Goal: Task Accomplishment & Management: Manage account settings

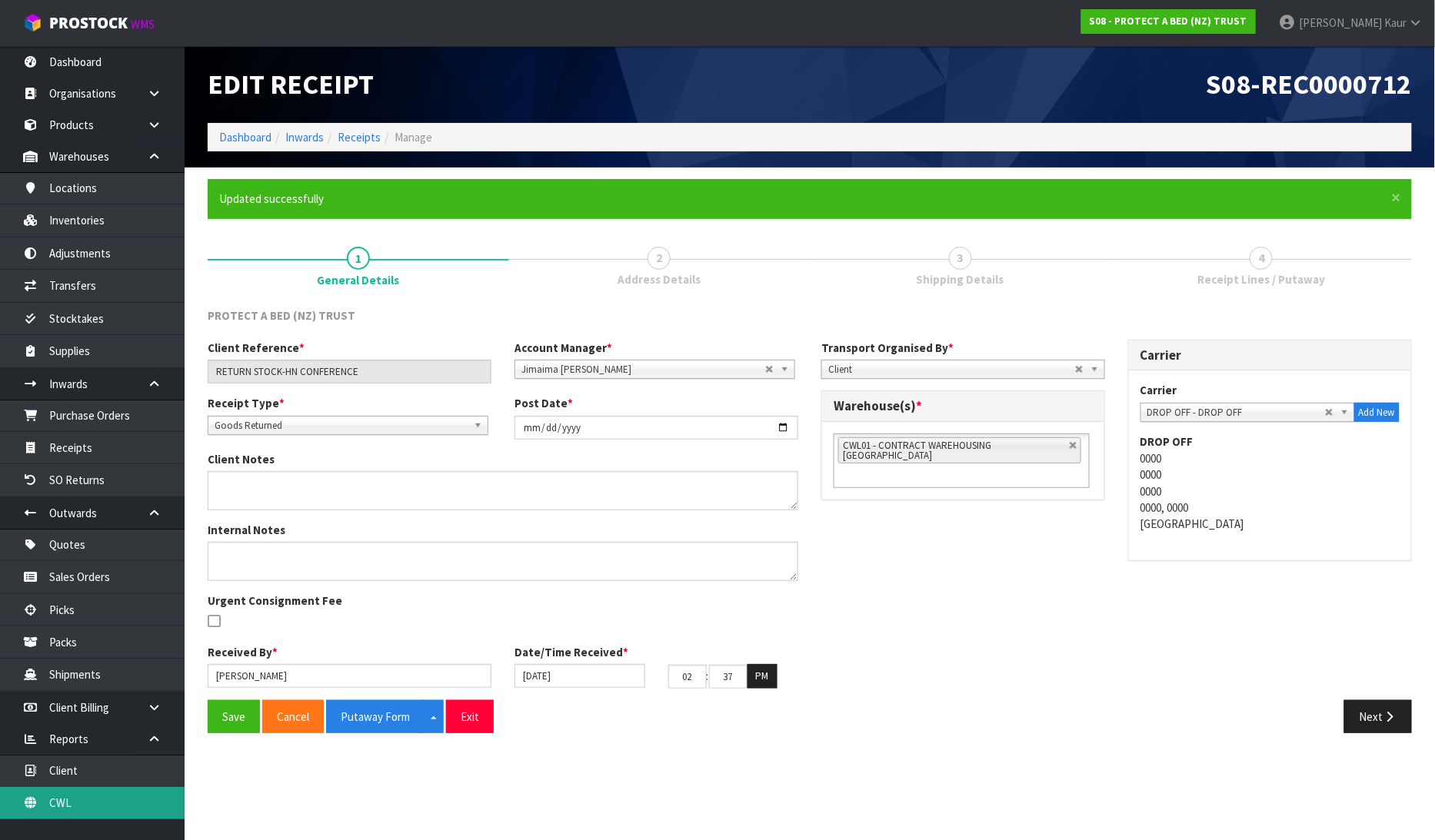
drag, startPoint x: 0, startPoint y: 0, endPoint x: 97, endPoint y: 797, distance: 802.9
click at [97, 800] on link "CWL" at bounding box center [92, 803] width 185 height 32
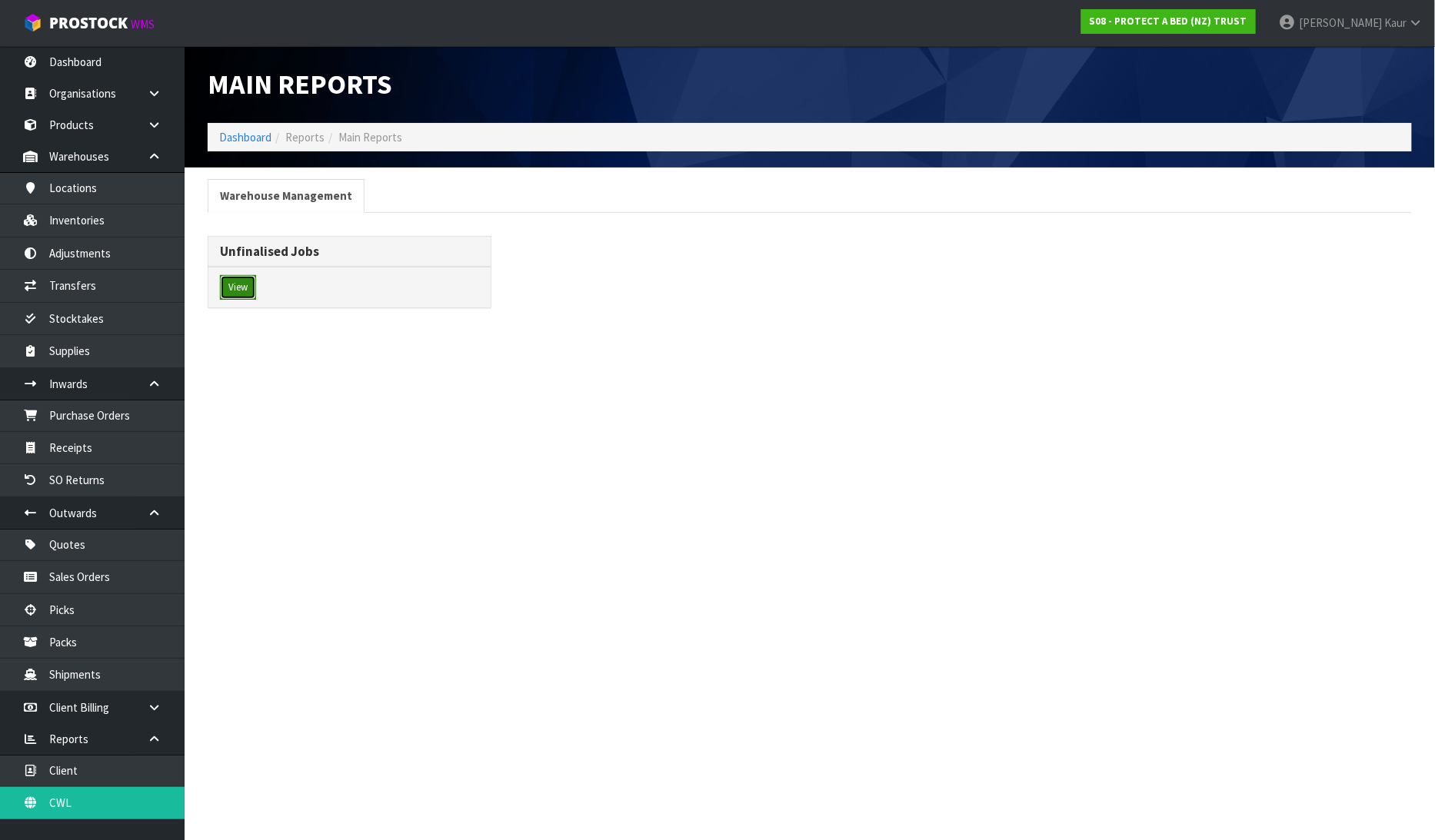
click at [237, 281] on button "View" at bounding box center [238, 288] width 36 height 25
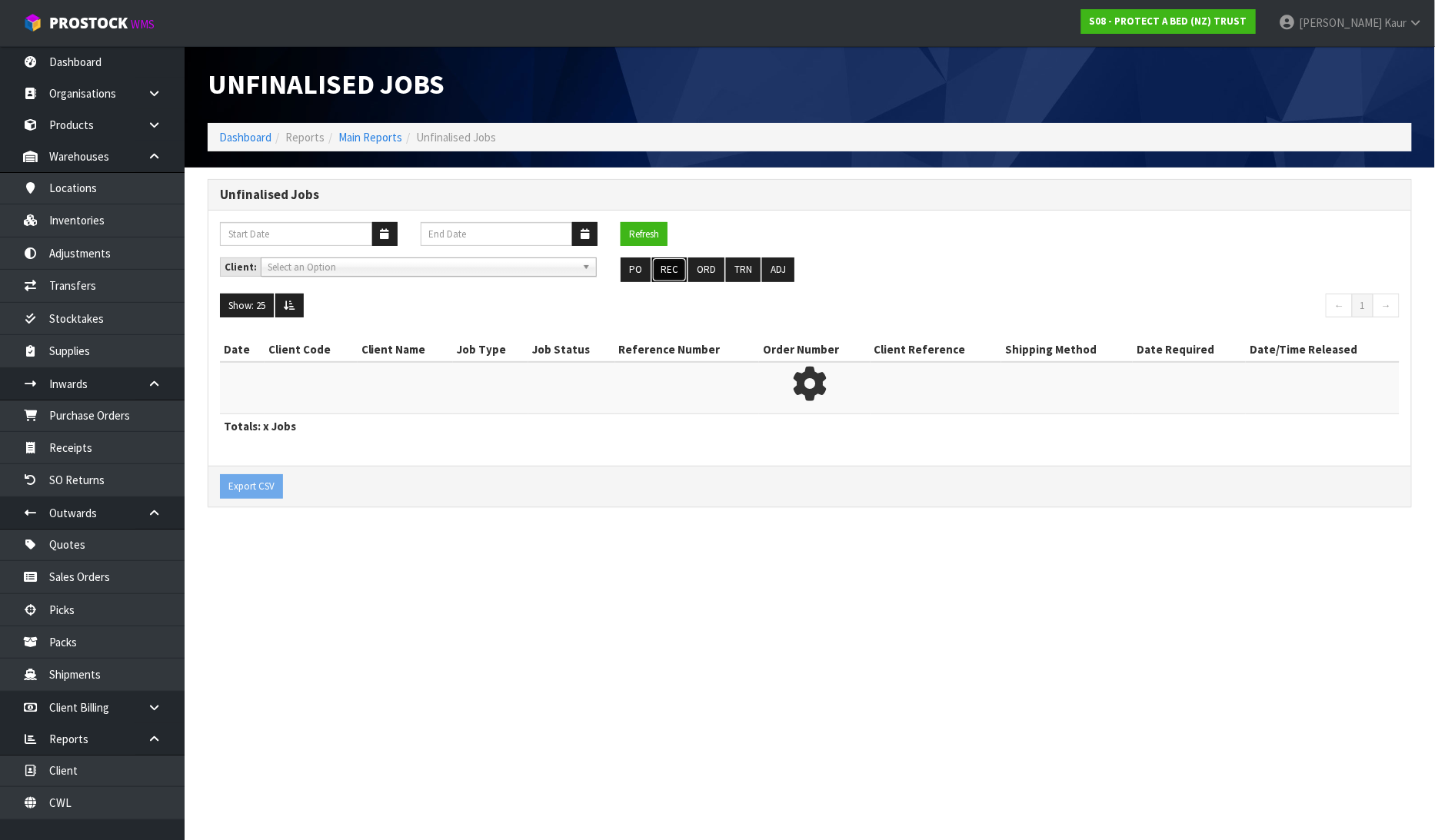
click at [674, 263] on button "REC" at bounding box center [669, 269] width 34 height 25
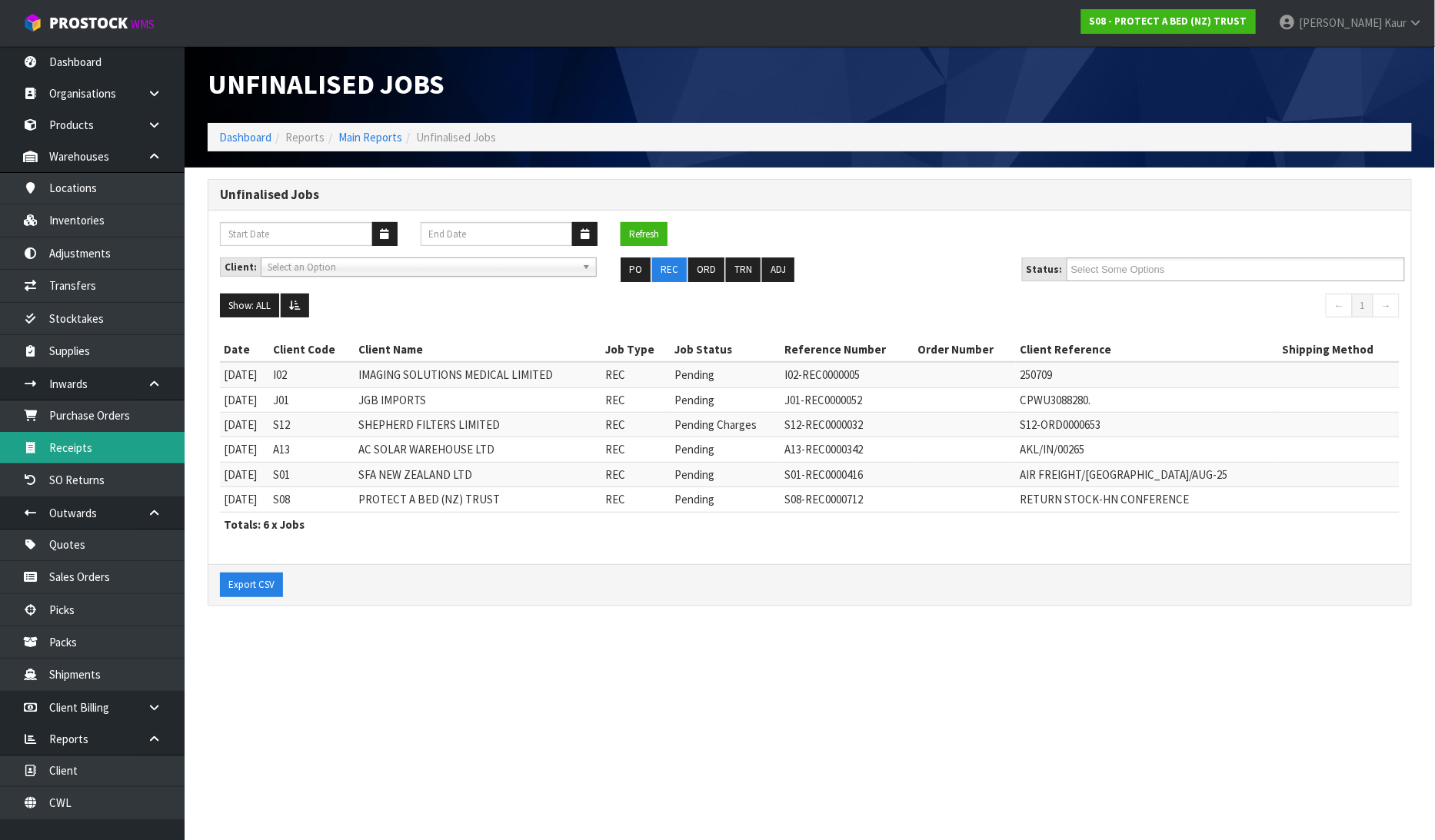
click at [132, 454] on link "Receipts" at bounding box center [92, 447] width 185 height 32
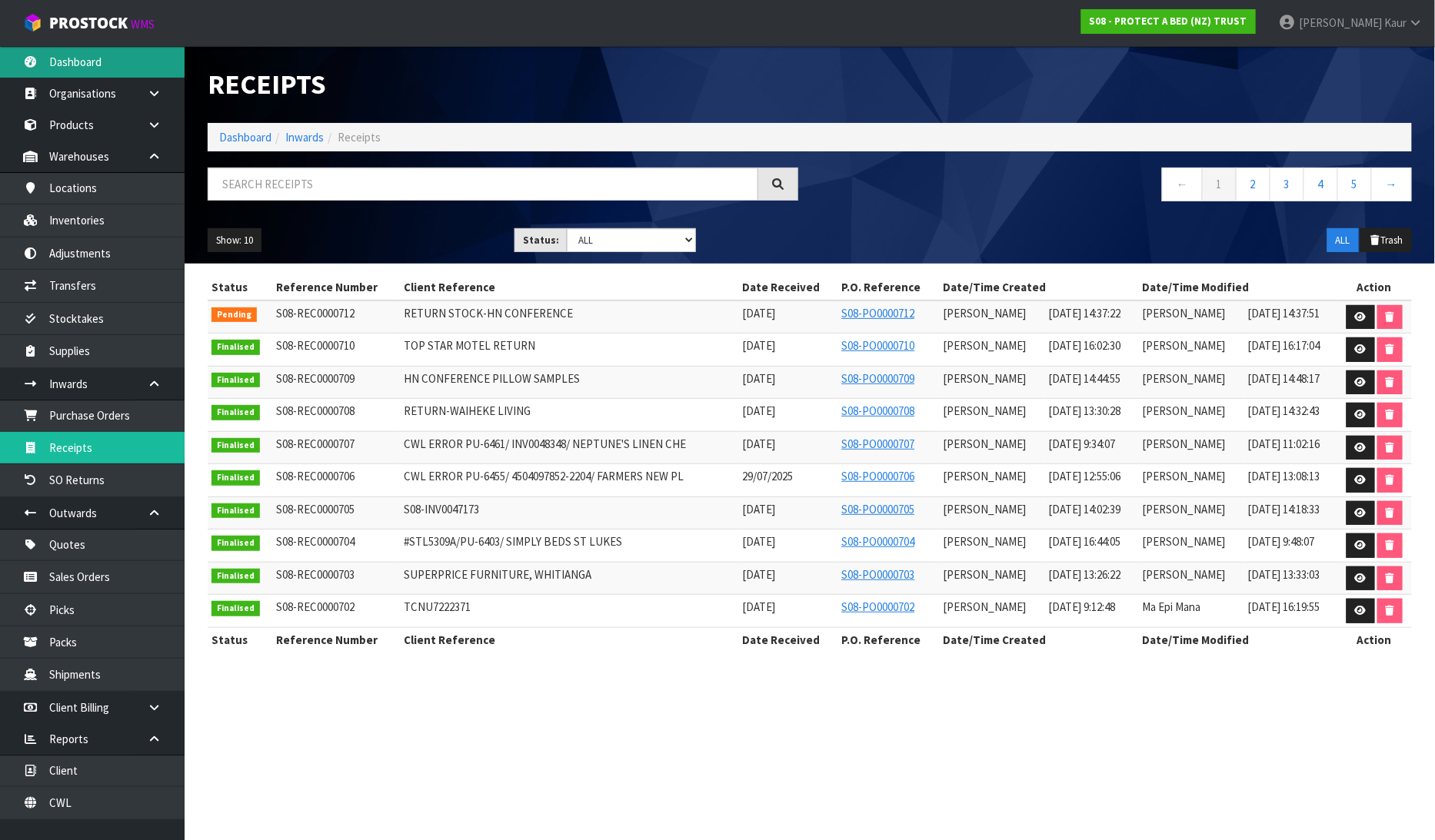
click at [106, 66] on link "Dashboard" at bounding box center [92, 61] width 185 height 32
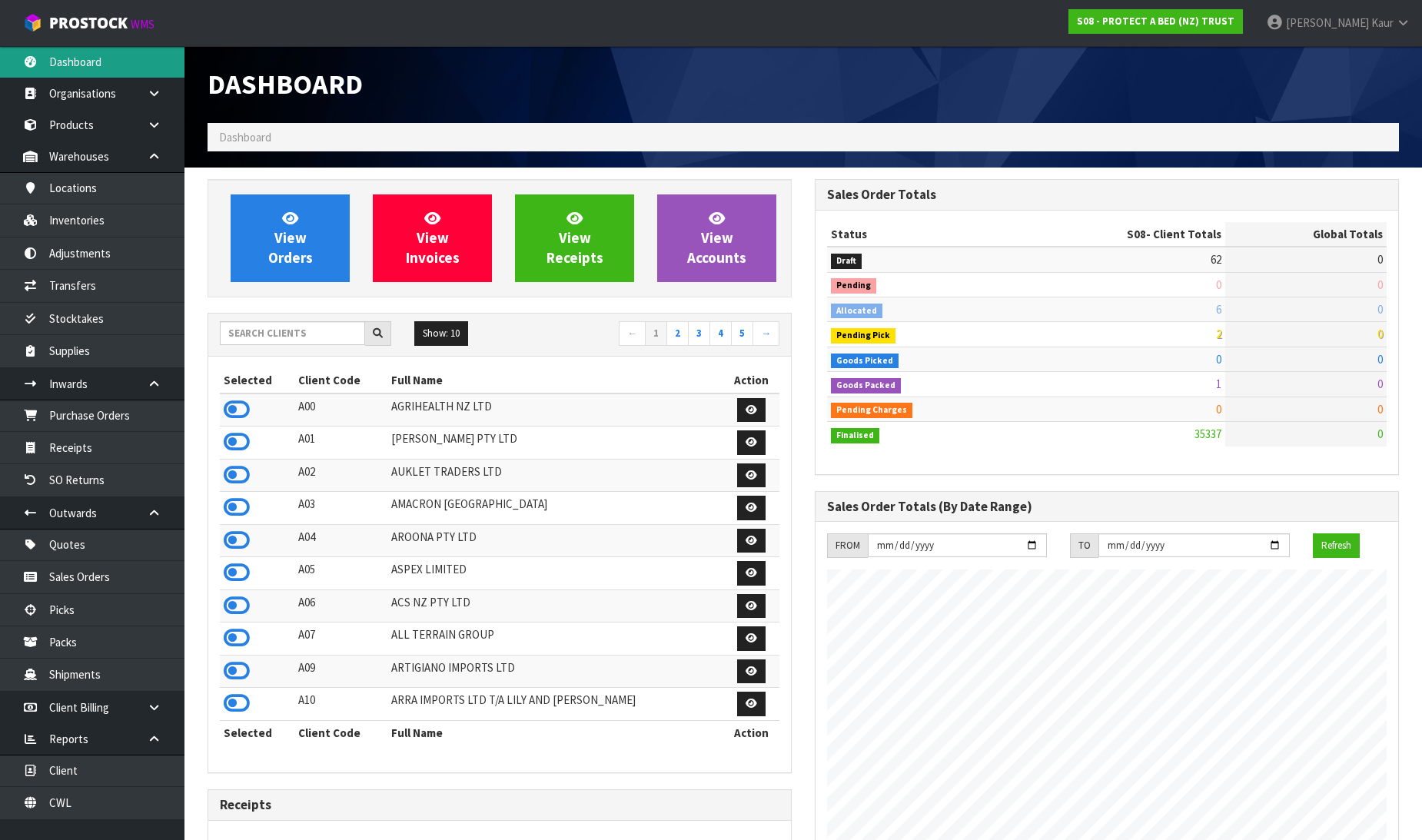
scroll to position [1165, 608]
click at [232, 409] on icon at bounding box center [236, 410] width 26 height 23
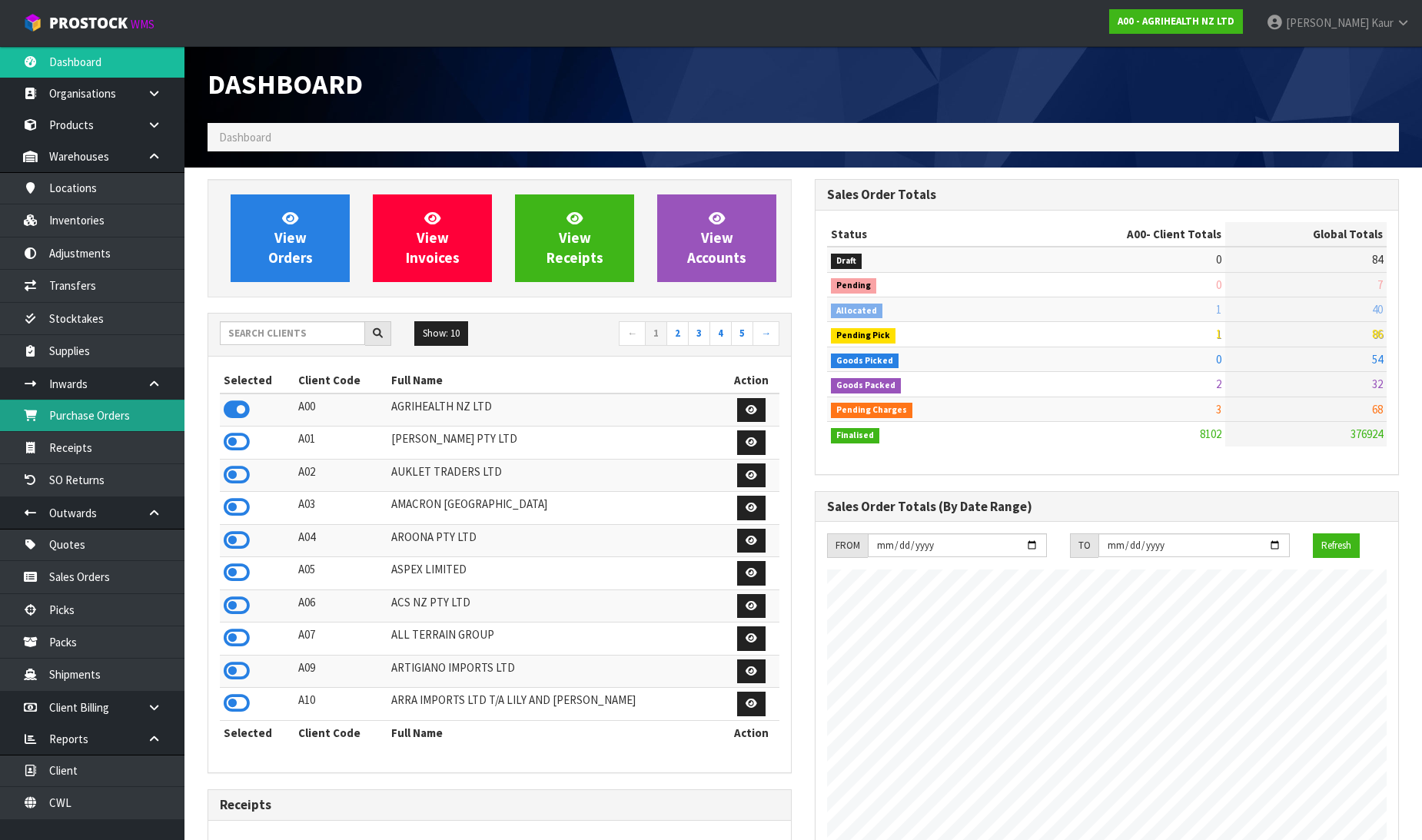
click at [126, 411] on link "Purchase Orders" at bounding box center [92, 415] width 184 height 32
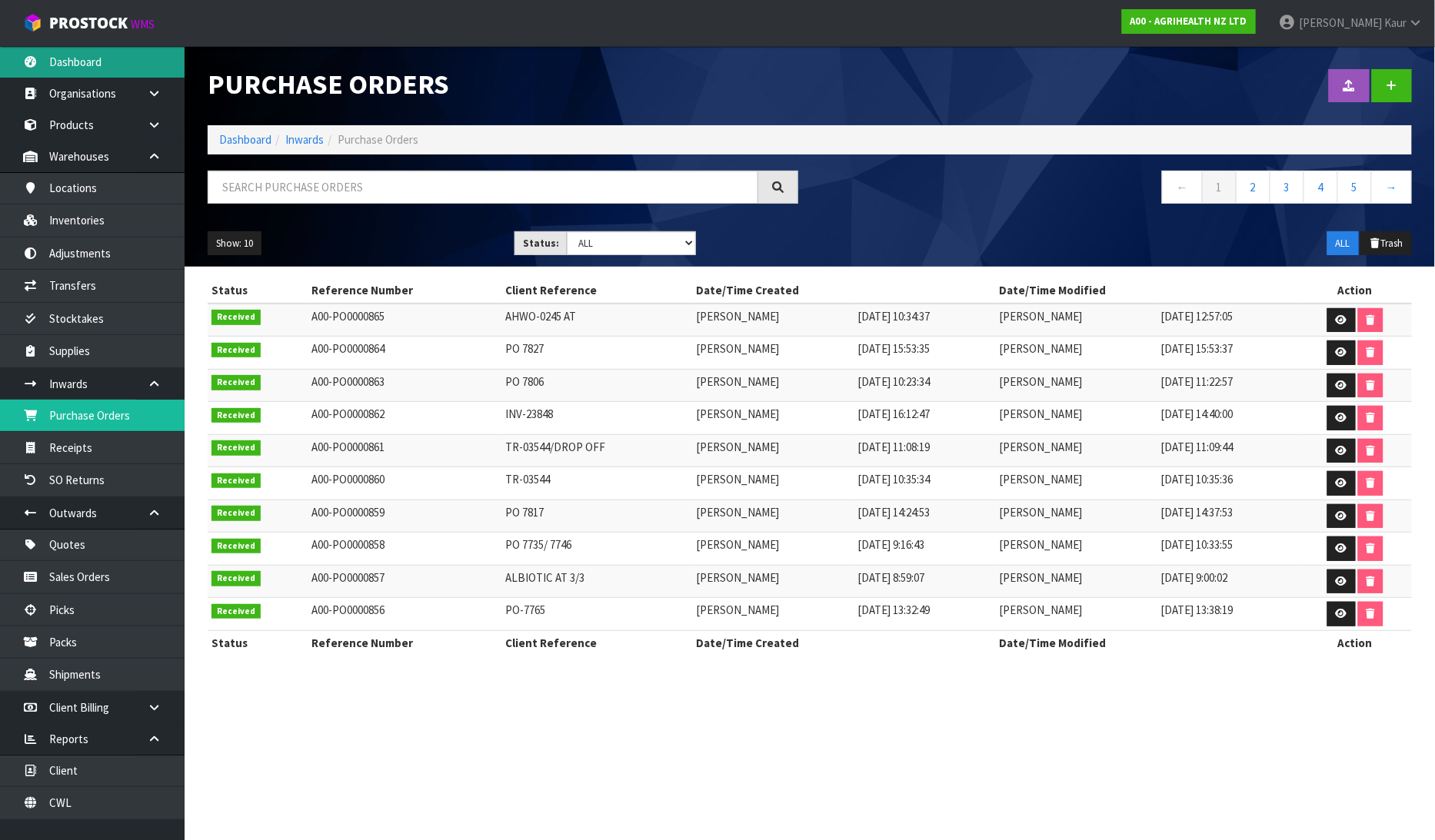
click at [93, 57] on link "Dashboard" at bounding box center [92, 61] width 185 height 32
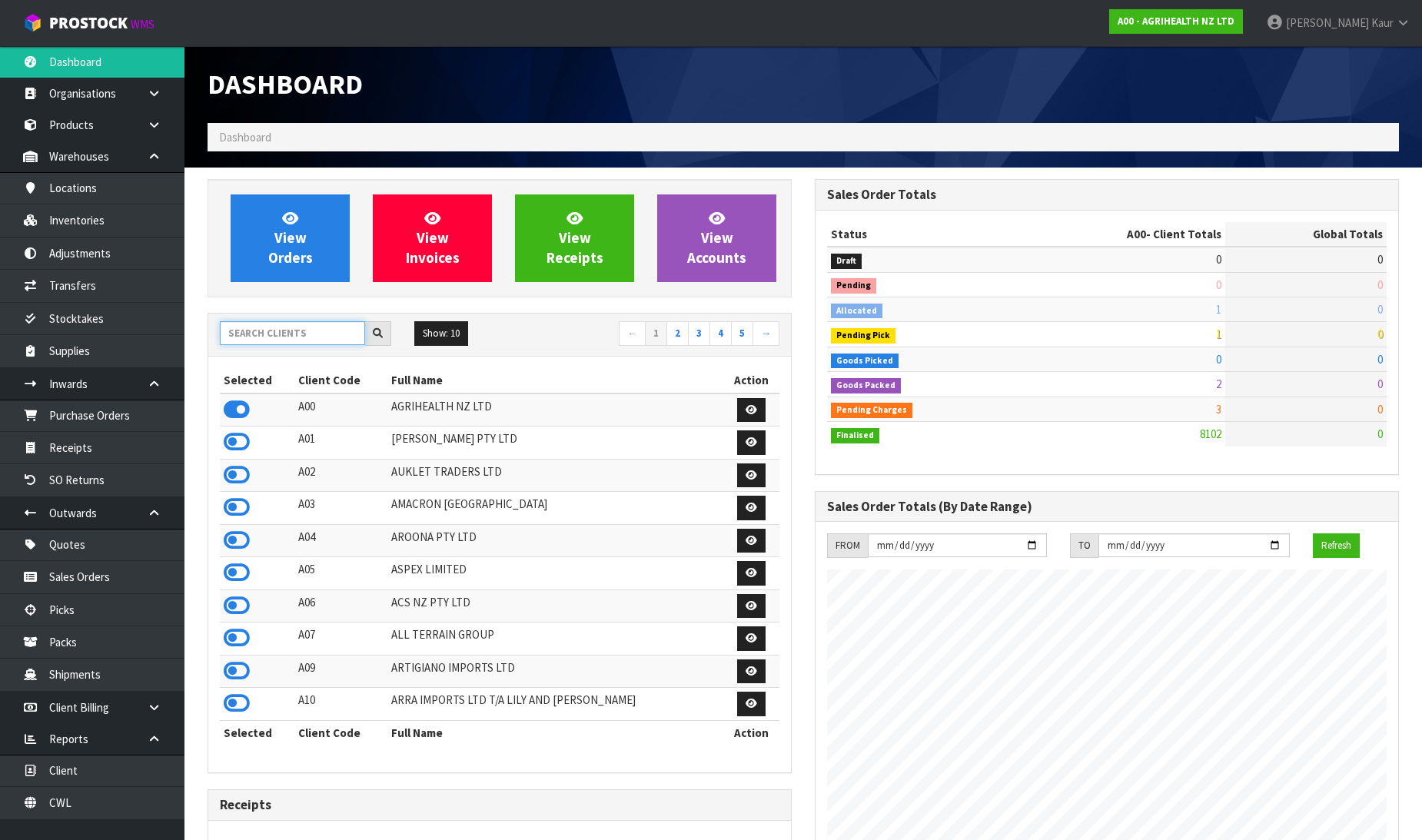
click at [293, 325] on input "text" at bounding box center [292, 333] width 145 height 24
click at [240, 412] on icon at bounding box center [236, 410] width 26 height 23
click at [147, 408] on link "Purchase Orders" at bounding box center [92, 415] width 184 height 32
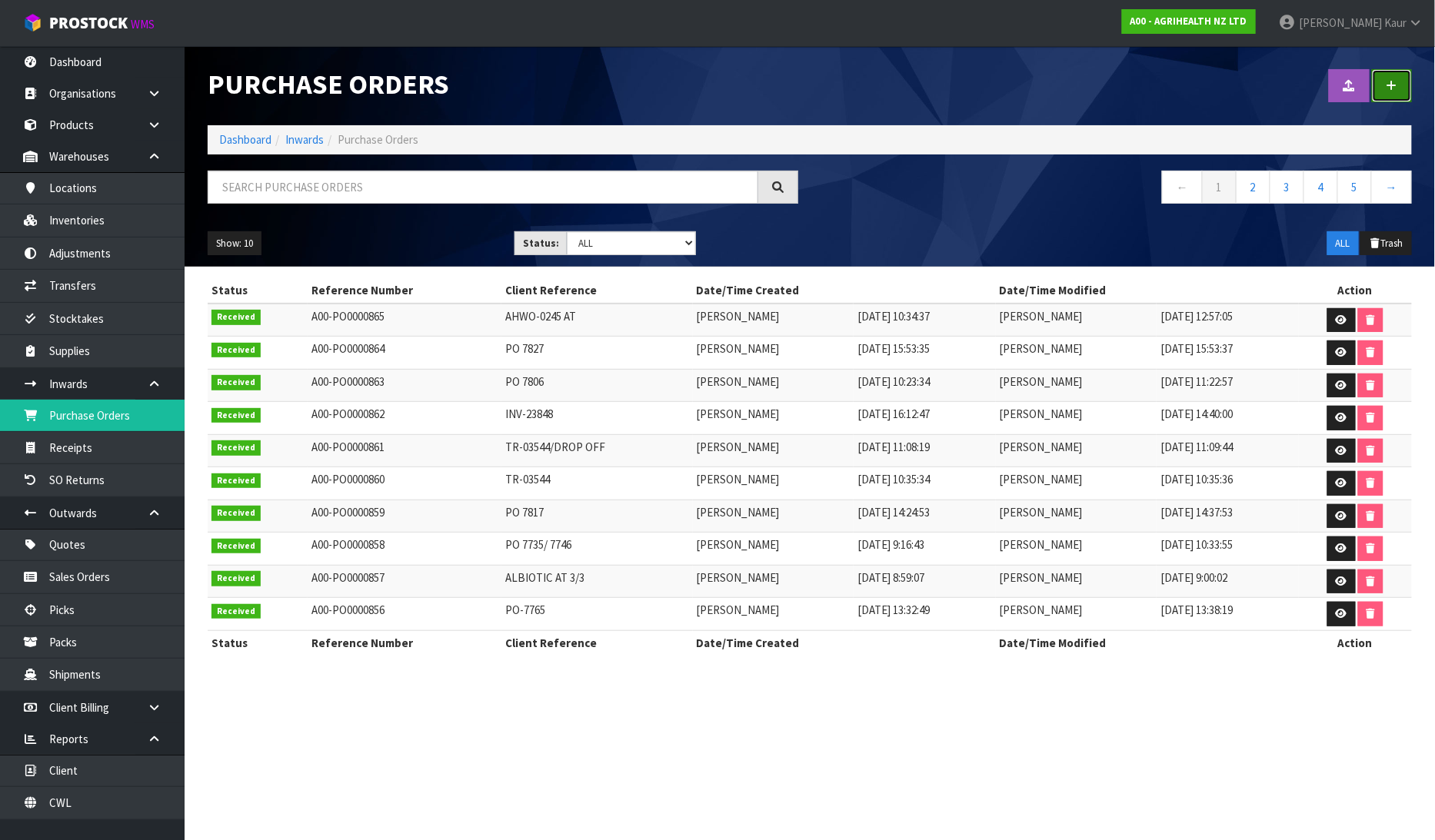
click at [1382, 84] on link at bounding box center [1392, 85] width 40 height 33
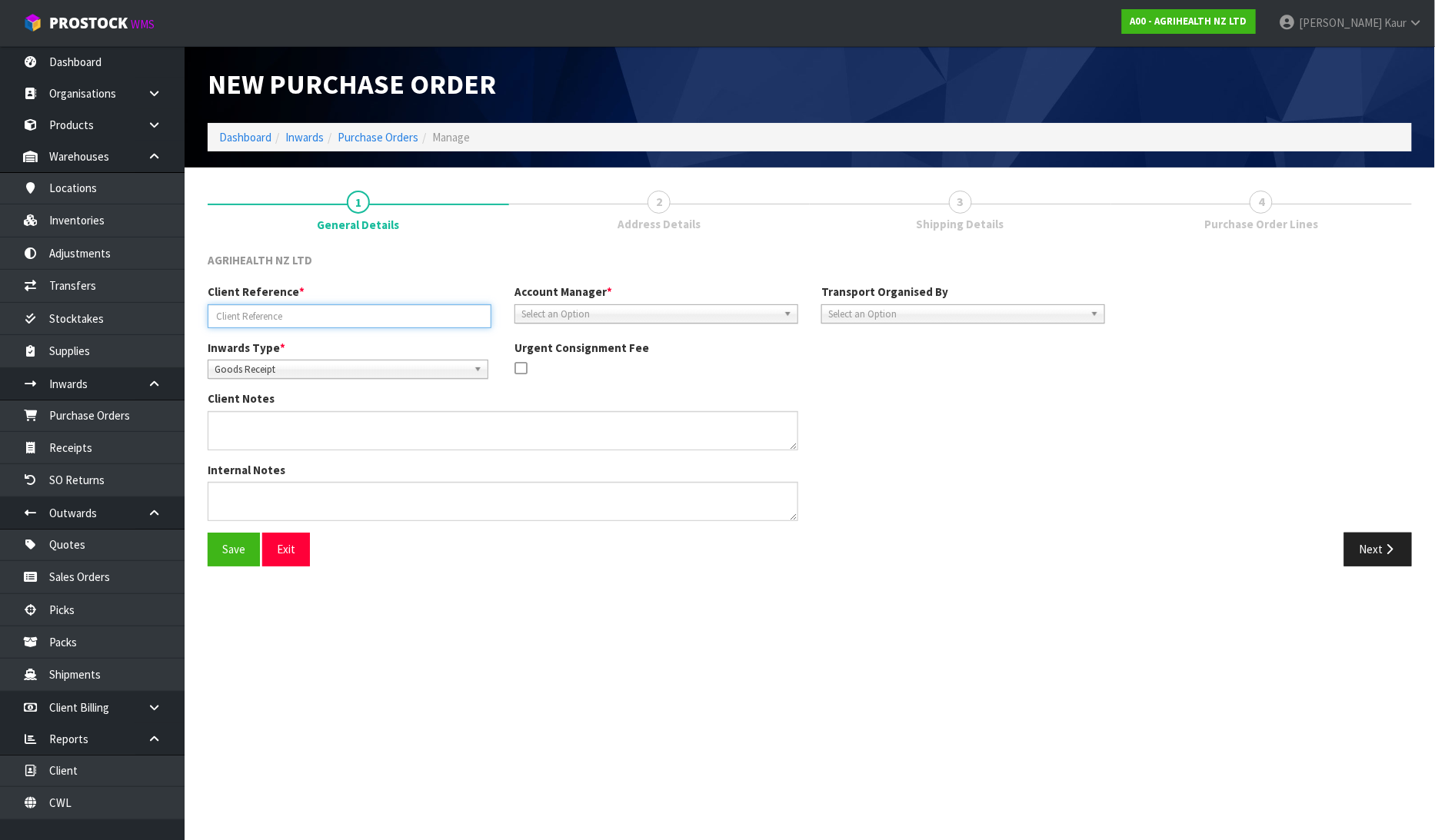
click at [273, 321] on input "text" at bounding box center [349, 316] width 284 height 24
paste input "PO-7826"
type input "PO-7826"
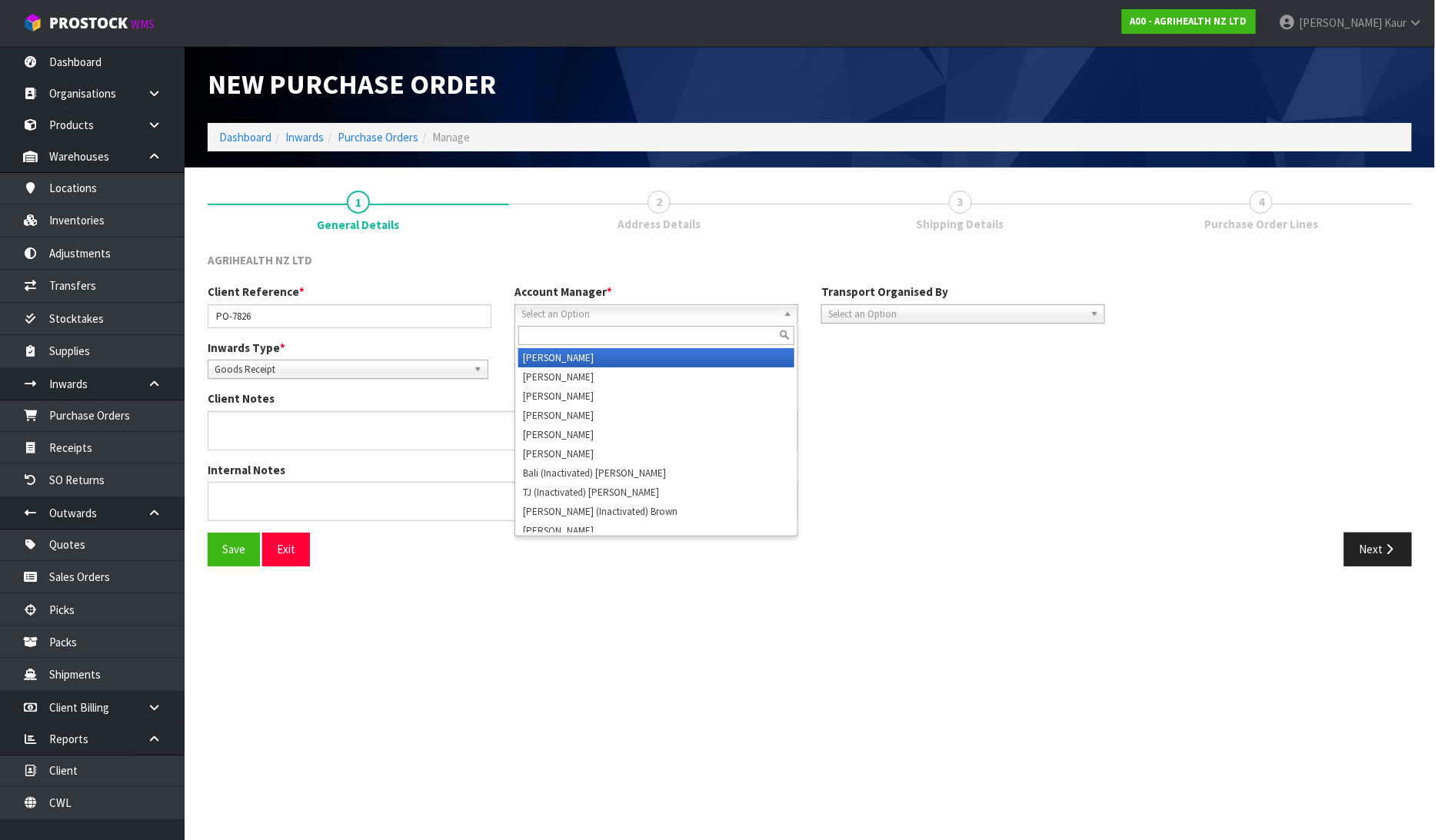
click at [588, 315] on span "Select an Option" at bounding box center [649, 313] width 256 height 18
type input "V"
click at [576, 352] on li "V [PERSON_NAME]" at bounding box center [656, 357] width 276 height 19
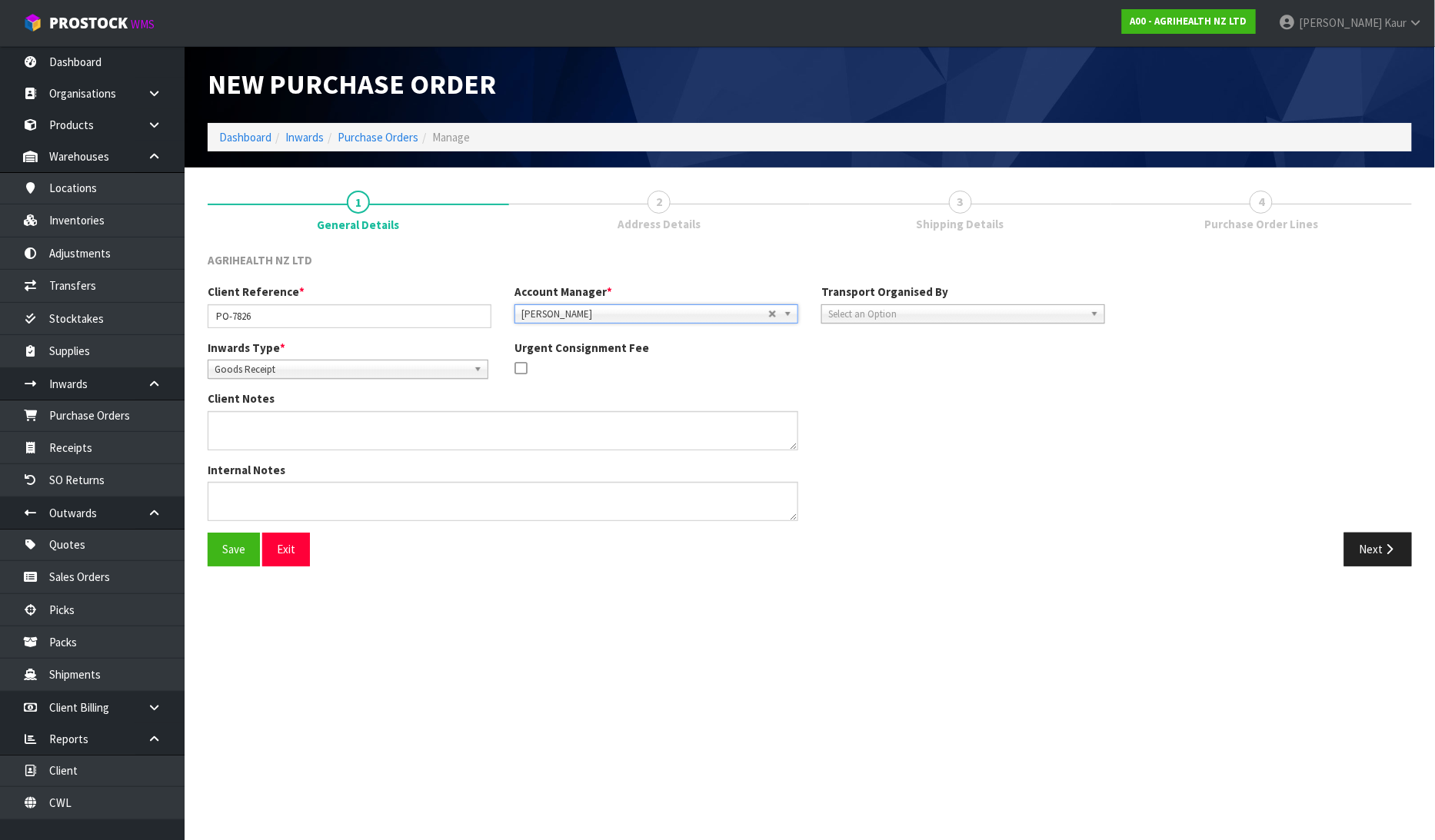
click at [817, 316] on div "Transport Organised By Company Supplier Client Customs Agent Select an Option" at bounding box center [963, 303] width 307 height 39
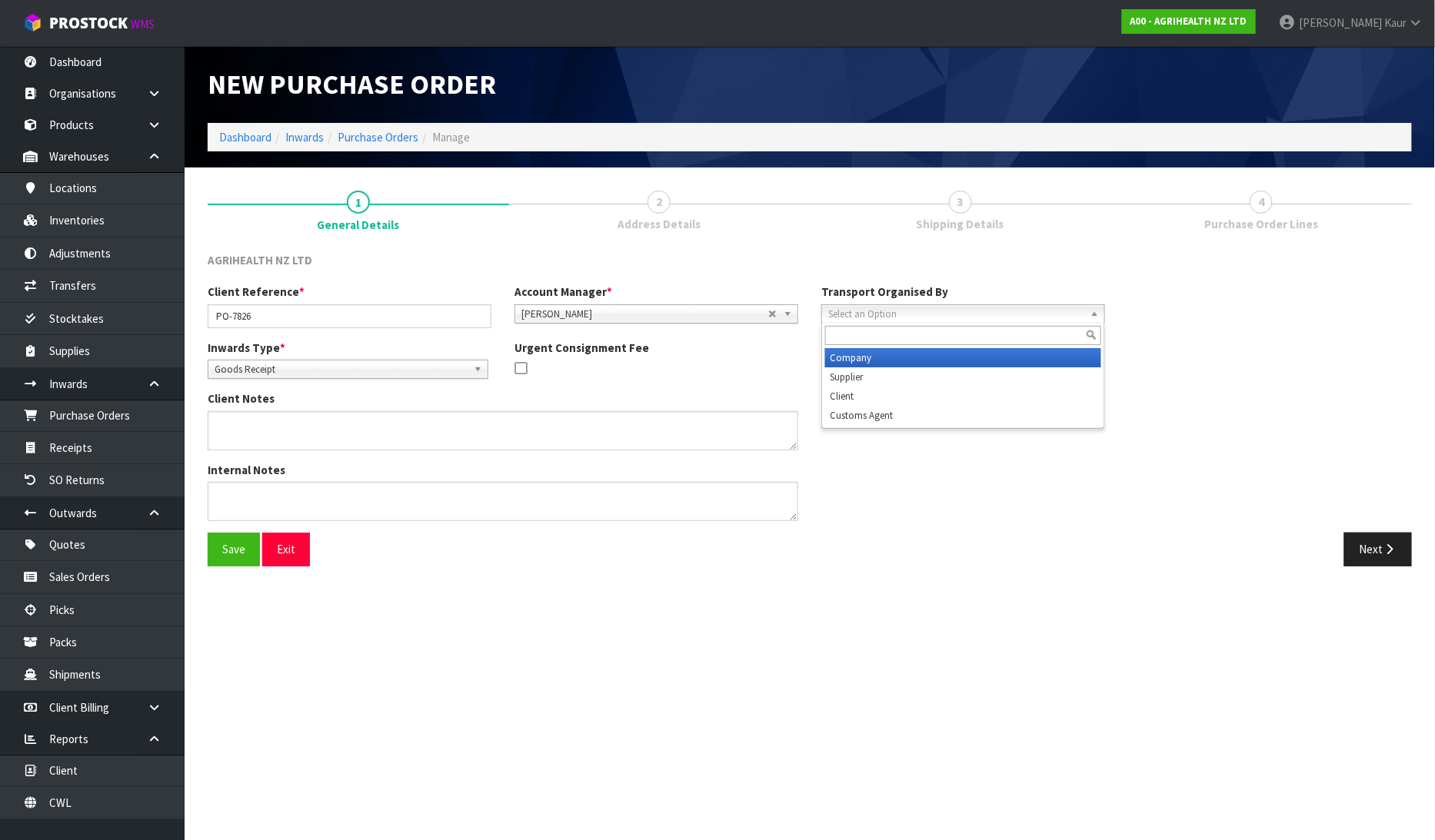
click at [890, 319] on span "Select an Option" at bounding box center [956, 313] width 256 height 18
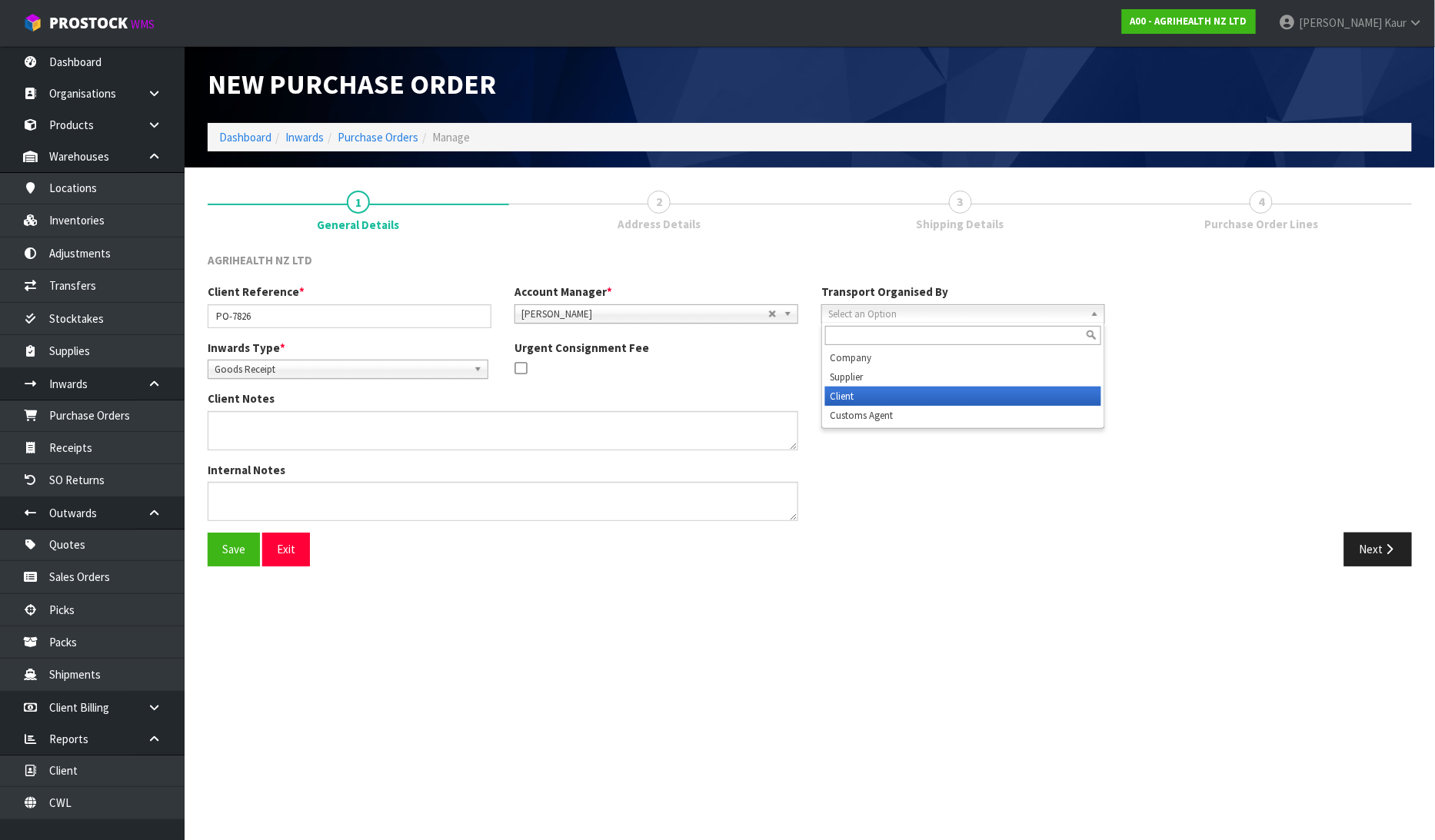
click at [879, 398] on li "Client" at bounding box center [963, 397] width 276 height 19
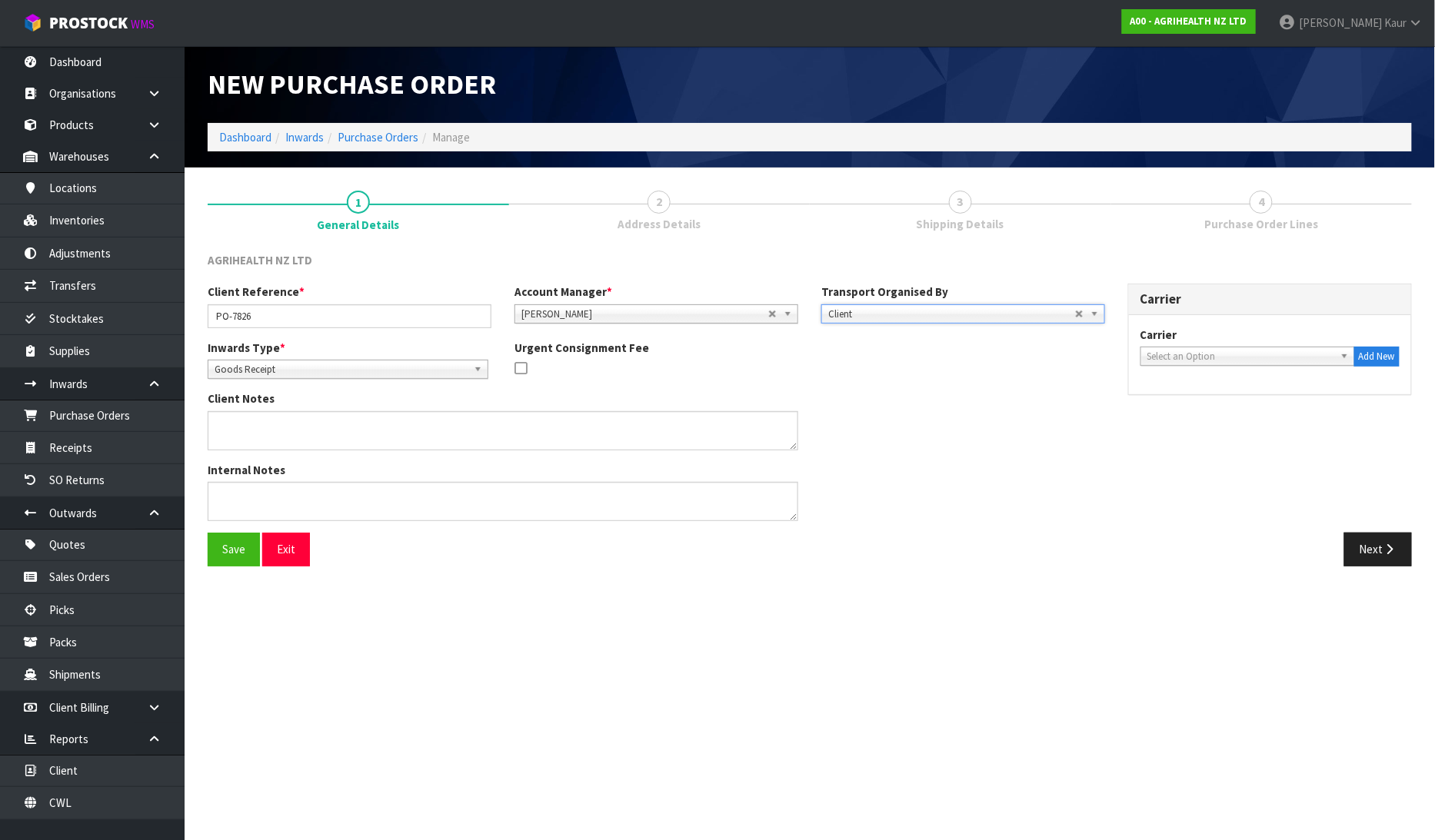
click at [1251, 358] on span "Select an Option" at bounding box center [1240, 356] width 186 height 18
type input "OP"
click at [1216, 449] on li "OP ZEELAND TRANSPORT - OPZEELAND TRANSPORT" at bounding box center [1248, 437] width 207 height 31
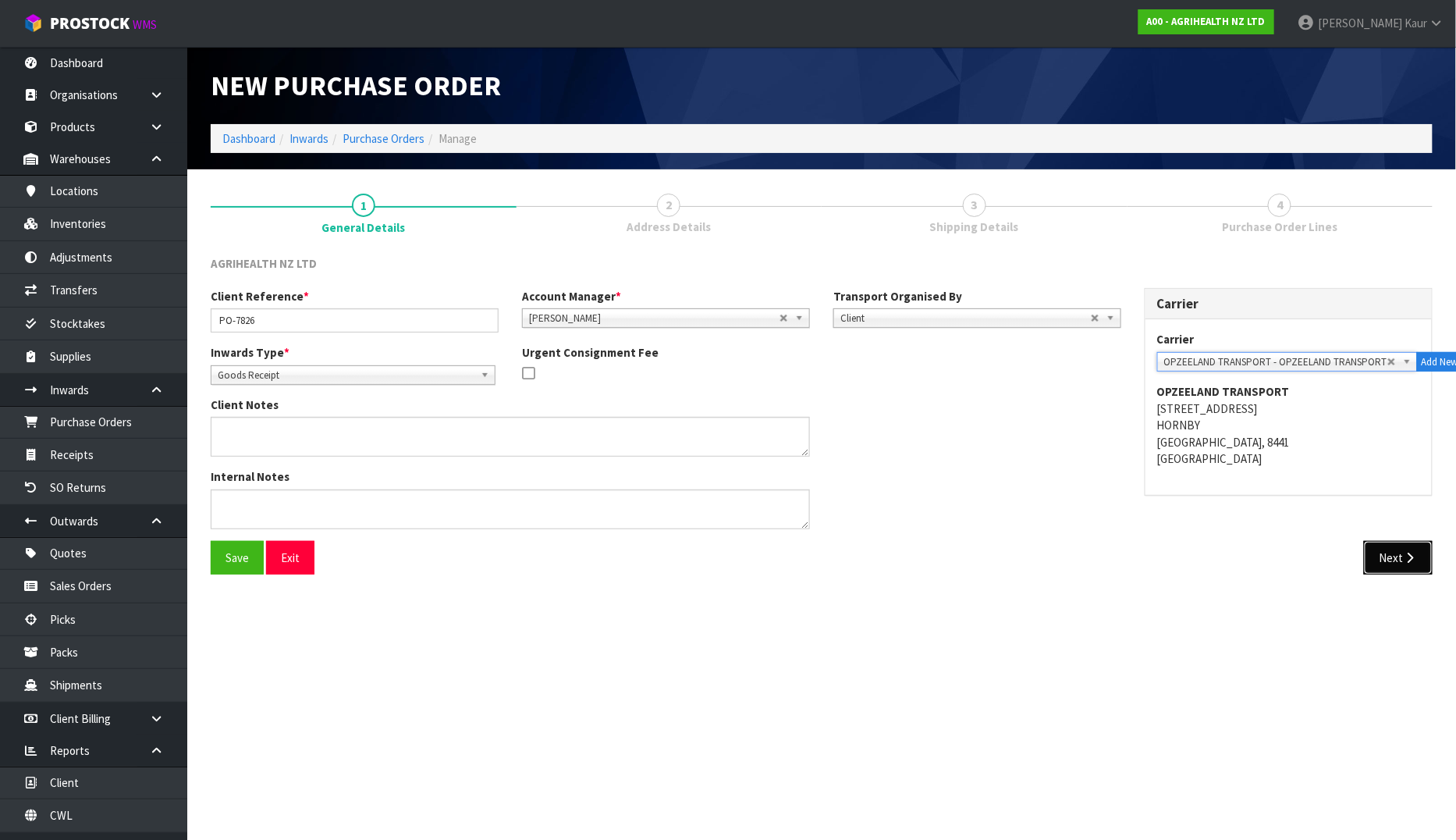
click at [1407, 573] on button "Next" at bounding box center [1398, 557] width 69 height 34
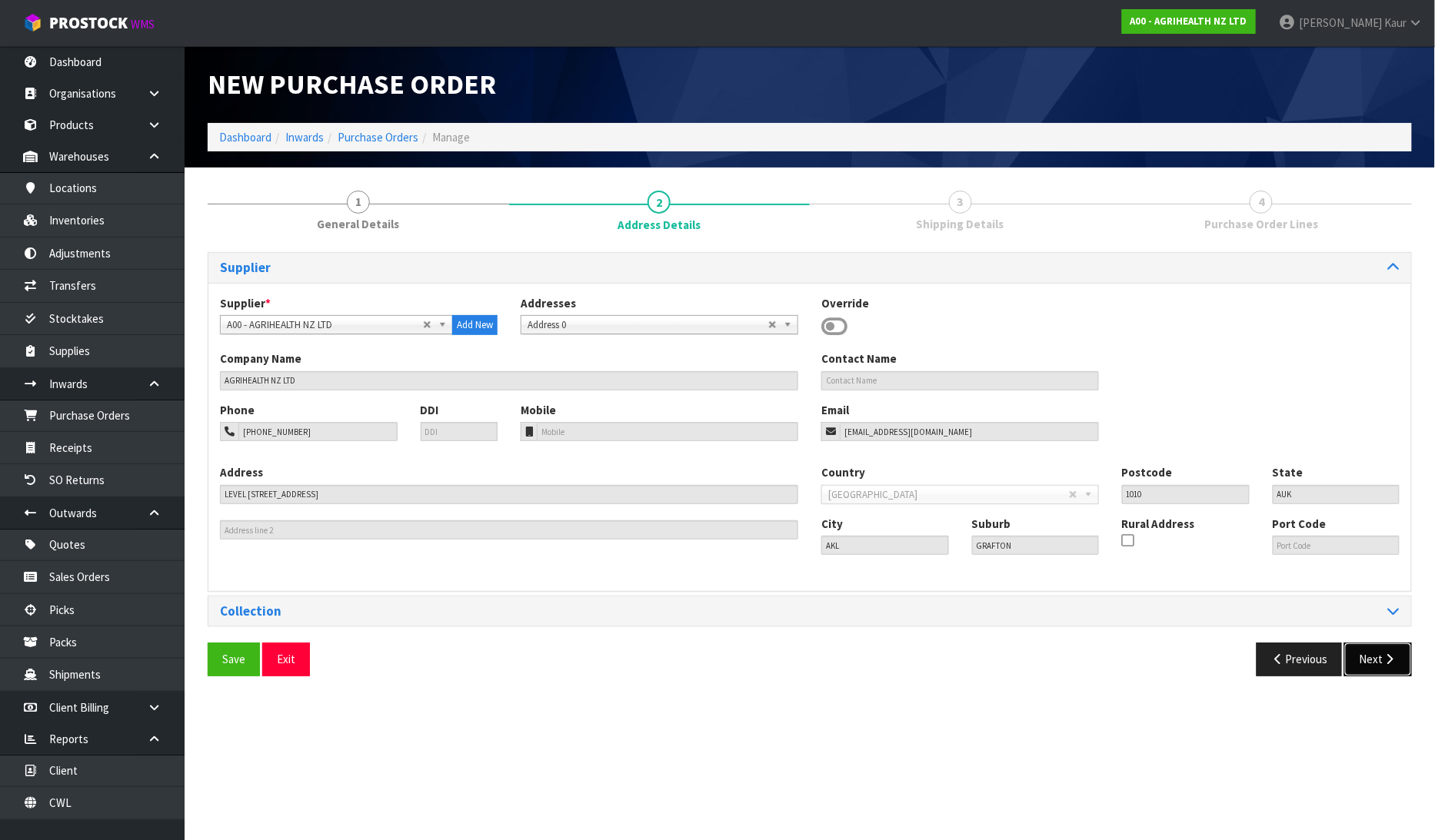
click at [1384, 654] on button "Next" at bounding box center [1378, 659] width 68 height 33
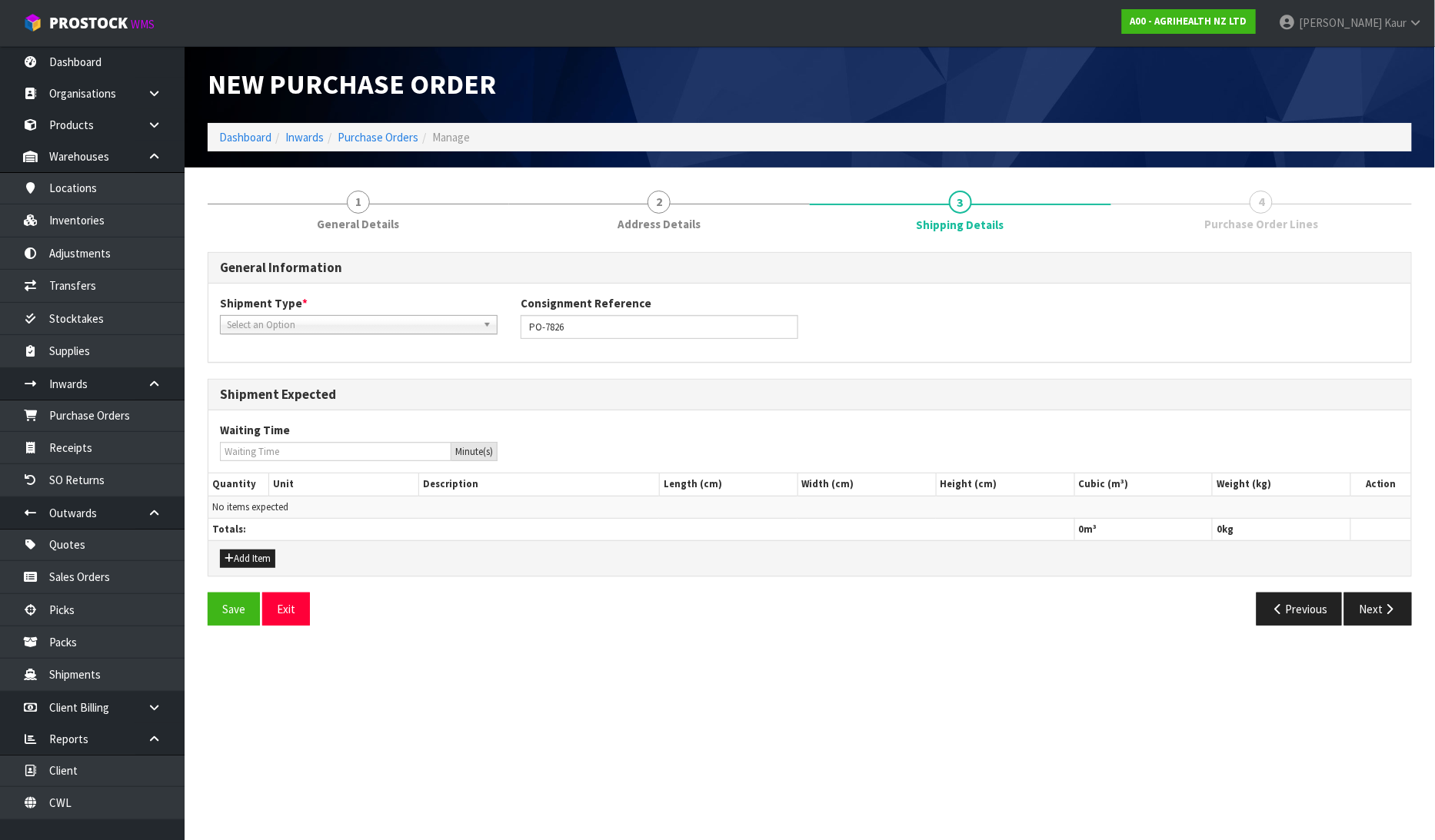
click at [357, 317] on span "Select an Option" at bounding box center [351, 325] width 250 height 18
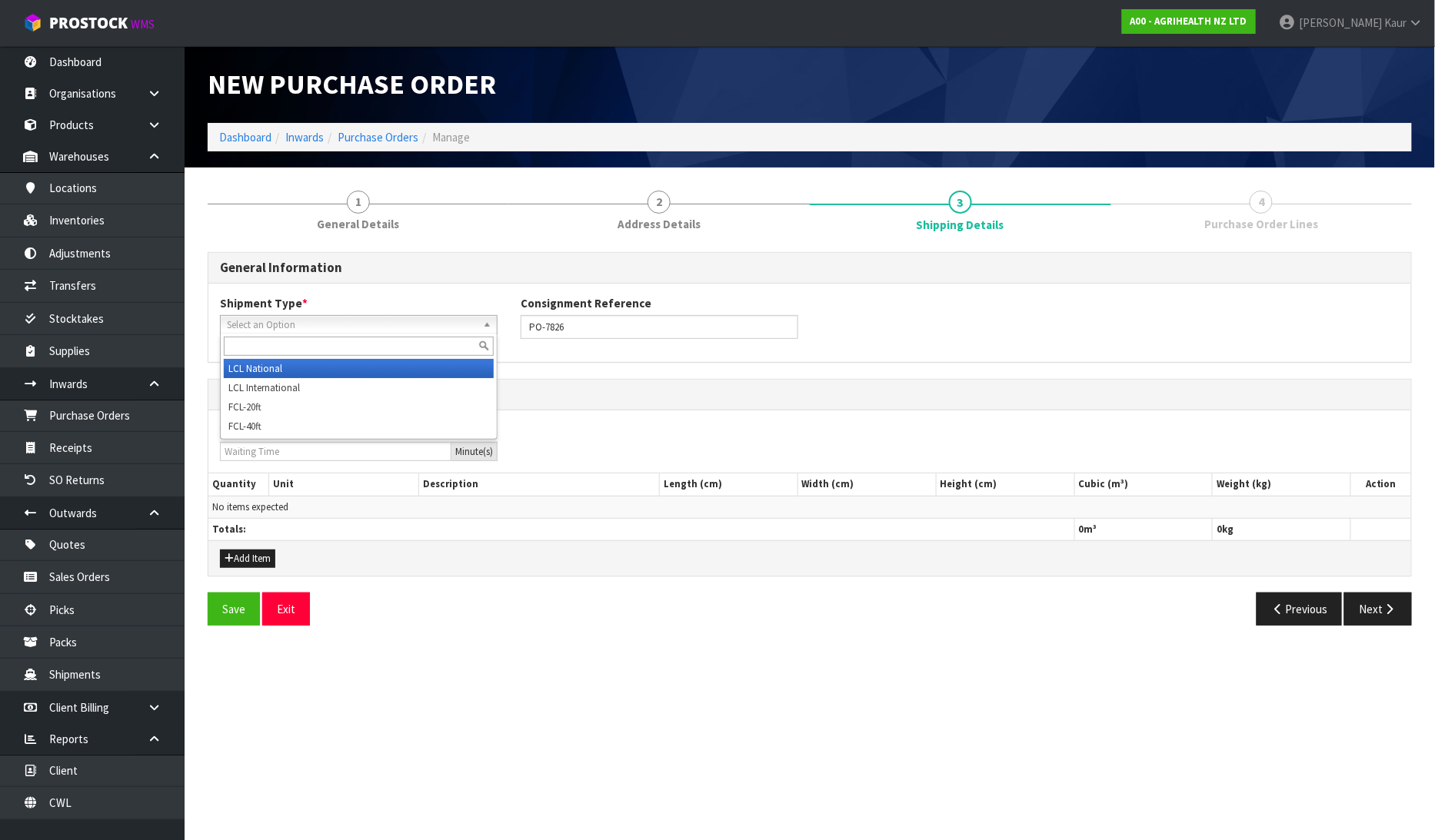
click at [310, 364] on li "LCL National" at bounding box center [359, 369] width 270 height 19
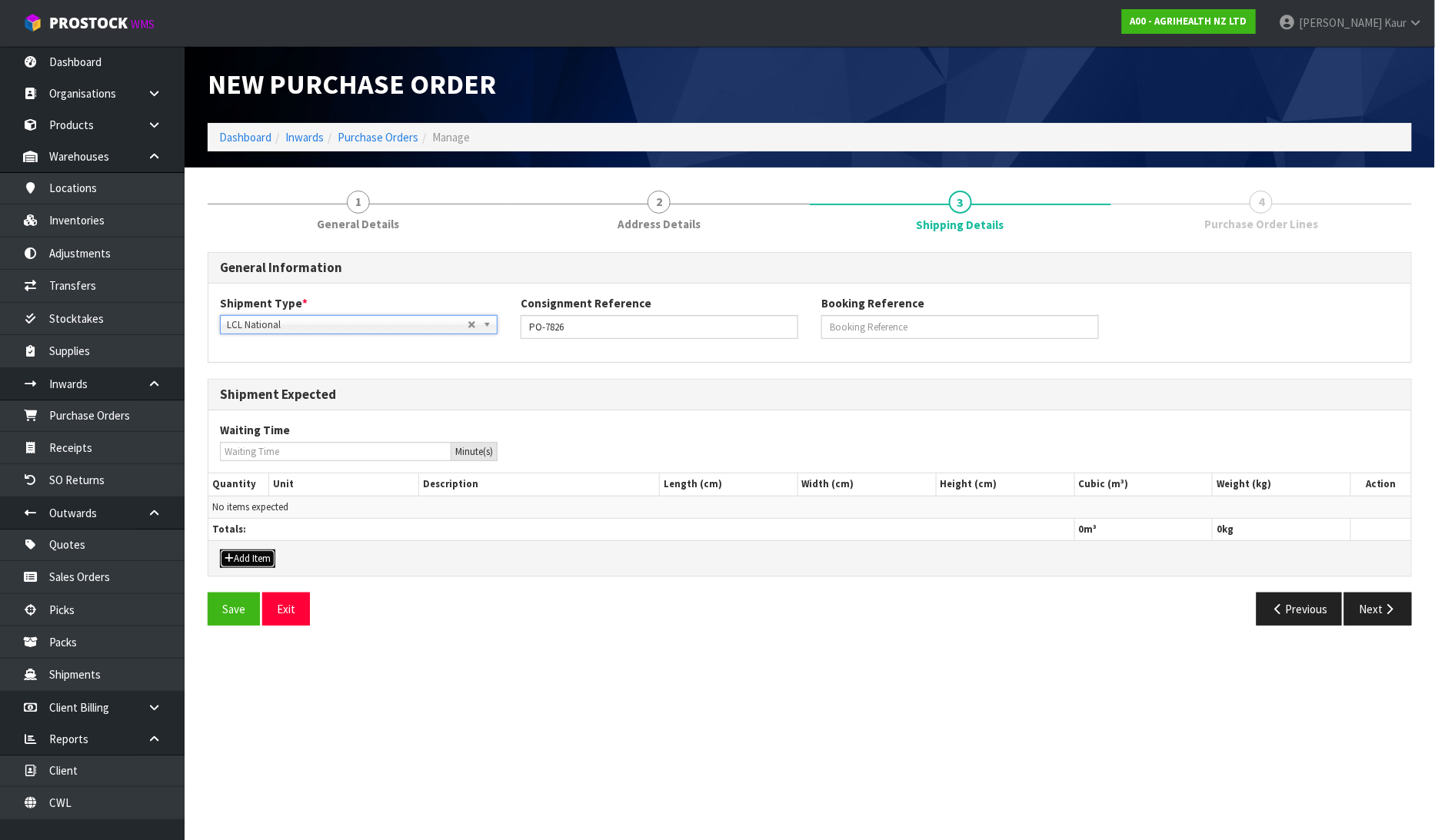
click at [256, 553] on button "Add Item" at bounding box center [248, 558] width 55 height 18
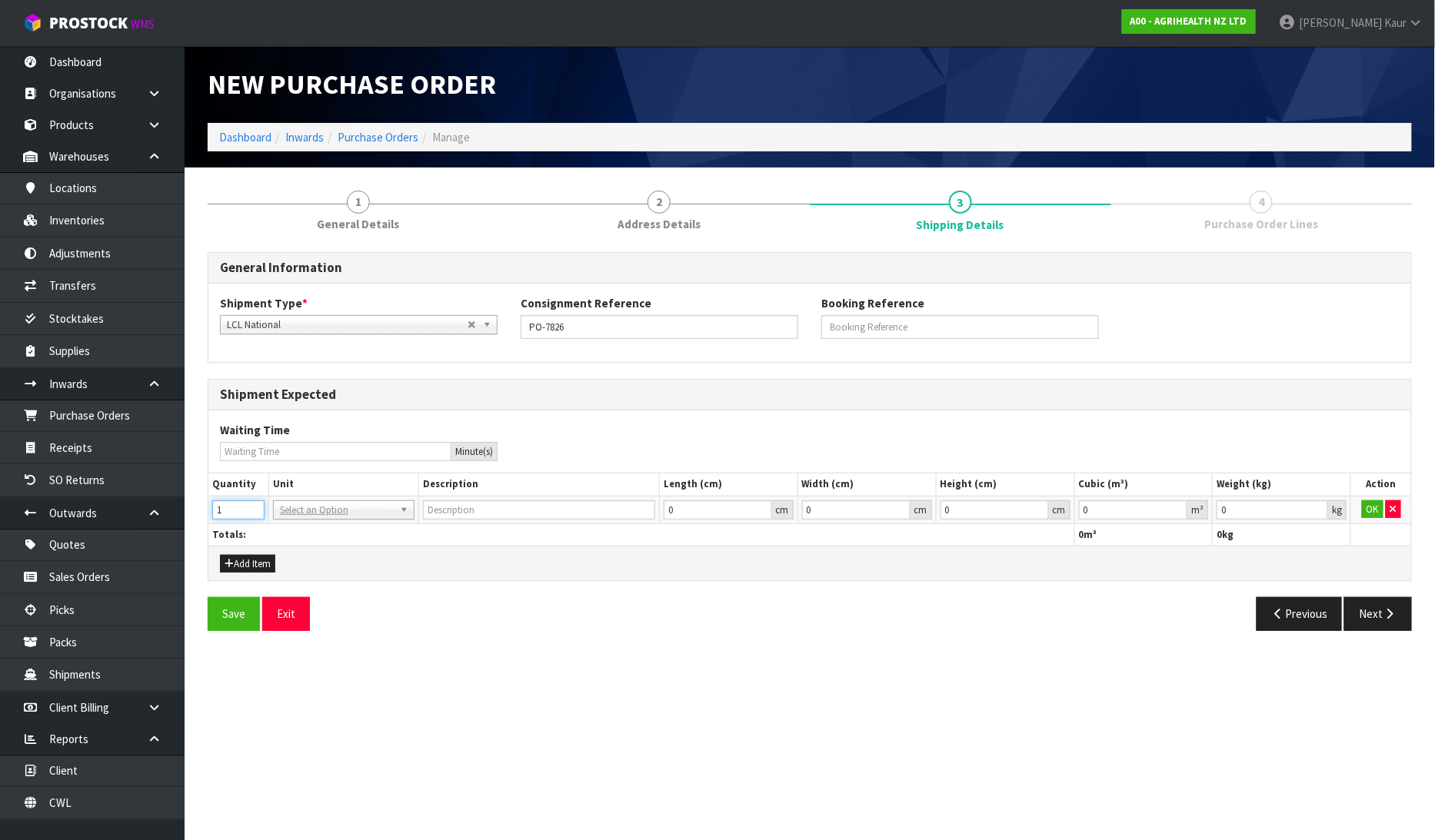
type input "1"
click at [256, 506] on input "1" at bounding box center [238, 510] width 53 height 19
click at [308, 526] on input "text" at bounding box center [344, 530] width 134 height 19
type input "PLT"
type input "PALLET"
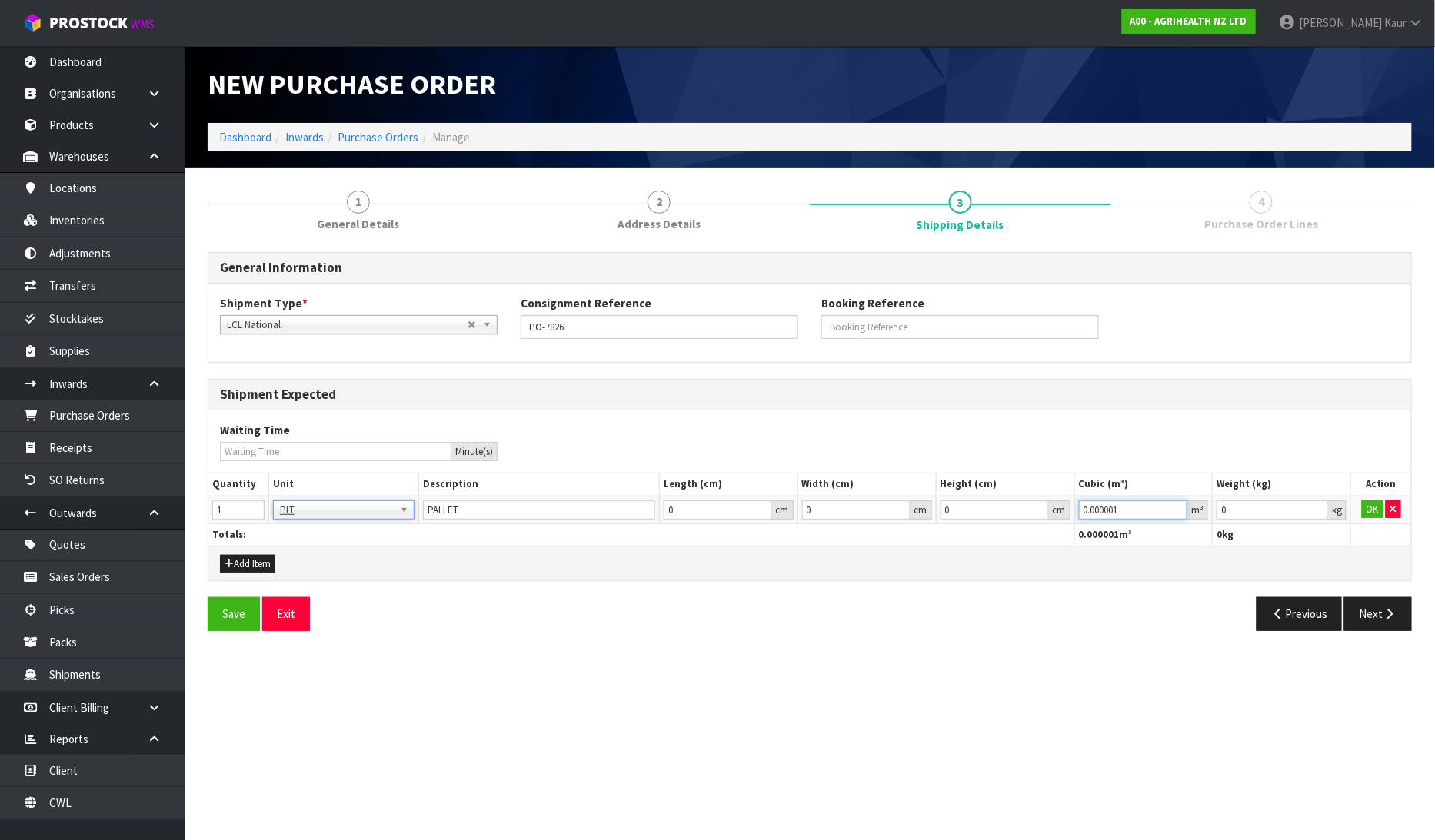
type input "0.000001"
click at [1179, 506] on input "0.000001" at bounding box center [1134, 510] width 109 height 19
drag, startPoint x: 1316, startPoint y: 506, endPoint x: 1365, endPoint y: 507, distance: 49.0
type input "0.001"
click at [1315, 507] on input "0.001" at bounding box center [1272, 510] width 112 height 19
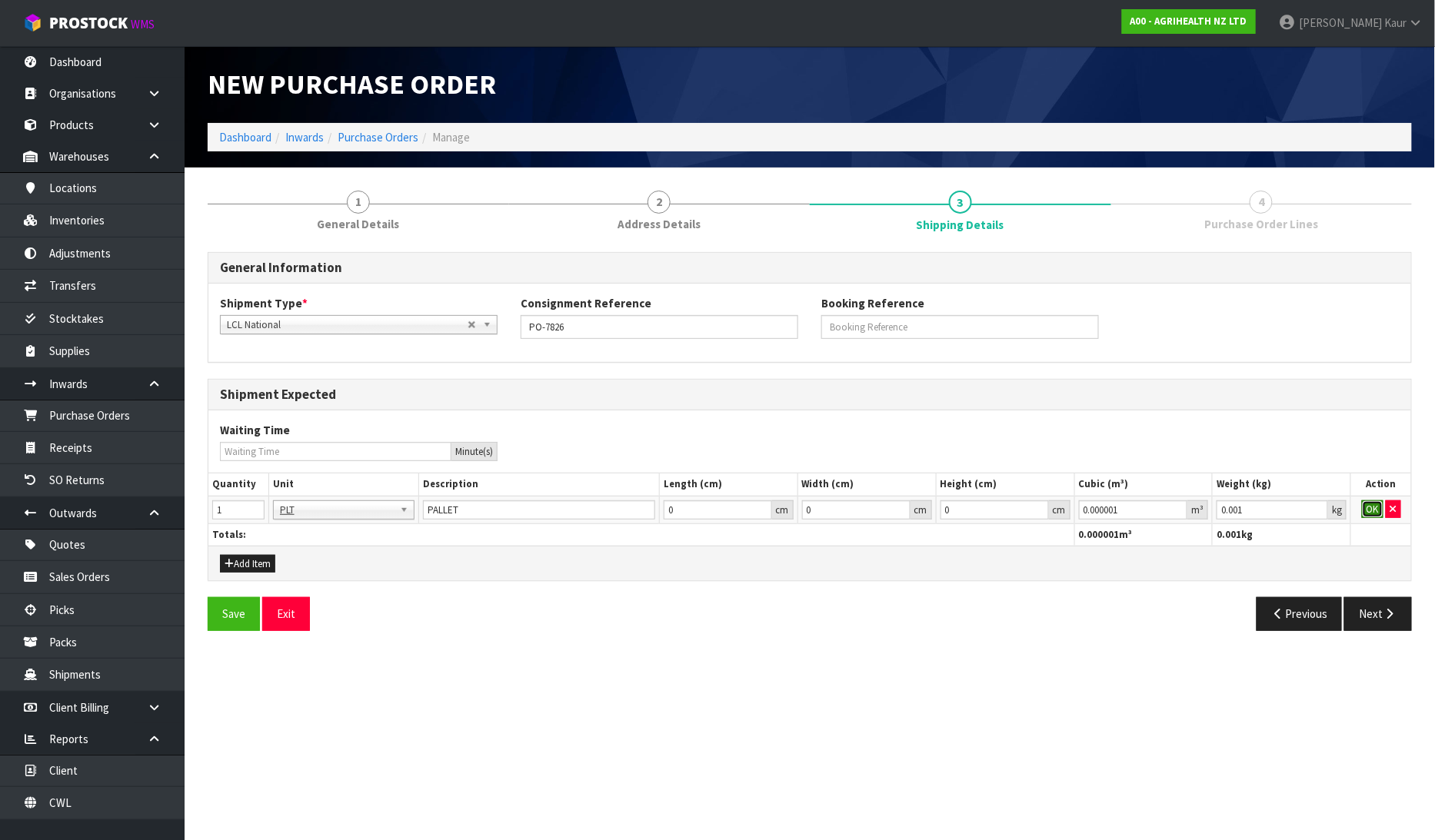
click at [1365, 507] on button "OK" at bounding box center [1373, 509] width 22 height 18
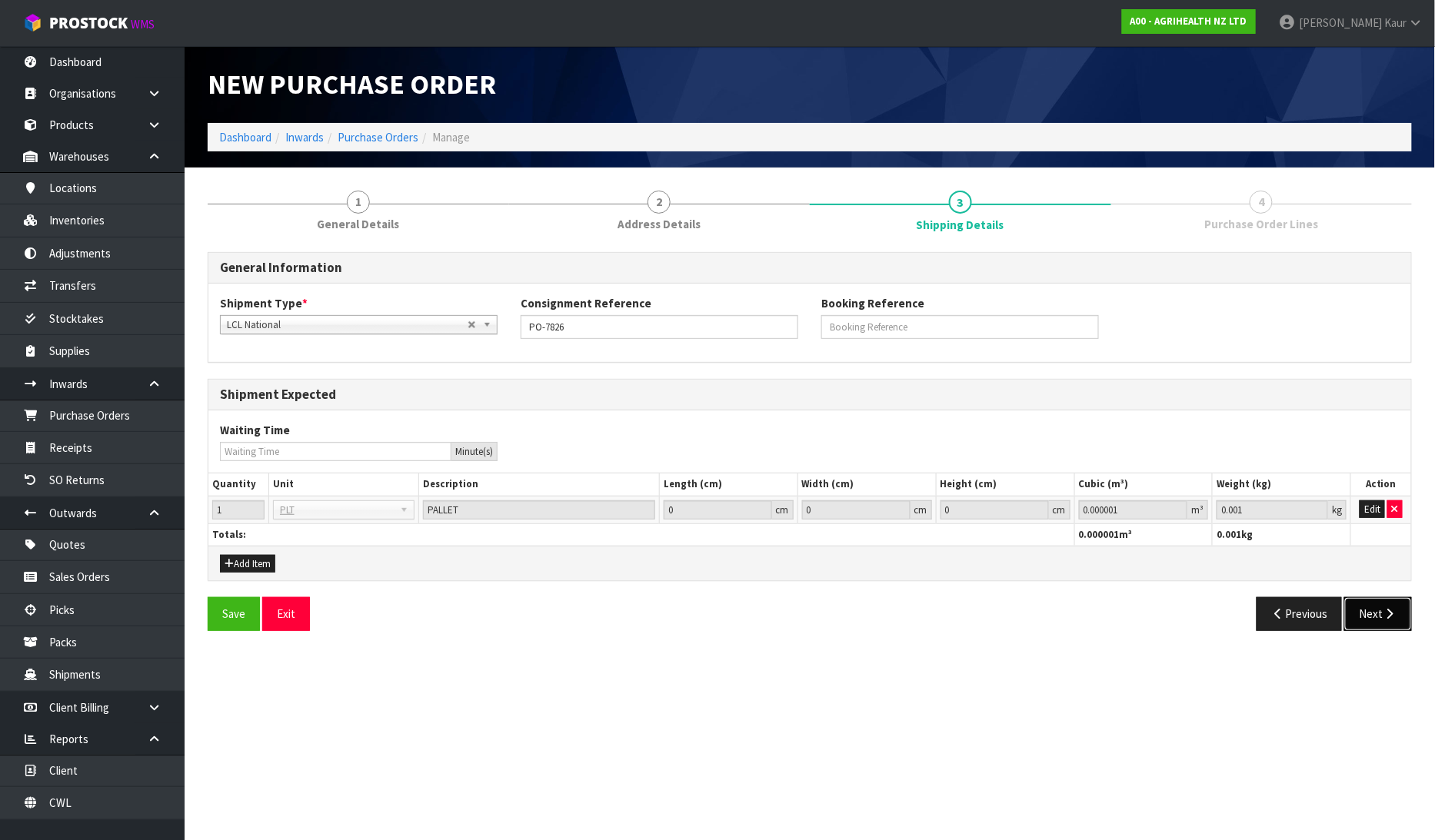
click at [1382, 623] on button "Next" at bounding box center [1378, 614] width 68 height 33
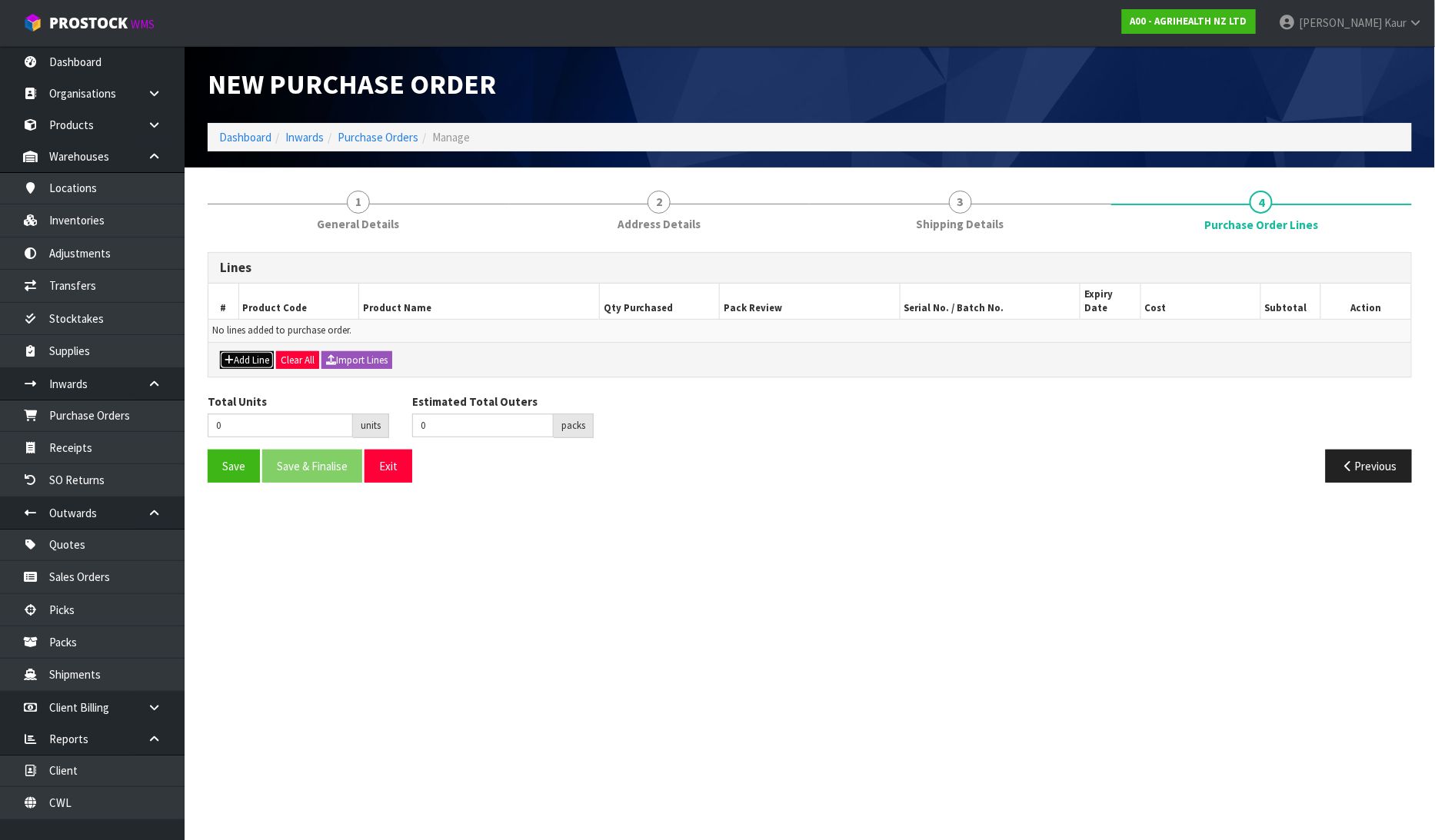
click at [262, 352] on button "Add Line" at bounding box center [247, 360] width 54 height 18
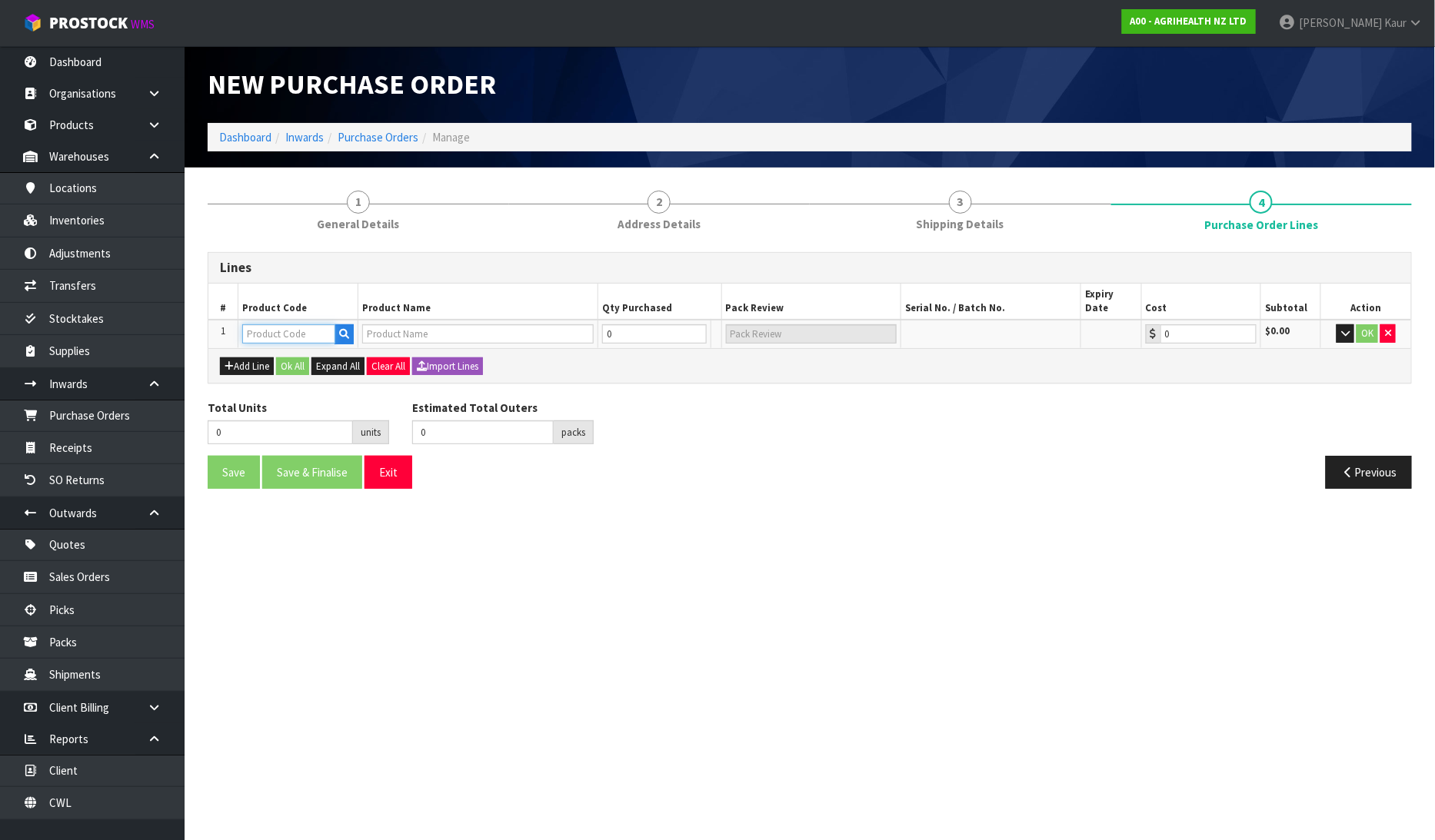
click at [278, 324] on input "text" at bounding box center [288, 334] width 93 height 19
type input "9003"
type input "MASTATEST LAPBOX G3"
type input "0.00"
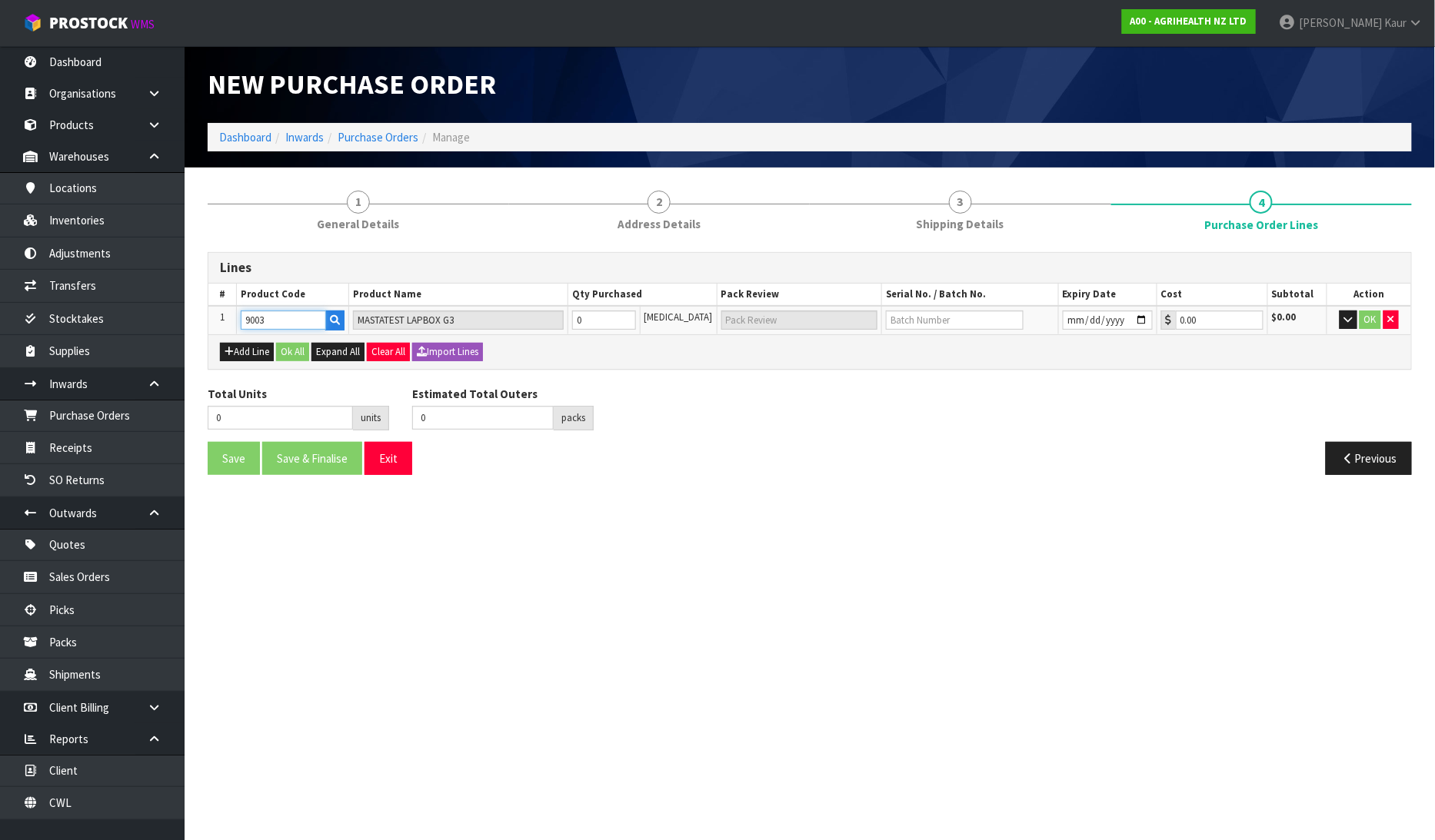
type input "9003"
click at [559, 327] on tr "1 9003 MASTATEST LAPBOX G3 0 PCE 0.00 $0.00 OK" at bounding box center [810, 320] width 1203 height 29
type input "4"
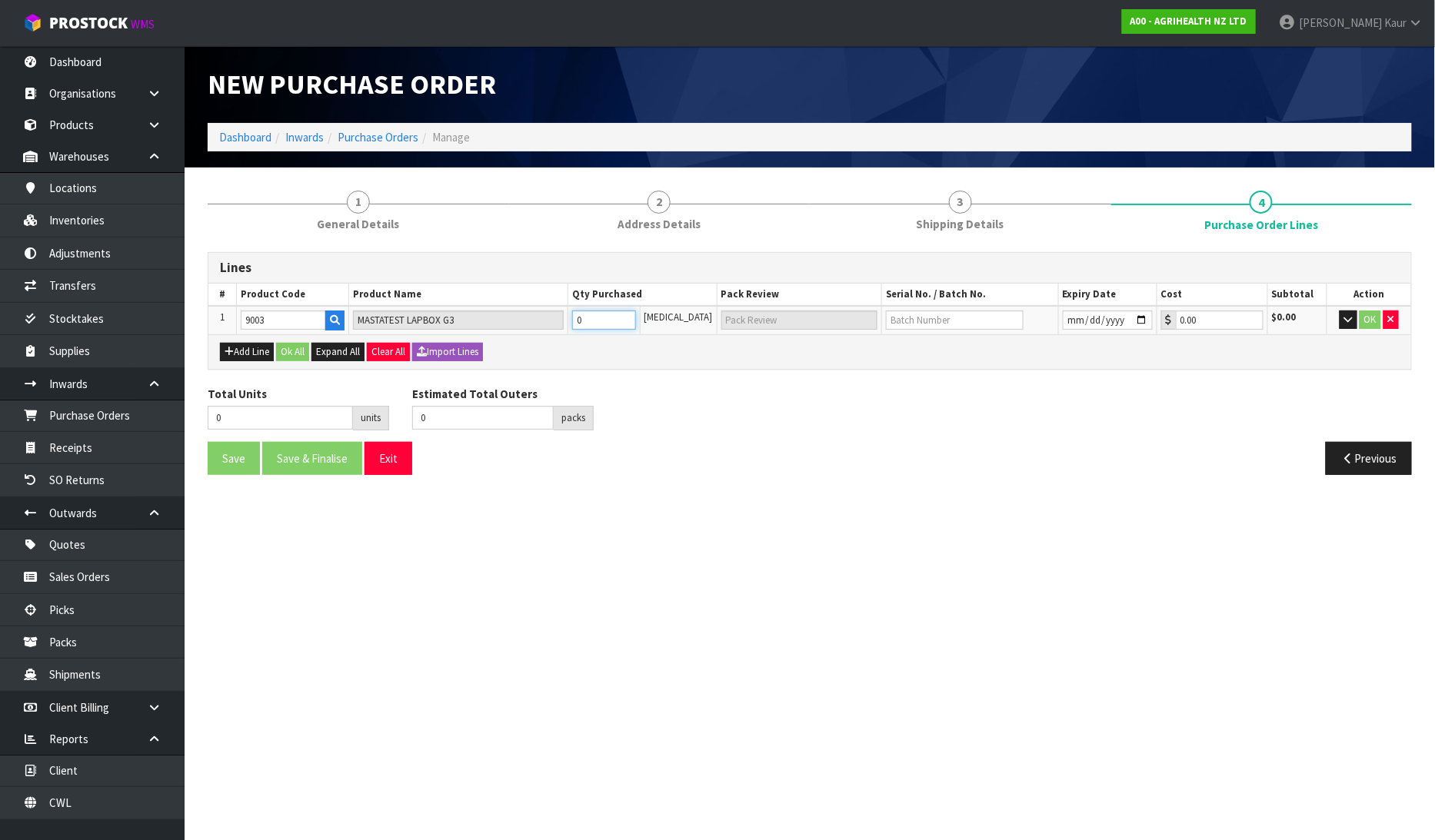
type input "4 CTN"
type input "48"
type input "48 CTN"
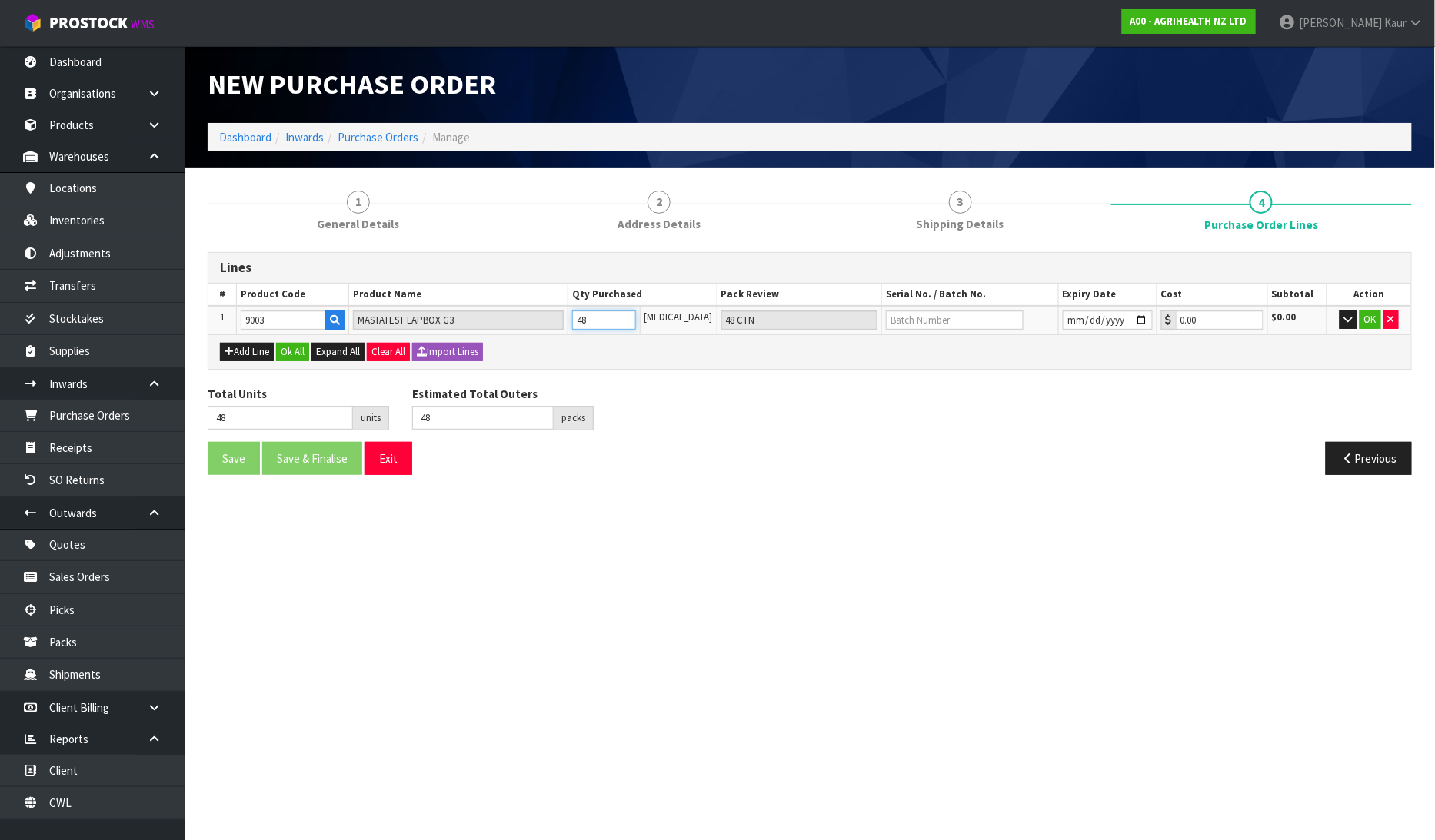
type input "48"
click at [935, 316] on input "text" at bounding box center [955, 320] width 138 height 19
type input "24064"
click at [294, 344] on button "Ok All" at bounding box center [293, 352] width 33 height 18
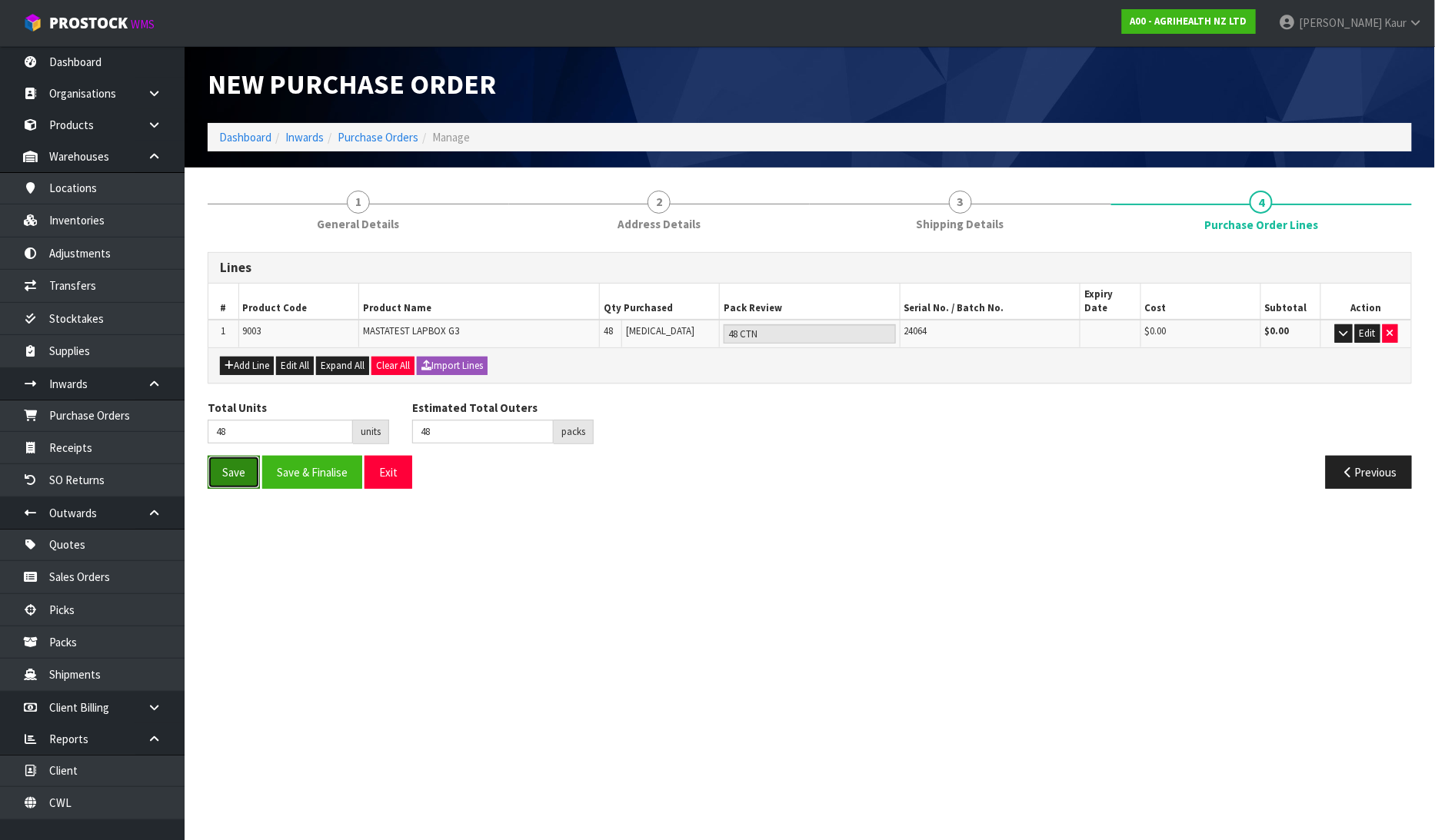
click at [238, 456] on button "Save" at bounding box center [233, 472] width 53 height 33
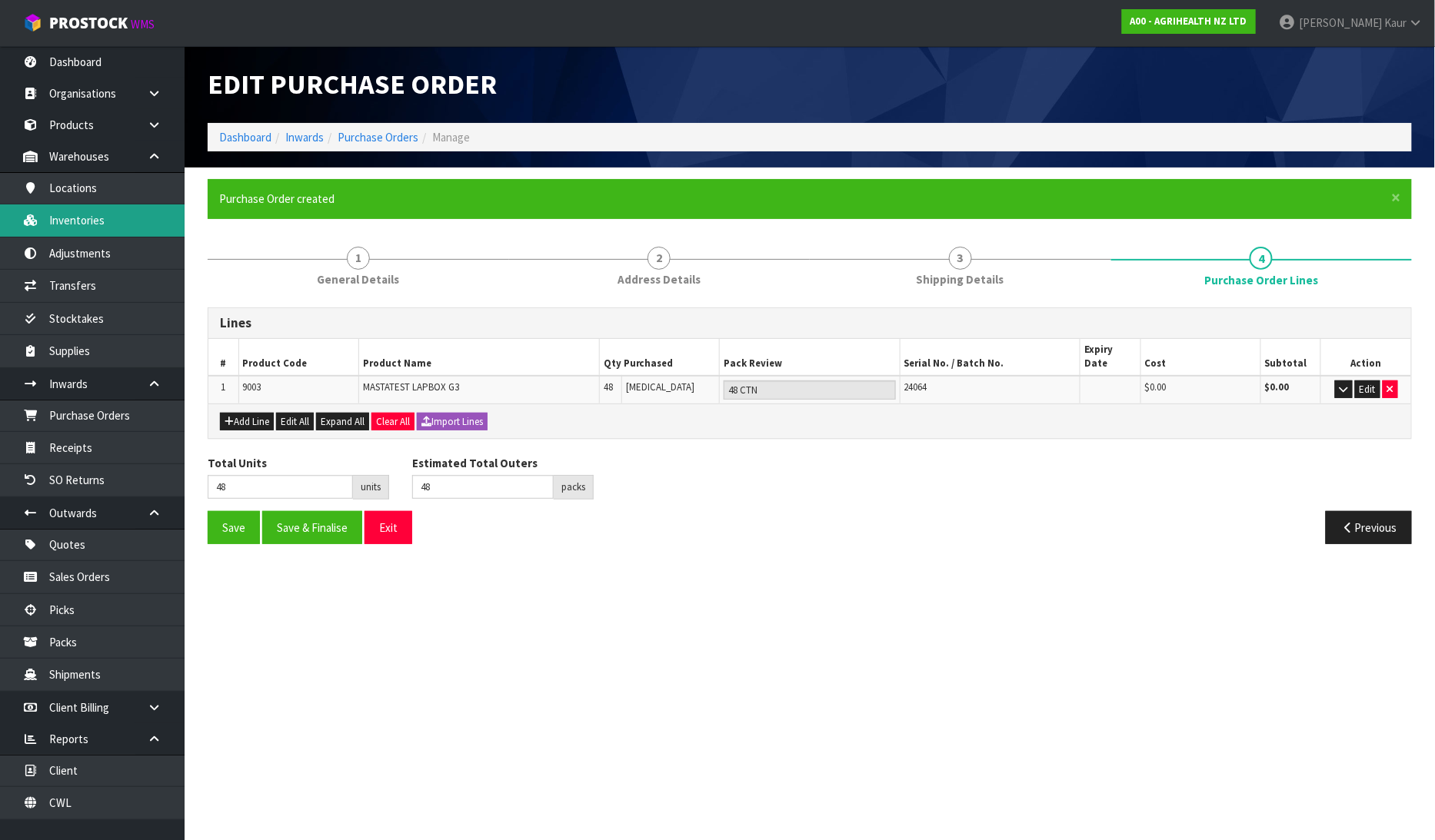
type input "0"
click at [113, 218] on link "Inventories" at bounding box center [92, 220] width 185 height 32
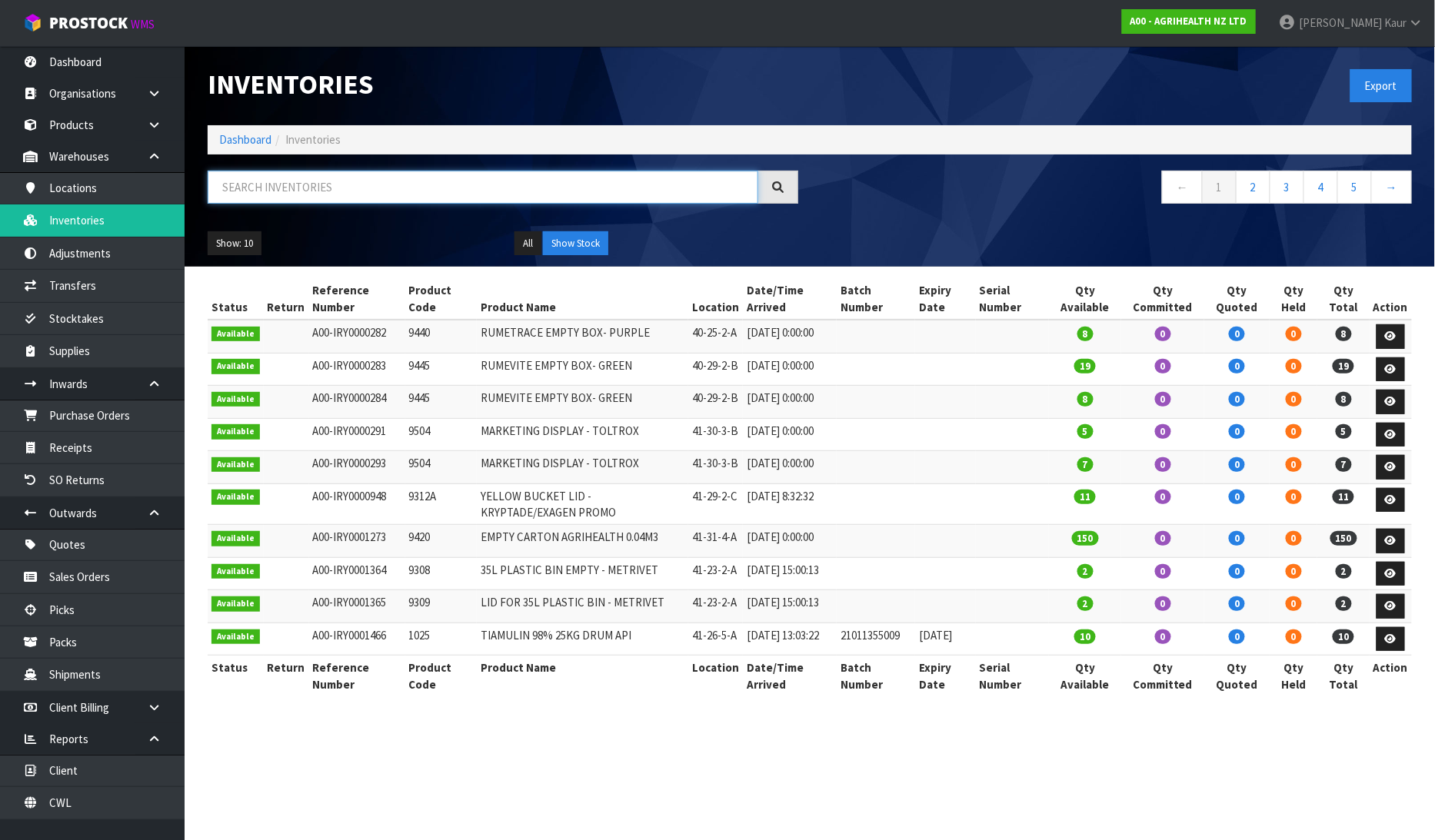
click at [277, 189] on input "text" at bounding box center [483, 187] width 551 height 33
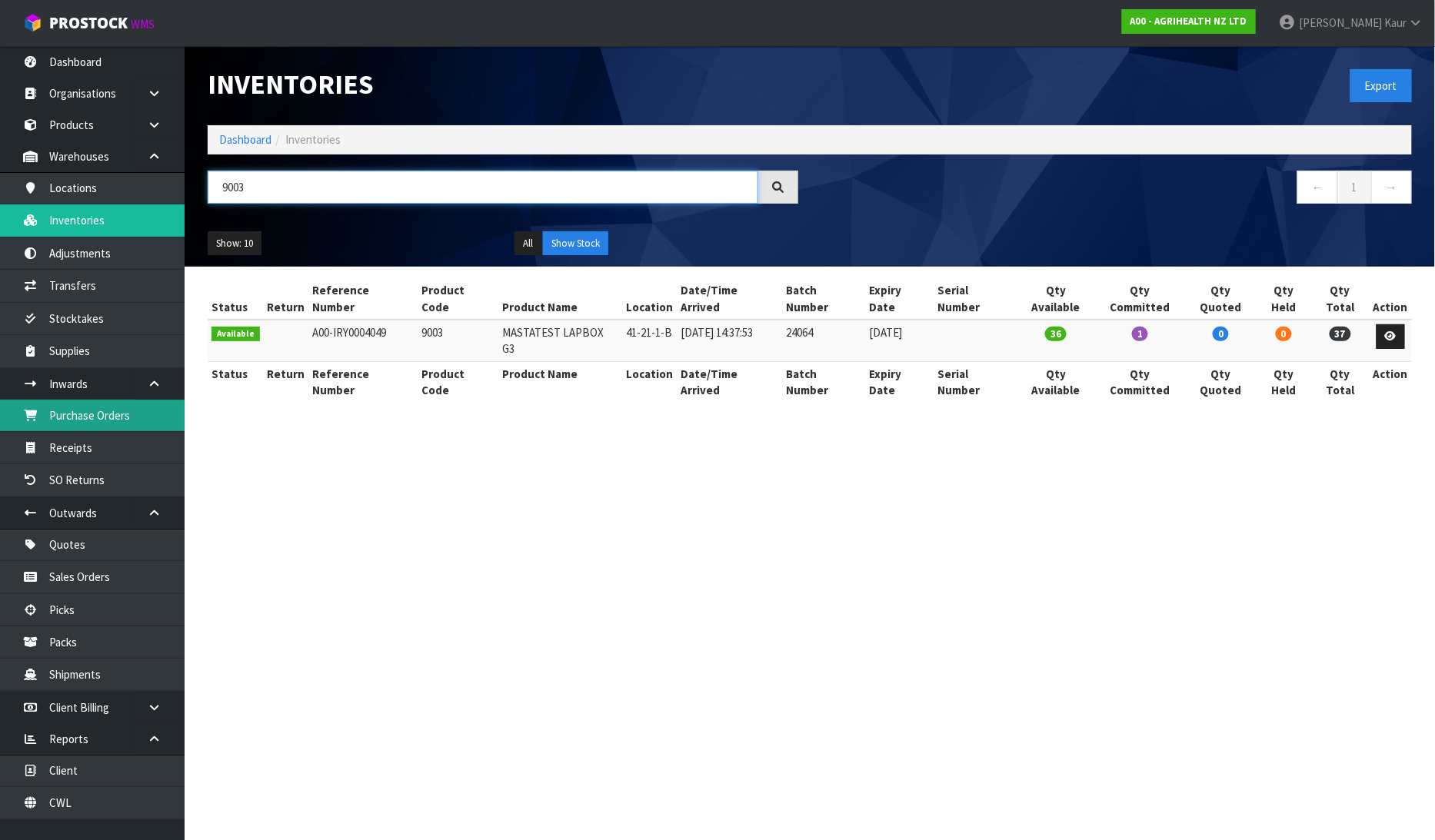
type input "9003"
drag, startPoint x: 112, startPoint y: 417, endPoint x: 603, endPoint y: 362, distance: 494.1
click at [112, 417] on link "Purchase Orders" at bounding box center [92, 415] width 185 height 32
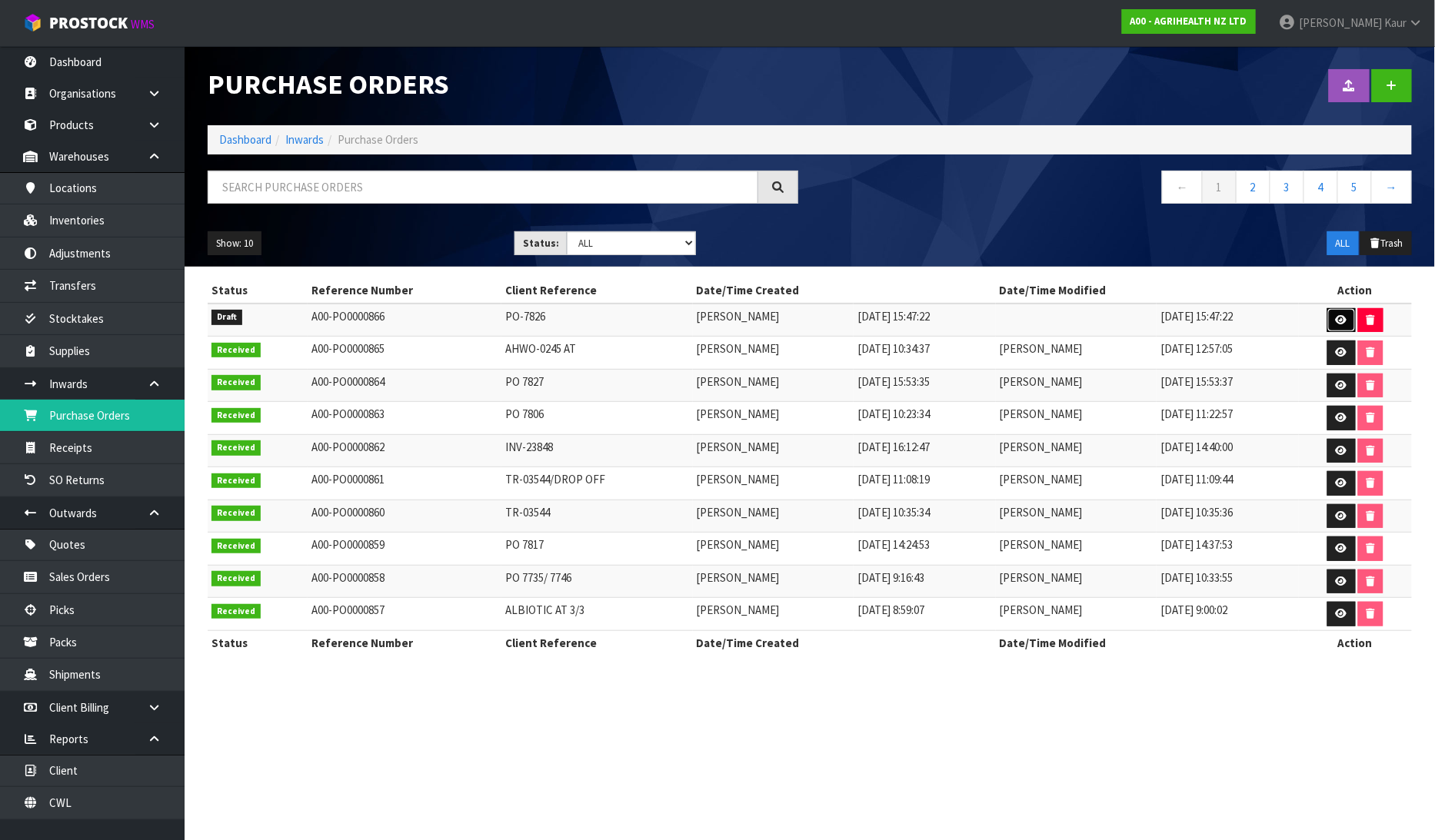
click at [1338, 313] on link at bounding box center [1341, 321] width 29 height 25
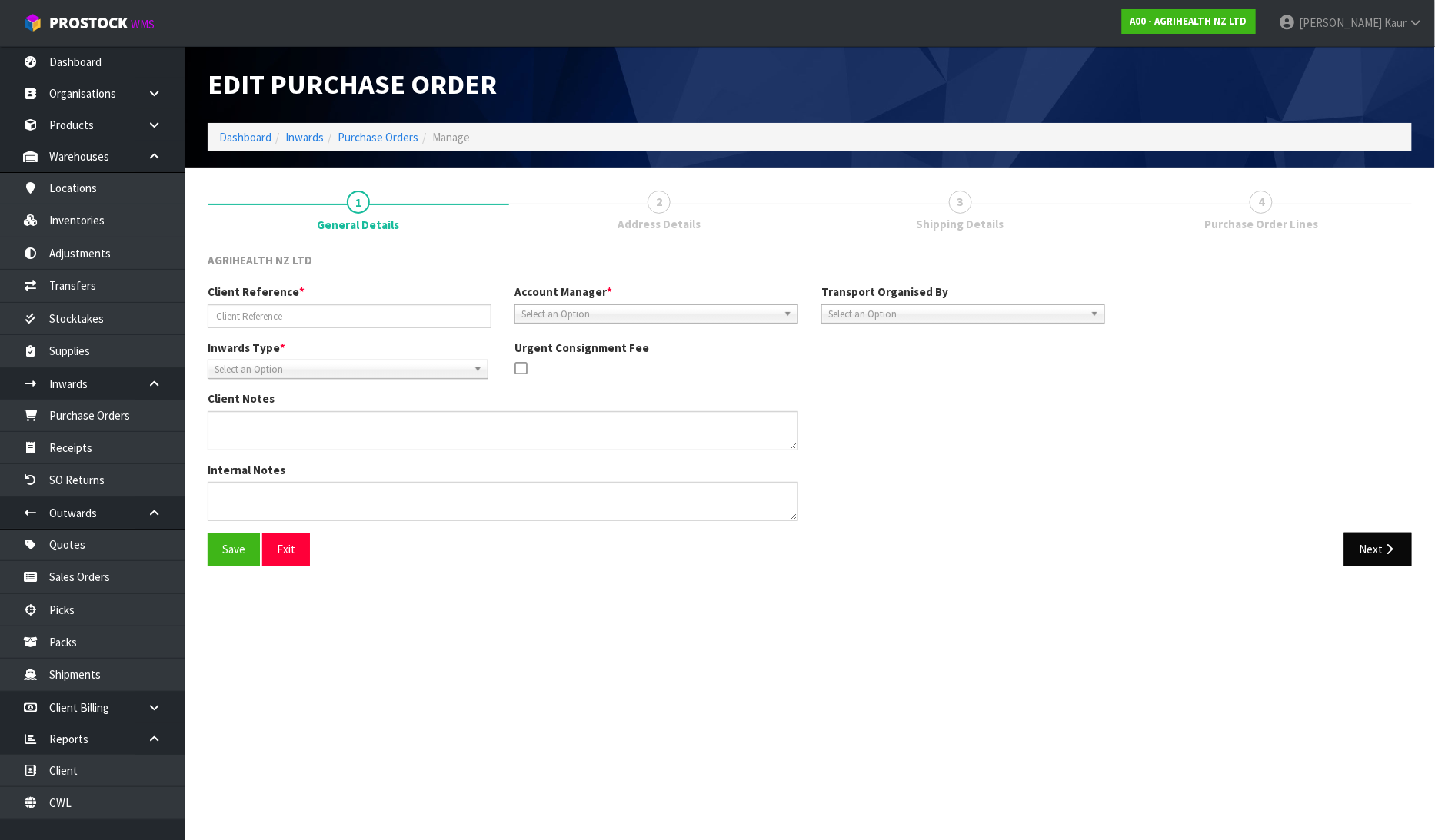
type input "PO-7826"
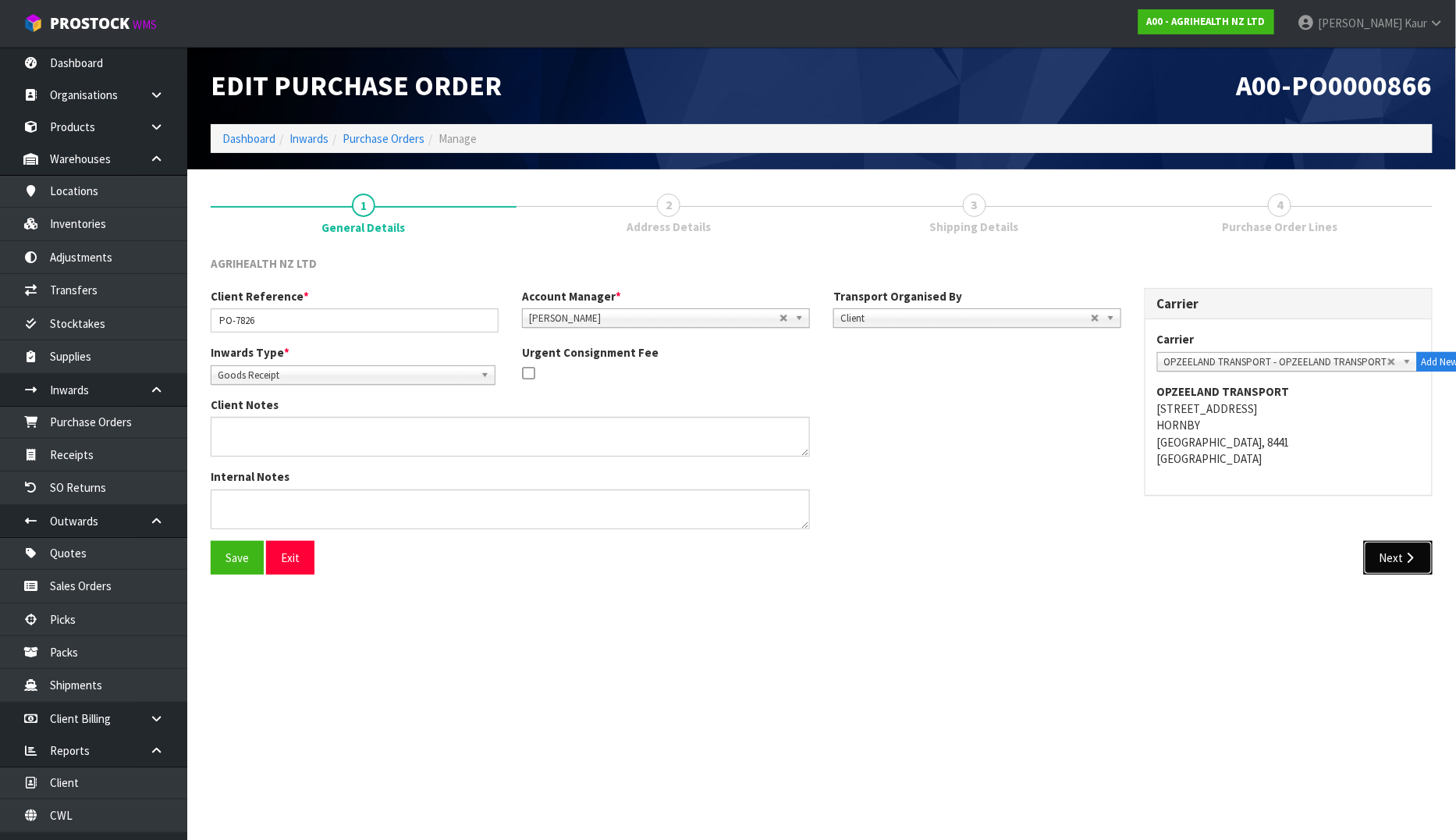
click at [1395, 550] on button "Next" at bounding box center [1398, 557] width 69 height 34
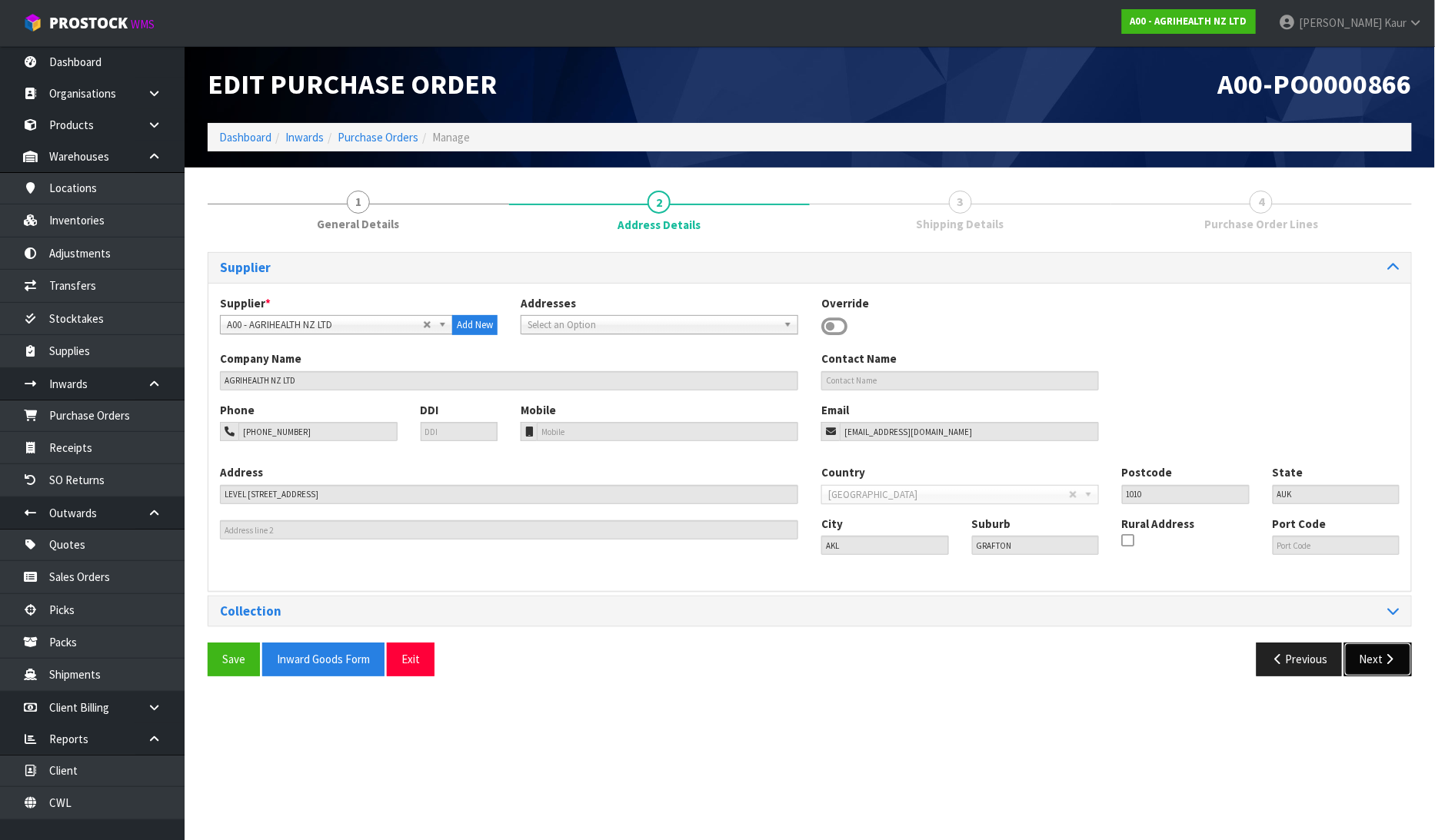
click at [1398, 648] on button "Next" at bounding box center [1378, 659] width 68 height 33
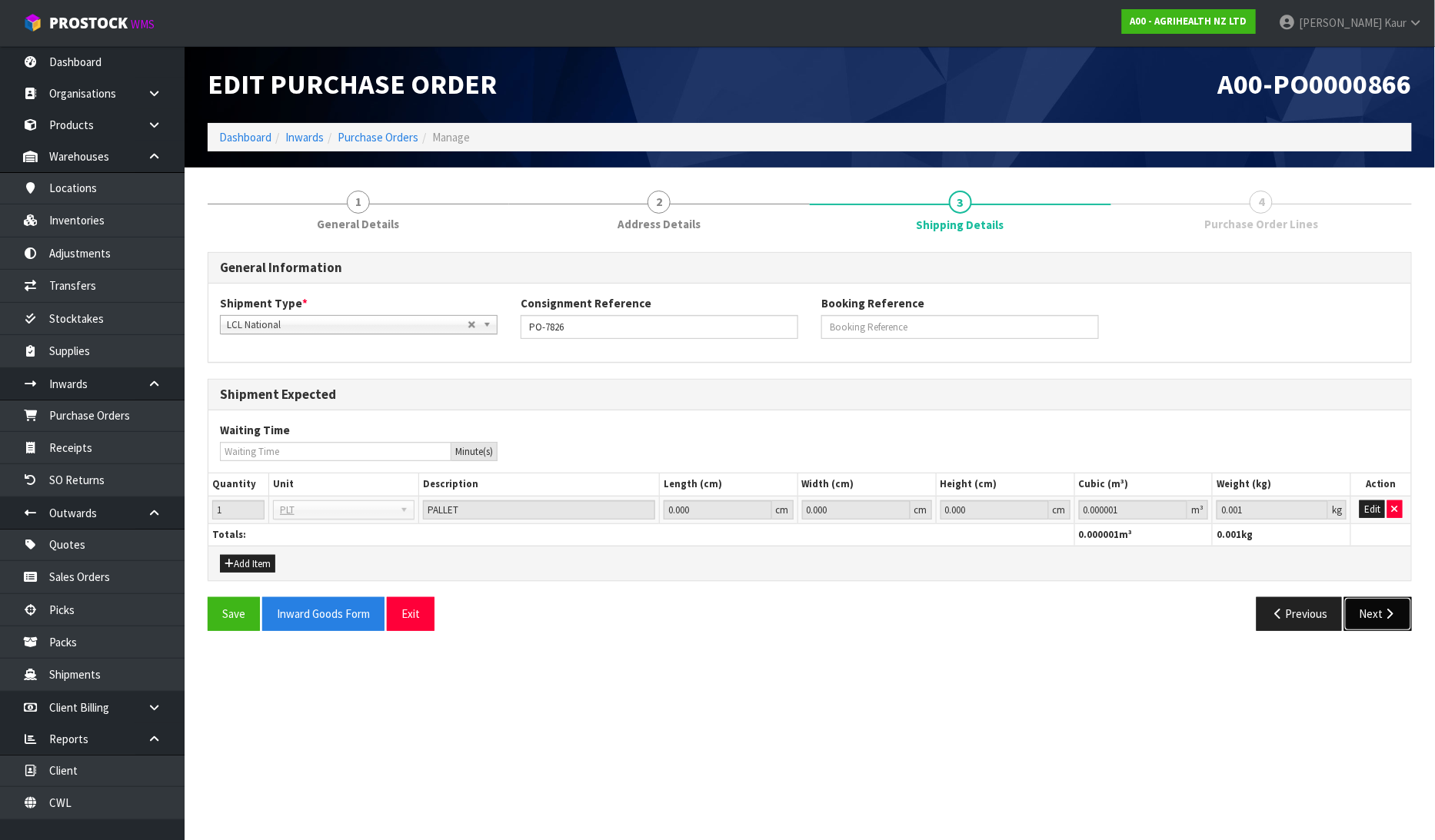
click at [1386, 613] on icon "button" at bounding box center [1389, 614] width 14 height 11
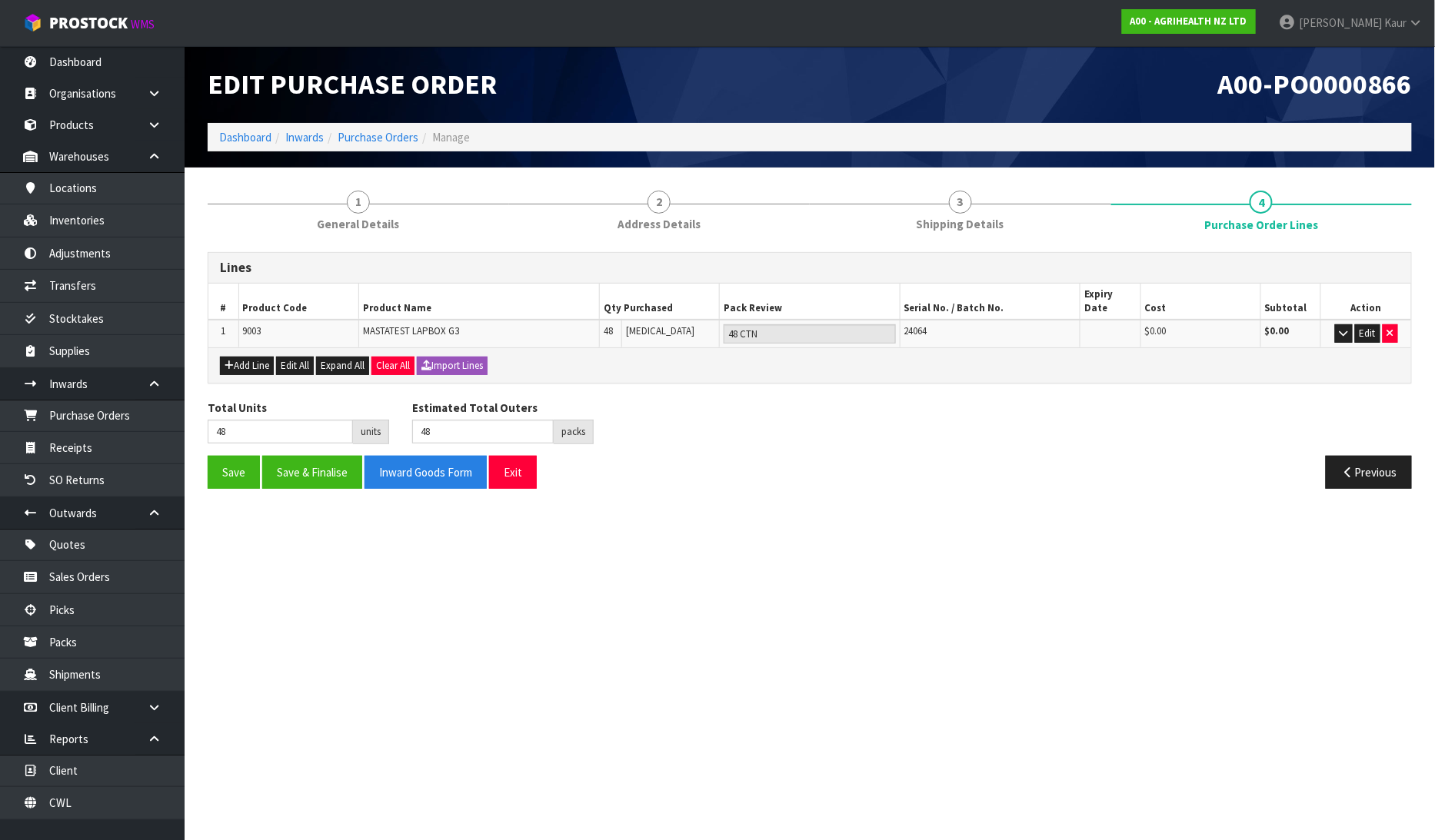
click at [1370, 320] on td "Edit" at bounding box center [1366, 334] width 90 height 28
click at [1364, 324] on button "Edit" at bounding box center [1367, 333] width 26 height 18
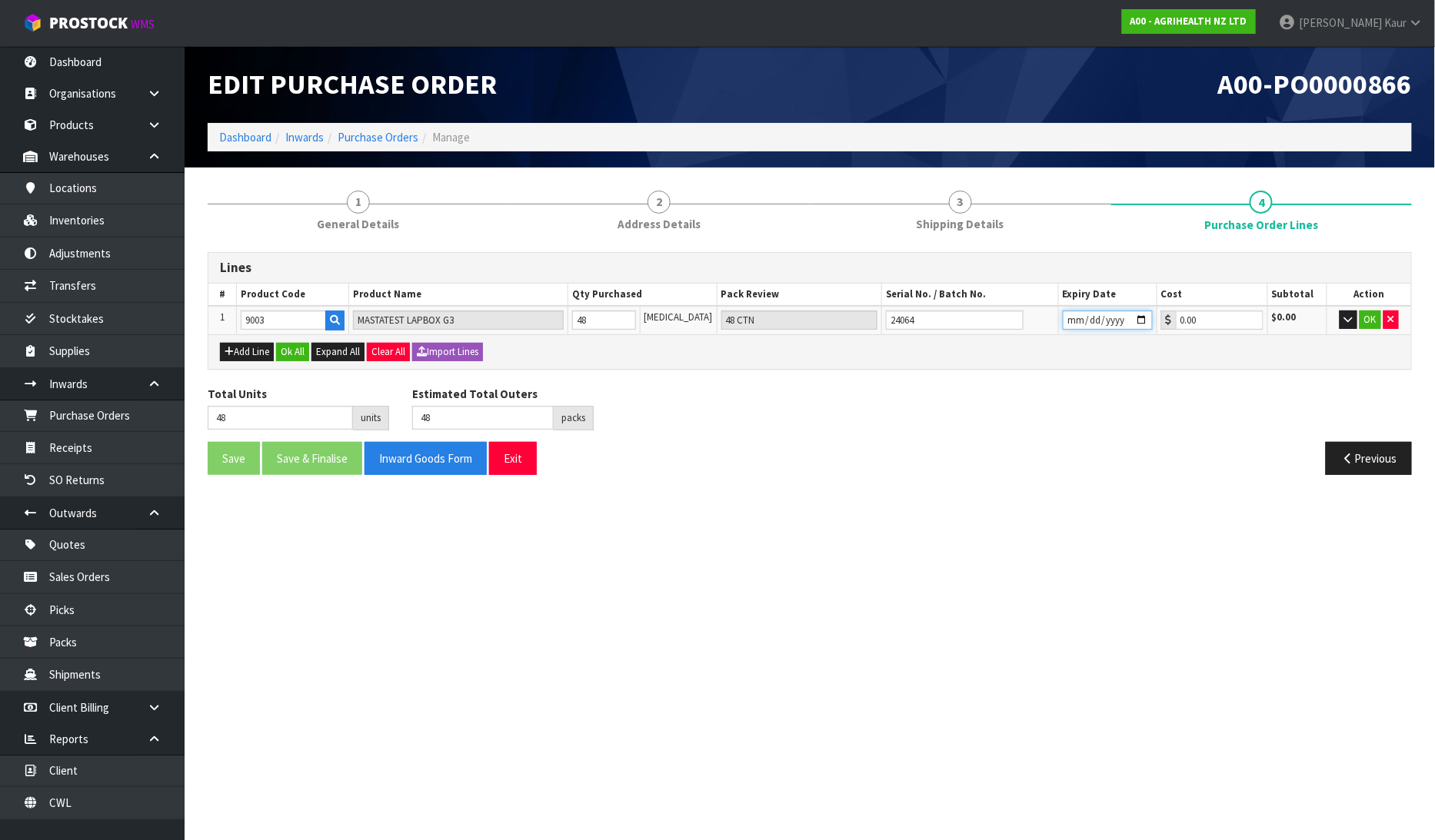
click at [1063, 318] on input "date" at bounding box center [1108, 320] width 90 height 19
type input "2030-08-31"
click at [1366, 316] on button "OK" at bounding box center [1370, 319] width 22 height 18
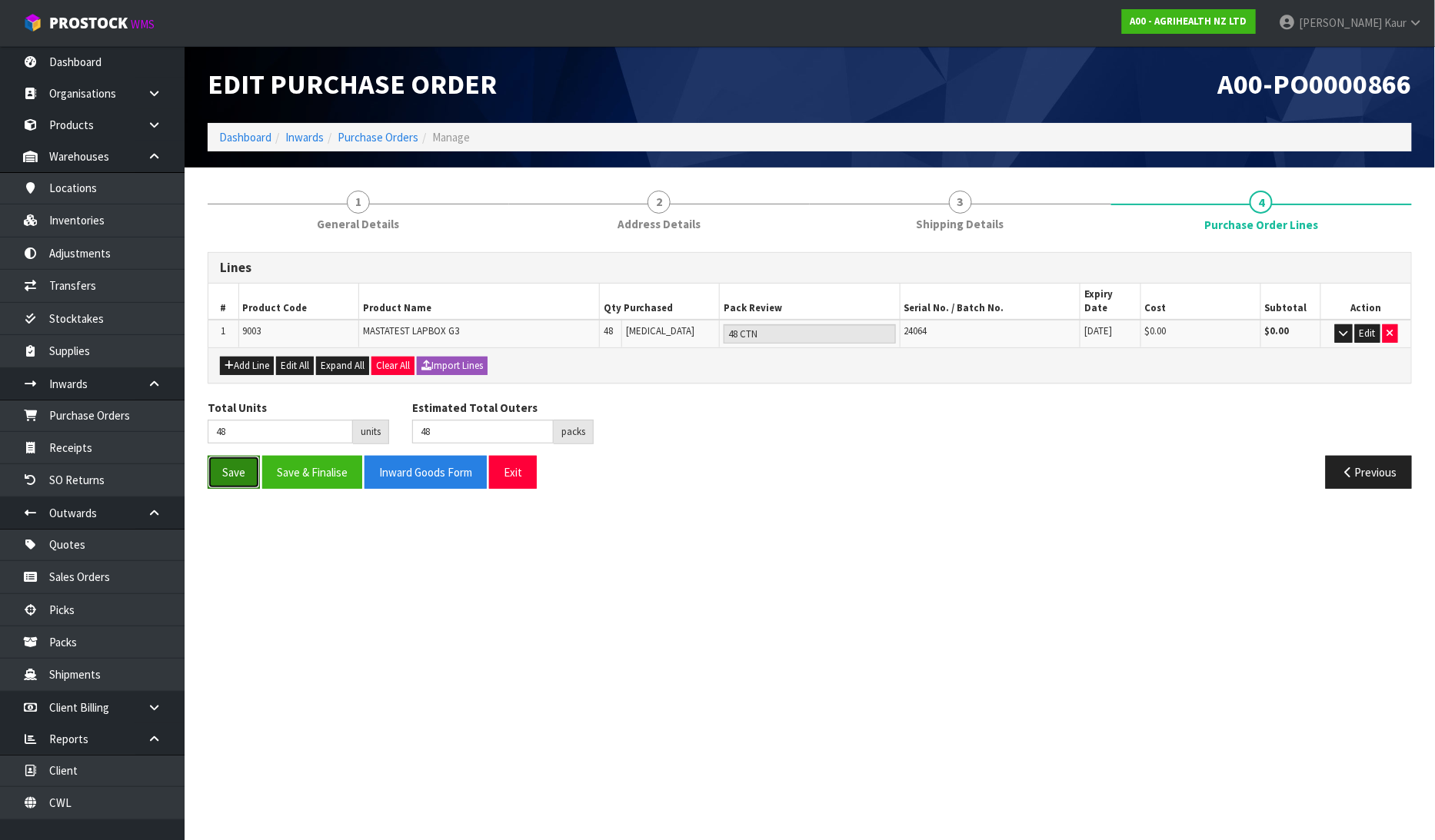
click at [229, 456] on button "Save" at bounding box center [233, 472] width 53 height 33
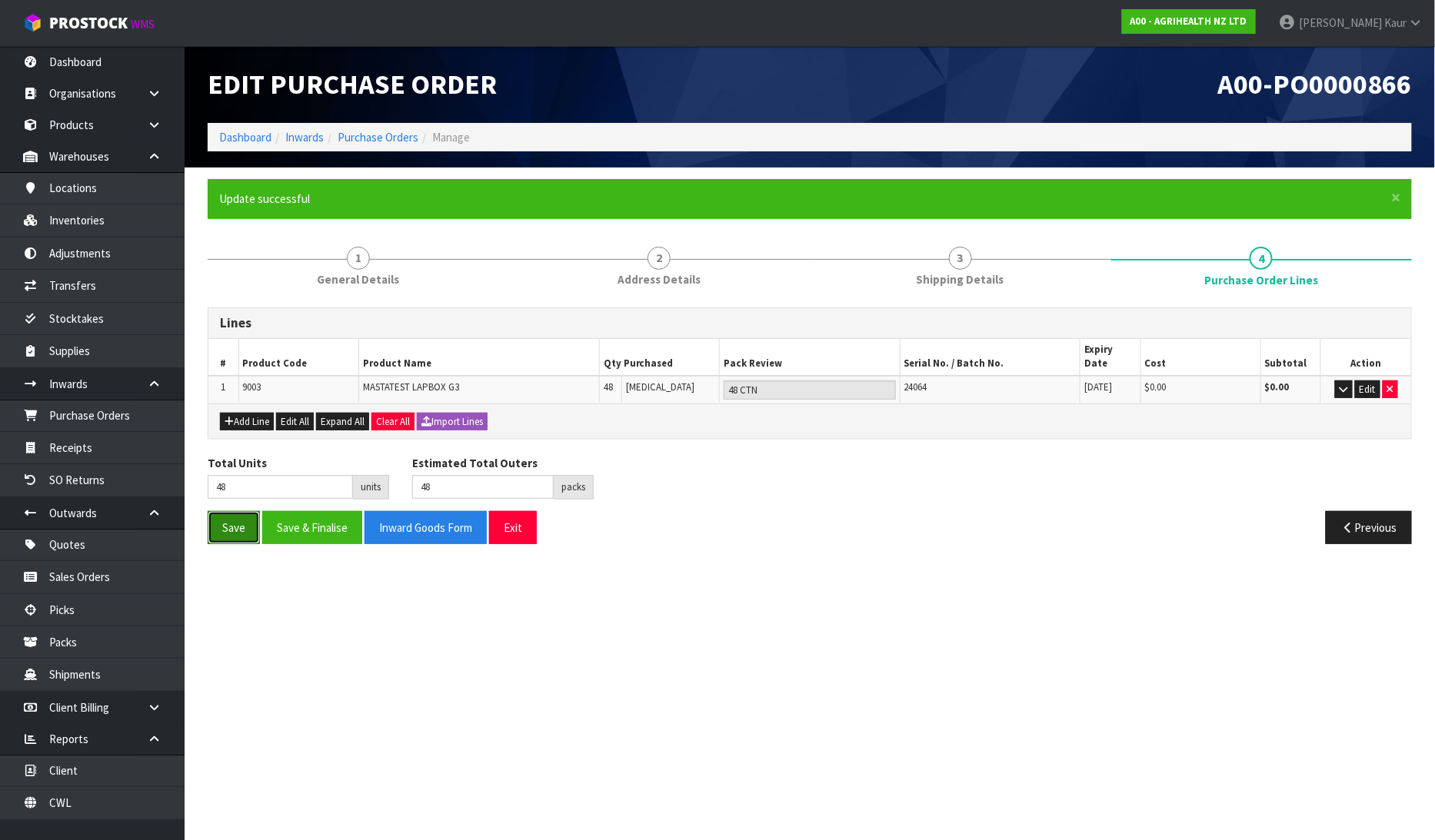
click at [248, 511] on button "Save" at bounding box center [233, 528] width 53 height 33
click at [53, 59] on link "Dashboard" at bounding box center [92, 61] width 185 height 32
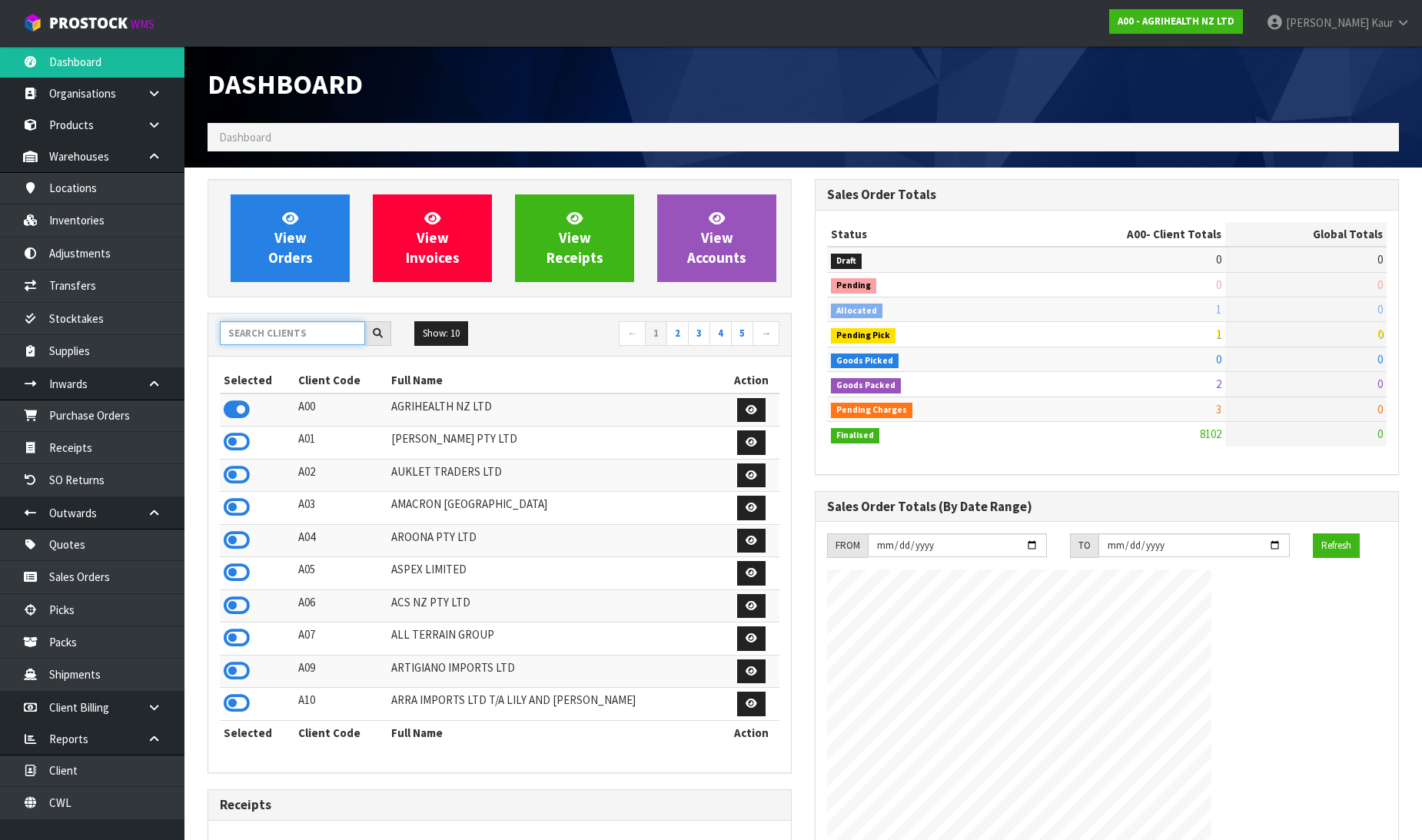
click at [329, 328] on input "text" at bounding box center [292, 333] width 145 height 24
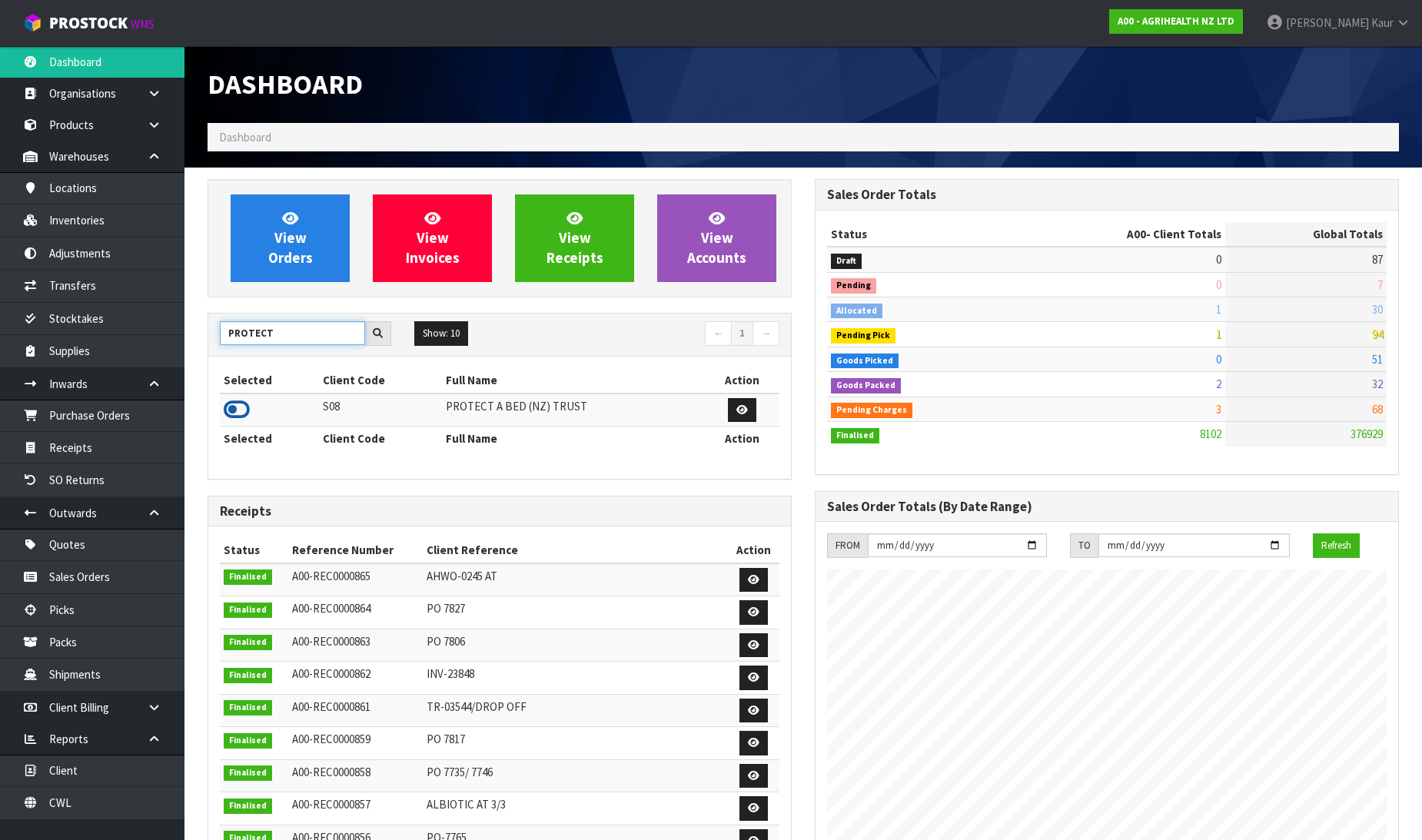
type input "PROTECT"
click at [240, 408] on icon at bounding box center [236, 410] width 26 height 23
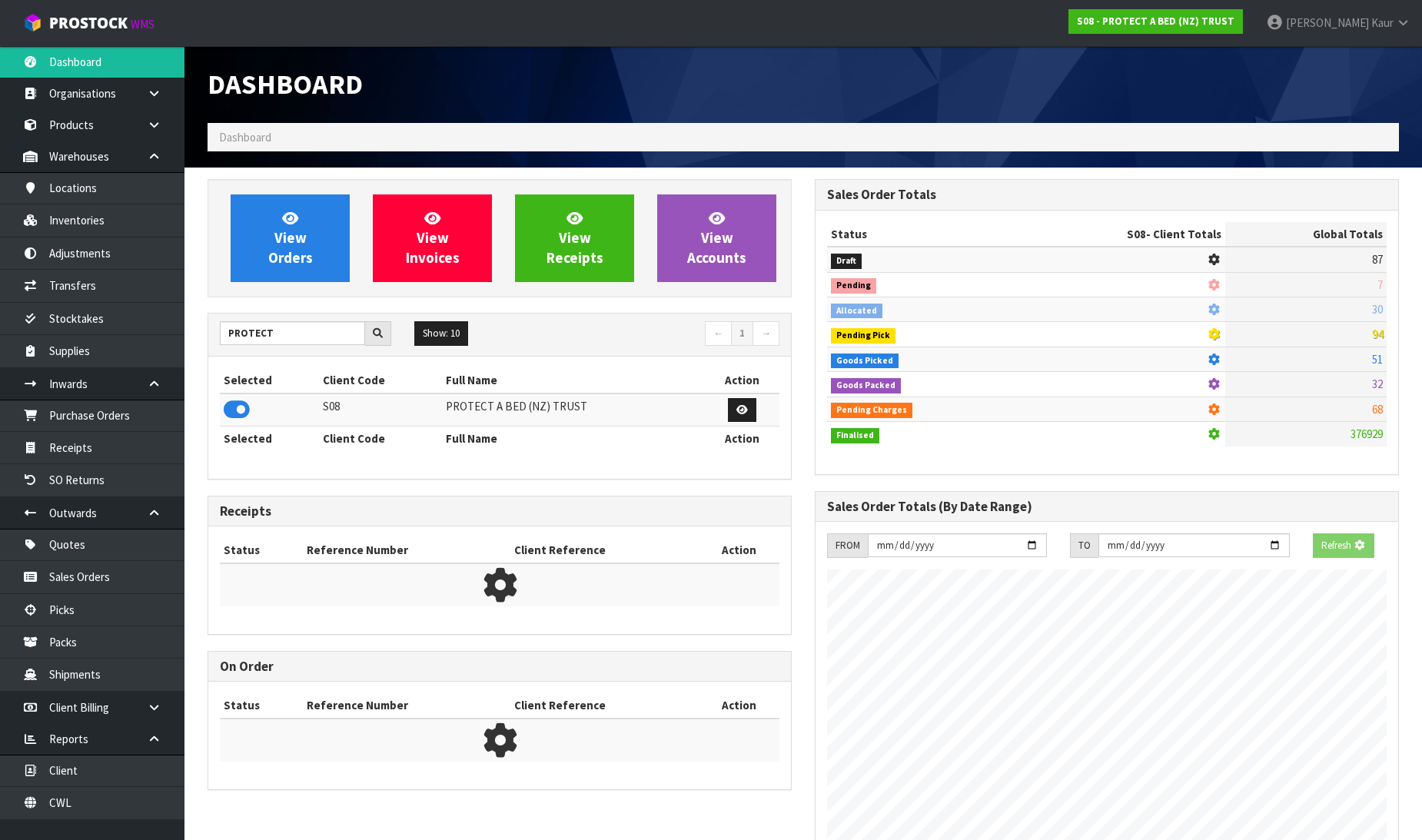
scroll to position [767792, 768155]
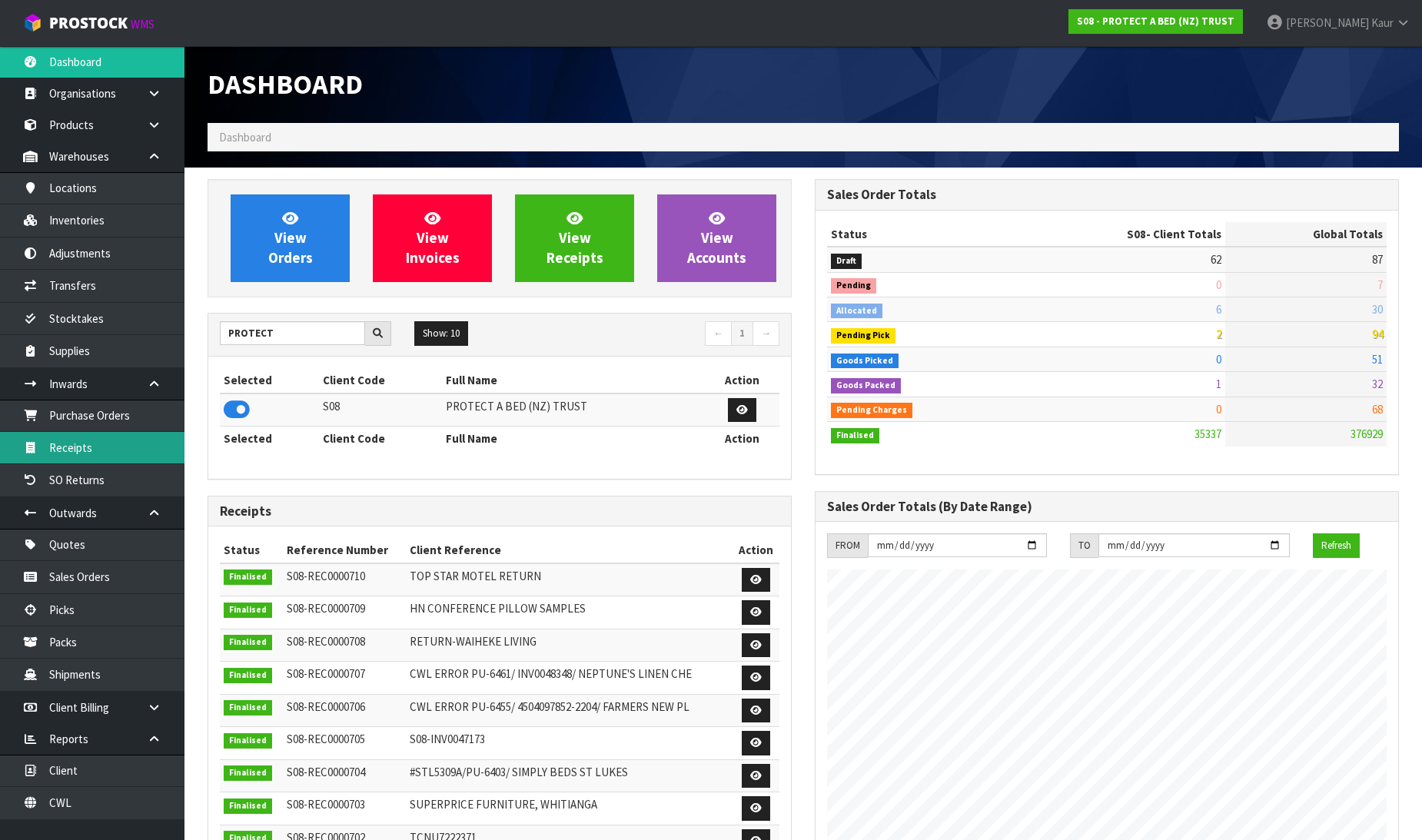
click at [87, 448] on link "Receipts" at bounding box center [92, 447] width 184 height 32
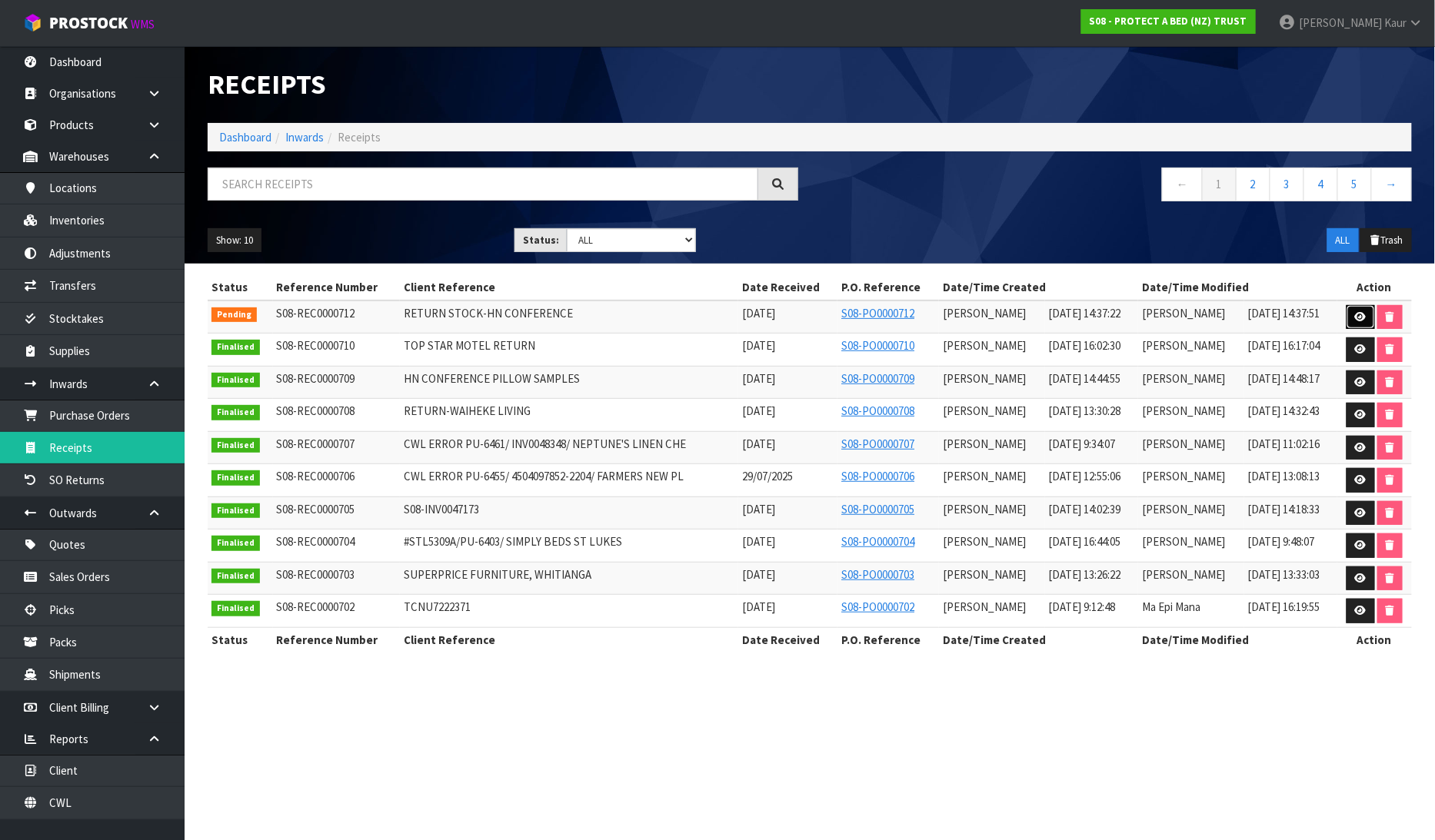
click at [1366, 312] on icon at bounding box center [1360, 317] width 11 height 10
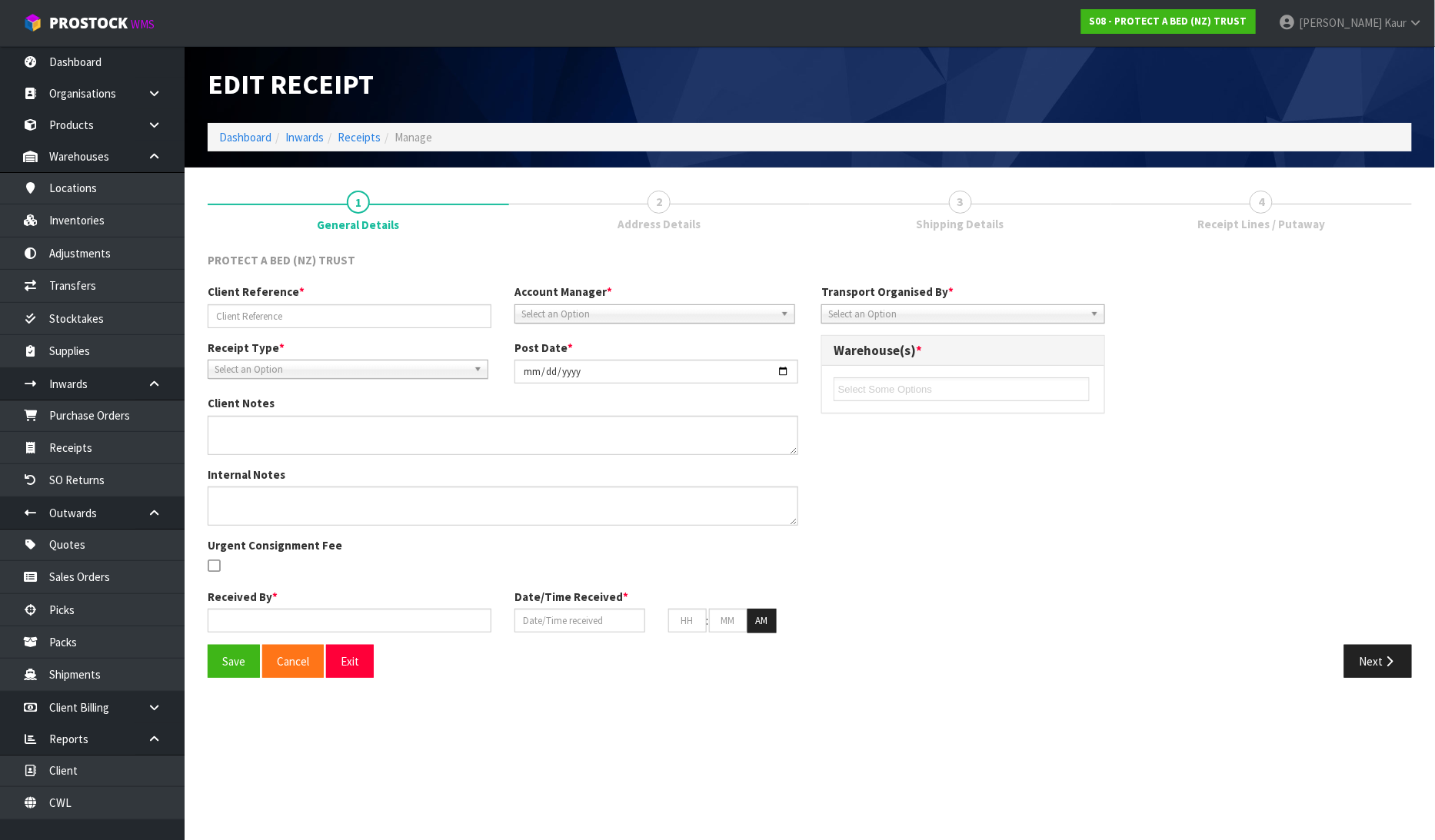
type input "RETURN STOCK-HN CONFERENCE"
type input "[DATE]"
type input "[PERSON_NAME]"
type input "[DATE]"
type input "02"
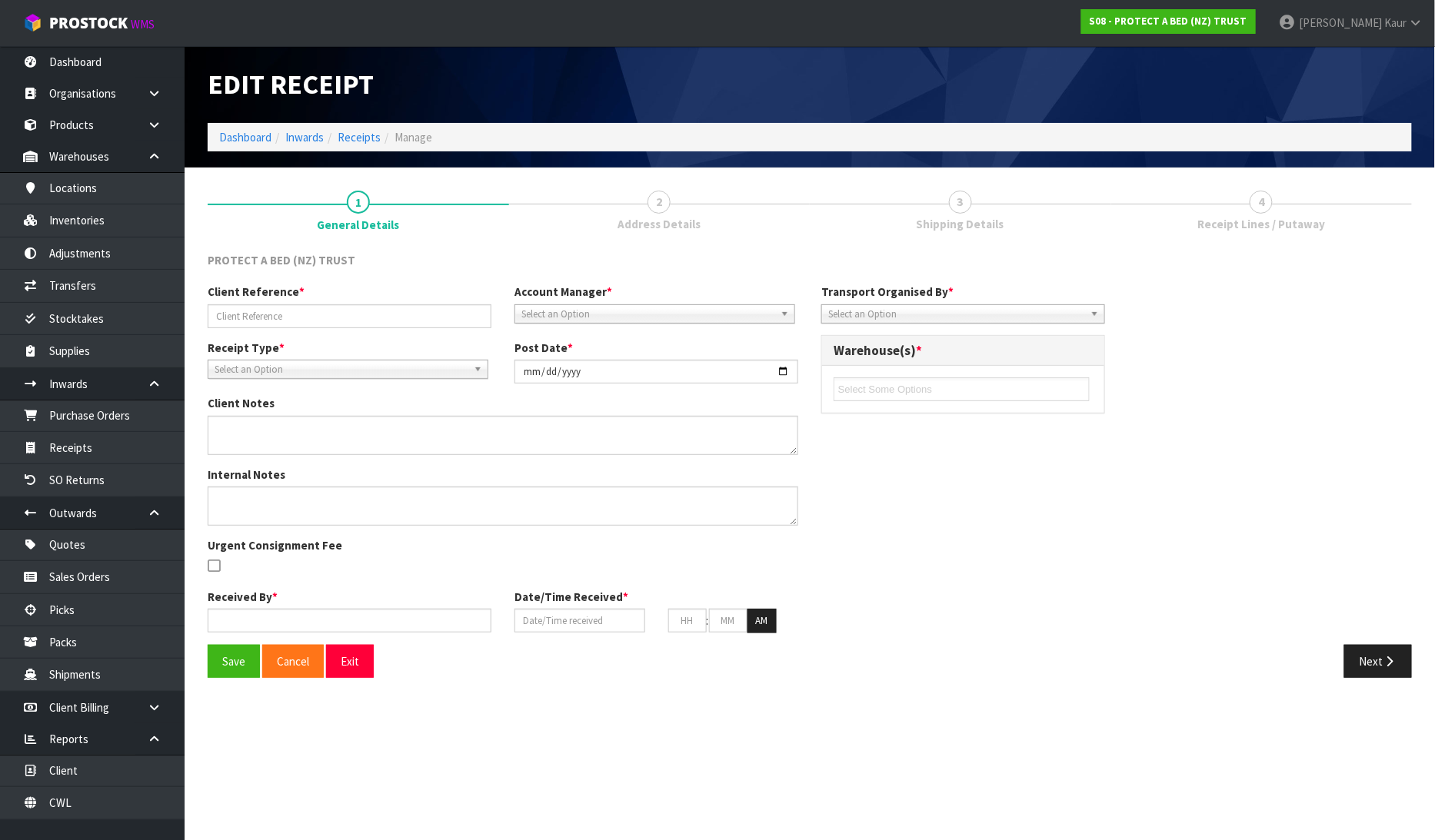
type input "37"
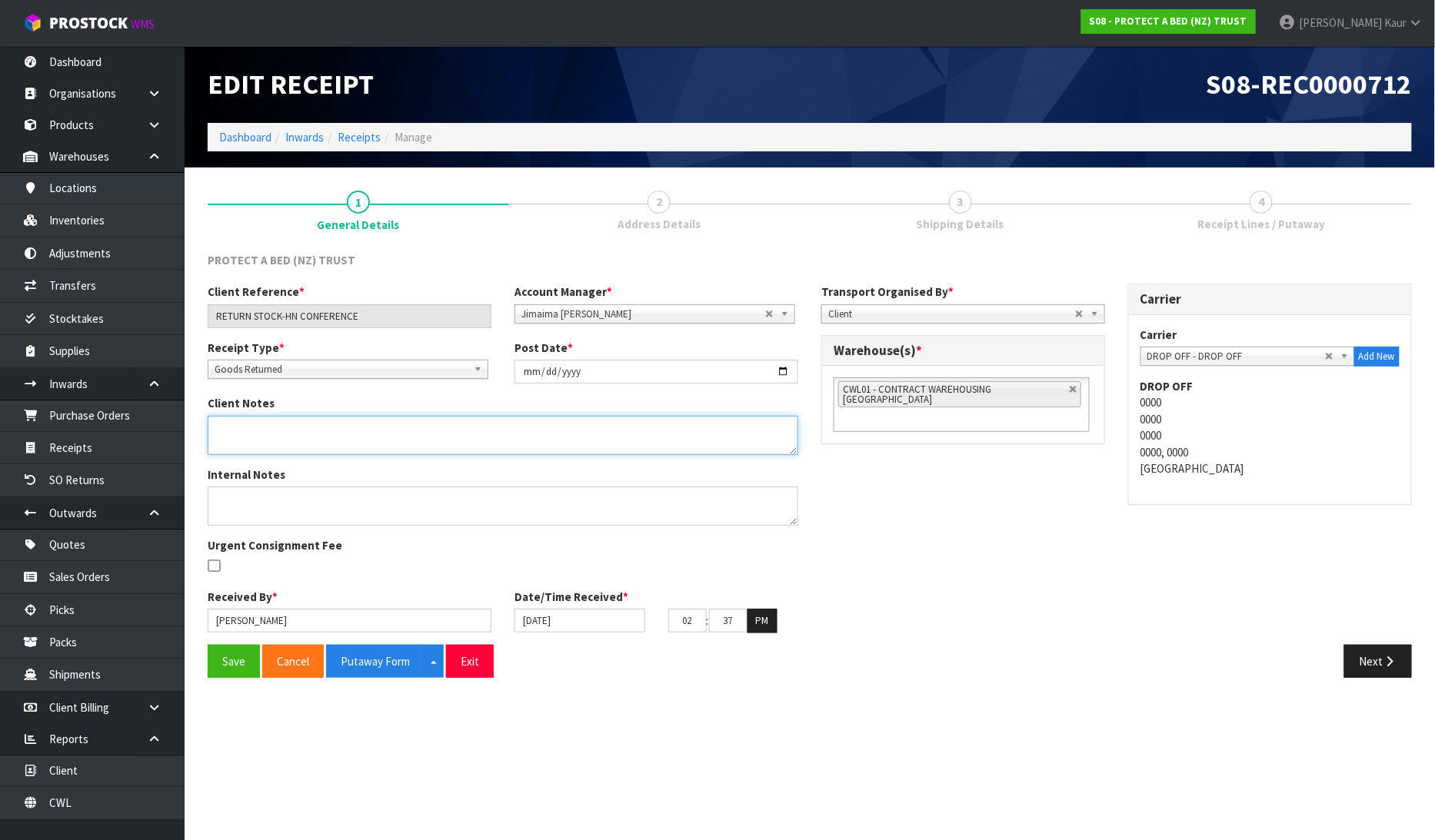
click at [250, 423] on textarea at bounding box center [503, 435] width 591 height 39
click at [368, 422] on textarea at bounding box center [503, 435] width 591 height 39
type textarea "WE DIDNOT RECEIVE 6 X CM_MKT00410"
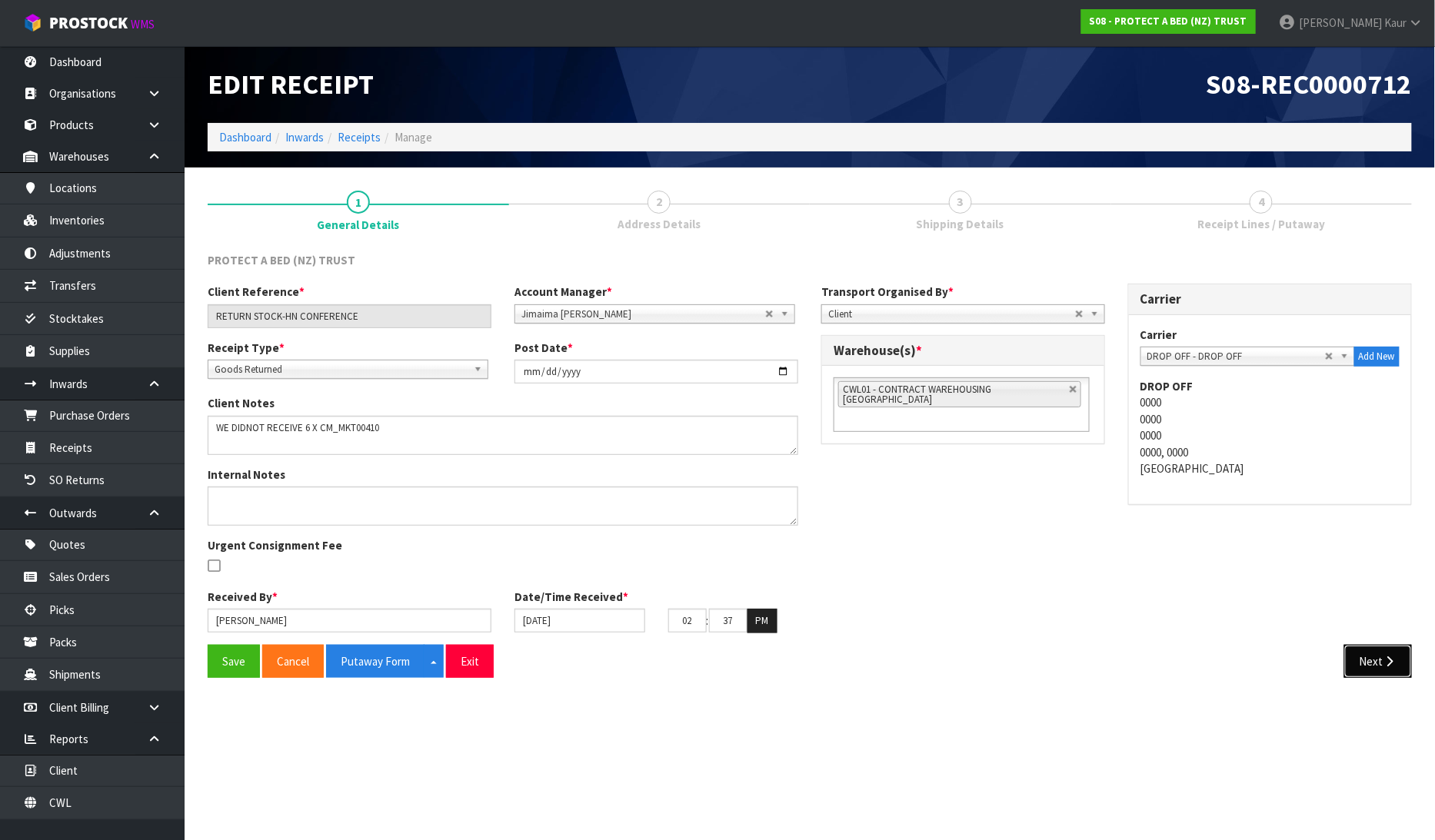
click at [1386, 658] on icon "button" at bounding box center [1389, 661] width 14 height 11
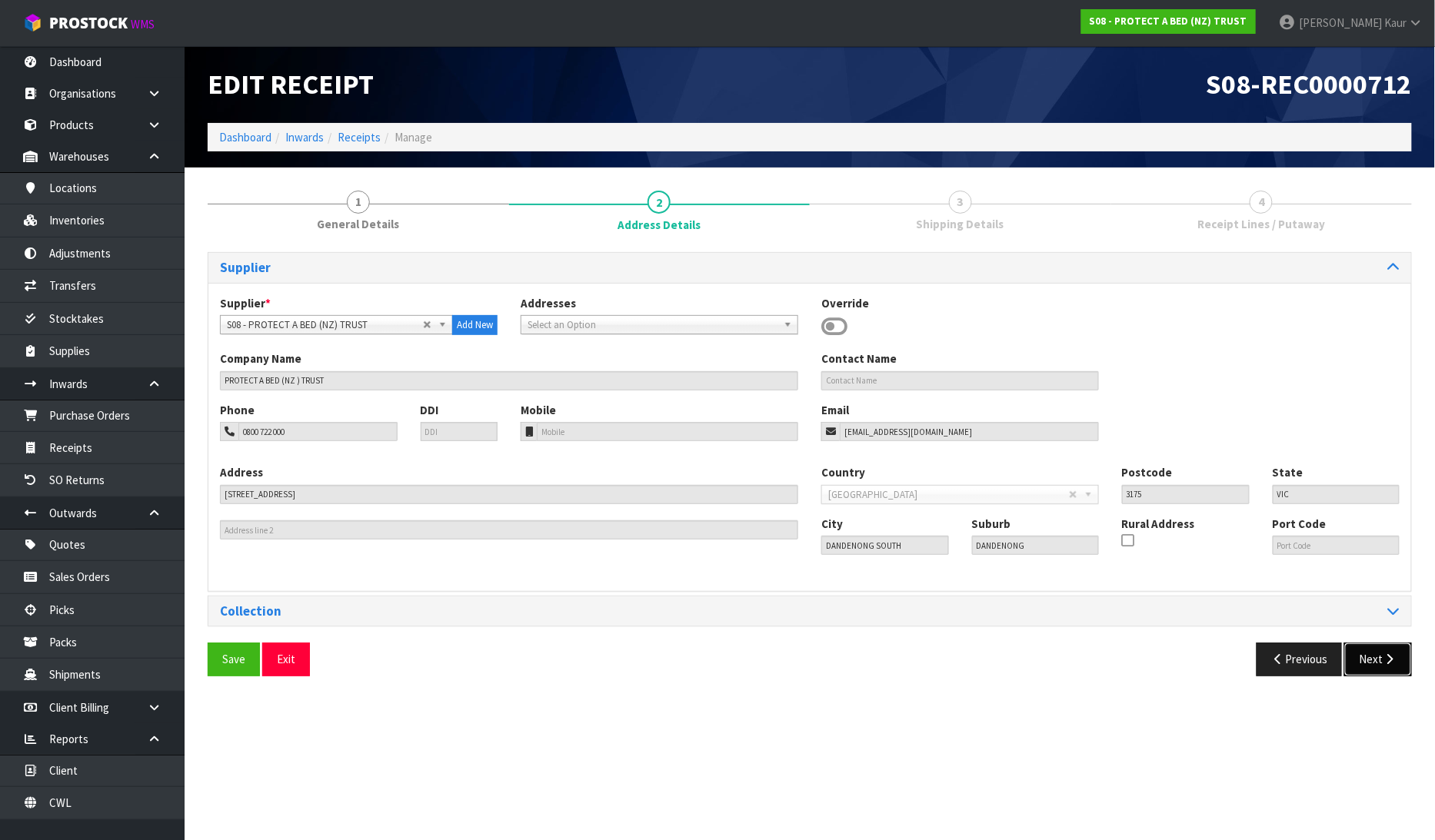
click at [1386, 662] on icon "button" at bounding box center [1389, 659] width 14 height 11
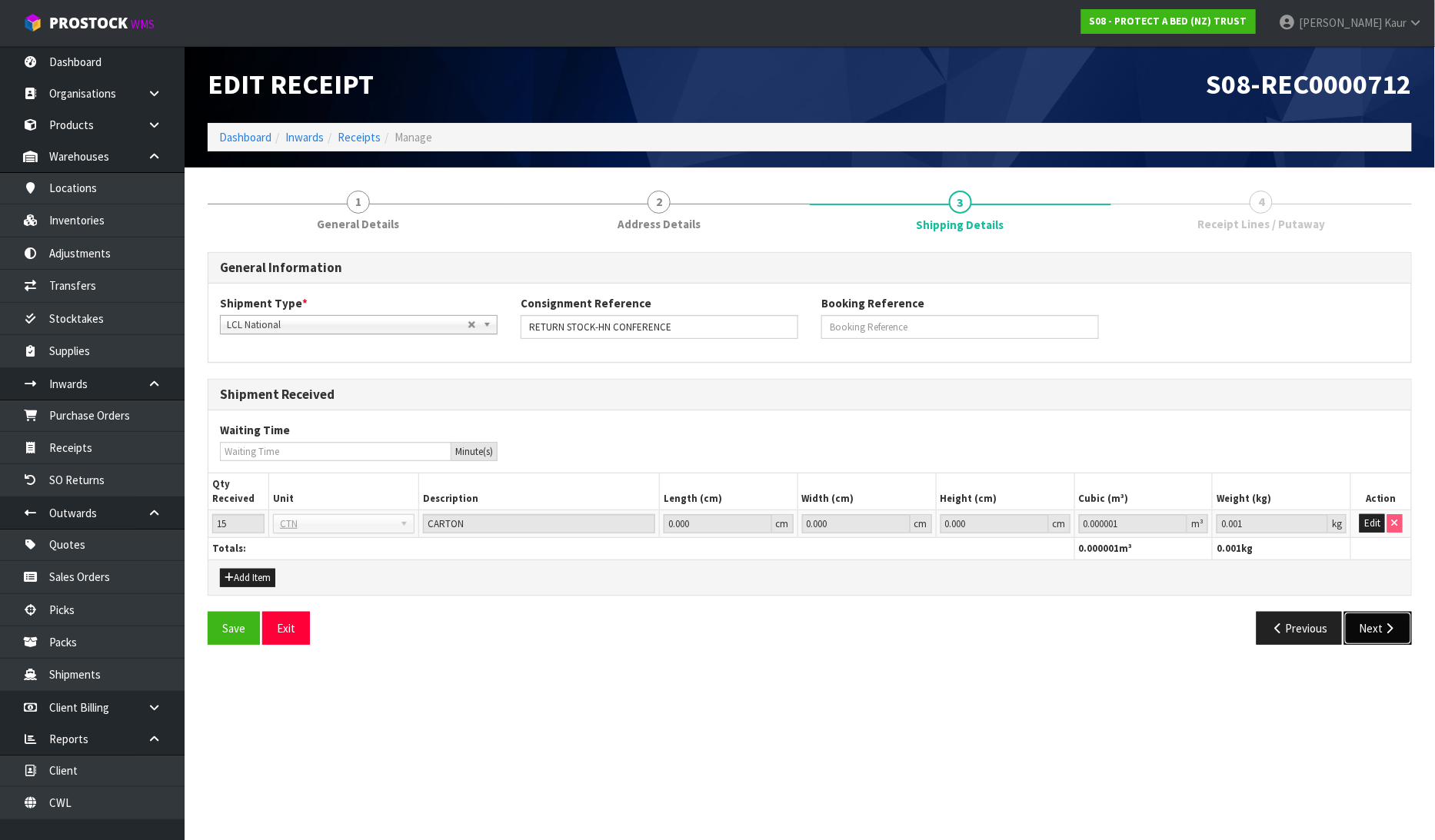
click at [1389, 635] on button "Next" at bounding box center [1378, 628] width 68 height 33
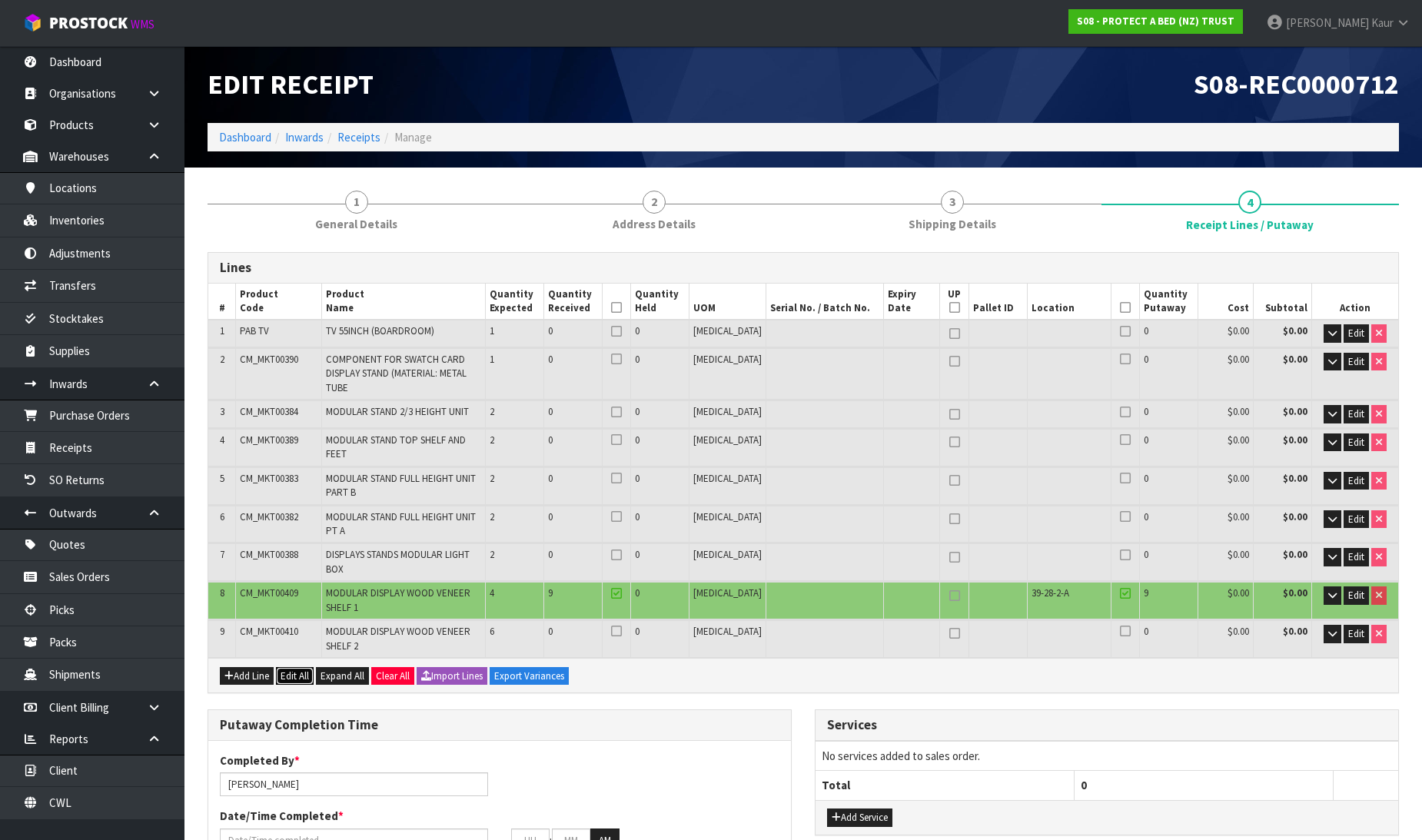
click at [300, 667] on button "Edit All" at bounding box center [294, 676] width 37 height 18
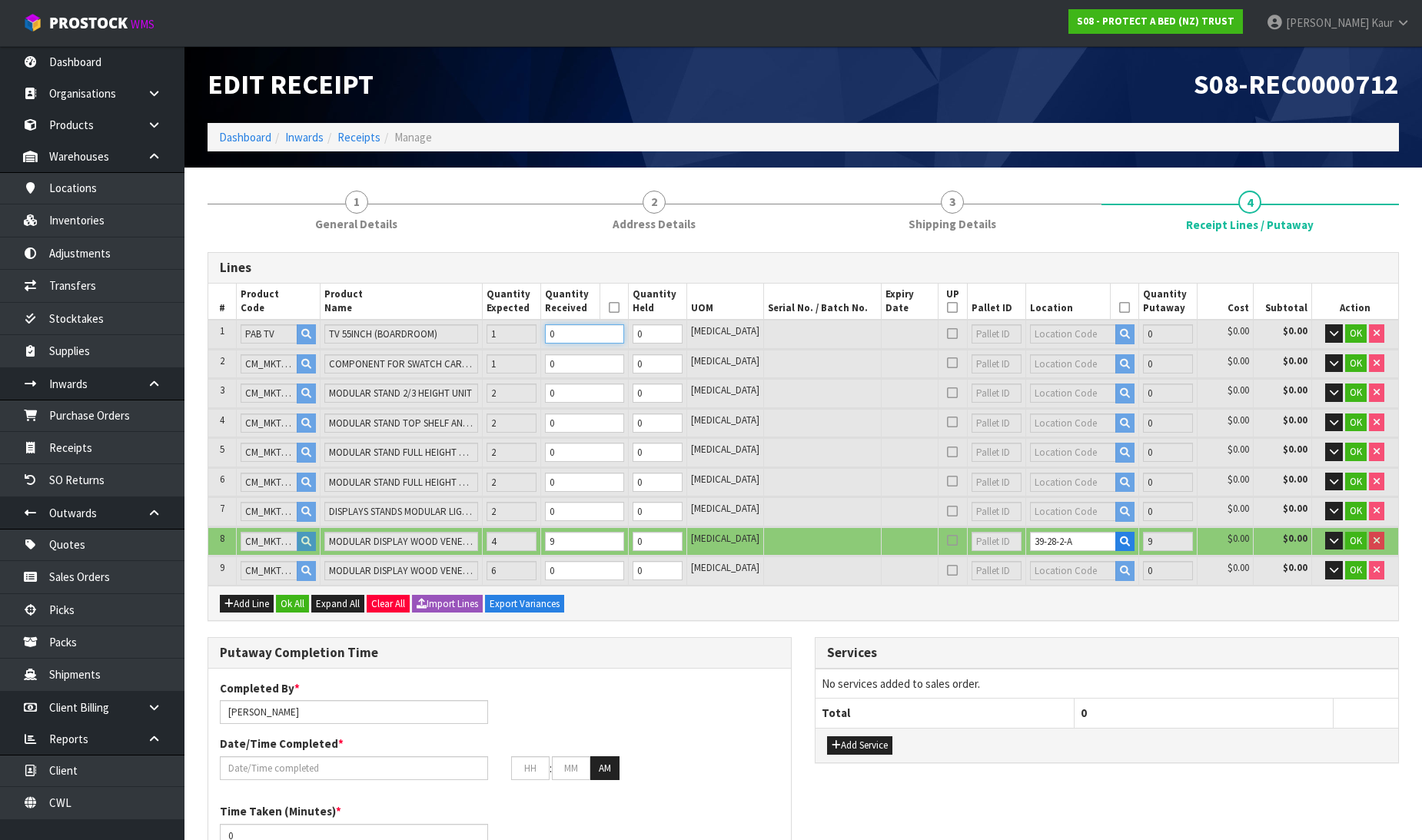
click at [588, 334] on input "0" at bounding box center [584, 334] width 78 height 19
type input "4"
type input "0.266756"
type input "66.5"
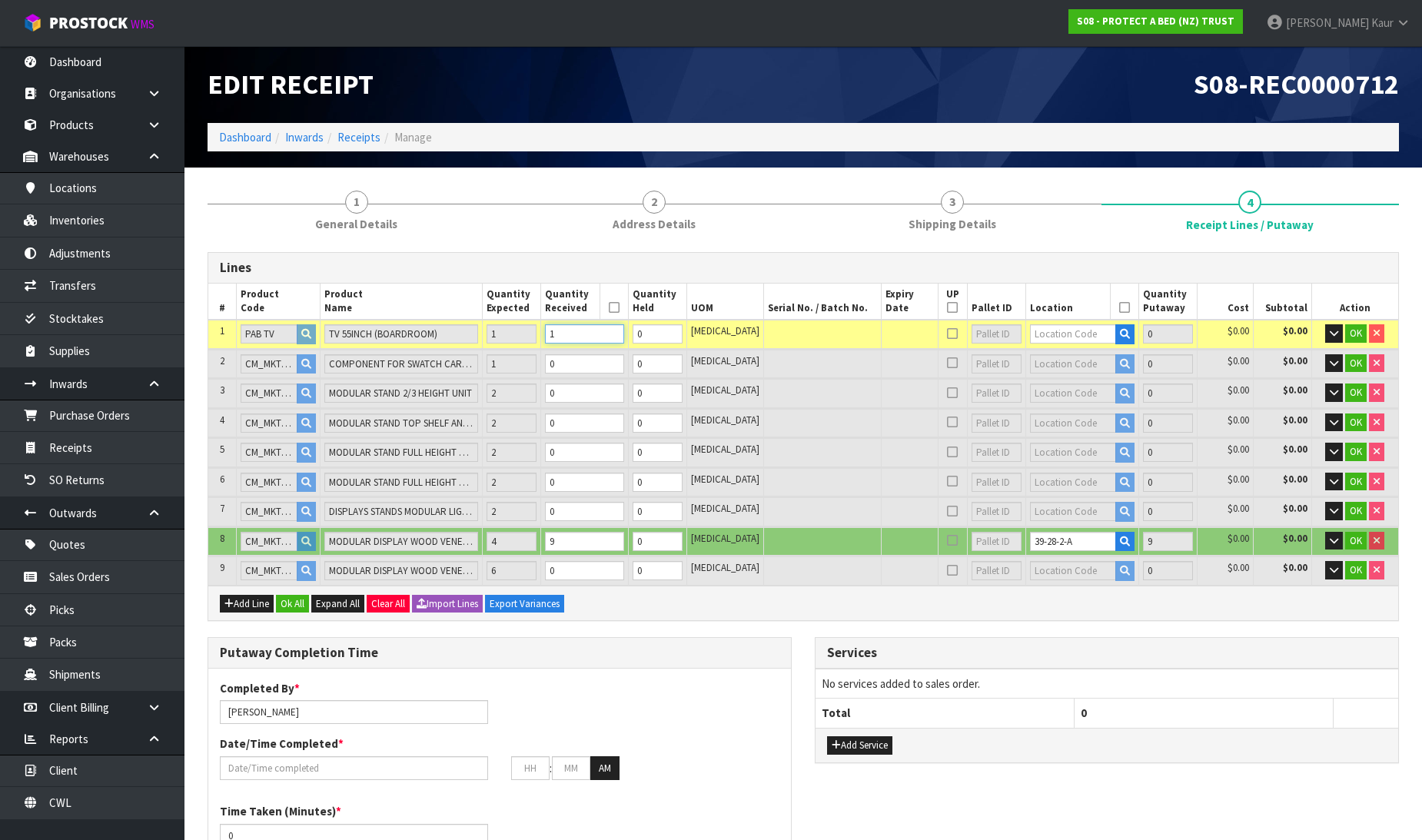
type input "1"
click at [594, 357] on input "0" at bounding box center [584, 364] width 78 height 19
type input "5"
type input "0.304196"
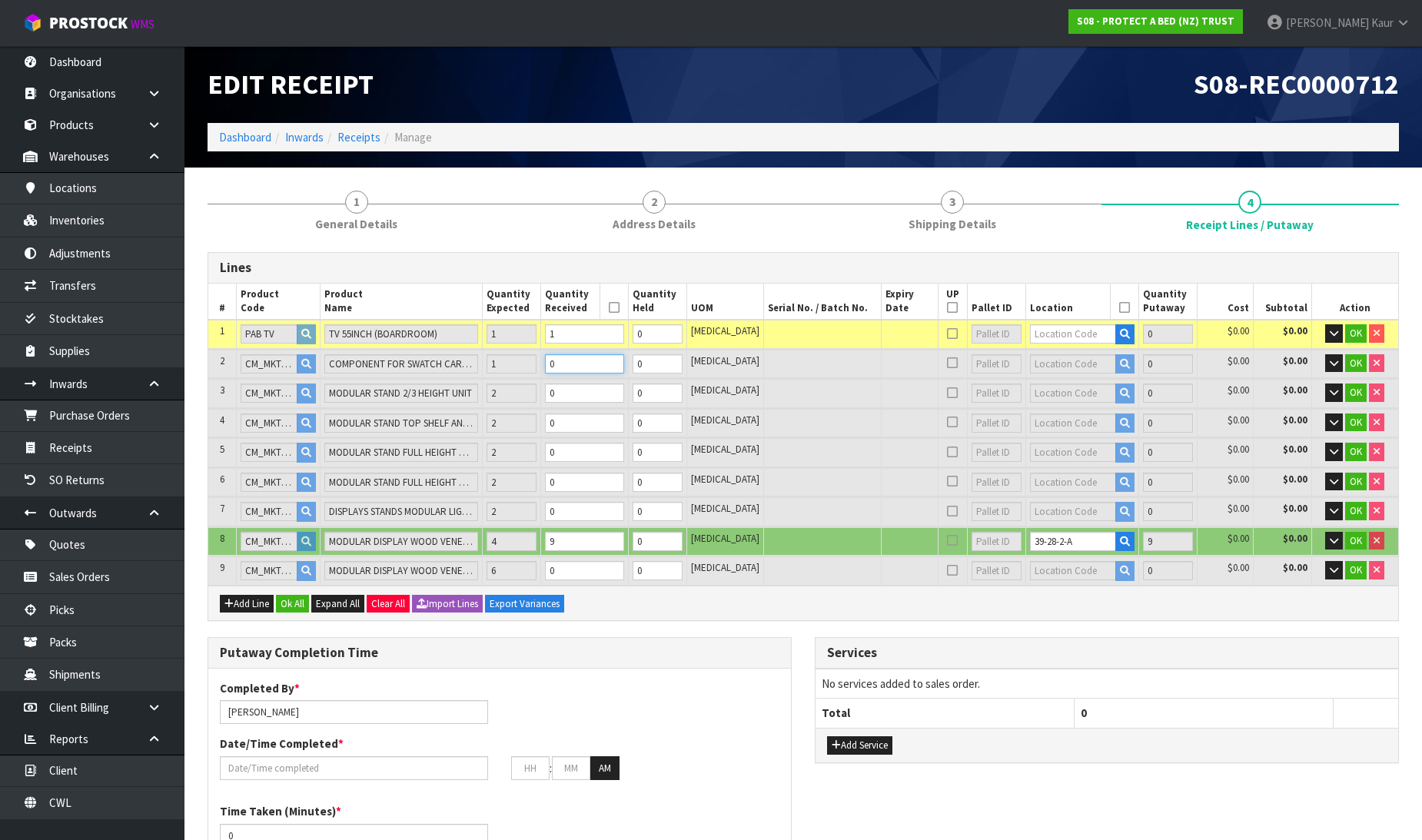
type input "76.5"
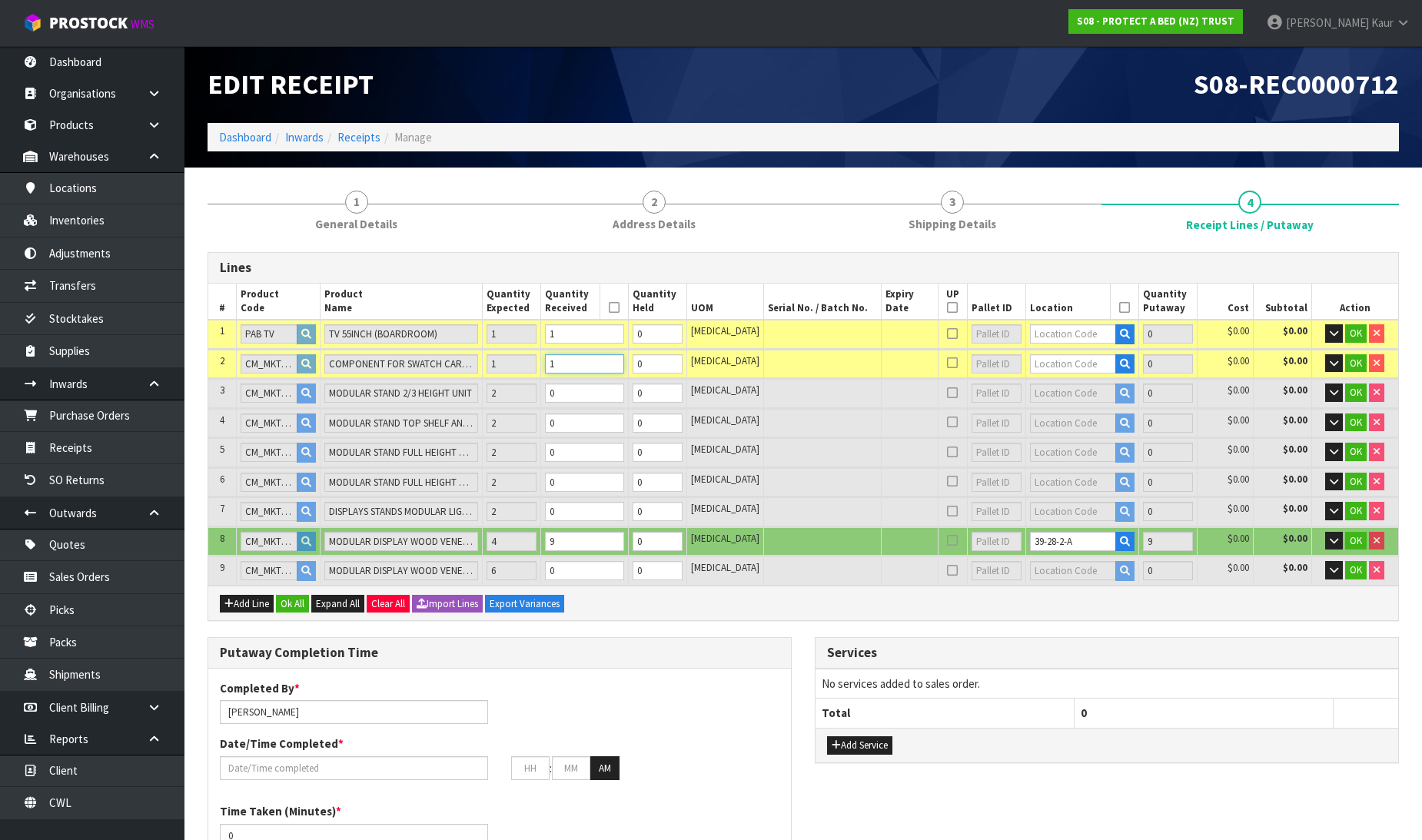
type input "1"
click at [594, 393] on input "0" at bounding box center [584, 393] width 78 height 19
type input "7"
type input "0.408776"
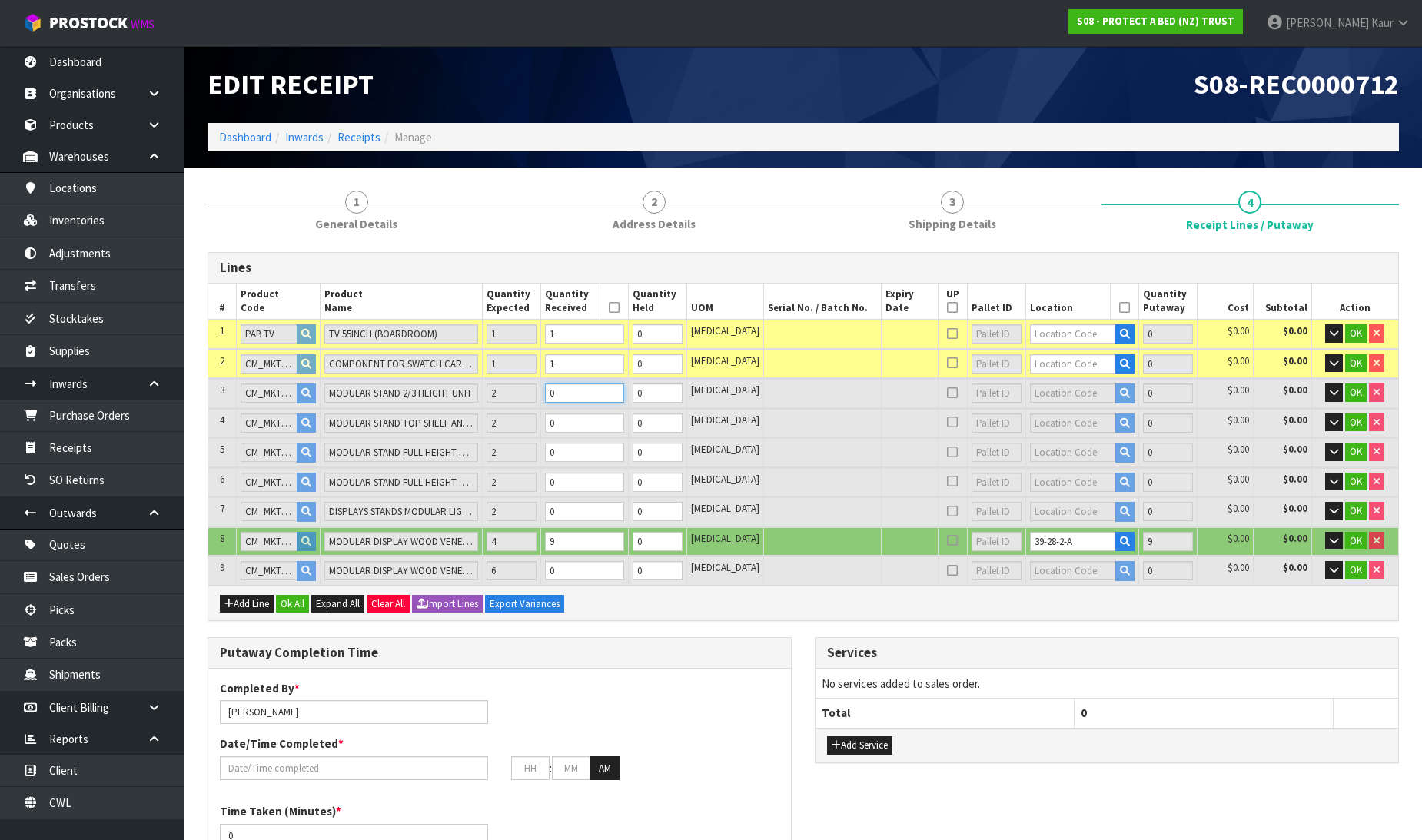
type input "117.5"
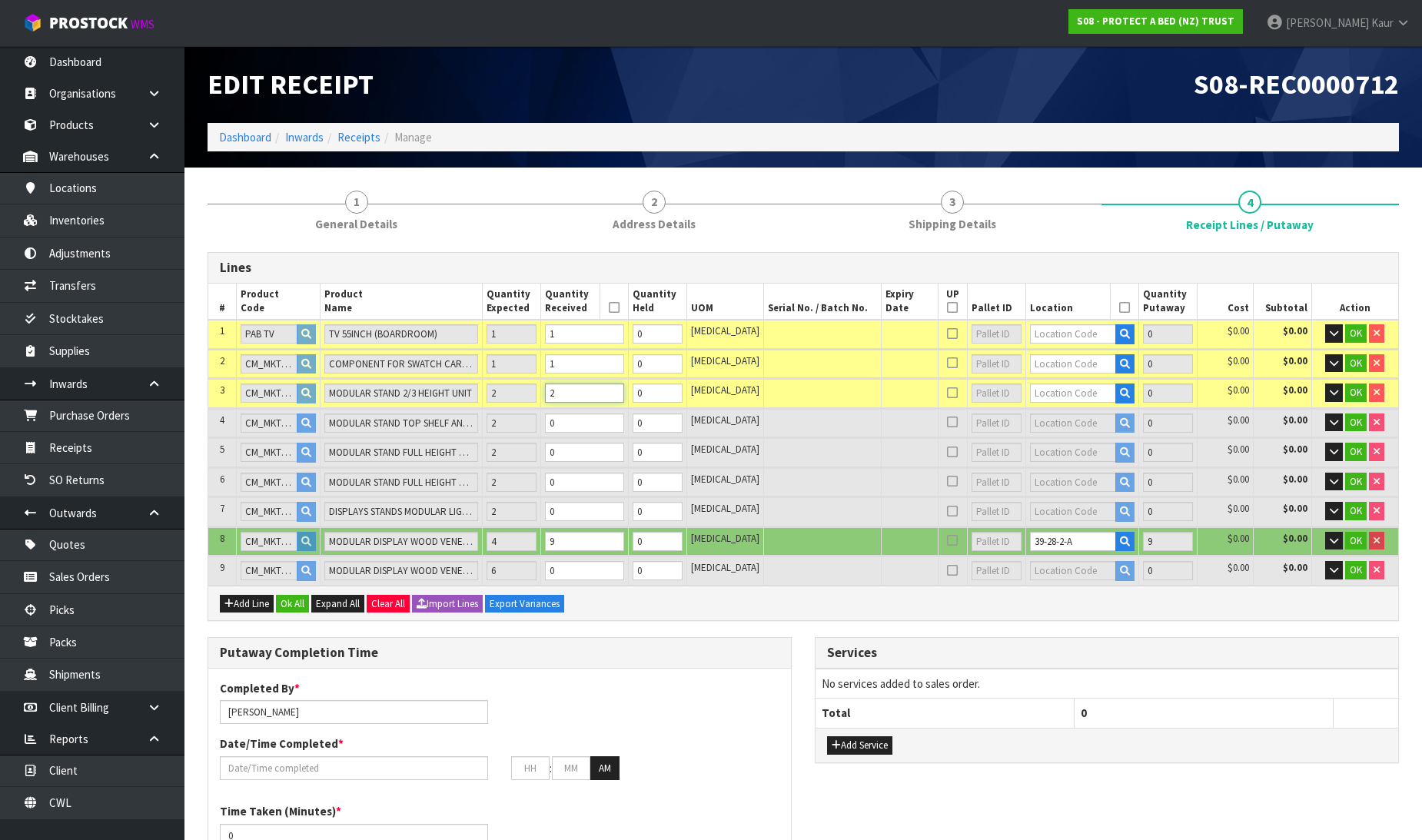
type input "2"
click at [588, 421] on input "0" at bounding box center [584, 423] width 78 height 19
type input "9"
type input "0.495096"
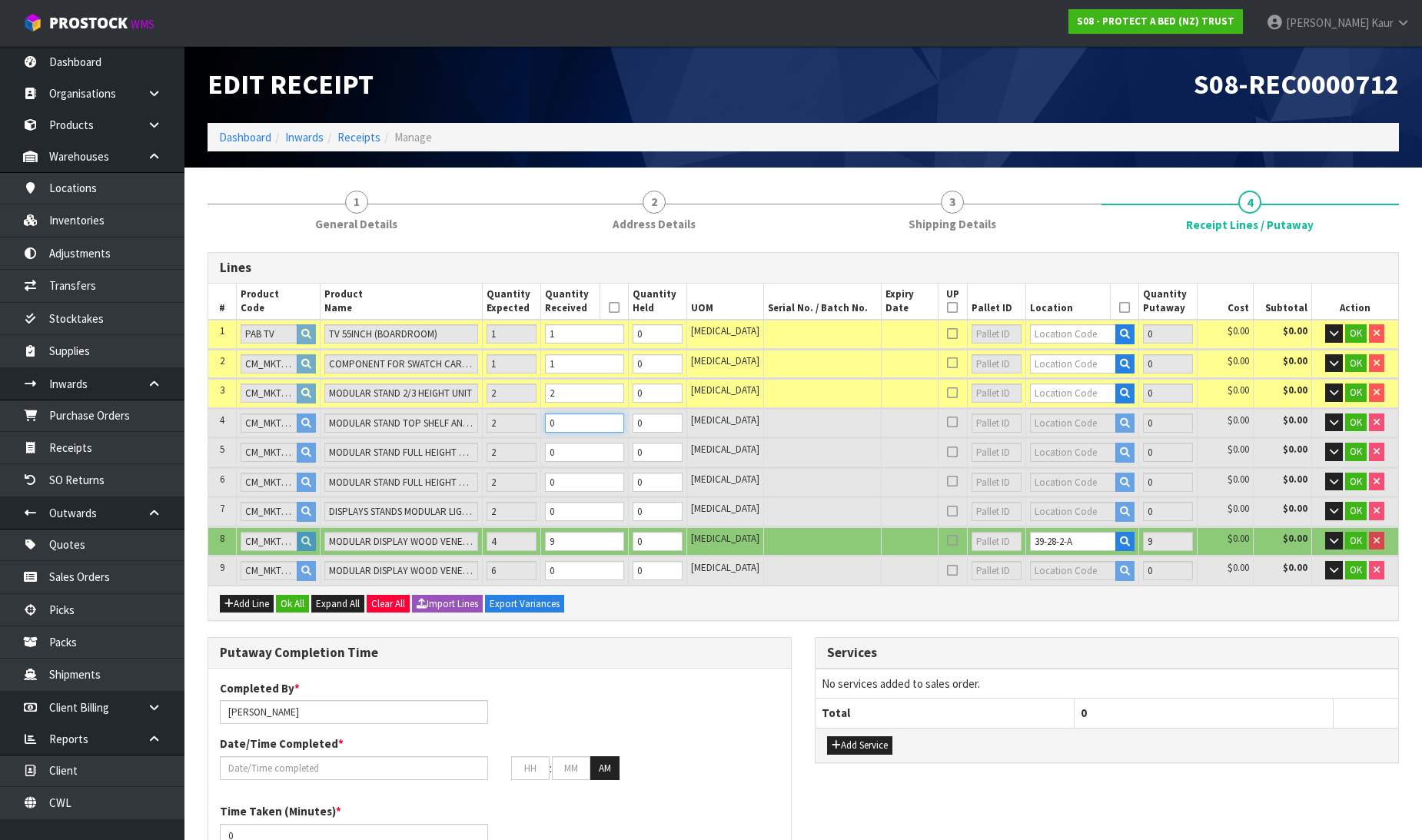
type input "134.26"
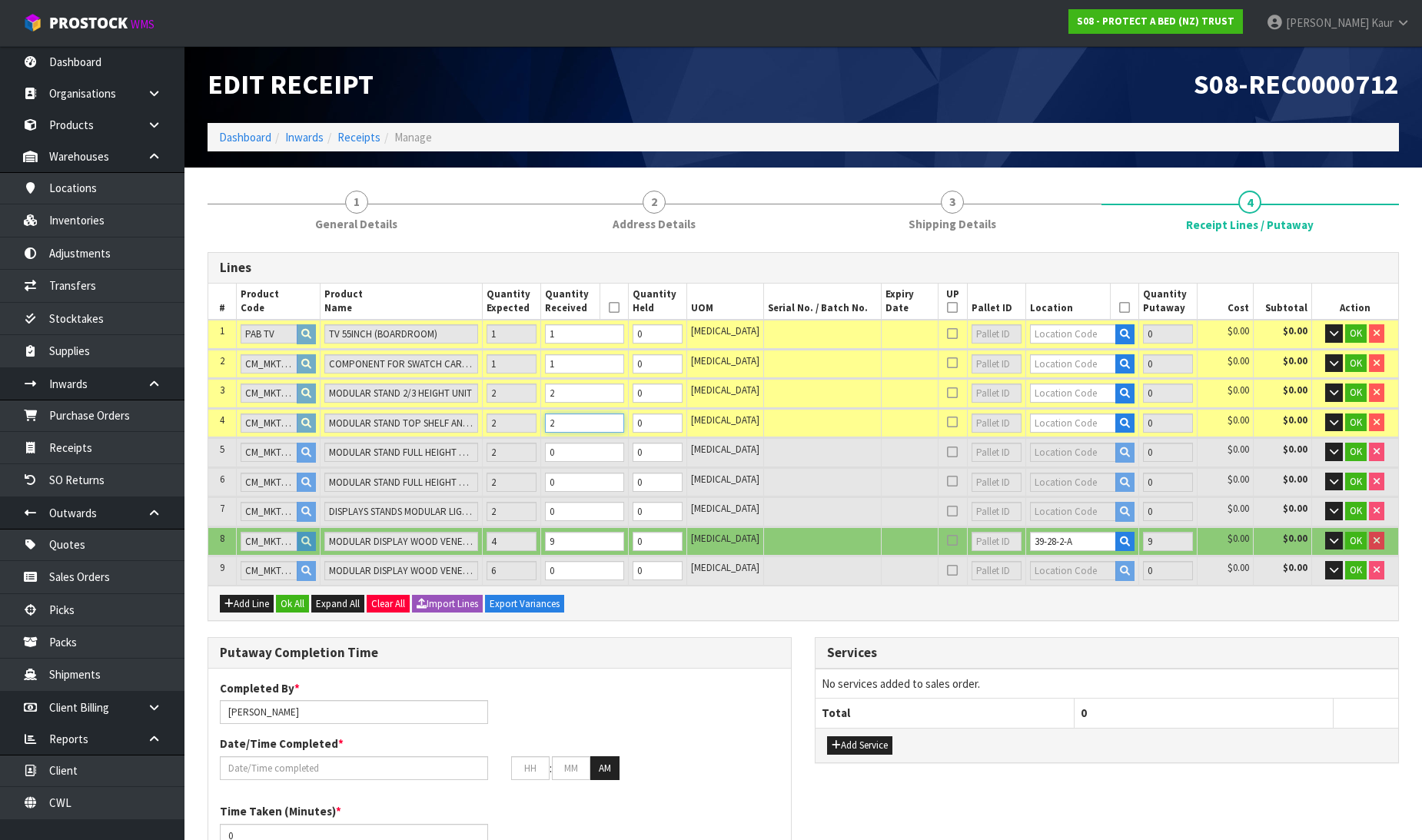
type input "2"
click at [580, 451] on input "0" at bounding box center [584, 452] width 78 height 19
type input "11"
type input "0.513576"
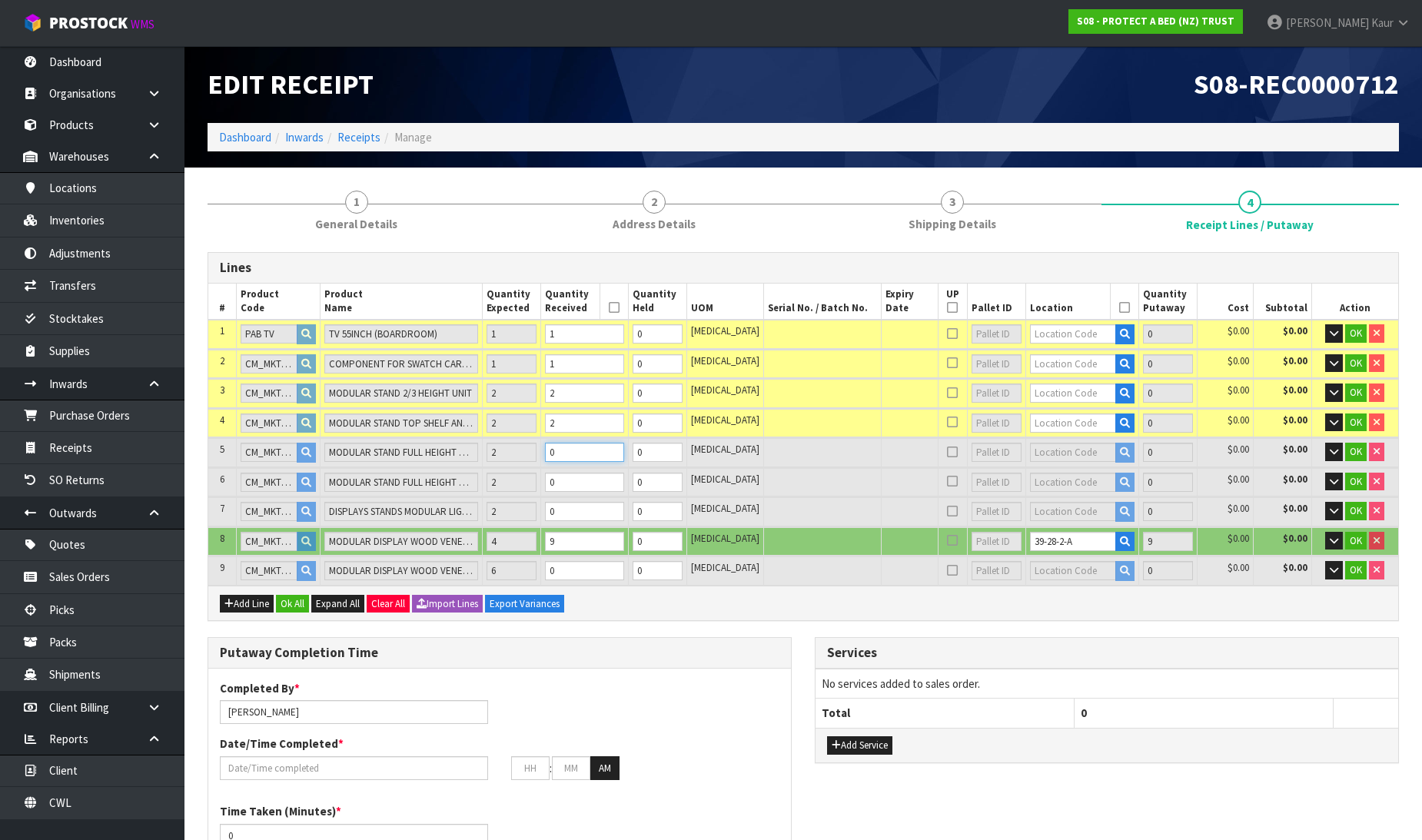
type input "143.5"
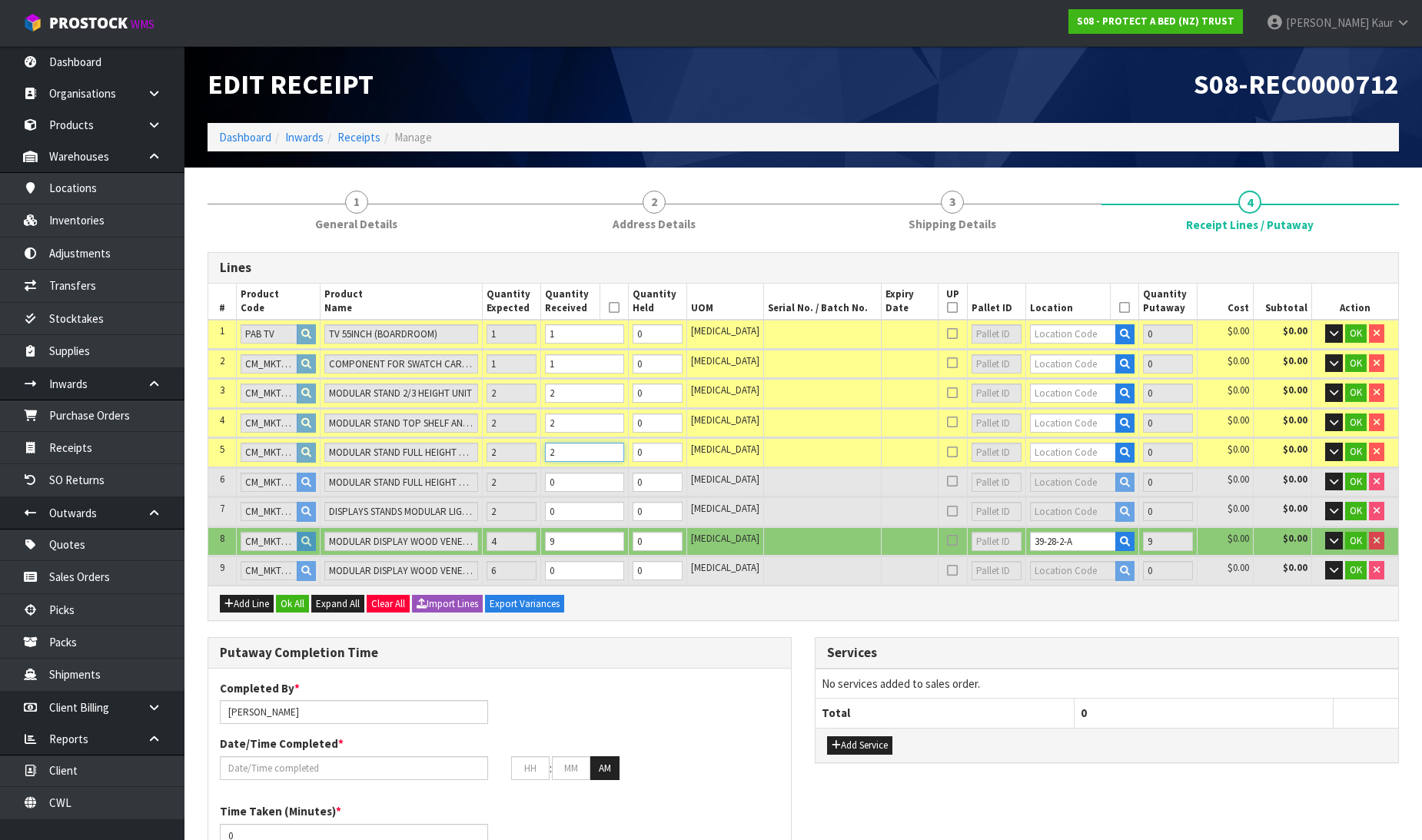
type input "2"
click at [585, 485] on input "0" at bounding box center [584, 483] width 78 height 19
type input "13"
type input "0.639072"
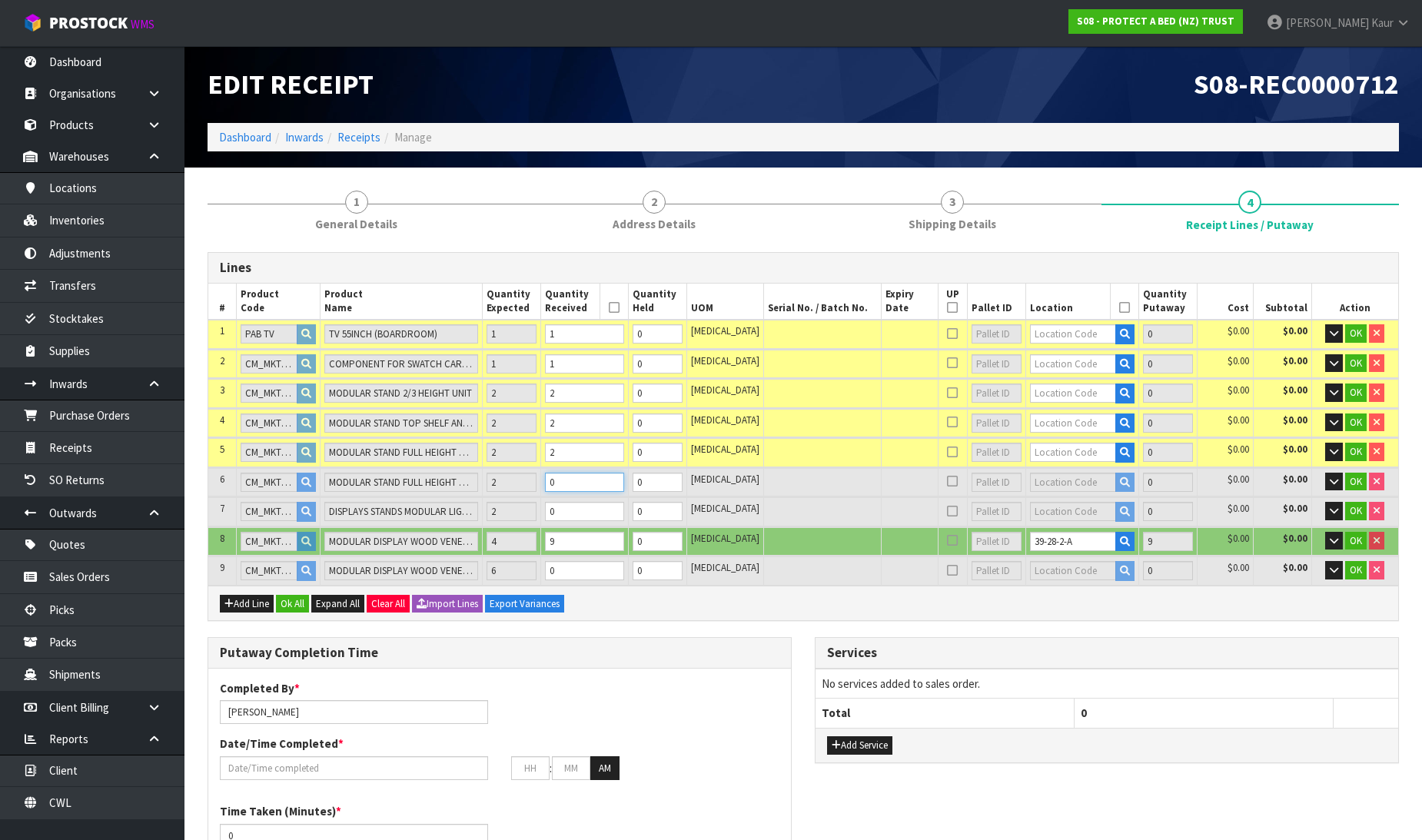
type input "187.5"
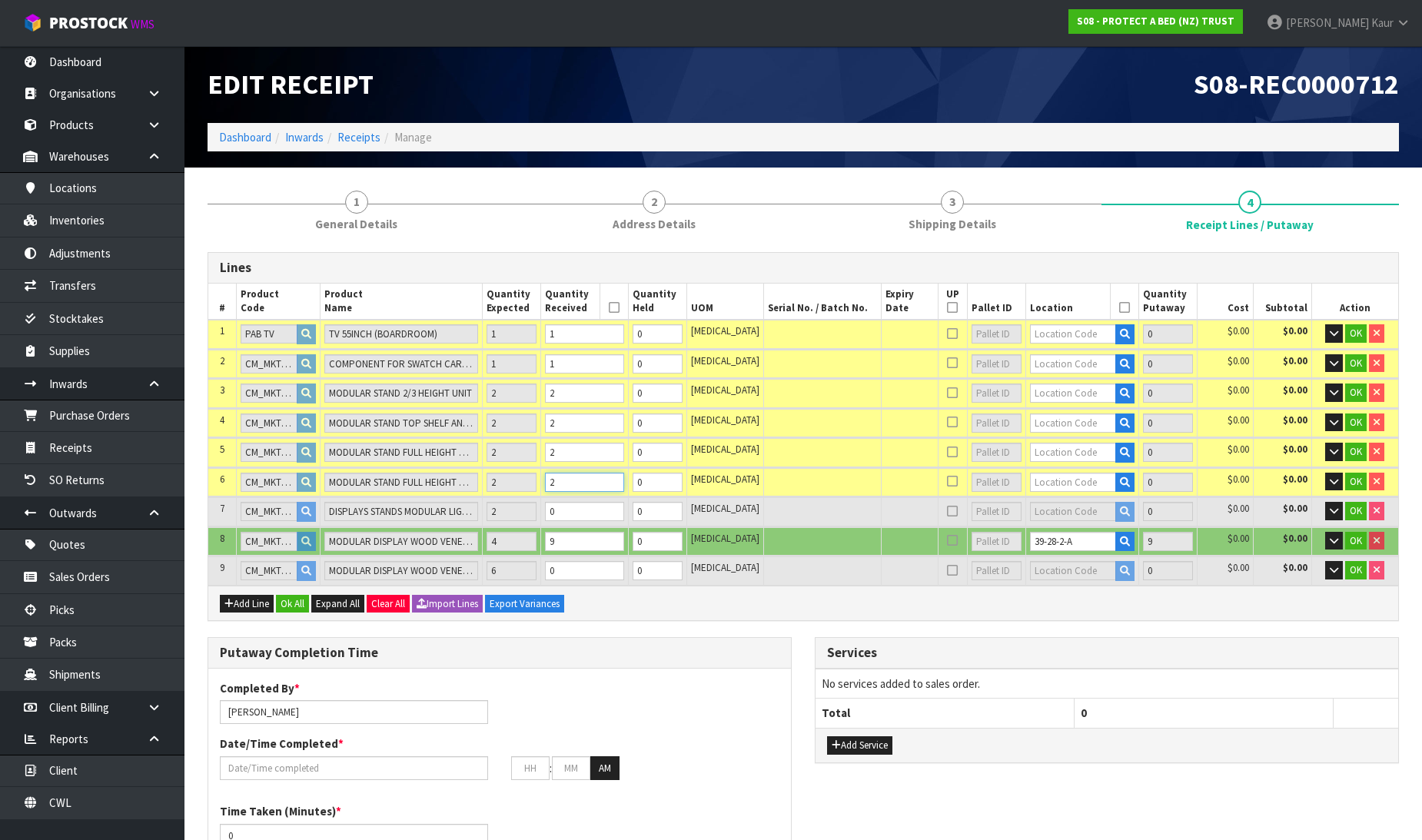
type input "2"
click at [602, 516] on input "0" at bounding box center [584, 511] width 78 height 19
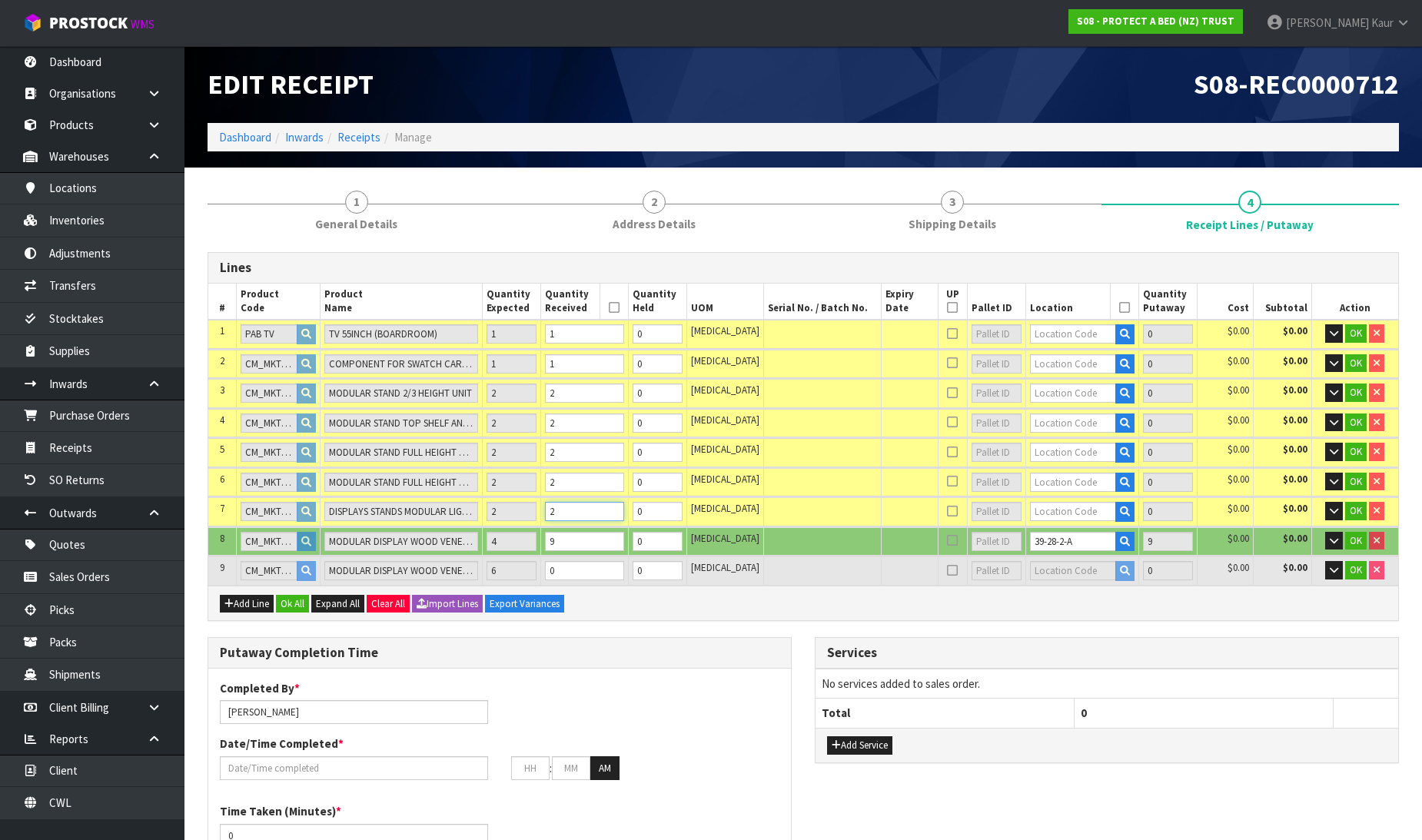
type input "15"
type input "0.680232"
type input "195.66"
type input "2"
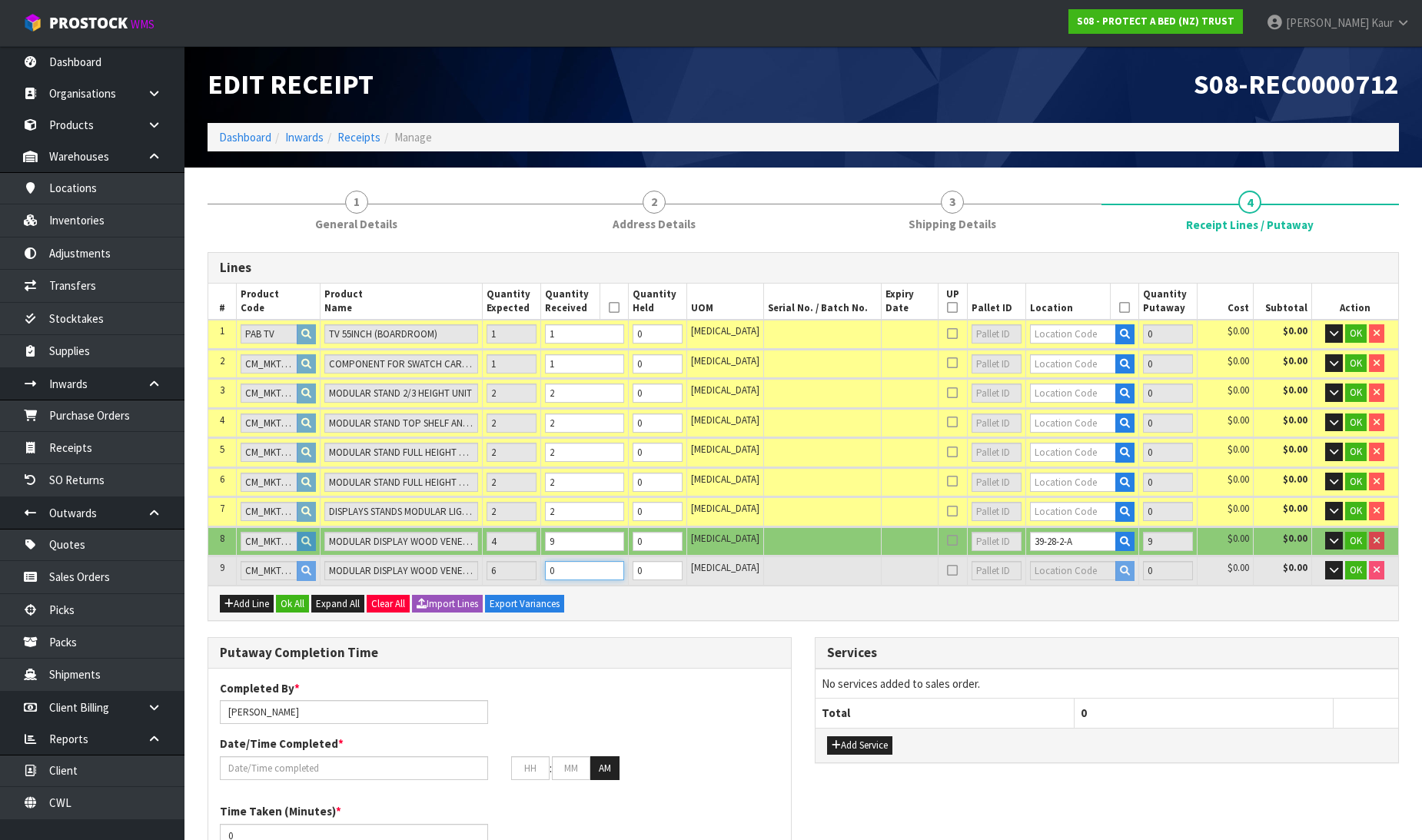
click at [596, 569] on input "0" at bounding box center [584, 571] width 78 height 19
click at [1036, 335] on input "text" at bounding box center [1073, 334] width 86 height 19
type input "71-01"
click at [1043, 358] on strong "71-01" at bounding box center [1046, 358] width 30 height 14
type input "10"
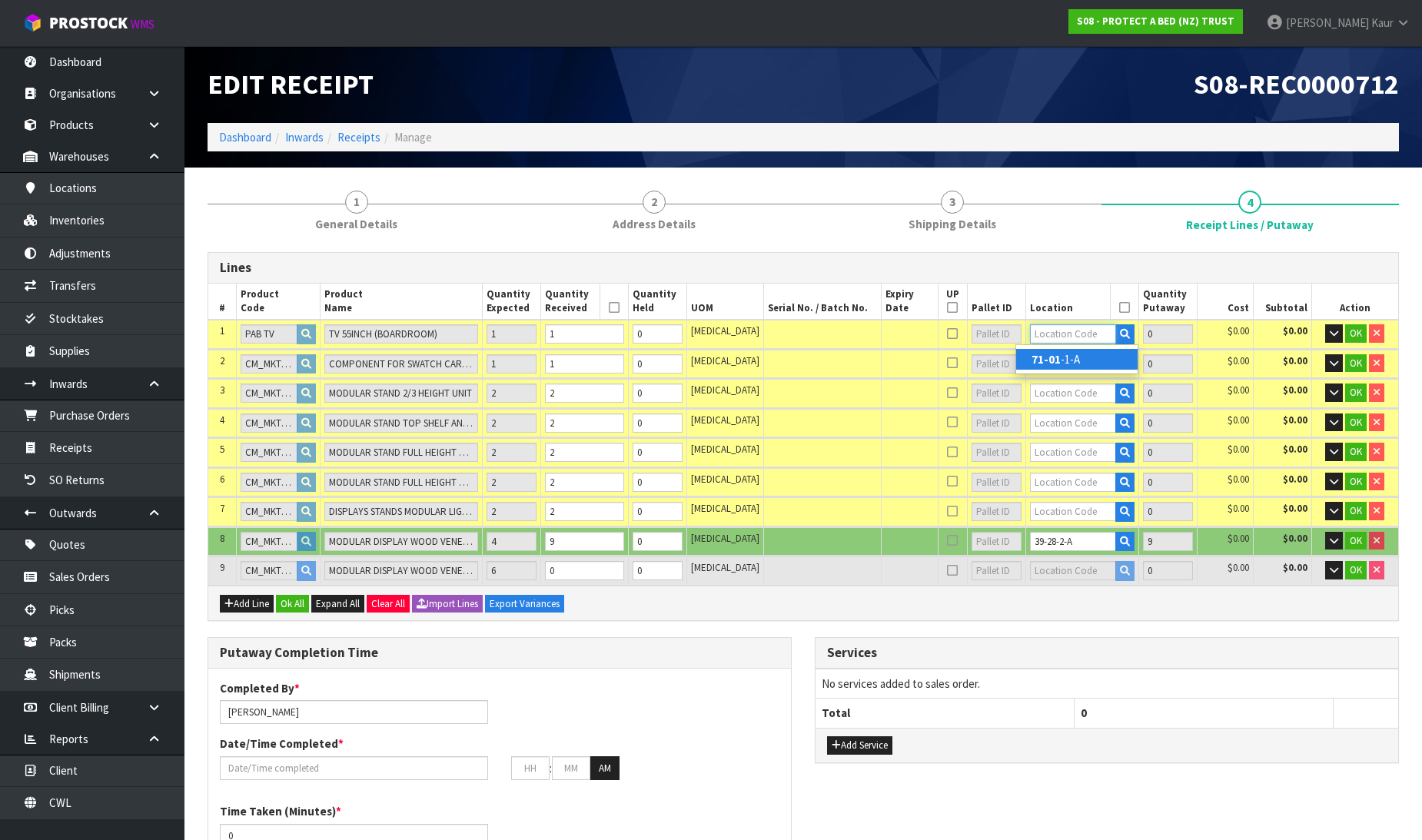
type input "71-01-1-A"
type input "1"
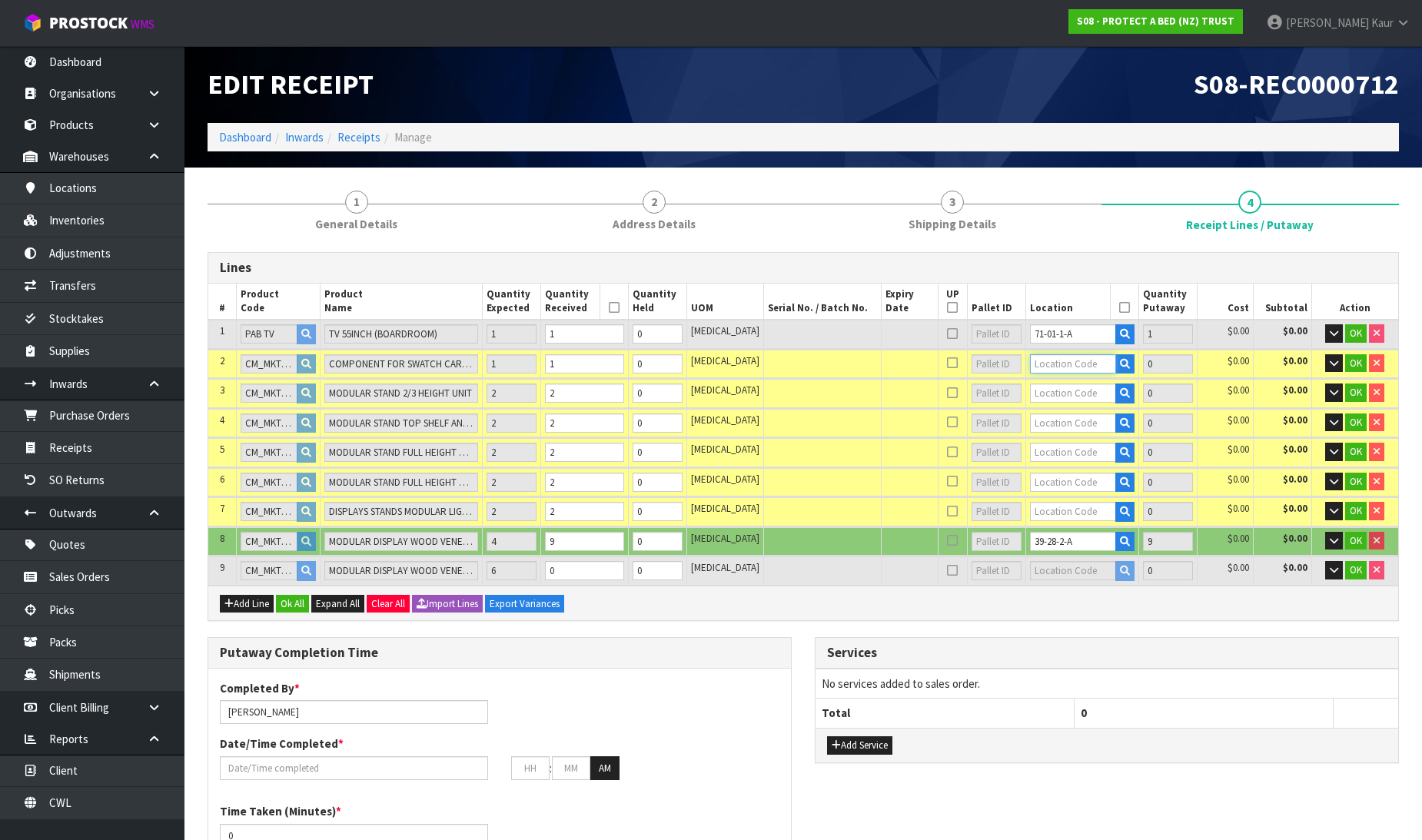
click at [1047, 355] on input "text" at bounding box center [1073, 364] width 86 height 19
click at [289, 598] on button "Ok All" at bounding box center [292, 604] width 33 height 18
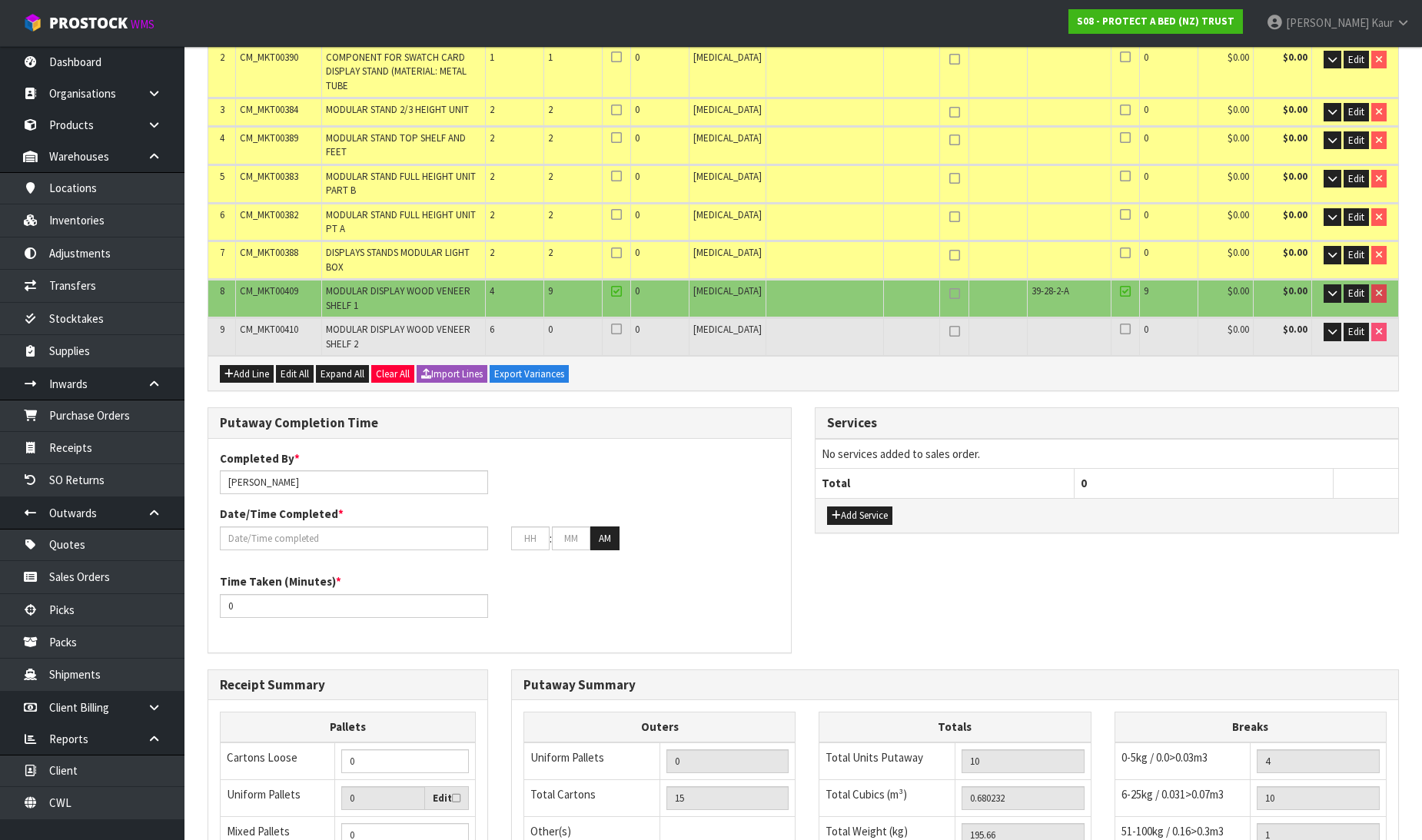
scroll to position [524, 0]
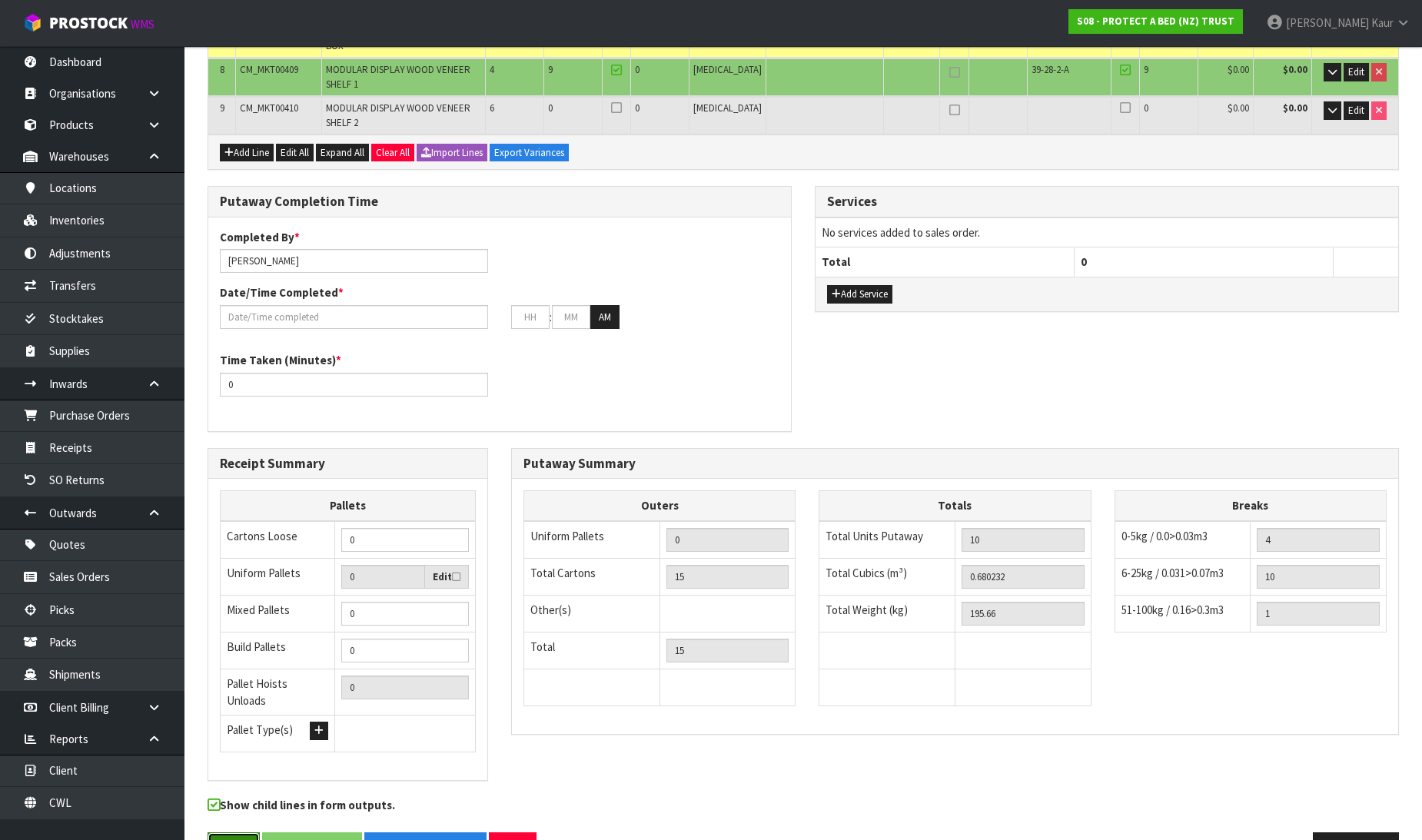
click at [226, 832] on button "Save" at bounding box center [233, 849] width 53 height 33
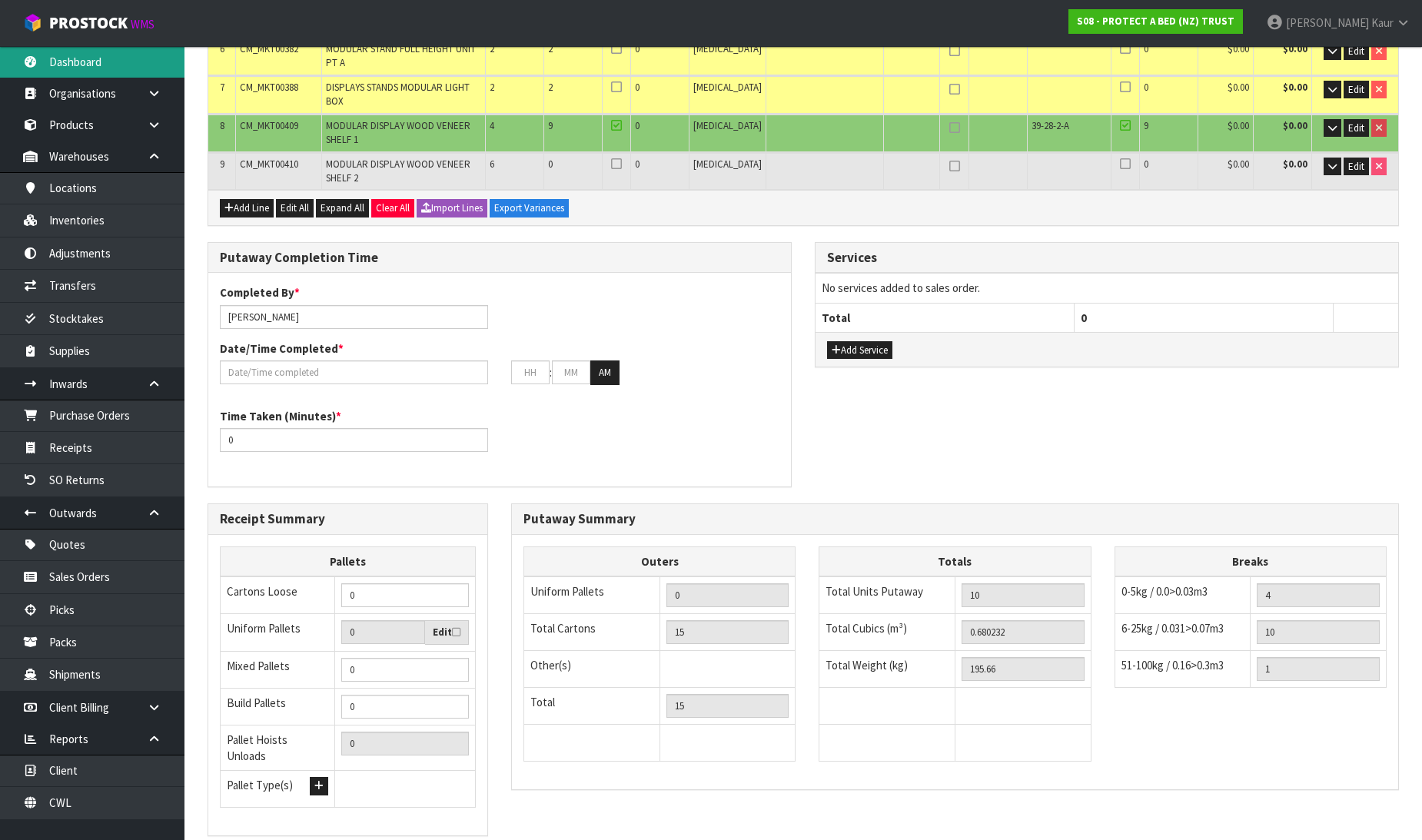
scroll to position [0, 0]
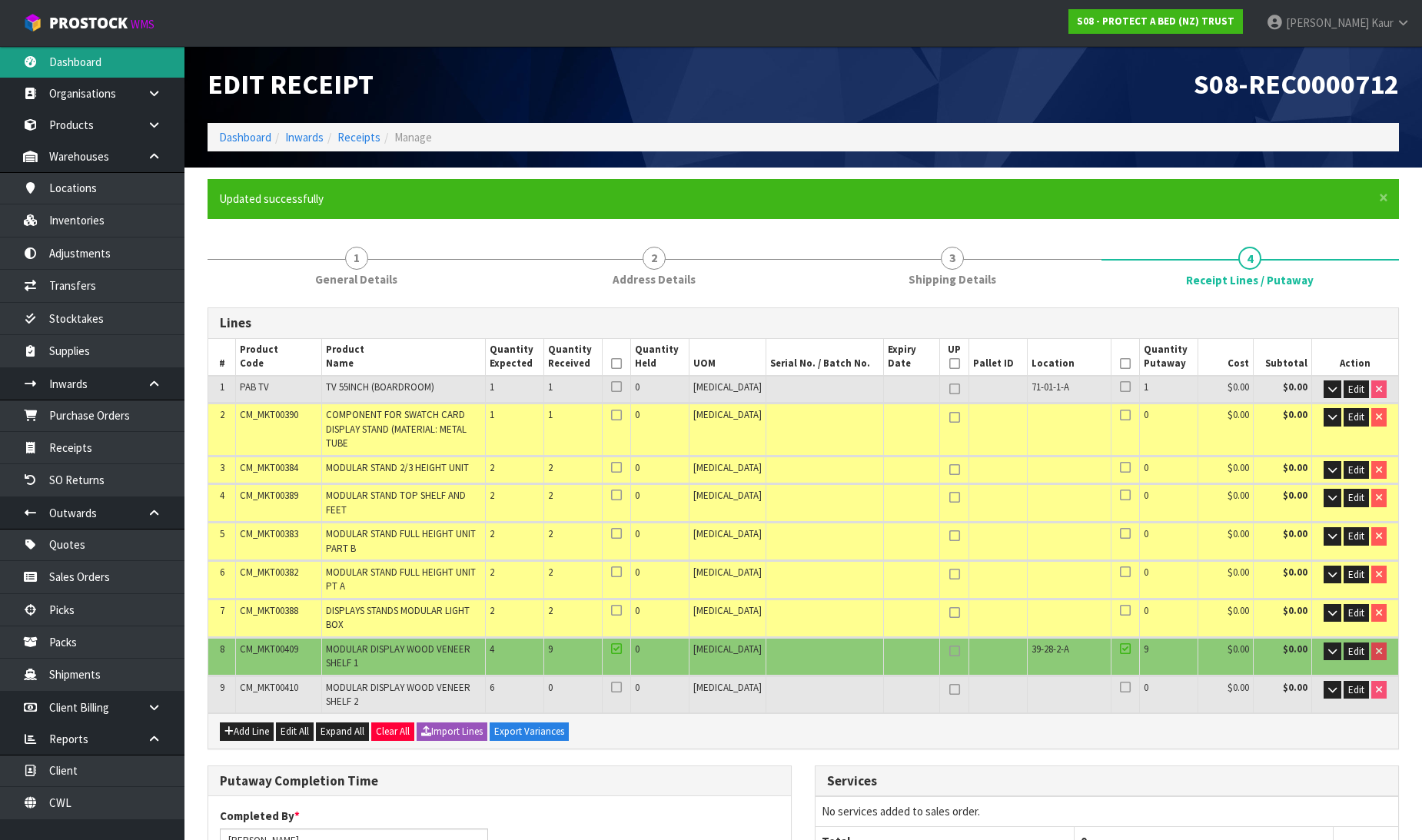
click at [67, 69] on link "Dashboard" at bounding box center [92, 61] width 184 height 32
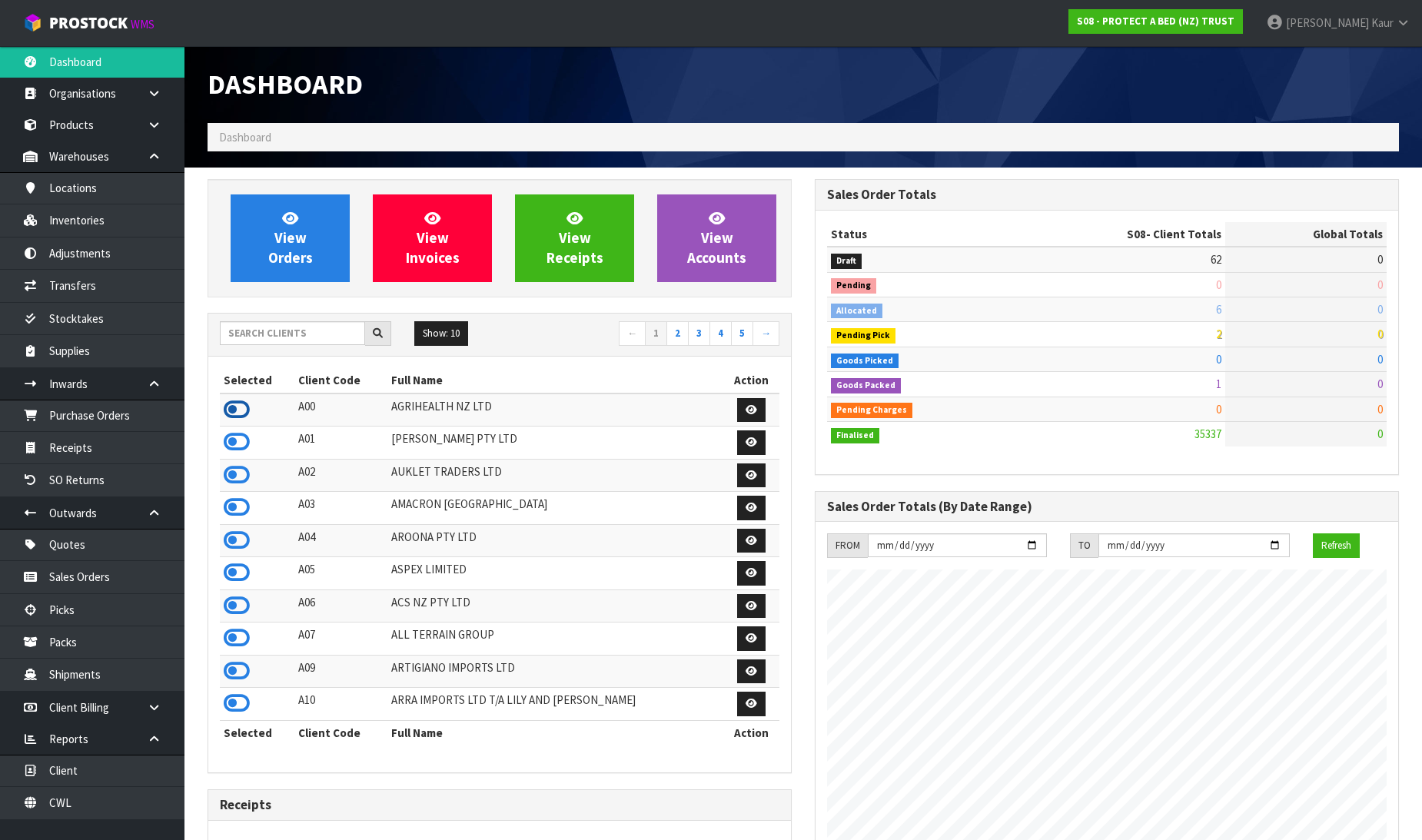
scroll to position [767585, 768155]
click at [230, 405] on icon at bounding box center [236, 410] width 26 height 23
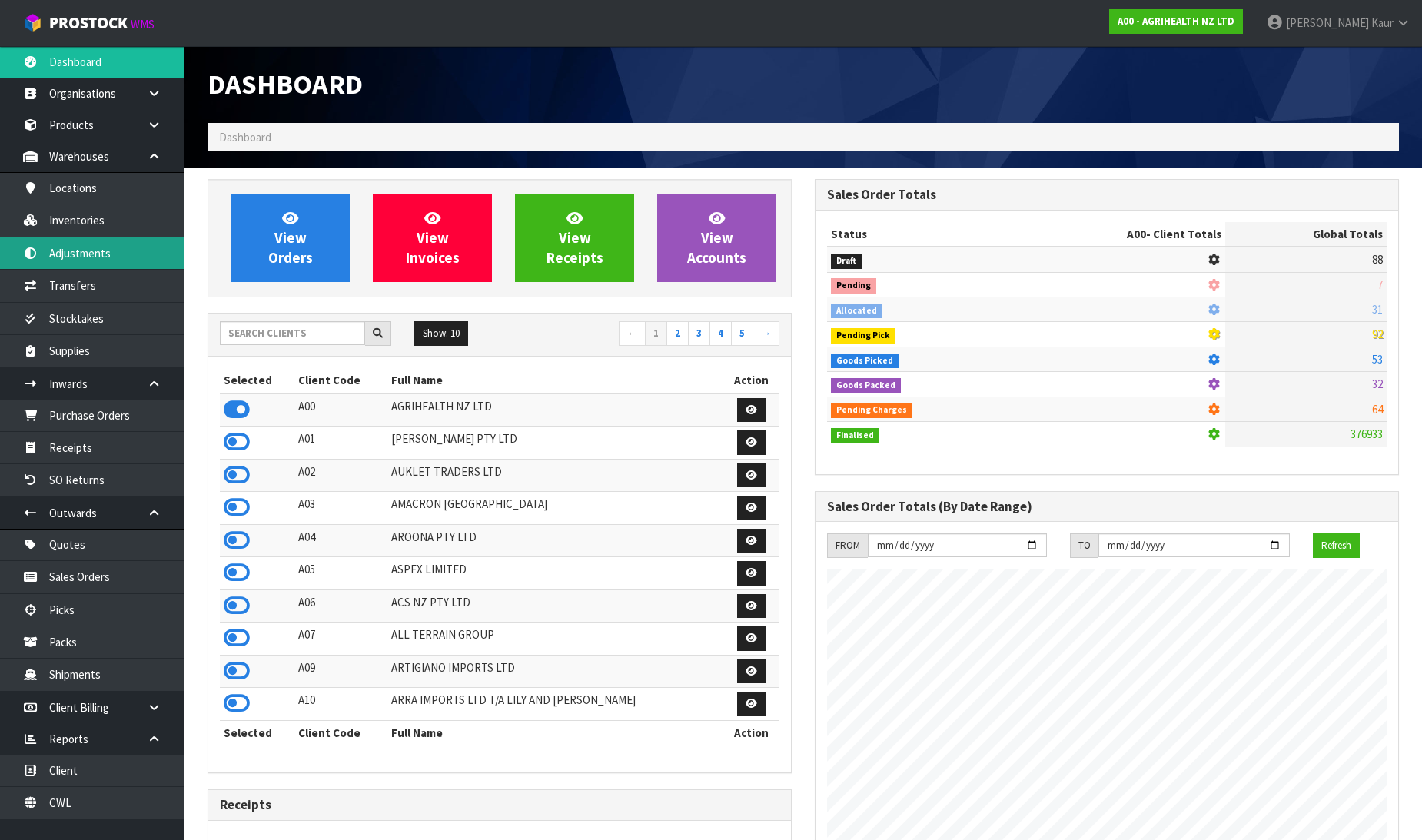
scroll to position [1165, 608]
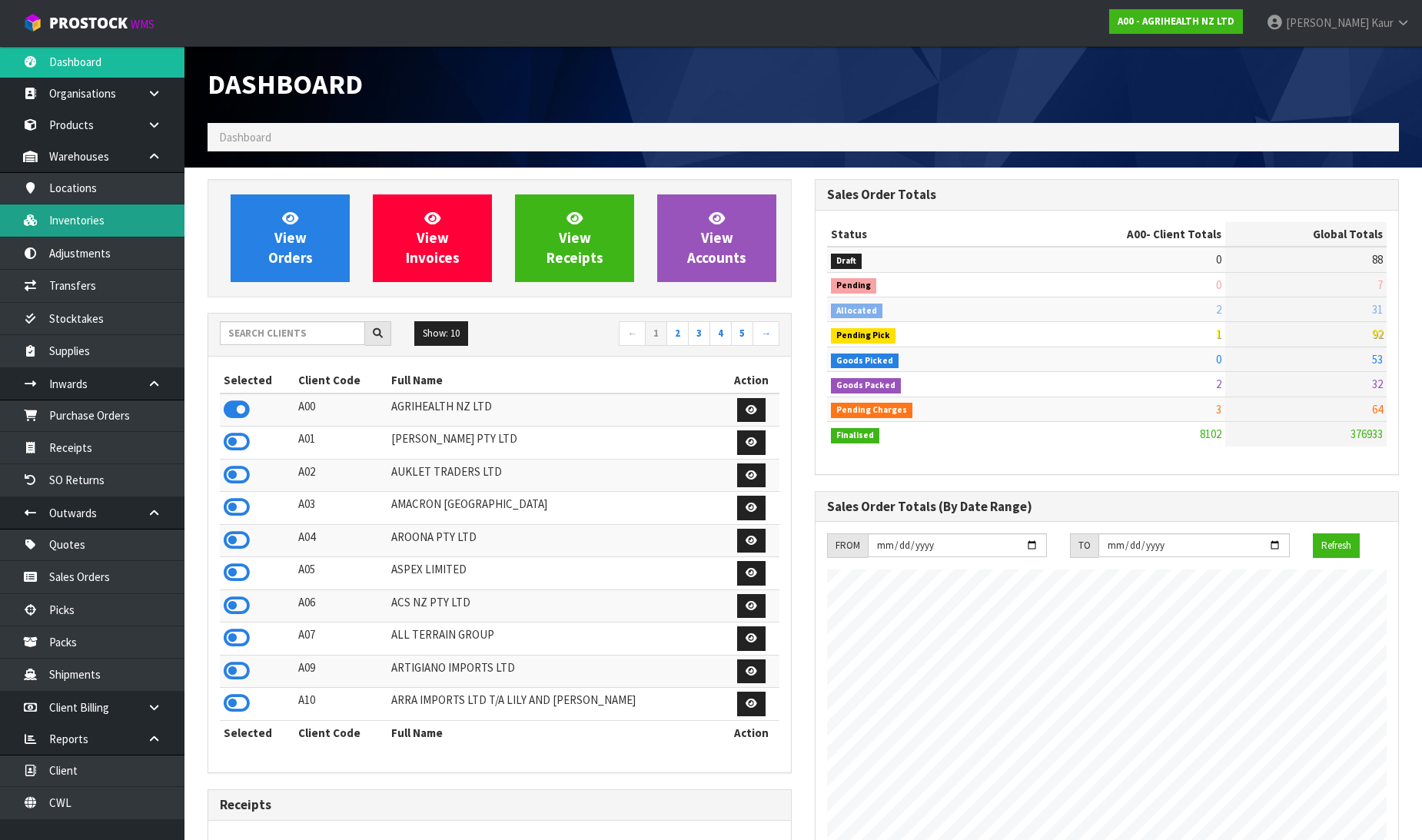
click at [97, 229] on link "Inventories" at bounding box center [92, 220] width 184 height 32
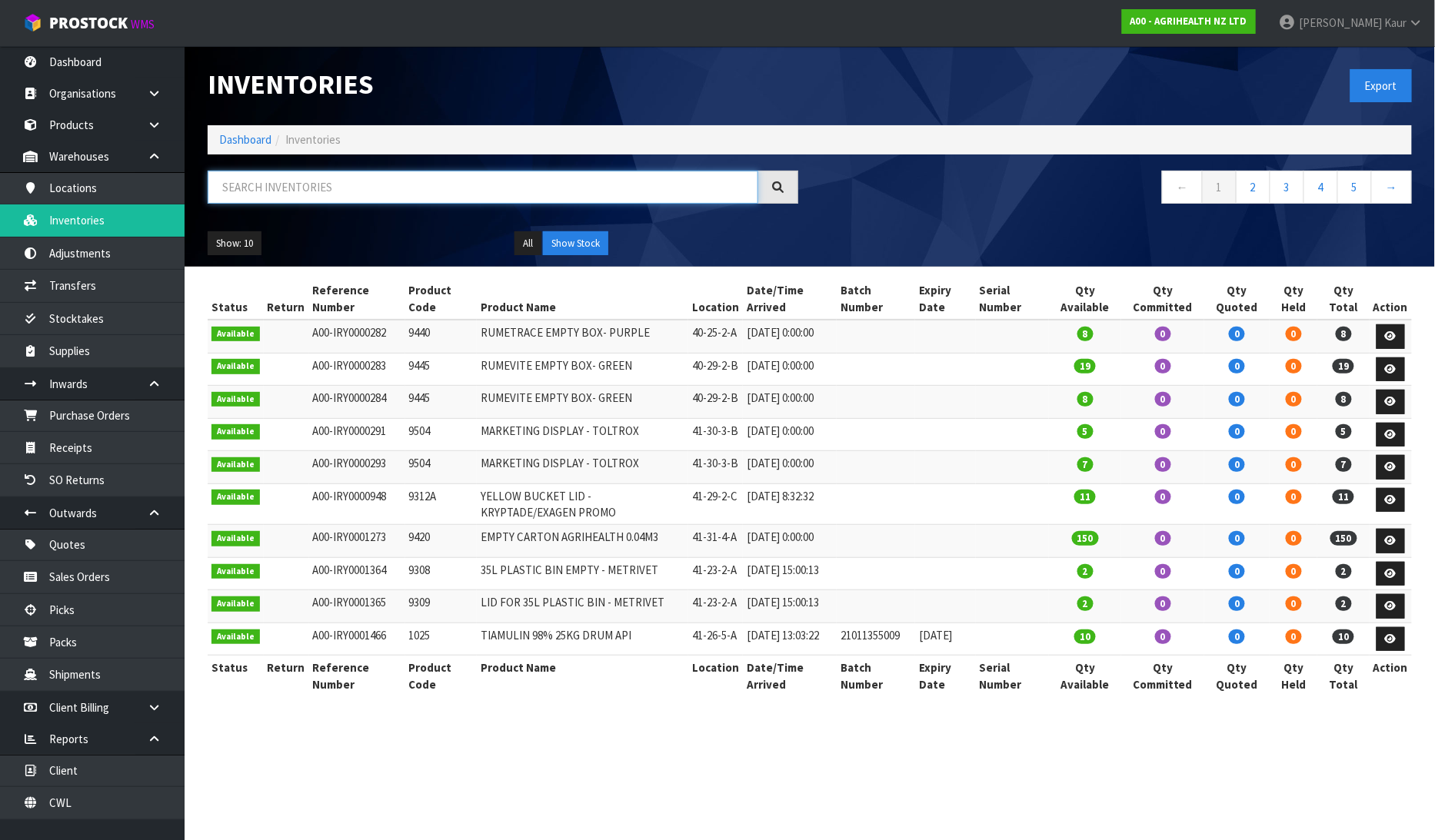
drag, startPoint x: 338, startPoint y: 172, endPoint x: 333, endPoint y: 181, distance: 10.3
click at [338, 175] on input "text" at bounding box center [483, 187] width 551 height 33
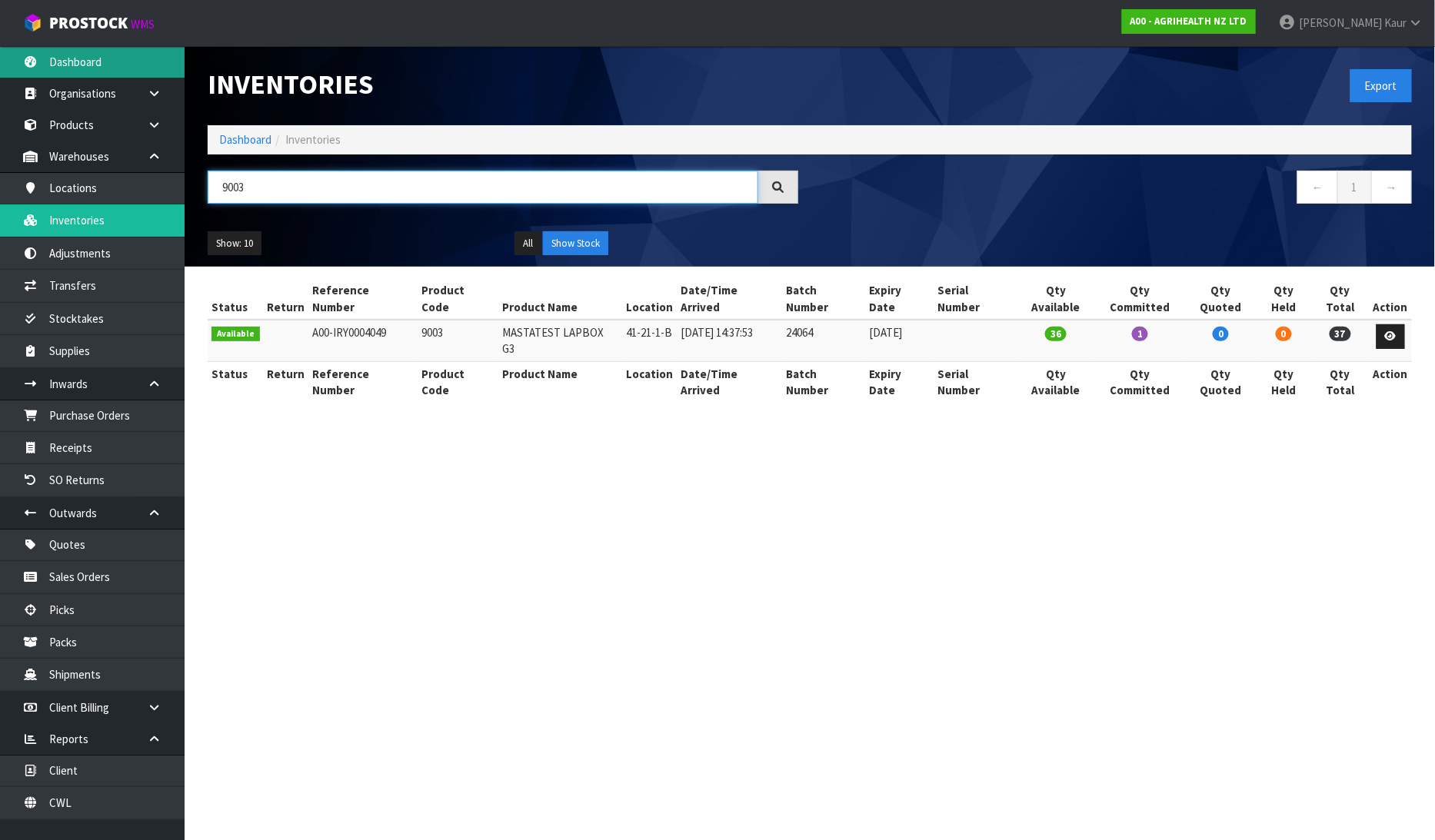
type input "9003"
click at [100, 65] on link "Dashboard" at bounding box center [92, 61] width 185 height 32
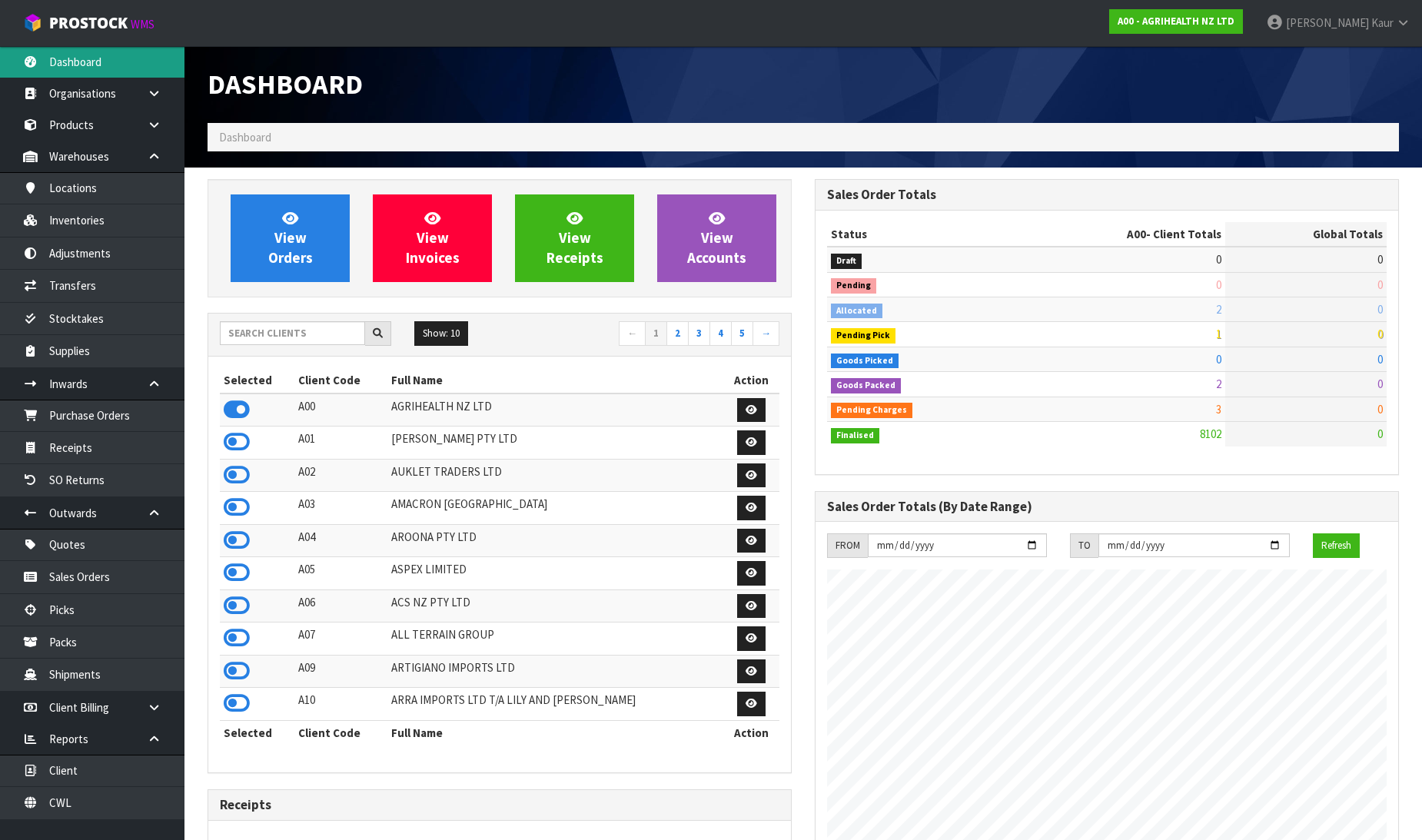
scroll to position [1165, 608]
click at [262, 334] on input "text" at bounding box center [292, 333] width 145 height 24
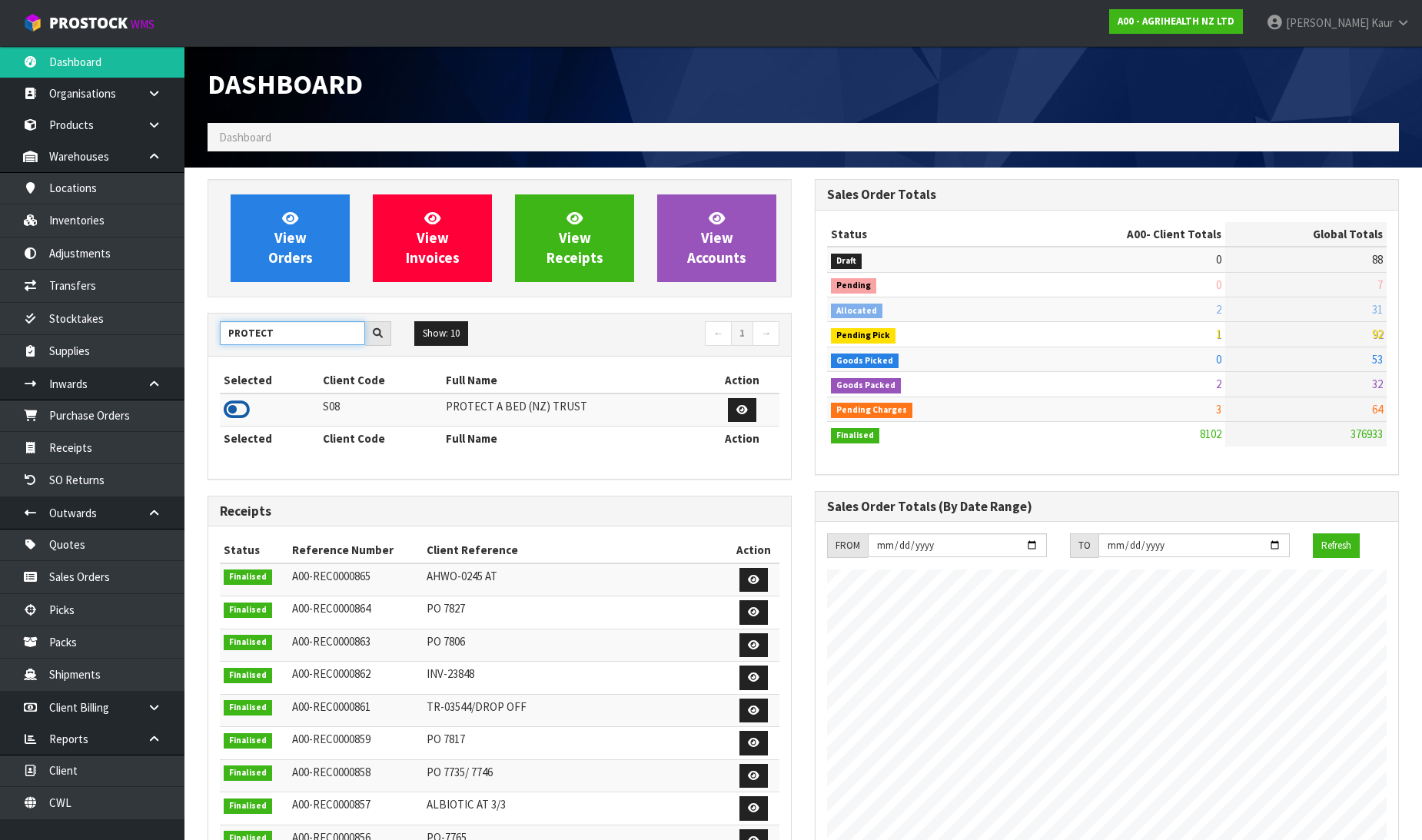
type input "PROTECT"
click at [236, 410] on icon at bounding box center [236, 410] width 26 height 23
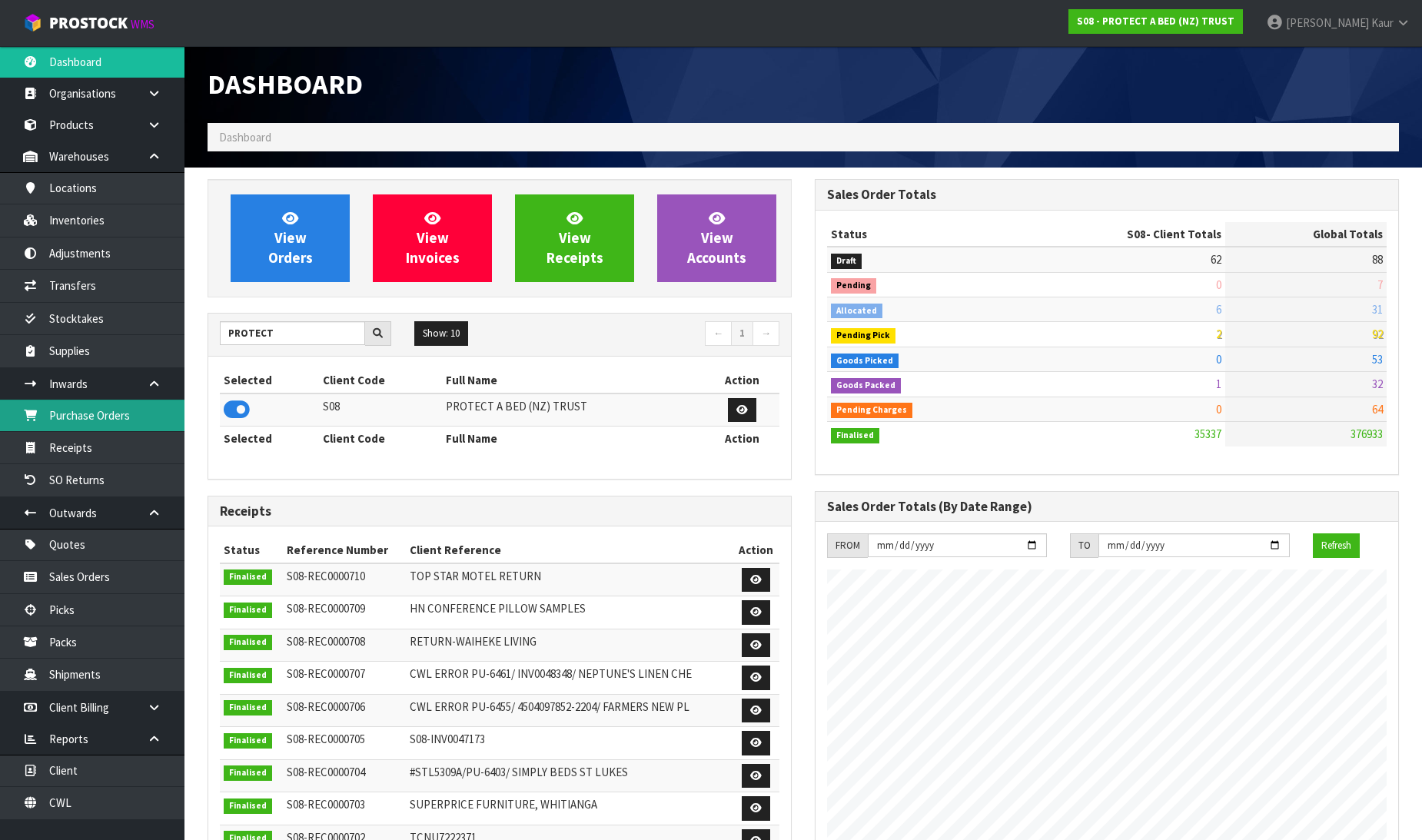
click at [112, 417] on link "Purchase Orders" at bounding box center [92, 415] width 184 height 32
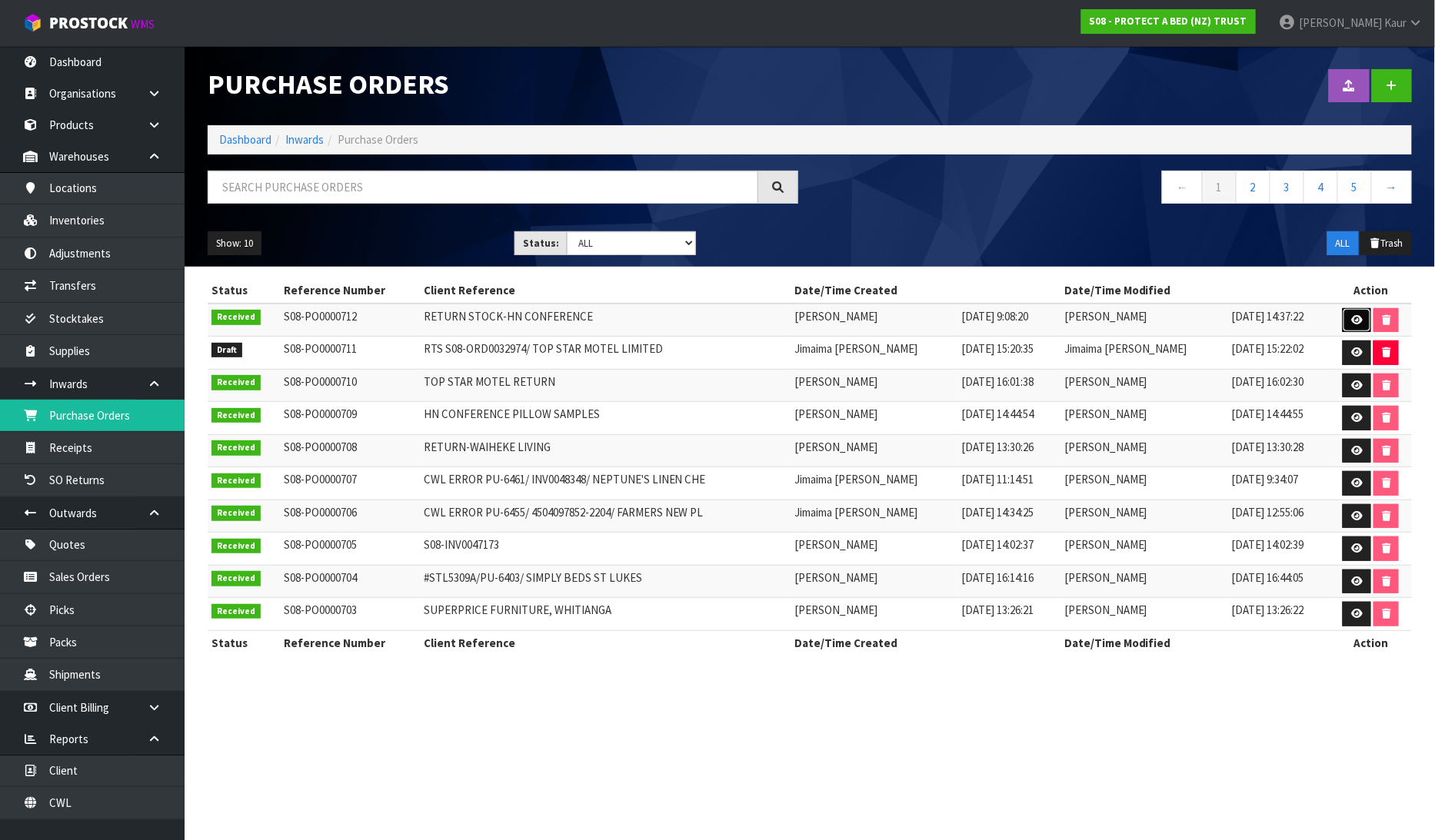
click at [1355, 316] on icon at bounding box center [1357, 320] width 11 height 10
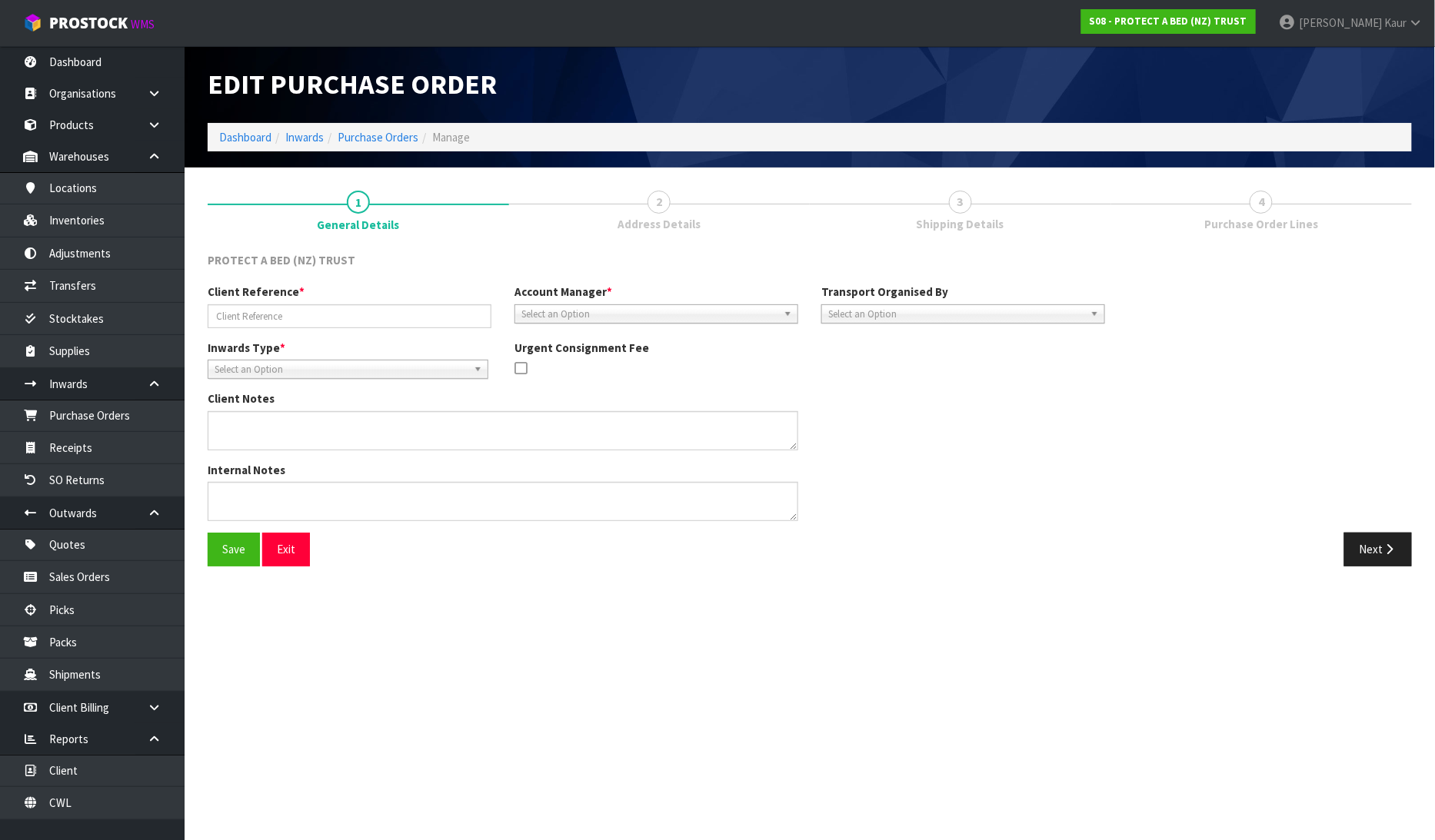
type input "RETURN STOCK-HN CONFERENCE"
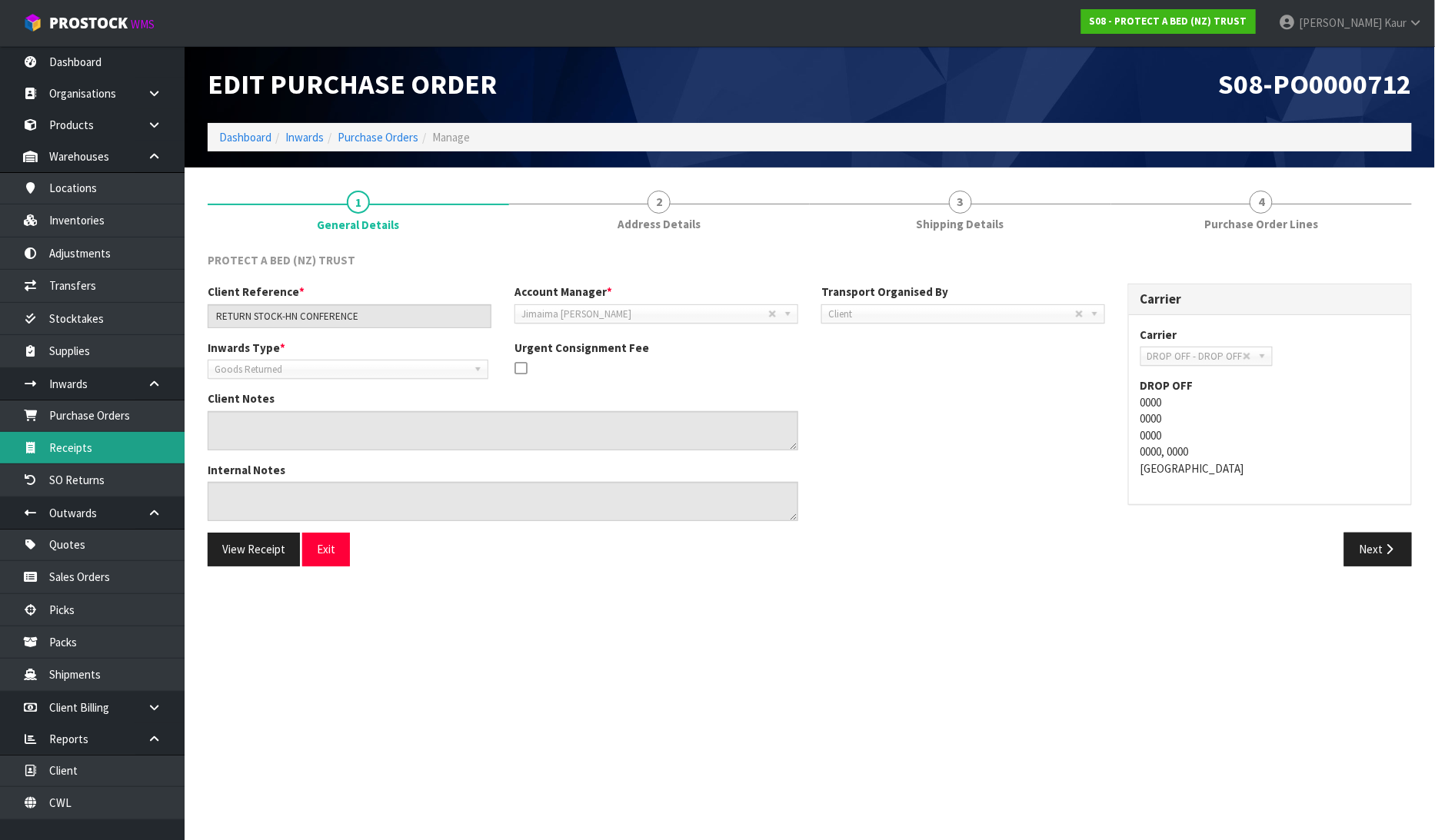
click at [54, 460] on link "Receipts" at bounding box center [92, 447] width 185 height 32
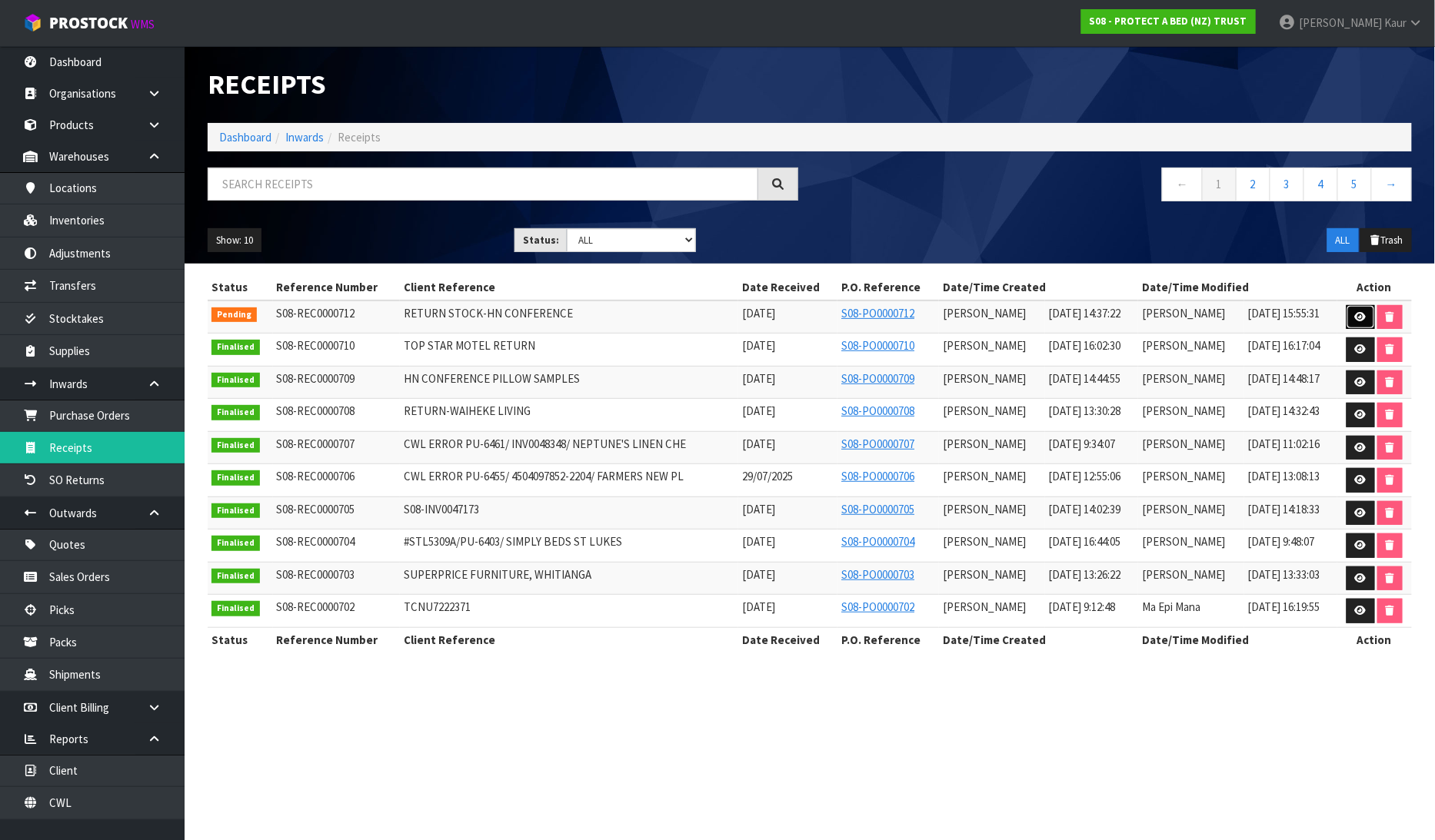
click at [1358, 312] on icon at bounding box center [1360, 317] width 11 height 10
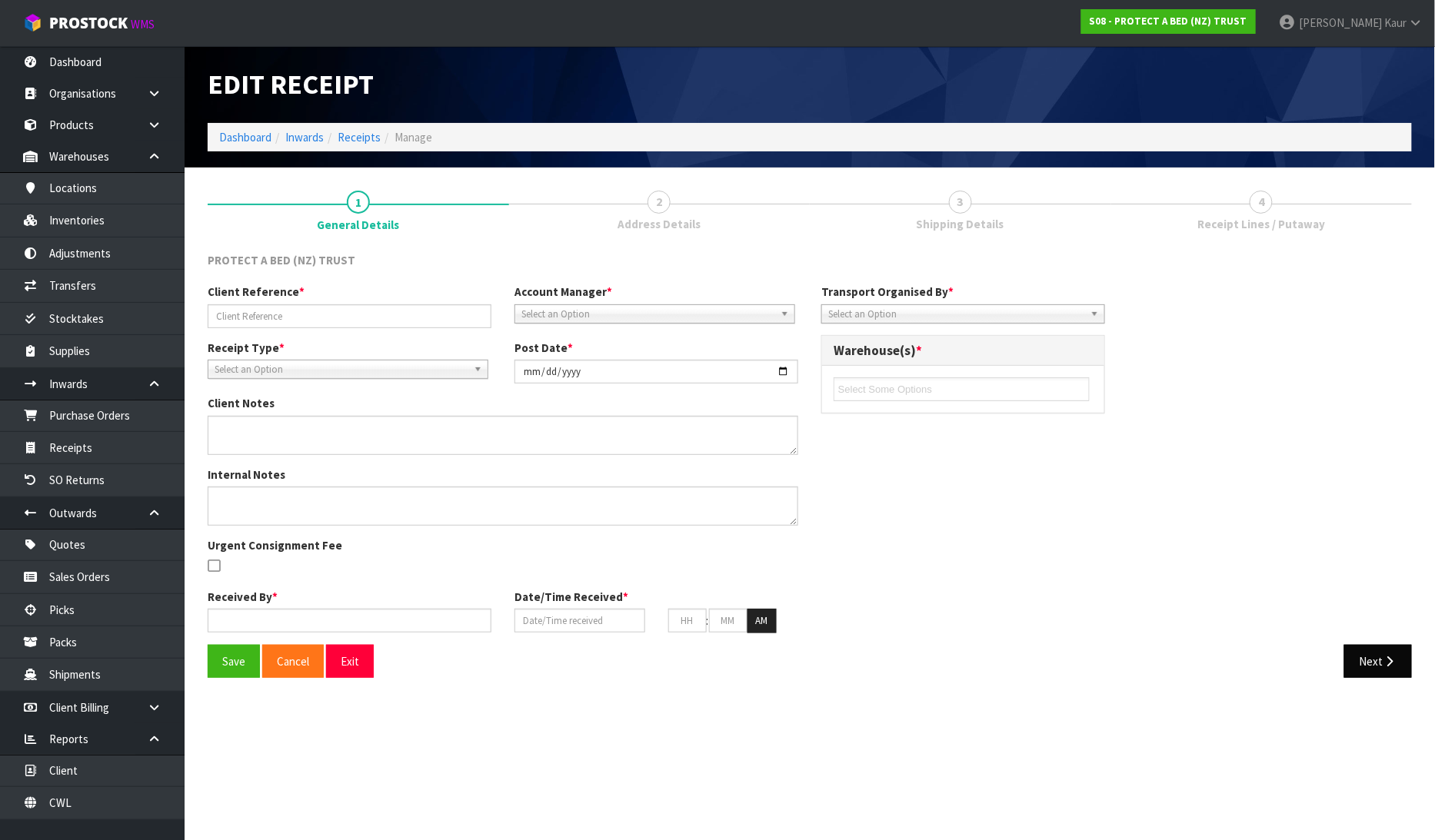
type input "RETURN STOCK-HN CONFERENCE"
type input "[DATE]"
type textarea "WE DIDNOT RECEIVE 6 X CM_MKT00410"
type input "[PERSON_NAME]"
type input "[DATE]"
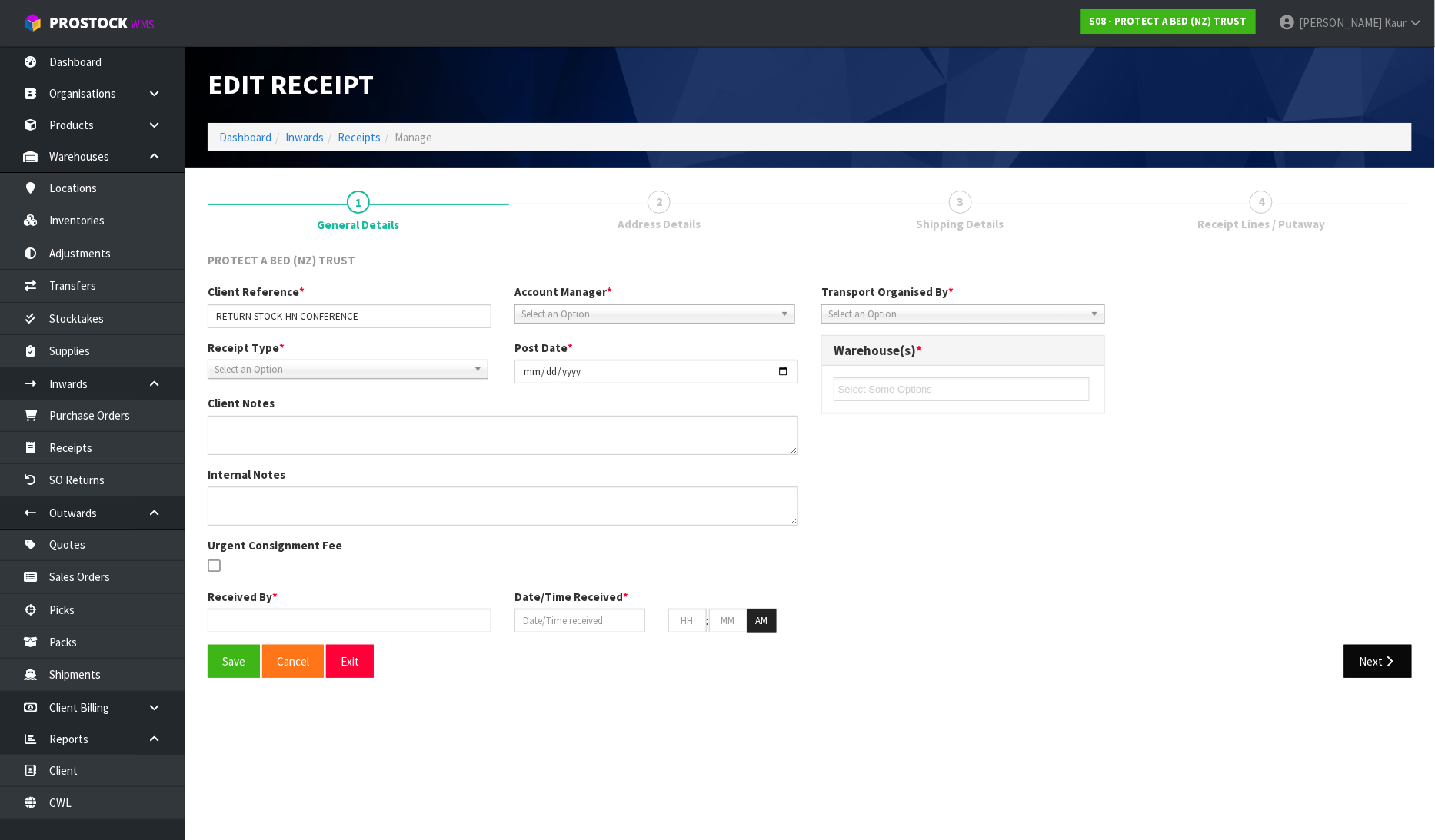
type input "02"
type input "37"
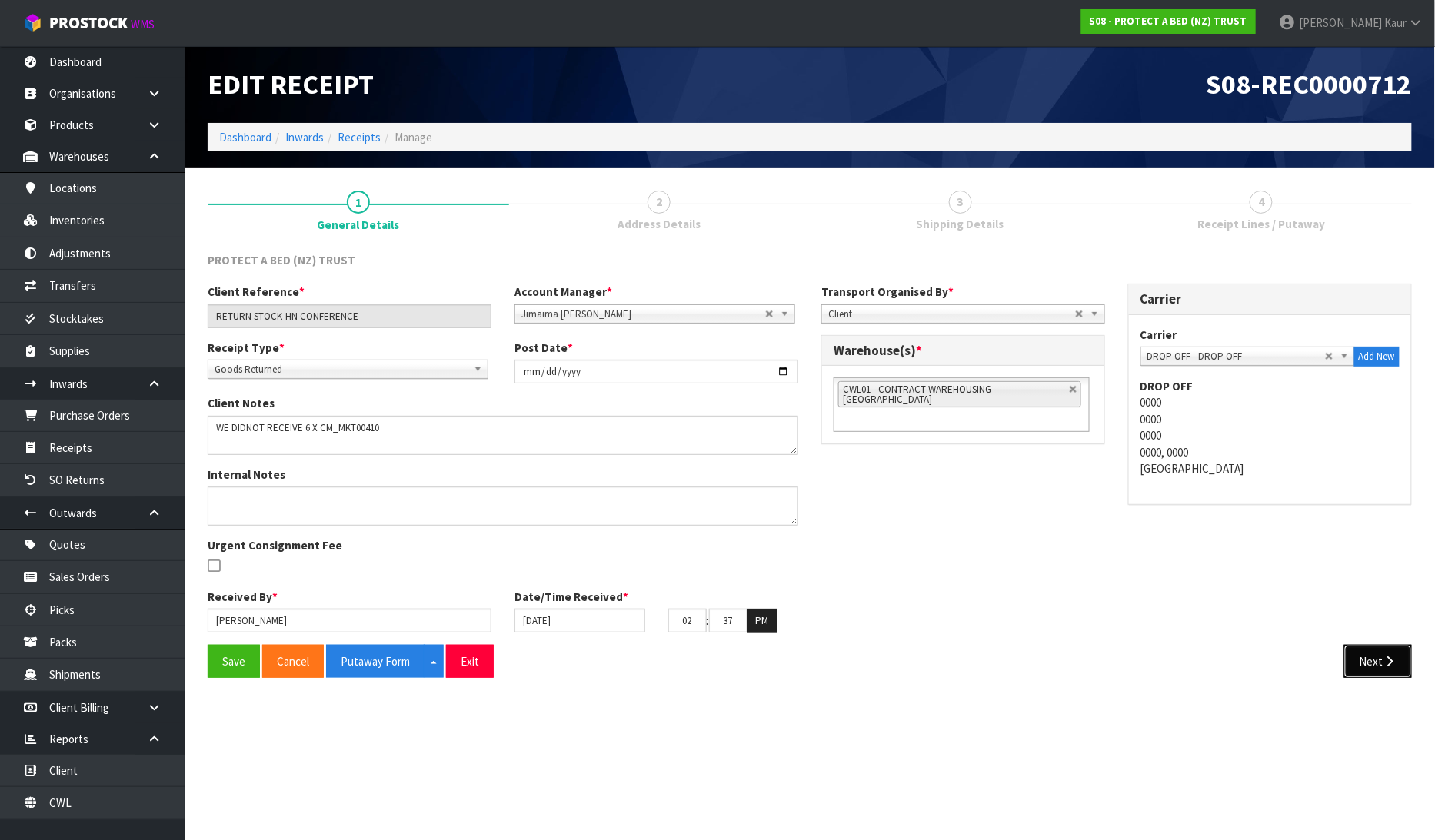
click at [1386, 656] on icon "button" at bounding box center [1389, 661] width 14 height 11
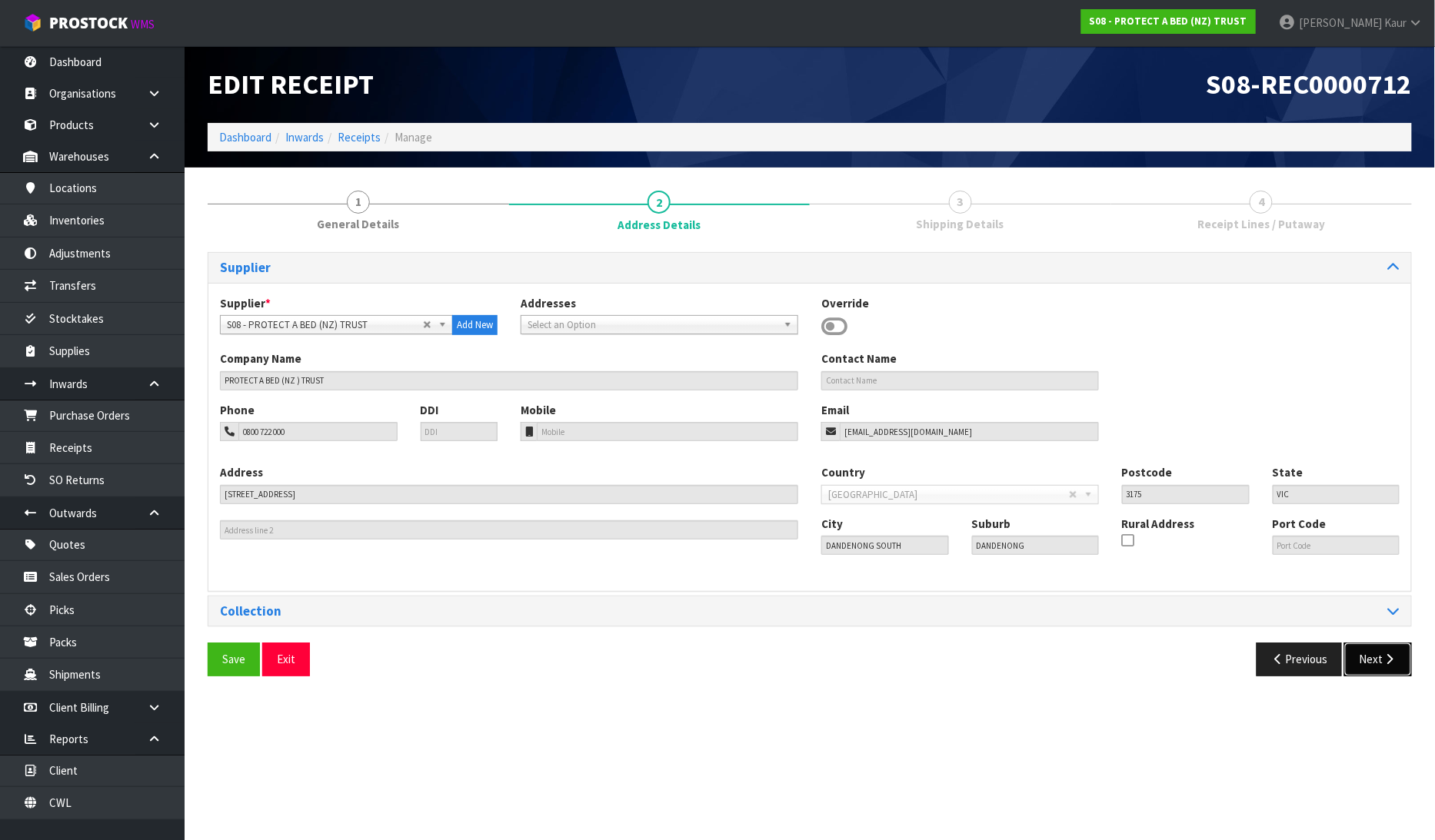
click at [1375, 664] on button "Next" at bounding box center [1378, 659] width 68 height 33
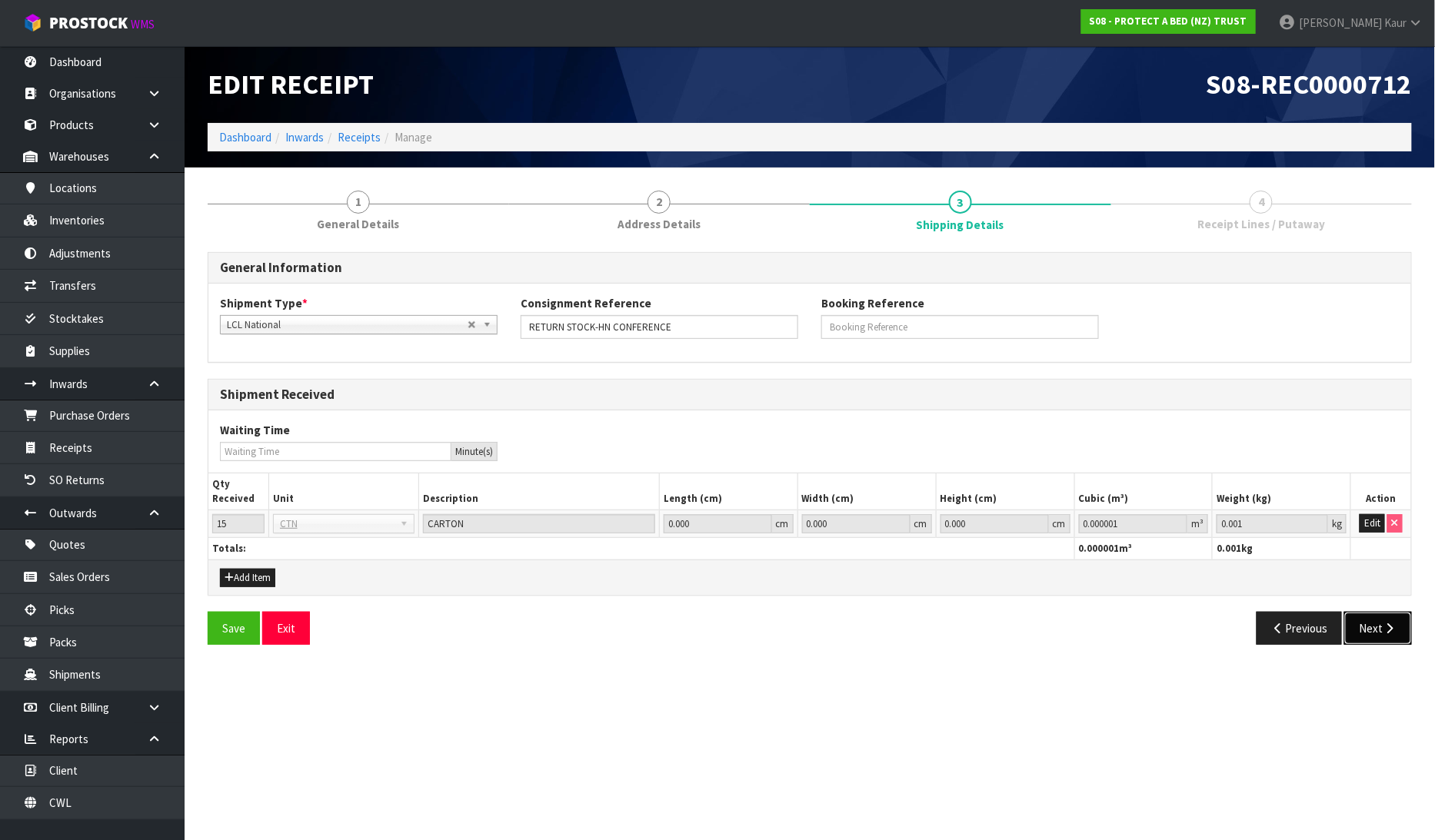
click at [1382, 631] on icon "button" at bounding box center [1389, 629] width 14 height 11
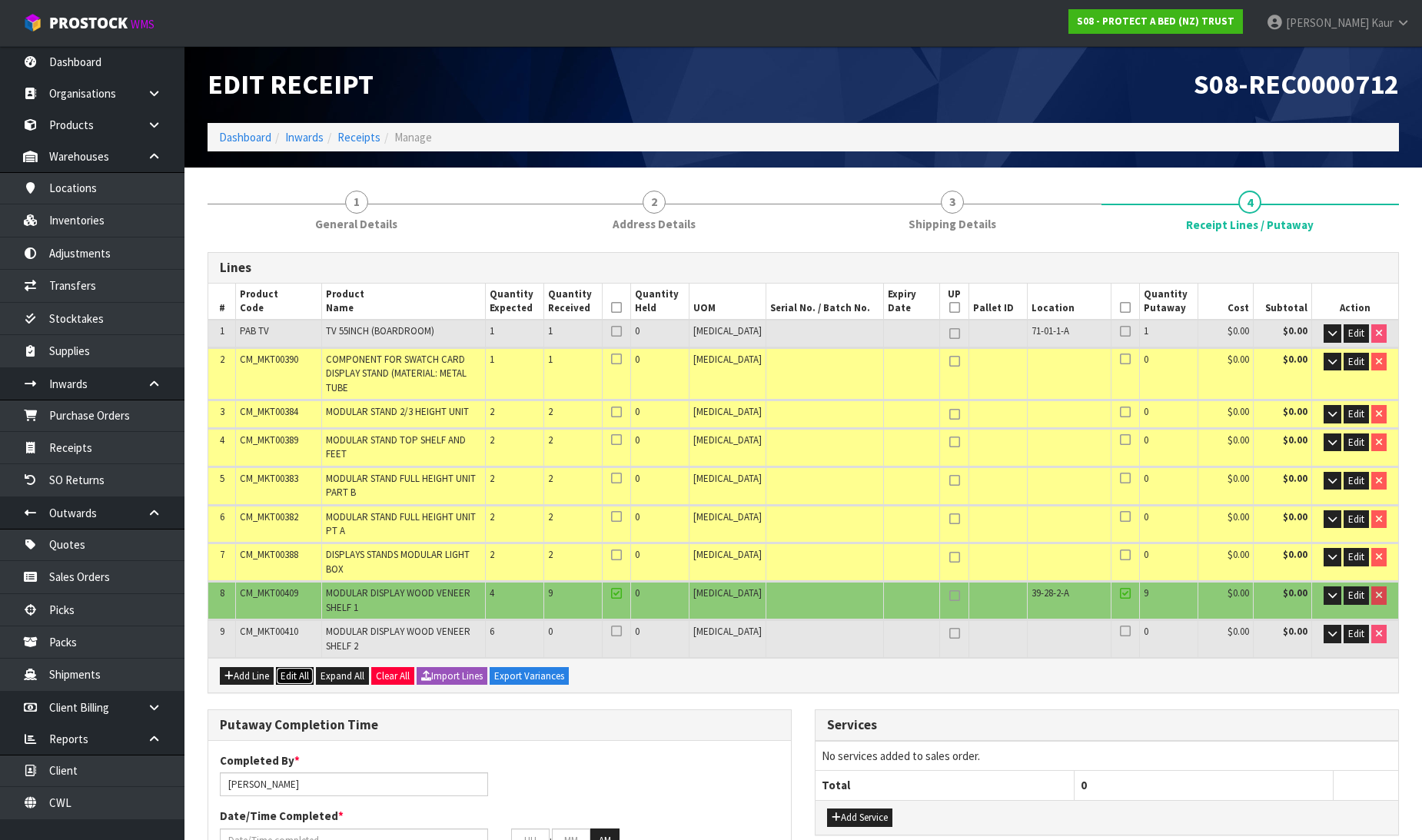
click at [305, 667] on button "Edit All" at bounding box center [294, 676] width 37 height 18
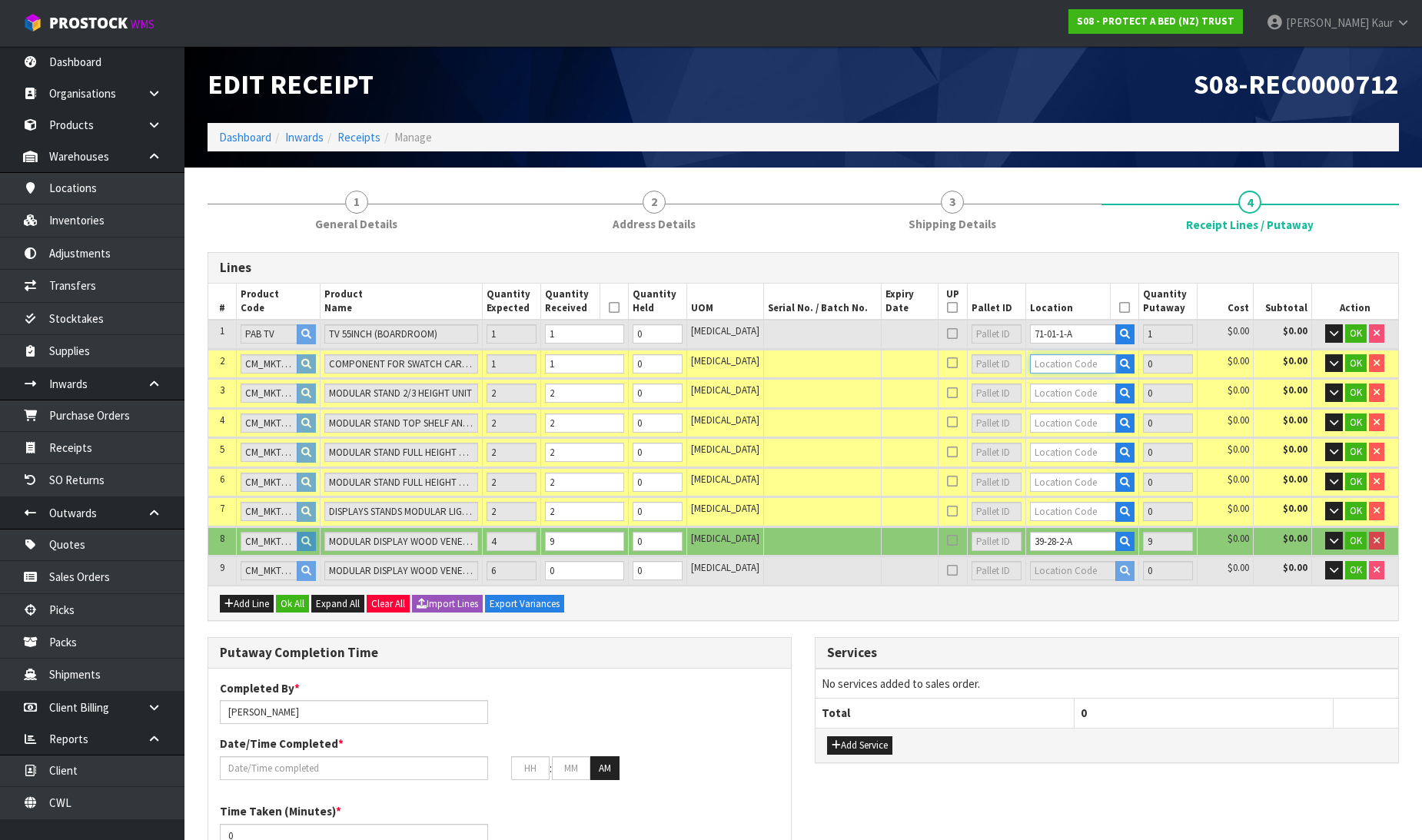
click at [1078, 364] on input "text" at bounding box center [1073, 364] width 86 height 19
type input "39-28-2"
click at [1079, 430] on link "39-28-2 -C" at bounding box center [1076, 431] width 121 height 21
type input "11"
type input "39-28-2-C"
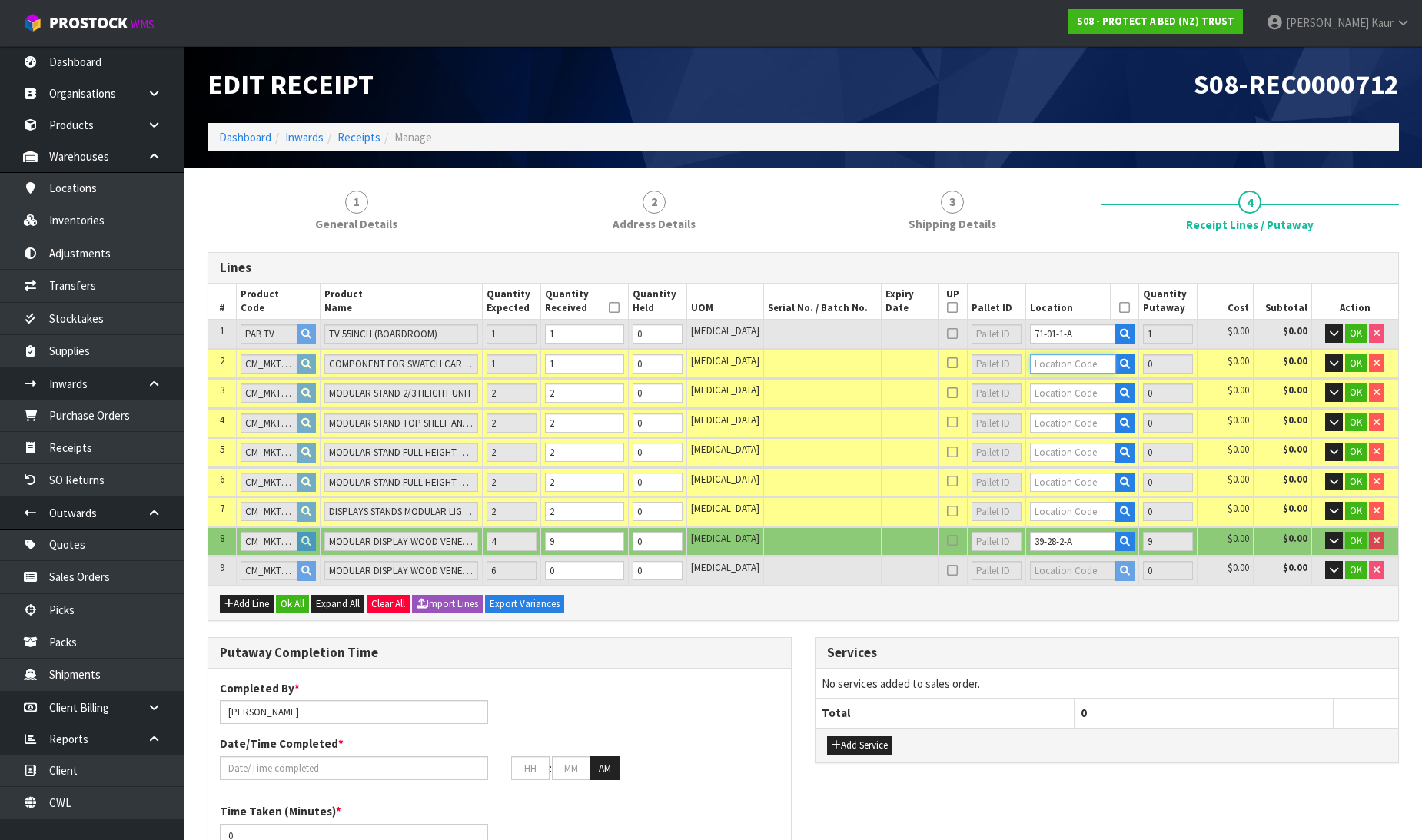
type input "1"
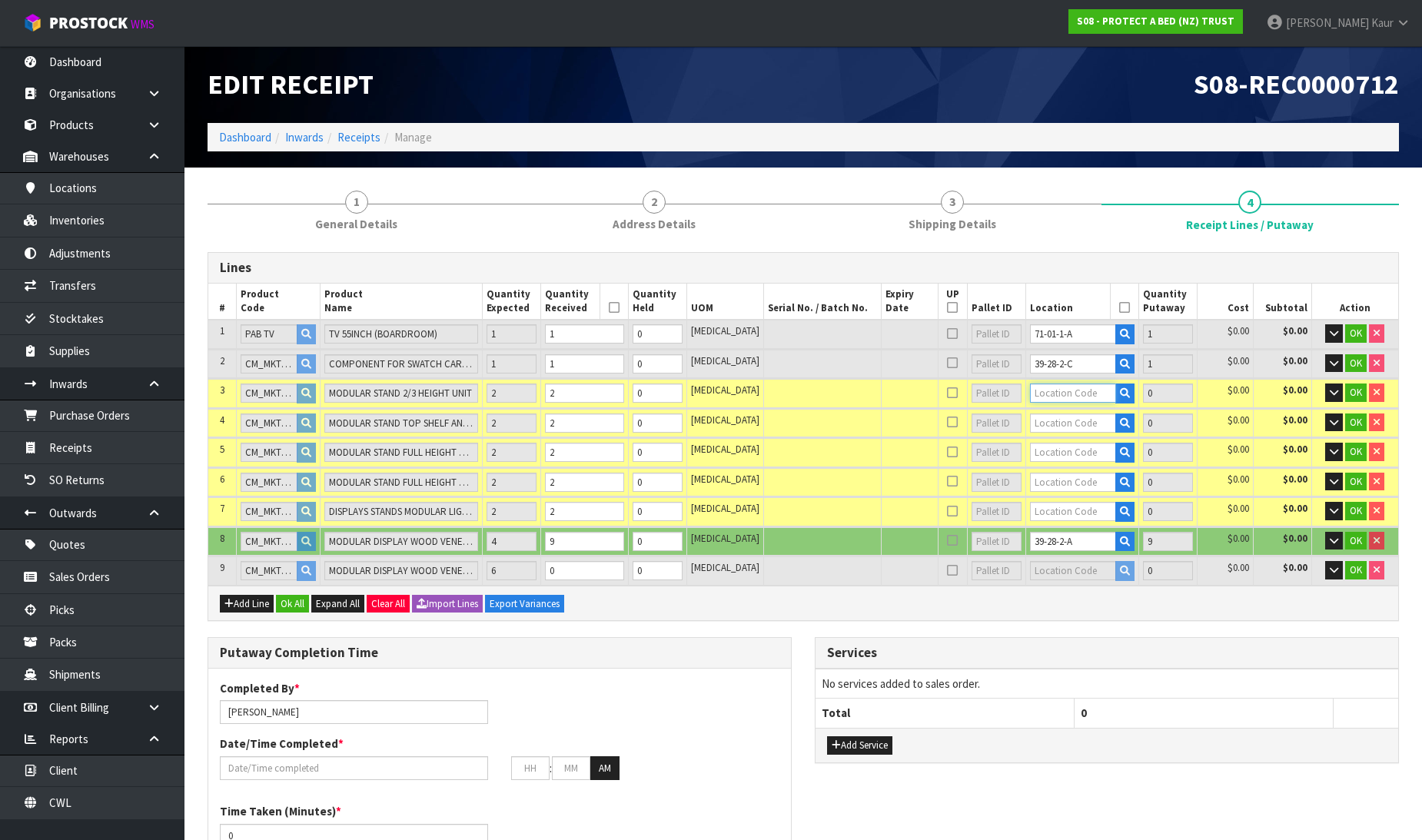
click at [1045, 393] on input "text" at bounding box center [1073, 393] width 86 height 19
type input "39-30-2"
click at [1044, 457] on strong "39-30-2" at bounding box center [1052, 460] width 40 height 14
type input "13"
type input "39-30-2-C"
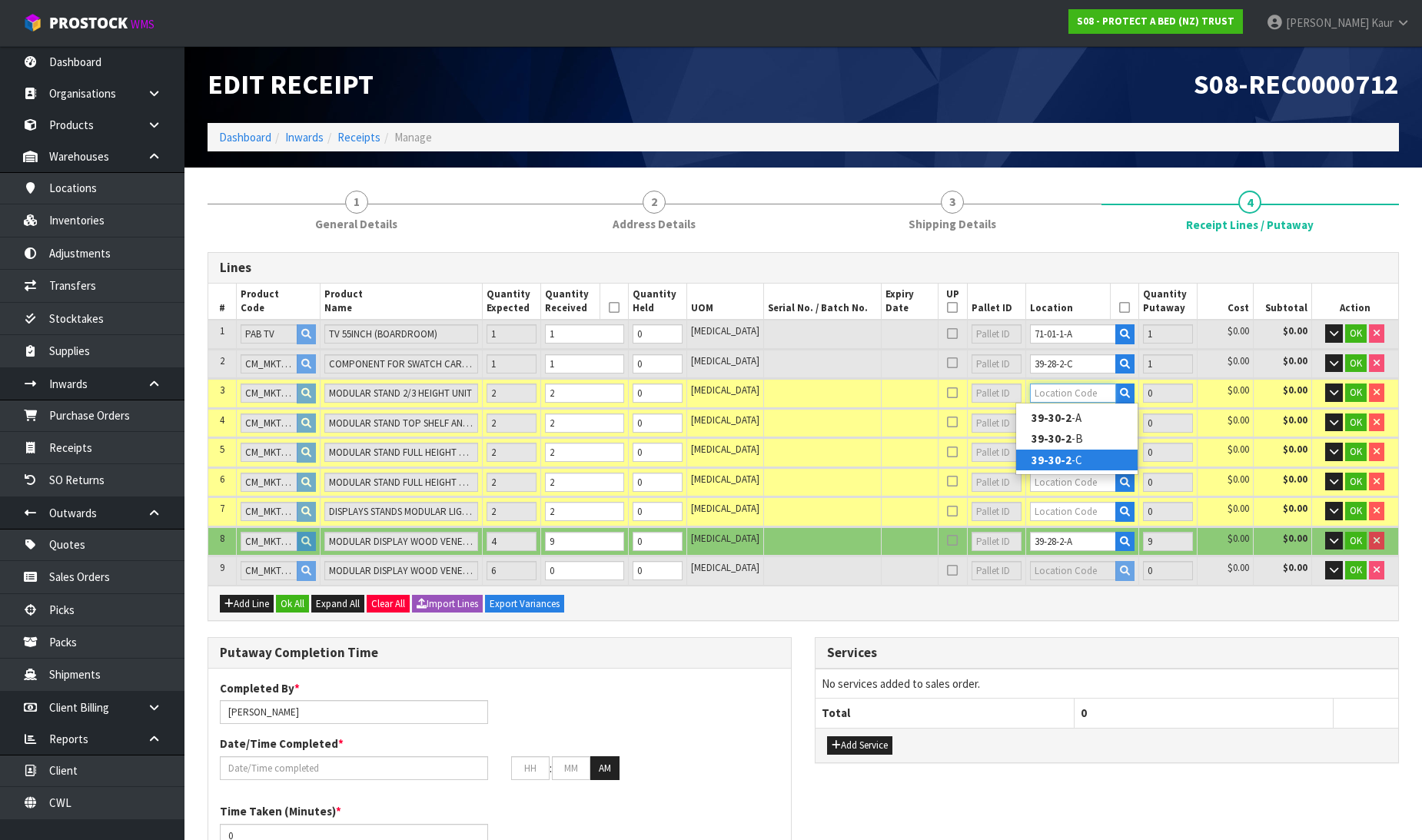
type input "2"
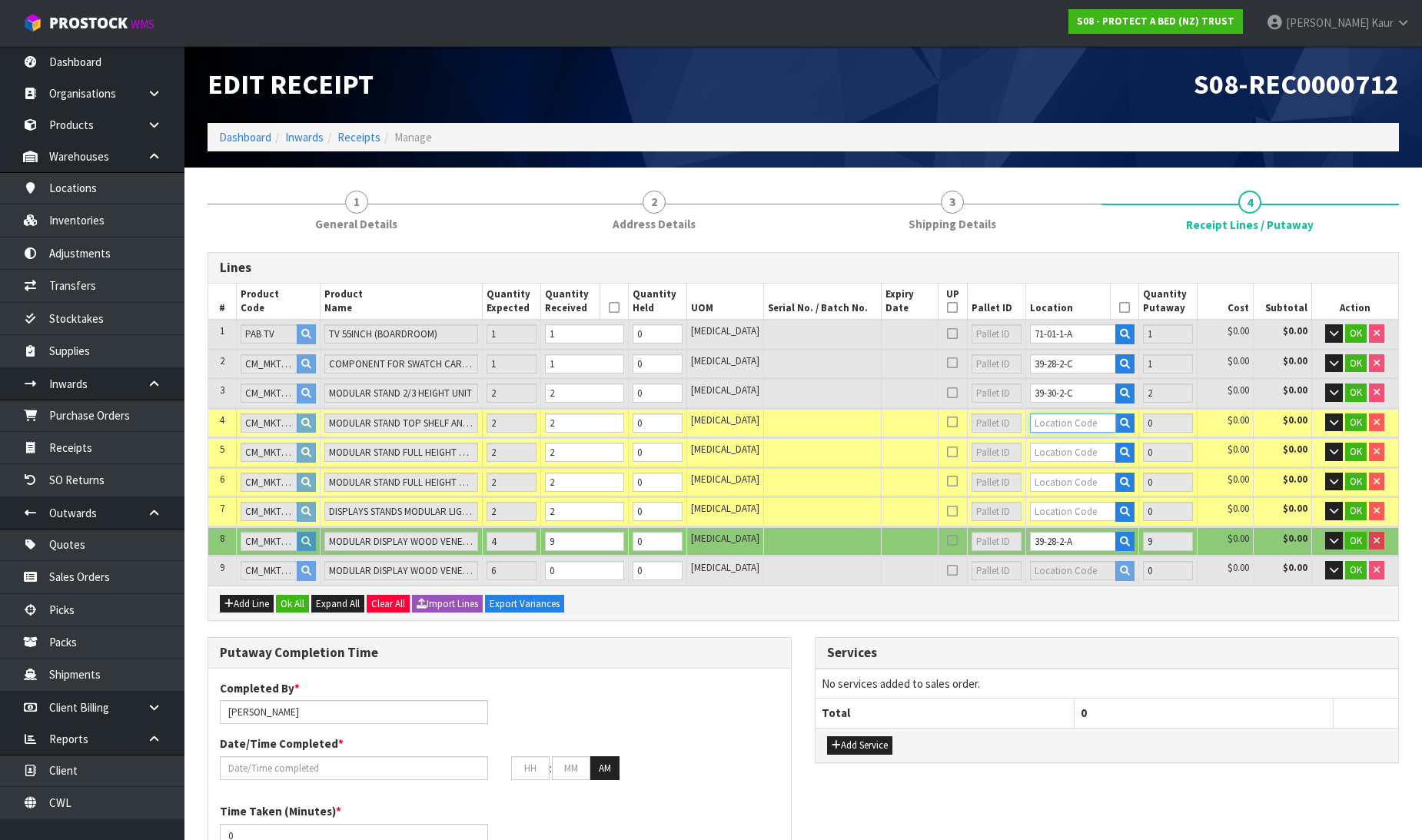
click at [1061, 423] on input "text" at bounding box center [1073, 423] width 86 height 19
type input "39-28-2-"
click at [1057, 469] on strong "39-28-2-" at bounding box center [1054, 467] width 45 height 14
type input "15"
type input "39-28-2-B"
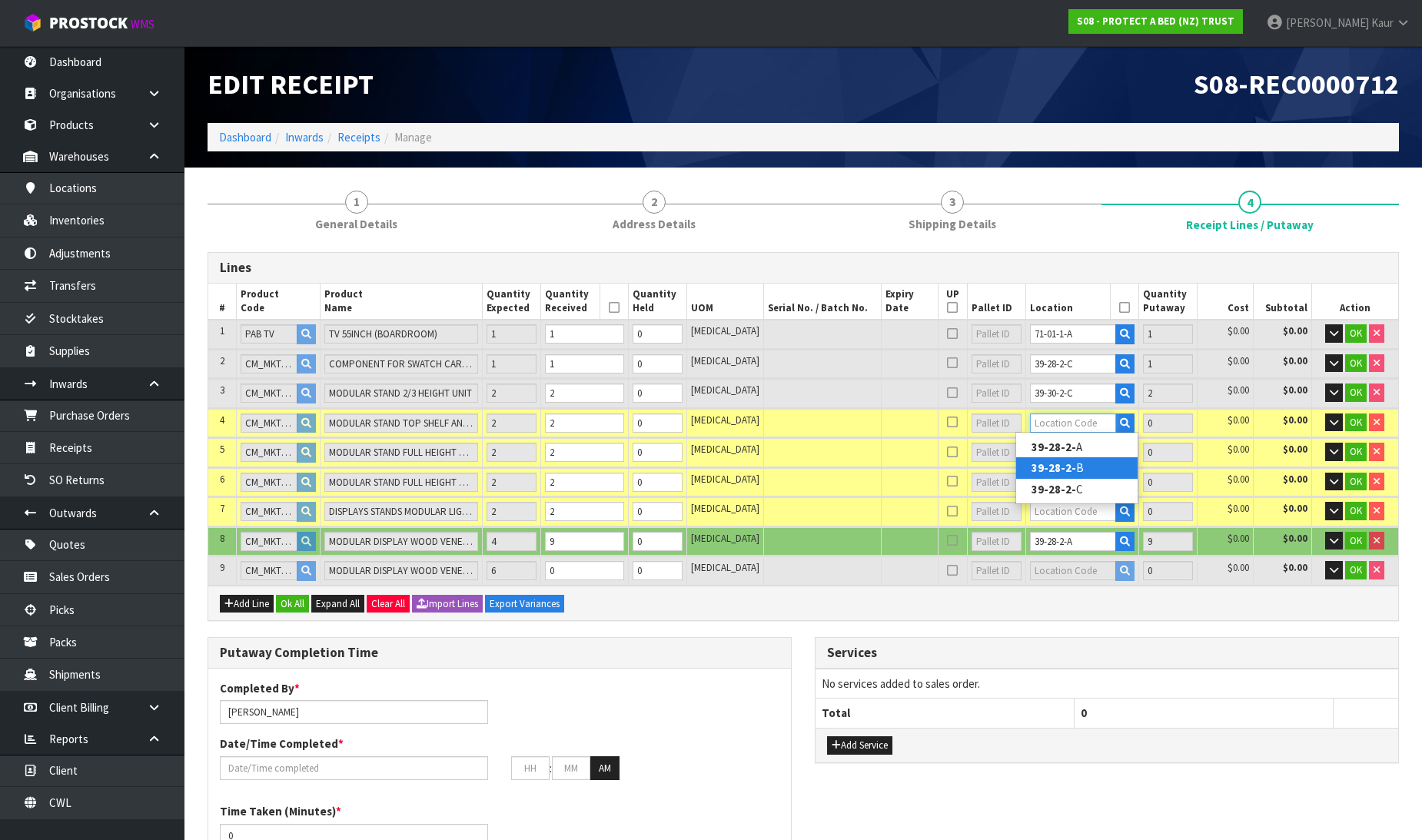
type input "2"
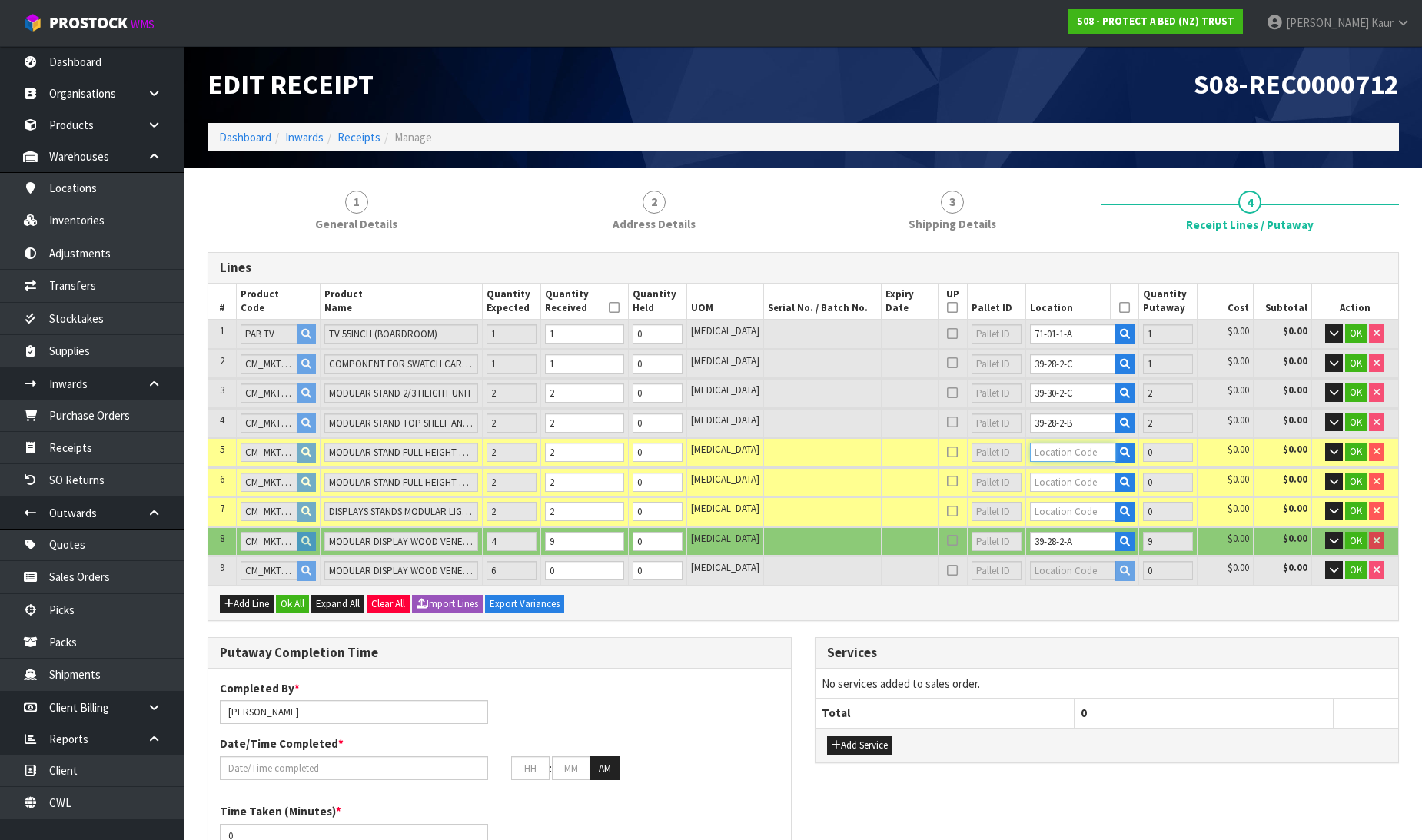
click at [1057, 458] on input "text" at bounding box center [1073, 452] width 86 height 19
type input "39-32-2"
click at [1079, 511] on link "39-32-2 -C" at bounding box center [1076, 519] width 121 height 21
type input "17"
type input "39-32-2-C"
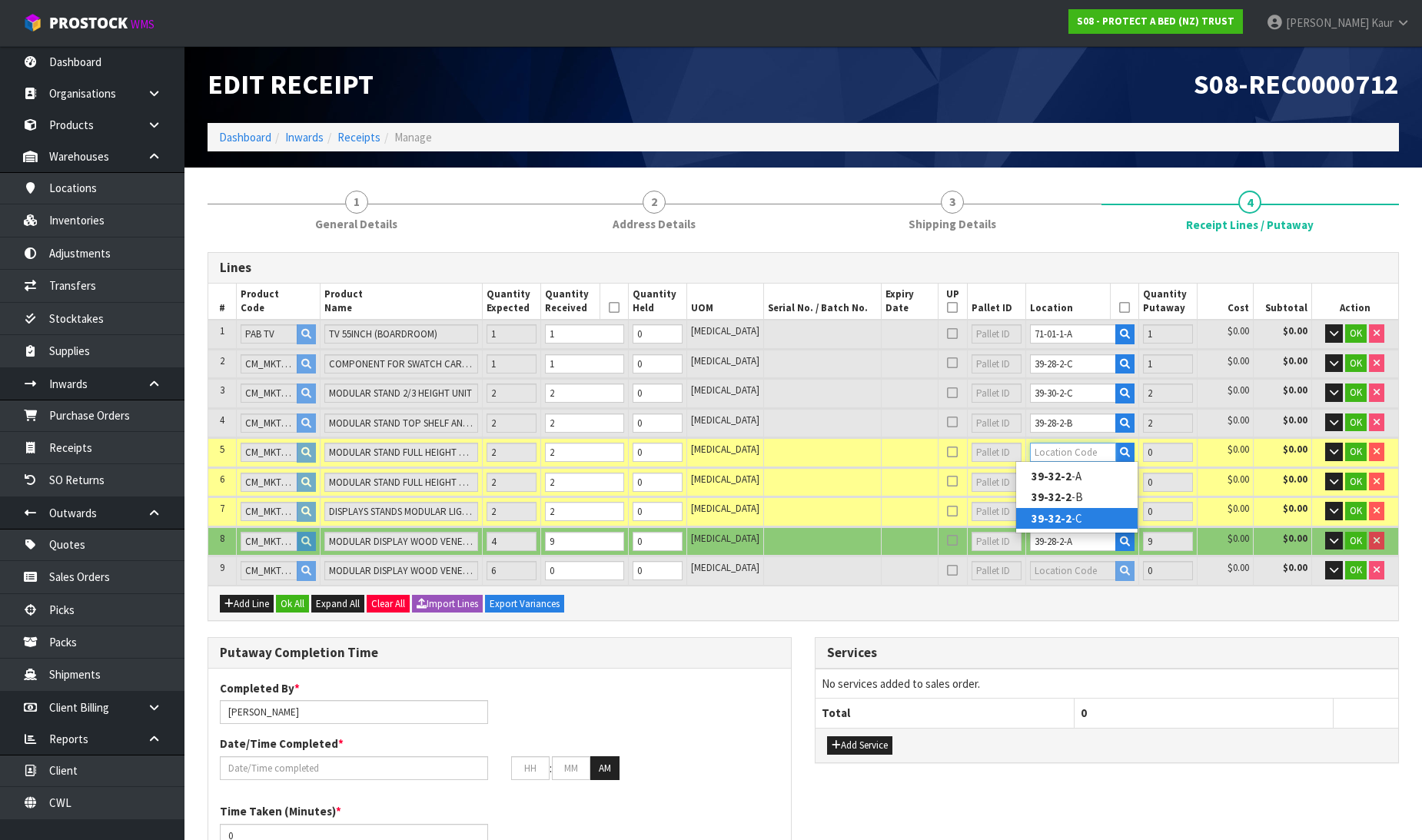
type input "2"
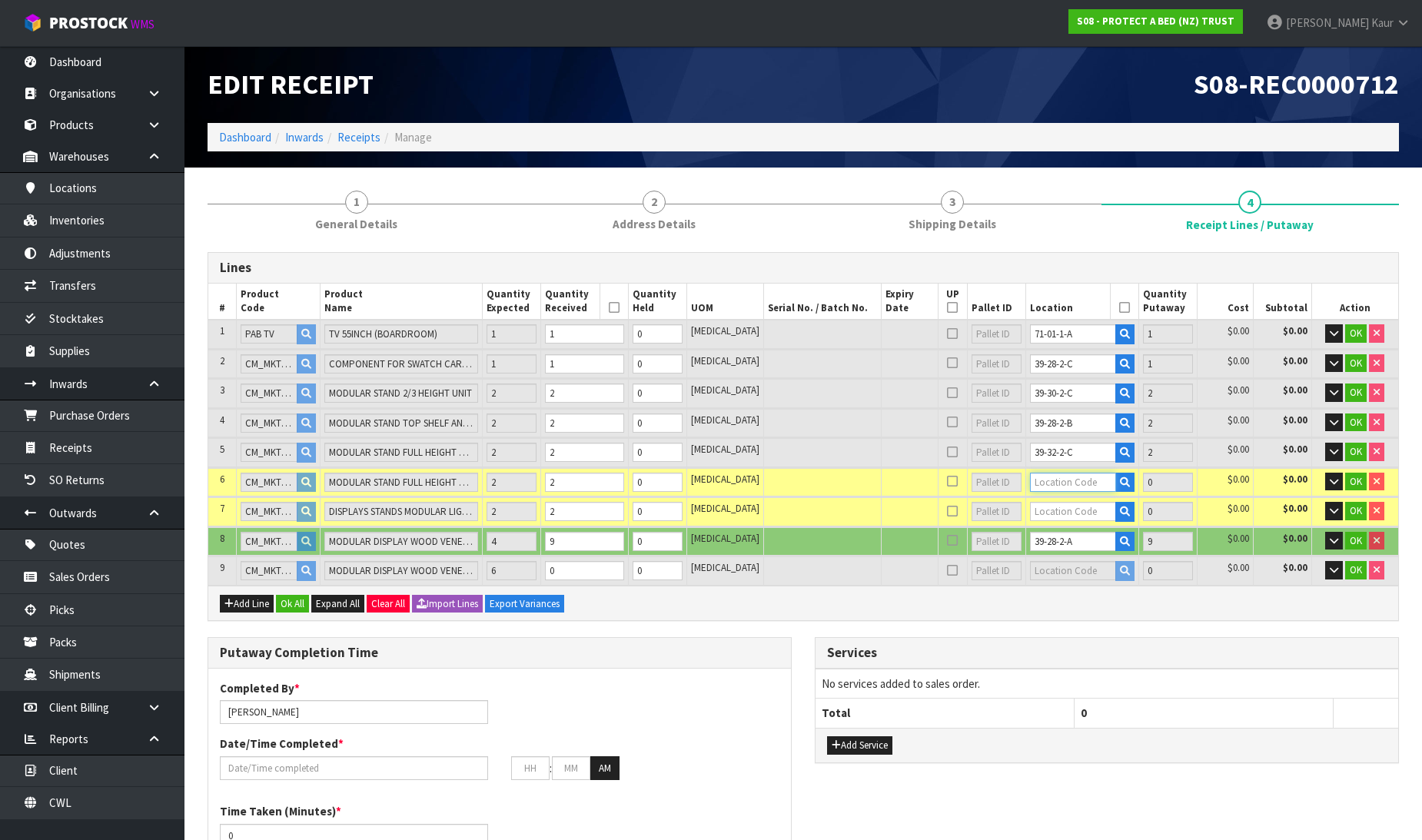
click at [1036, 479] on input "text" at bounding box center [1073, 483] width 86 height 19
type input "39-32-2"
click at [1048, 524] on strong "39-32-2" at bounding box center [1052, 526] width 40 height 14
type input "19"
type input "39-32-2-B"
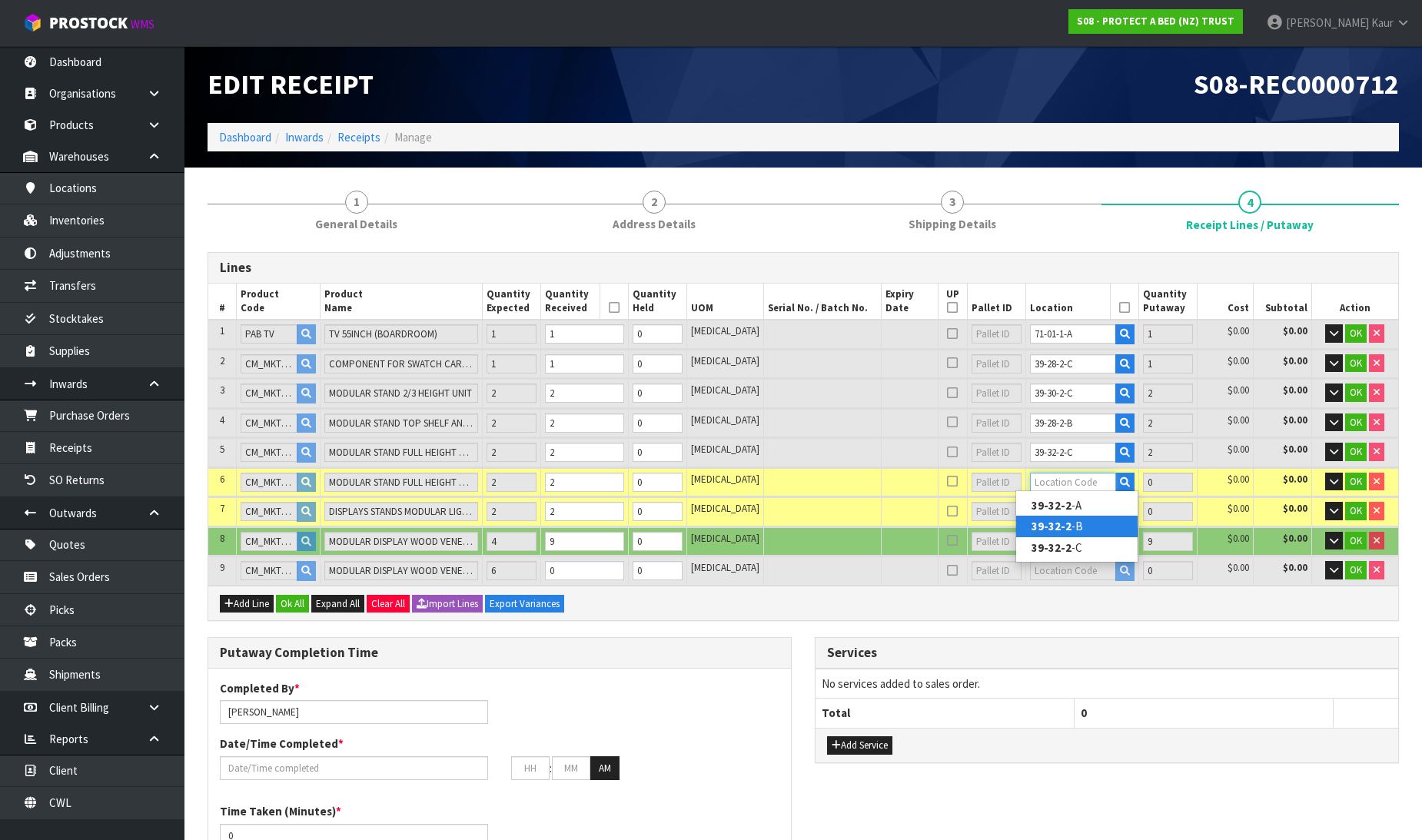
type input "2"
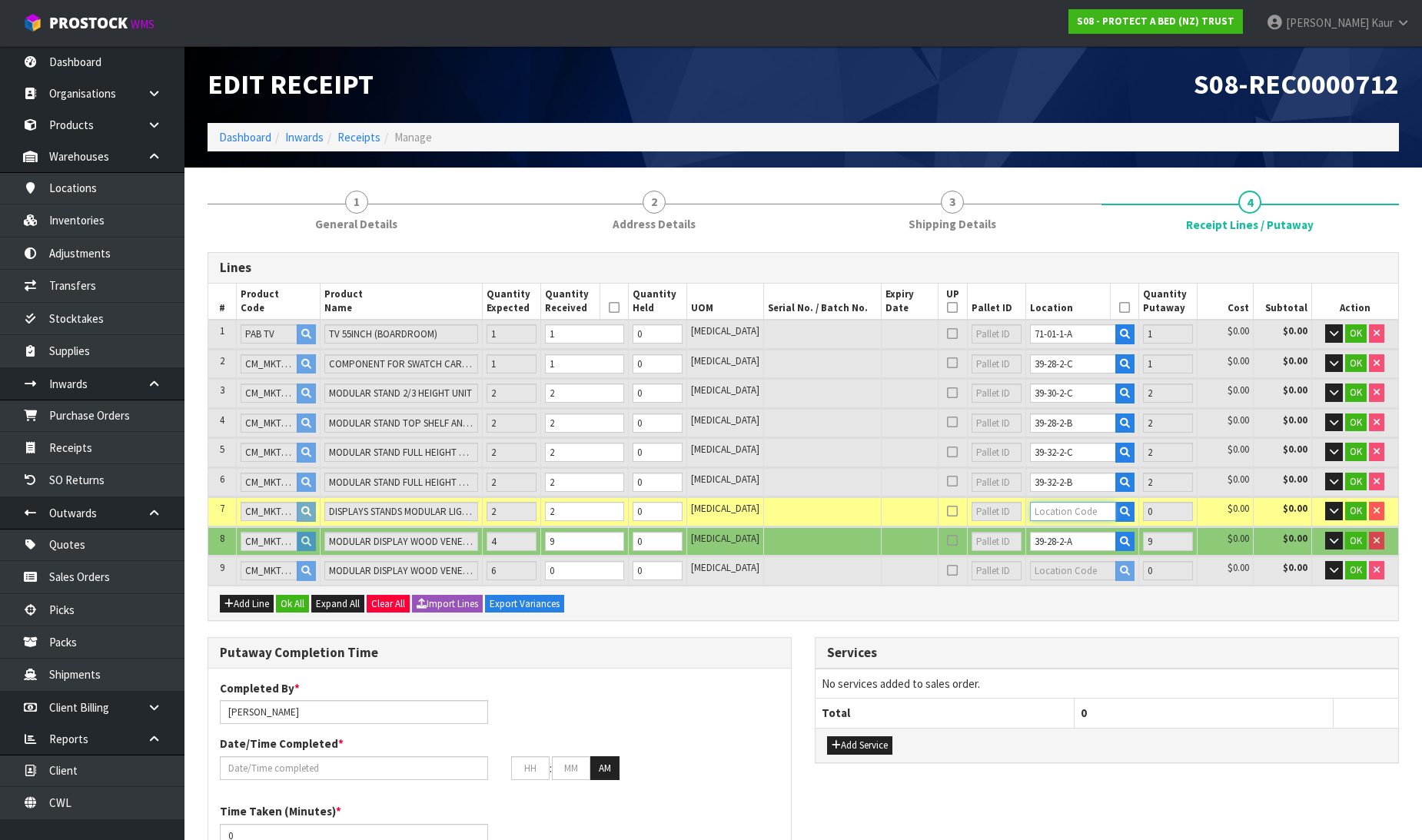
click at [1046, 509] on input "text" at bounding box center [1073, 511] width 86 height 19
type input "39-30-2"
click at [1058, 556] on strong "39-30-2" at bounding box center [1052, 554] width 40 height 14
type input "21"
type input "39-30-2-B"
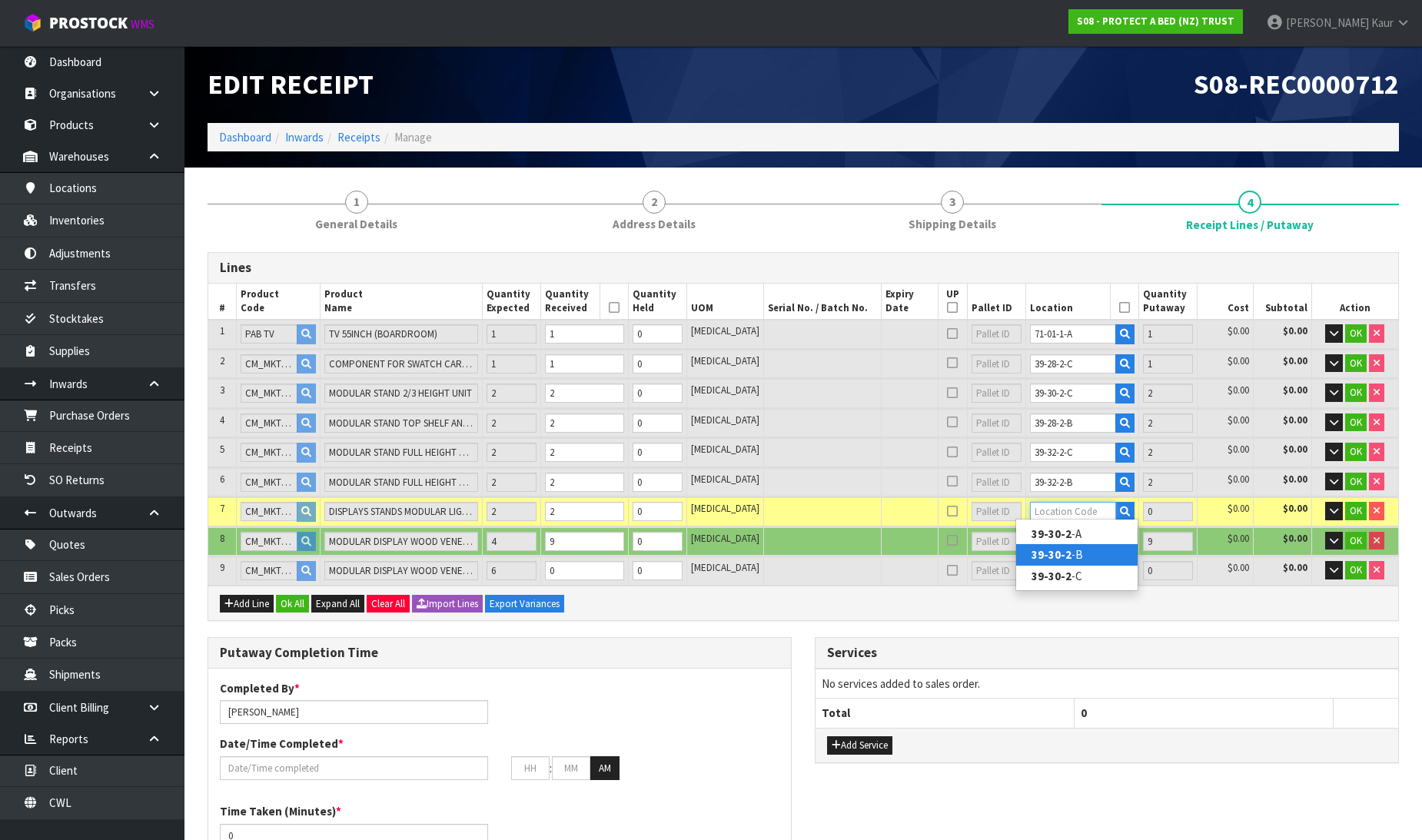
type input "2"
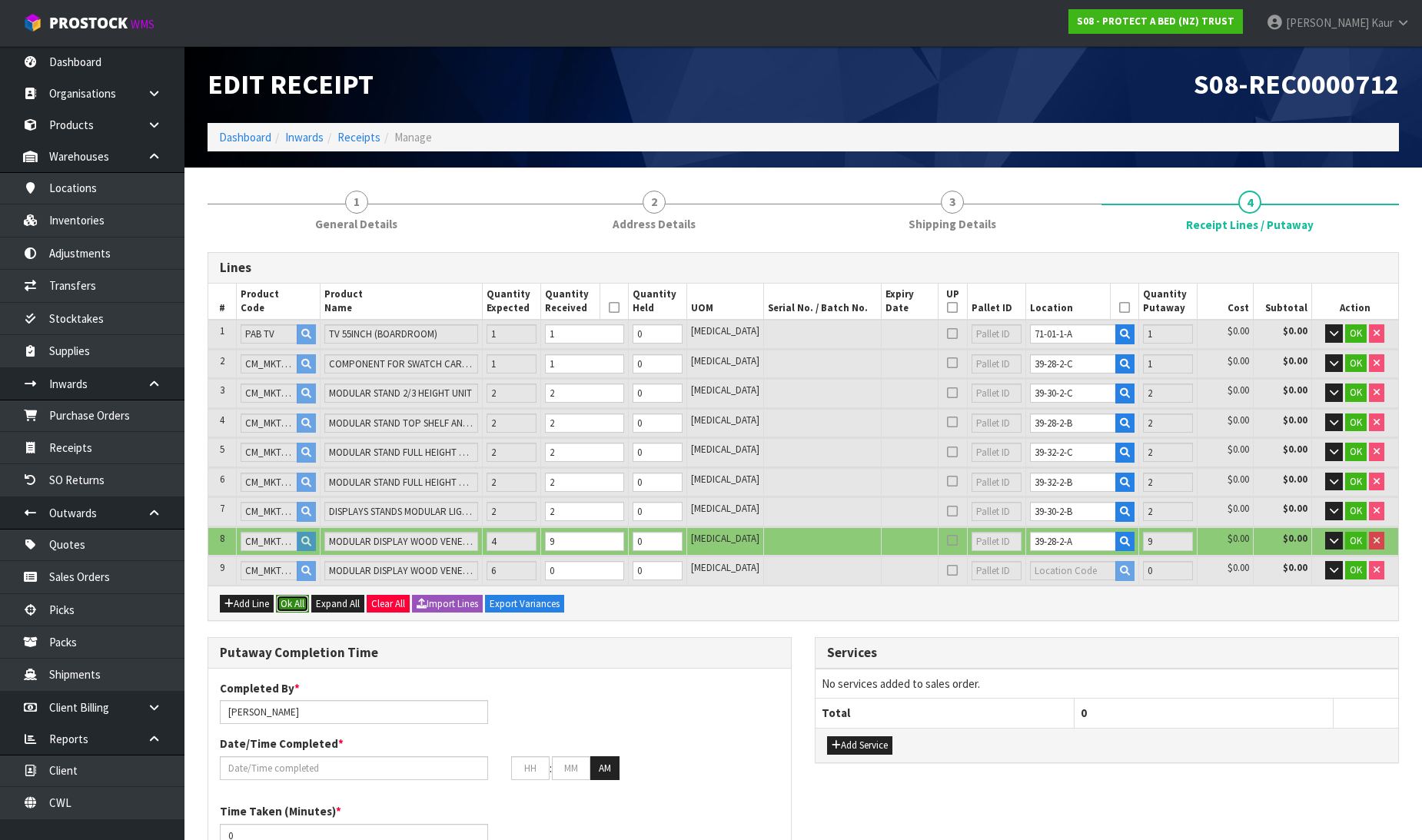
click at [301, 595] on button "Ok All" at bounding box center [292, 604] width 33 height 18
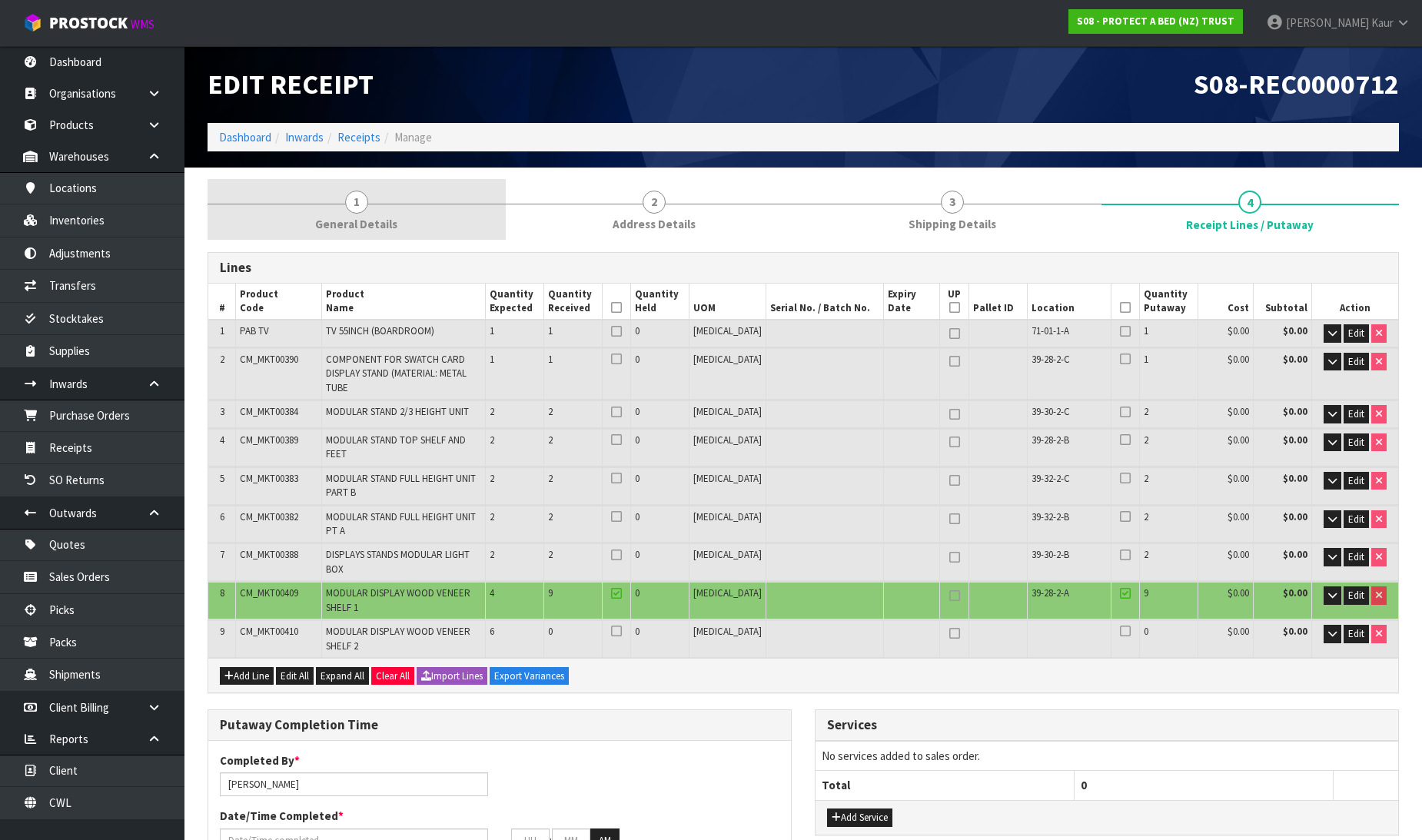
click at [351, 229] on span "General Details" at bounding box center [356, 224] width 82 height 16
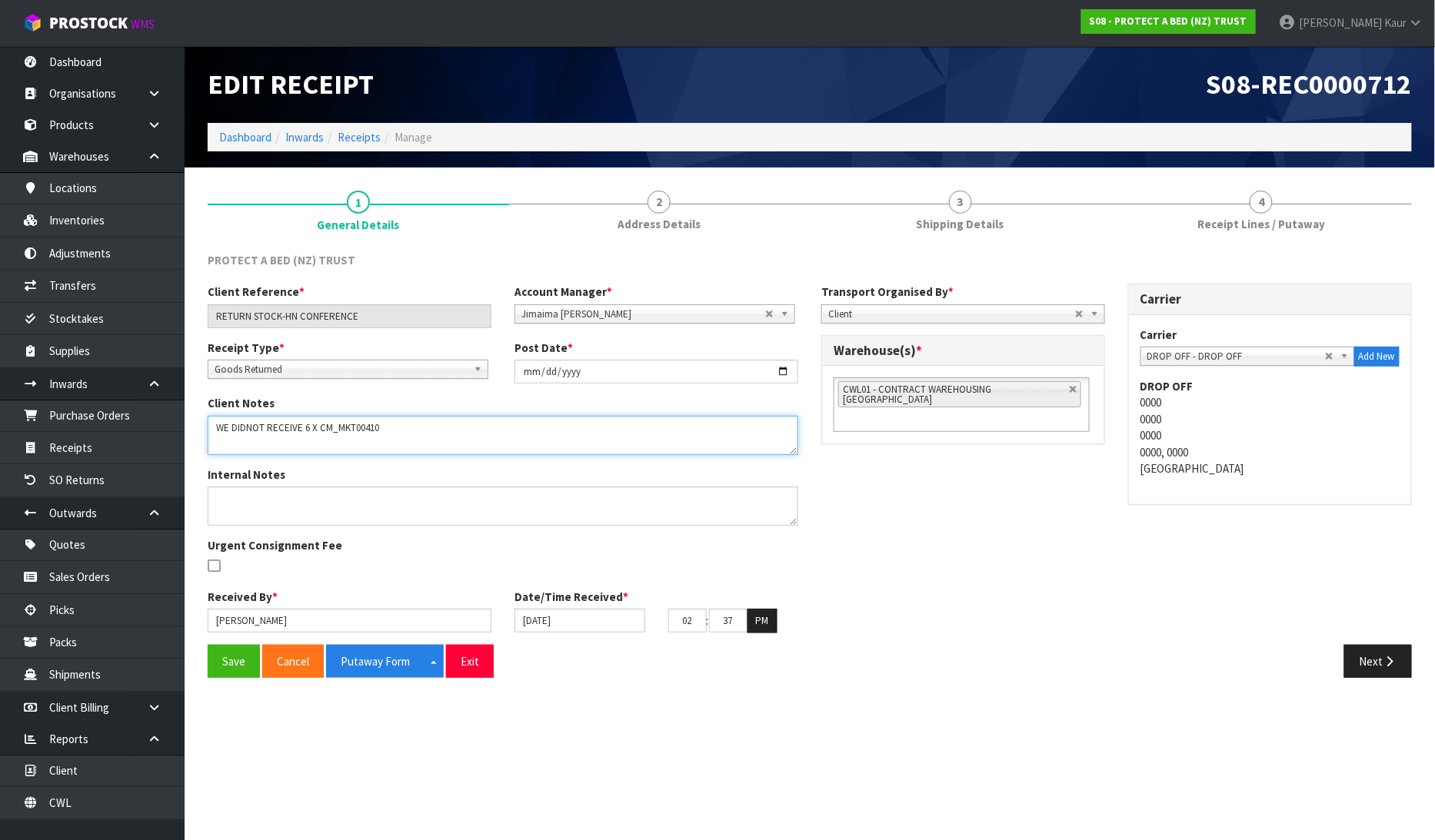
click at [381, 429] on textarea at bounding box center [503, 435] width 591 height 39
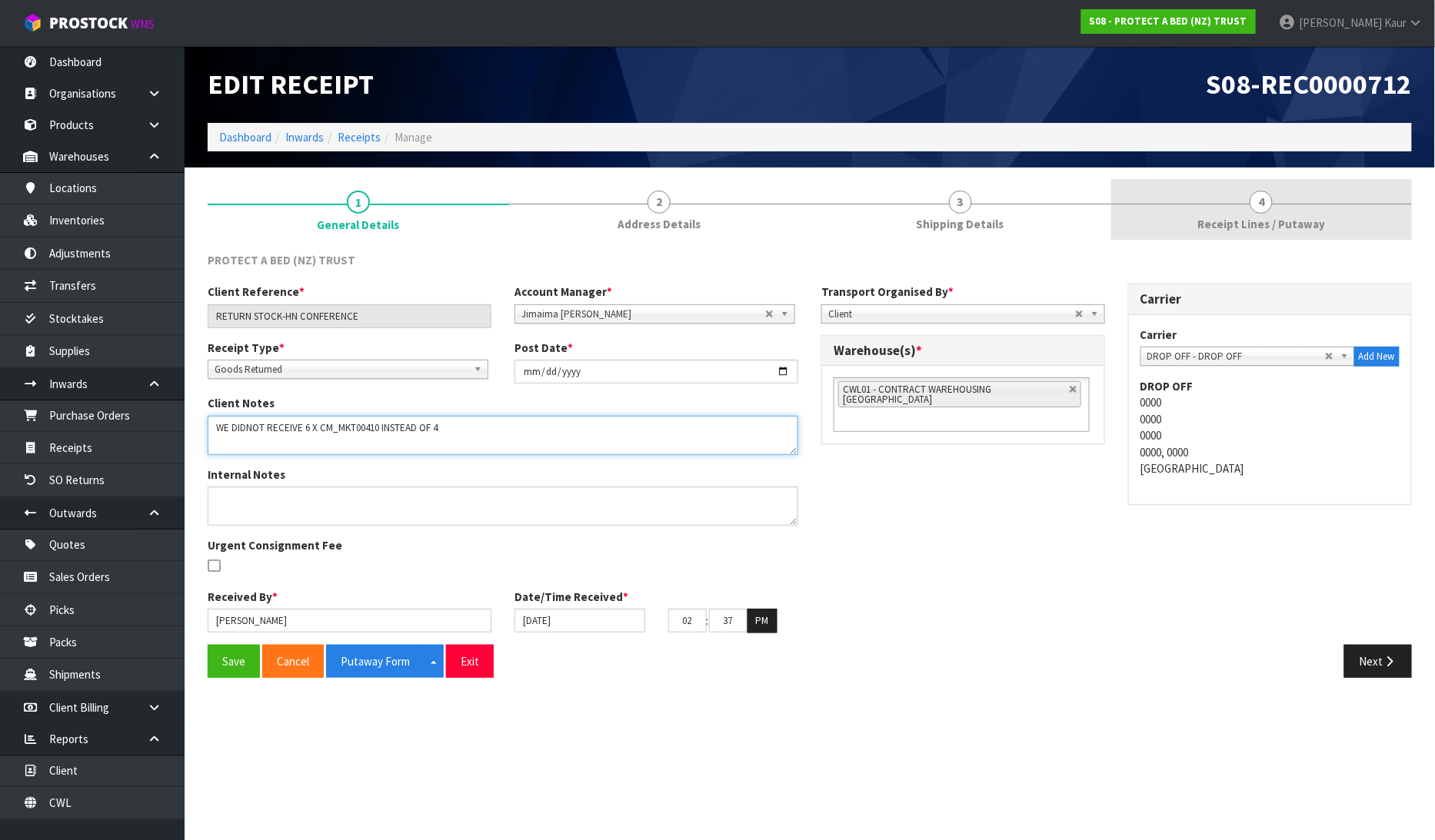
type textarea "WE DIDNOT RECEIVE 6 X CM_MKT00410 INSTEAD OF 4"
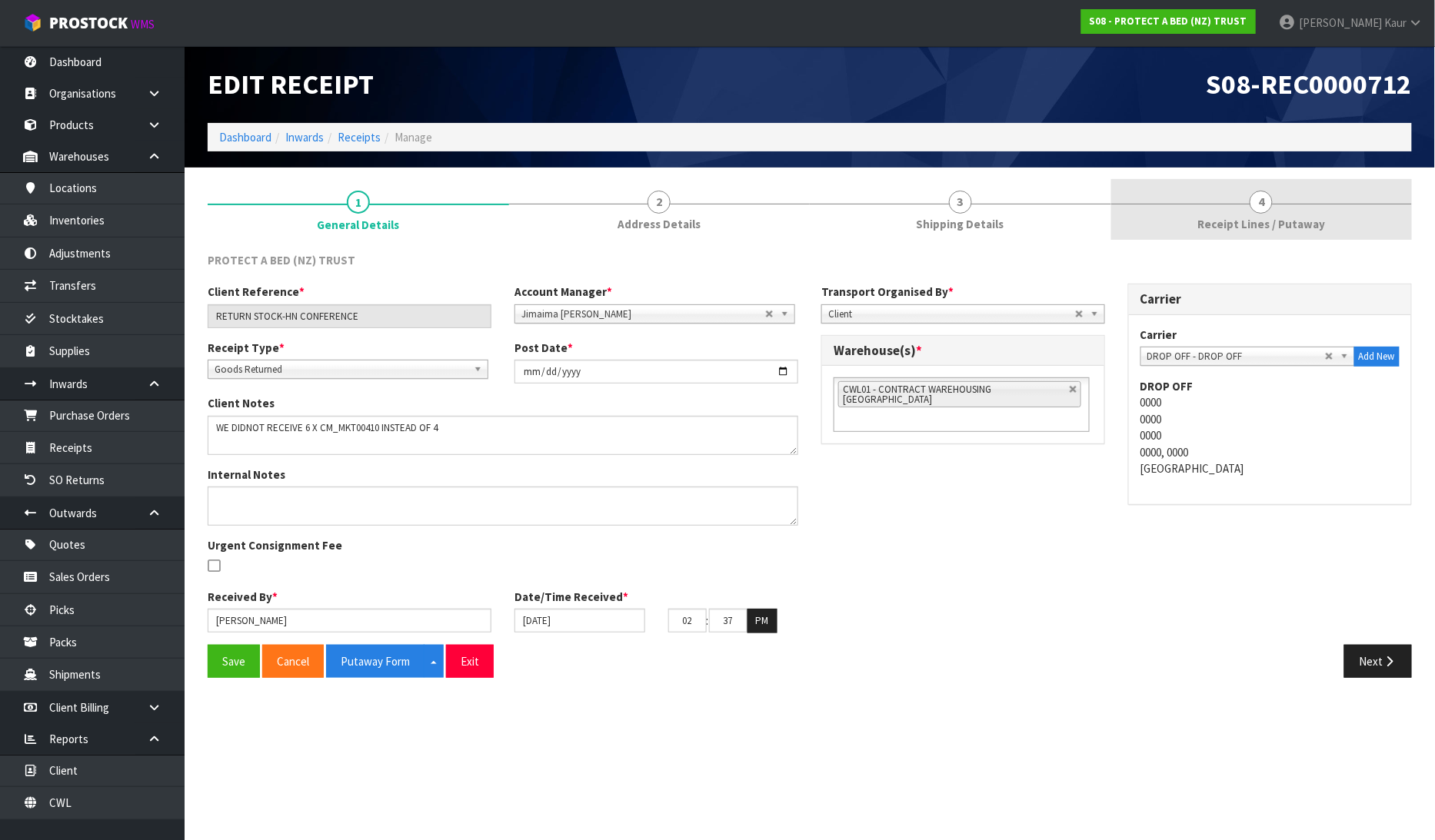
click at [1256, 206] on span "4" at bounding box center [1261, 203] width 23 height 23
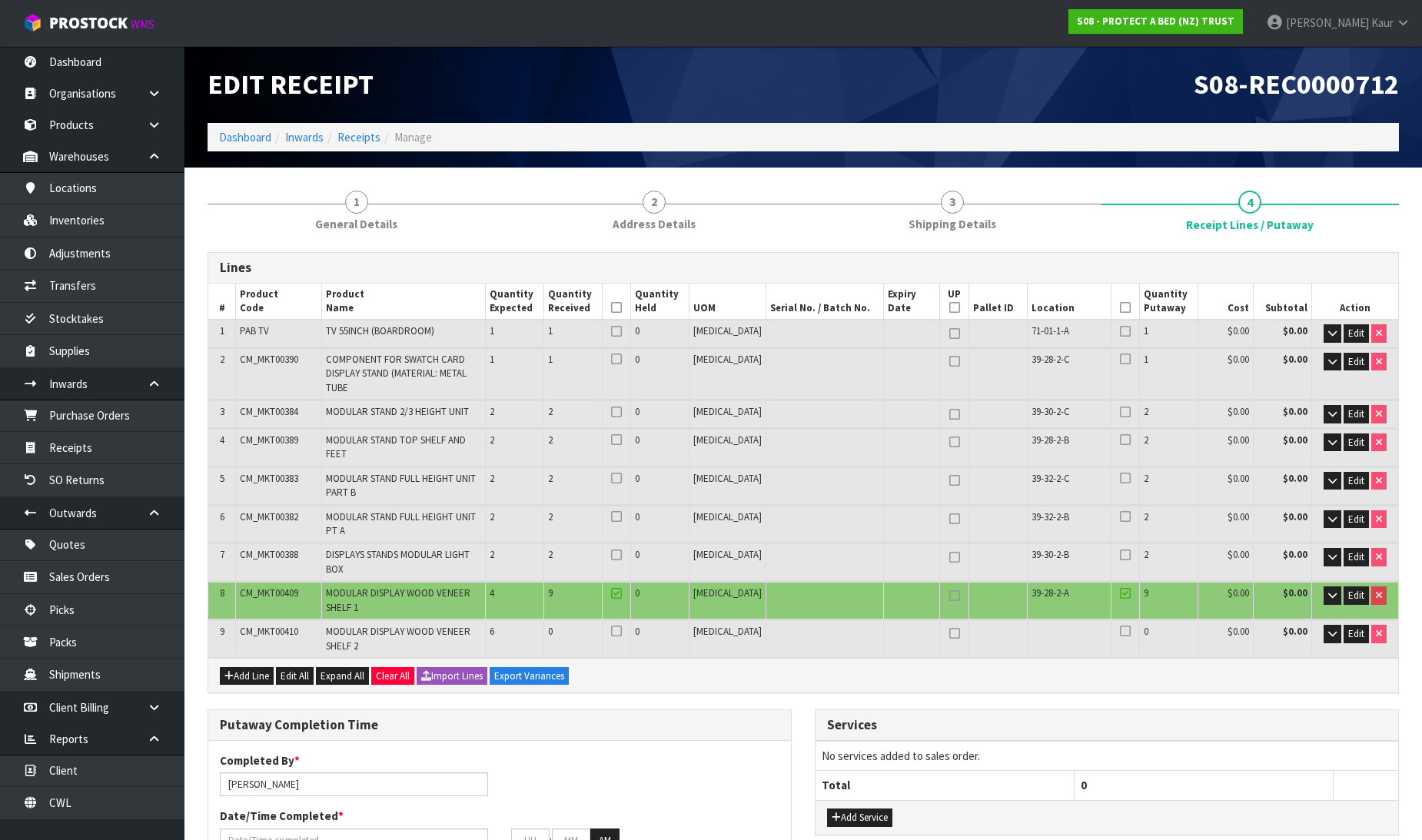
click at [622, 308] on icon at bounding box center [616, 308] width 11 height 1
click at [1120, 309] on icon at bounding box center [1125, 308] width 11 height 1
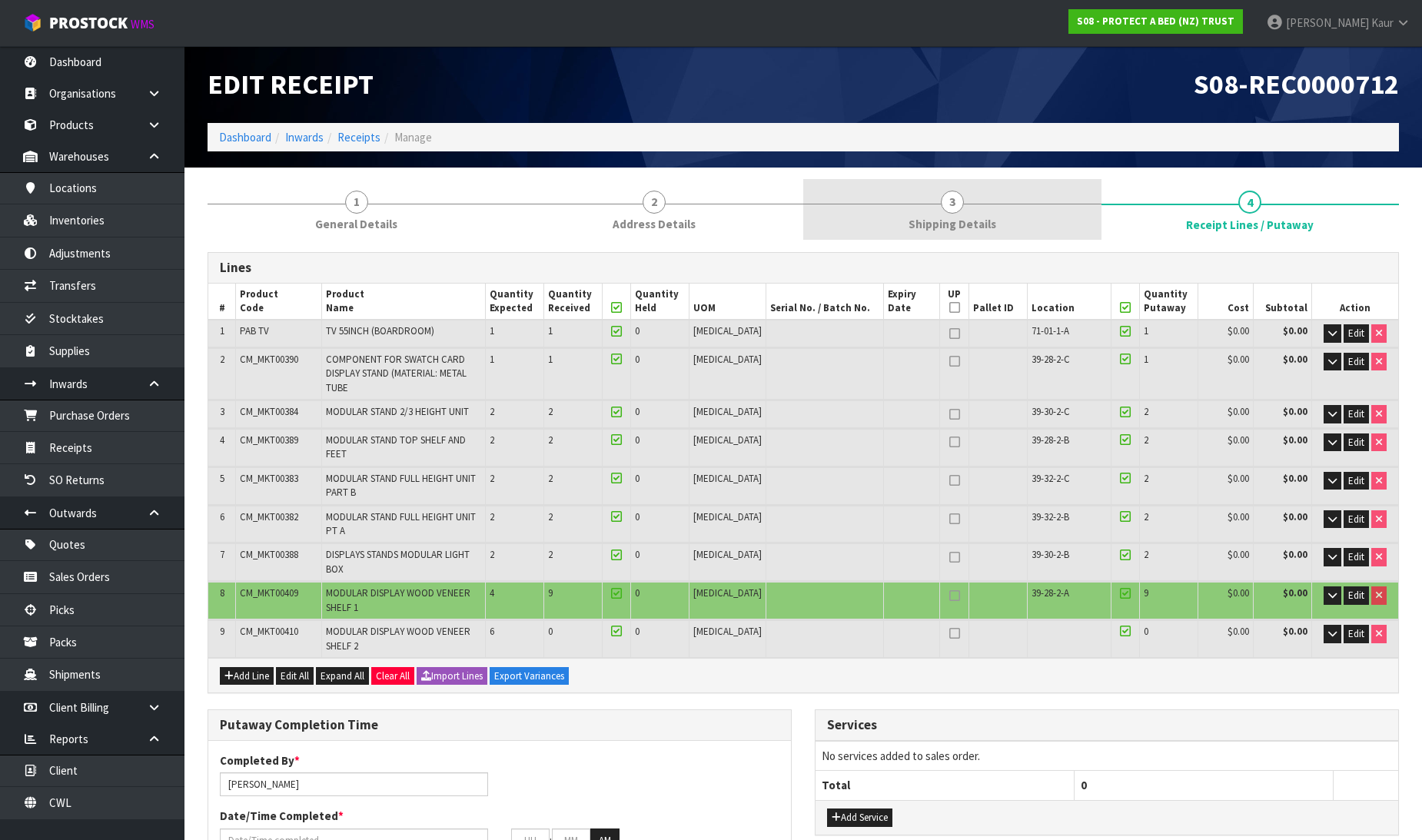
click at [952, 231] on span "Shipping Details" at bounding box center [953, 224] width 88 height 16
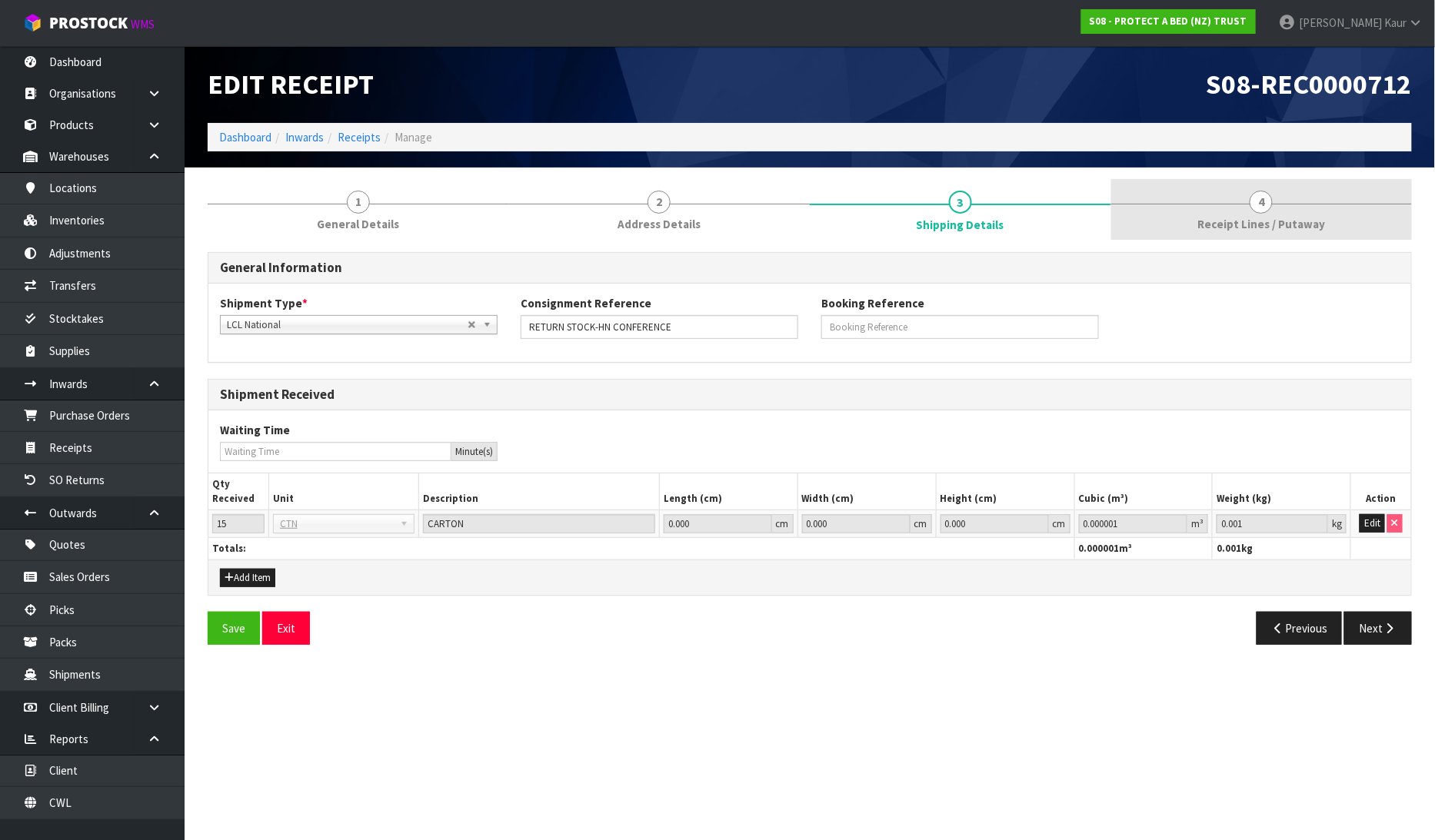
click at [1306, 239] on link "4 Receipt Lines / Putaway" at bounding box center [1261, 209] width 301 height 61
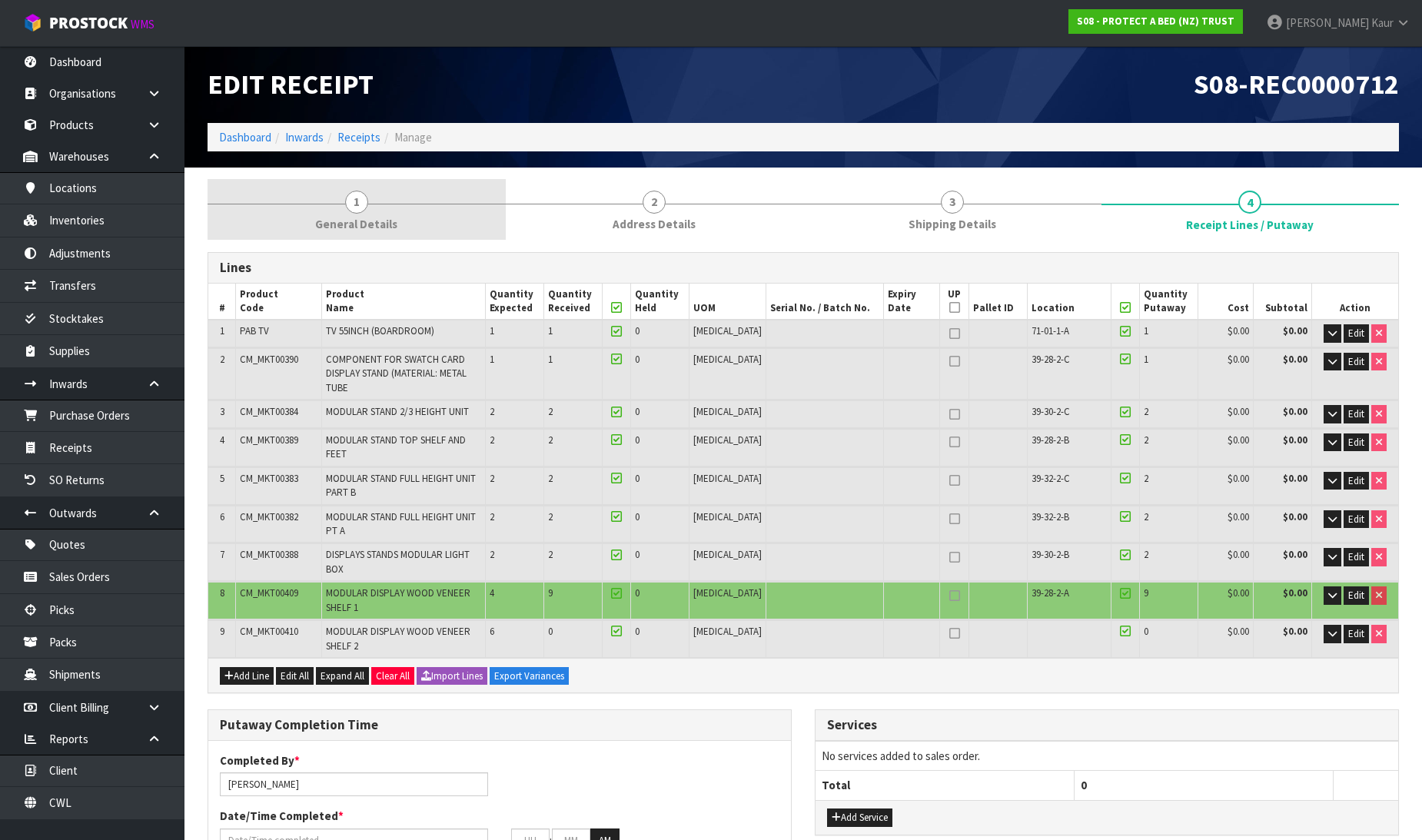
drag, startPoint x: 364, startPoint y: 226, endPoint x: 377, endPoint y: 228, distance: 13.2
click at [364, 226] on span "General Details" at bounding box center [356, 224] width 82 height 16
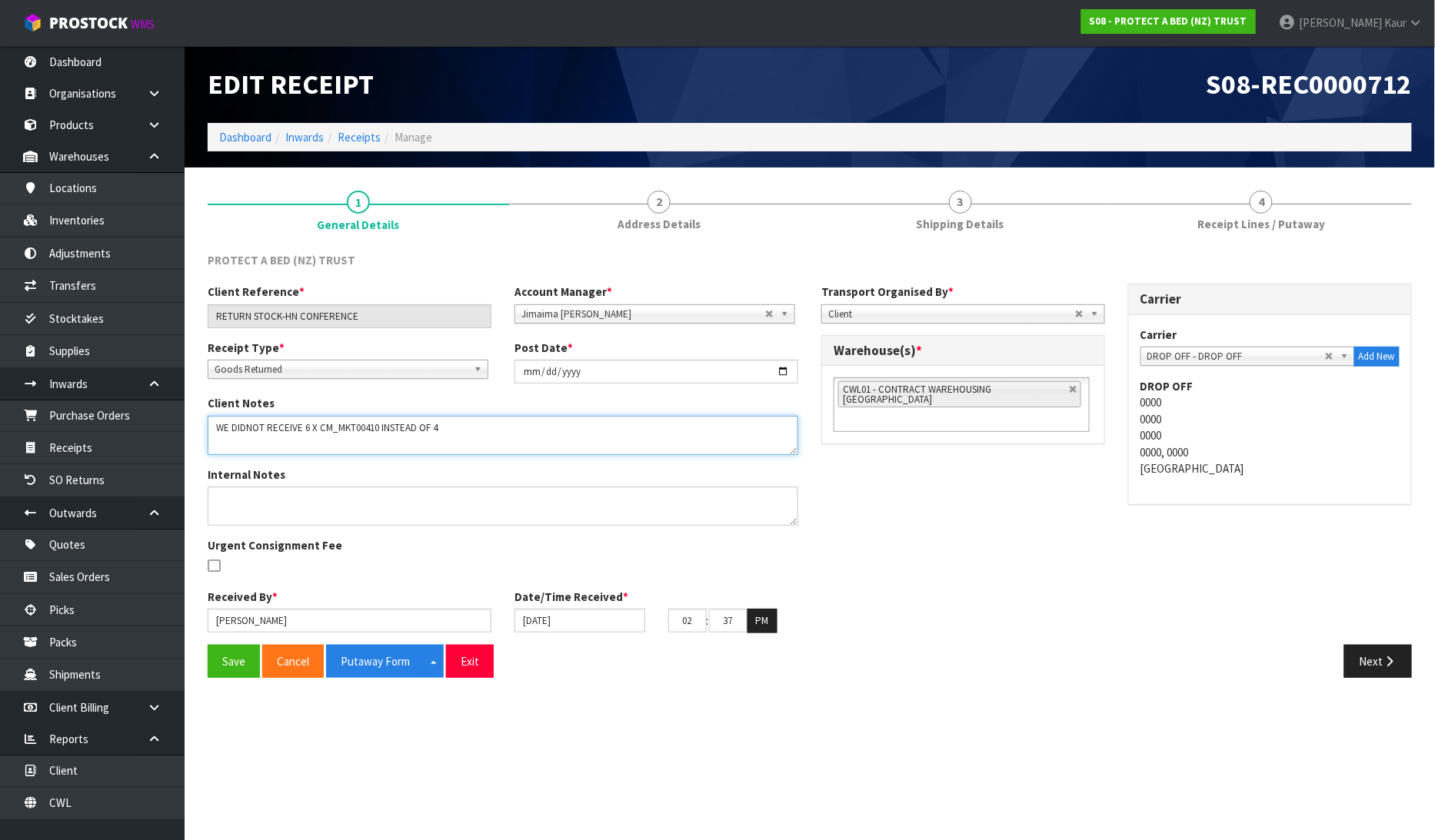
drag, startPoint x: 441, startPoint y: 431, endPoint x: 380, endPoint y: 421, distance: 61.8
click at [380, 421] on textarea at bounding box center [503, 435] width 591 height 39
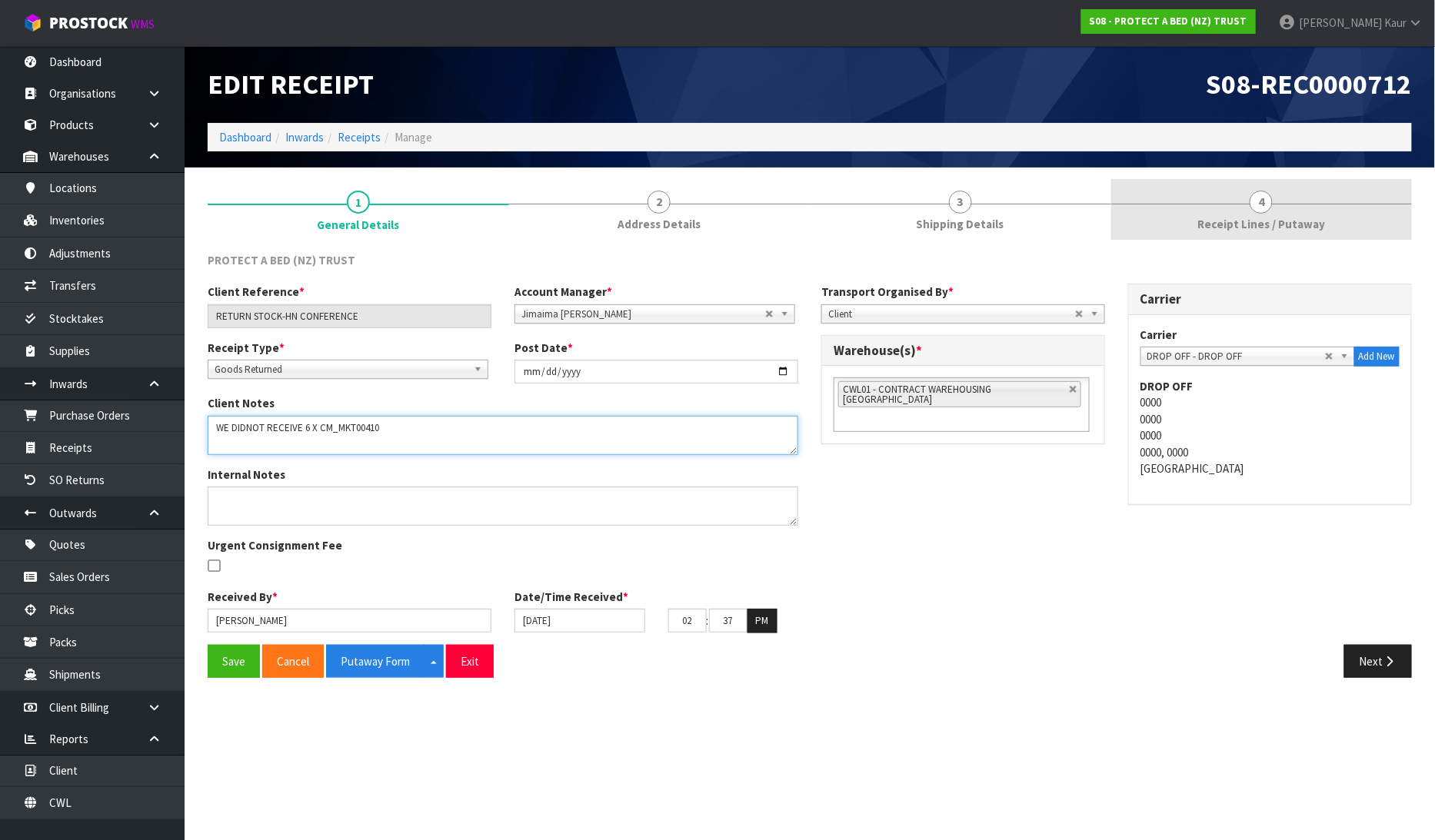
type textarea "WE DIDNOT RECEIVE 6 X CM_MKT00410"
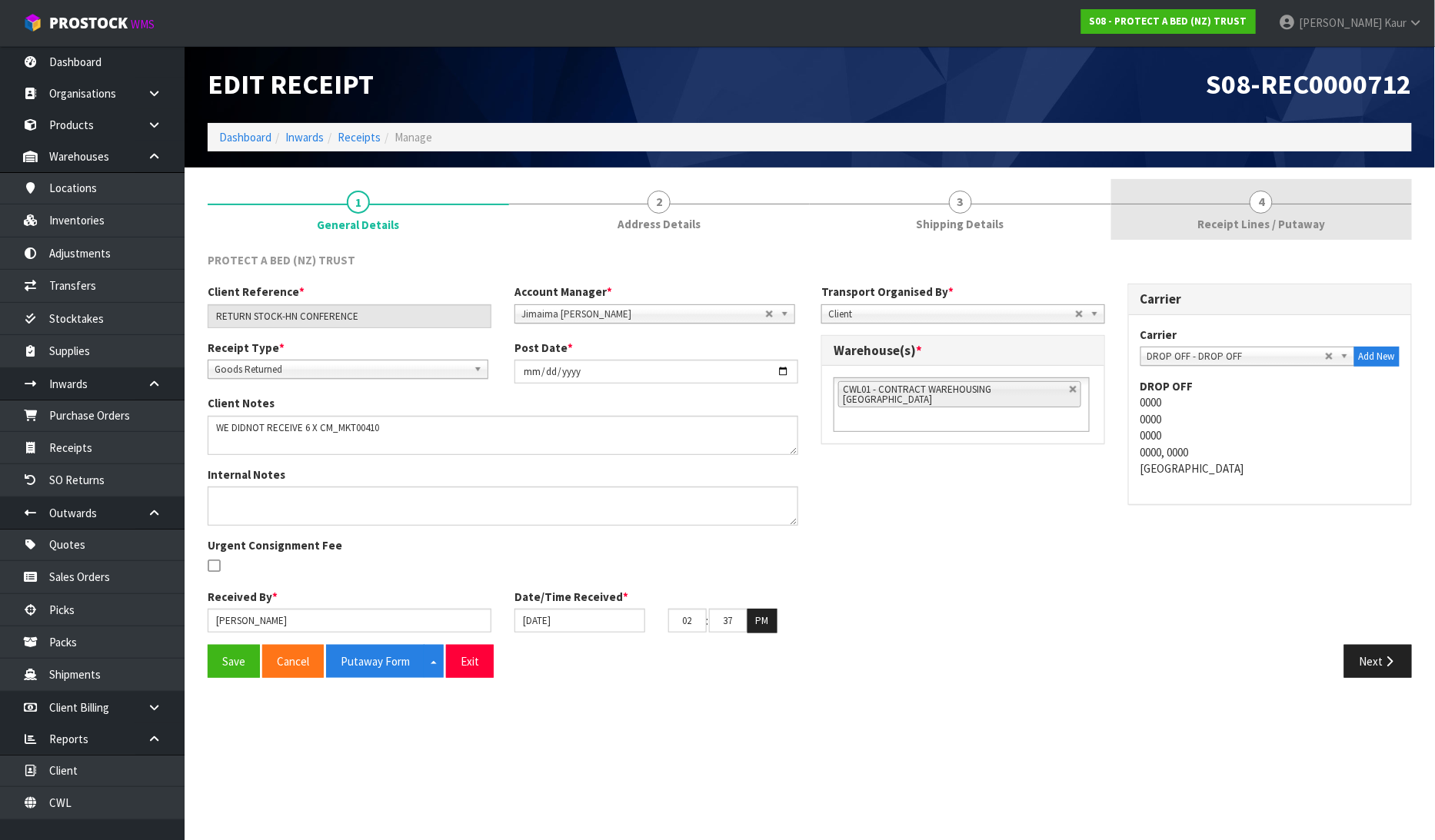
click at [1270, 197] on span "4" at bounding box center [1261, 203] width 23 height 23
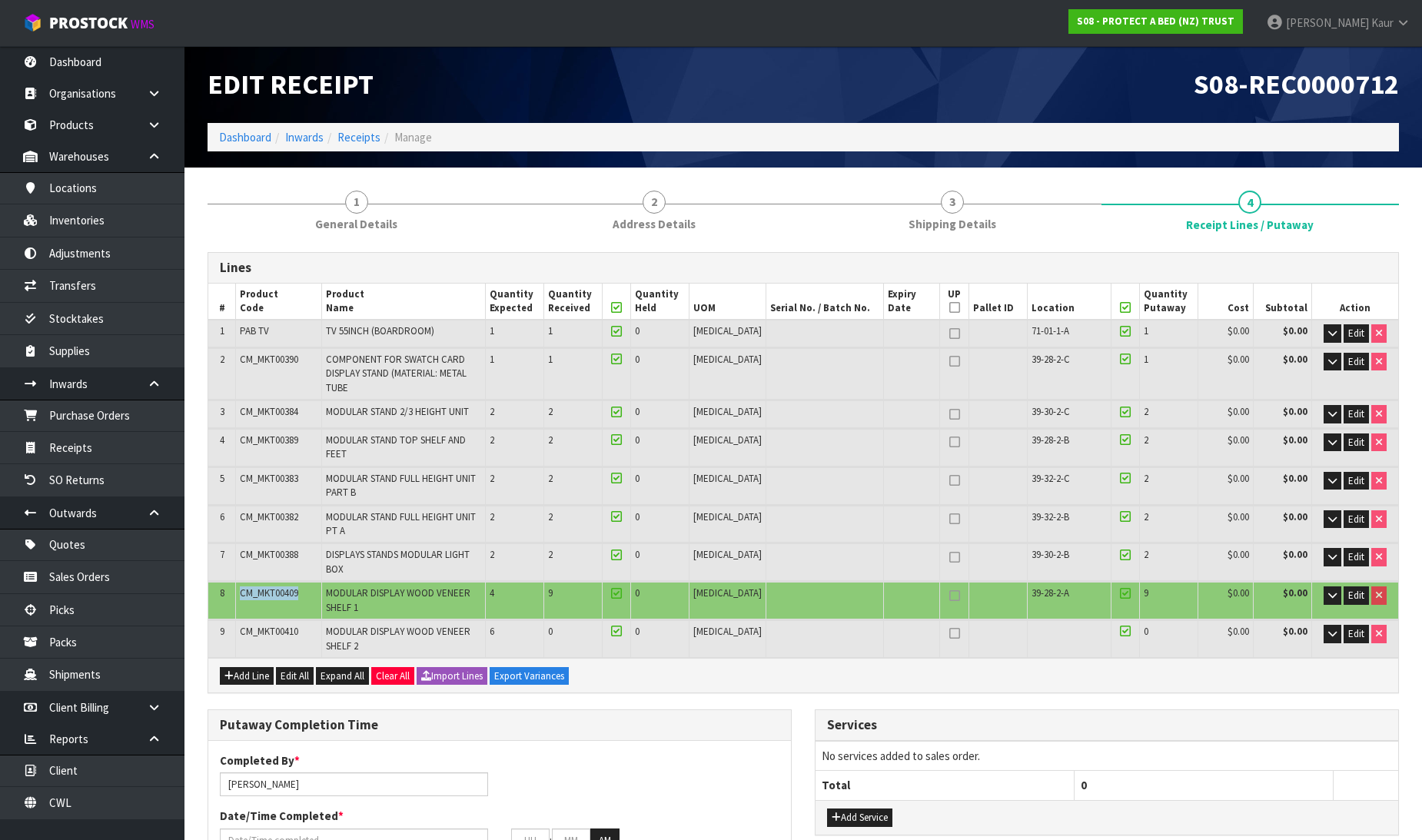
drag, startPoint x: 285, startPoint y: 556, endPoint x: 230, endPoint y: 557, distance: 55.0
click at [229, 582] on tr "8 CM_MKT00409 MODULAR DISPLAY WOOD VENEER SHELF 1 4 9 0 PCE 39-28-2-A 9 $0.00 $…" at bounding box center [803, 600] width 1190 height 37
copy tr "CM_MKT00409"
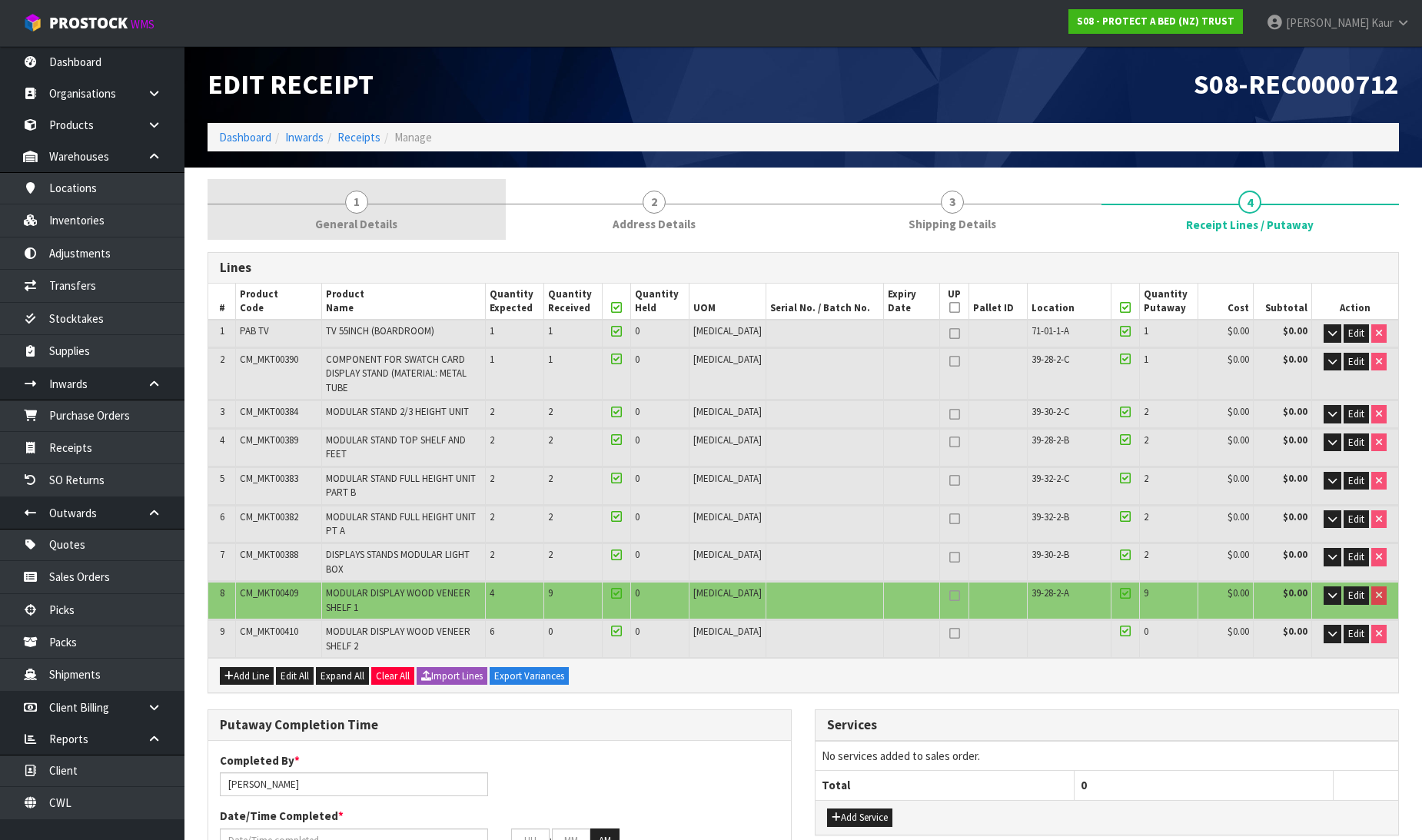
click at [347, 227] on span "General Details" at bounding box center [356, 224] width 82 height 16
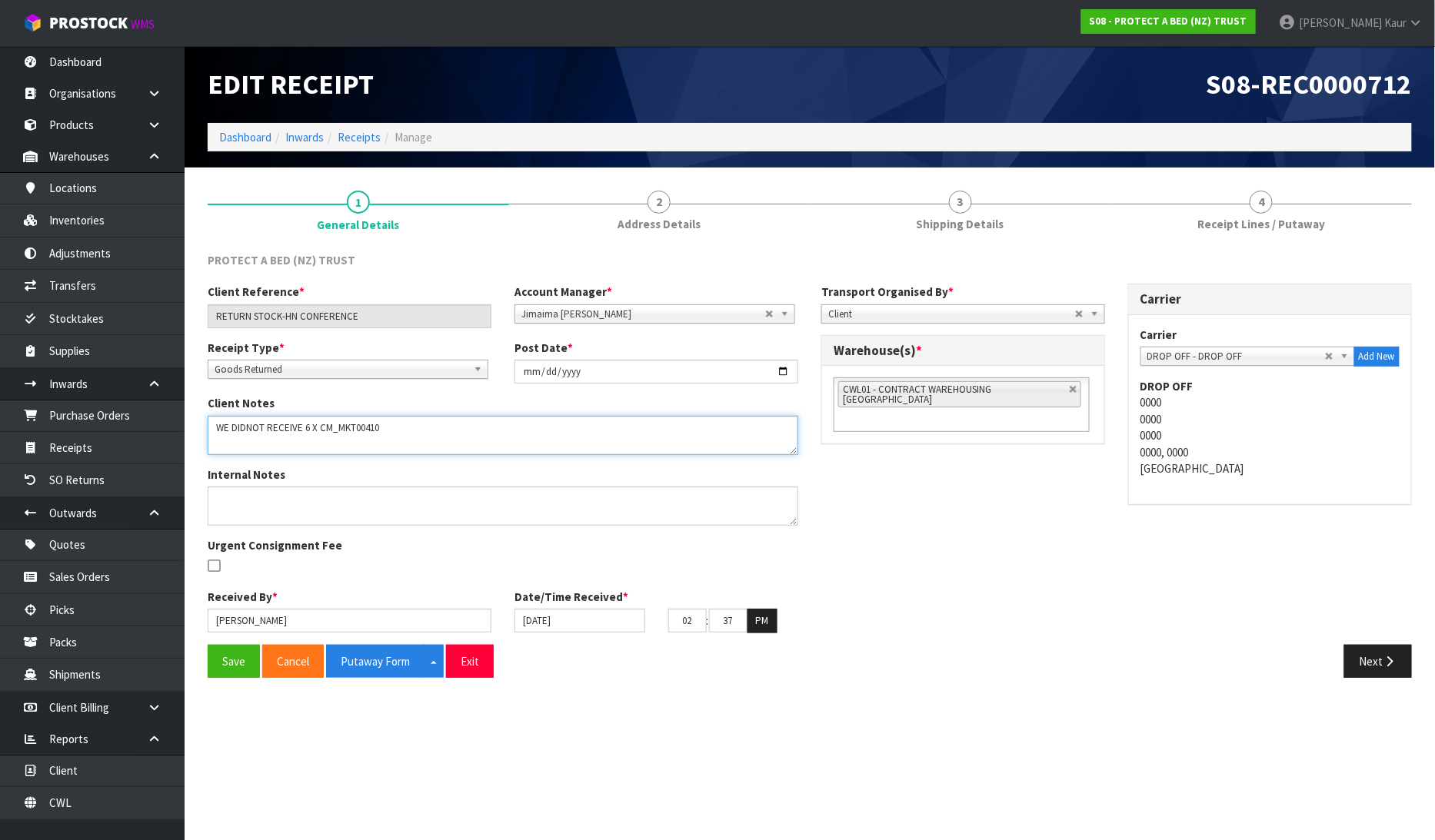
click at [239, 442] on textarea at bounding box center [503, 435] width 591 height 39
click at [385, 426] on textarea at bounding box center [503, 435] width 591 height 39
paste textarea "CM_MKT00409"
drag, startPoint x: 305, startPoint y: 442, endPoint x: 425, endPoint y: 442, distance: 120.0
click at [425, 442] on textarea at bounding box center [503, 435] width 591 height 39
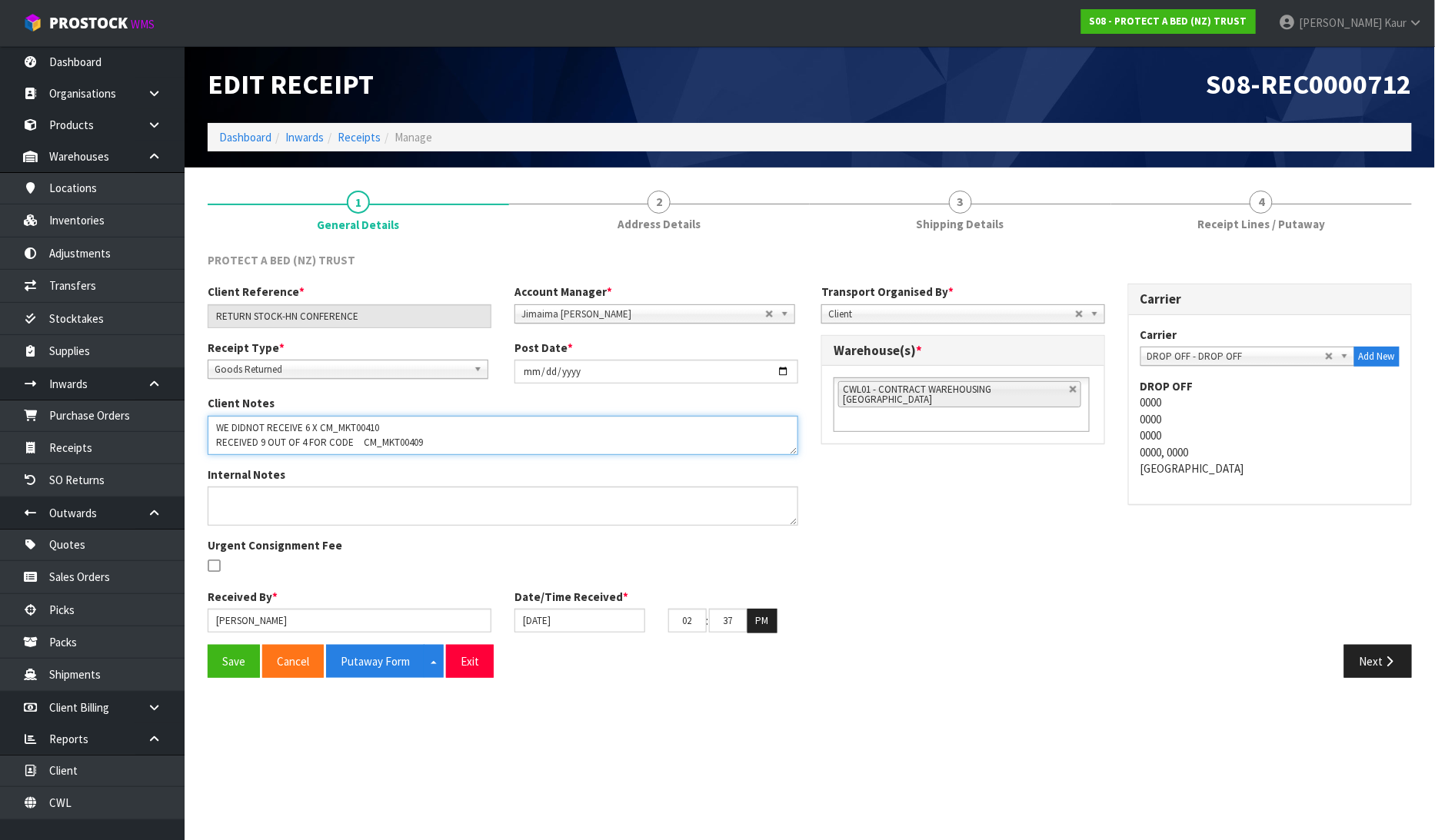
click at [215, 439] on textarea at bounding box center [503, 435] width 591 height 39
paste textarea "FOR CODE CM_MKT00409"
drag, startPoint x: 541, startPoint y: 437, endPoint x: 417, endPoint y: 448, distance: 124.5
click at [417, 448] on textarea at bounding box center [503, 435] width 591 height 39
click at [259, 441] on textarea at bounding box center [503, 435] width 591 height 39
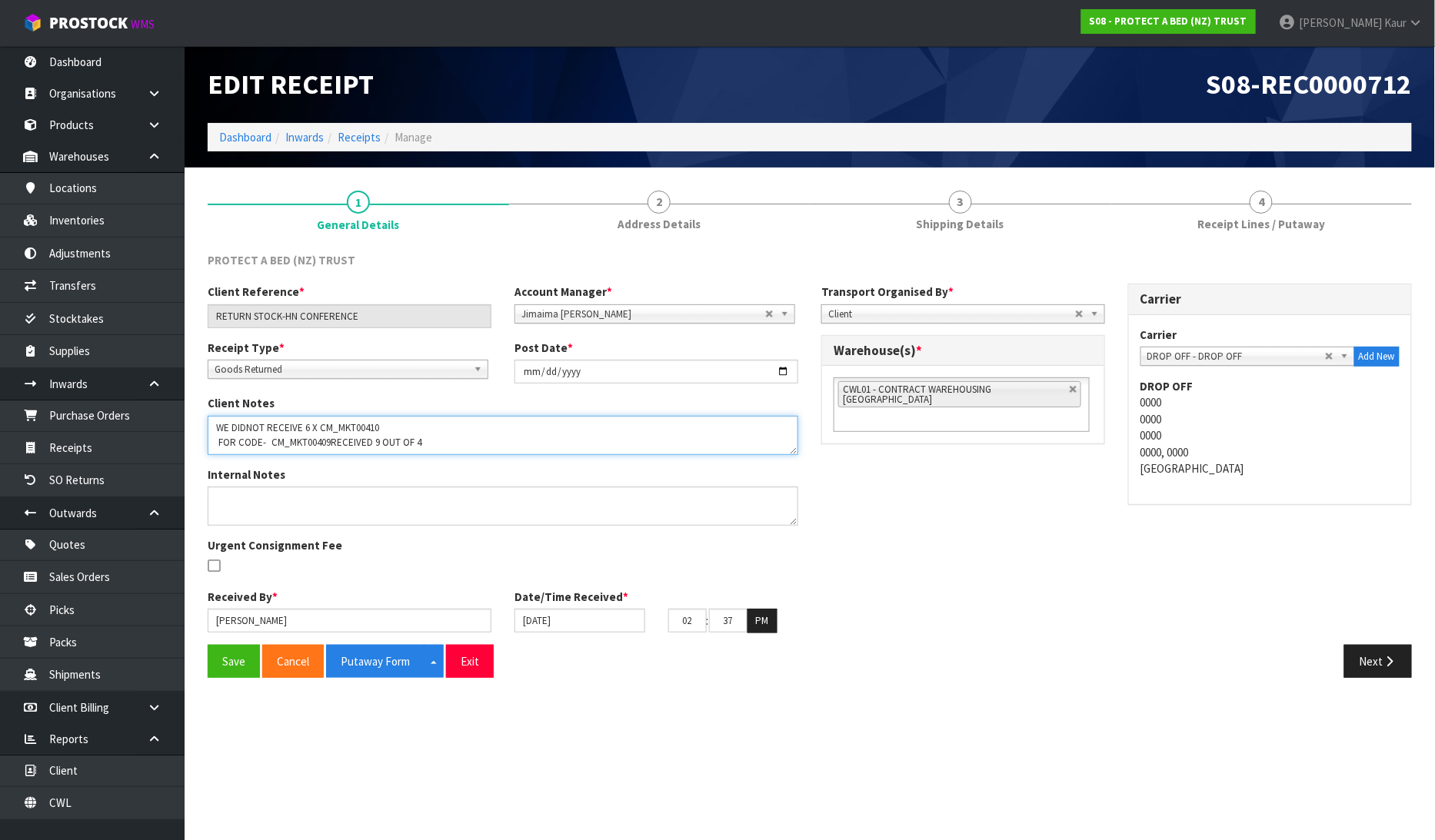
click at [272, 446] on textarea at bounding box center [503, 435] width 591 height 39
click at [323, 439] on textarea at bounding box center [503, 435] width 591 height 39
click at [443, 442] on textarea at bounding box center [503, 435] width 591 height 39
click at [369, 442] on textarea at bounding box center [503, 435] width 591 height 39
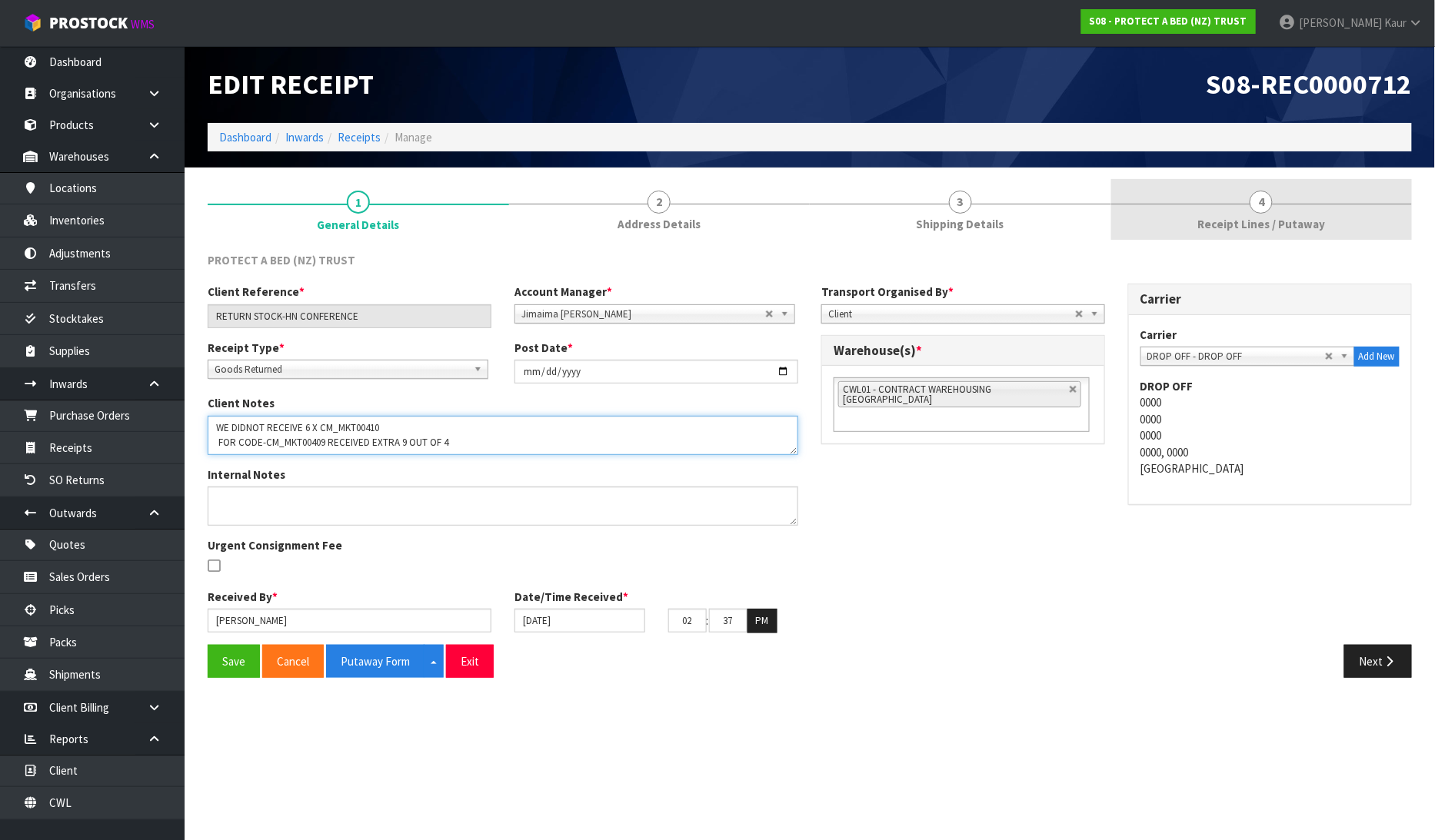
type textarea "WE DIDNOT RECEIVE 6 X CM_MKT00410 FOR CODE-CM_MKT00409 RECEIVED EXTRA 9 OUT OF 4"
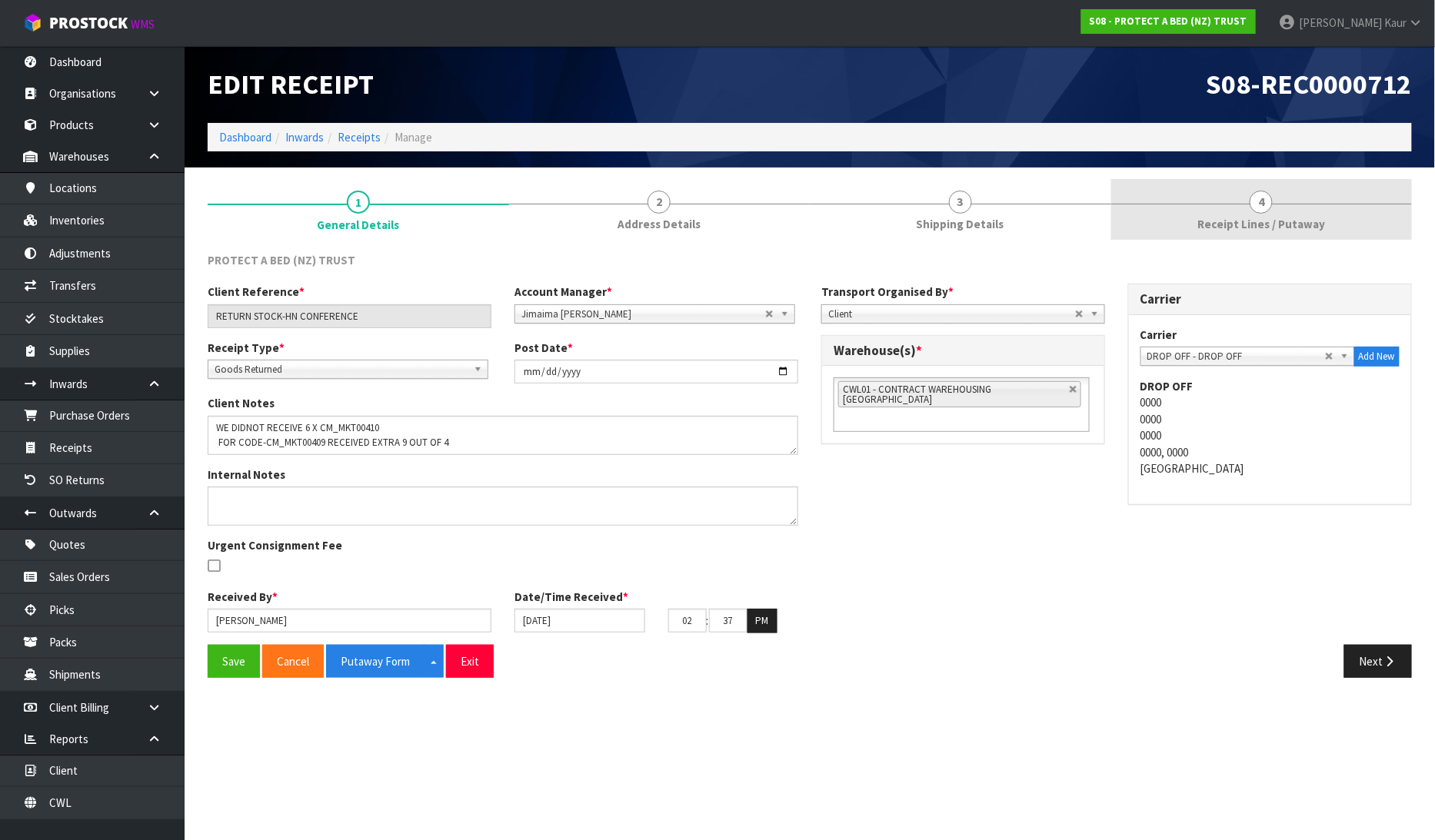
click at [1277, 217] on span "Receipt Lines / Putaway" at bounding box center [1262, 224] width 128 height 16
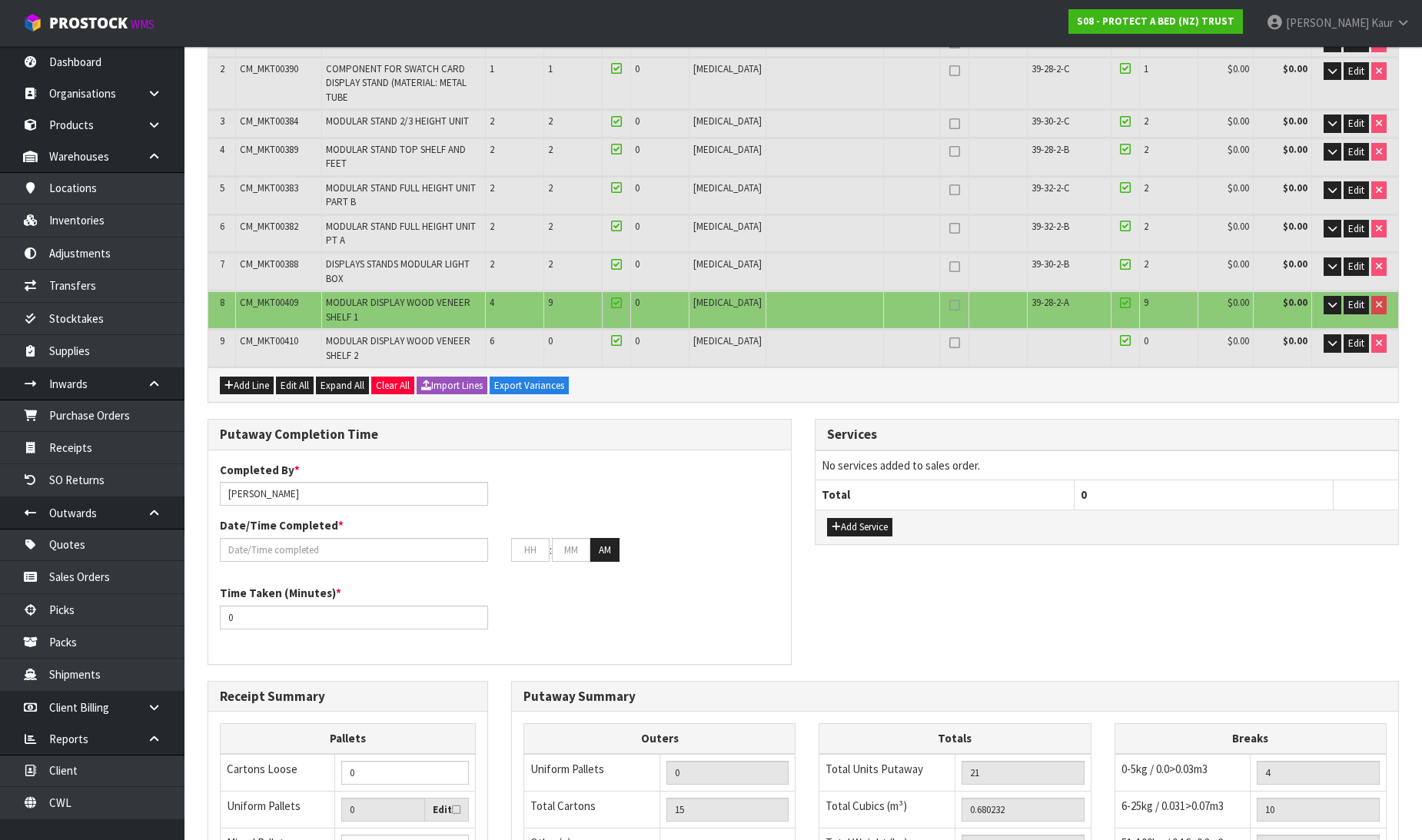
scroll to position [341, 0]
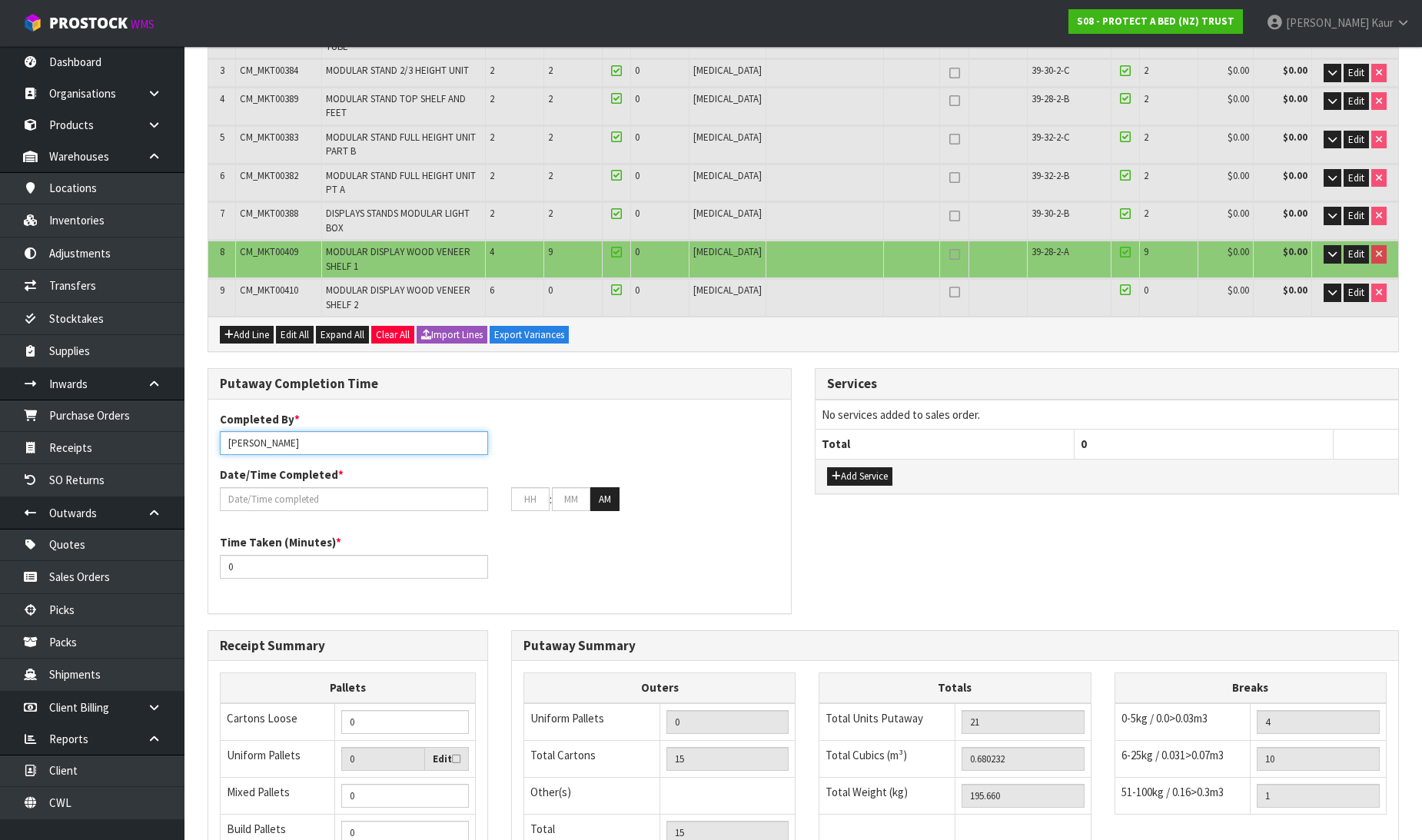
click at [318, 431] on input "[PERSON_NAME]" at bounding box center [354, 442] width 269 height 24
drag, startPoint x: 296, startPoint y: 407, endPoint x: 143, endPoint y: 395, distance: 153.5
click at [143, 395] on body "Toggle navigation ProStock WMS S08 - PROTECT A BED (NZ) TRUST Prabhneet Kaur Lo…" at bounding box center [711, 78] width 1422 height 840
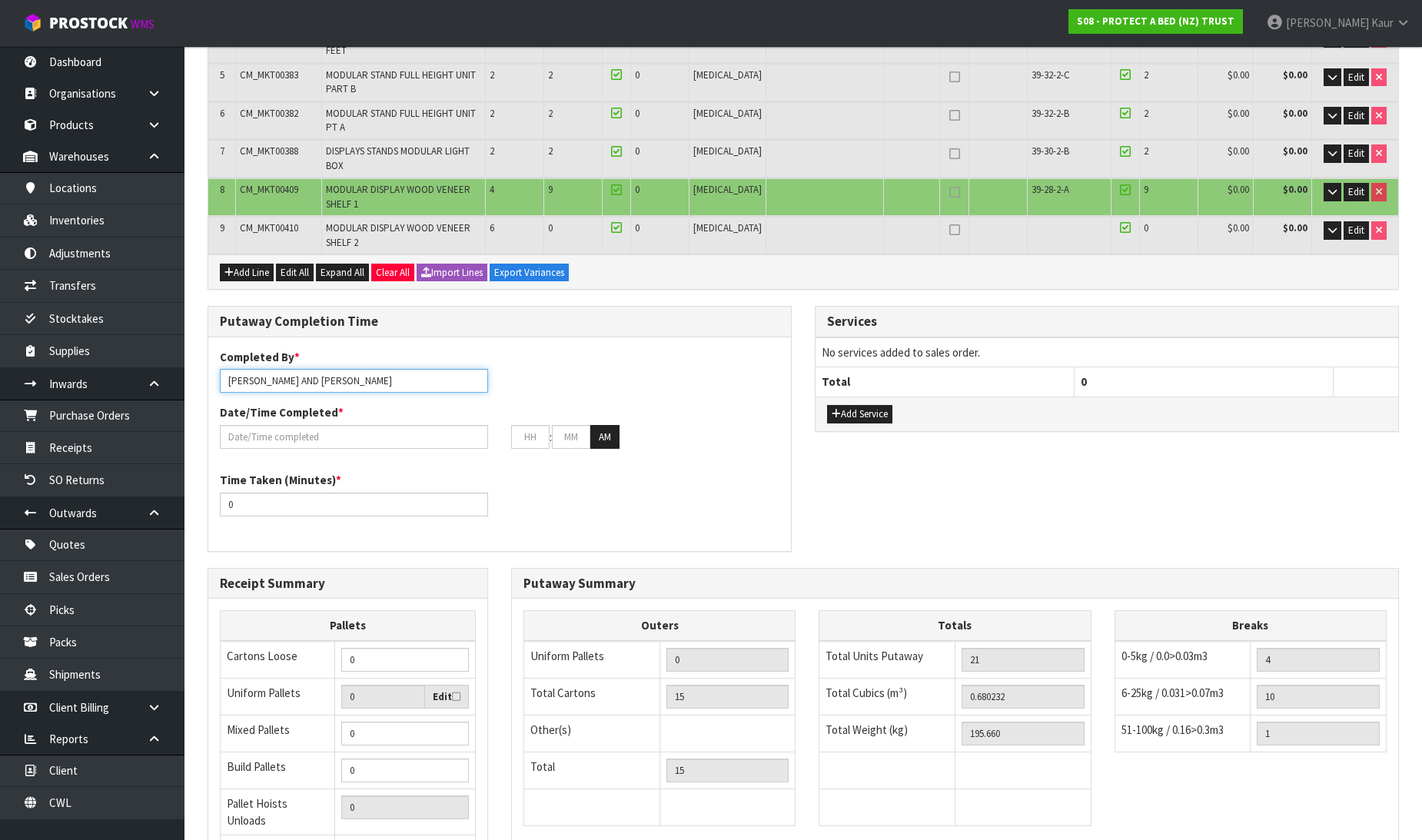
scroll to position [524, 0]
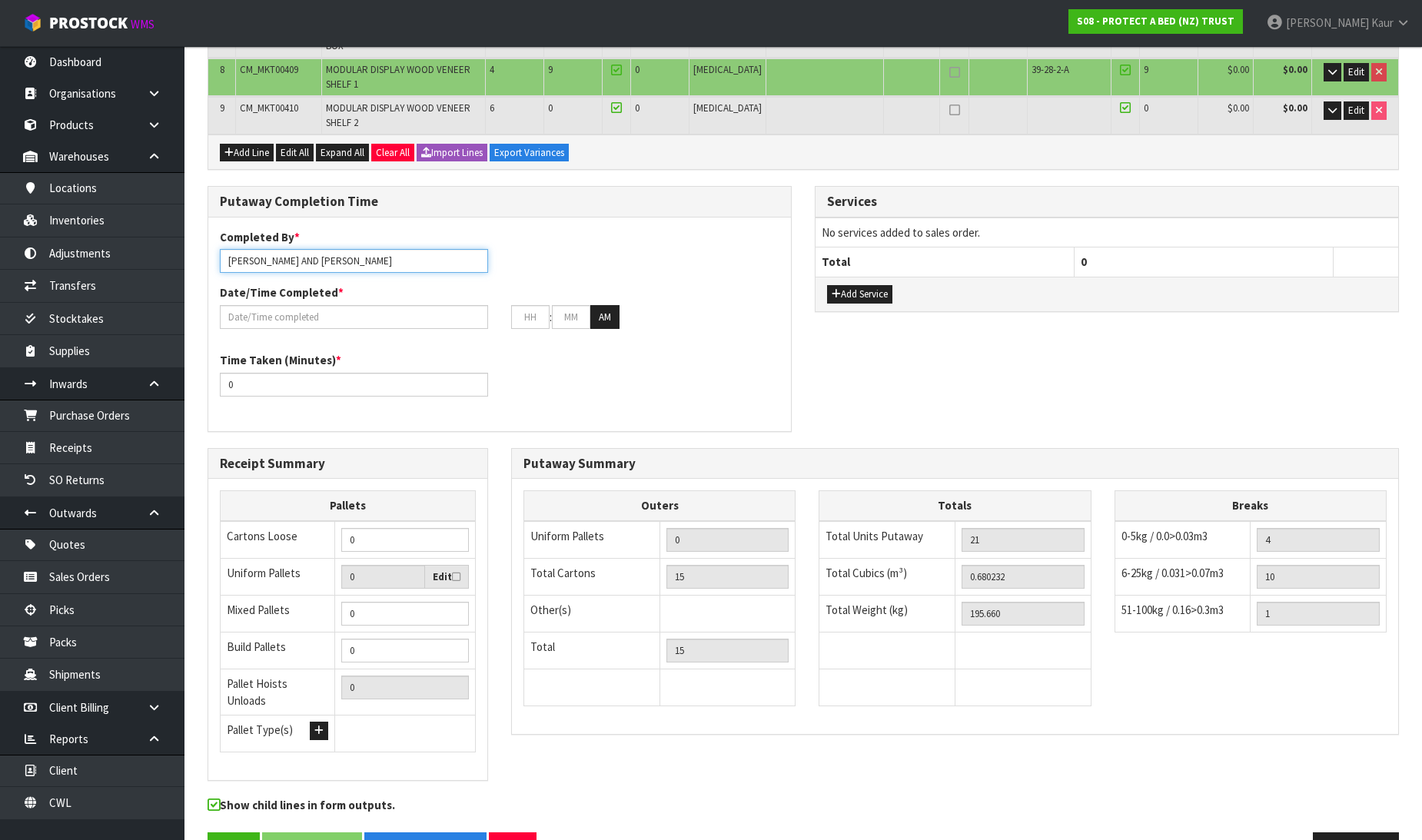
type input "JOHN AND TRISTAN"
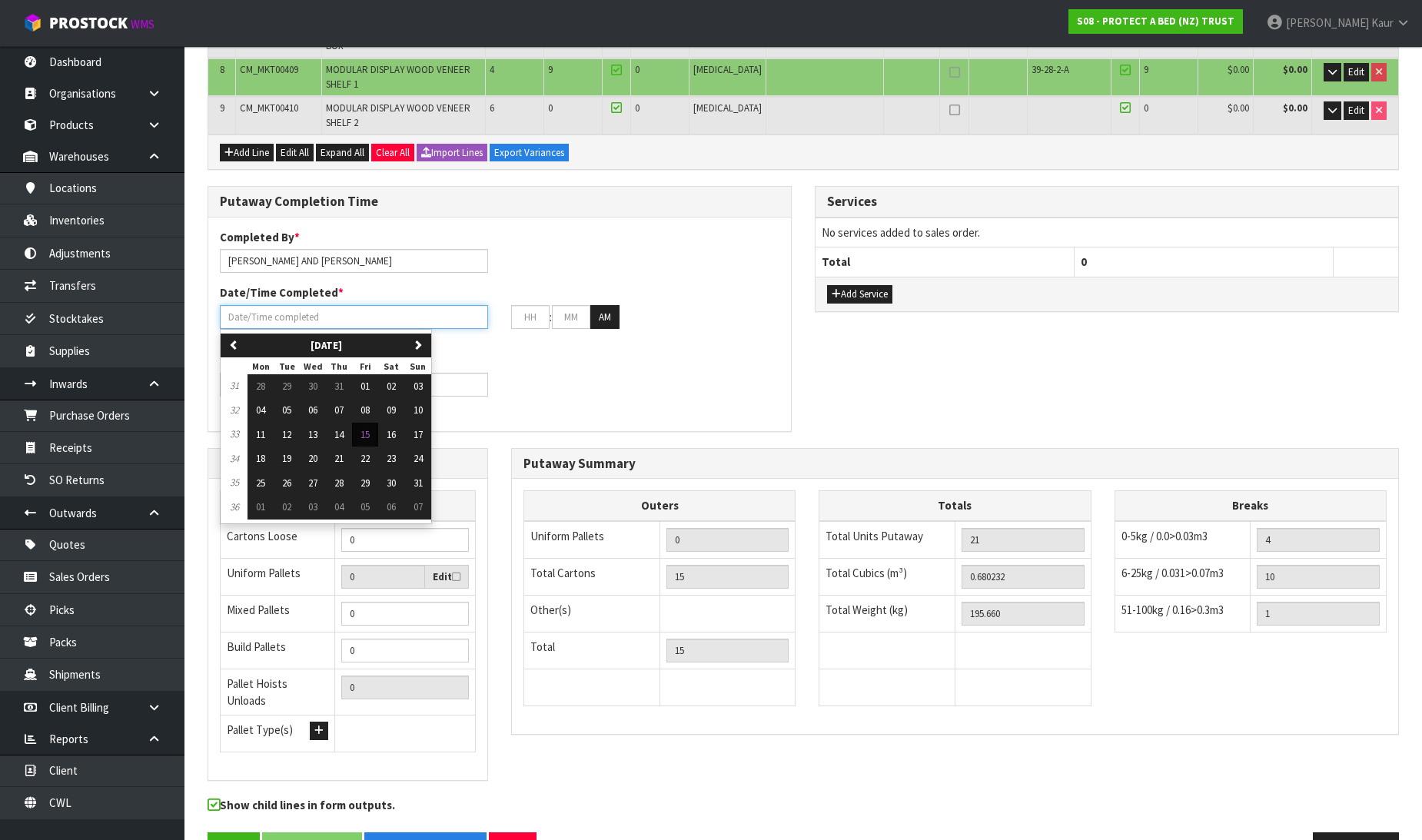
click at [249, 305] on input "text" at bounding box center [354, 316] width 269 height 24
click at [370, 428] on span "15" at bounding box center [365, 435] width 10 height 13
type input "[DATE]"
type input "12"
type input "00"
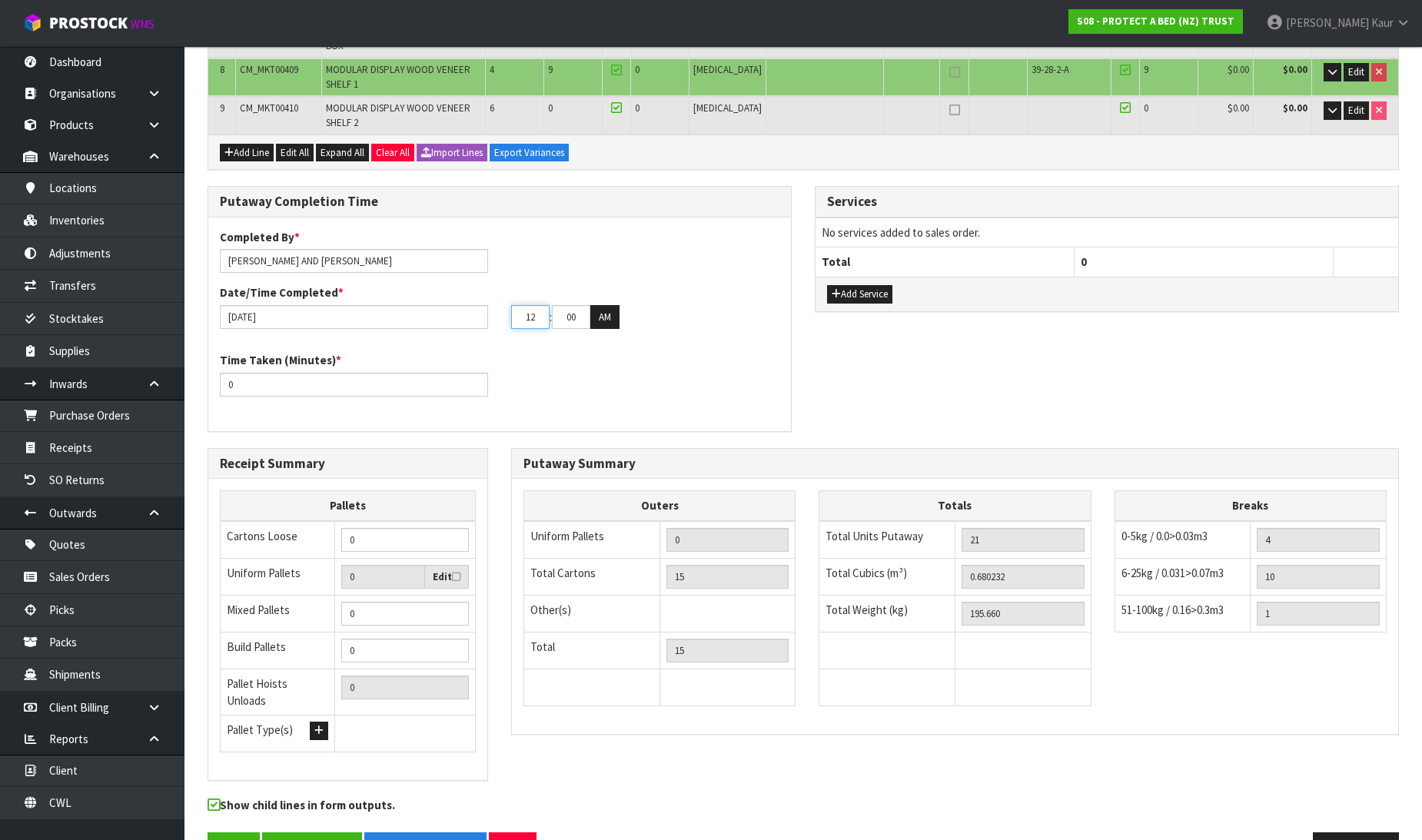
drag, startPoint x: 539, startPoint y: 273, endPoint x: 454, endPoint y: 286, distance: 86.0
click at [454, 305] on div "15/08/2025 12 : 00 : 00 AM" at bounding box center [500, 317] width 583 height 25
type input "04"
drag, startPoint x: 586, startPoint y: 283, endPoint x: 521, endPoint y: 285, distance: 65.0
click at [530, 305] on tr "04 : 00 : 00 AM" at bounding box center [565, 317] width 108 height 25
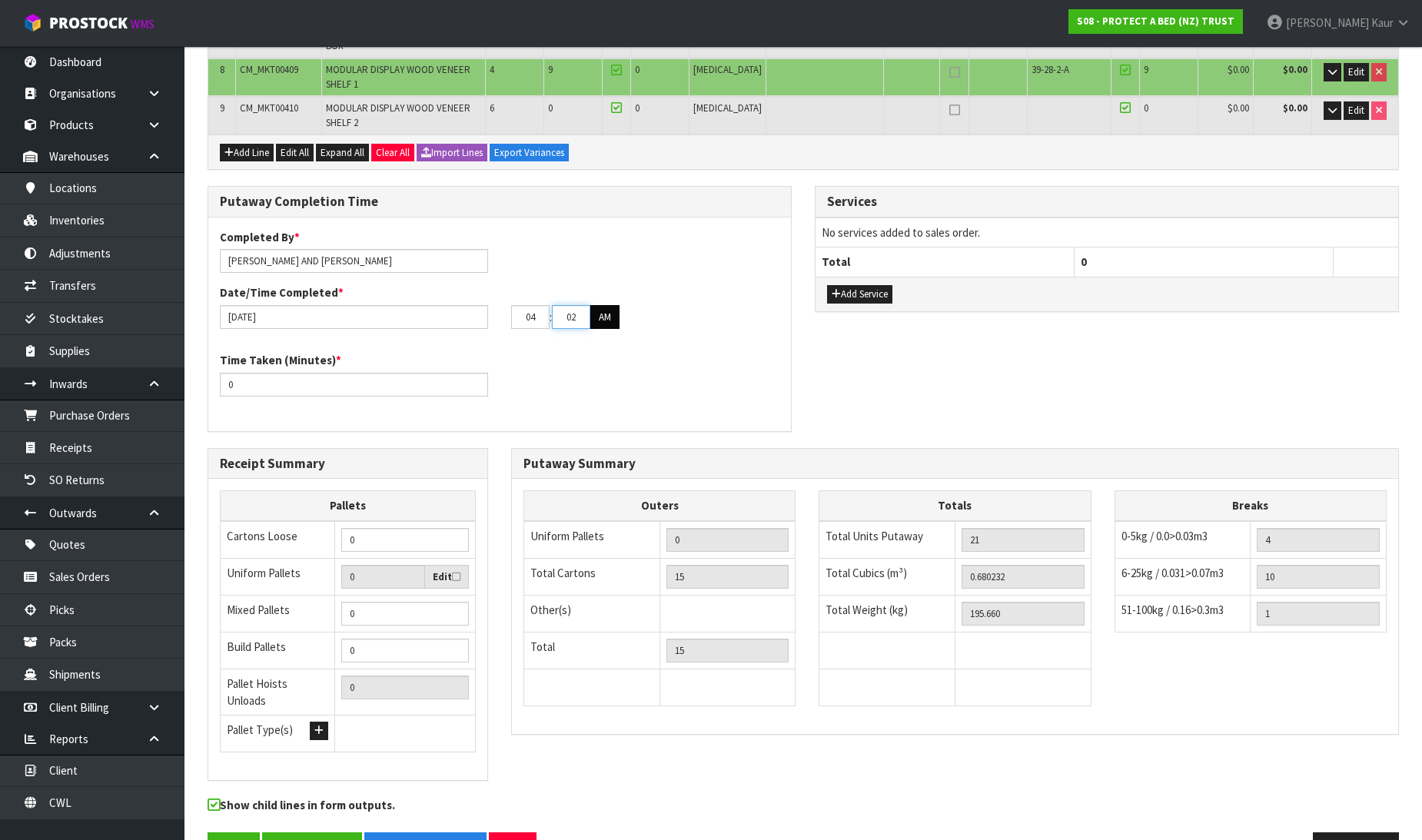
type input "02"
click at [608, 305] on button "AM" at bounding box center [605, 317] width 30 height 25
drag, startPoint x: 234, startPoint y: 341, endPoint x: 215, endPoint y: 341, distance: 19.0
click at [215, 352] on div "Time Taken (Minutes) * 0" at bounding box center [354, 374] width 291 height 44
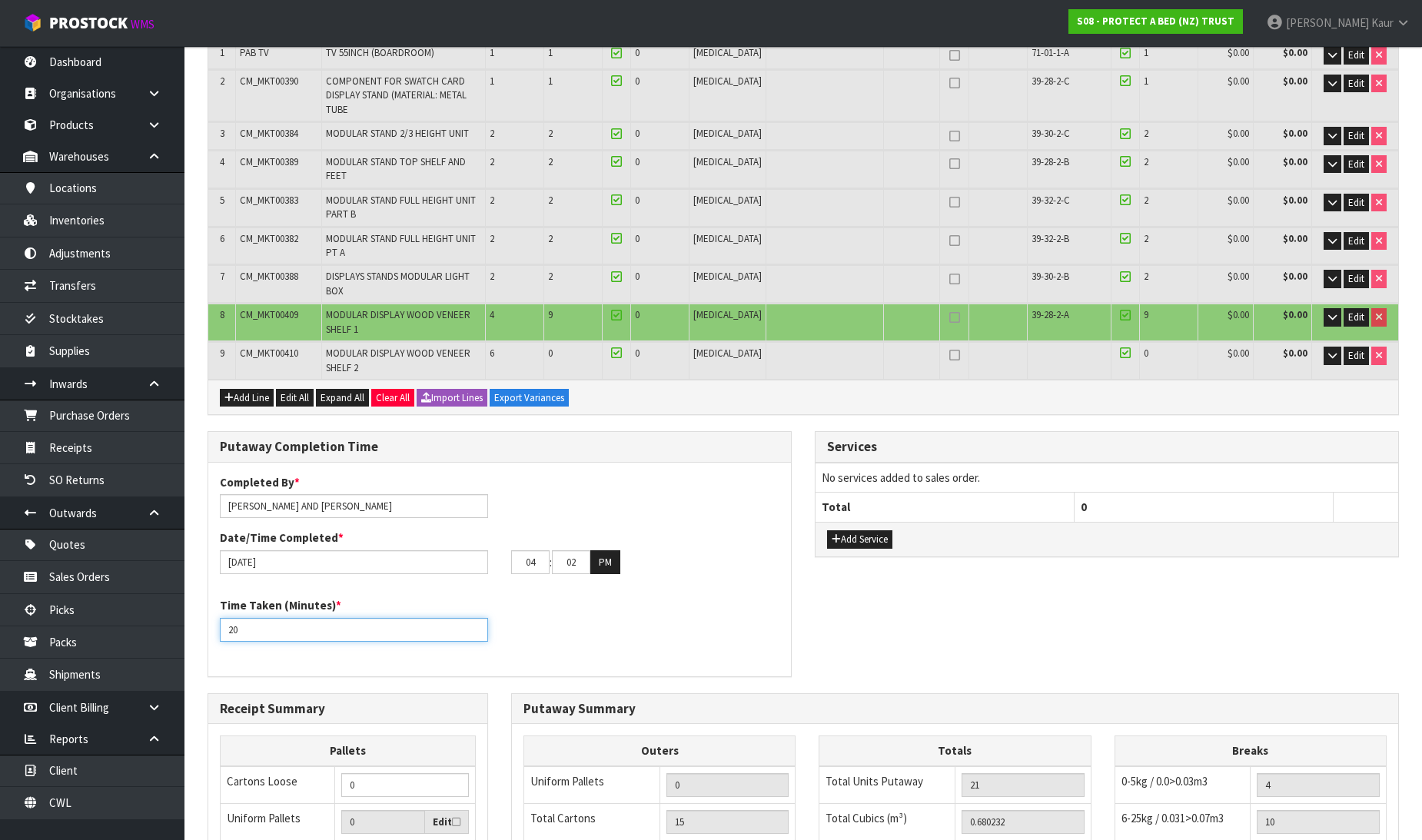
scroll to position [97, 0]
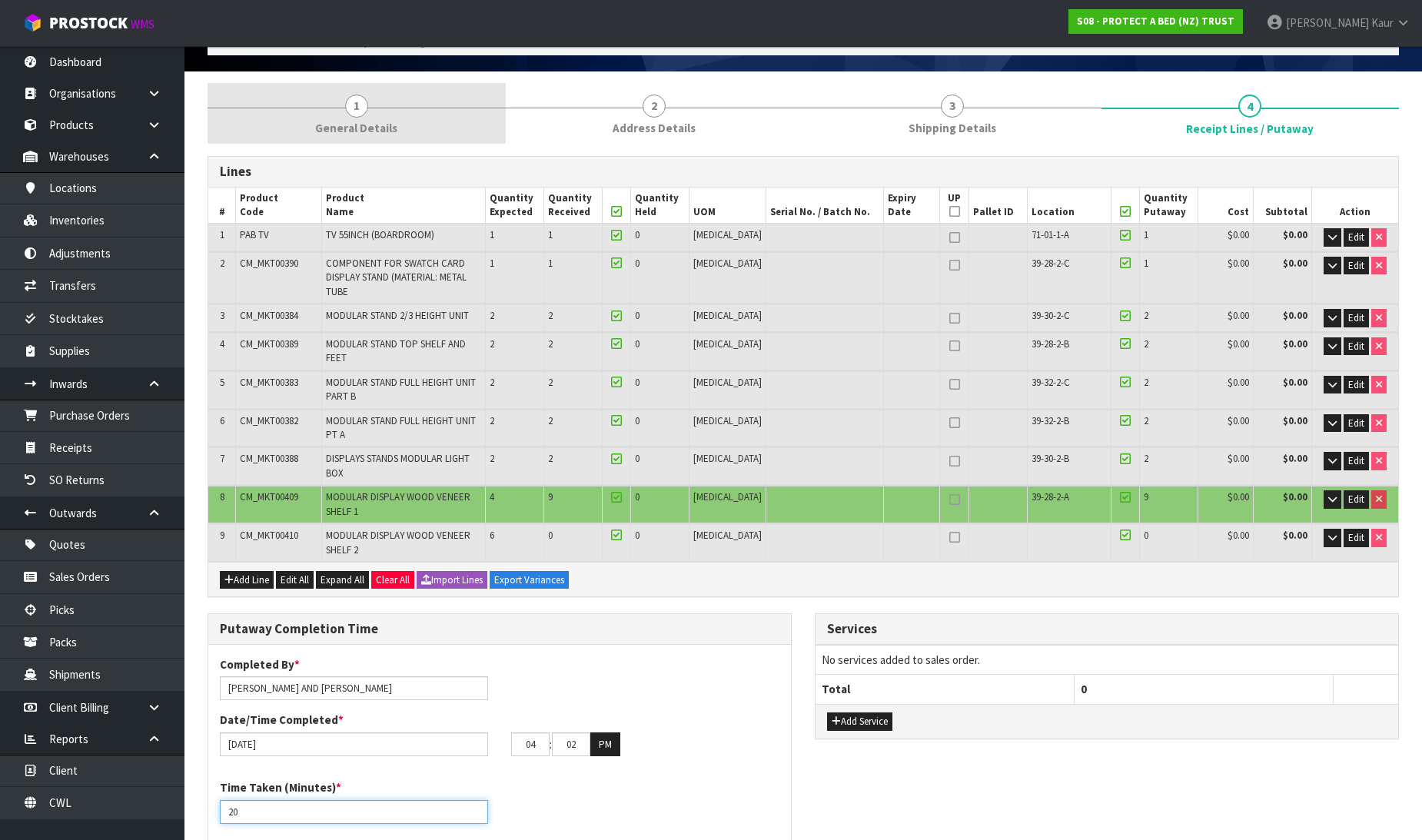
type input "20"
click at [340, 132] on span "General Details" at bounding box center [356, 127] width 82 height 16
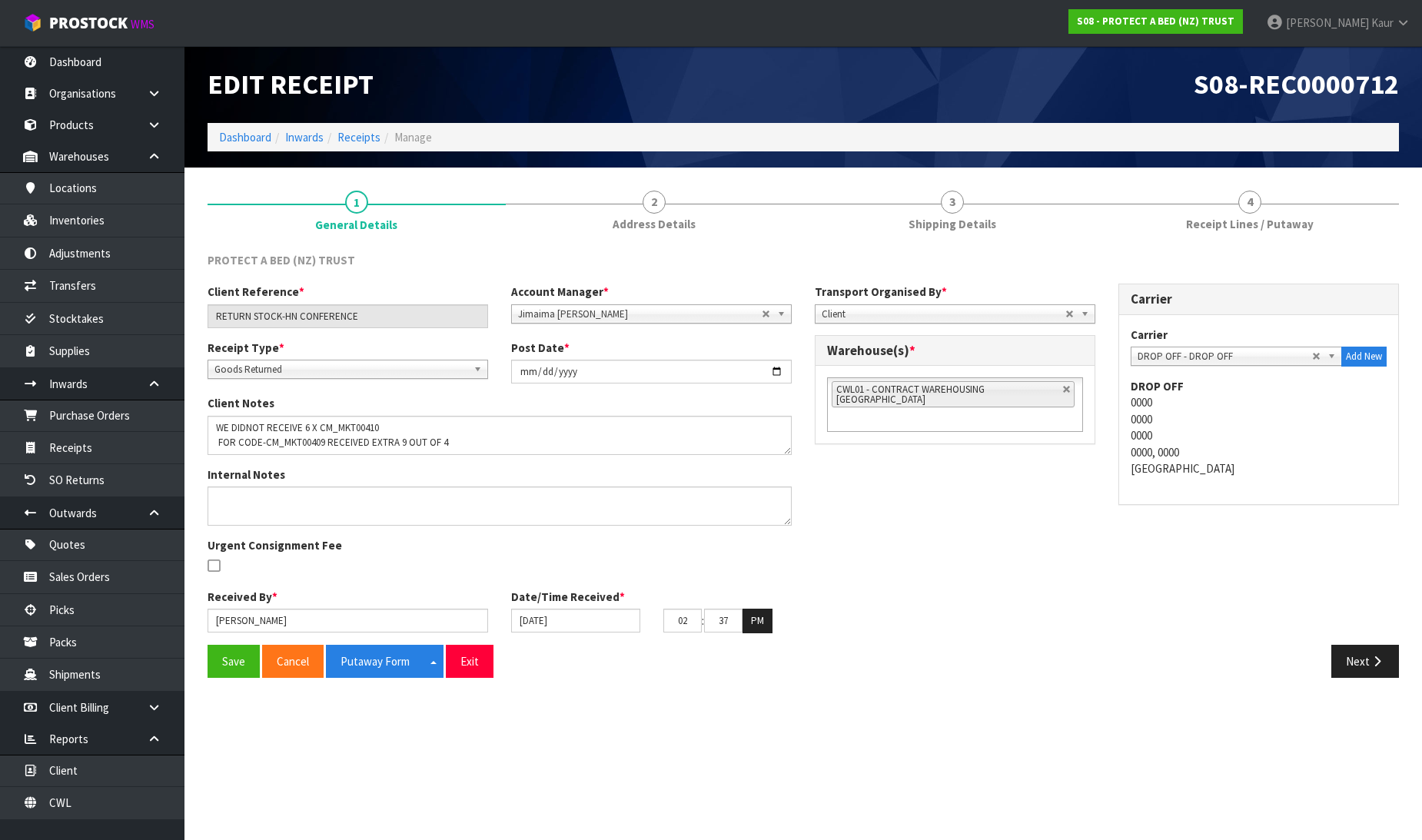
scroll to position [0, 0]
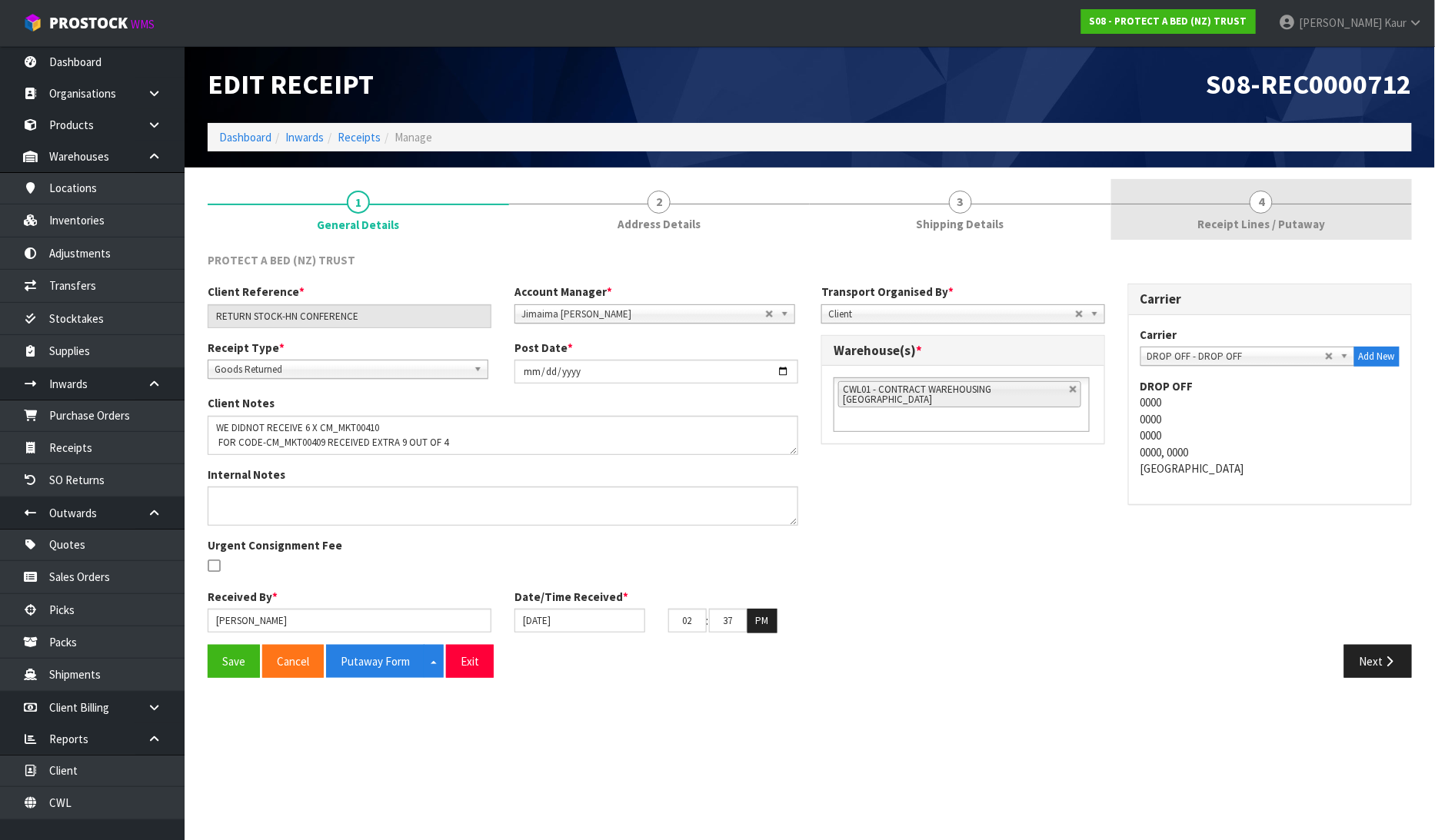
click at [1267, 180] on link "4 Receipt Lines / Putaway" at bounding box center [1261, 209] width 301 height 61
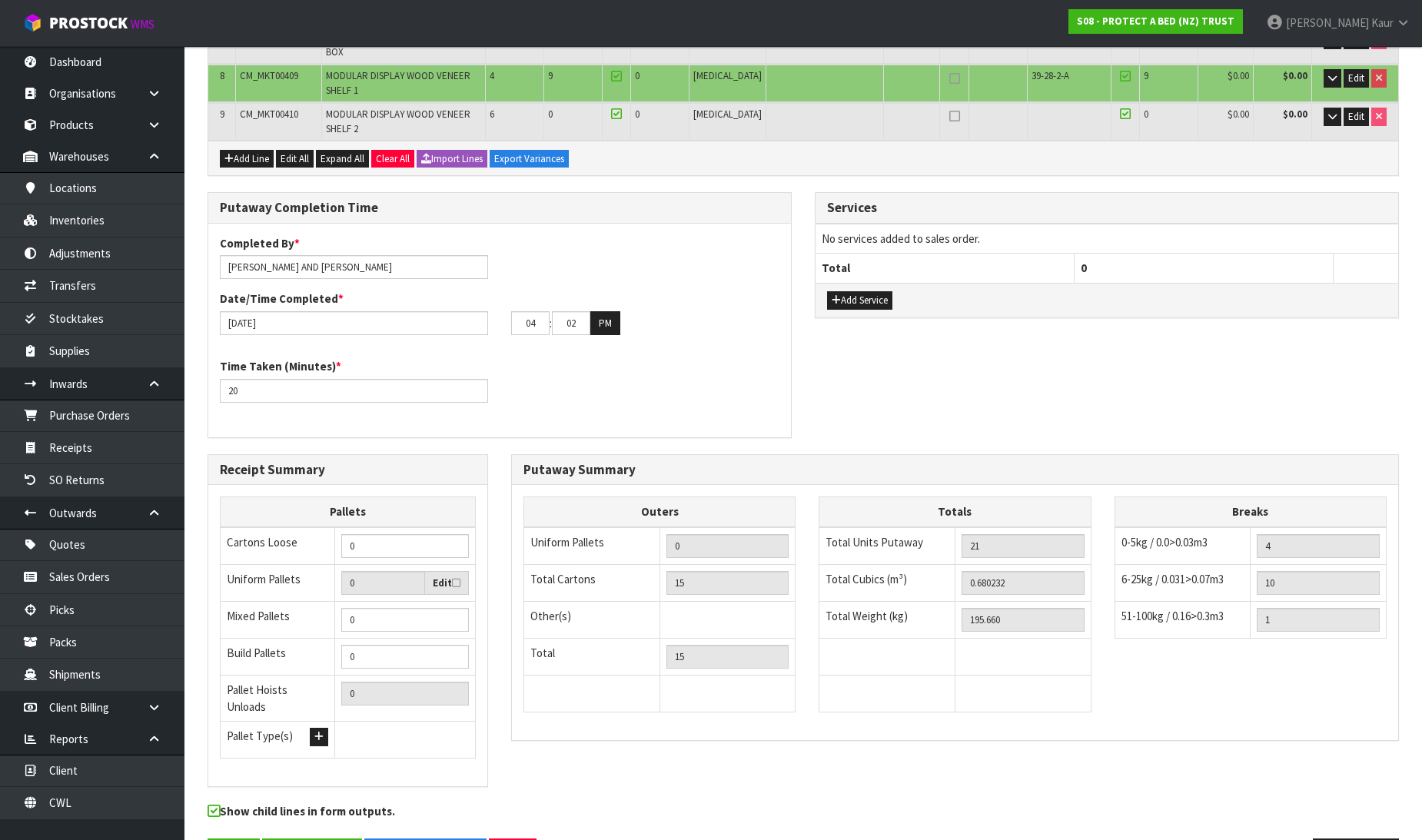
scroll to position [524, 0]
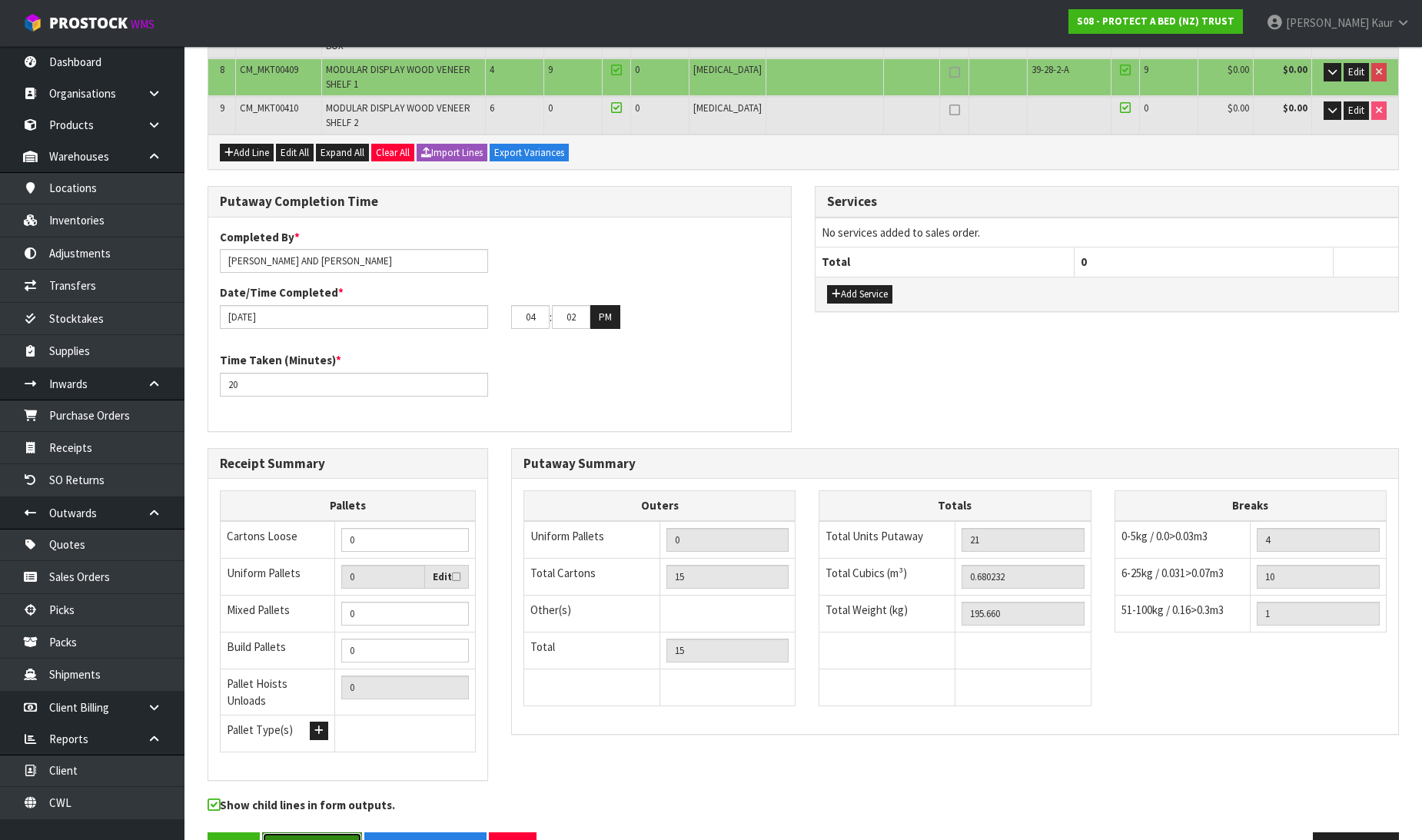
click at [320, 832] on button "Save & Finalise" at bounding box center [312, 849] width 100 height 33
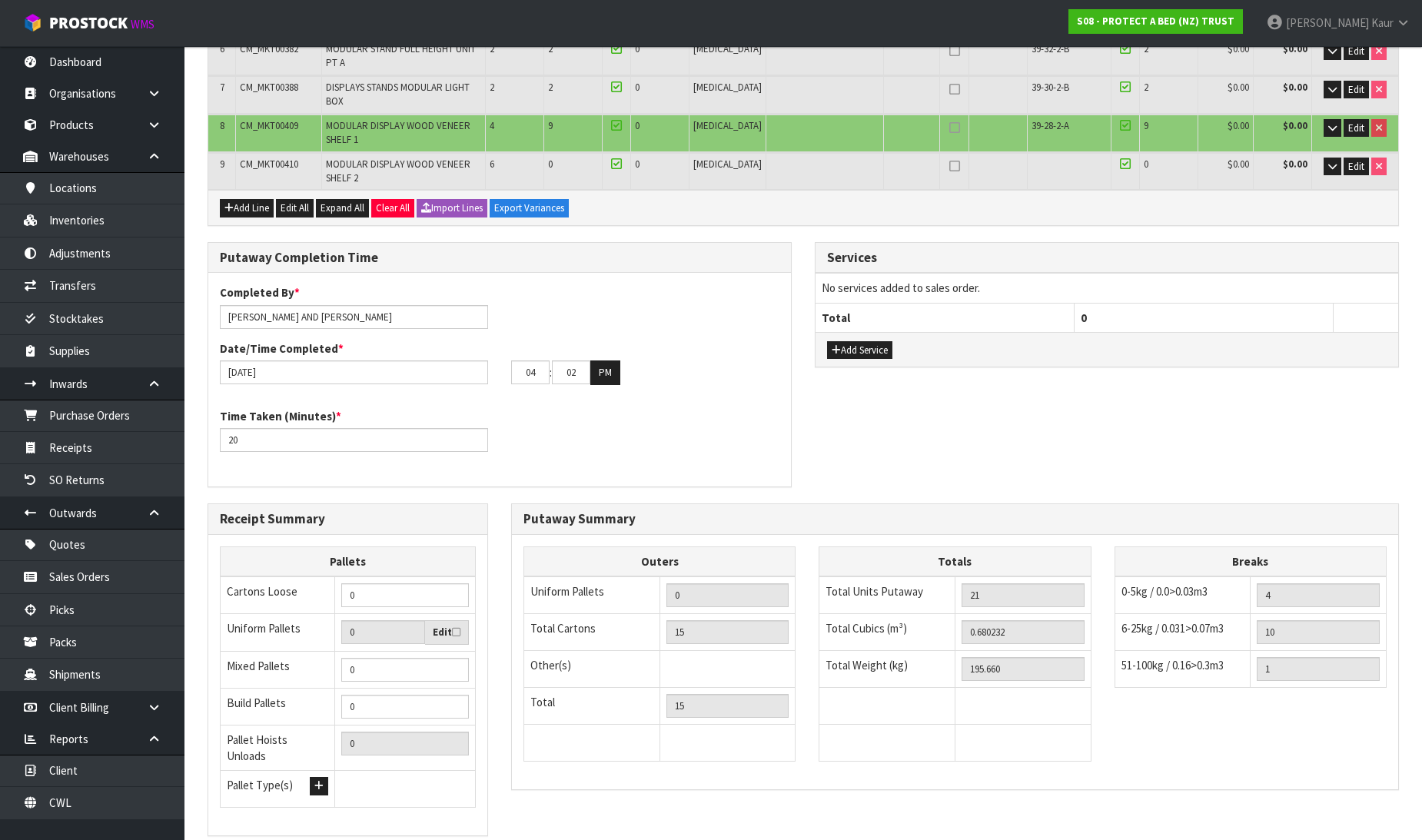
scroll to position [0, 0]
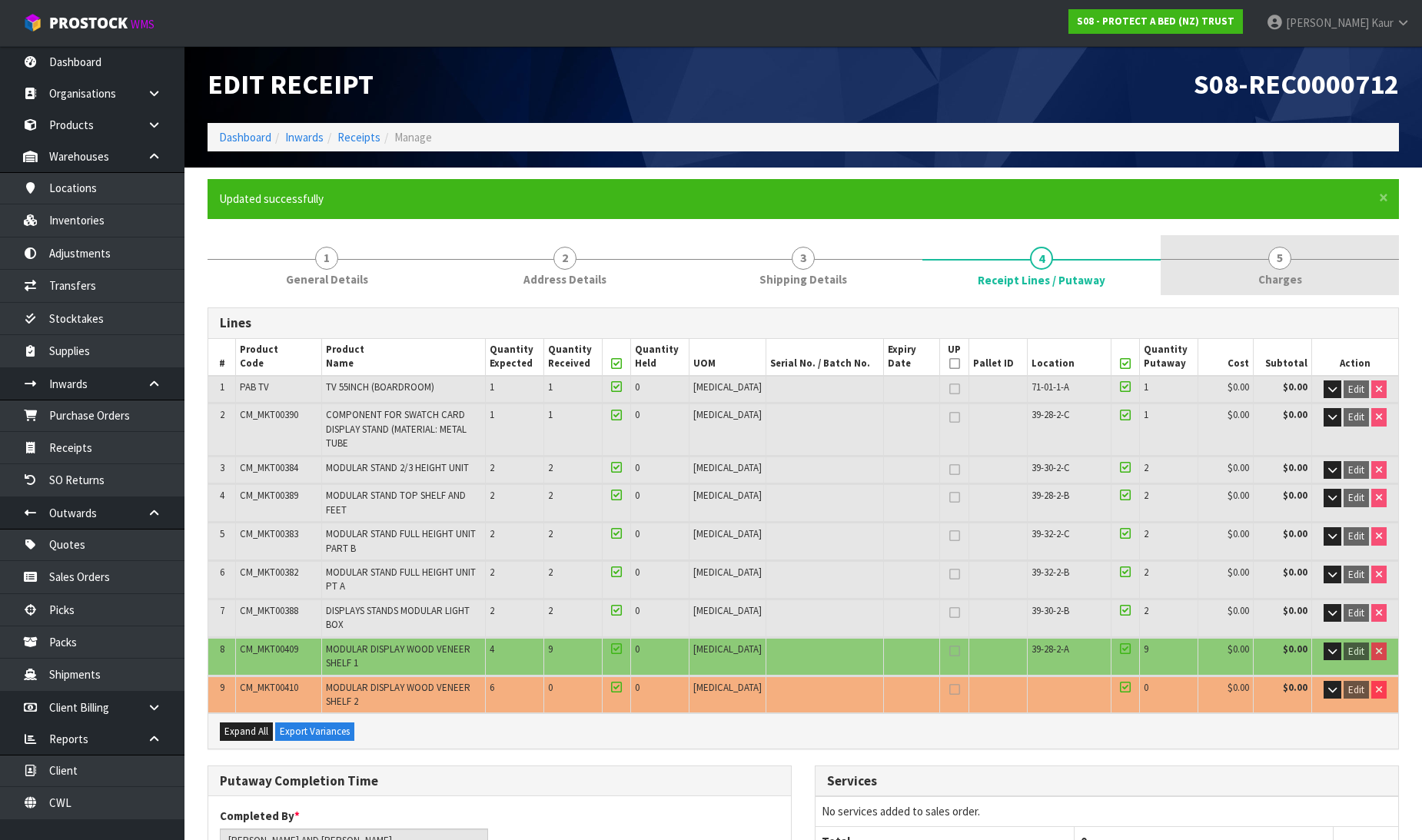
click at [1273, 272] on span "Charges" at bounding box center [1281, 279] width 44 height 16
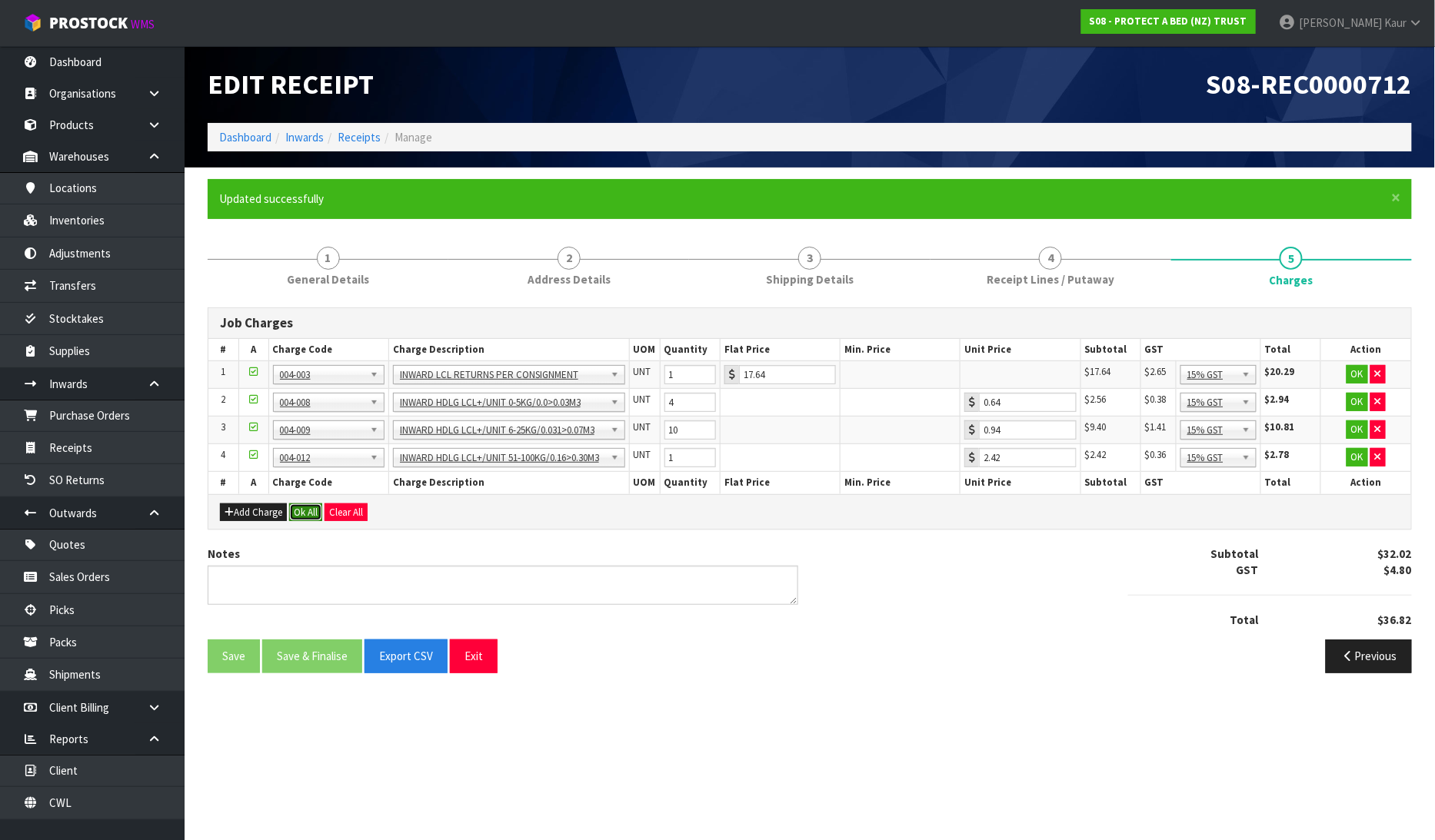
click at [311, 509] on button "Ok All" at bounding box center [305, 512] width 33 height 18
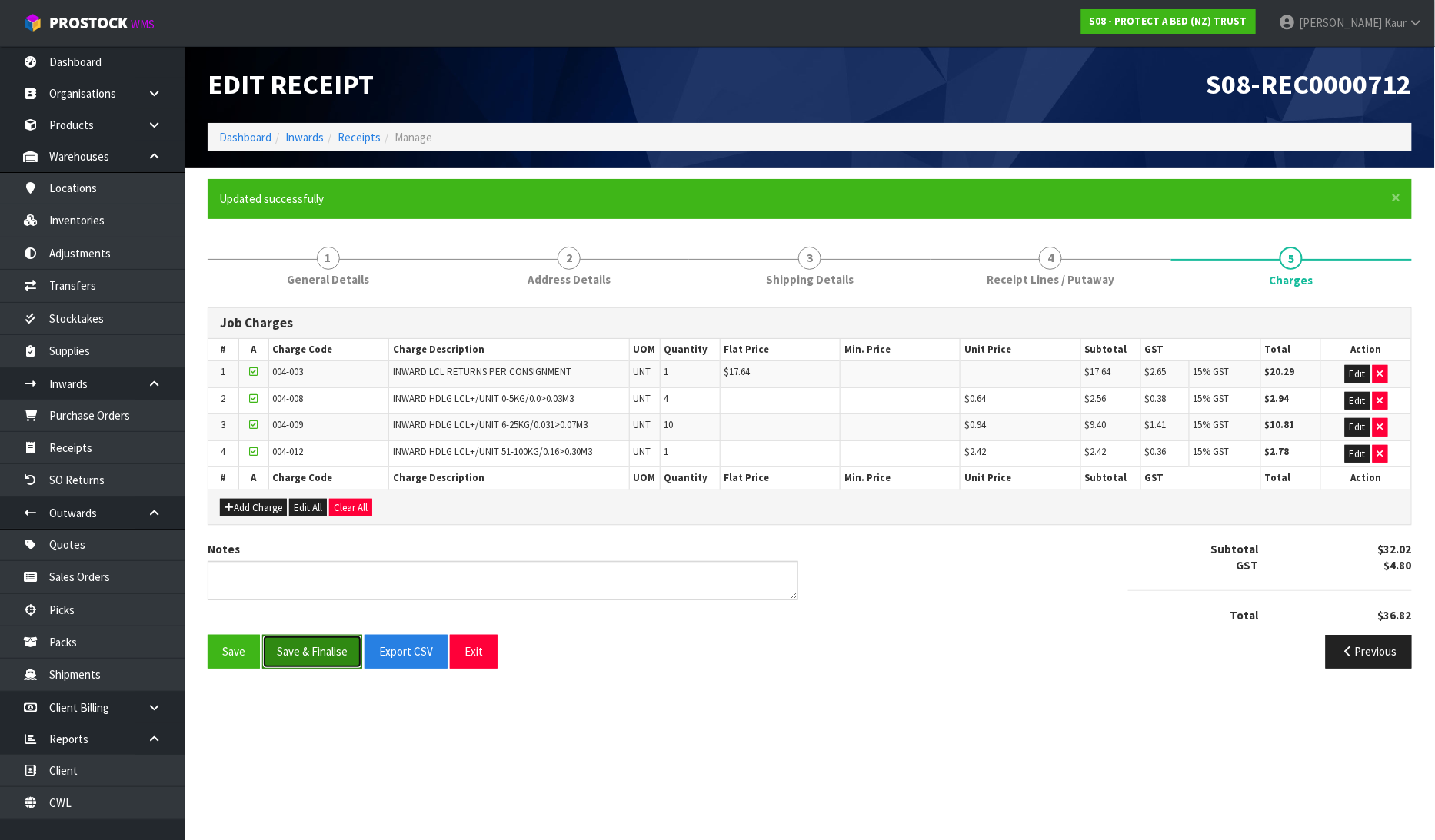
click at [298, 655] on button "Save & Finalise" at bounding box center [312, 651] width 100 height 33
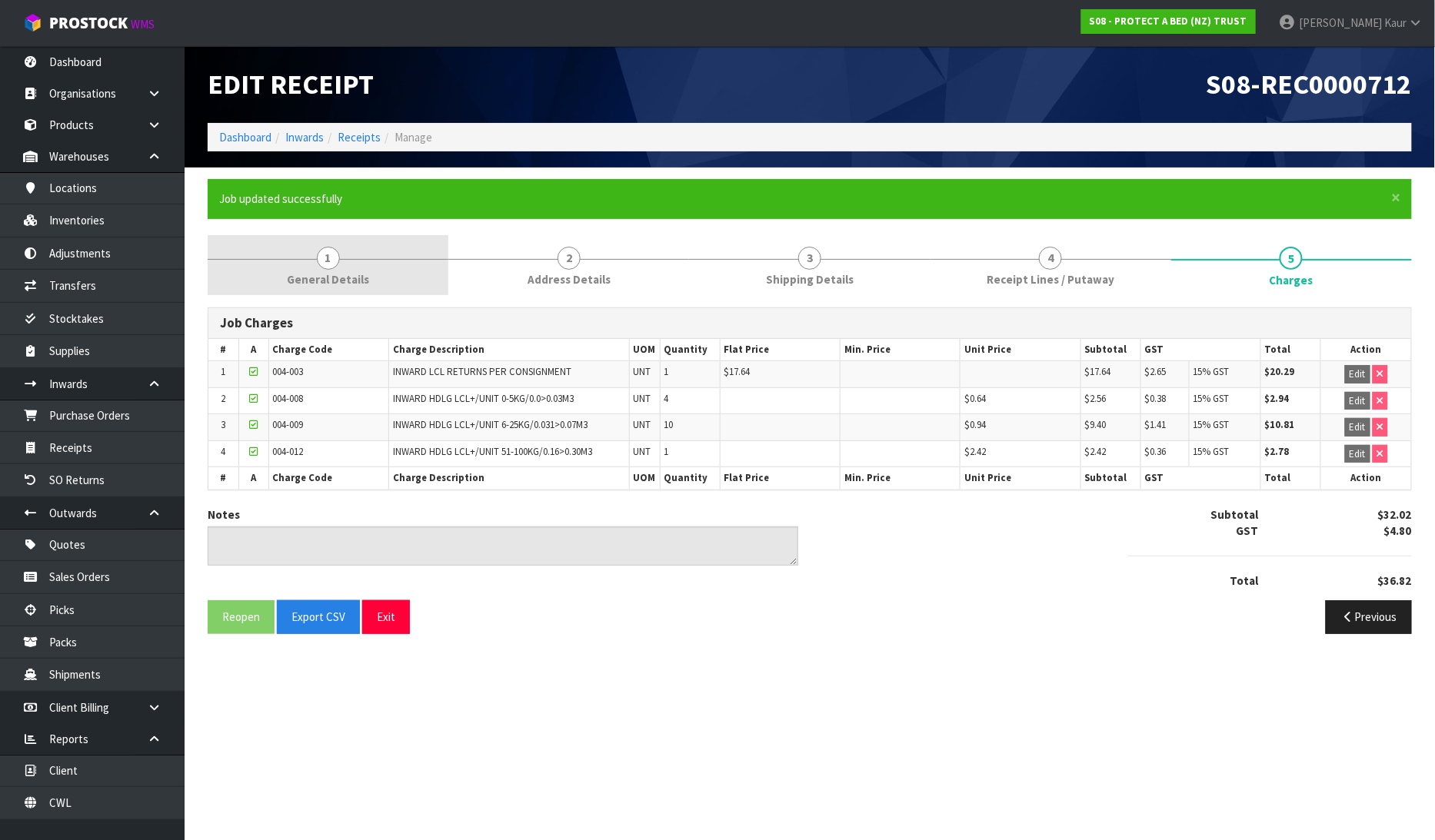
drag, startPoint x: 288, startPoint y: 257, endPoint x: 285, endPoint y: 277, distance: 20.2
click at [288, 257] on link "1 General Details" at bounding box center [328, 266] width 241 height 61
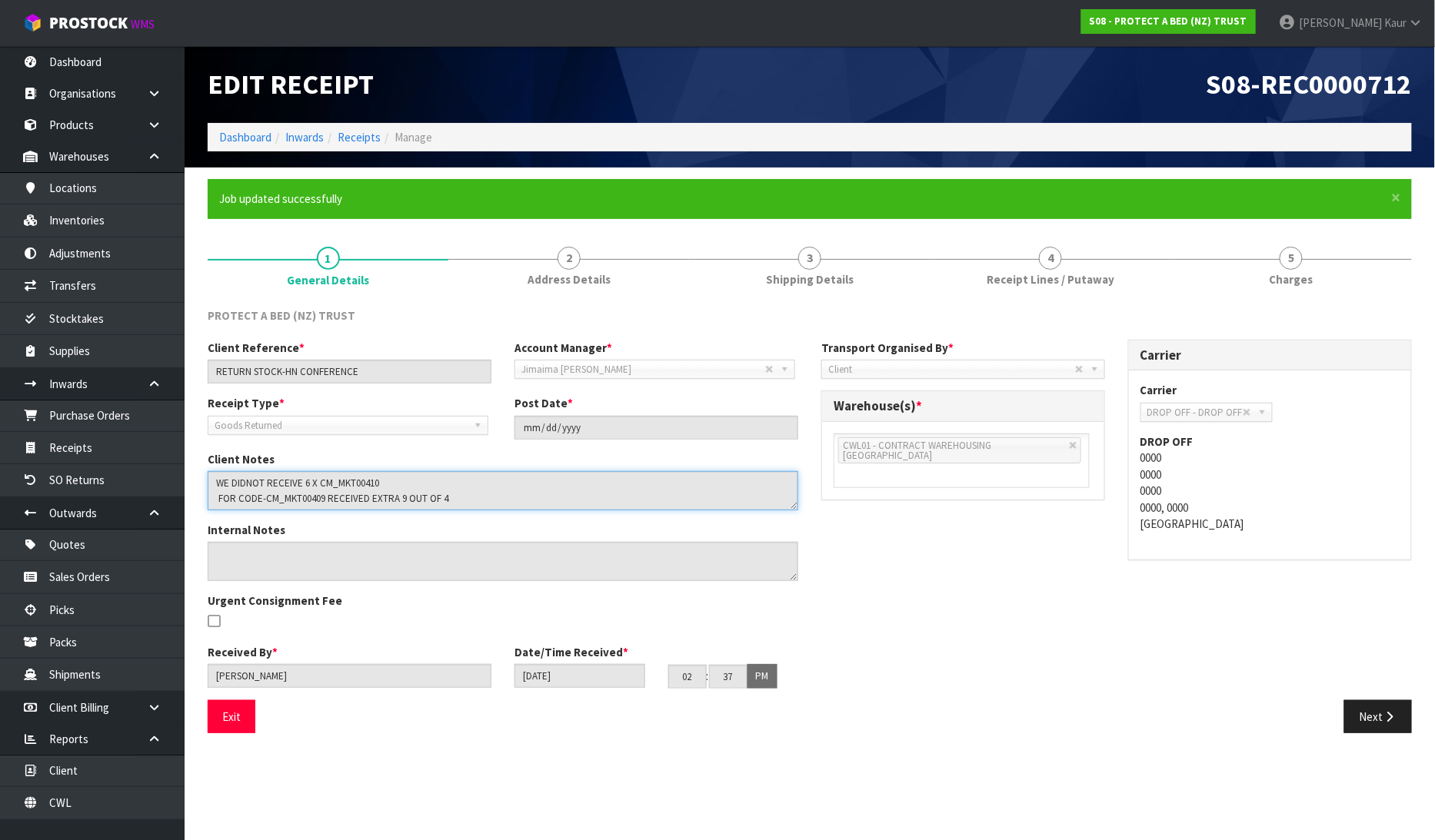
drag, startPoint x: 213, startPoint y: 481, endPoint x: 448, endPoint y: 498, distance: 235.6
click at [448, 498] on textarea at bounding box center [503, 490] width 591 height 39
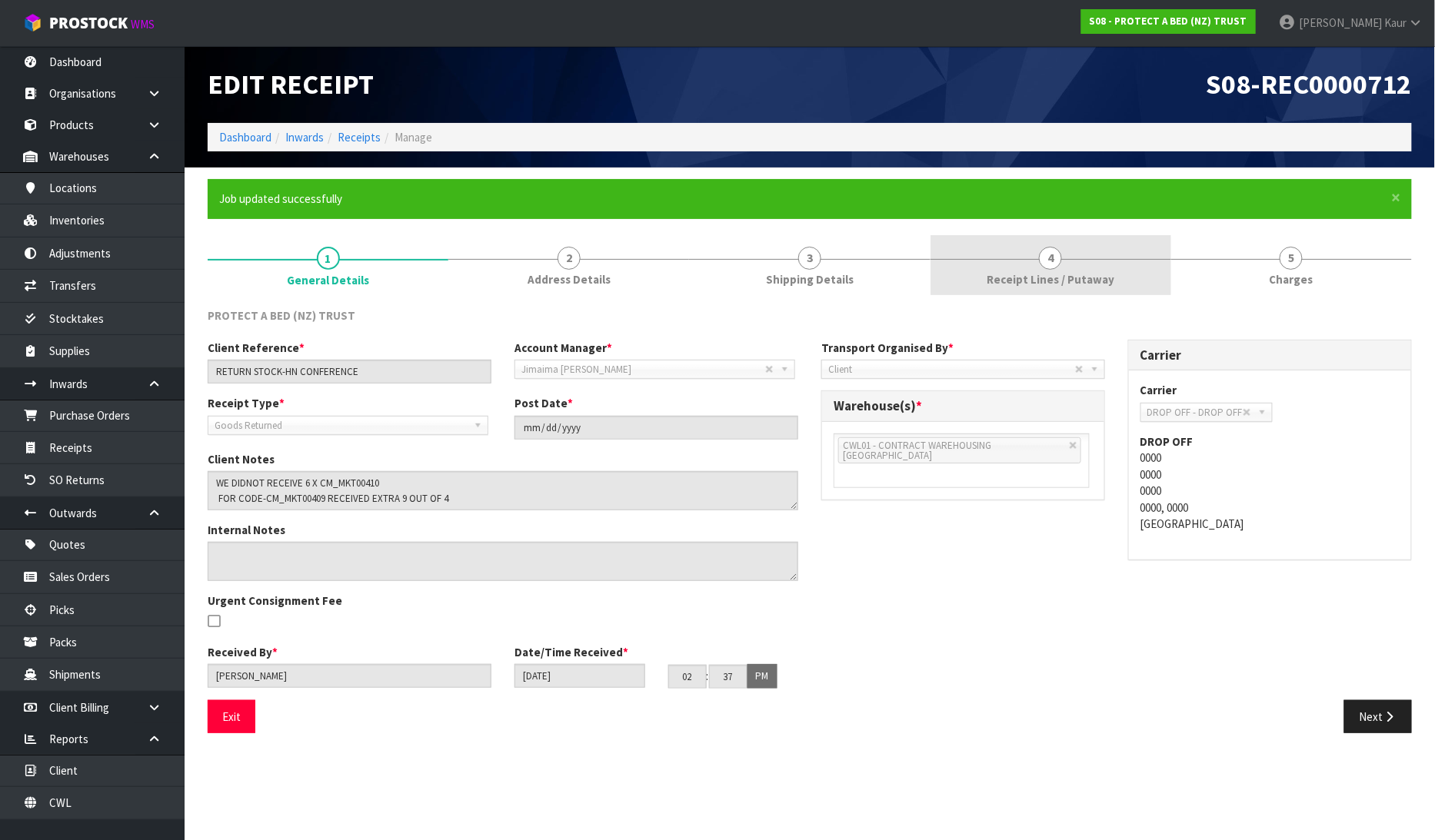
click at [986, 281] on link "4 Receipt Lines / Putaway" at bounding box center [1051, 266] width 241 height 61
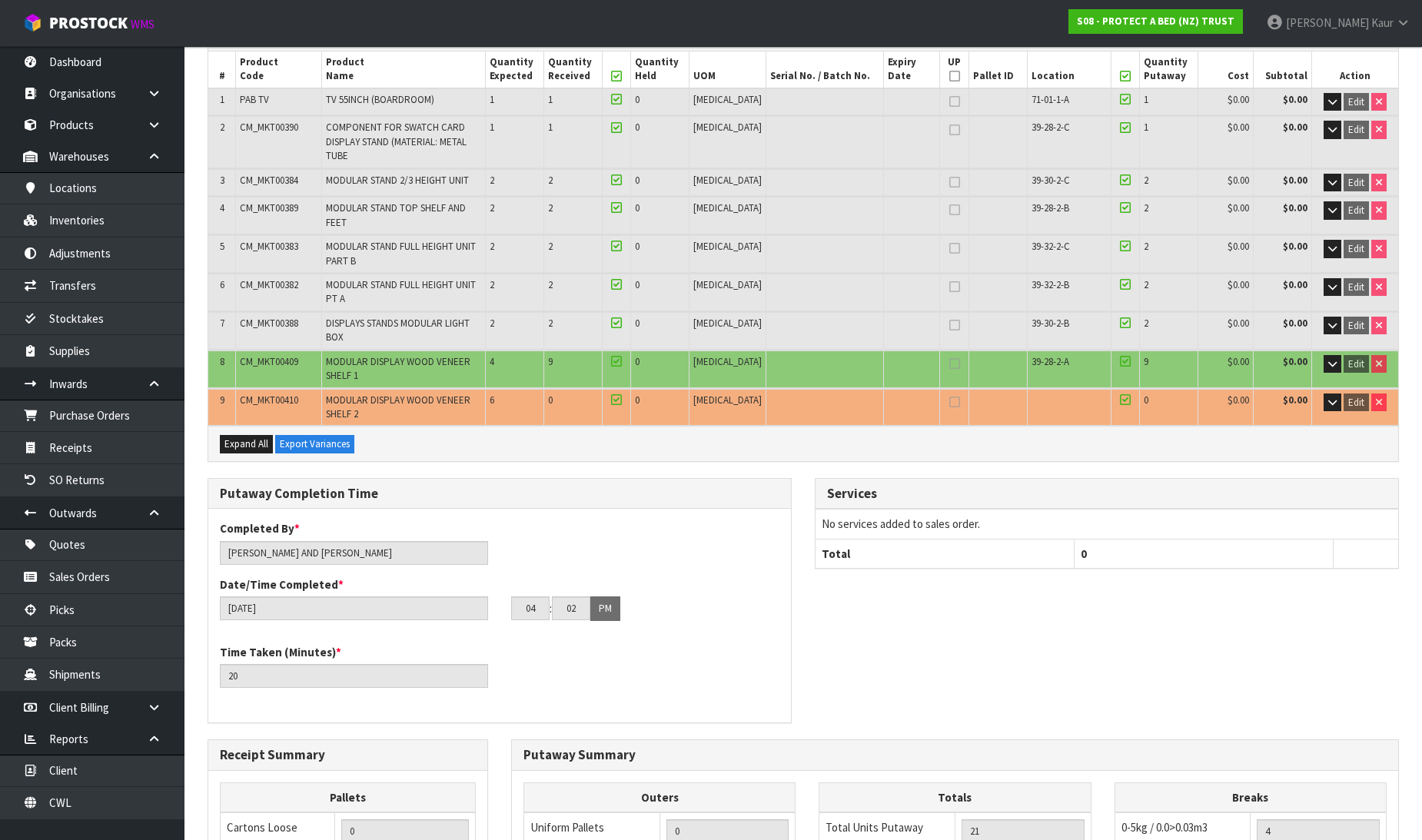
scroll to position [579, 0]
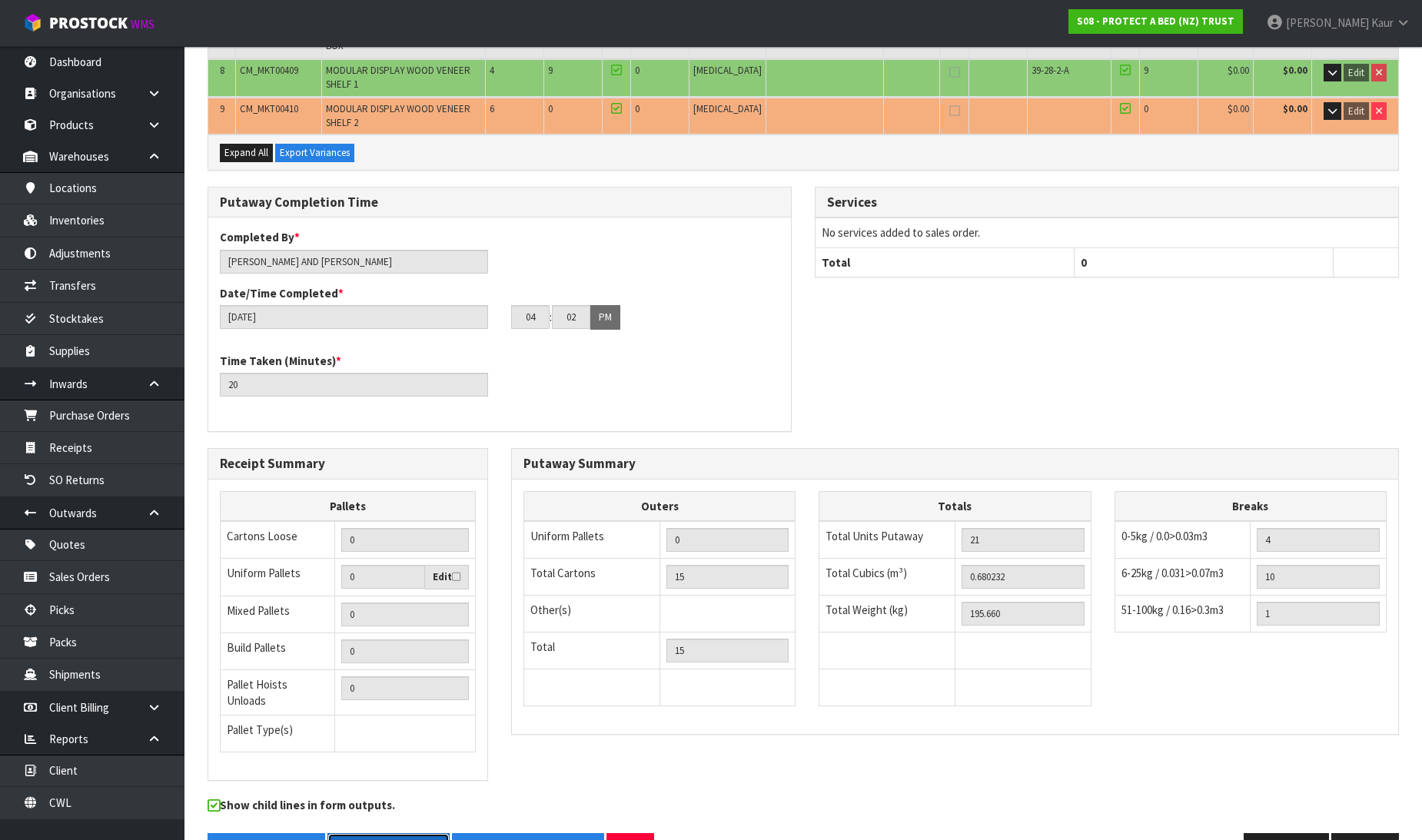
click at [377, 833] on button "Inward Goods Form" at bounding box center [389, 850] width 122 height 33
click at [76, 75] on link "Dashboard" at bounding box center [92, 61] width 184 height 32
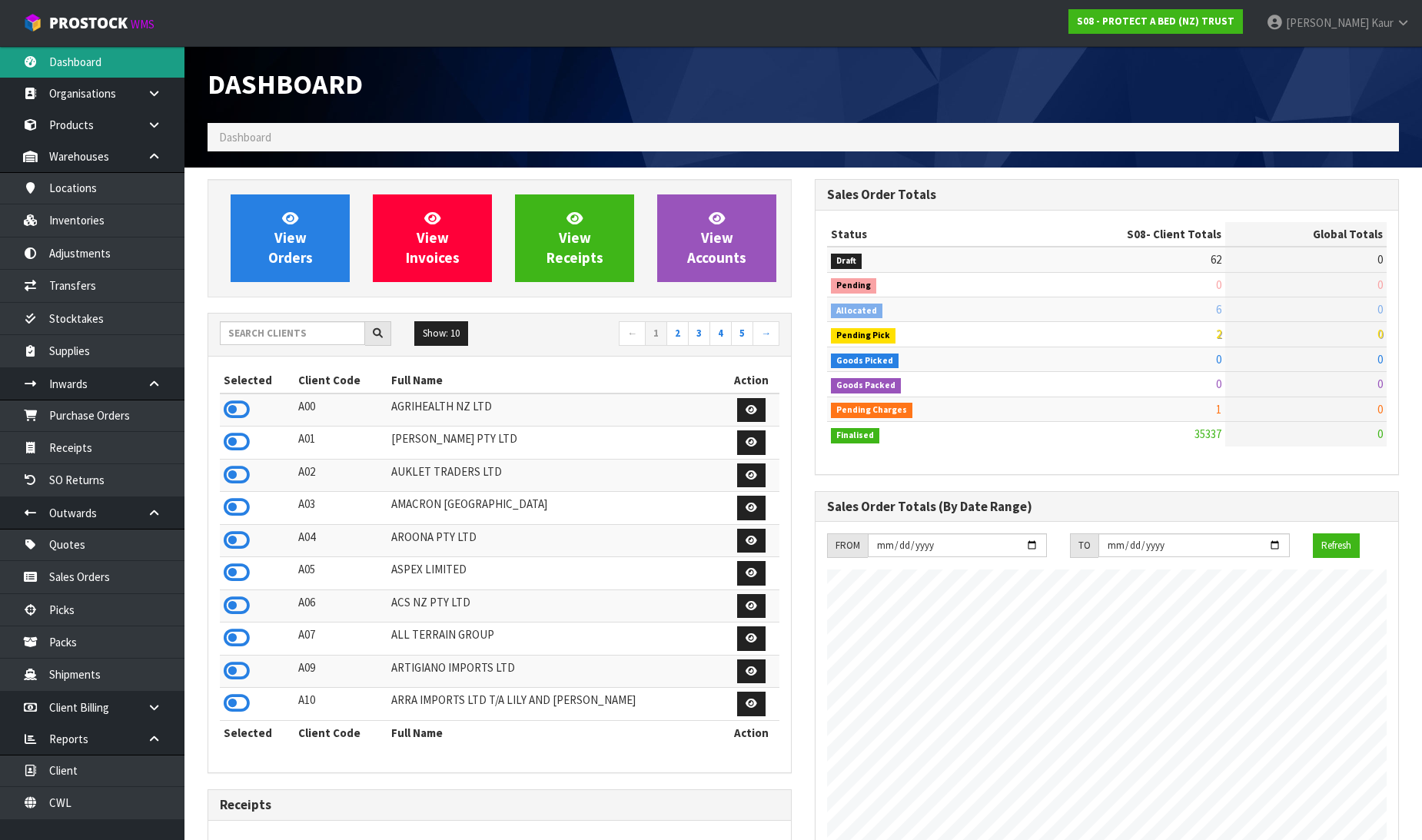
scroll to position [1165, 608]
click at [254, 333] on input "text" at bounding box center [292, 333] width 145 height 24
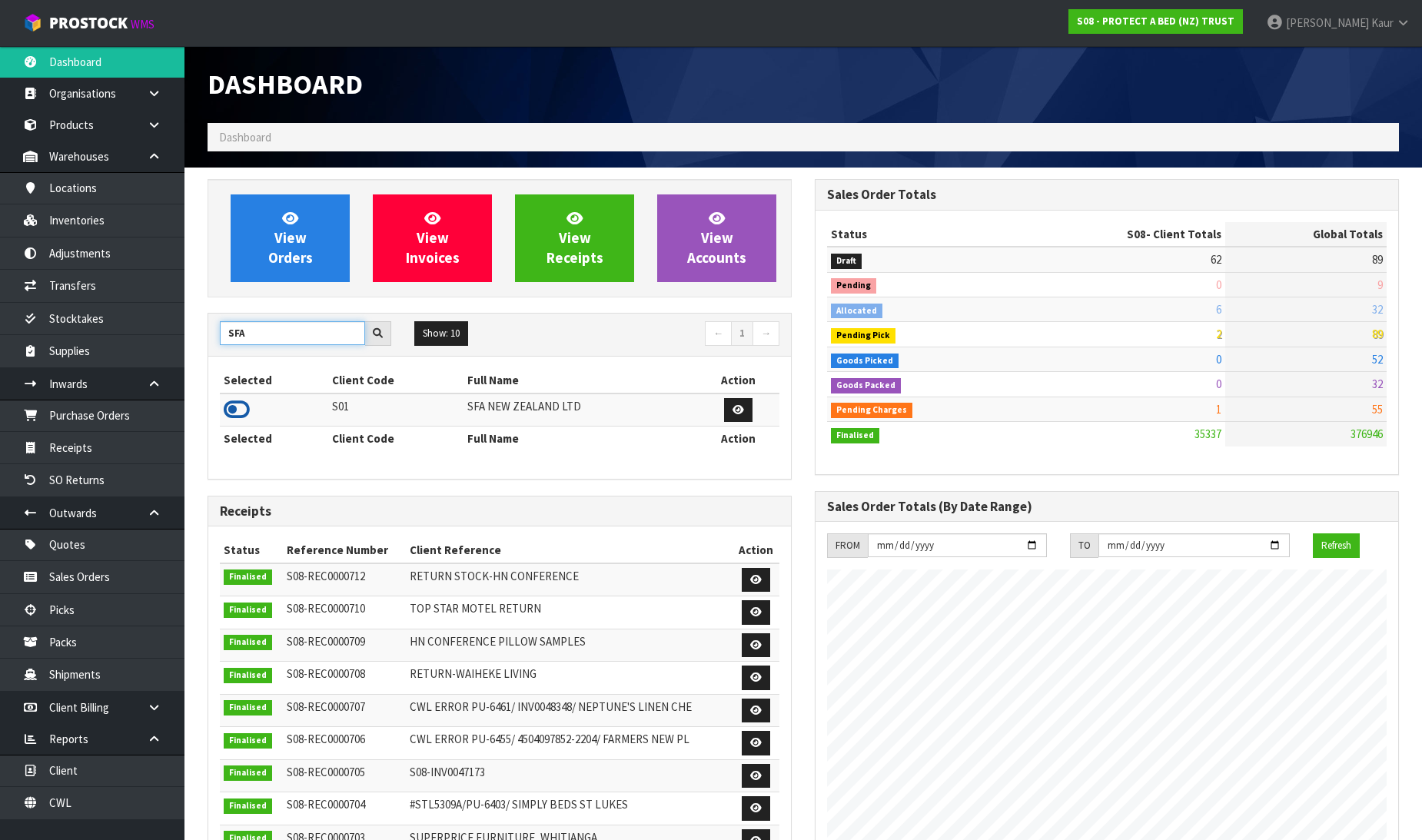
type input "SFA"
click at [237, 407] on icon at bounding box center [236, 410] width 26 height 23
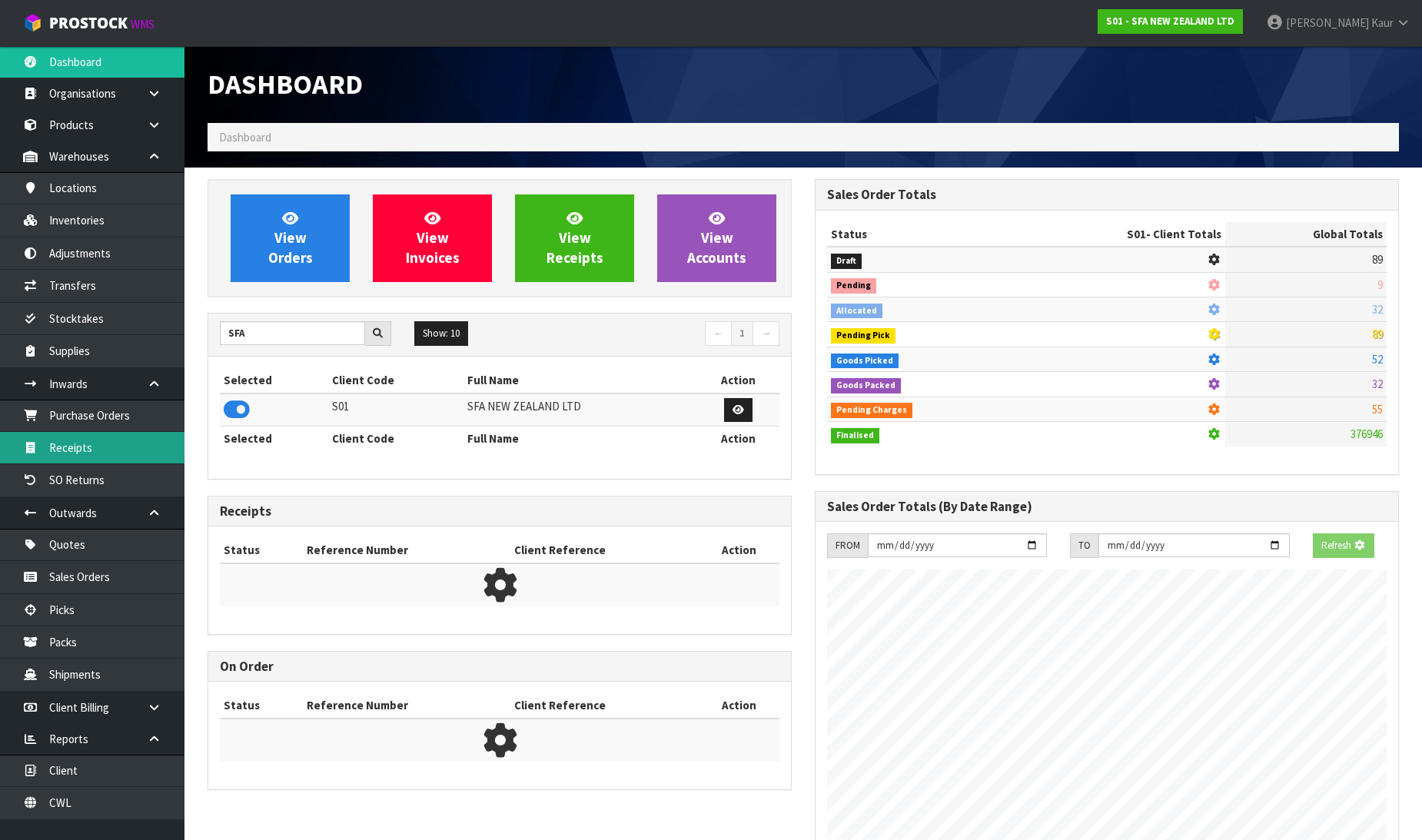
click at [86, 444] on link "Receipts" at bounding box center [92, 447] width 184 height 32
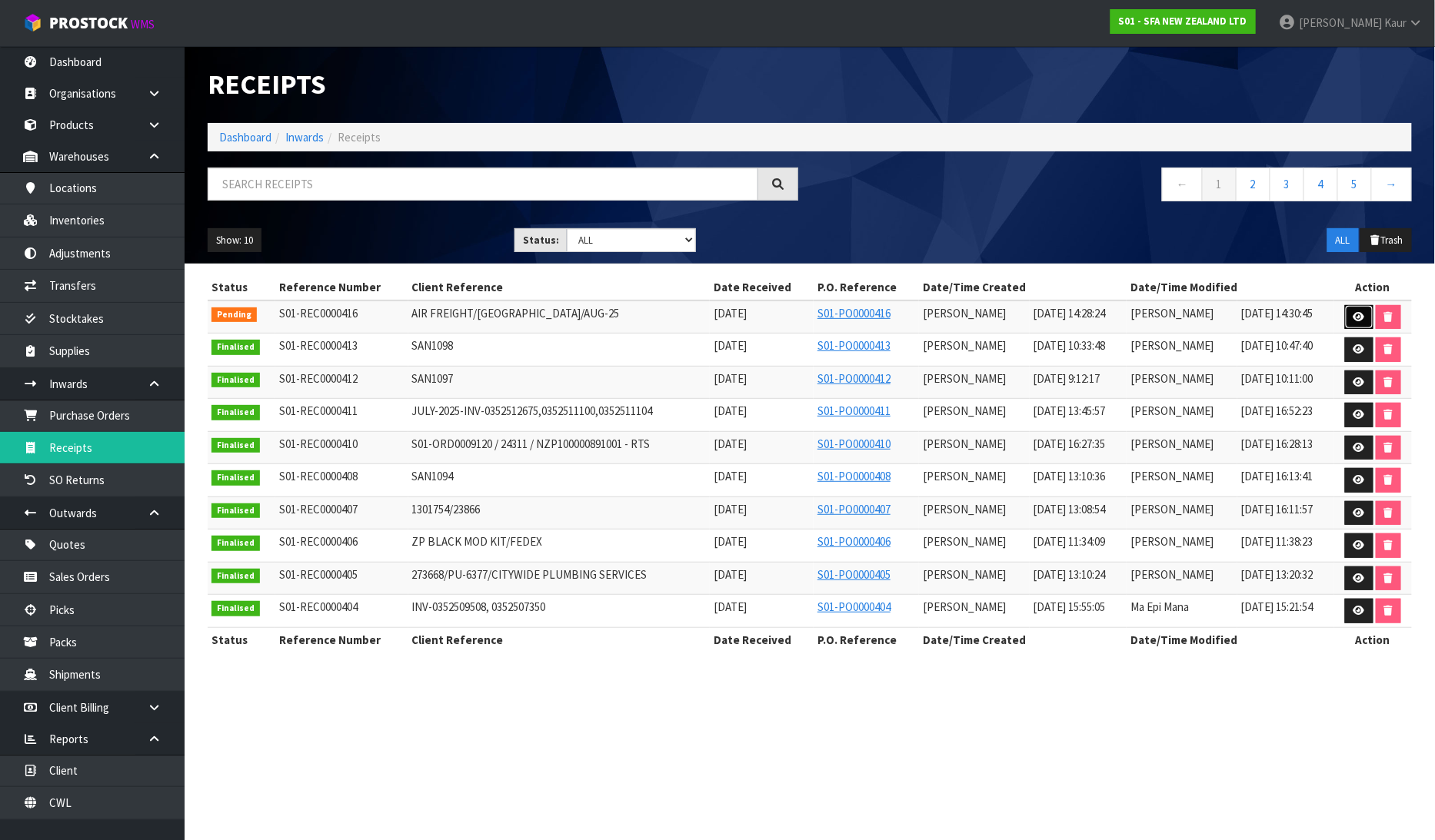
click at [1357, 312] on icon at bounding box center [1359, 317] width 11 height 10
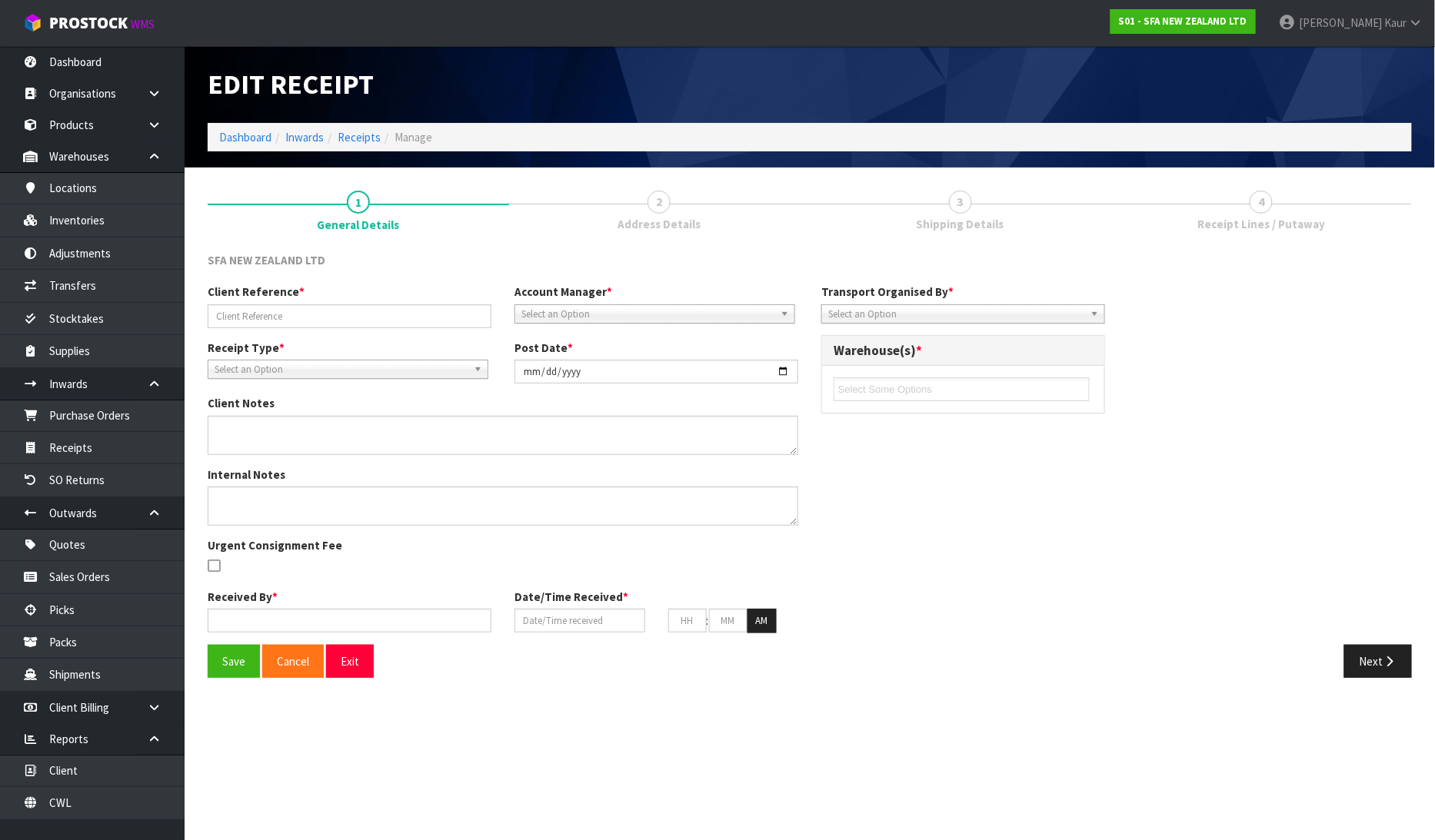
type input "AIR FREIGHT/SYDNEY/AUG-25"
type input "[DATE]"
type input "[PERSON_NAME]"
type input "[DATE]"
type input "02"
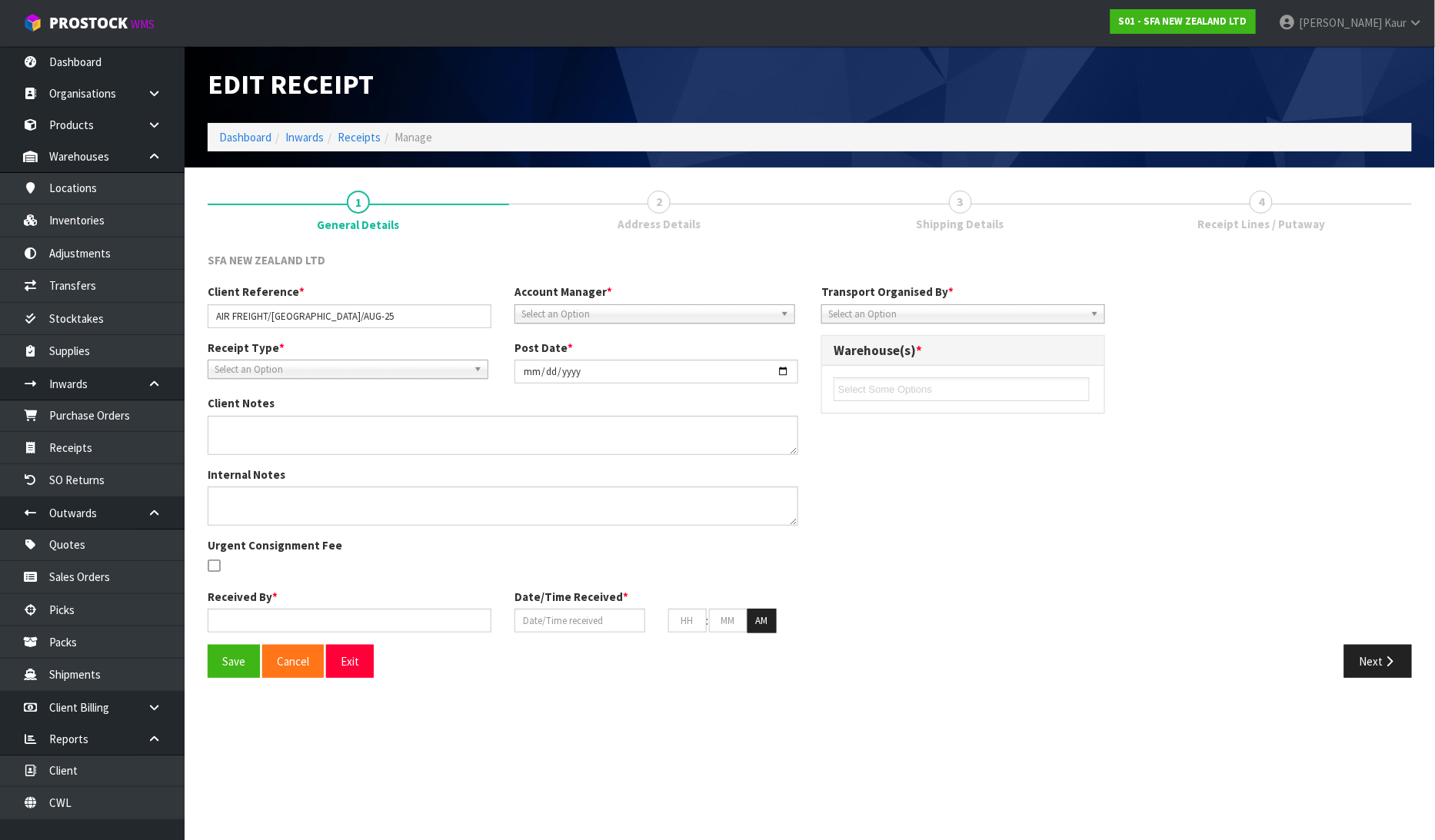
type input "28"
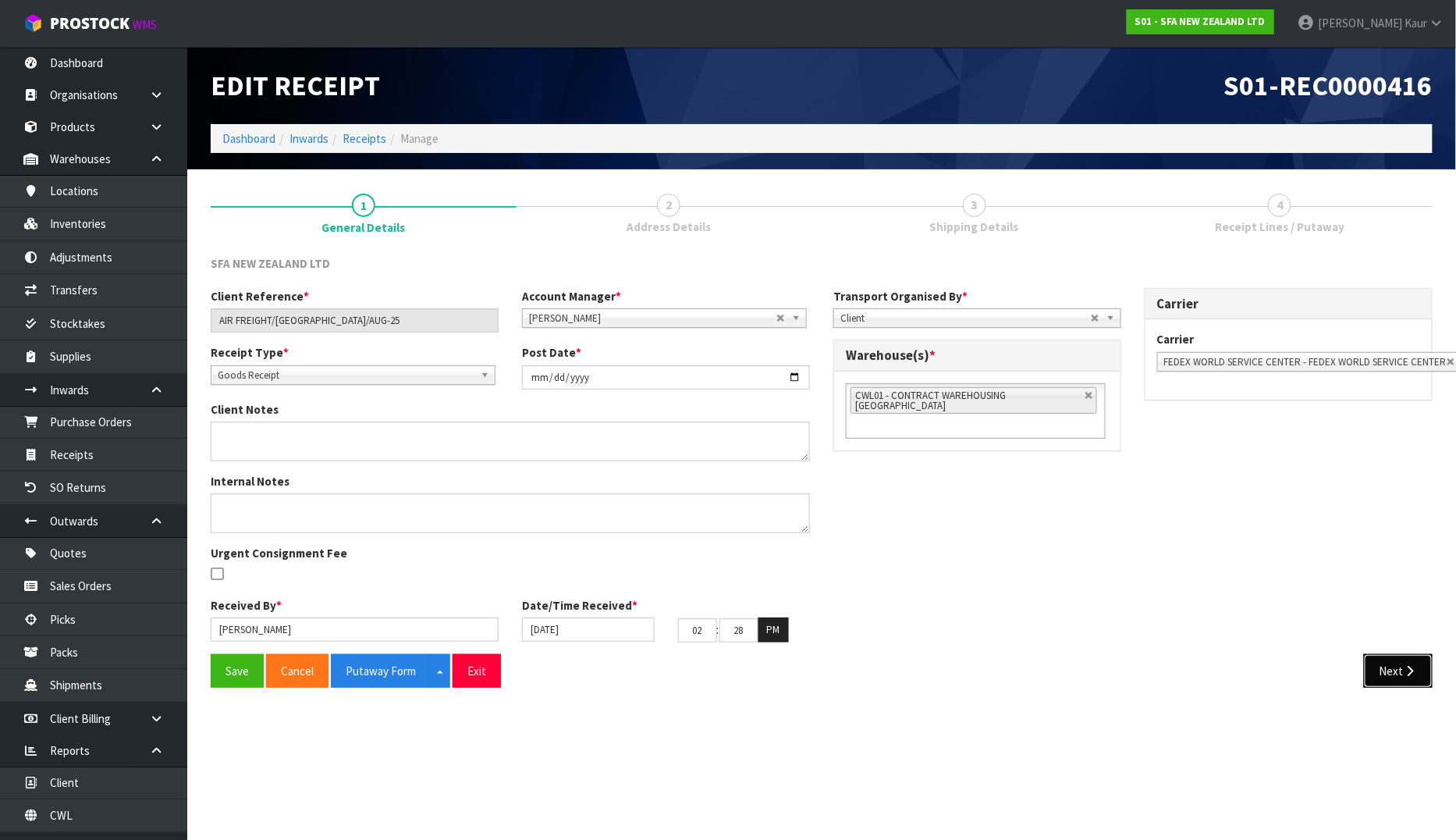
click at [1416, 674] on icon "button" at bounding box center [1409, 670] width 15 height 12
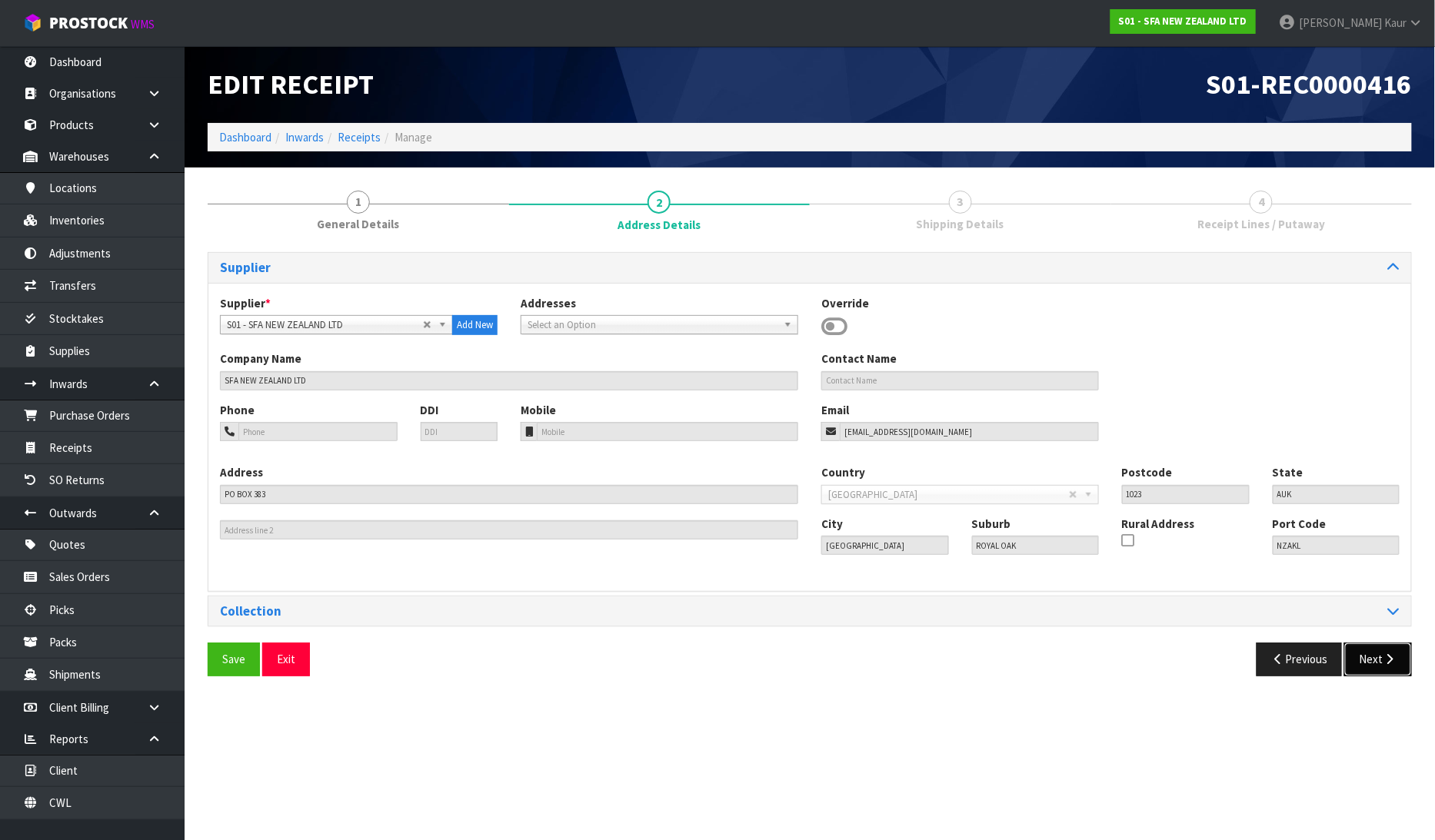
click at [1381, 655] on button "Next" at bounding box center [1378, 659] width 68 height 33
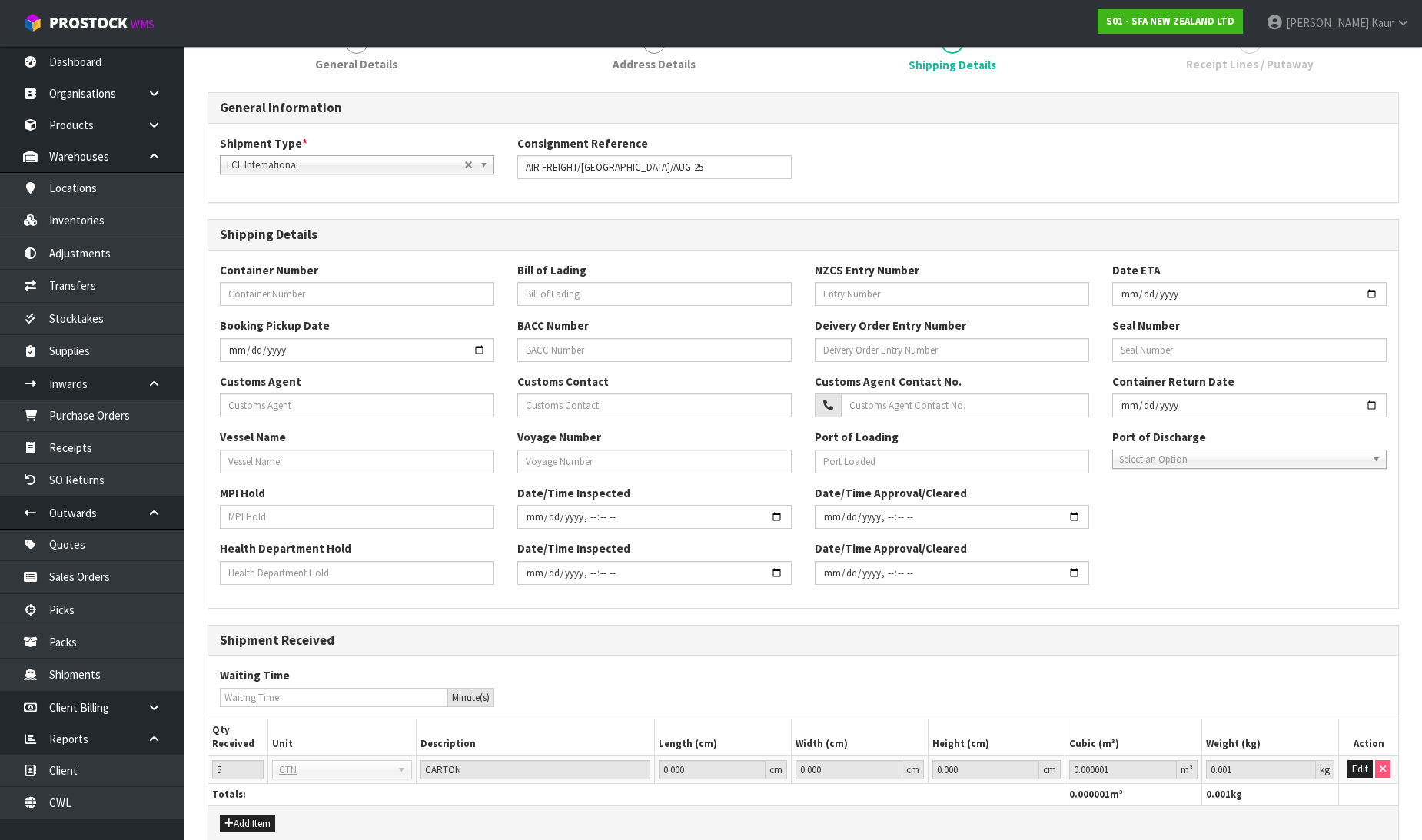
scroll to position [233, 0]
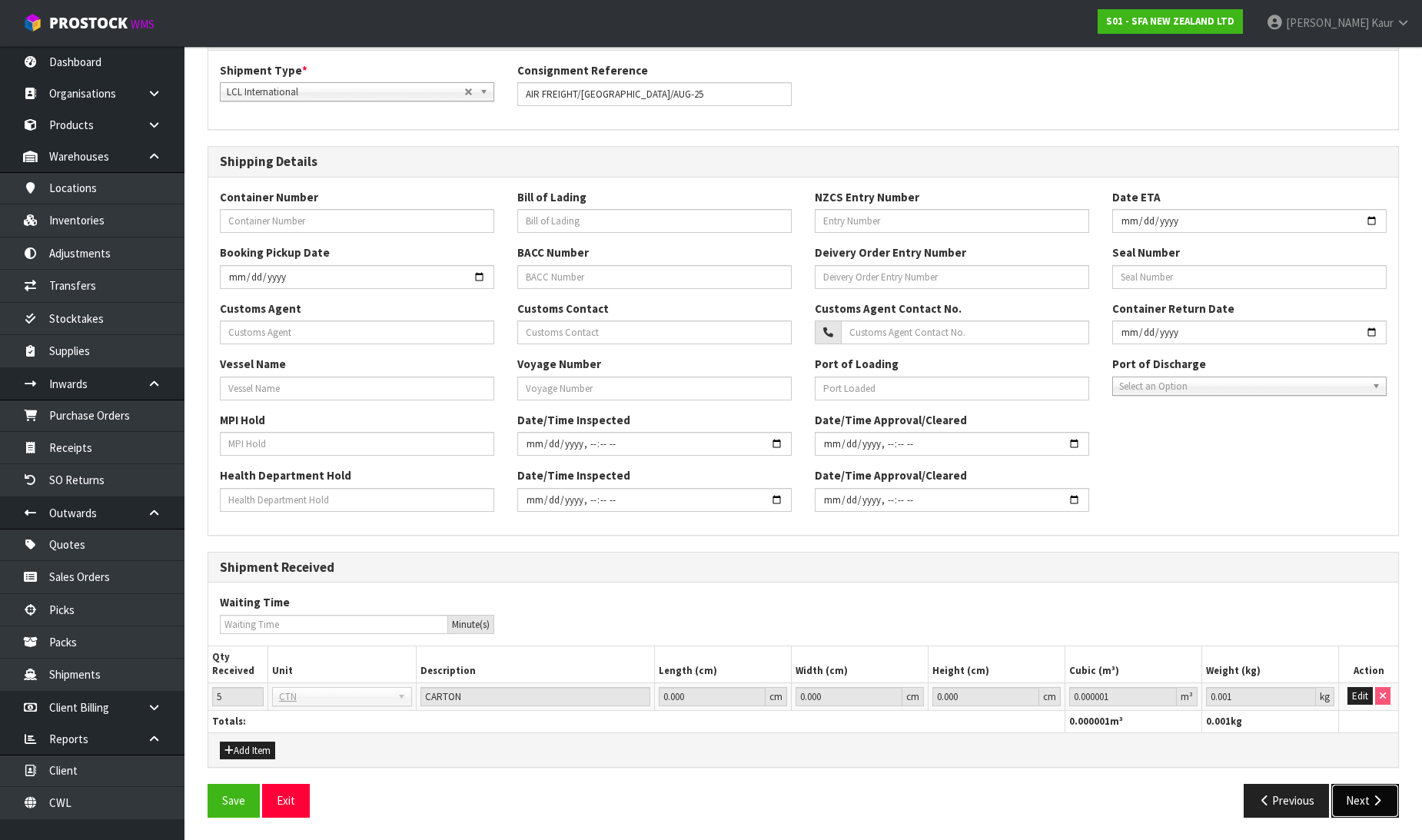
click at [1358, 794] on button "Next" at bounding box center [1365, 801] width 68 height 33
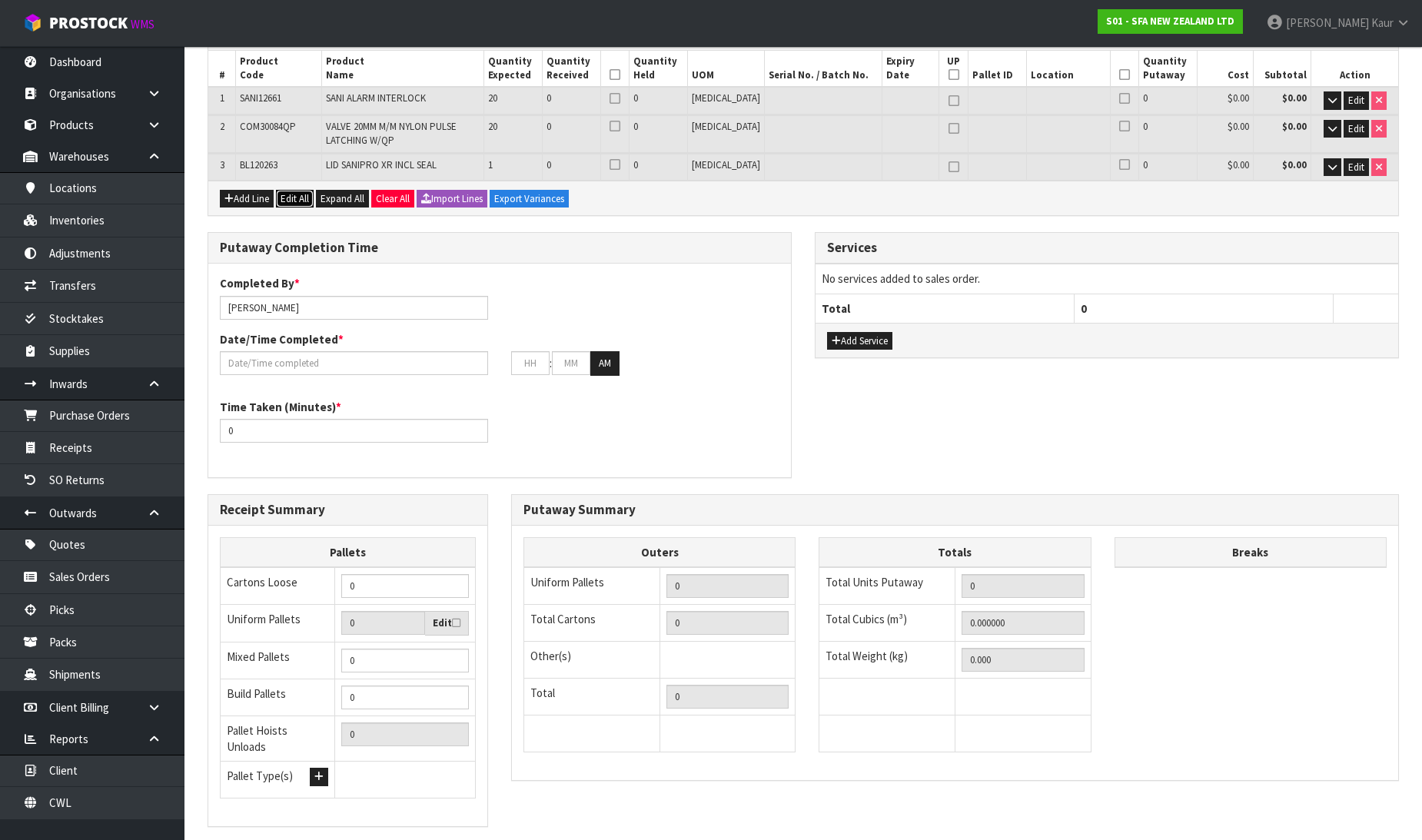
click at [292, 191] on button "Edit All" at bounding box center [294, 199] width 37 height 18
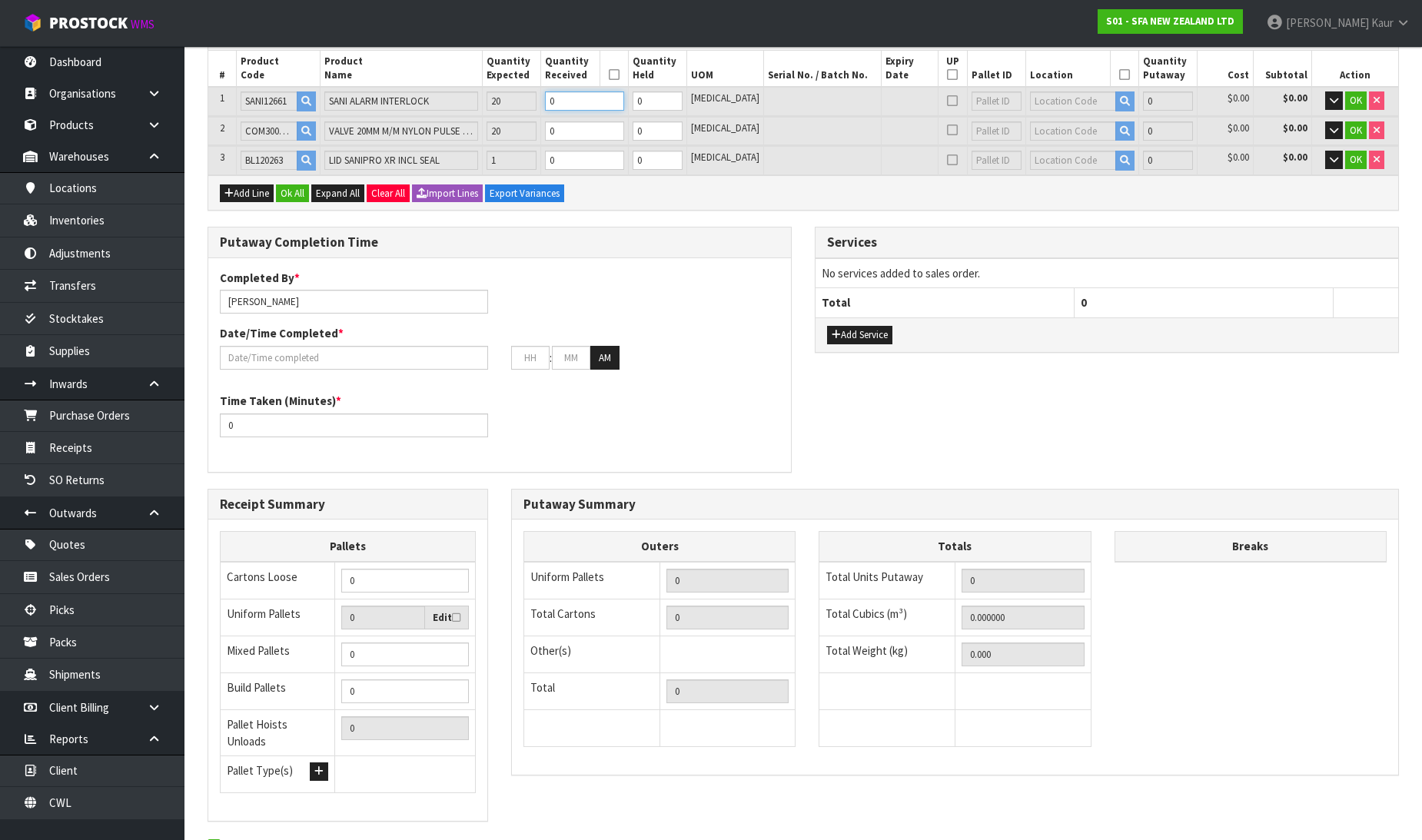
click at [615, 97] on input "0" at bounding box center [584, 101] width 78 height 19
type input "0.01656"
type input "3.2"
type input "2"
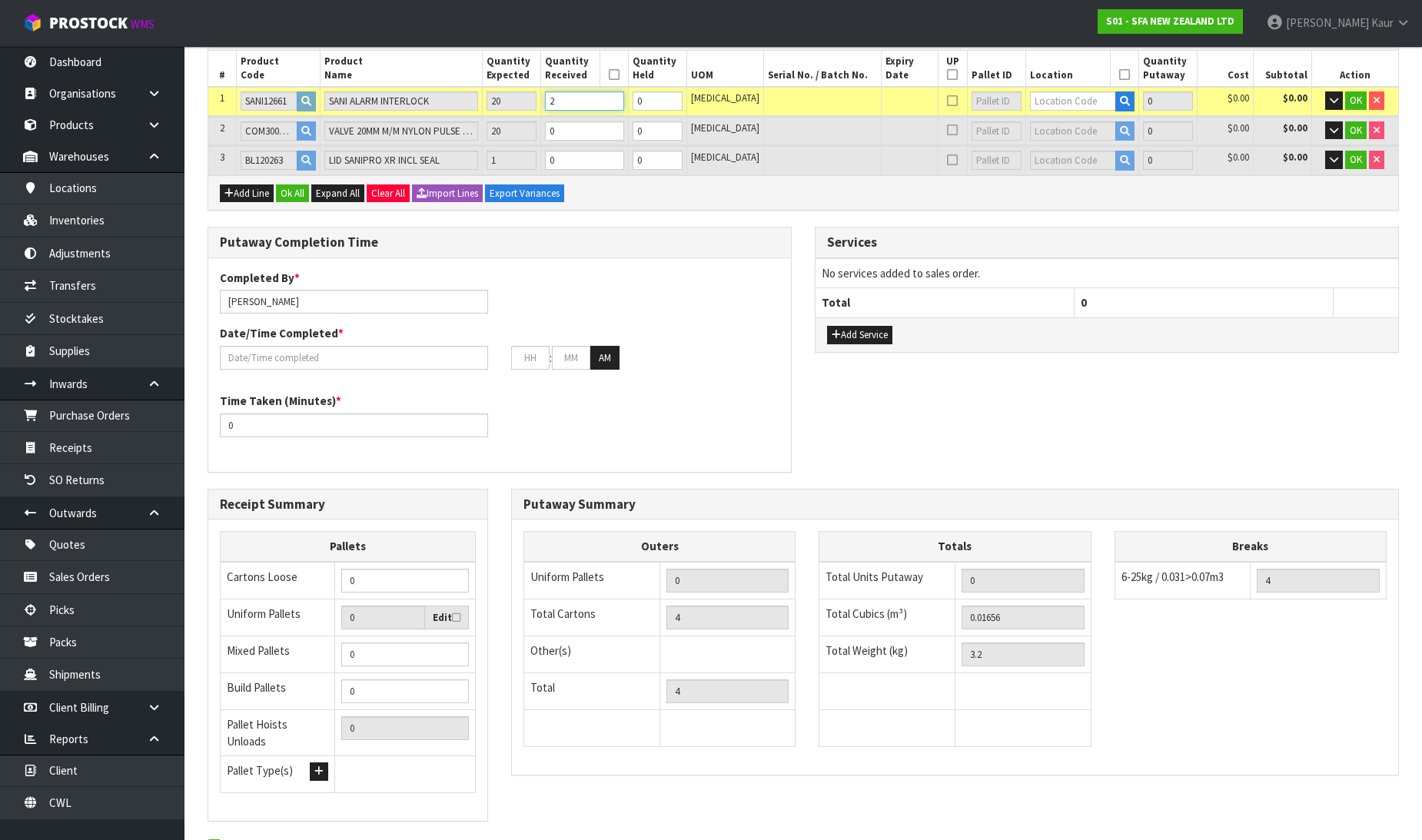
type input "4"
type input "0.225008"
type input "30.96"
type input "20"
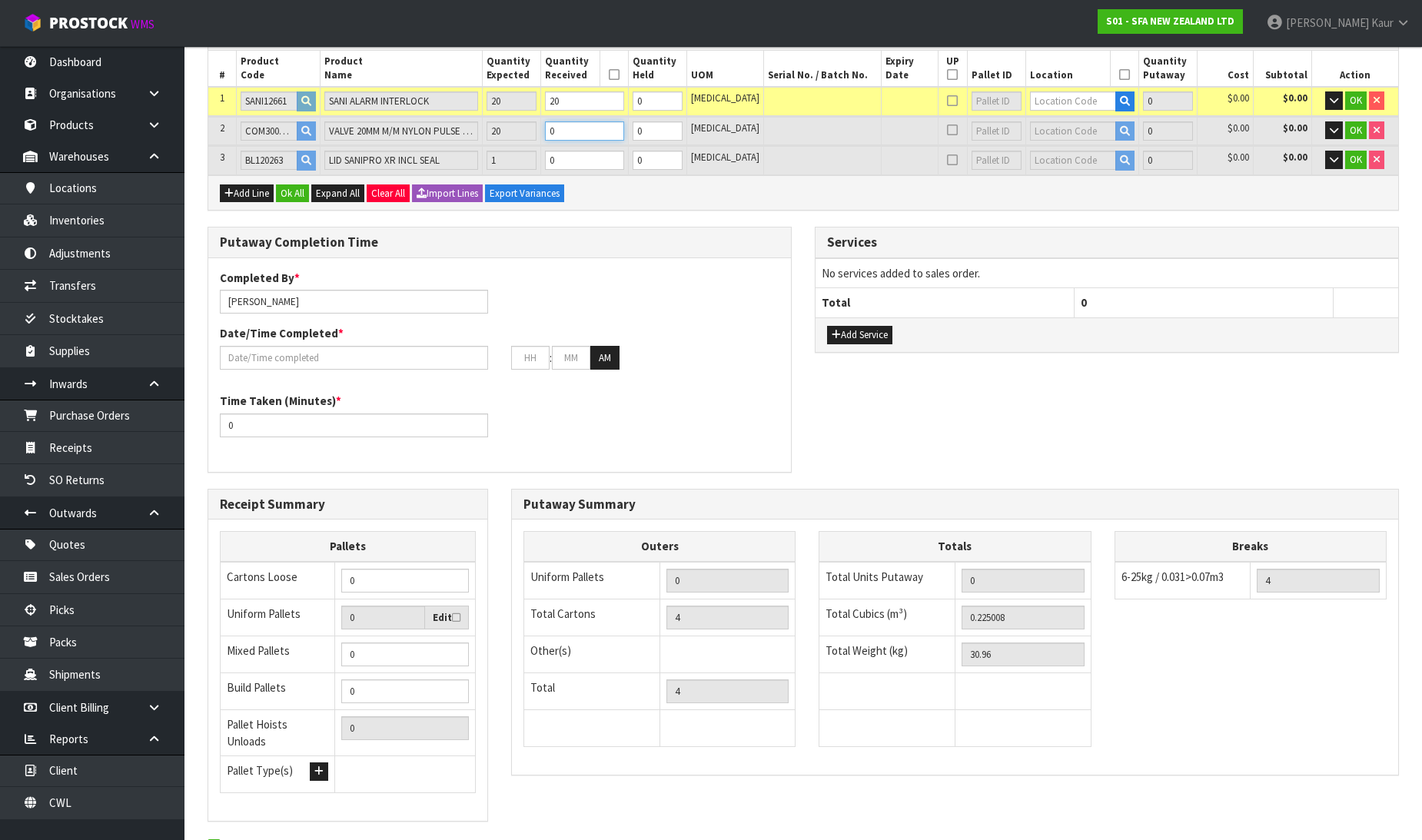
click at [596, 125] on input "0" at bounding box center [584, 131] width 78 height 19
type input "0.229908"
type input "31.46"
type input "2"
type input "5"
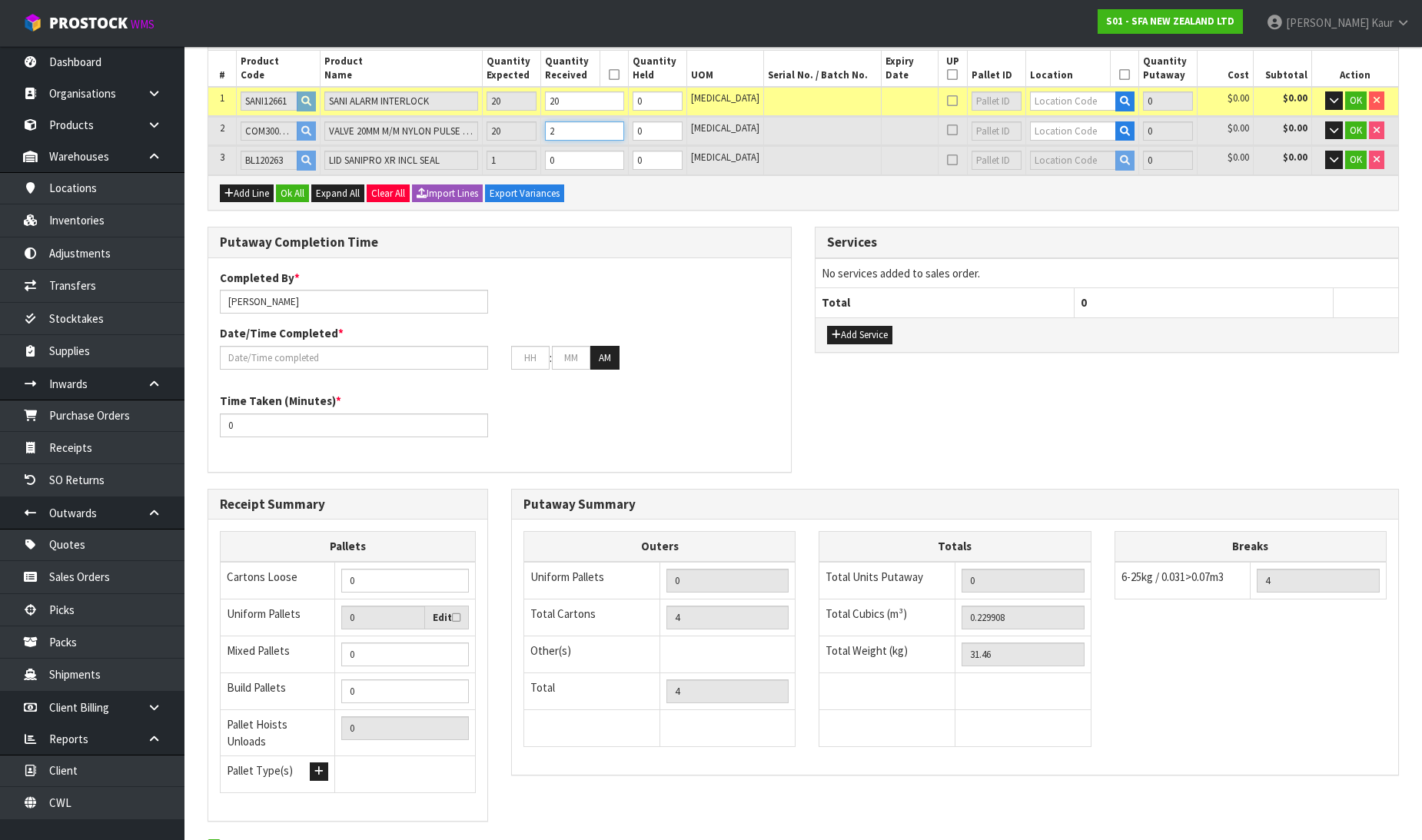
type input "5"
type input "0.262896"
type input "36.86"
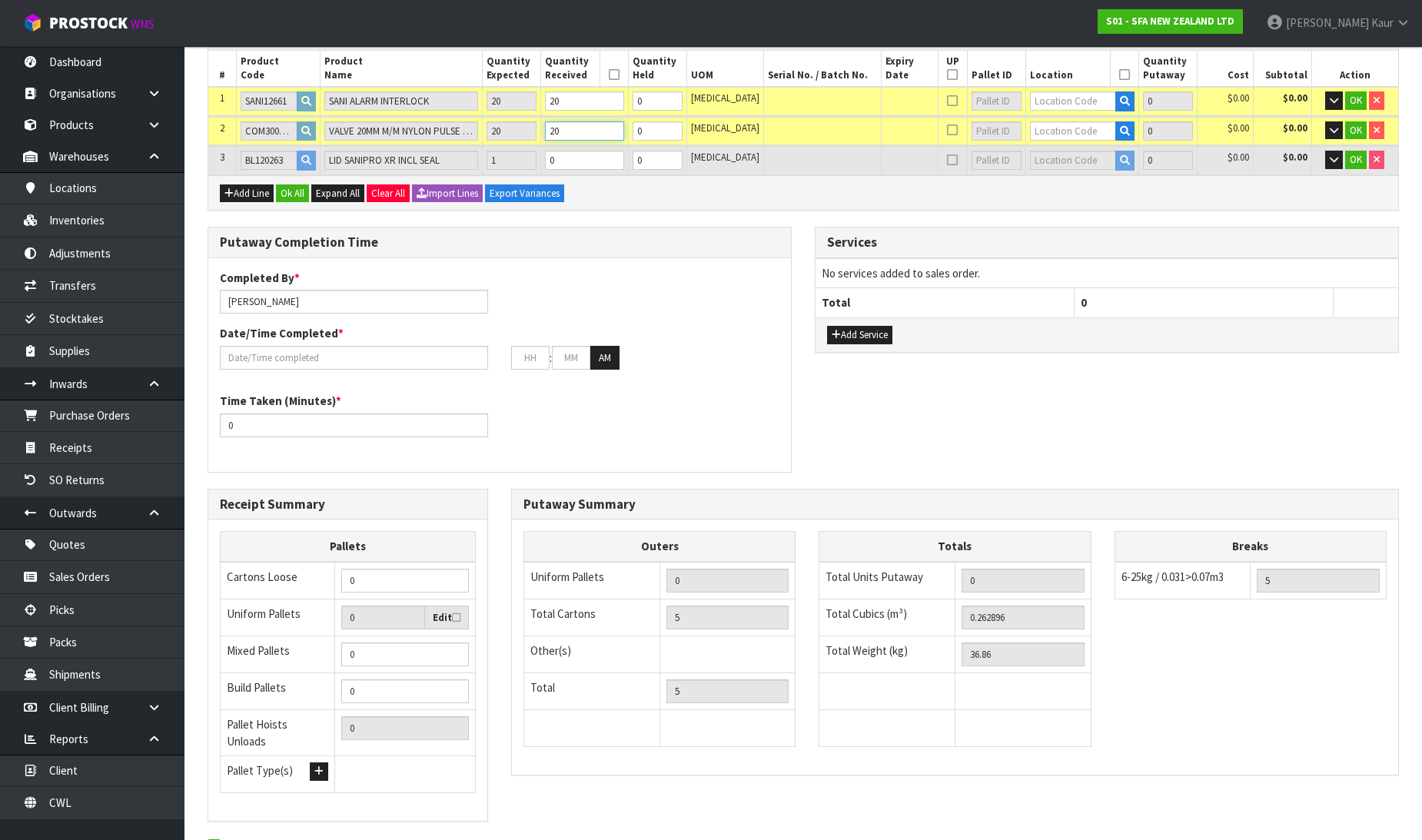
type input "20"
click at [580, 155] on input "0" at bounding box center [584, 161] width 78 height 19
type input "1"
type input "1 PCE"
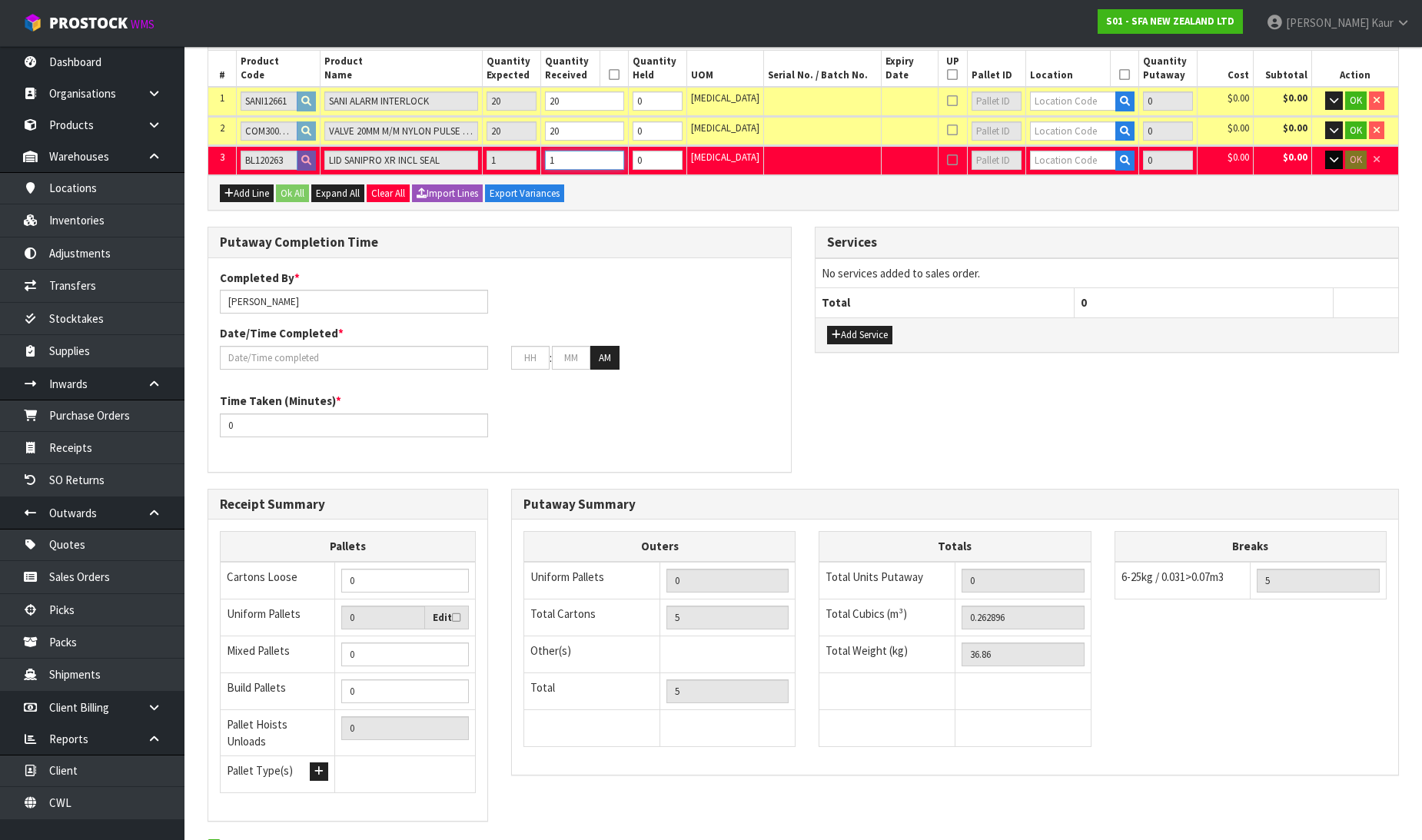
type input "1"
click at [1330, 157] on icon "button" at bounding box center [1334, 160] width 9 height 10
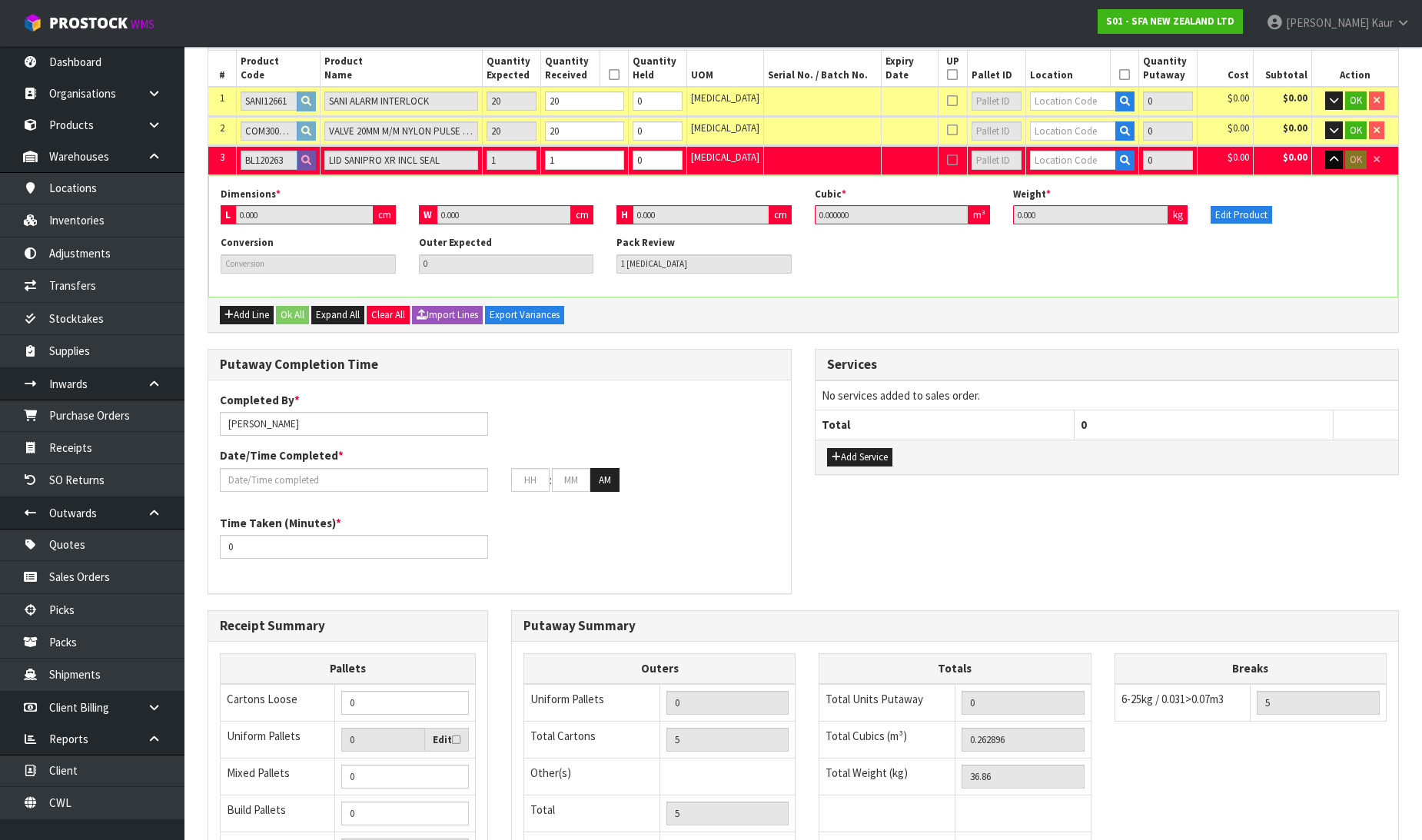
click at [1195, 244] on div "Conversion Outer Expected 0 Pack Review 1 PCE" at bounding box center [804, 260] width 1189 height 49
click at [1335, 160] on icon "button" at bounding box center [1334, 160] width 9 height 10
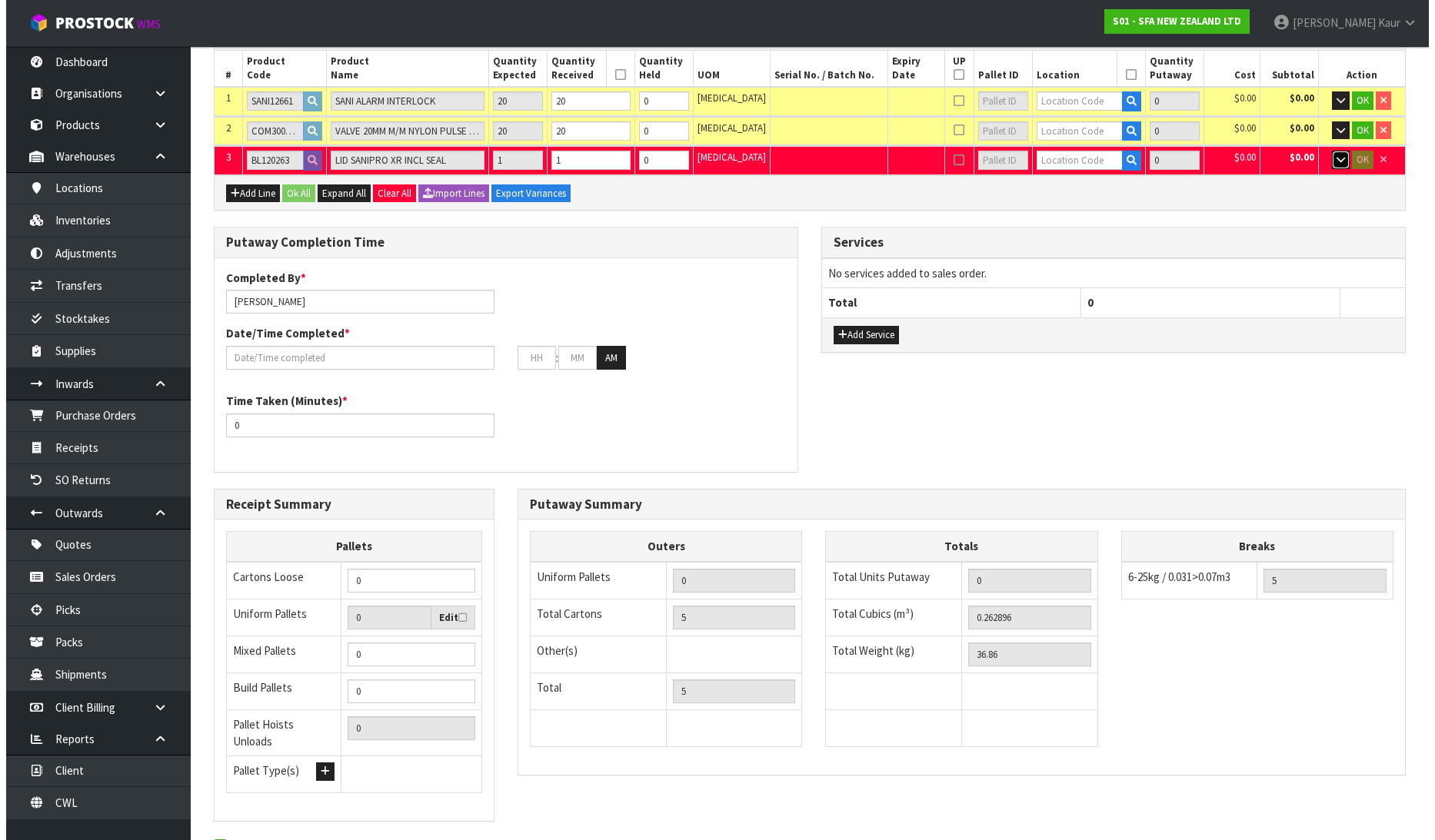
scroll to position [0, 0]
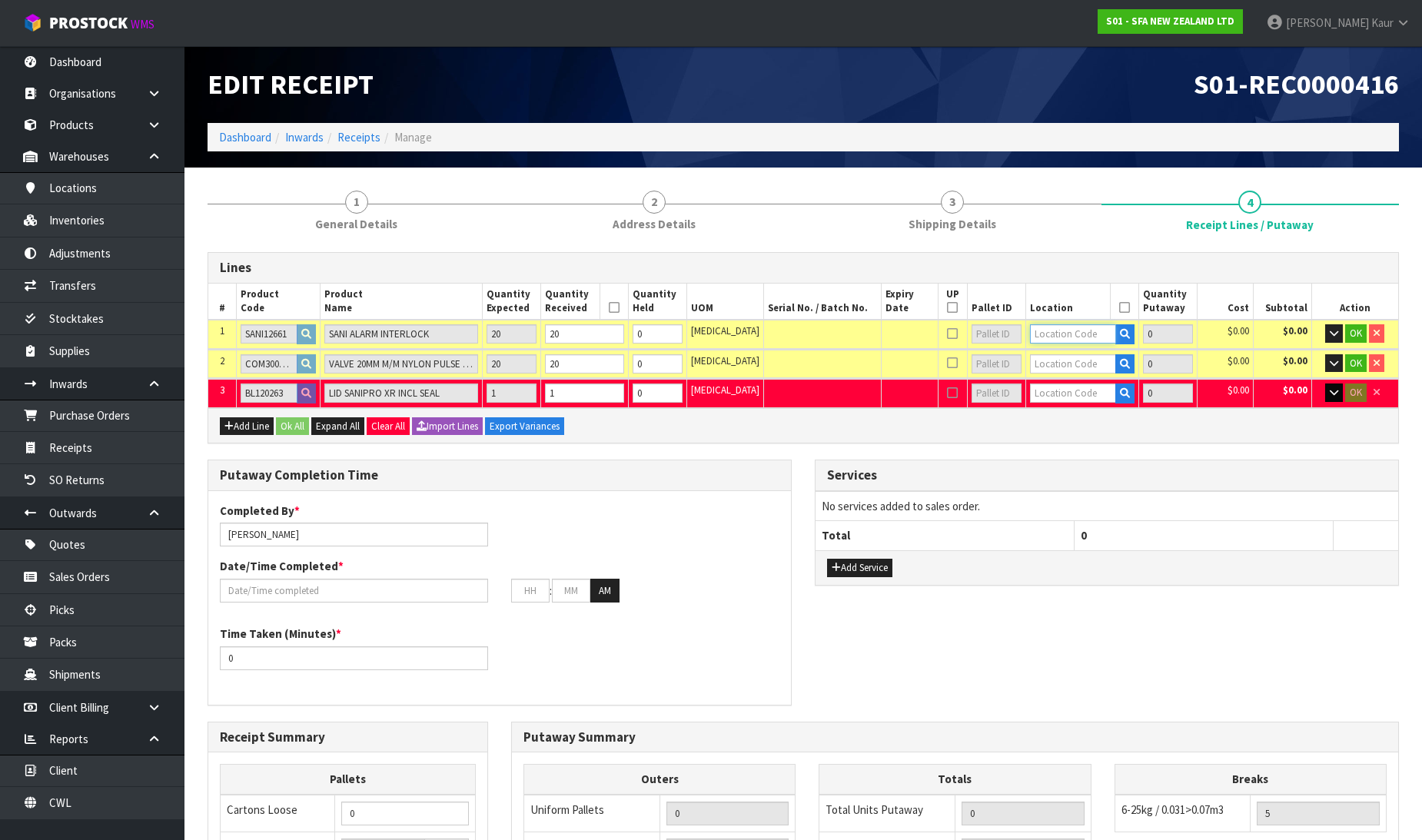
click at [1056, 339] on input "text" at bounding box center [1073, 334] width 86 height 19
type input "35-18-2"
click at [1064, 376] on strong "35-18-2" at bounding box center [1052, 379] width 40 height 14
type input "20"
type input "35-18-2-B"
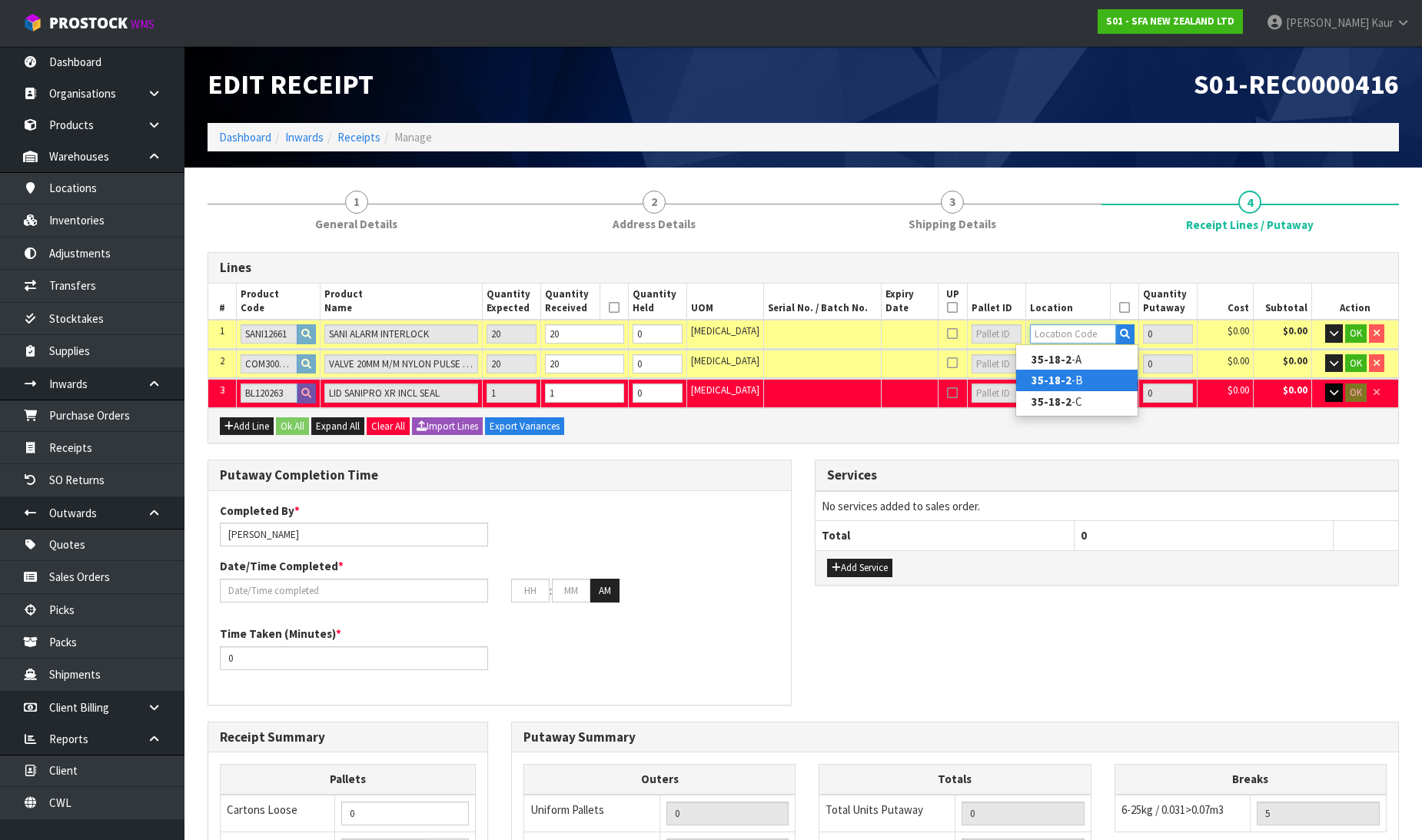
type input "20"
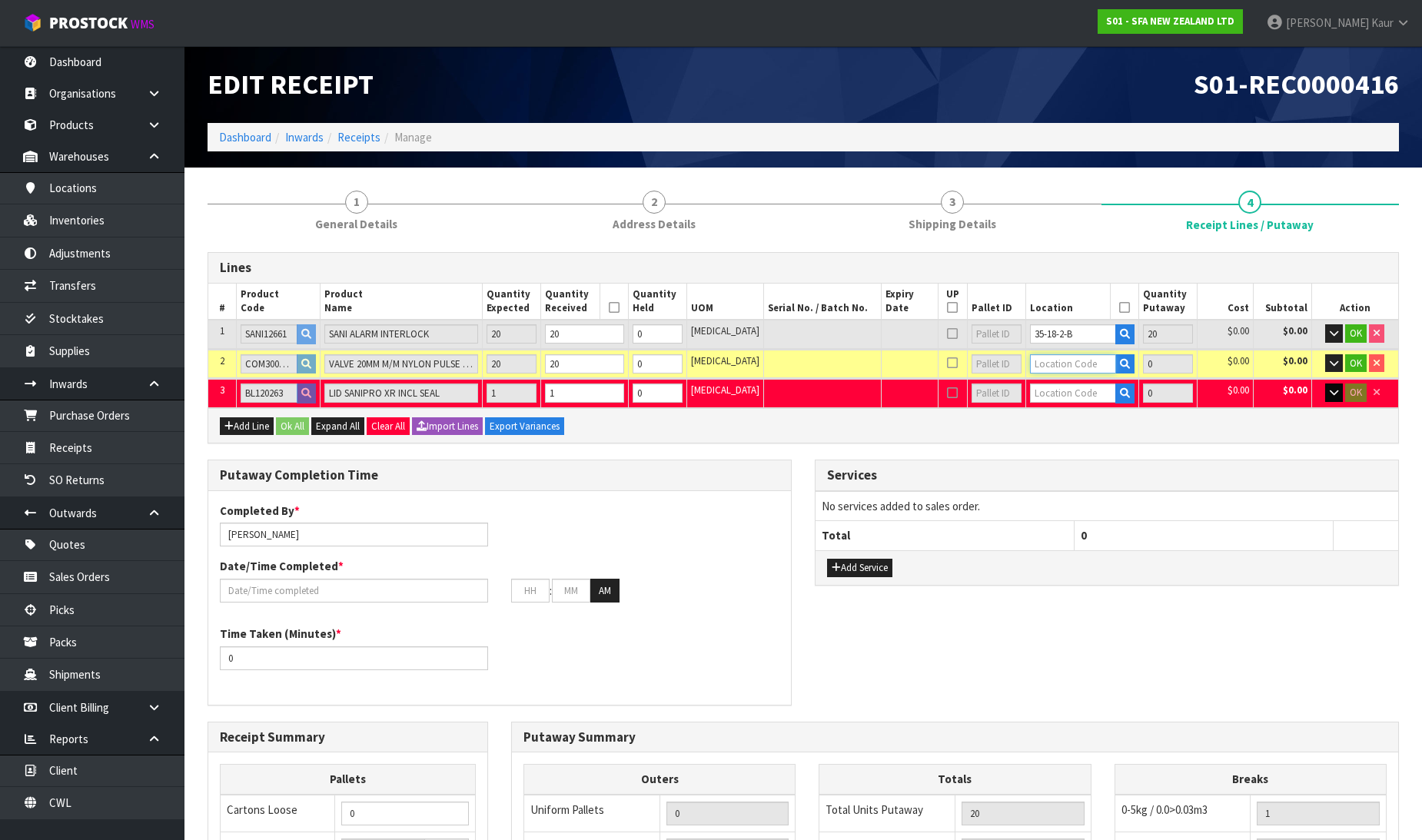
click at [1070, 364] on input "text" at bounding box center [1073, 364] width 86 height 19
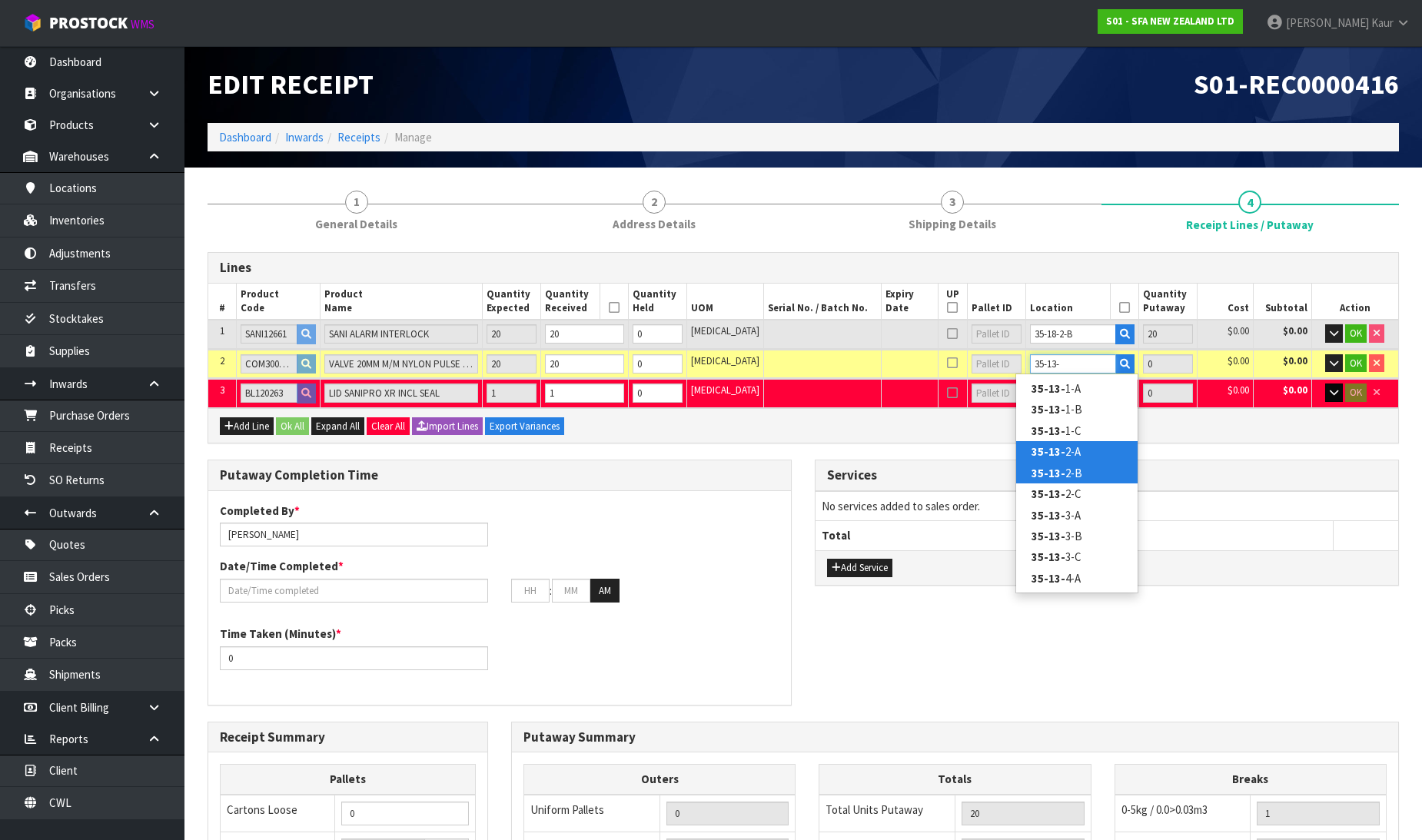
type input "35-13-"
click at [1071, 467] on link "35-13- 2-B" at bounding box center [1076, 473] width 121 height 21
type input "40"
type input "35-13-2-B"
type input "20"
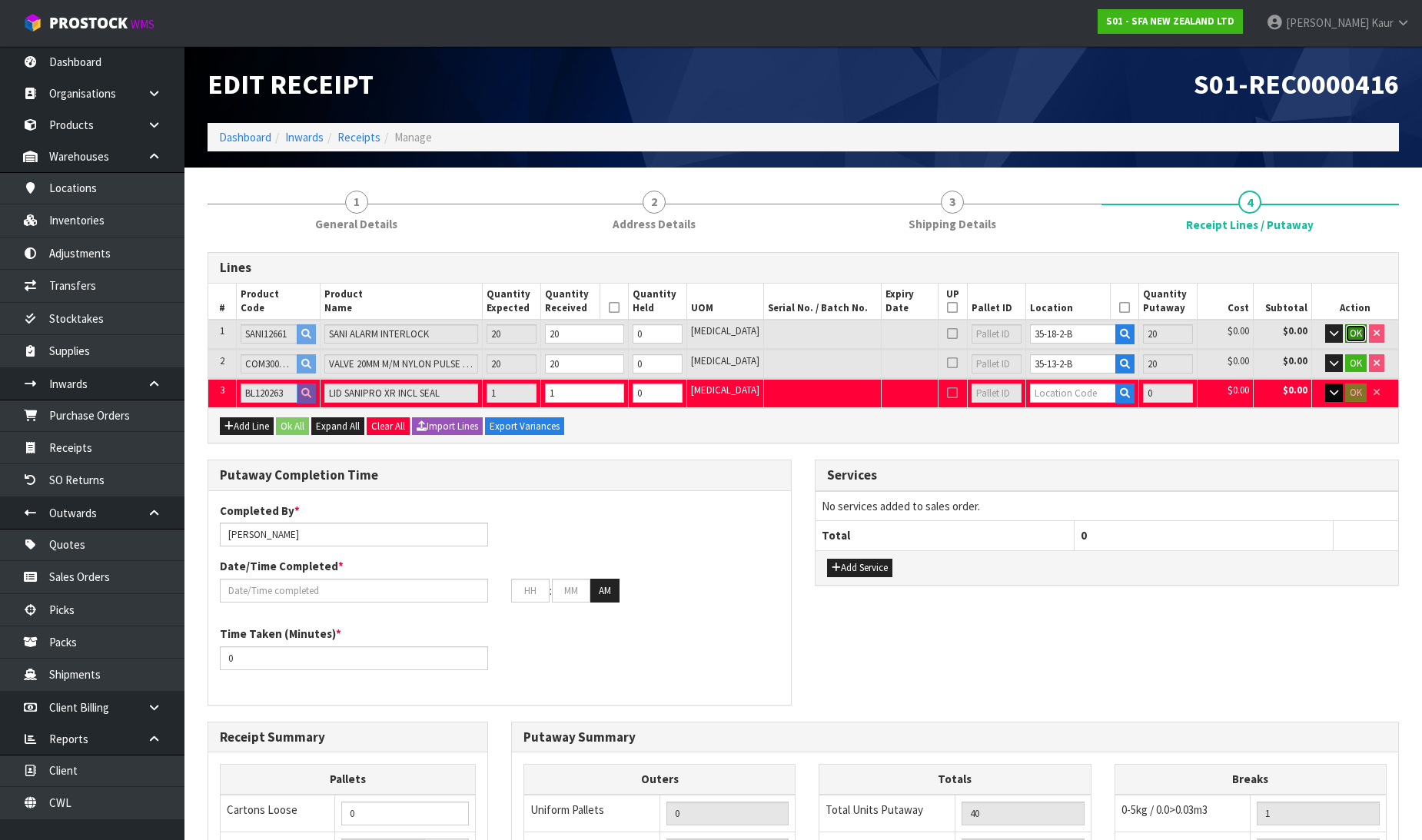
click at [1365, 326] on button "OK" at bounding box center [1356, 333] width 22 height 18
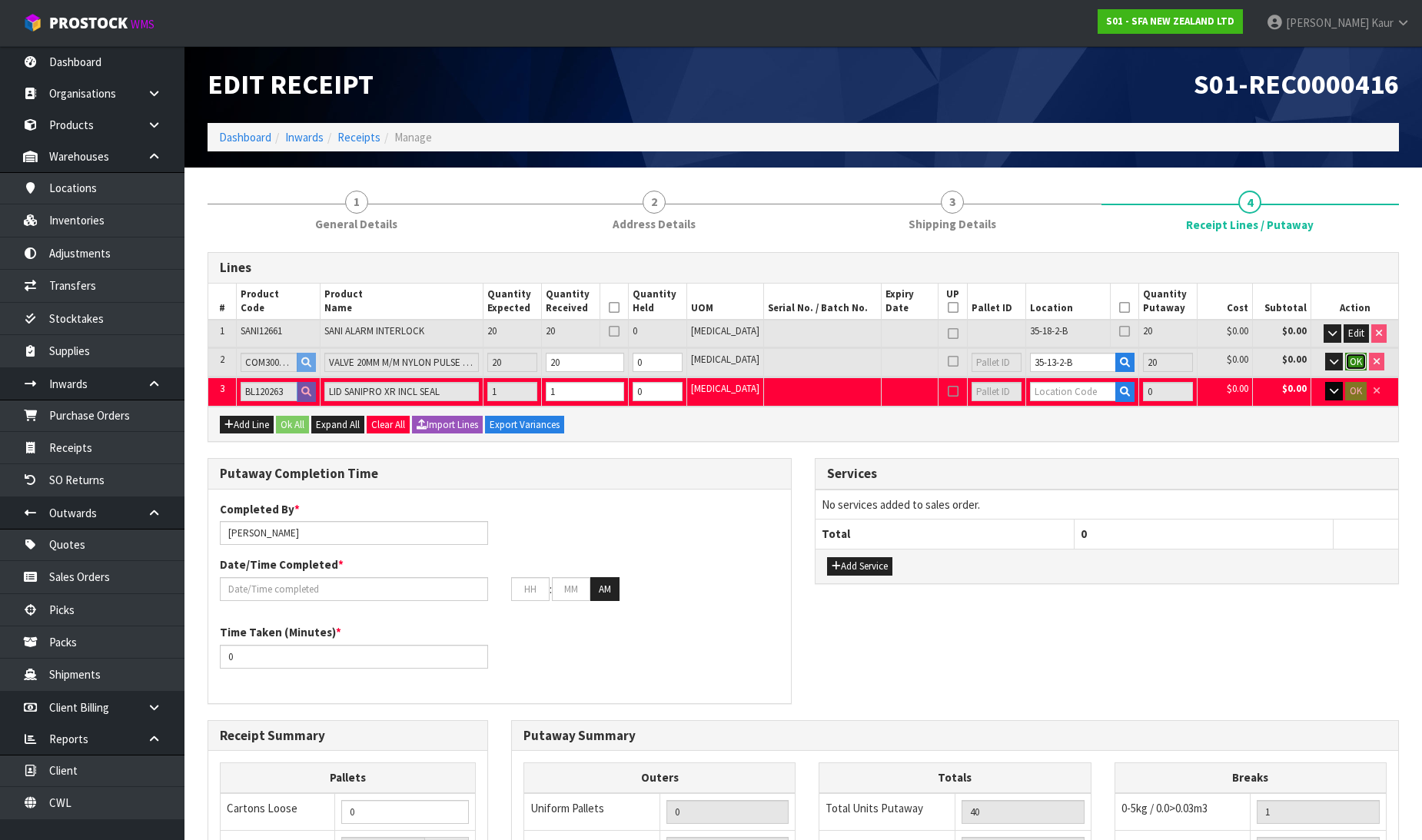
click at [1350, 353] on button "OK" at bounding box center [1356, 361] width 22 height 18
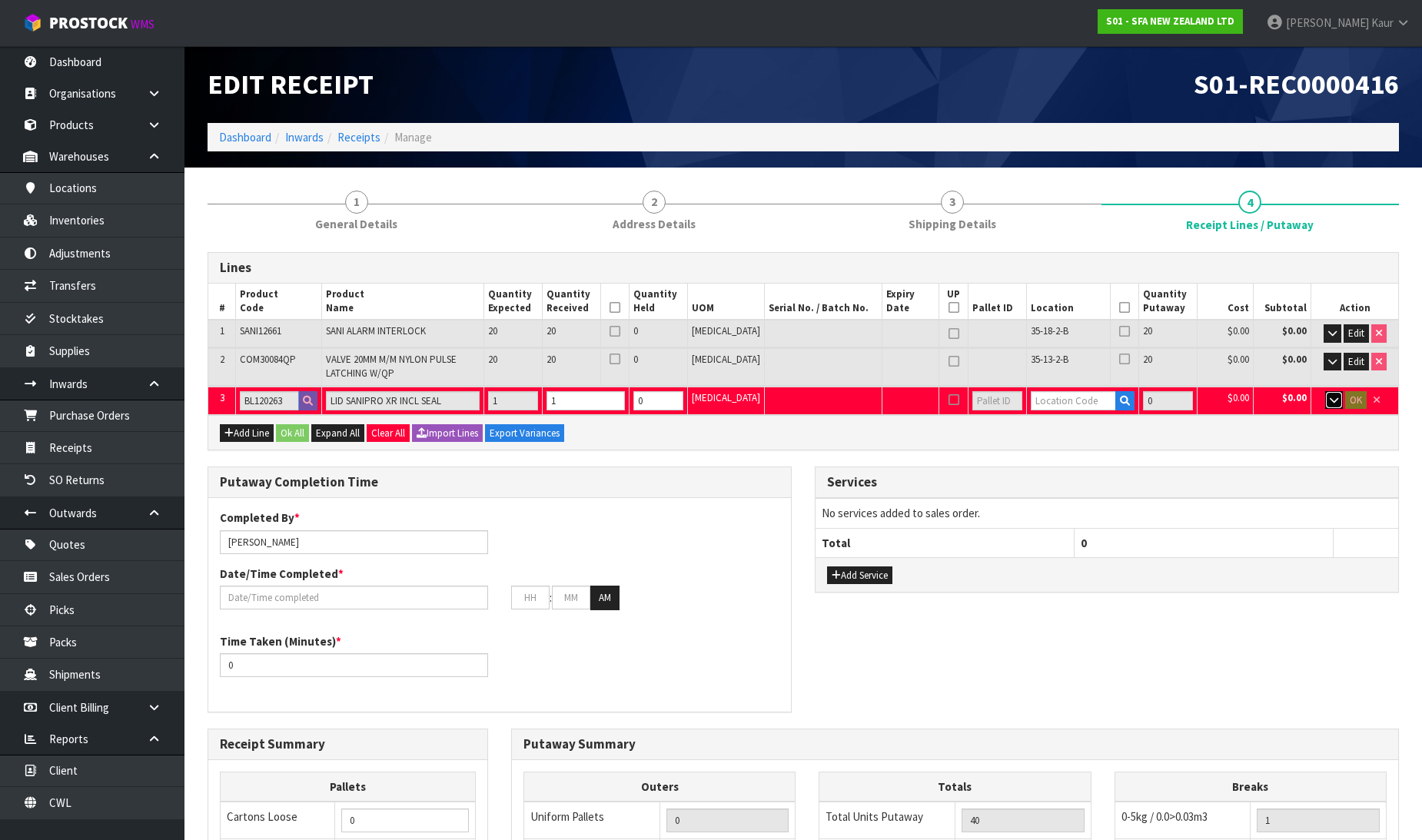
click at [1334, 405] on button "button" at bounding box center [1334, 399] width 18 height 18
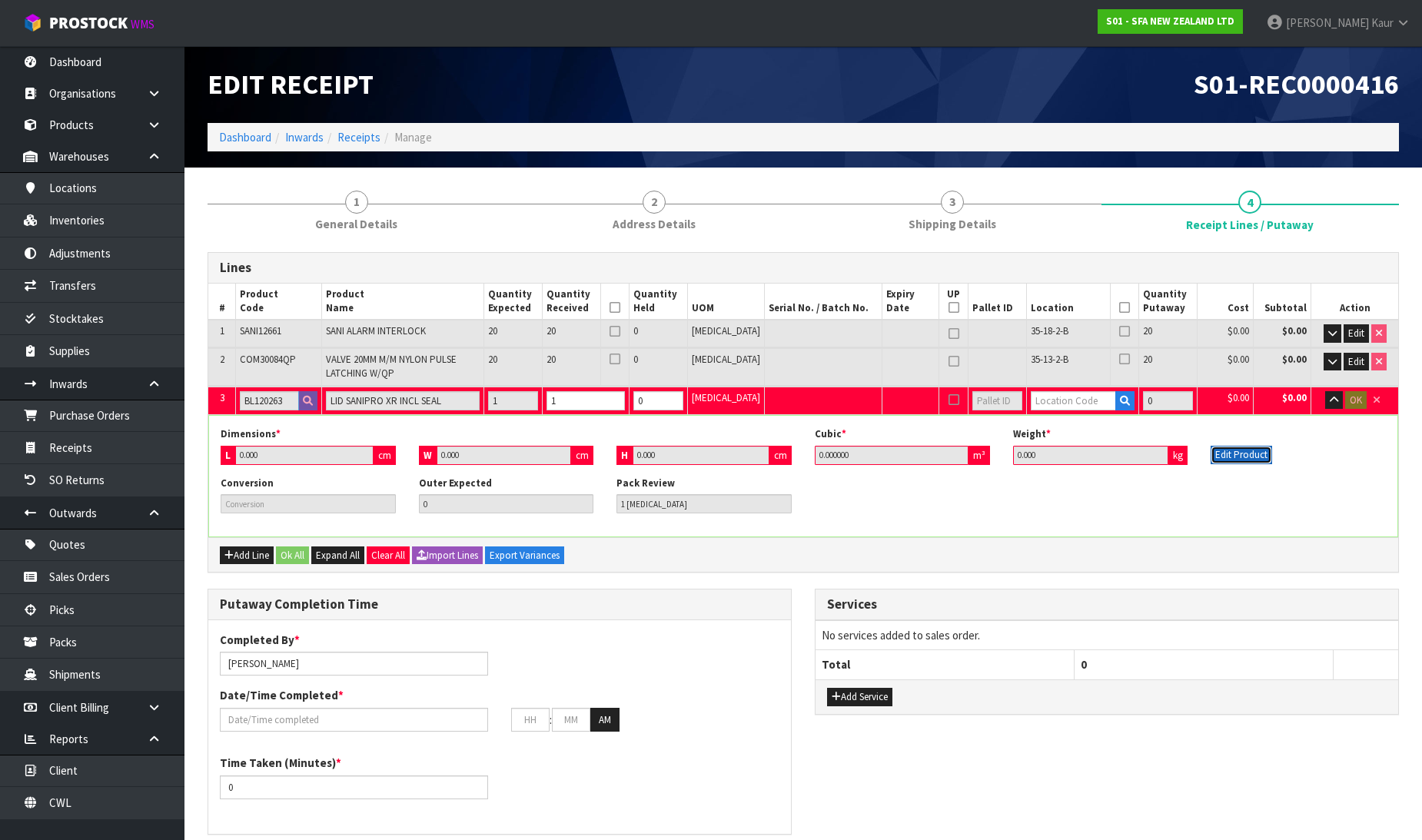
click at [1244, 450] on button "Edit Product" at bounding box center [1241, 455] width 61 height 18
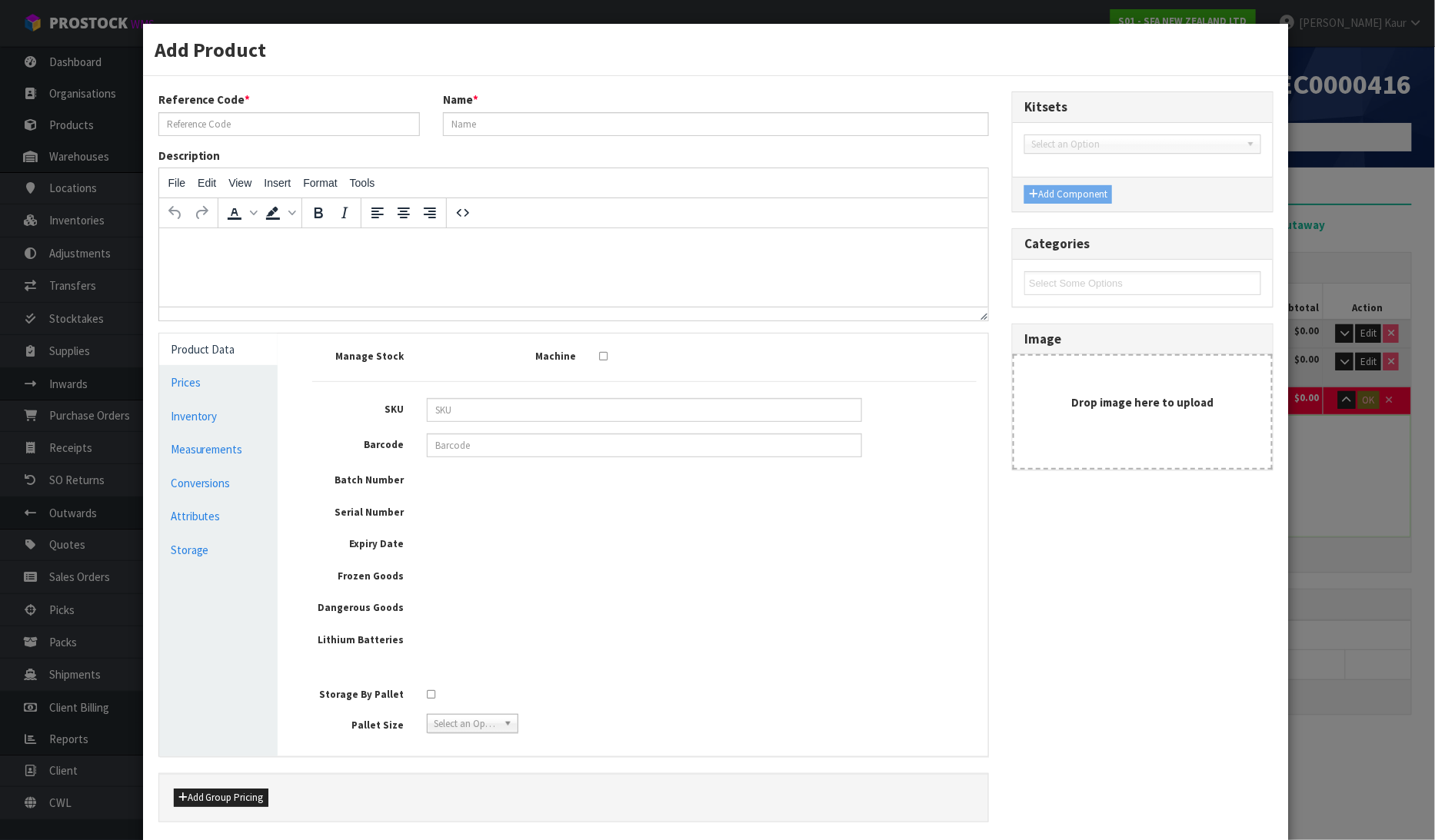
type input "BL120263"
type input "LID SANIPRO XR INCL SEAL"
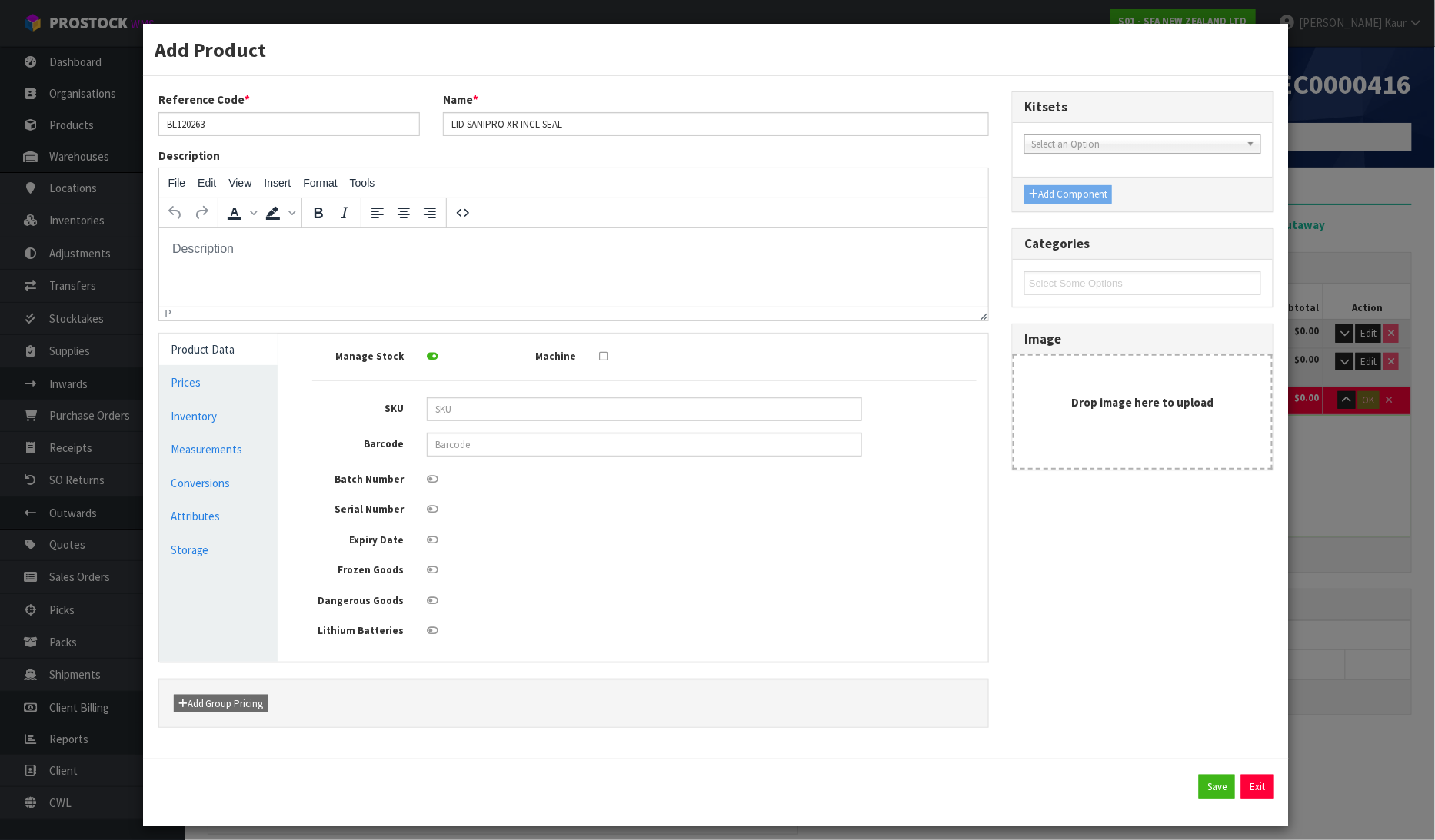
click at [1347, 179] on div "Add Product Reference Code * BL120263 Name * LID SANIPRO XR INCL SEAL Descripti…" at bounding box center [717, 420] width 1435 height 840
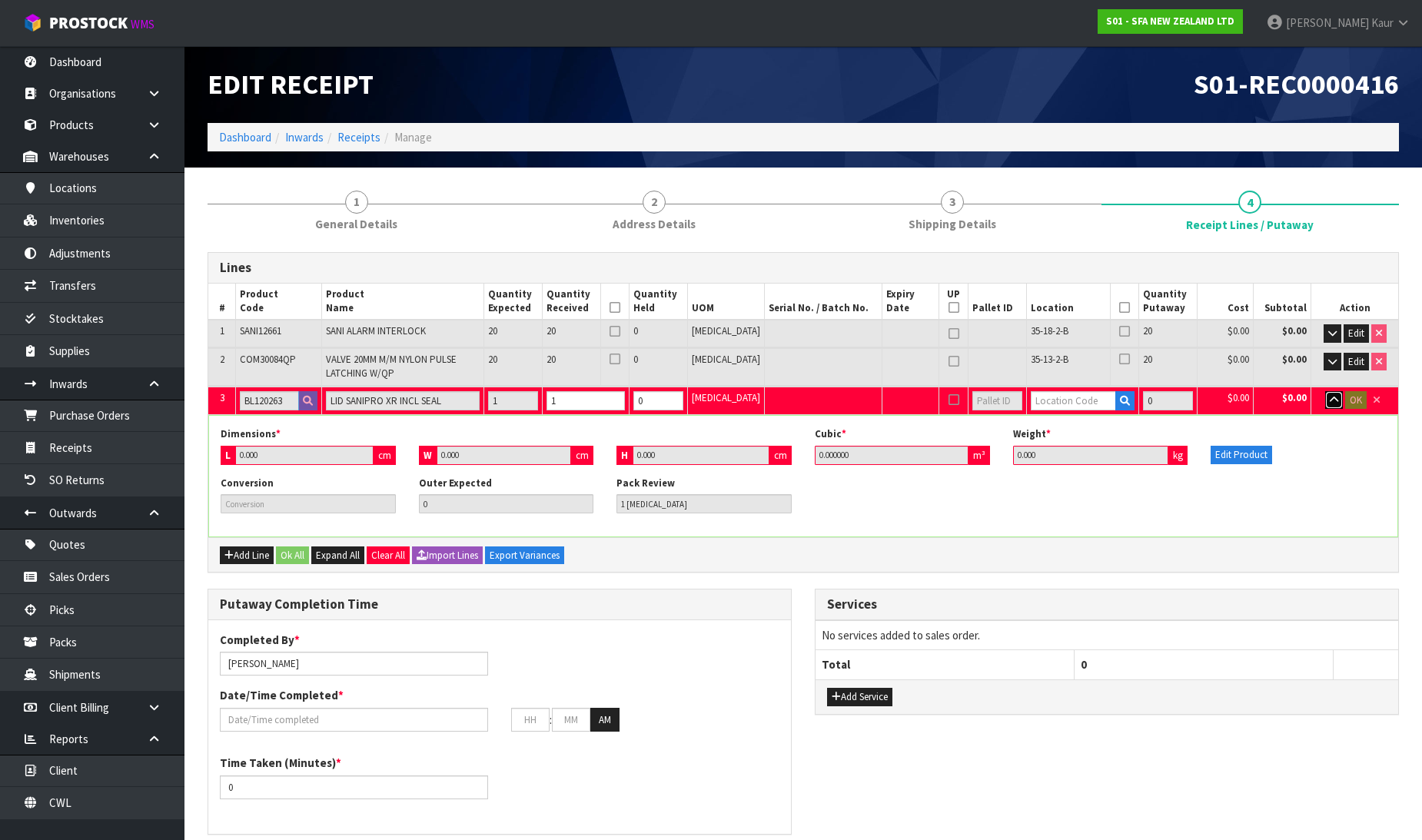
click at [1335, 392] on button "button" at bounding box center [1334, 399] width 18 height 18
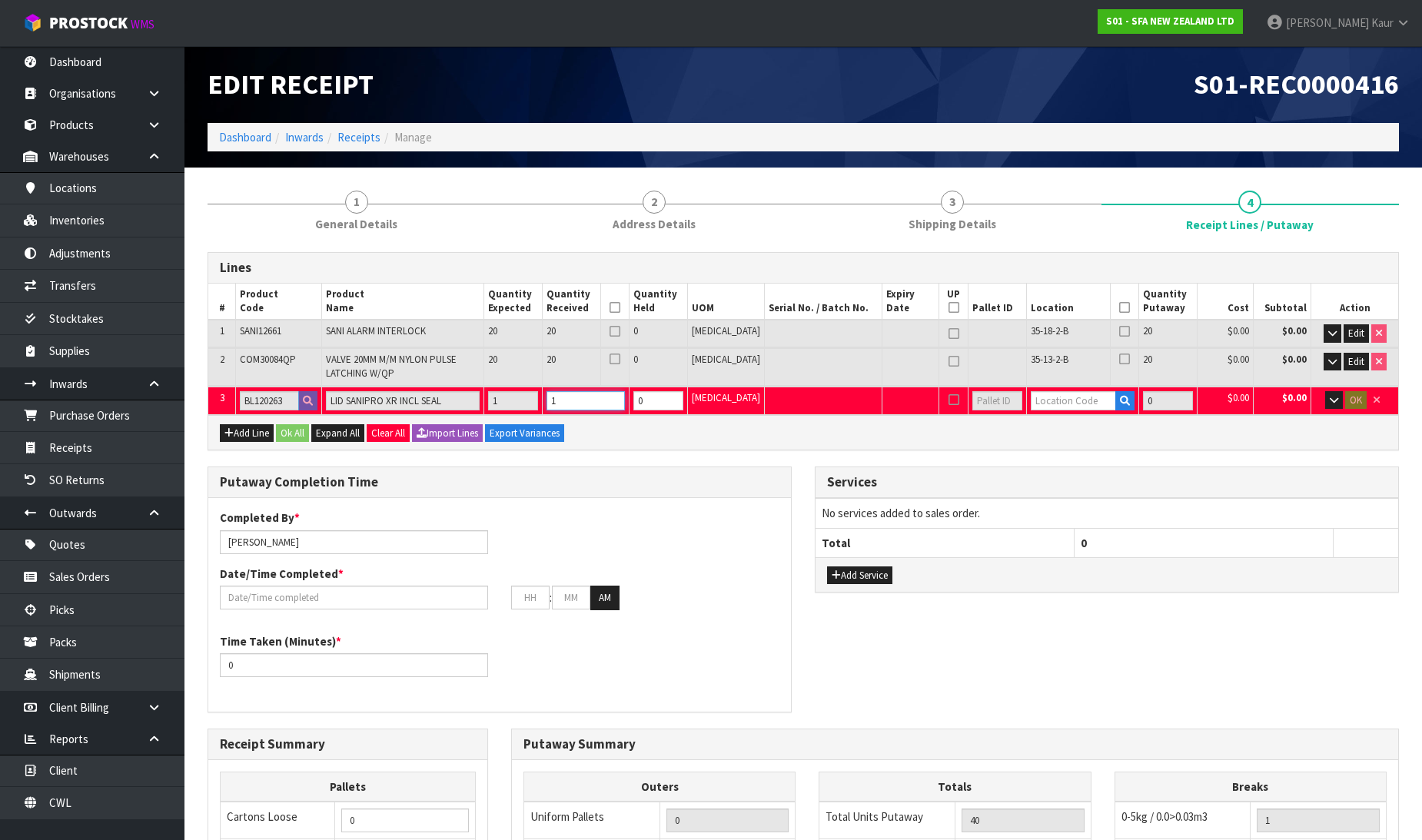
click at [592, 401] on input "1" at bounding box center [586, 400] width 78 height 19
type input "0"
type input "0.262896"
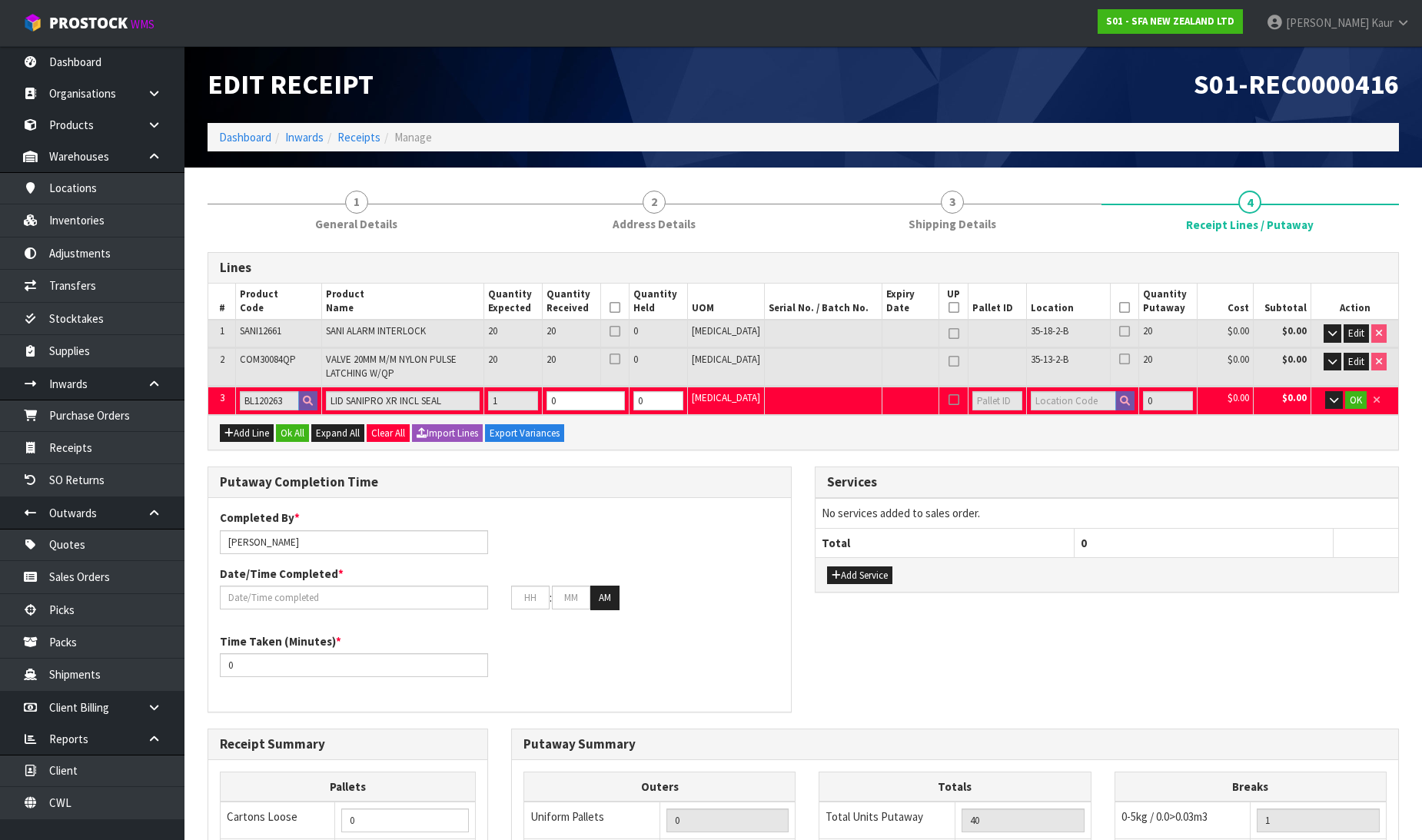
type input "36.86"
click at [643, 442] on div "Add Line Ok All Expand All Clear All Import Lines Export Variances" at bounding box center [803, 432] width 1190 height 34
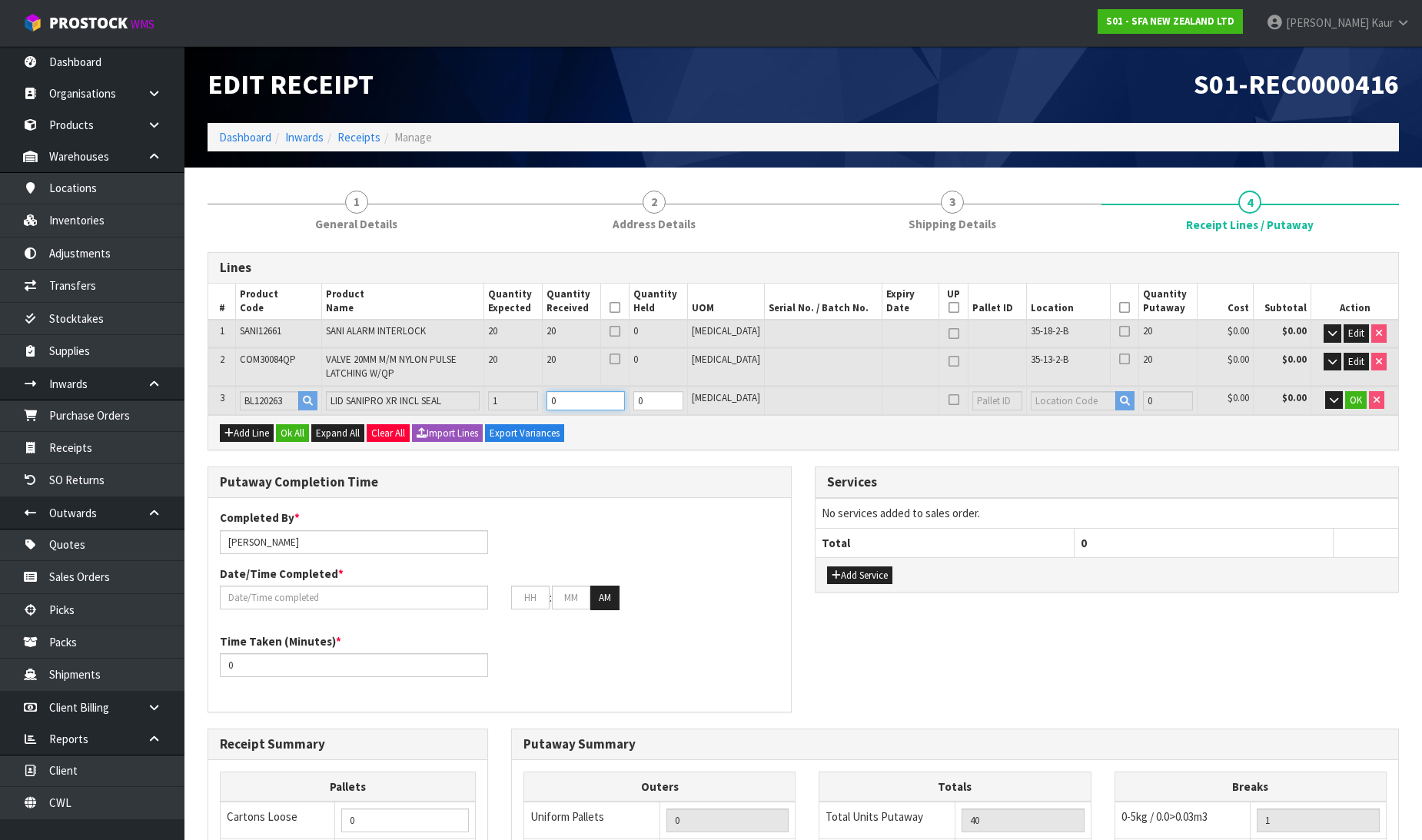
click at [604, 398] on input "0" at bounding box center [586, 400] width 78 height 19
type input "1"
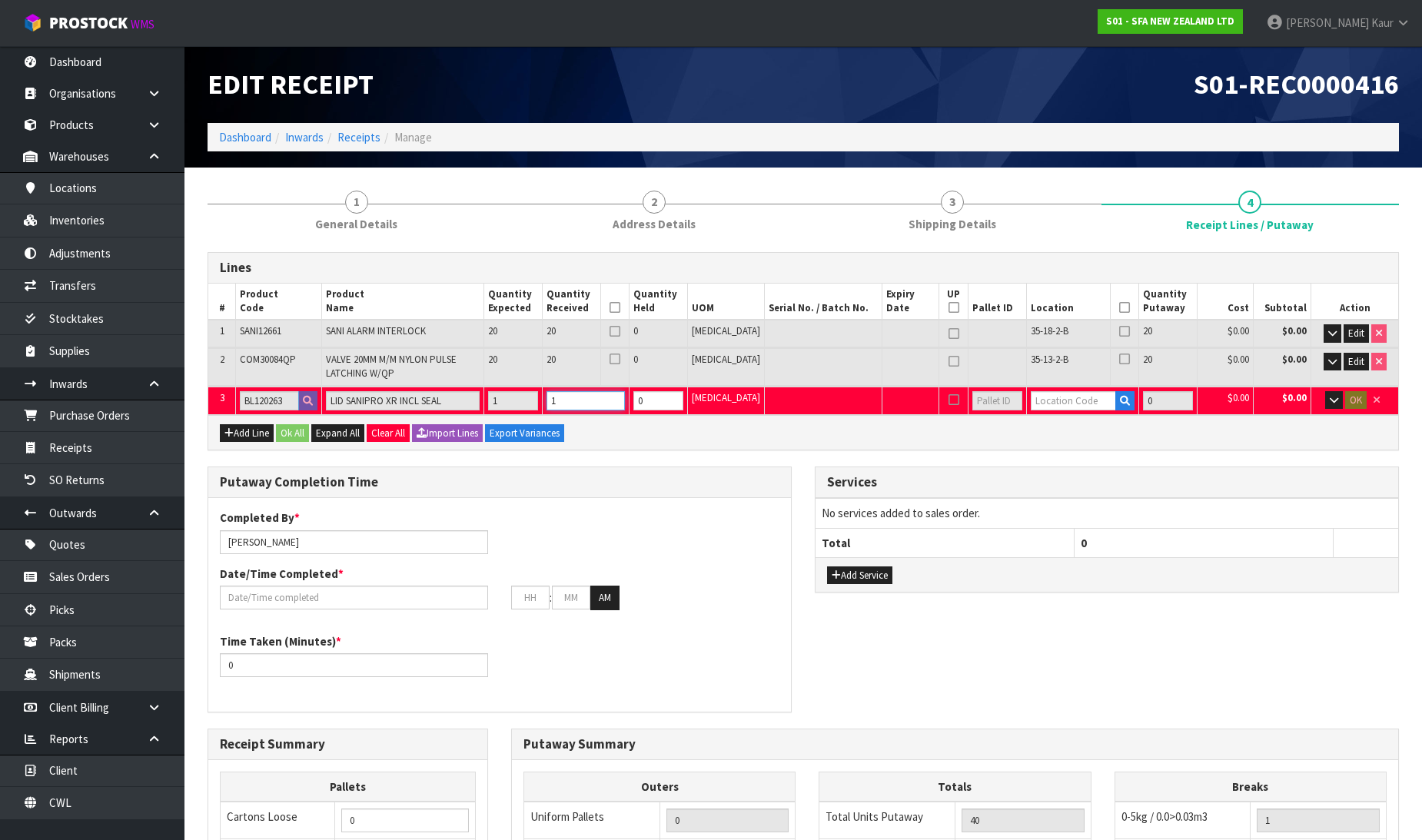
drag, startPoint x: 597, startPoint y: 393, endPoint x: 574, endPoint y: 395, distance: 23.1
click at [574, 395] on input "1" at bounding box center [586, 400] width 78 height 19
type input "0"
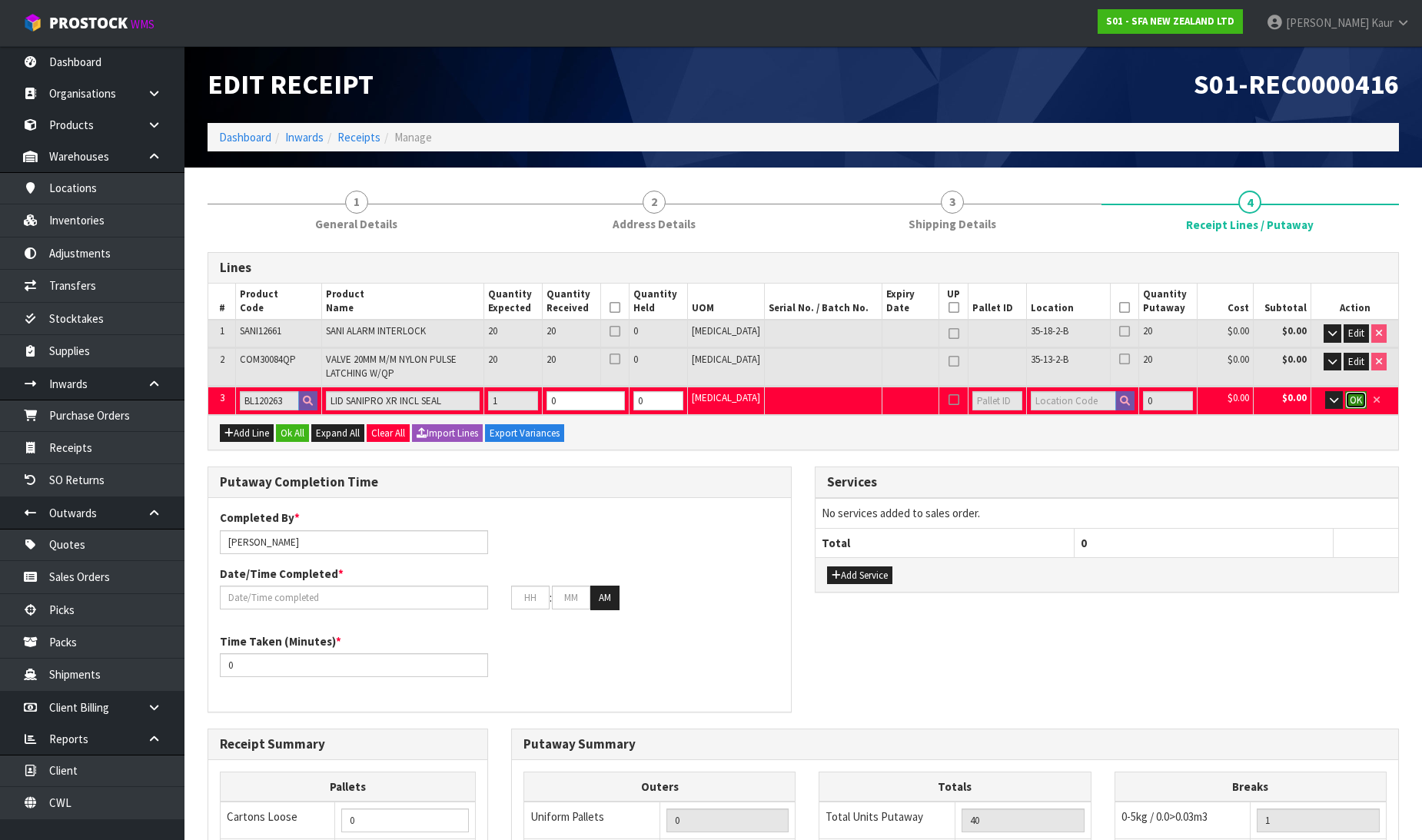
click at [1359, 396] on span "OK" at bounding box center [1356, 400] width 12 height 13
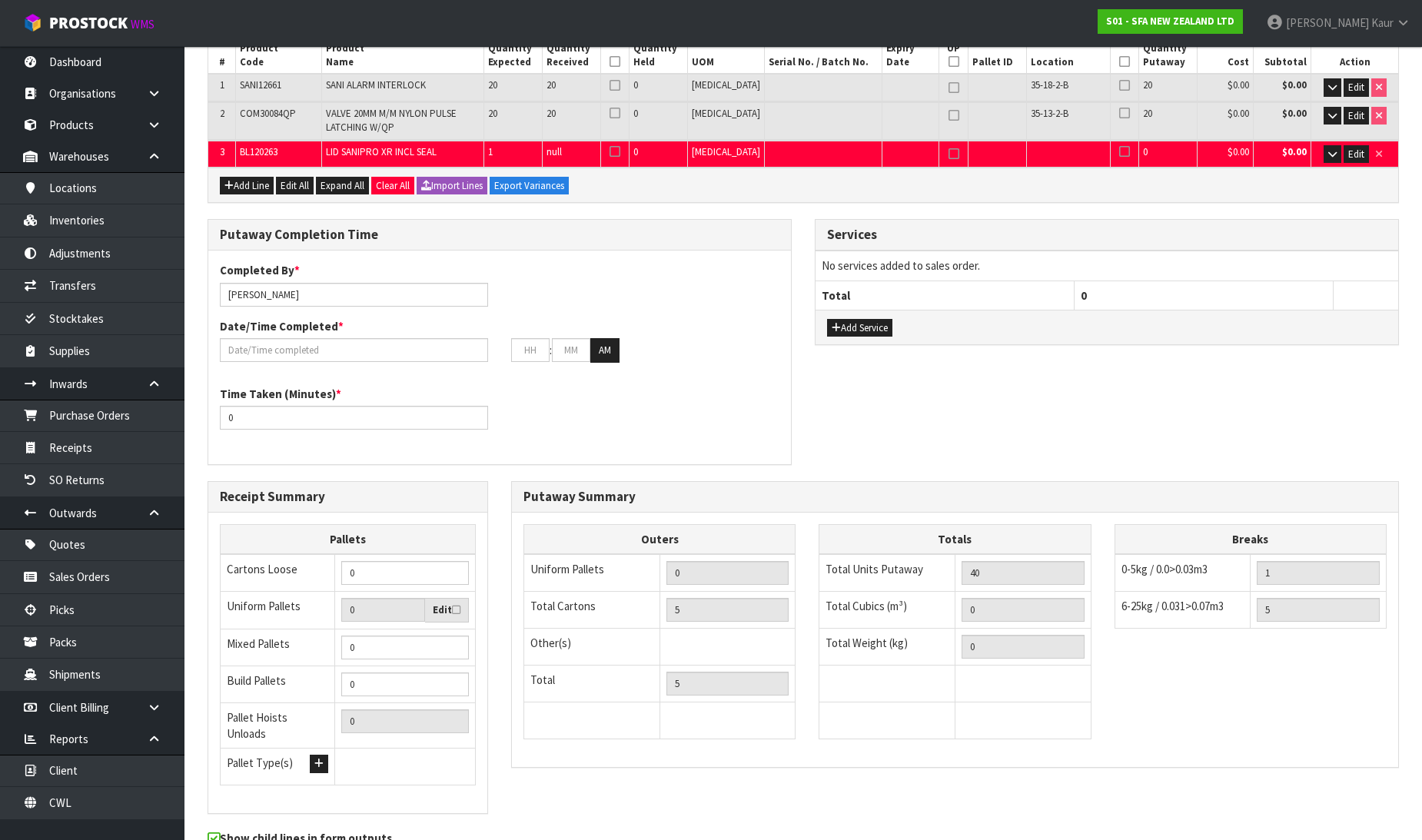
scroll to position [317, 0]
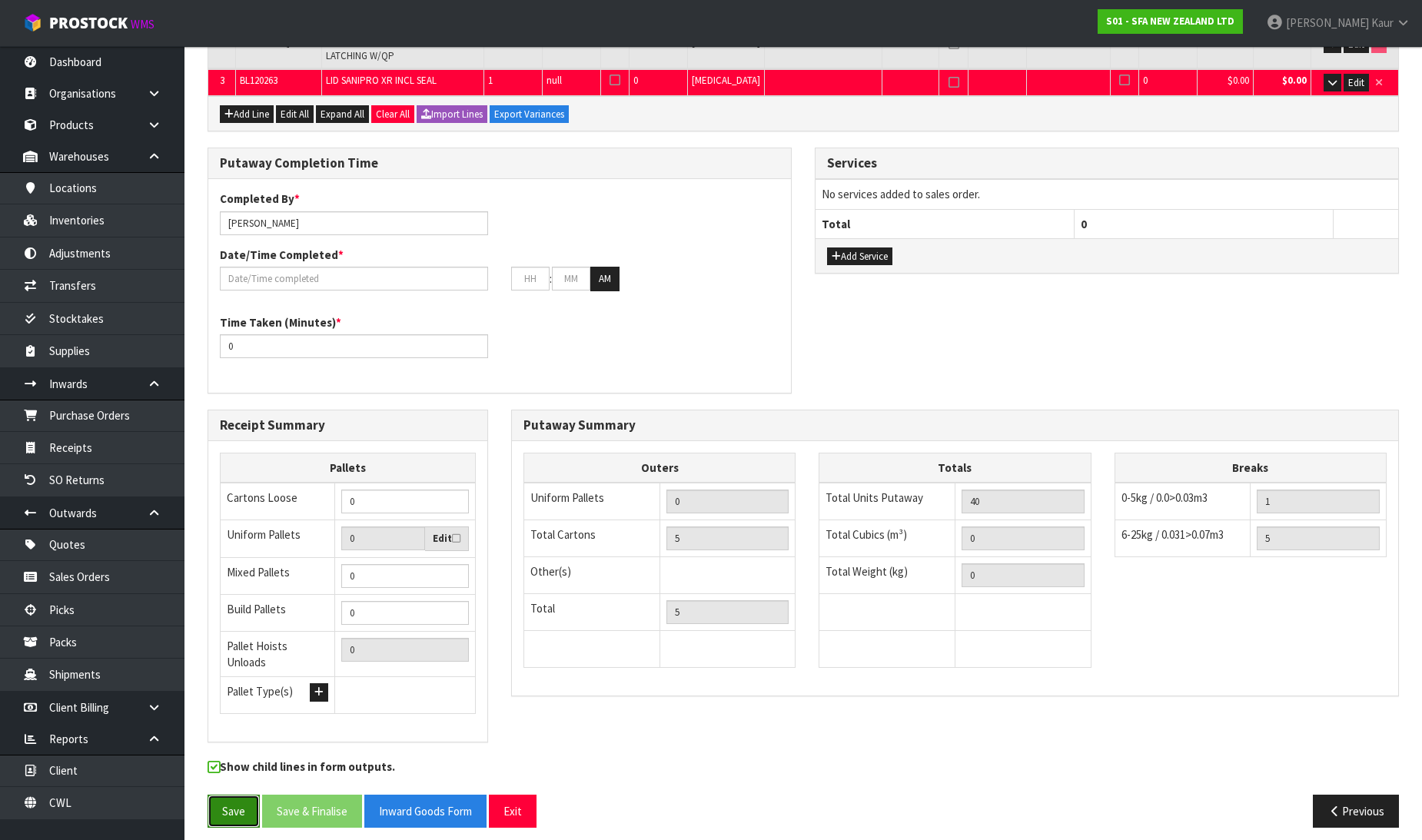
click at [218, 808] on button "Save" at bounding box center [233, 811] width 53 height 33
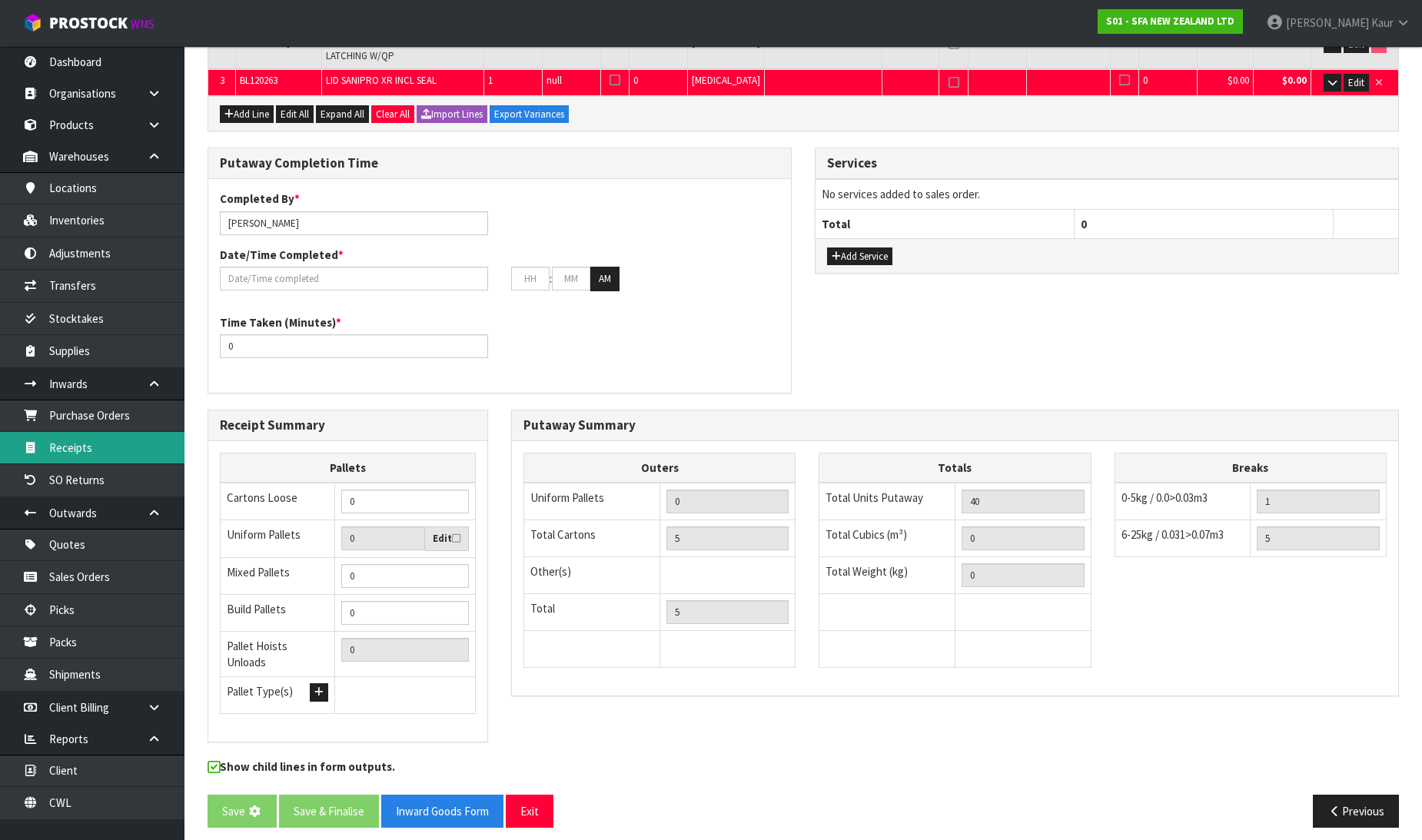
scroll to position [0, 0]
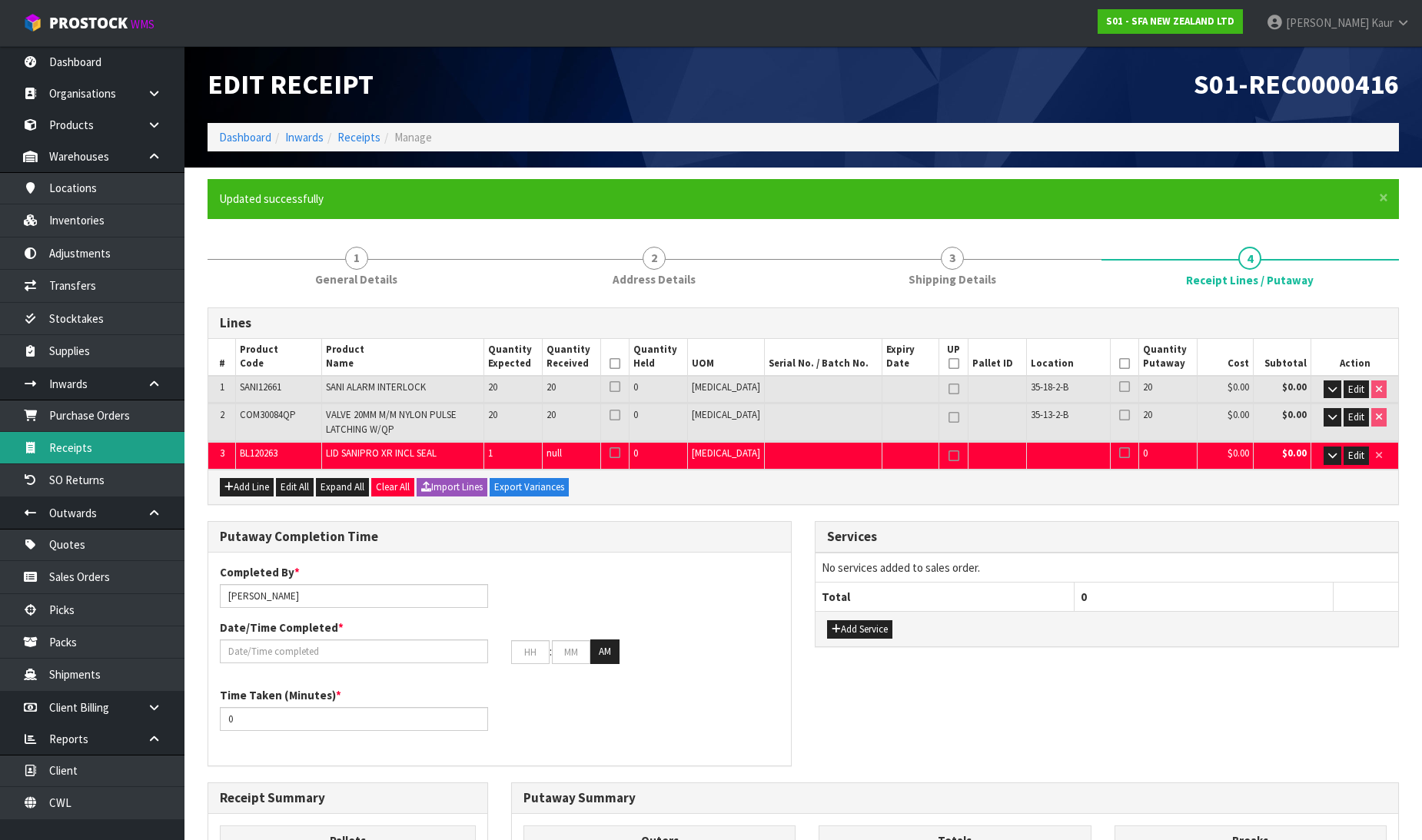
type input "0.262896"
type input "36.86"
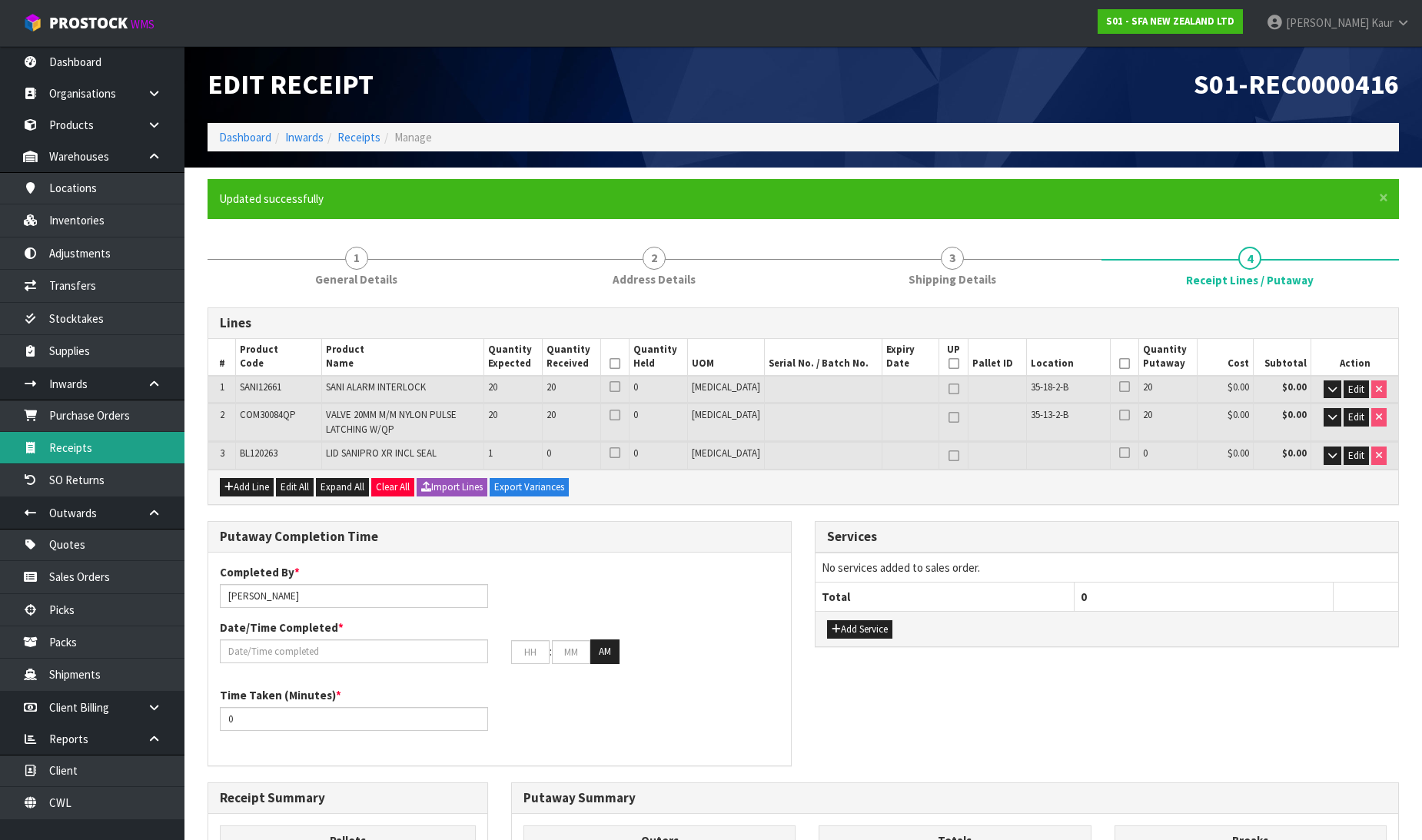
click at [97, 450] on link "Receipts" at bounding box center [92, 447] width 184 height 32
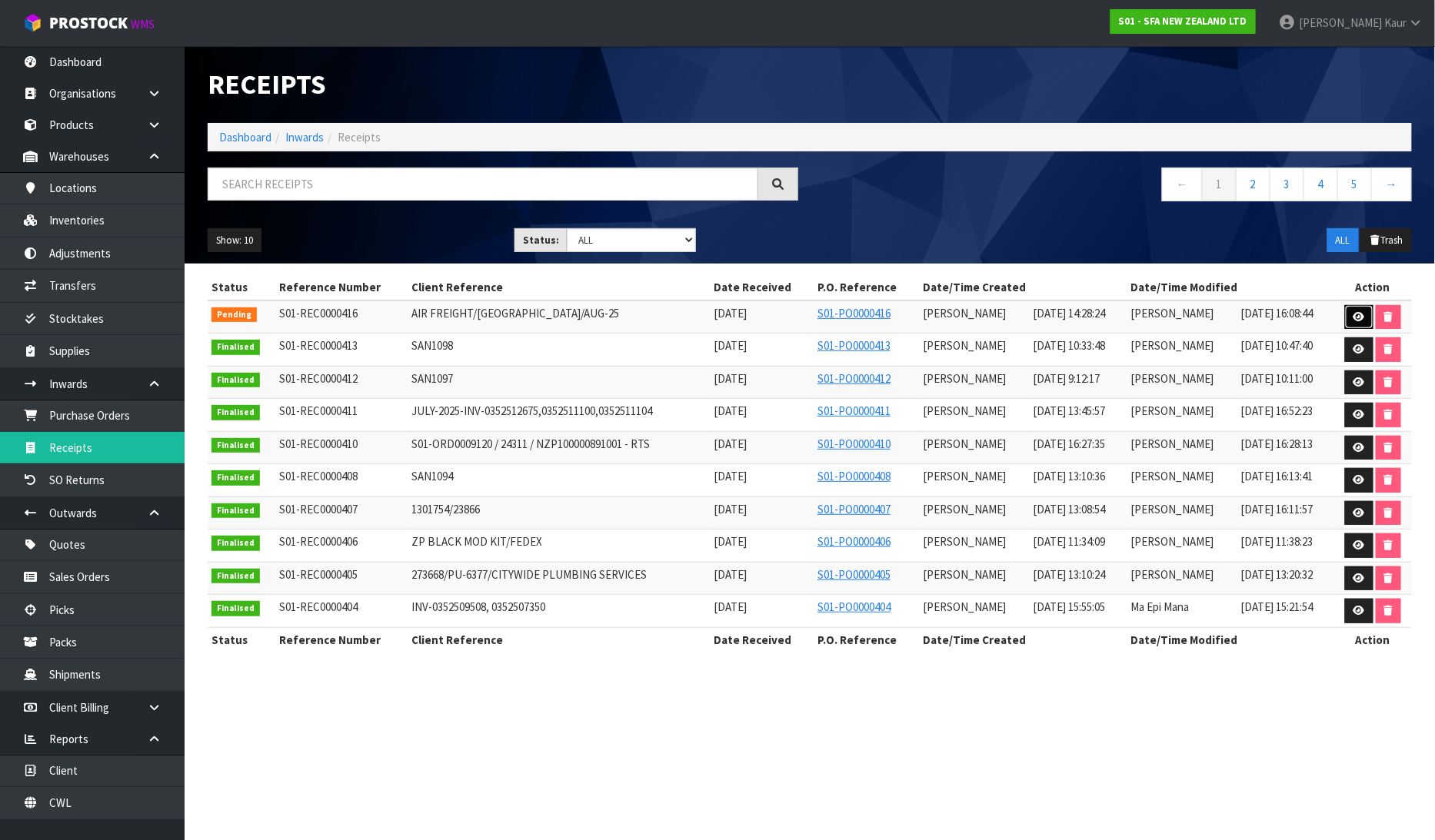
click at [1359, 312] on icon at bounding box center [1359, 317] width 11 height 10
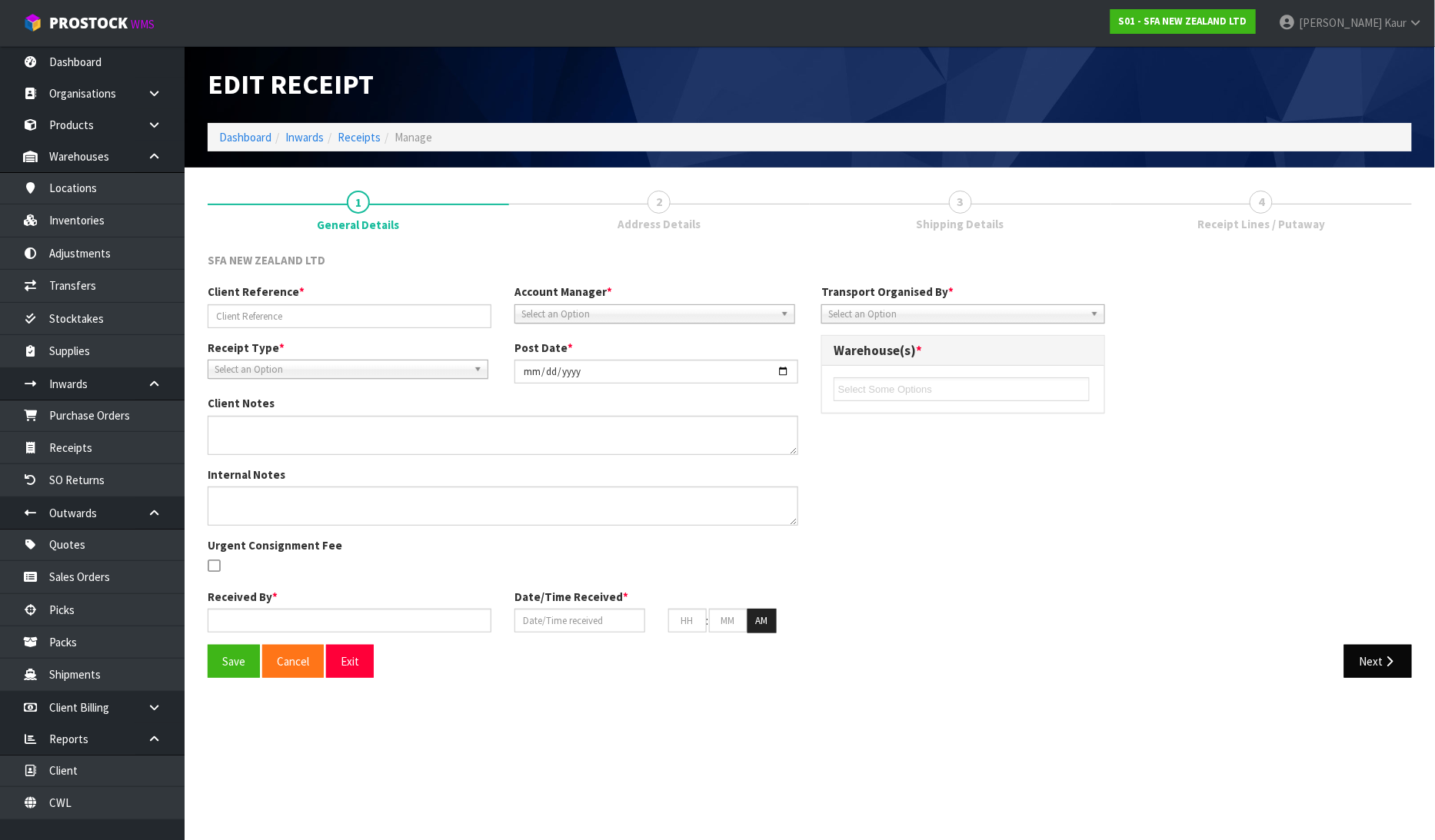
type input "AIR FREIGHT/SYDNEY/AUG-25"
type input "[DATE]"
type input "[PERSON_NAME]"
type input "[DATE]"
type input "02"
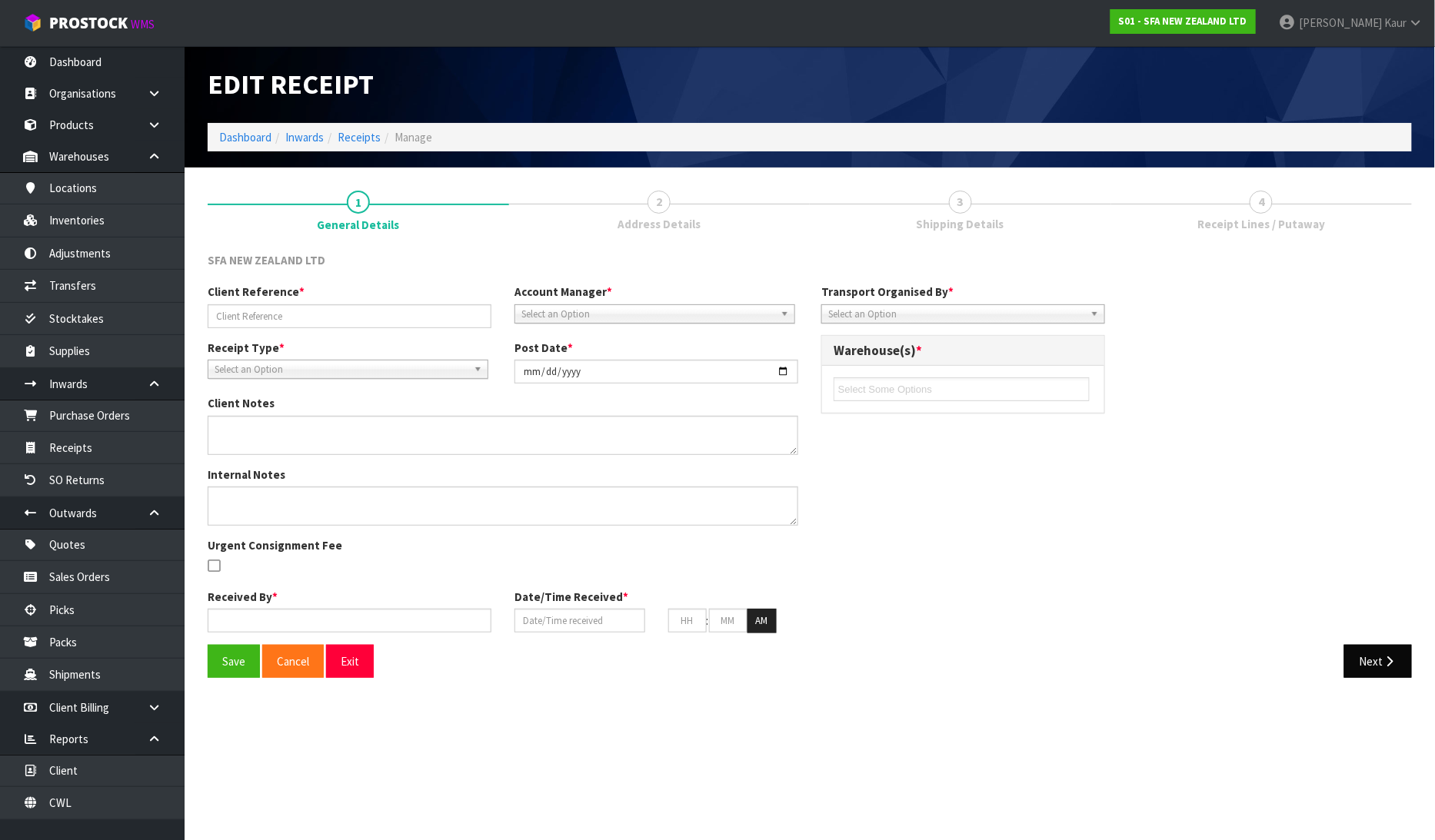
type input "28"
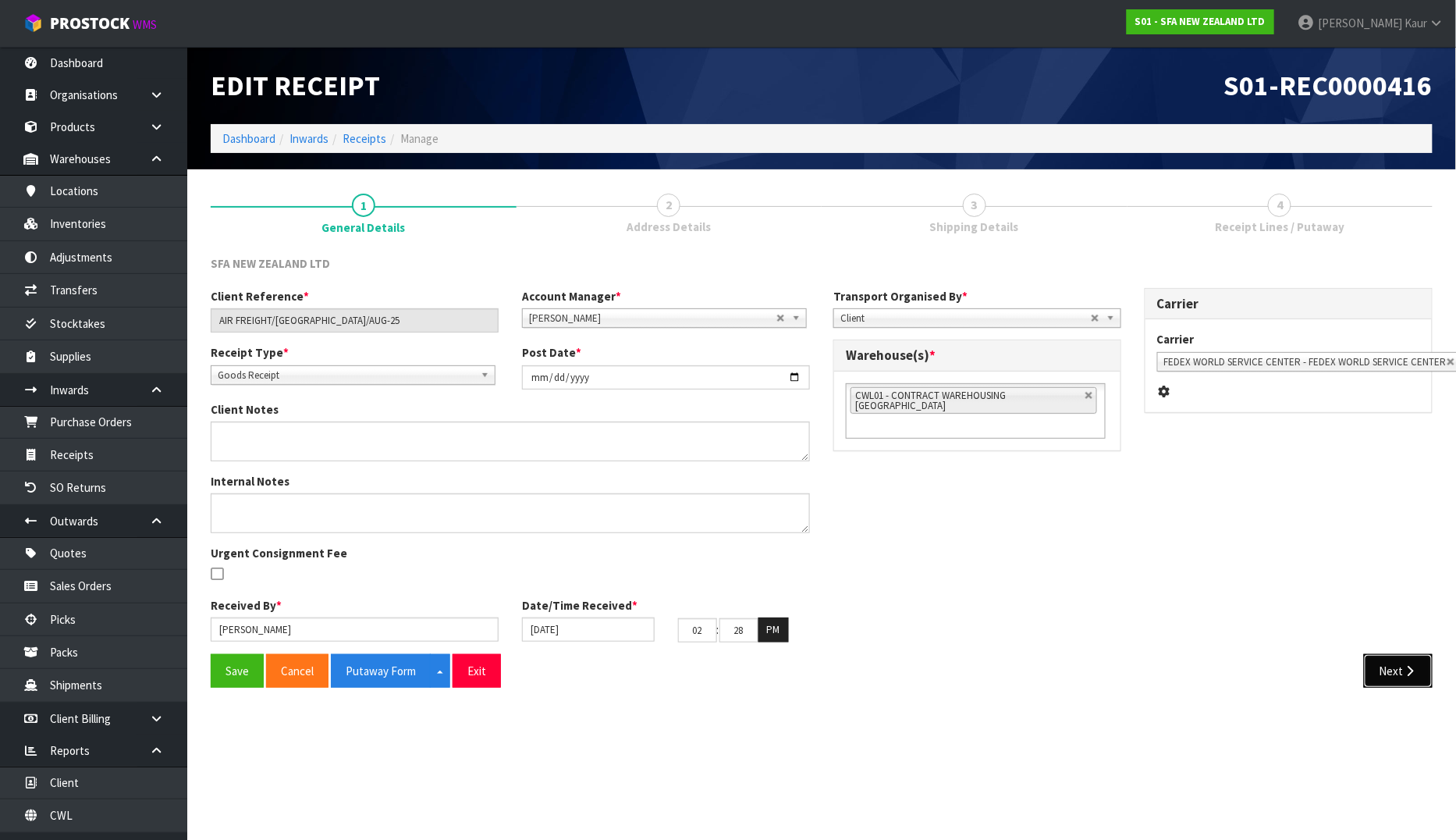
click at [1382, 667] on button "Next" at bounding box center [1398, 670] width 69 height 34
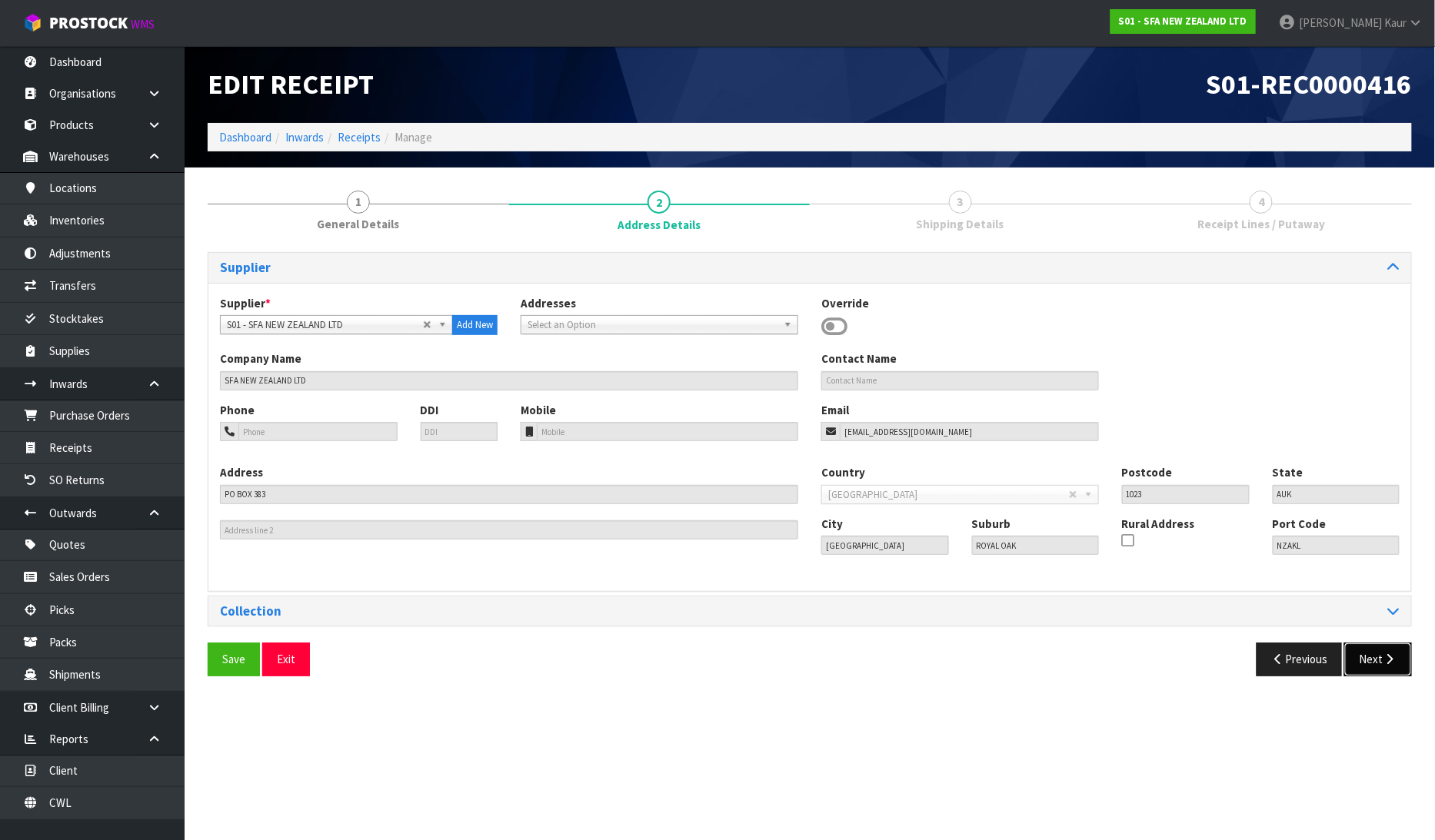
click at [1381, 665] on button "Next" at bounding box center [1378, 659] width 68 height 33
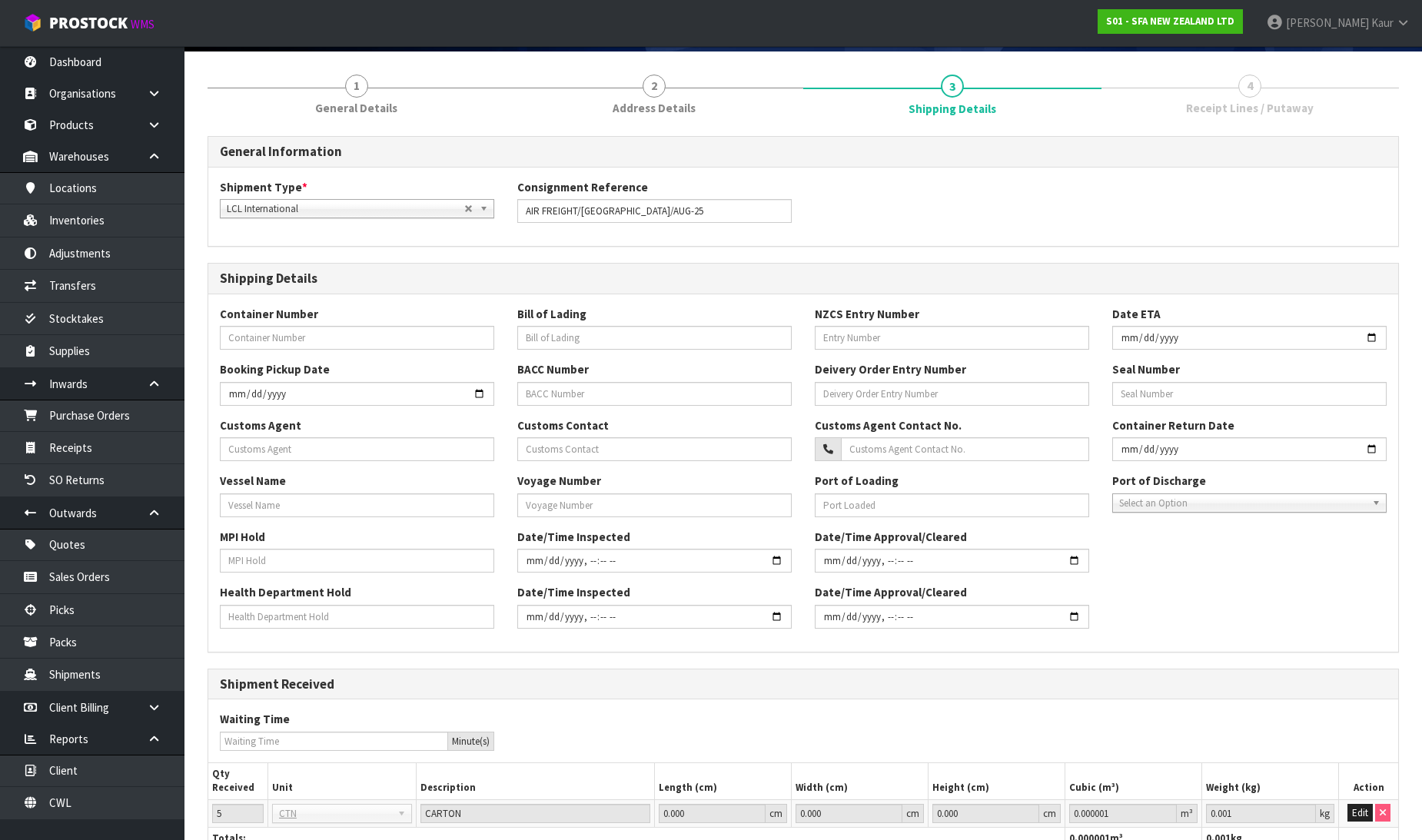
scroll to position [233, 0]
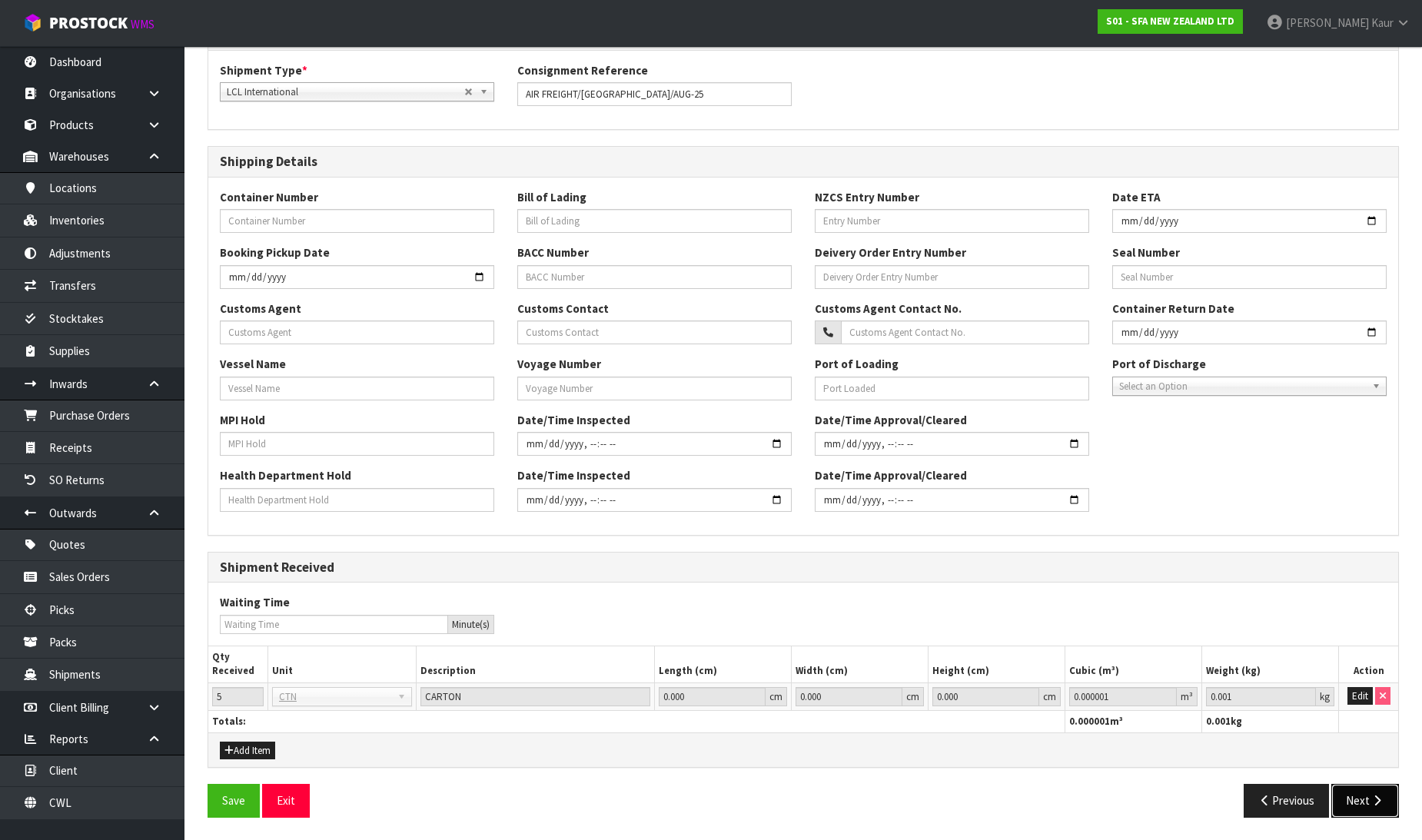
click at [1379, 795] on icon "button" at bounding box center [1377, 801] width 14 height 11
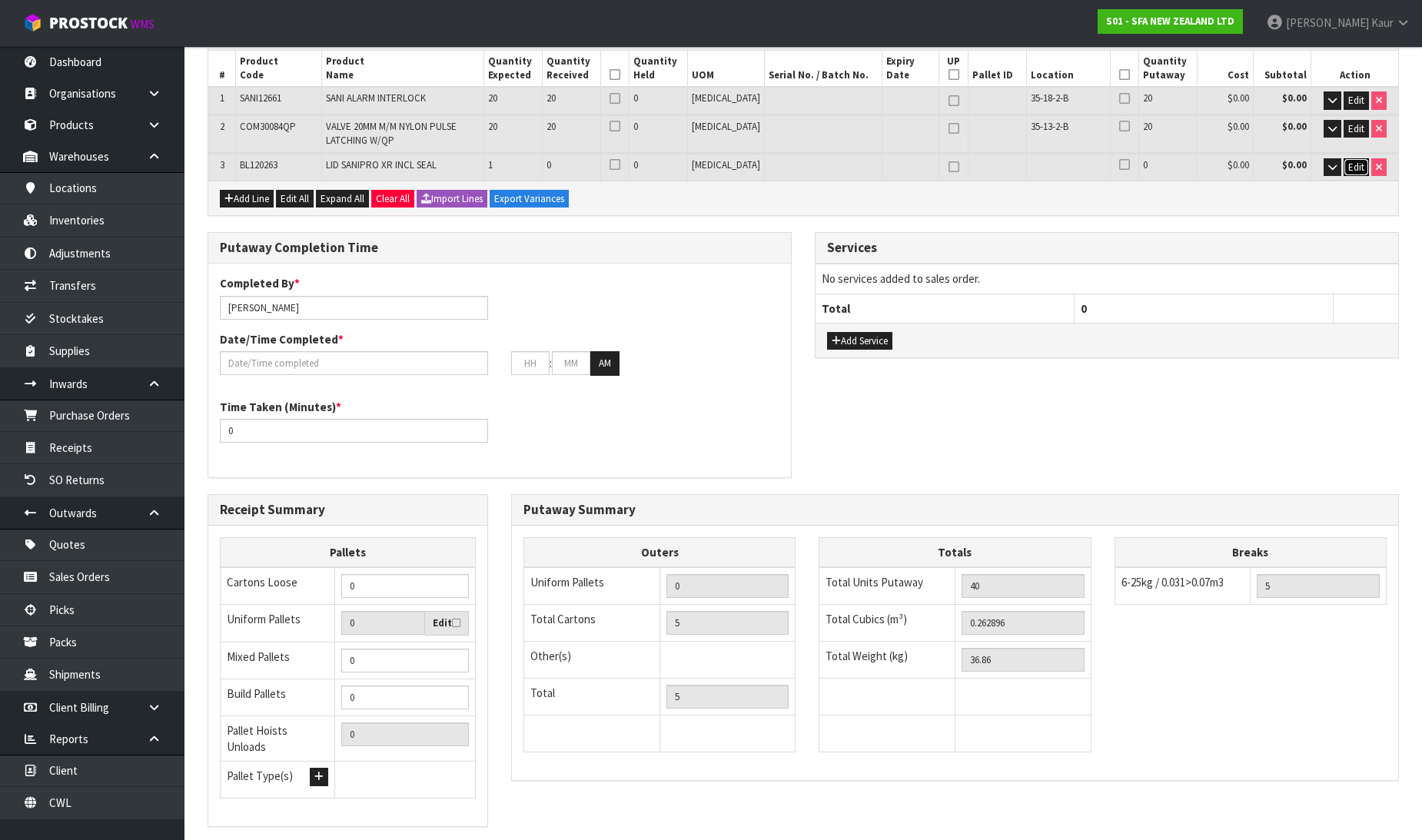
drag, startPoint x: 1356, startPoint y: 163, endPoint x: 1107, endPoint y: 182, distance: 249.7
click at [1354, 163] on span "Edit" at bounding box center [1356, 167] width 16 height 13
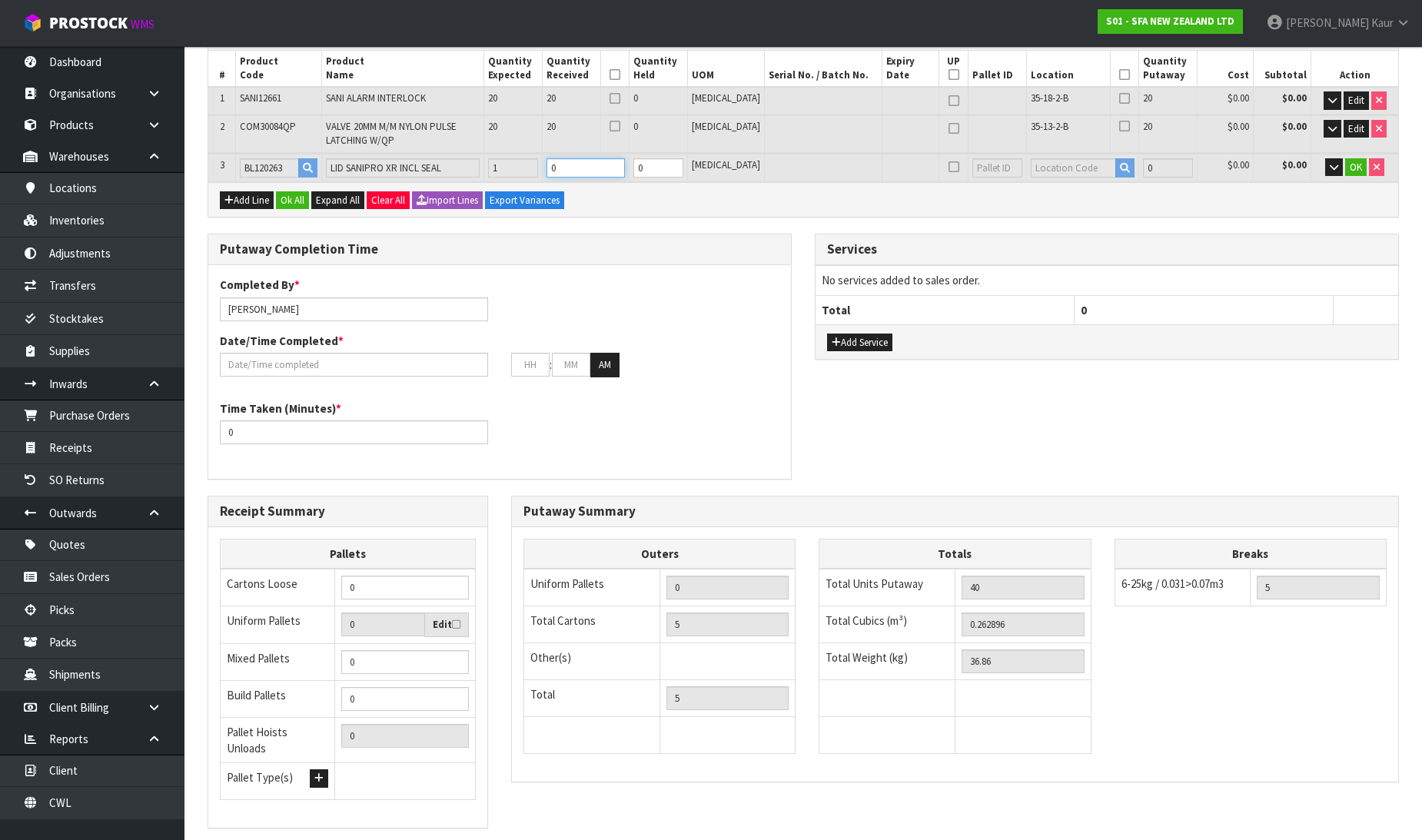
click at [597, 167] on input "0" at bounding box center [586, 168] width 78 height 19
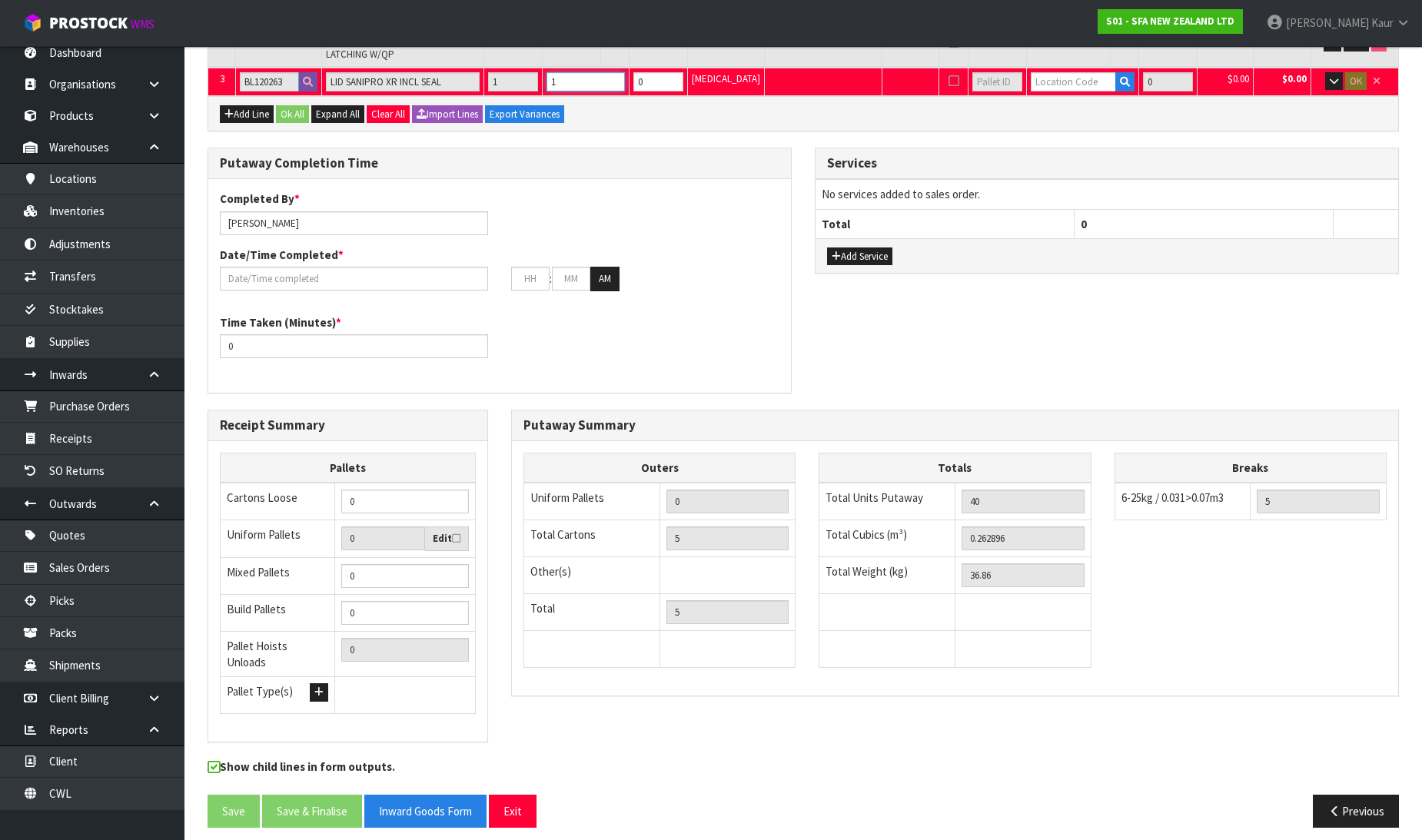
scroll to position [11, 0]
type input "1"
click at [528, 795] on button "Exit" at bounding box center [513, 811] width 48 height 33
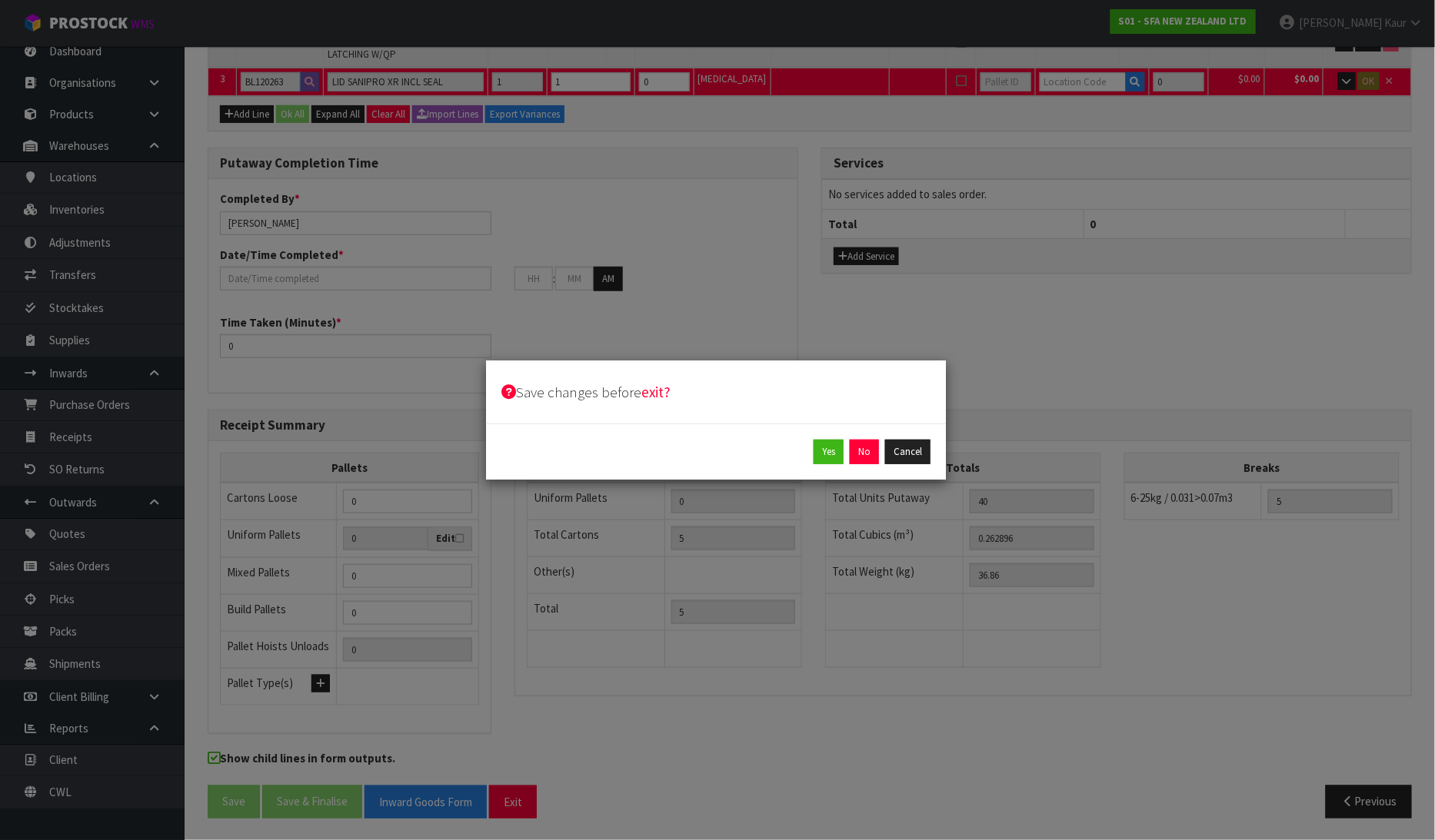
click at [835, 466] on div "Yes No Cancel" at bounding box center [715, 451] width 460 height 56
drag, startPoint x: 800, startPoint y: 435, endPoint x: 811, endPoint y: 442, distance: 13.0
click at [801, 437] on div "Yes No Cancel" at bounding box center [715, 451] width 460 height 56
click at [825, 448] on button "Yes" at bounding box center [828, 452] width 30 height 25
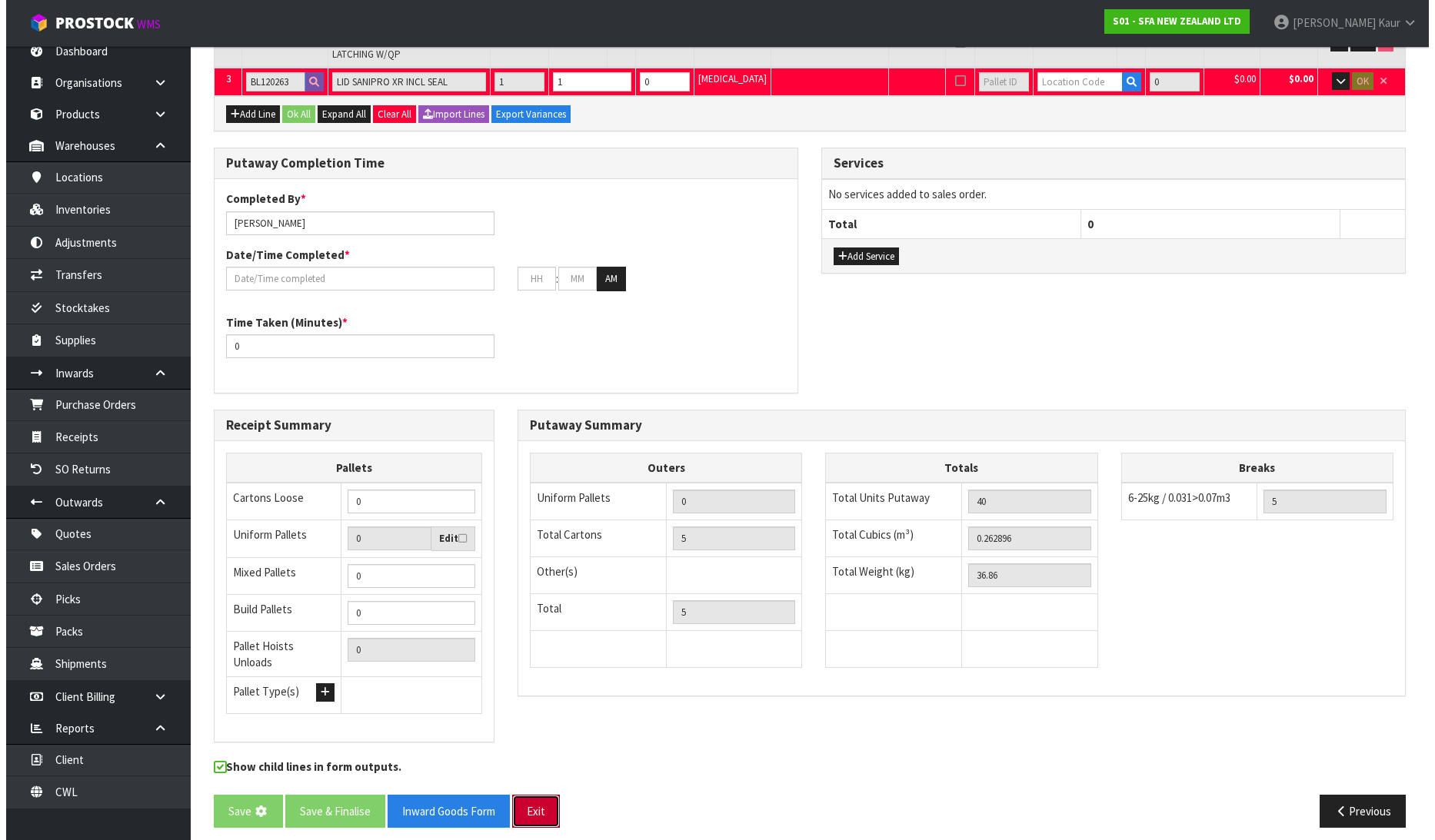
scroll to position [0, 0]
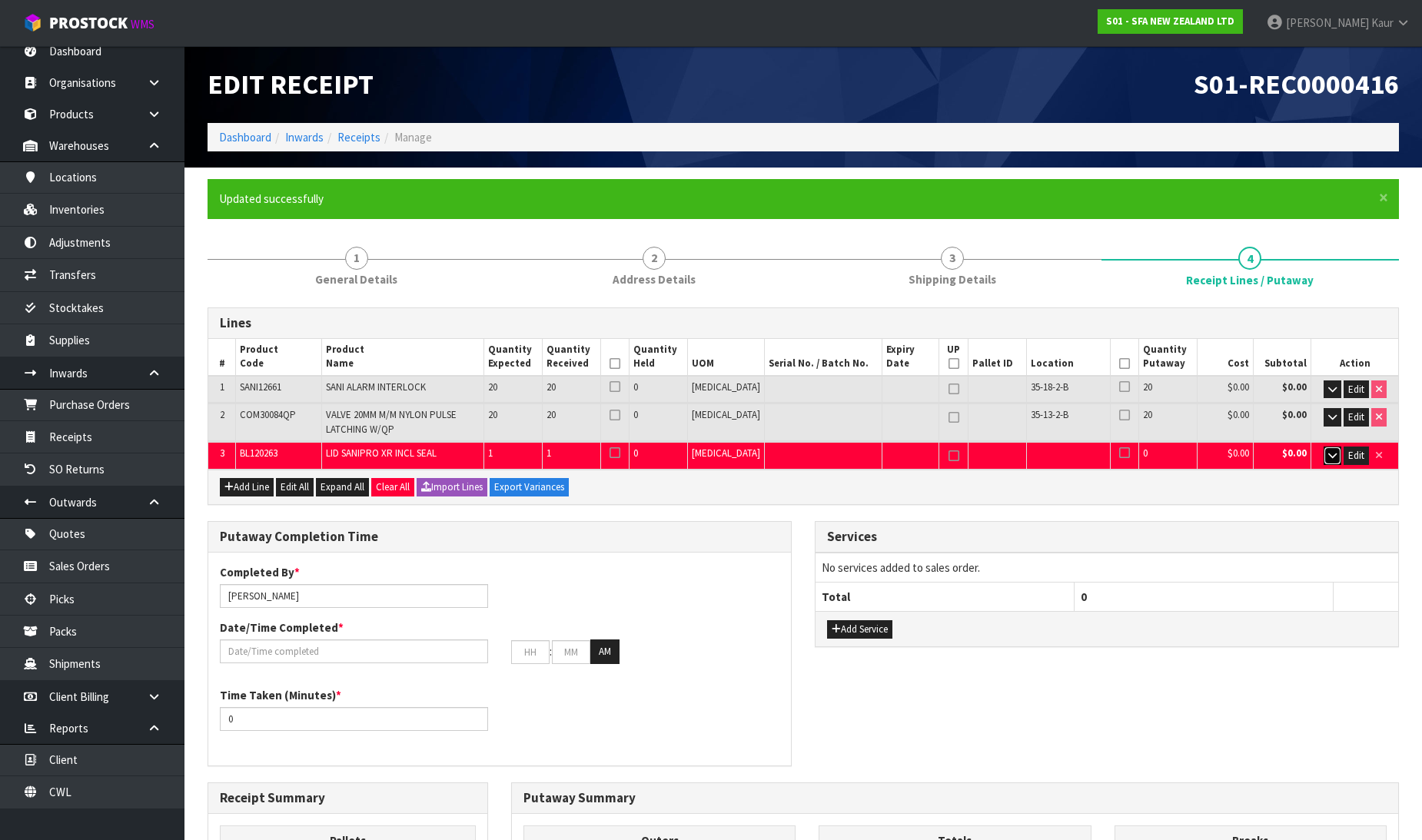
click at [1330, 450] on icon "button" at bounding box center [1332, 455] width 9 height 10
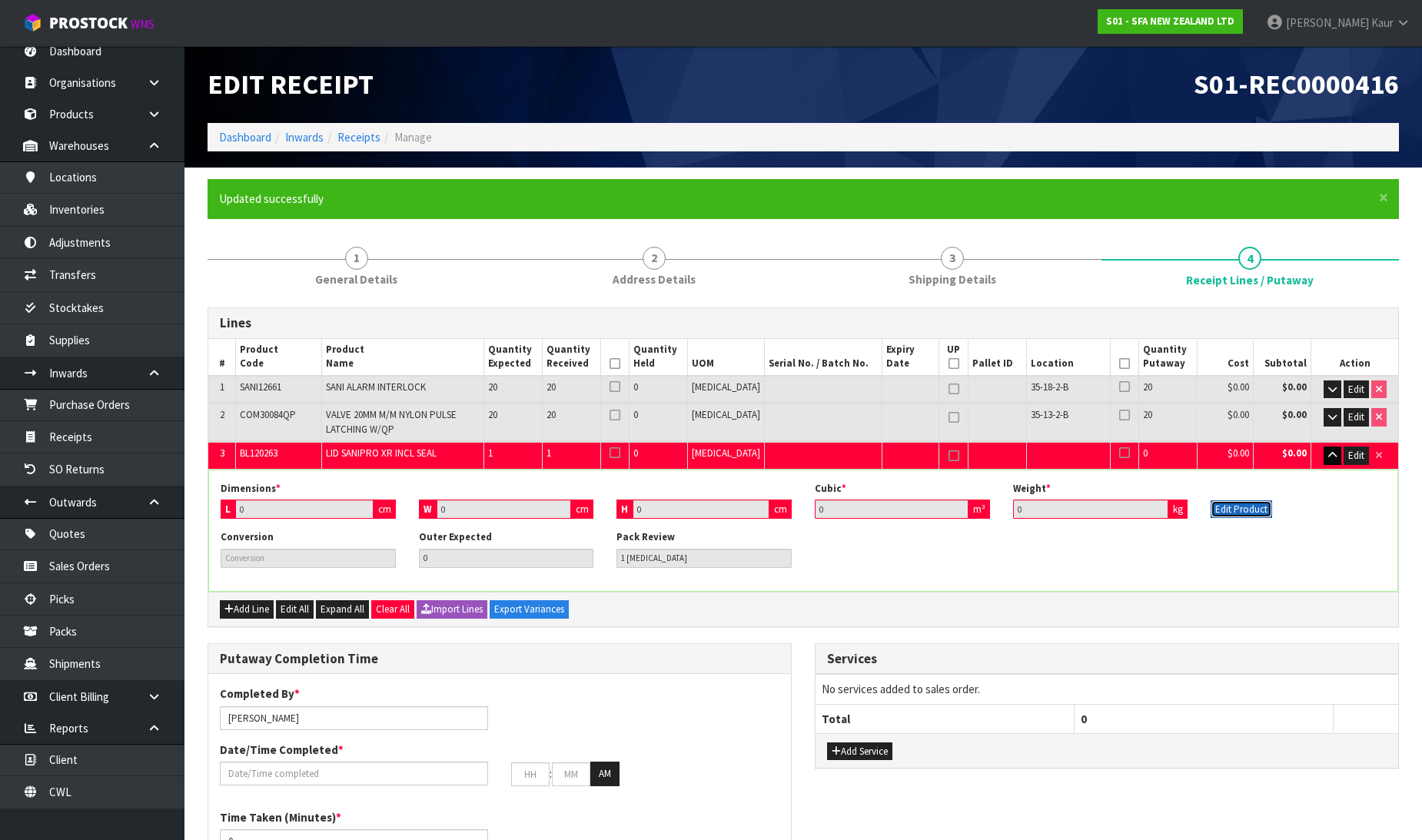
click at [1235, 511] on button "Edit Product" at bounding box center [1241, 509] width 61 height 18
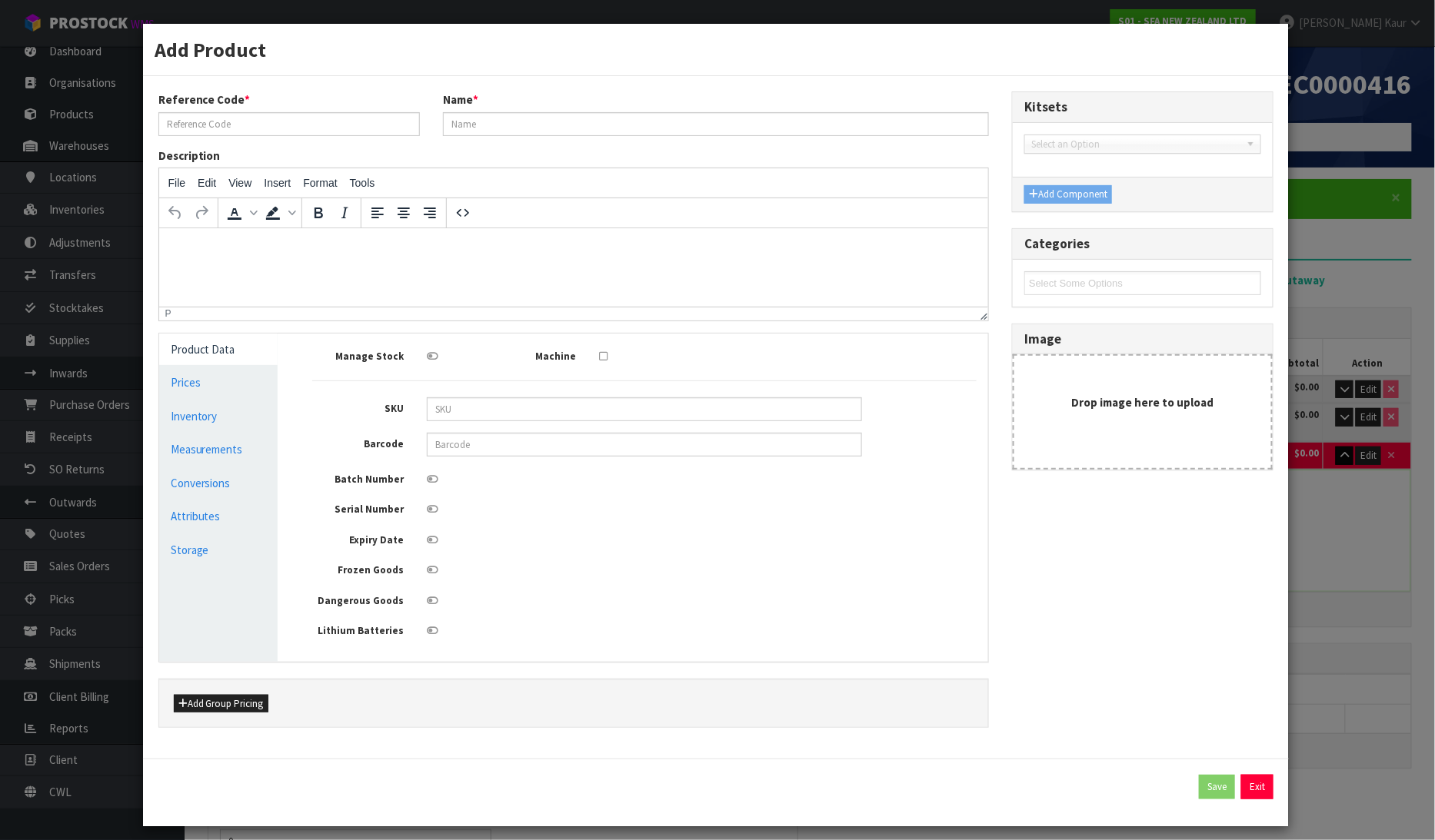
type input "BL120263"
type input "LID SANIPRO XR INCL SEAL"
type input "0"
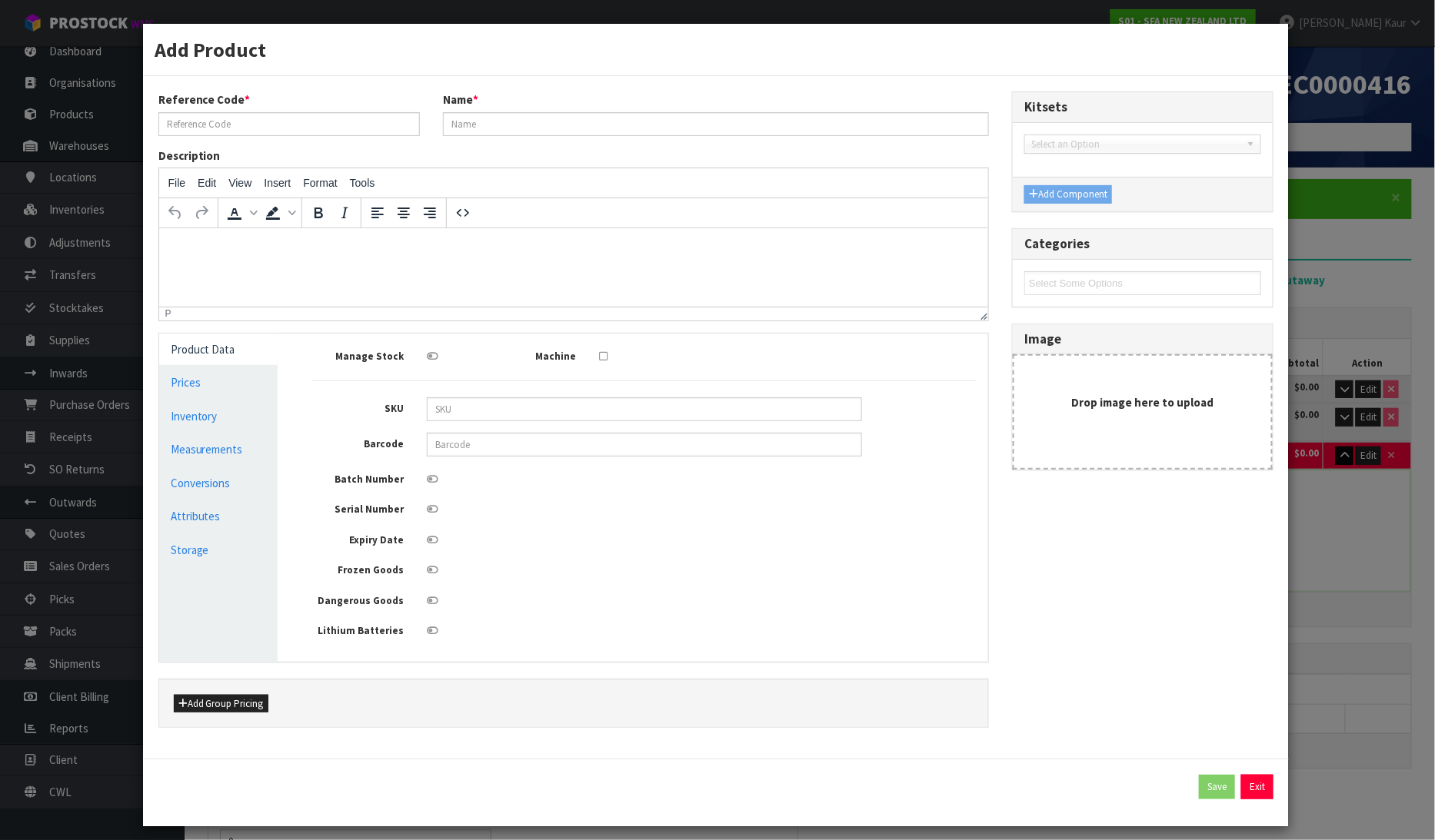
type input "0"
click at [249, 463] on link "Measurements" at bounding box center [219, 449] width 120 height 32
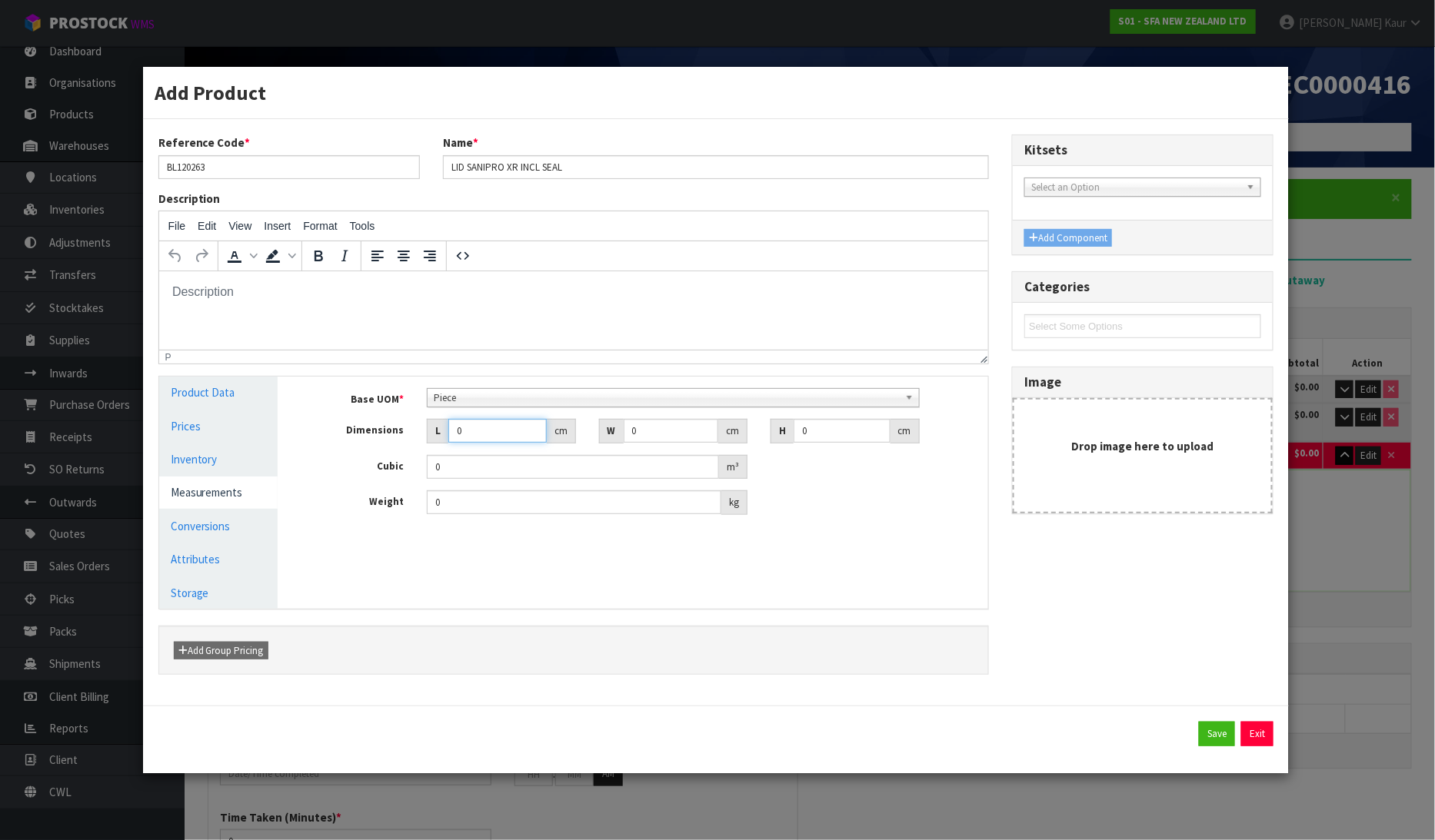
click at [483, 439] on input "0" at bounding box center [497, 430] width 98 height 24
click at [482, 439] on input "0" at bounding box center [497, 430] width 98 height 24
click at [482, 441] on input "0" at bounding box center [497, 430] width 98 height 24
drag, startPoint x: 482, startPoint y: 441, endPoint x: 376, endPoint y: 403, distance: 112.6
click at [376, 403] on div "Base UOM * Bag Bar Basket Bin Bottle Box Bundle Cabinet Cage Carton Case Coil C…" at bounding box center [644, 451] width 664 height 127
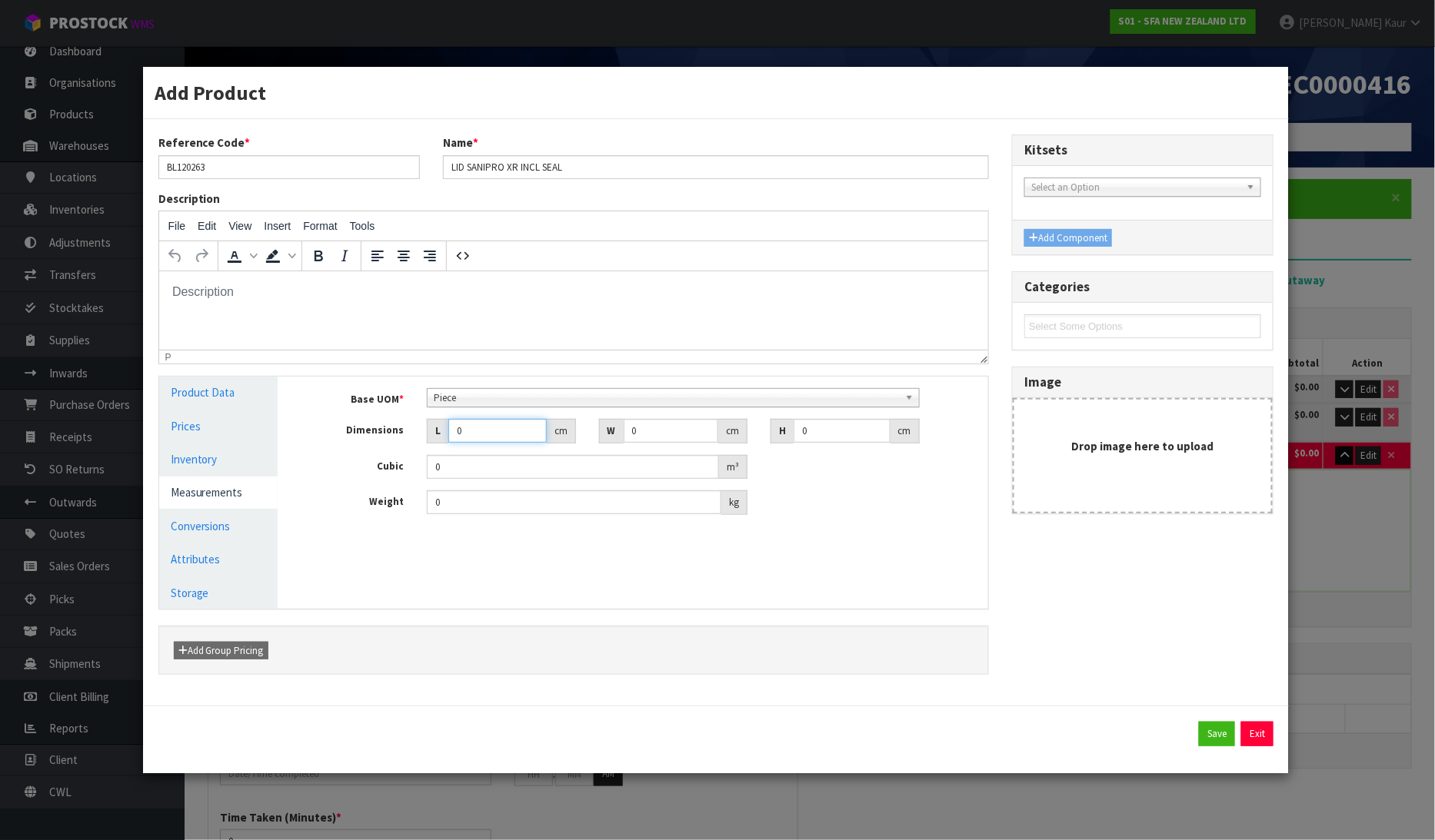
type input "4"
type input "0.000001"
type input "42"
type input "18"
type input "1"
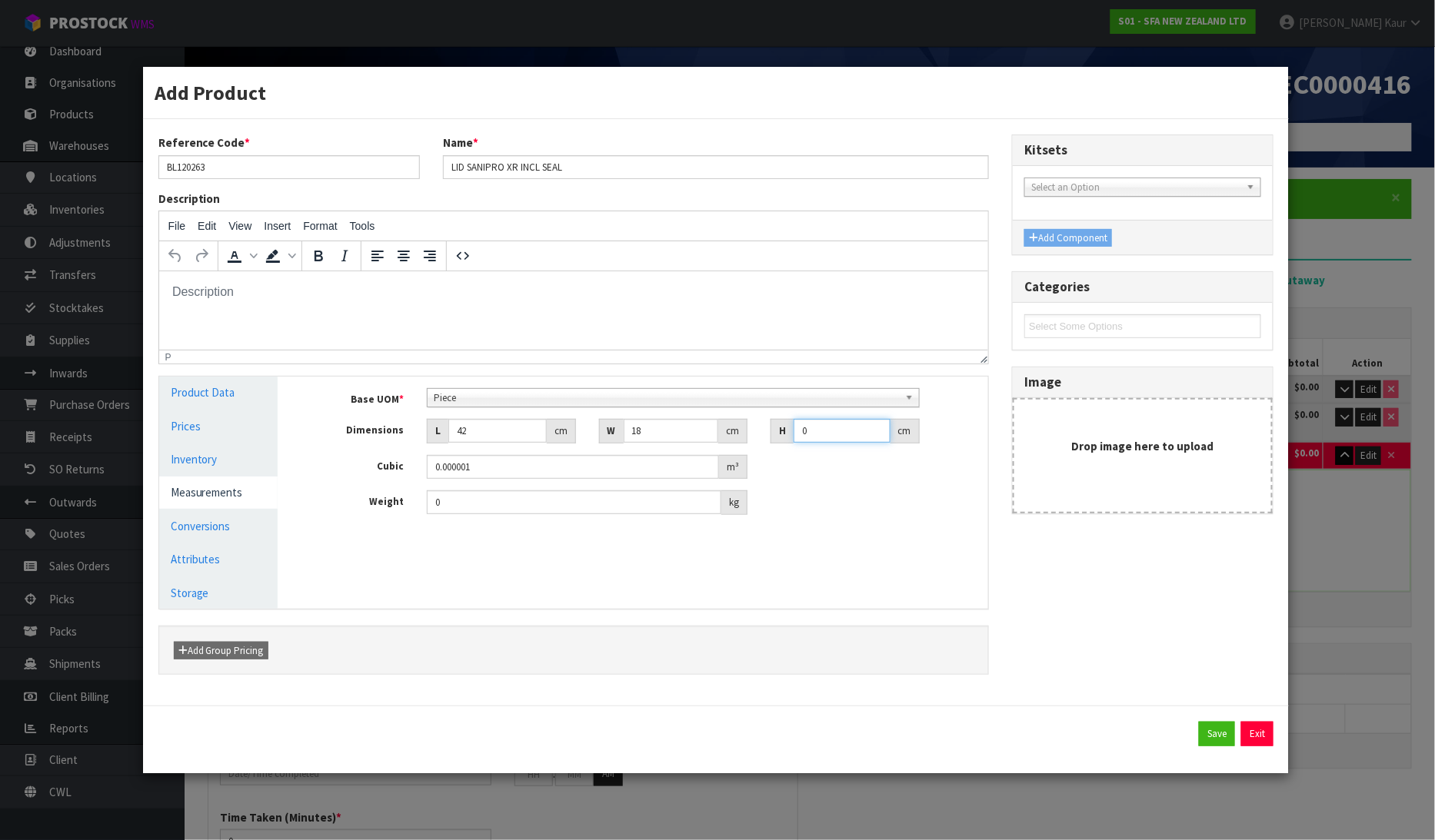
type input "0.000756"
click at [503, 487] on div "Base UOM * Bag Bar Basket Bin Bottle Box Bundle Cabinet Cage Carton Case Coil C…" at bounding box center [644, 451] width 664 height 127
click at [497, 513] on input "0" at bounding box center [574, 502] width 294 height 24
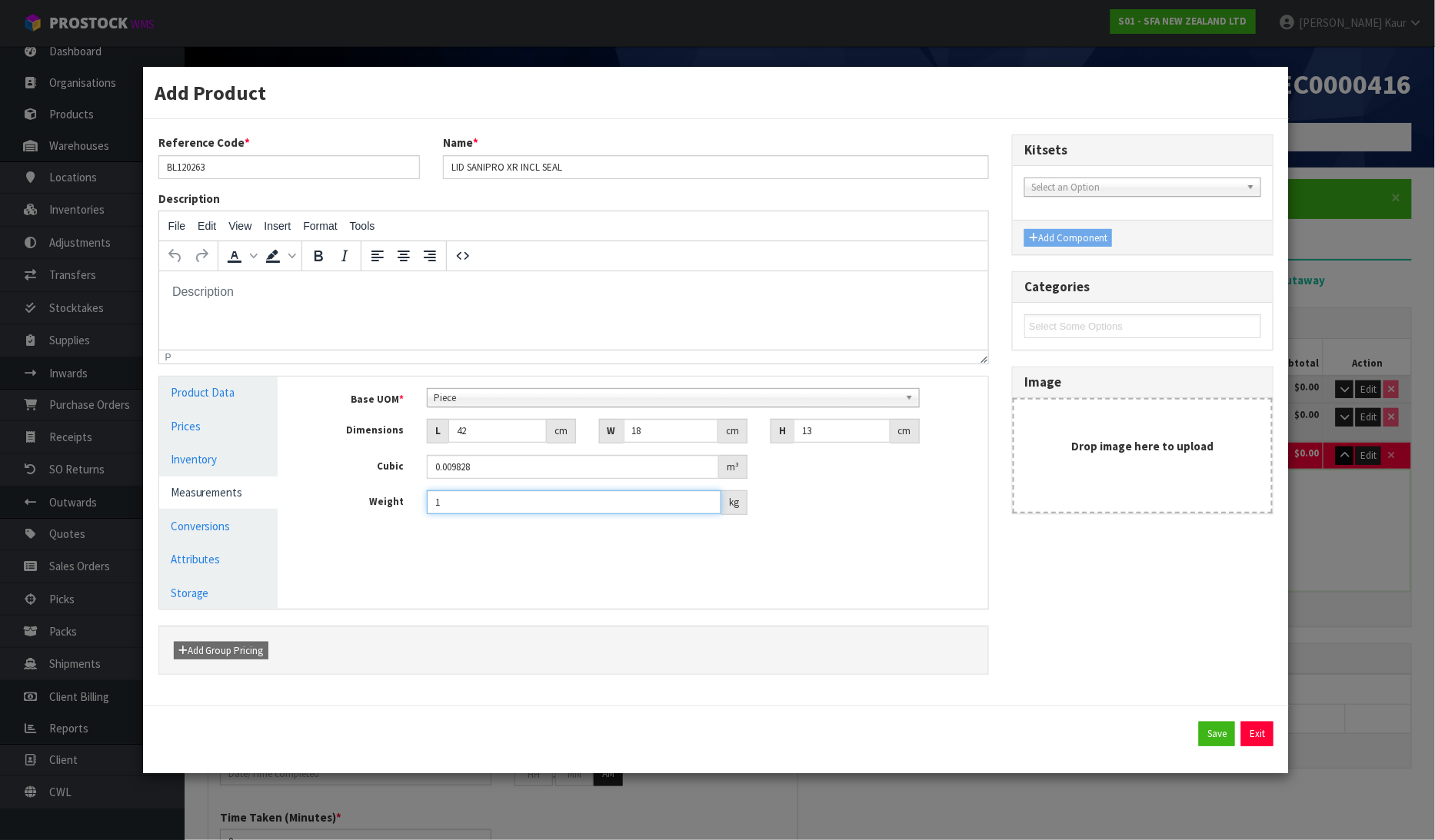
click at [1199, 722] on button "Save" at bounding box center [1217, 734] width 36 height 25
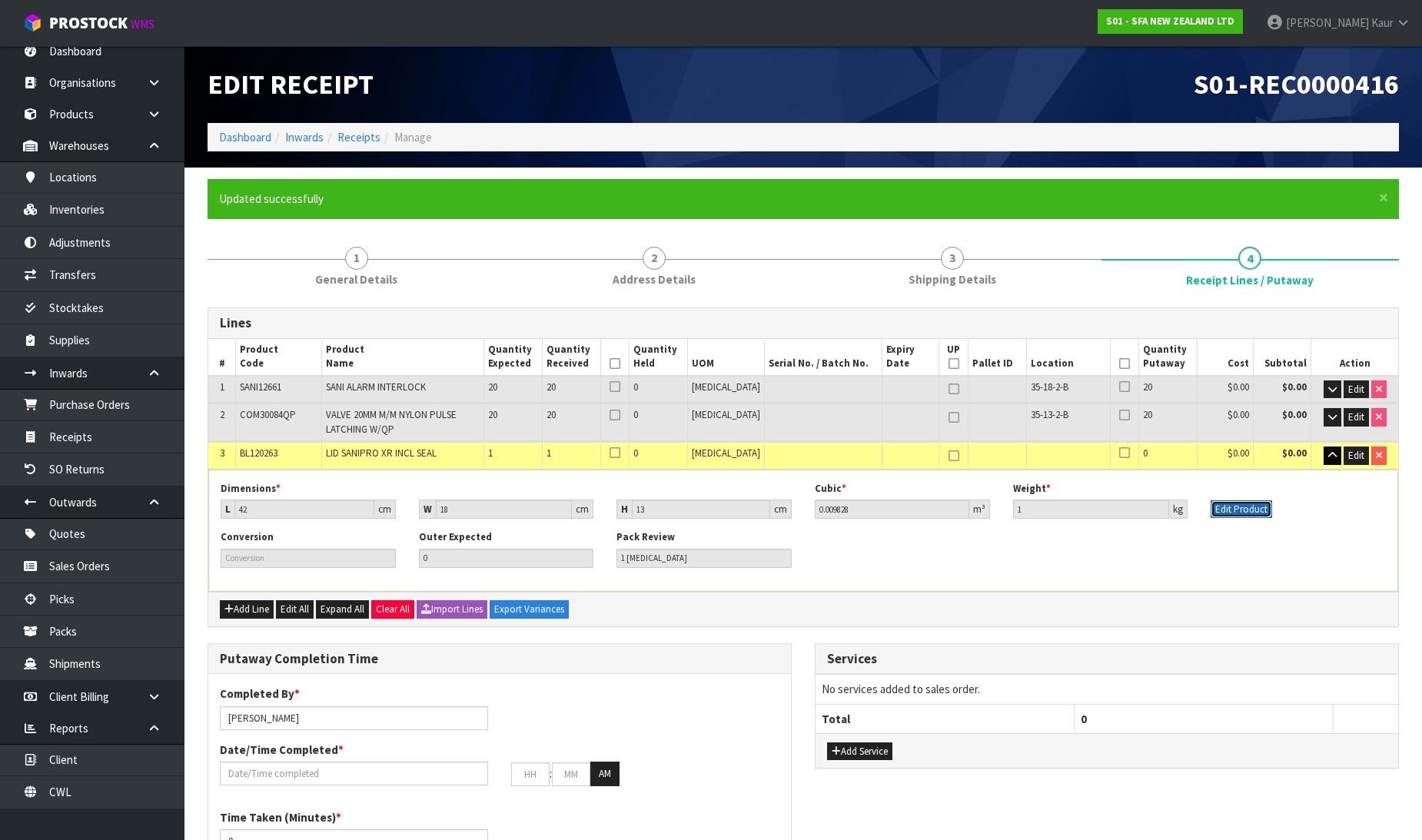
click at [1259, 511] on button "Edit Product" at bounding box center [1241, 509] width 61 height 18
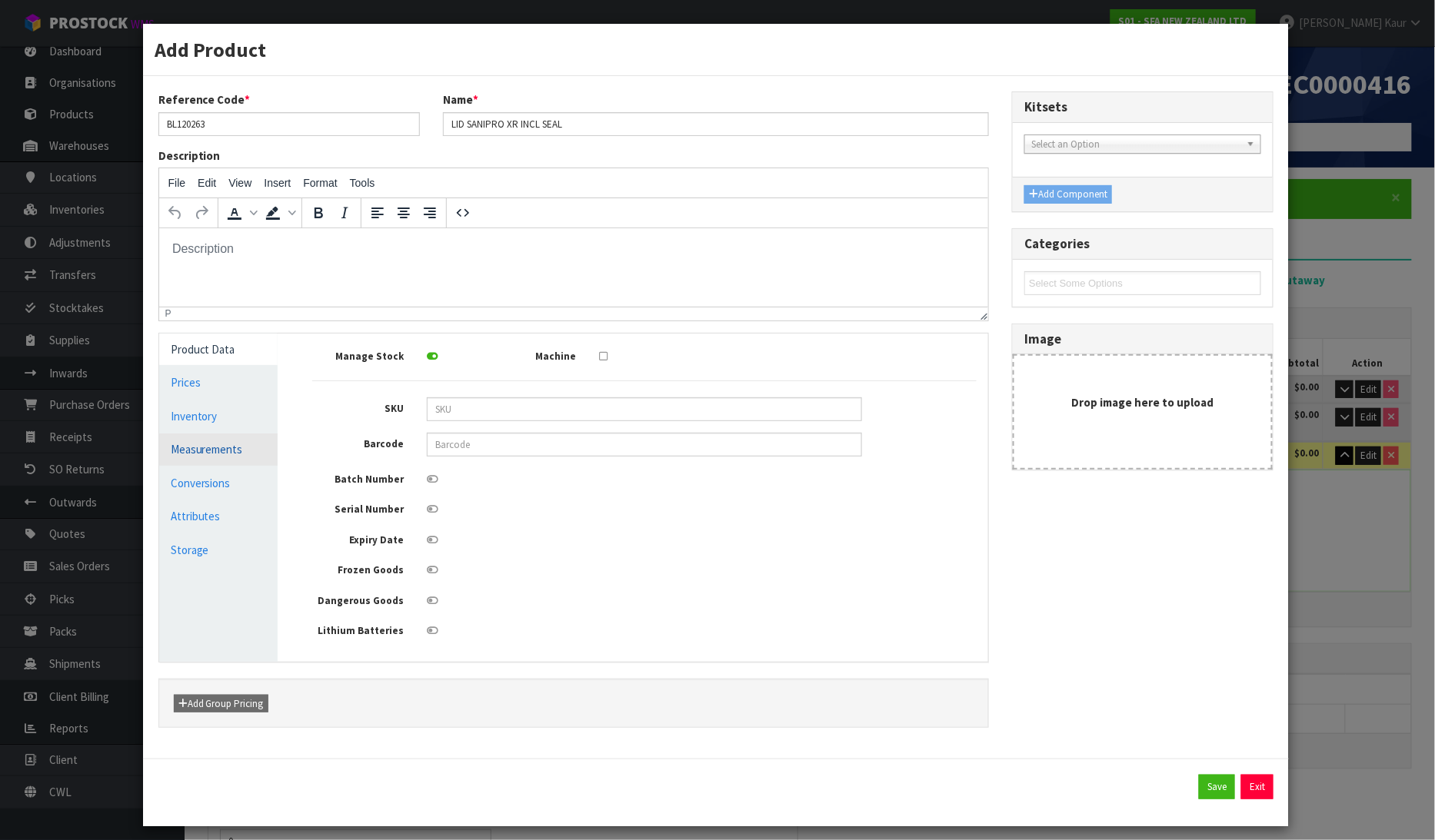
click at [230, 460] on link "Measurements" at bounding box center [219, 449] width 120 height 32
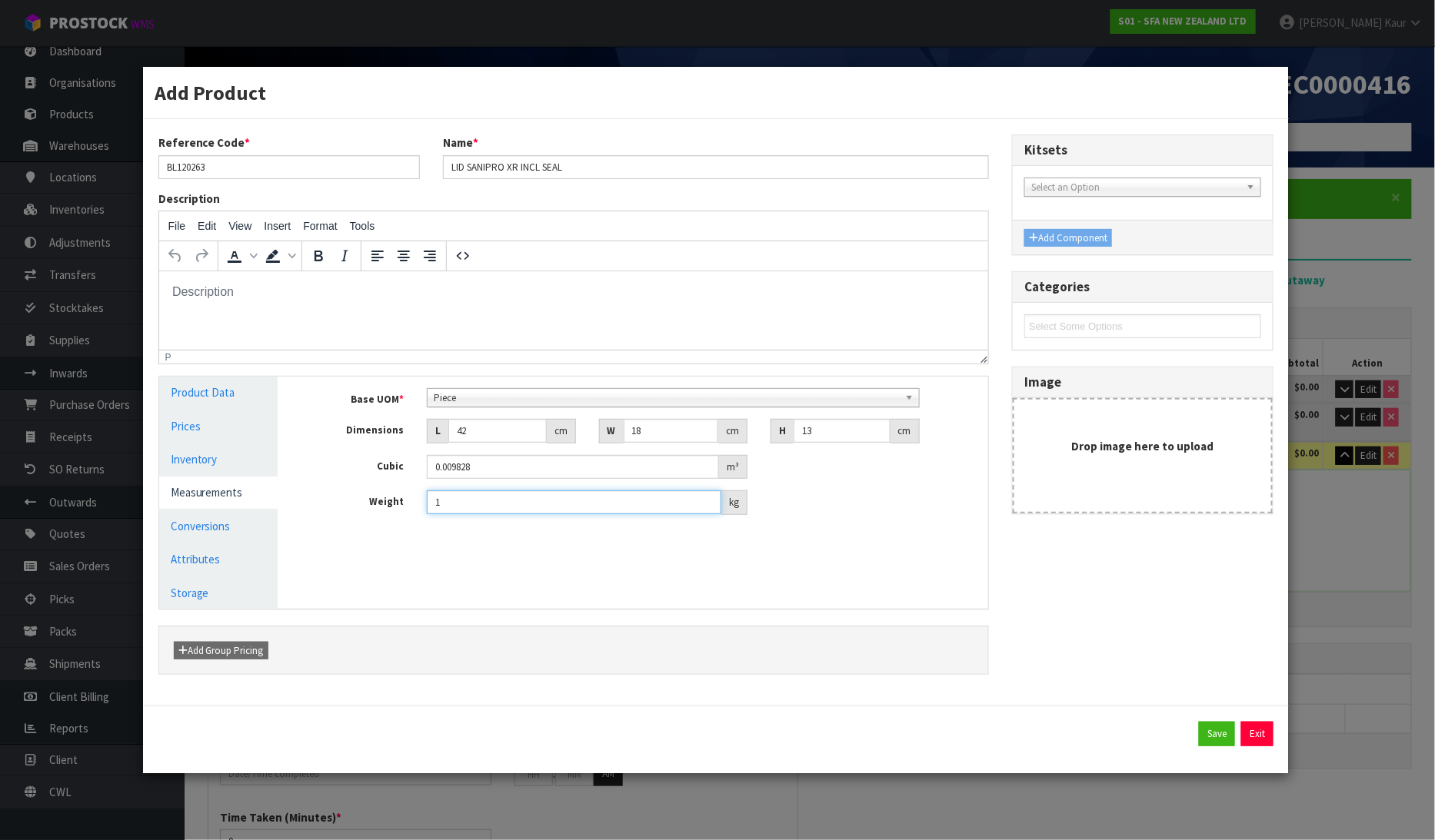
click at [471, 498] on input "1" at bounding box center [574, 502] width 294 height 24
click at [1223, 731] on button "Save" at bounding box center [1217, 734] width 36 height 25
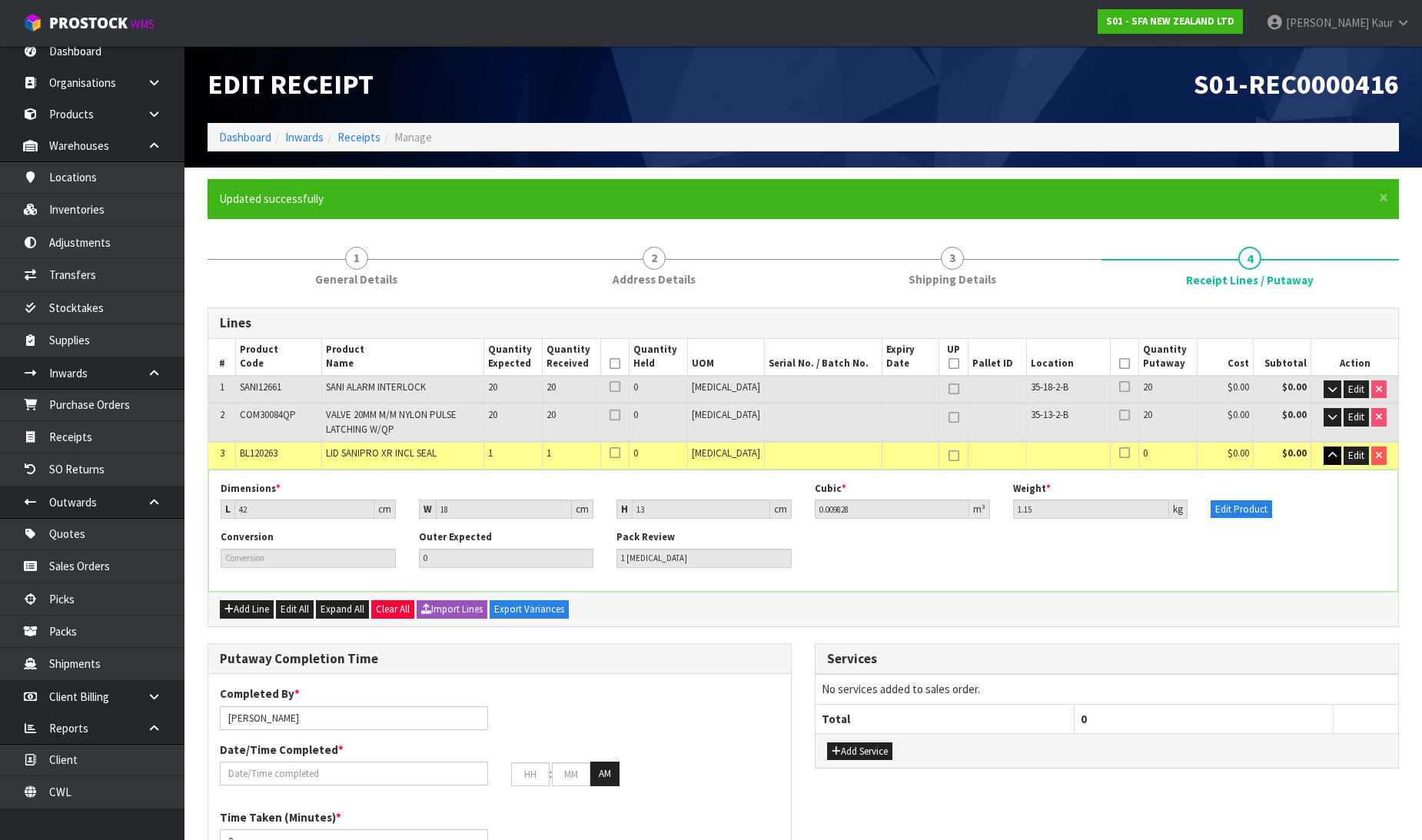
click at [1387, 533] on div "Conversion Outer Expected 0 Pack Review 1 PCE" at bounding box center [804, 554] width 1189 height 49
click at [1330, 454] on icon "button" at bounding box center [1332, 455] width 9 height 10
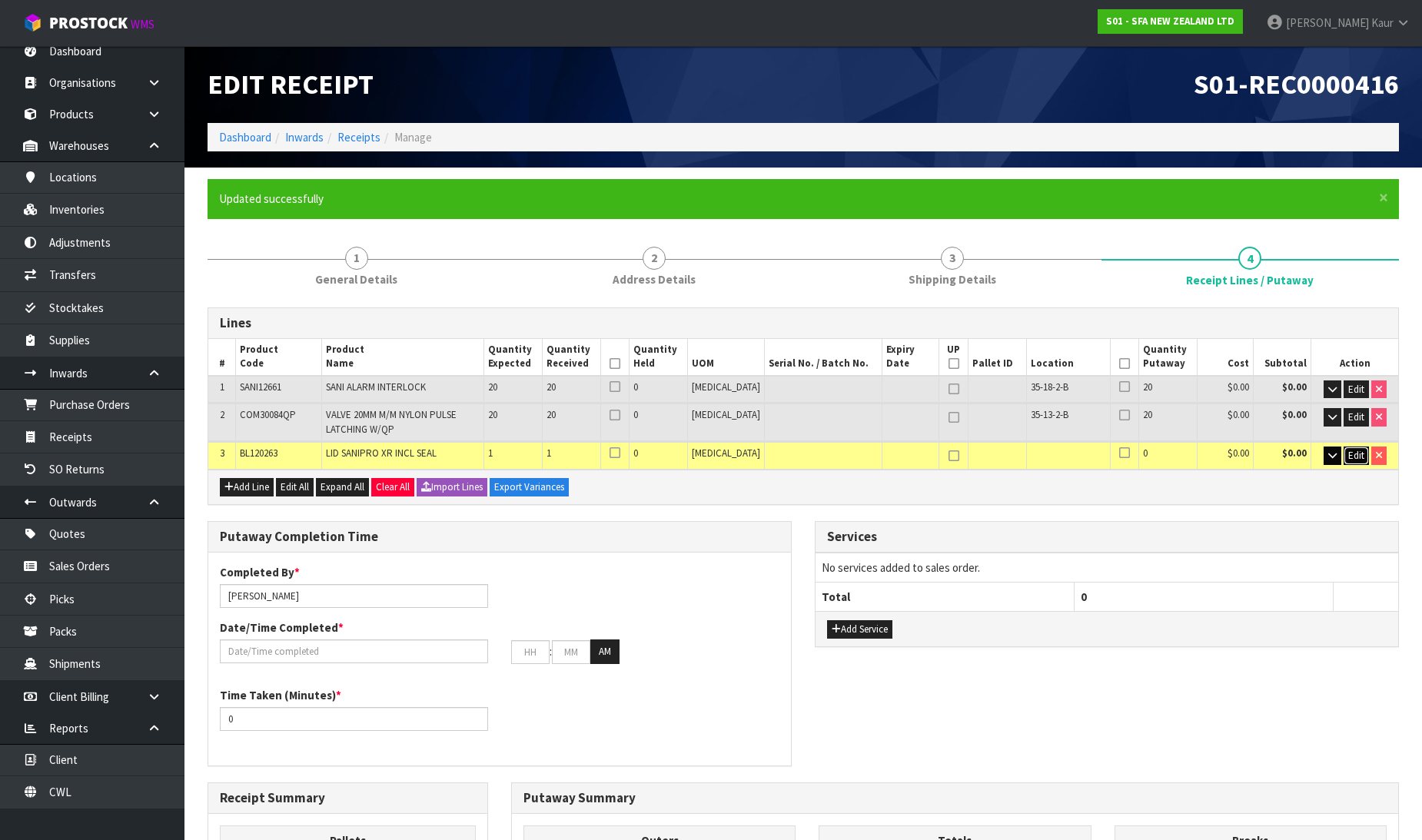
click at [1354, 454] on span "Edit" at bounding box center [1356, 456] width 16 height 13
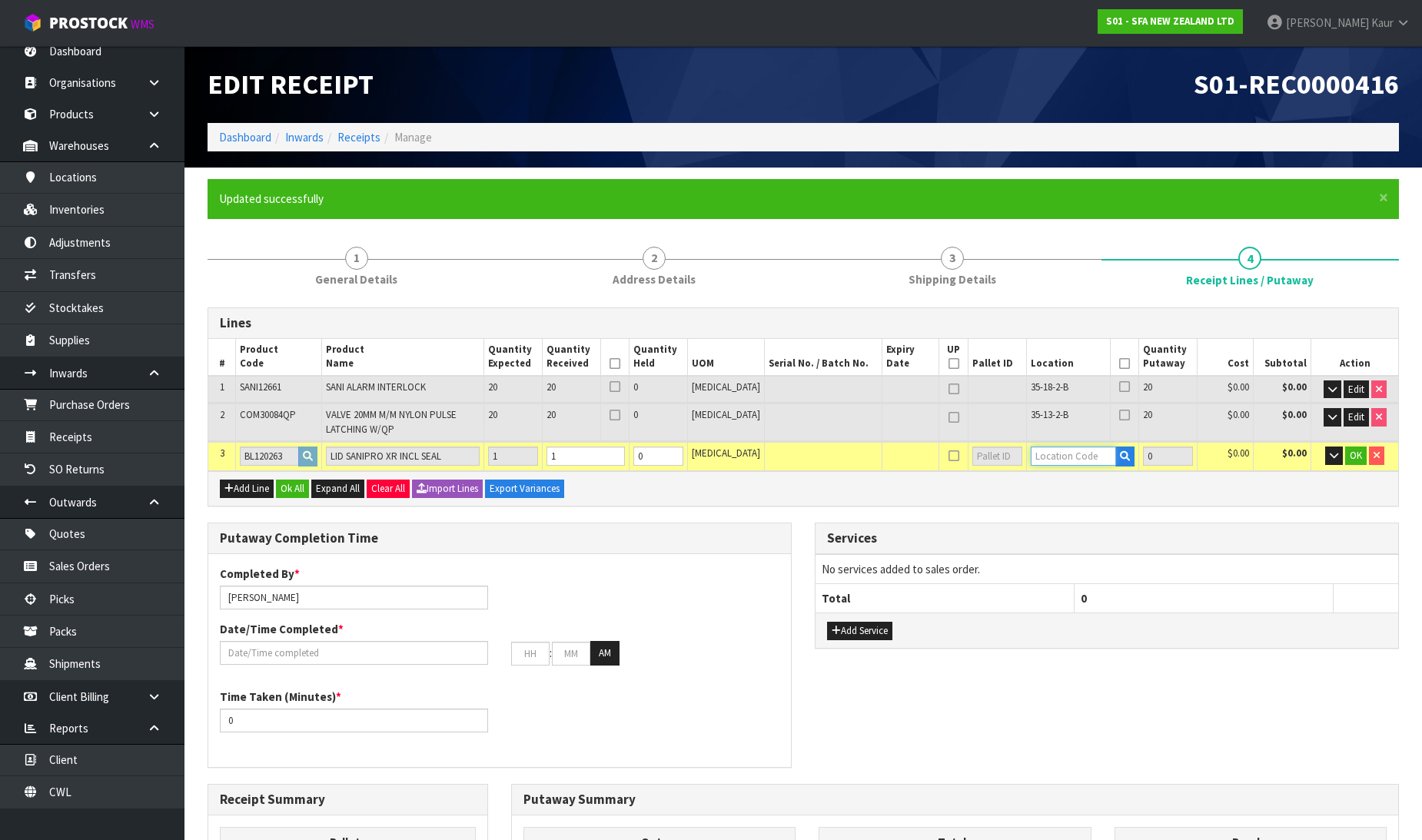
click at [1059, 458] on input "text" at bounding box center [1073, 456] width 85 height 19
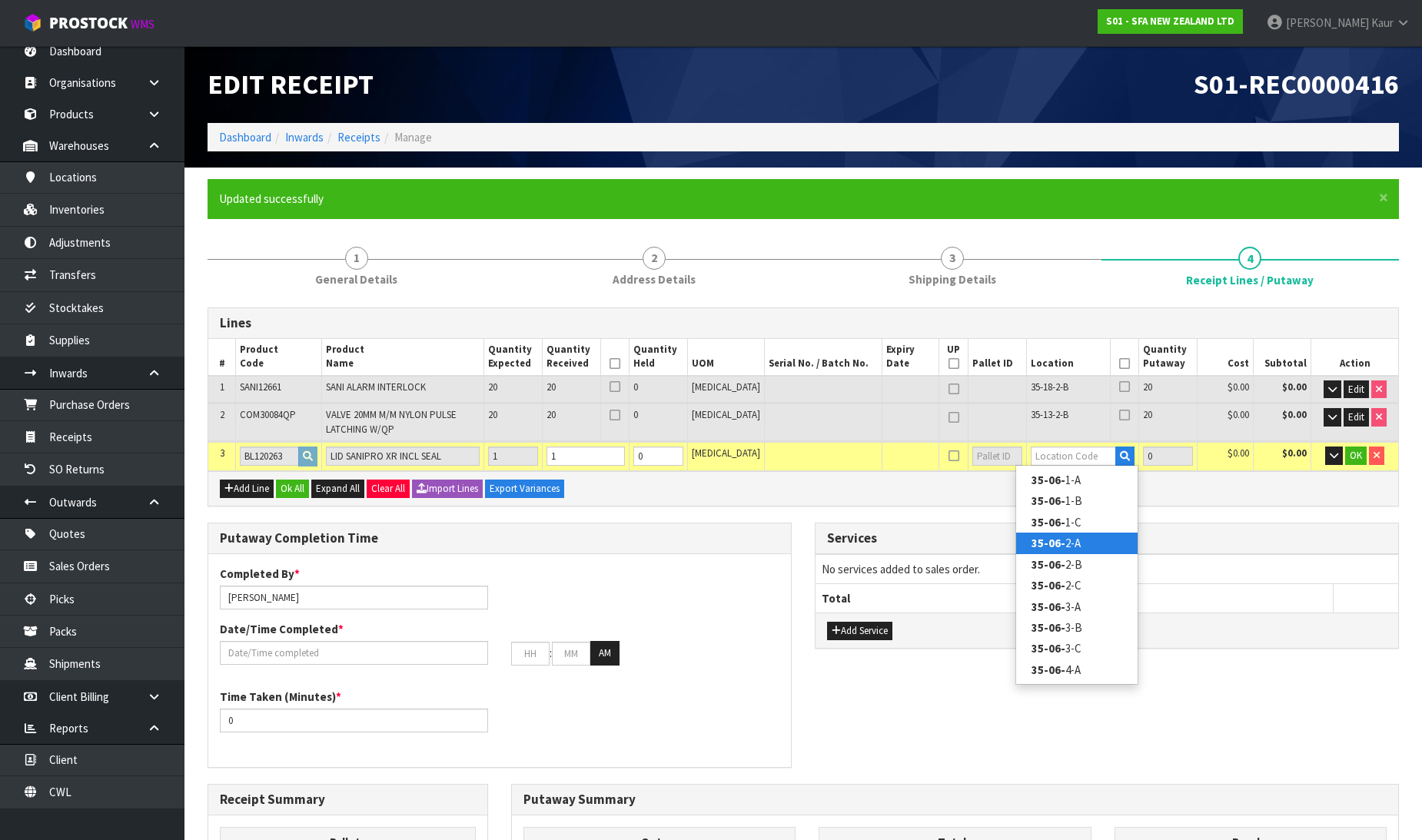
click at [1073, 544] on link "35-06- 2-A" at bounding box center [1076, 543] width 121 height 21
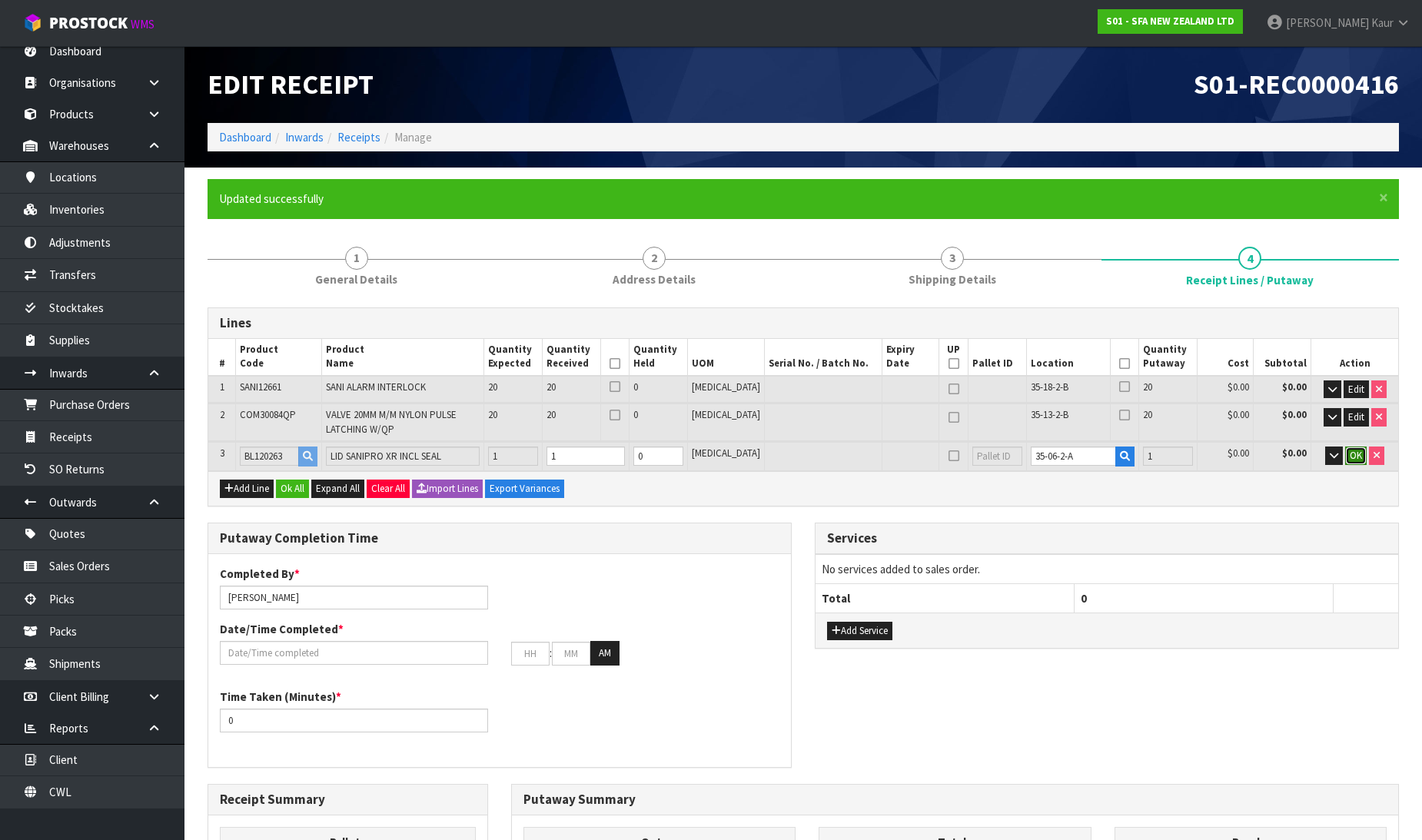
click at [1354, 454] on span "OK" at bounding box center [1356, 456] width 12 height 13
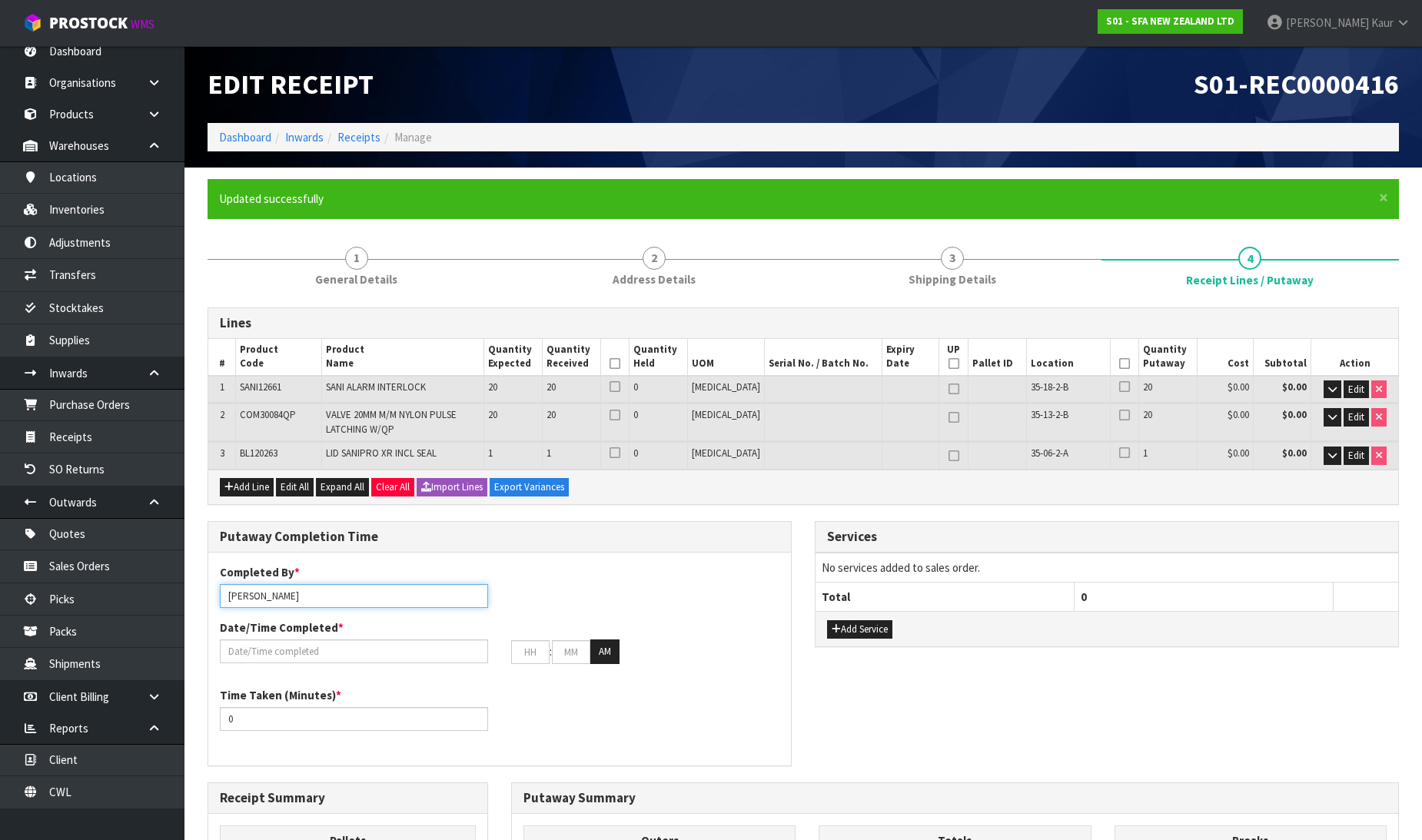
click at [332, 597] on input "[PERSON_NAME]" at bounding box center [354, 595] width 269 height 24
drag, startPoint x: 296, startPoint y: 594, endPoint x: 142, endPoint y: 592, distance: 154.0
click at [142, 592] on body "Toggle navigation ProStock WMS S01 - SFA NEW ZEALAND LTD Prabhneet Kaur Logout …" at bounding box center [711, 420] width 1422 height 840
click at [230, 640] on input "text" at bounding box center [354, 651] width 269 height 24
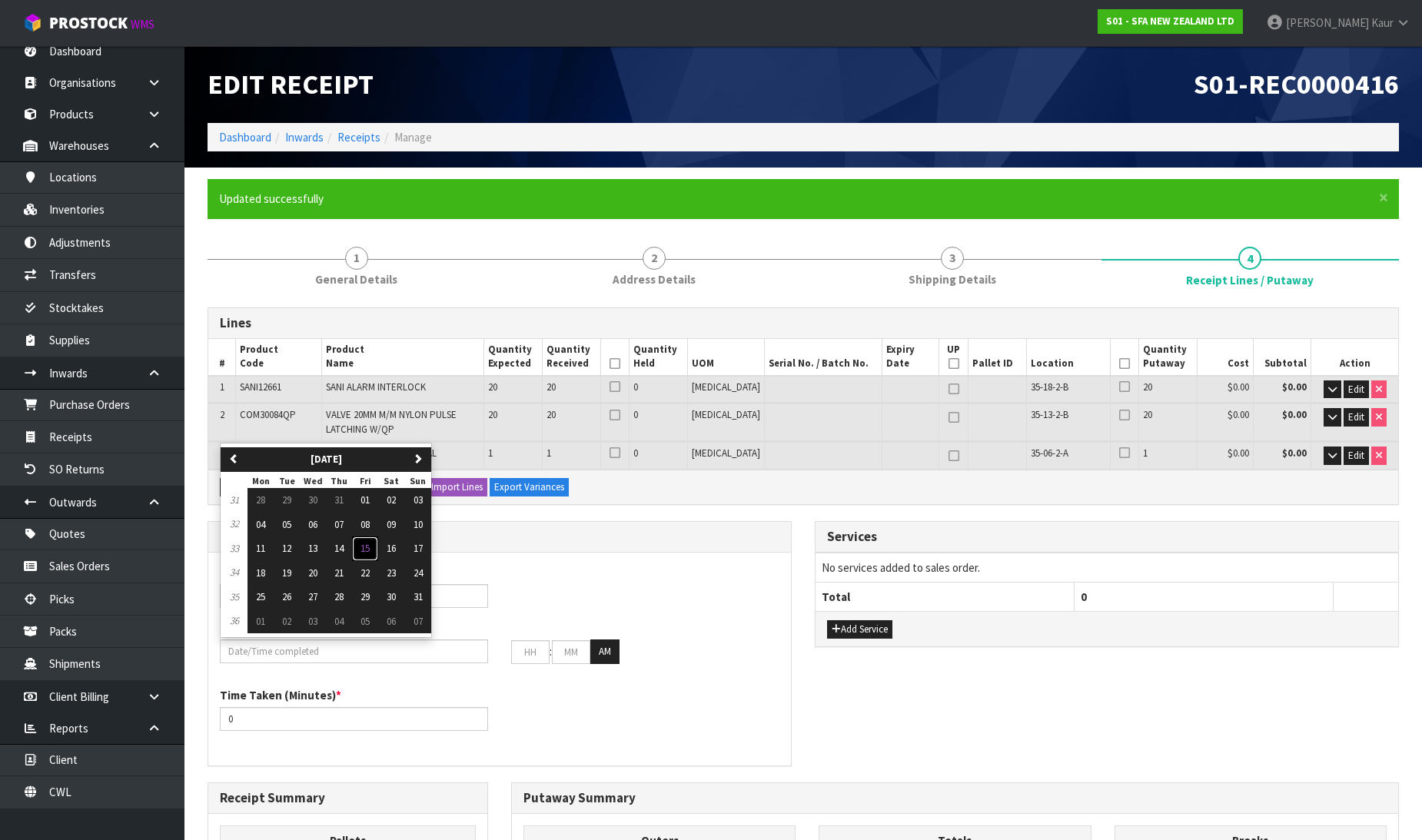
click at [364, 549] on span "15" at bounding box center [365, 549] width 10 height 13
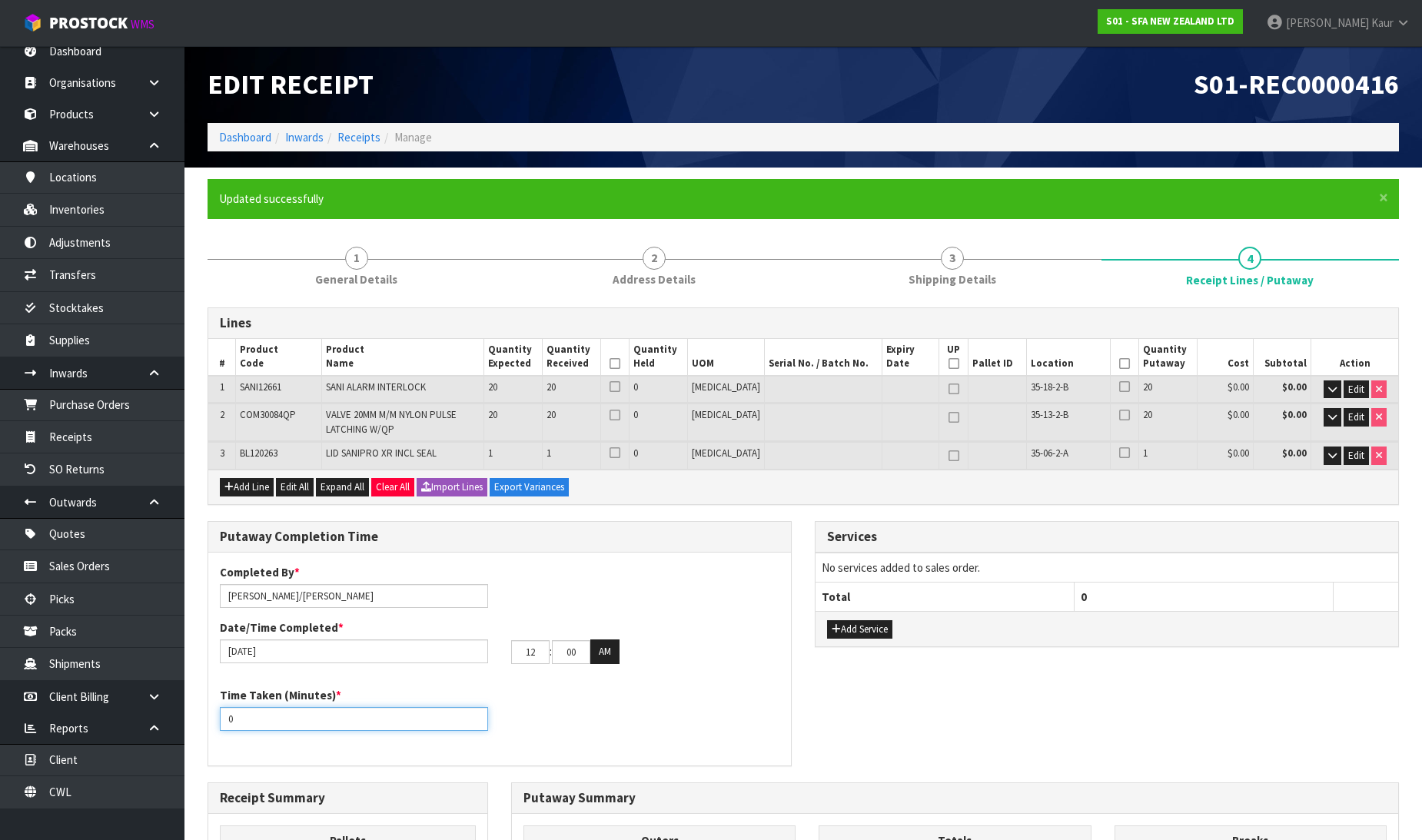
drag, startPoint x: 209, startPoint y: 726, endPoint x: 198, endPoint y: 726, distance: 11.0
click at [198, 726] on div "Putaway Completion Time Completed By * JOHN/TRISTAN Date/Time Completed * 15/08…" at bounding box center [500, 652] width 608 height 262
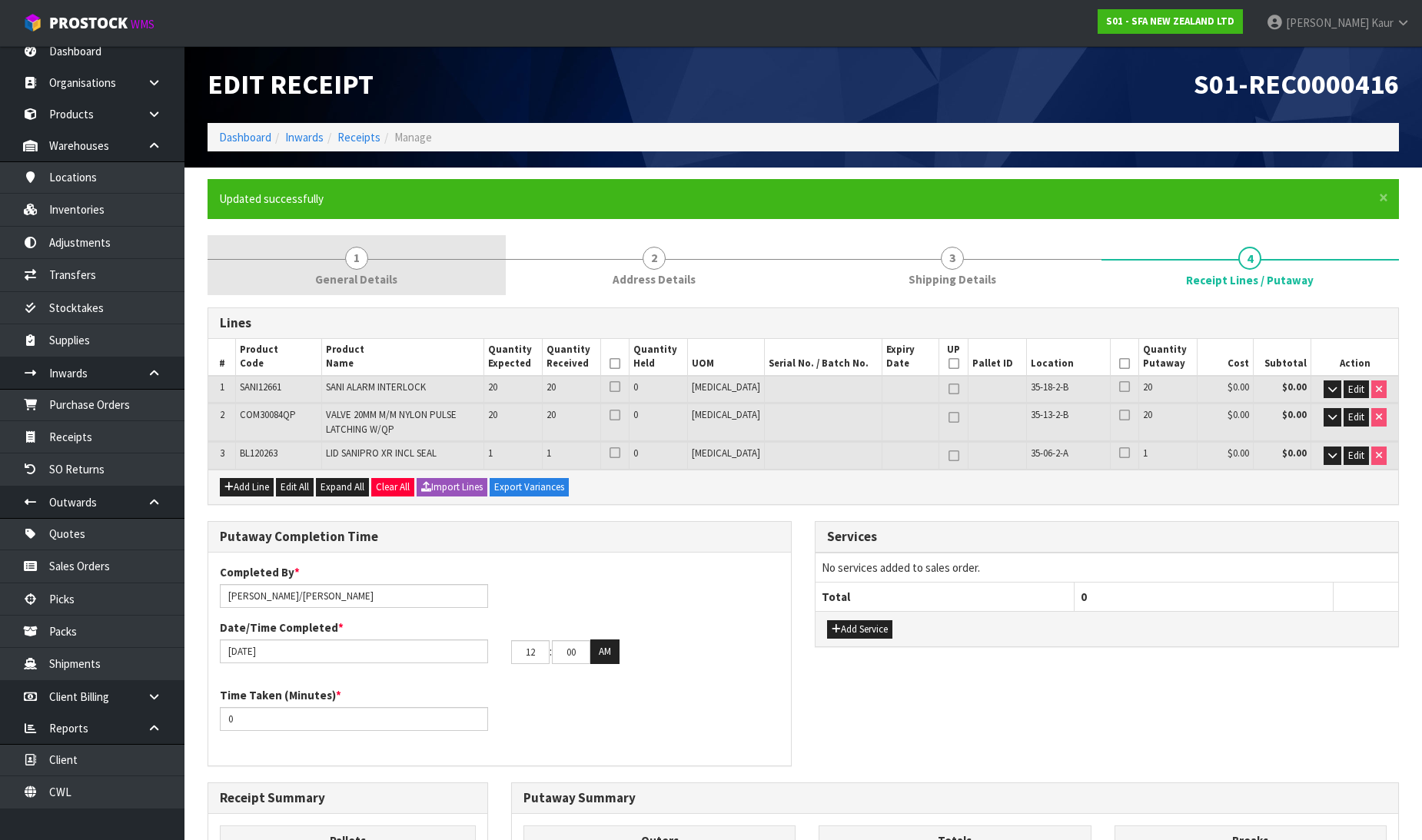
click at [380, 262] on link "1 General Details" at bounding box center [356, 266] width 298 height 61
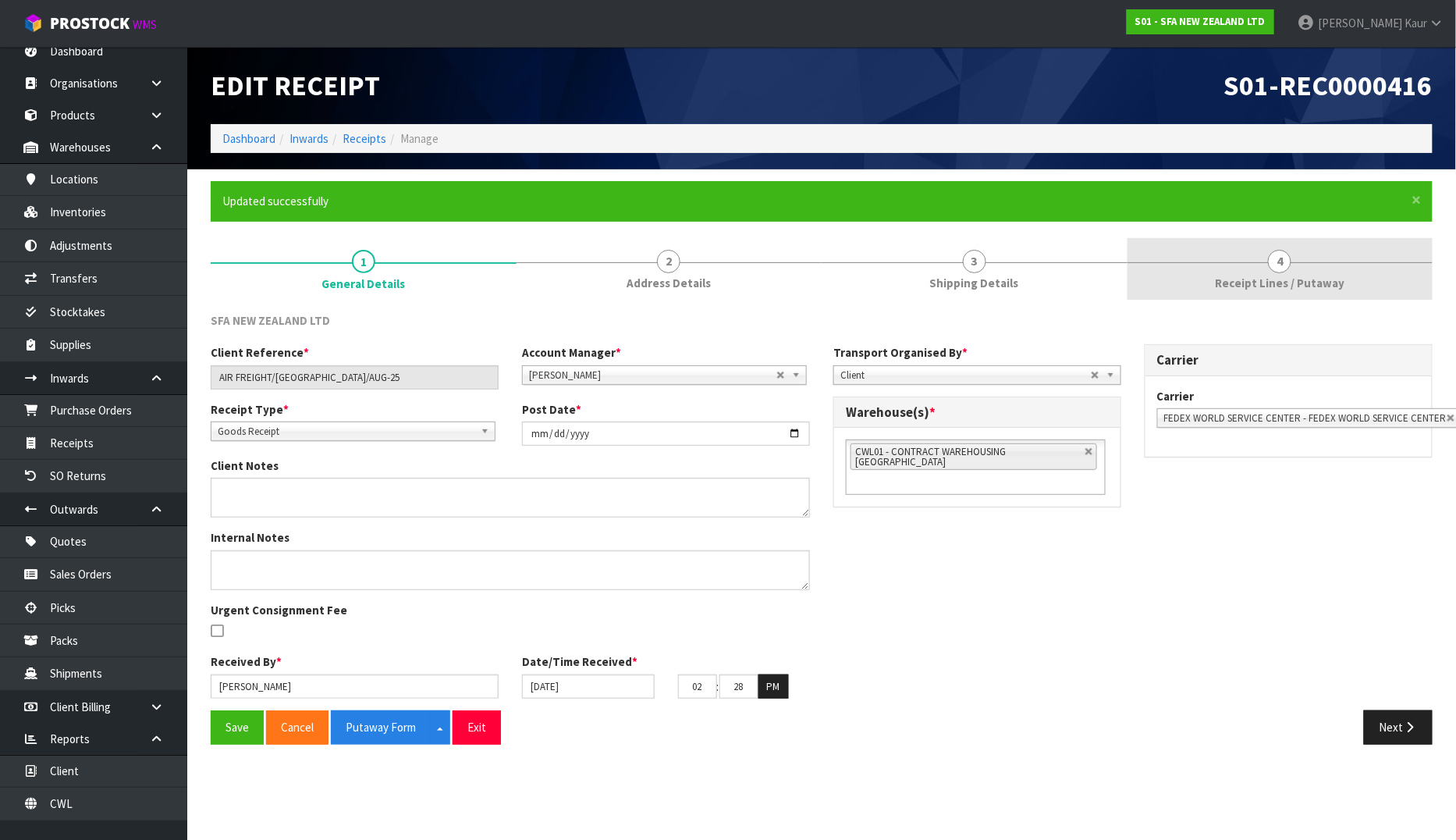
click at [1261, 277] on span "Receipt Lines / Putaway" at bounding box center [1280, 282] width 130 height 16
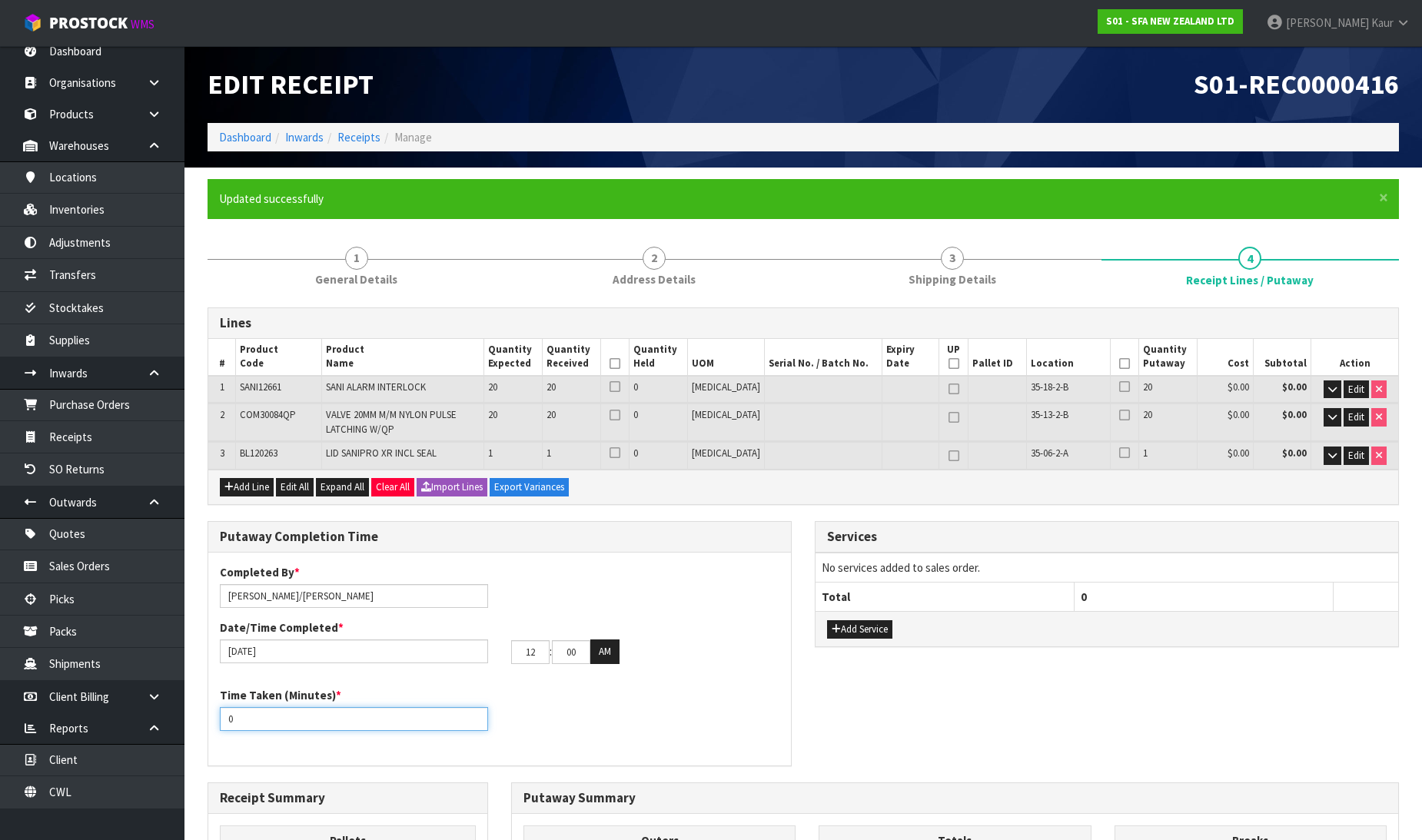
drag, startPoint x: 255, startPoint y: 716, endPoint x: 230, endPoint y: 725, distance: 26.6
click at [230, 725] on input "0" at bounding box center [354, 719] width 269 height 24
drag, startPoint x: 538, startPoint y: 646, endPoint x: 513, endPoint y: 651, distance: 25.5
click at [513, 651] on input "12" at bounding box center [530, 652] width 38 height 24
drag, startPoint x: 578, startPoint y: 657, endPoint x: 558, endPoint y: 657, distance: 20.0
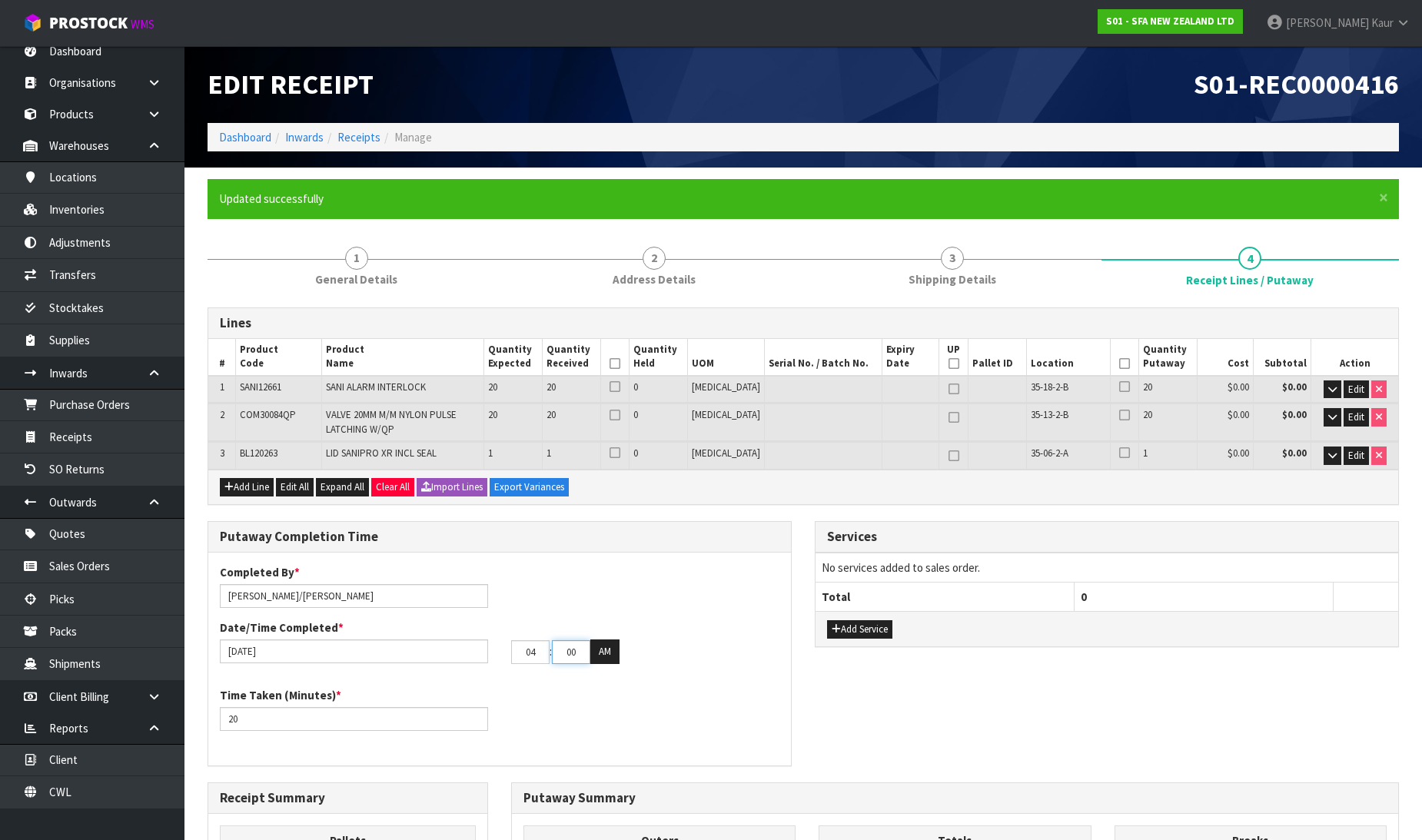
click at [558, 657] on input "00" at bounding box center [571, 652] width 38 height 24
click at [601, 647] on button "AM" at bounding box center [605, 652] width 30 height 25
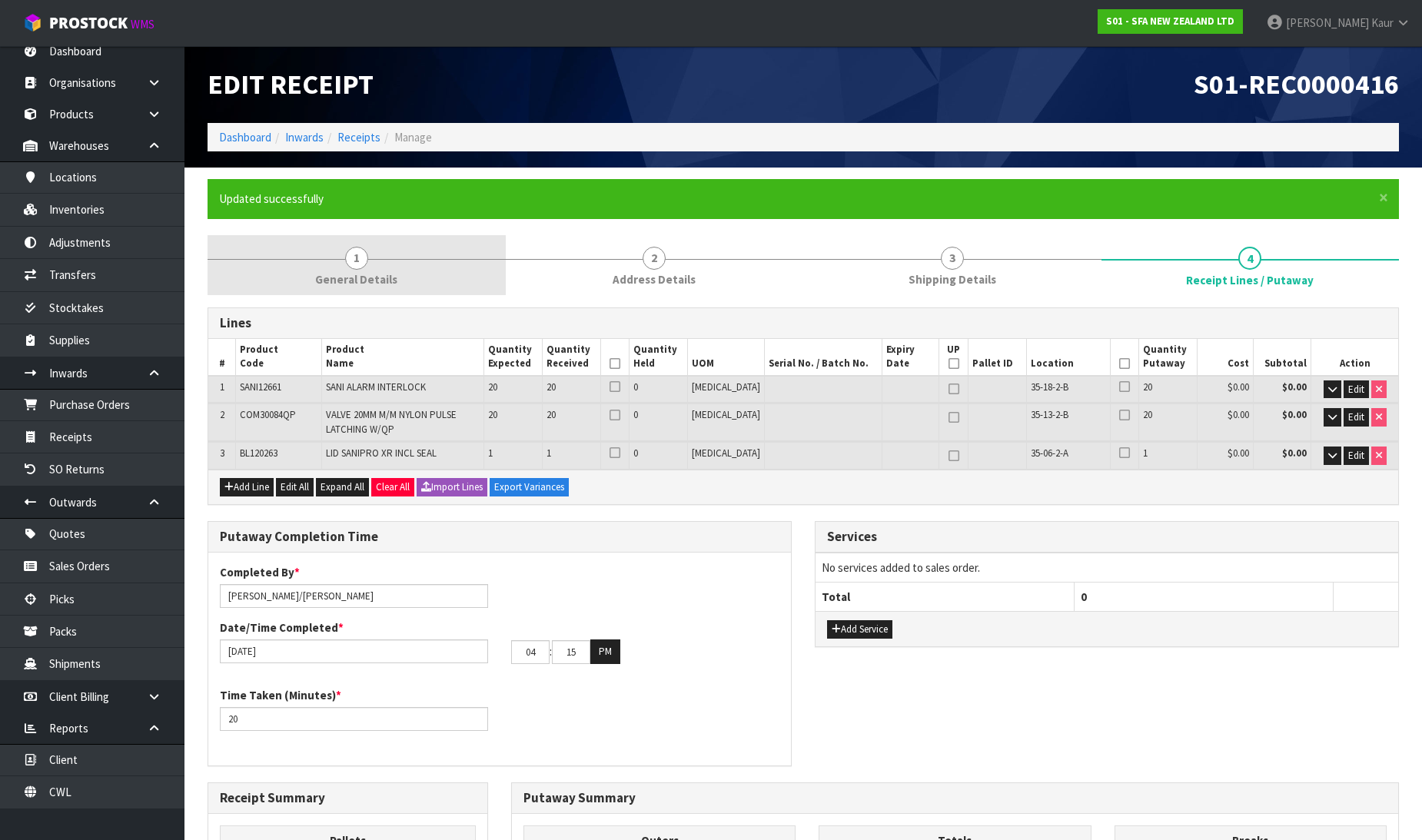
click at [389, 259] on div at bounding box center [356, 259] width 298 height 1
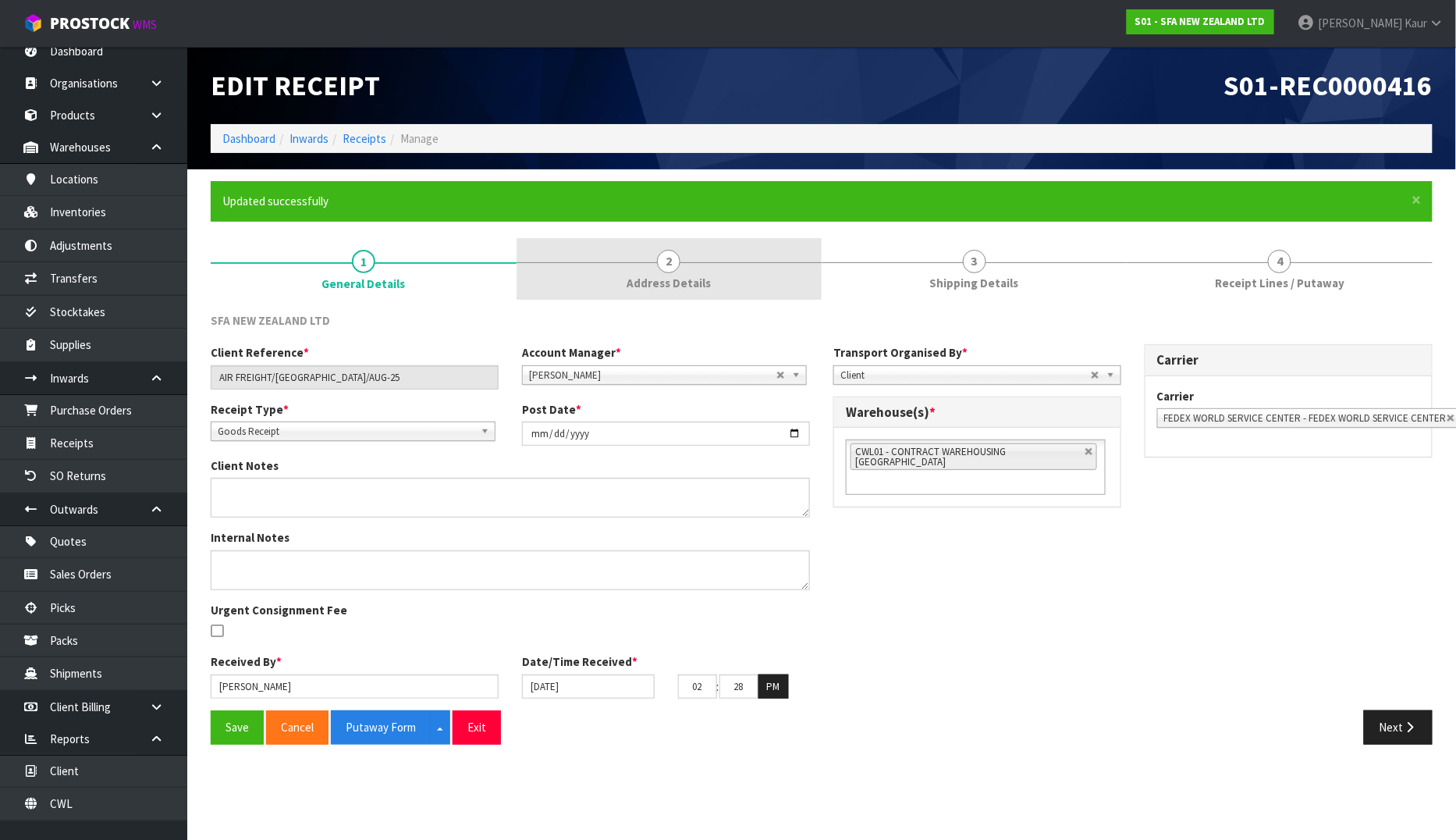
click at [676, 276] on span "Address Details" at bounding box center [668, 282] width 84 height 16
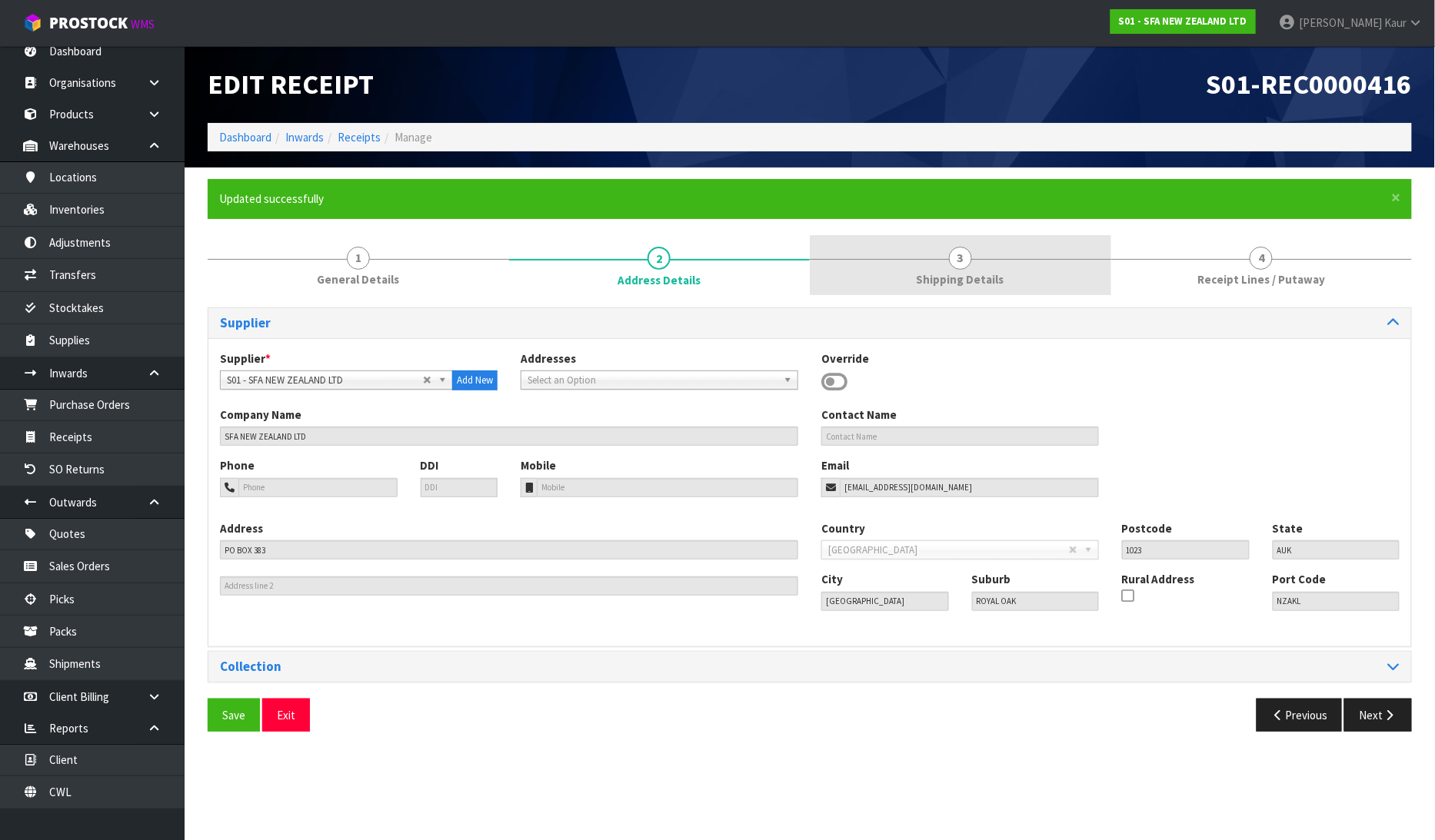
click at [989, 271] on span "Shipping Details" at bounding box center [961, 279] width 88 height 16
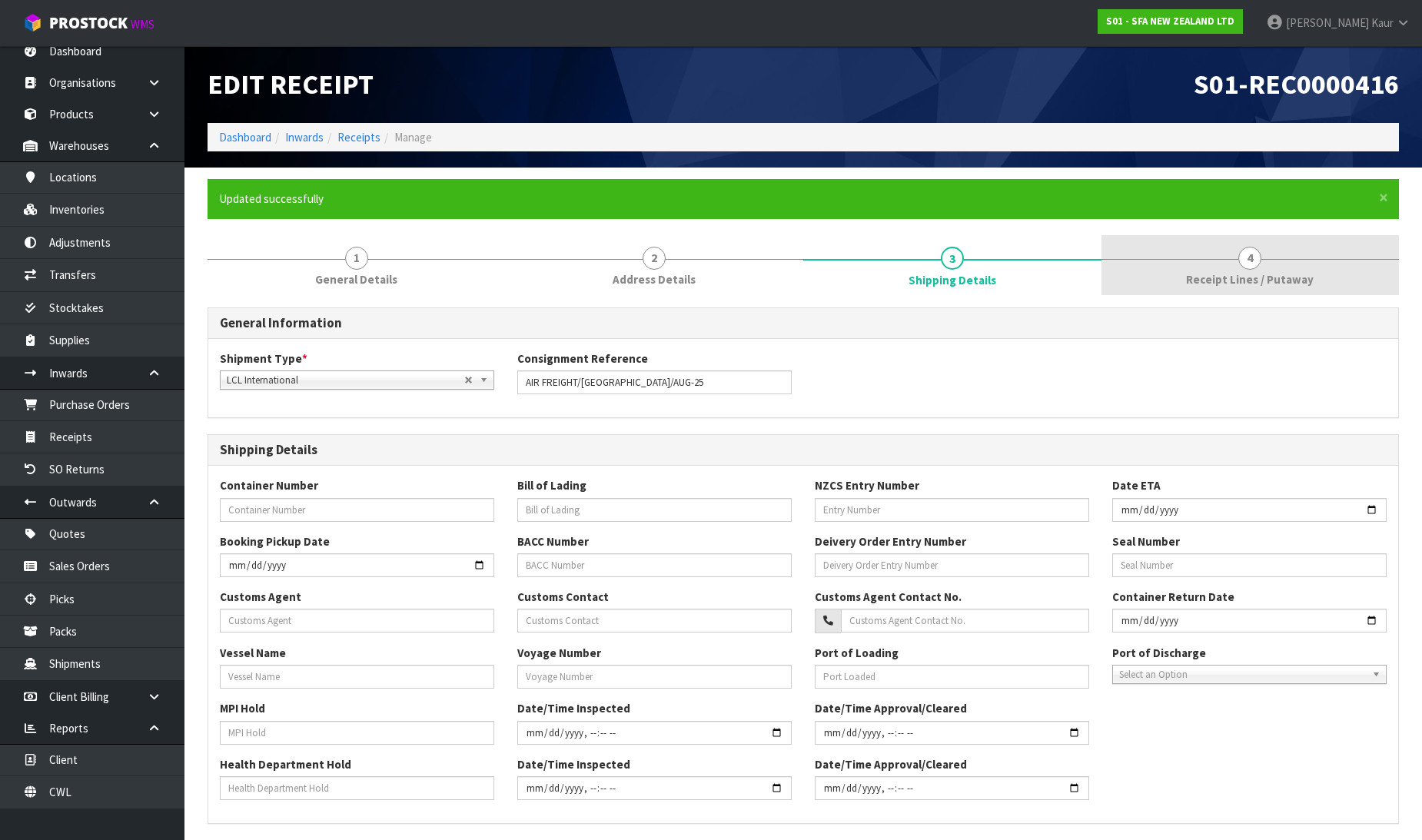
click at [1312, 259] on div at bounding box center [1251, 259] width 298 height 1
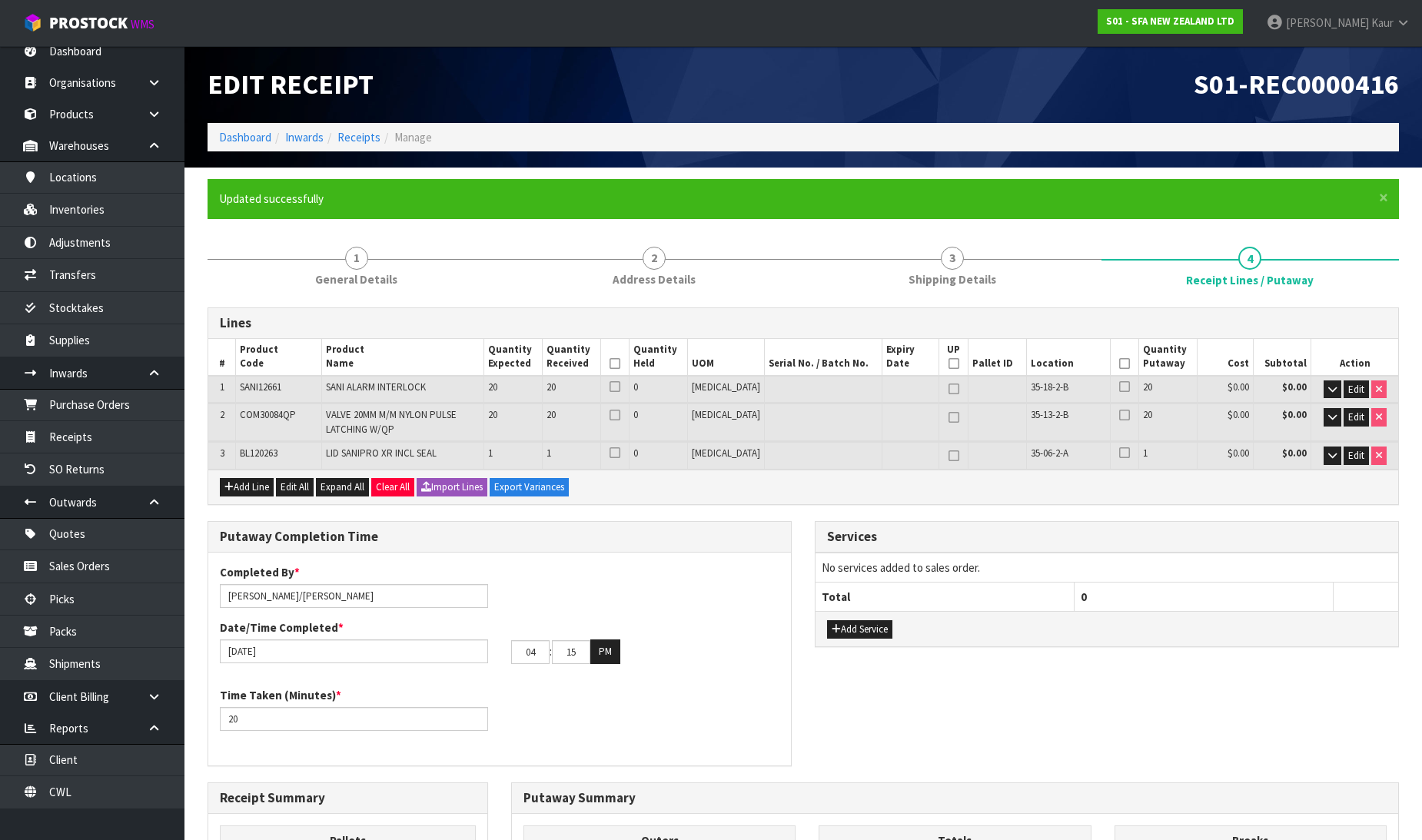
click at [620, 364] on icon at bounding box center [614, 364] width 11 height 1
click at [1119, 364] on icon at bounding box center [1124, 364] width 11 height 1
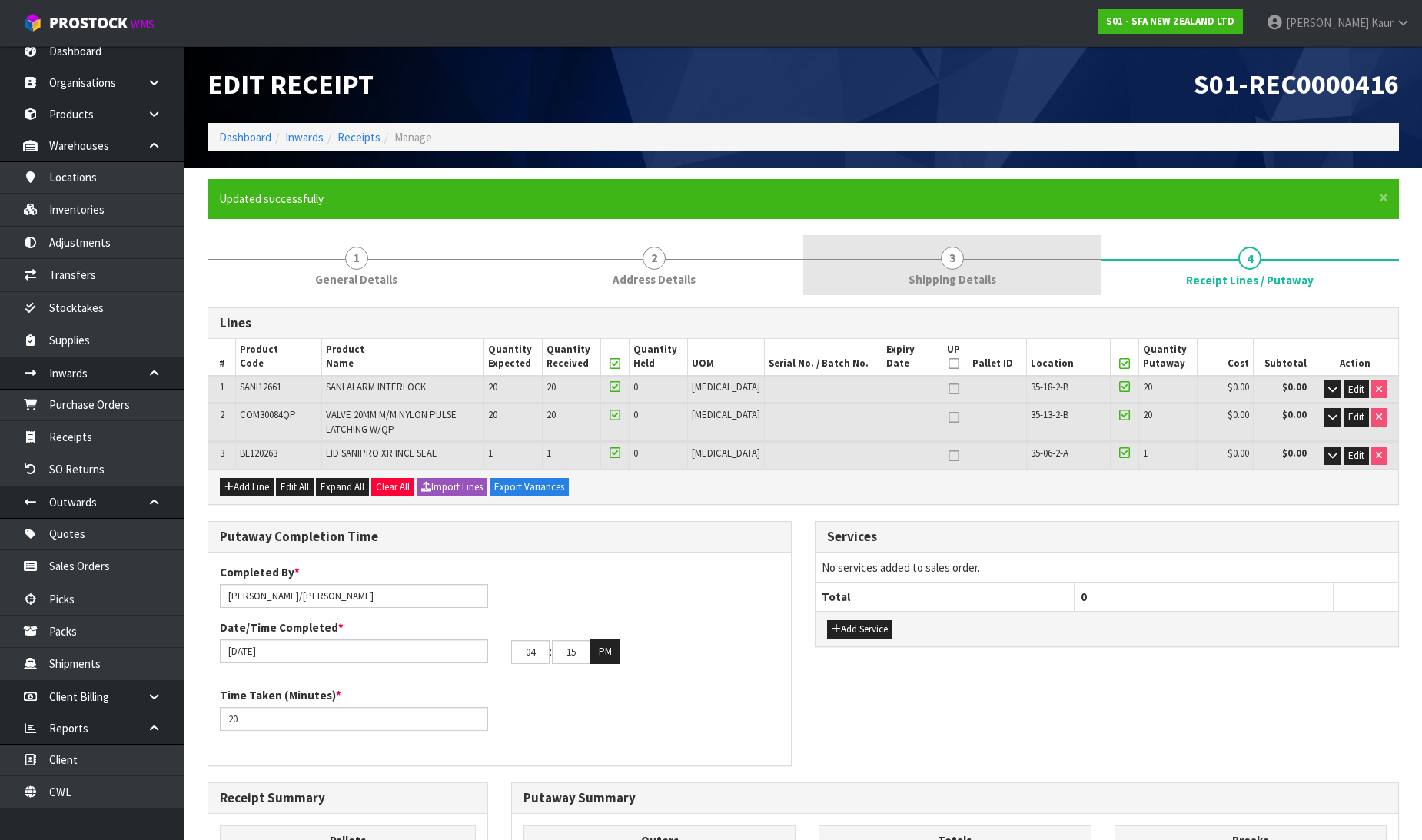
click at [934, 282] on span "Shipping Details" at bounding box center [953, 279] width 88 height 16
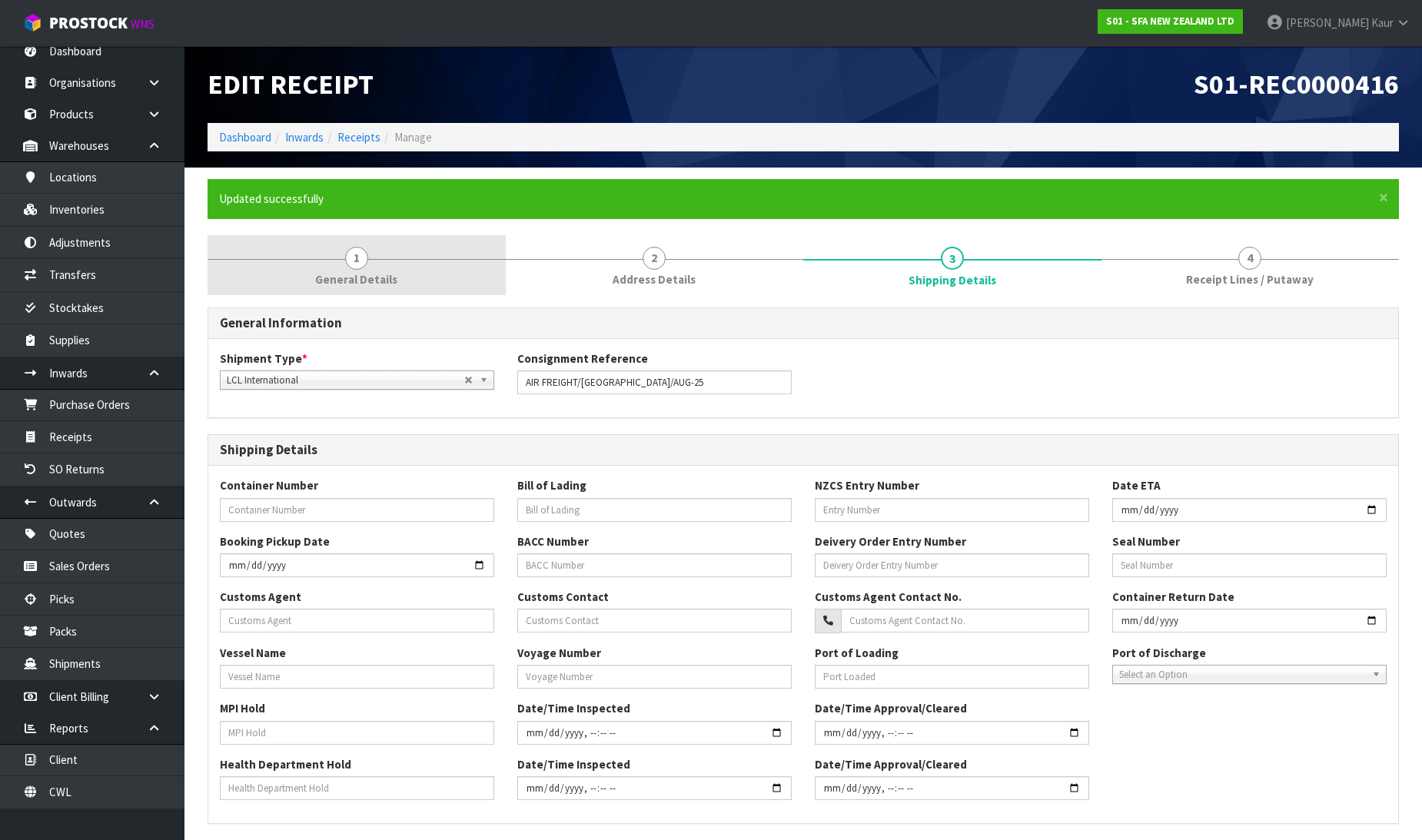
click at [393, 266] on link "1 General Details" at bounding box center [356, 266] width 298 height 61
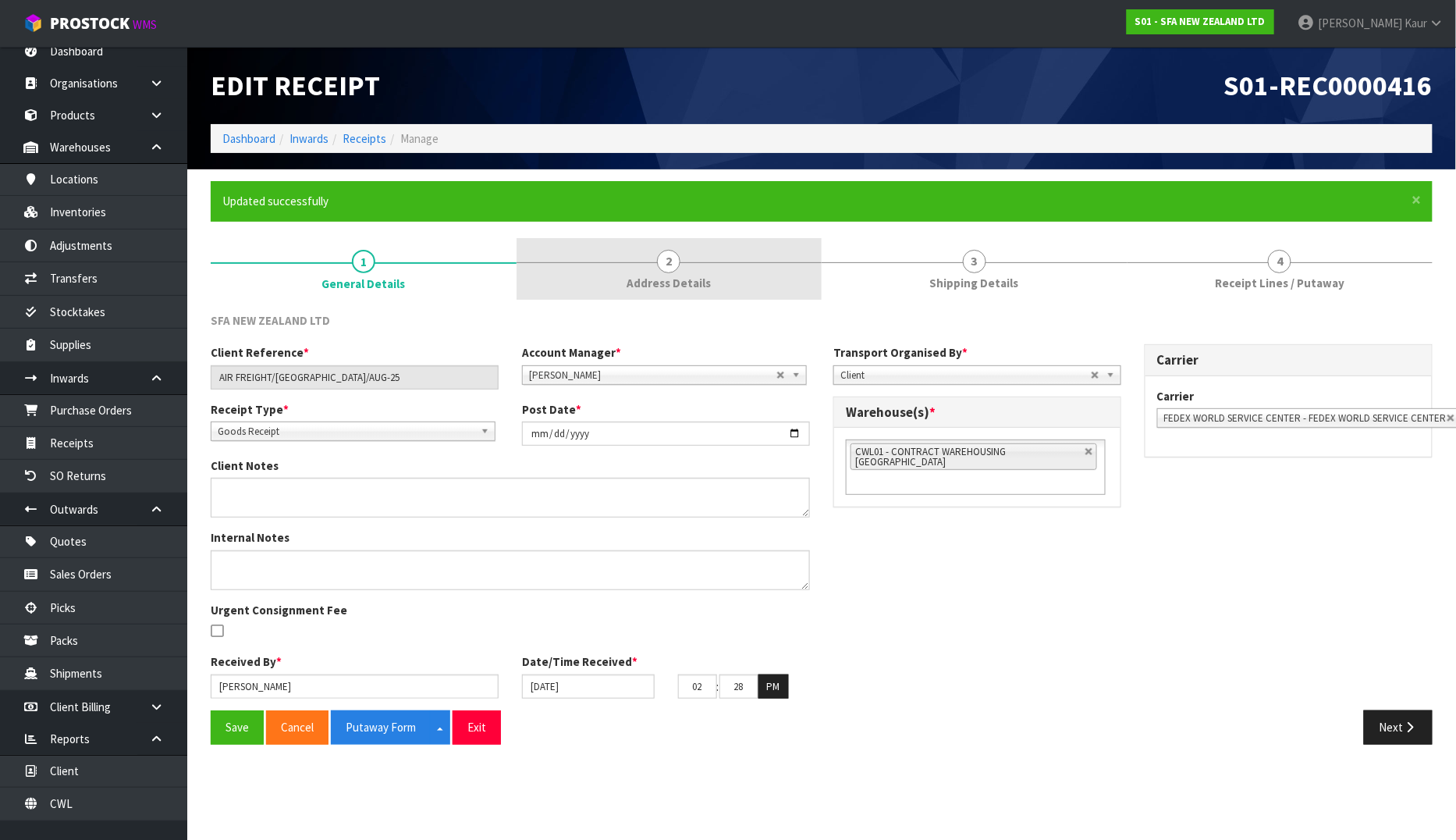
click at [720, 266] on link "2 Address Details" at bounding box center [669, 269] width 306 height 62
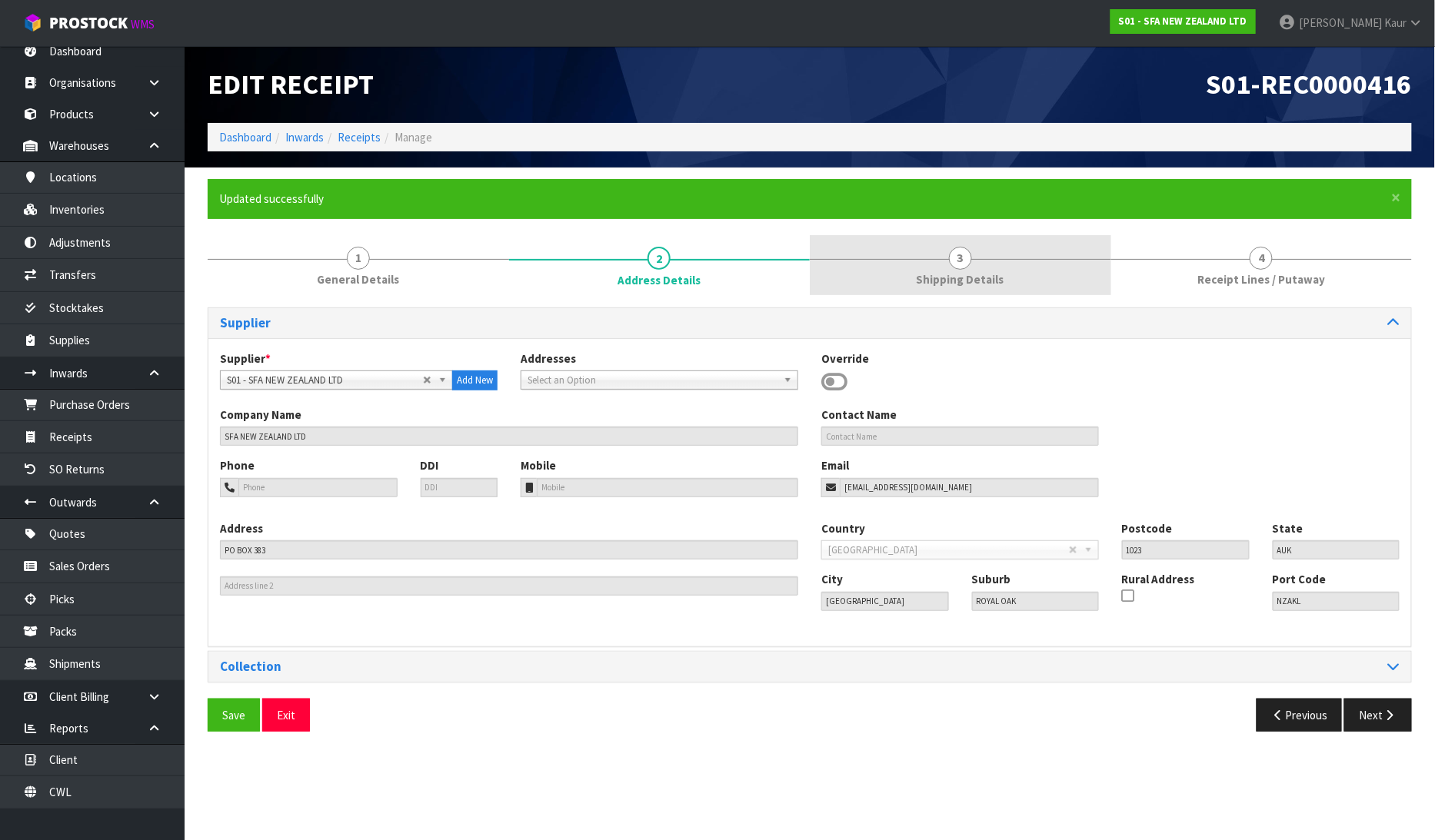
click at [989, 264] on link "3 Shipping Details" at bounding box center [960, 266] width 301 height 61
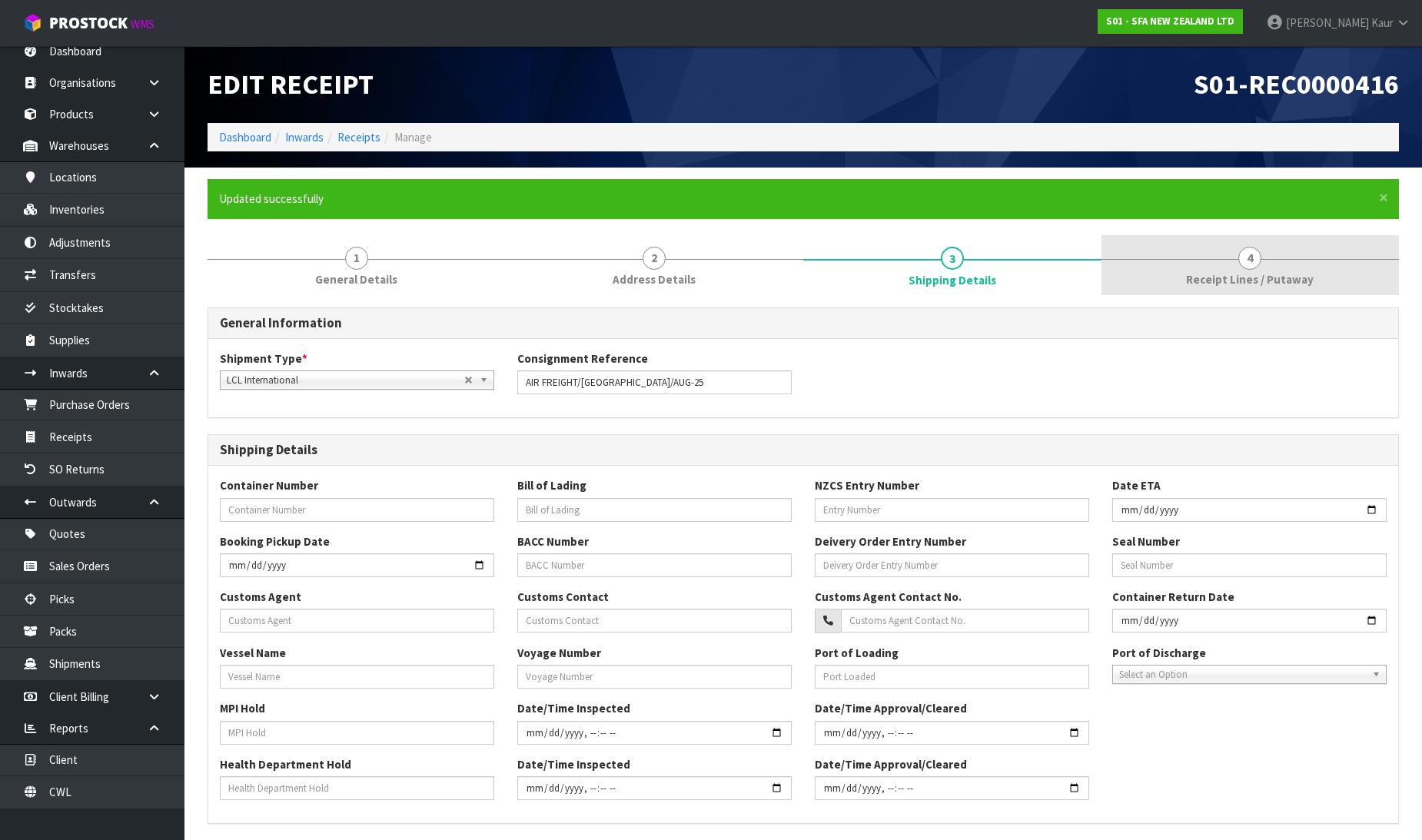
click at [1295, 275] on span "Receipt Lines / Putaway" at bounding box center [1250, 279] width 128 height 16
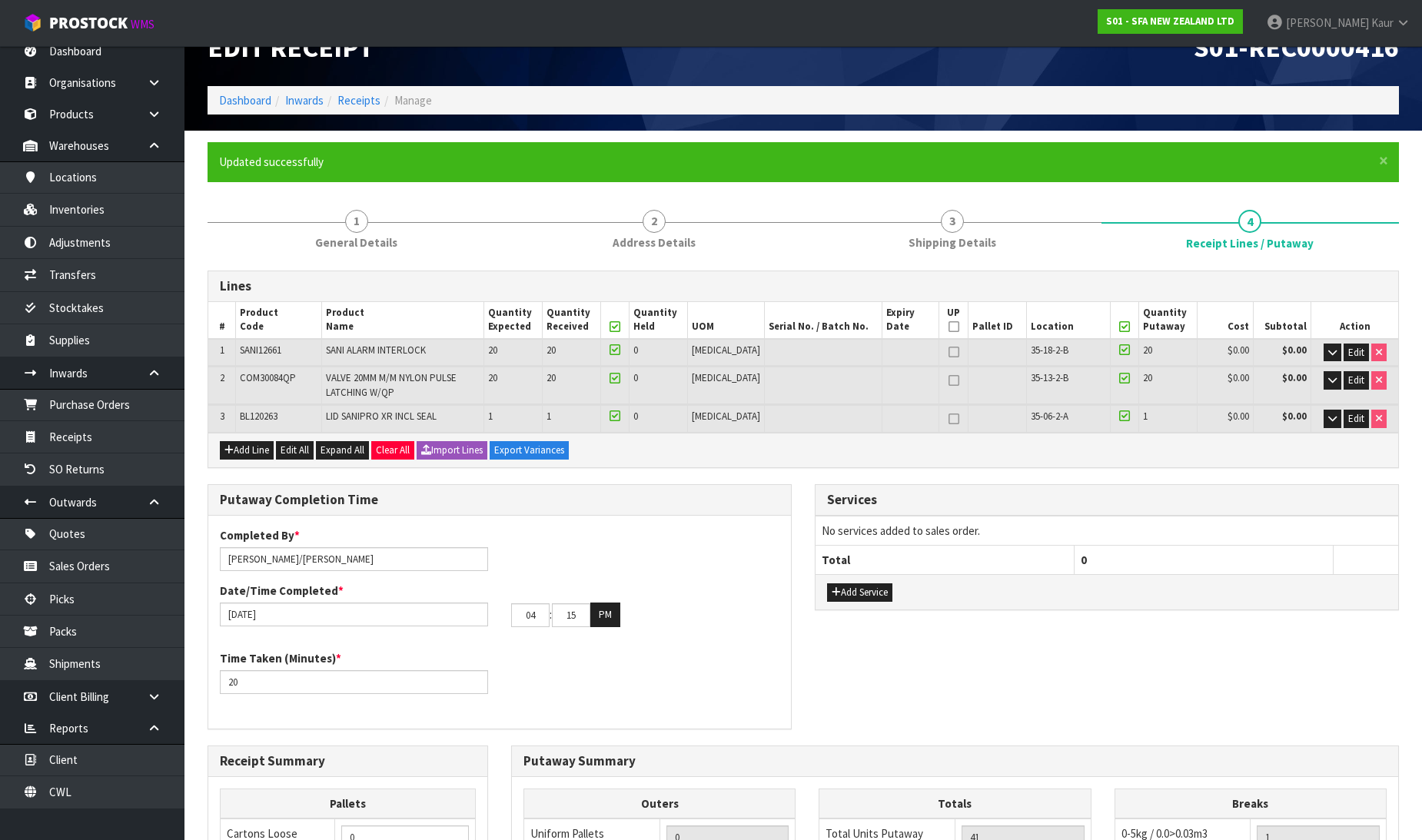
scroll to position [32, 0]
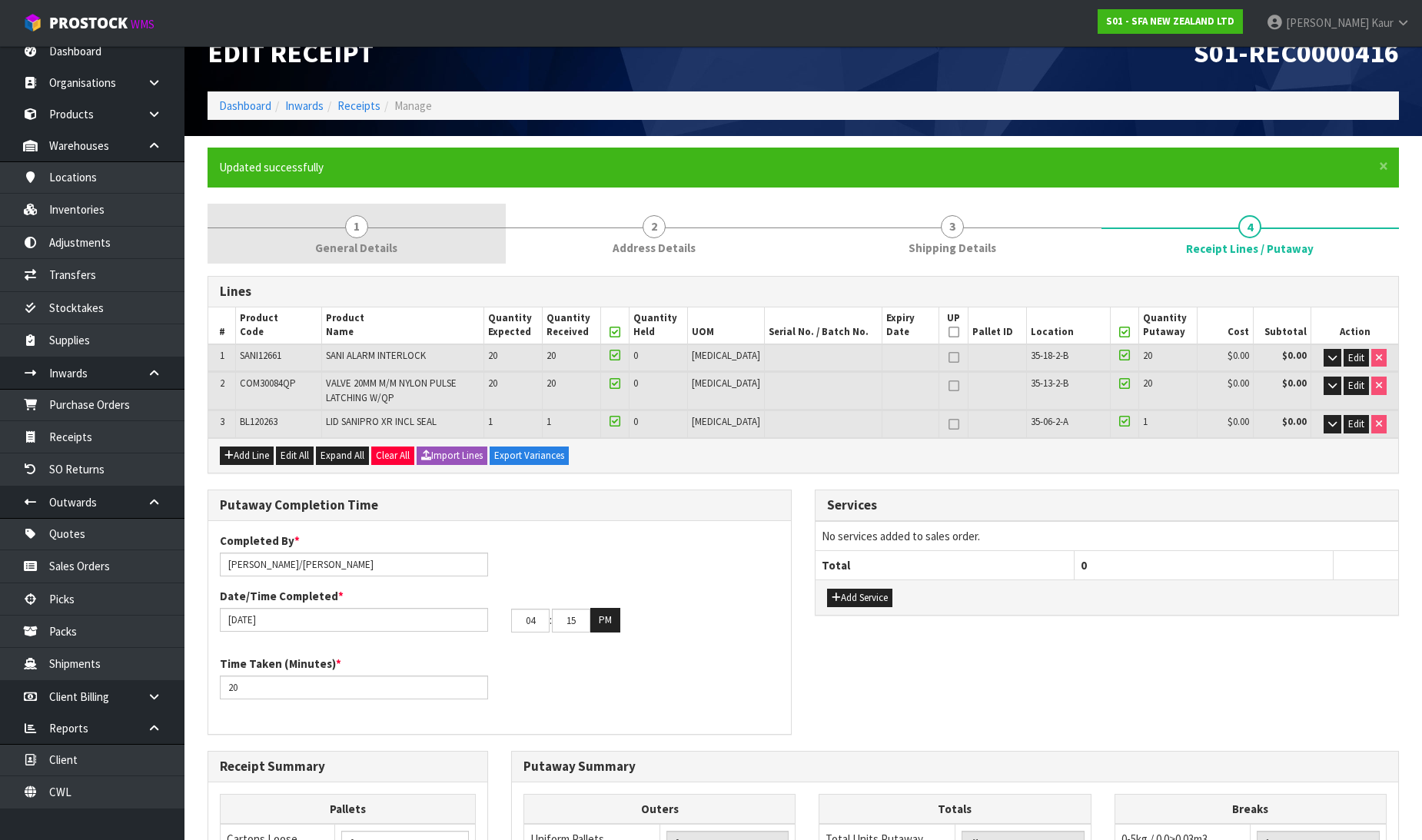
drag, startPoint x: 346, startPoint y: 225, endPoint x: 443, endPoint y: 234, distance: 97.4
click at [346, 225] on span "1" at bounding box center [356, 226] width 23 height 23
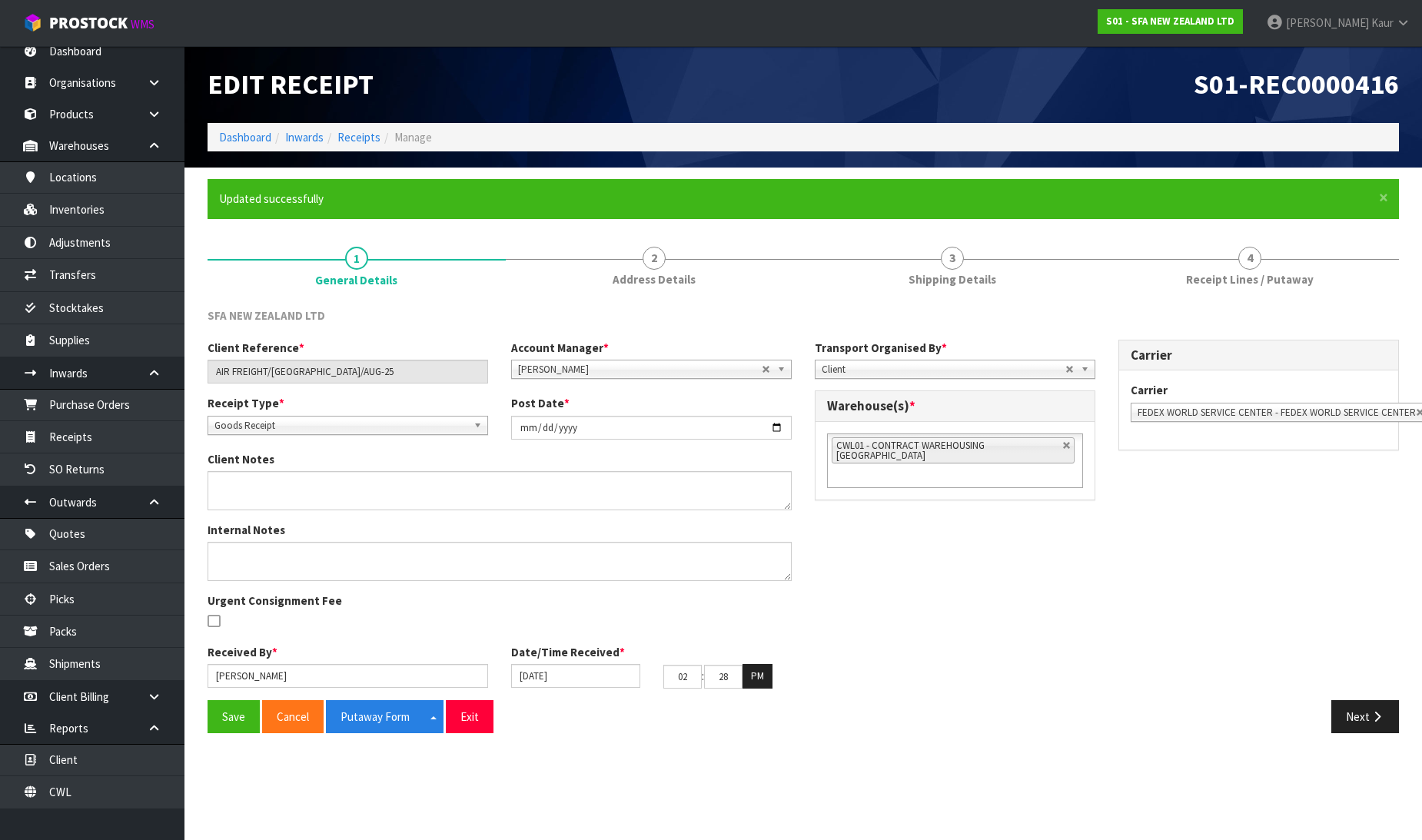
scroll to position [0, 0]
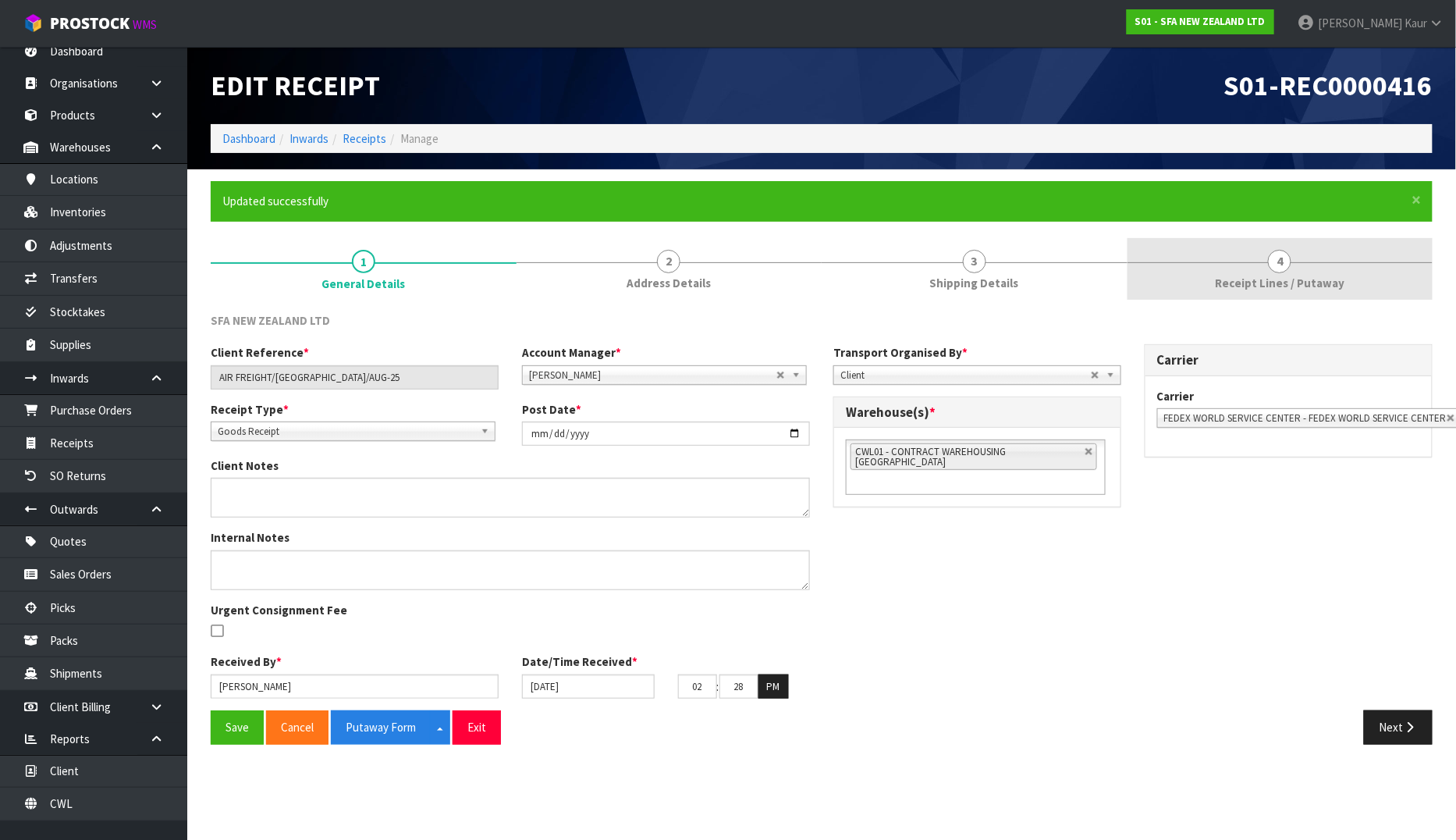
click at [1266, 264] on link "4 Receipt Lines / Putaway" at bounding box center [1279, 269] width 306 height 62
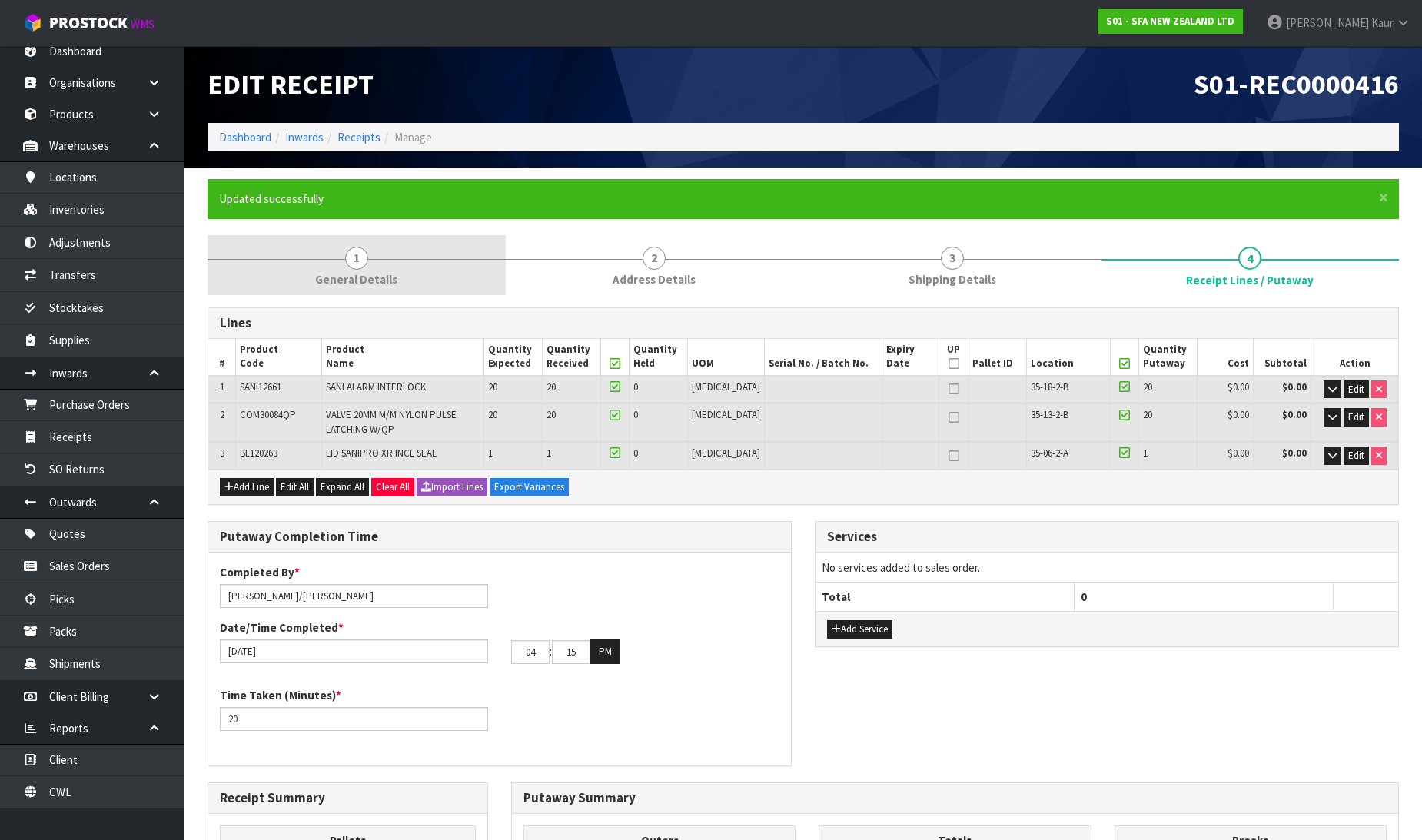
click at [333, 257] on link "1 General Details" at bounding box center [356, 266] width 298 height 61
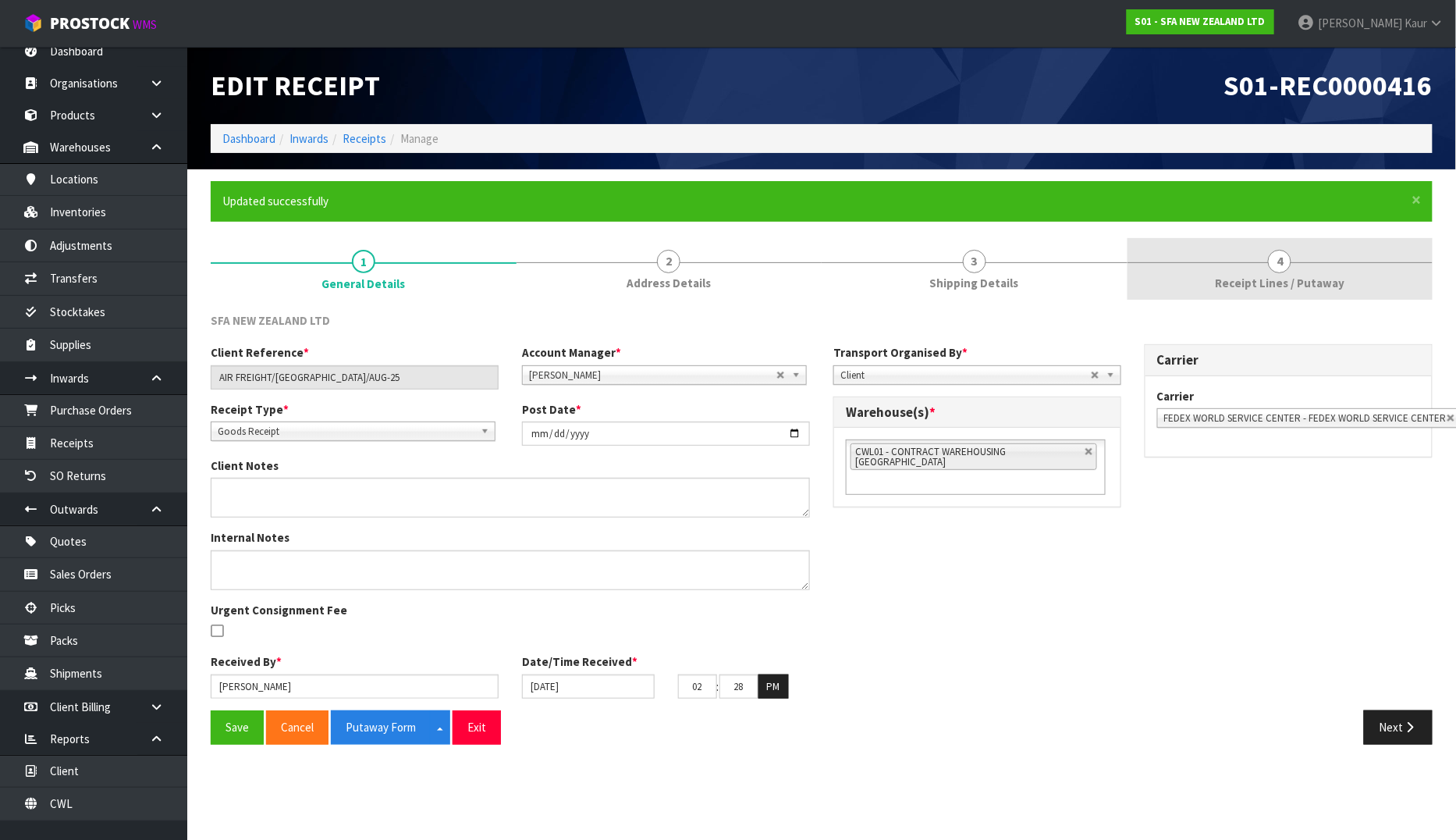
click at [1285, 267] on span "4" at bounding box center [1279, 261] width 23 height 23
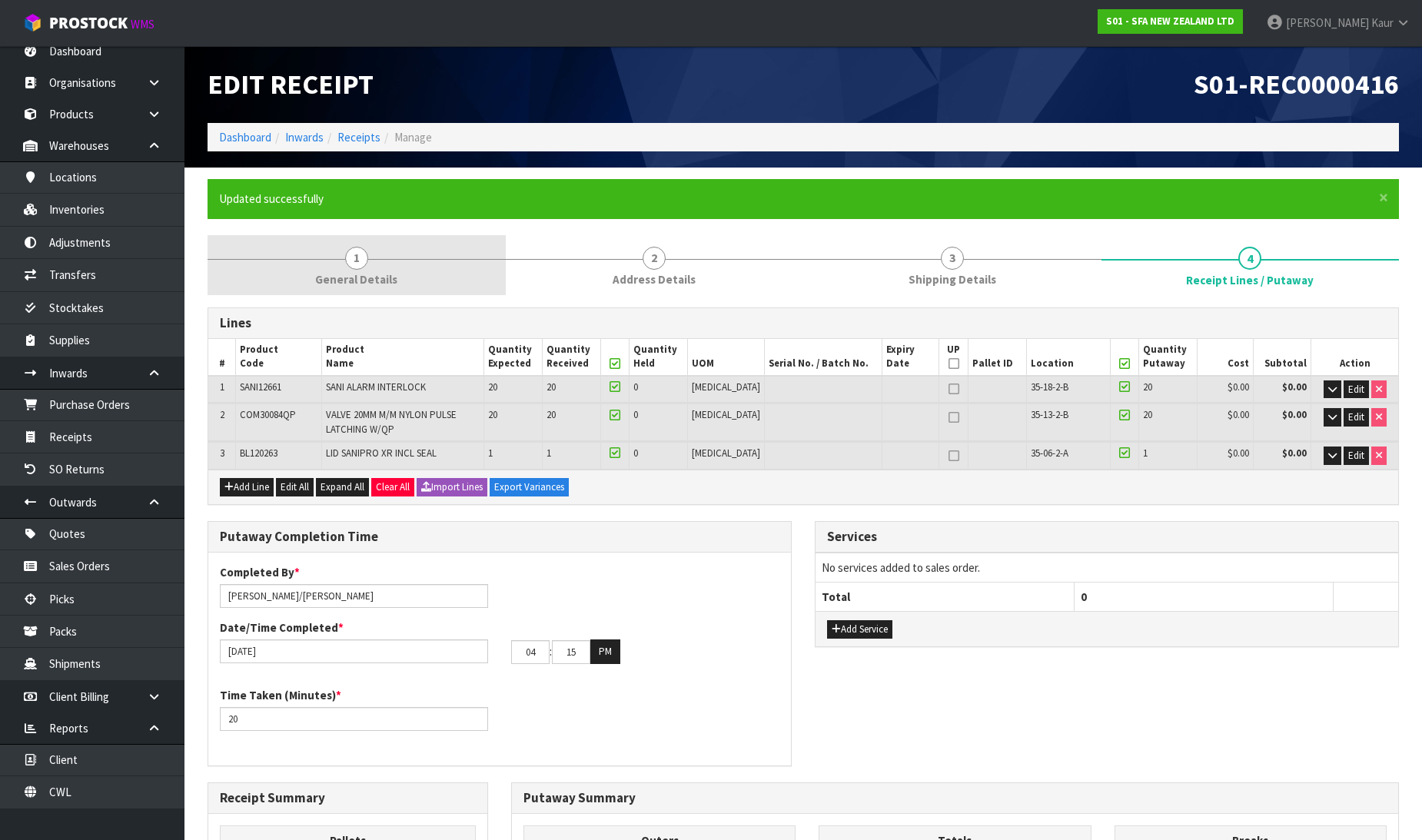
click at [354, 266] on span "1" at bounding box center [356, 258] width 23 height 23
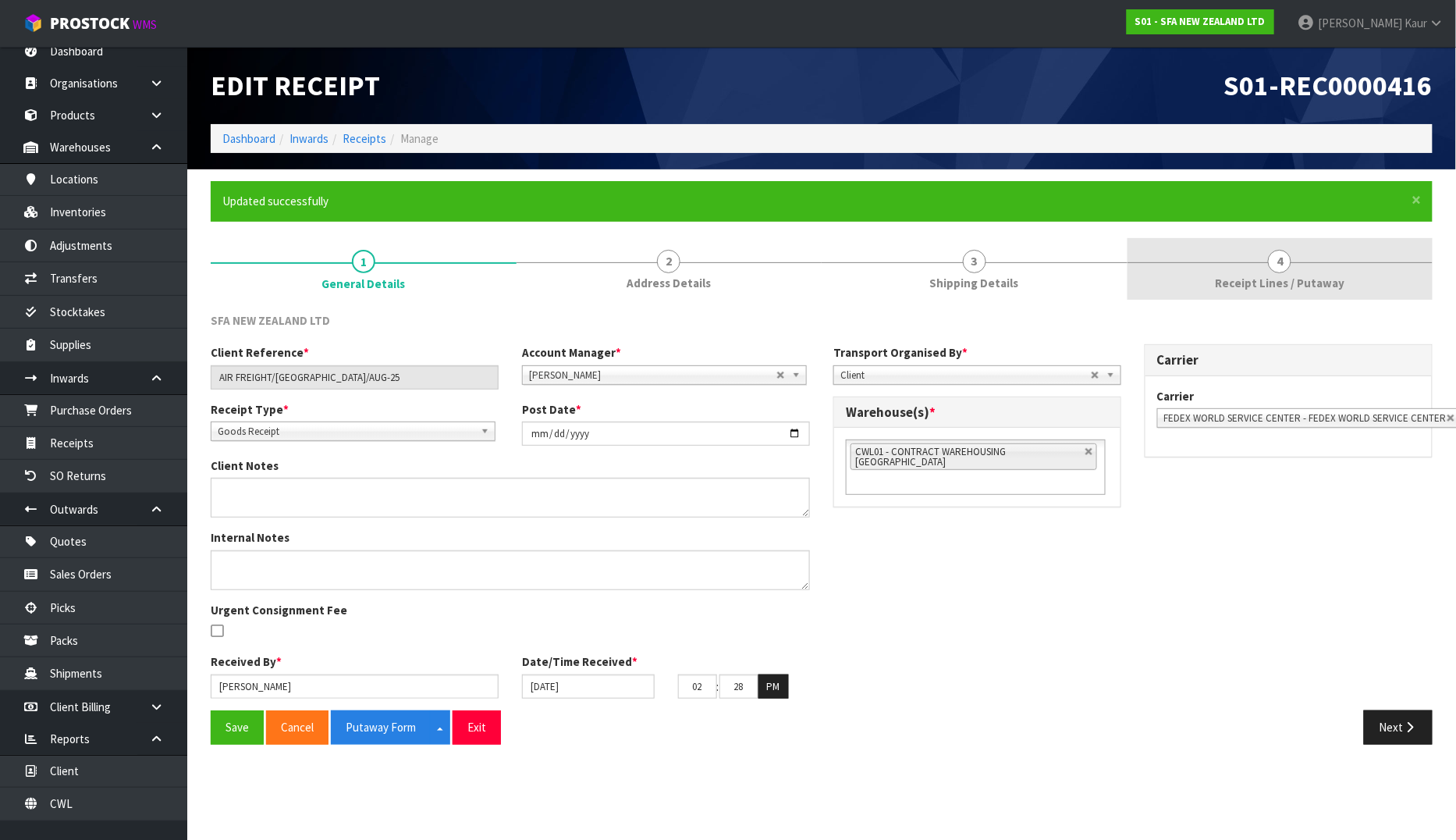
click at [1317, 272] on link "4 Receipt Lines / Putaway" at bounding box center [1279, 269] width 306 height 62
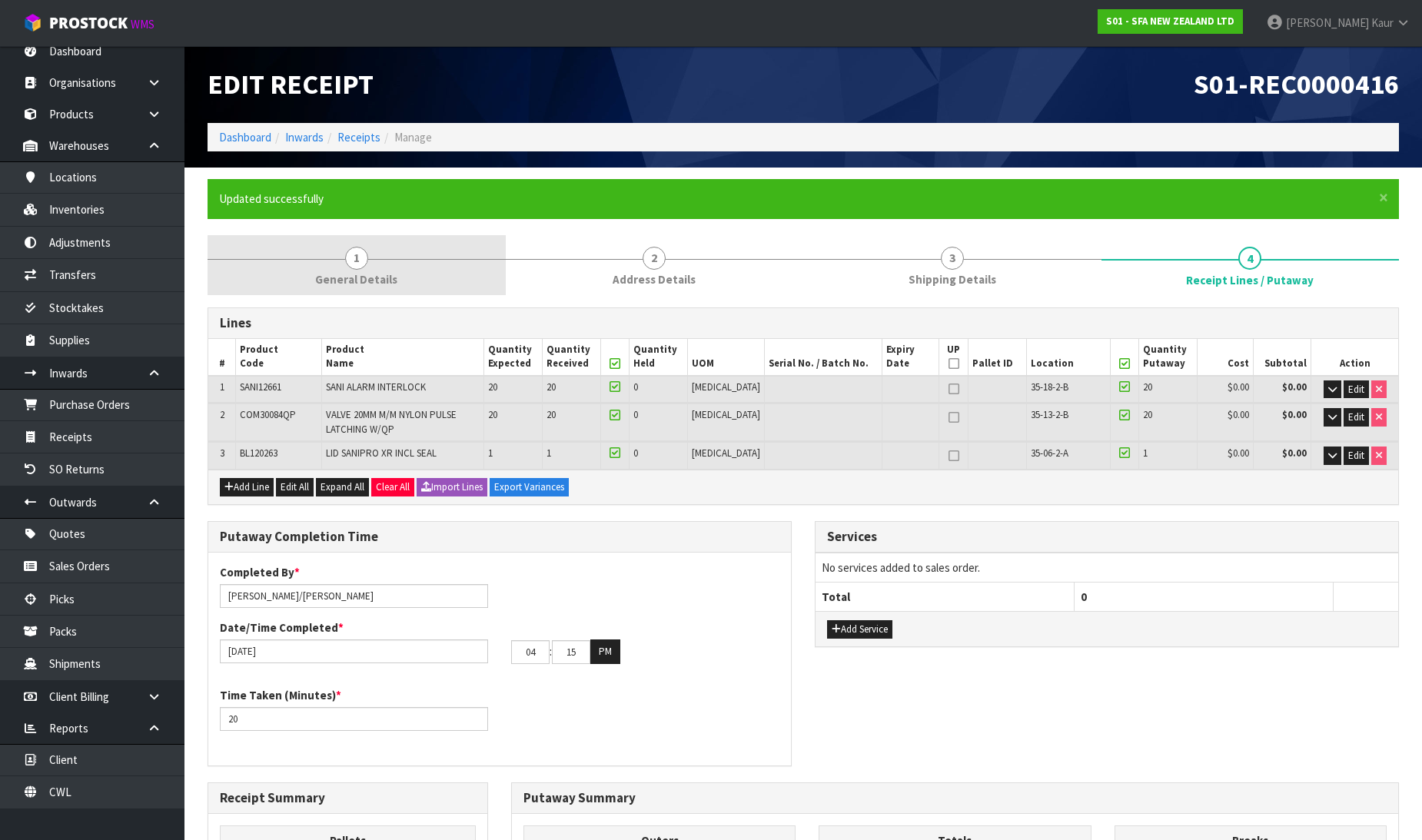
click at [383, 259] on link "1 General Details" at bounding box center [356, 266] width 298 height 61
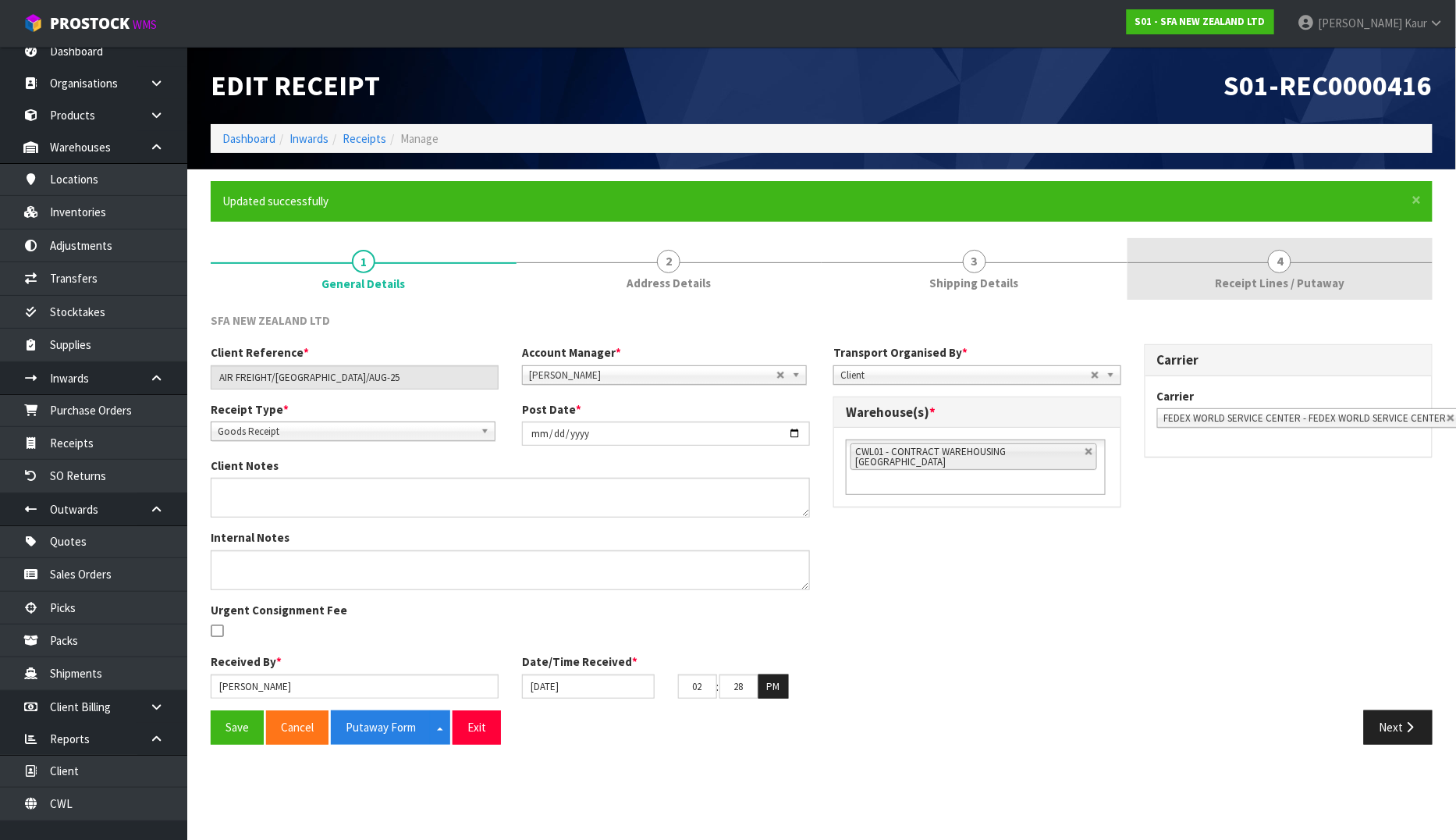
click at [1250, 275] on span "Receipt Lines / Putaway" at bounding box center [1280, 282] width 130 height 16
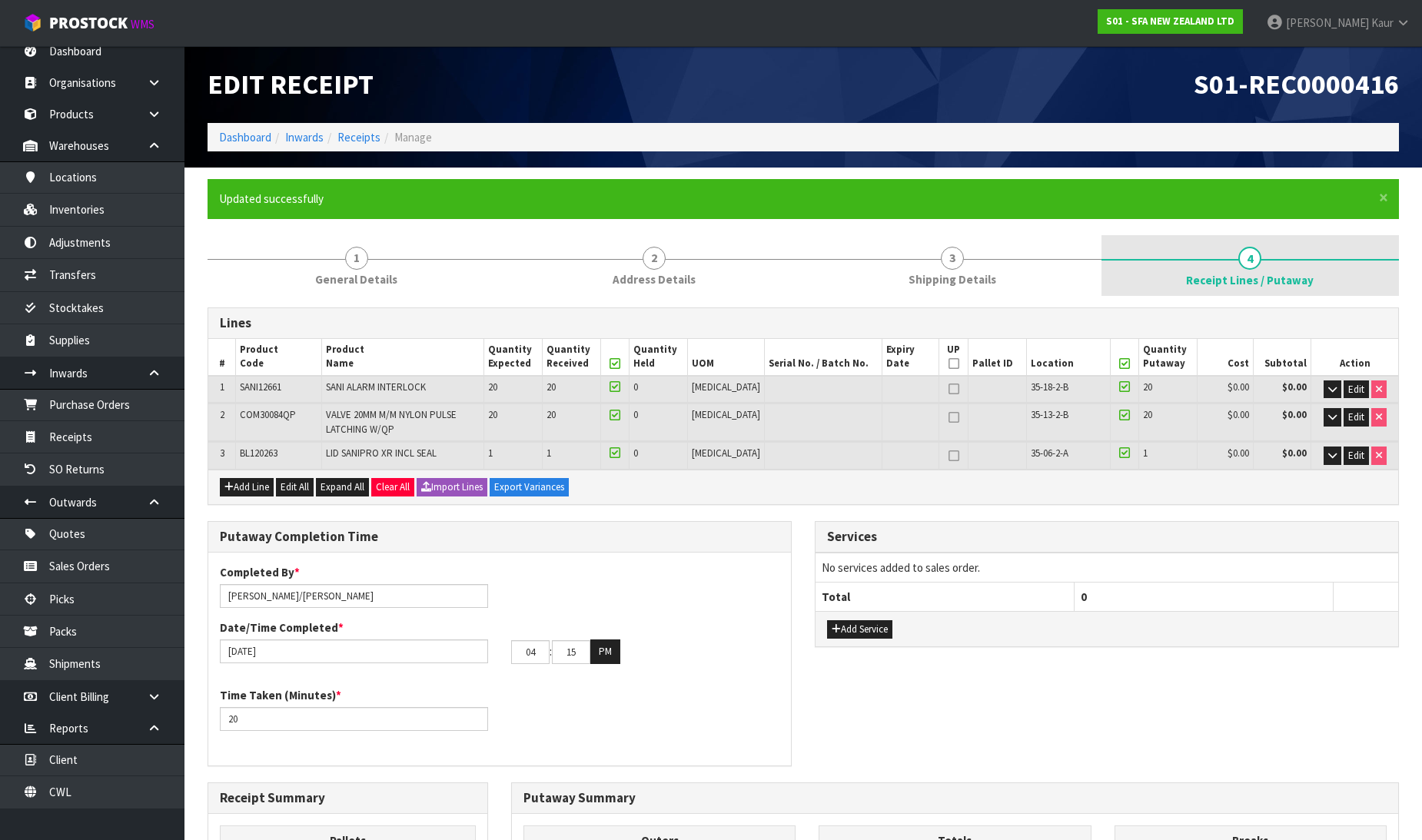
click at [1219, 273] on span "Receipt Lines / Putaway" at bounding box center [1250, 280] width 128 height 16
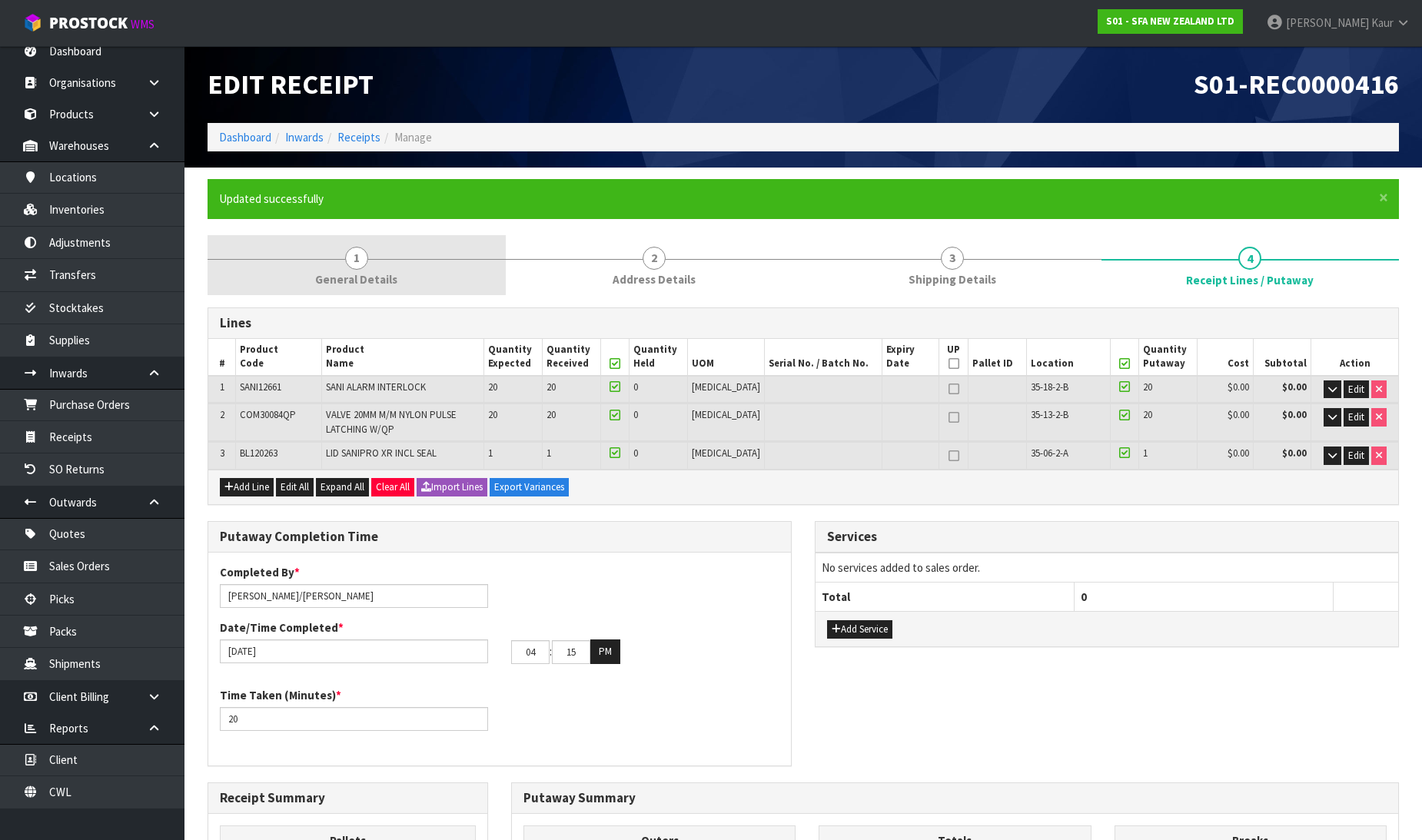
click at [334, 250] on link "1 General Details" at bounding box center [356, 266] width 298 height 61
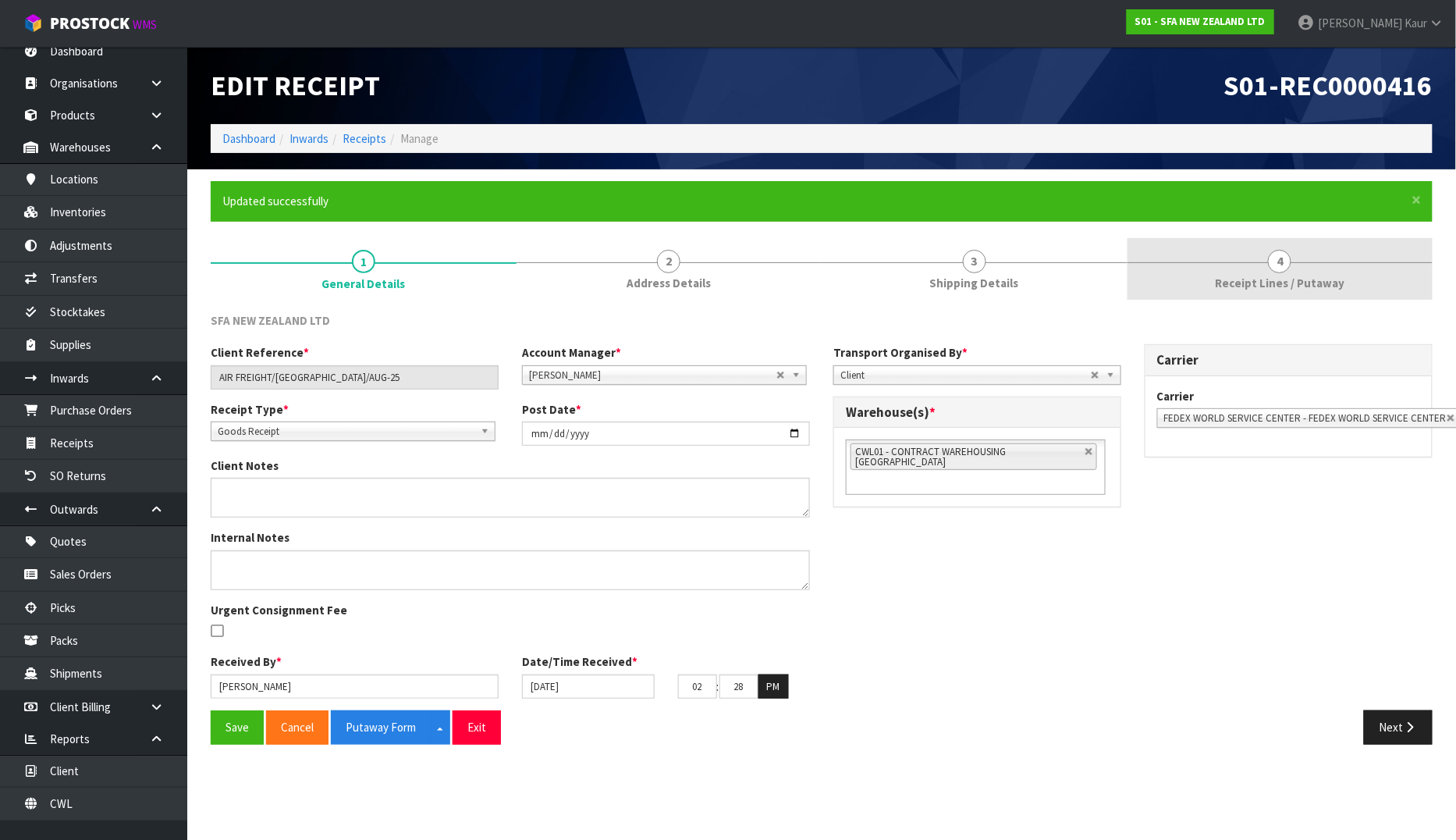
click at [1244, 291] on span "Receipt Lines / Putaway" at bounding box center [1280, 282] width 130 height 16
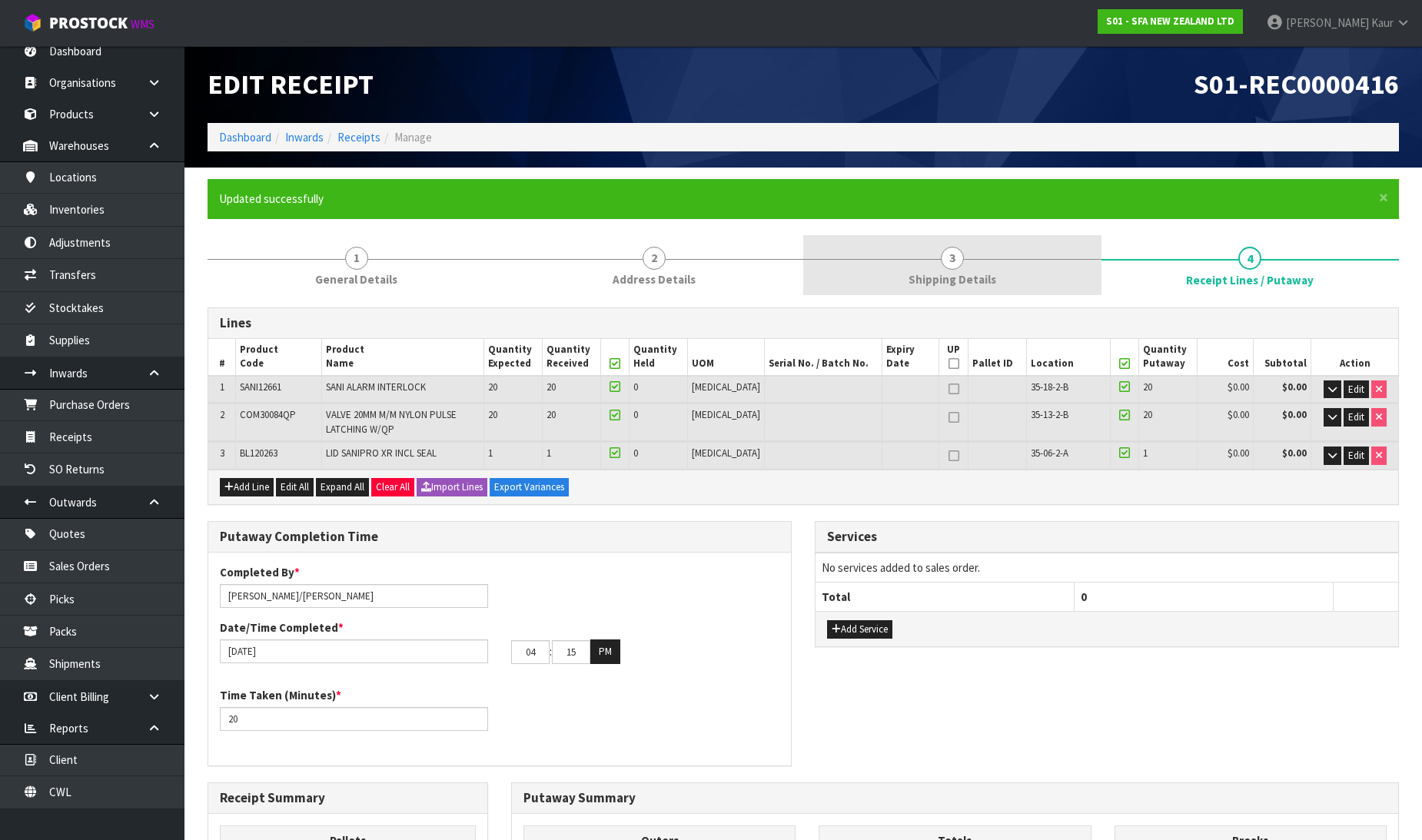
click at [969, 277] on span "Shipping Details" at bounding box center [953, 279] width 88 height 16
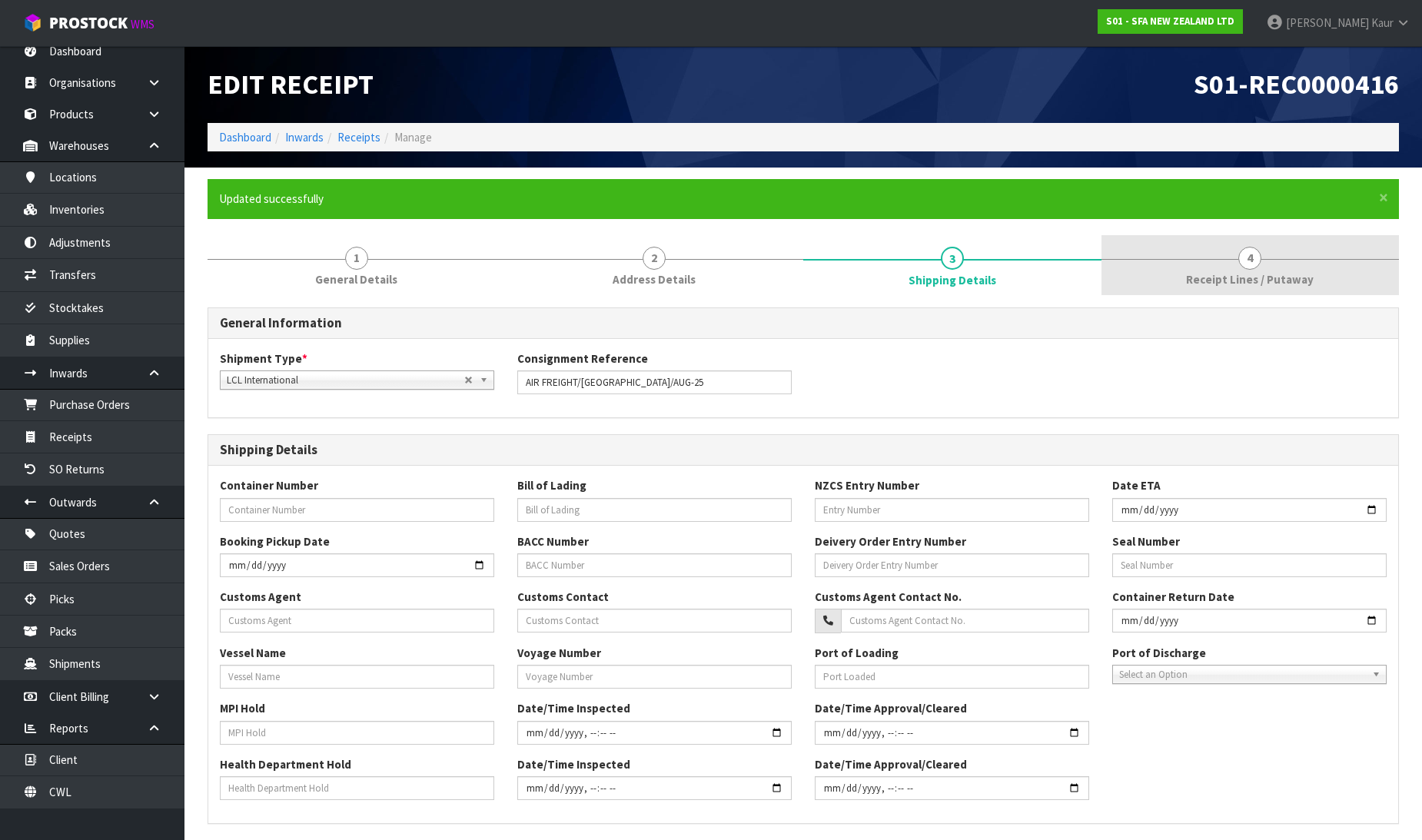
click at [1185, 271] on link "4 Receipt Lines / Putaway" at bounding box center [1251, 266] width 298 height 61
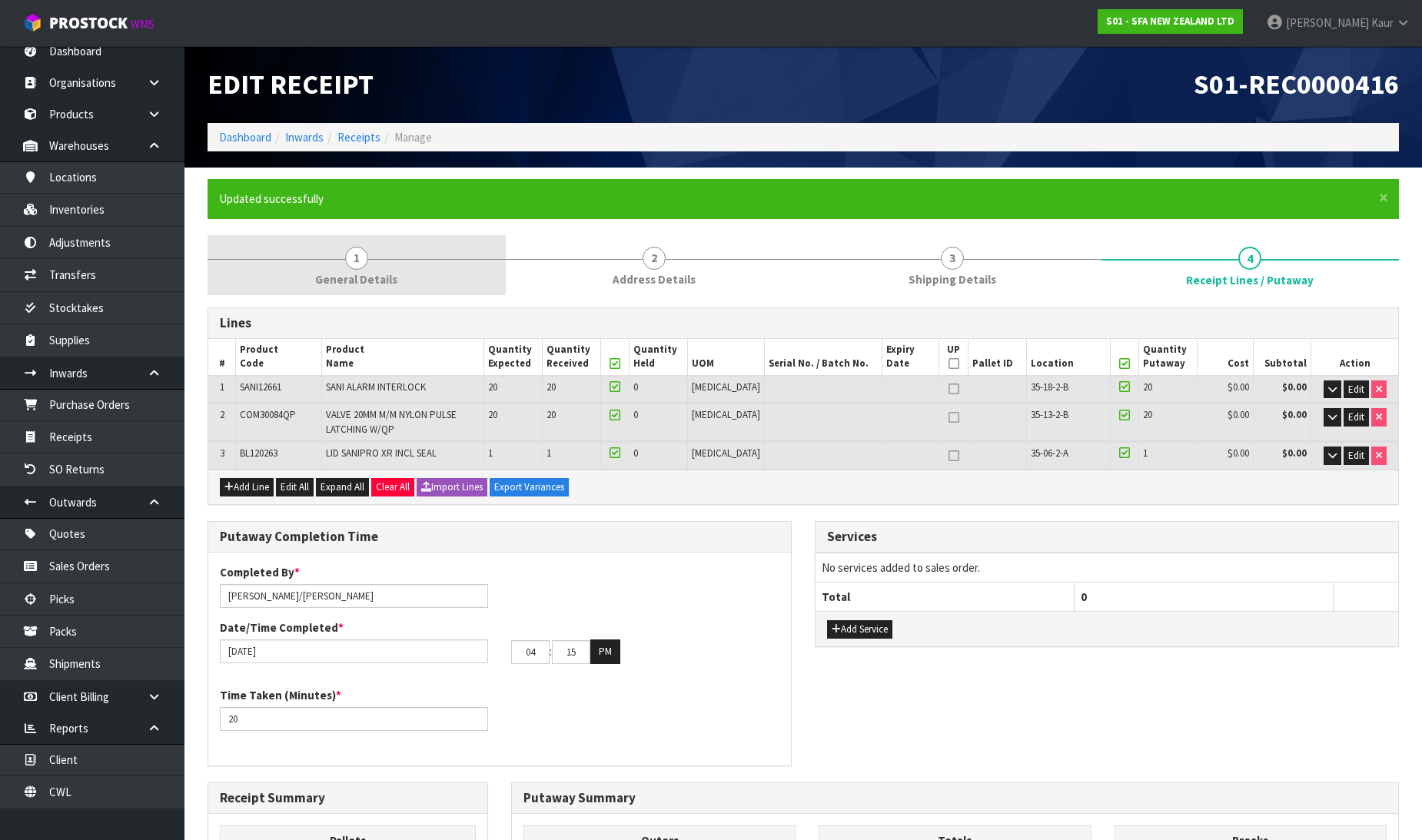
click at [349, 275] on span "General Details" at bounding box center [356, 279] width 82 height 16
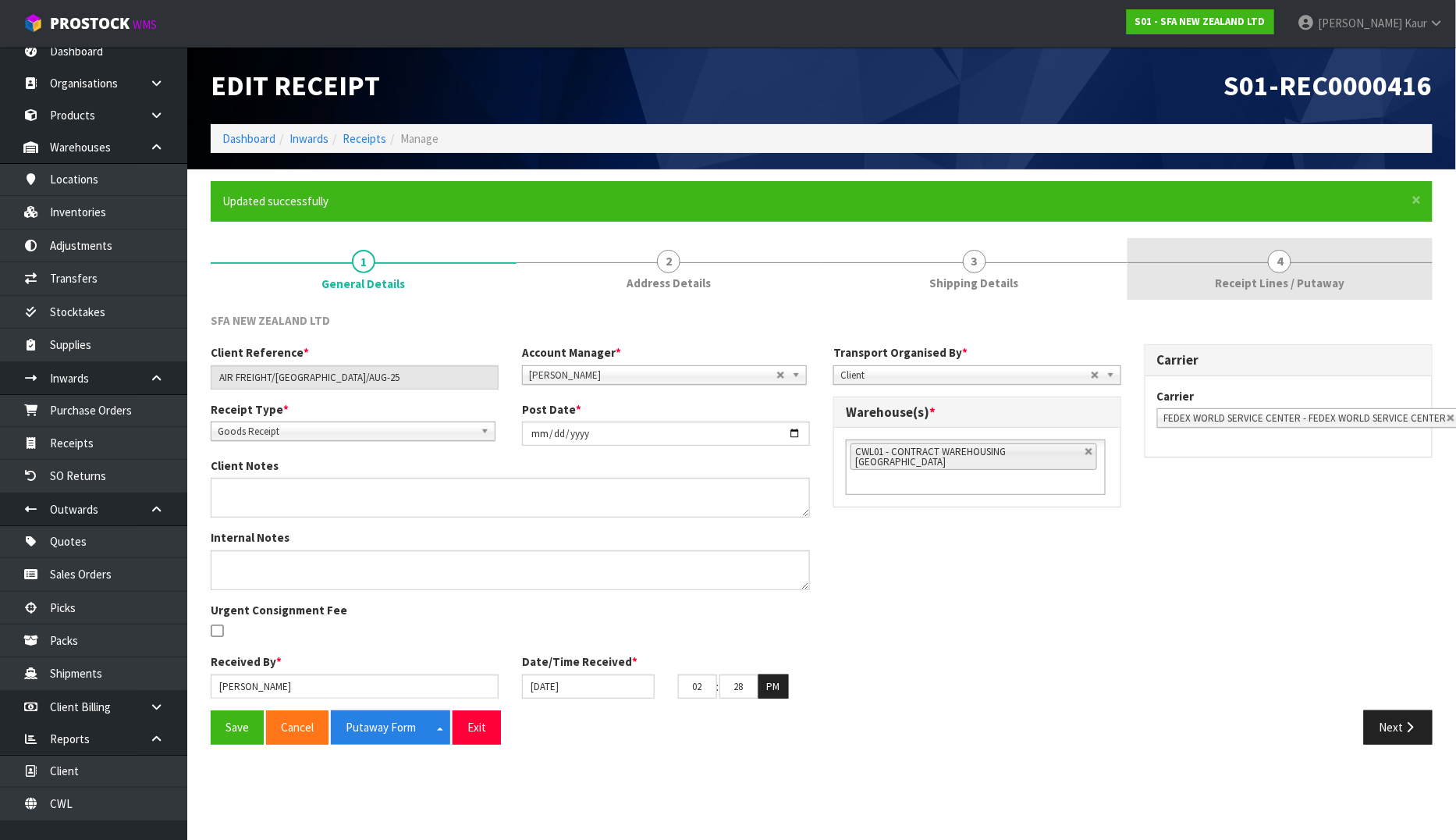
click at [1243, 267] on link "4 Receipt Lines / Putaway" at bounding box center [1279, 269] width 306 height 62
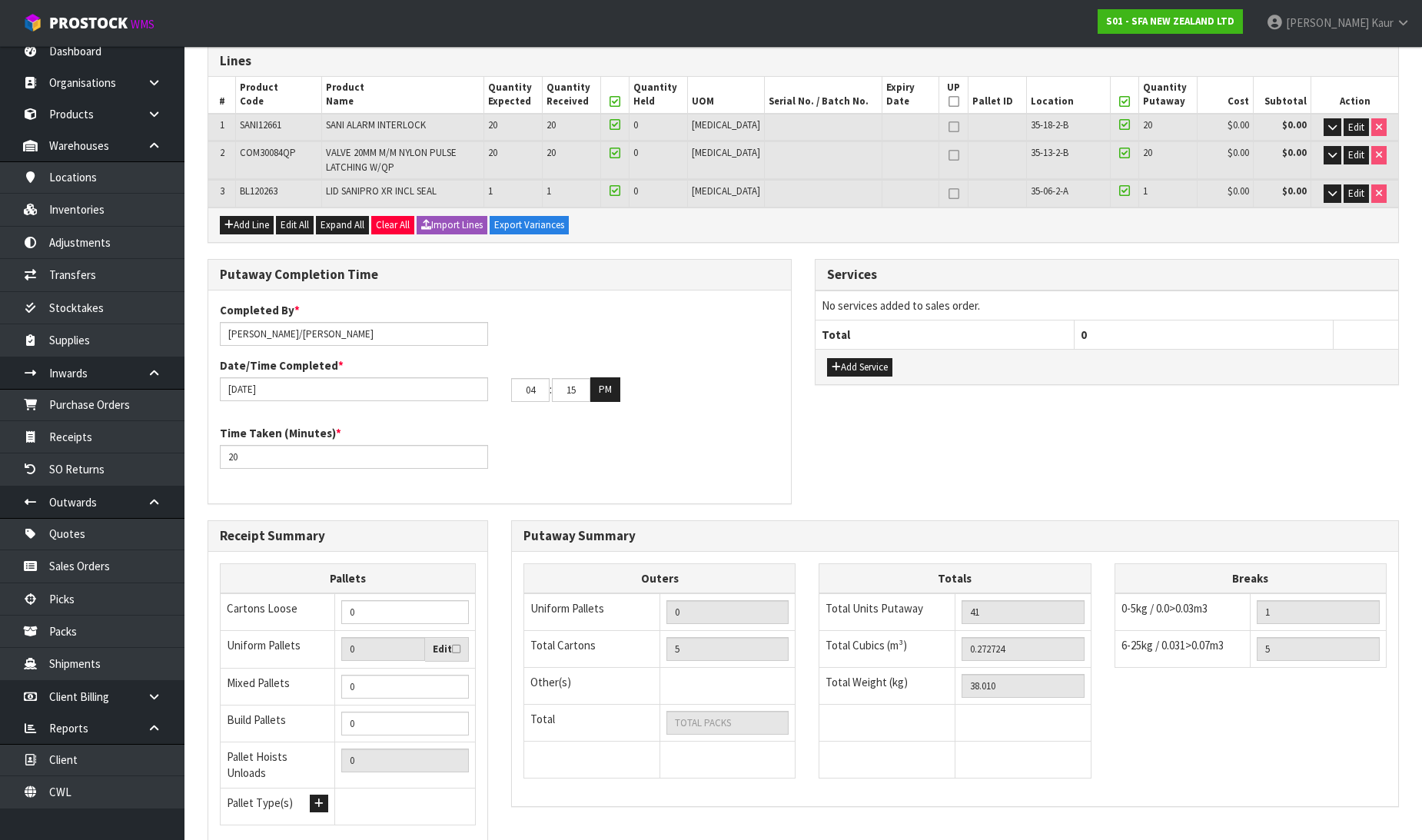
scroll to position [373, 0]
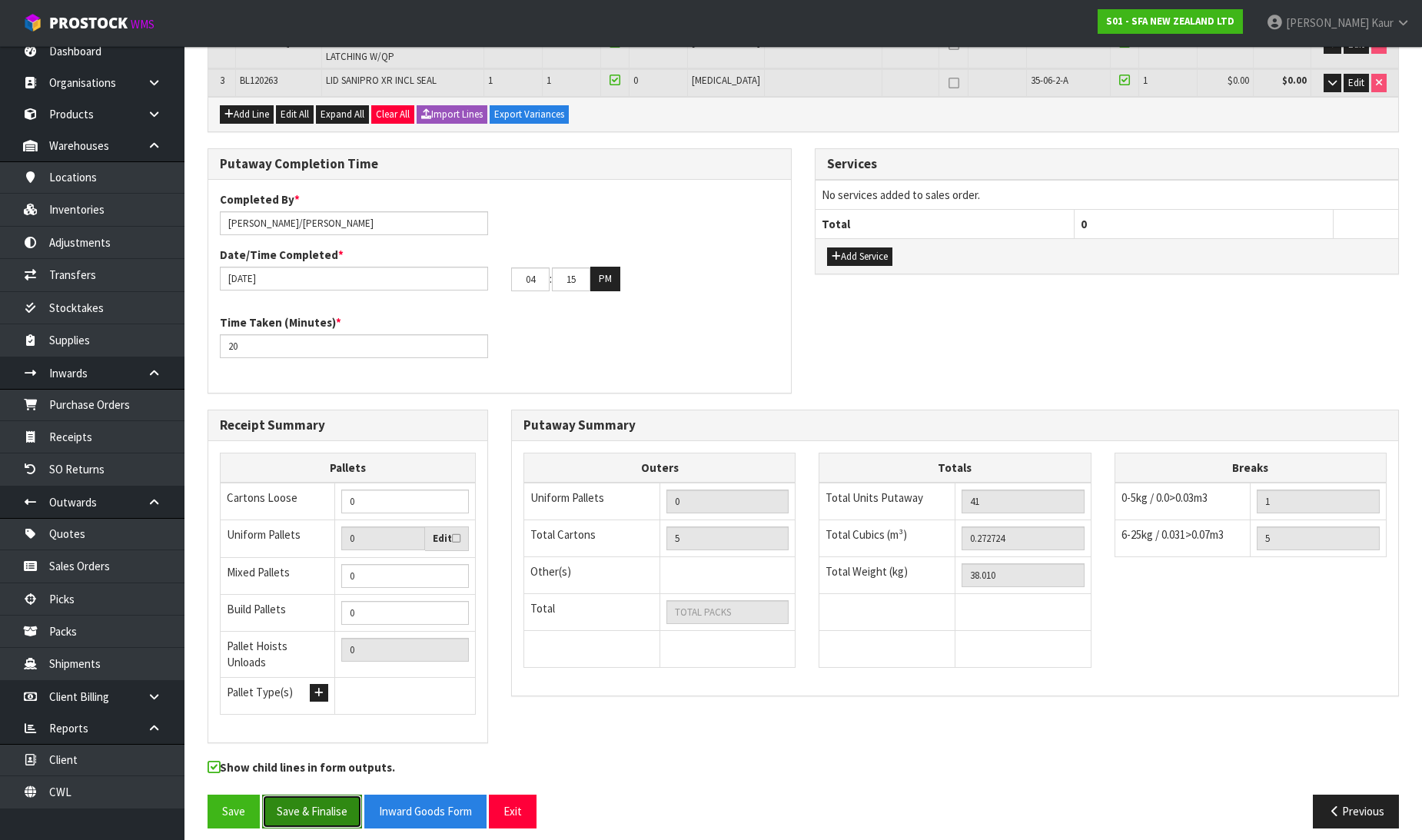
click at [325, 803] on button "Save & Finalise" at bounding box center [312, 811] width 100 height 33
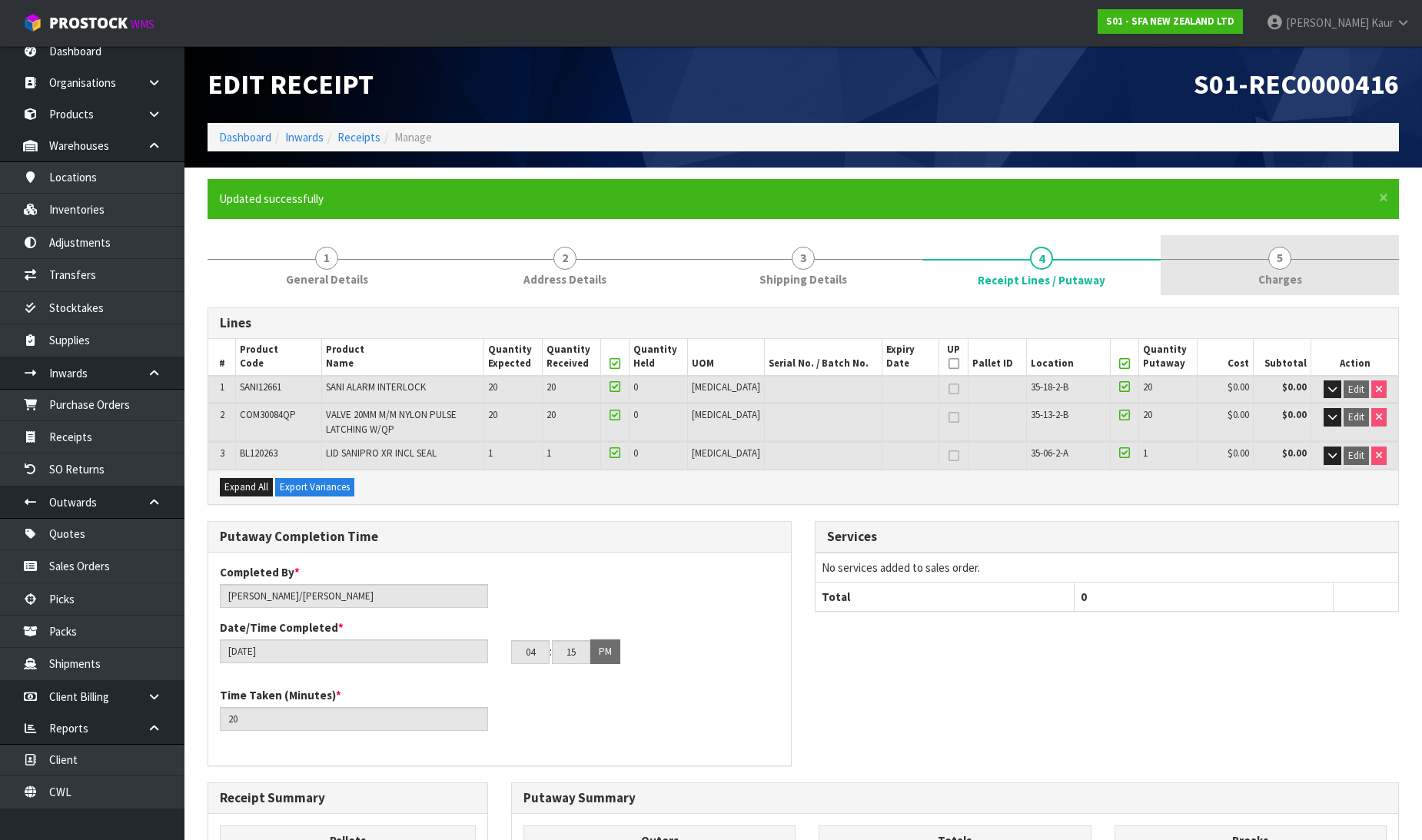
click at [1287, 272] on span "Charges" at bounding box center [1281, 279] width 44 height 16
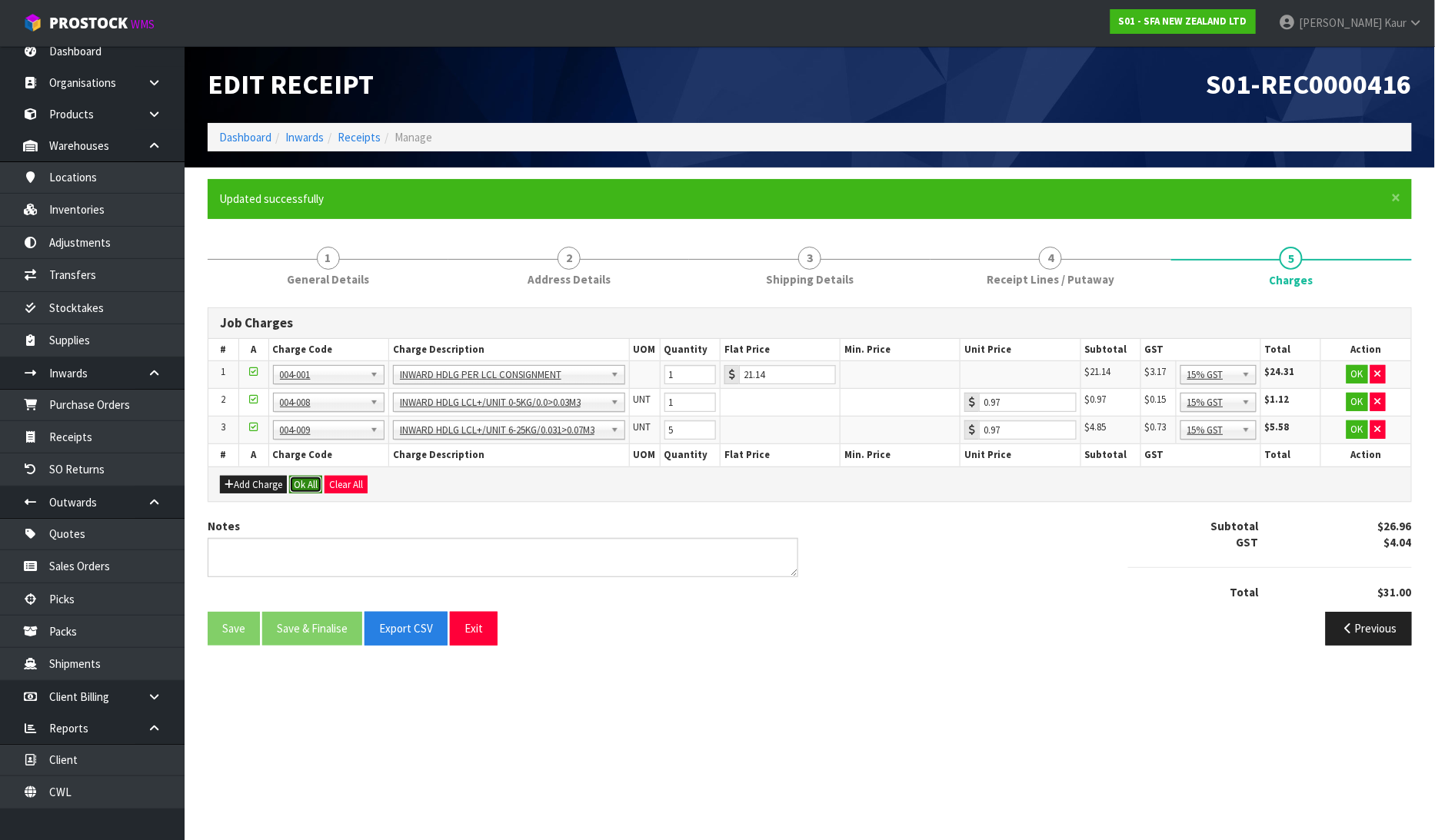
click at [316, 485] on button "Ok All" at bounding box center [305, 485] width 33 height 18
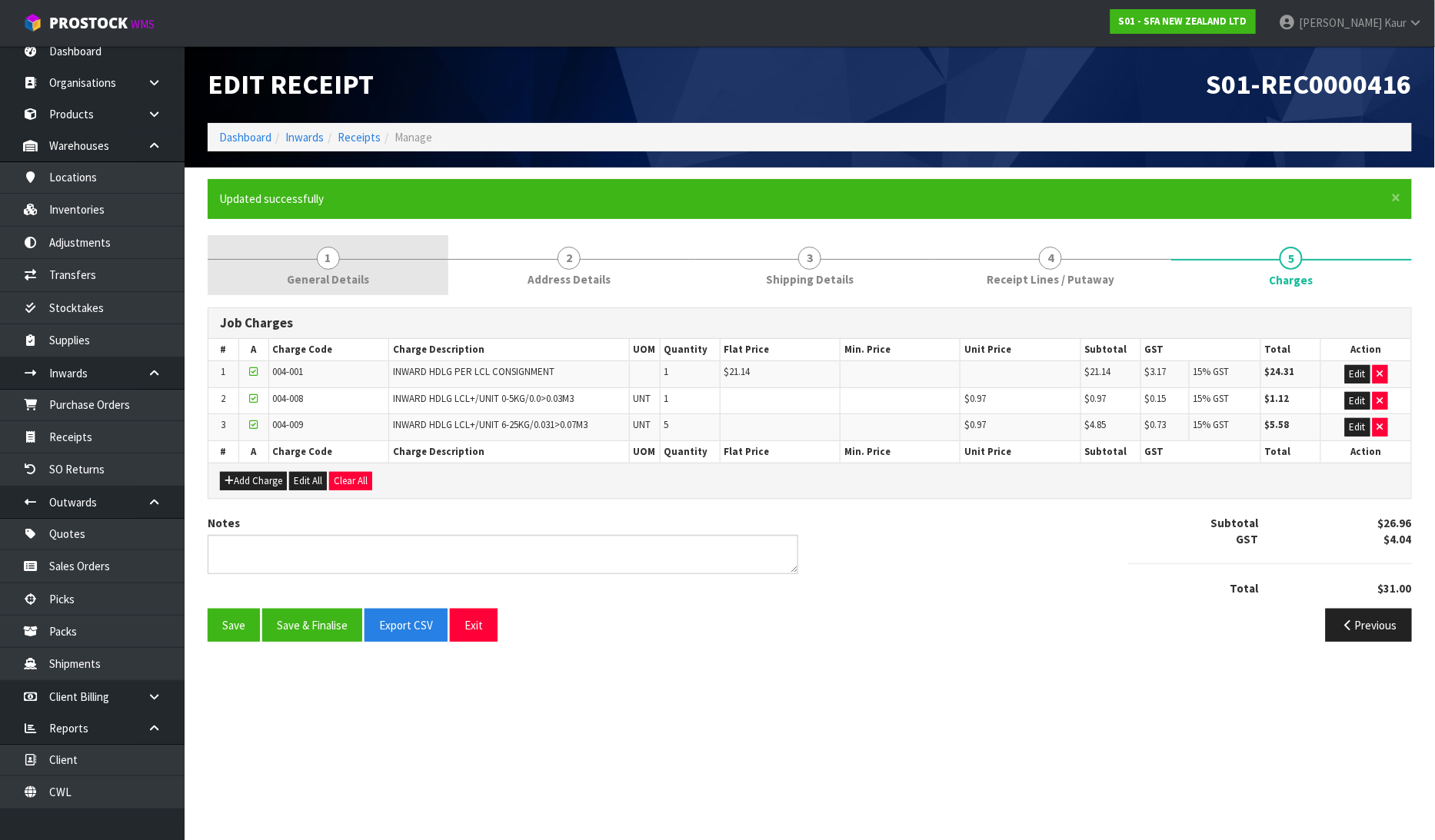
click at [344, 268] on link "1 General Details" at bounding box center [328, 266] width 241 height 61
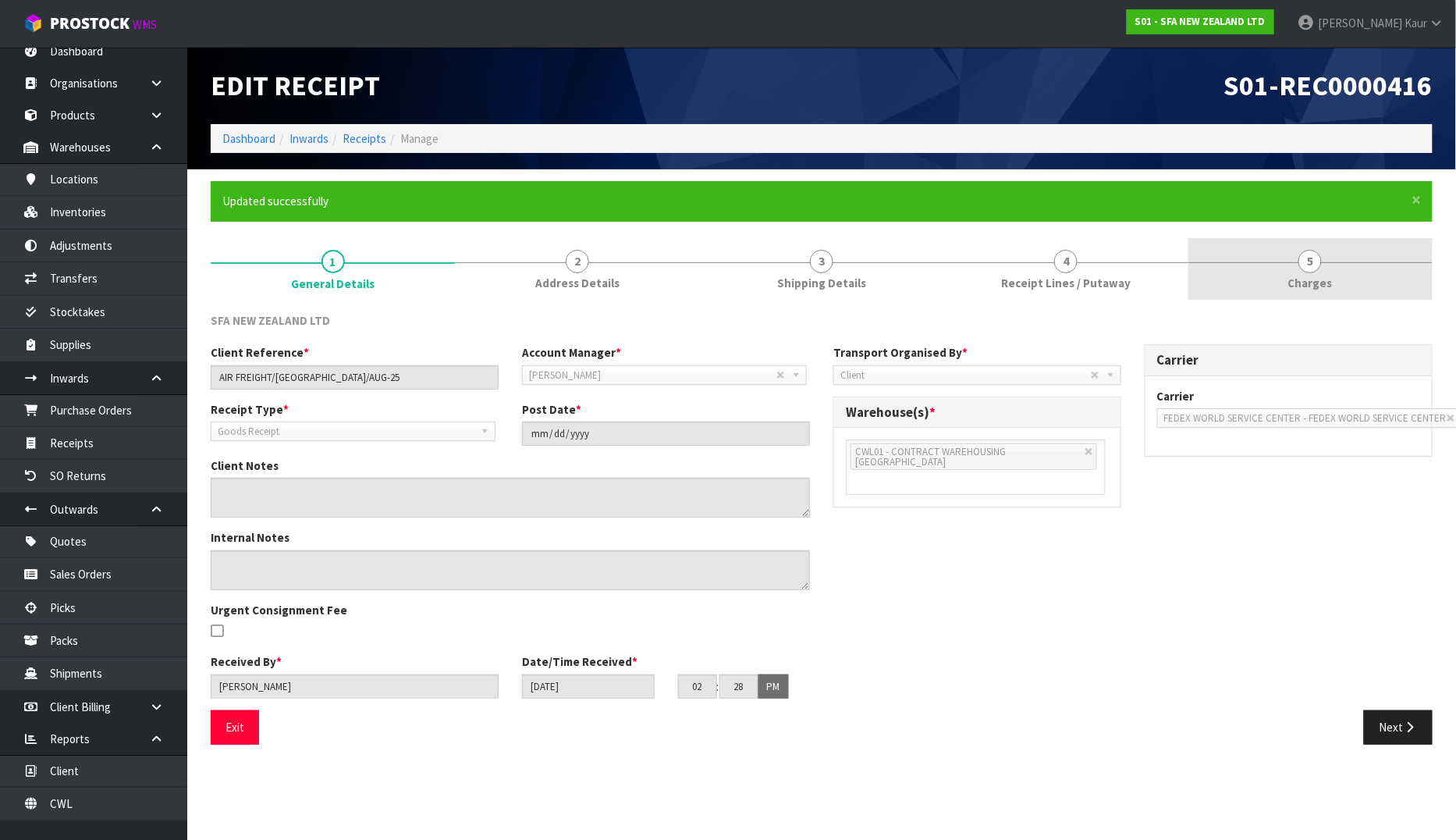
click at [1310, 253] on span "5" at bounding box center [1310, 261] width 23 height 23
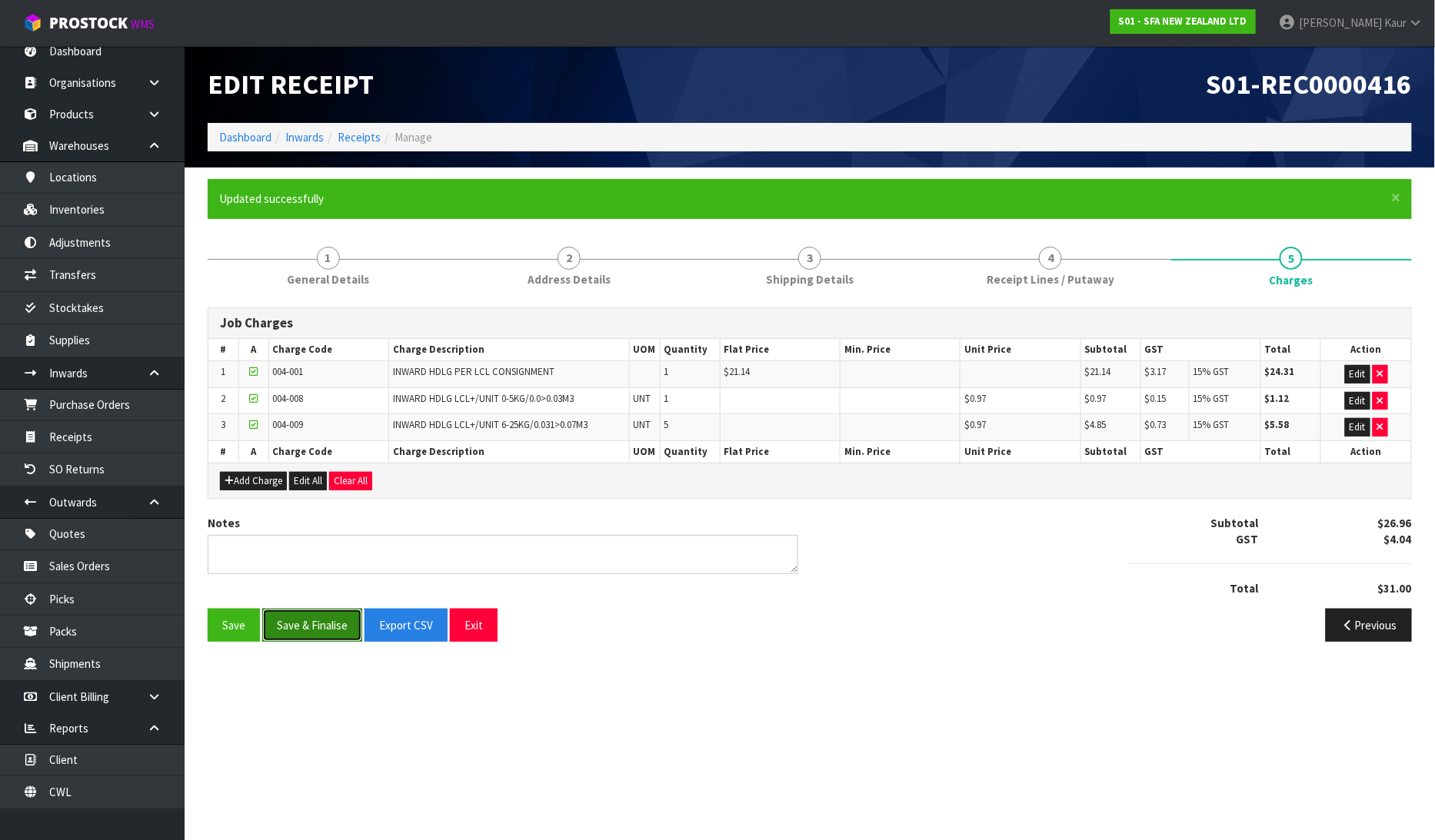
click at [298, 624] on button "Save & Finalise" at bounding box center [312, 625] width 100 height 33
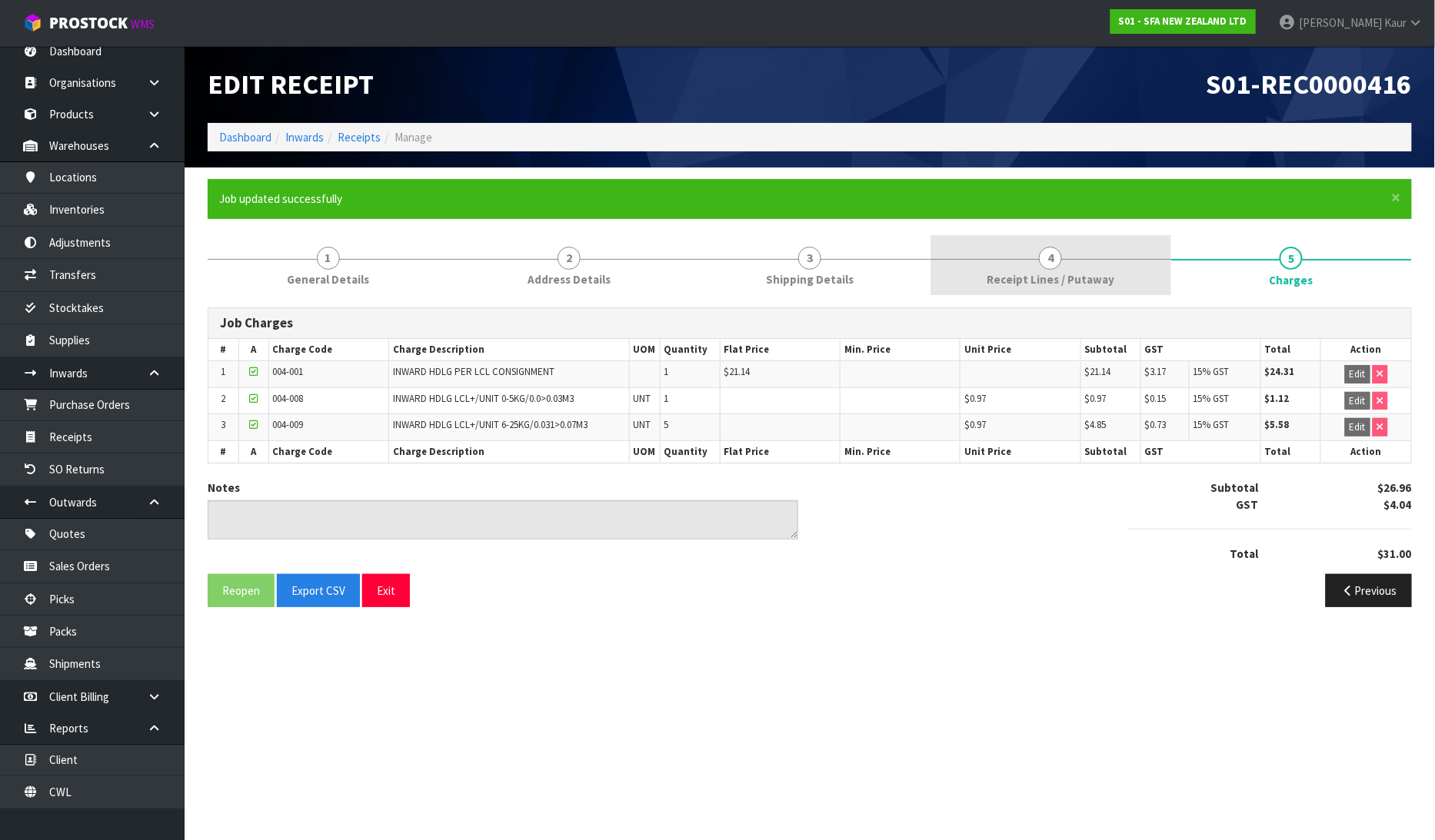
click at [989, 273] on link "4 Receipt Lines / Putaway" at bounding box center [1051, 266] width 241 height 61
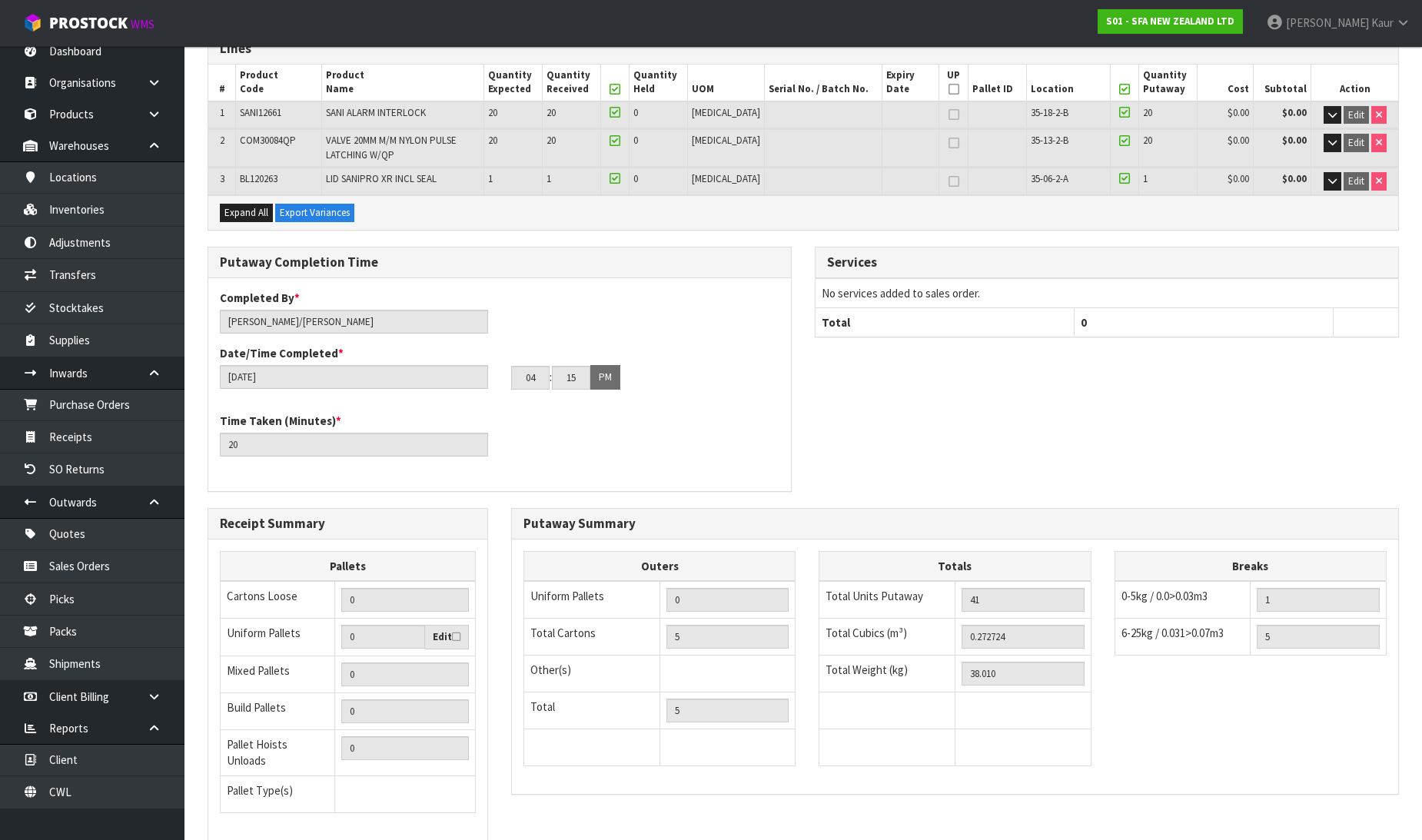
scroll to position [373, 0]
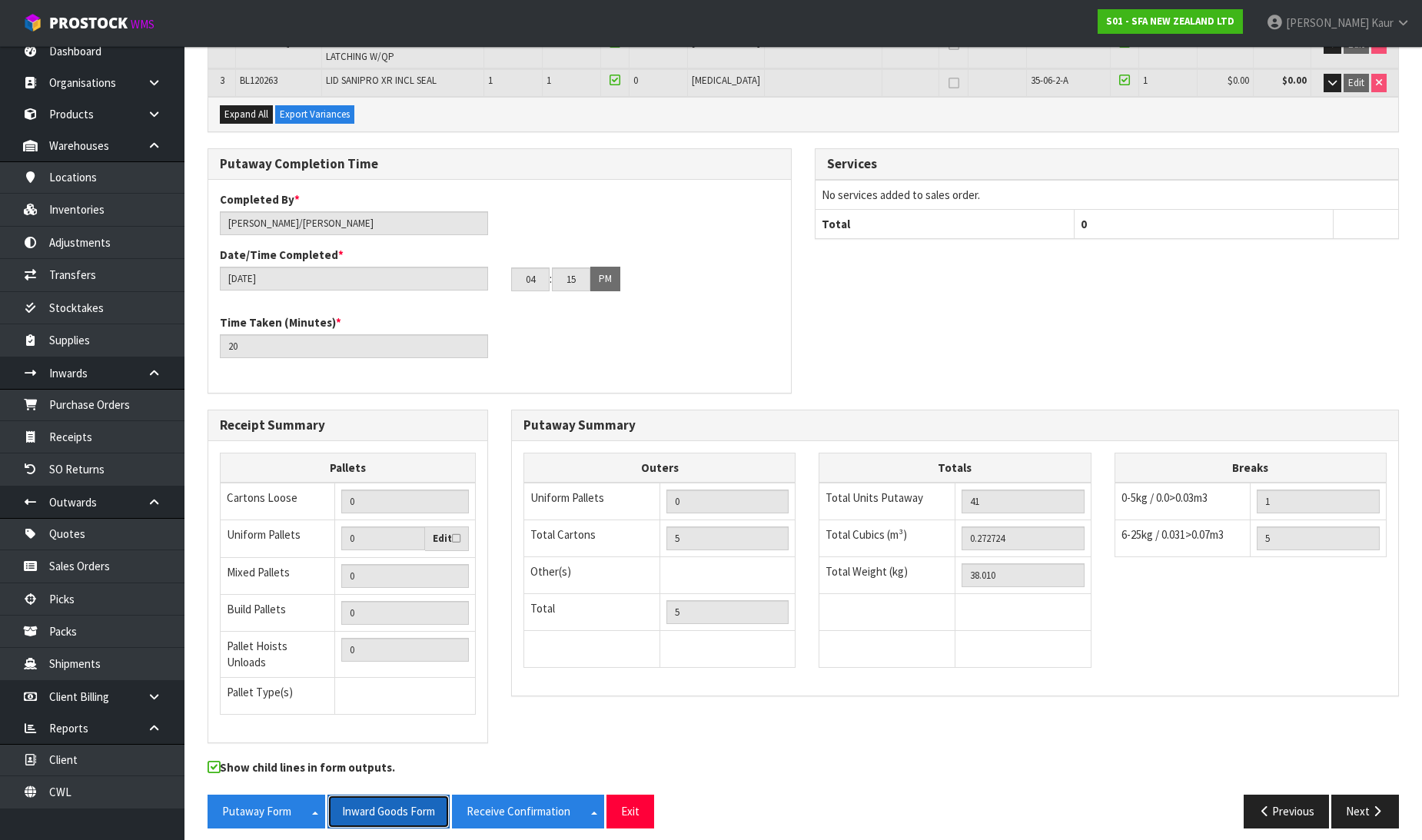
drag, startPoint x: 377, startPoint y: 805, endPoint x: 1300, endPoint y: 36, distance: 1201.4
click at [378, 806] on button "Inward Goods Form" at bounding box center [389, 811] width 122 height 33
drag, startPoint x: 57, startPoint y: 793, endPoint x: 200, endPoint y: 720, distance: 160.6
click at [57, 792] on link "CWL" at bounding box center [92, 791] width 184 height 32
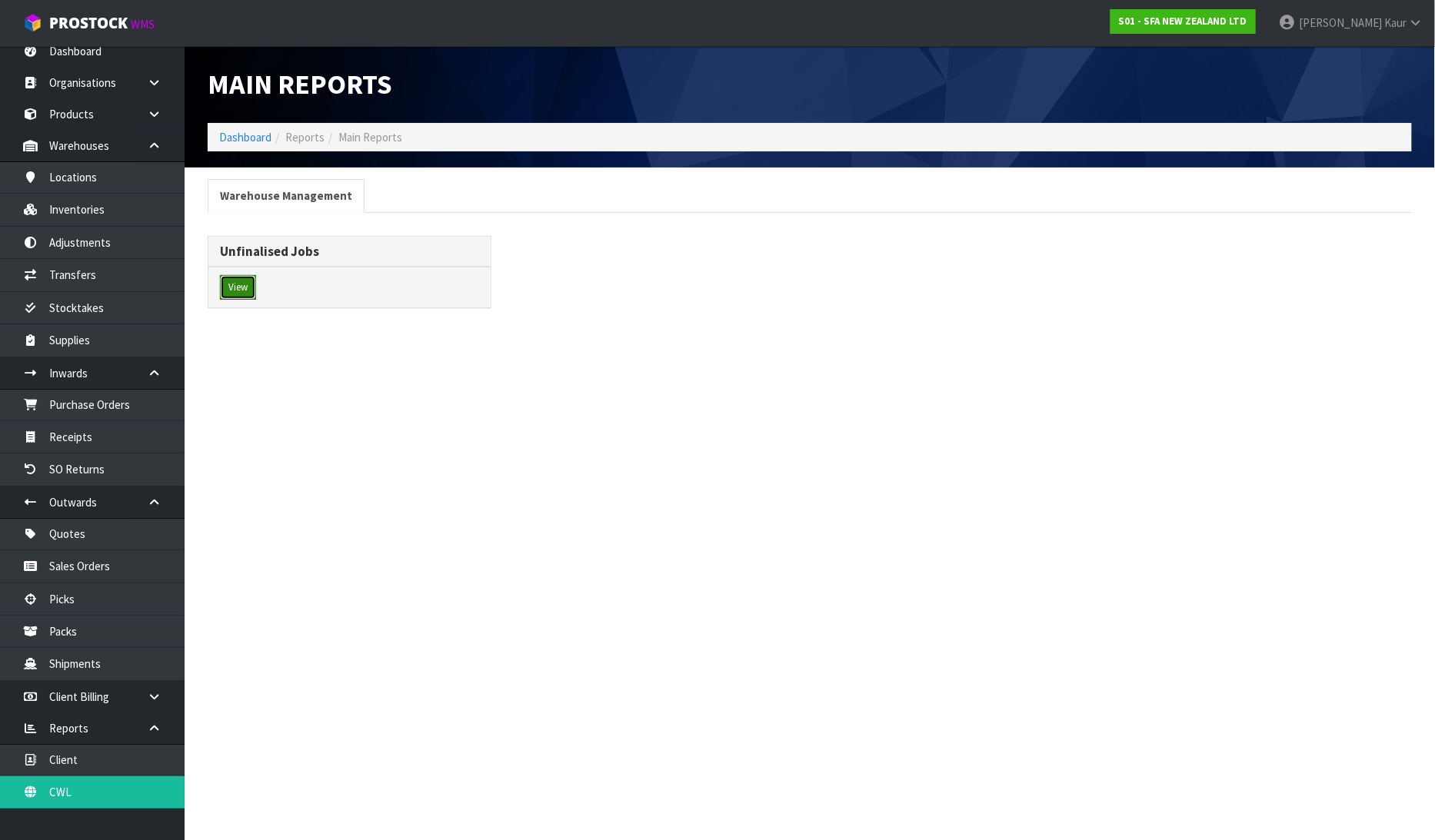
click at [247, 295] on button "View" at bounding box center [238, 288] width 36 height 25
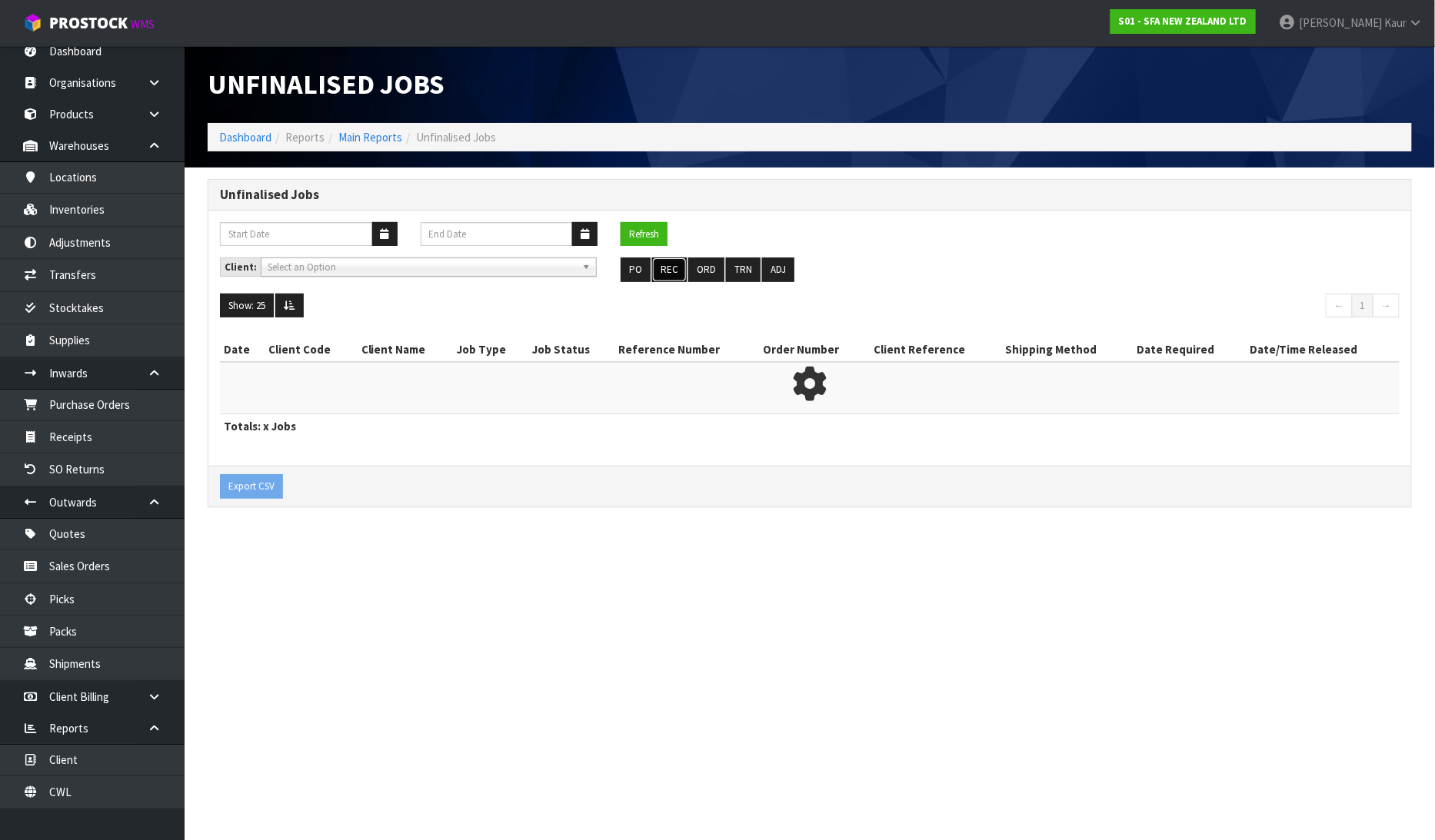
click at [672, 268] on button "REC" at bounding box center [669, 269] width 34 height 25
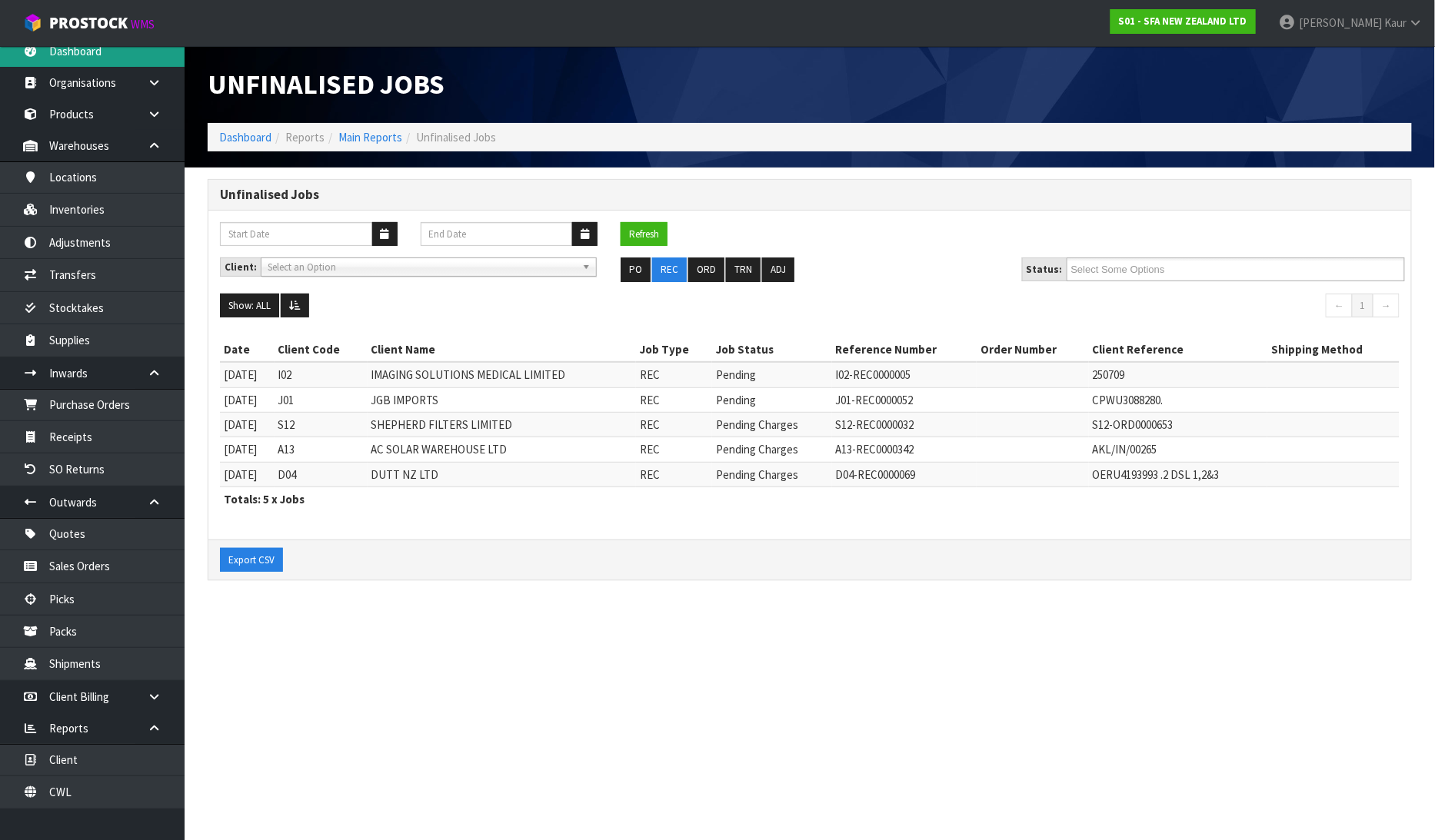
click at [108, 56] on link "Dashboard" at bounding box center [92, 51] width 185 height 32
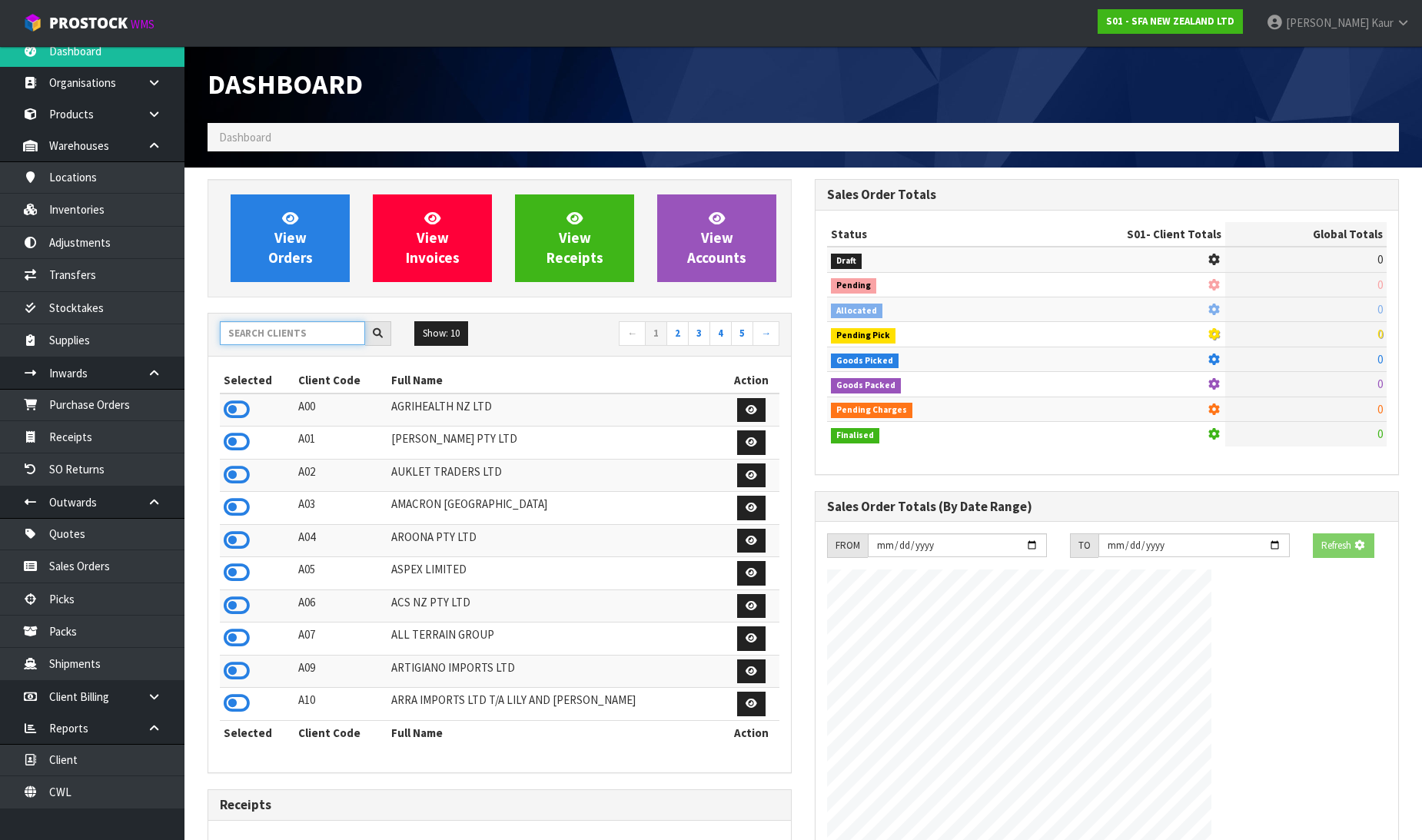
click at [264, 336] on input "text" at bounding box center [292, 333] width 145 height 24
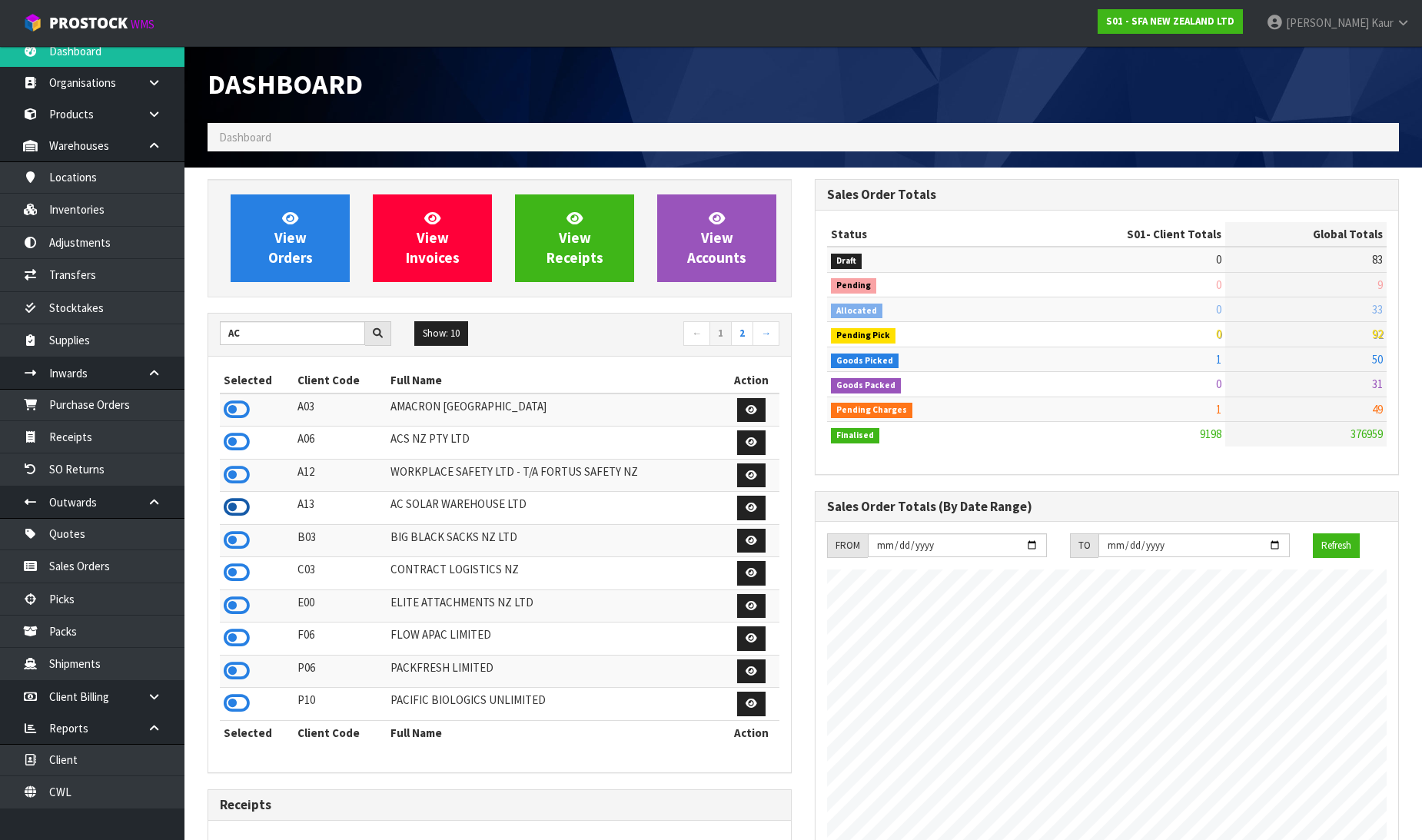
click at [242, 513] on icon at bounding box center [236, 507] width 26 height 23
click at [116, 439] on link "Receipts" at bounding box center [92, 437] width 184 height 32
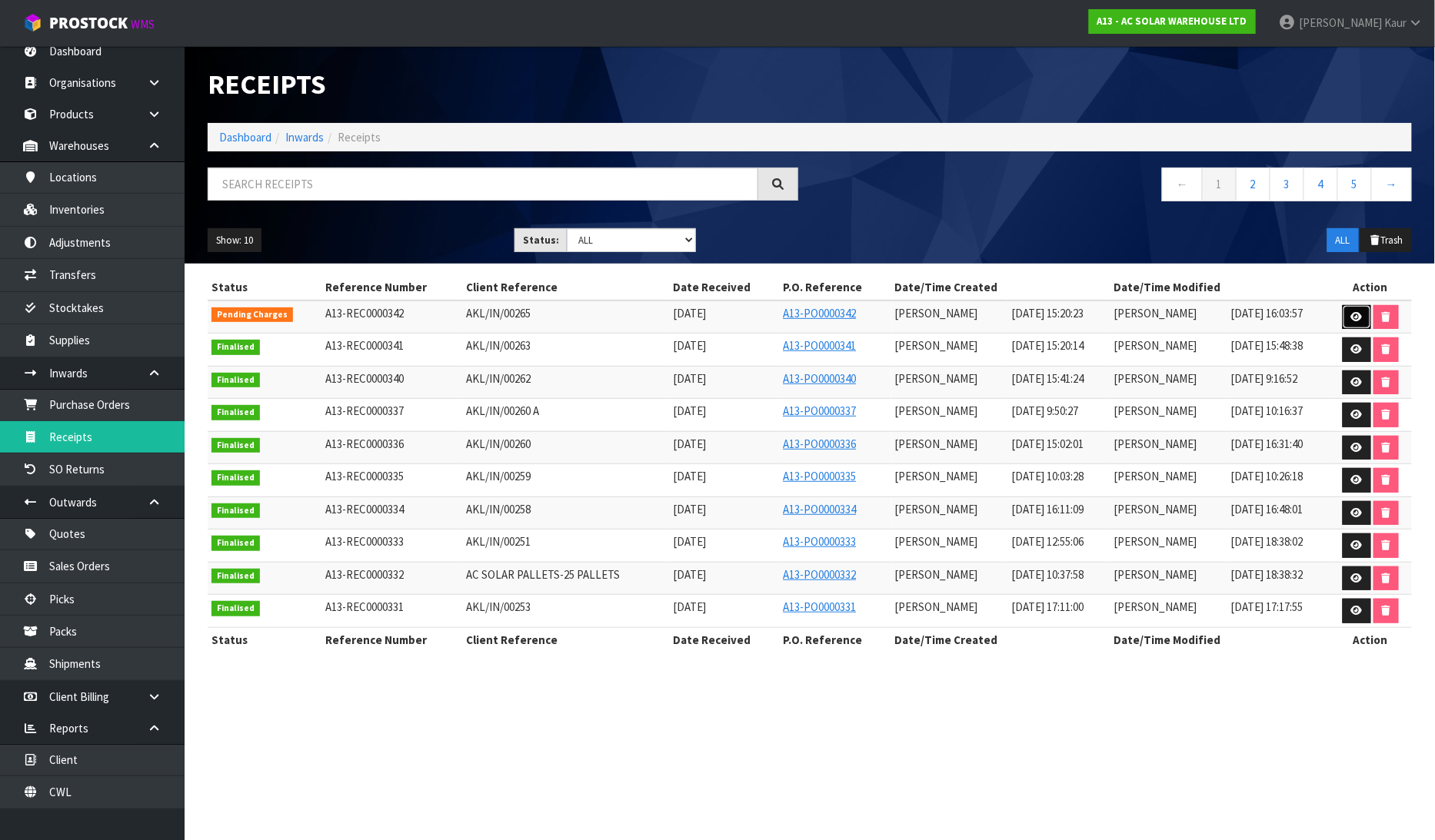
click at [1355, 320] on icon at bounding box center [1357, 317] width 11 height 10
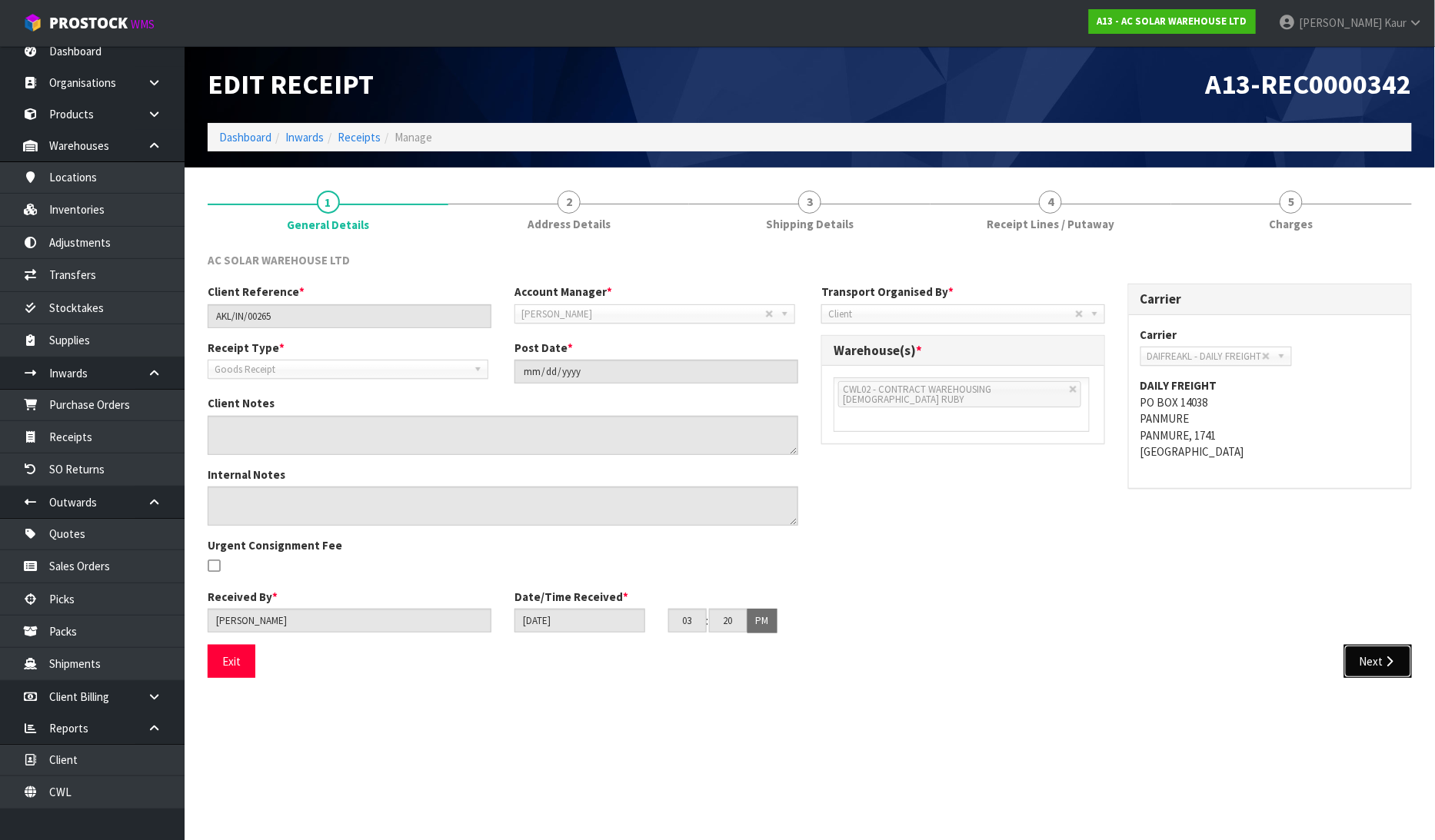
click at [1371, 664] on button "Next" at bounding box center [1378, 661] width 68 height 33
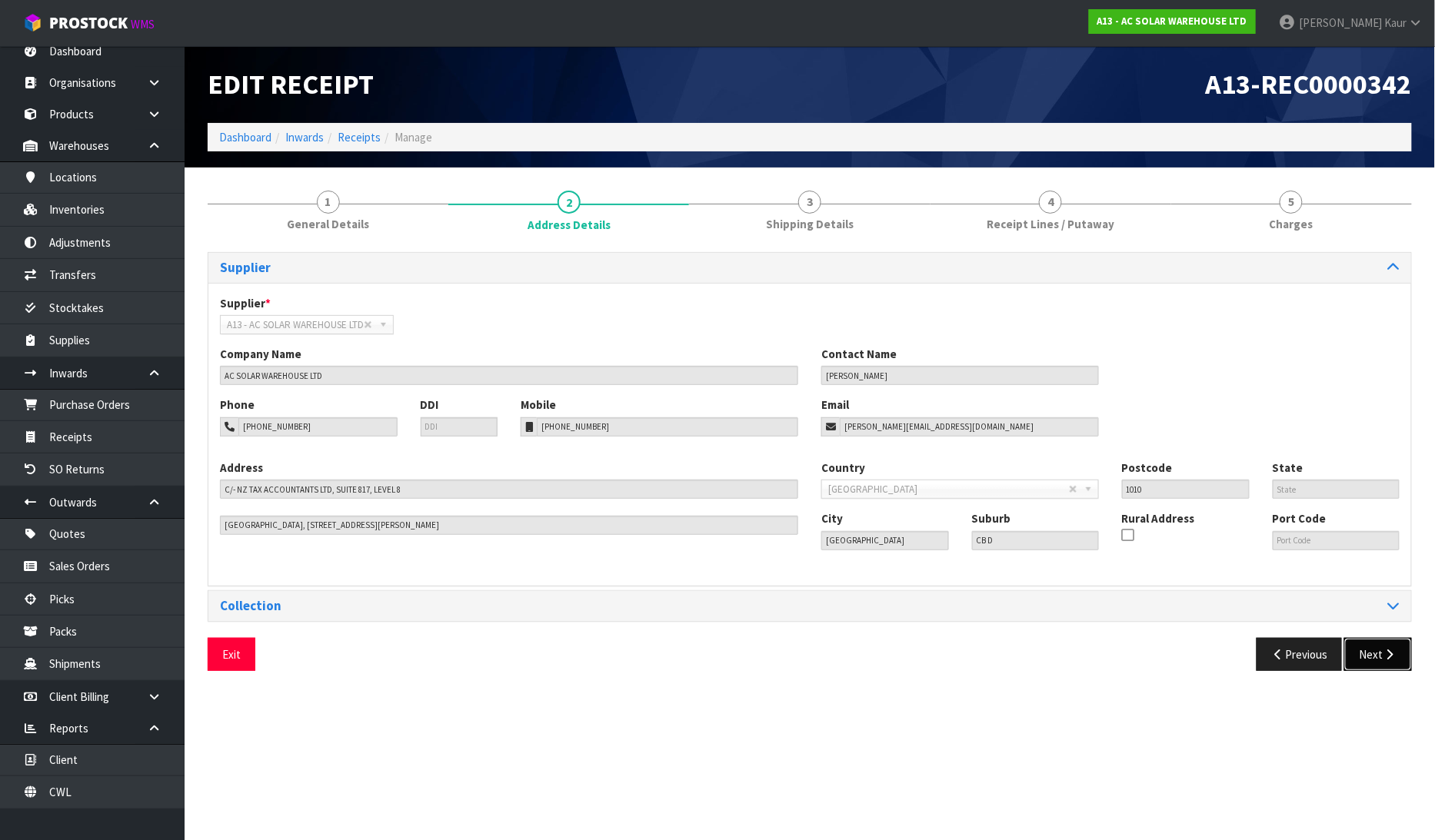
click at [1375, 661] on button "Next" at bounding box center [1378, 655] width 68 height 33
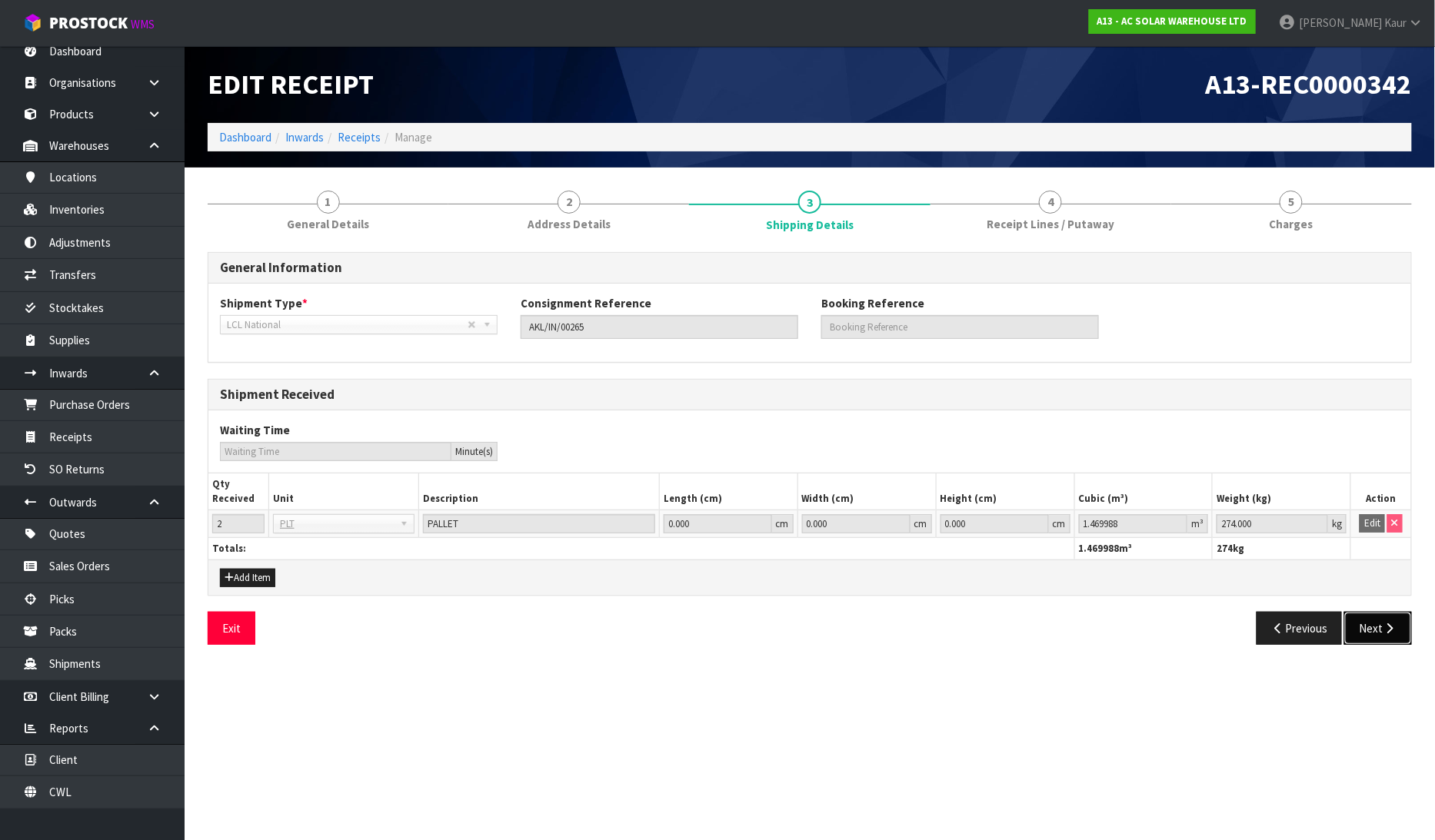
click at [1379, 623] on button "Next" at bounding box center [1378, 628] width 68 height 33
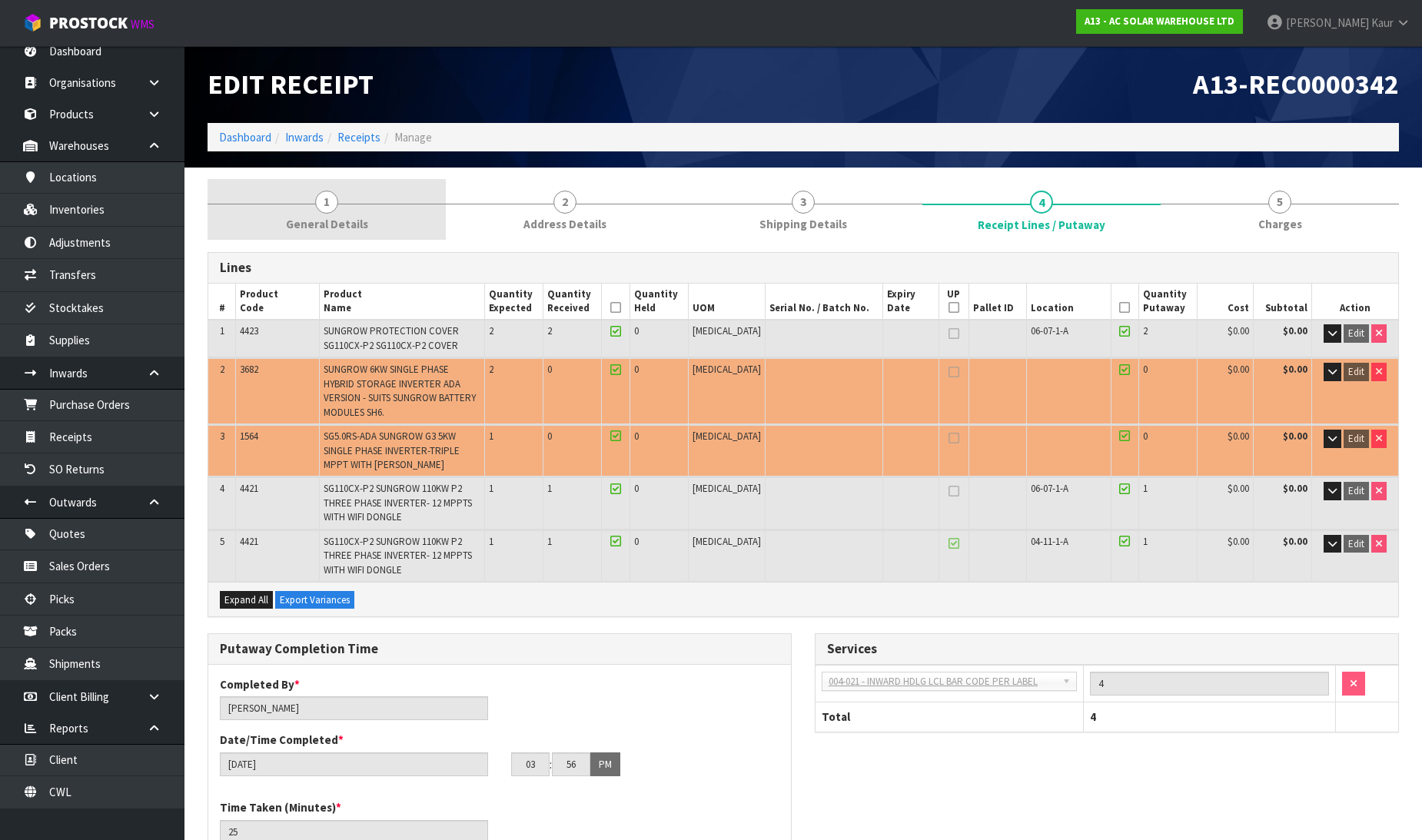
click at [312, 209] on link "1 General Details" at bounding box center [326, 209] width 238 height 61
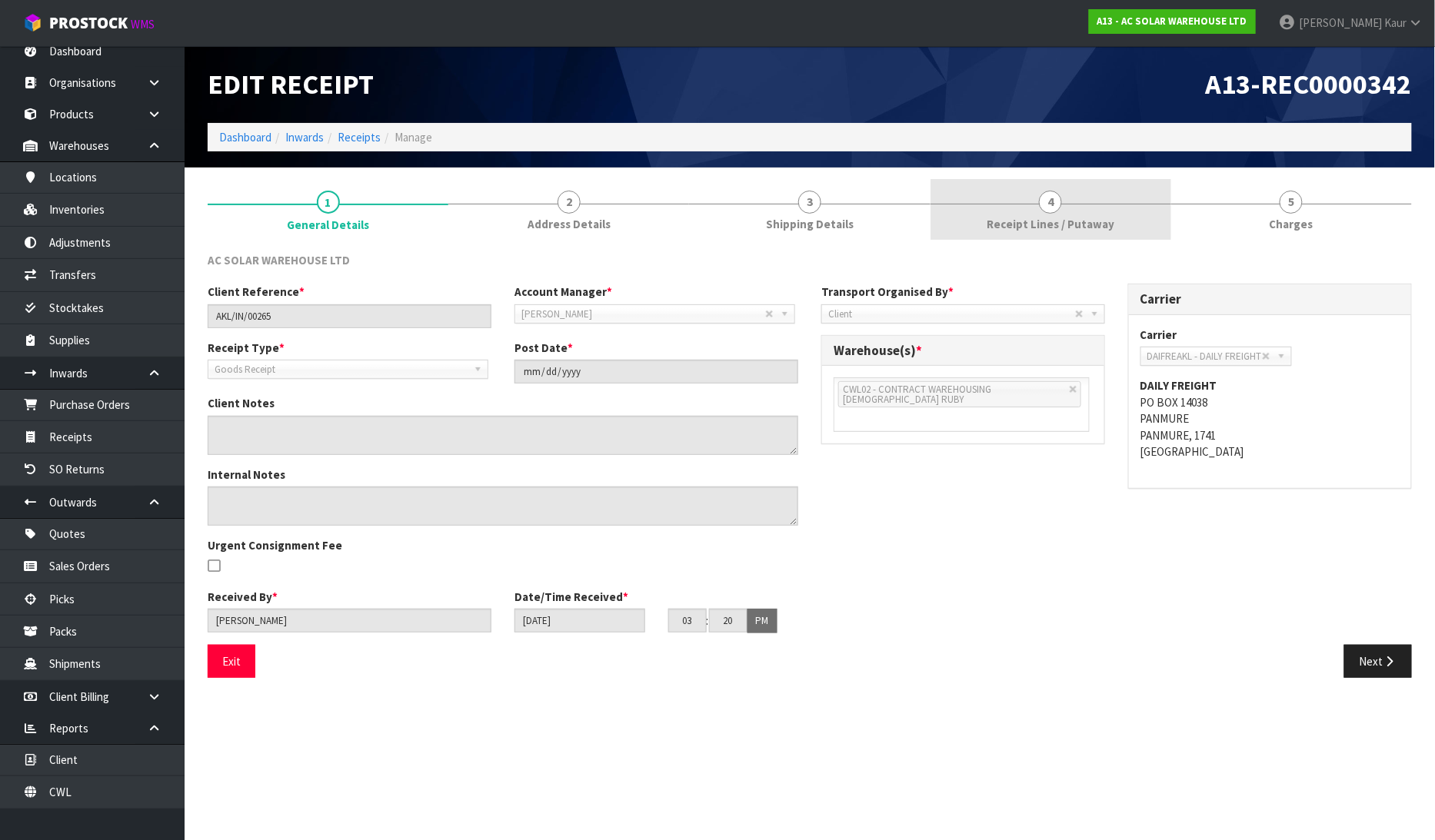
click at [1039, 218] on span "Receipt Lines / Putaway" at bounding box center [1051, 224] width 128 height 16
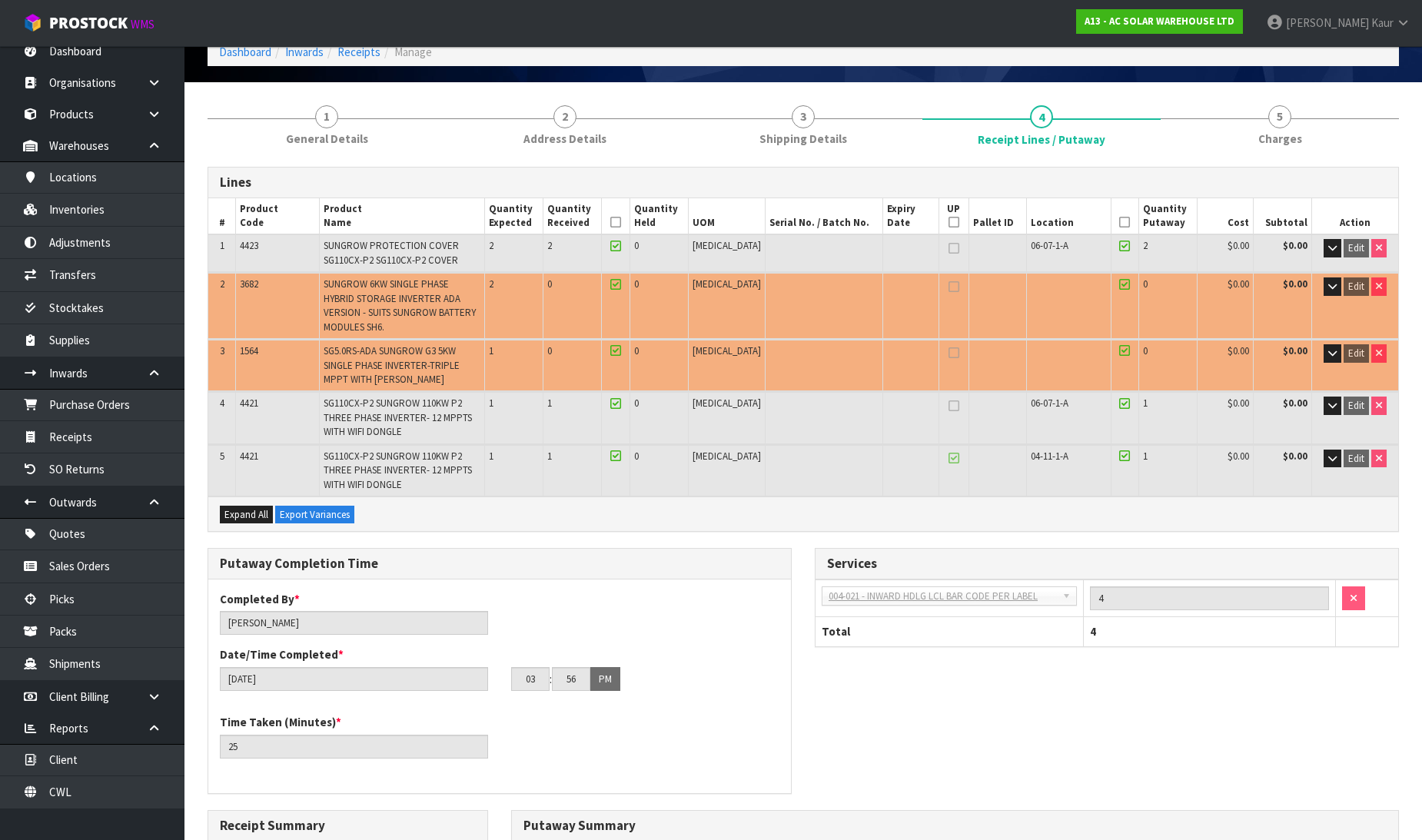
scroll to position [485, 0]
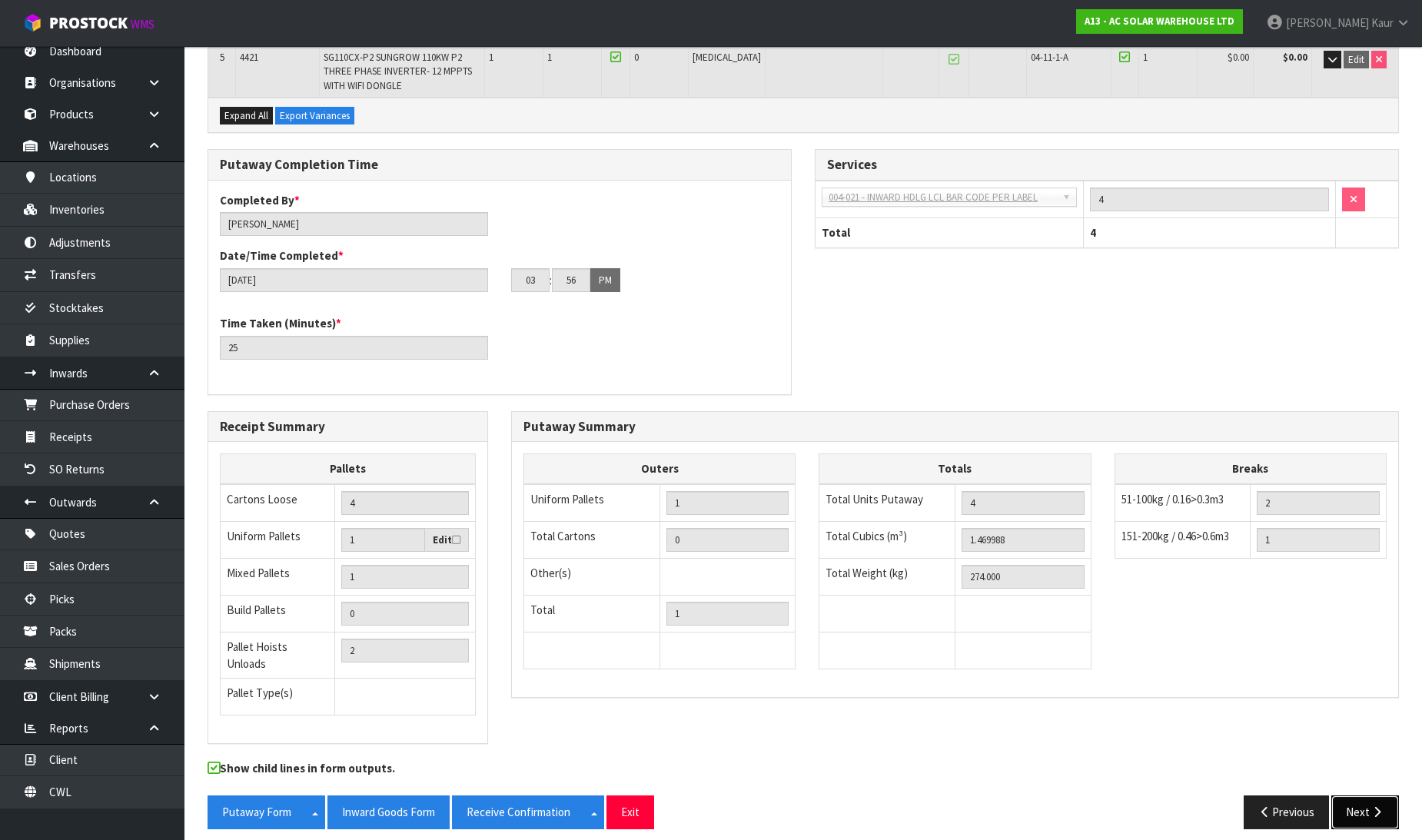
drag, startPoint x: 1367, startPoint y: 800, endPoint x: 1248, endPoint y: 697, distance: 157.4
click at [1367, 800] on button "Next" at bounding box center [1365, 812] width 68 height 33
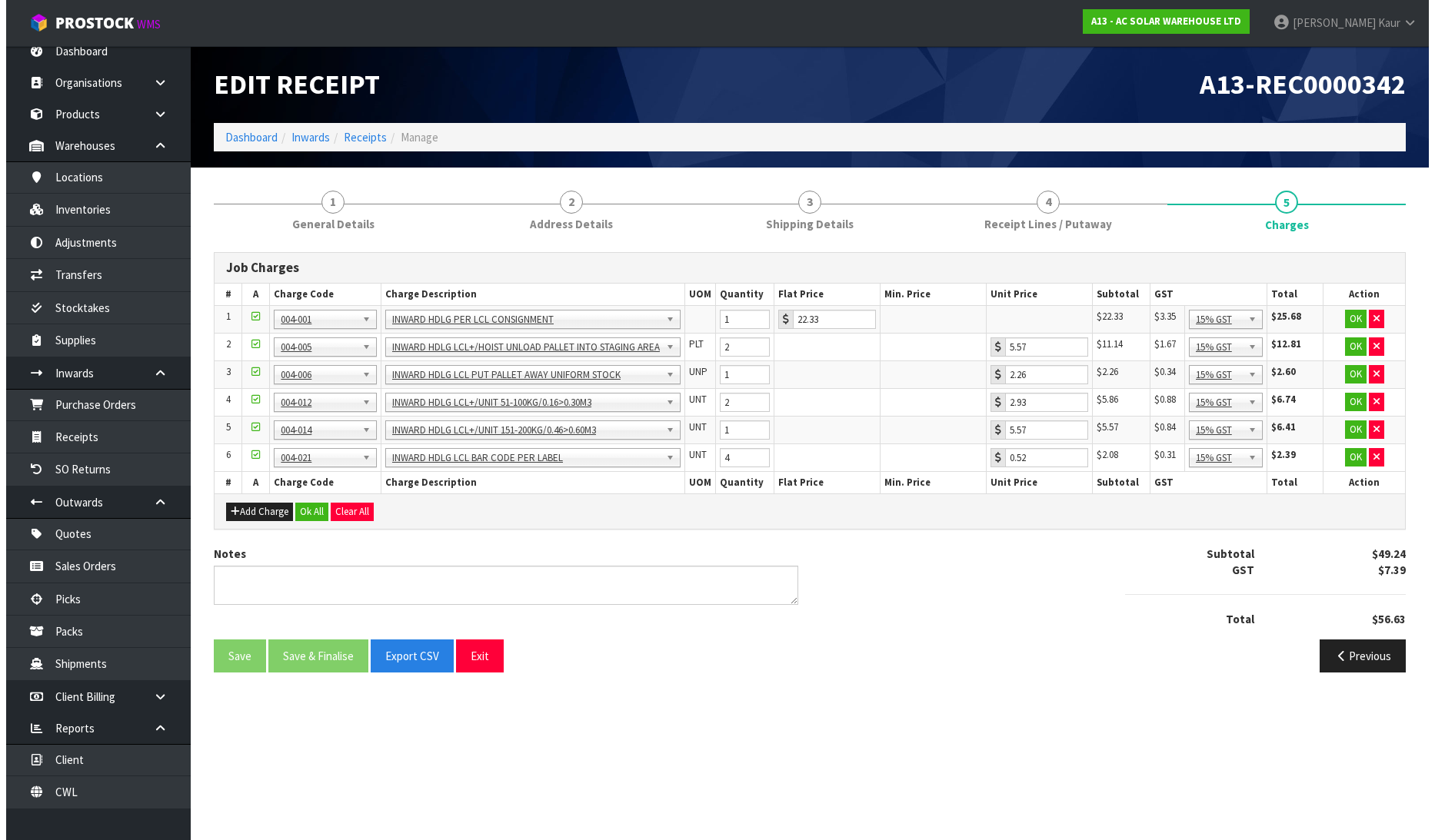
scroll to position [0, 0]
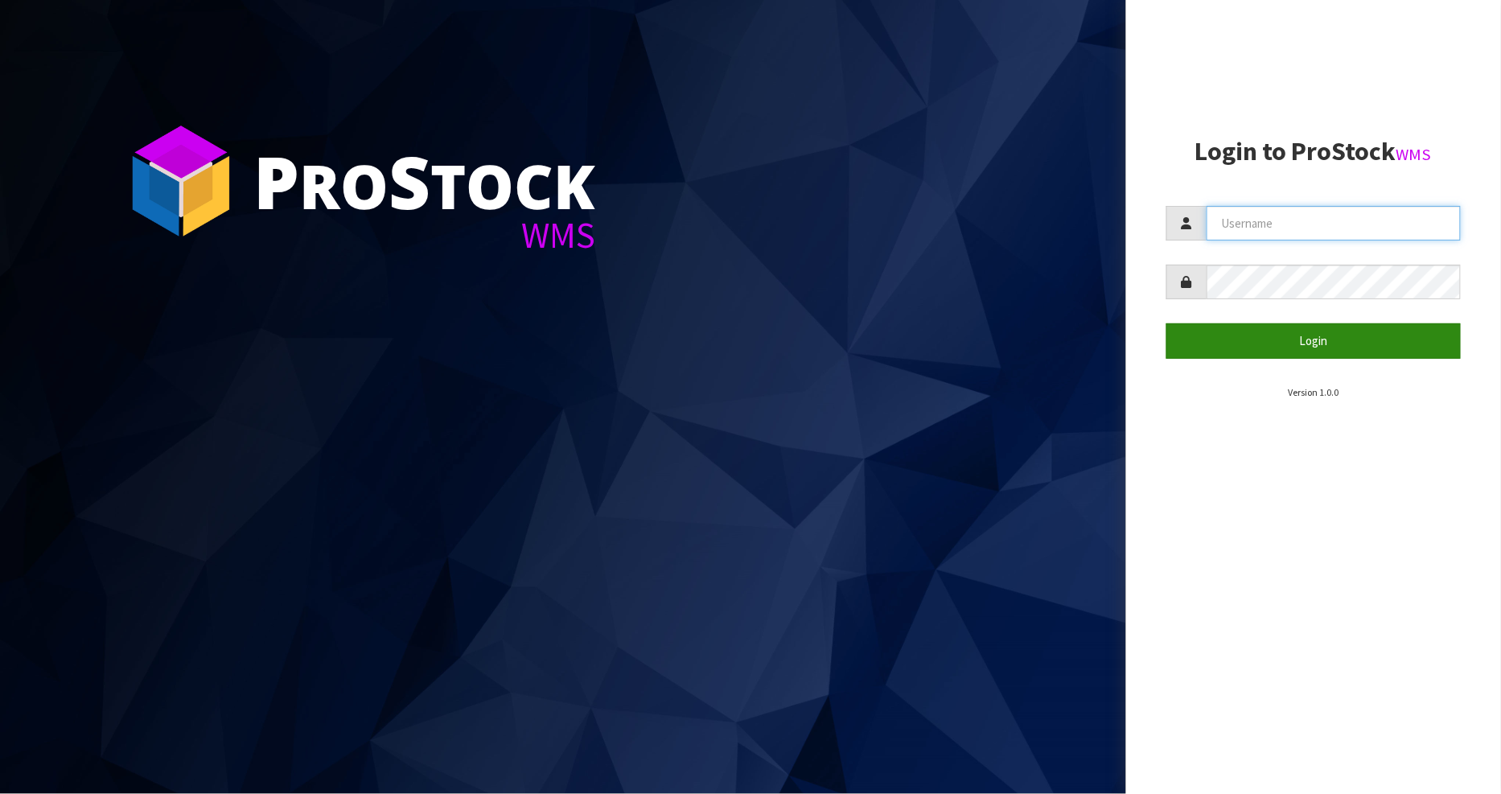
type input "[PERSON_NAME]"
click at [1350, 348] on button "Login" at bounding box center [1313, 340] width 295 height 35
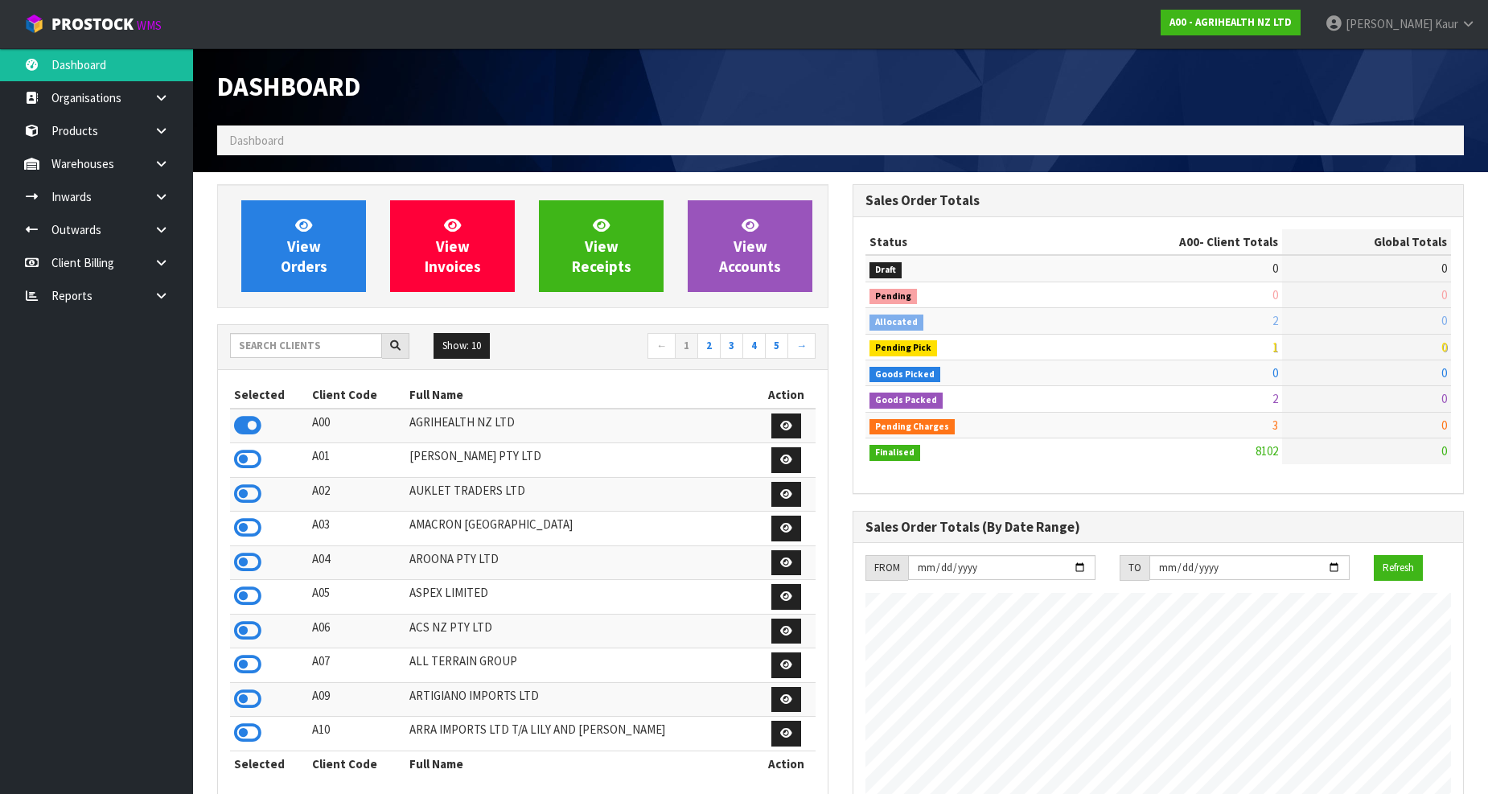
scroll to position [1219, 636]
click at [245, 349] on input "text" at bounding box center [306, 345] width 152 height 25
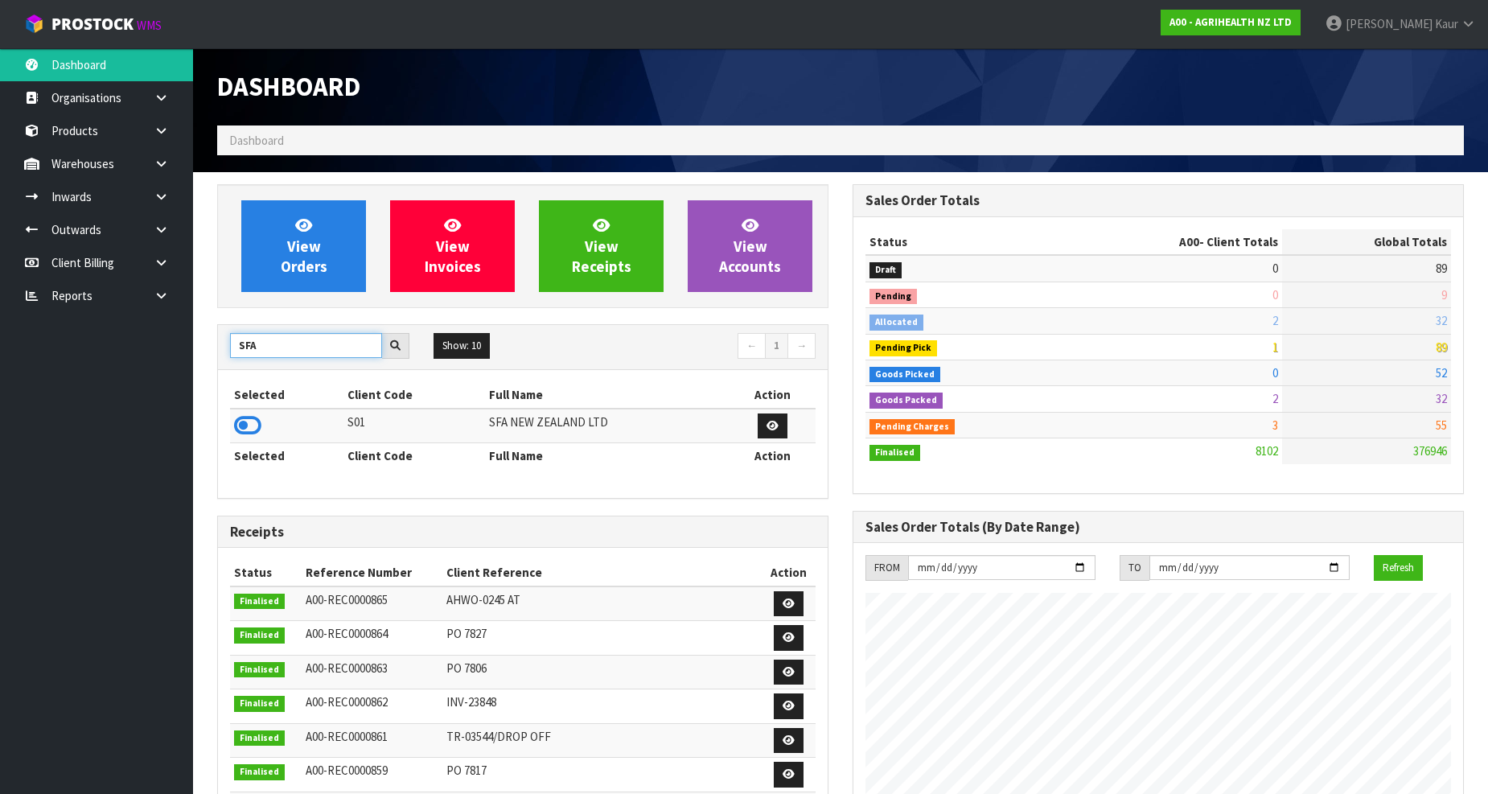
type input "SFA"
click at [234, 425] on td at bounding box center [286, 426] width 113 height 35
click at [246, 424] on icon at bounding box center [247, 425] width 27 height 24
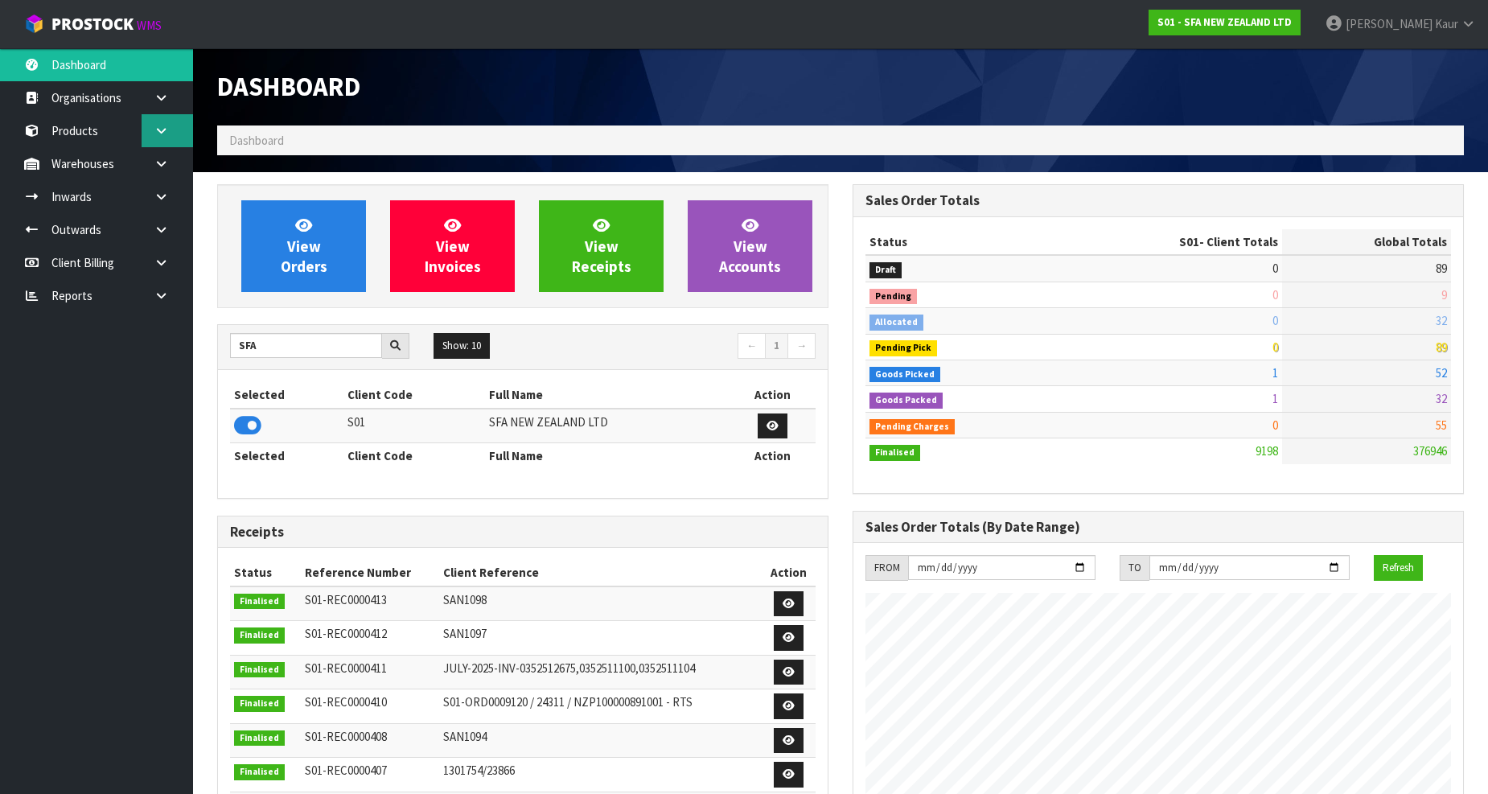
click at [164, 126] on icon at bounding box center [161, 131] width 15 height 12
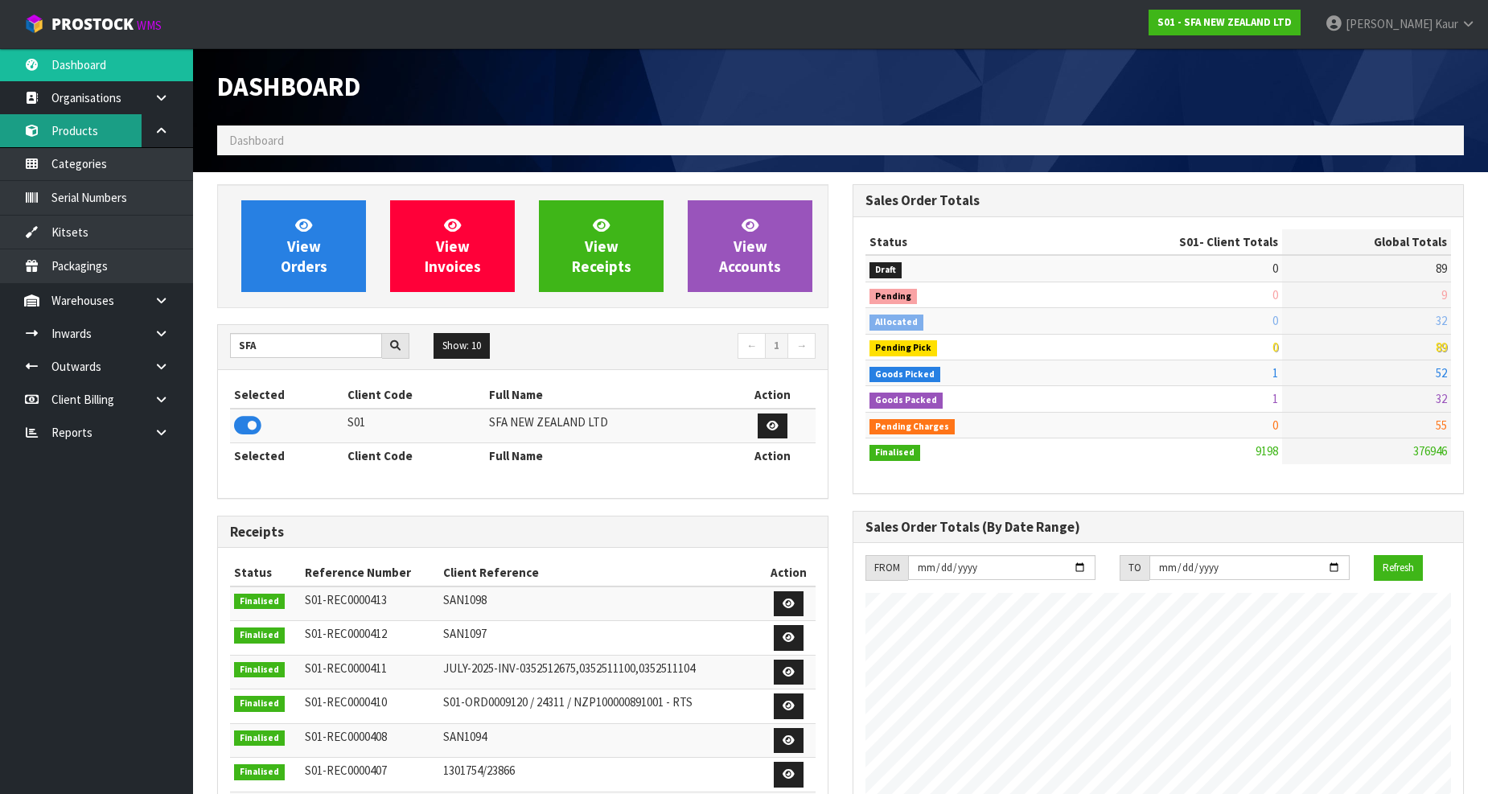
click at [116, 137] on link "Products" at bounding box center [96, 130] width 193 height 33
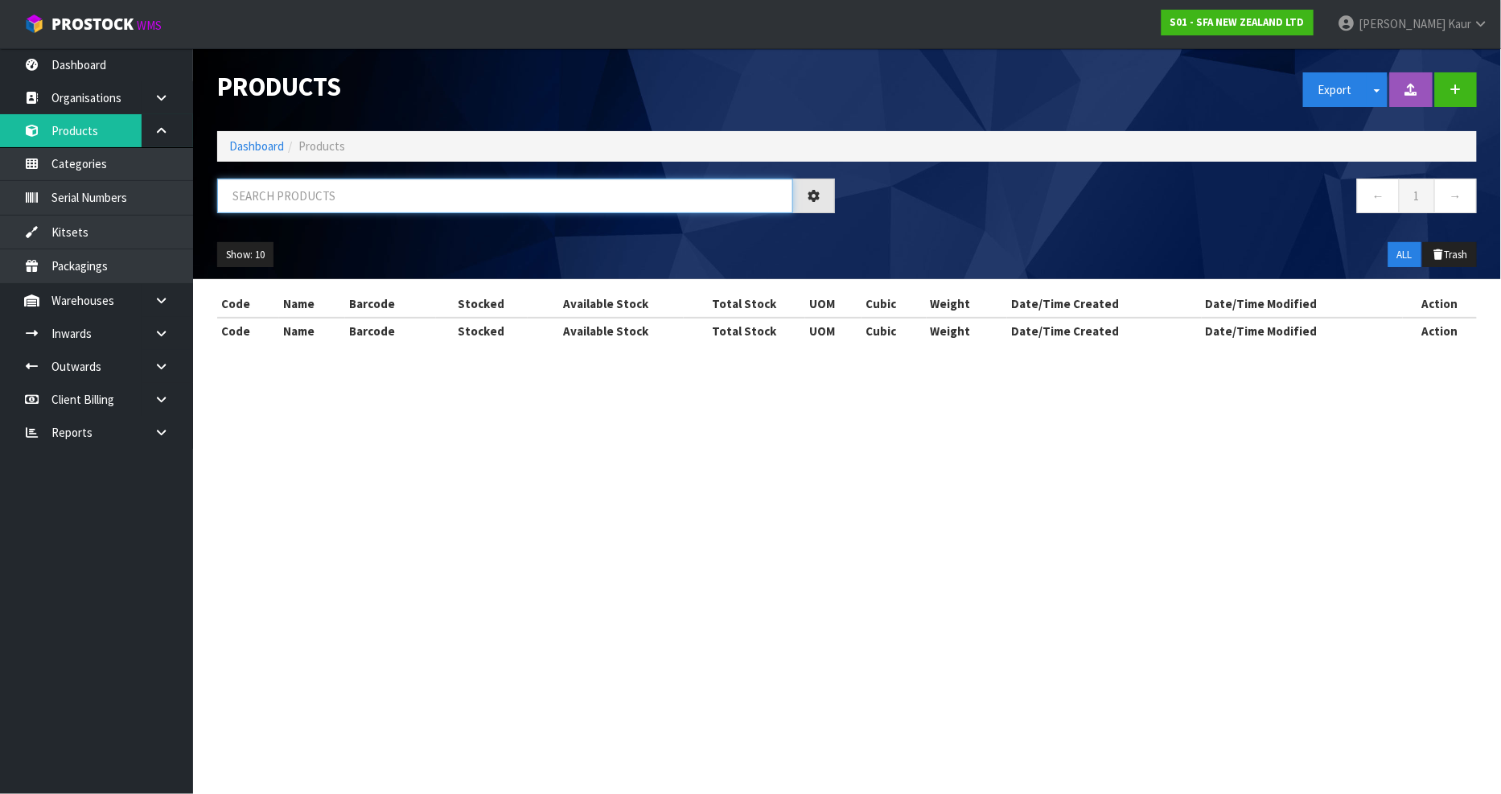
click at [301, 187] on input "text" at bounding box center [505, 196] width 576 height 35
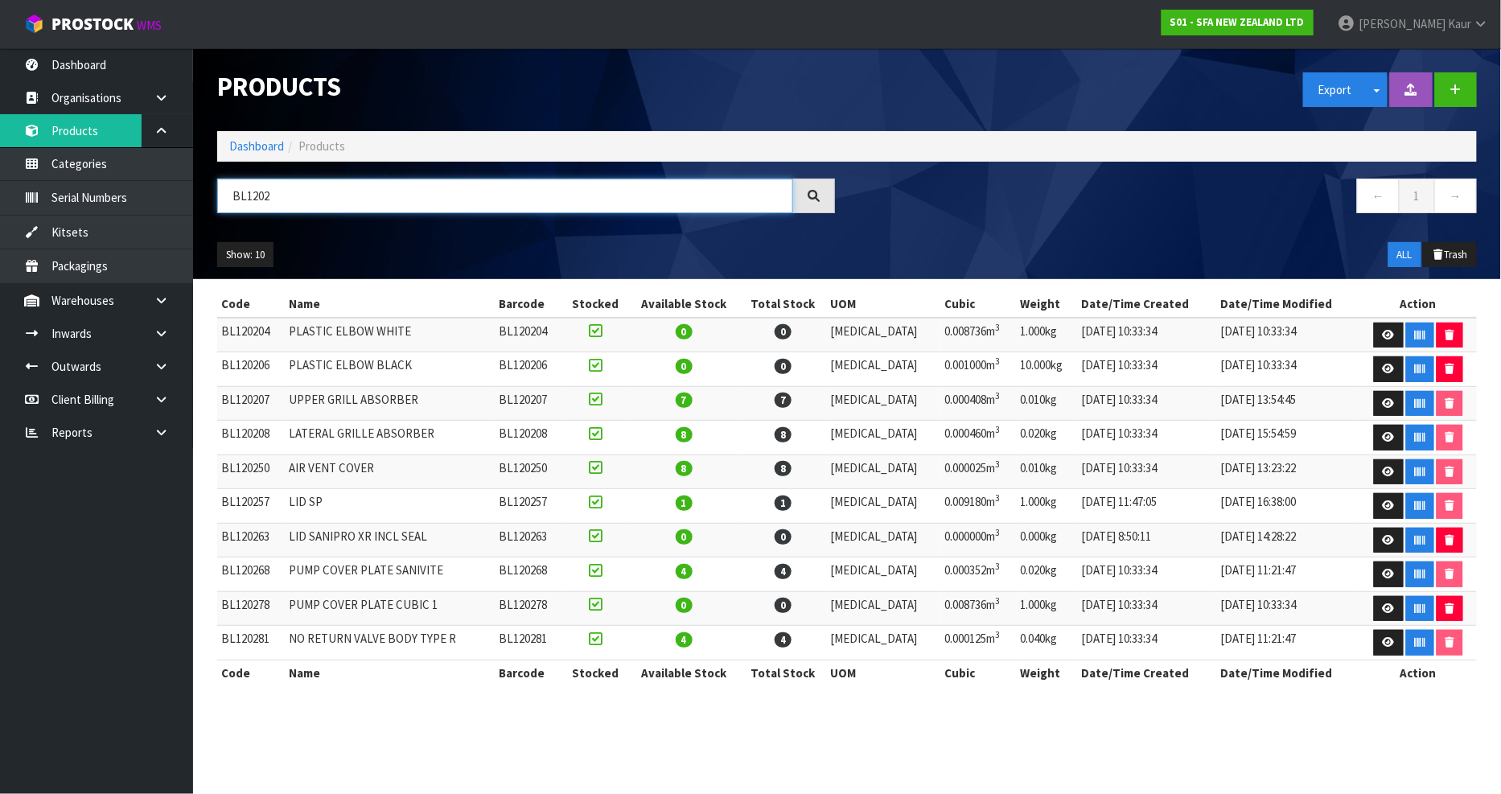
type input "BL1202"
click at [327, 507] on td "LID SP" at bounding box center [390, 506] width 210 height 35
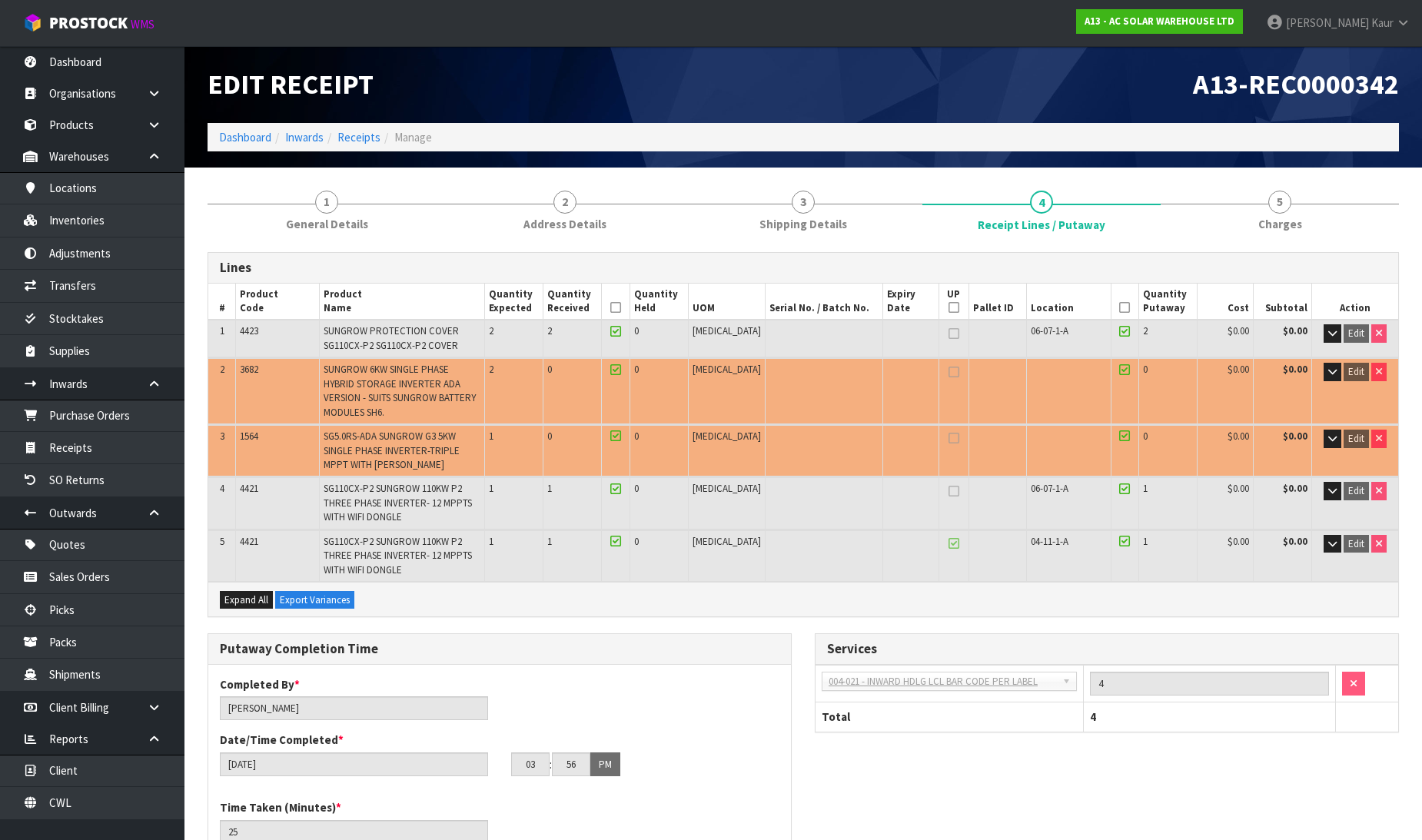
scroll to position [11, 0]
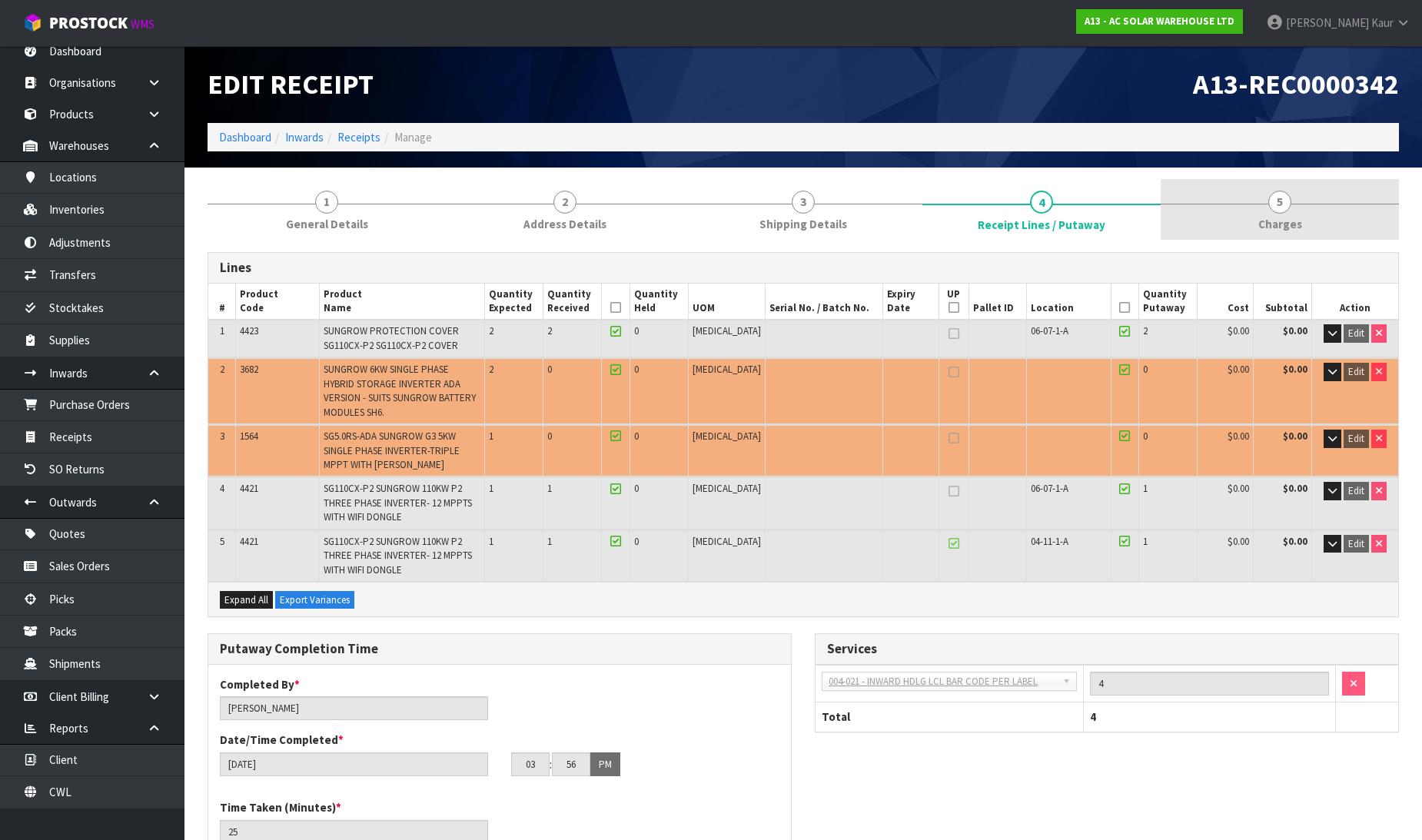
click at [1293, 210] on link "5 [GEOGRAPHIC_DATA]" at bounding box center [1280, 209] width 238 height 61
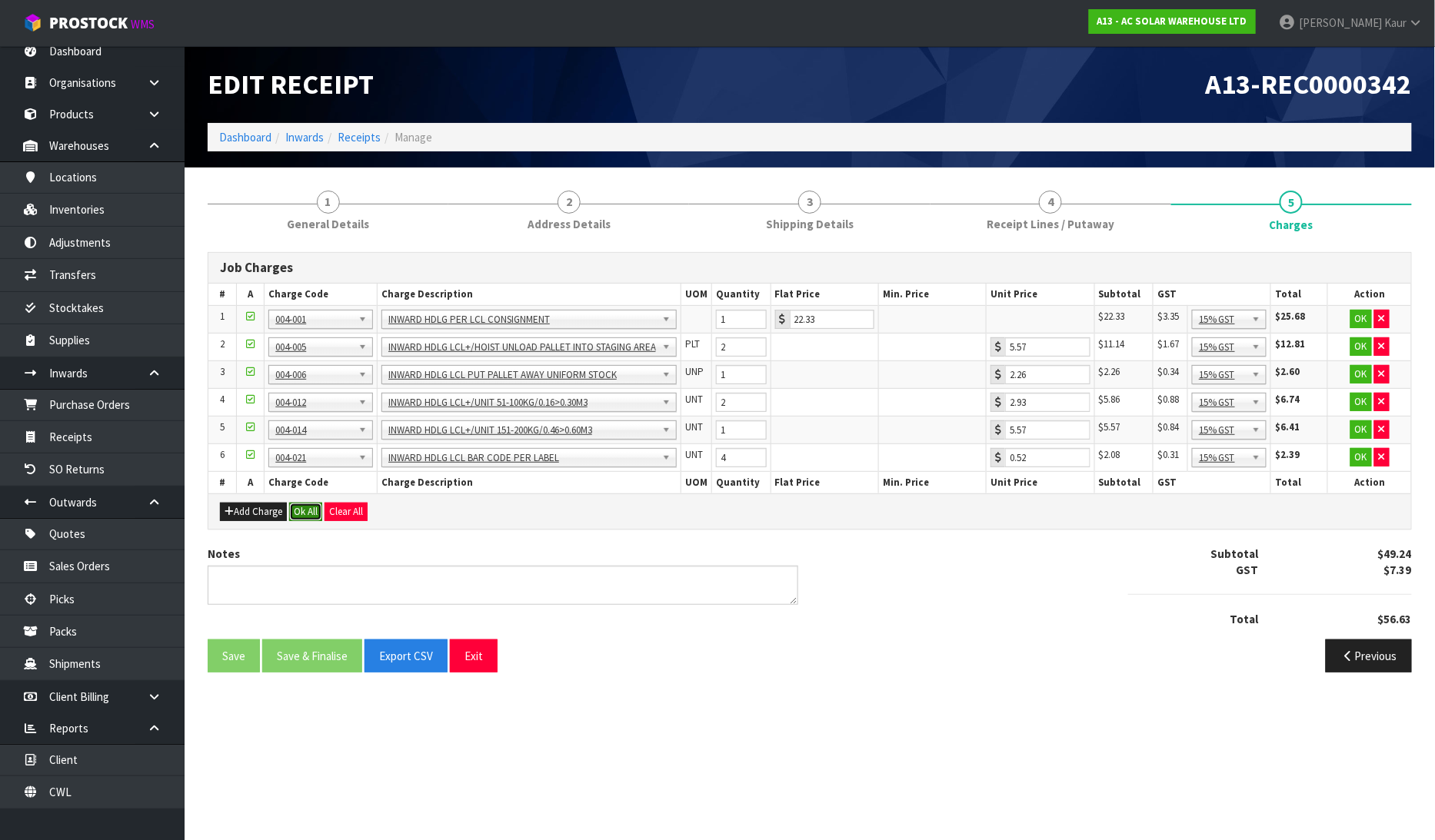
click at [312, 504] on button "Ok All" at bounding box center [305, 511] width 33 height 18
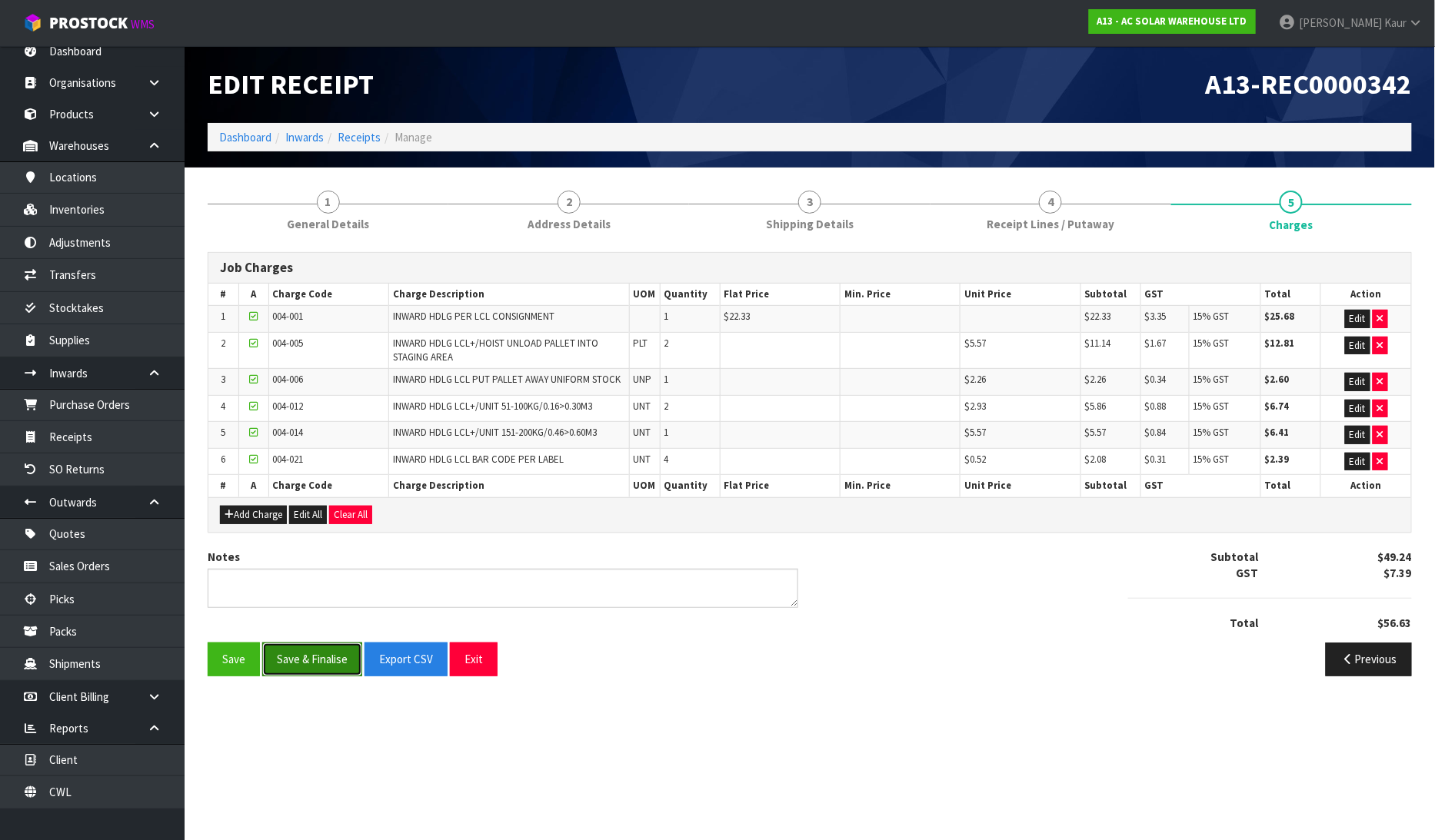
click at [294, 659] on button "Save & Finalise" at bounding box center [312, 659] width 100 height 33
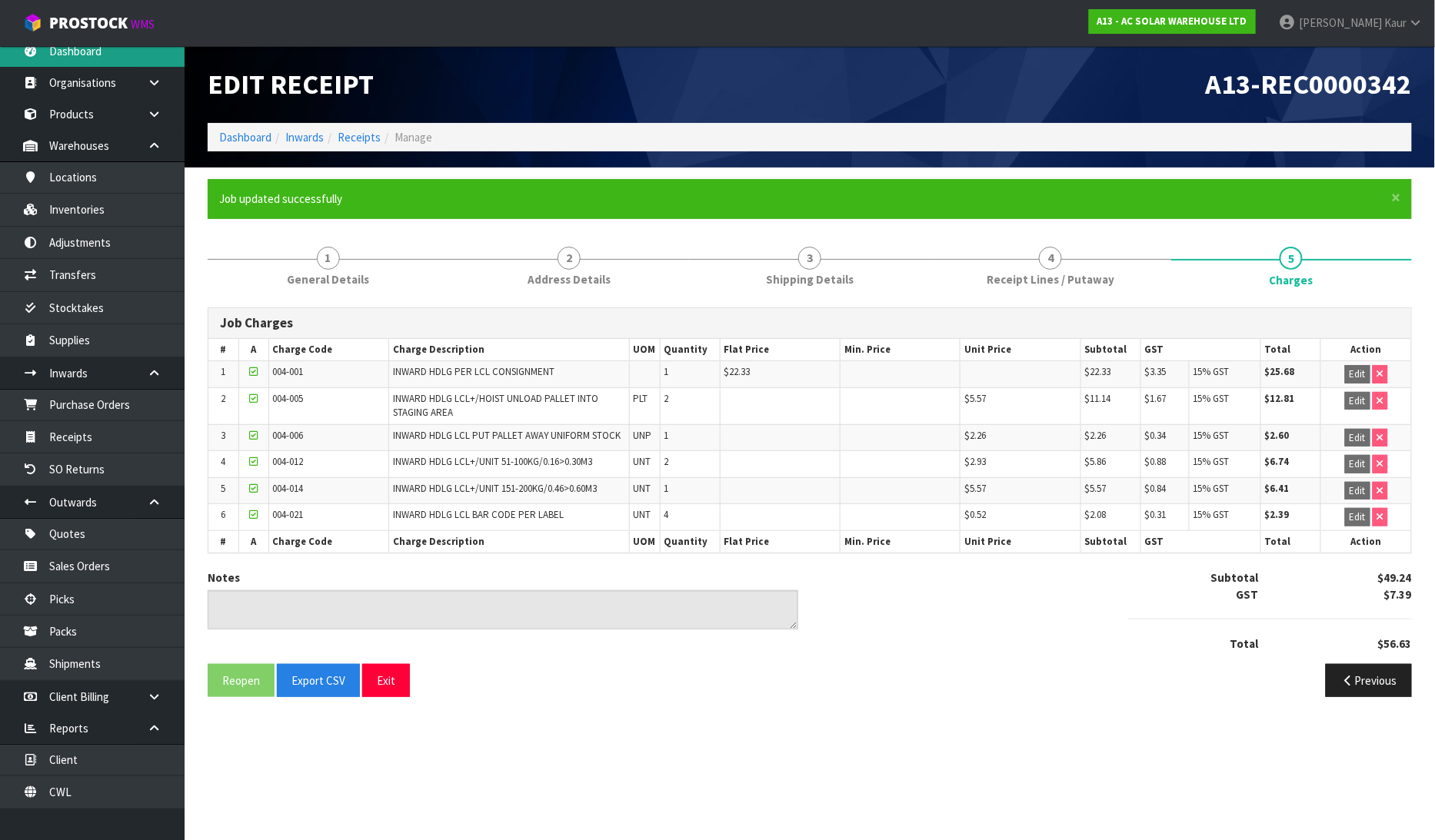
click at [86, 58] on link "Dashboard" at bounding box center [92, 51] width 185 height 32
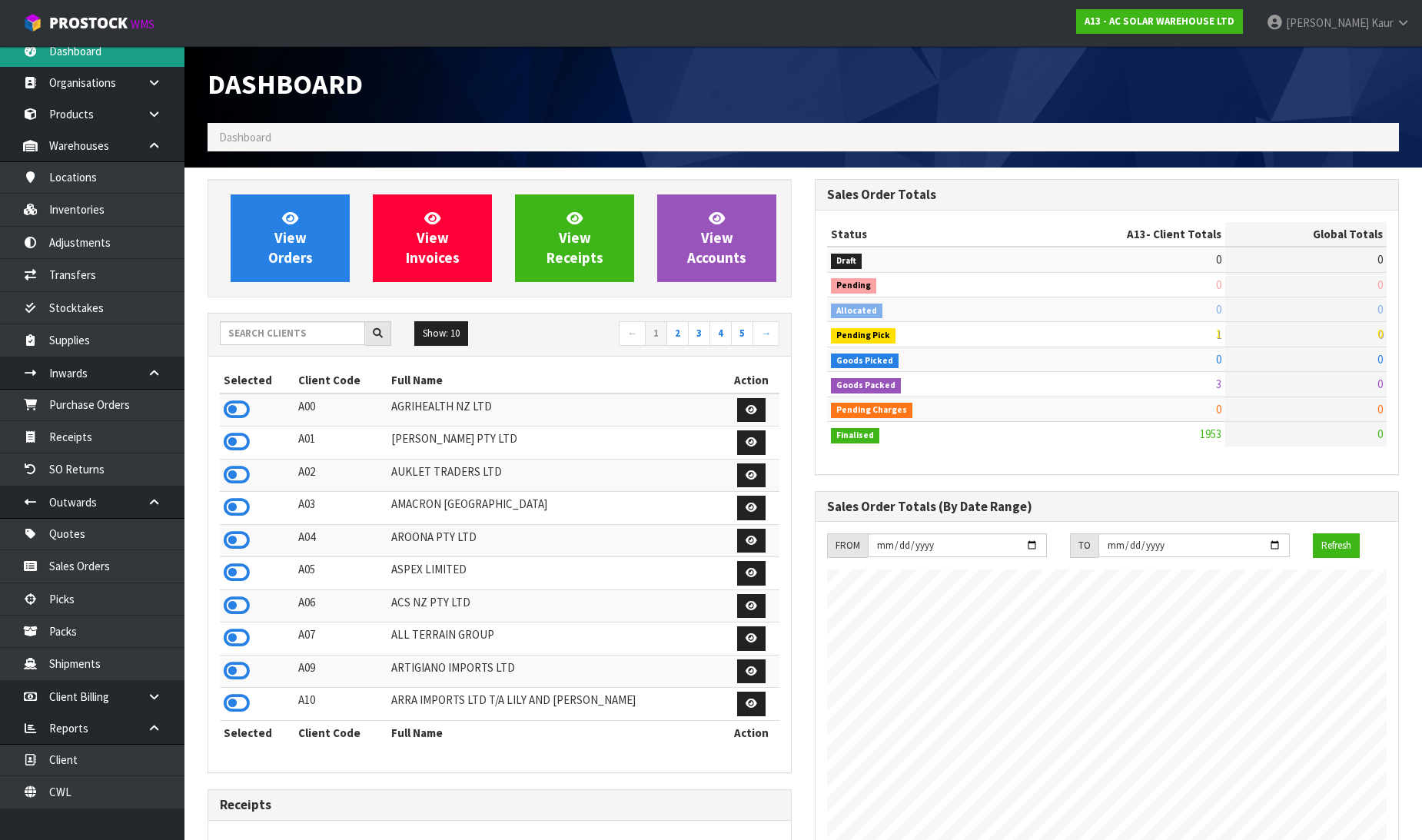
scroll to position [1248, 608]
click at [272, 335] on input "text" at bounding box center [292, 333] width 145 height 24
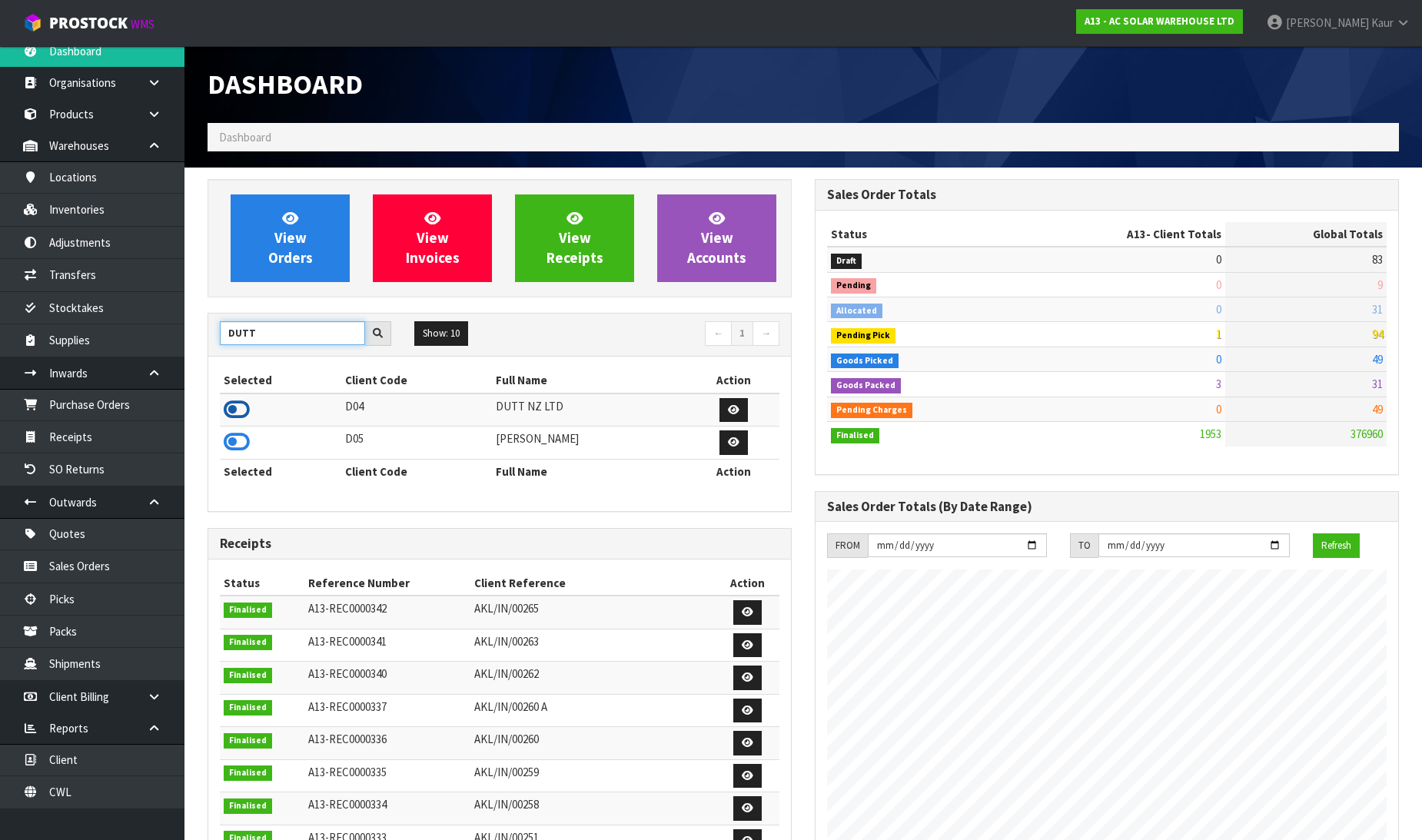
type input "DUTT"
click at [241, 406] on icon at bounding box center [236, 410] width 26 height 23
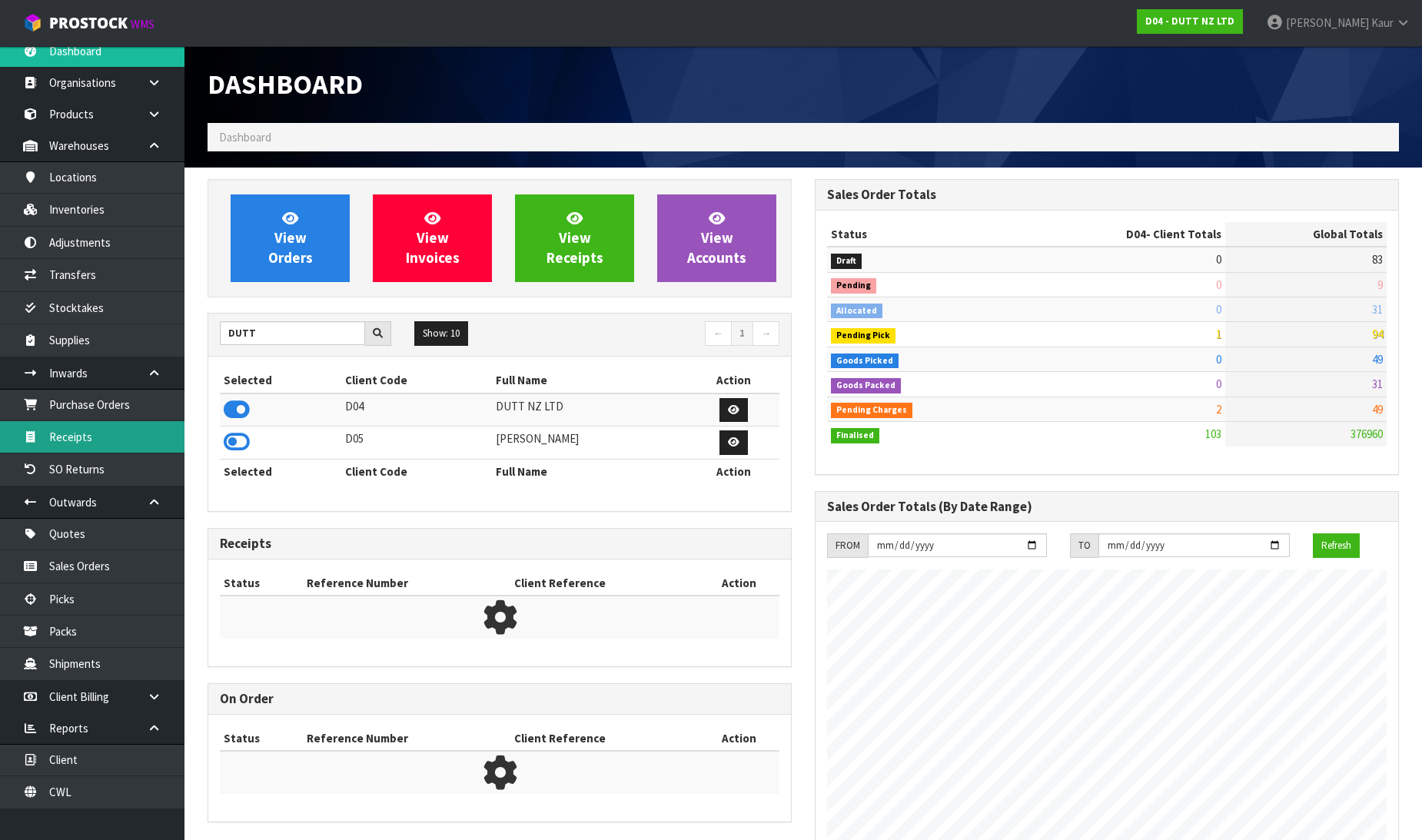
scroll to position [1197, 608]
drag, startPoint x: 108, startPoint y: 428, endPoint x: 294, endPoint y: 455, distance: 187.9
click at [109, 429] on link "Receipts" at bounding box center [92, 437] width 184 height 32
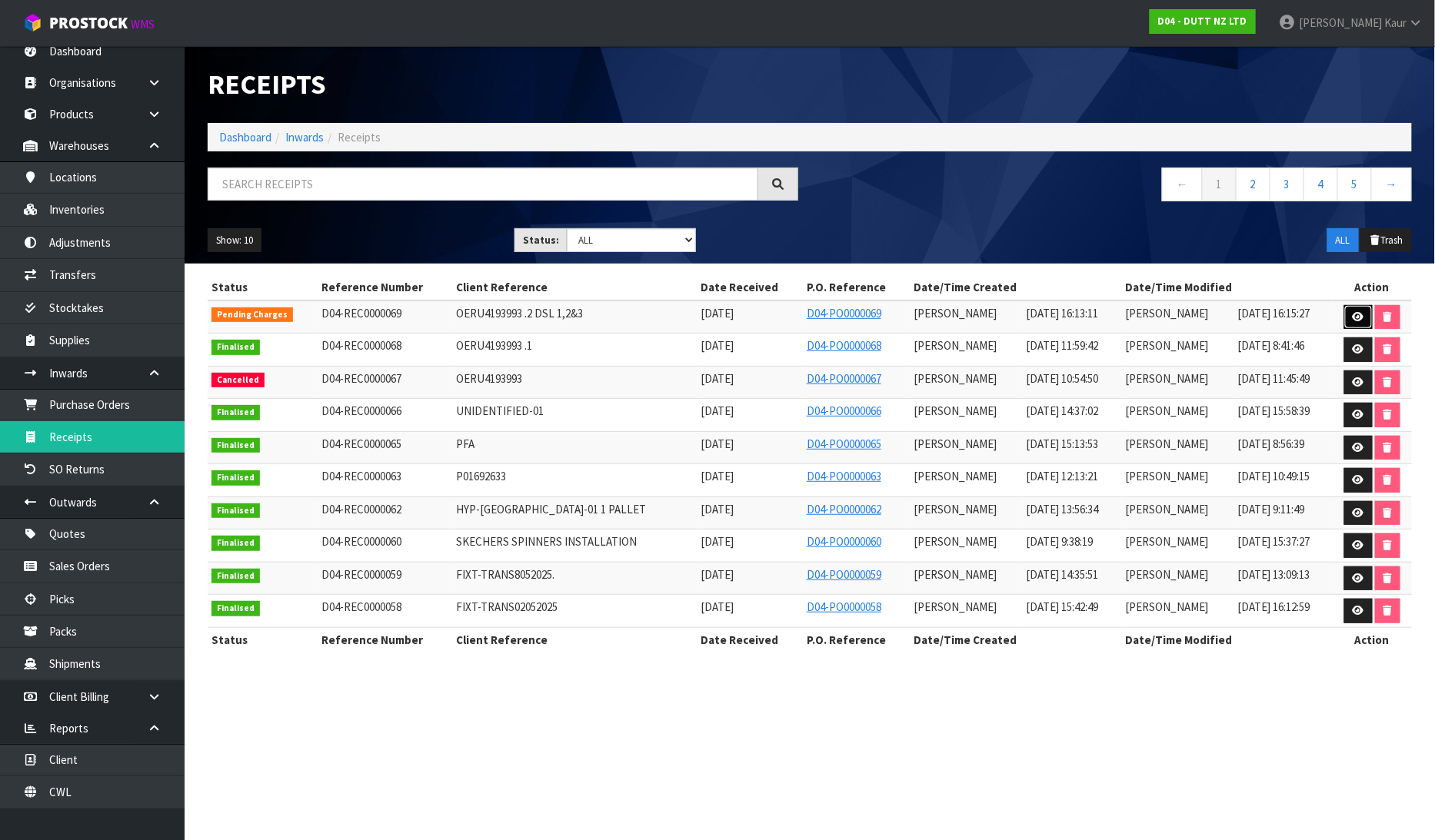
click at [1347, 313] on link at bounding box center [1359, 317] width 29 height 25
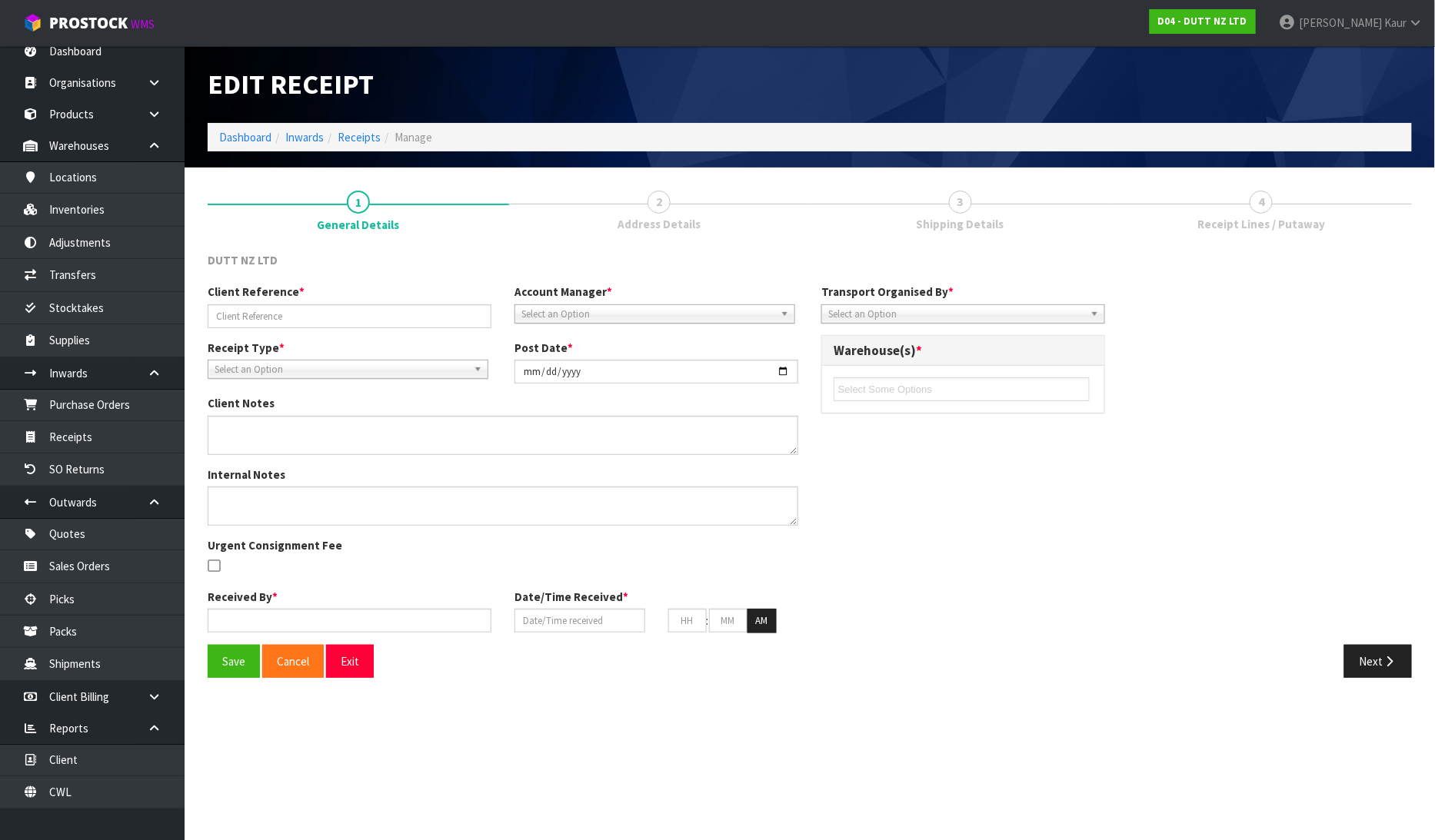
type input "OERU4193993 .2 DSL 1,2&3"
type input "[DATE]"
type input "[PERSON_NAME]"
type input "[DATE]"
type input "03"
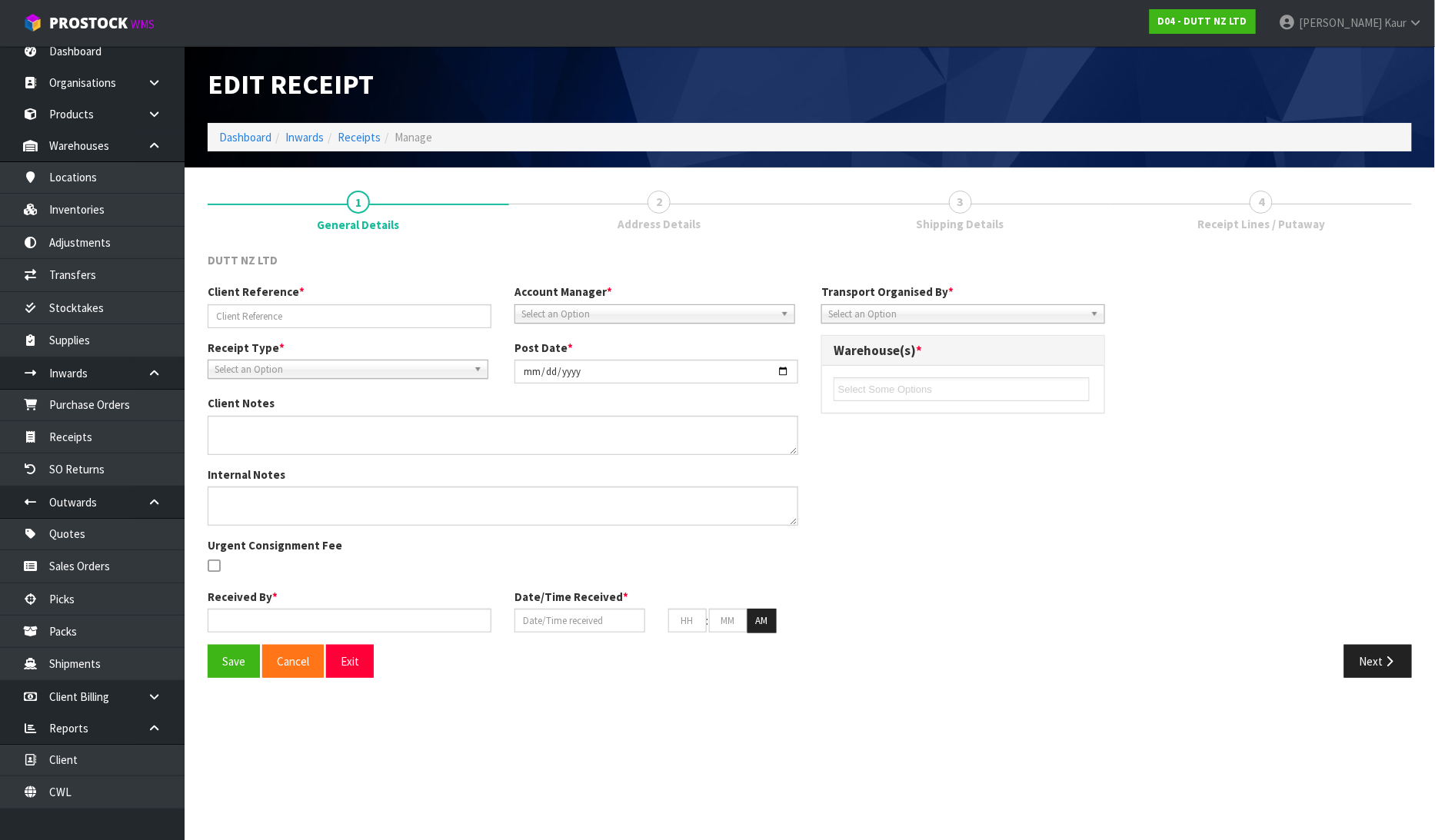
type input "13"
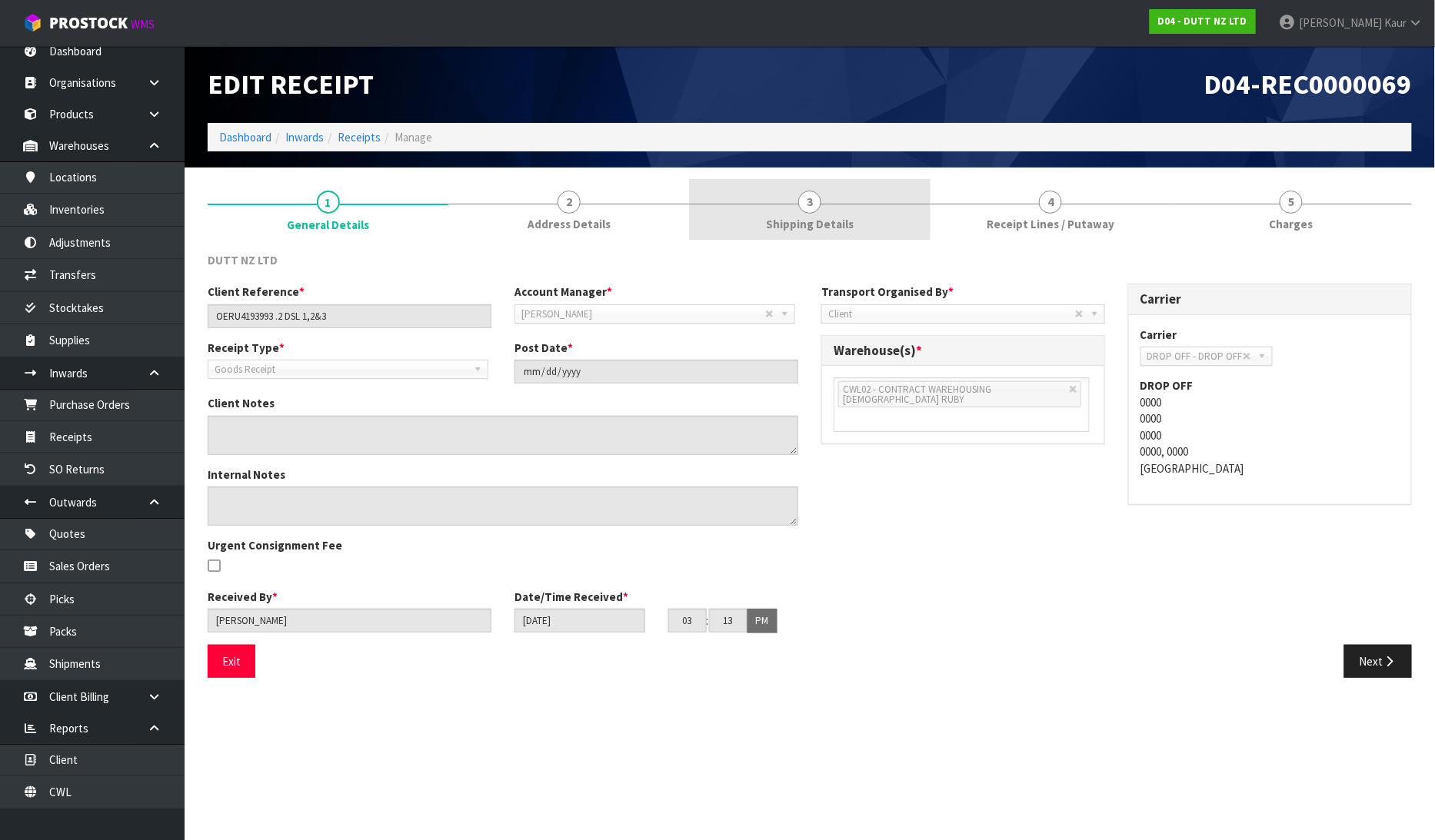
click at [848, 219] on span "Shipping Details" at bounding box center [810, 224] width 88 height 16
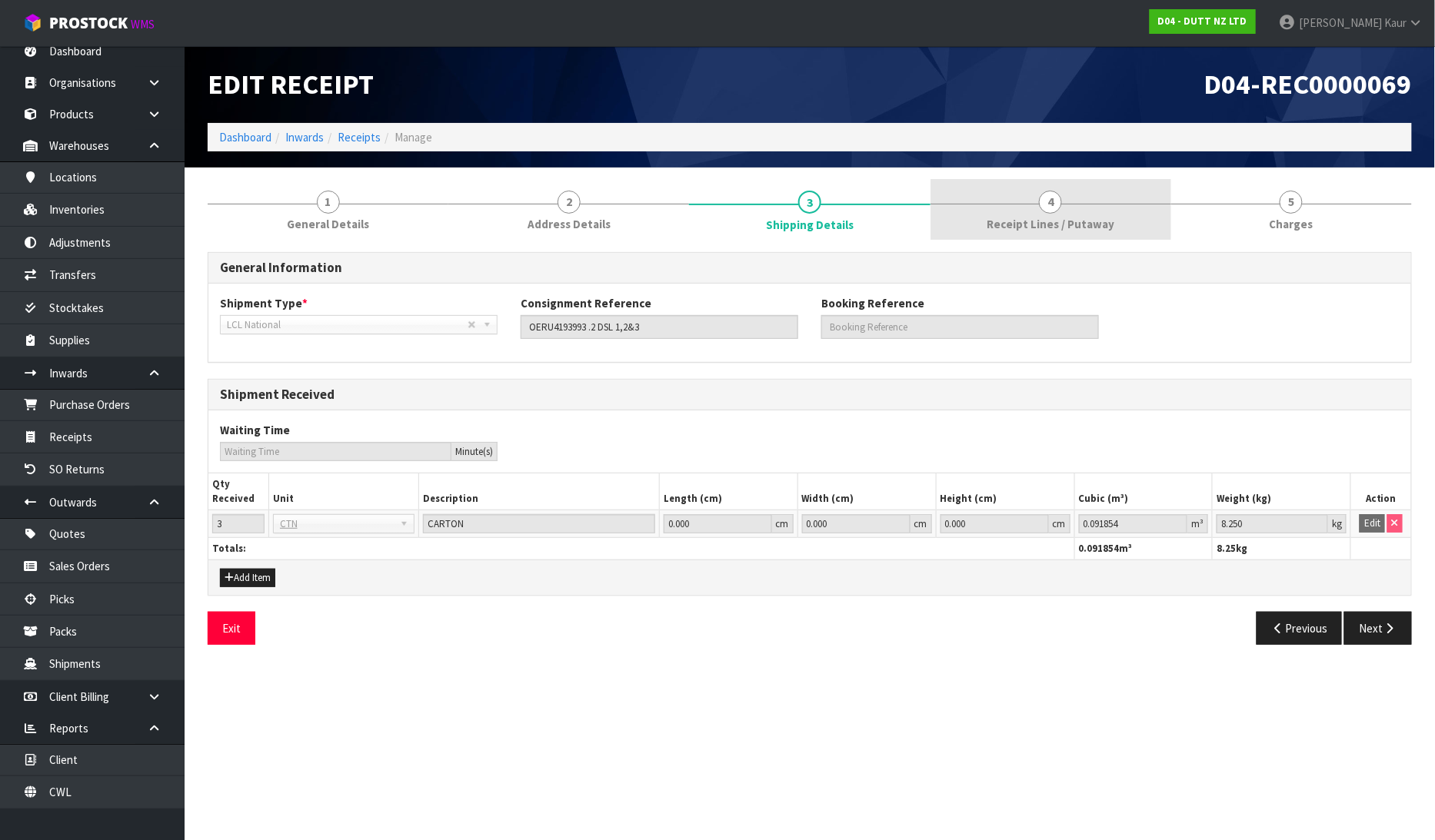
click at [1041, 223] on span "Receipt Lines / Putaway" at bounding box center [1051, 224] width 128 height 16
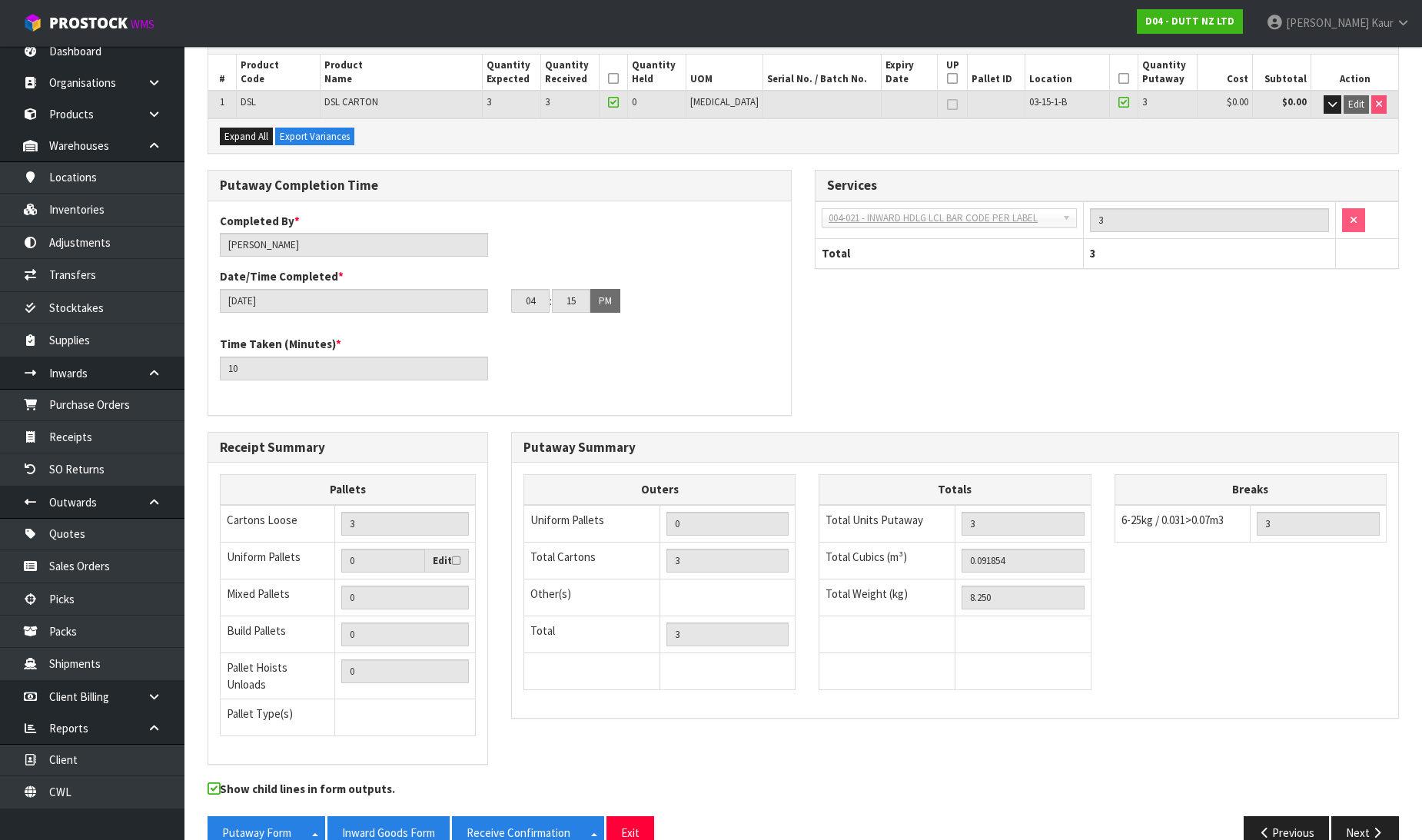
scroll to position [251, 0]
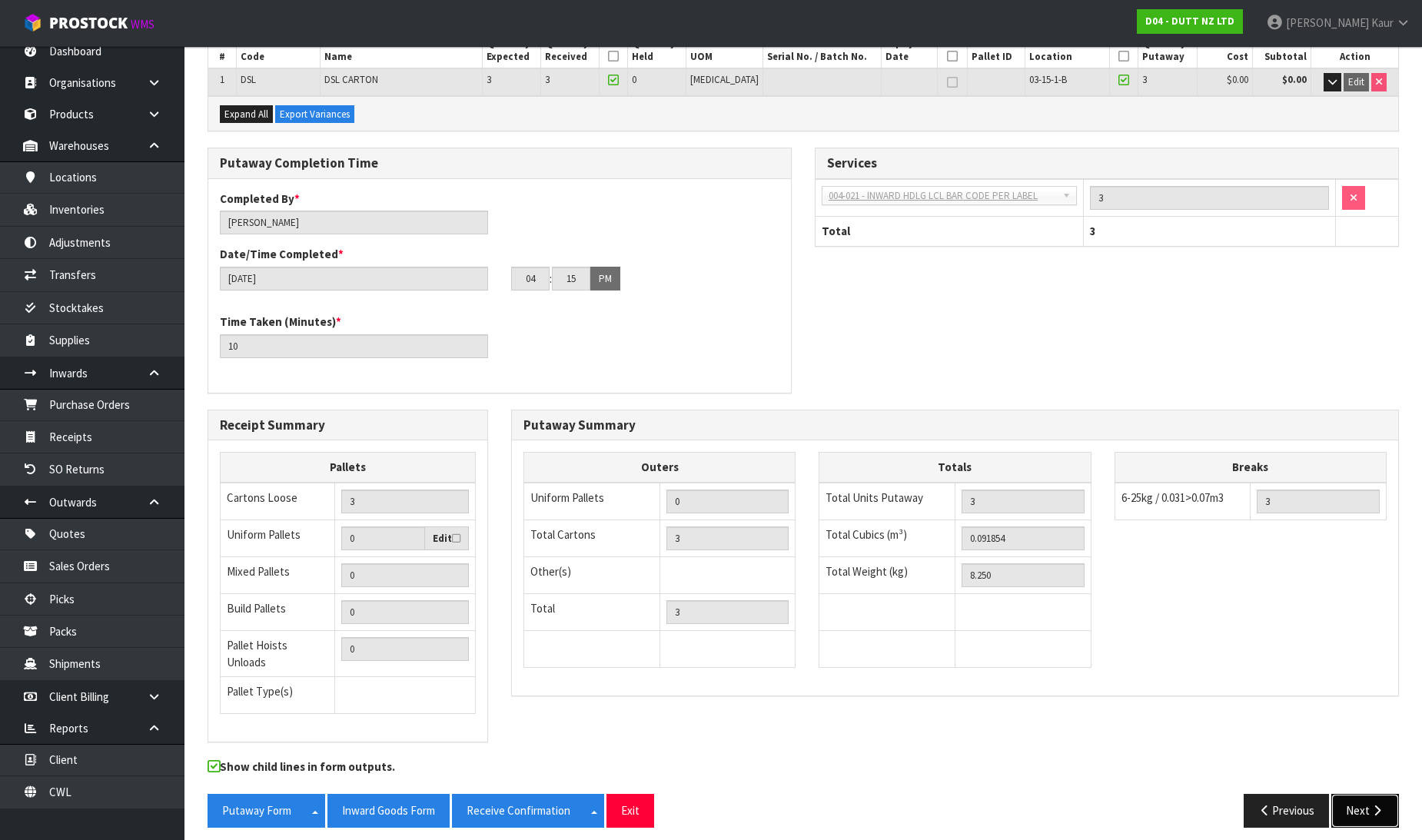
click at [1385, 796] on button "Next" at bounding box center [1365, 810] width 68 height 33
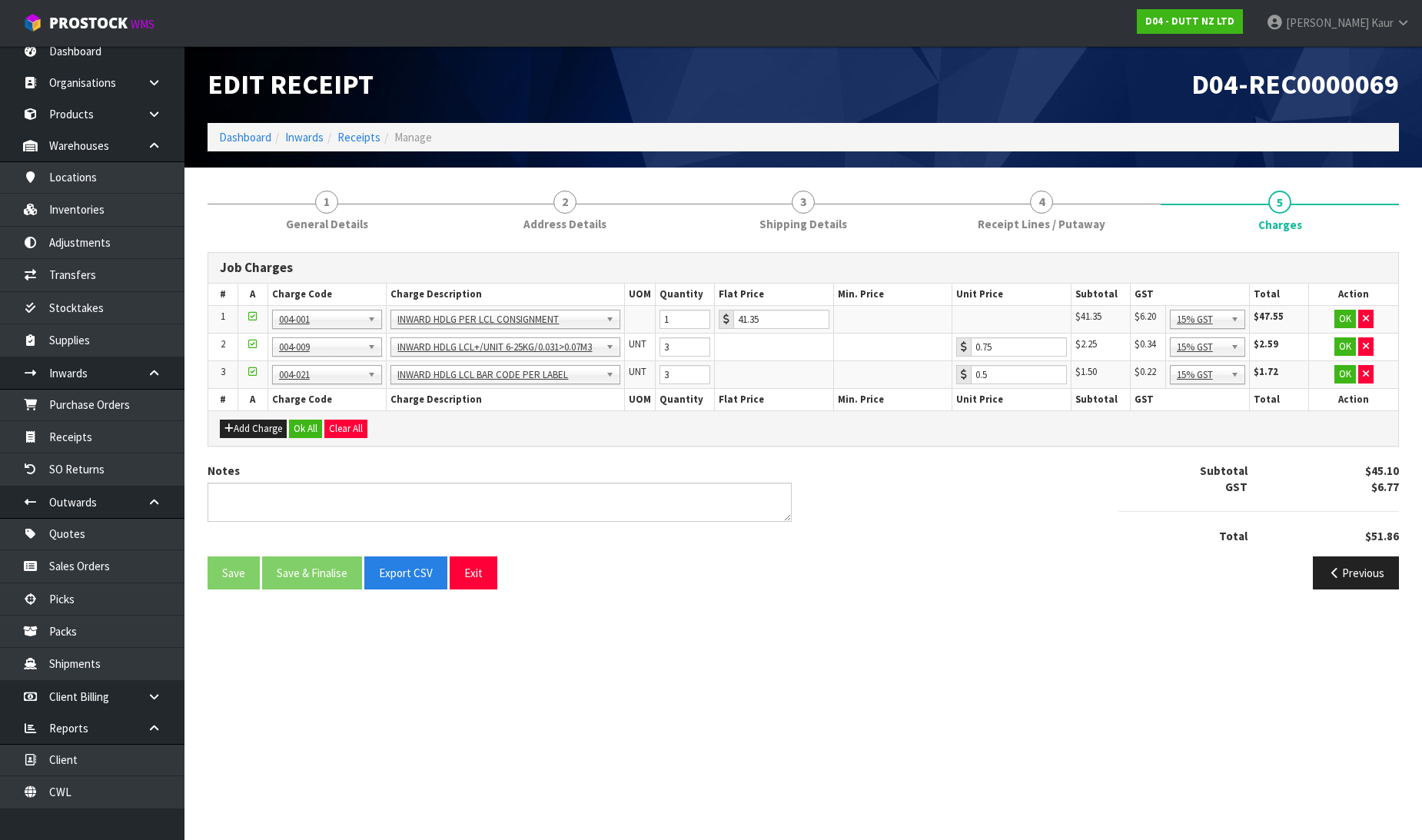
scroll to position [0, 0]
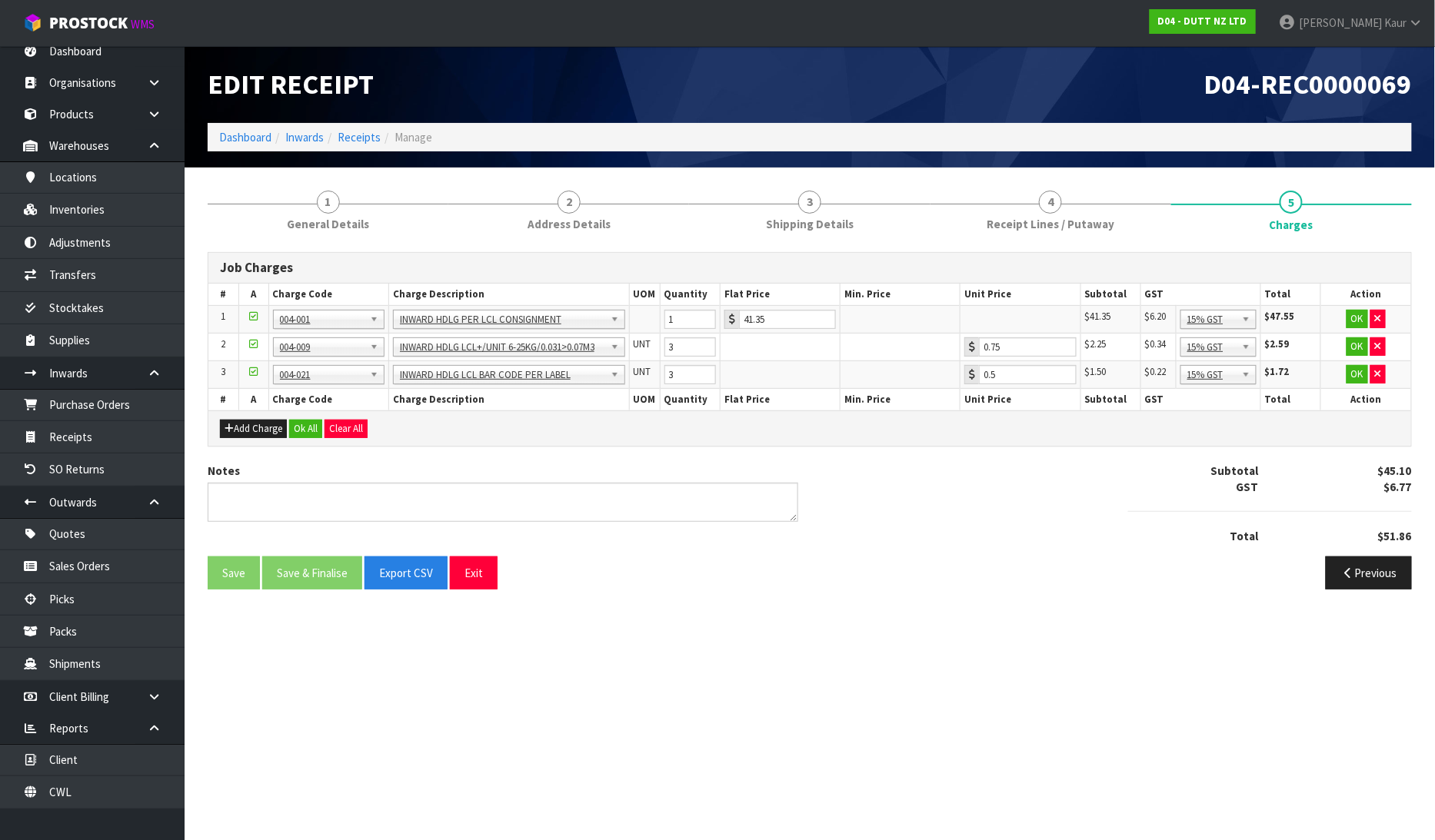
click at [304, 418] on div "Add Charge Ok All Clear All" at bounding box center [810, 428] width 1203 height 34
click at [313, 435] on button "Ok All" at bounding box center [305, 428] width 33 height 18
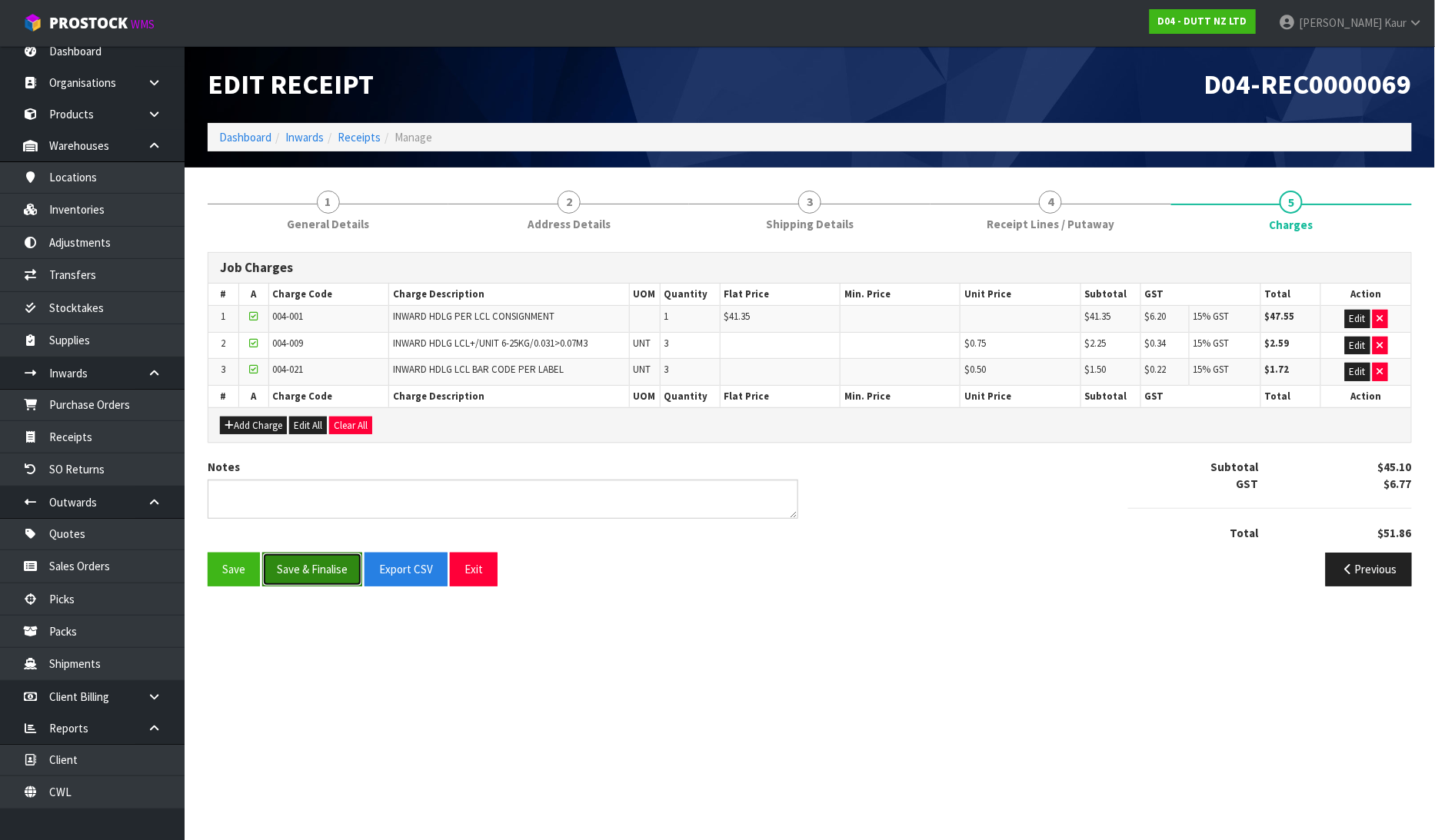
click at [305, 572] on button "Save & Finalise" at bounding box center [312, 569] width 100 height 33
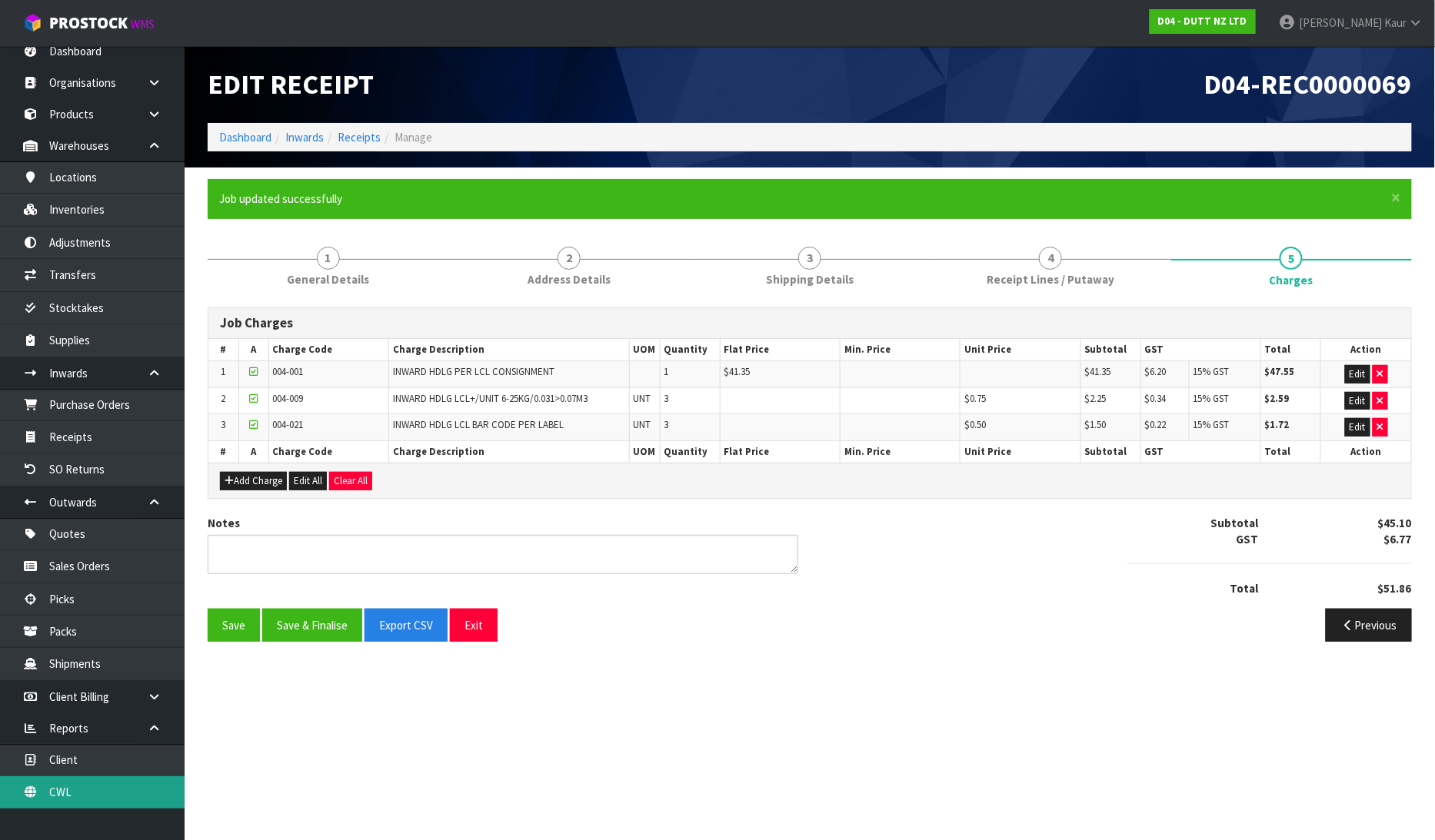
click at [65, 786] on link "CWL" at bounding box center [92, 791] width 185 height 32
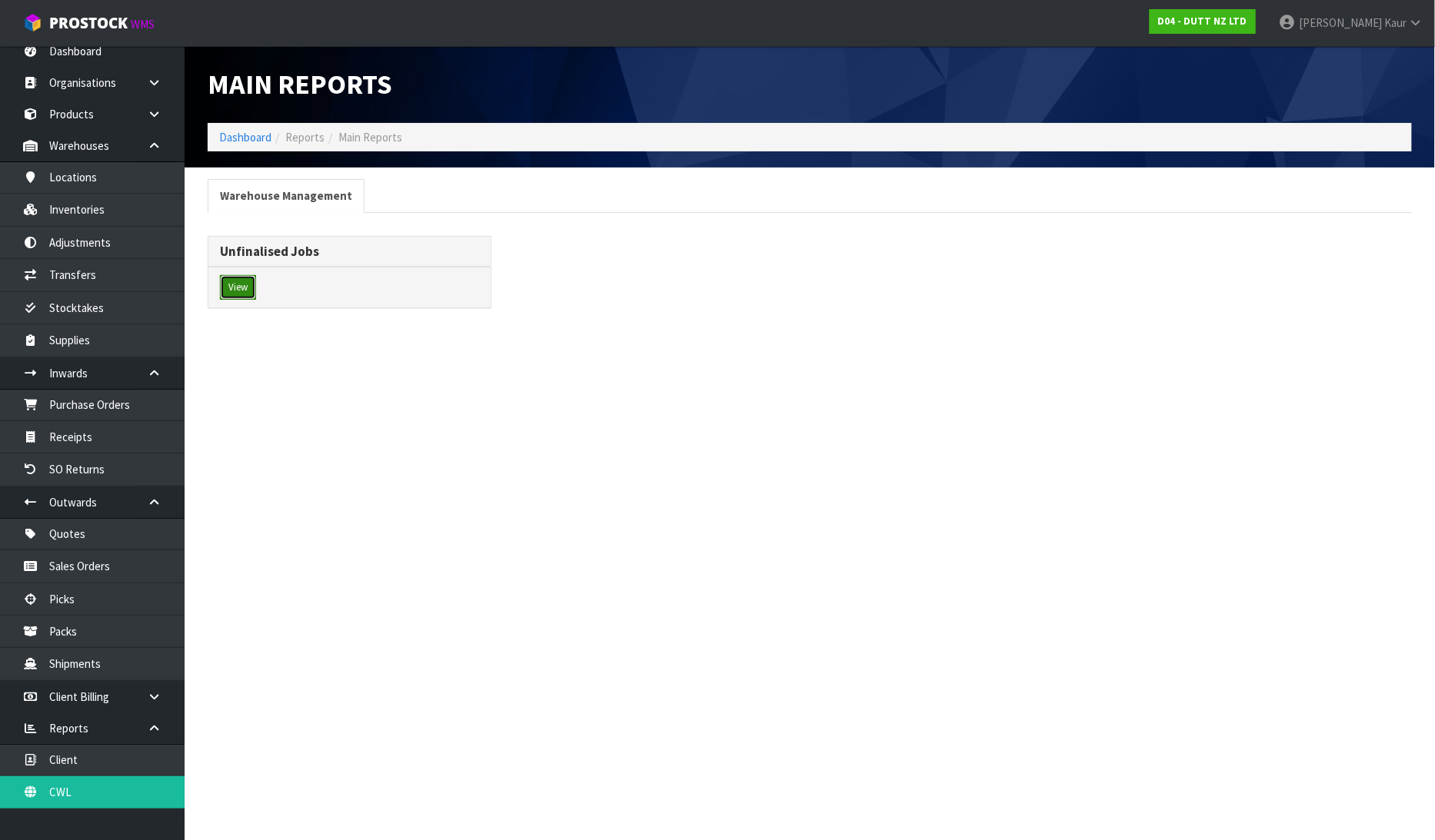
click at [244, 281] on button "View" at bounding box center [238, 288] width 36 height 25
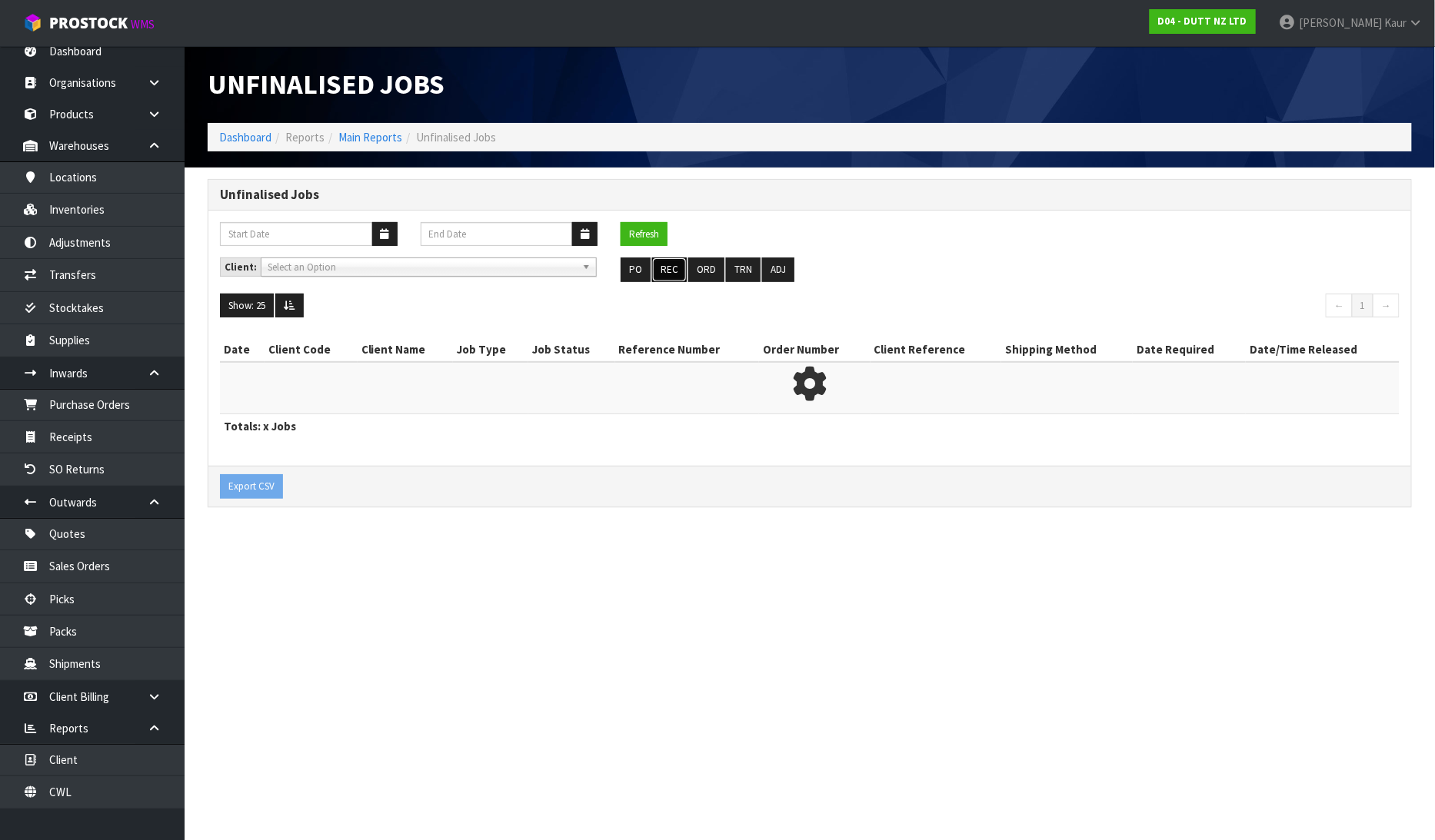
click at [675, 263] on button "REC" at bounding box center [669, 269] width 34 height 25
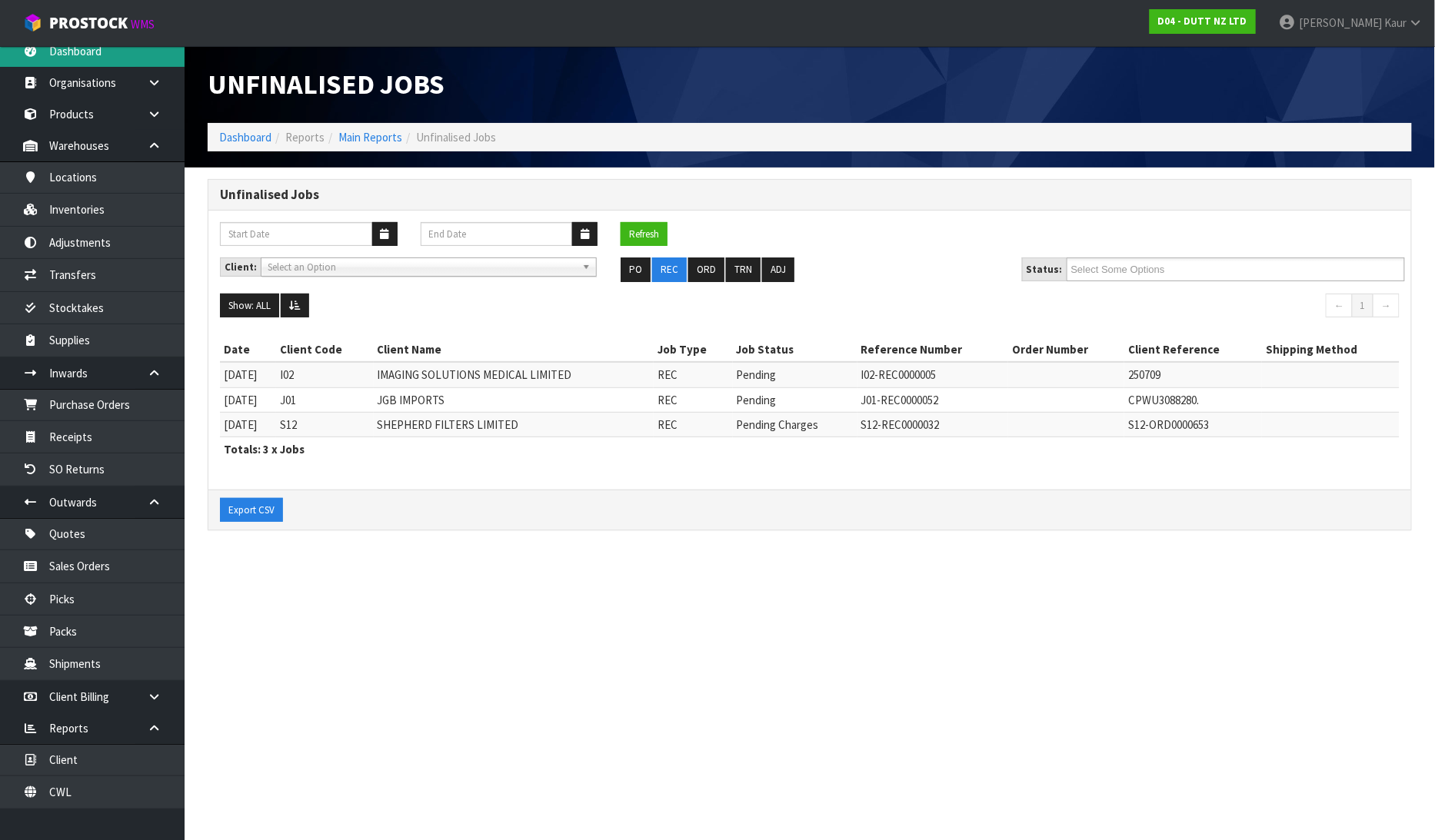
click at [65, 54] on link "Dashboard" at bounding box center [92, 51] width 185 height 32
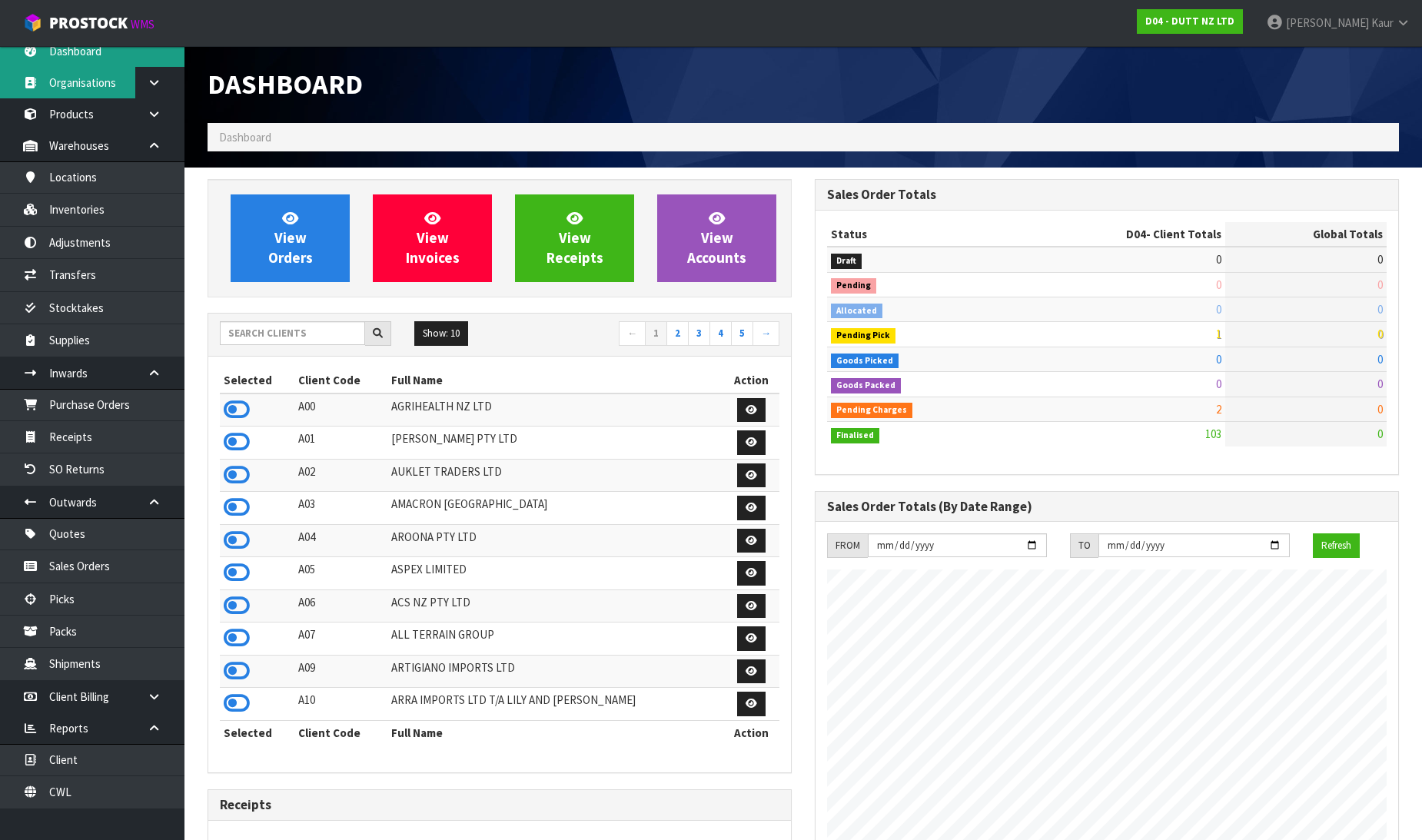
scroll to position [1197, 608]
click at [243, 407] on icon at bounding box center [236, 410] width 26 height 23
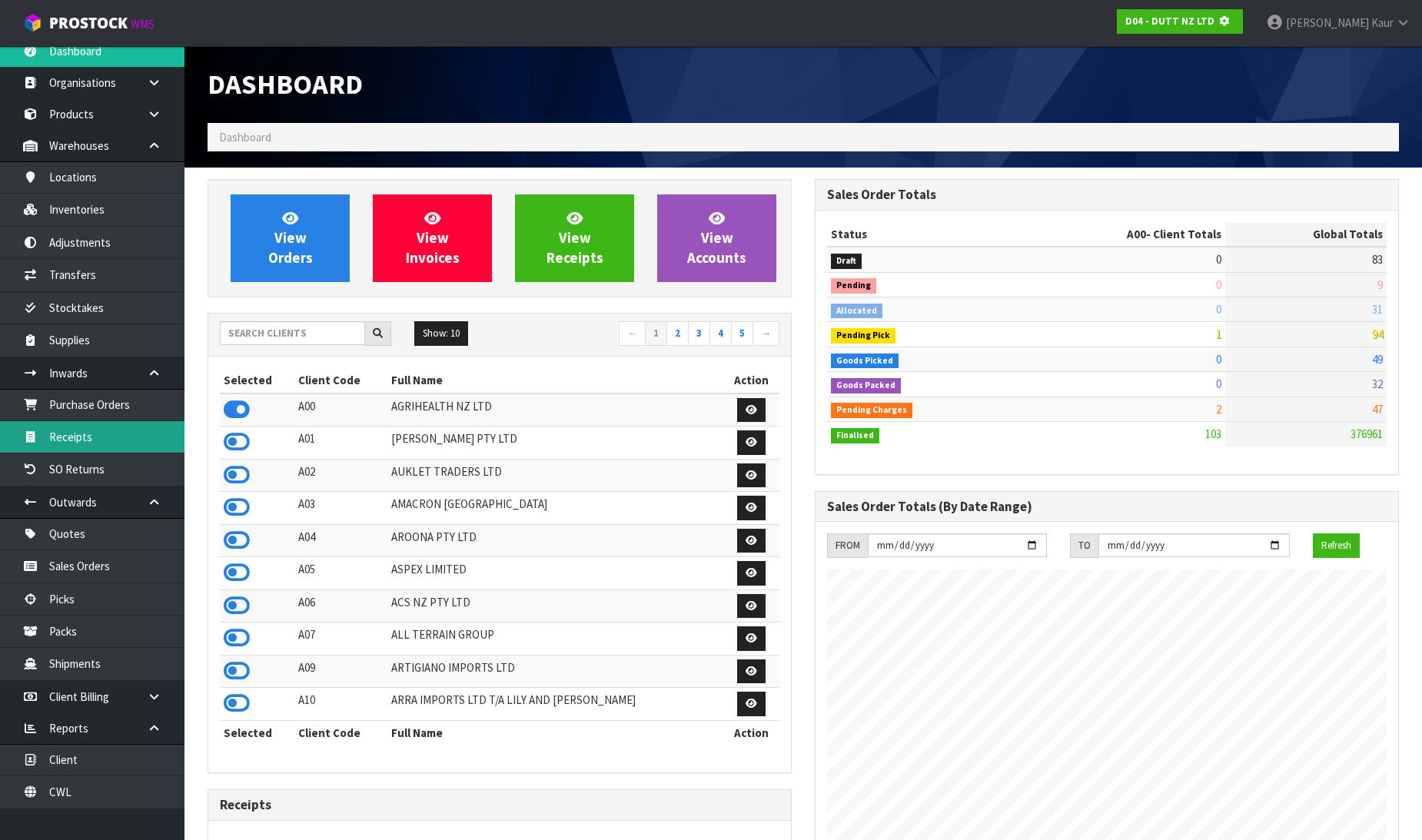
click at [143, 432] on link "Receipts" at bounding box center [92, 437] width 184 height 32
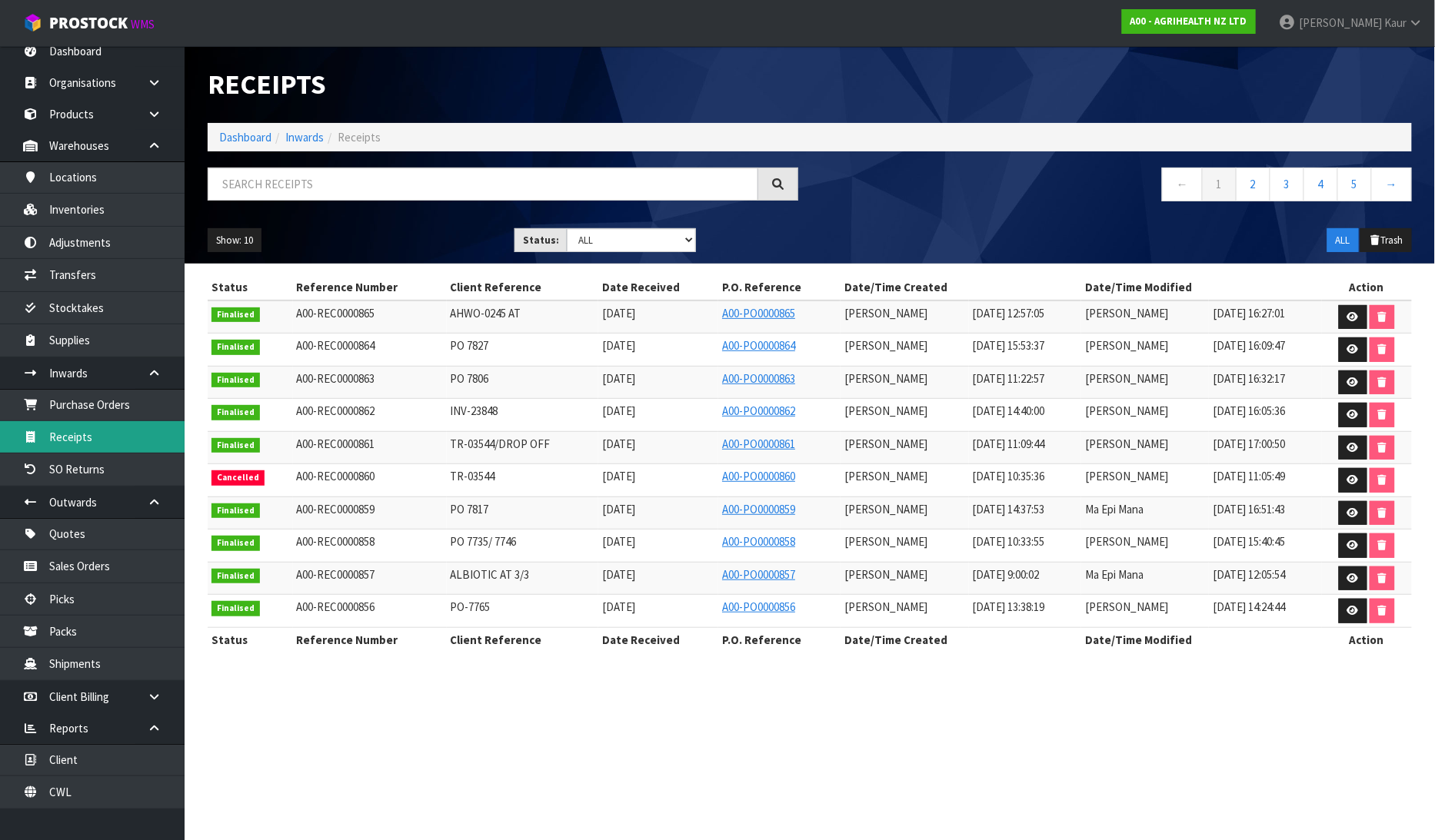
click at [79, 434] on link "Receipts" at bounding box center [92, 437] width 185 height 32
click at [91, 412] on link "Purchase Orders" at bounding box center [92, 404] width 185 height 32
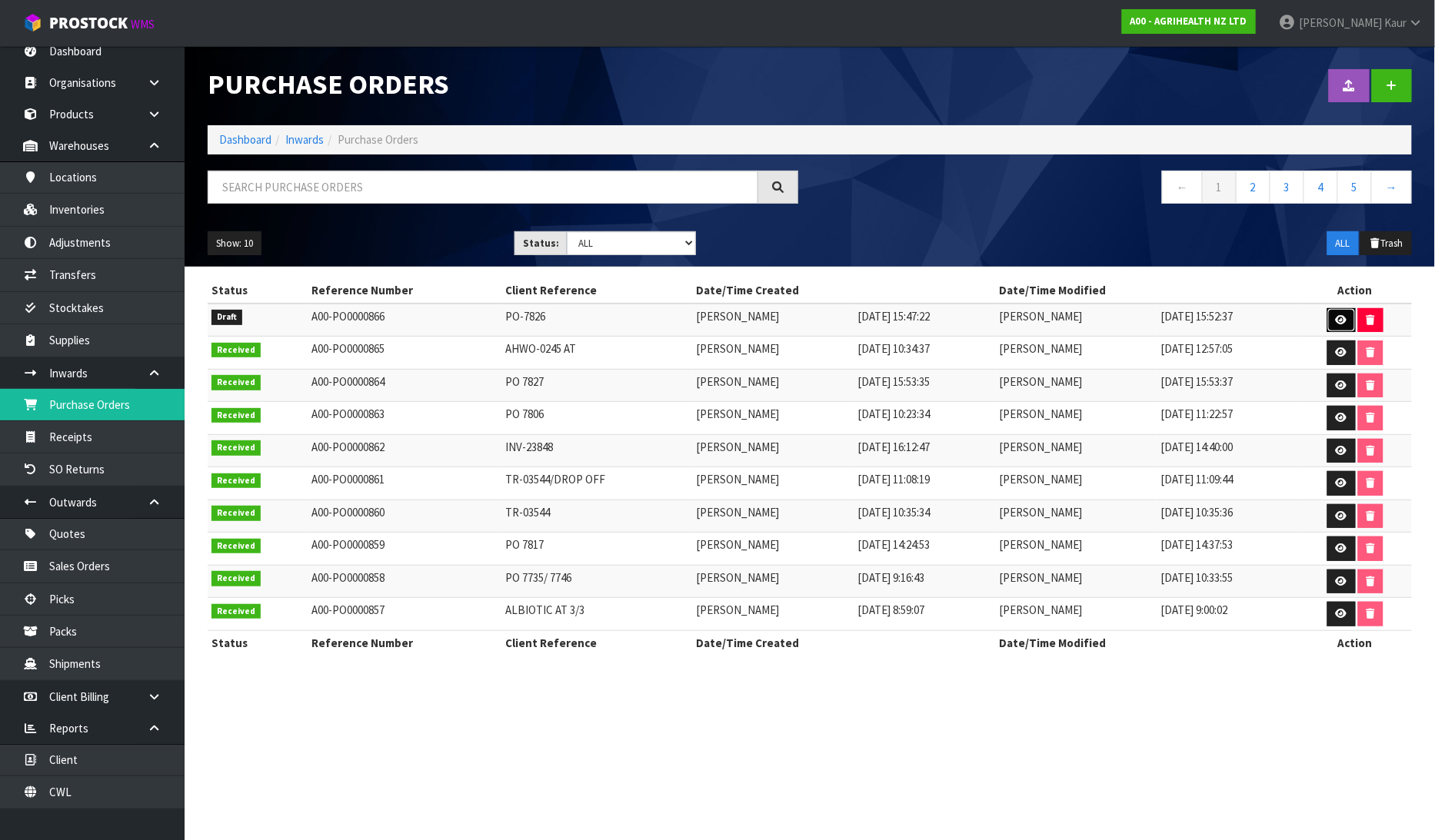
click at [1332, 315] on link at bounding box center [1341, 321] width 29 height 25
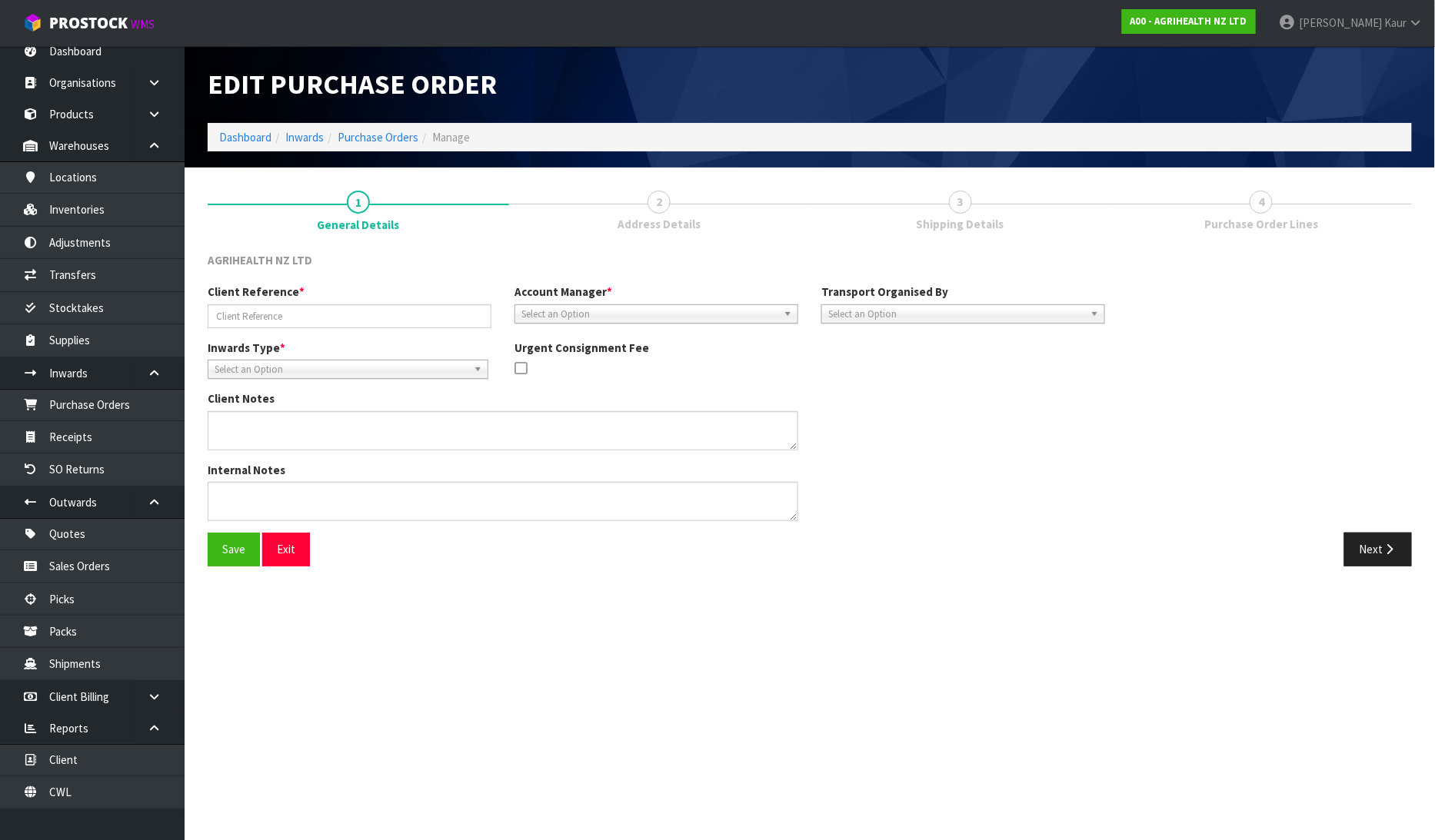
type input "PO-7826"
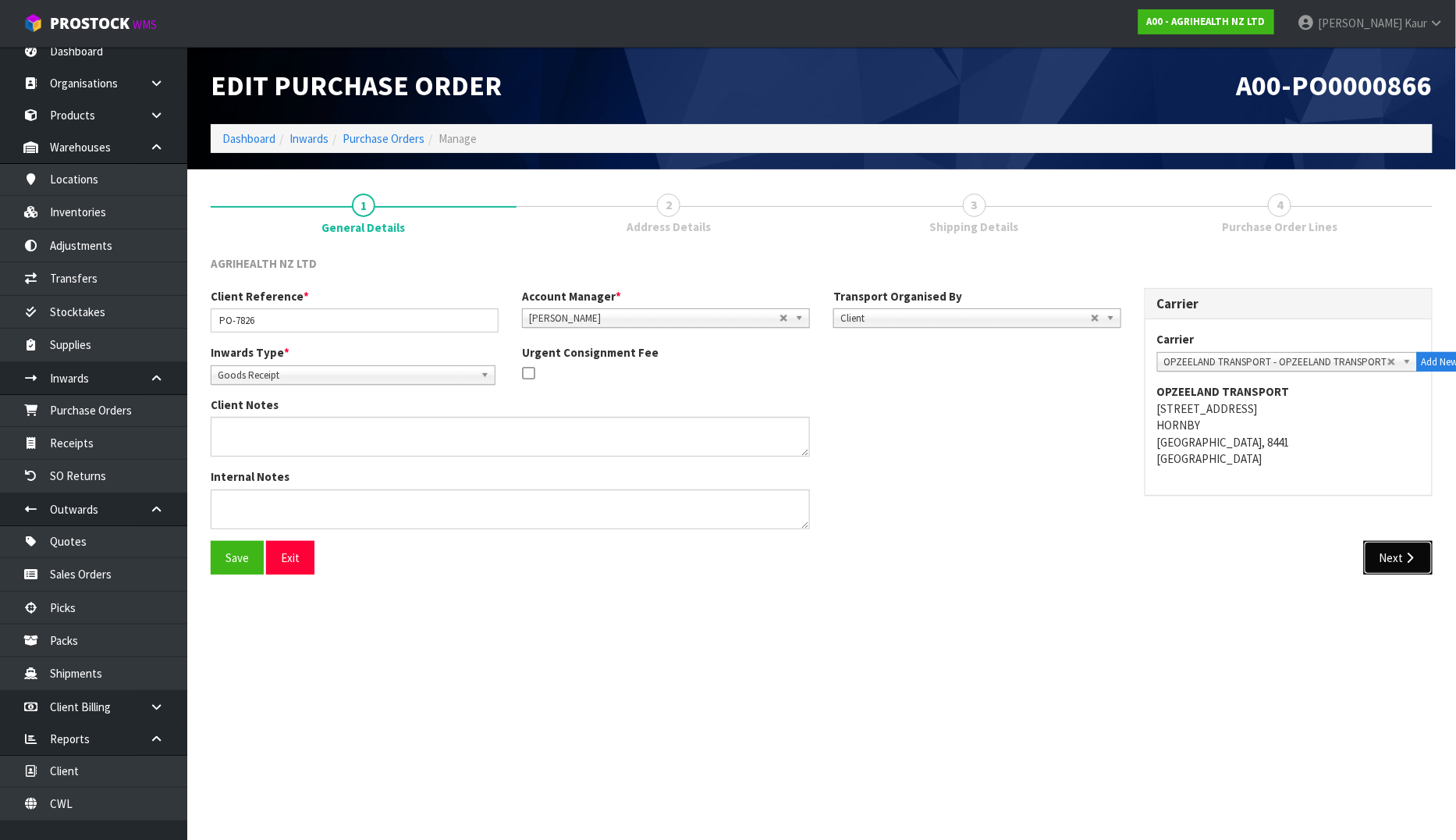
click at [1397, 550] on button "Next" at bounding box center [1398, 557] width 69 height 34
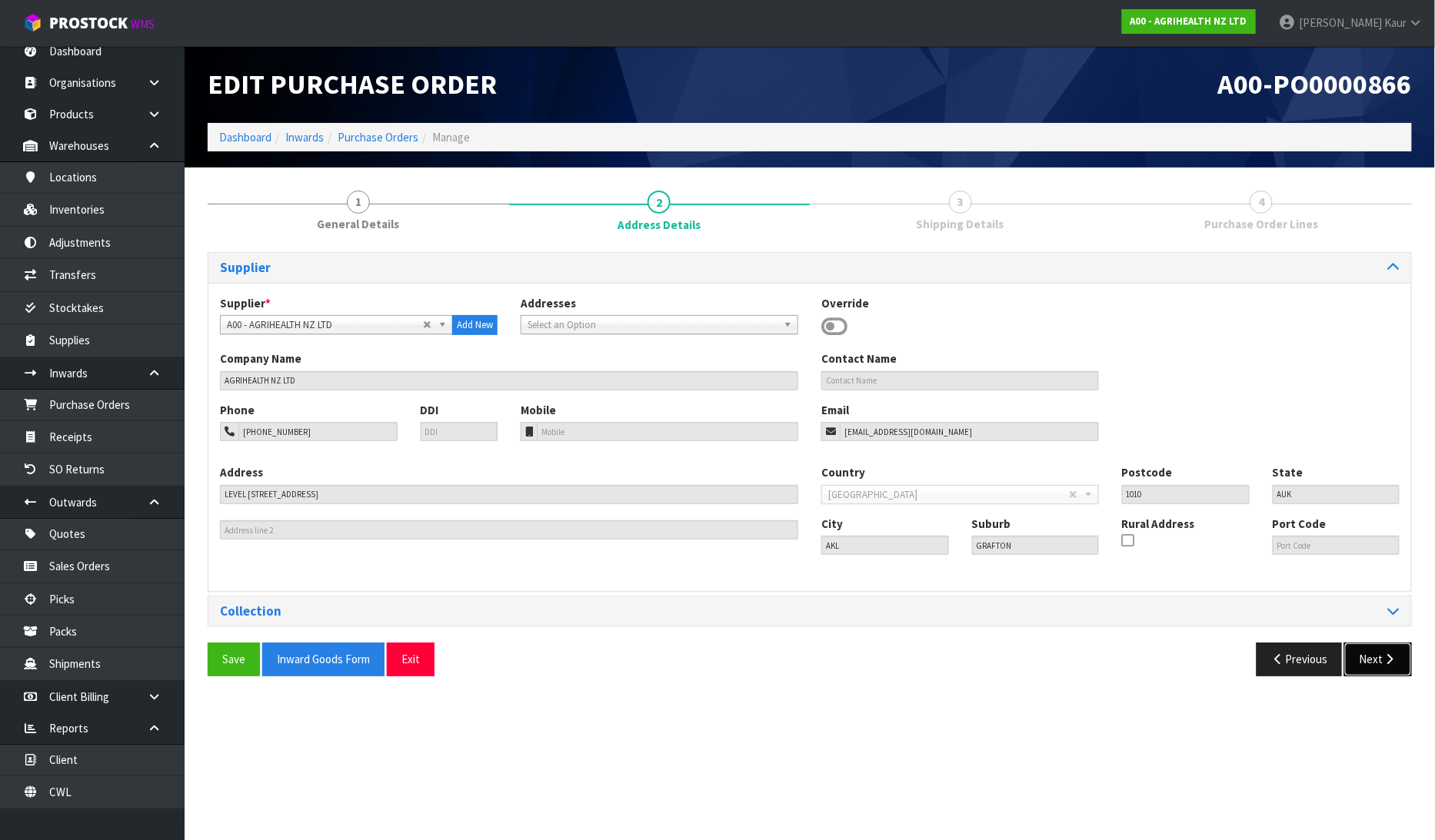
click at [1375, 659] on button "Next" at bounding box center [1378, 659] width 68 height 33
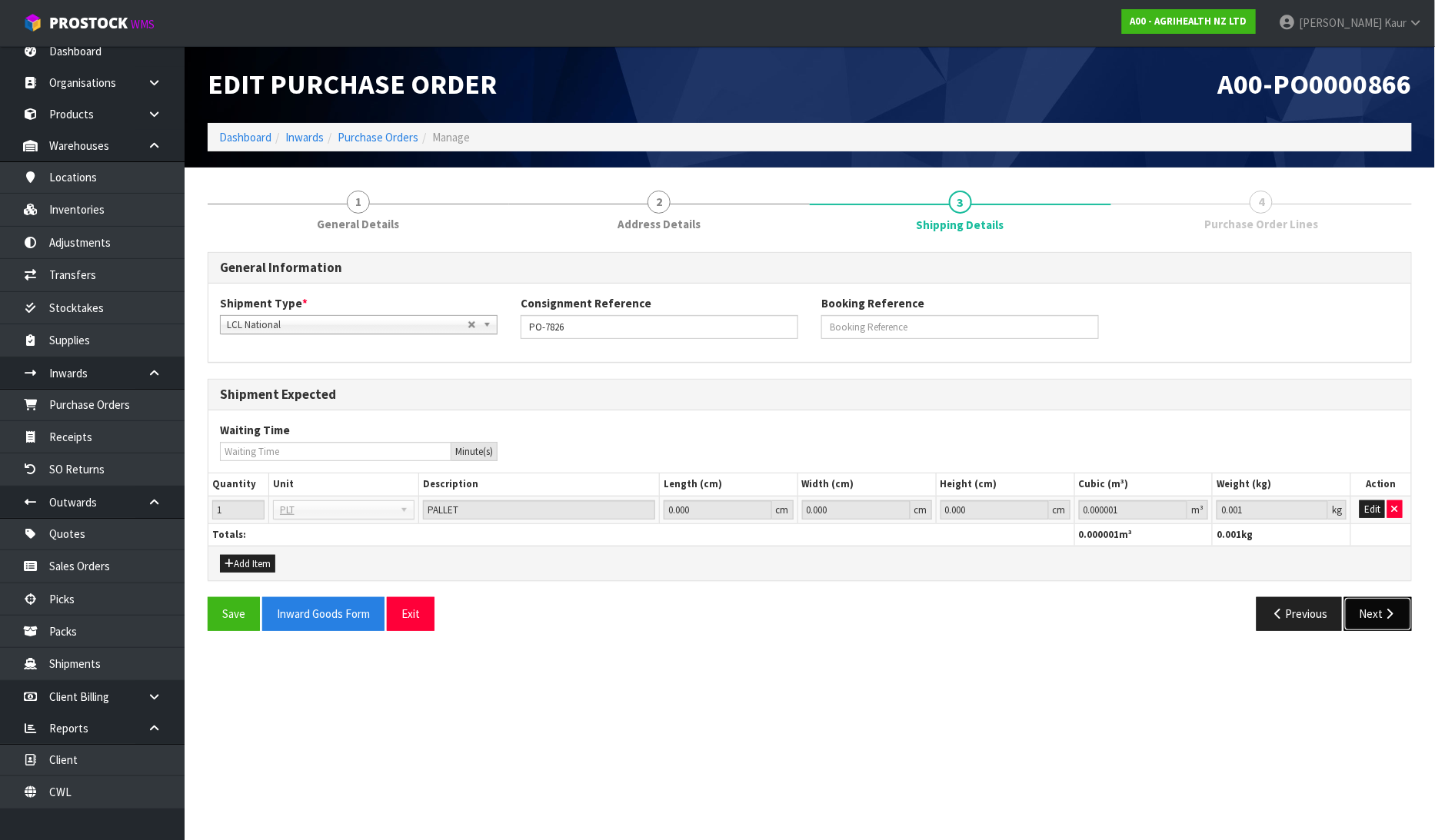
drag, startPoint x: 1380, startPoint y: 616, endPoint x: 1381, endPoint y: 597, distance: 19.0
click at [1380, 614] on button "Next" at bounding box center [1378, 614] width 68 height 33
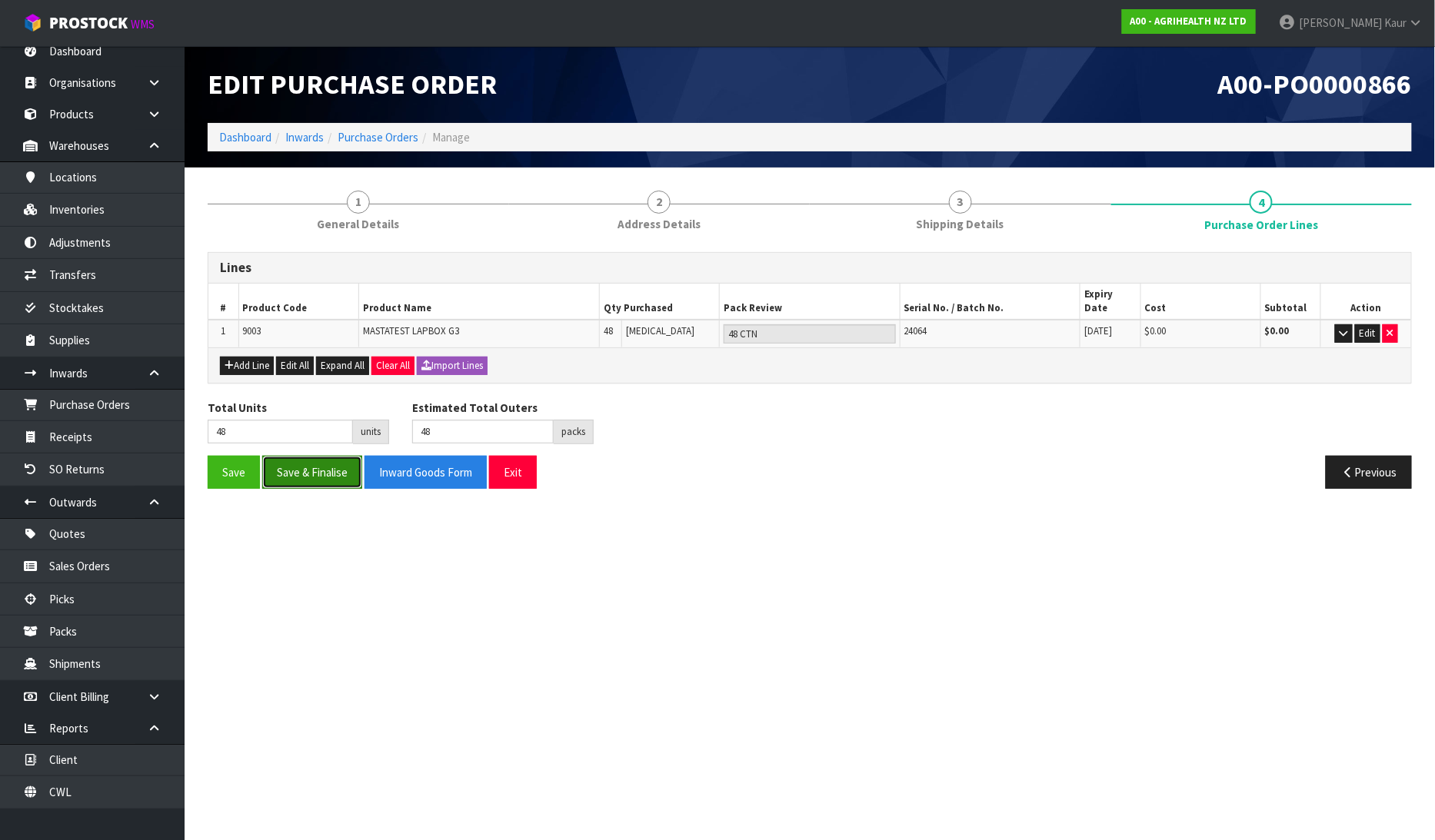
drag, startPoint x: 294, startPoint y: 456, endPoint x: 306, endPoint y: 465, distance: 15.0
click at [296, 456] on button "Save & Finalise" at bounding box center [312, 472] width 100 height 33
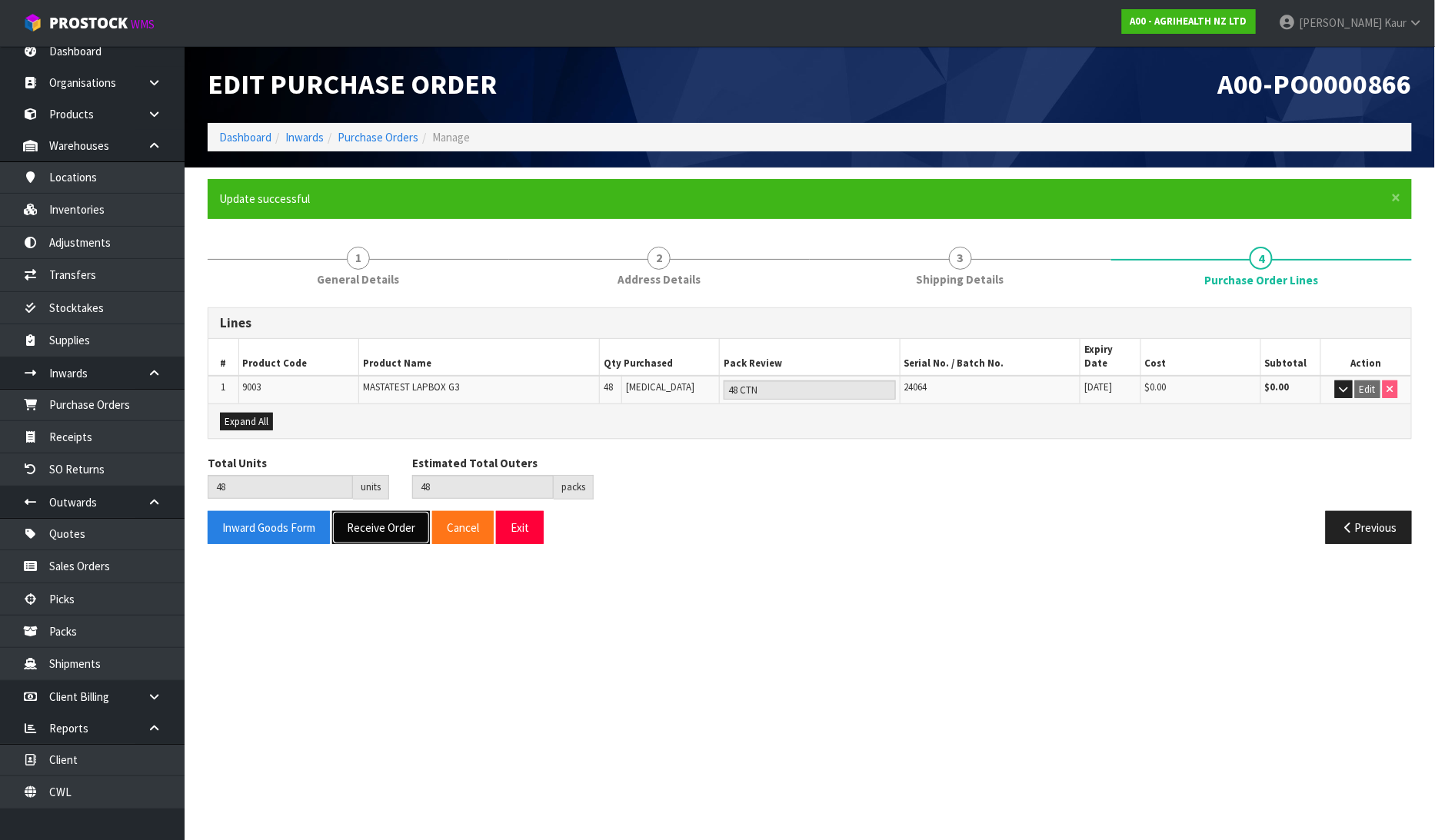
click at [381, 511] on button "Receive Order" at bounding box center [381, 528] width 98 height 33
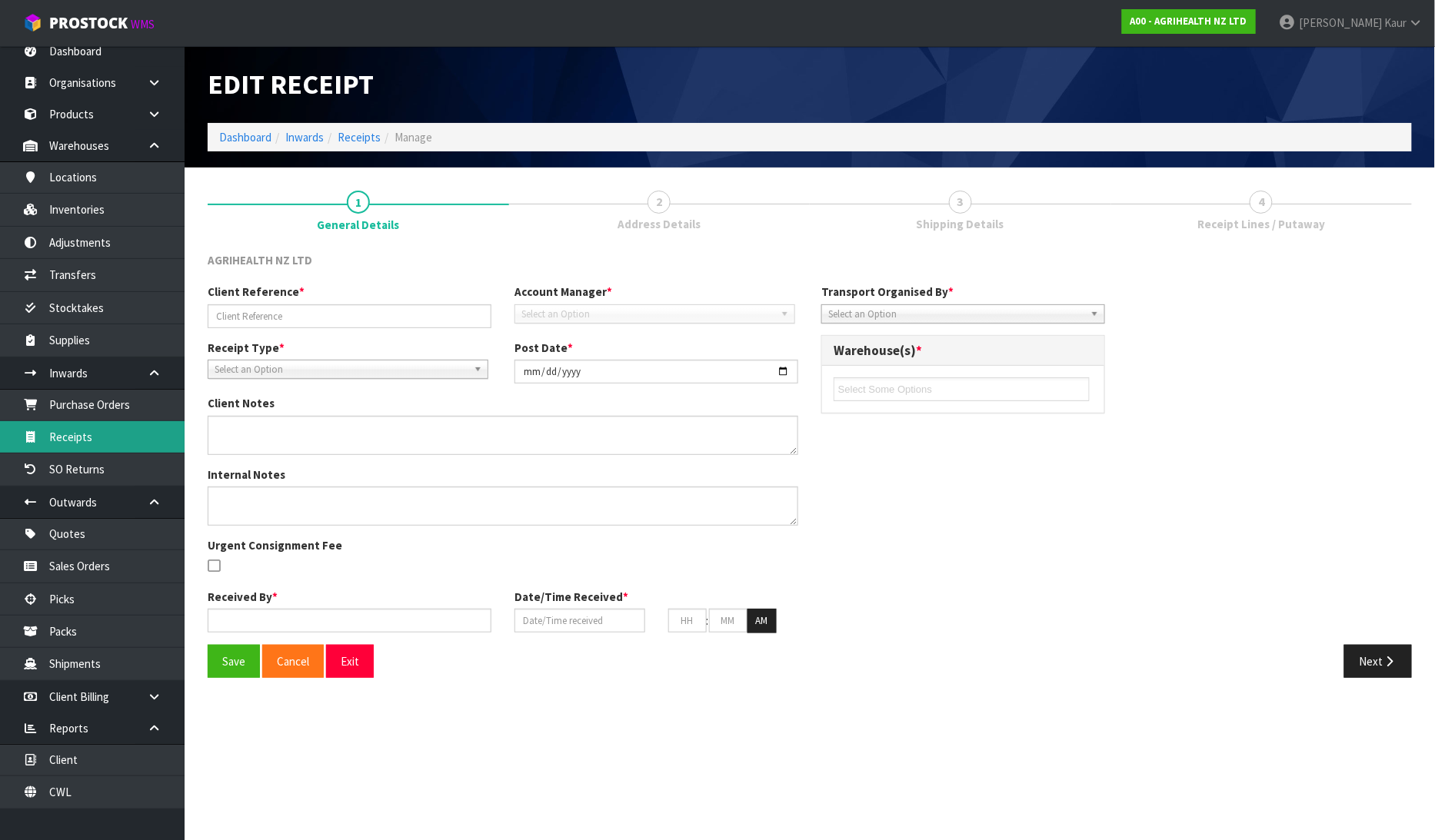
type input "PO-7826"
type input "[DATE]"
type input "[PERSON_NAME]"
type input "[DATE]"
type input "04"
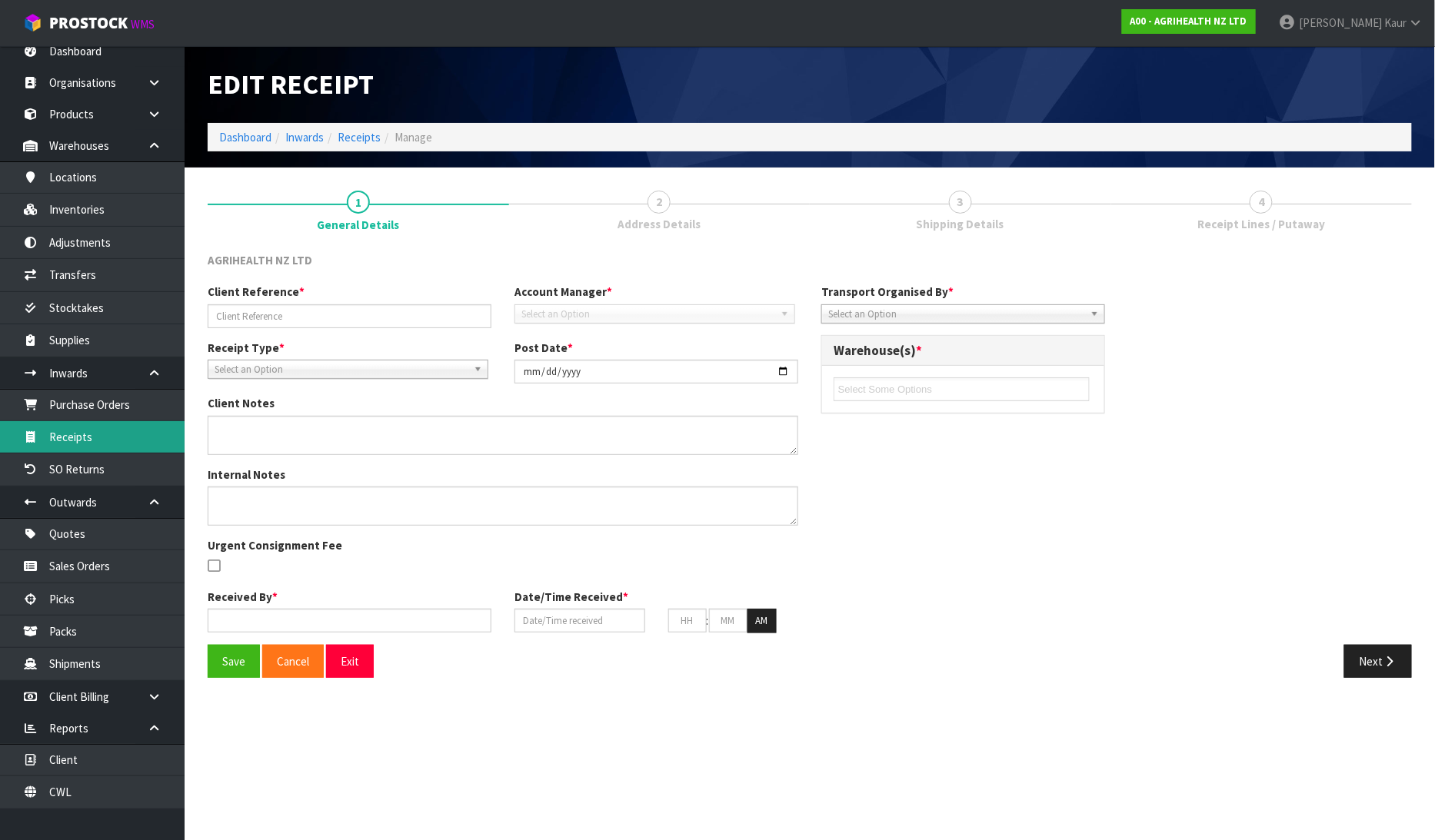
type input "23"
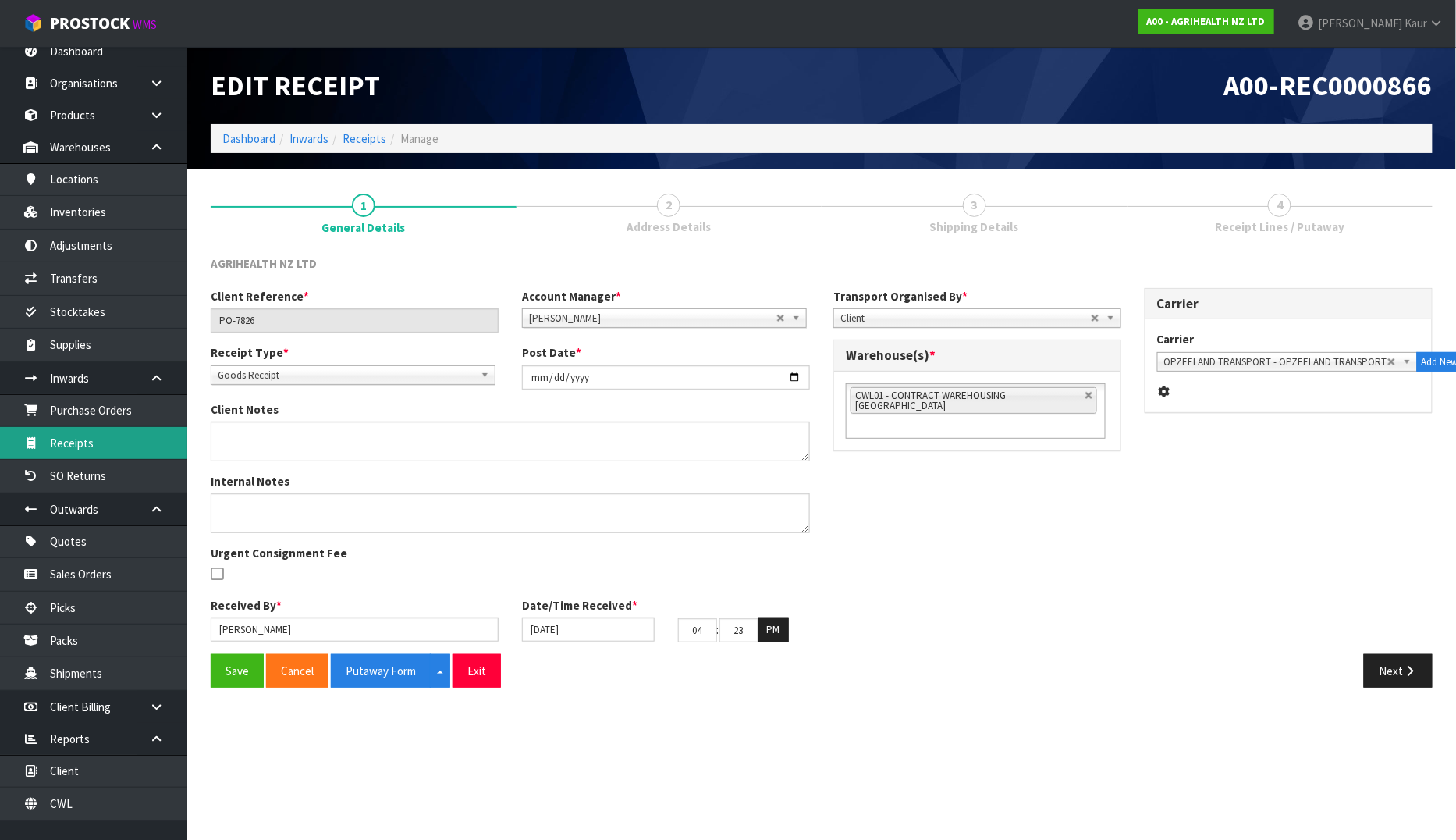
click at [91, 441] on link "Receipts" at bounding box center [93, 442] width 187 height 32
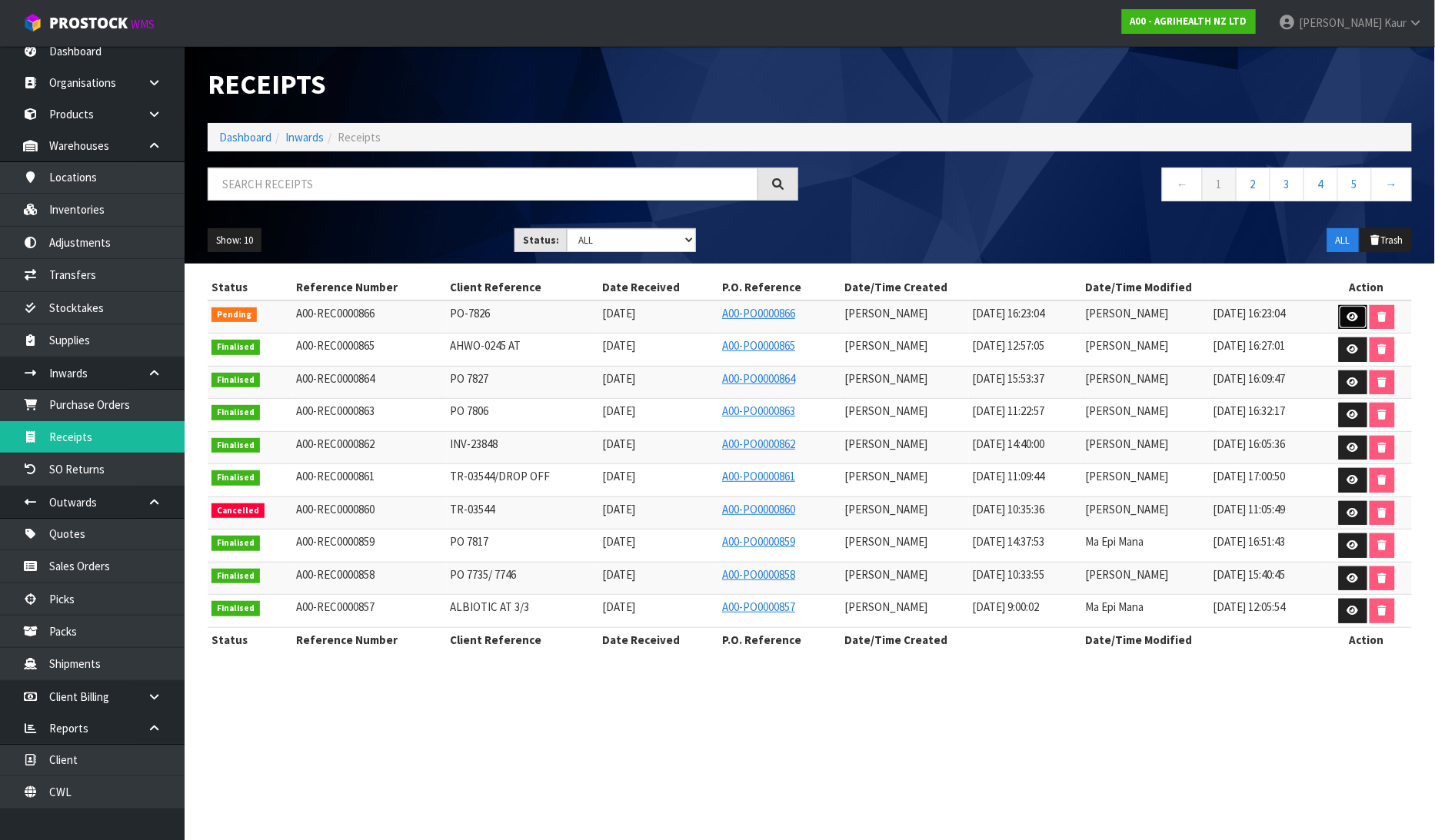
click at [1359, 312] on link at bounding box center [1354, 317] width 29 height 25
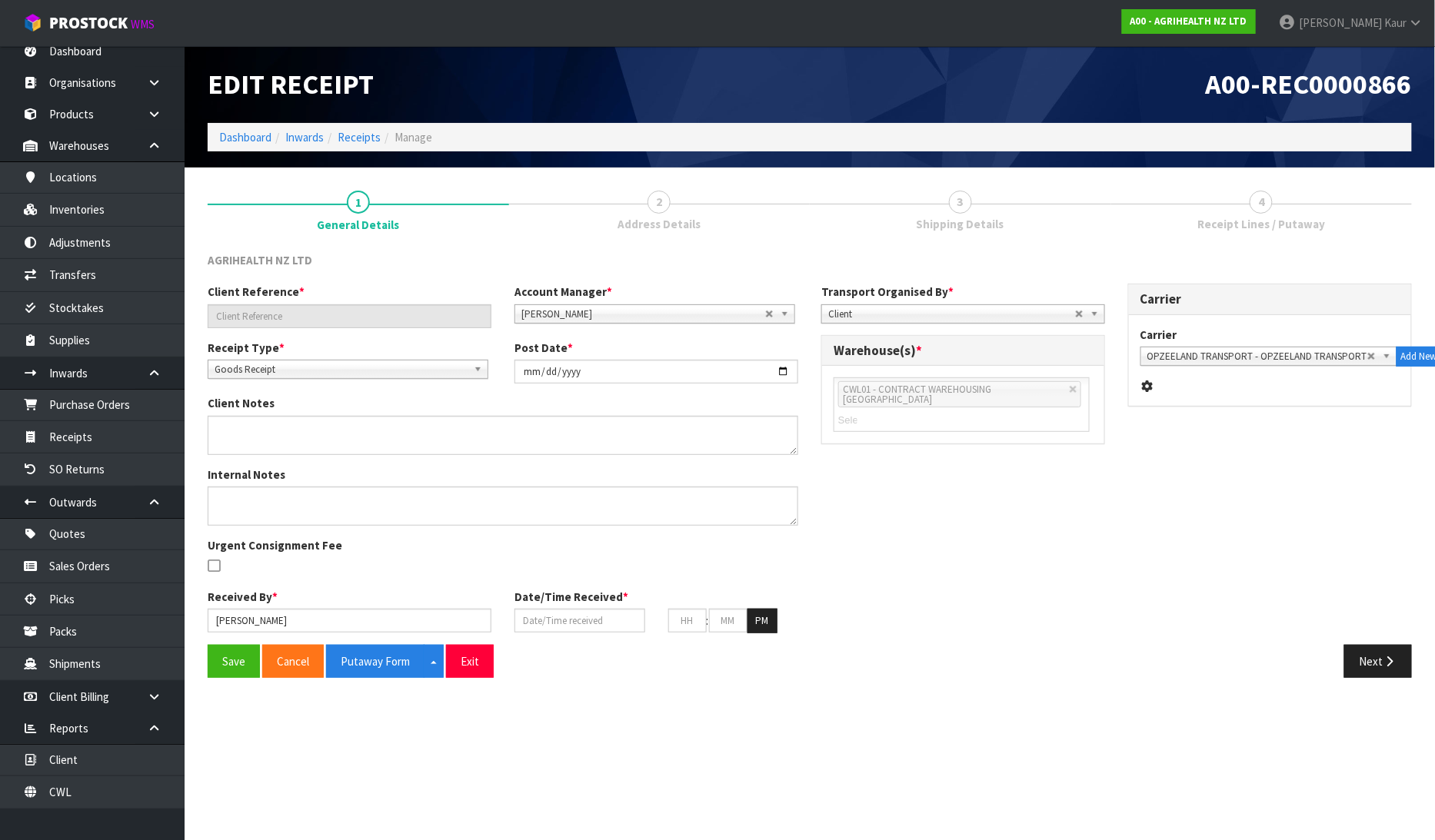
type input "PO-7826"
type input "[DATE]"
type input "[PERSON_NAME]"
type input "[DATE]"
type input "04"
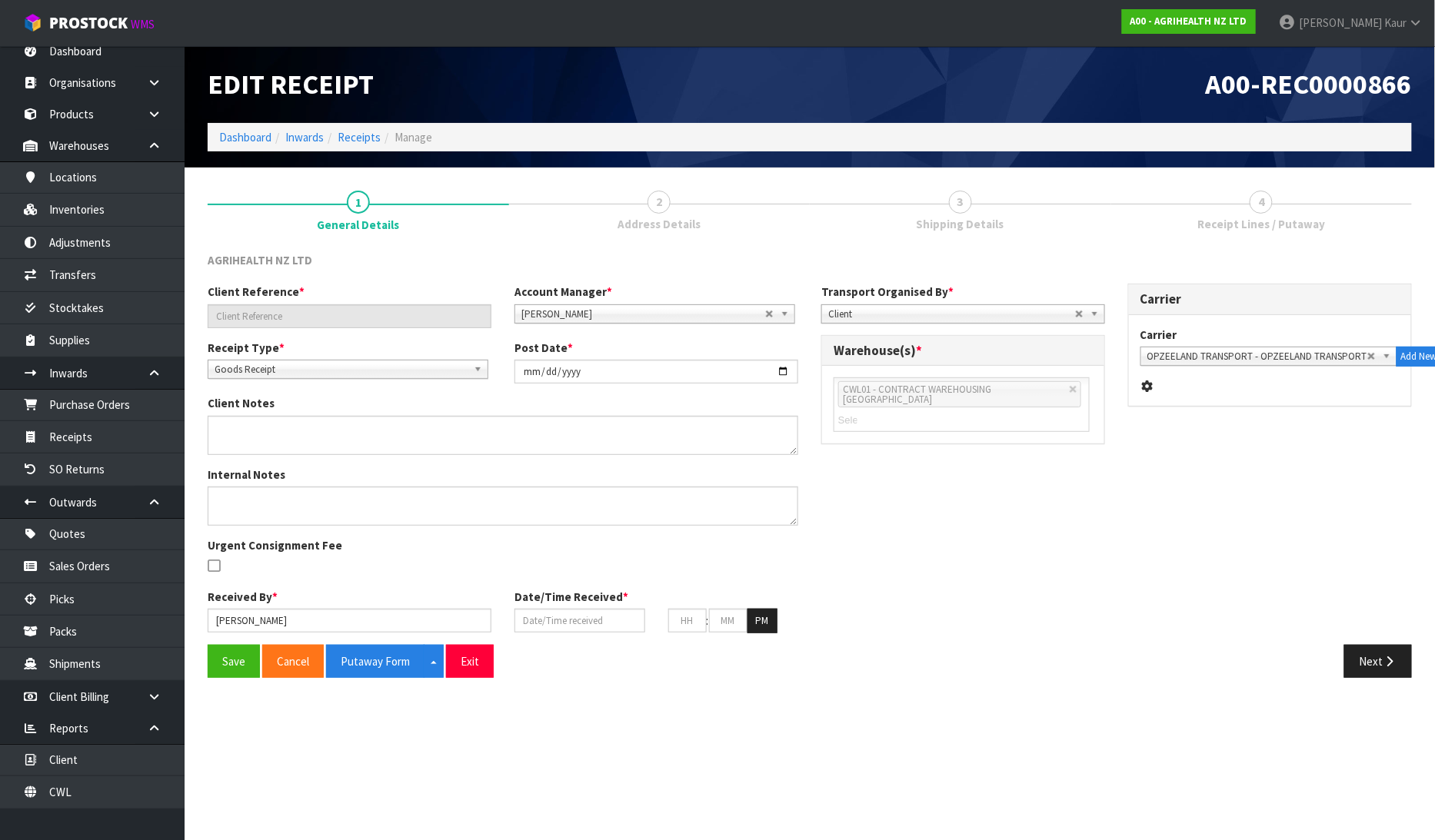
type input "23"
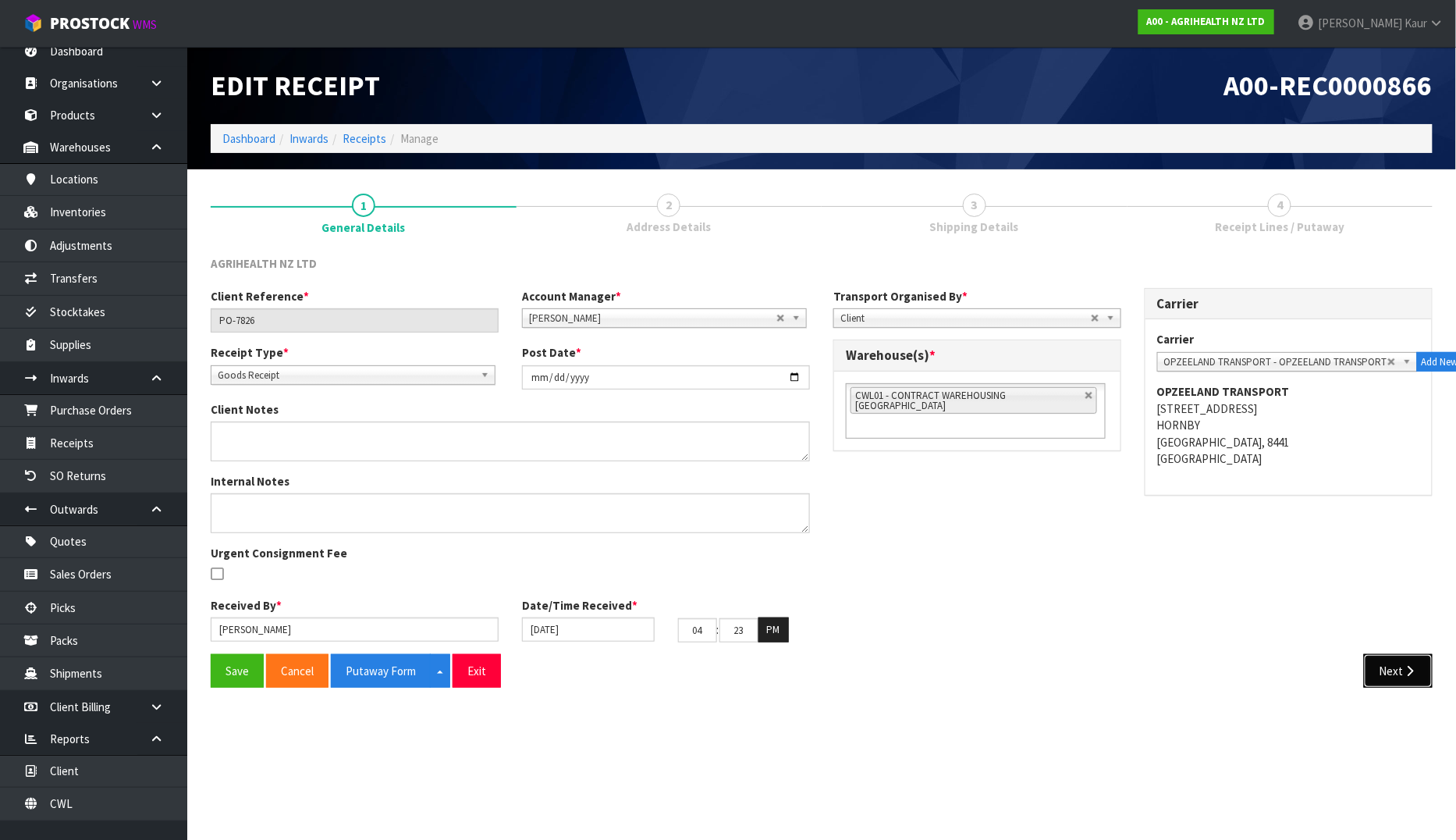
click at [1400, 664] on button "Next" at bounding box center [1398, 670] width 69 height 34
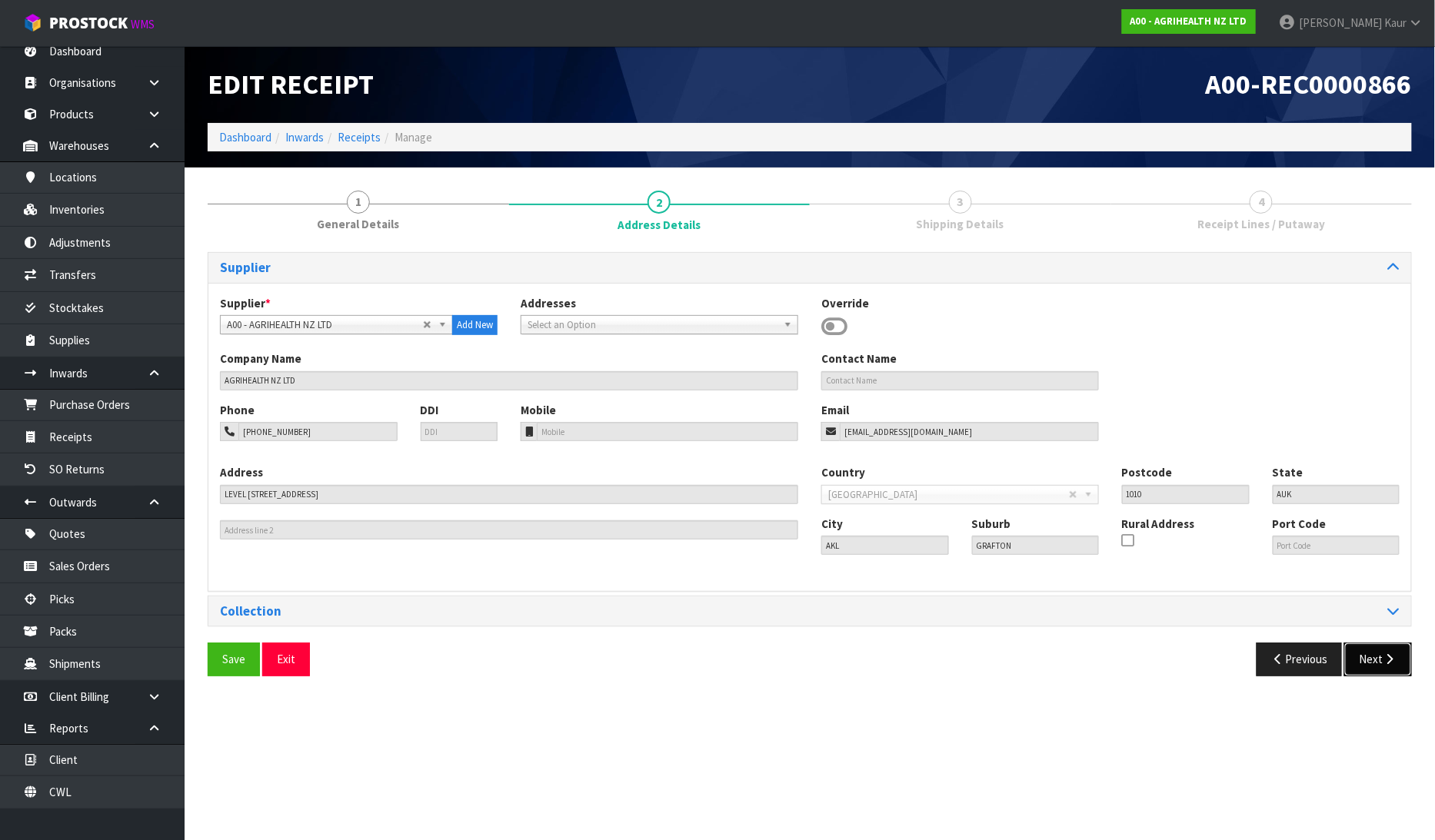
click at [1378, 672] on button "Next" at bounding box center [1378, 659] width 68 height 33
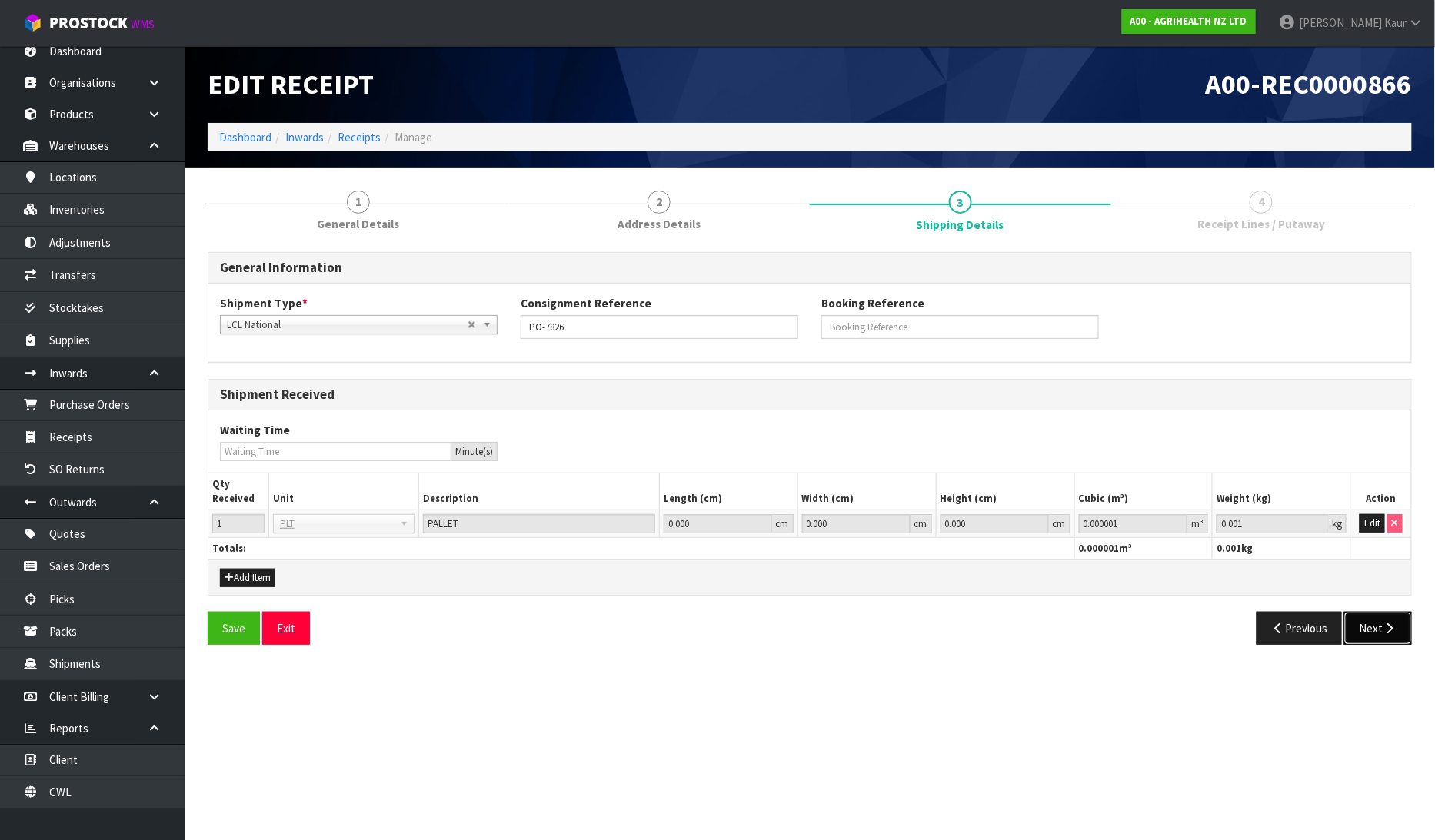
click at [1386, 635] on button "Next" at bounding box center [1378, 628] width 68 height 33
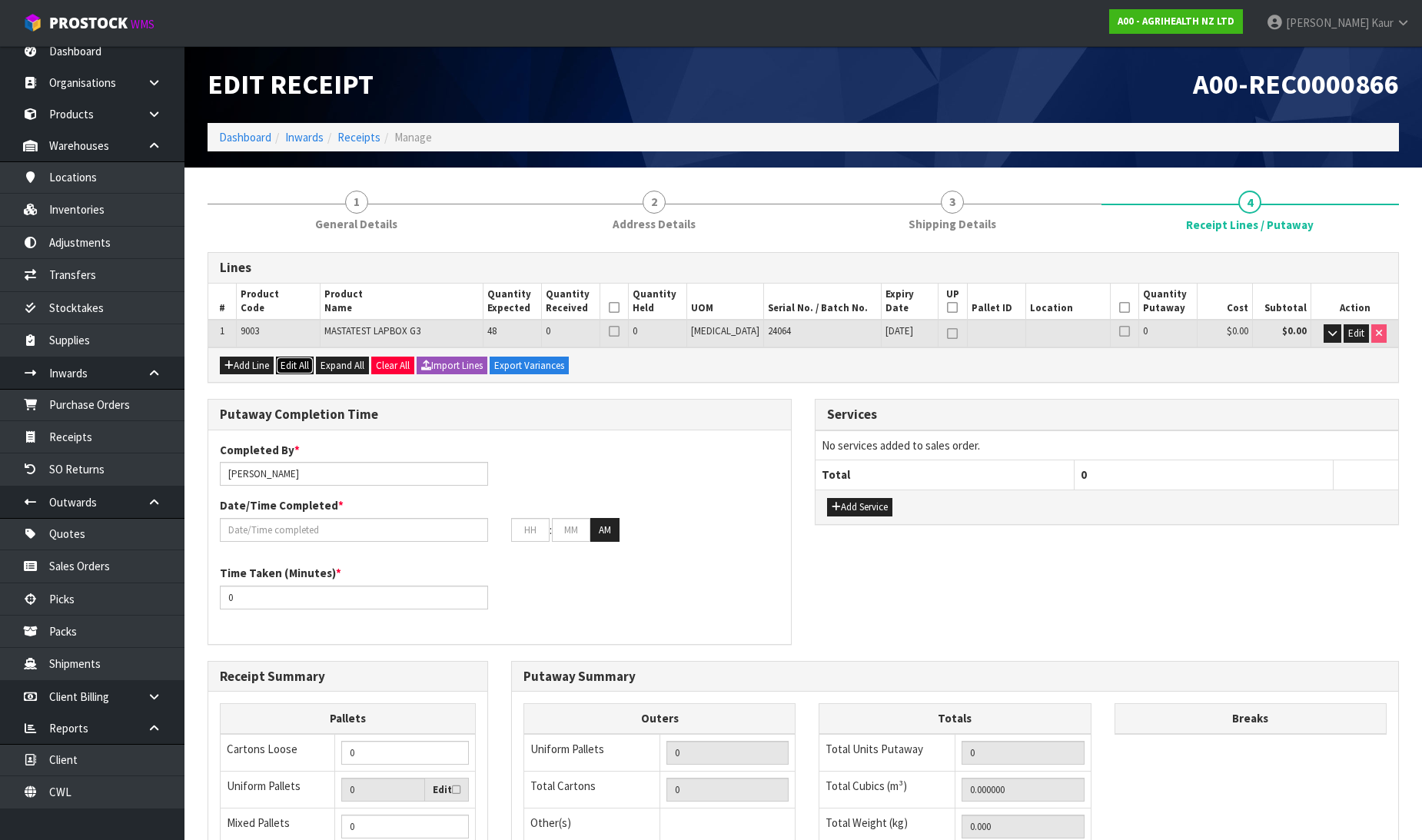
click at [297, 371] on button "Edit All" at bounding box center [294, 365] width 37 height 18
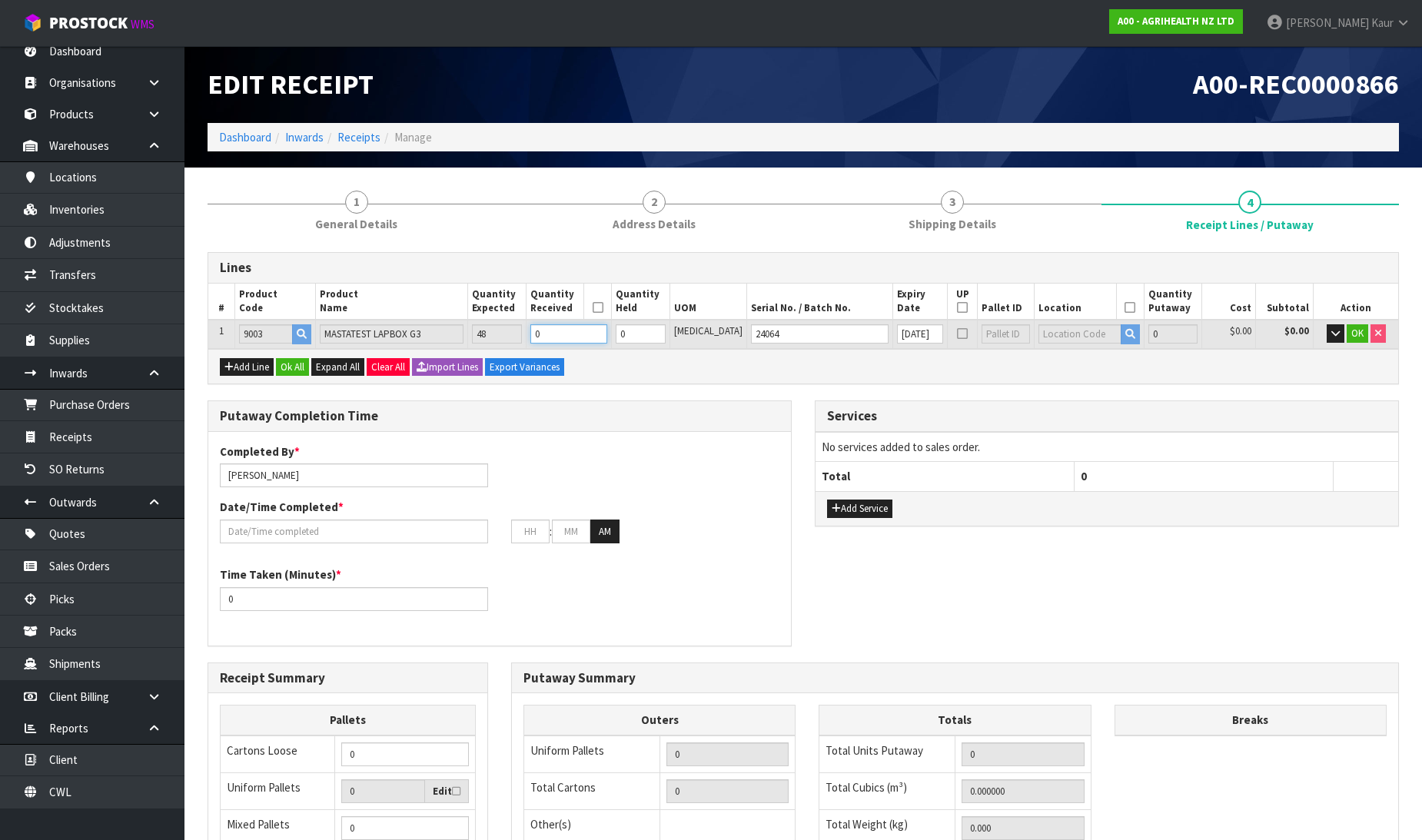
drag, startPoint x: 584, startPoint y: 334, endPoint x: 556, endPoint y: 335, distance: 28.0
click at [556, 335] on tr "1 9003 MASTATEST LAPBOX G3 48 0 0 [MEDICAL_DATA] 24064 [DATE] 0 $0.00 $0.00 OK" at bounding box center [803, 334] width 1190 height 29
type input "4"
type input "0.07452"
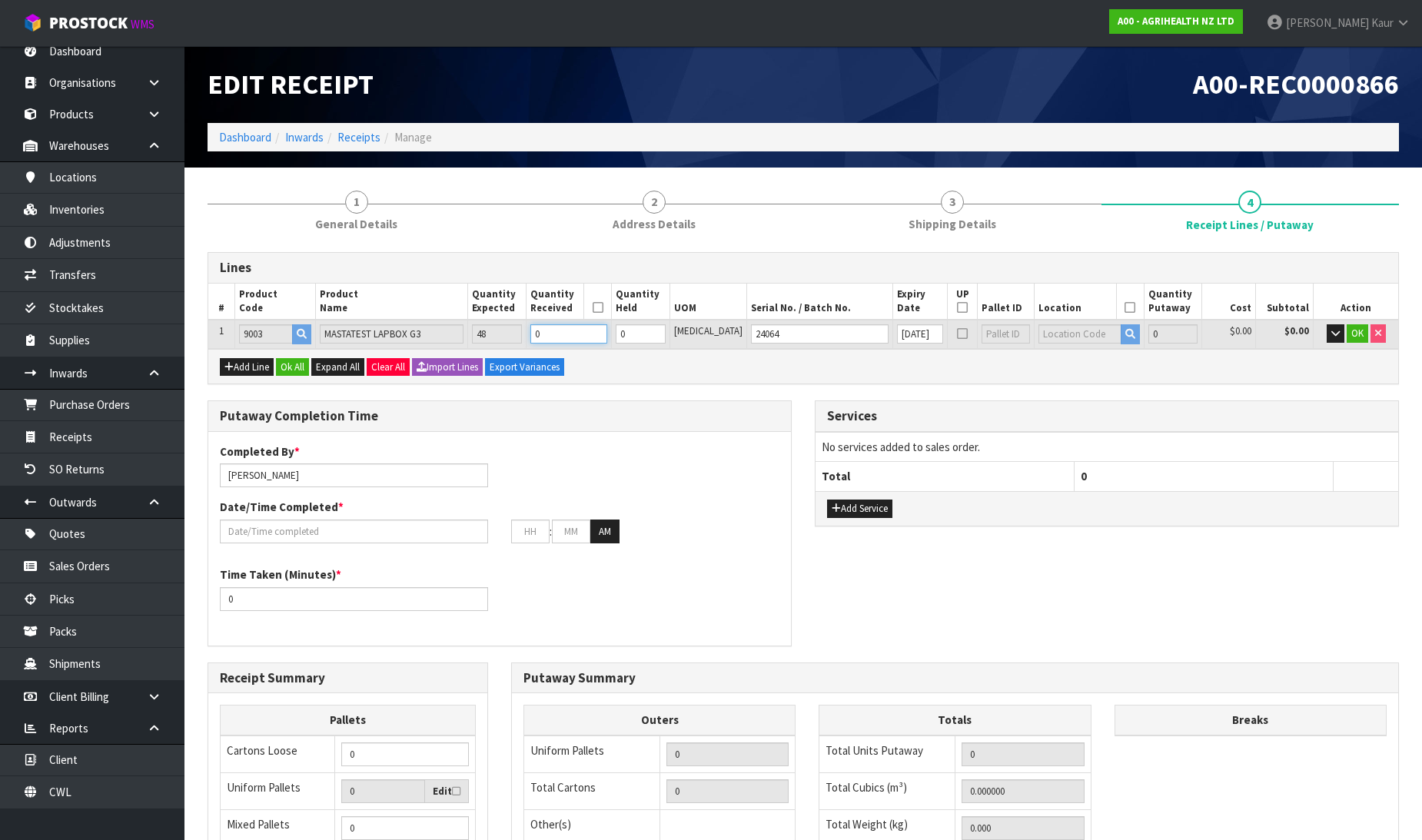
type input "12.32"
type input "4"
type input "48"
type input "0.89424"
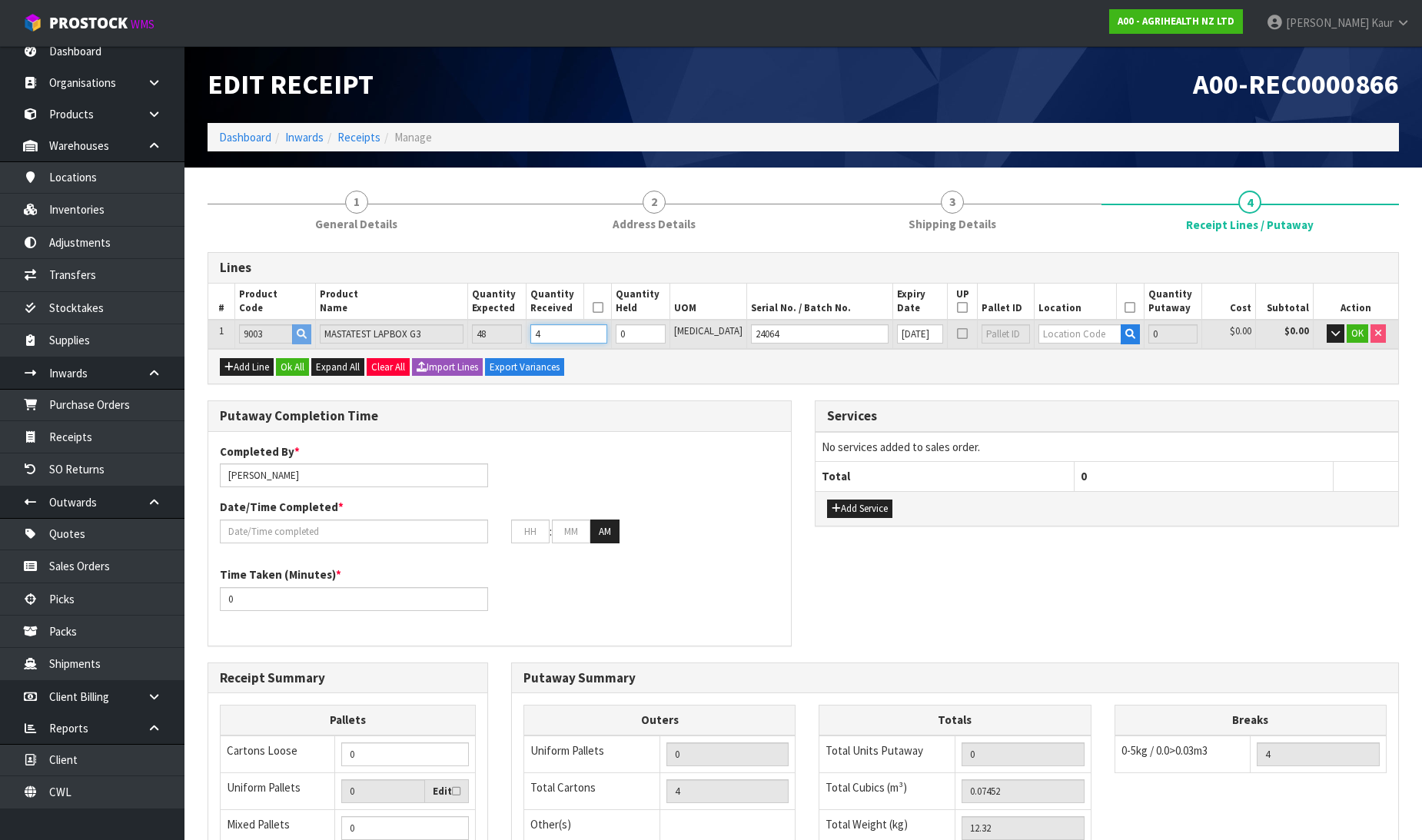
type input "147.84"
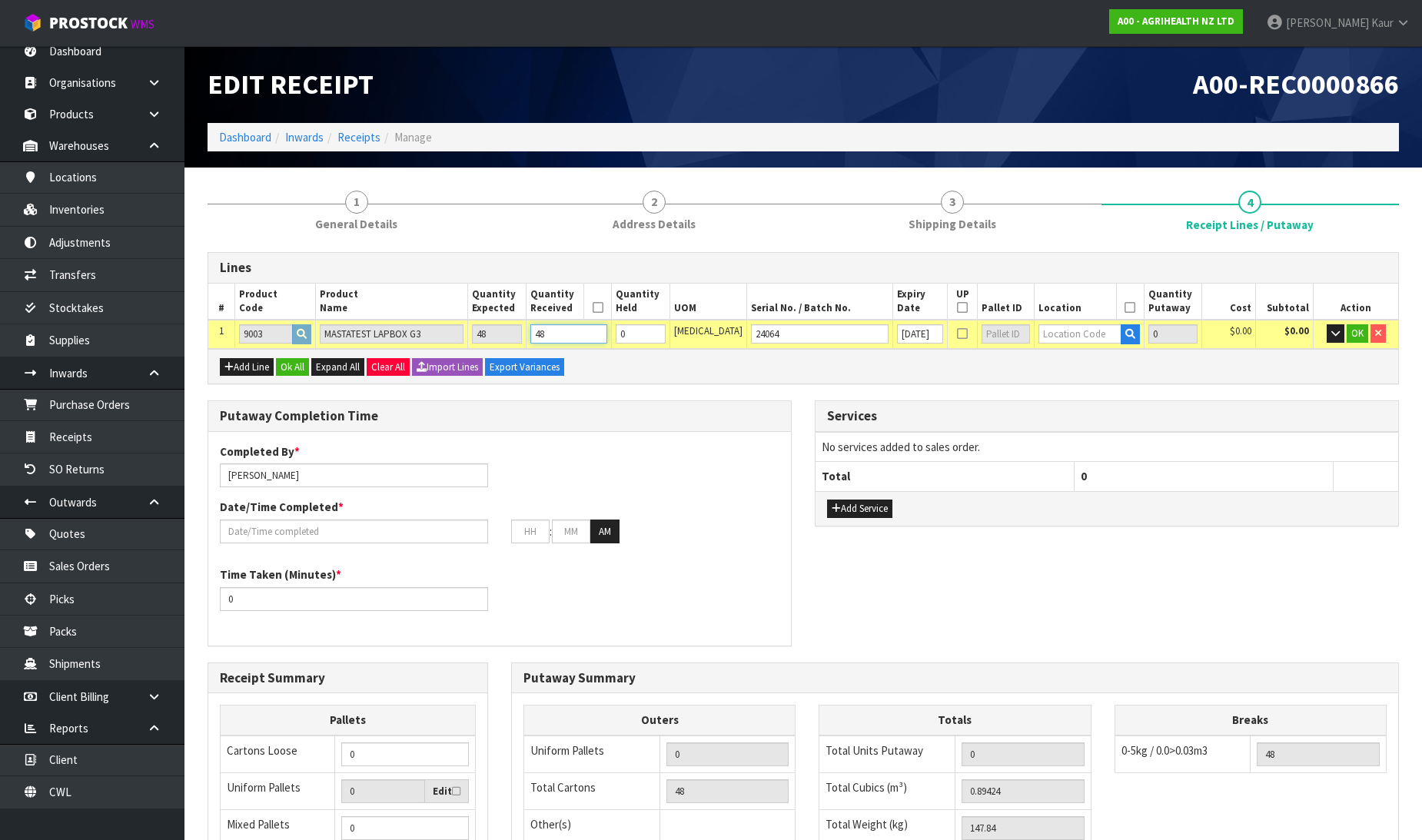
type input "48"
click at [1051, 333] on input "text" at bounding box center [1080, 334] width 82 height 19
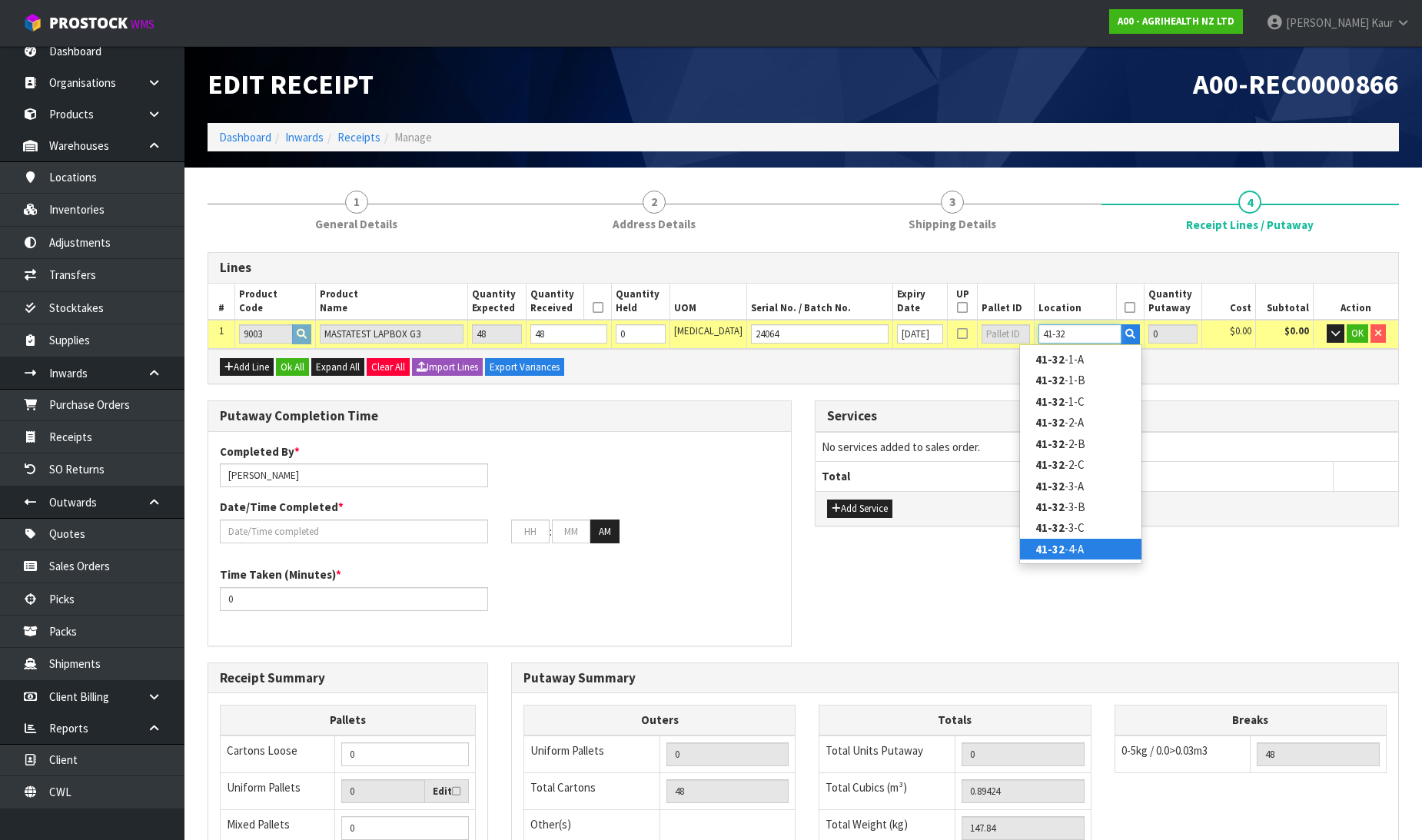
type input "41-32"
click at [1057, 547] on strong "41-32" at bounding box center [1050, 549] width 30 height 14
type input "48"
type input "41-32-4-A"
type input "48"
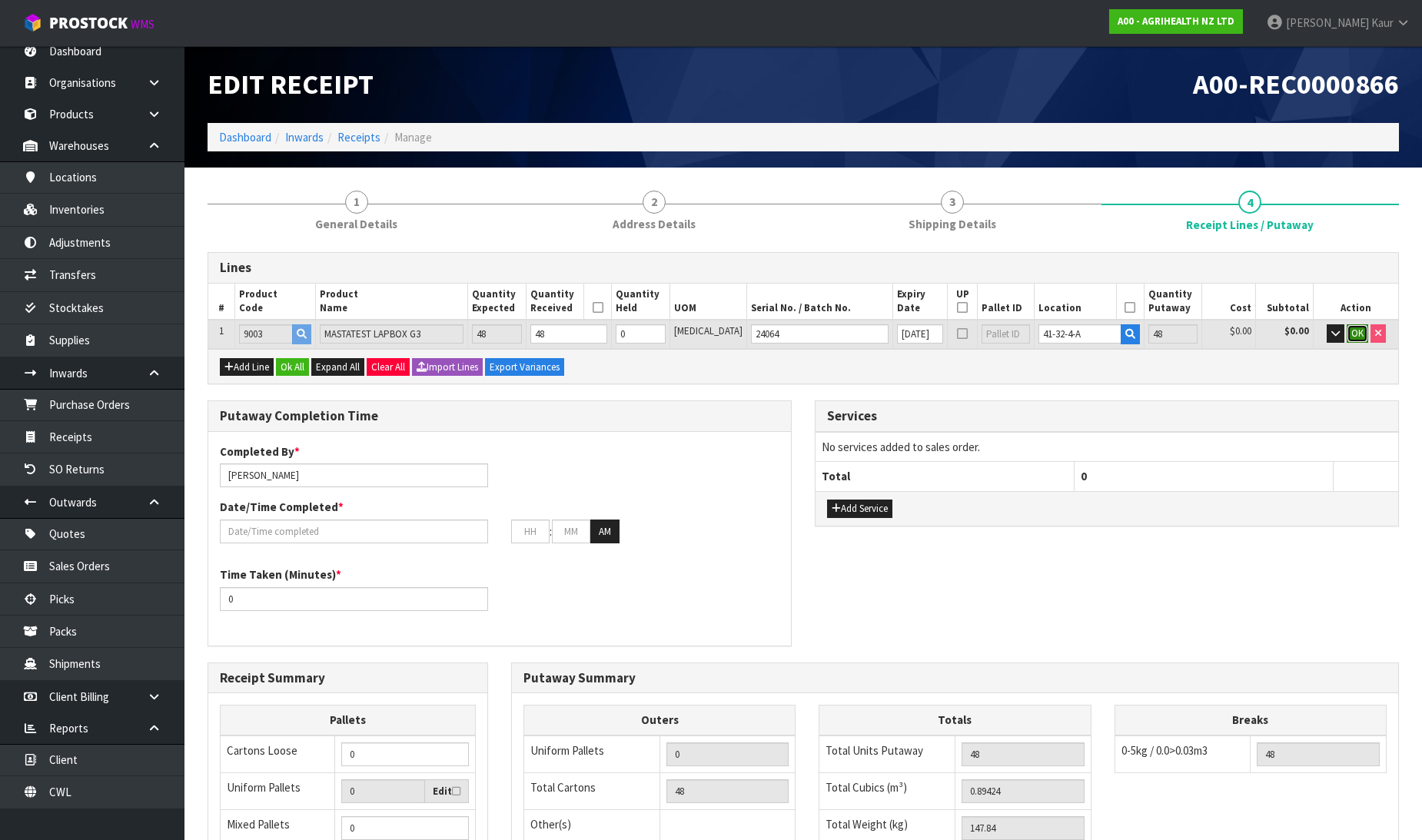
click at [1347, 332] on button "OK" at bounding box center [1357, 333] width 22 height 18
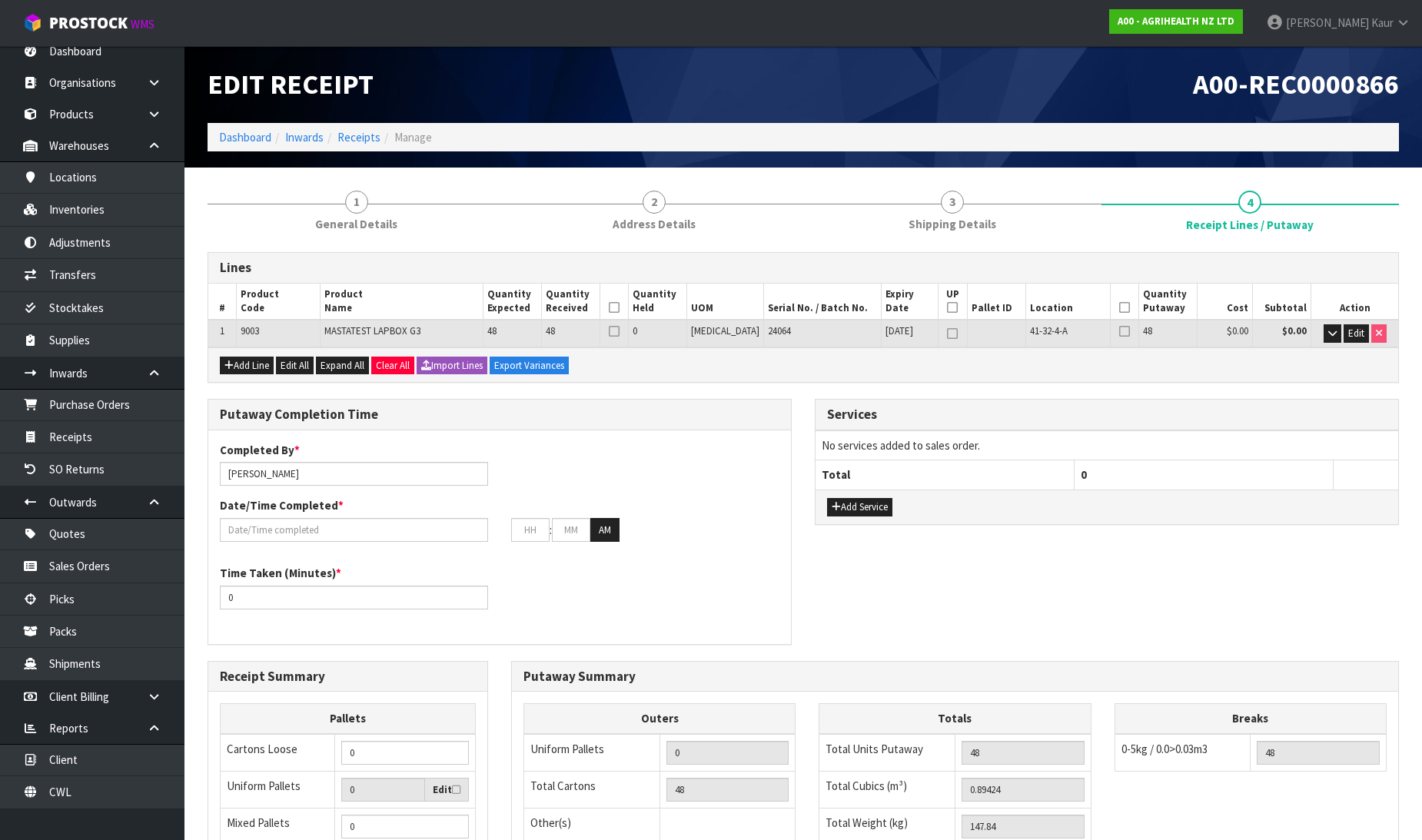
click at [619, 309] on icon at bounding box center [614, 308] width 11 height 1
click at [947, 308] on icon at bounding box center [952, 308] width 11 height 1
type input "1"
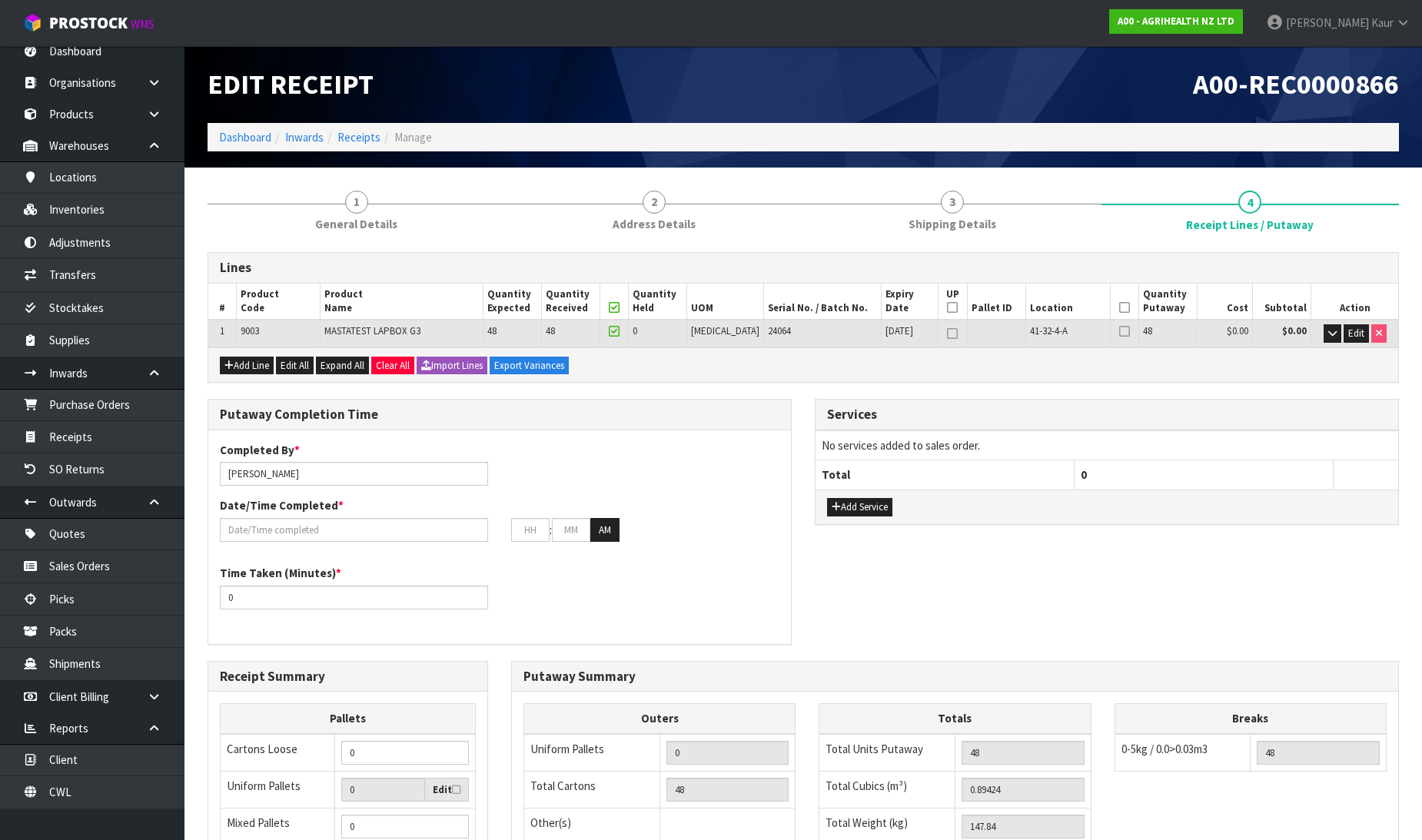
type input "0"
type input "1"
click at [1119, 309] on icon at bounding box center [1124, 308] width 11 height 1
click at [302, 477] on input "[PERSON_NAME]" at bounding box center [354, 473] width 269 height 24
drag, startPoint x: 354, startPoint y: 479, endPoint x: 300, endPoint y: 474, distance: 54.2
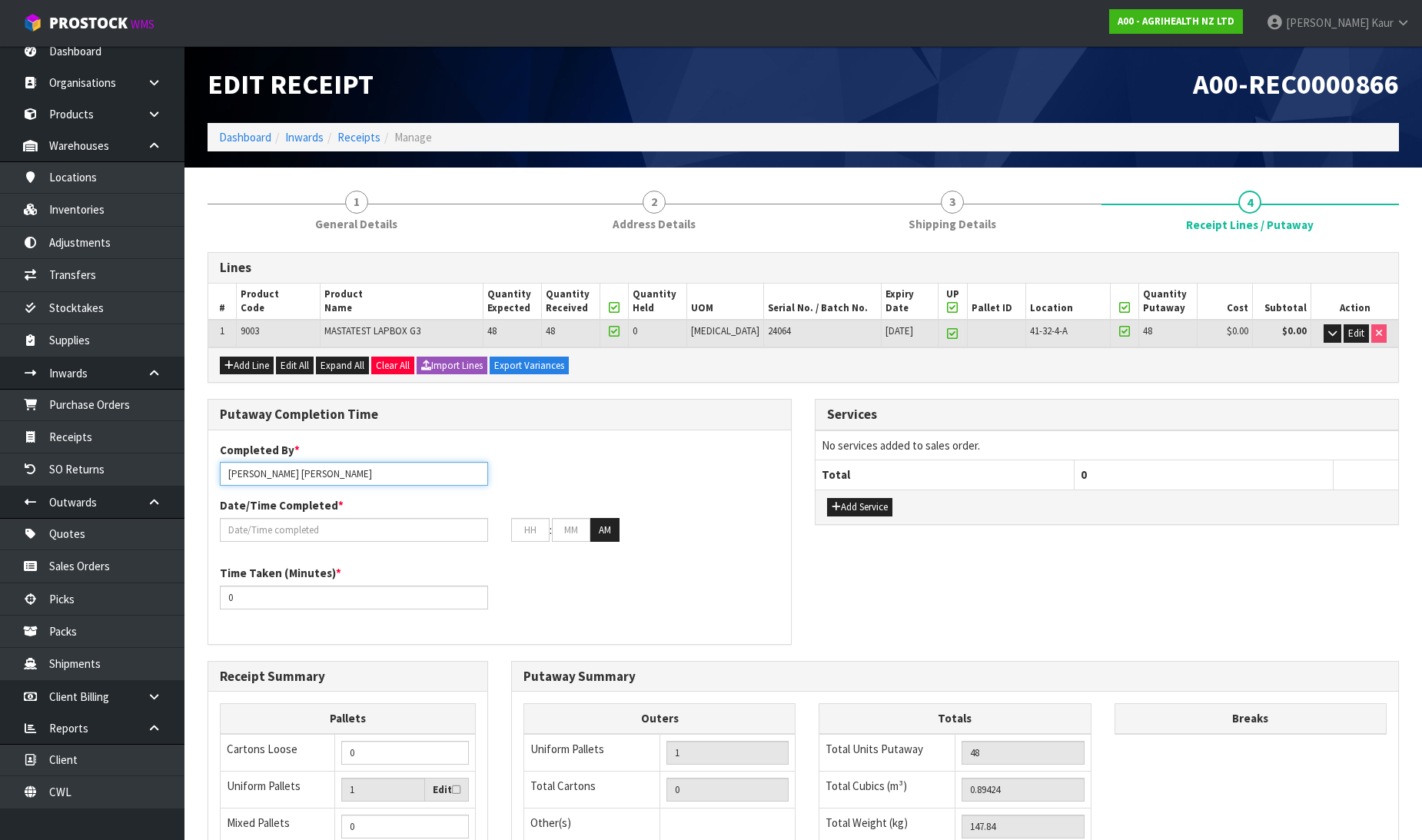
click at [300, 474] on input "[PERSON_NAME] [PERSON_NAME]" at bounding box center [354, 473] width 269 height 24
drag, startPoint x: 292, startPoint y: 466, endPoint x: 202, endPoint y: 469, distance: 90.0
click at [202, 469] on div "Putaway Completion Time Completed By * [PERSON_NAME] [PERSON_NAME]/[PERSON_NAME…" at bounding box center [500, 530] width 608 height 262
click at [229, 474] on input "[PERSON_NAME]/[PERSON_NAME]" at bounding box center [354, 473] width 269 height 24
type input "[PERSON_NAME]/[PERSON_NAME]"
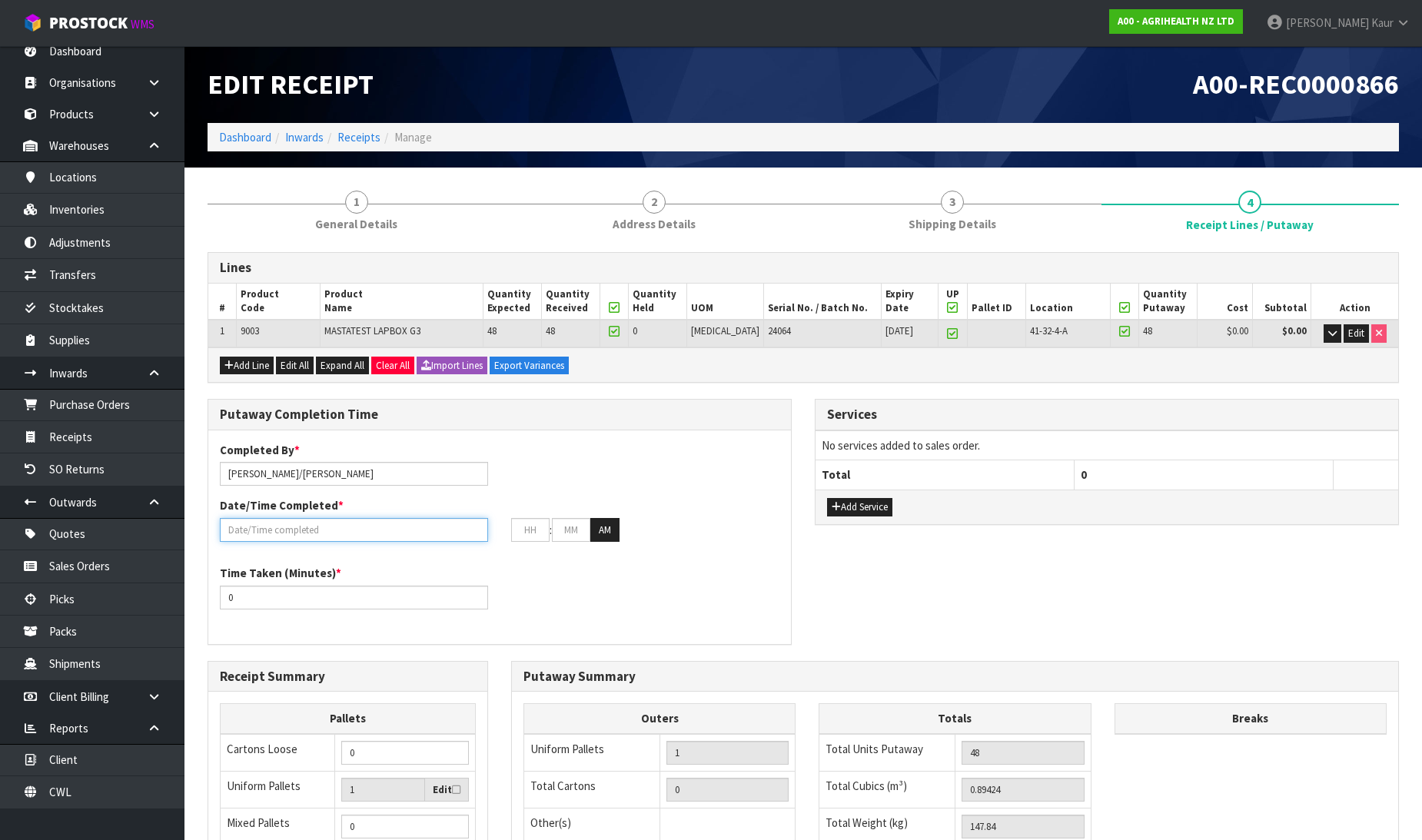
click at [301, 532] on input "text" at bounding box center [354, 529] width 269 height 24
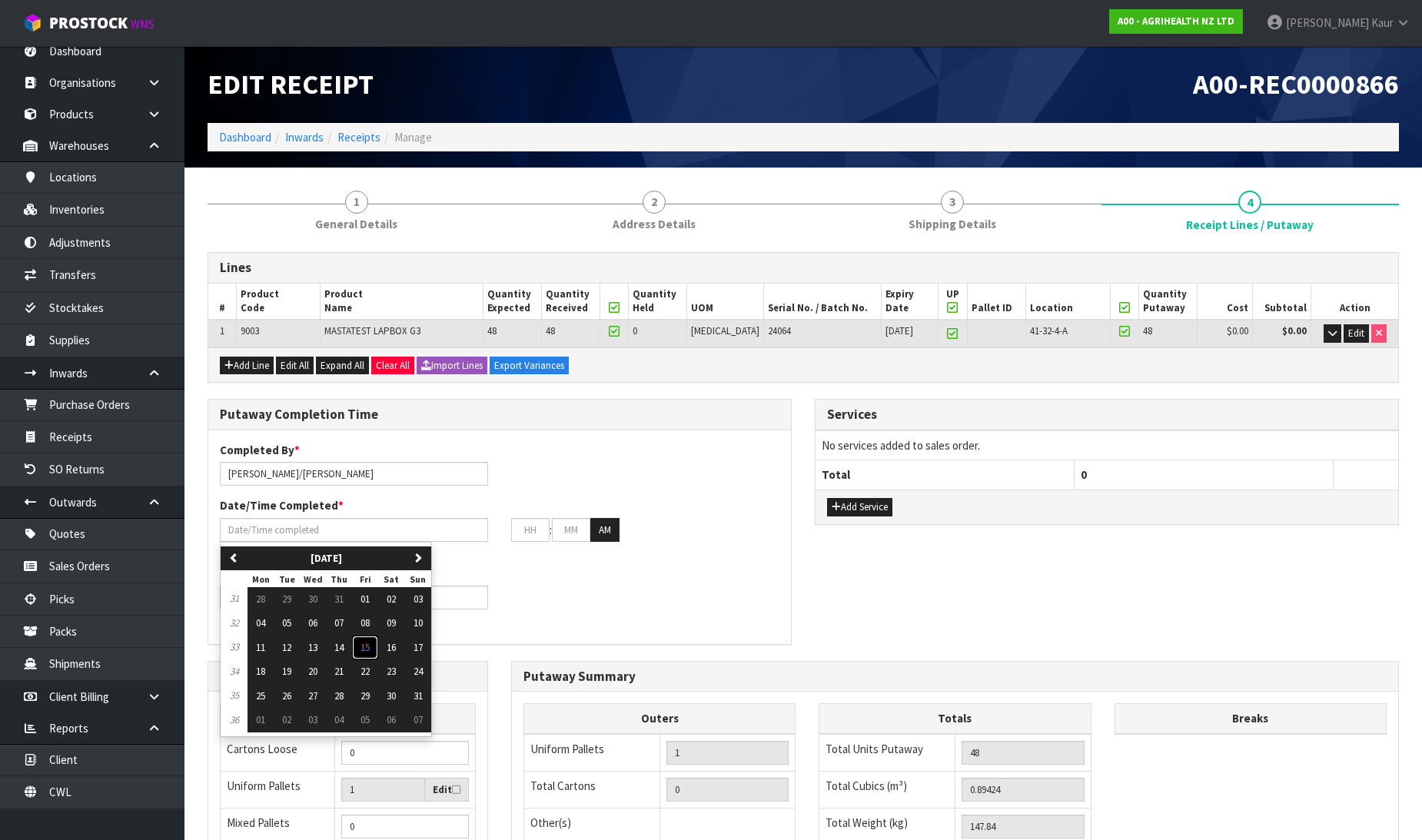
drag, startPoint x: 366, startPoint y: 644, endPoint x: 343, endPoint y: 634, distance: 25.1
click at [365, 643] on span "15" at bounding box center [365, 648] width 10 height 13
type input "[DATE]"
type input "12"
type input "00"
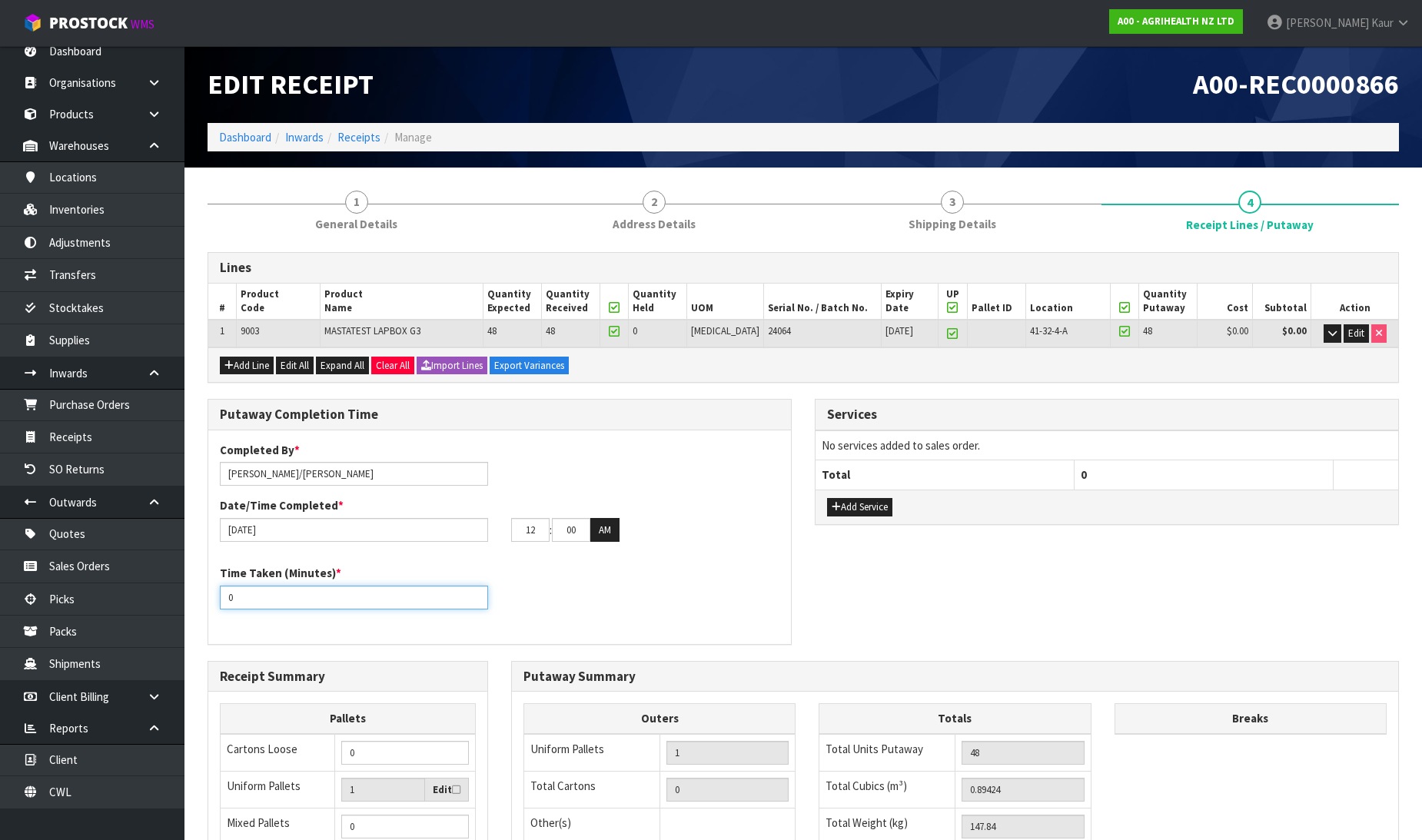
drag, startPoint x: 271, startPoint y: 602, endPoint x: 186, endPoint y: 608, distance: 85.2
click at [186, 608] on section "1 General Details 2 Address Details 3 Shipping Details 4 Receipt Lines / Putawa…" at bounding box center [803, 635] width 1238 height 935
type input "2"
type input "15"
drag, startPoint x: 541, startPoint y: 528, endPoint x: 515, endPoint y: 533, distance: 26.5
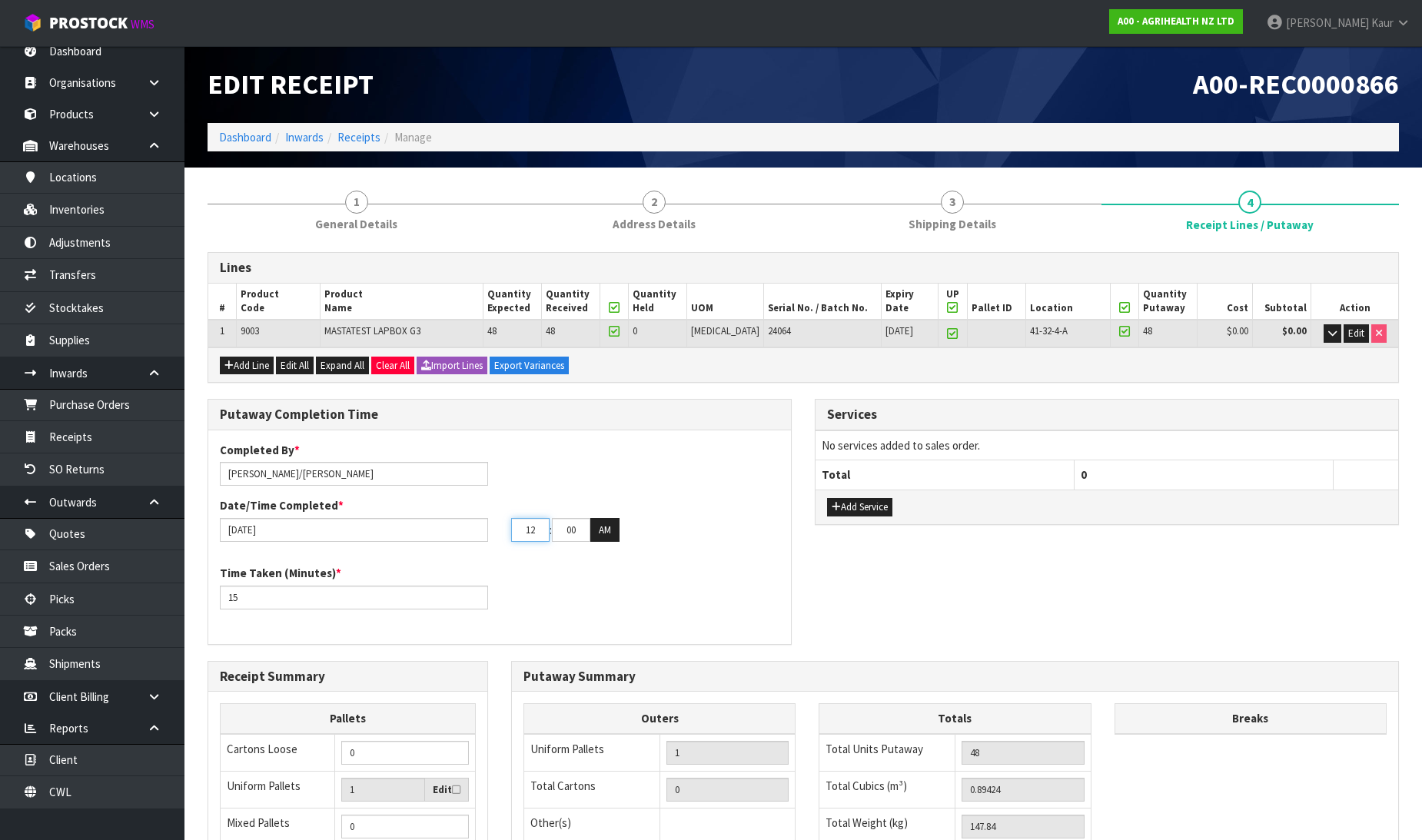
click at [515, 533] on input "12" at bounding box center [530, 529] width 38 height 24
type input "04"
drag, startPoint x: 582, startPoint y: 532, endPoint x: 551, endPoint y: 532, distance: 31.0
click at [551, 532] on tr "04 : 00 : 00 AM" at bounding box center [565, 530] width 108 height 25
type input "24"
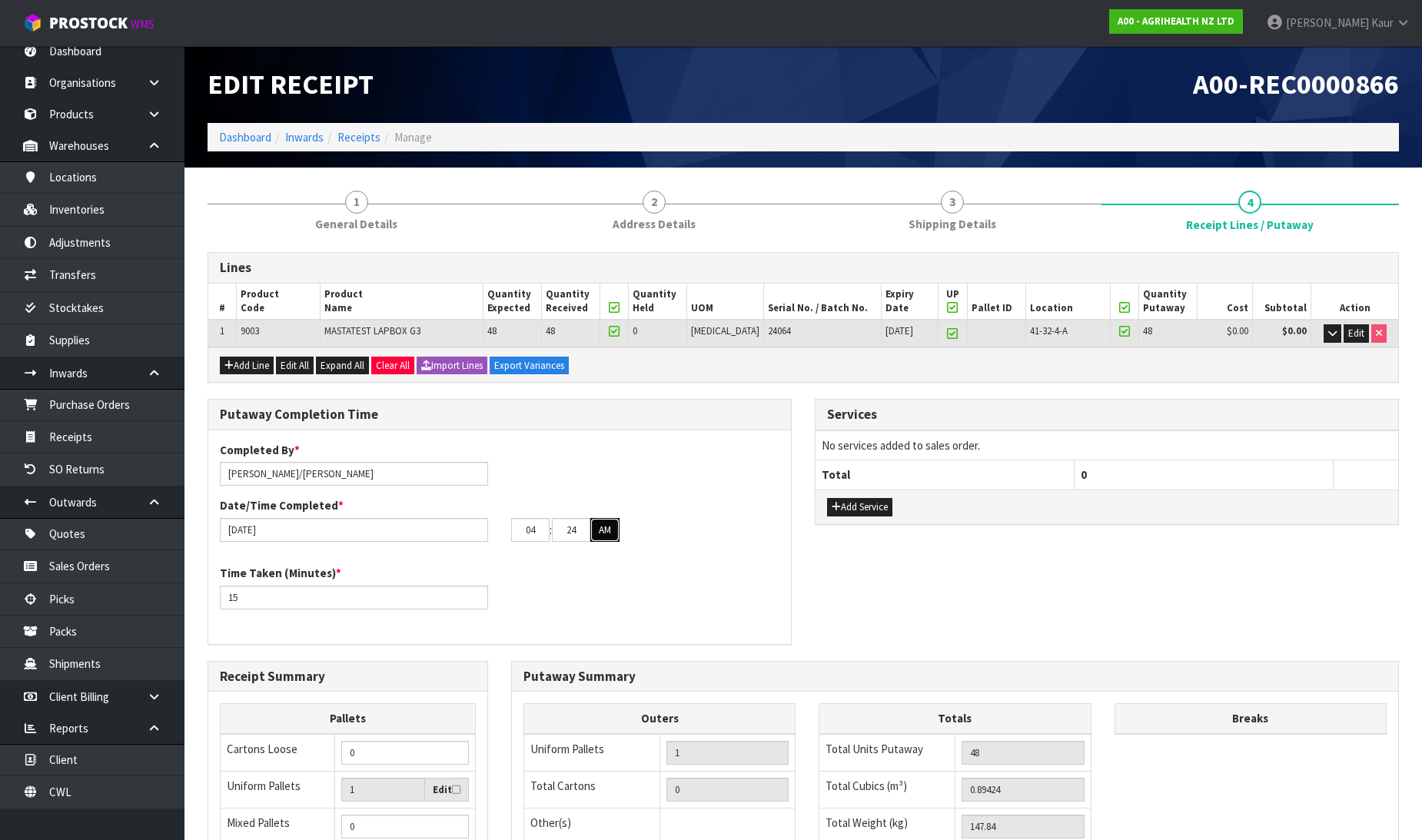
click at [610, 519] on button "AM" at bounding box center [605, 530] width 30 height 25
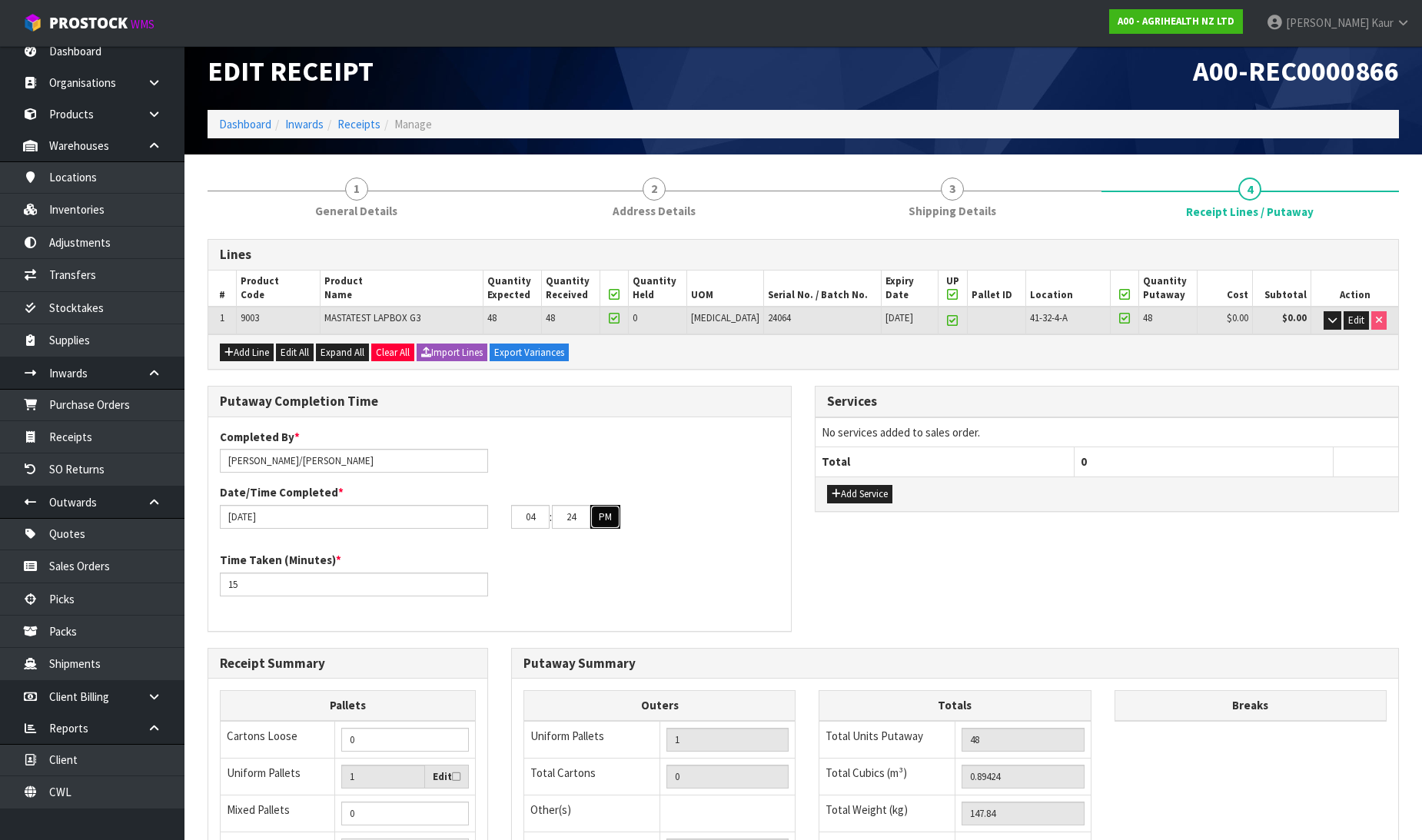
scroll to position [251, 0]
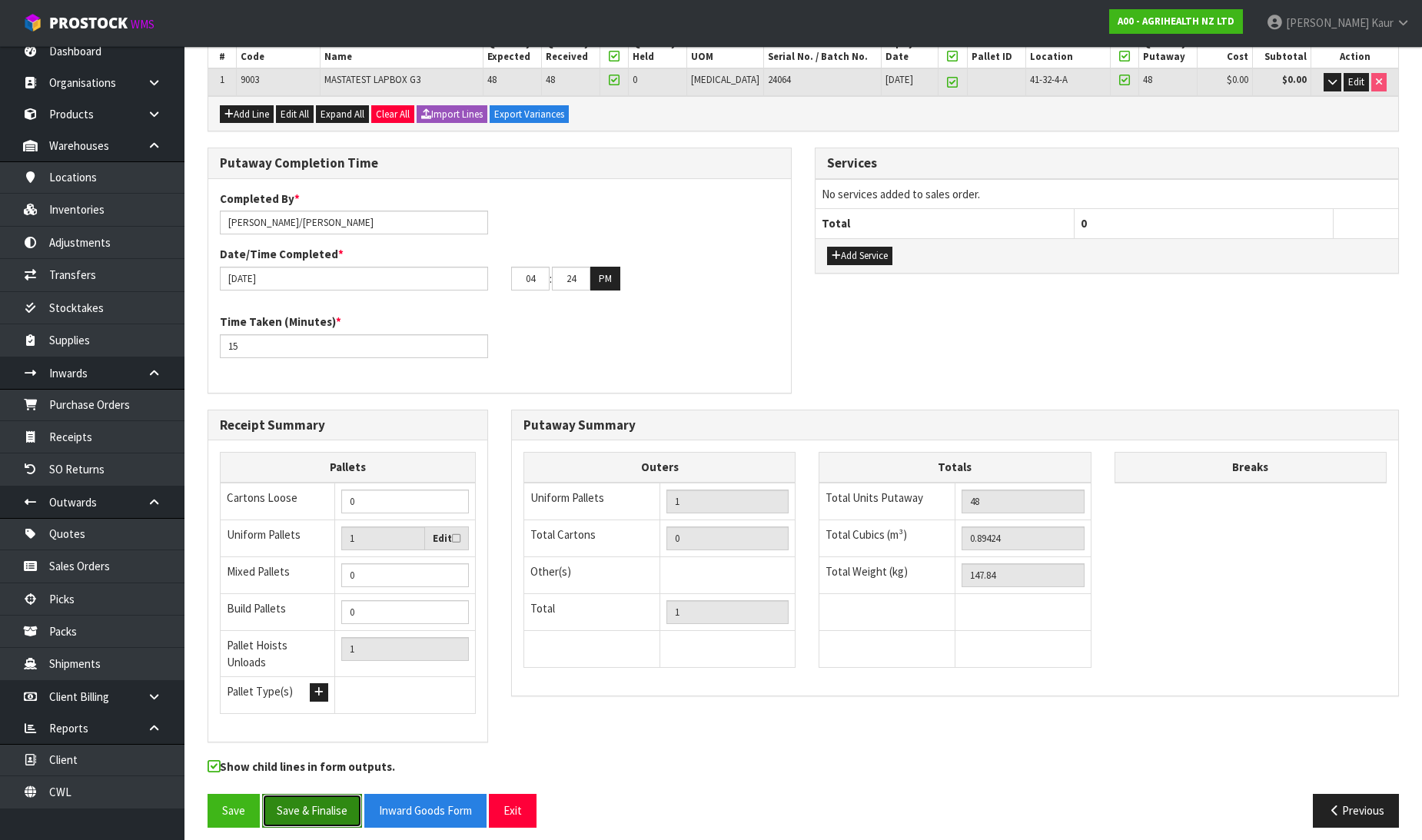
click at [324, 809] on button "Save & Finalise" at bounding box center [312, 810] width 100 height 33
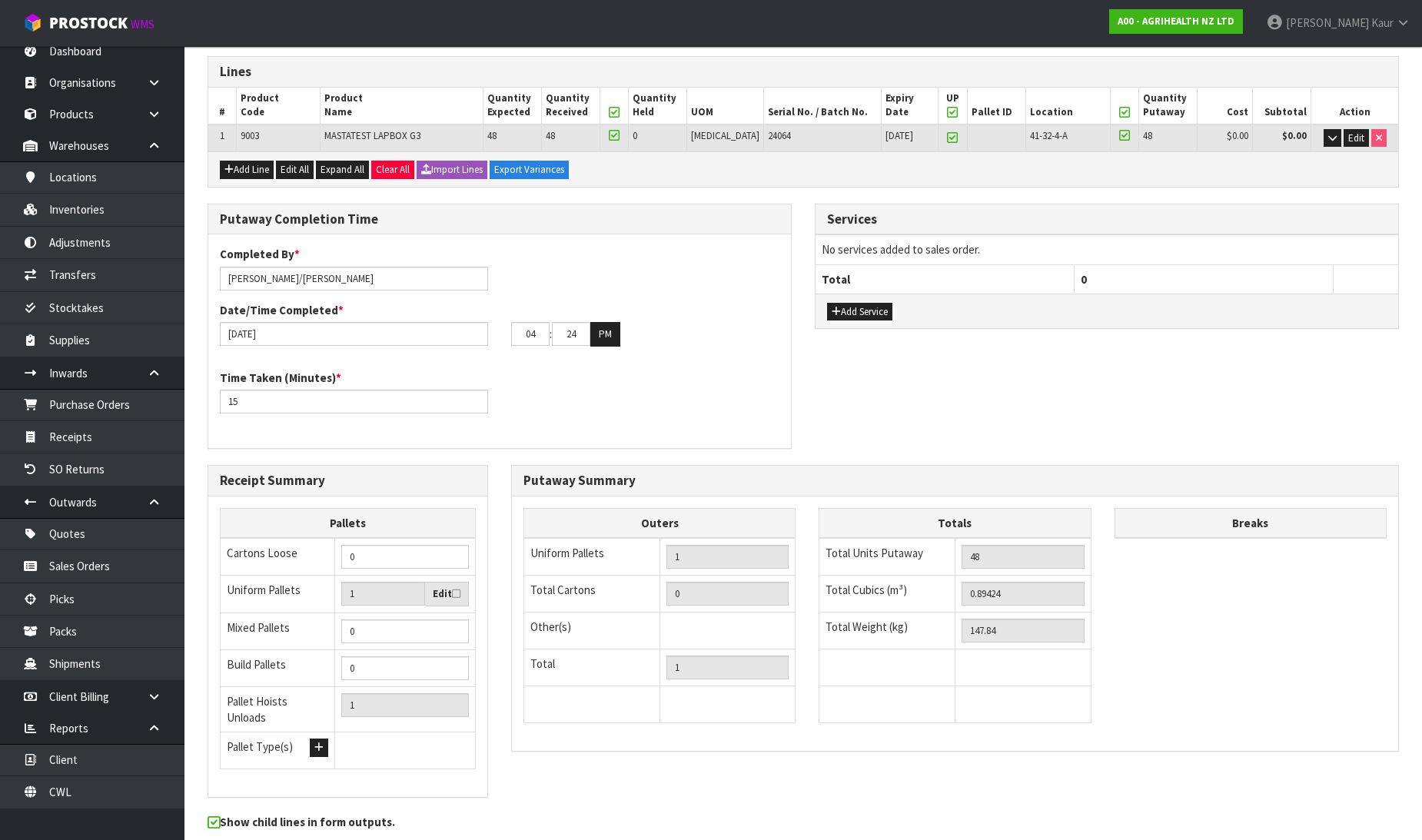
scroll to position [0, 0]
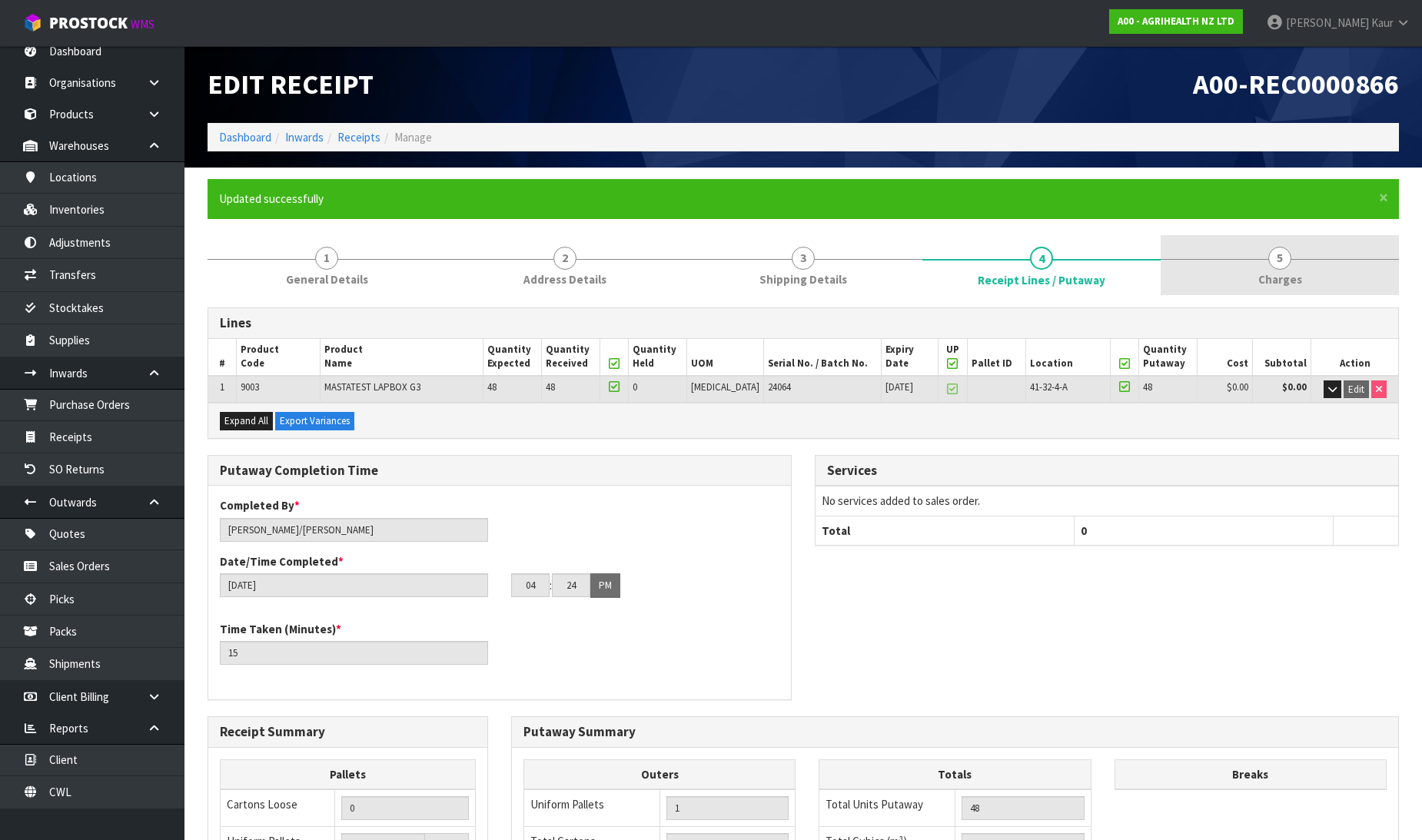
drag, startPoint x: 1279, startPoint y: 301, endPoint x: 1273, endPoint y: 277, distance: 24.7
click at [1273, 277] on span "Charges" at bounding box center [1281, 279] width 44 height 16
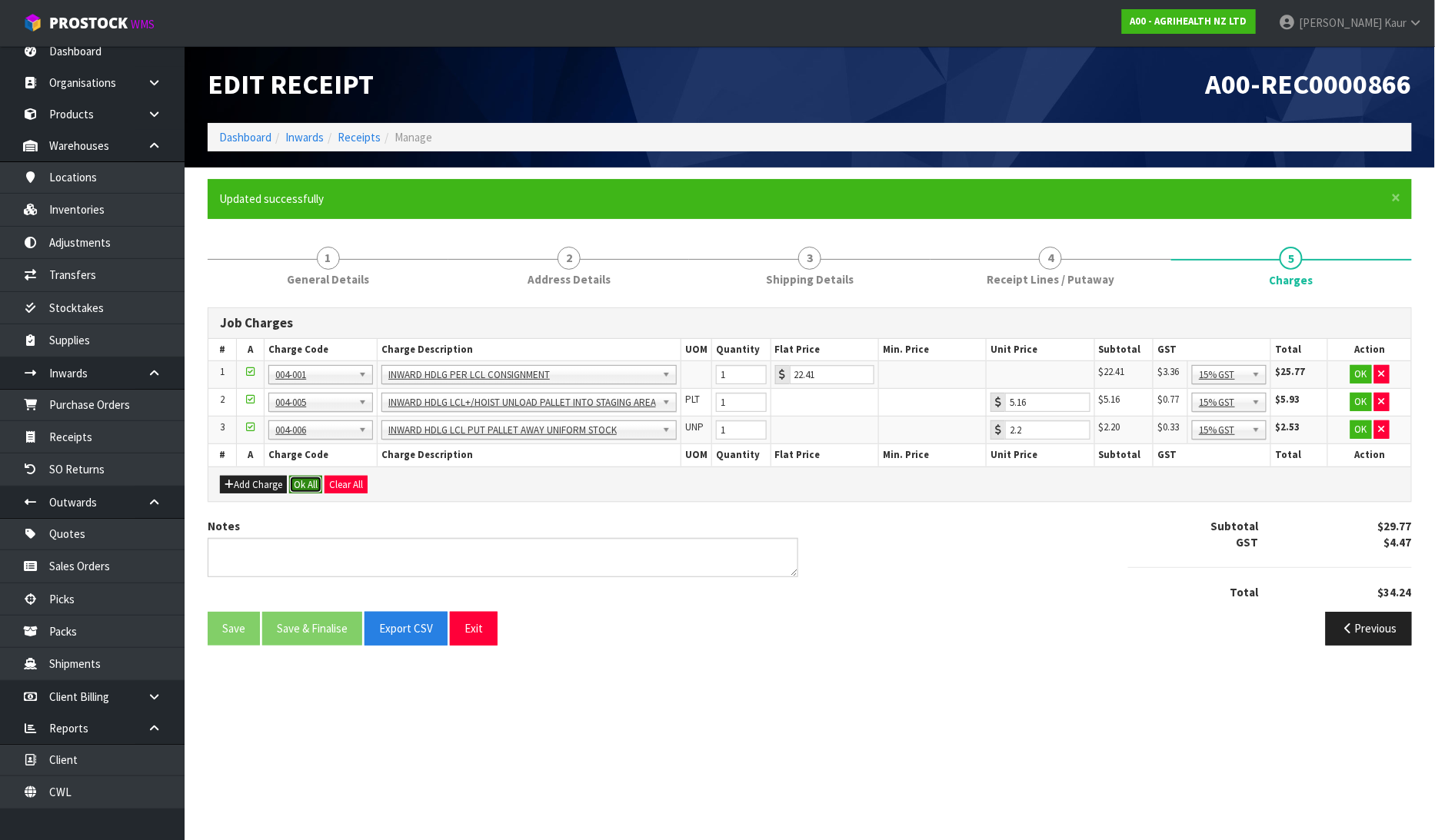
click at [297, 485] on button "Ok All" at bounding box center [305, 485] width 33 height 18
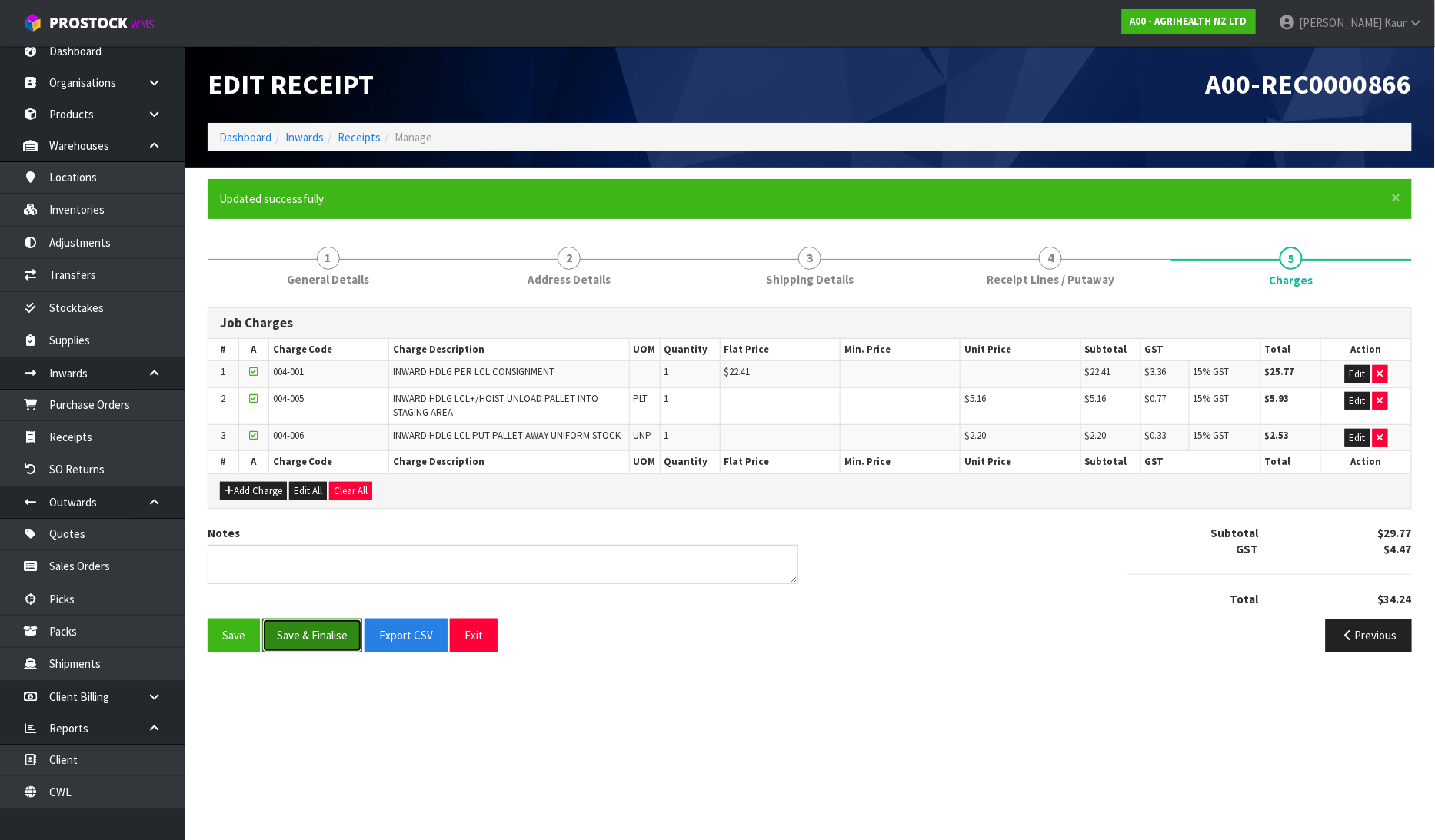
click at [281, 642] on button "Save & Finalise" at bounding box center [312, 635] width 100 height 33
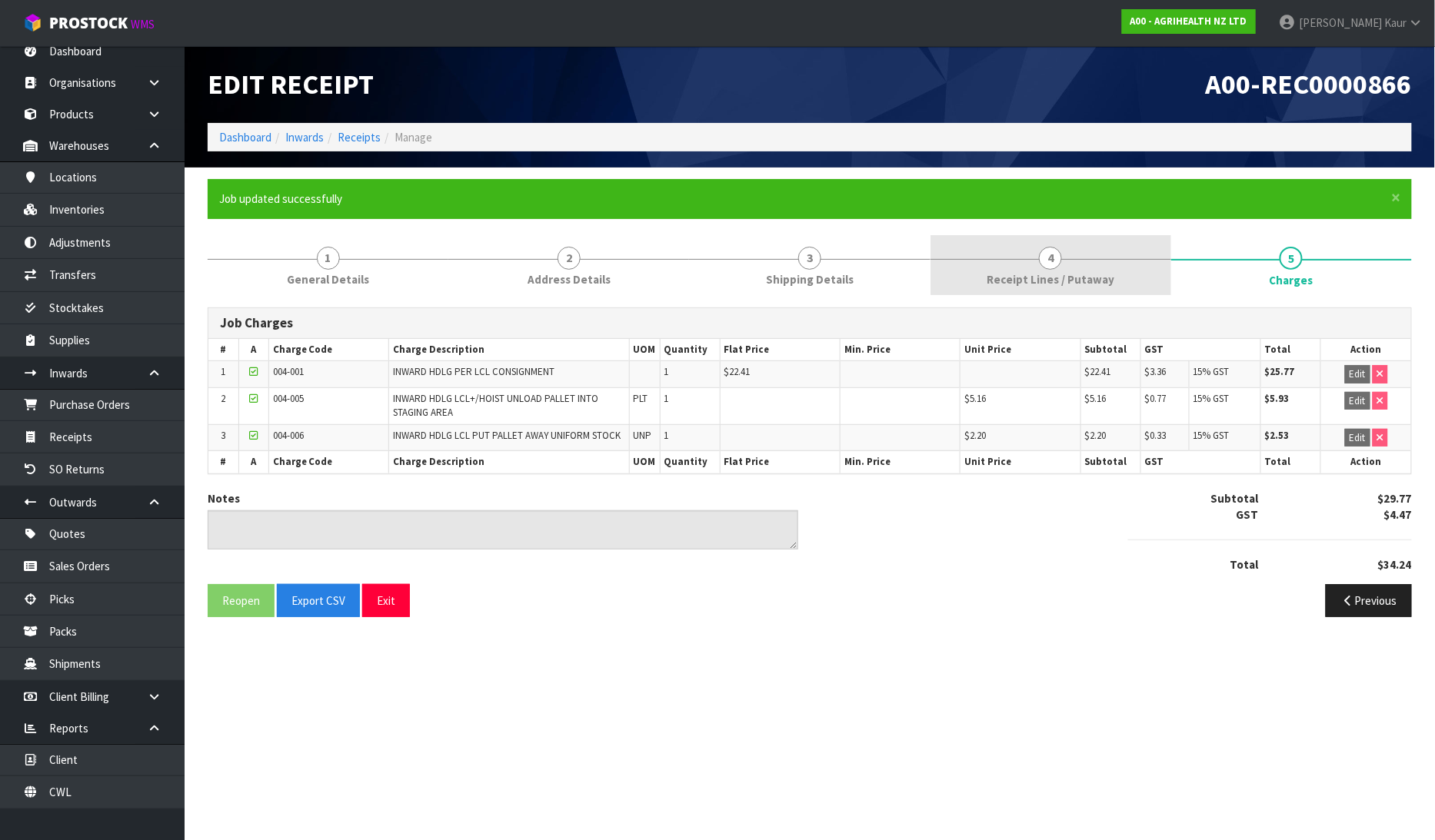
click at [994, 259] on div at bounding box center [1051, 259] width 241 height 1
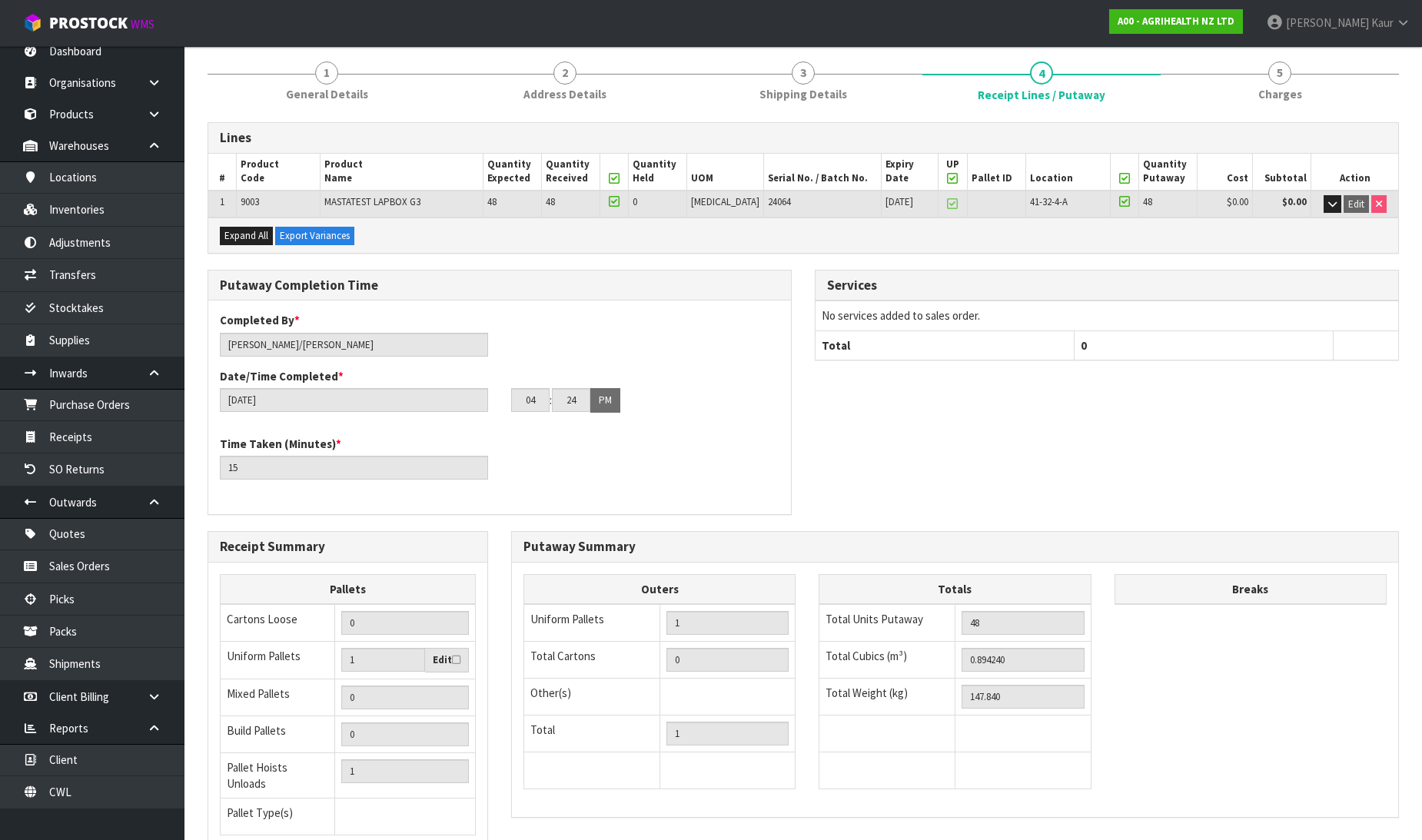
scroll to position [308, 0]
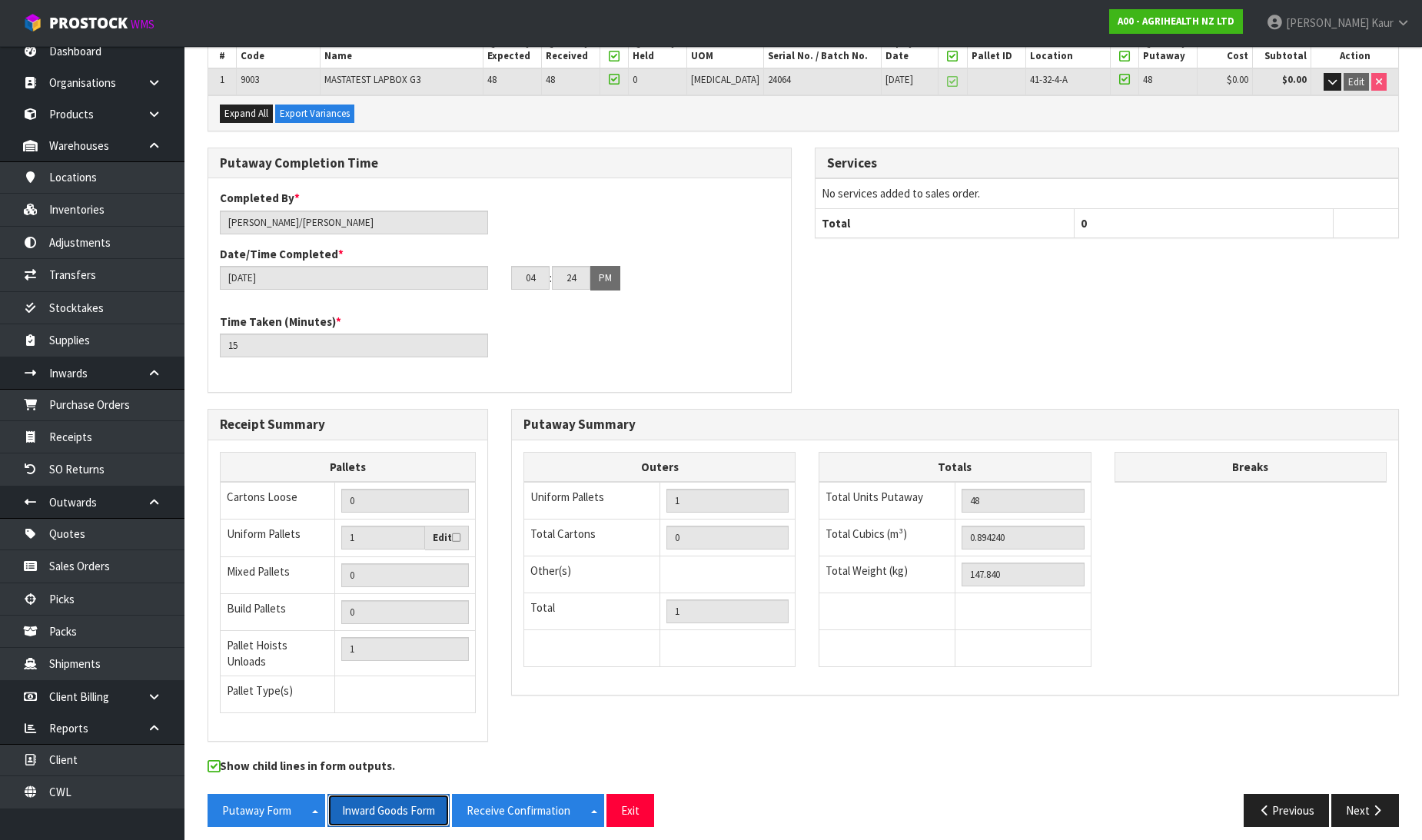
click at [377, 808] on button "Inward Goods Form" at bounding box center [389, 810] width 122 height 33
click at [108, 786] on link "CWL" at bounding box center [92, 791] width 184 height 32
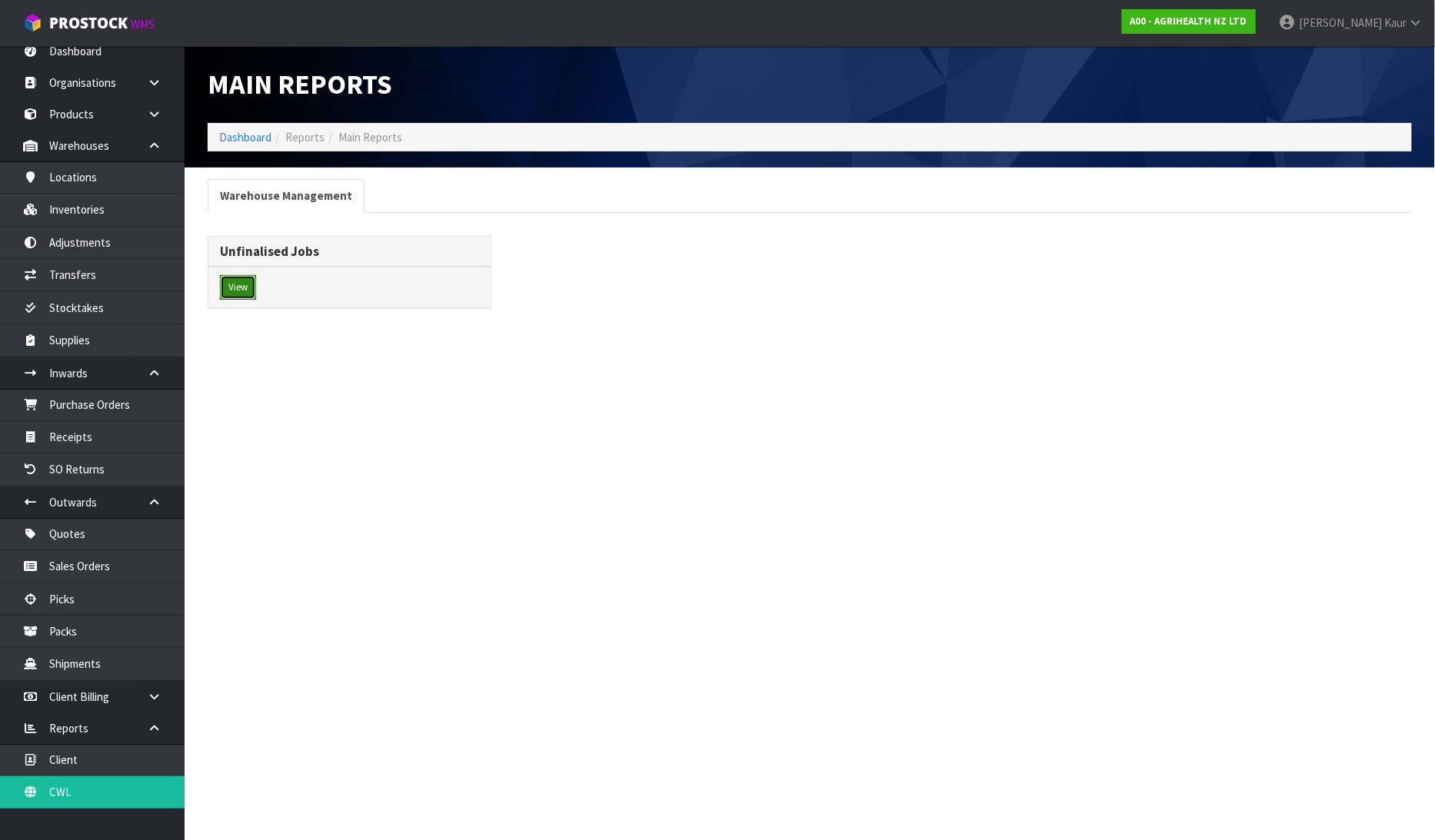
click at [246, 283] on button "View" at bounding box center [238, 288] width 36 height 25
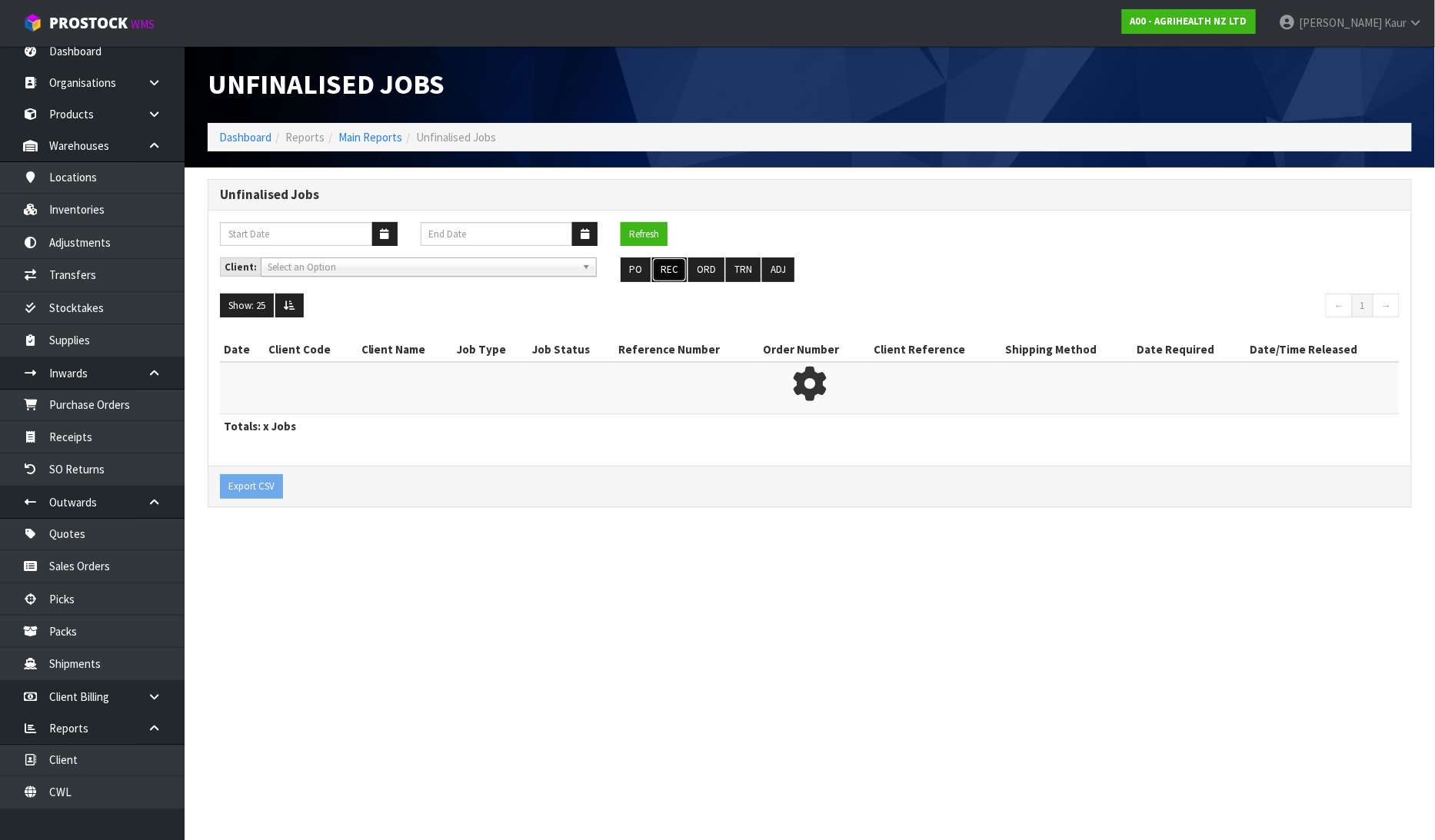
click at [669, 260] on button "REC" at bounding box center [669, 269] width 34 height 25
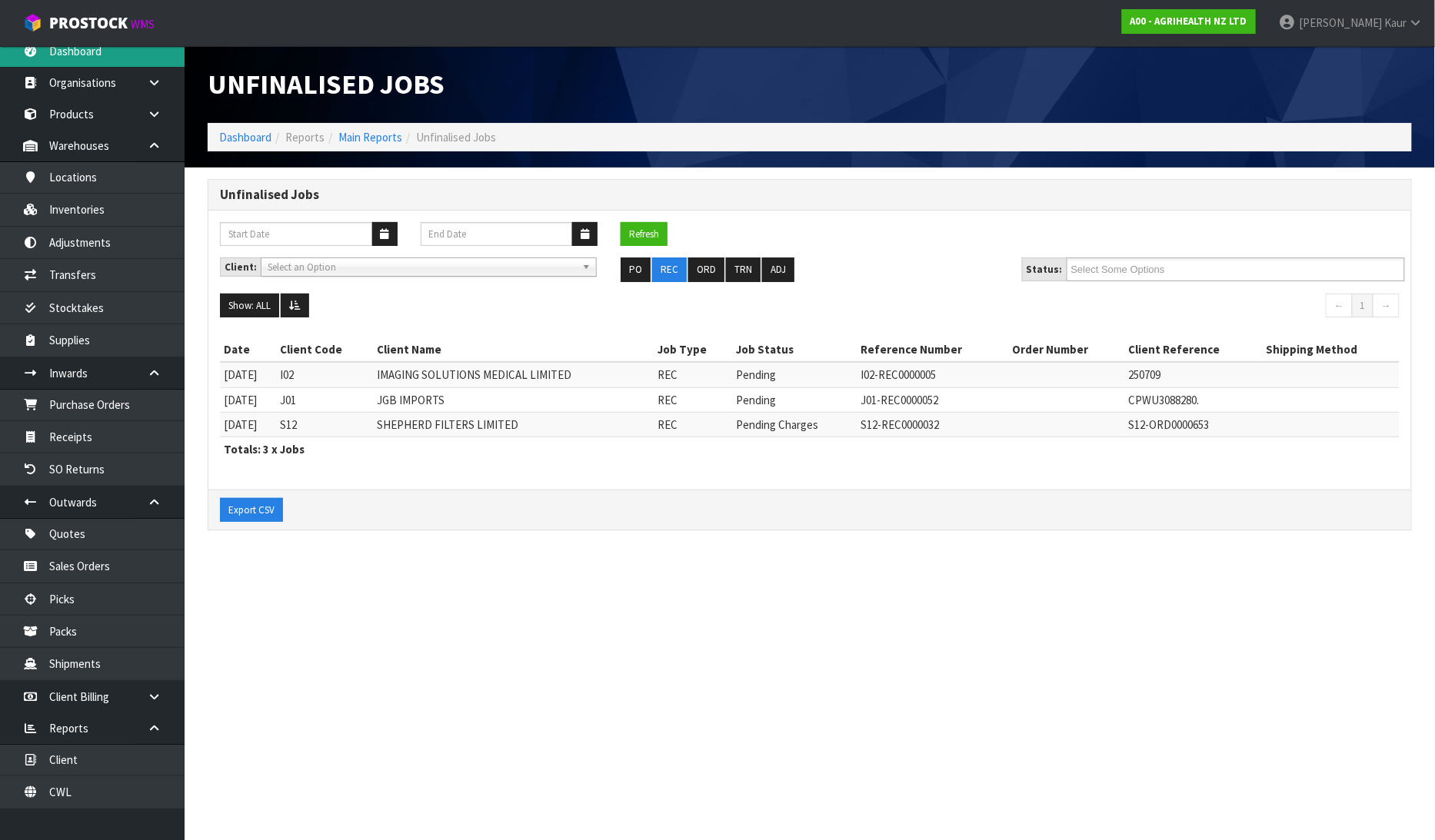
click at [69, 57] on link "Dashboard" at bounding box center [92, 51] width 185 height 32
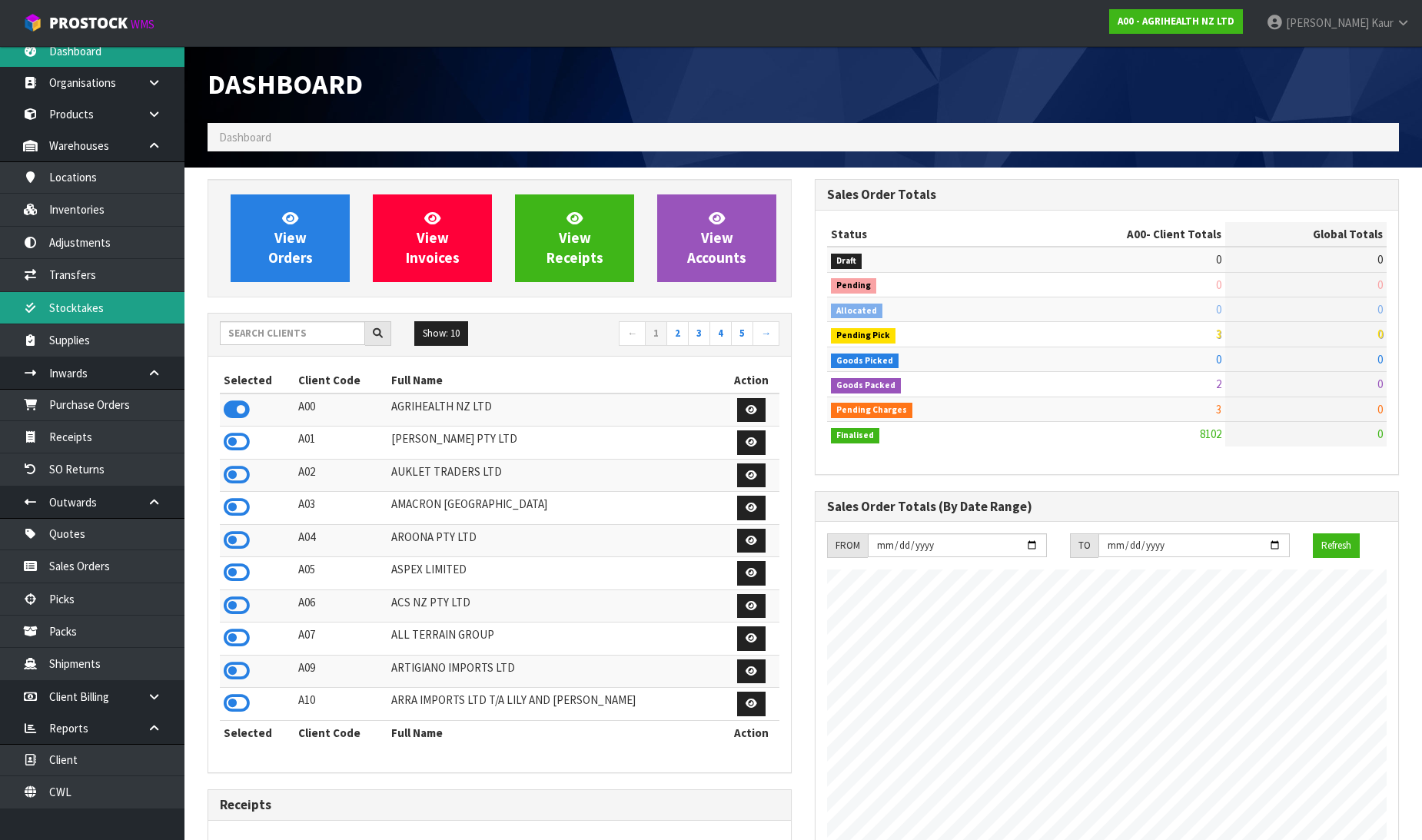
scroll to position [1165, 608]
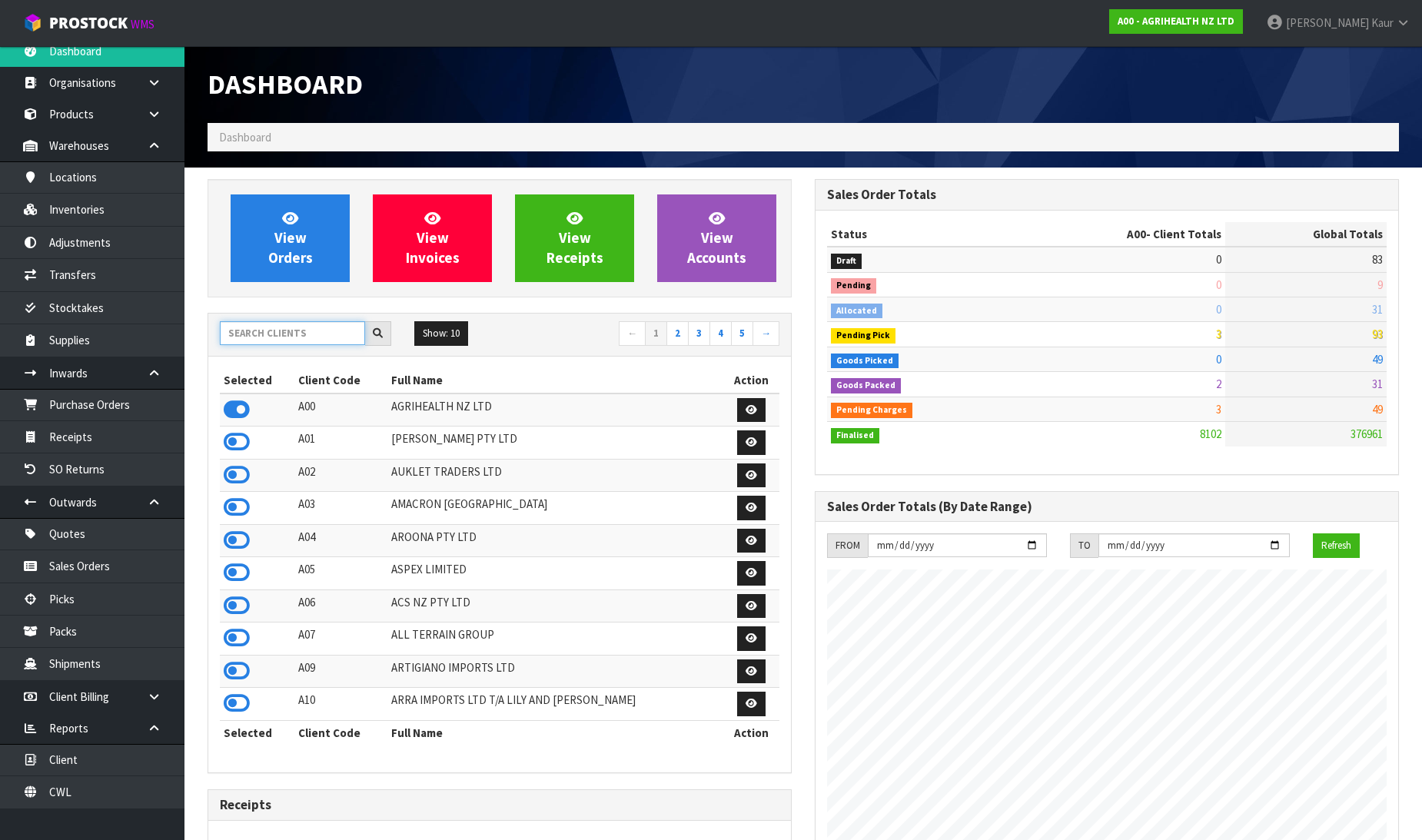
click at [348, 327] on input "text" at bounding box center [292, 333] width 145 height 24
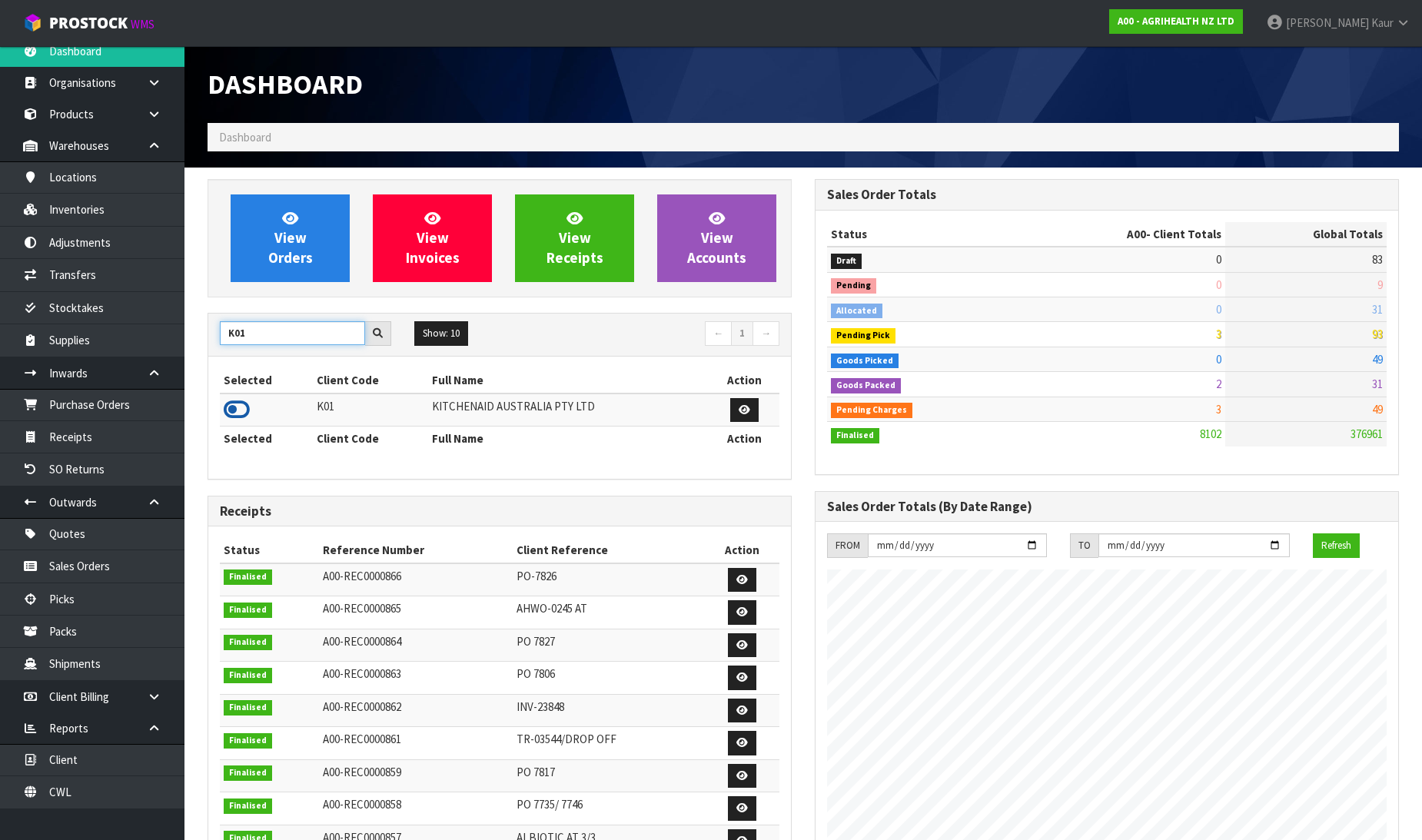
type input "K01"
click at [241, 413] on icon at bounding box center [236, 410] width 26 height 23
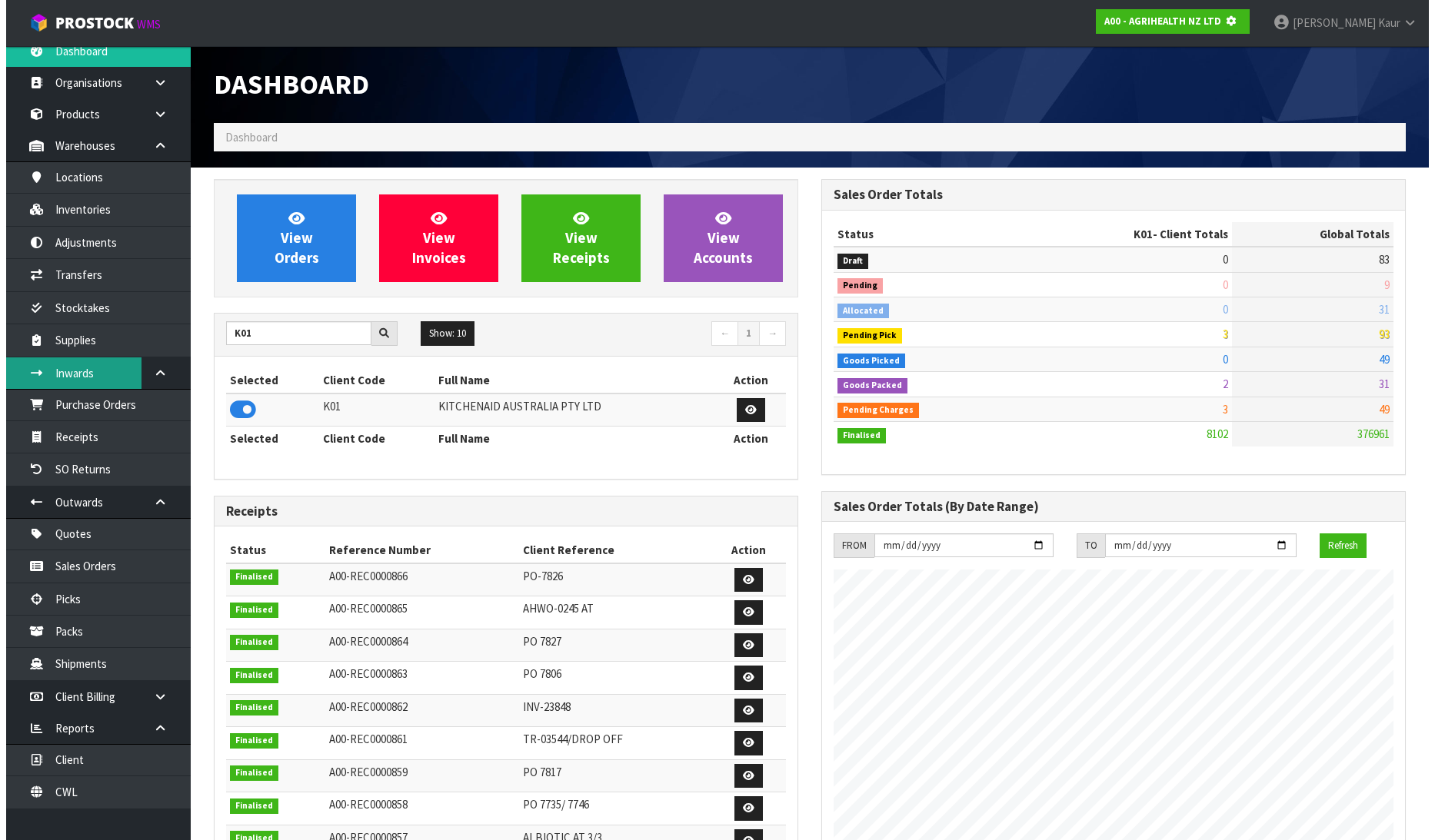
scroll to position [767792, 768464]
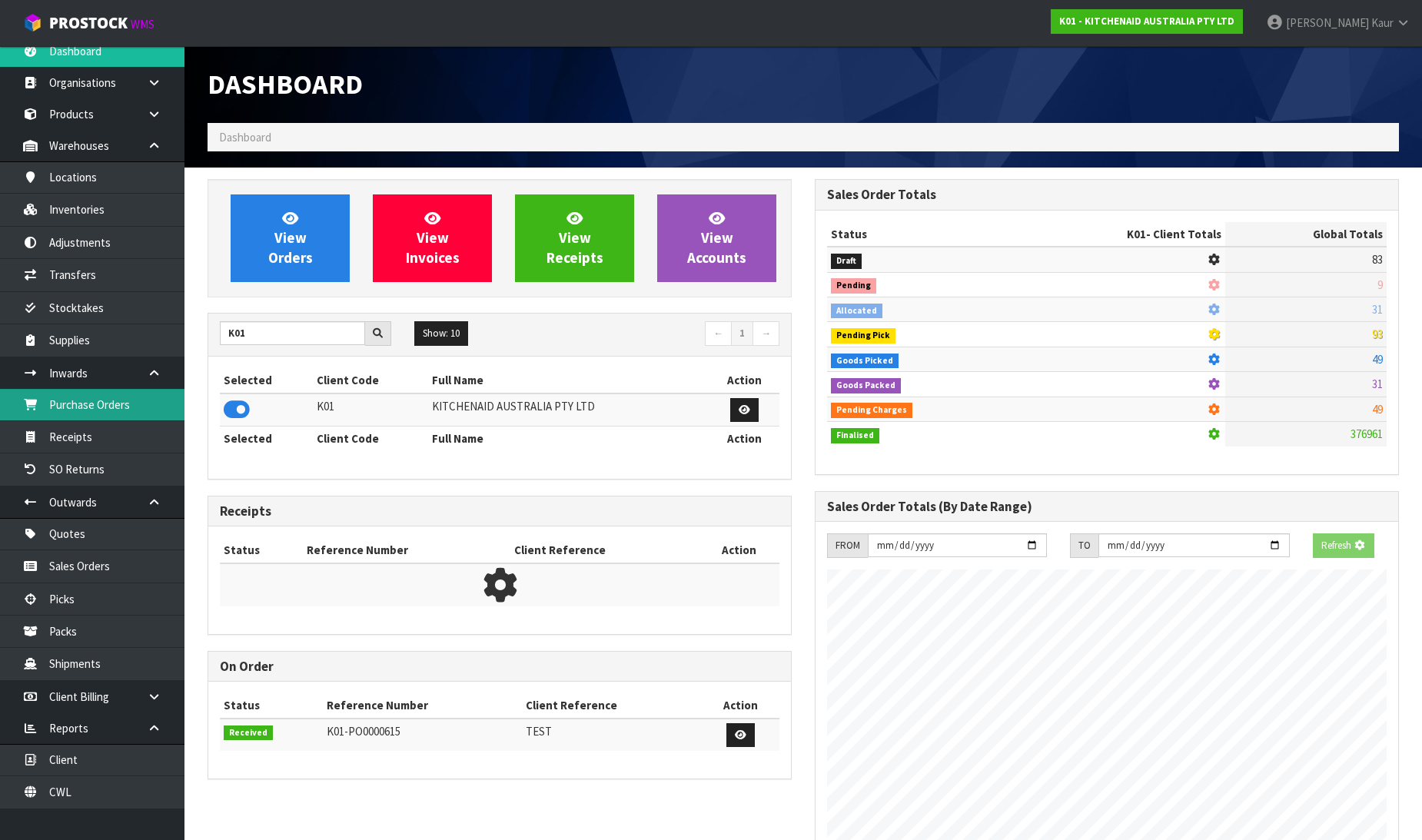
click at [126, 398] on link "Purchase Orders" at bounding box center [92, 404] width 184 height 32
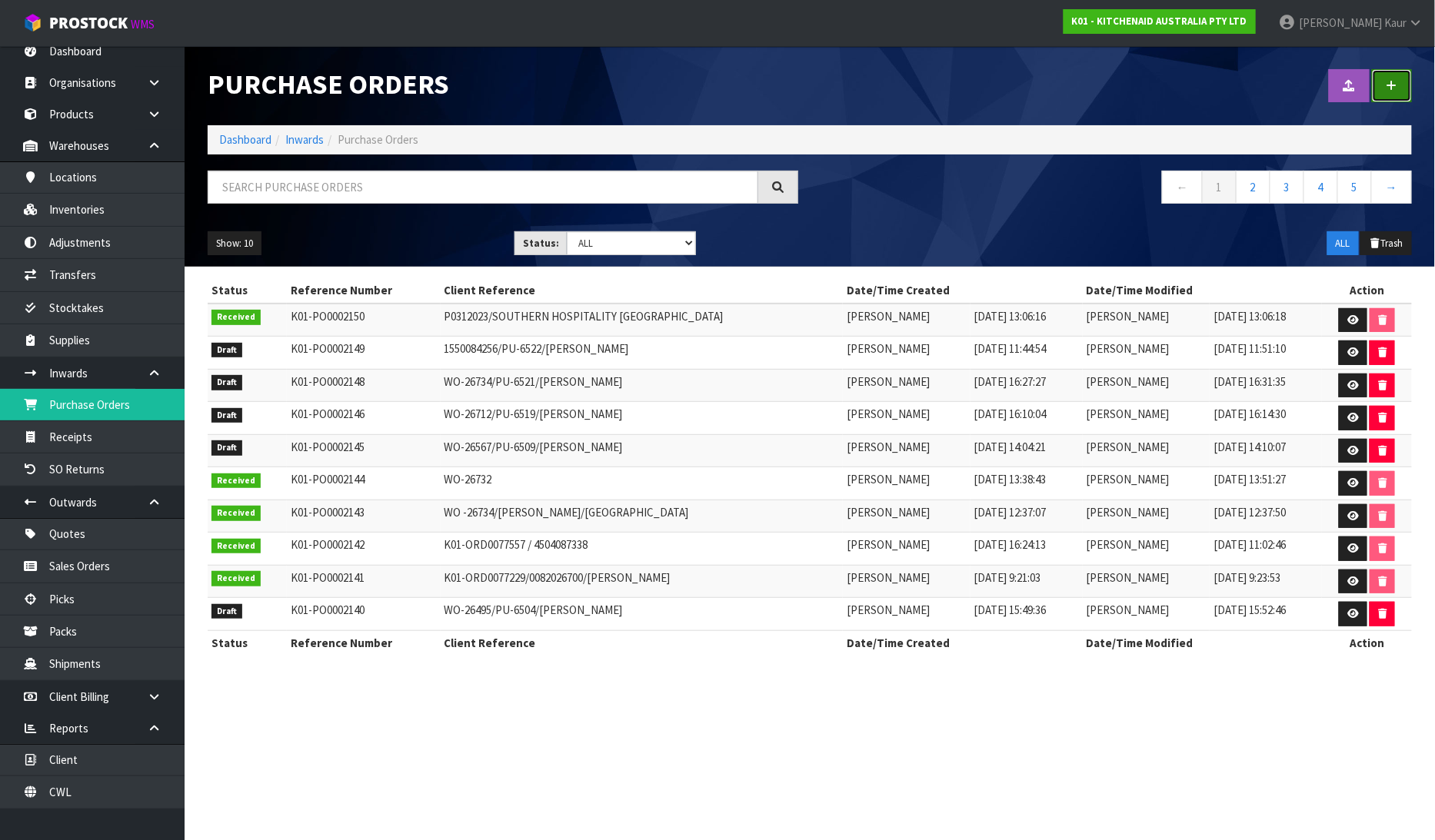
click at [1398, 94] on link at bounding box center [1392, 85] width 40 height 33
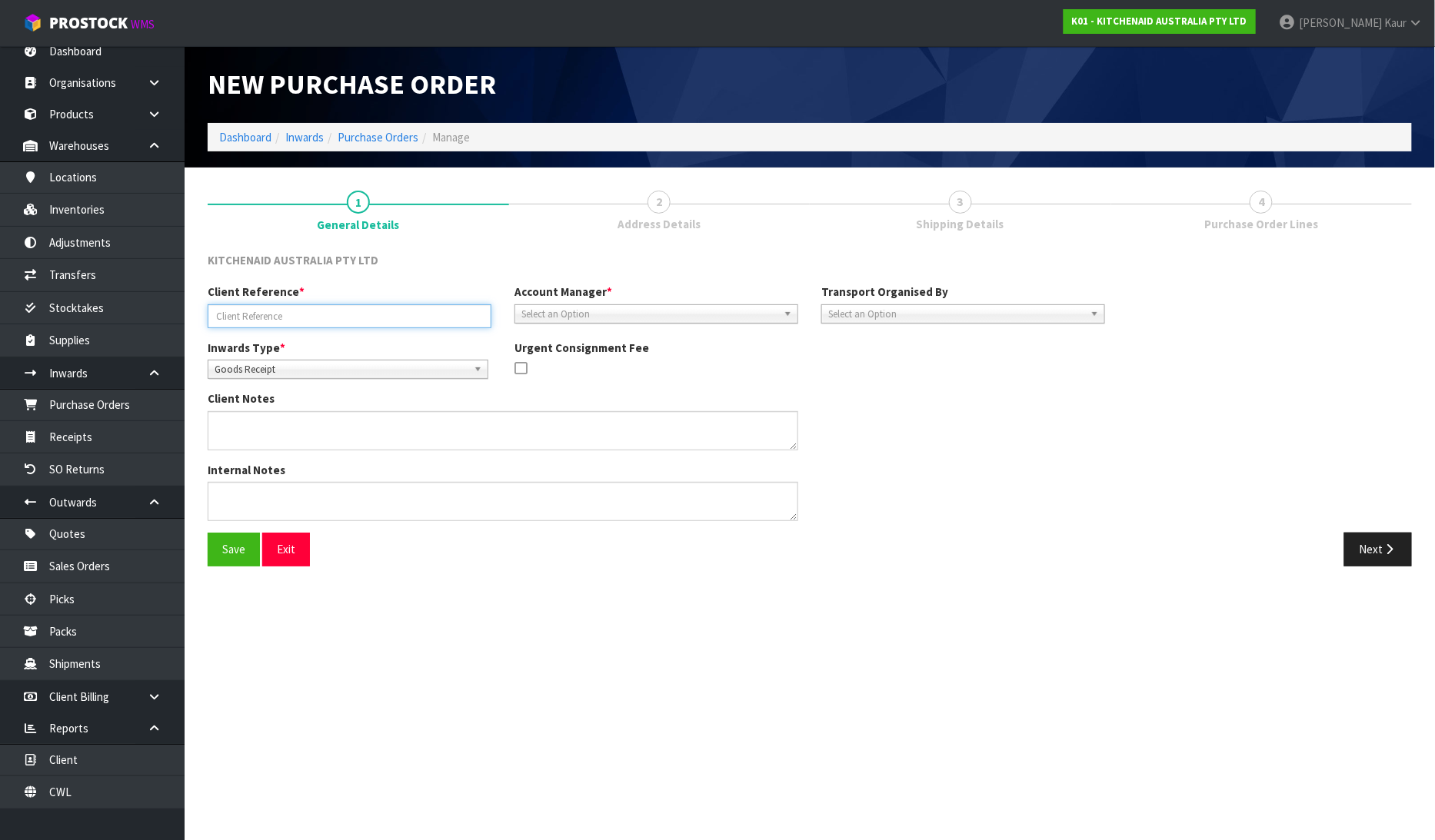
click at [387, 317] on input "text" at bounding box center [349, 316] width 284 height 24
paste input "W11574856"
type input "W11574856"
click at [312, 369] on span "Goods Receipt" at bounding box center [340, 369] width 253 height 18
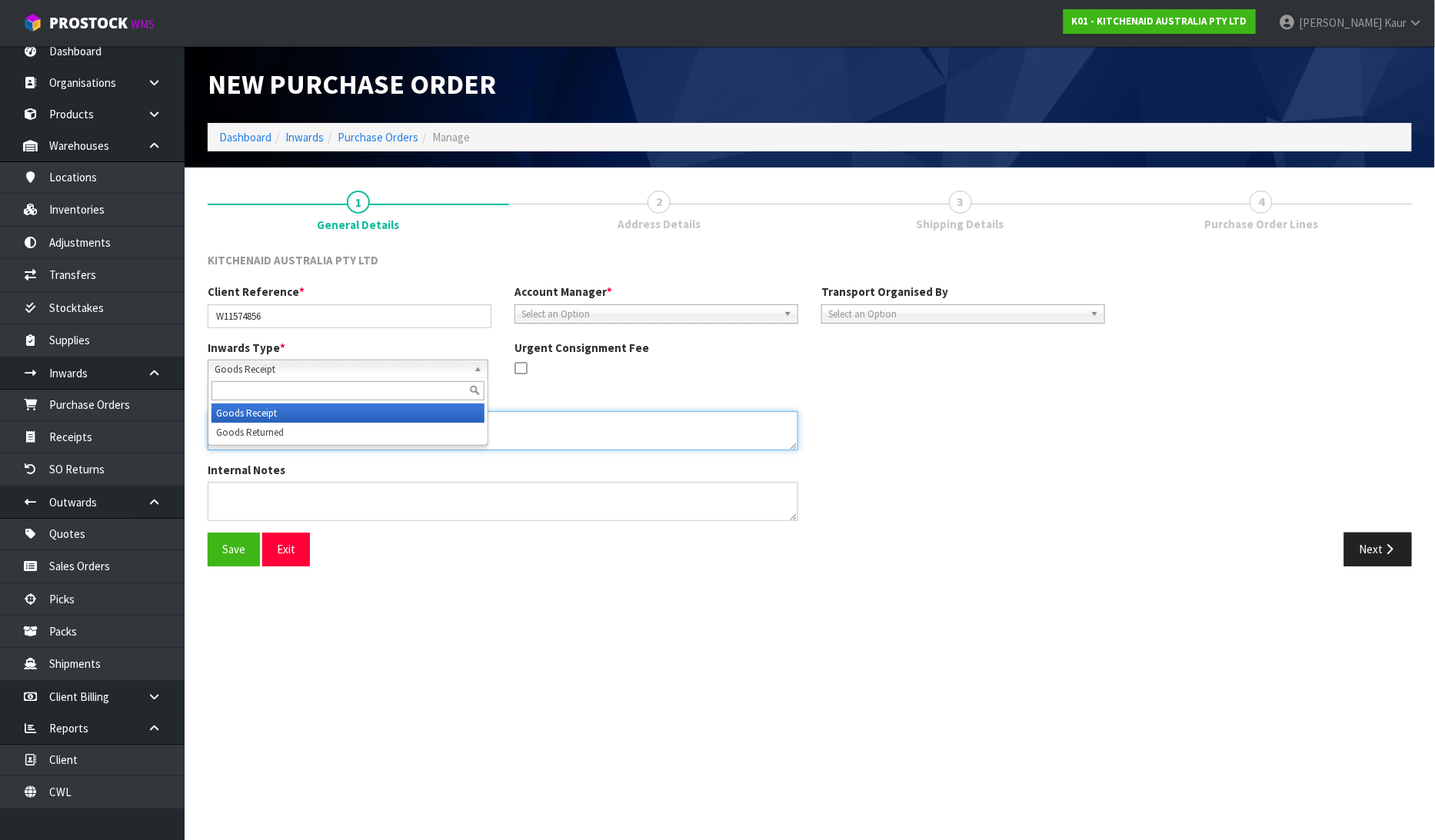
click at [651, 420] on textarea at bounding box center [503, 430] width 591 height 39
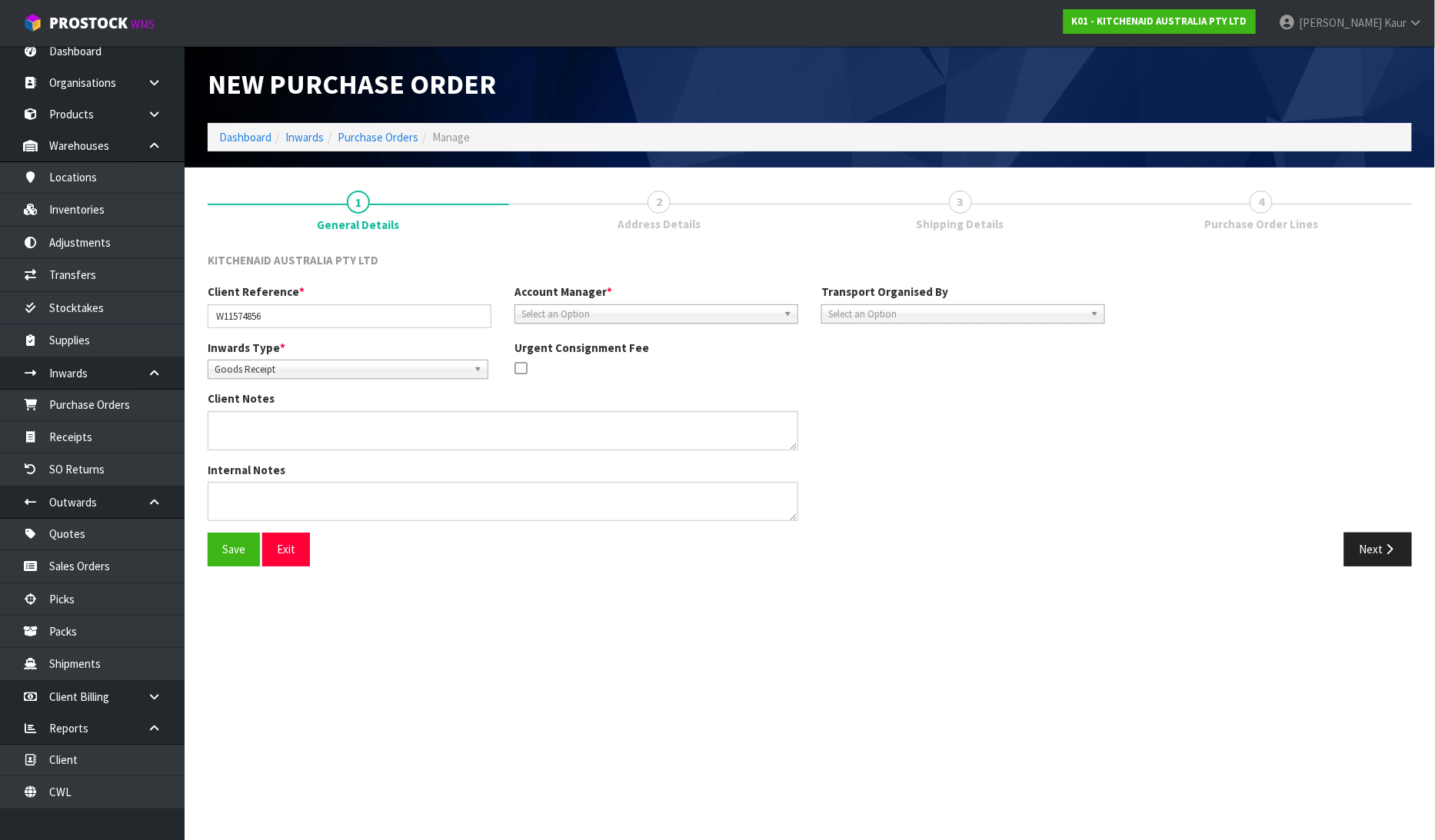
click at [620, 308] on span "Select an Option" at bounding box center [649, 313] width 256 height 18
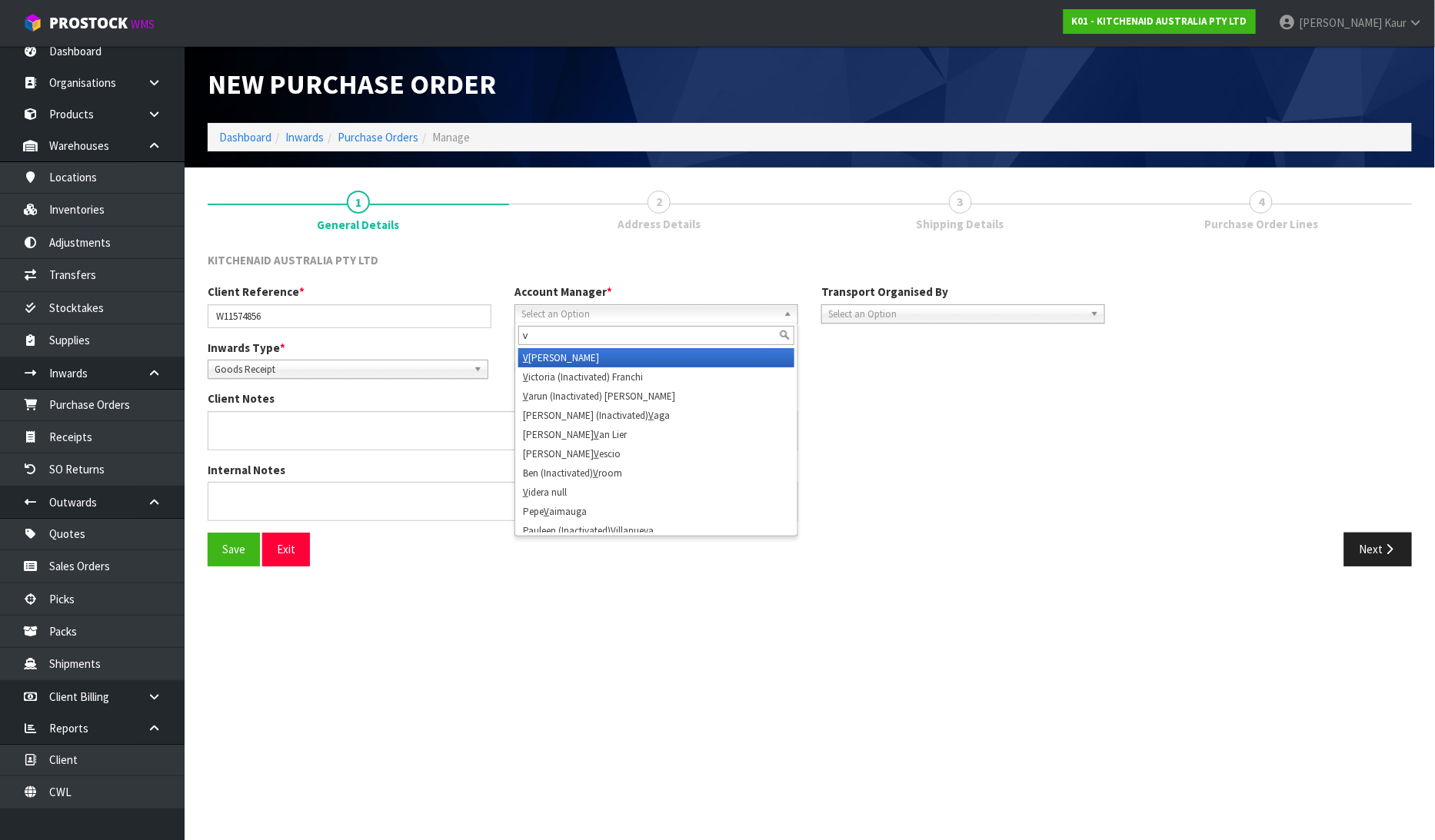
type input "v"
click at [584, 361] on li "V [PERSON_NAME]" at bounding box center [656, 357] width 276 height 19
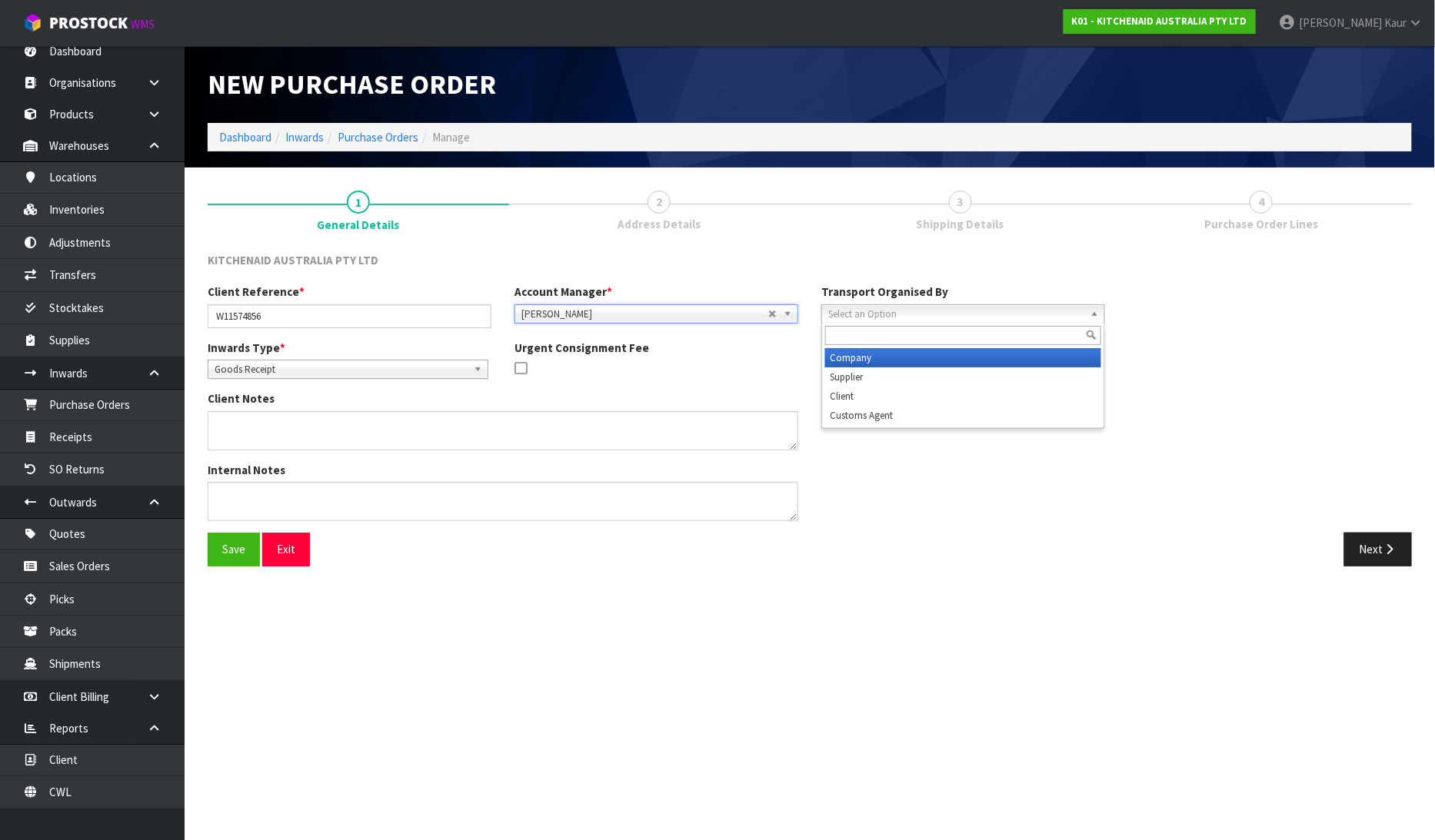
click at [879, 313] on span "Select an Option" at bounding box center [956, 313] width 256 height 18
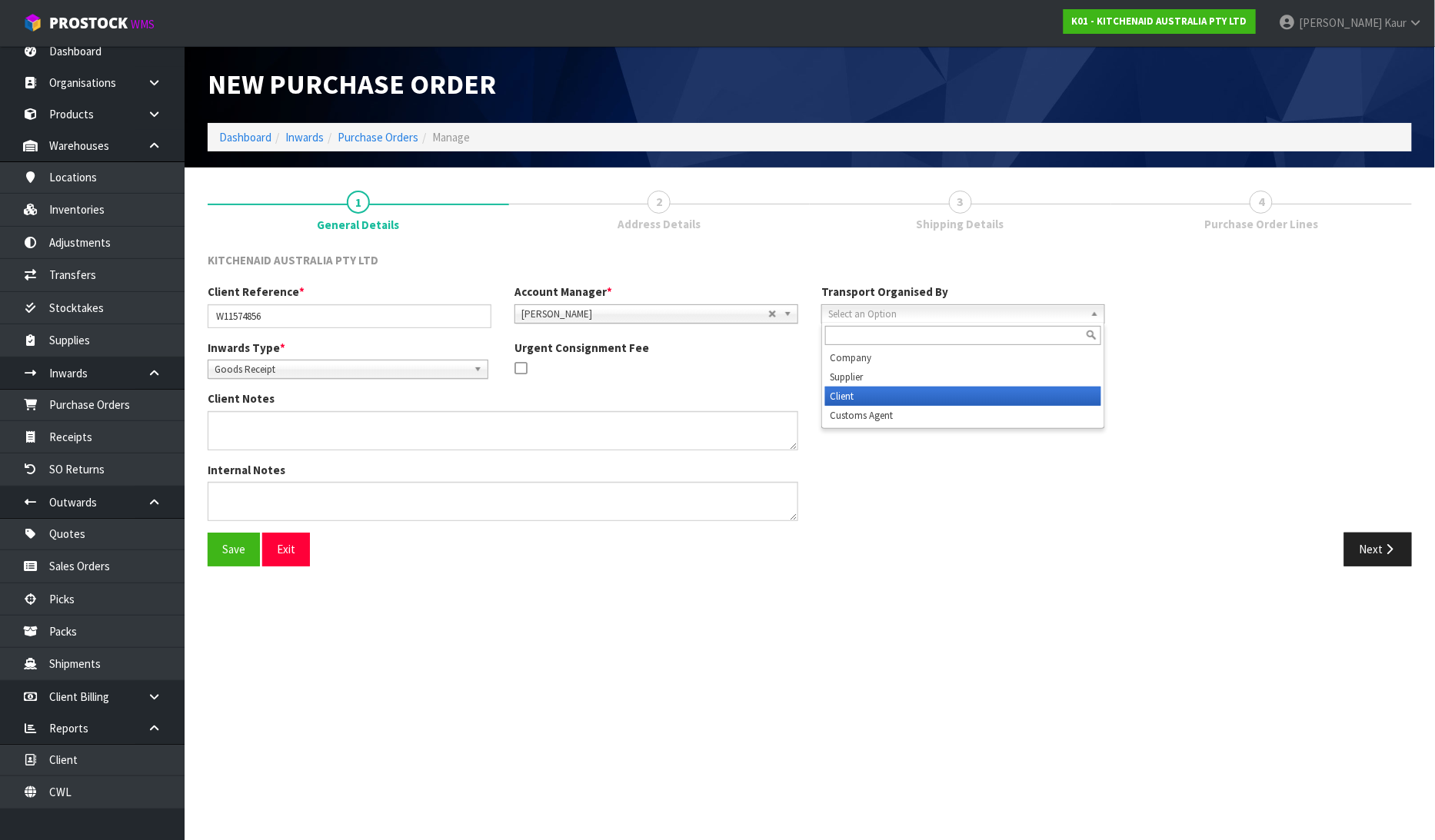
click at [881, 399] on li "Client" at bounding box center [963, 397] width 276 height 19
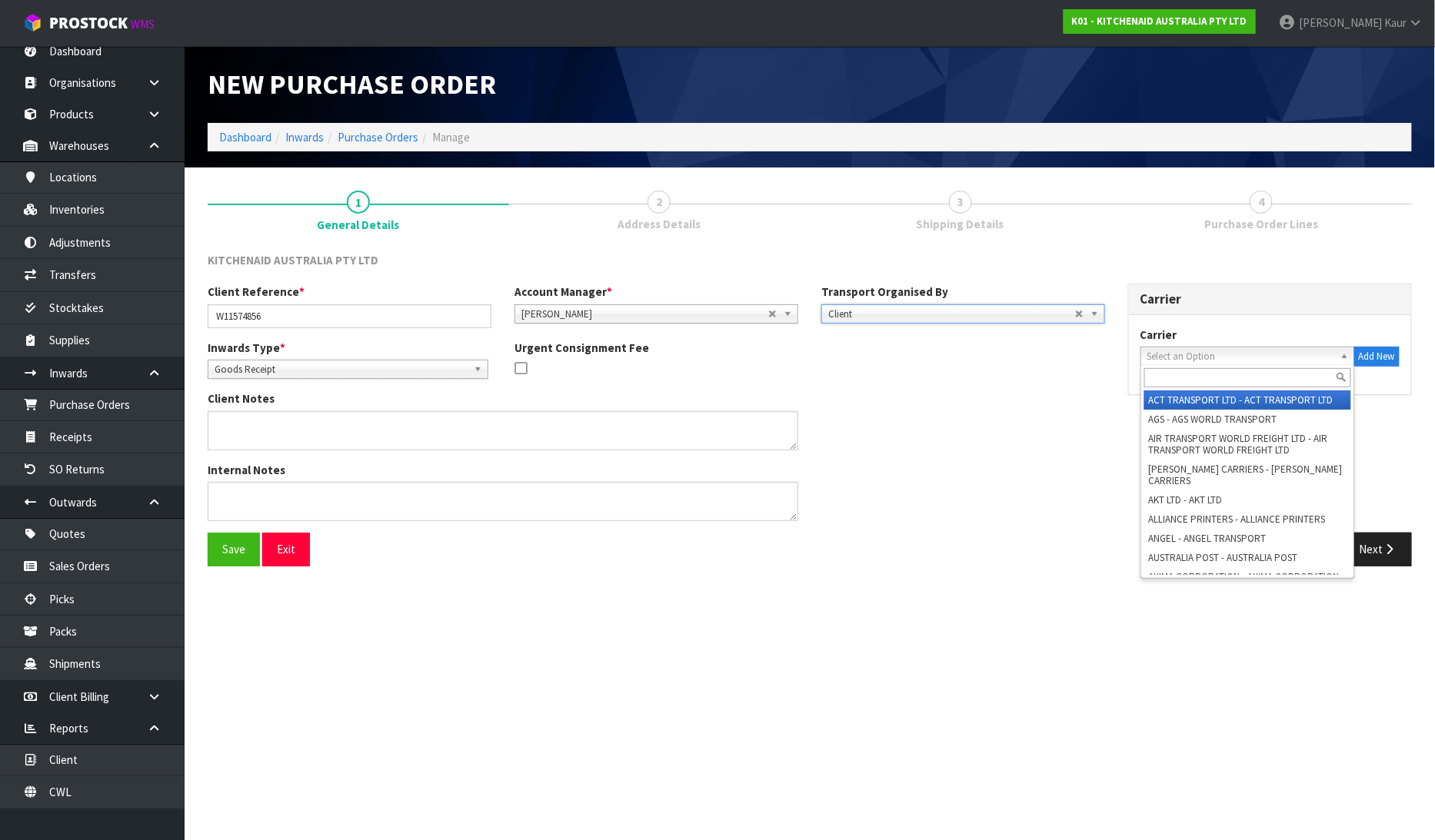
click at [1155, 355] on span "Select an Option" at bounding box center [1240, 356] width 186 height 18
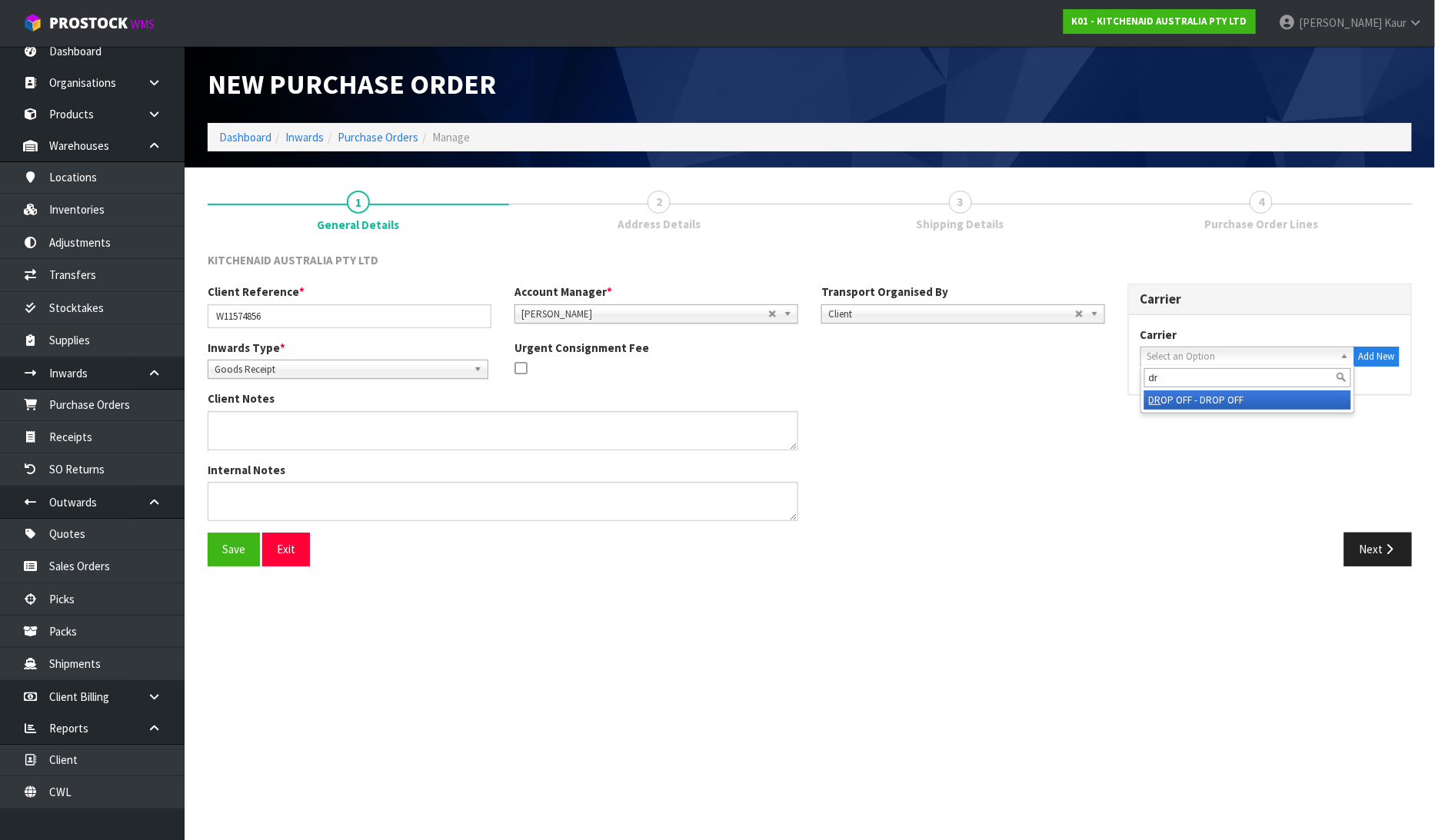
type input "dr"
click at [1172, 397] on li "DR OP OFF - DROP OFF" at bounding box center [1248, 400] width 207 height 19
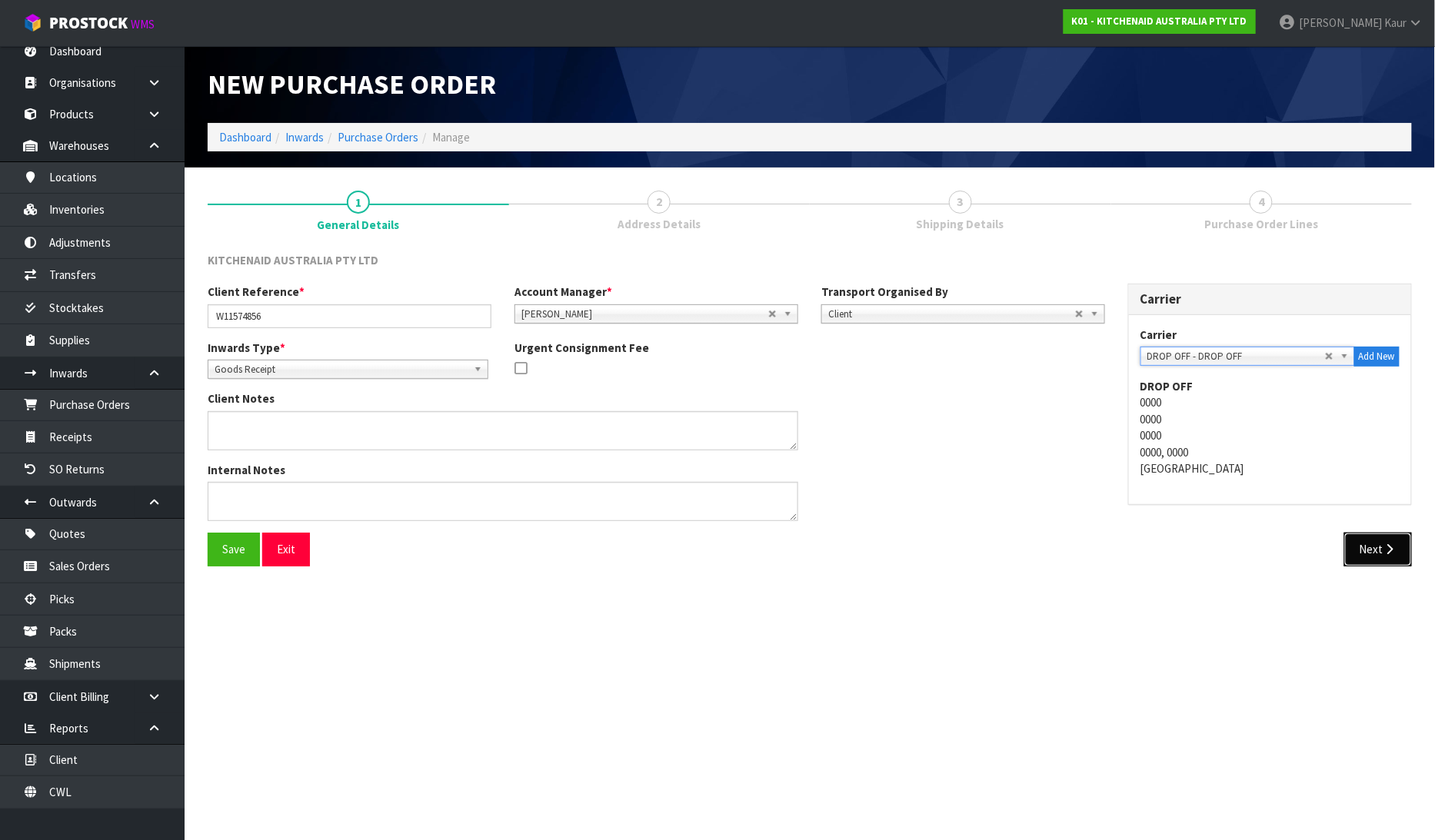
click at [1375, 538] on button "Next" at bounding box center [1378, 549] width 68 height 33
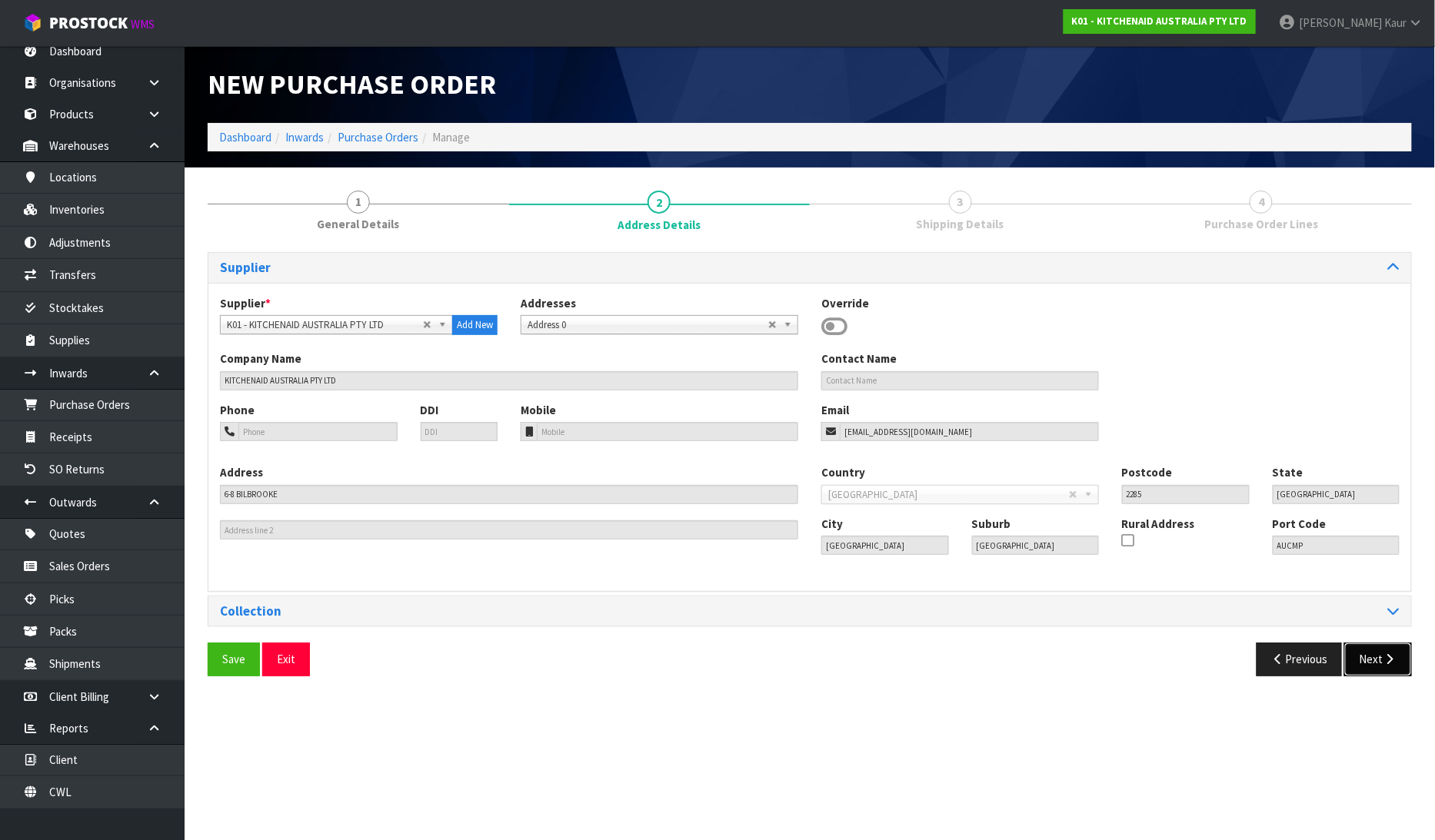
click at [1373, 656] on button "Next" at bounding box center [1378, 659] width 68 height 33
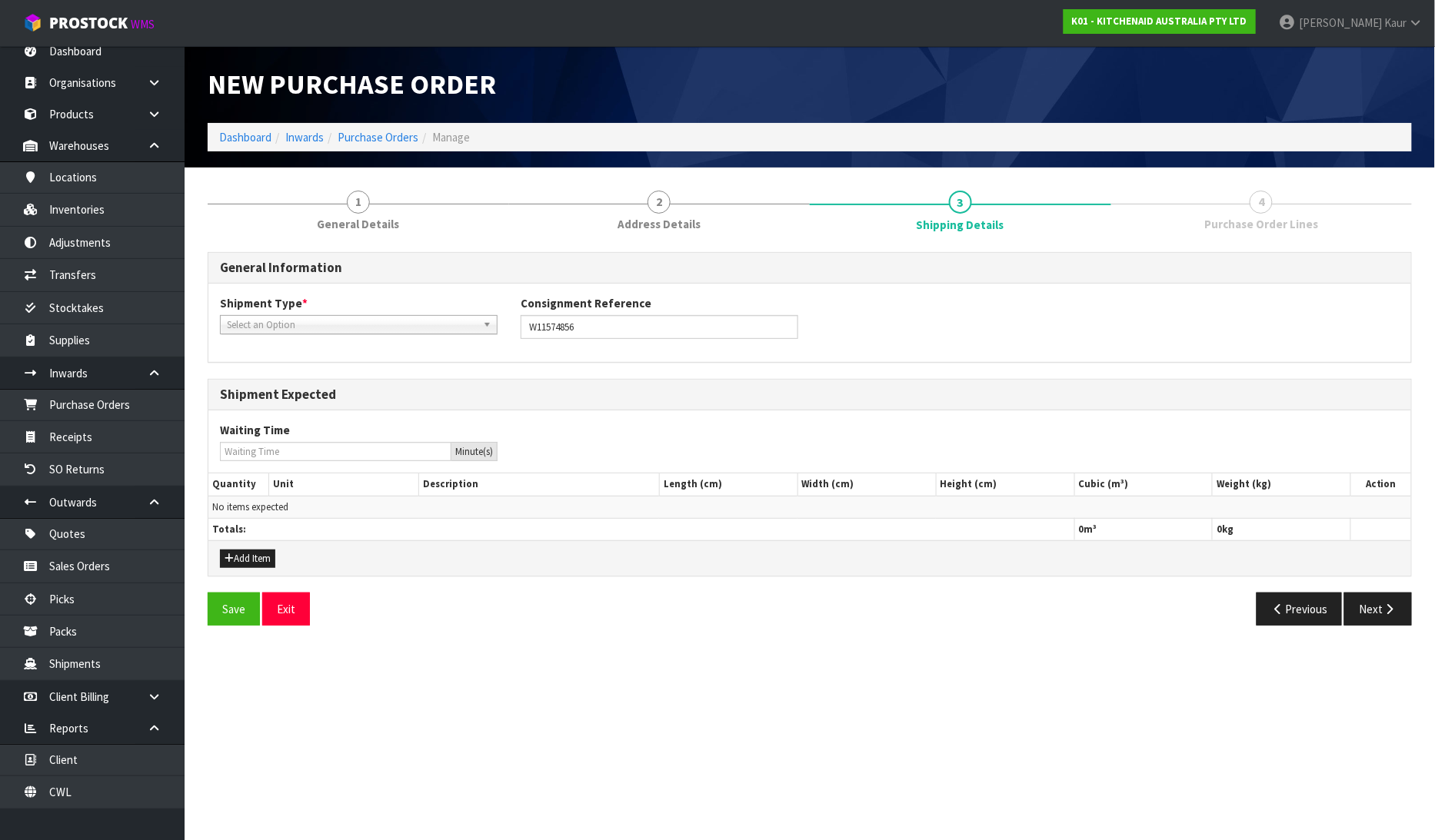
click at [325, 312] on div "Shipment Type * LCL National LCL International FCL-20ft FCL-40ft Select an Opti…" at bounding box center [359, 314] width 301 height 39
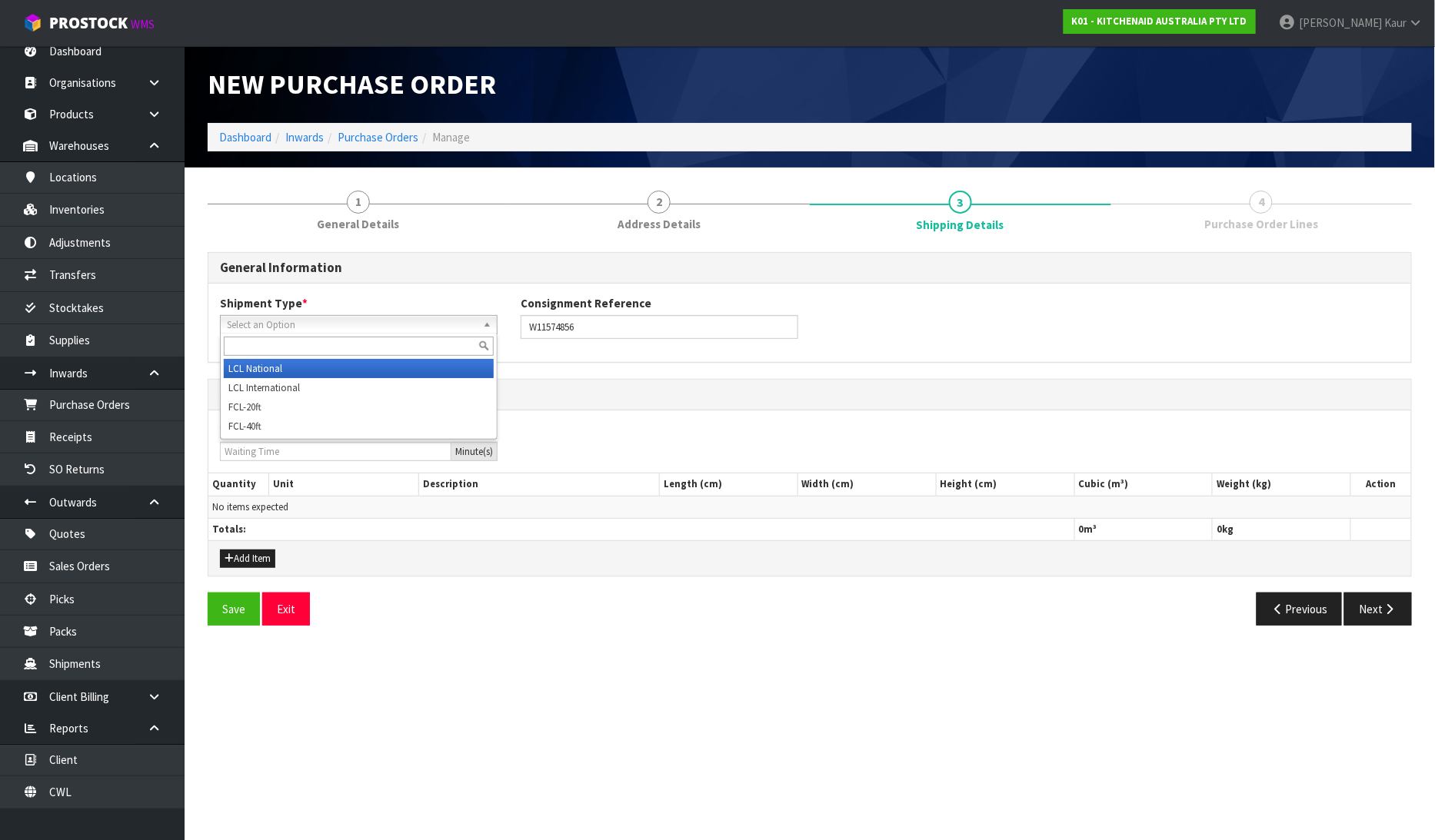
click at [321, 321] on span "Select an Option" at bounding box center [351, 325] width 250 height 18
click at [318, 365] on li "LCL National" at bounding box center [359, 369] width 270 height 19
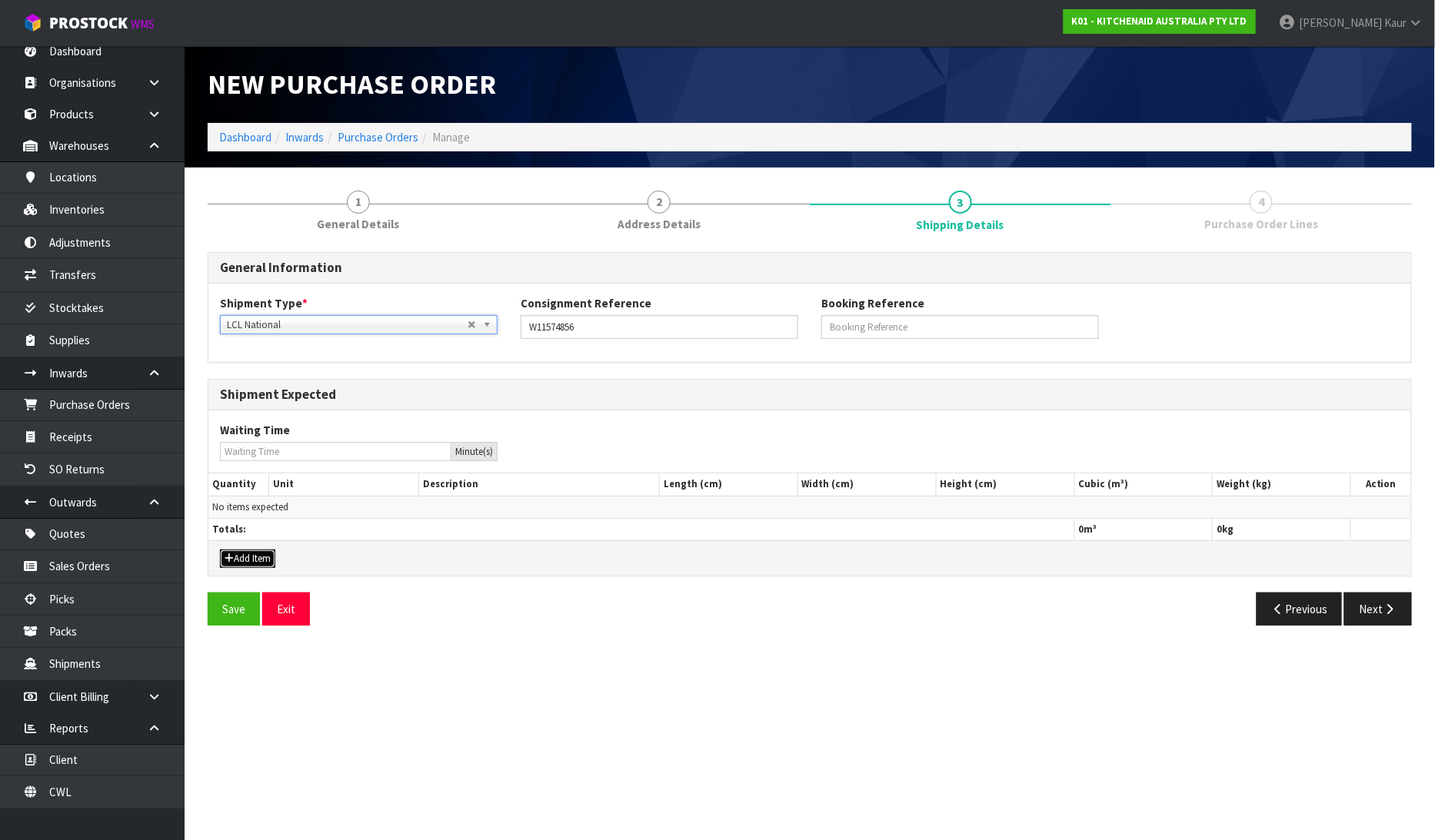
click at [254, 556] on button "Add Item" at bounding box center [248, 558] width 55 height 18
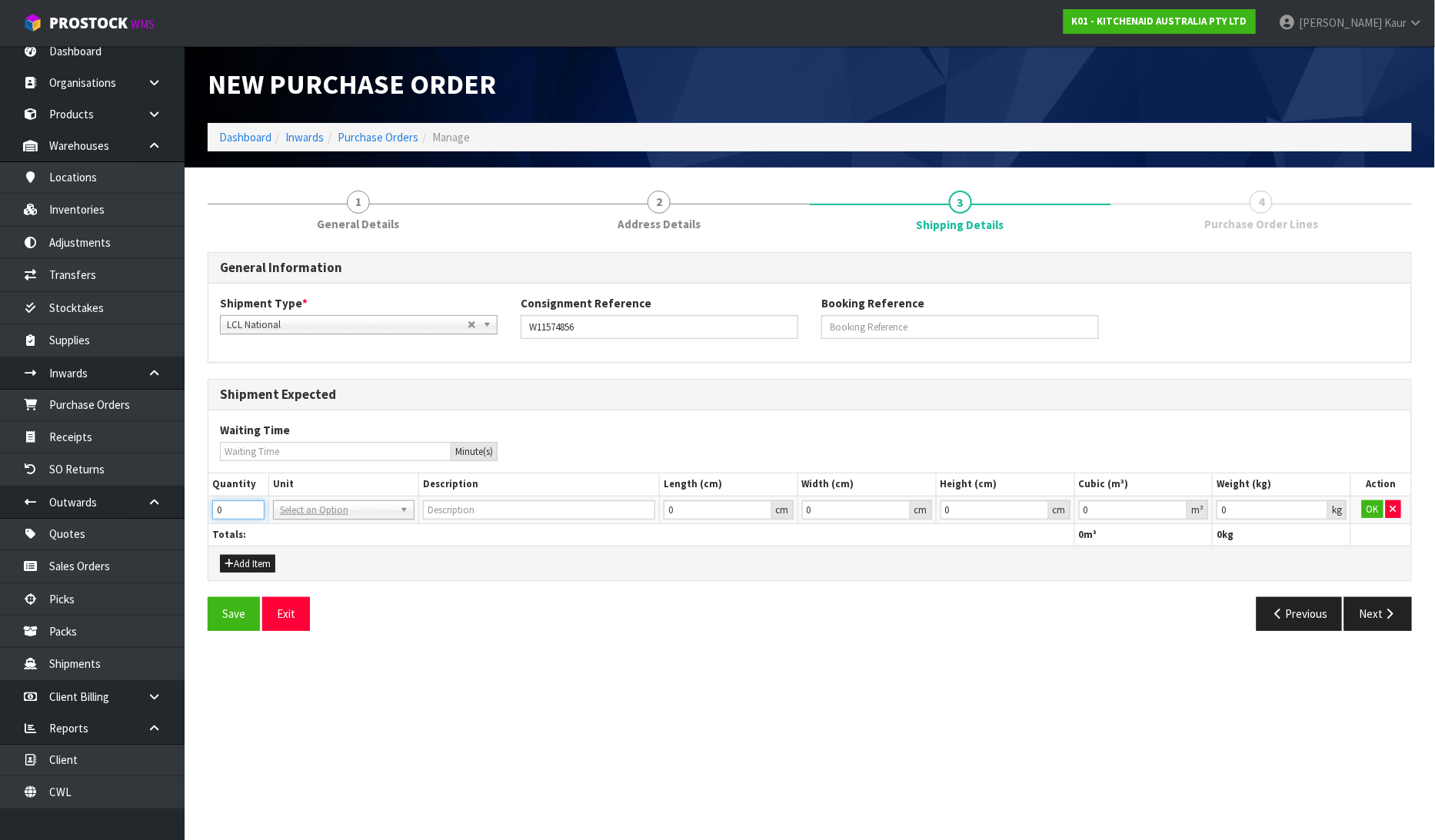
click at [253, 511] on input "0" at bounding box center [238, 510] width 53 height 19
click at [1397, 508] on button "button" at bounding box center [1394, 509] width 15 height 18
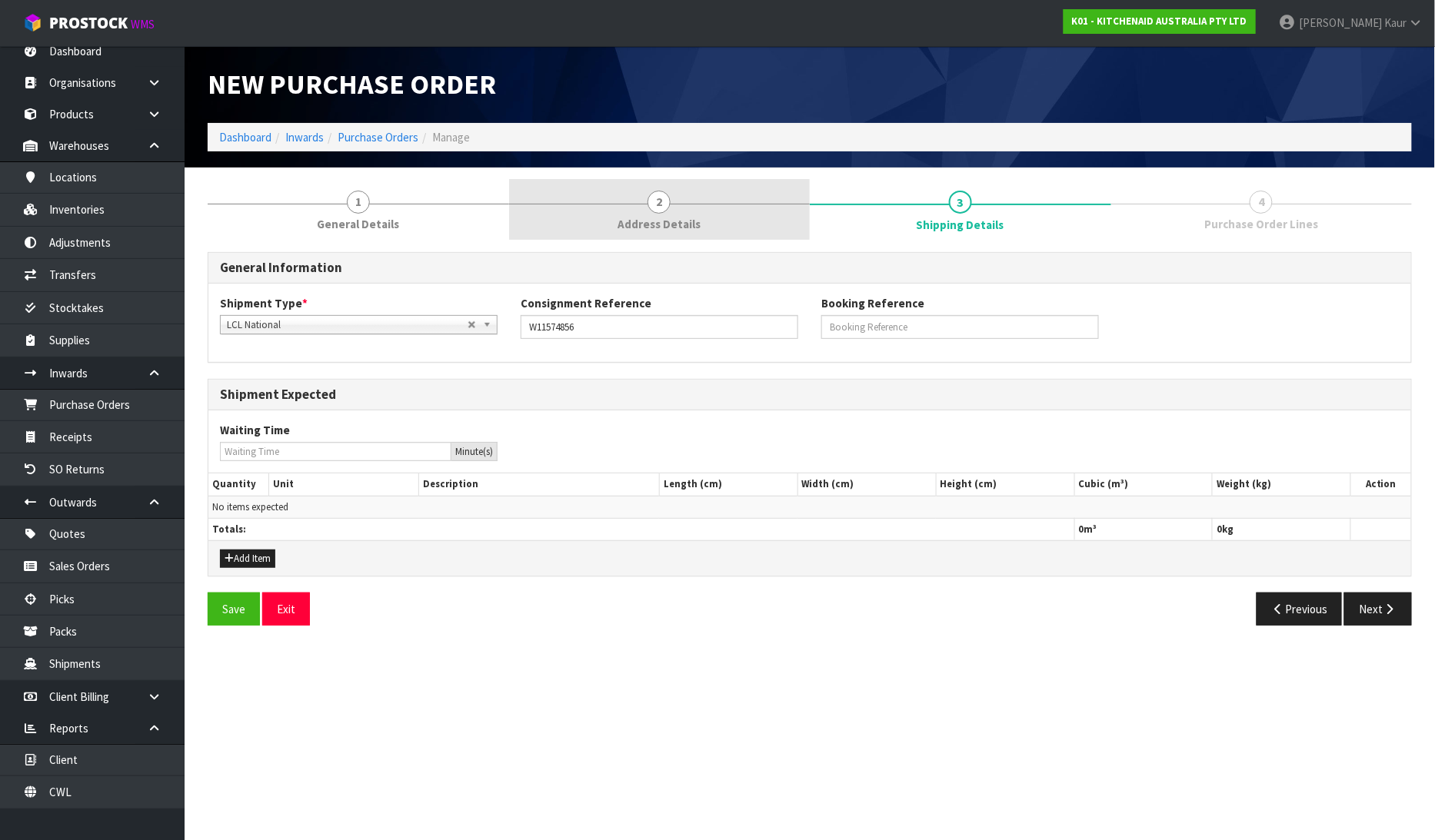
click at [677, 213] on link "2 Address Details" at bounding box center [660, 209] width 301 height 61
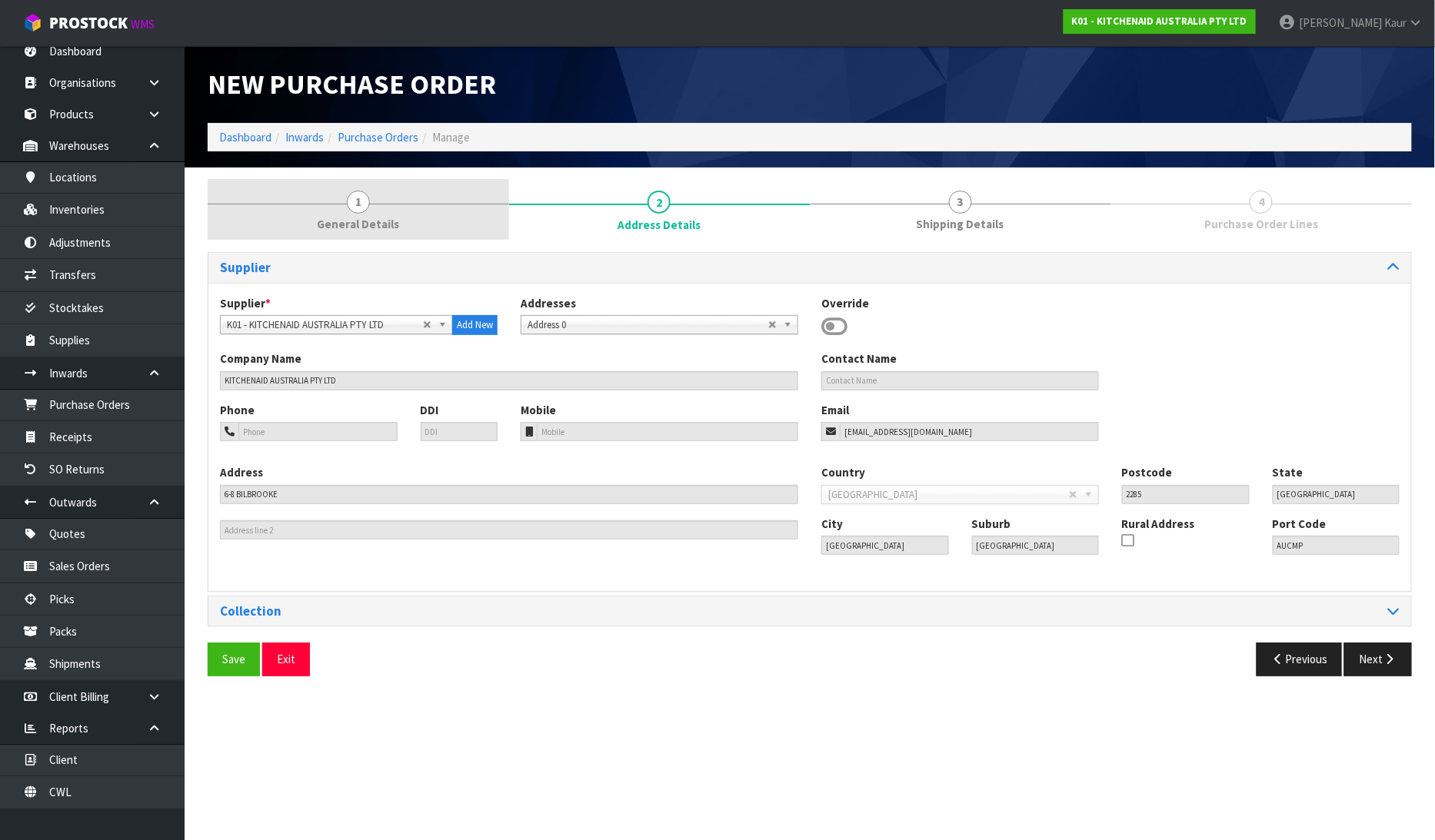
drag, startPoint x: 339, startPoint y: 235, endPoint x: 891, endPoint y: 233, distance: 552.0
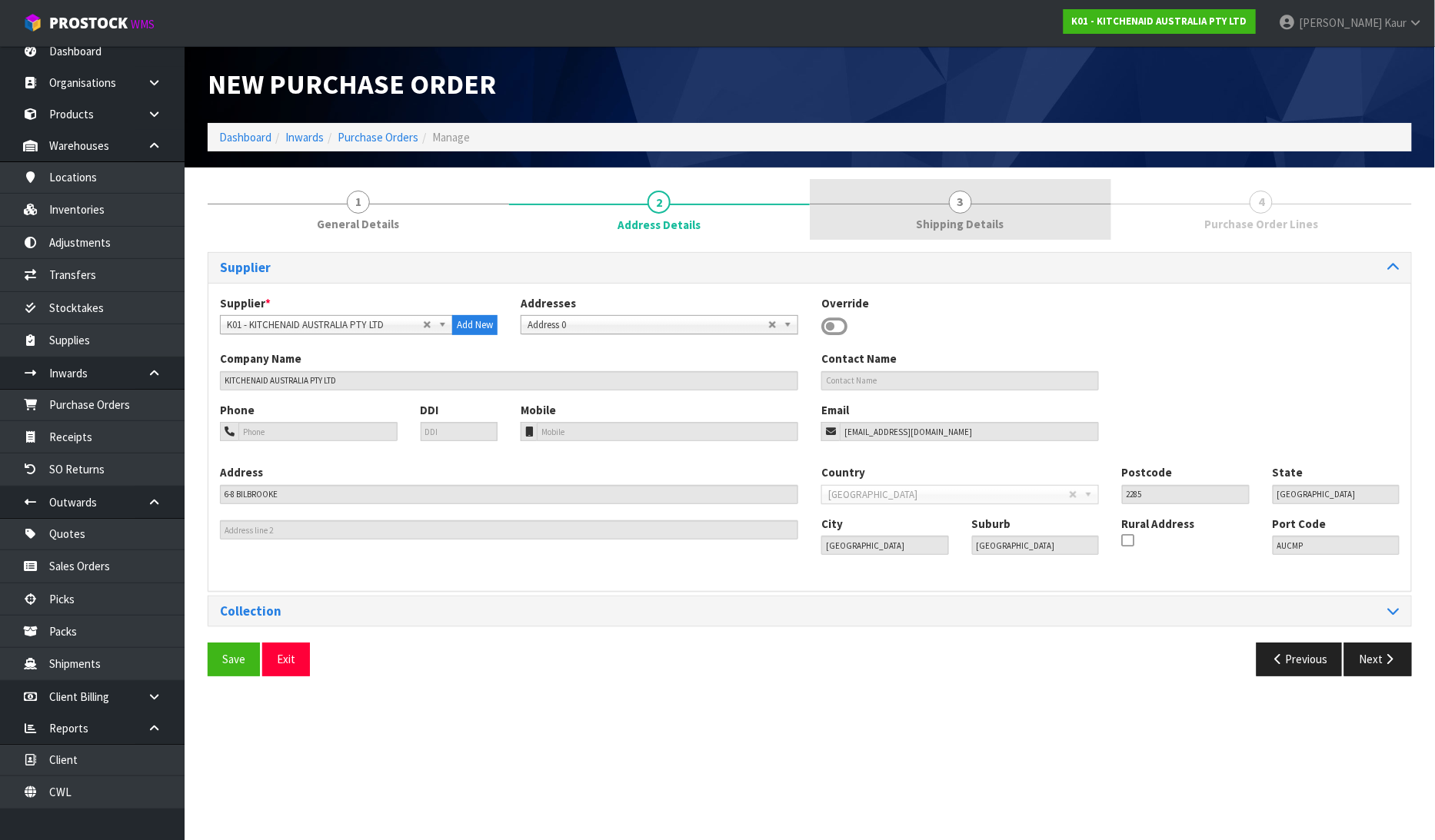
click at [339, 234] on link "1 General Details" at bounding box center [358, 209] width 301 height 61
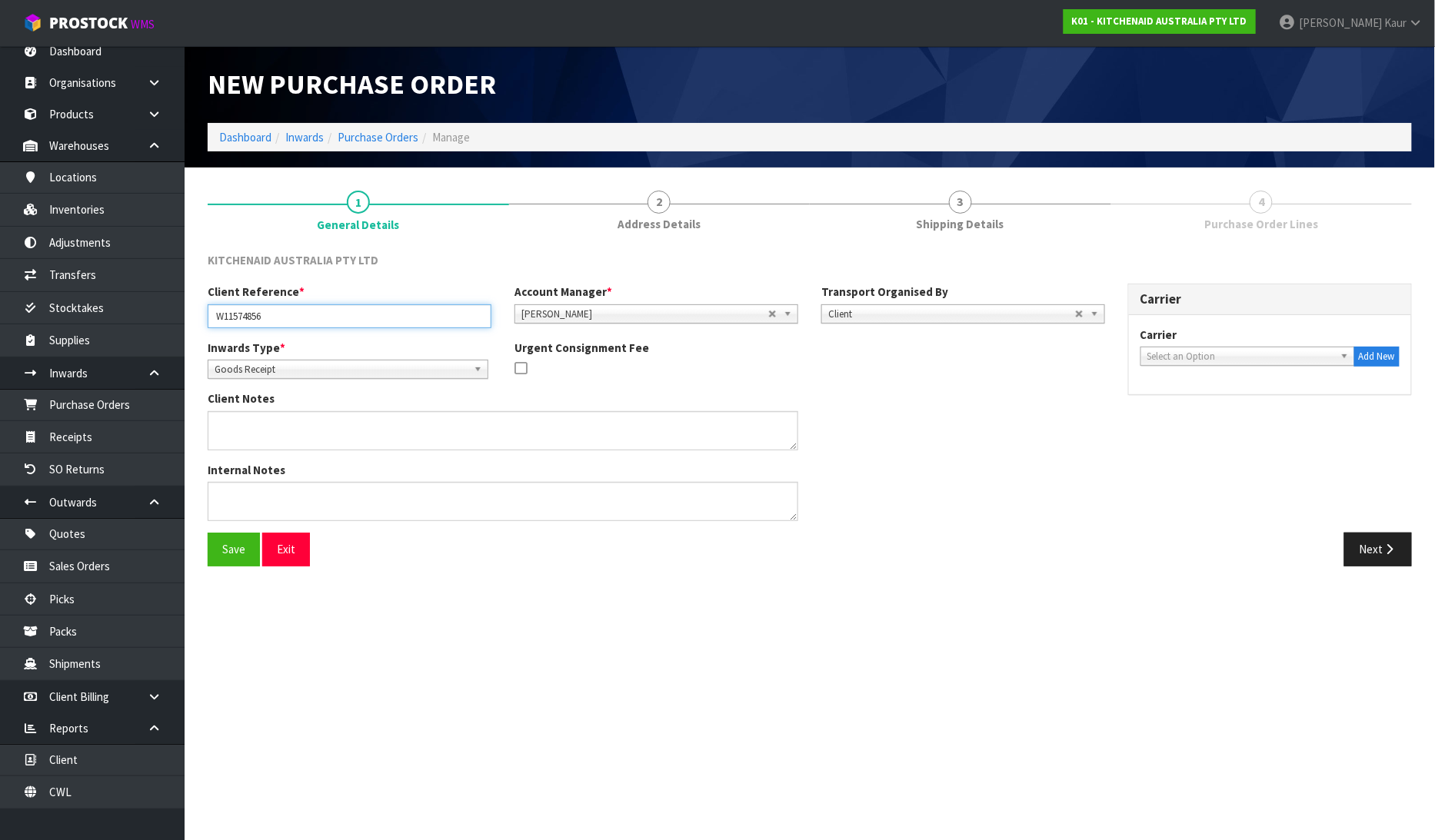
click at [288, 318] on input "W11574856" at bounding box center [349, 316] width 284 height 24
type input "W11574856/KSM70 CARTONS"
click at [1394, 556] on button "Next" at bounding box center [1378, 549] width 68 height 33
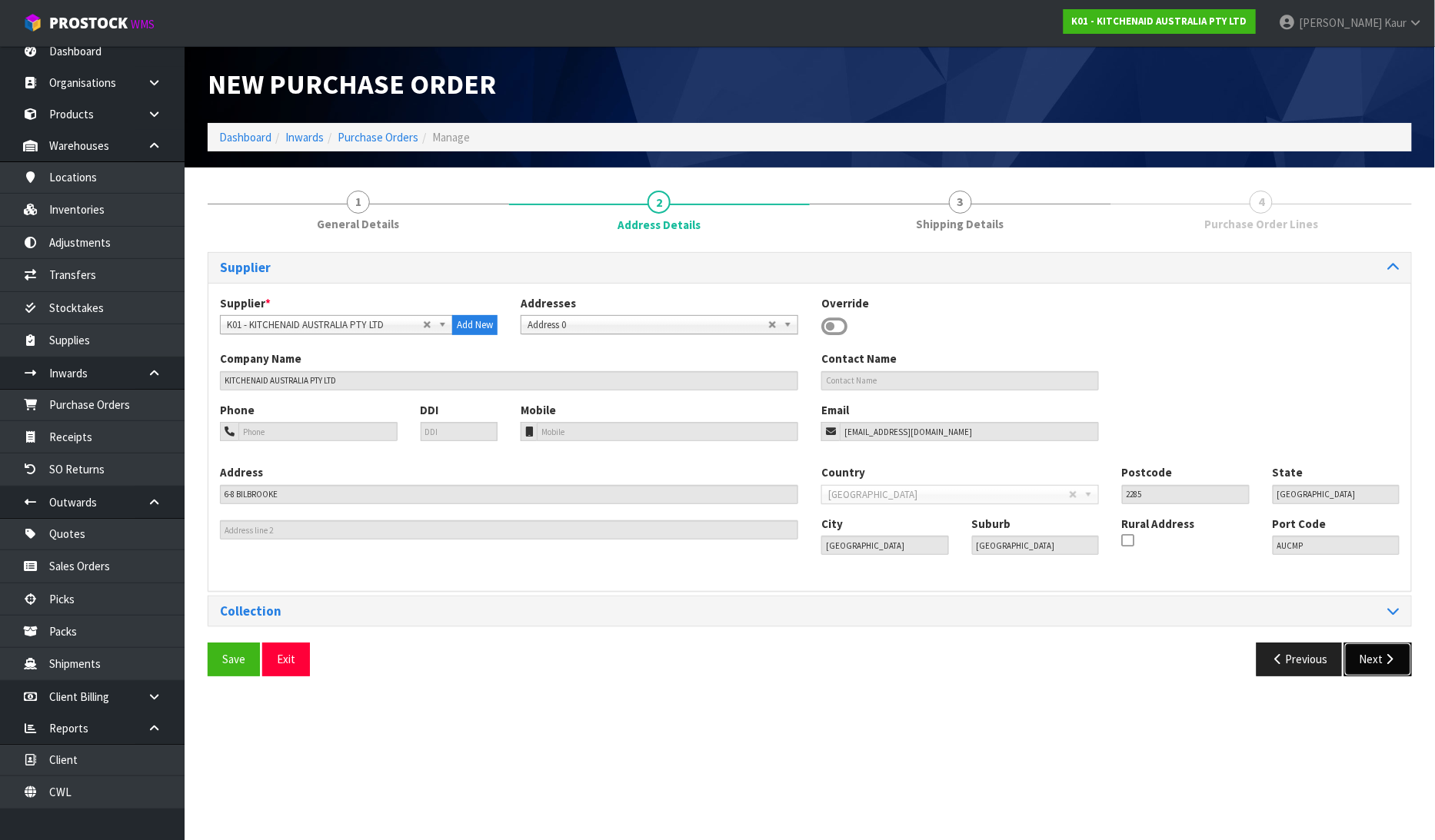
click at [1366, 664] on button "Next" at bounding box center [1378, 659] width 68 height 33
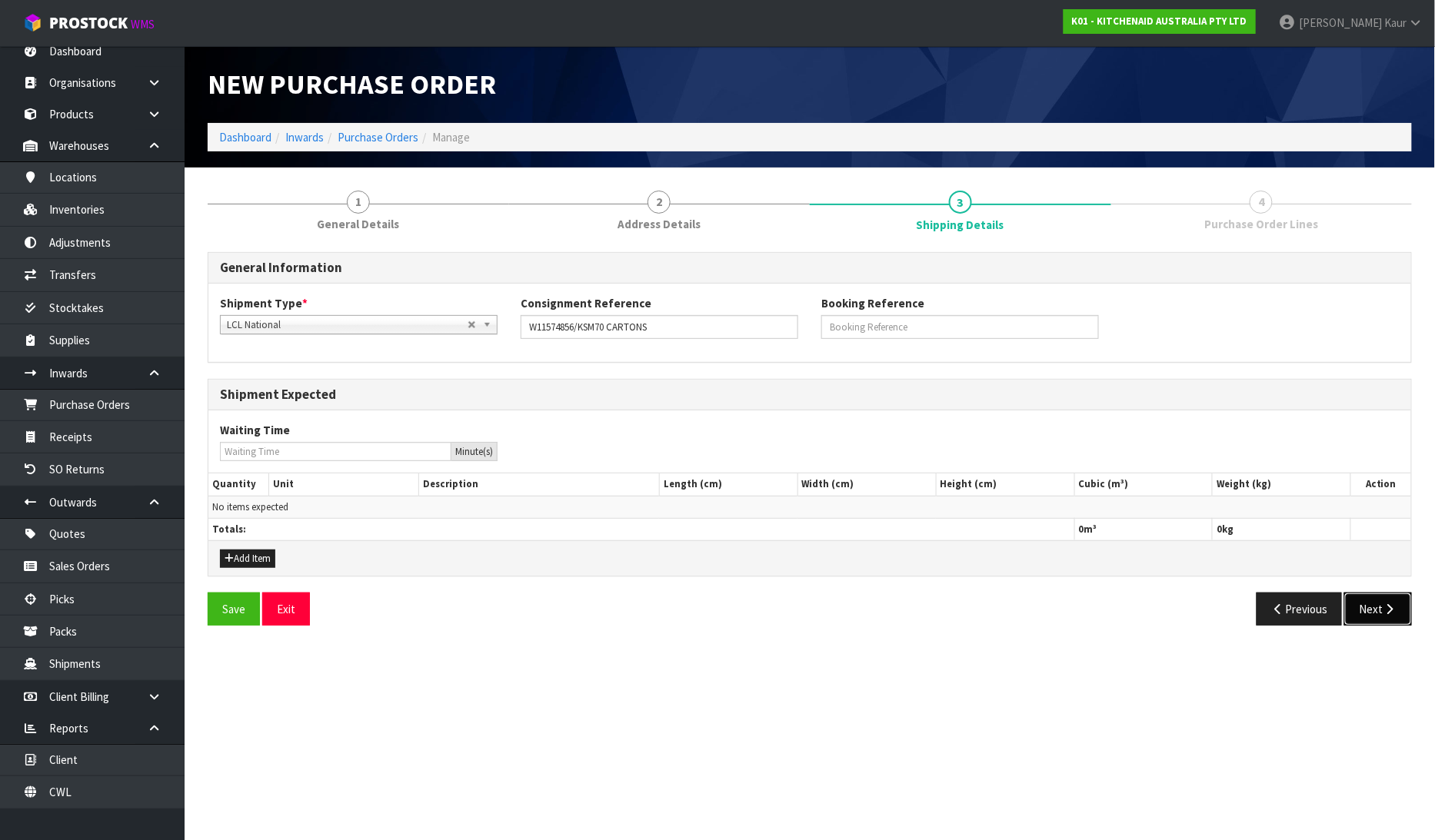
click at [1394, 616] on button "Next" at bounding box center [1378, 609] width 68 height 33
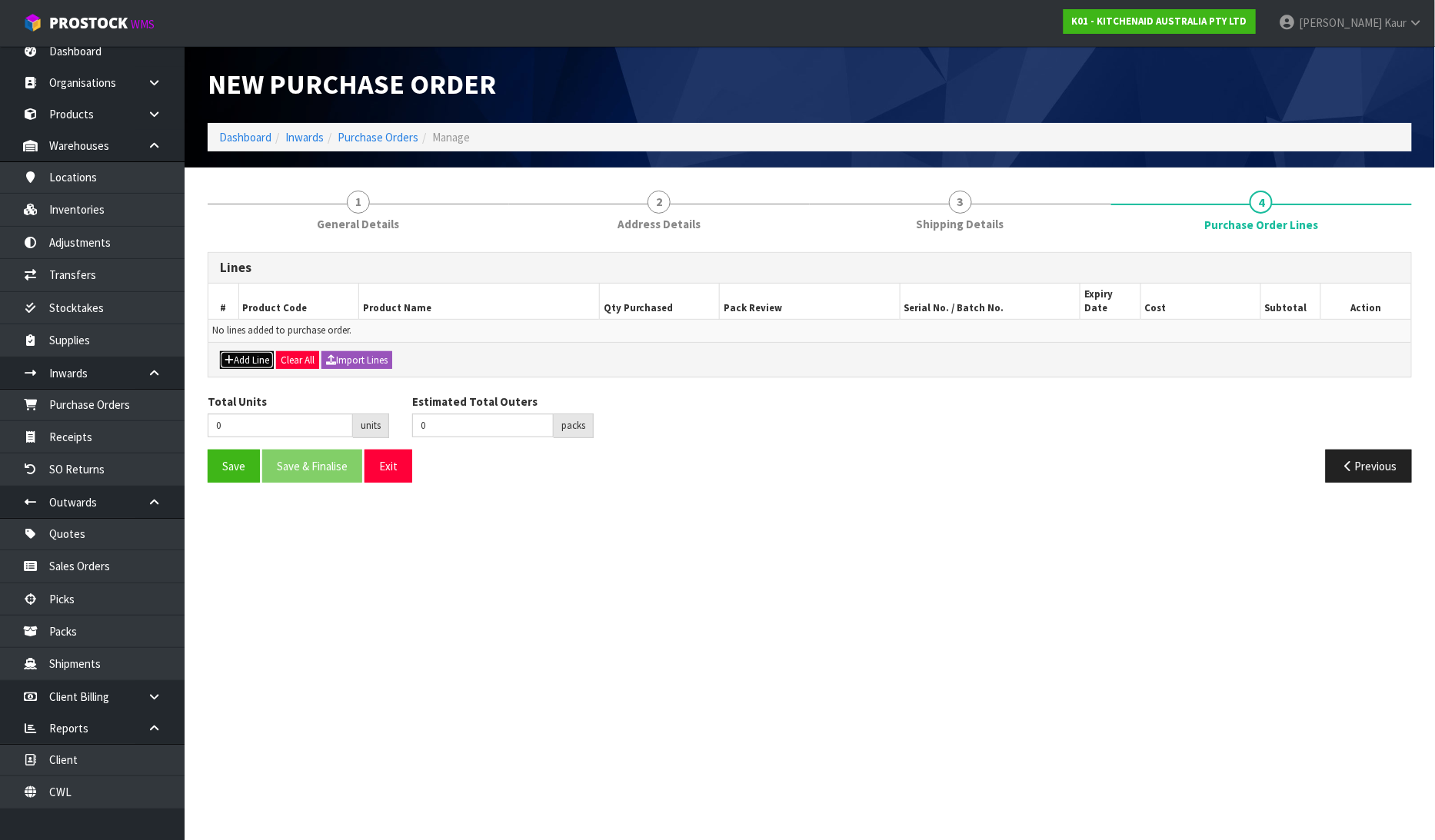
click at [235, 352] on button "Add Line" at bounding box center [247, 360] width 54 height 18
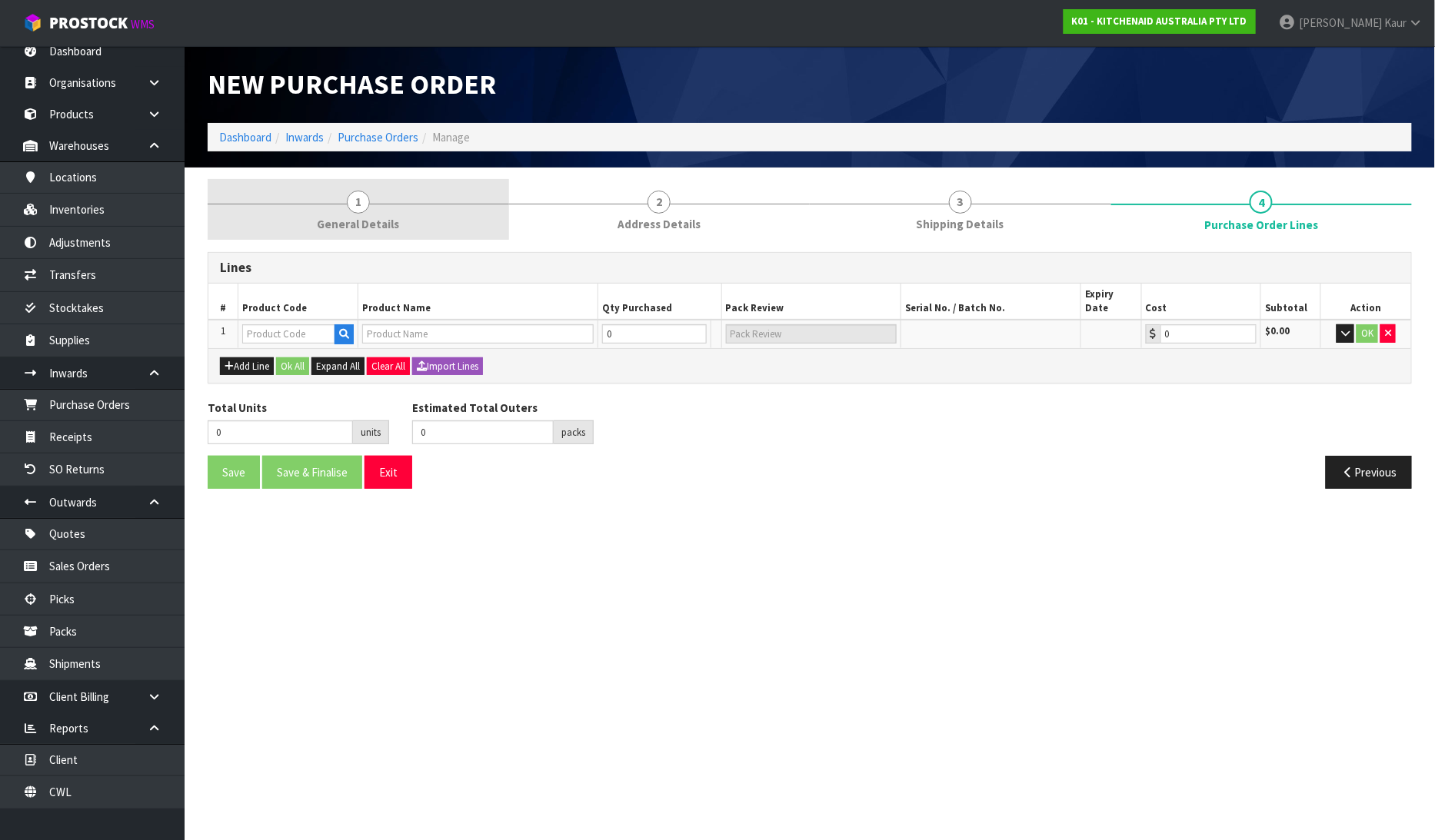
click at [351, 204] on span "1" at bounding box center [359, 203] width 23 height 23
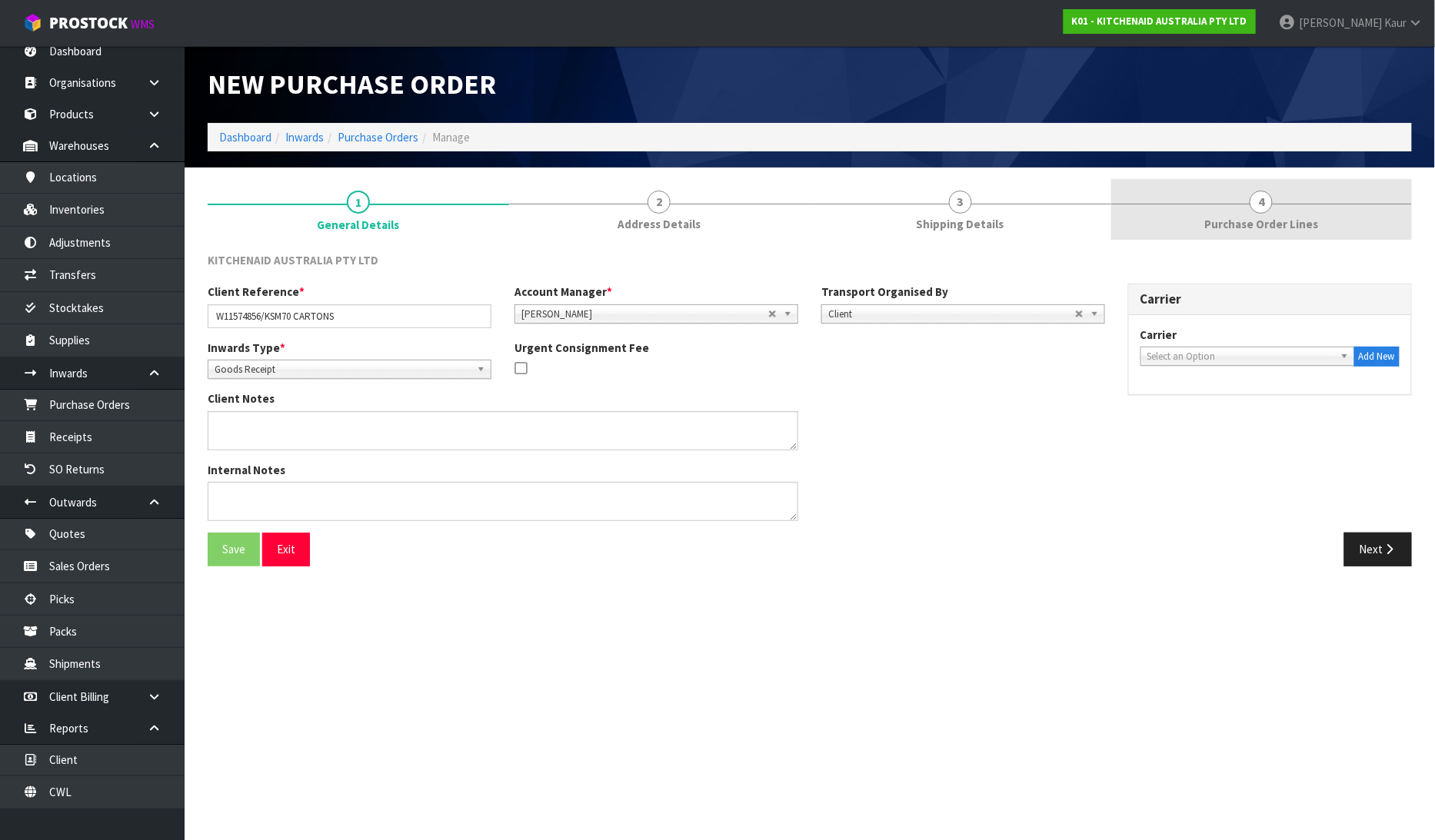
click at [1272, 212] on link "4 Purchase Order Lines" at bounding box center [1261, 209] width 301 height 61
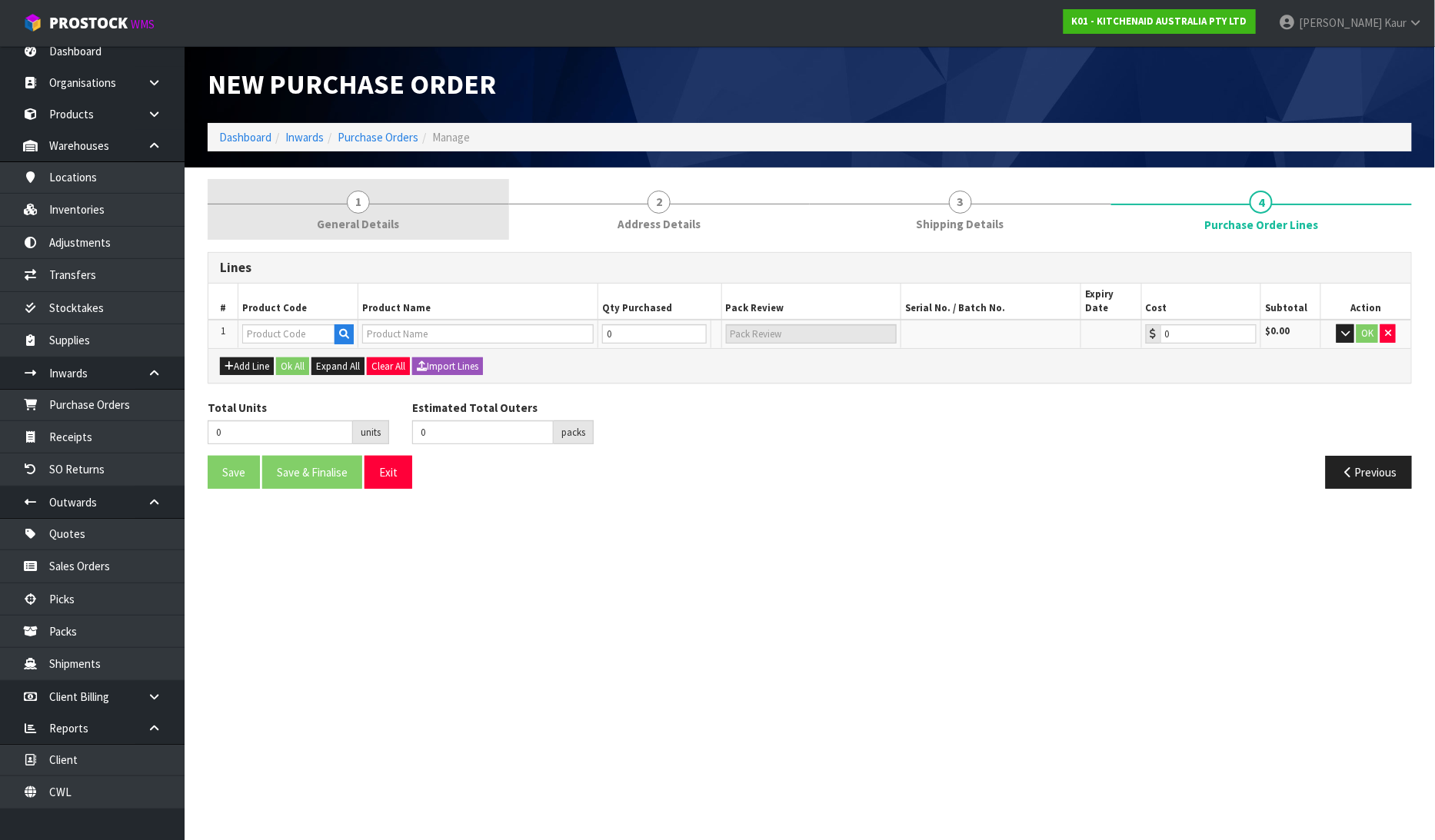
click at [393, 207] on link "1 General Details" at bounding box center [358, 209] width 301 height 61
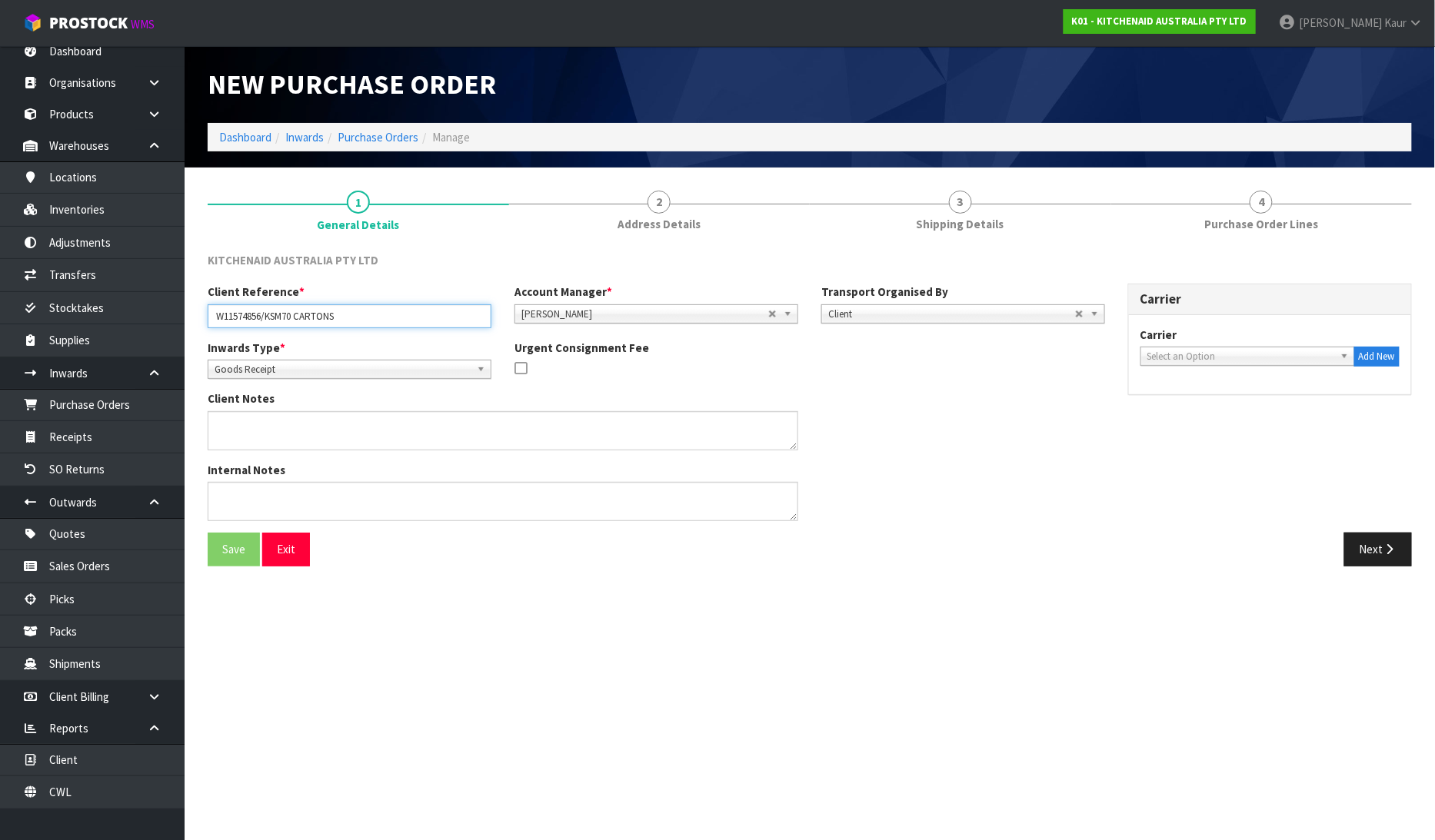
drag, startPoint x: 264, startPoint y: 315, endPoint x: 200, endPoint y: 315, distance: 64.0
click at [200, 315] on div "Client Reference * W11574856/KSM70 CARTONS" at bounding box center [349, 306] width 307 height 44
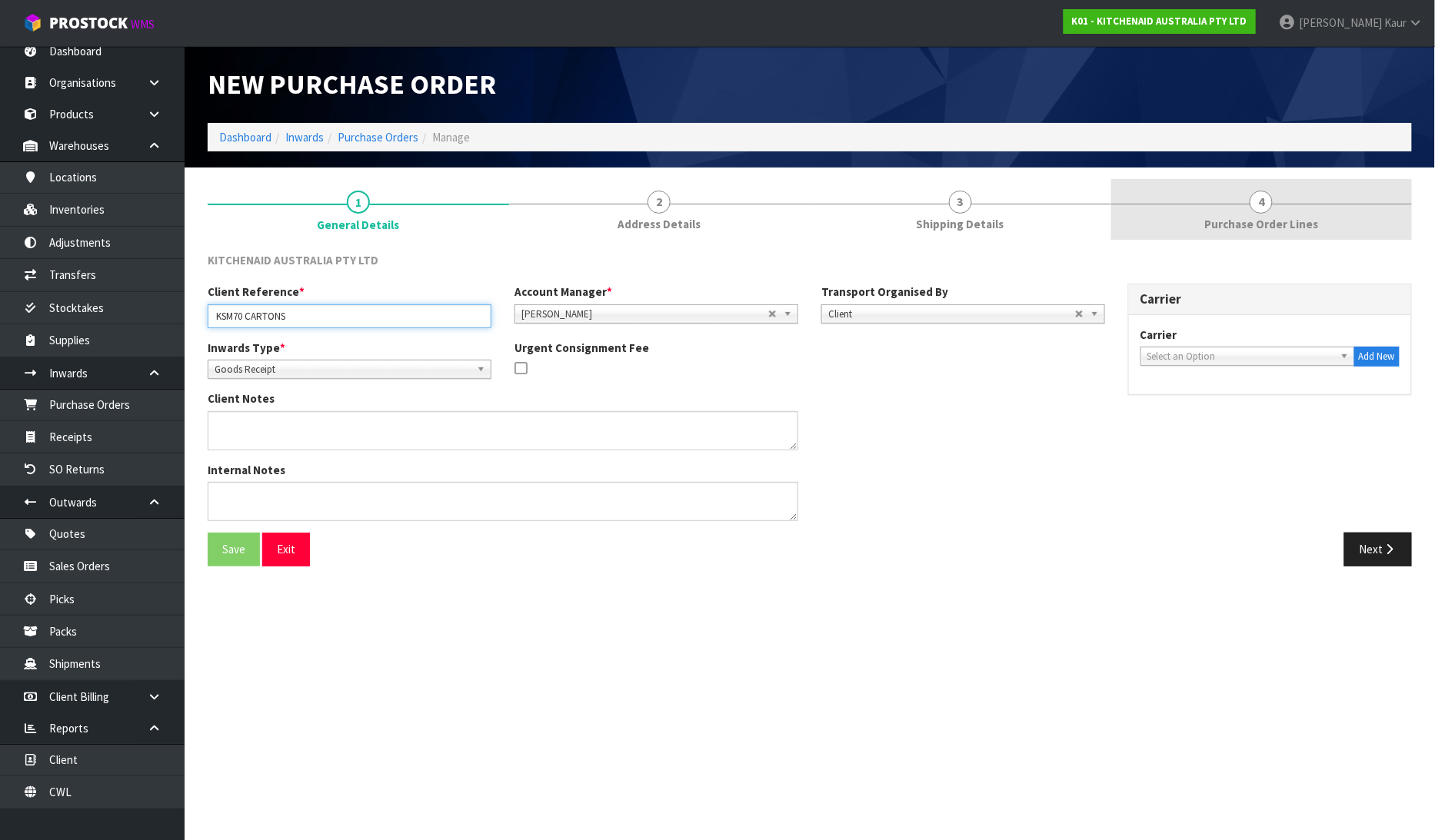
type input "KSM70 CARTONS"
click at [1287, 222] on span "Purchase Order Lines" at bounding box center [1261, 224] width 114 height 16
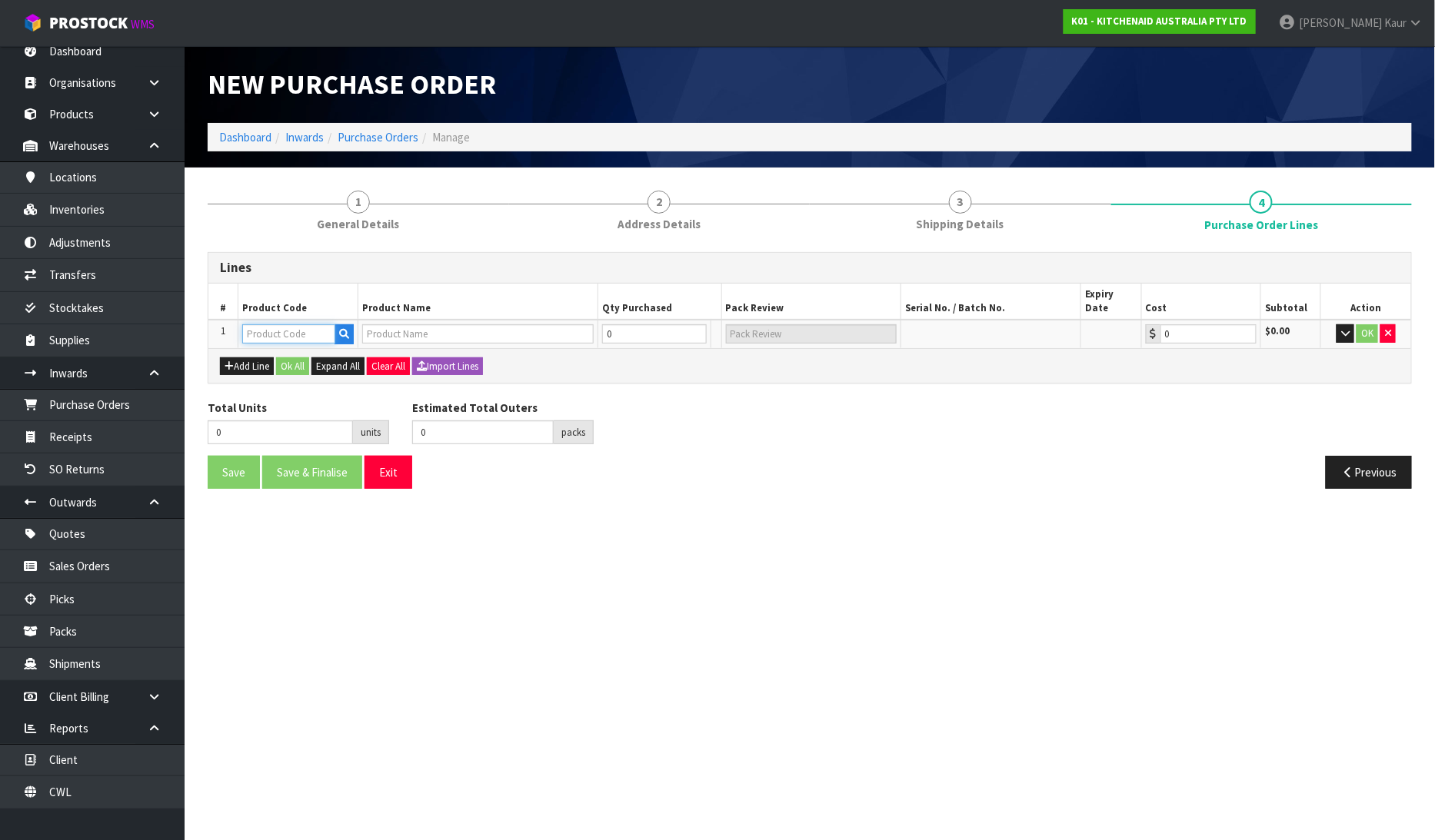
click at [268, 324] on input "text" at bounding box center [288, 334] width 93 height 19
drag, startPoint x: 305, startPoint y: 317, endPoint x: 244, endPoint y: 324, distance: 61.4
click at [244, 324] on input "W11542702" at bounding box center [288, 334] width 93 height 19
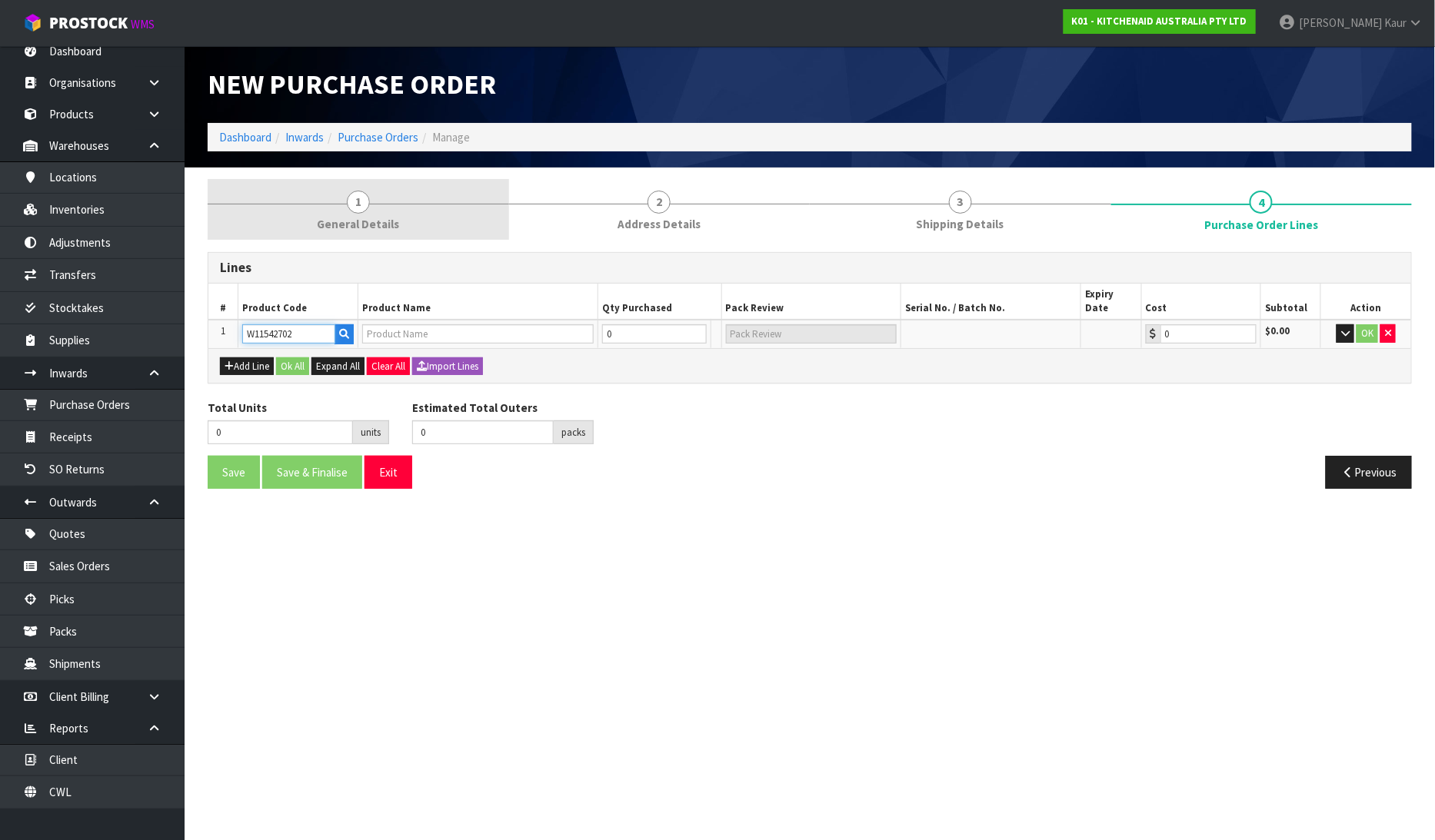
type input "W11542702"
click at [359, 203] on span "1" at bounding box center [359, 203] width 23 height 23
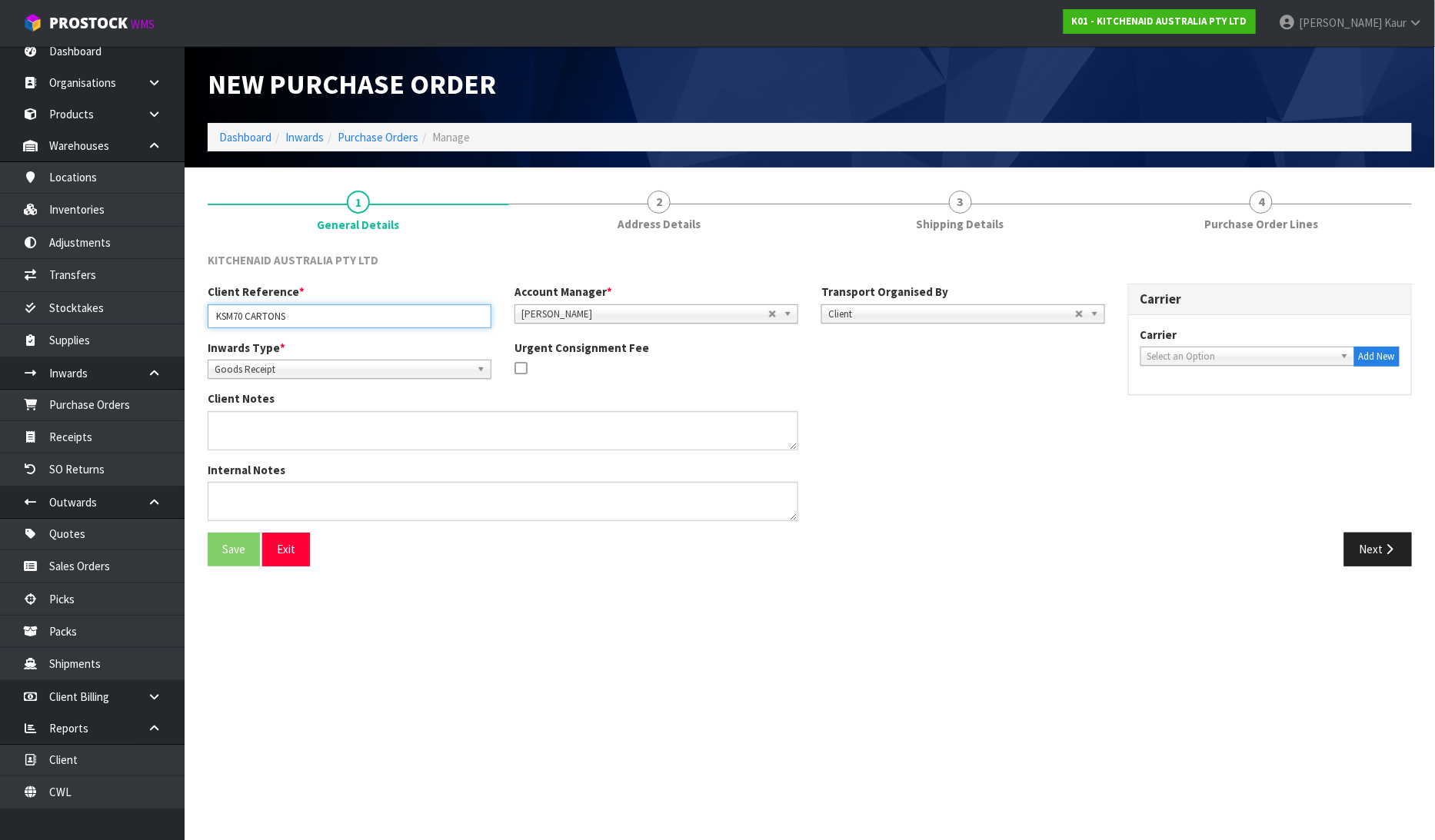
click at [215, 312] on input "KSM70 CARTONS" at bounding box center [349, 316] width 284 height 24
paste input "W11542702"
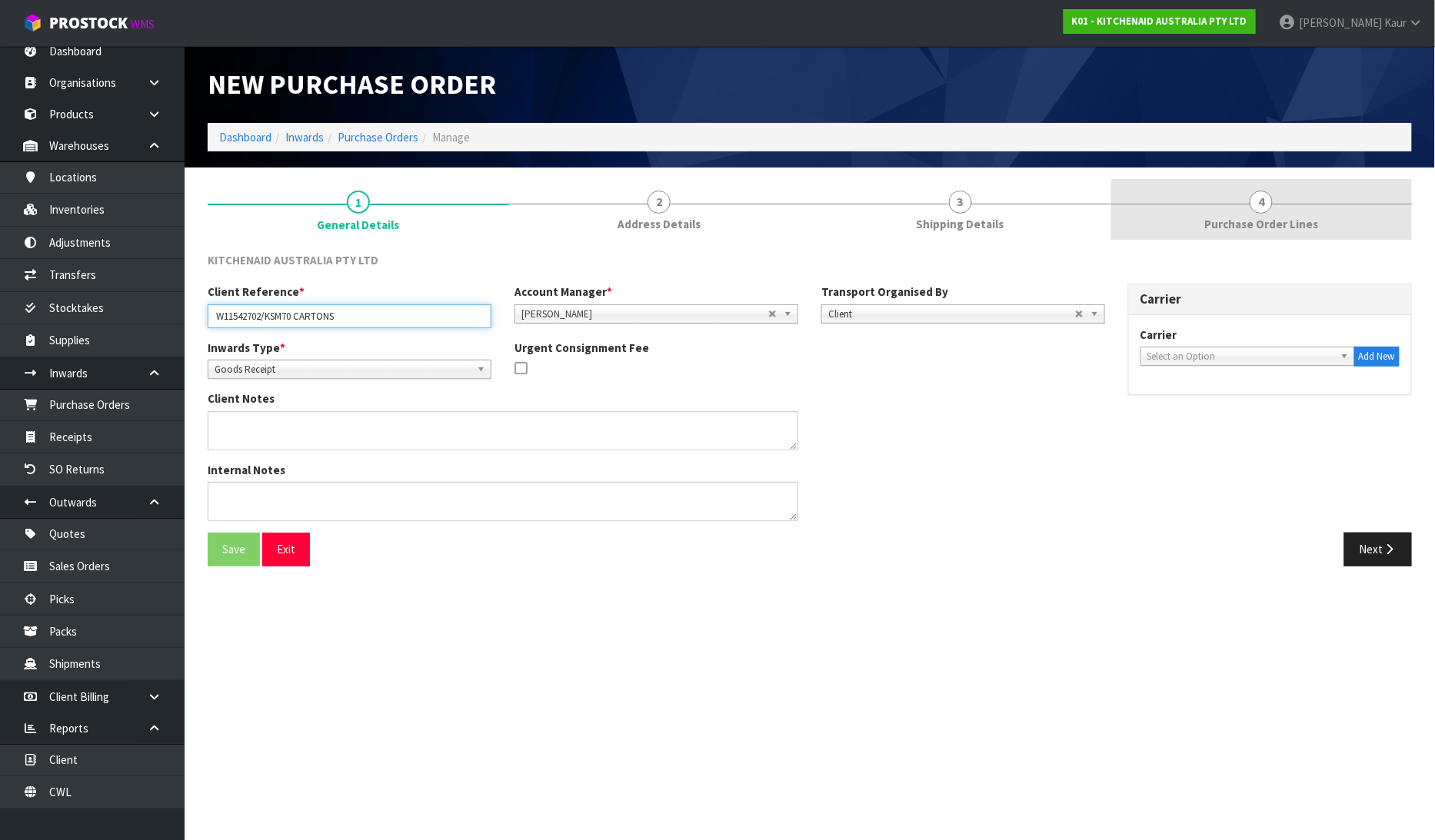
type input "W11542702/KSM70 CARTONS"
click at [1215, 218] on span "Purchase Order Lines" at bounding box center [1261, 224] width 114 height 16
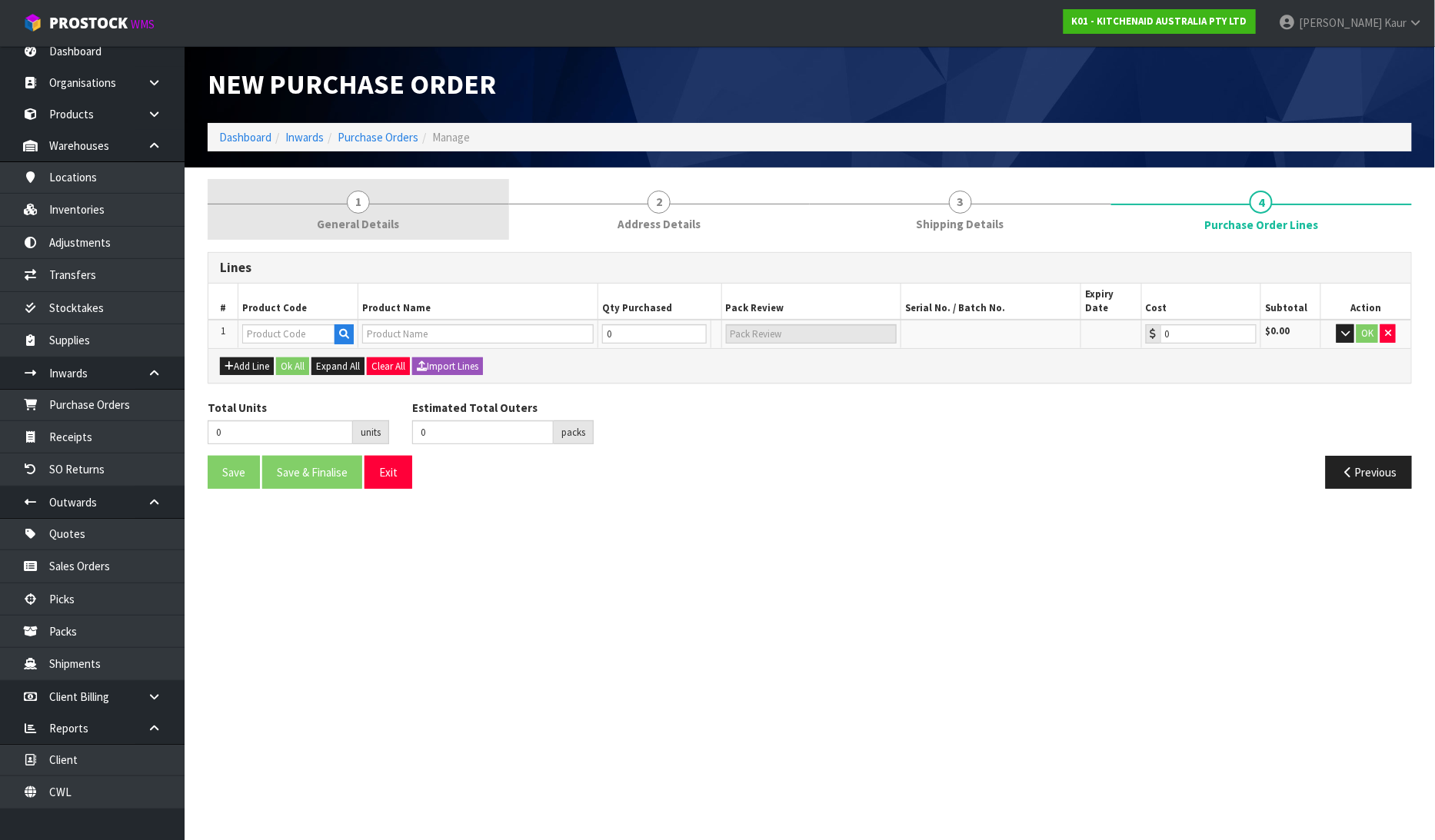
click at [348, 230] on span "General Details" at bounding box center [358, 224] width 82 height 16
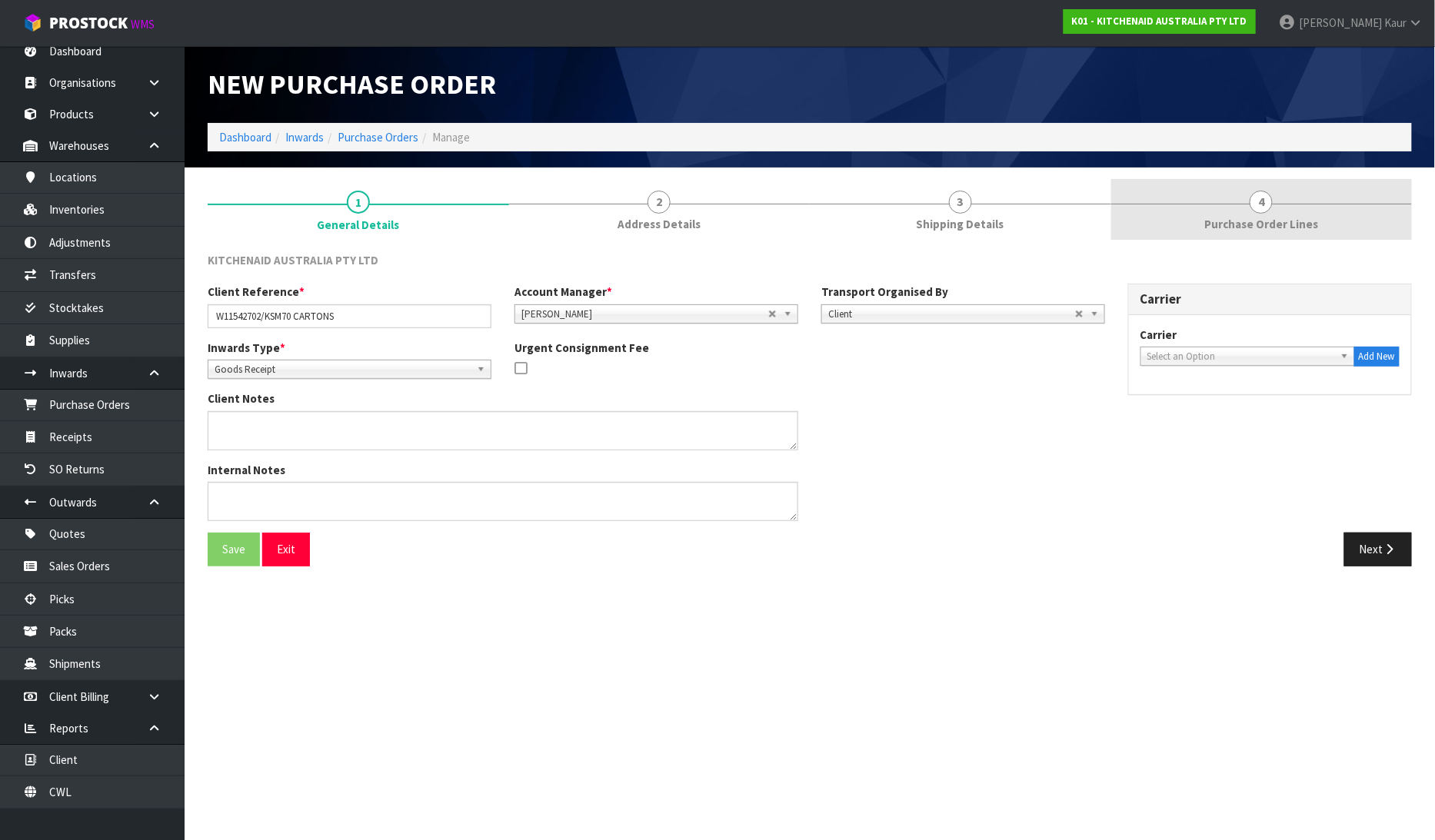
click at [1217, 217] on span "Purchase Order Lines" at bounding box center [1261, 224] width 114 height 16
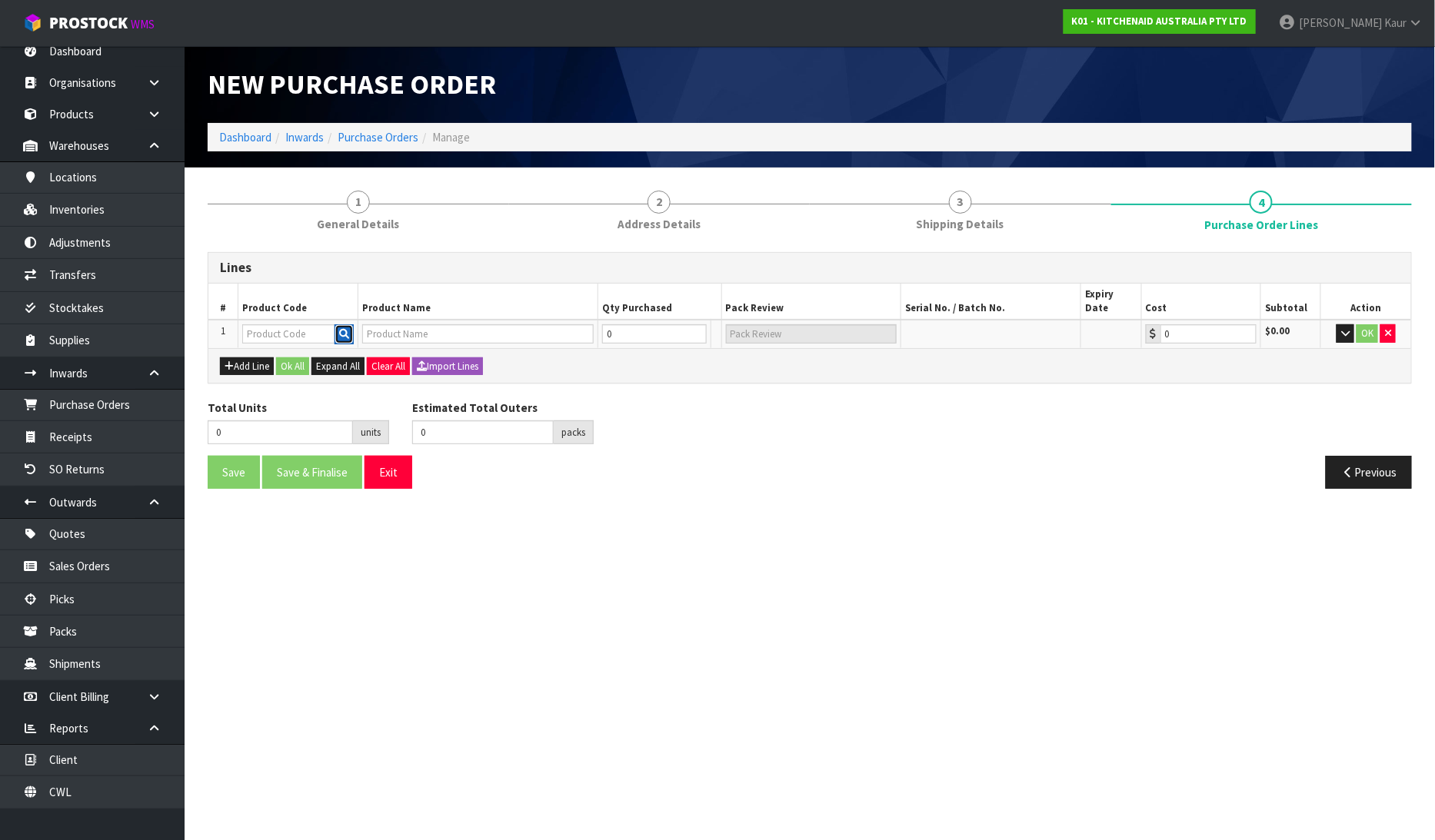
click at [344, 329] on icon "button" at bounding box center [344, 334] width 10 height 10
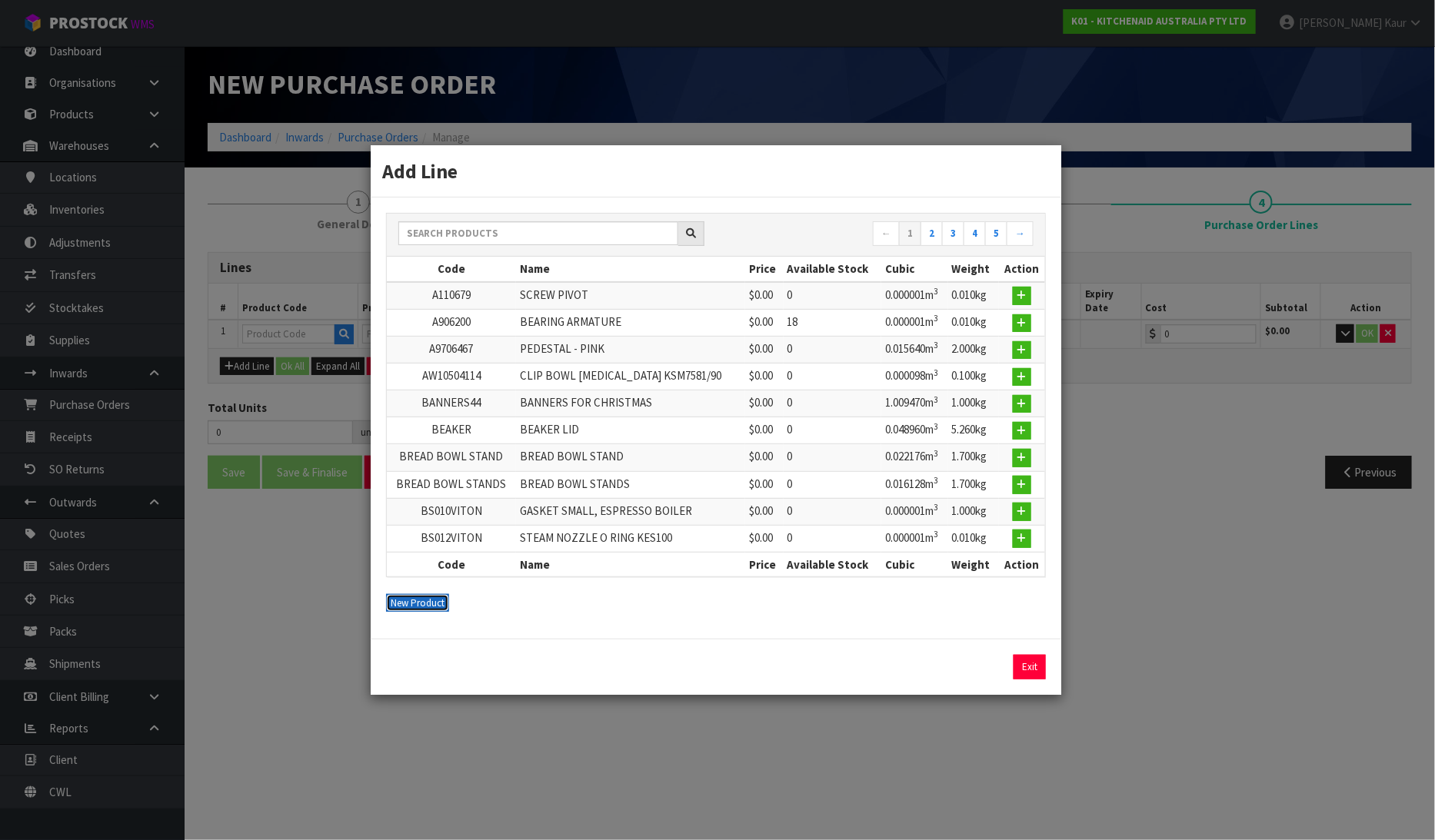
click at [402, 595] on button "New Product" at bounding box center [418, 603] width 63 height 18
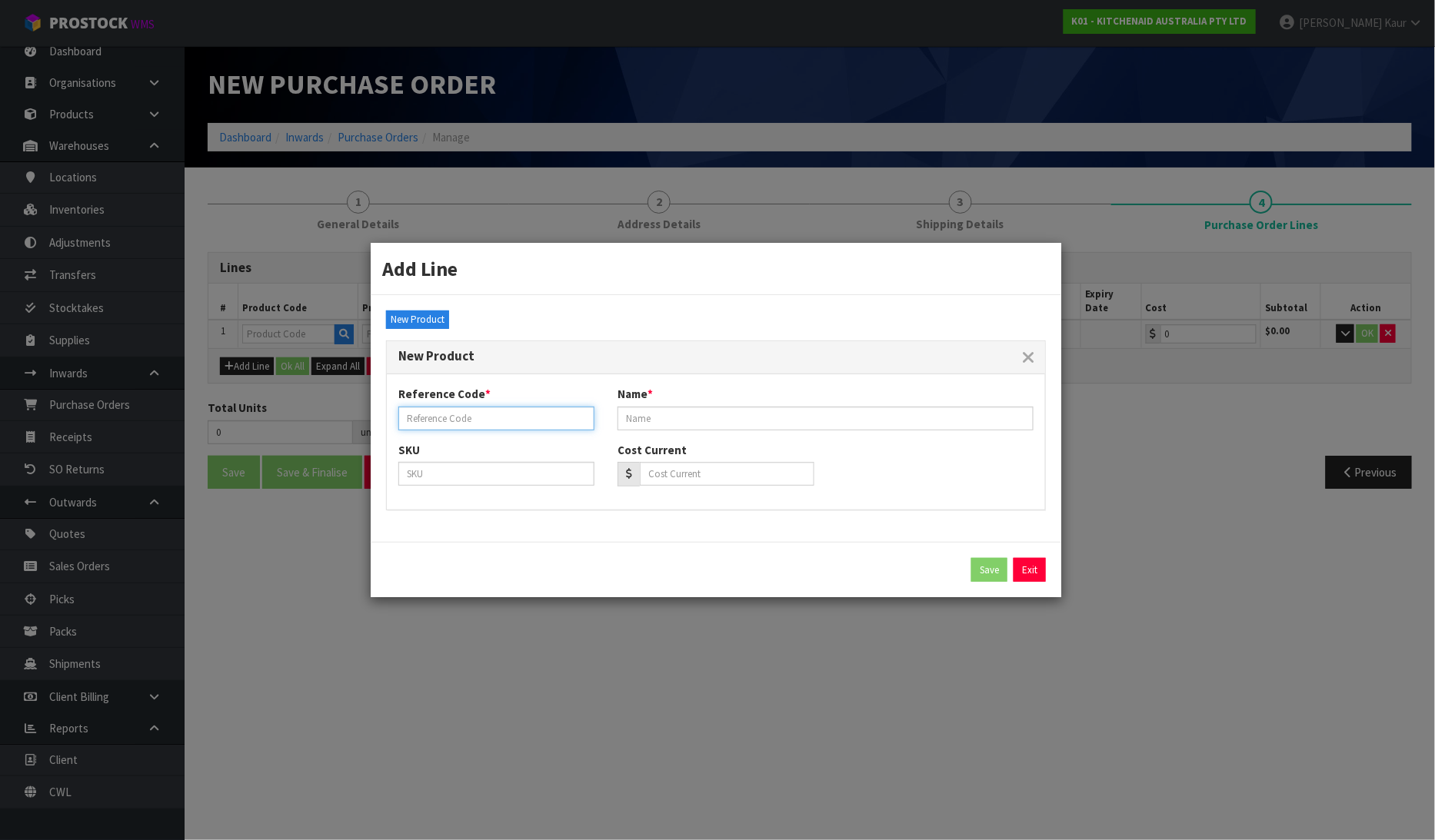
click at [439, 412] on input "text" at bounding box center [496, 419] width 196 height 24
paste input "W11542702"
type input "W11542702"
click at [711, 424] on input "text" at bounding box center [825, 419] width 416 height 24
type input "KSM70 REPACK CARTONS"
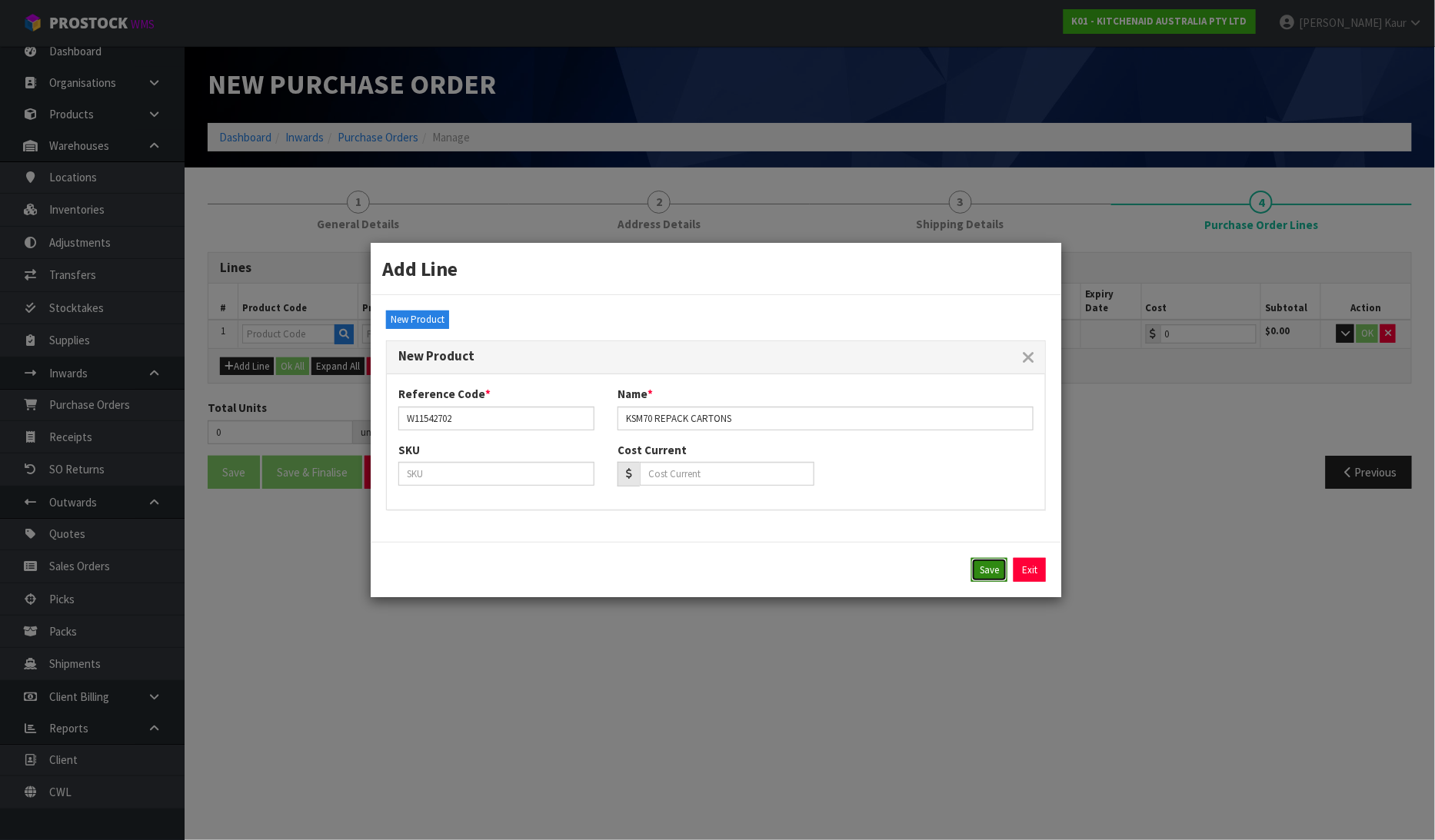
click at [981, 575] on button "Save" at bounding box center [989, 571] width 36 height 25
type input "W11542702"
type input "KSM70 REPACK CARTONS"
type input "0.00"
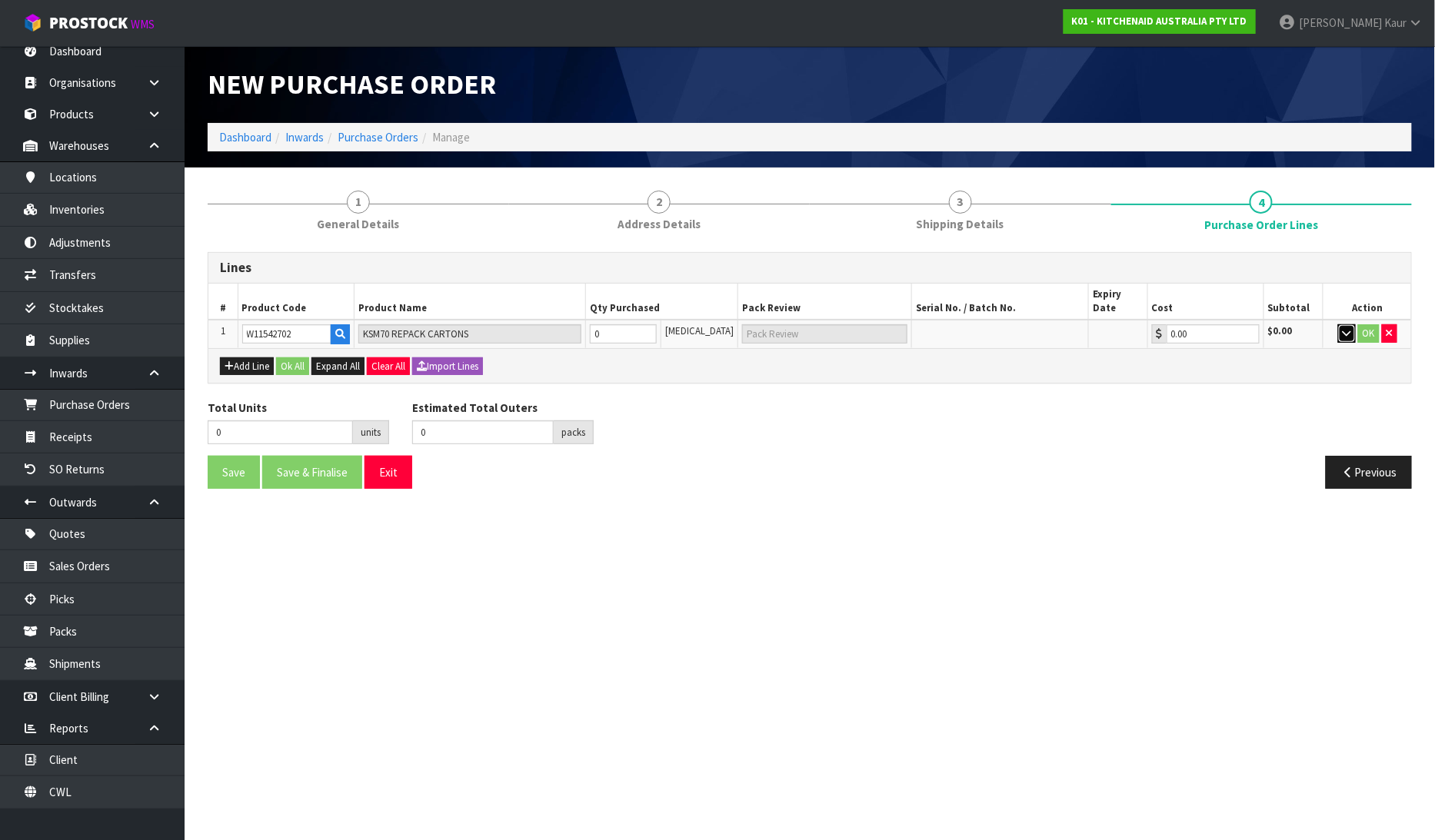
click at [1348, 328] on icon "button" at bounding box center [1347, 333] width 9 height 10
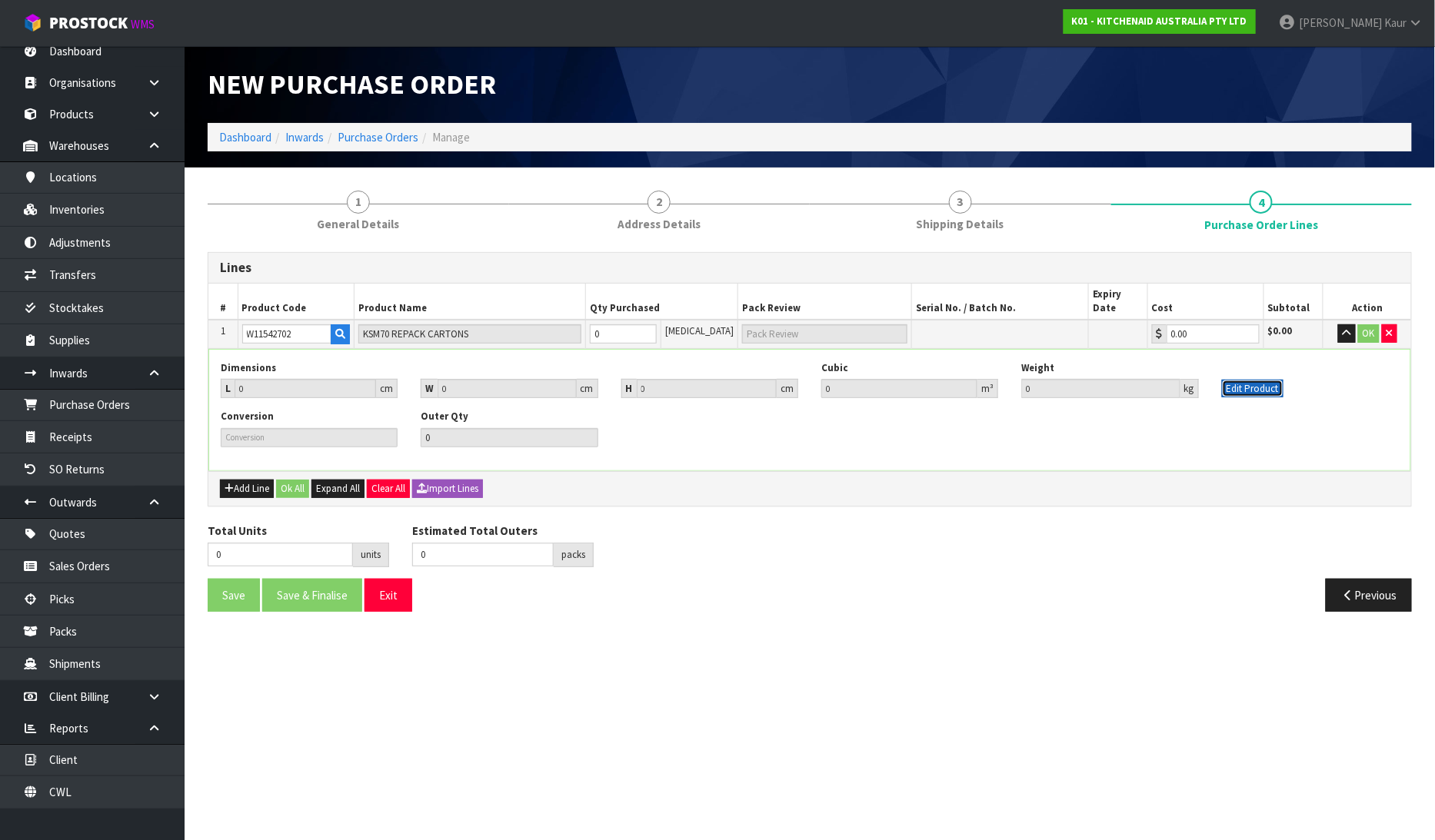
click at [1255, 379] on button "Edit Product" at bounding box center [1252, 388] width 61 height 18
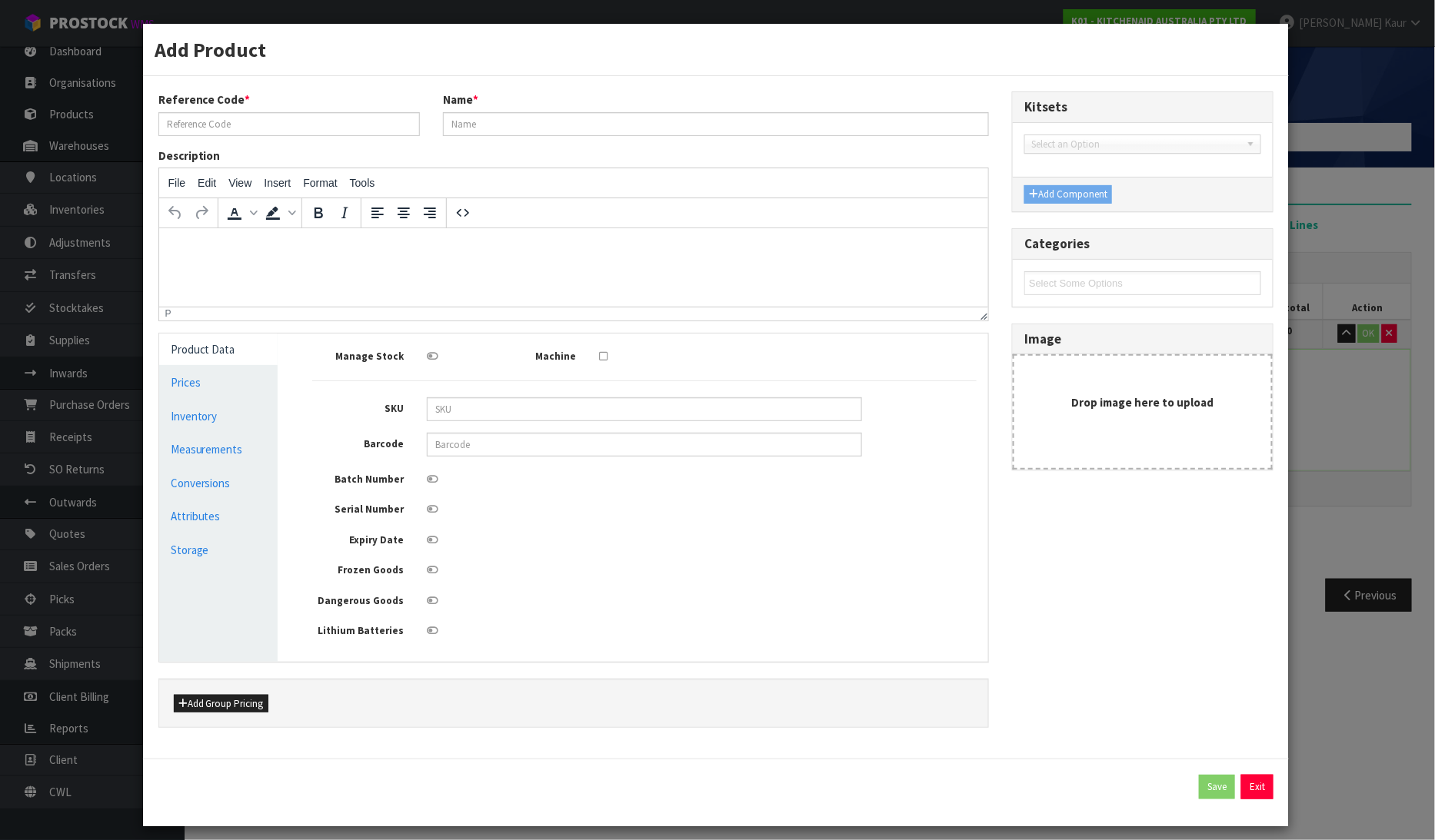
type input "W11542702"
type input "KSM70 REPACK CARTONS"
type input "0"
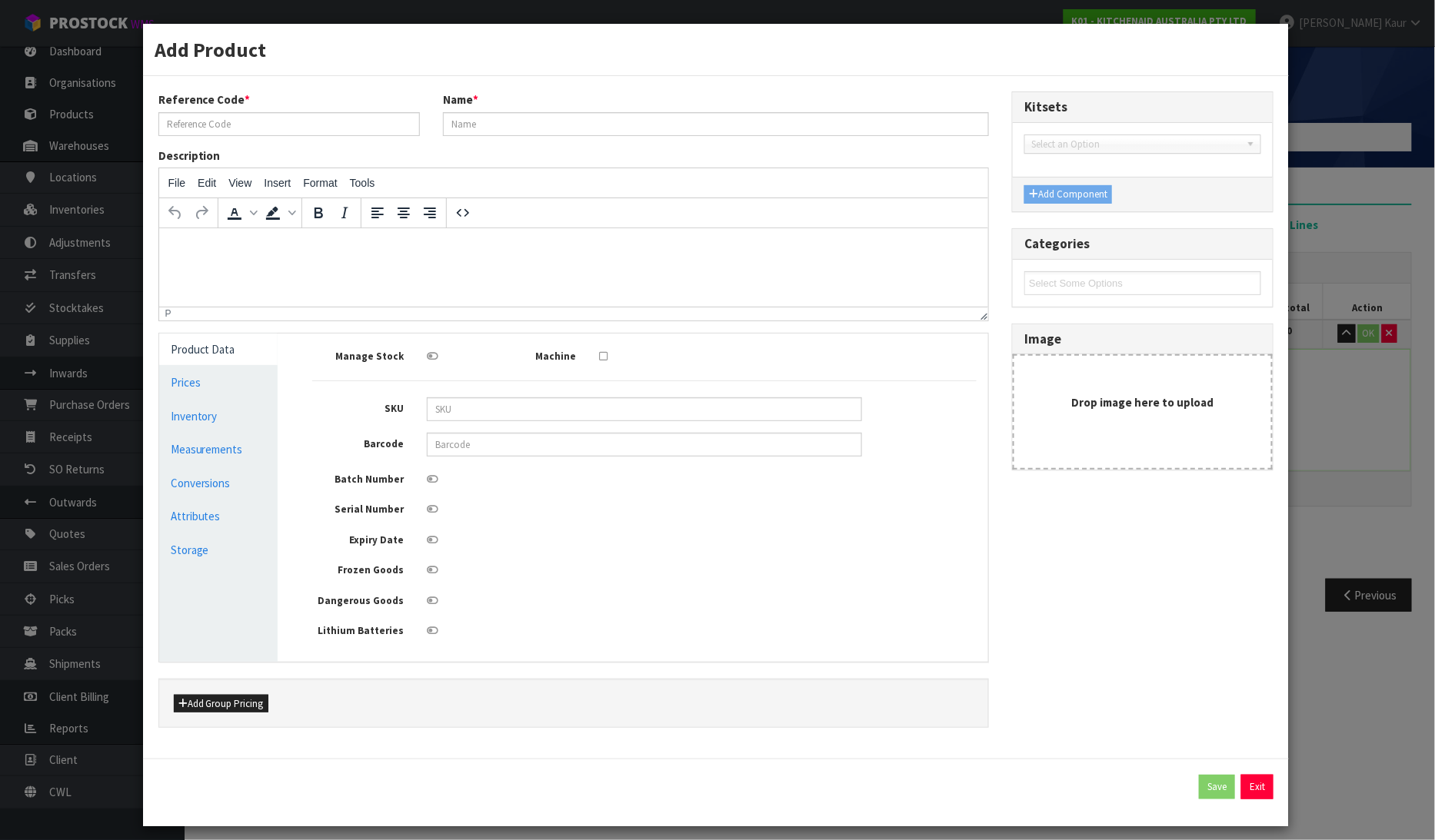
type input "0"
click at [222, 457] on link "Measurements" at bounding box center [219, 449] width 120 height 32
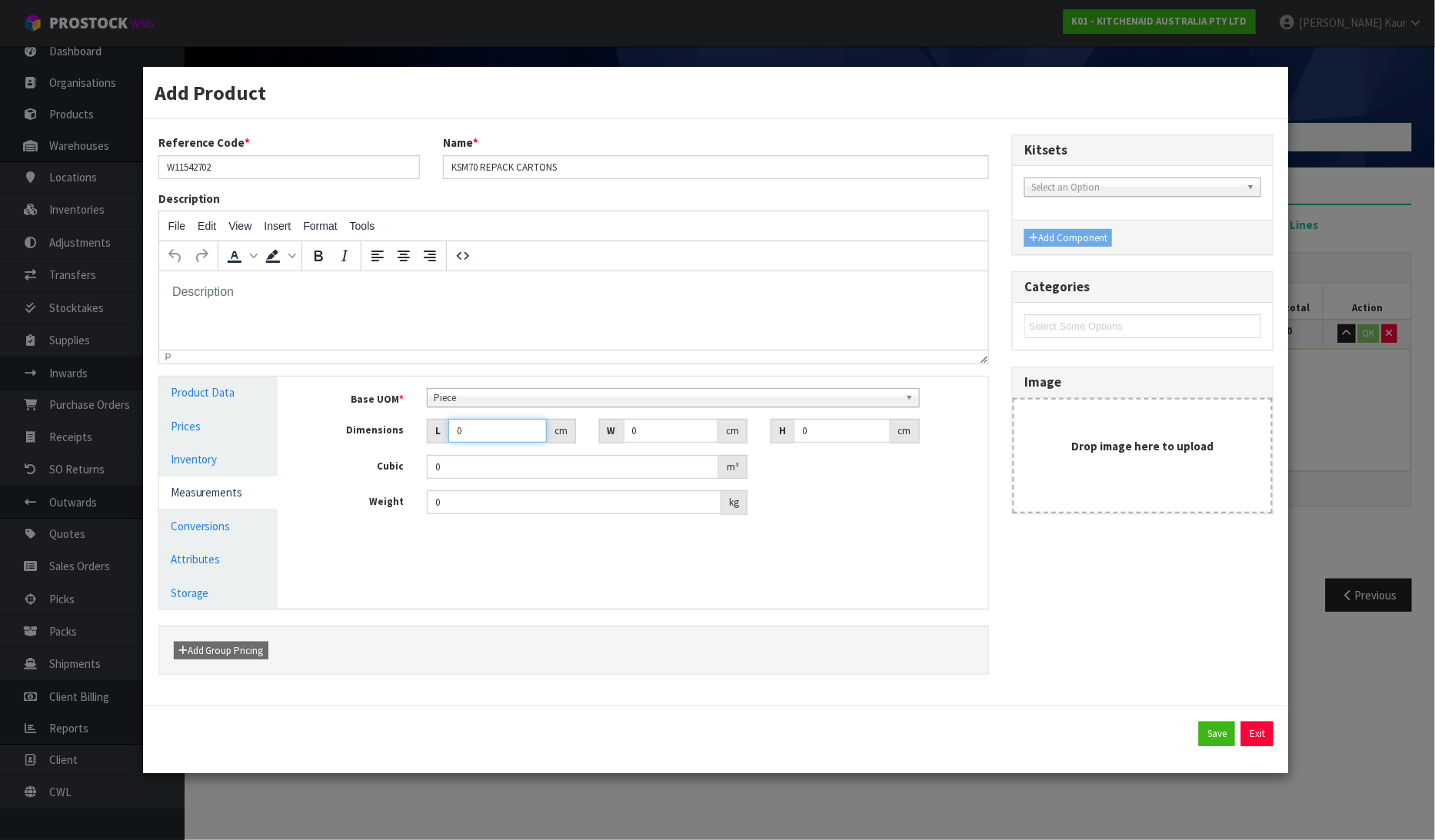
drag, startPoint x: 472, startPoint y: 427, endPoint x: 452, endPoint y: 427, distance: 20.0
click at [452, 427] on input "0" at bounding box center [497, 430] width 98 height 24
type input "7"
type input "0.000001"
type input "76"
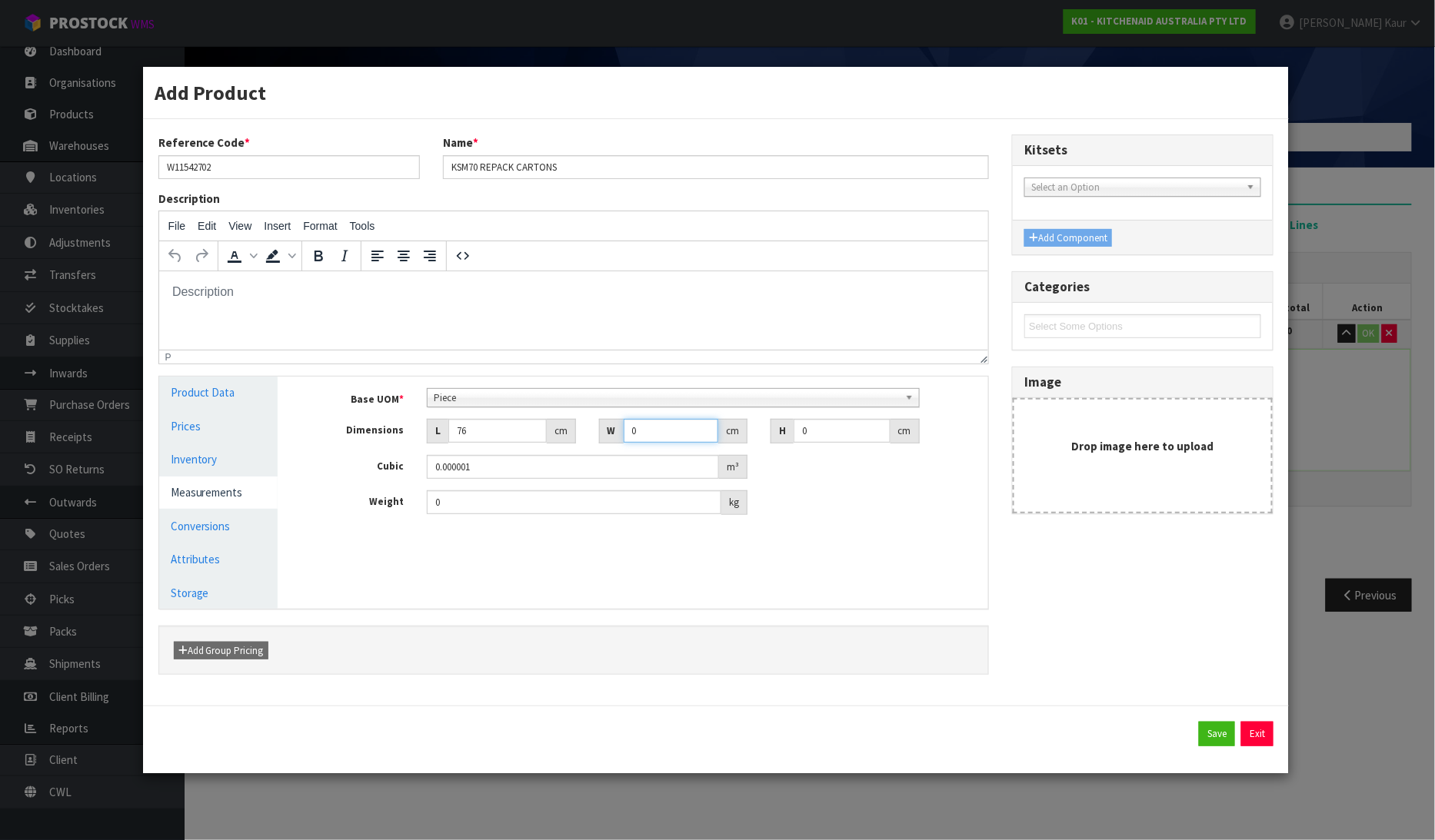
drag, startPoint x: 648, startPoint y: 426, endPoint x: 597, endPoint y: 435, distance: 51.8
click at [597, 435] on div "W 0 cm" at bounding box center [673, 431] width 171 height 25
type input "1"
drag, startPoint x: 827, startPoint y: 432, endPoint x: 785, endPoint y: 436, distance: 42.2
click at [785, 436] on div "H 0 cm" at bounding box center [844, 431] width 148 height 25
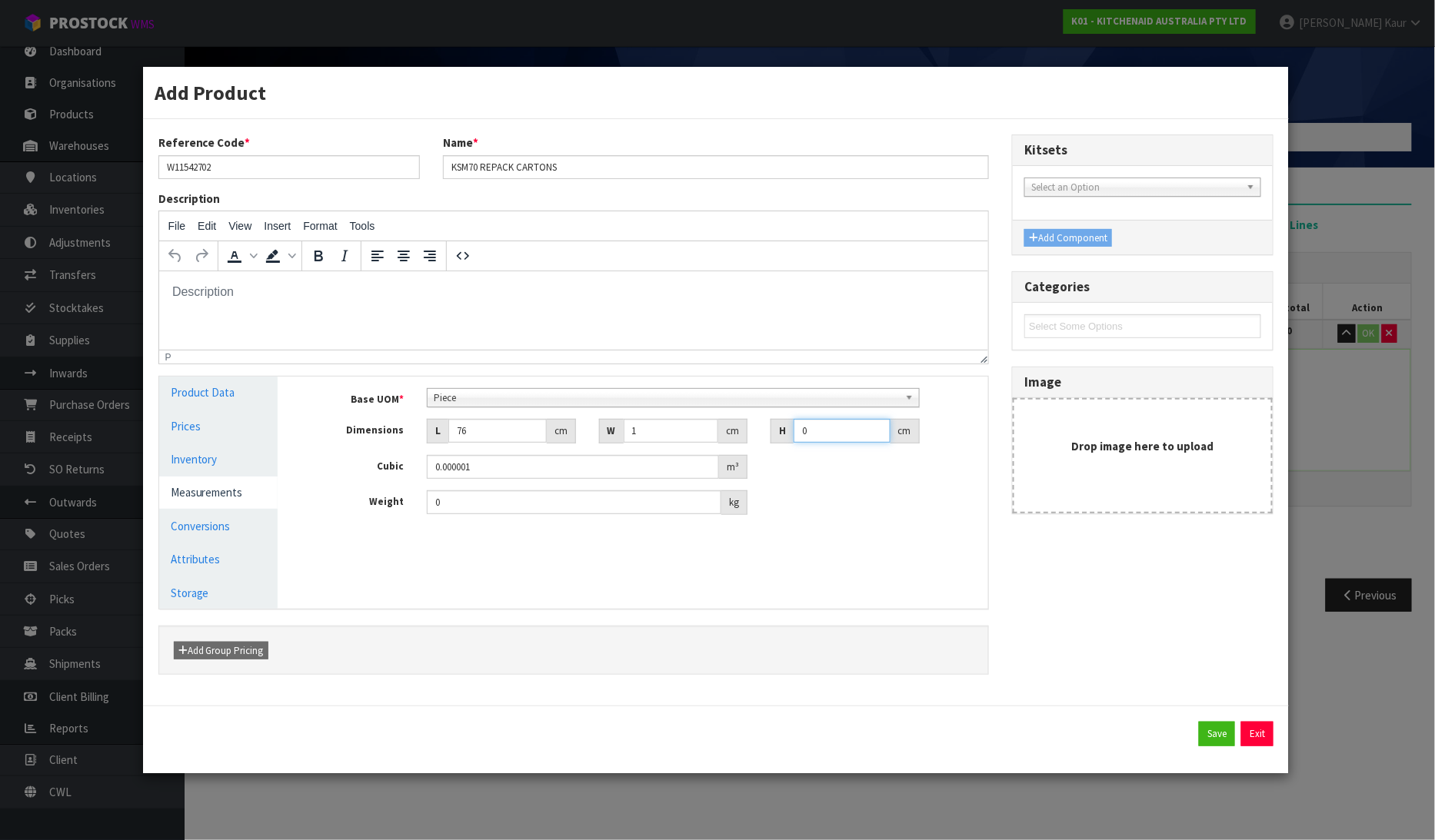
type input "8"
type input "0.000608"
type input "82"
type input "0.006232"
type input "82"
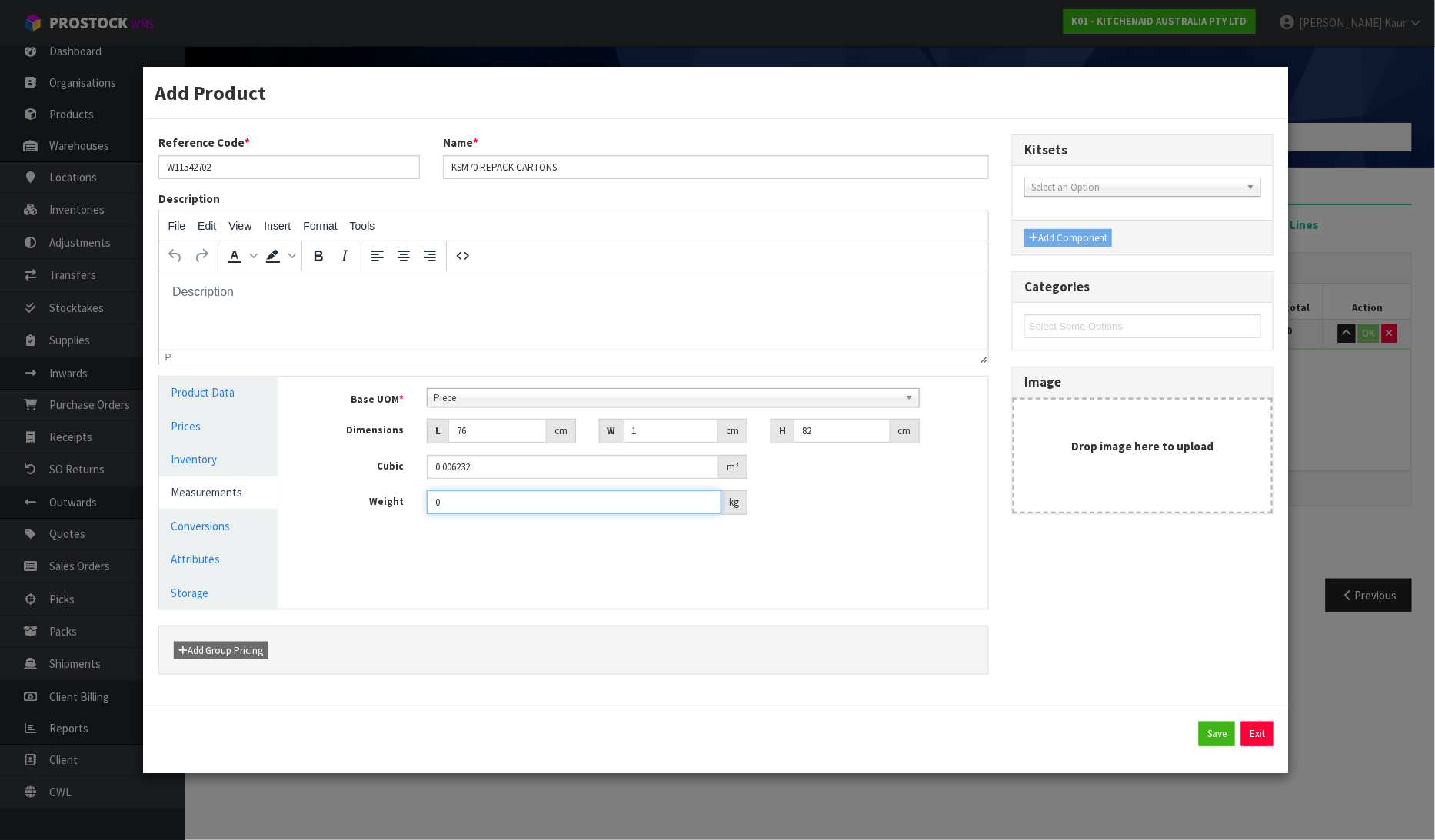
click at [454, 501] on input "0" at bounding box center [574, 502] width 294 height 24
type input "0.65"
click at [1210, 739] on button "Save" at bounding box center [1217, 734] width 36 height 25
type input "76"
type input "1"
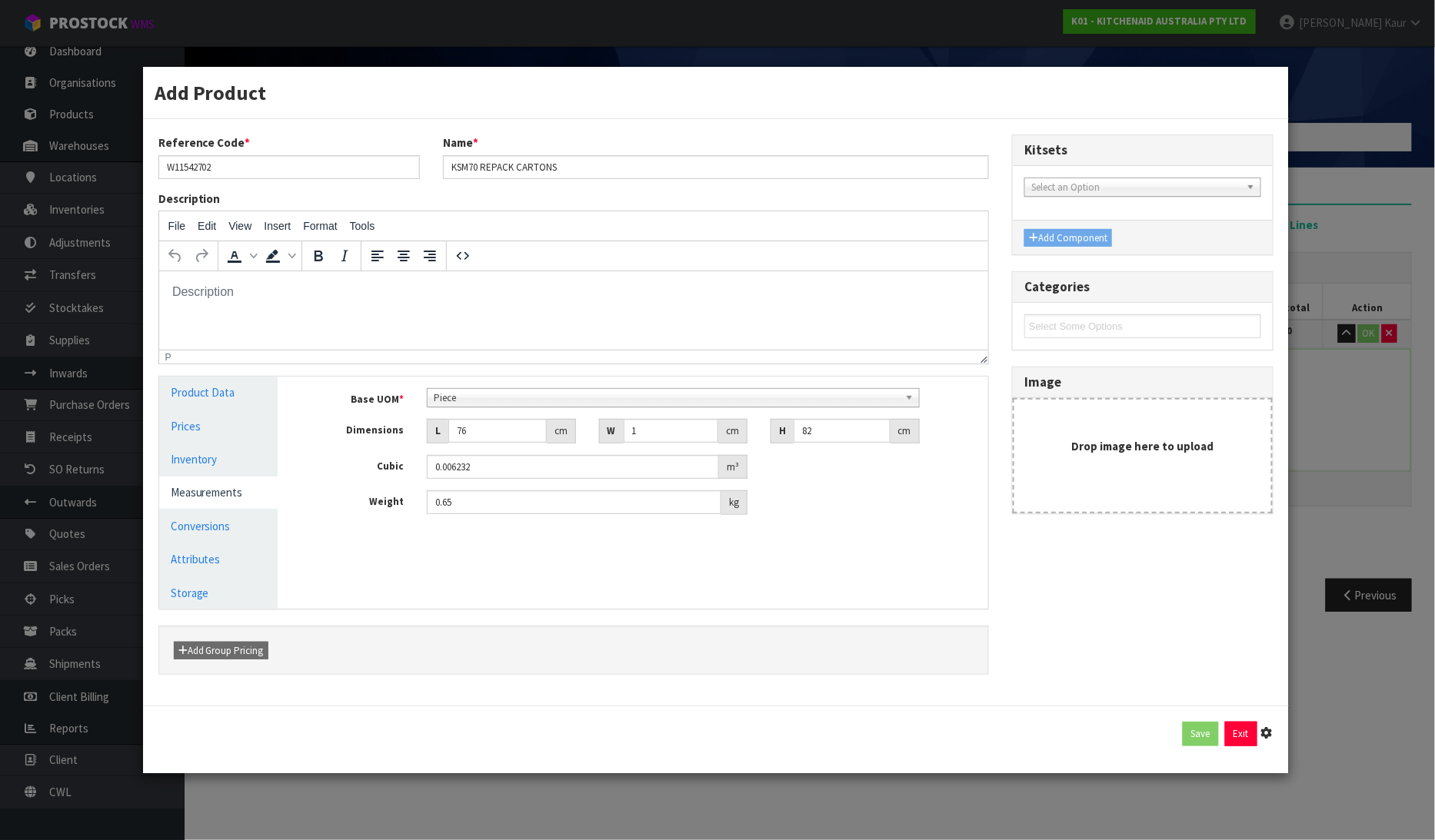
type input "82"
type input "0.006232"
type input "0.65"
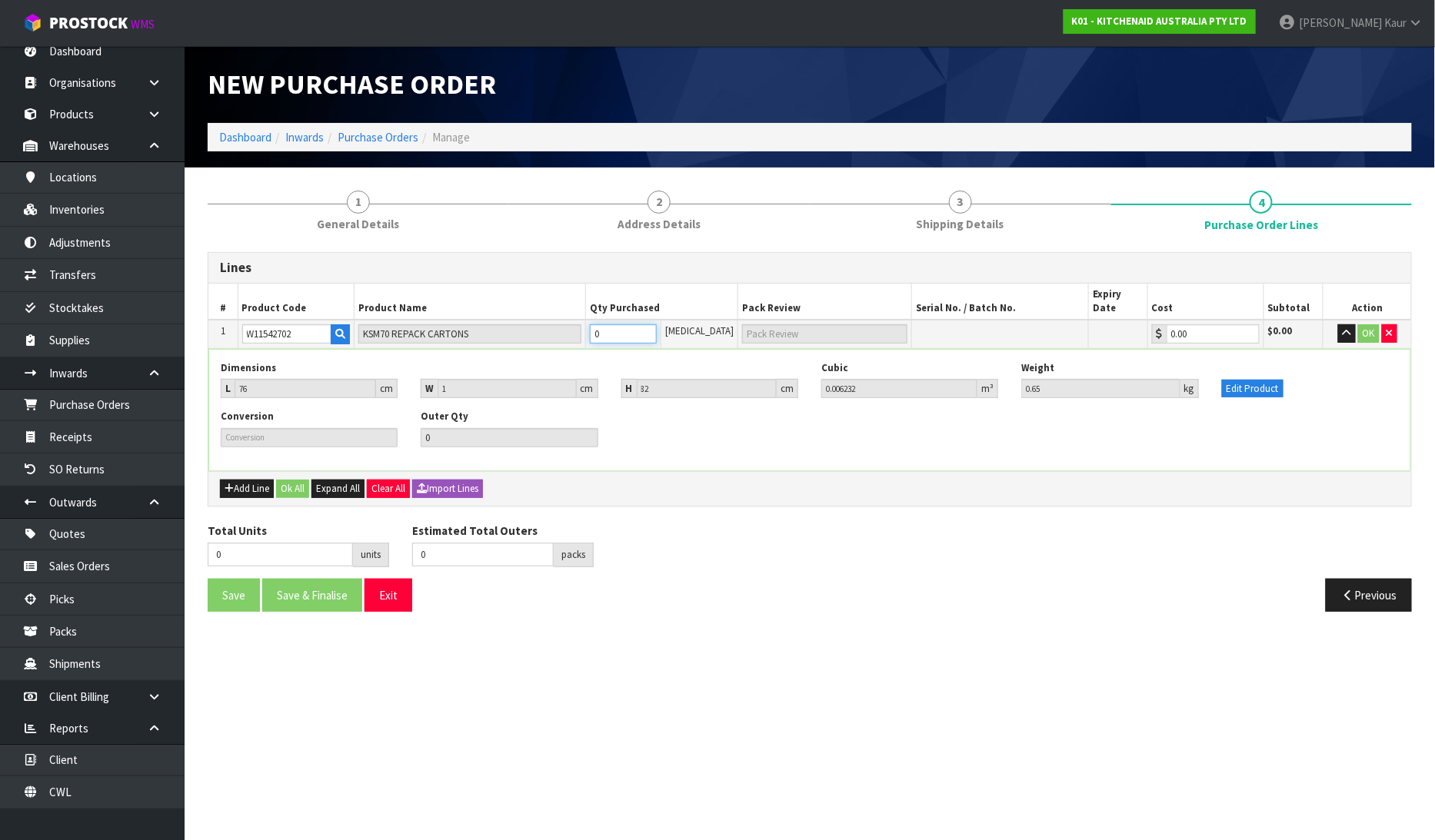
click at [576, 320] on tr "1 W11542702 KSM70 REPACK CARTONS 0 [MEDICAL_DATA] 0.00 $0.00 OK" at bounding box center [810, 334] width 1203 height 29
type input "4"
type input "4 [MEDICAL_DATA]"
type input "4"
type input "41"
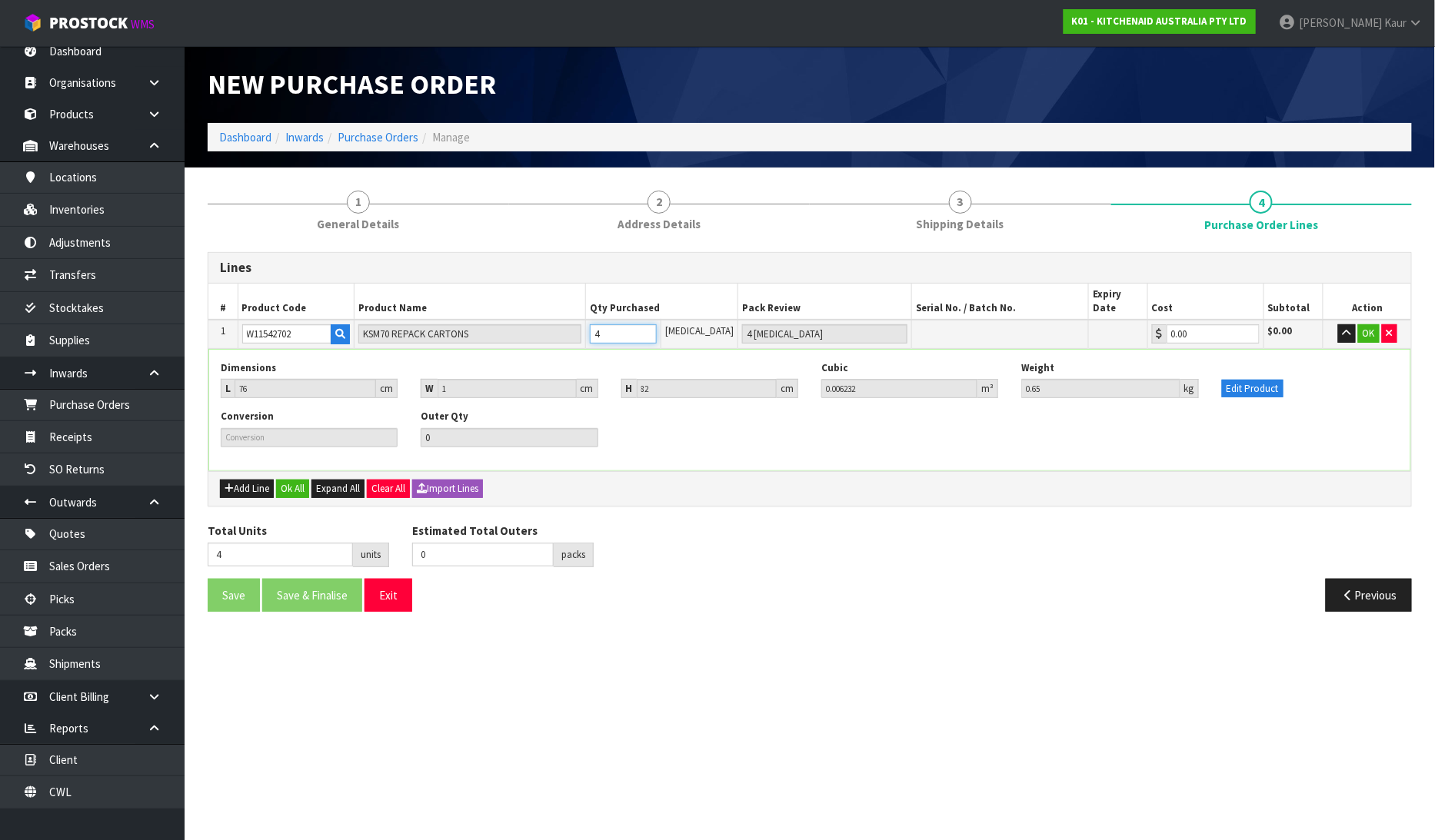
type input "41 [MEDICAL_DATA]"
type input "41"
click at [1338, 324] on button "button" at bounding box center [1347, 333] width 18 height 18
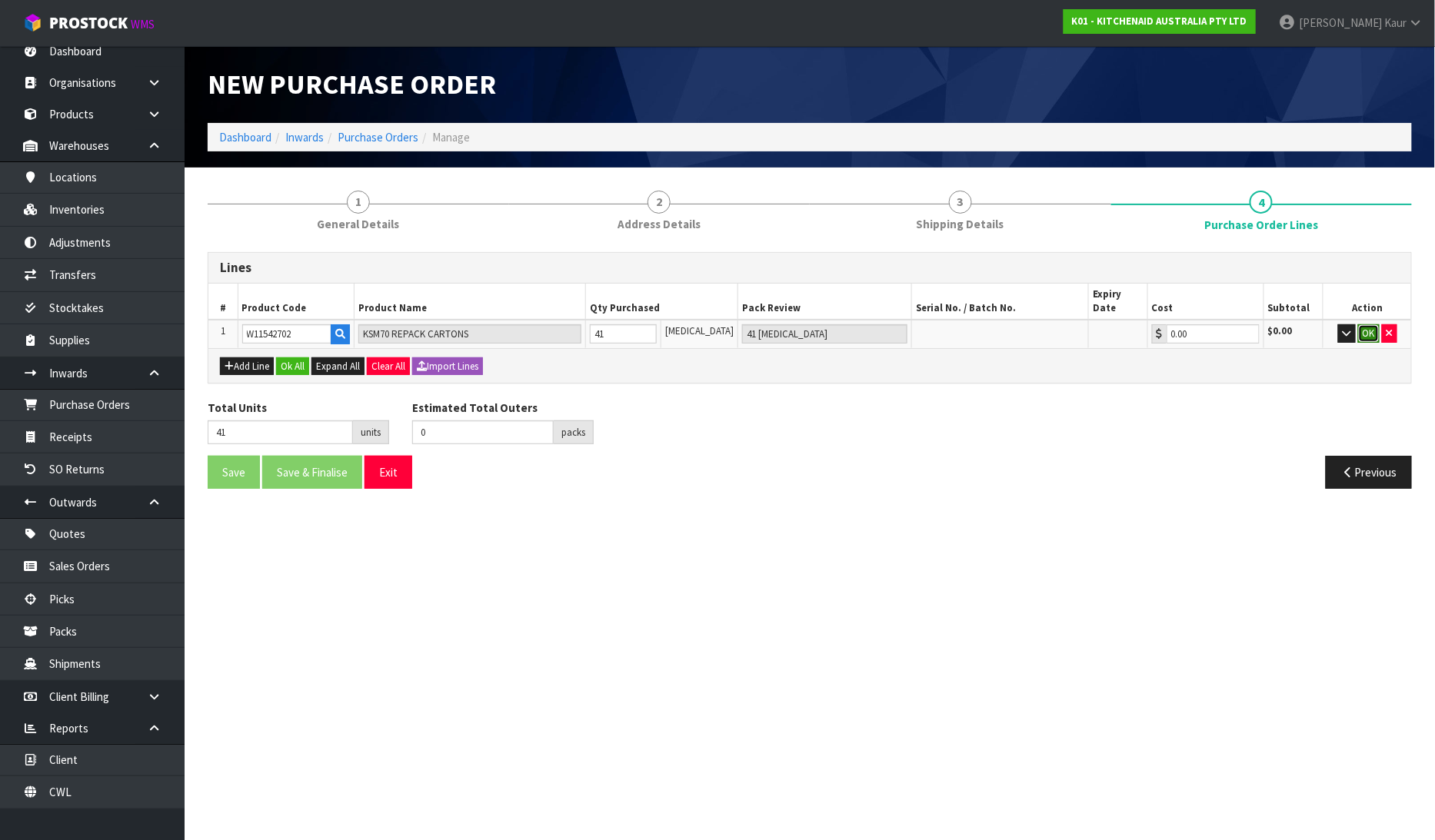
click at [1362, 324] on button "OK" at bounding box center [1369, 333] width 22 height 18
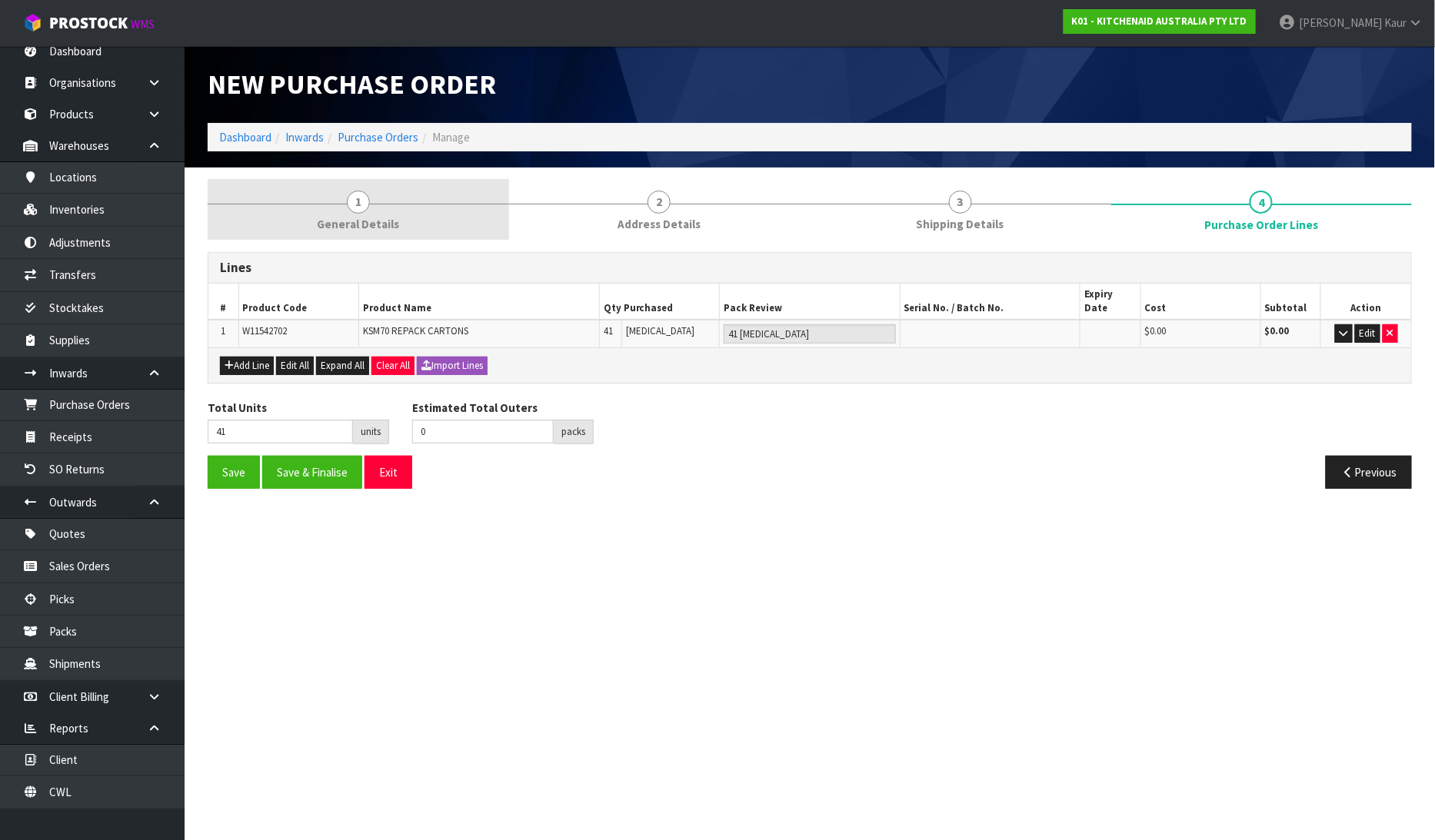
click at [364, 203] on span "1" at bounding box center [359, 203] width 23 height 23
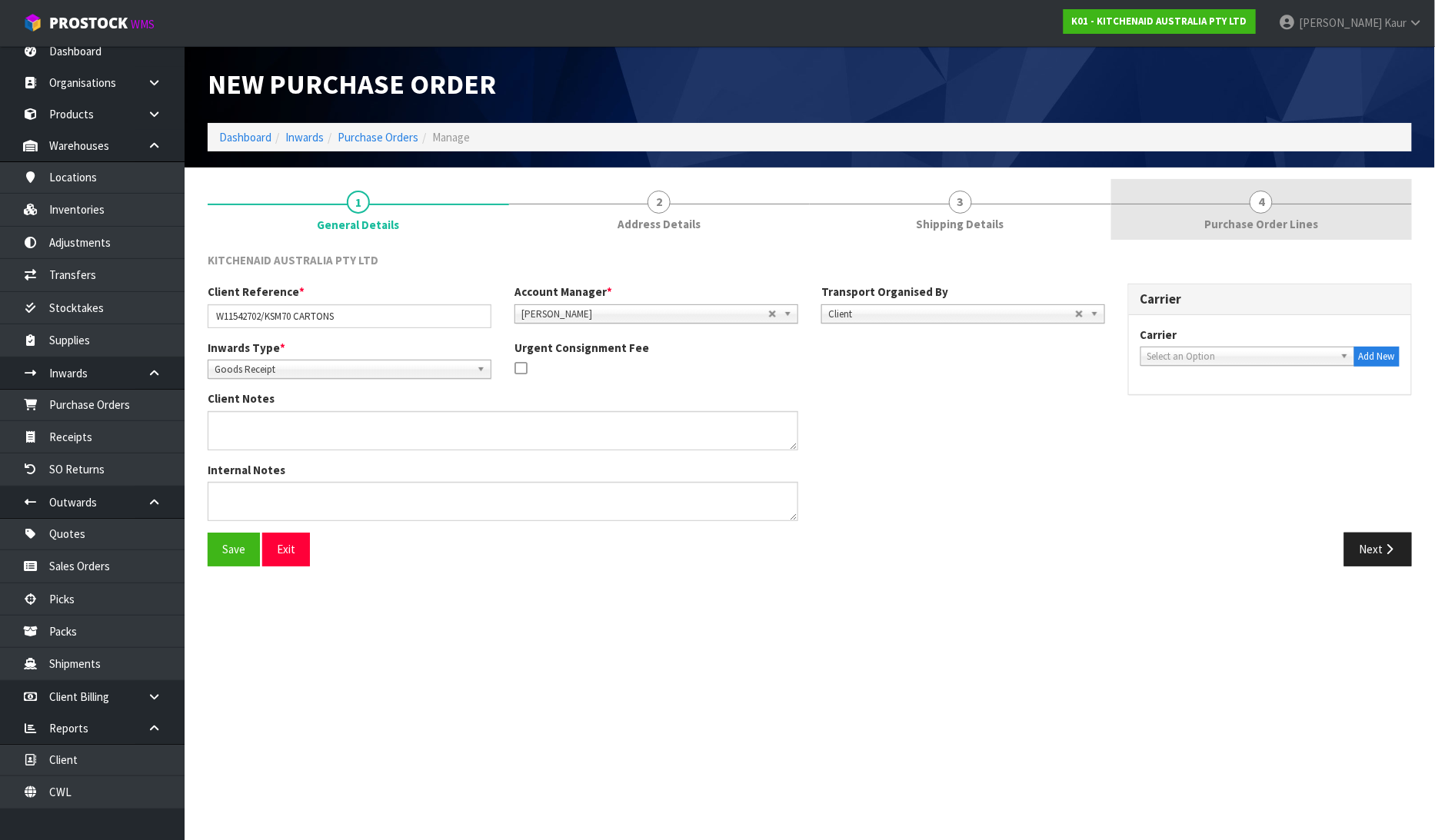
click at [1288, 211] on link "4 Purchase Order Lines" at bounding box center [1261, 209] width 301 height 61
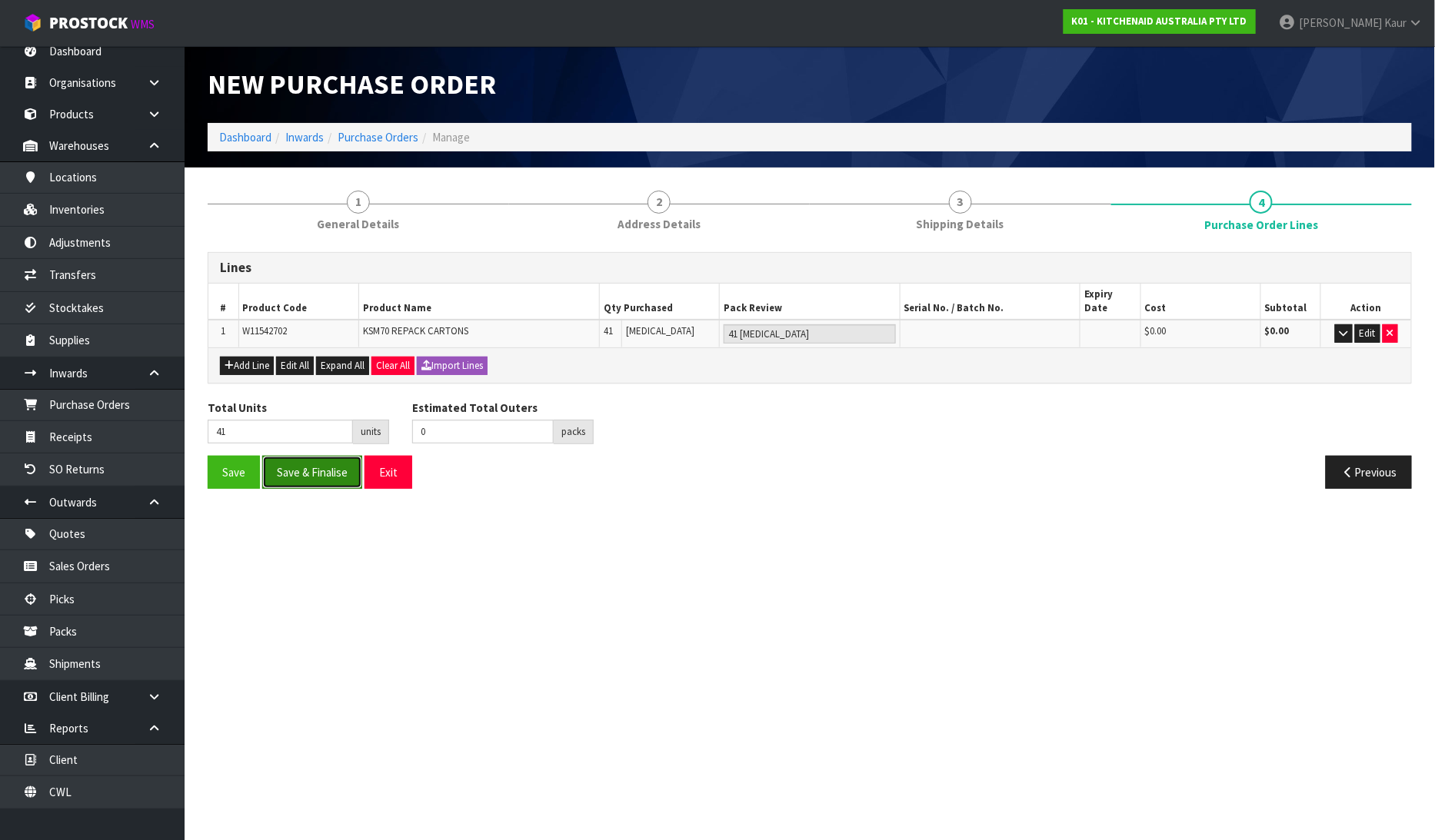
click at [331, 464] on button "Save & Finalise" at bounding box center [312, 472] width 100 height 33
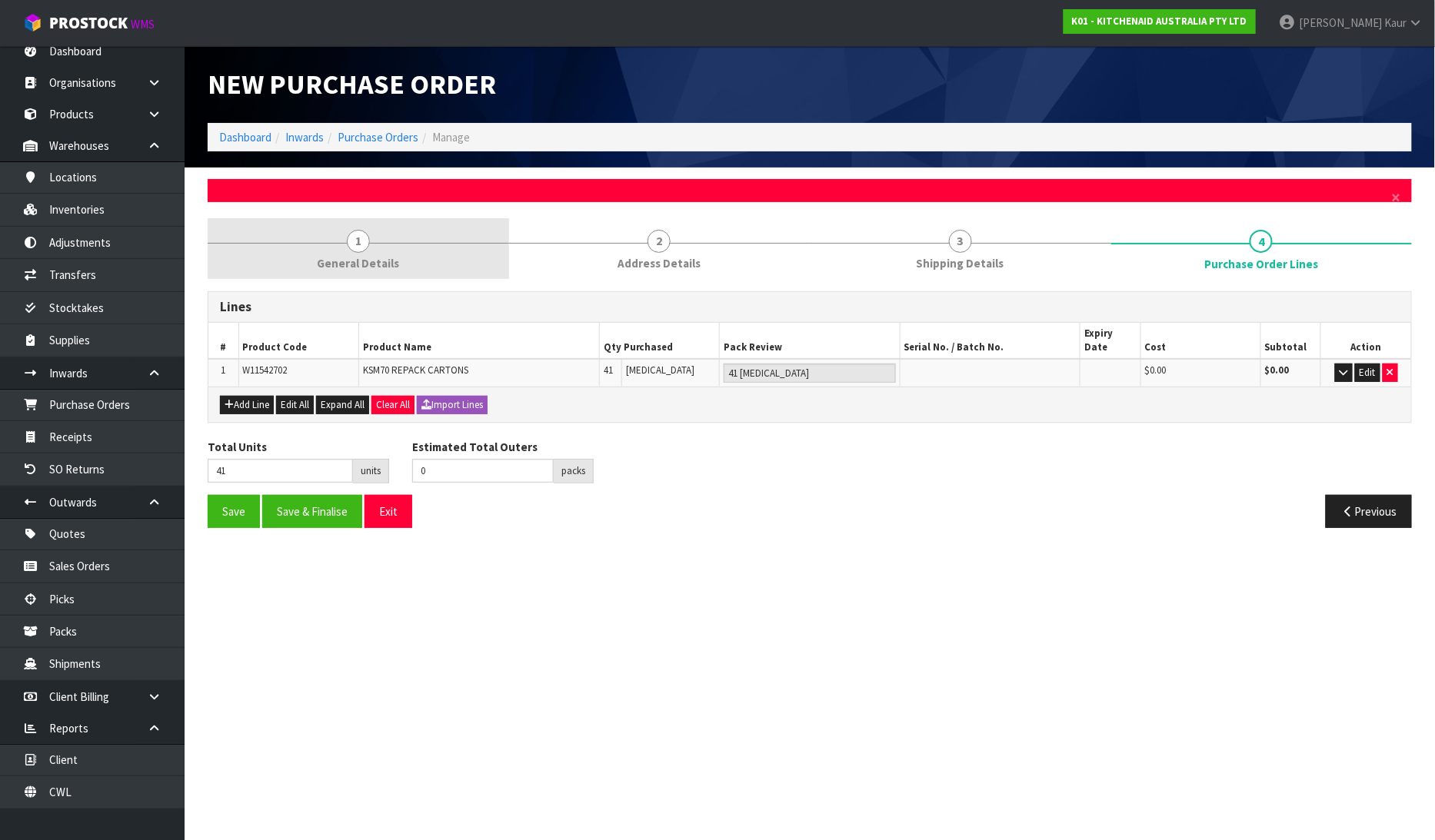
click at [387, 243] on link "1 General Details" at bounding box center [358, 248] width 301 height 61
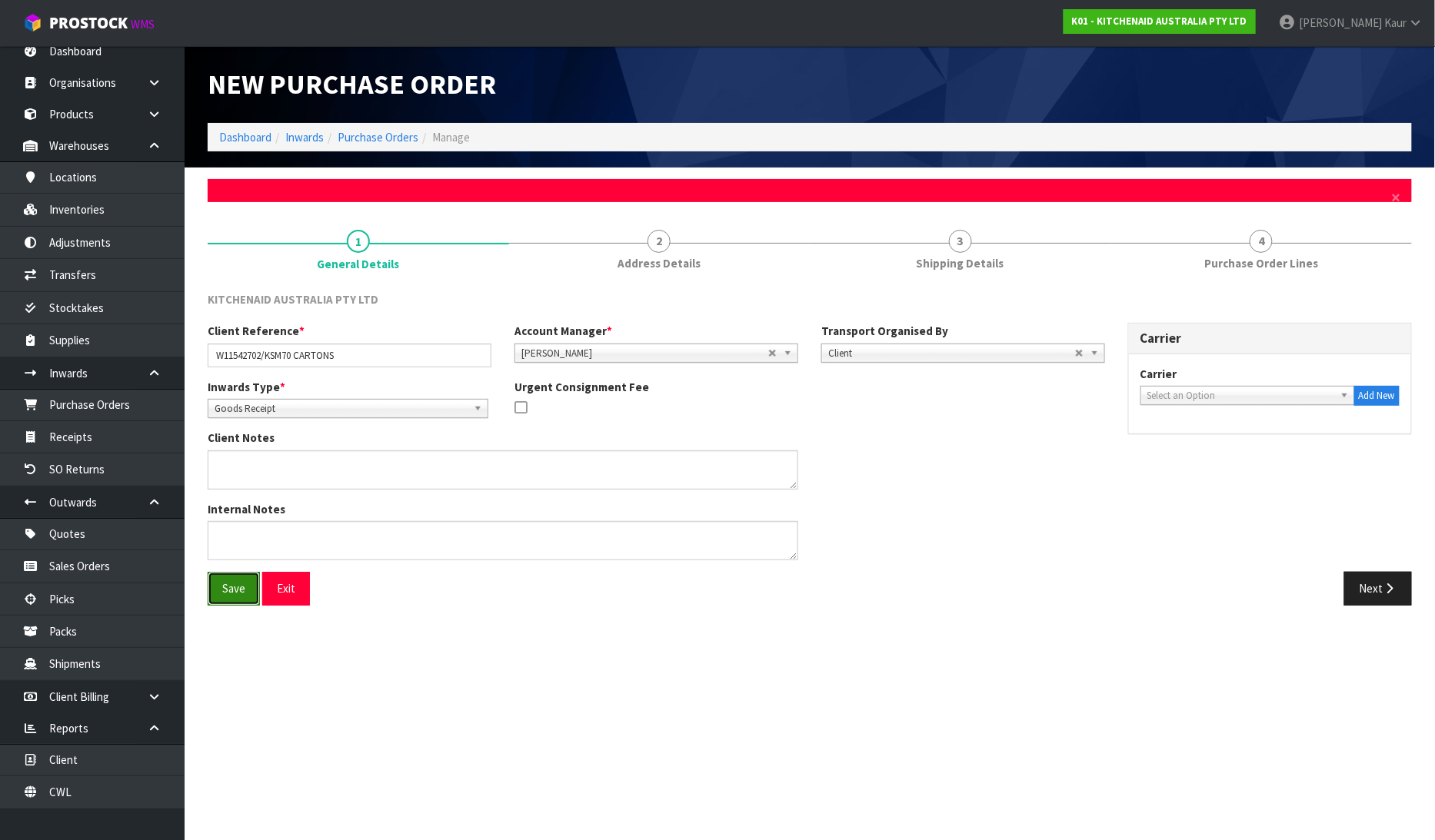
click at [218, 599] on button "Save" at bounding box center [233, 589] width 53 height 33
click at [233, 599] on button "Save" at bounding box center [233, 589] width 53 height 33
click at [120, 406] on link "Purchase Orders" at bounding box center [92, 404] width 185 height 32
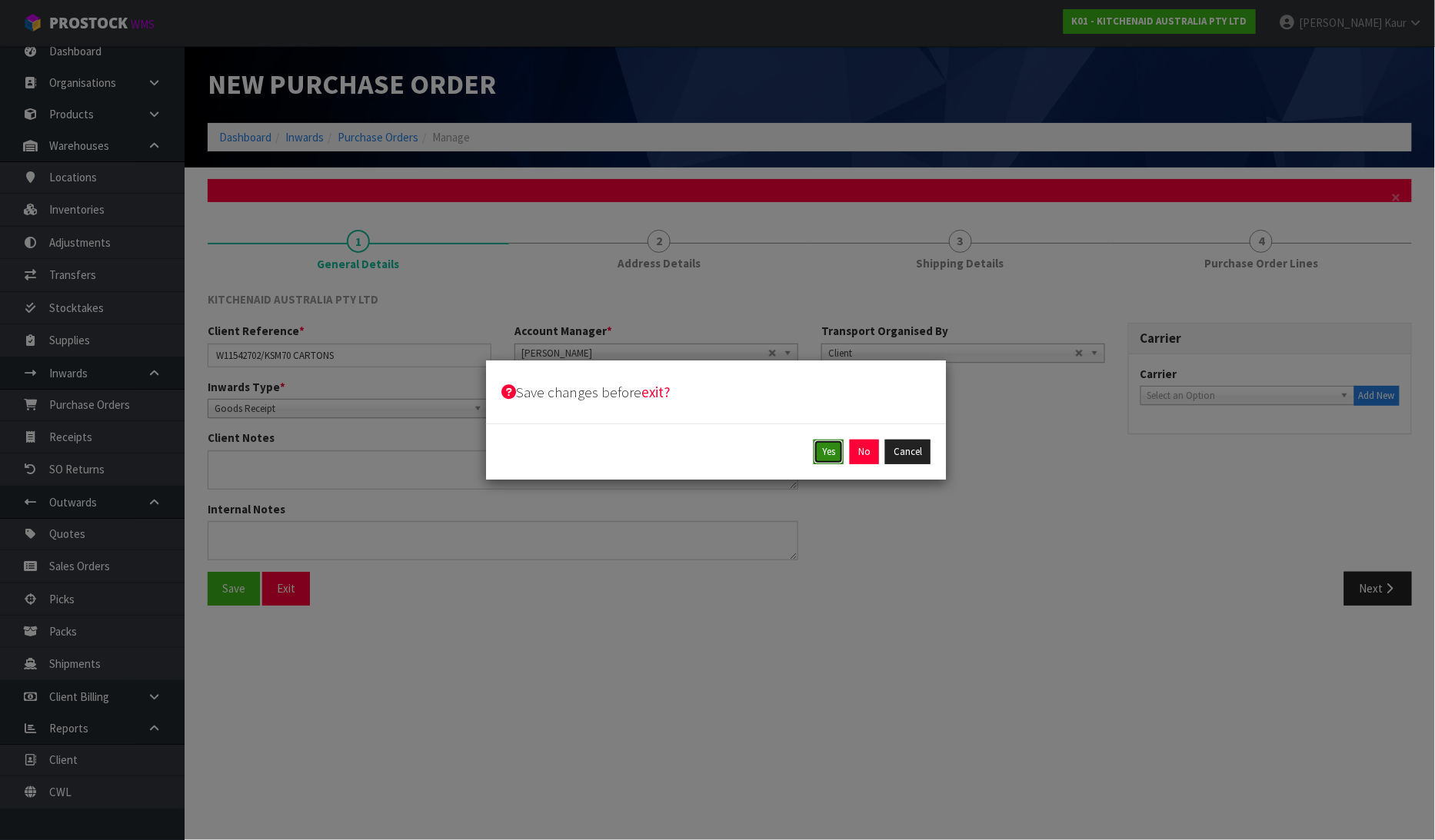
click at [837, 451] on button "Yes" at bounding box center [828, 452] width 30 height 25
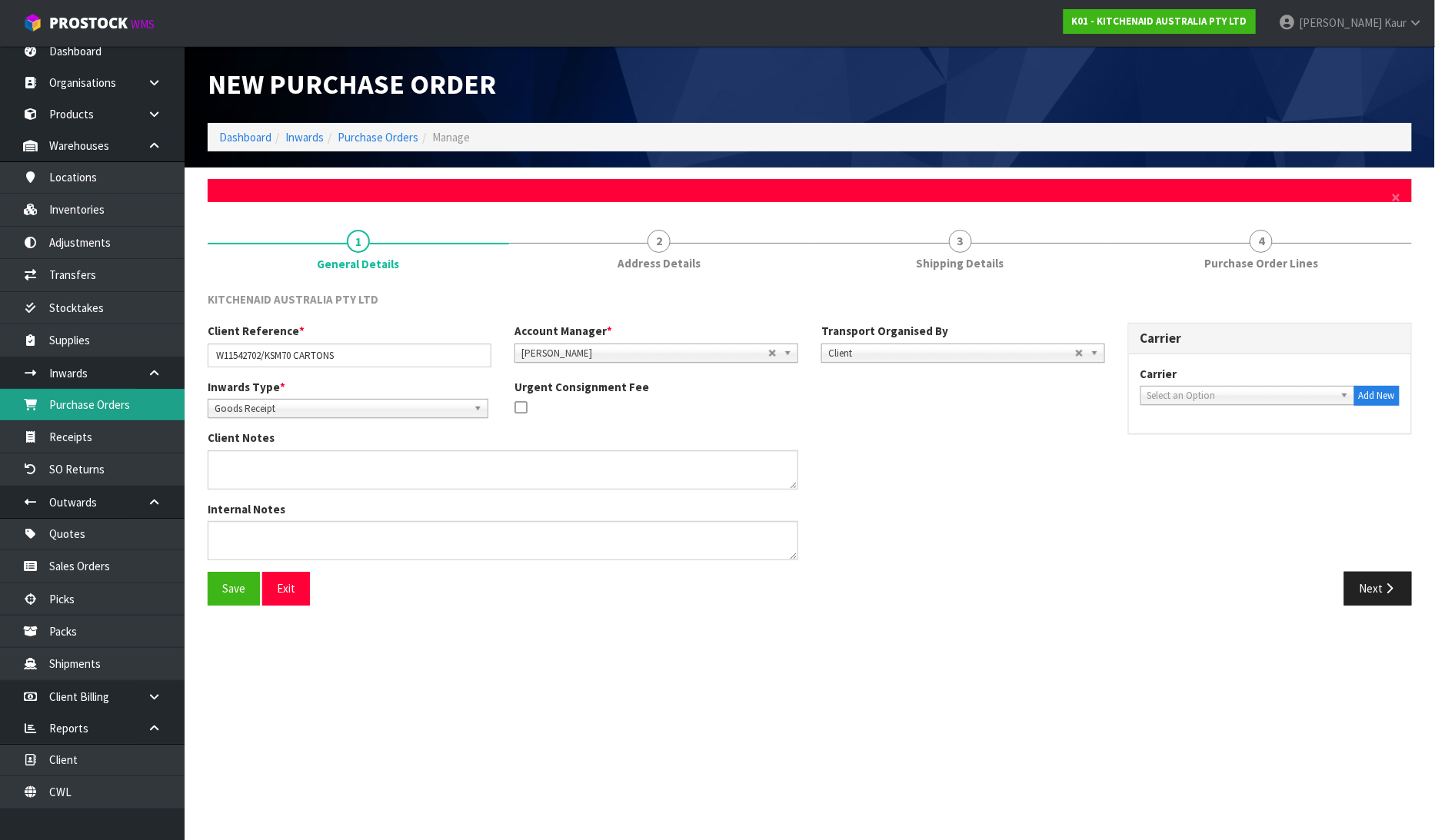
click at [120, 394] on link "Purchase Orders" at bounding box center [92, 404] width 185 height 32
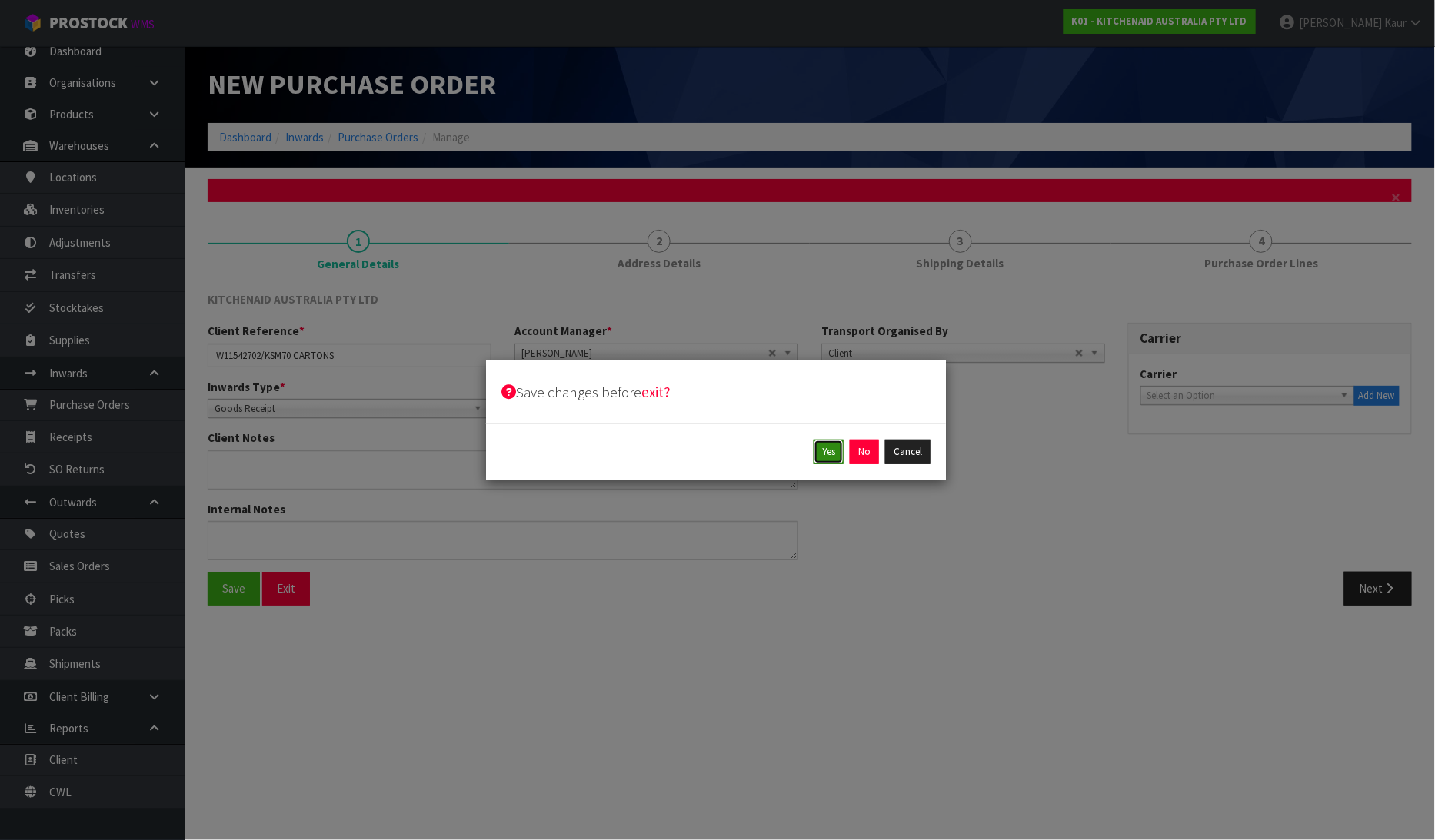
click at [828, 457] on button "Yes" at bounding box center [828, 452] width 30 height 25
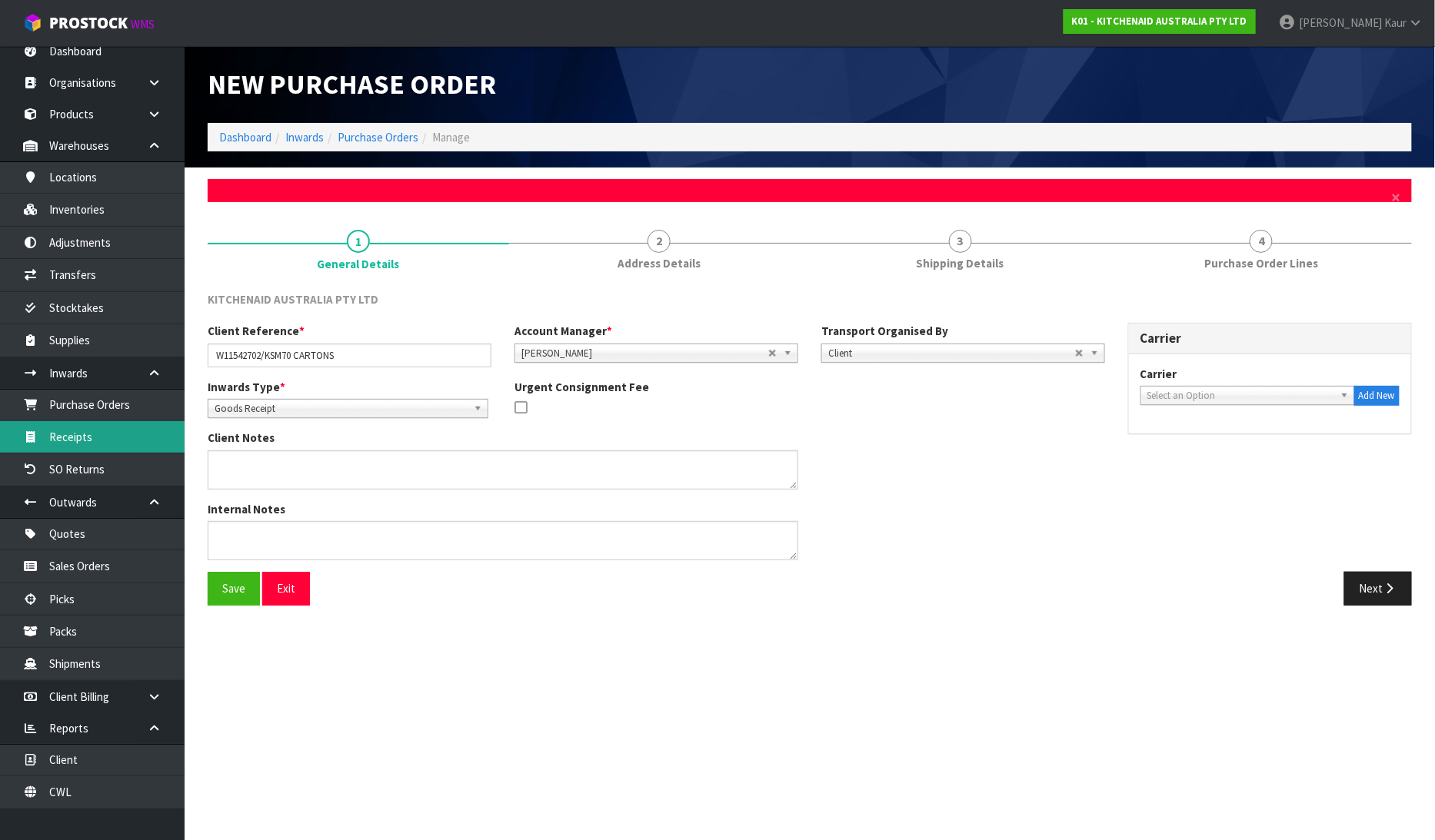
click at [84, 434] on link "Receipts" at bounding box center [92, 437] width 185 height 32
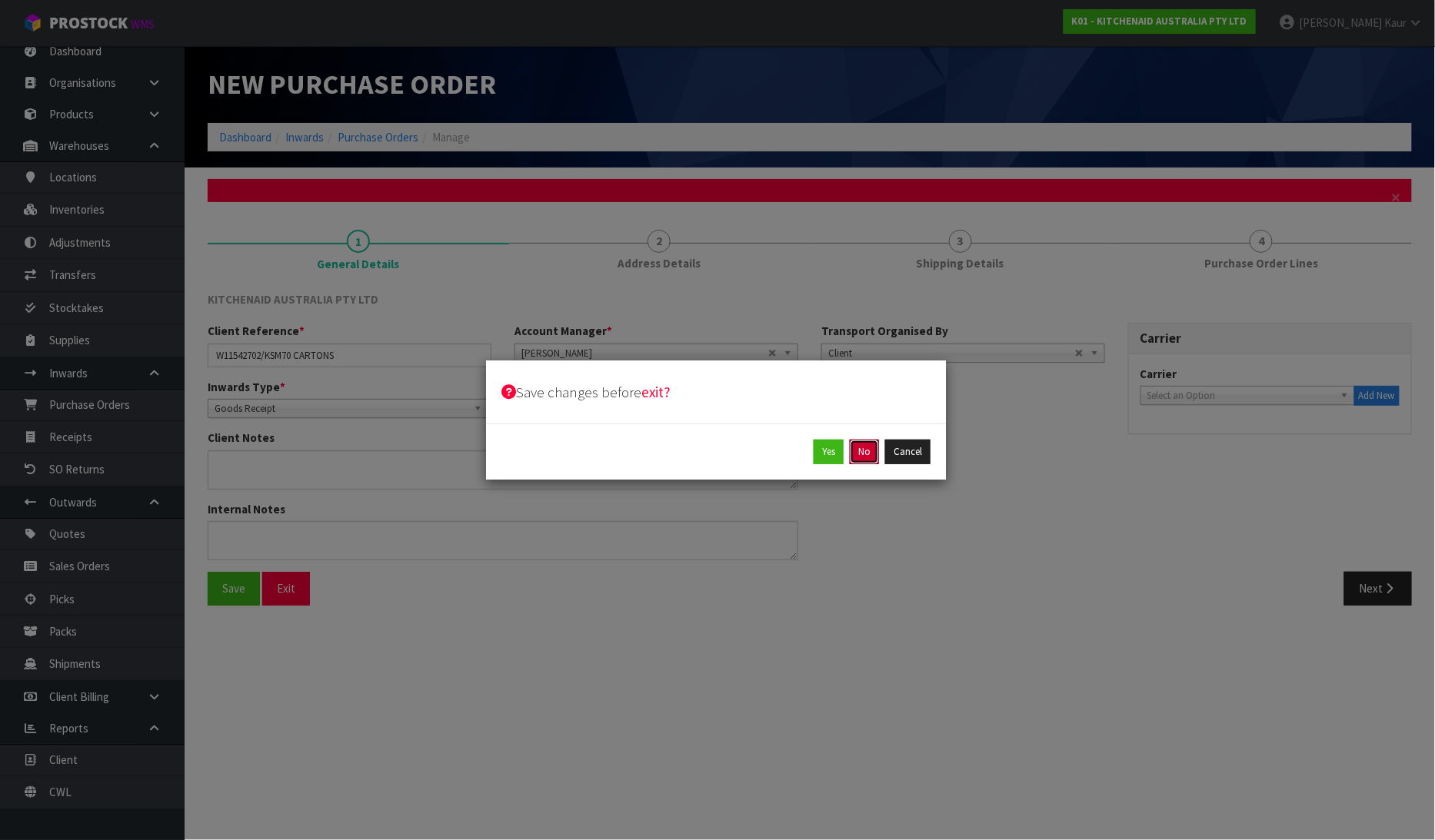
click at [867, 439] on div "Yes No Cancel" at bounding box center [715, 451] width 460 height 56
click at [866, 447] on button "No" at bounding box center [864, 452] width 30 height 25
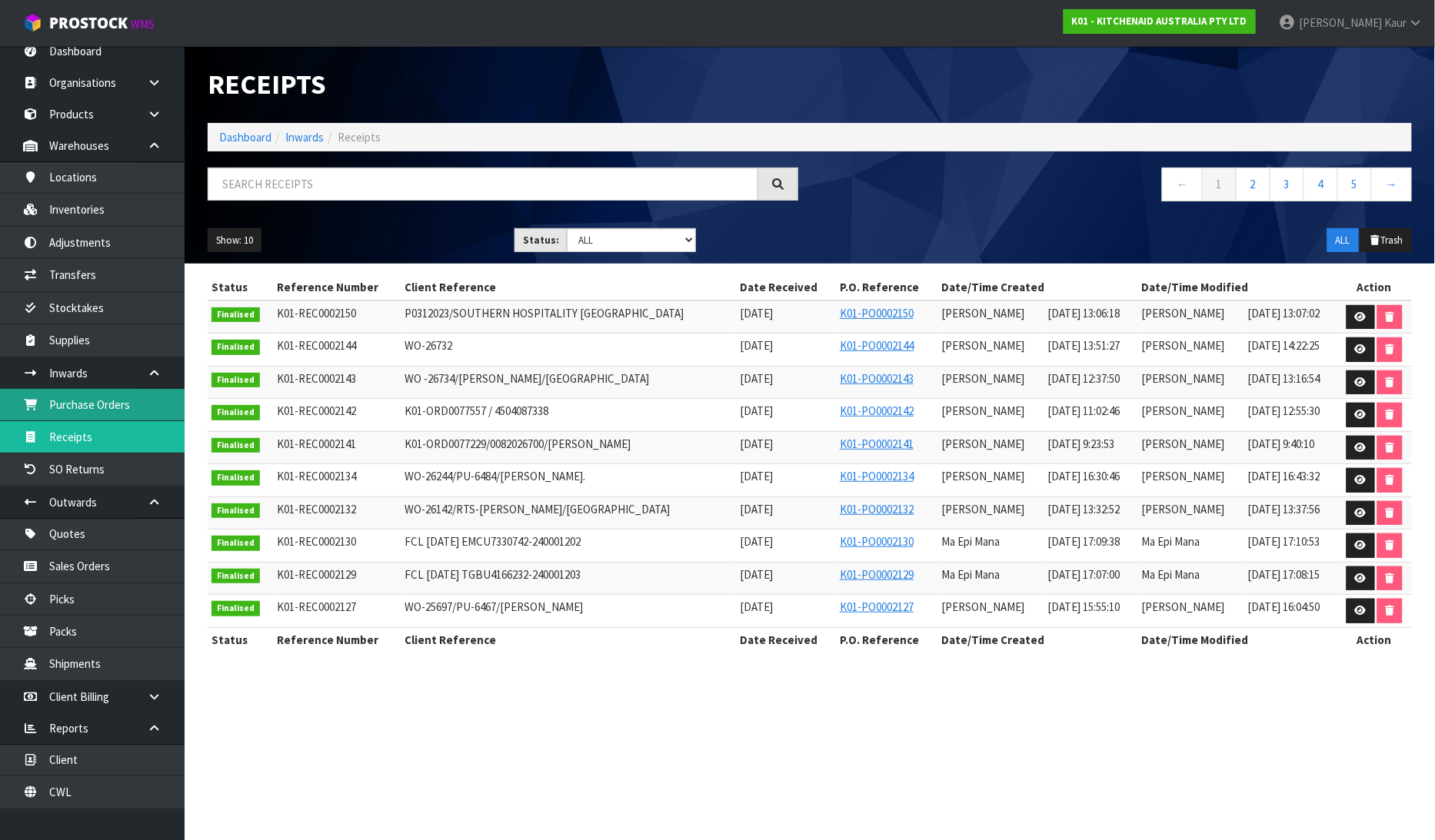
click at [97, 397] on link "Purchase Orders" at bounding box center [92, 404] width 185 height 32
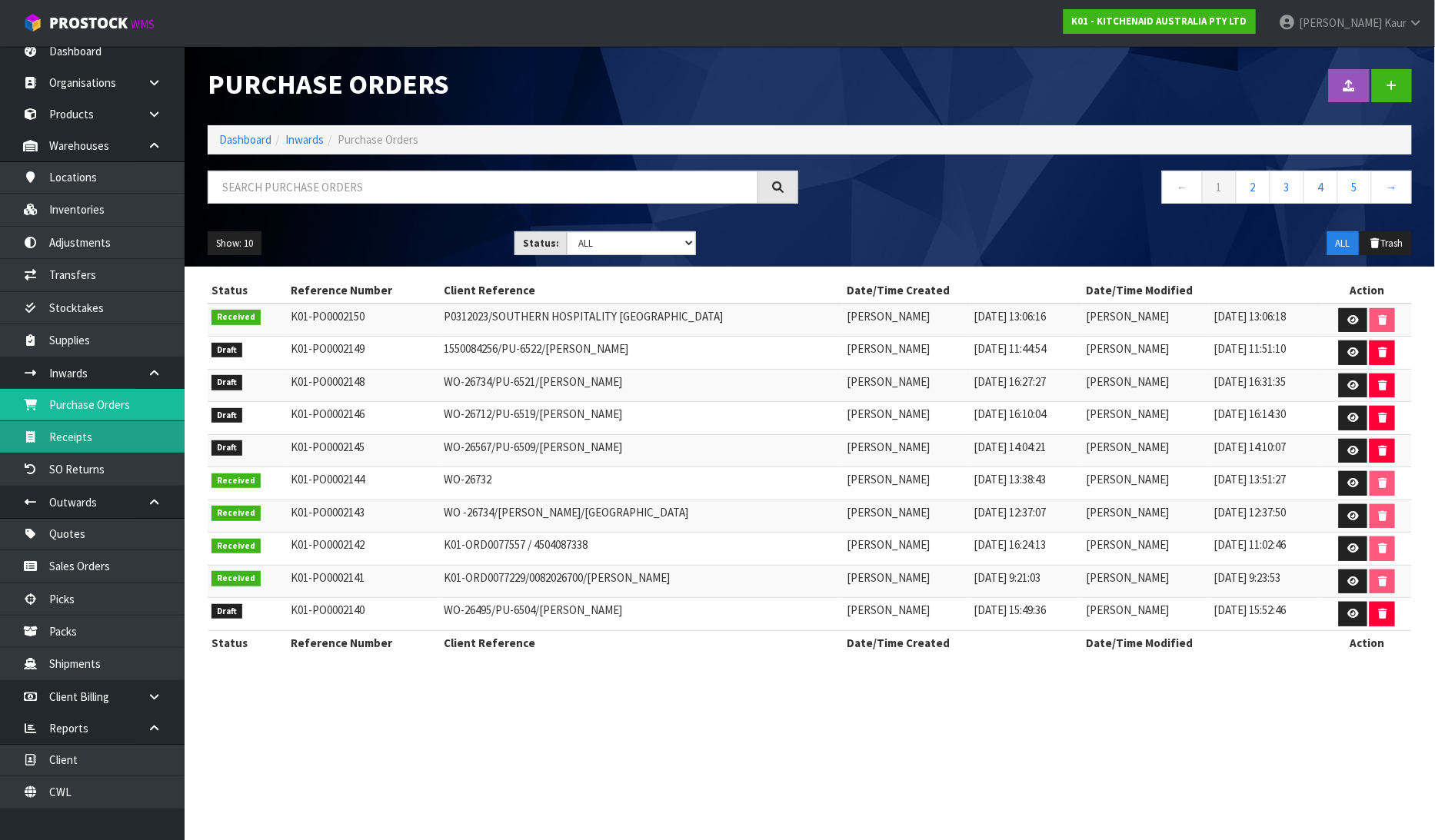
click at [81, 439] on link "Receipts" at bounding box center [92, 437] width 185 height 32
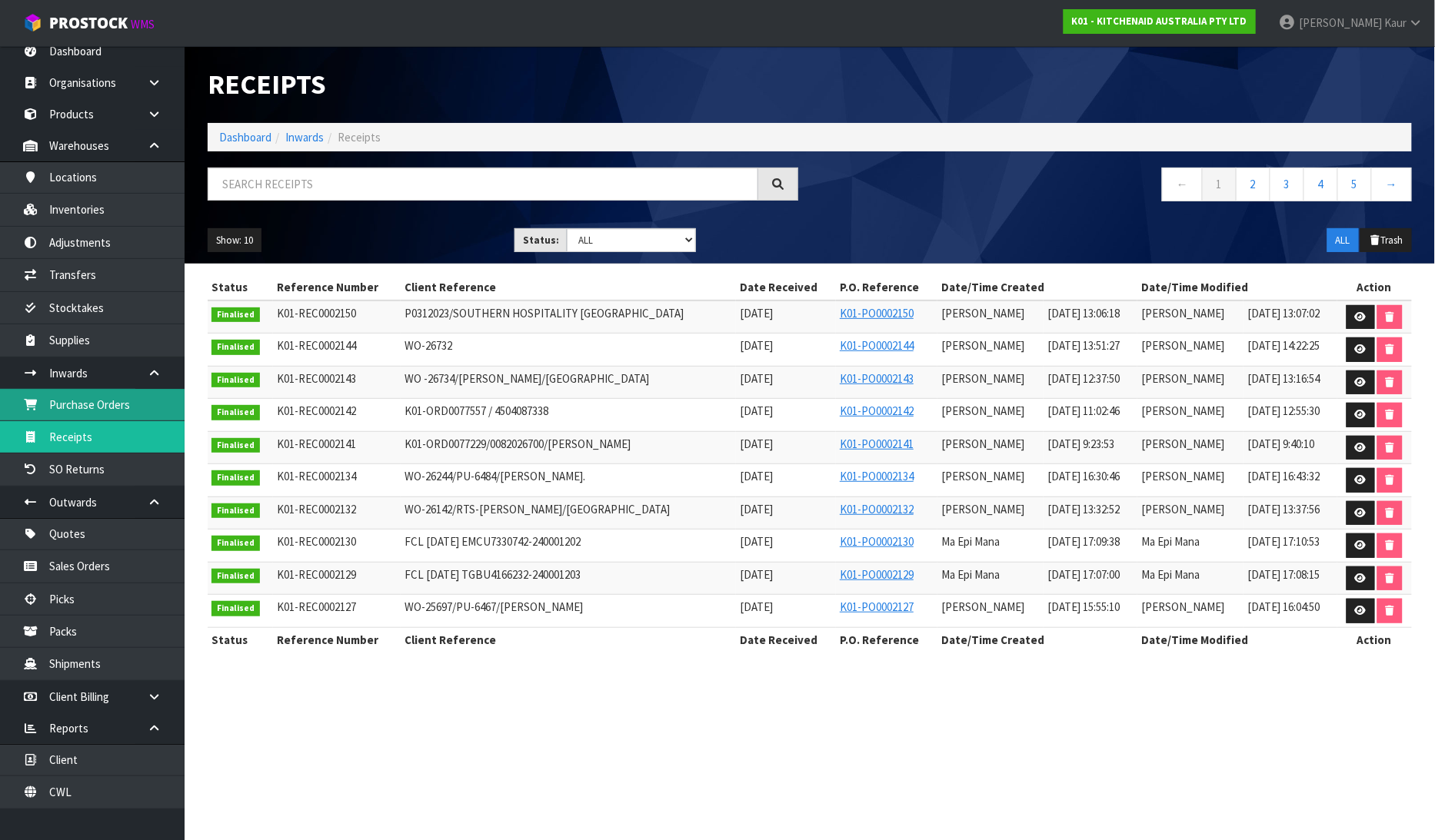
click at [116, 410] on link "Purchase Orders" at bounding box center [92, 404] width 185 height 32
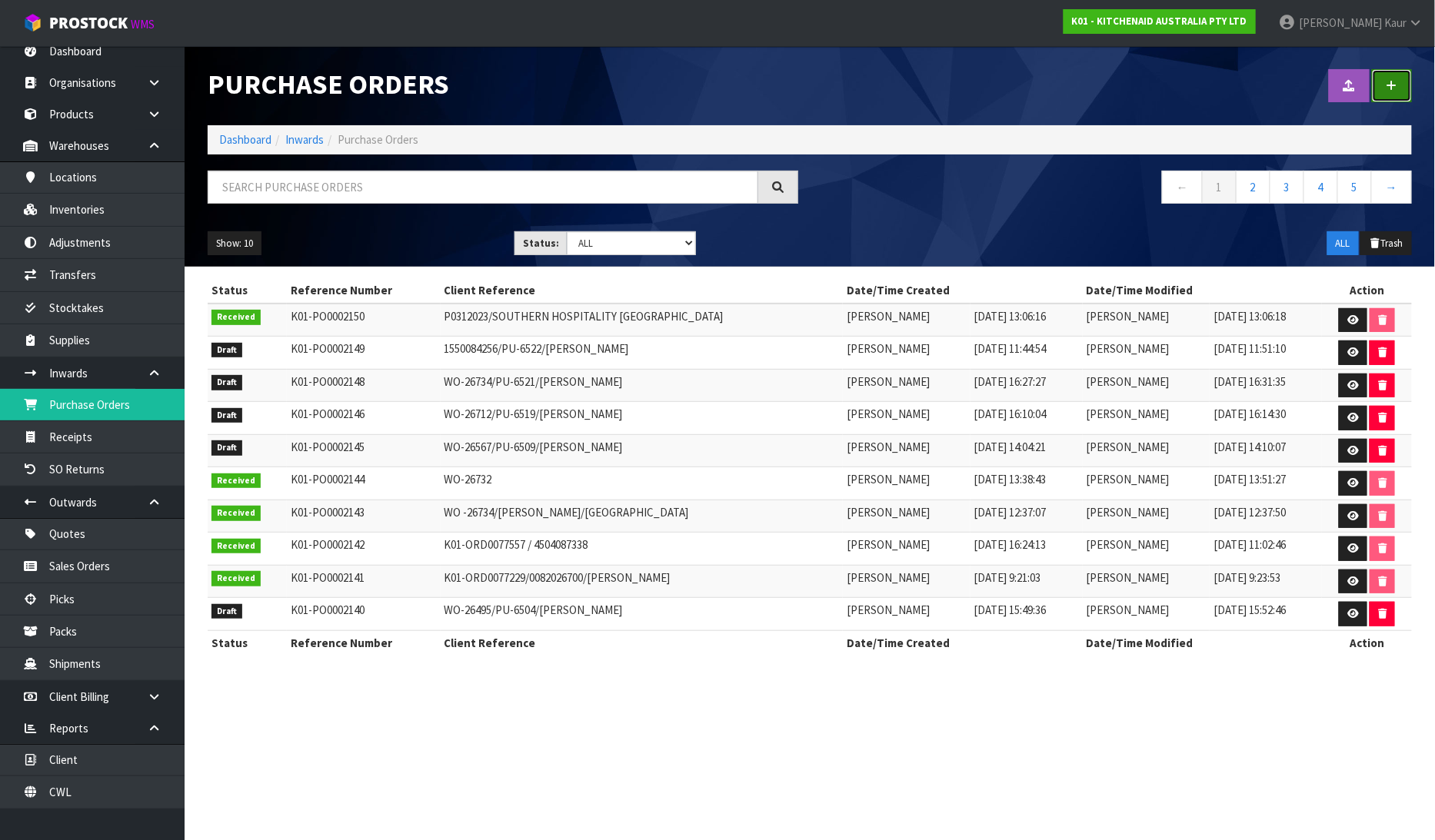
click at [1394, 84] on icon at bounding box center [1391, 86] width 11 height 11
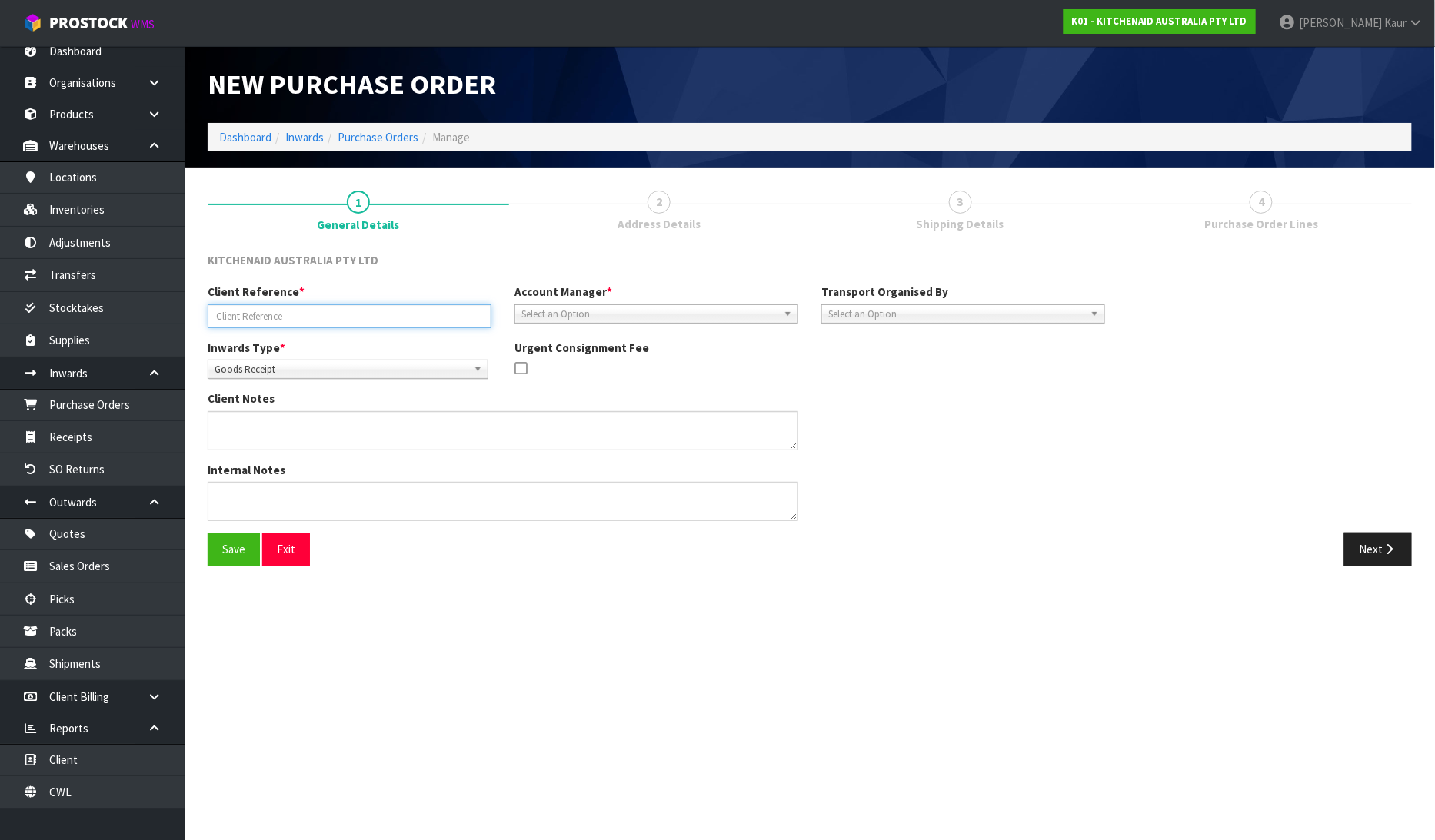
click at [242, 315] on input "text" at bounding box center [349, 316] width 284 height 24
type input "KSM70 CTNS/"
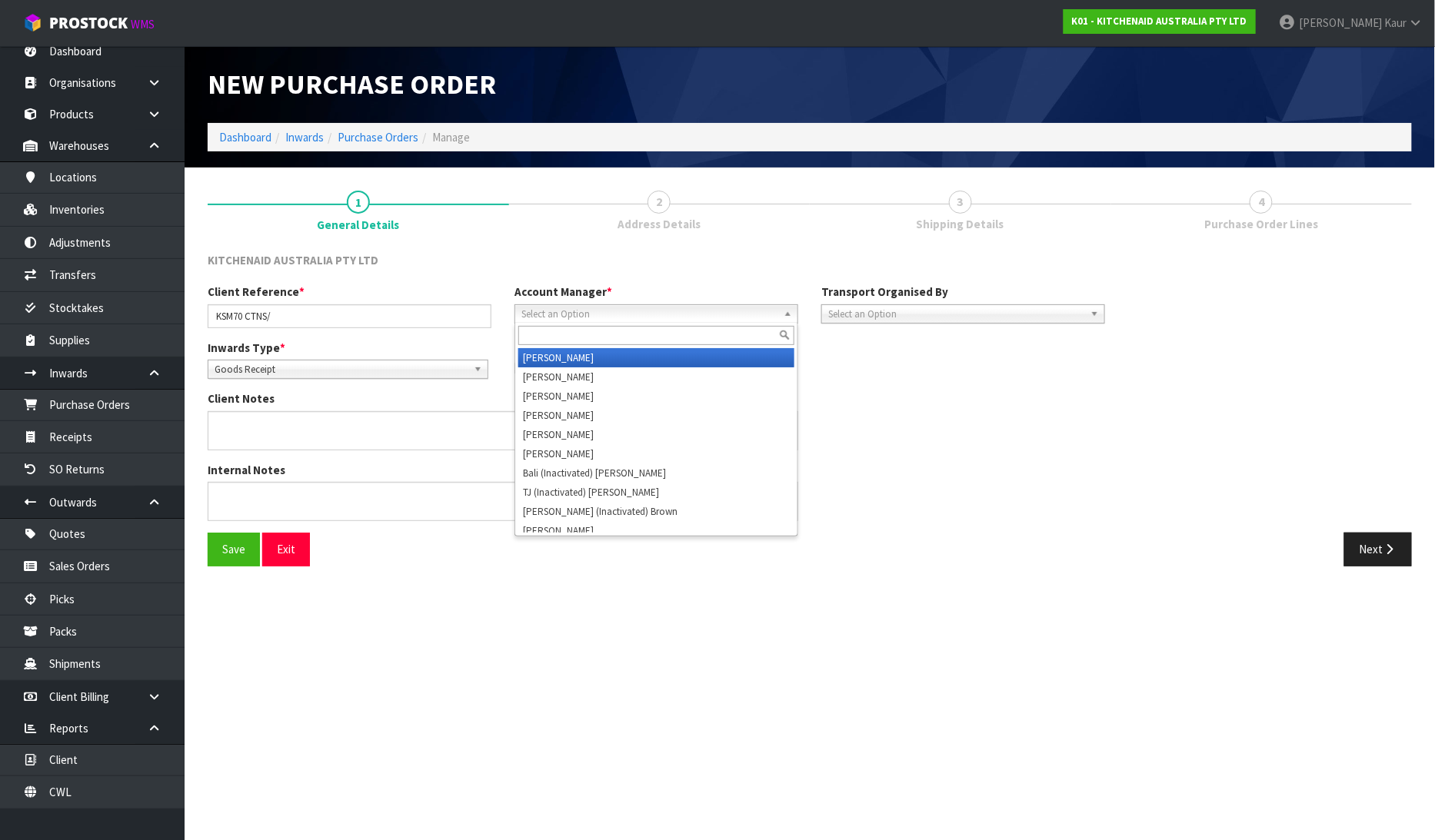
click at [579, 317] on span "Select an Option" at bounding box center [649, 313] width 256 height 18
type input "v"
click at [565, 355] on li "V [PERSON_NAME]" at bounding box center [656, 357] width 276 height 19
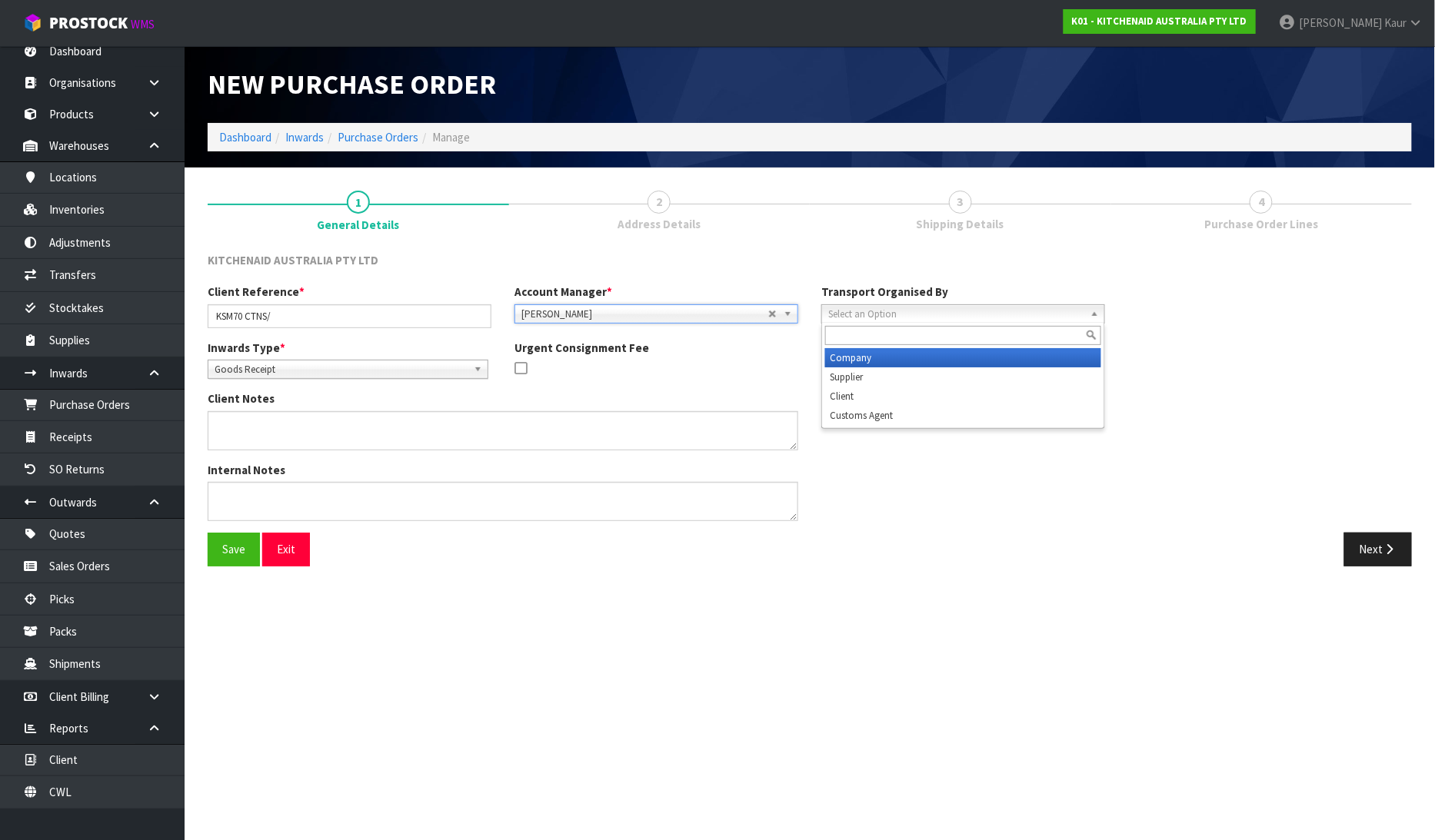
click at [933, 312] on span "Select an Option" at bounding box center [956, 313] width 256 height 18
click at [295, 312] on input "KSM70 CTNS/" at bounding box center [349, 316] width 284 height 24
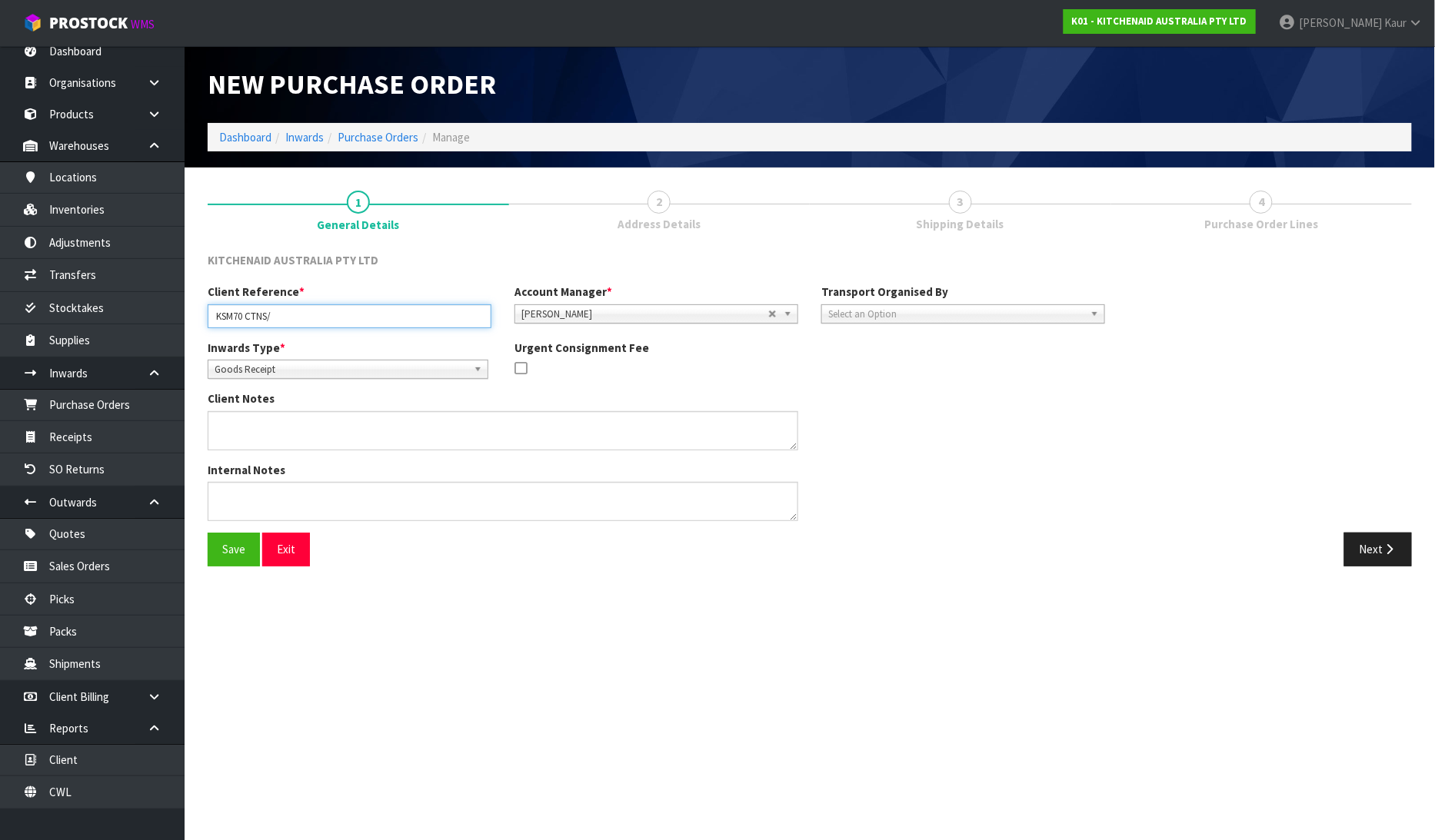
click at [289, 317] on input "KSM70 CTNS/" at bounding box center [349, 316] width 284 height 24
paste input "W11542702"
type input "KSM70 CTNS/W11542702"
click at [1358, 539] on button "Next" at bounding box center [1378, 549] width 68 height 33
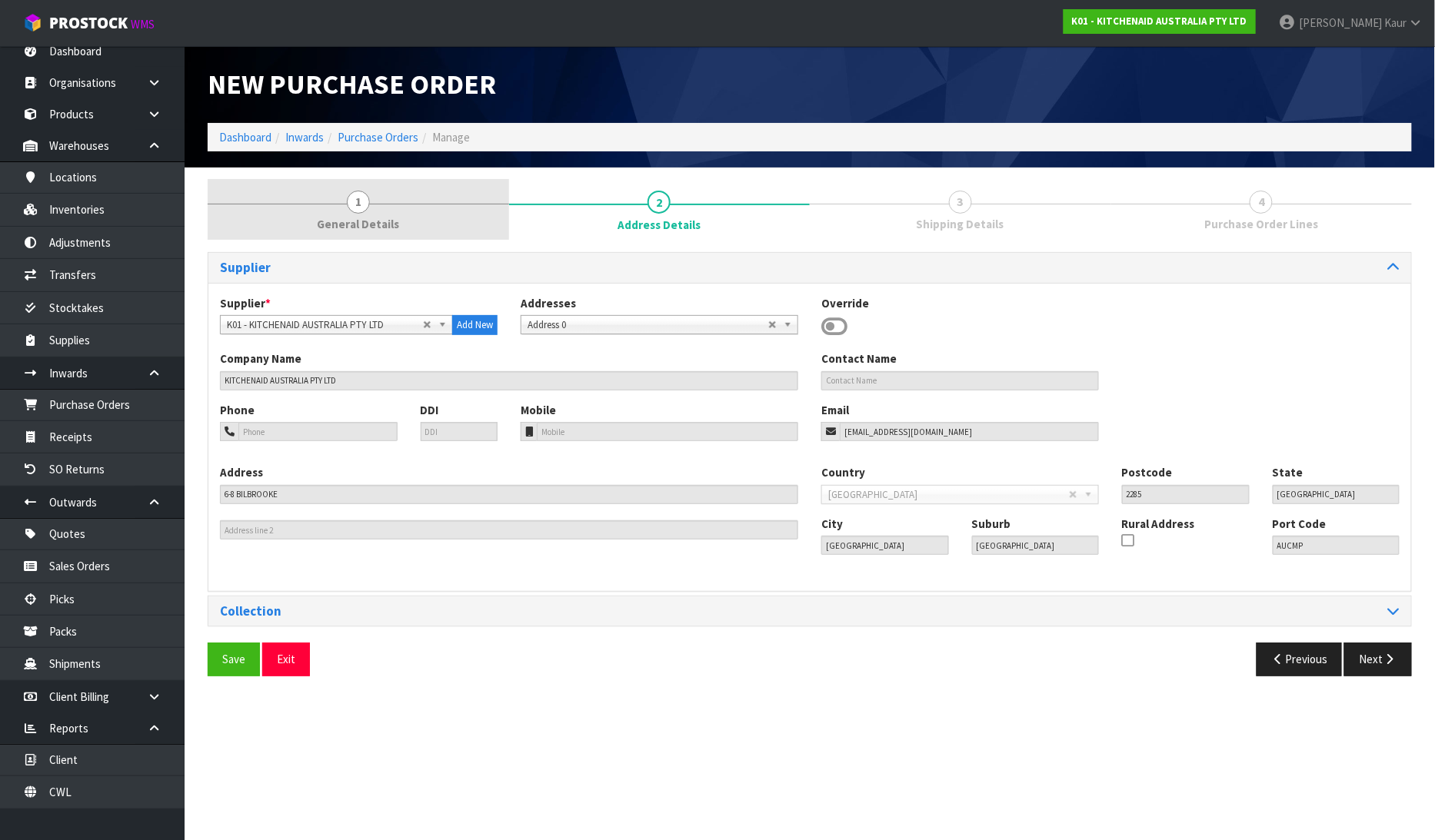
drag, startPoint x: 316, startPoint y: 211, endPoint x: 465, endPoint y: 234, distance: 150.8
click at [319, 211] on link "1 General Details" at bounding box center [358, 209] width 301 height 61
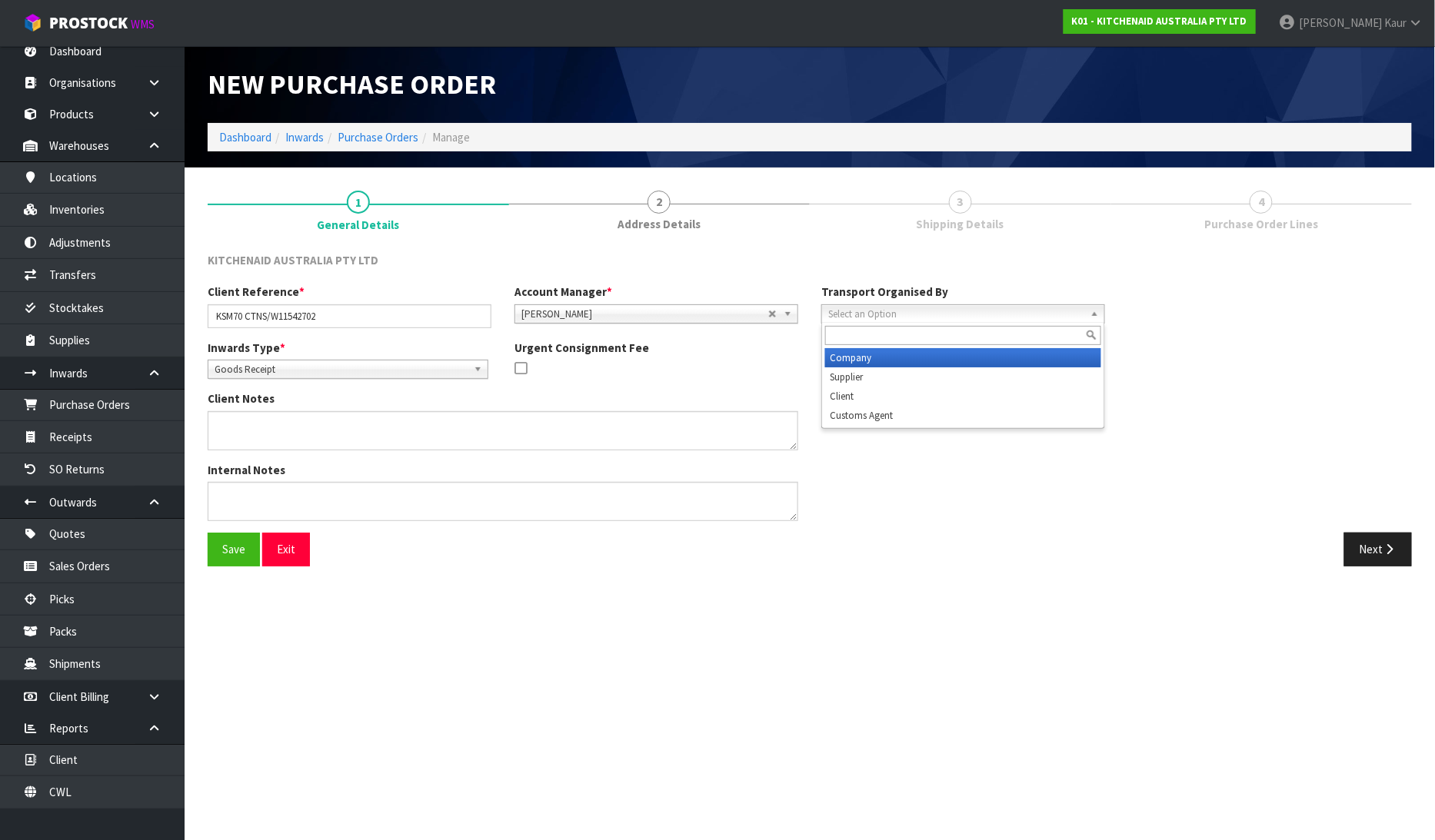
click at [903, 305] on span "Select an Option" at bounding box center [956, 313] width 256 height 18
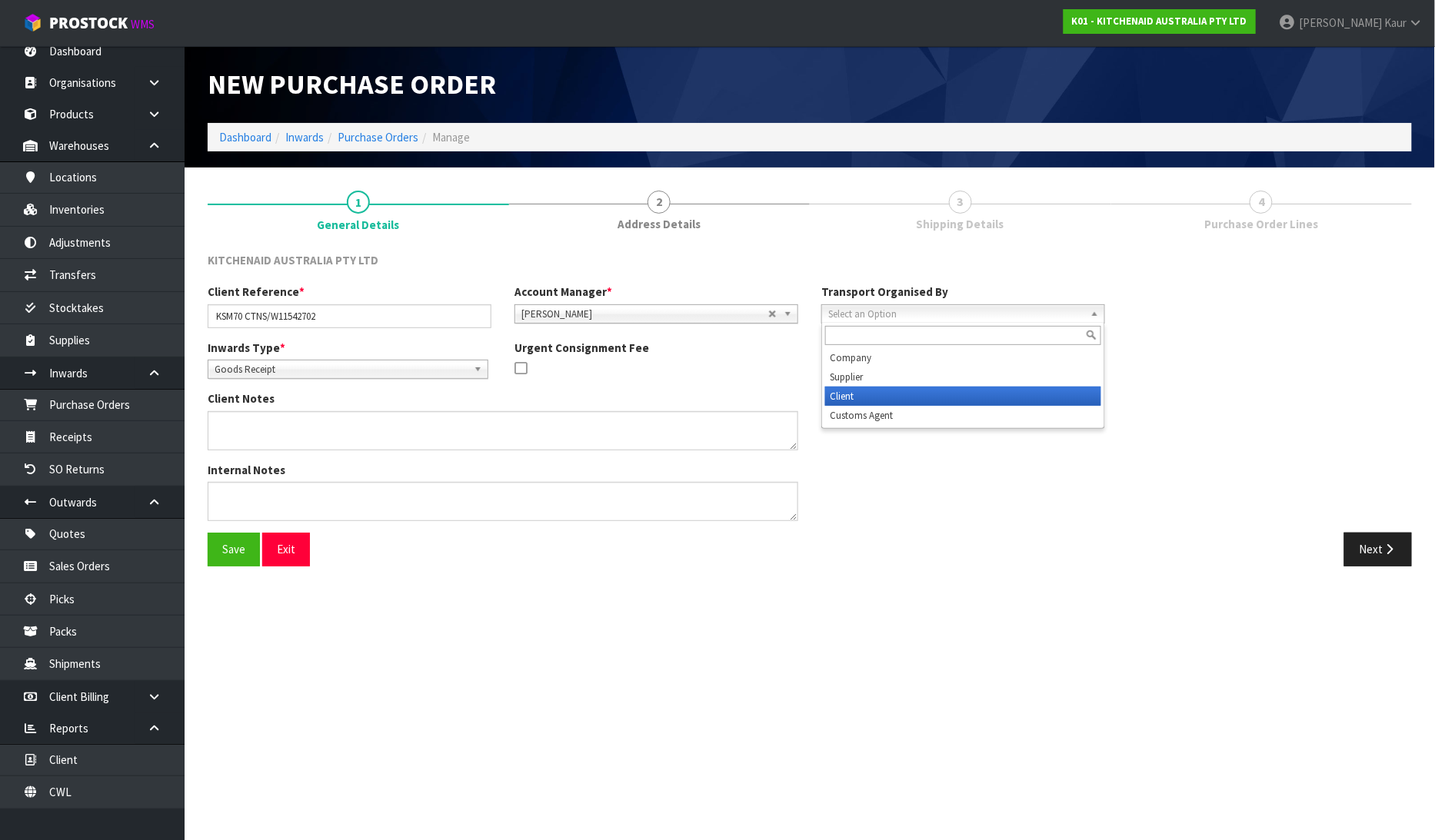
drag, startPoint x: 879, startPoint y: 390, endPoint x: 1434, endPoint y: 520, distance: 570.0
click at [883, 391] on li "Client" at bounding box center [963, 397] width 276 height 19
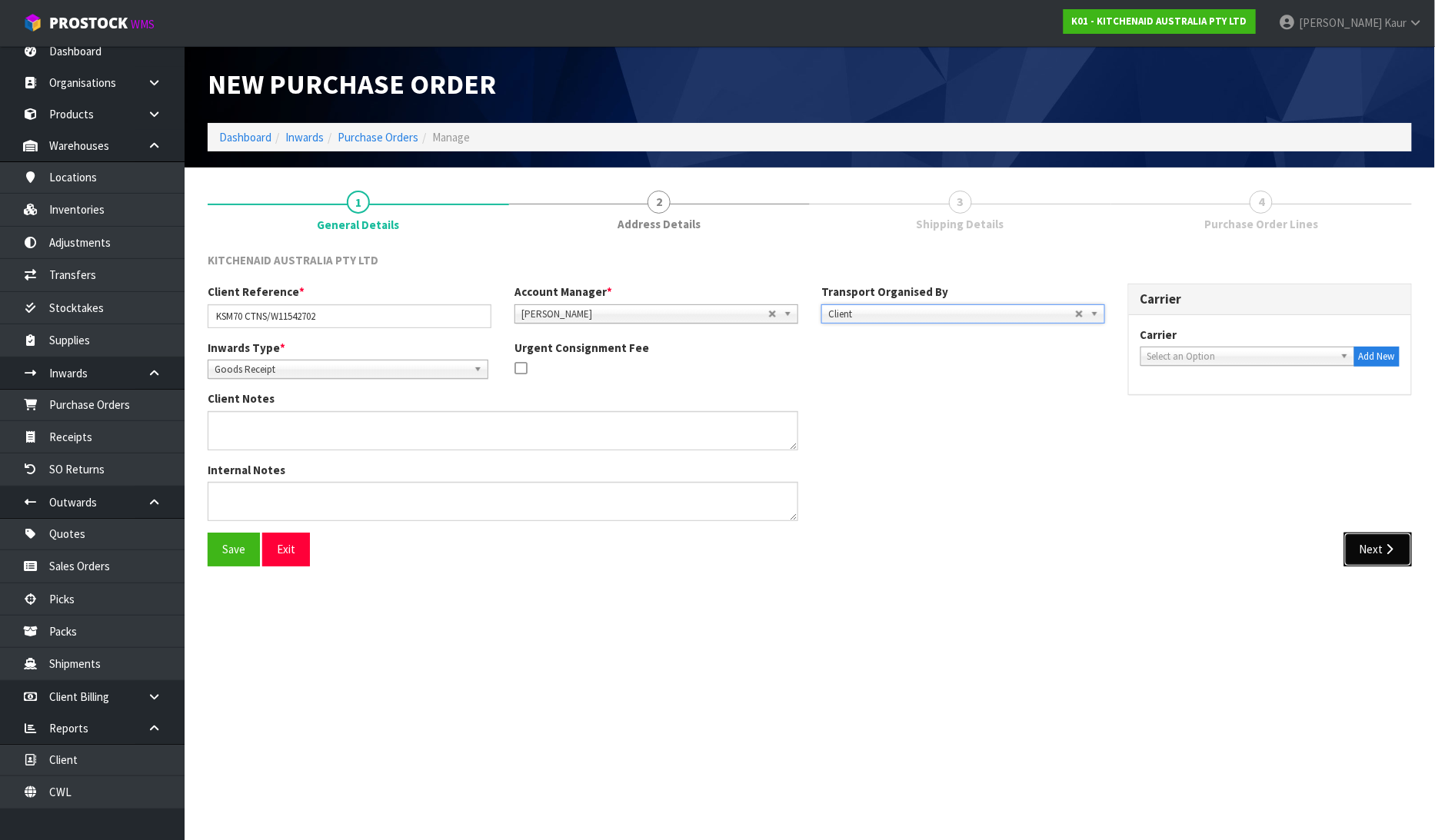
click at [1346, 558] on button "Next" at bounding box center [1378, 549] width 68 height 33
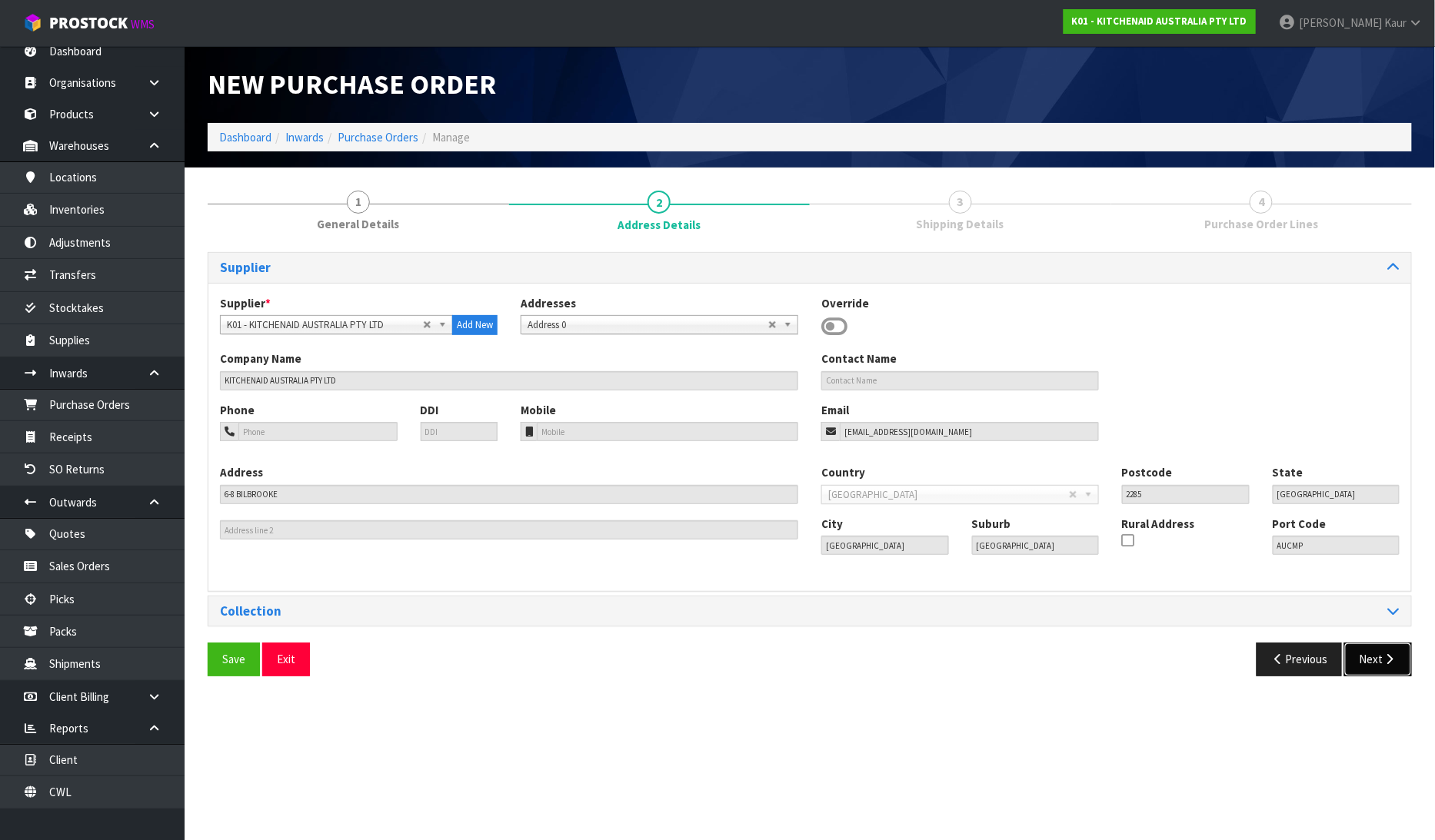
click at [1377, 655] on button "Next" at bounding box center [1378, 659] width 68 height 33
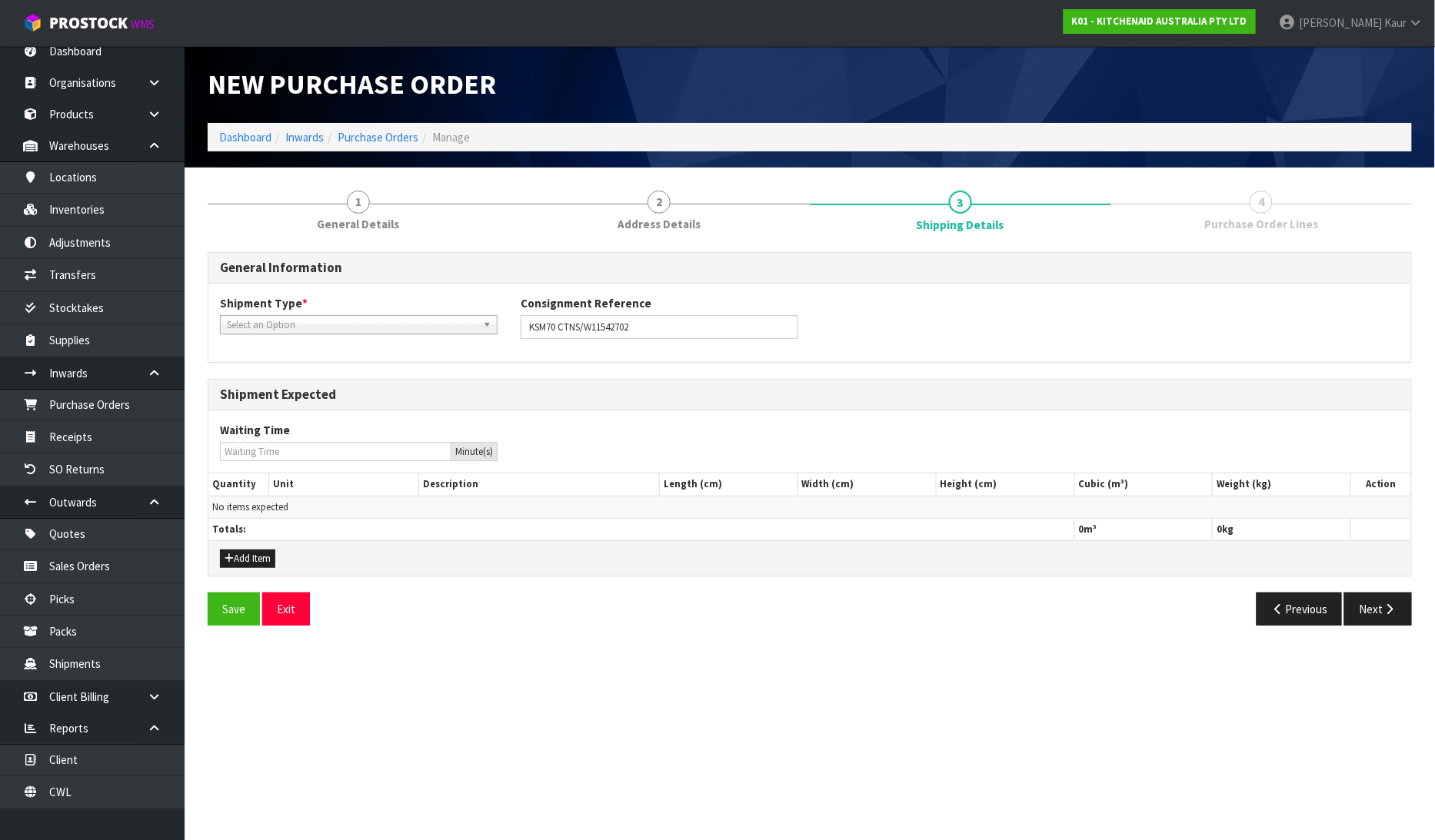
click at [260, 323] on span "Select an Option" at bounding box center [351, 325] width 250 height 18
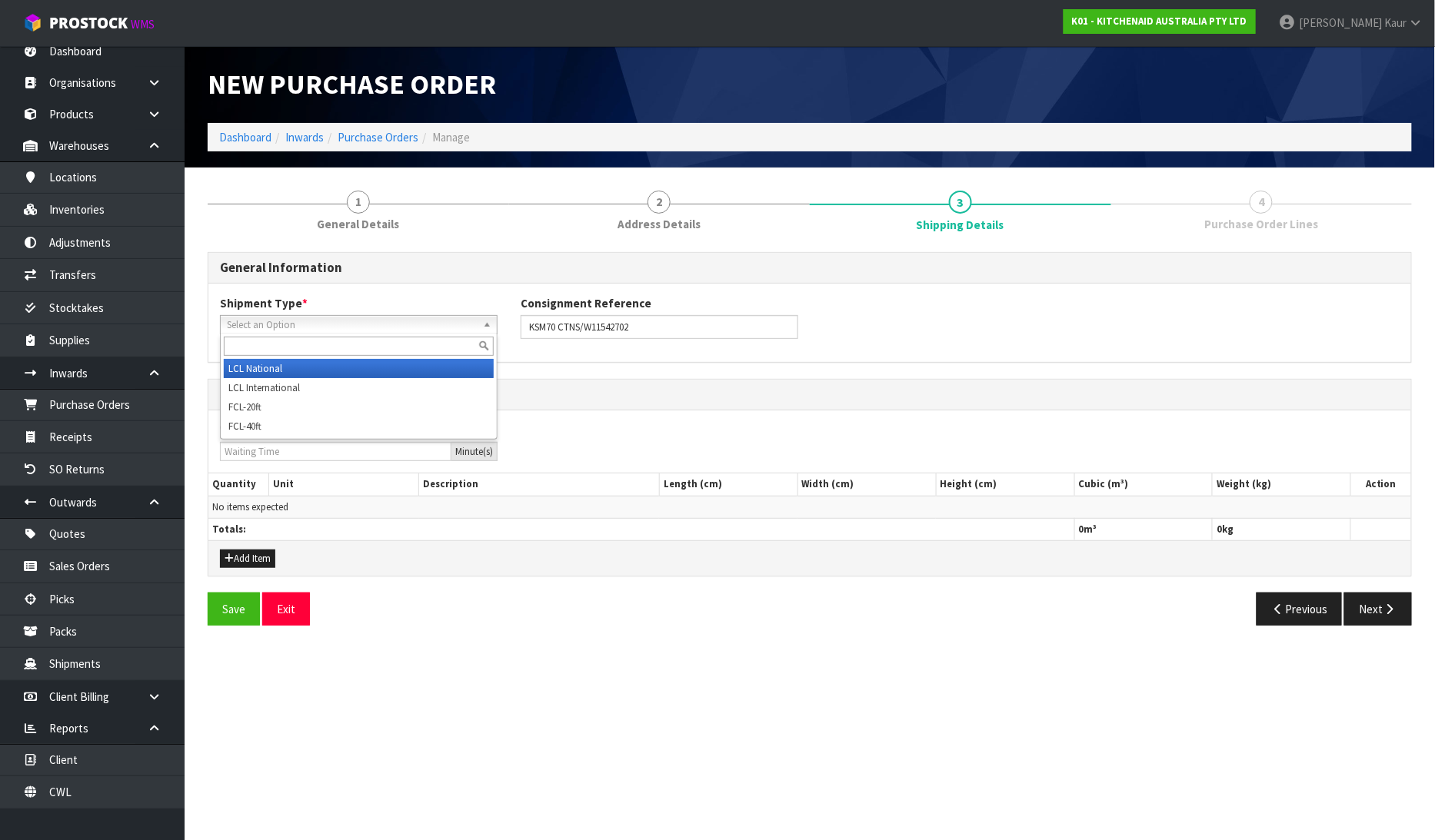
click at [281, 372] on li "LCL National" at bounding box center [359, 369] width 270 height 19
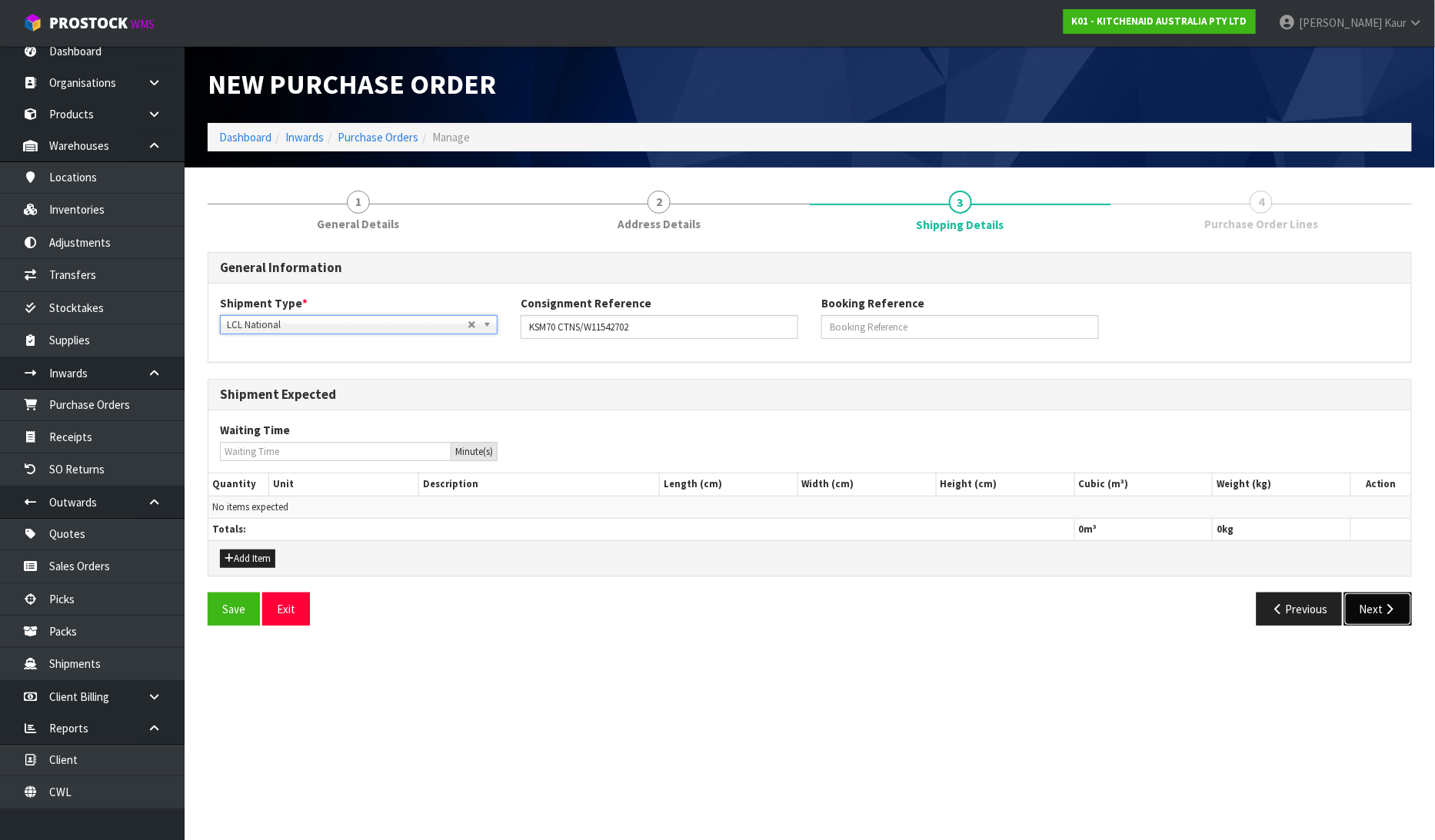
click at [1398, 609] on button "Next" at bounding box center [1378, 609] width 68 height 33
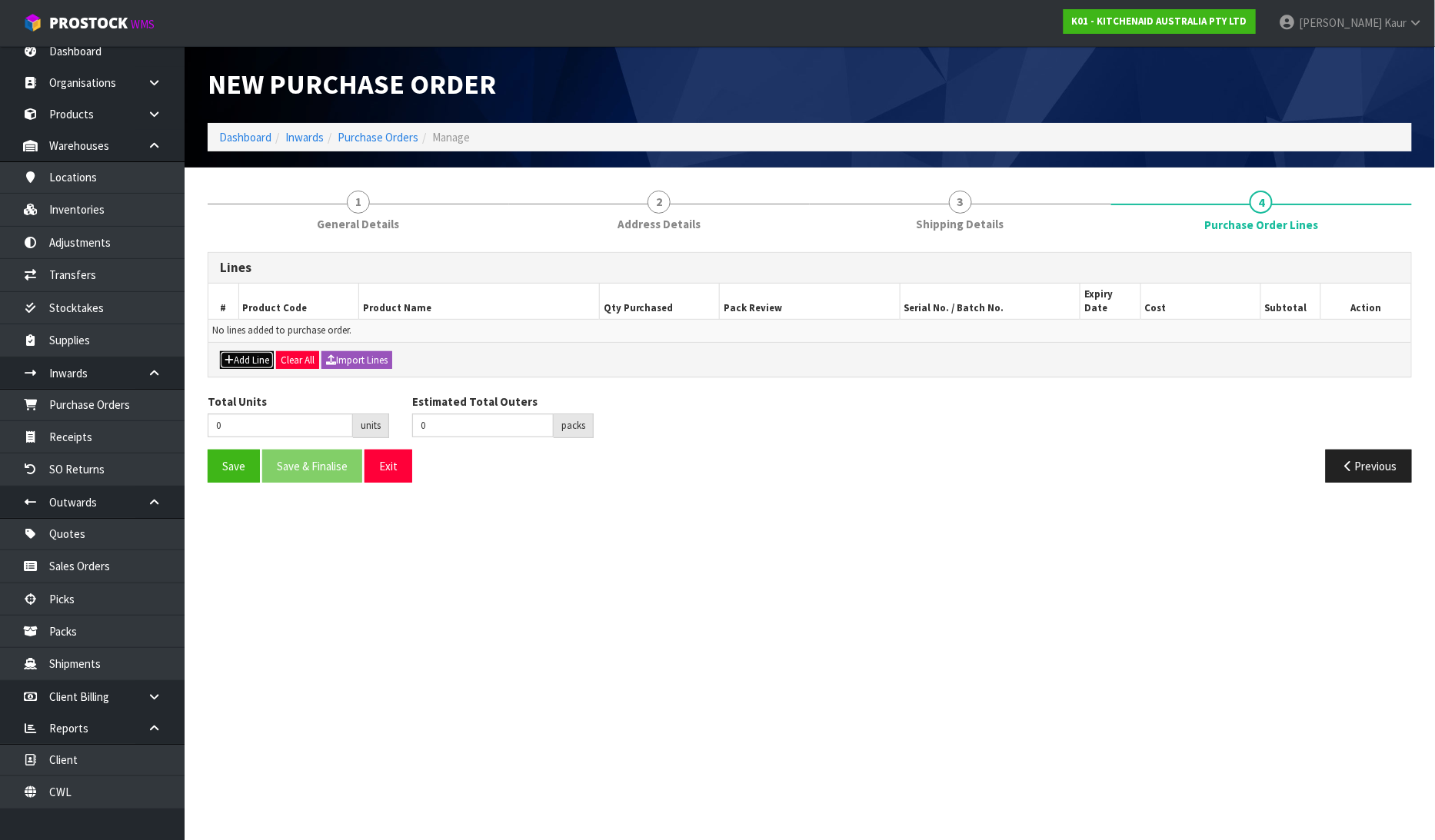
click at [234, 352] on button "Add Line" at bounding box center [247, 360] width 54 height 18
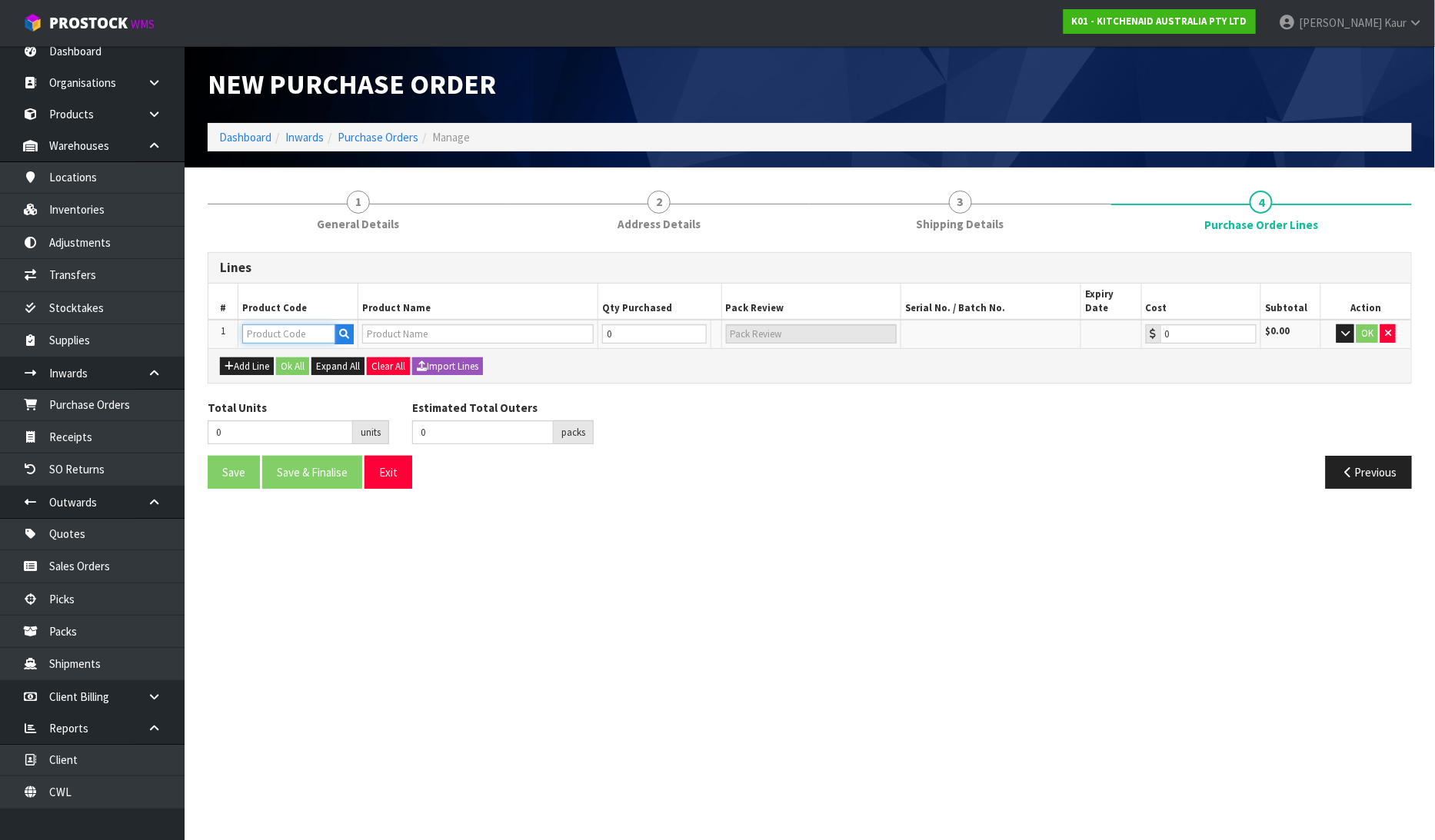
click at [266, 326] on input "text" at bounding box center [288, 334] width 93 height 19
paste input "W11542702"
type input "W11542702"
type input "KSM70 REPACK CARTONS"
type input "0.00"
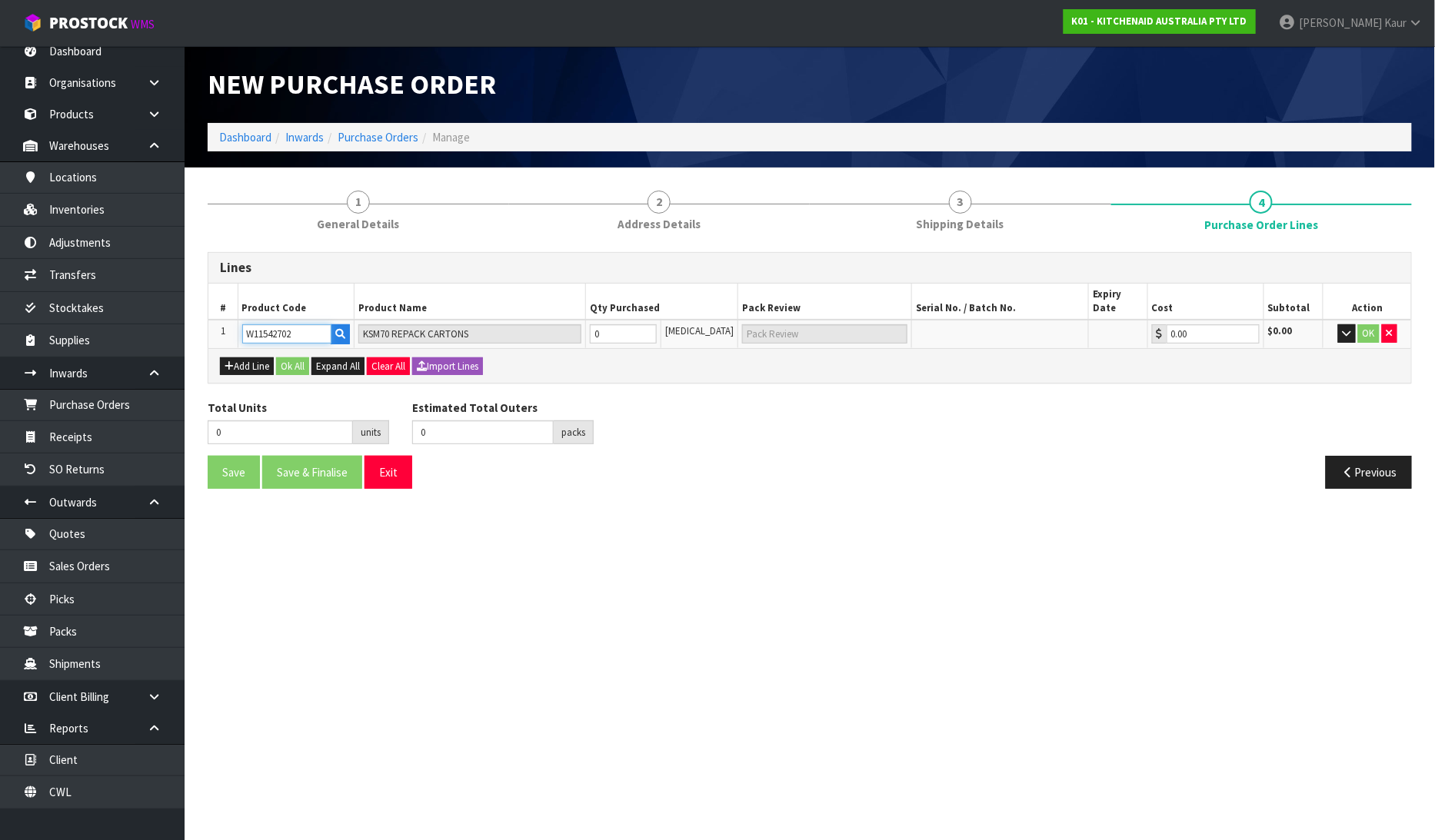
type input "W11542702"
click at [587, 321] on tr "1 W11542702 KSM70 REPACK CARTONS 0 [MEDICAL_DATA] 0.00 $0.00 OK" at bounding box center [810, 334] width 1203 height 29
type input "4"
type input "4 [MEDICAL_DATA]"
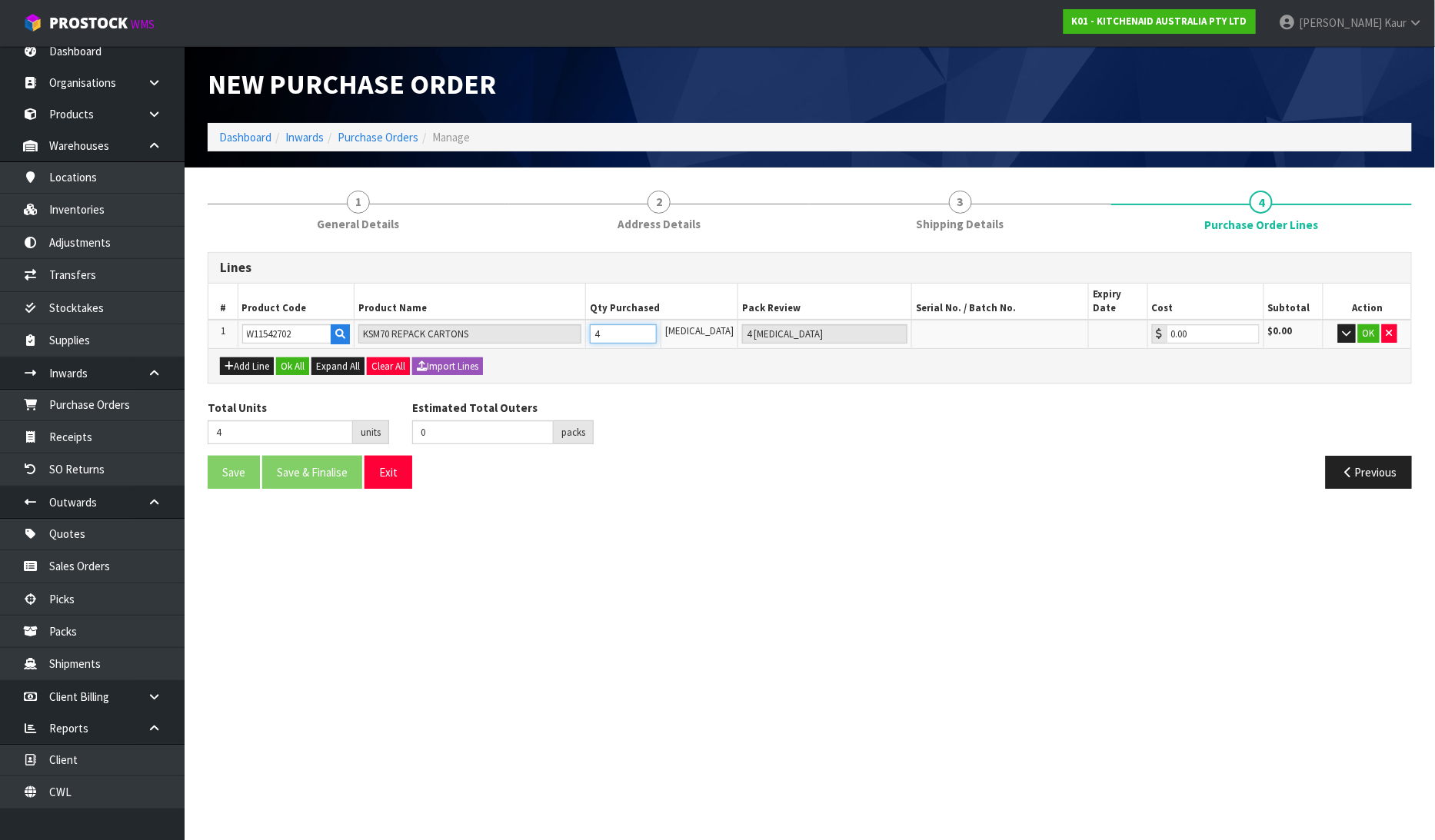
type input "41"
type input "41 [MEDICAL_DATA]"
type input "41"
click at [1359, 324] on button "OK" at bounding box center [1369, 333] width 22 height 18
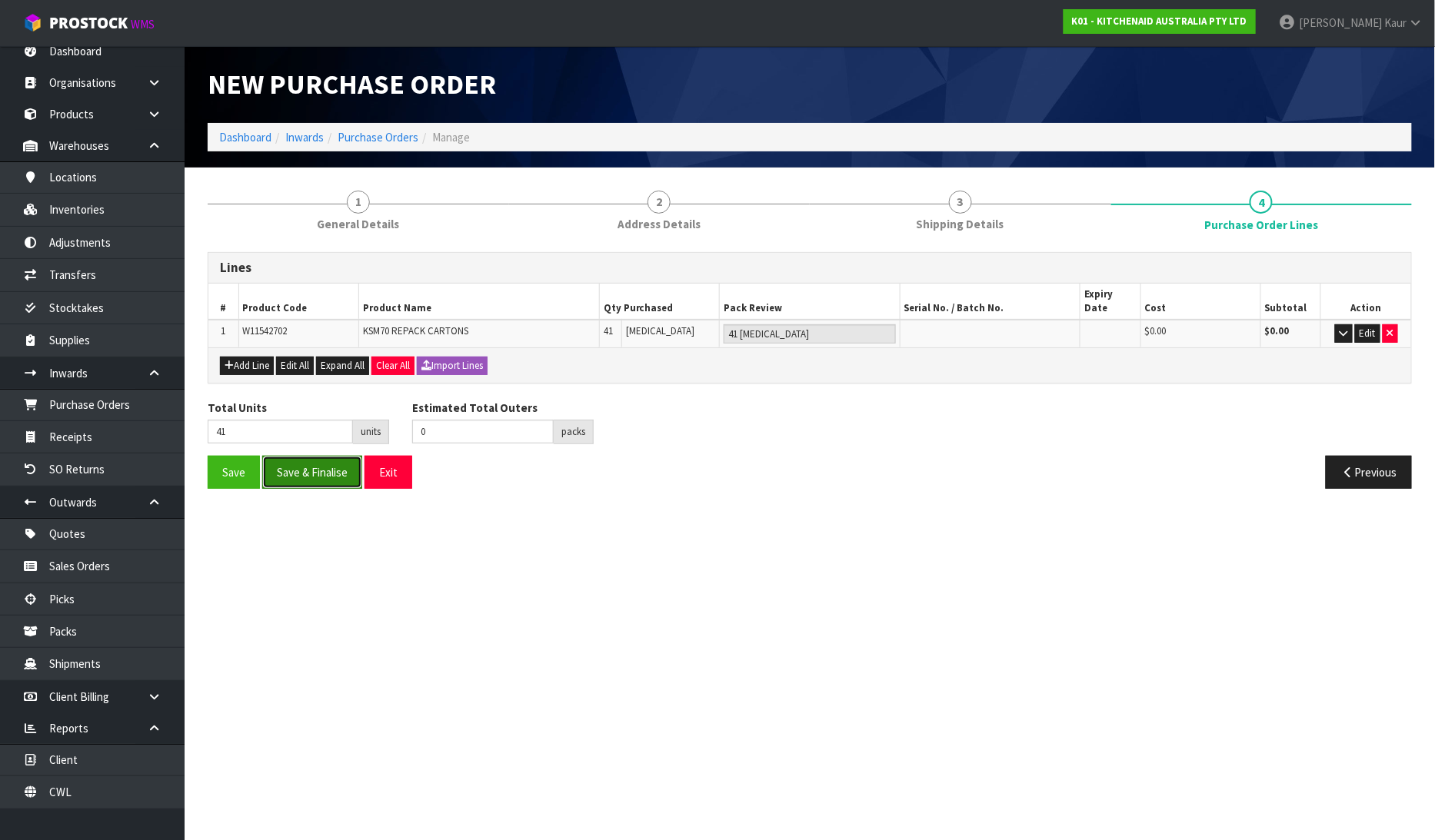
click at [286, 456] on button "Save & Finalise" at bounding box center [312, 472] width 100 height 33
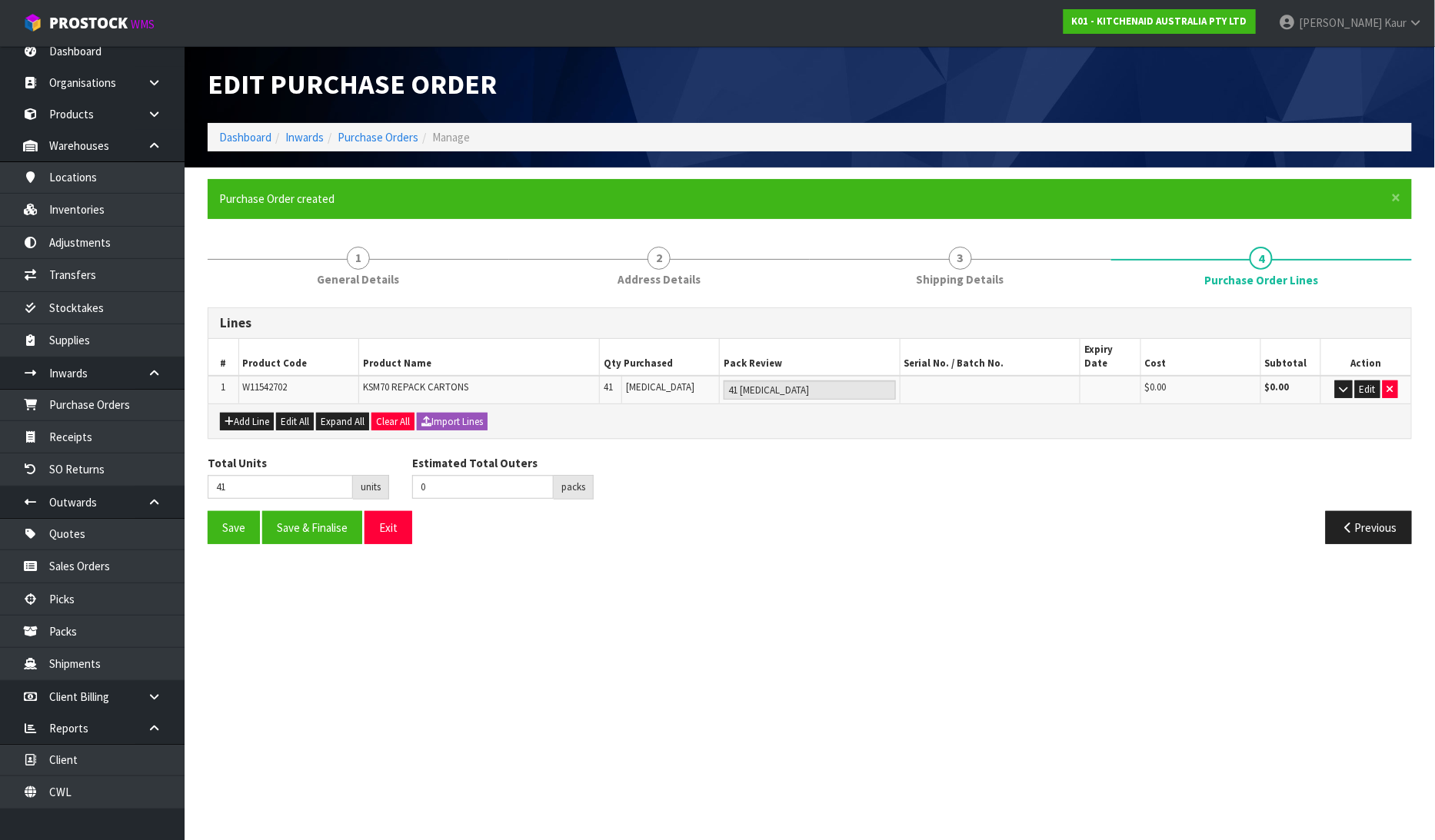
type input "0"
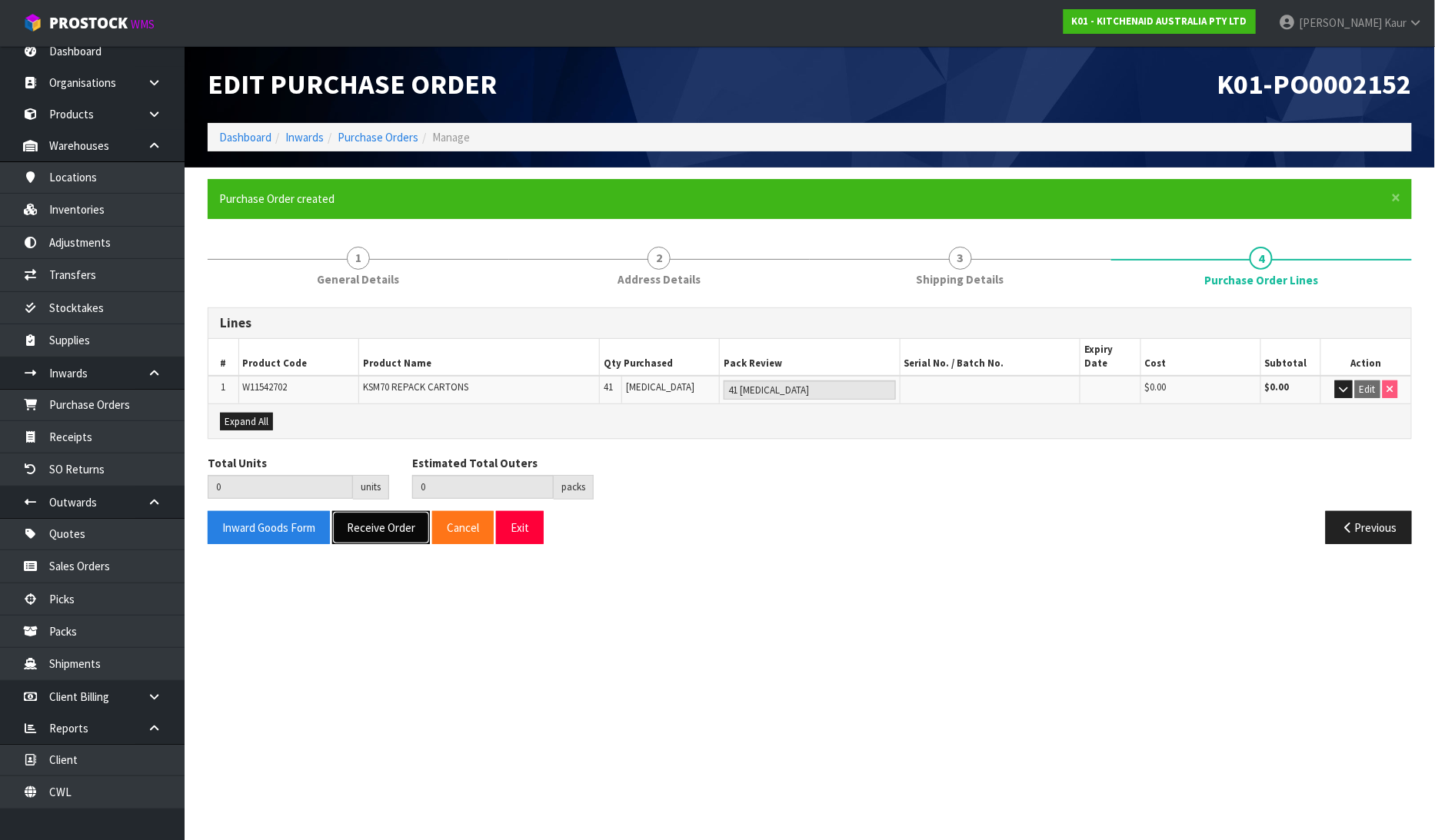
click at [380, 512] on button "Receive Order" at bounding box center [381, 528] width 98 height 33
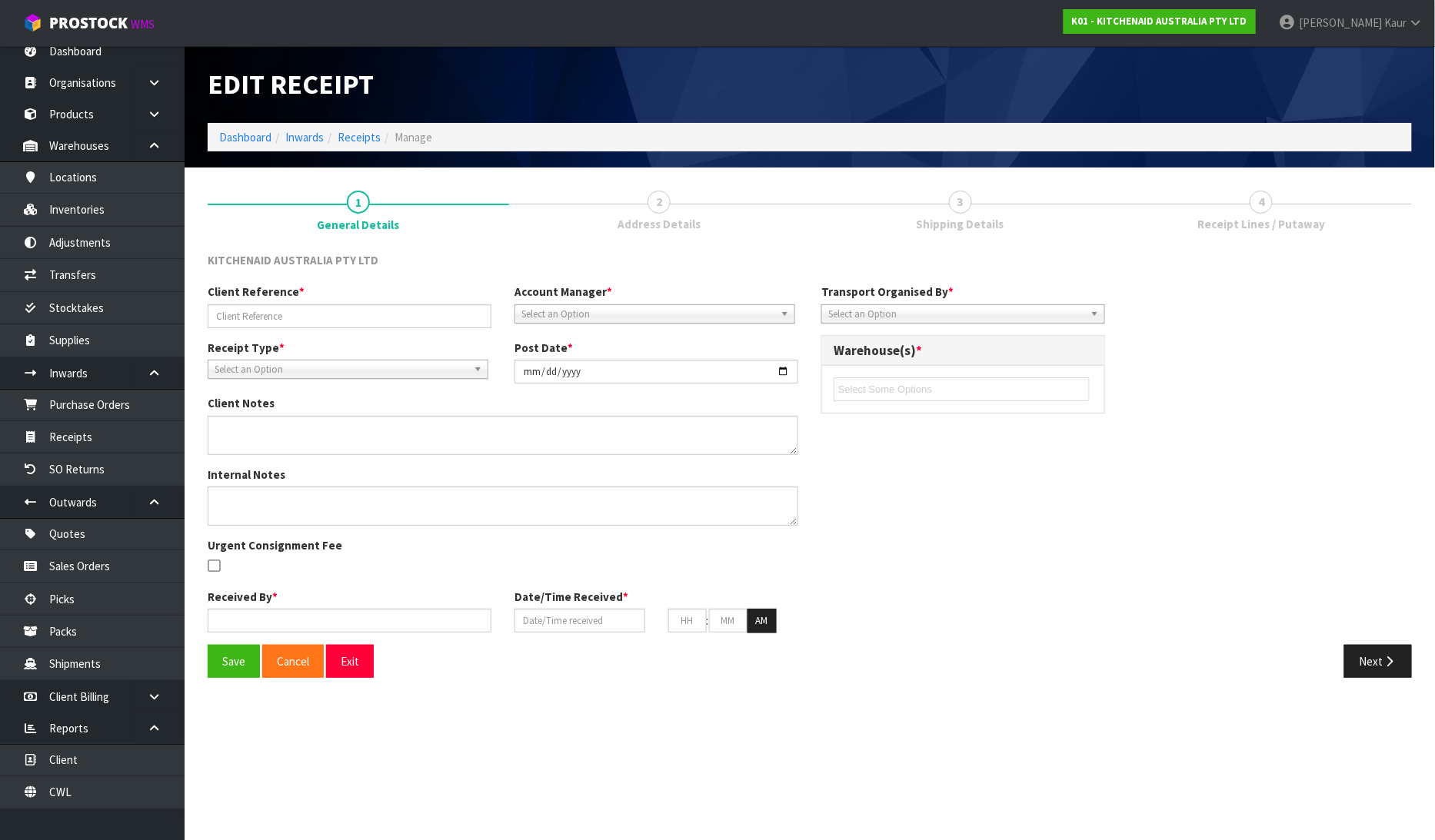
type input "KSM70 CTNS/W11542702"
type input "[DATE]"
type input "[PERSON_NAME]"
type input "[DATE]"
type input "04"
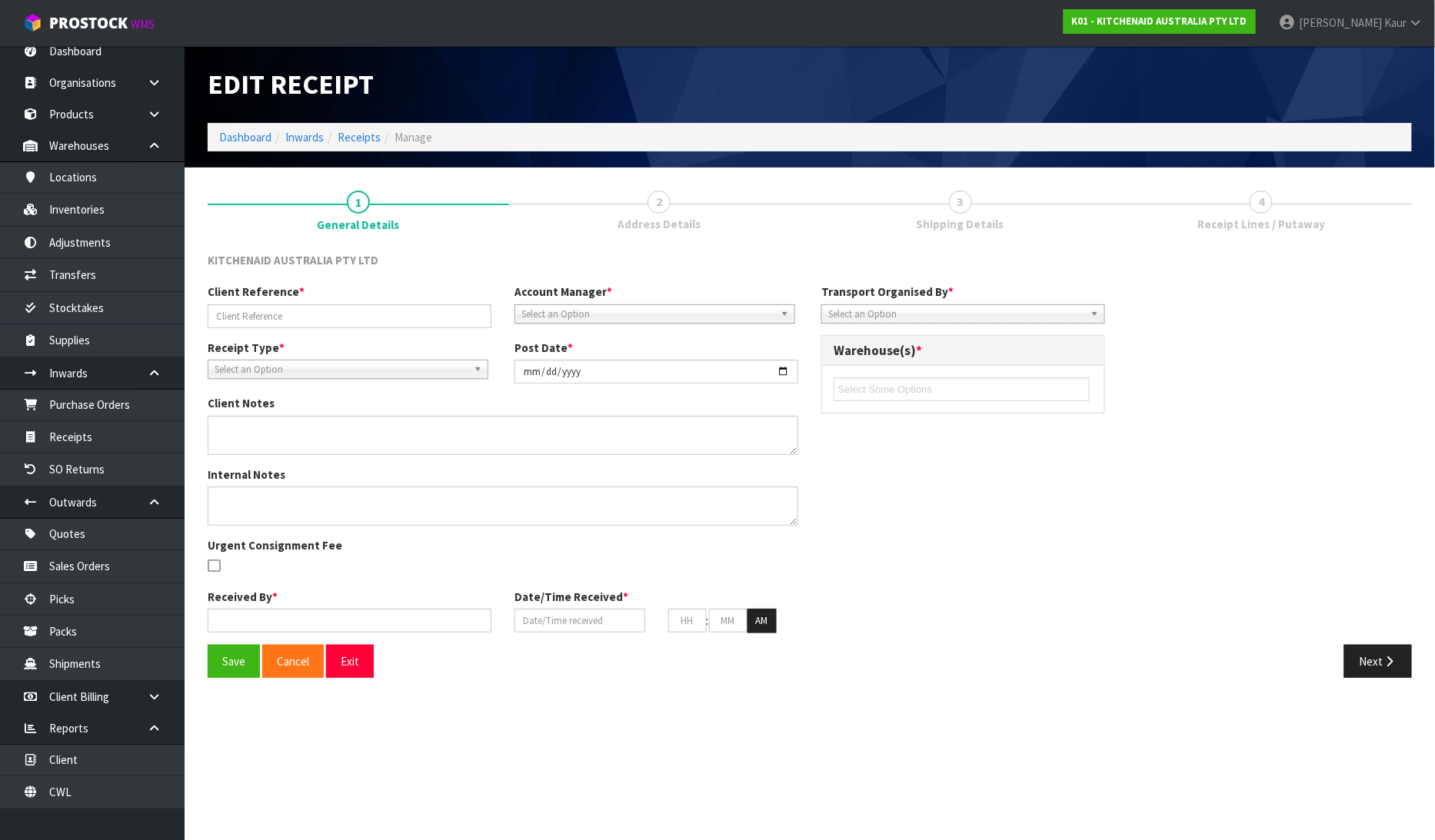
type input "32"
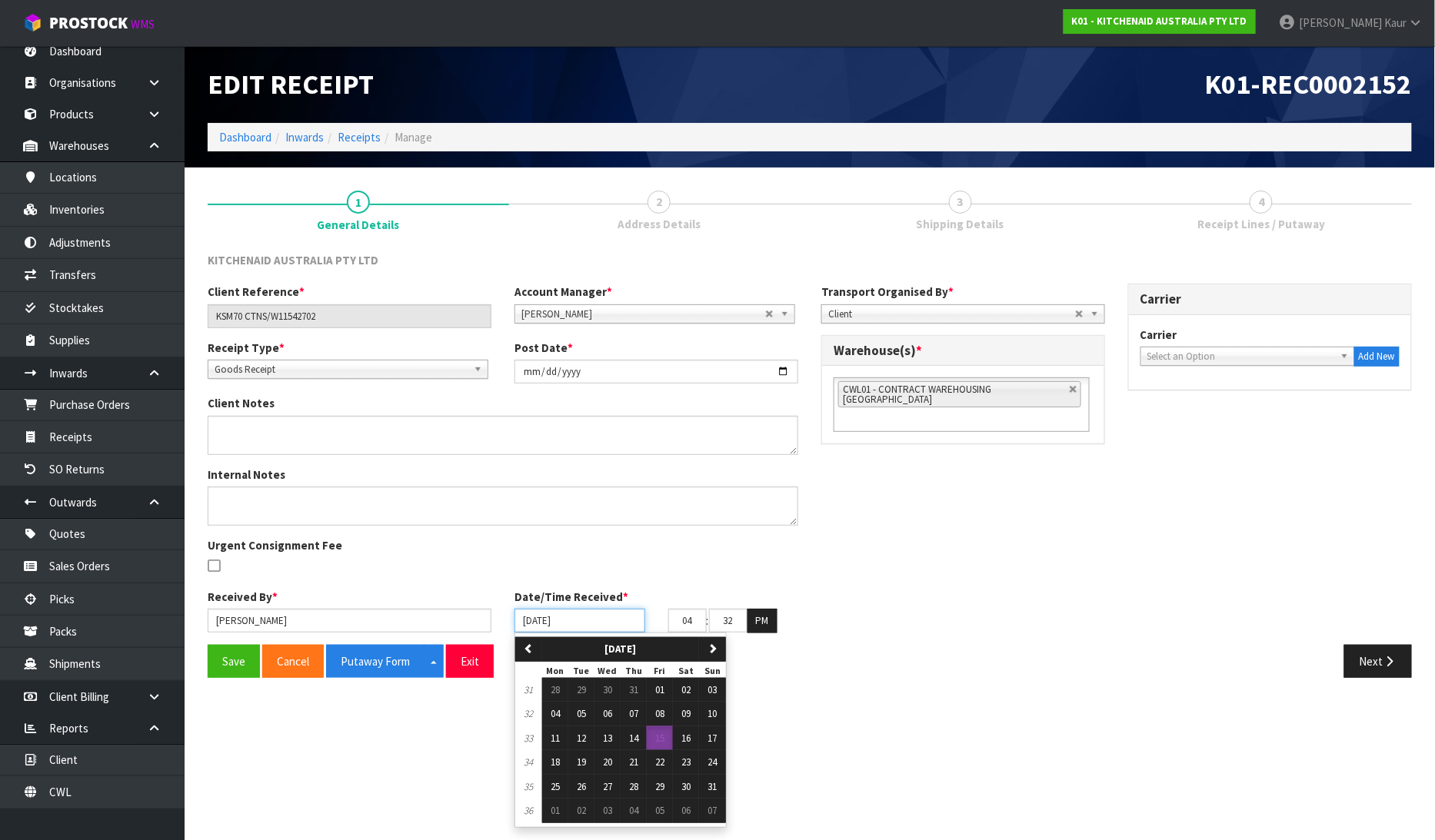
click at [532, 618] on input "[DATE]" at bounding box center [579, 620] width 131 height 24
drag, startPoint x: 663, startPoint y: 693, endPoint x: 641, endPoint y: 690, distance: 22.2
click at [662, 690] on span "01" at bounding box center [660, 690] width 10 height 13
type input "[DATE]"
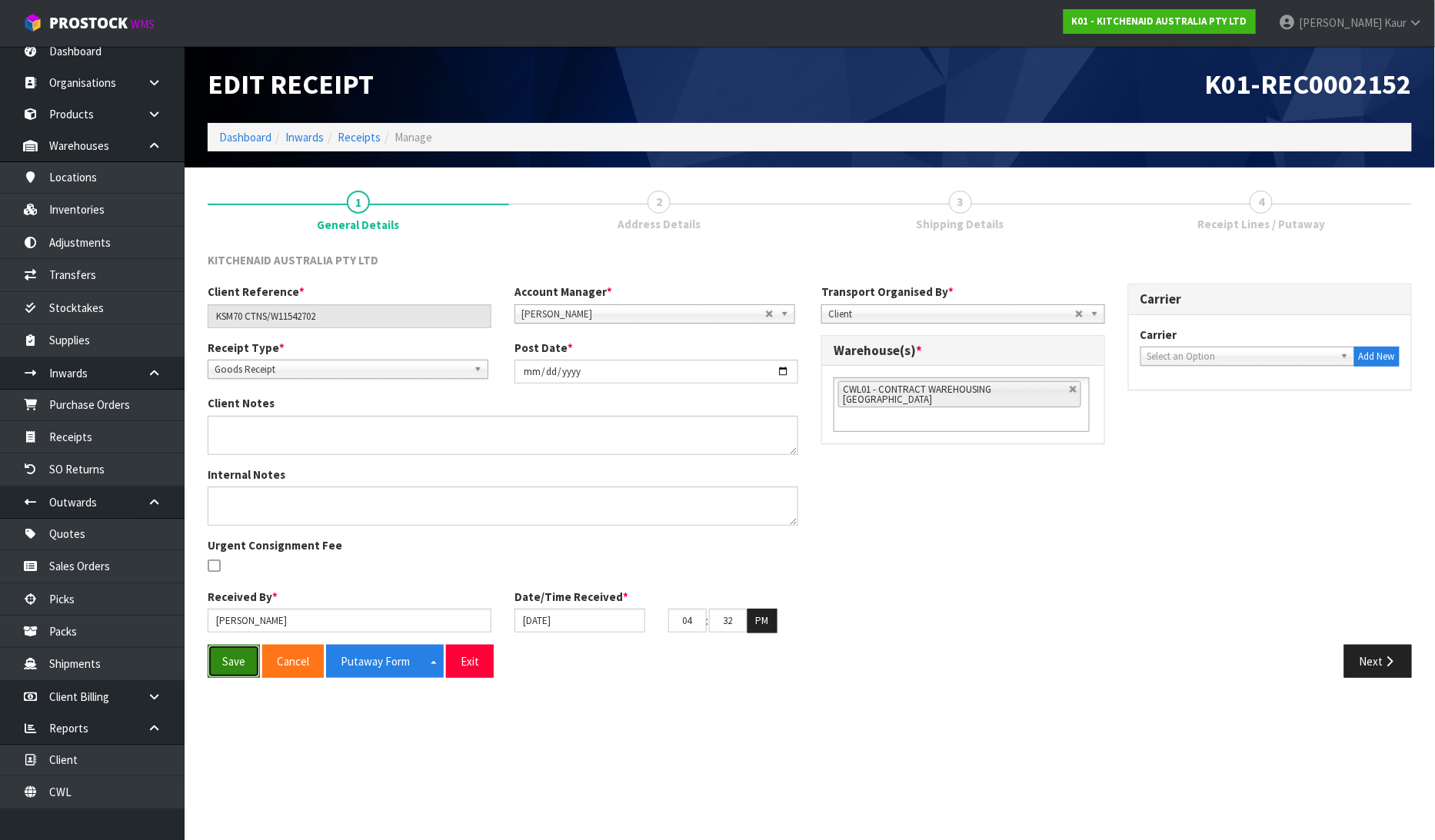
click at [247, 662] on button "Save" at bounding box center [233, 661] width 53 height 33
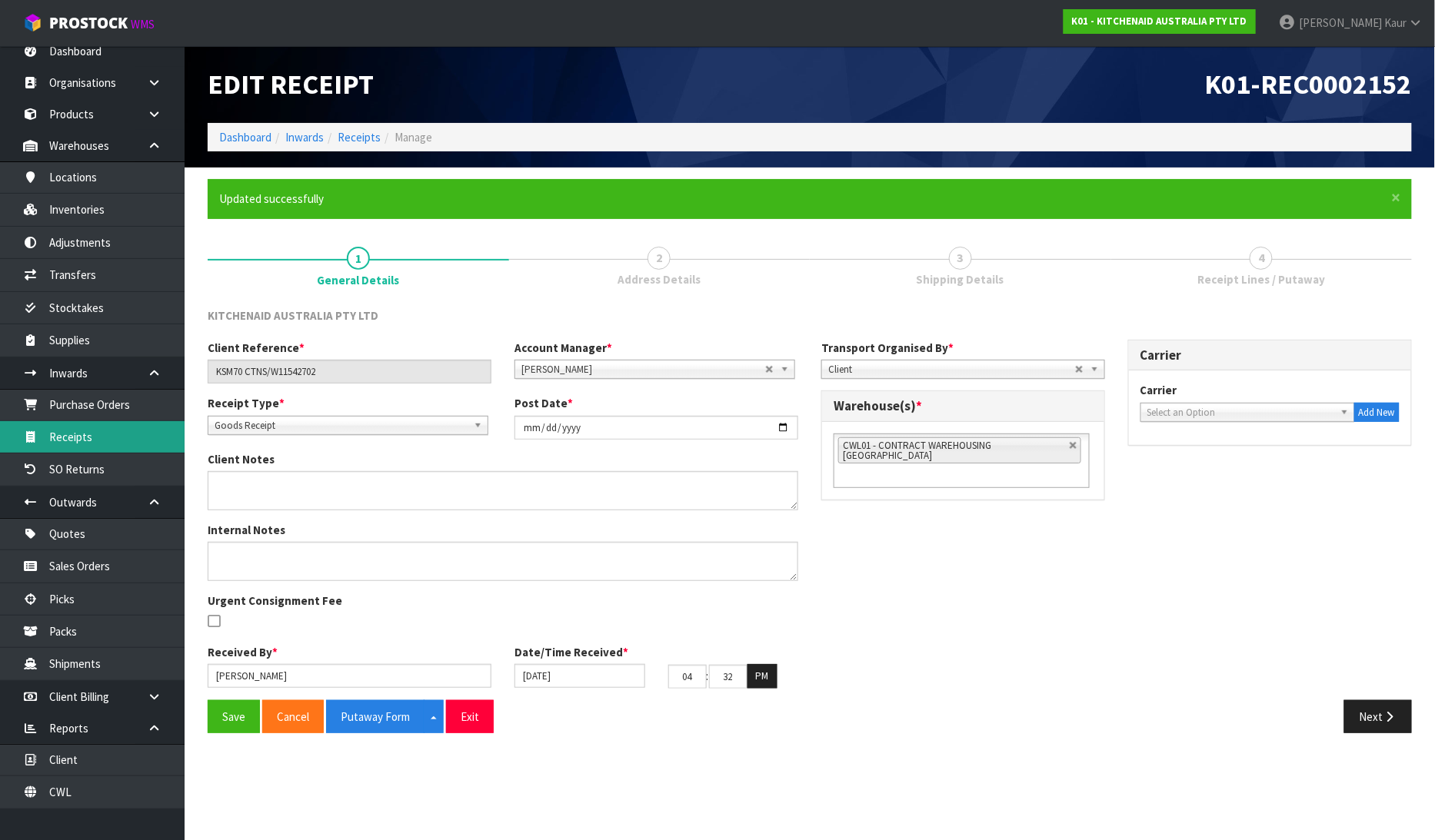
click at [93, 441] on link "Receipts" at bounding box center [92, 437] width 185 height 32
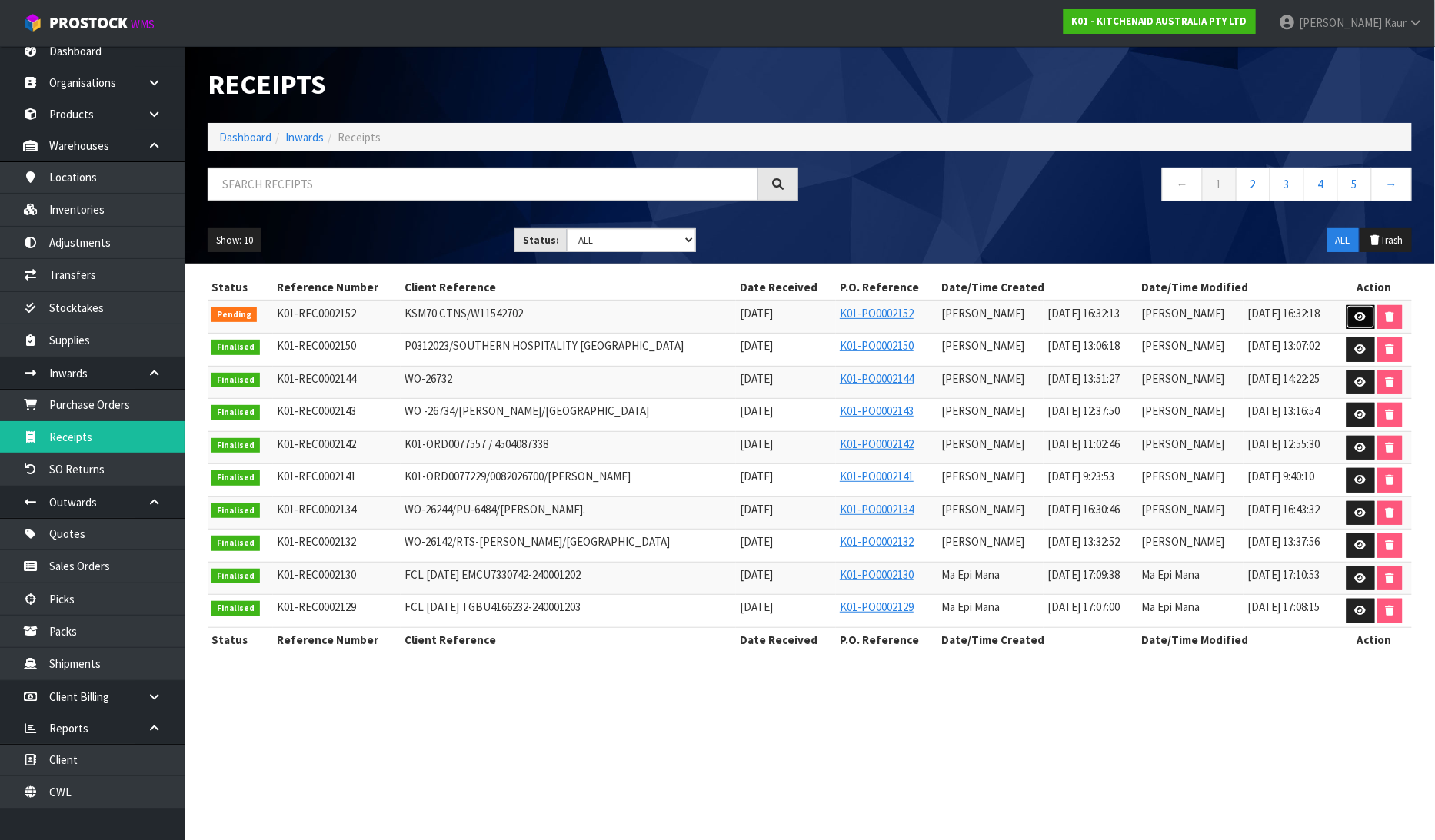
click at [1356, 313] on icon at bounding box center [1360, 317] width 11 height 10
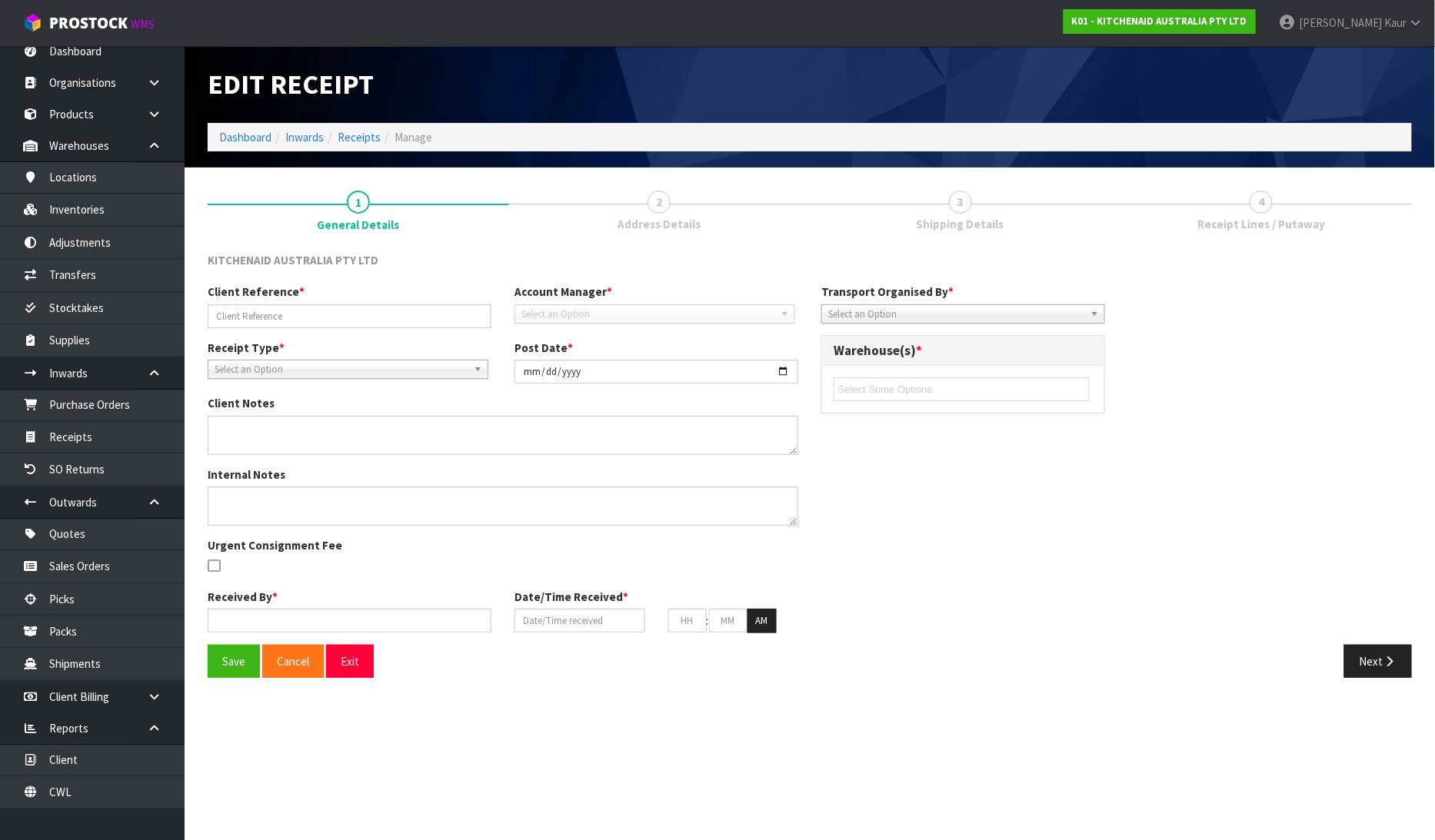
type input "KSM70 CTNS/W11542702"
type input "[DATE]"
type input "[PERSON_NAME]"
type input "[DATE]"
type input "04"
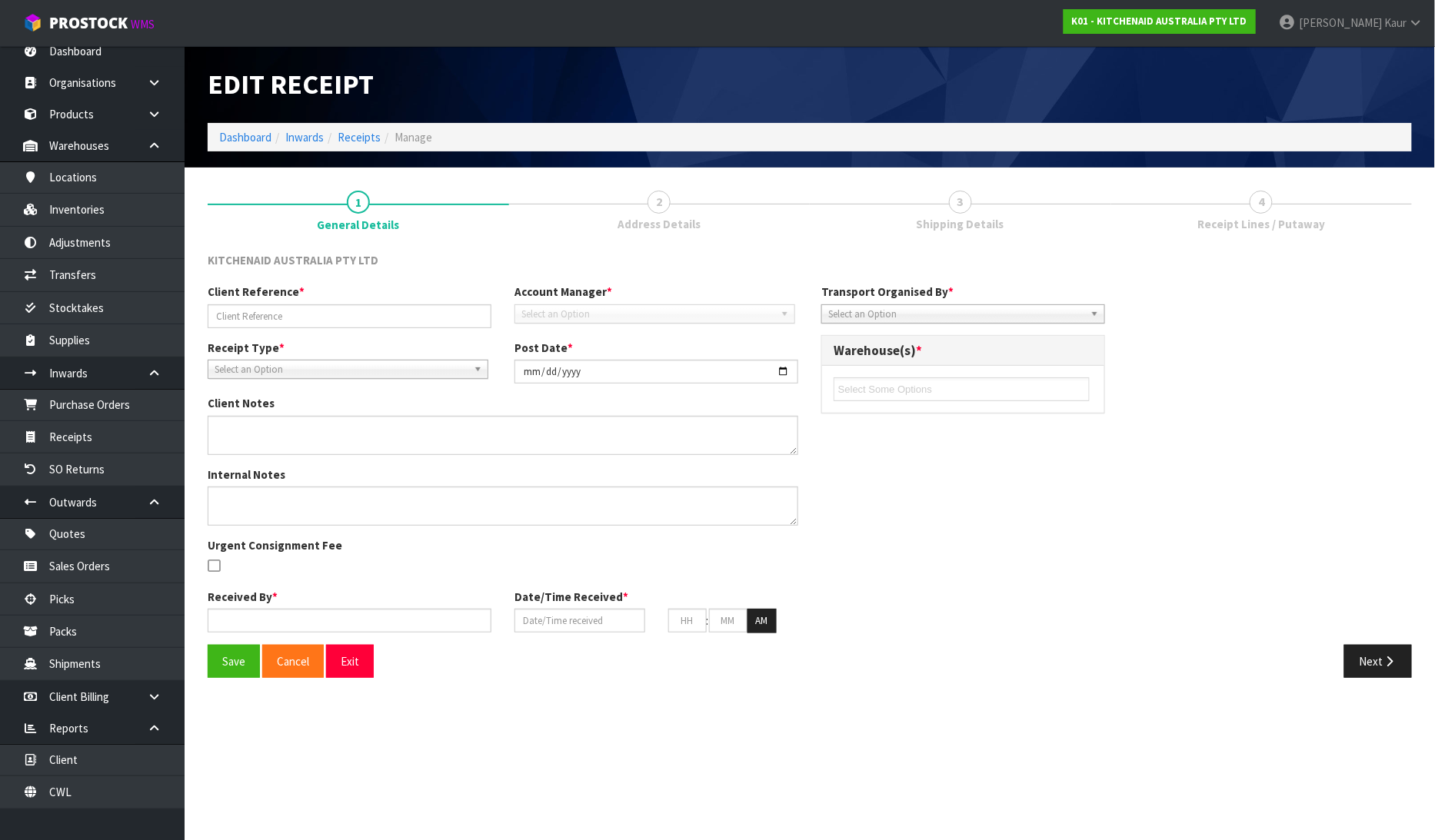
type input "32"
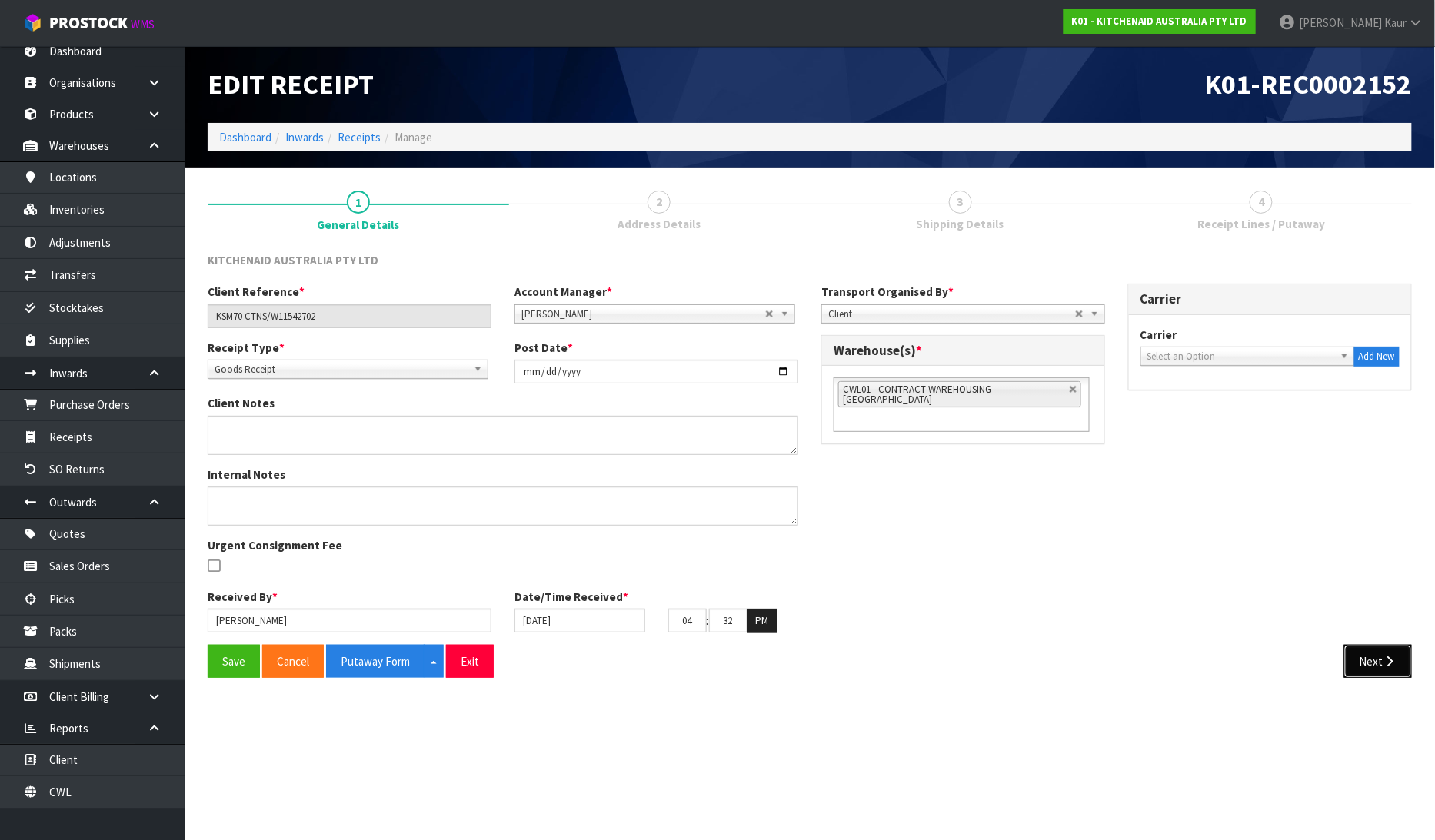
click at [1375, 659] on button "Next" at bounding box center [1378, 661] width 68 height 33
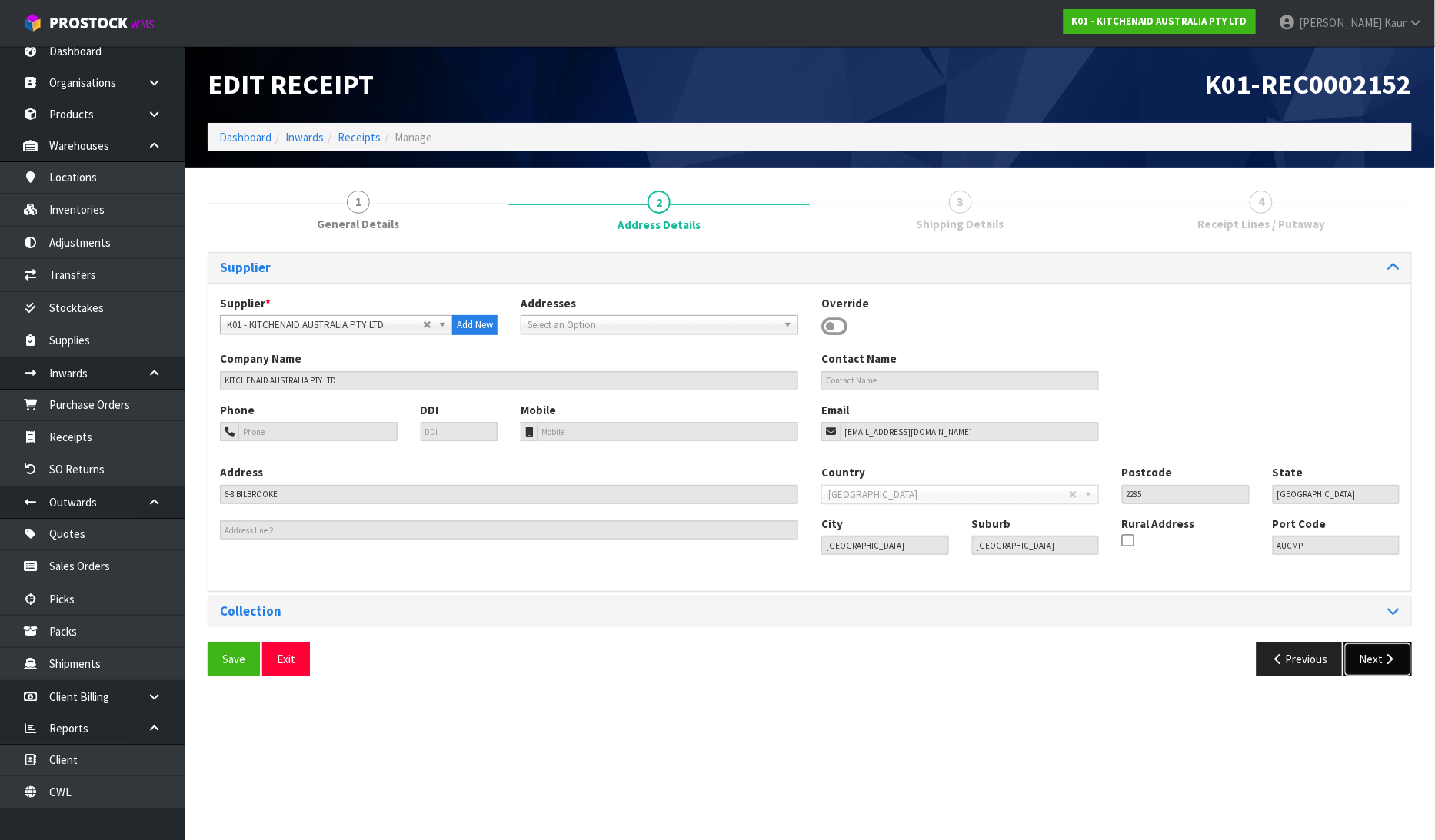
click at [1387, 658] on icon "button" at bounding box center [1389, 659] width 14 height 11
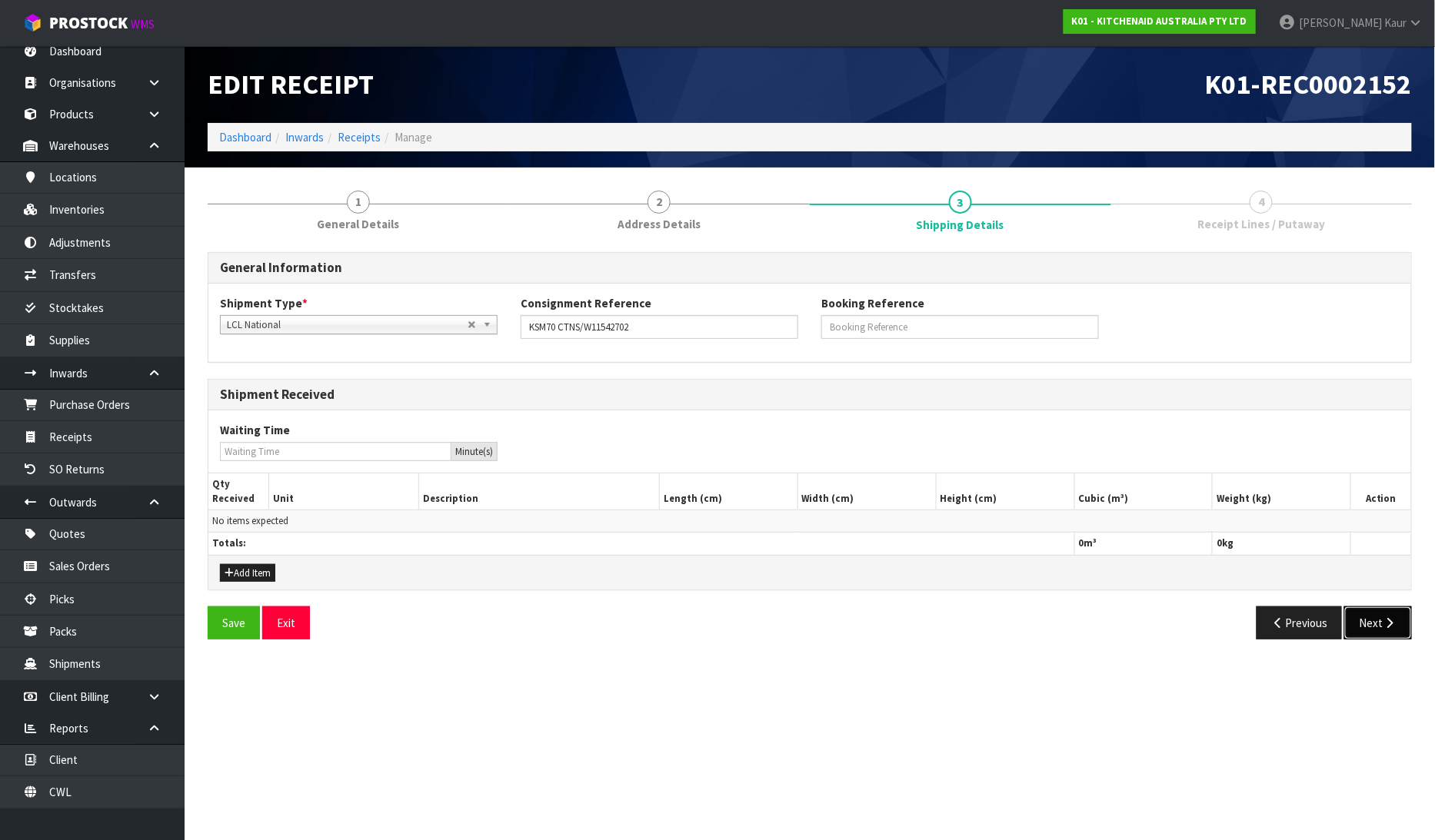
click at [1388, 627] on icon "button" at bounding box center [1389, 623] width 14 height 11
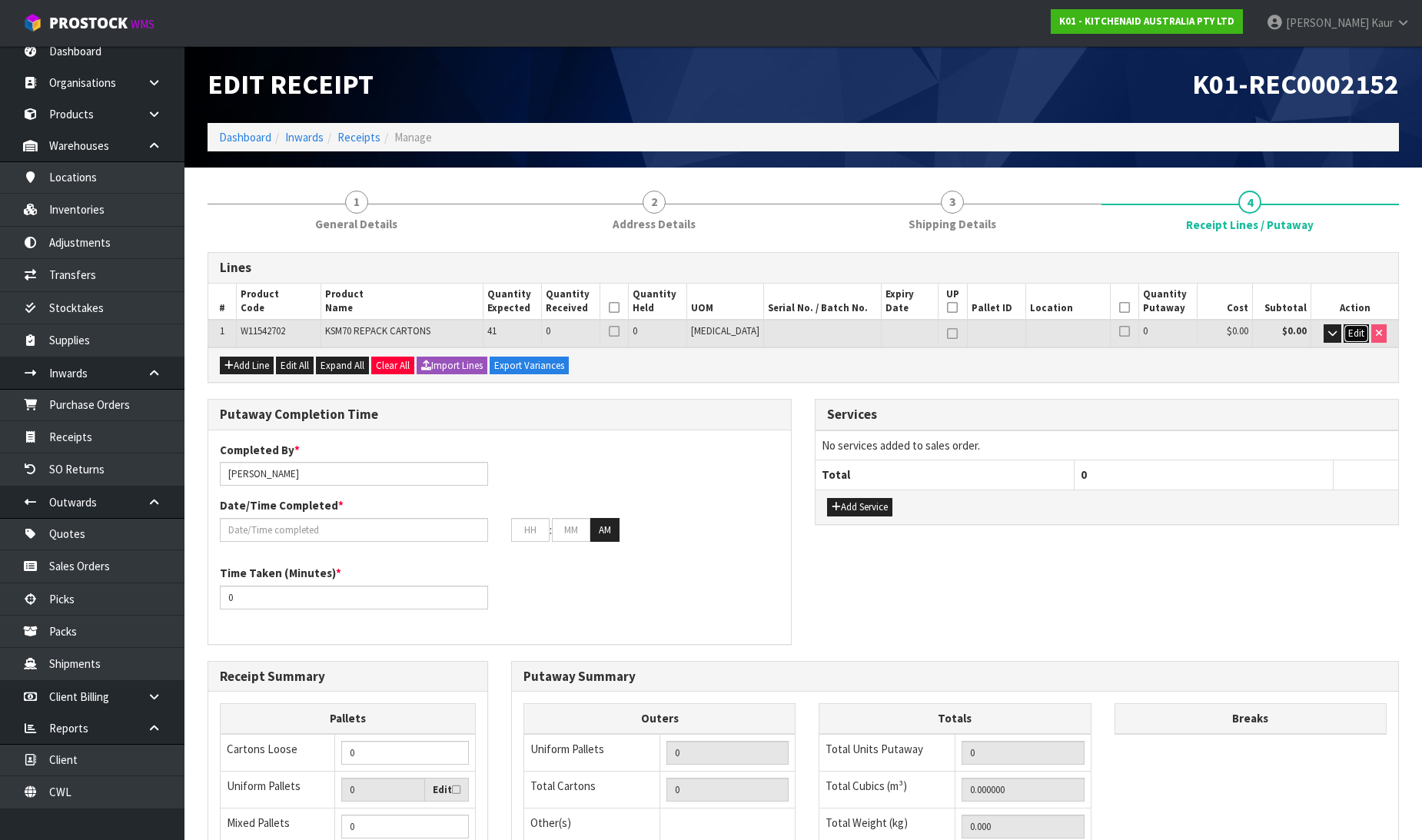
click at [1361, 334] on span "Edit" at bounding box center [1356, 334] width 16 height 13
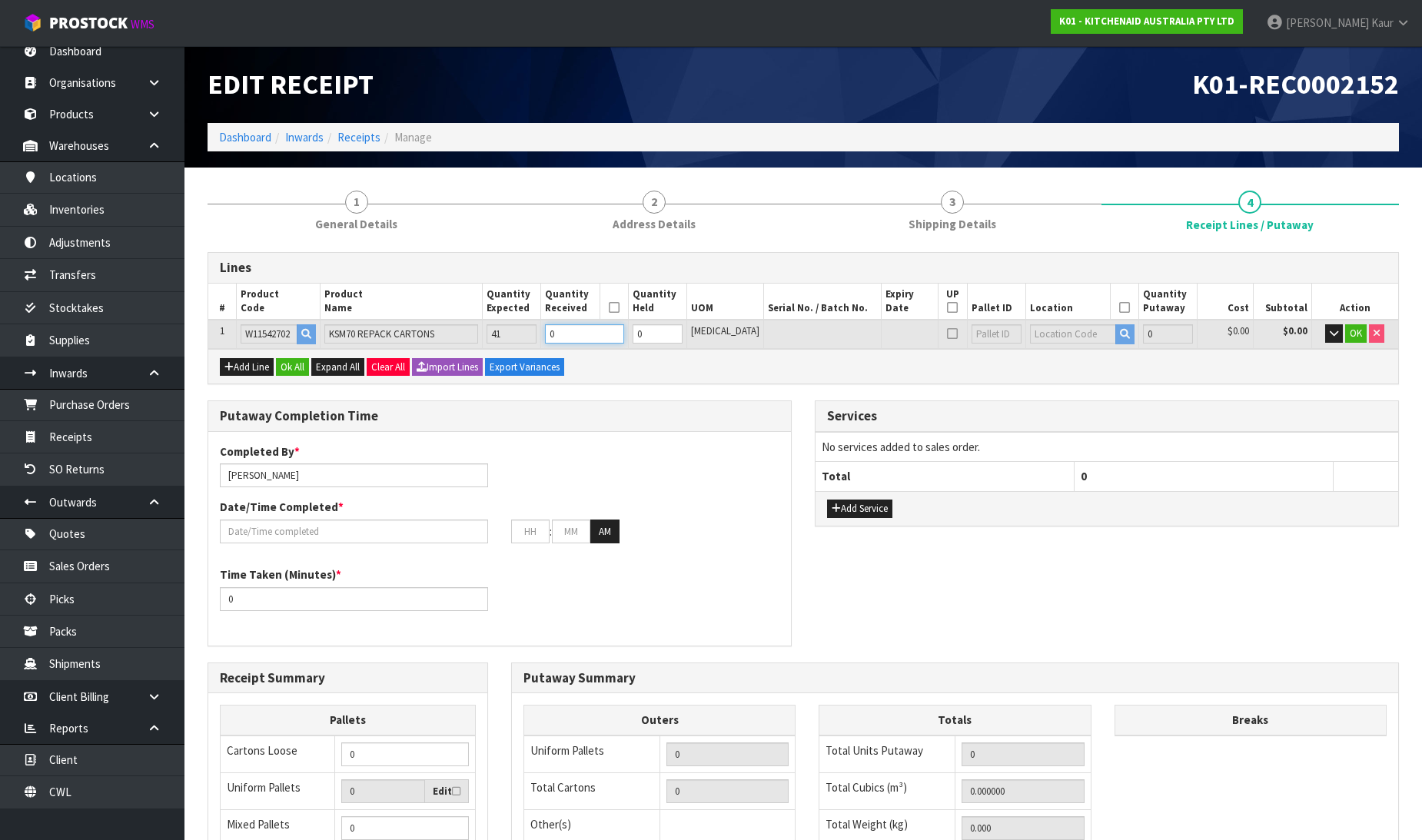
click at [548, 336] on tr "1 W11542702 KSM70 REPACK CARTONS 41 0 0 [MEDICAL_DATA] 0 $0.00 $0.00 OK" at bounding box center [803, 334] width 1190 height 29
type input "0.024928"
type input "2.6"
type input "4"
type input "0.255512"
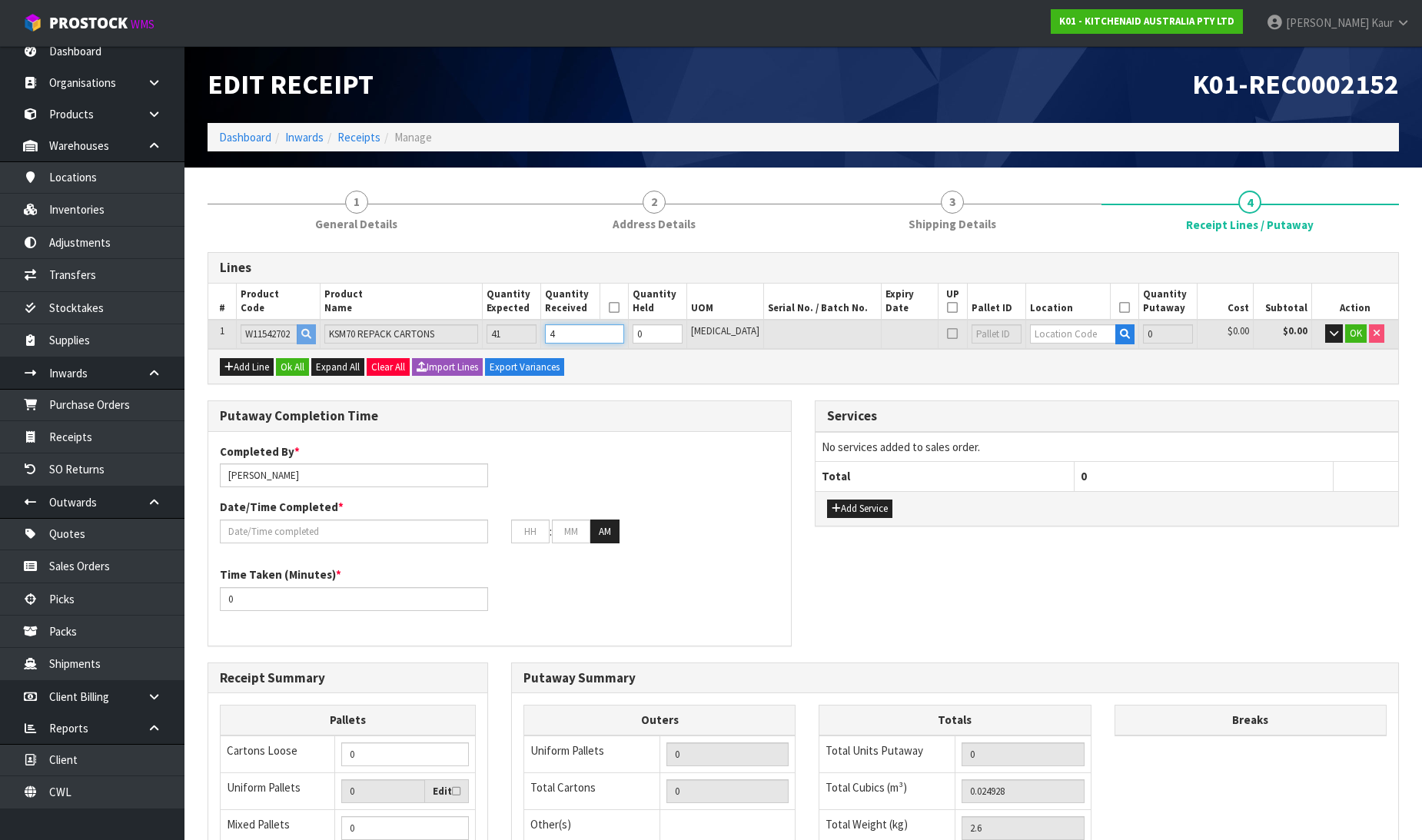
type input "26.65"
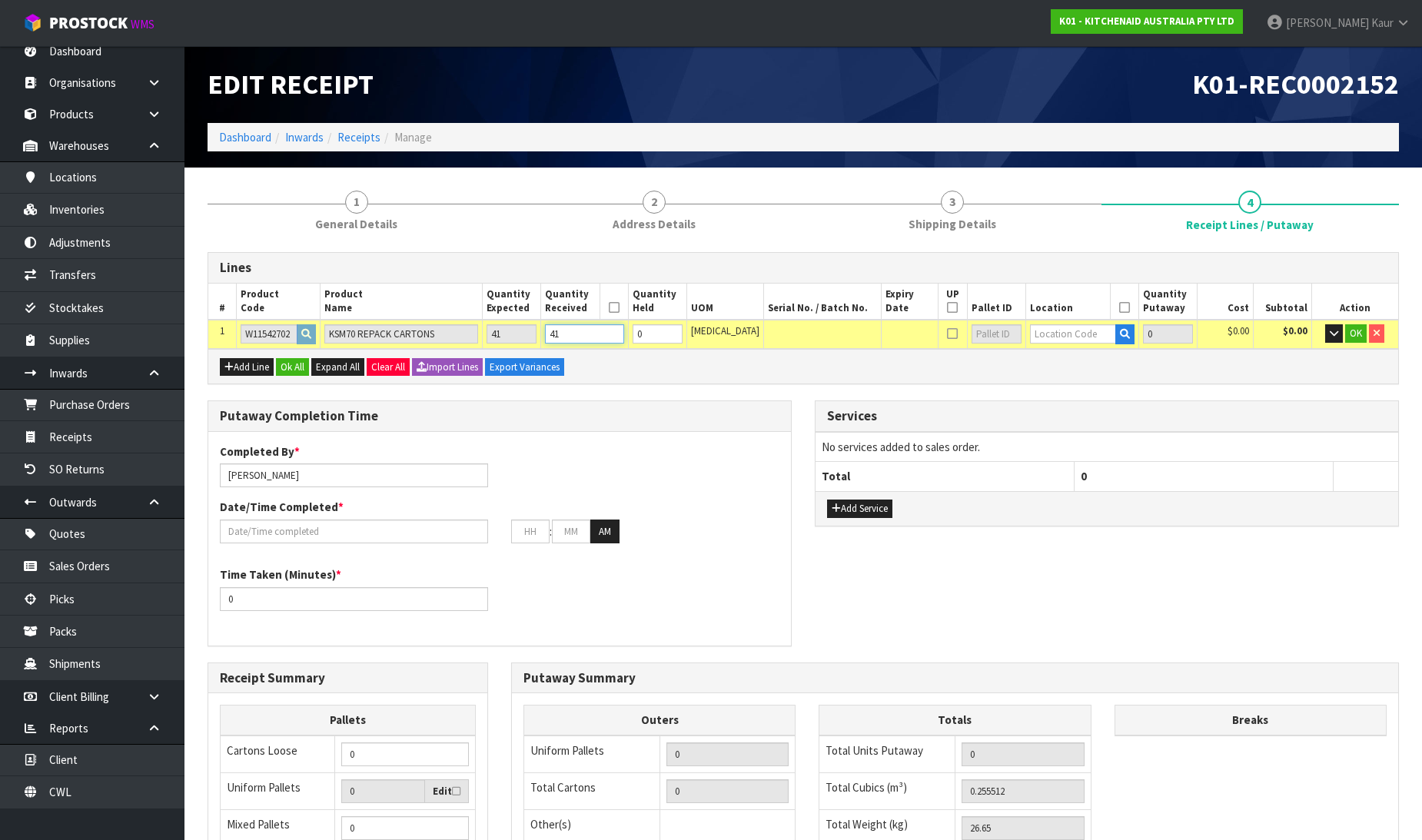
type input "41"
click at [1054, 328] on input "text" at bounding box center [1073, 334] width 86 height 19
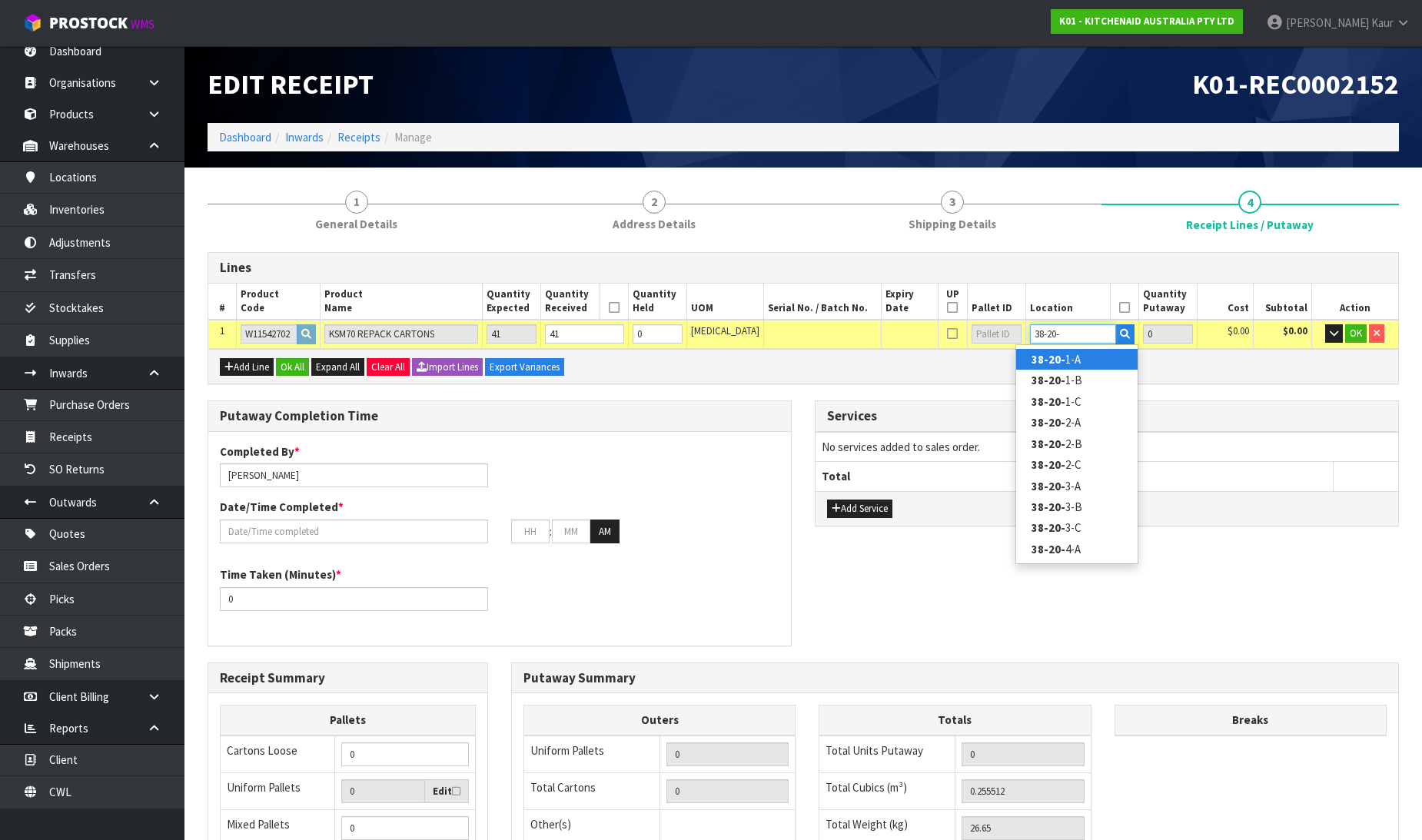
type input "38-20-"
drag, startPoint x: 1054, startPoint y: 362, endPoint x: 1174, endPoint y: 338, distance: 122.4
click at [1055, 363] on strong "38-20-" at bounding box center [1048, 358] width 33 height 14
type input "41"
type input "38-20-1-A"
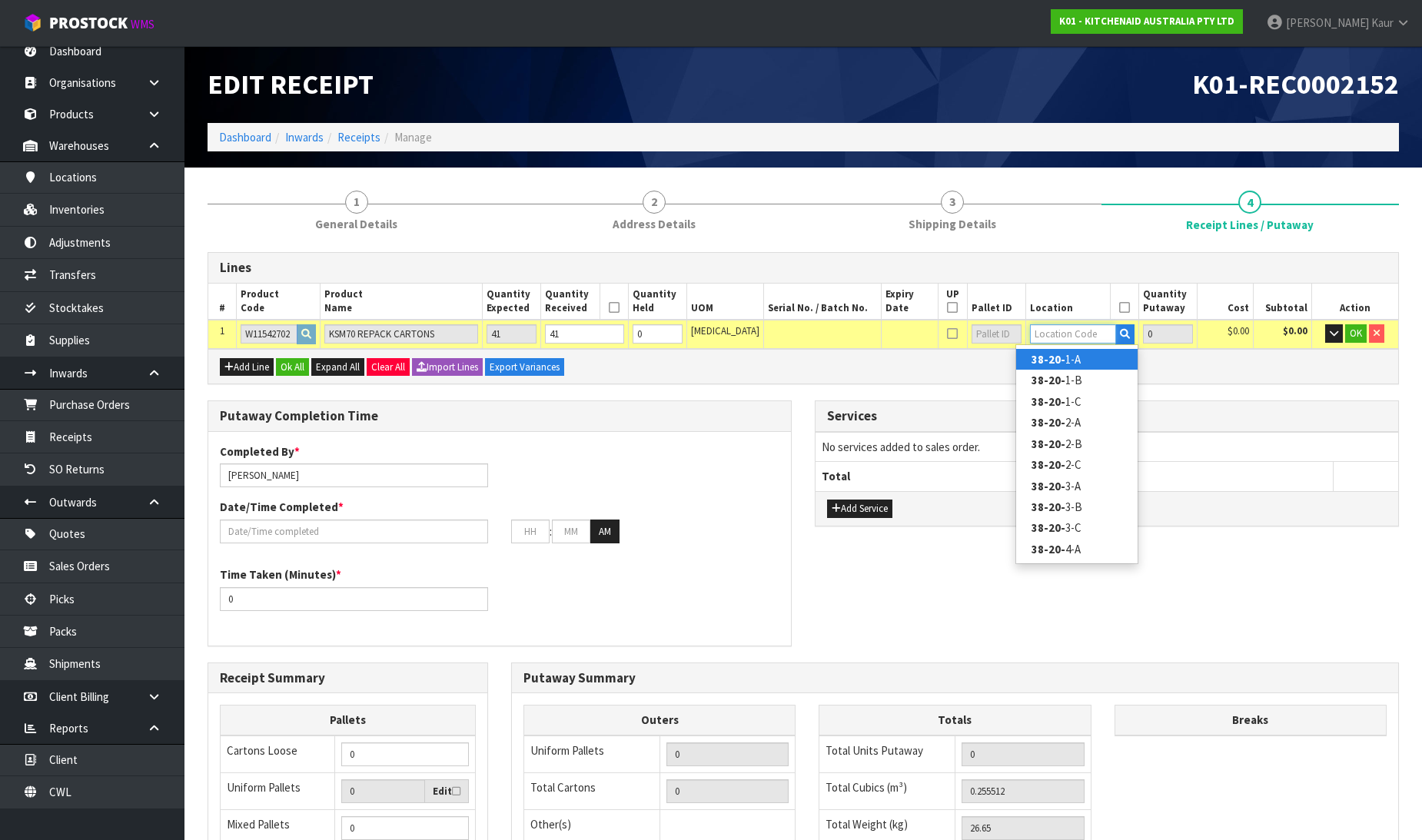
type input "41"
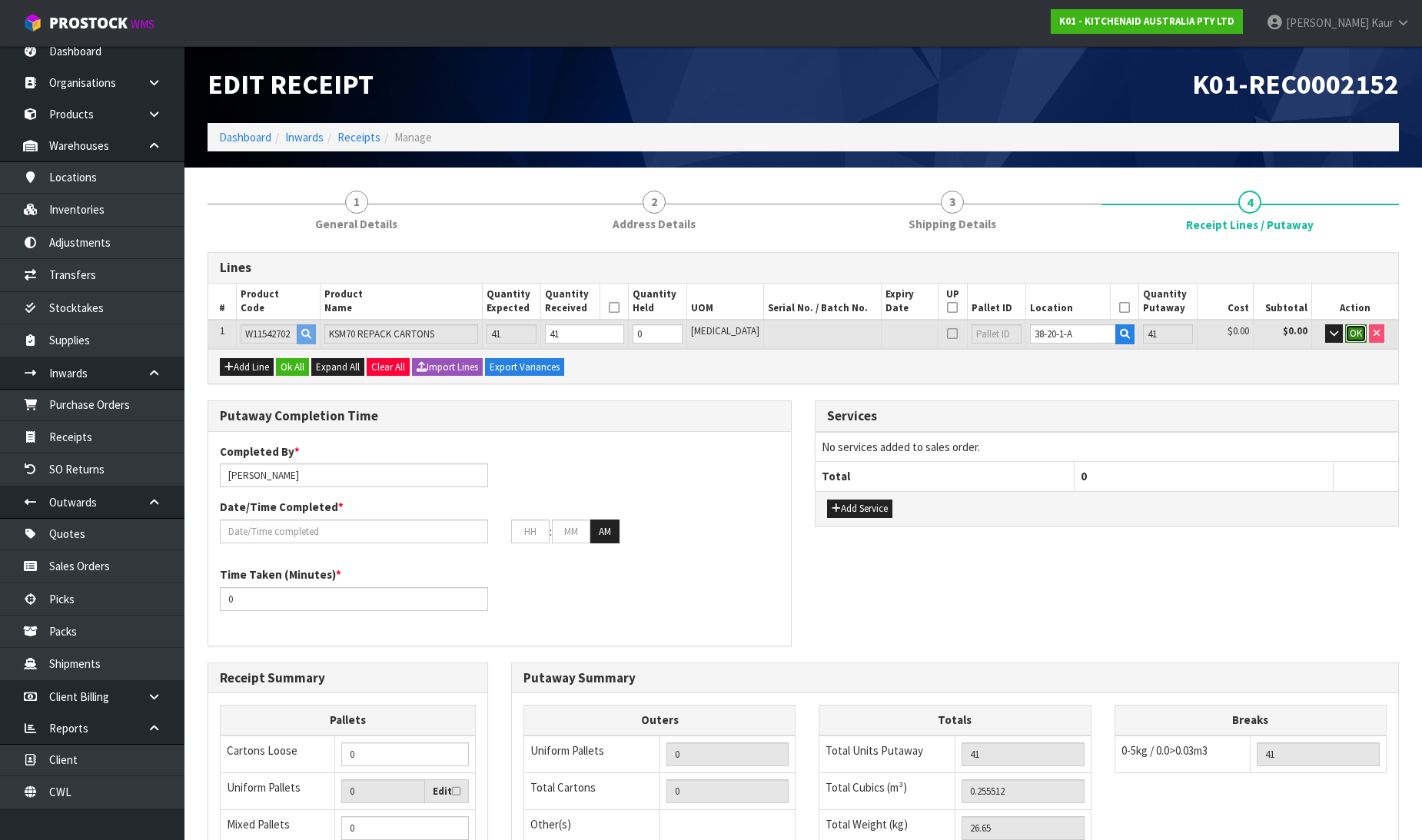
click at [1351, 327] on span "OK" at bounding box center [1356, 334] width 12 height 13
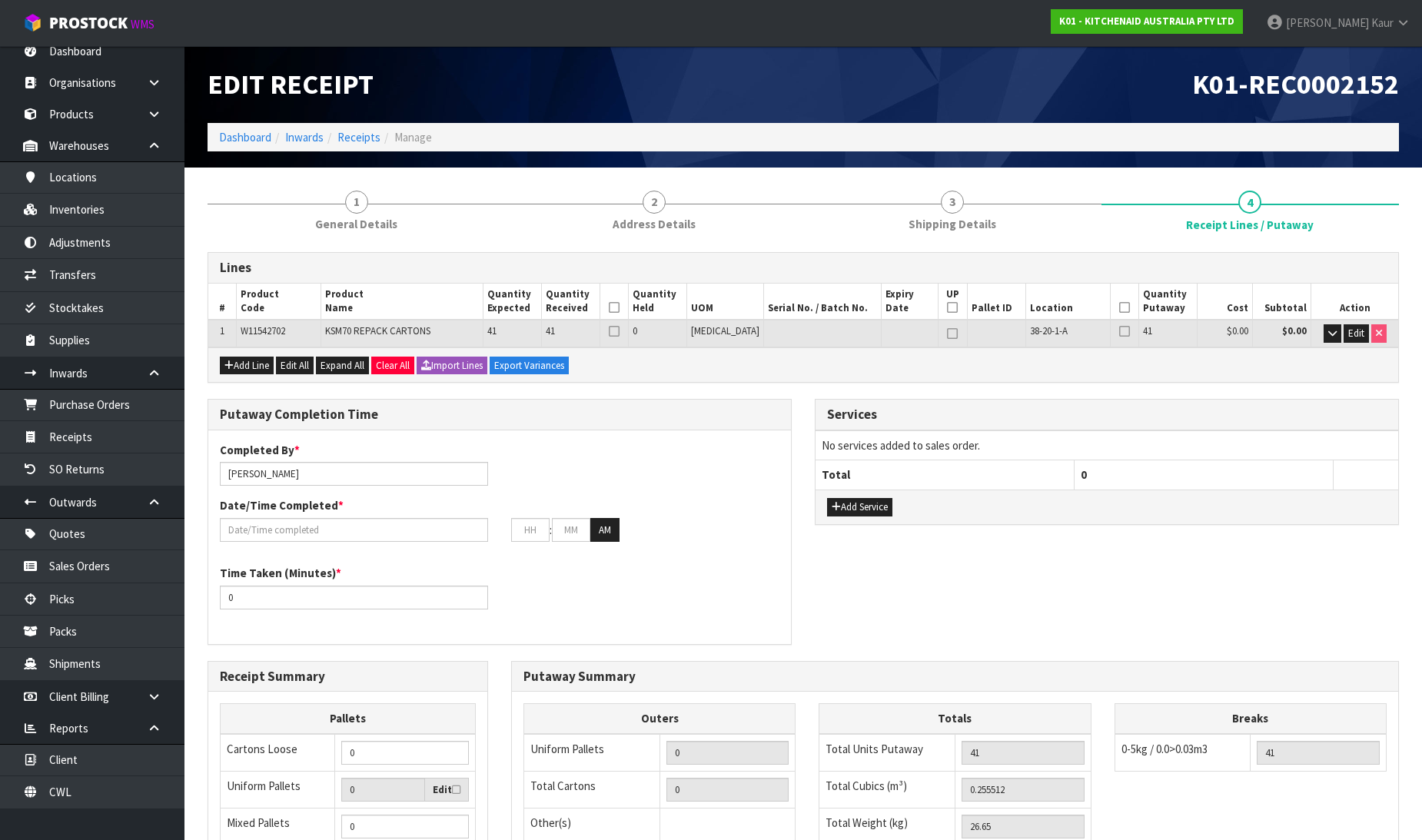
click at [619, 308] on icon at bounding box center [614, 308] width 11 height 1
click at [1119, 309] on icon at bounding box center [1124, 308] width 11 height 1
click at [259, 528] on input "text" at bounding box center [354, 529] width 269 height 24
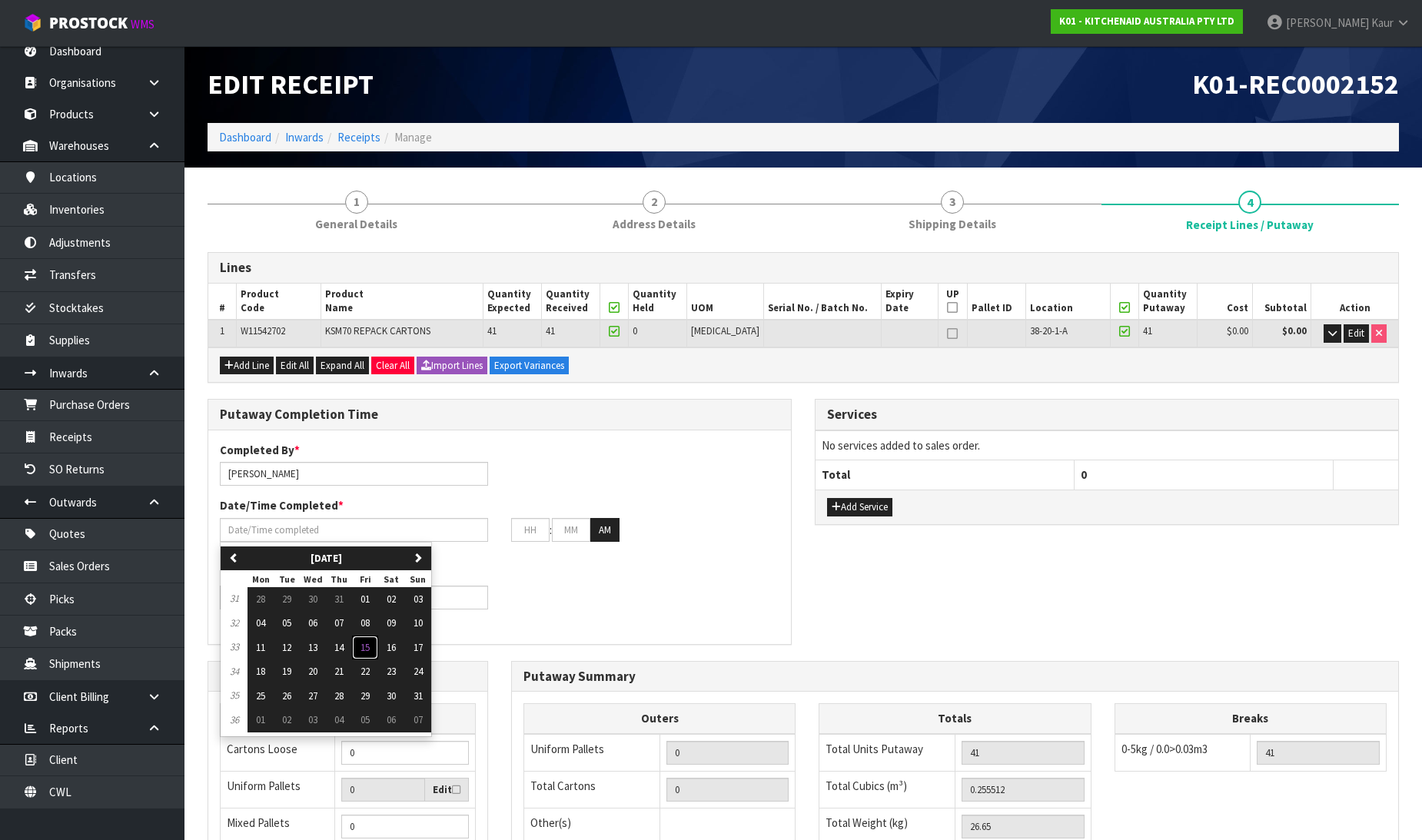
drag, startPoint x: 373, startPoint y: 643, endPoint x: 359, endPoint y: 640, distance: 14.3
click at [370, 644] on span "15" at bounding box center [365, 648] width 10 height 13
type input "[DATE]"
type input "12"
type input "00"
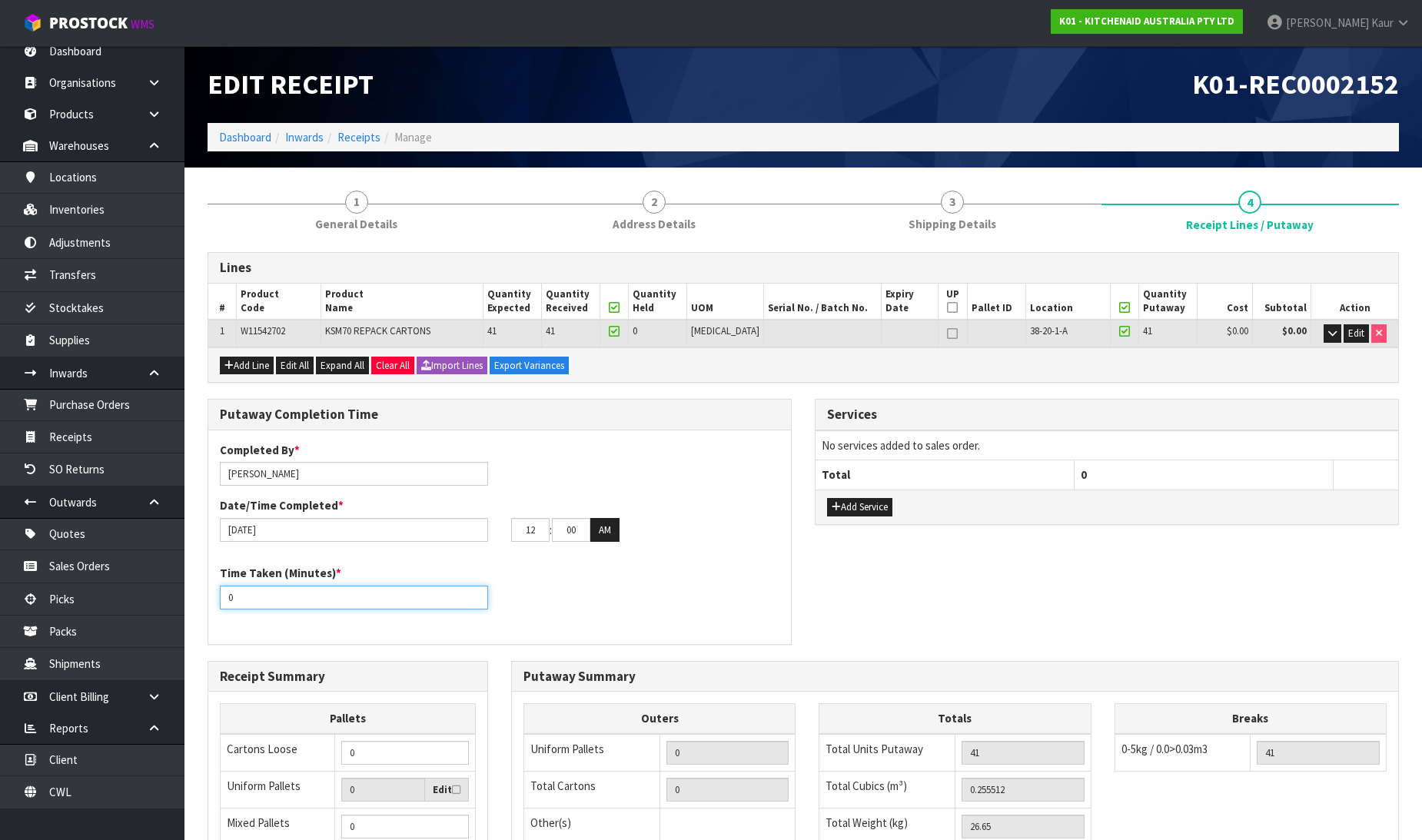
drag, startPoint x: 257, startPoint y: 604, endPoint x: 208, endPoint y: 595, distance: 49.8
click at [208, 595] on div "Time Taken (Minutes) * 0" at bounding box center [354, 587] width 291 height 44
type input "15"
click at [313, 477] on input "[PERSON_NAME]" at bounding box center [354, 473] width 269 height 24
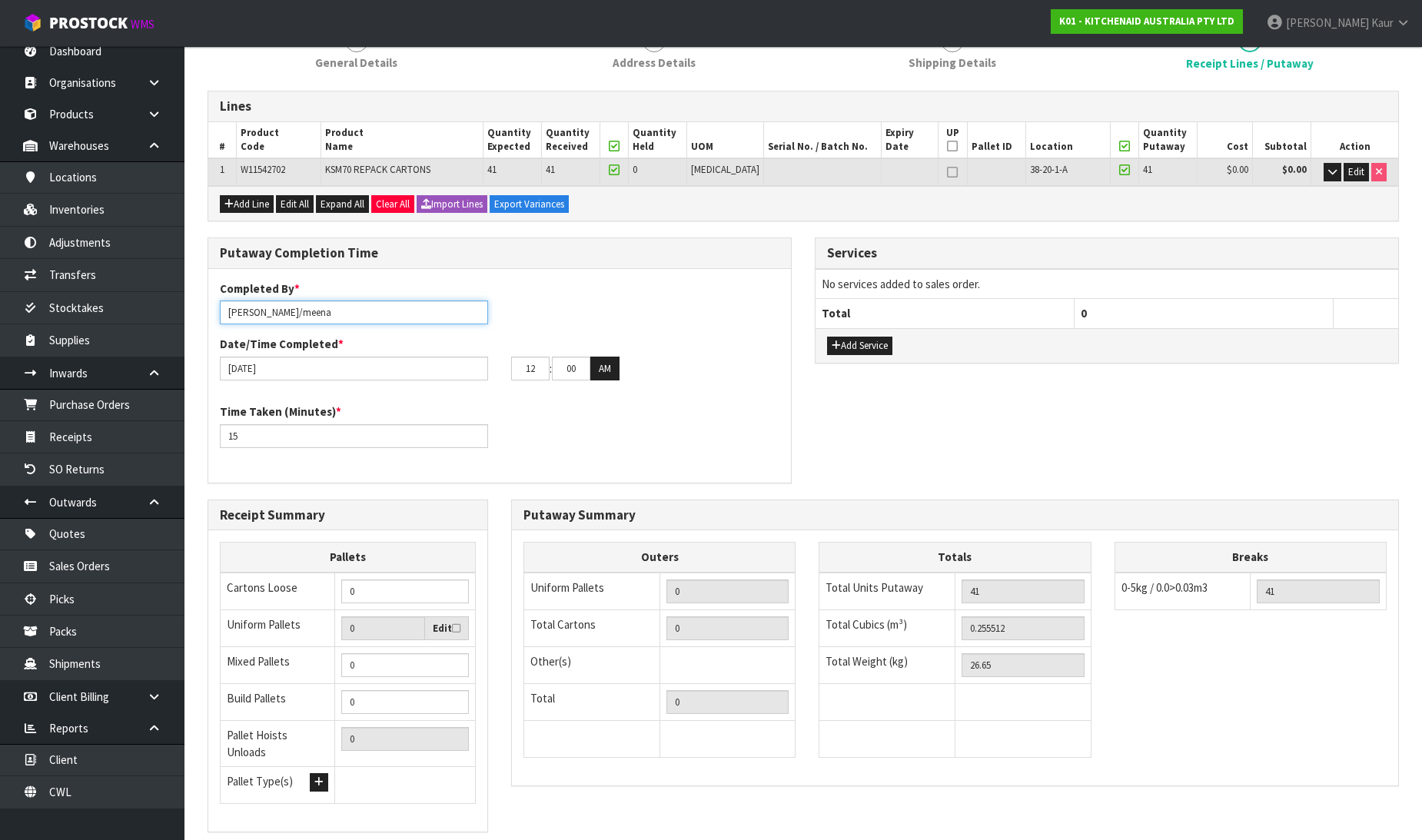
scroll to position [251, 0]
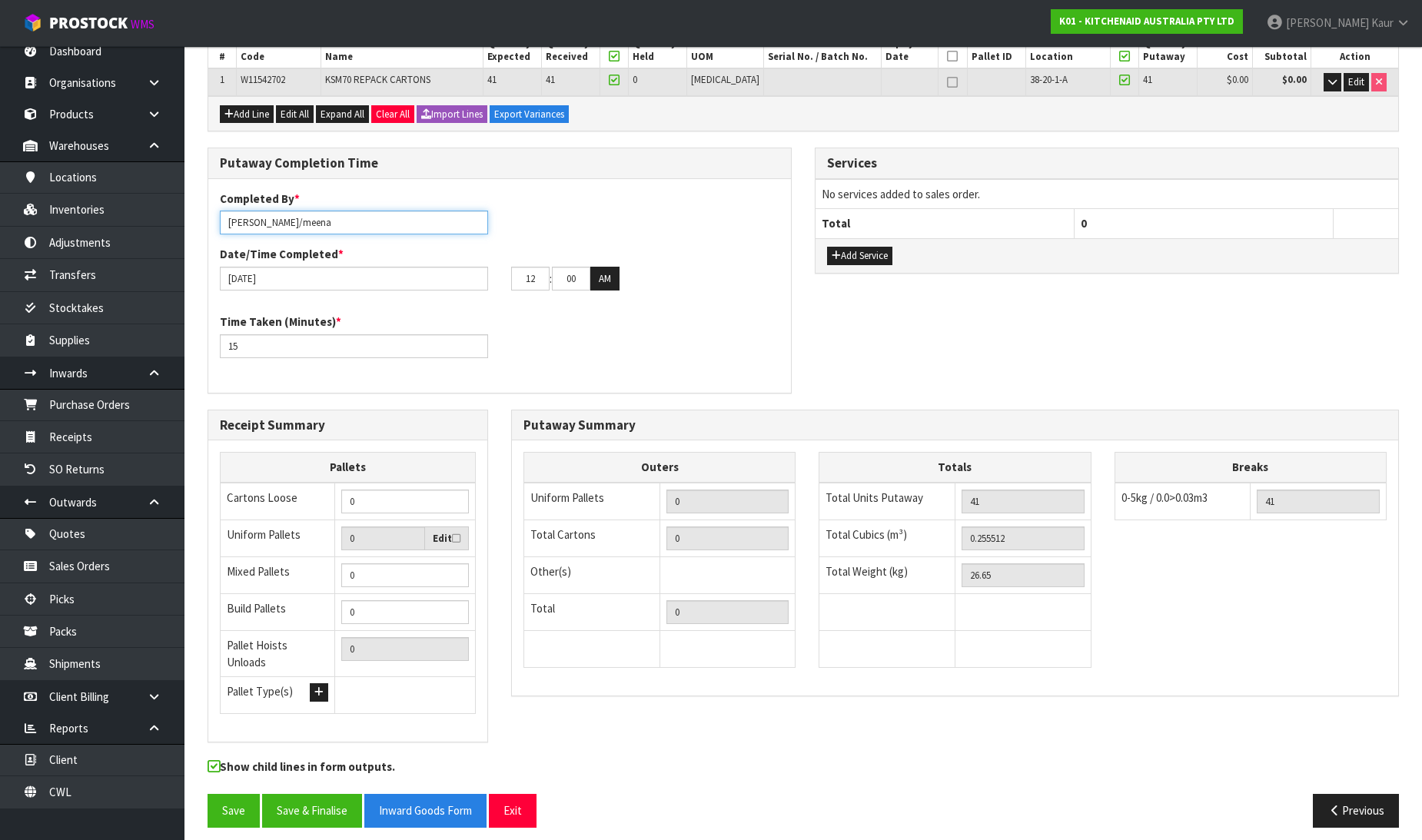
drag, startPoint x: 293, startPoint y: 221, endPoint x: 200, endPoint y: 214, distance: 93.3
click at [200, 214] on div "Putaway Completion Time Completed By * [PERSON_NAME]/meena Date/Time Completed …" at bounding box center [500, 278] width 608 height 262
drag, startPoint x: 231, startPoint y: 225, endPoint x: 169, endPoint y: 222, distance: 62.1
click at [169, 222] on body "Toggle navigation ProStock WMS K01 - KITCHENAID AUSTRALIA PTY LTD [PERSON_NAME]…" at bounding box center [711, 168] width 1422 height 840
type input "meena"
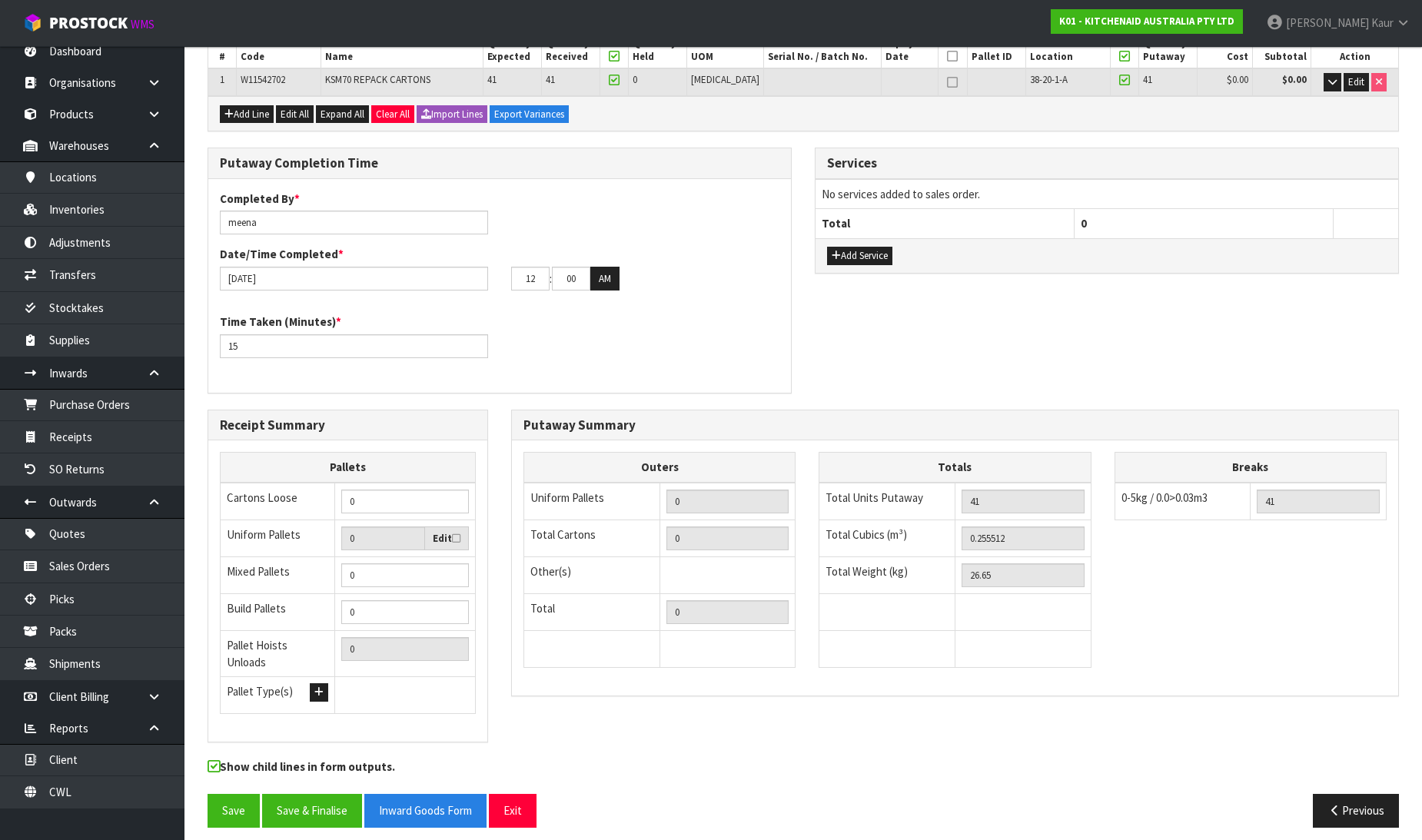
click at [866, 329] on div "Putaway Completion Time Completed By * meena Date/Time Completed * [DATE] 12 : …" at bounding box center [803, 278] width 1215 height 262
drag, startPoint x: 315, startPoint y: 808, endPoint x: 334, endPoint y: 787, distance: 28.3
click at [315, 808] on button "Save & Finalise" at bounding box center [312, 810] width 100 height 33
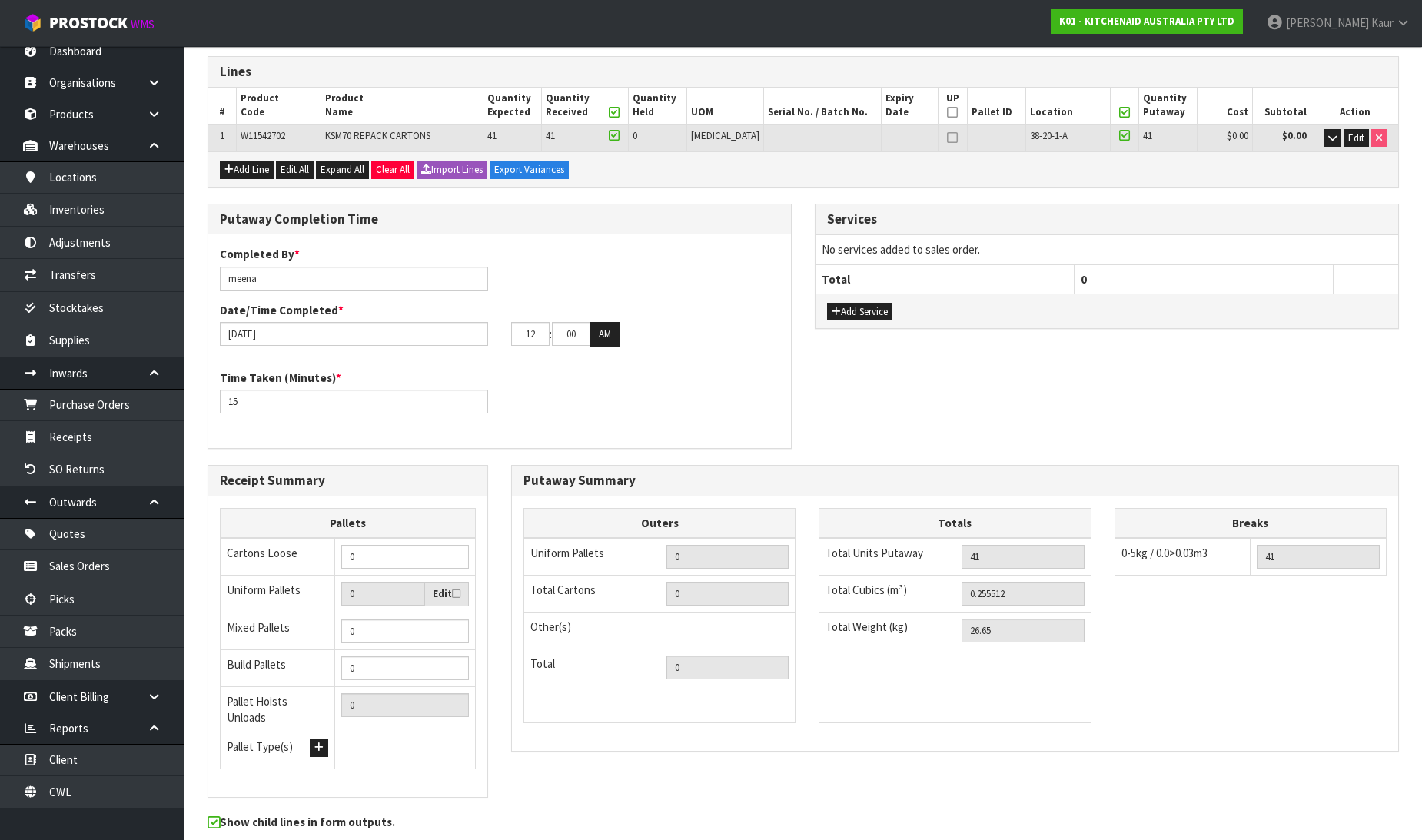
scroll to position [0, 0]
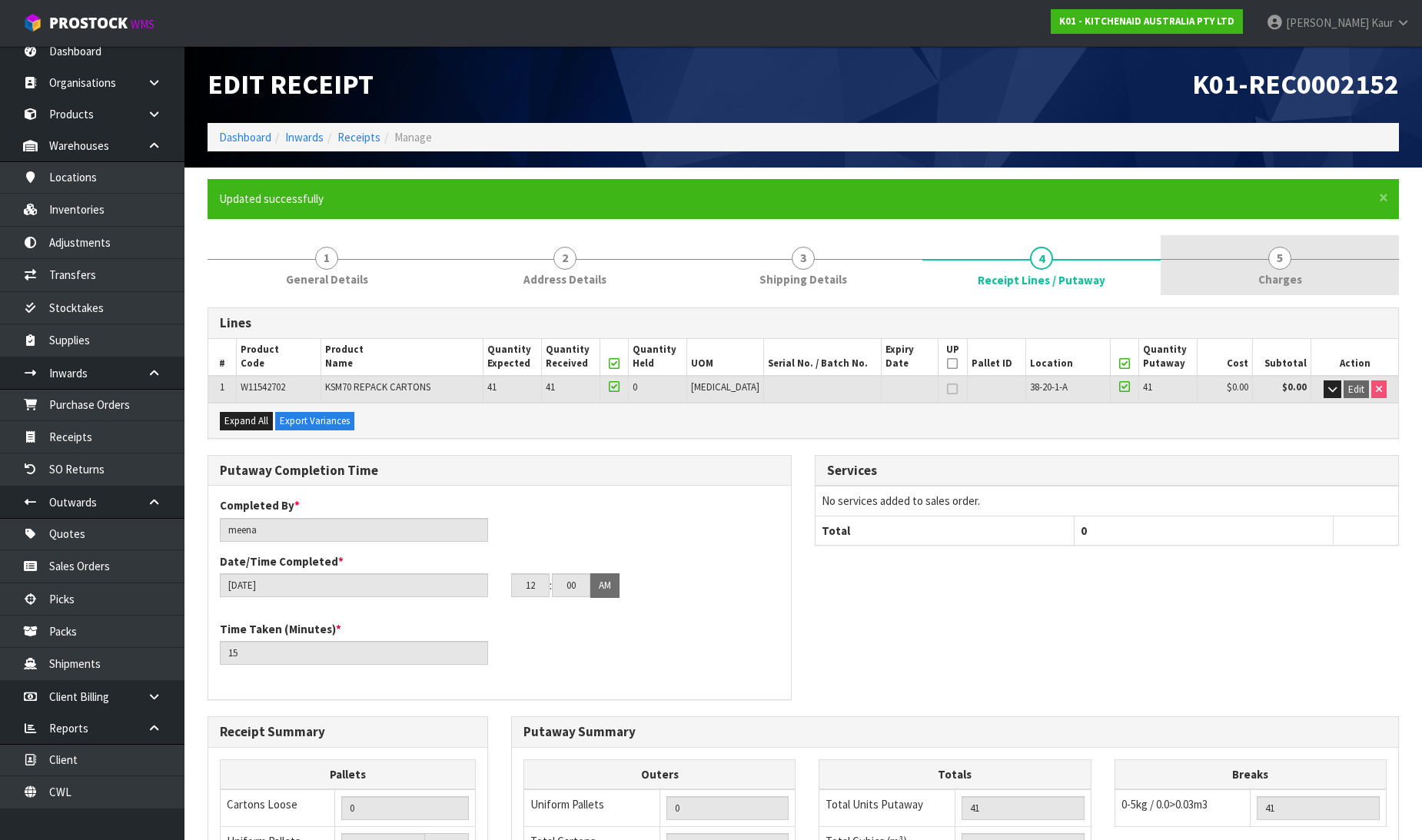
click at [1260, 280] on span "Charges" at bounding box center [1281, 279] width 44 height 16
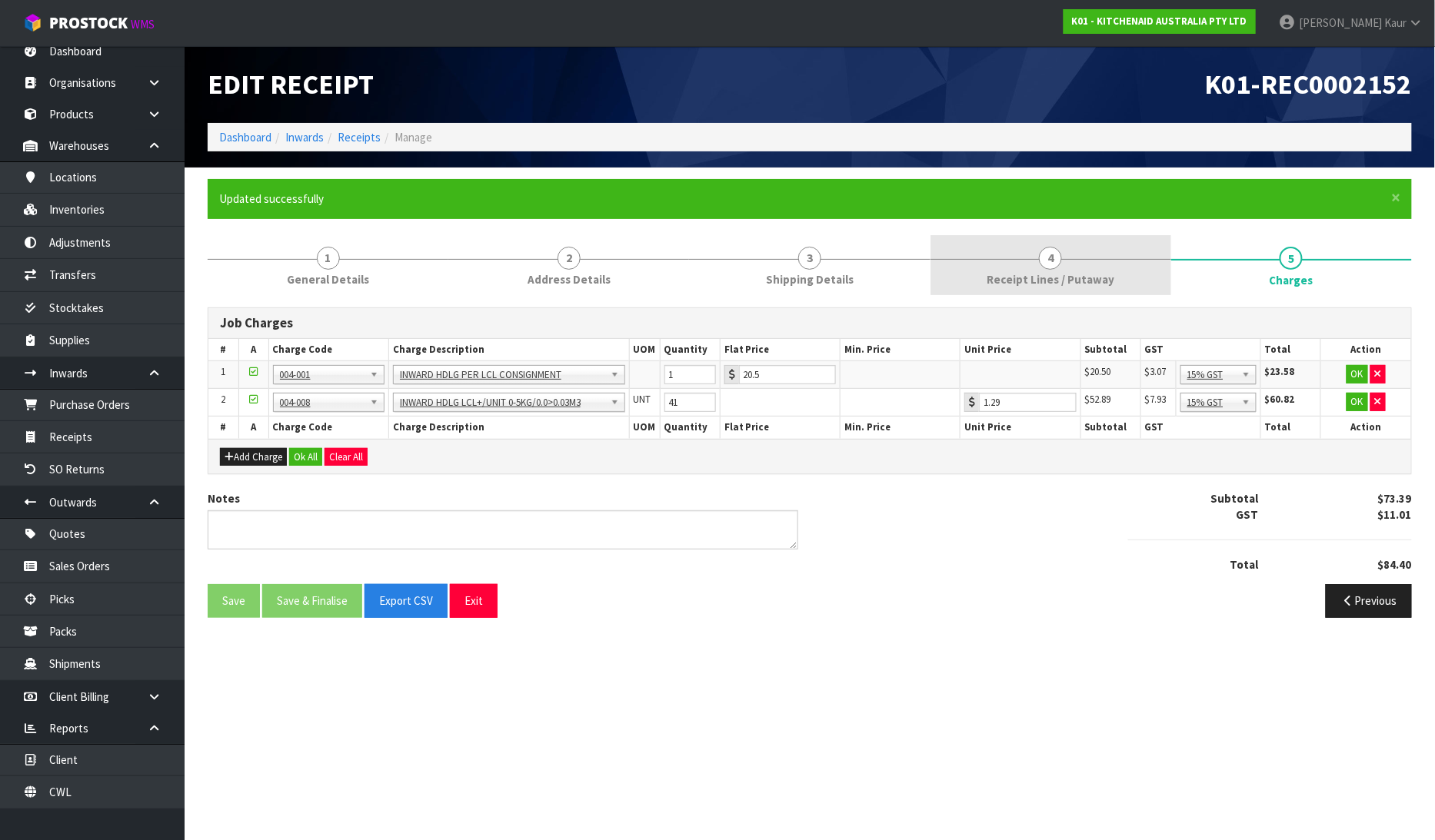
click at [993, 262] on link "4 Receipt Lines / Putaway" at bounding box center [1051, 266] width 241 height 61
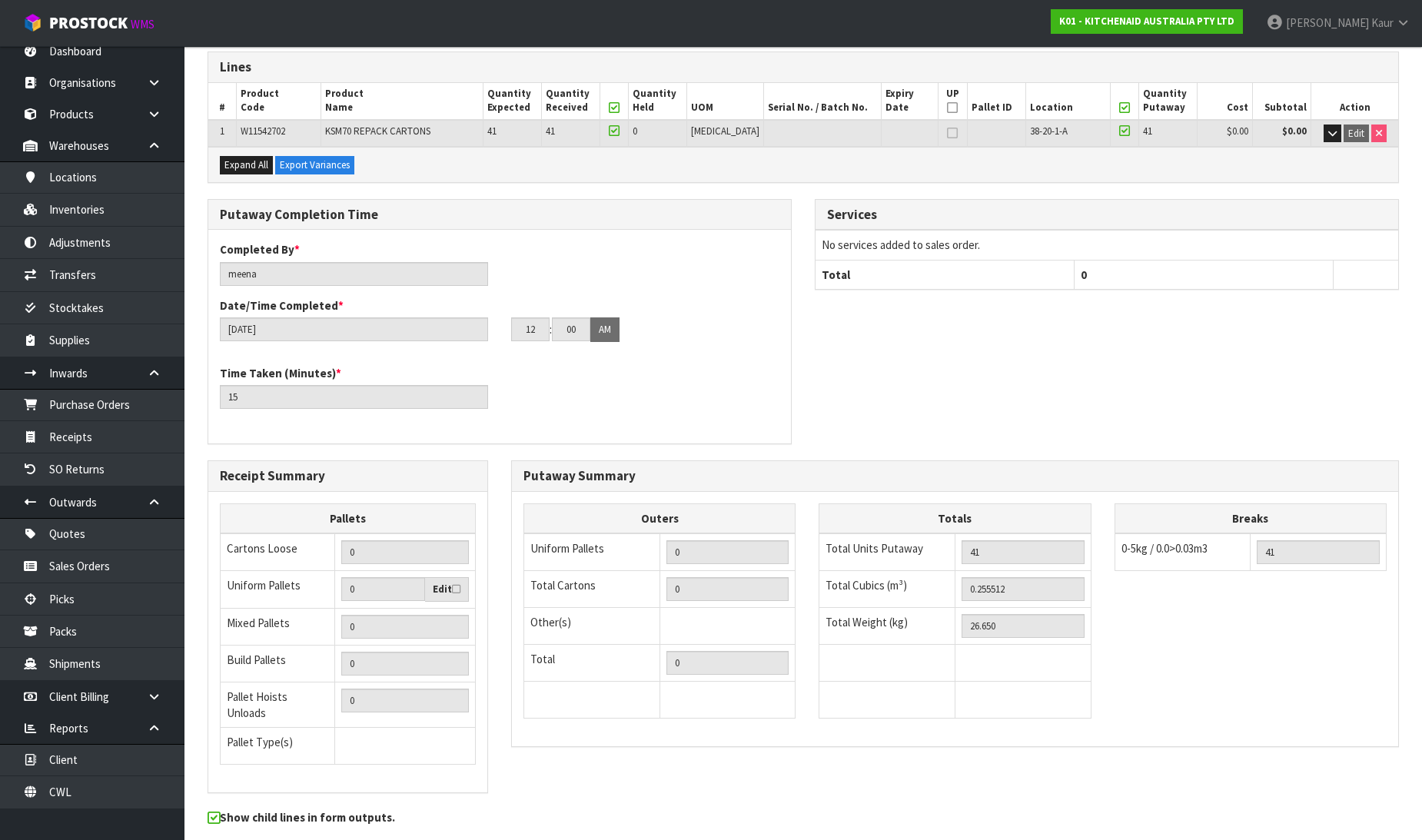
scroll to position [308, 0]
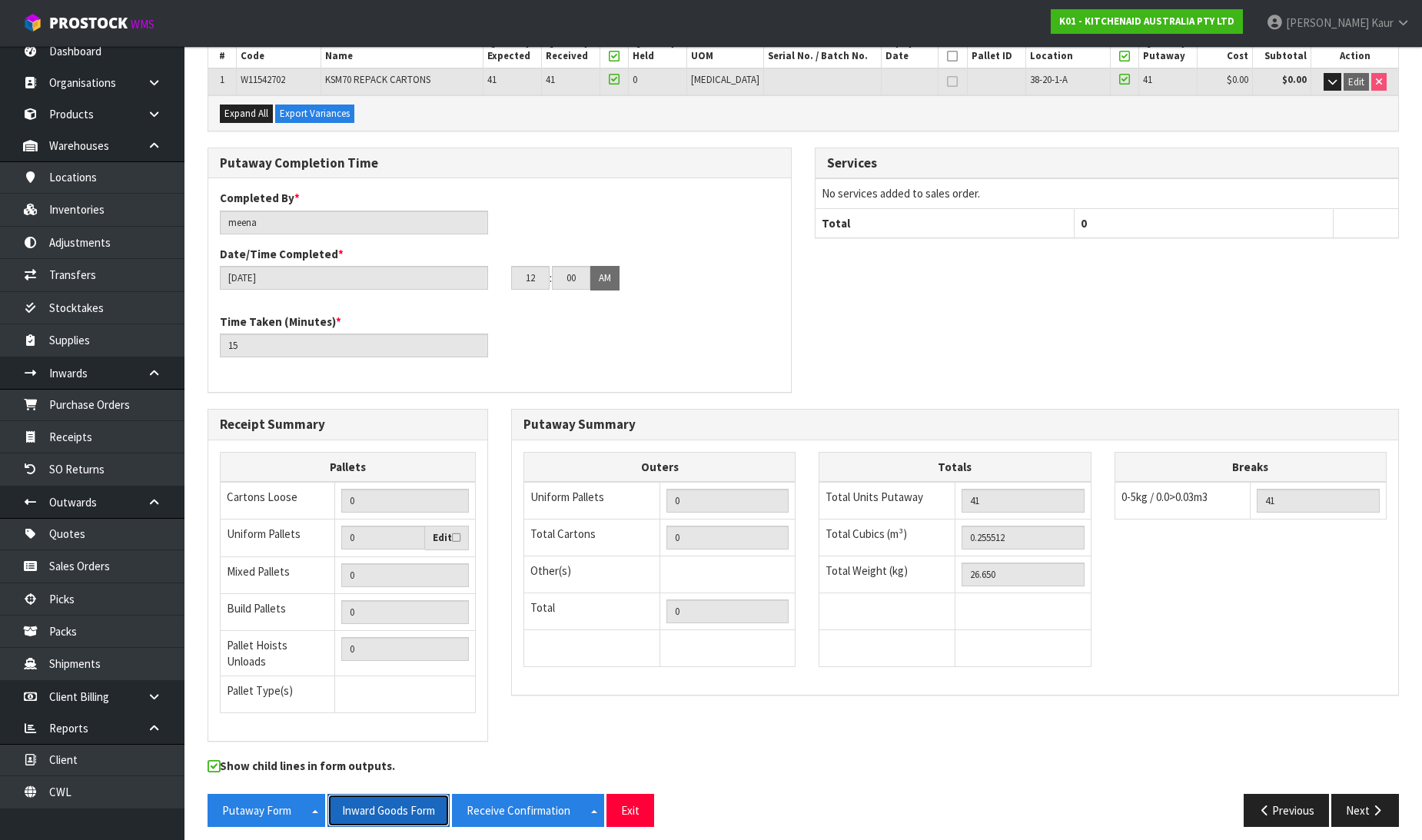
click at [390, 804] on button "Inward Goods Form" at bounding box center [389, 810] width 122 height 33
click at [70, 788] on link "CWL" at bounding box center [92, 791] width 184 height 32
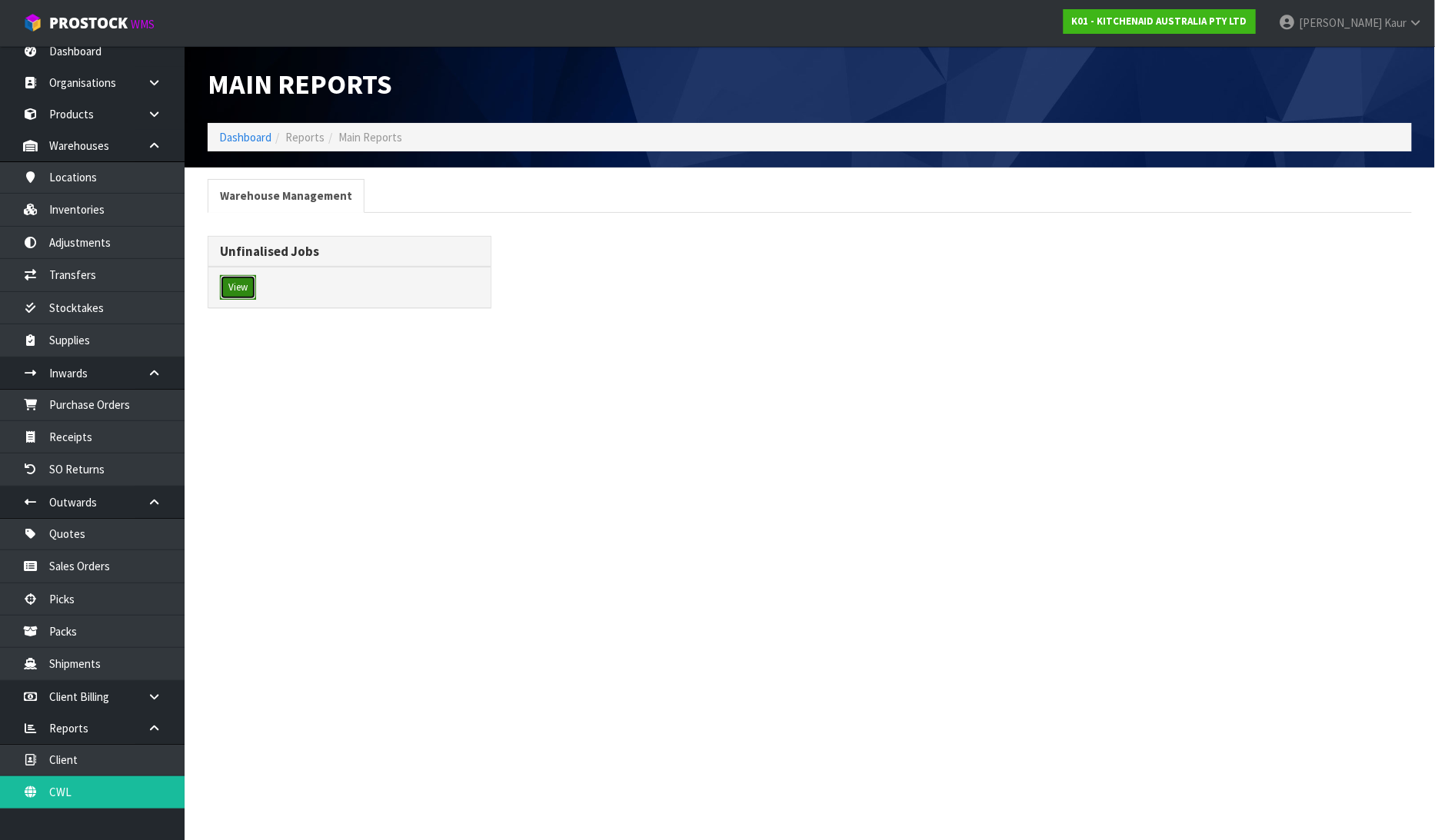
click at [230, 285] on button "View" at bounding box center [238, 288] width 36 height 25
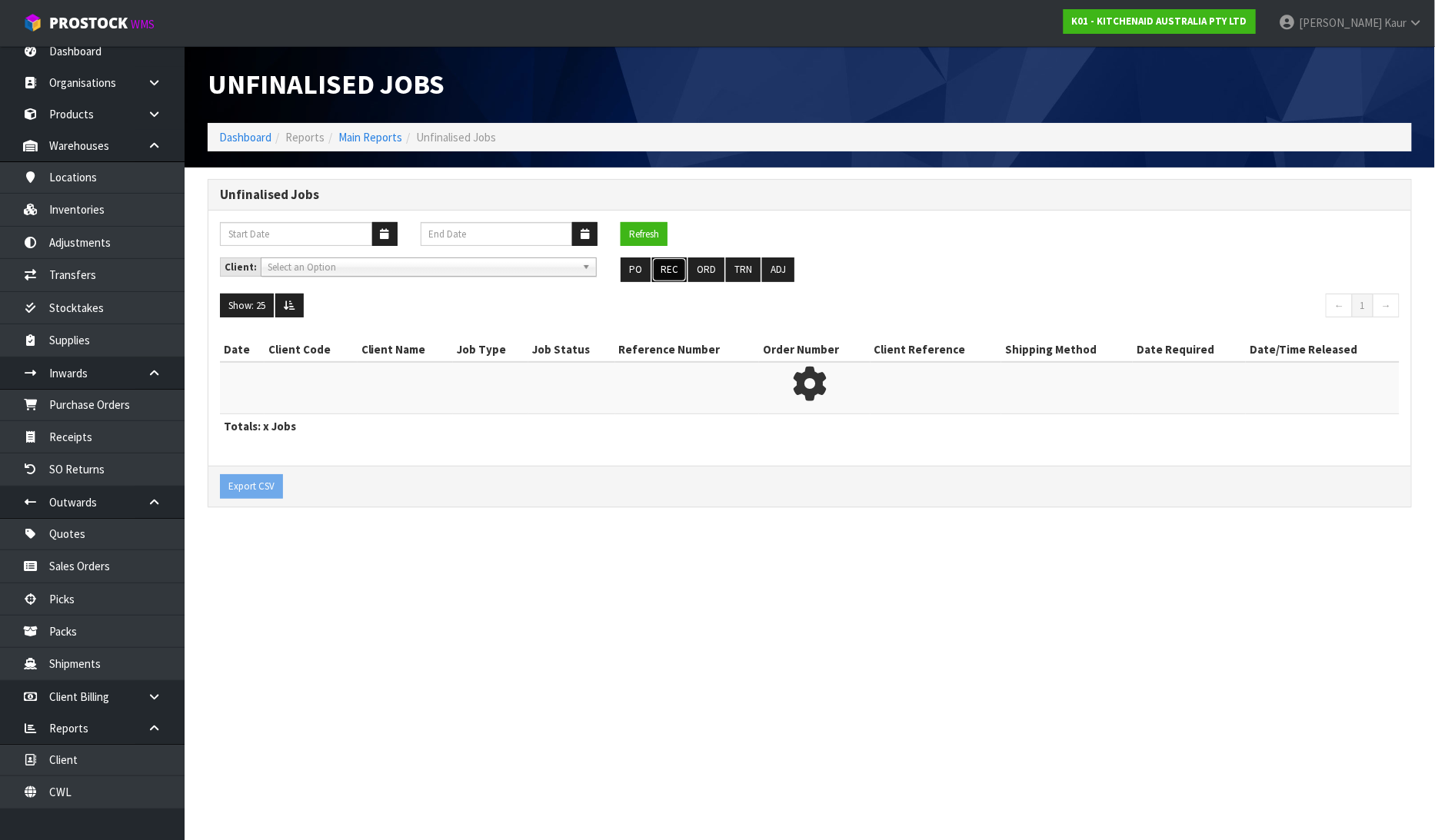
click at [673, 277] on button "REC" at bounding box center [669, 269] width 34 height 25
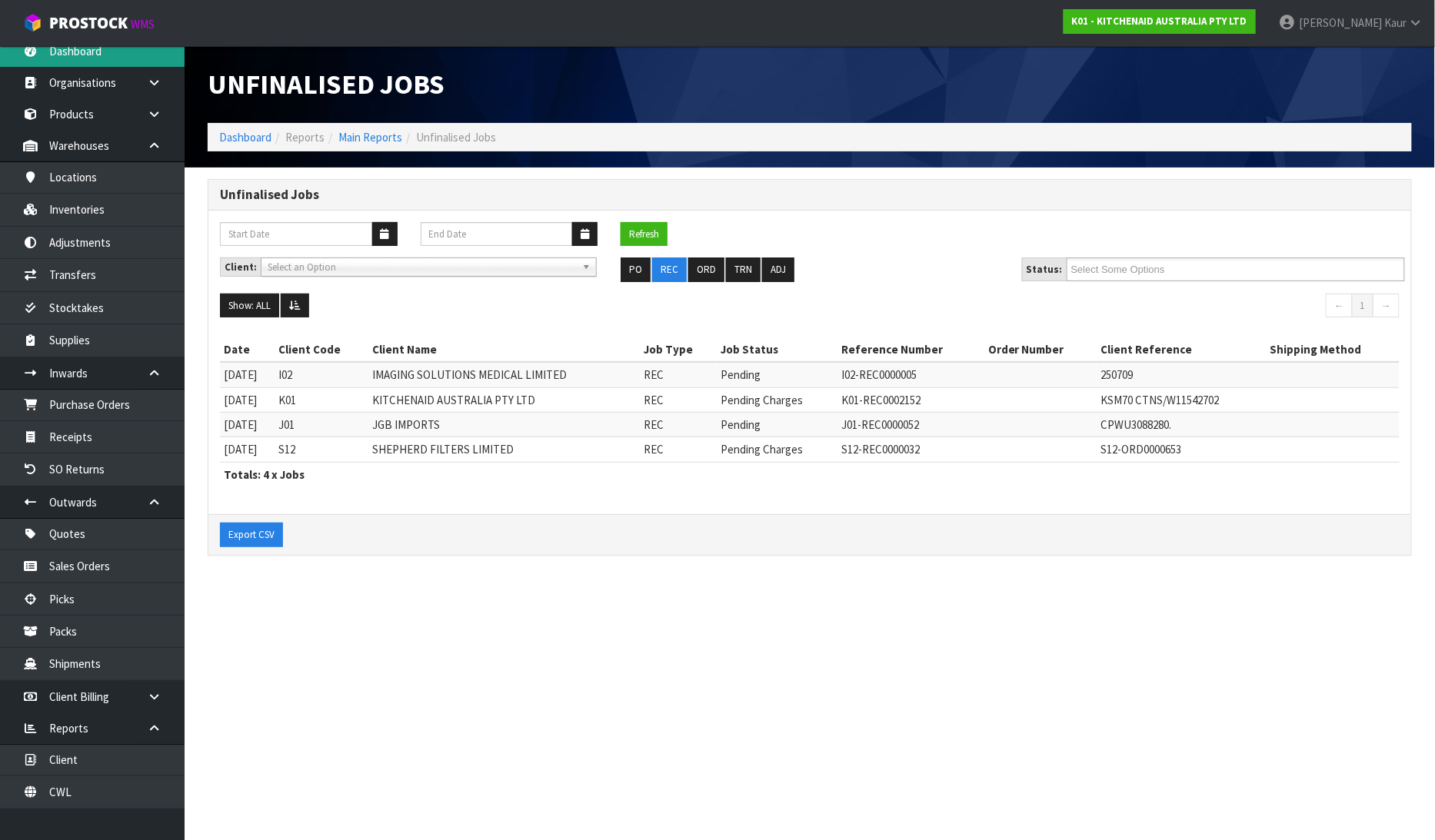
click at [128, 54] on link "Dashboard" at bounding box center [92, 51] width 185 height 32
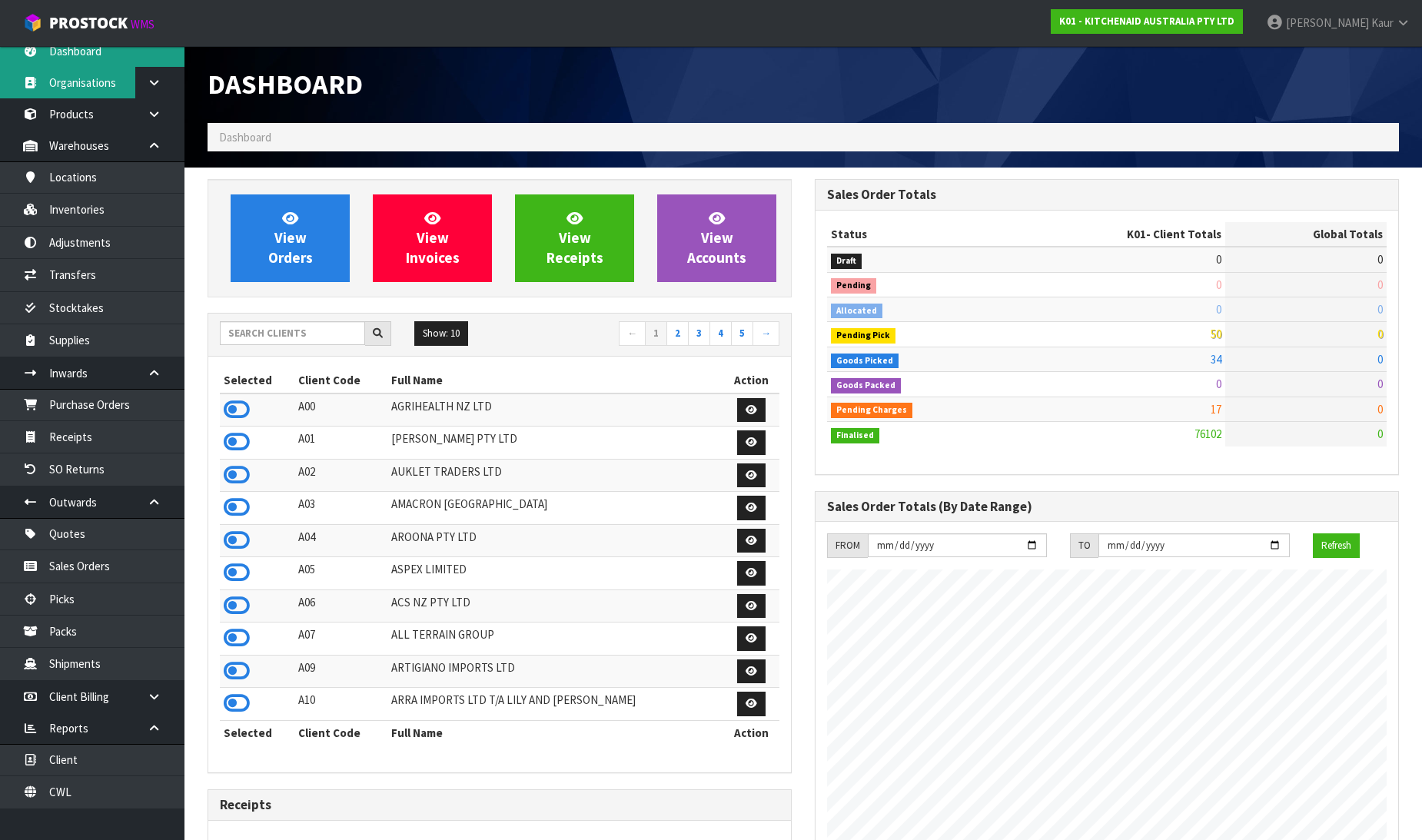
scroll to position [1165, 608]
click at [310, 340] on input "text" at bounding box center [292, 333] width 145 height 24
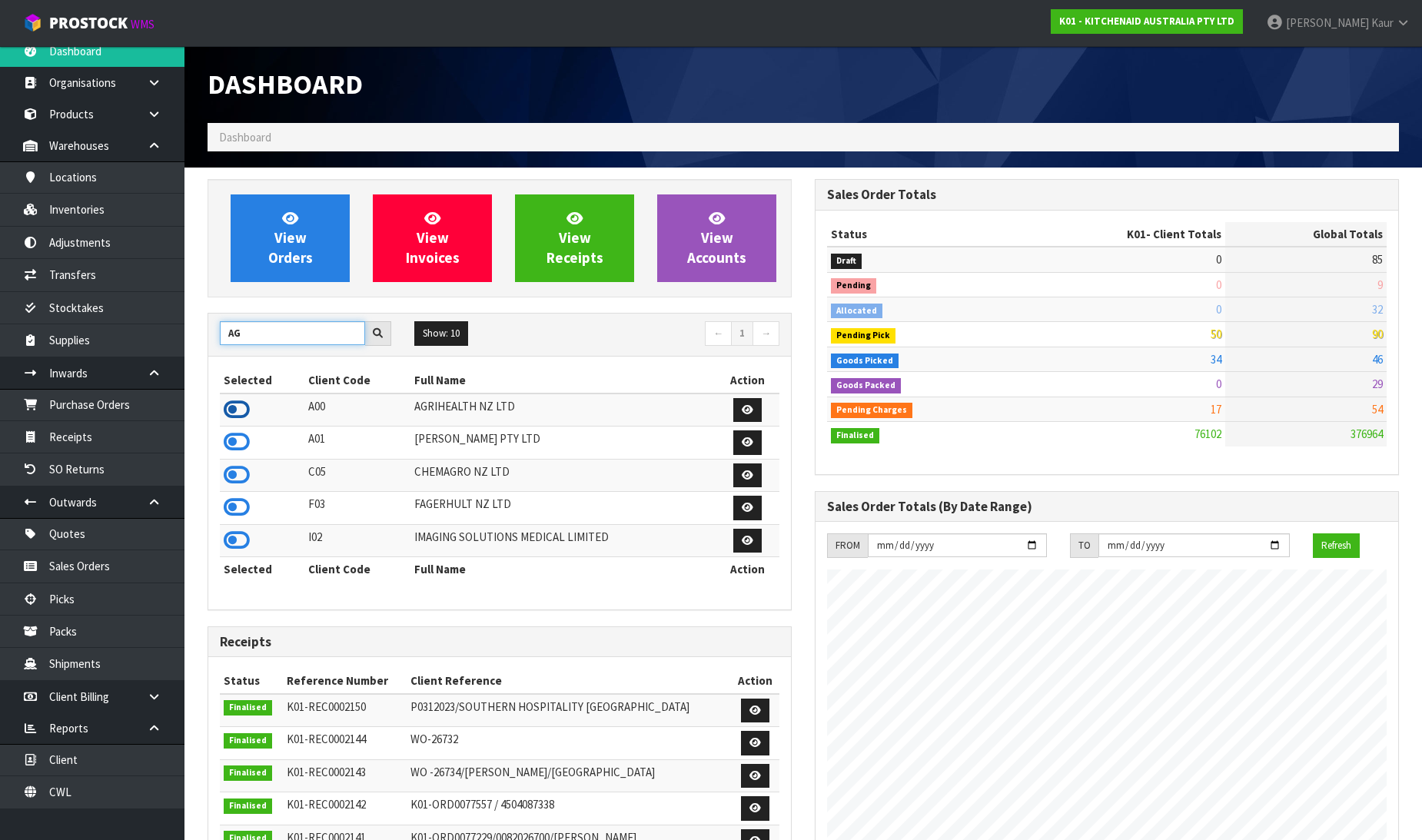
type input "AG"
click at [231, 399] on icon at bounding box center [236, 410] width 26 height 23
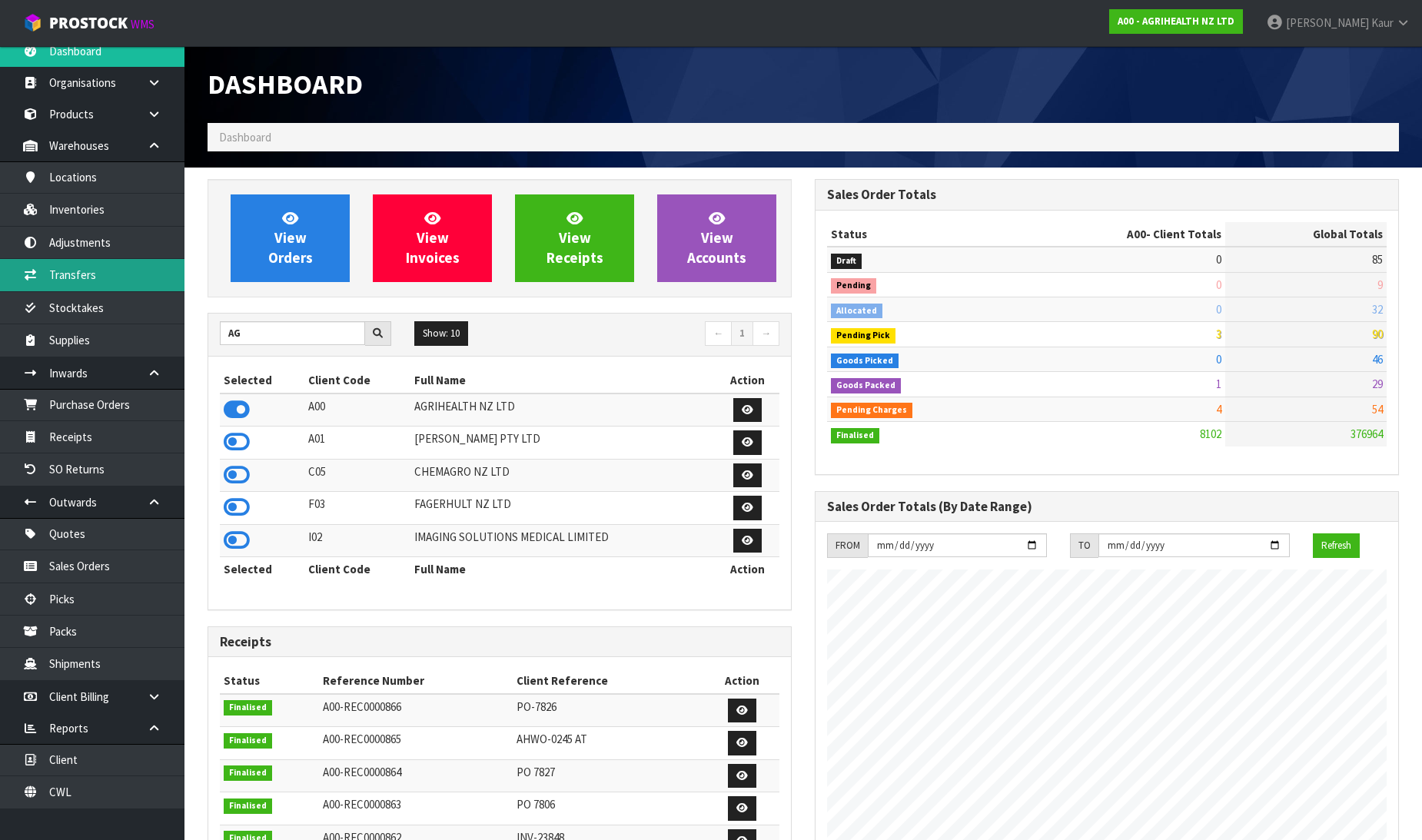
click at [72, 270] on link "Transfers" at bounding box center [92, 274] width 184 height 32
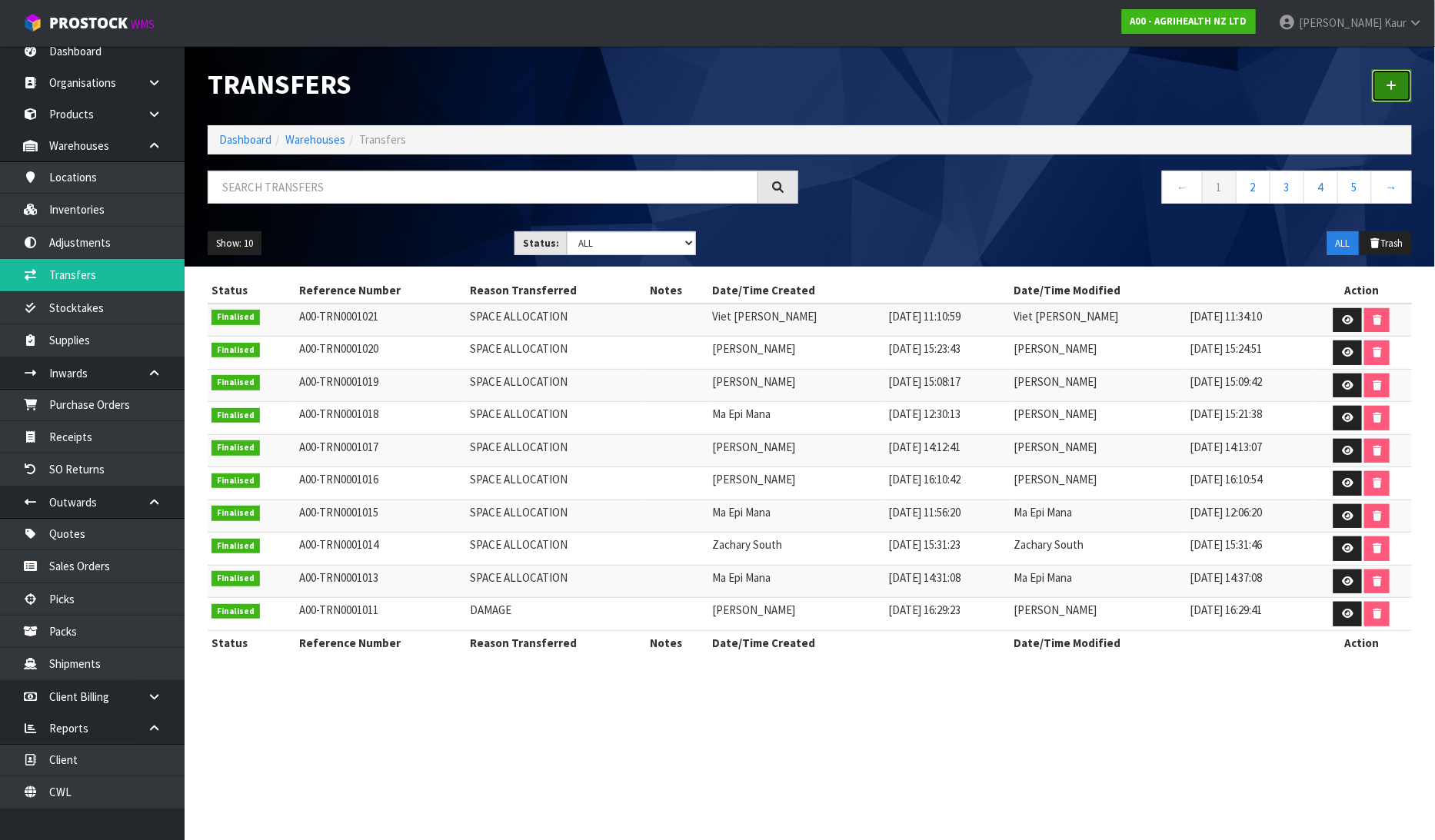
click at [1389, 82] on icon at bounding box center [1391, 86] width 11 height 11
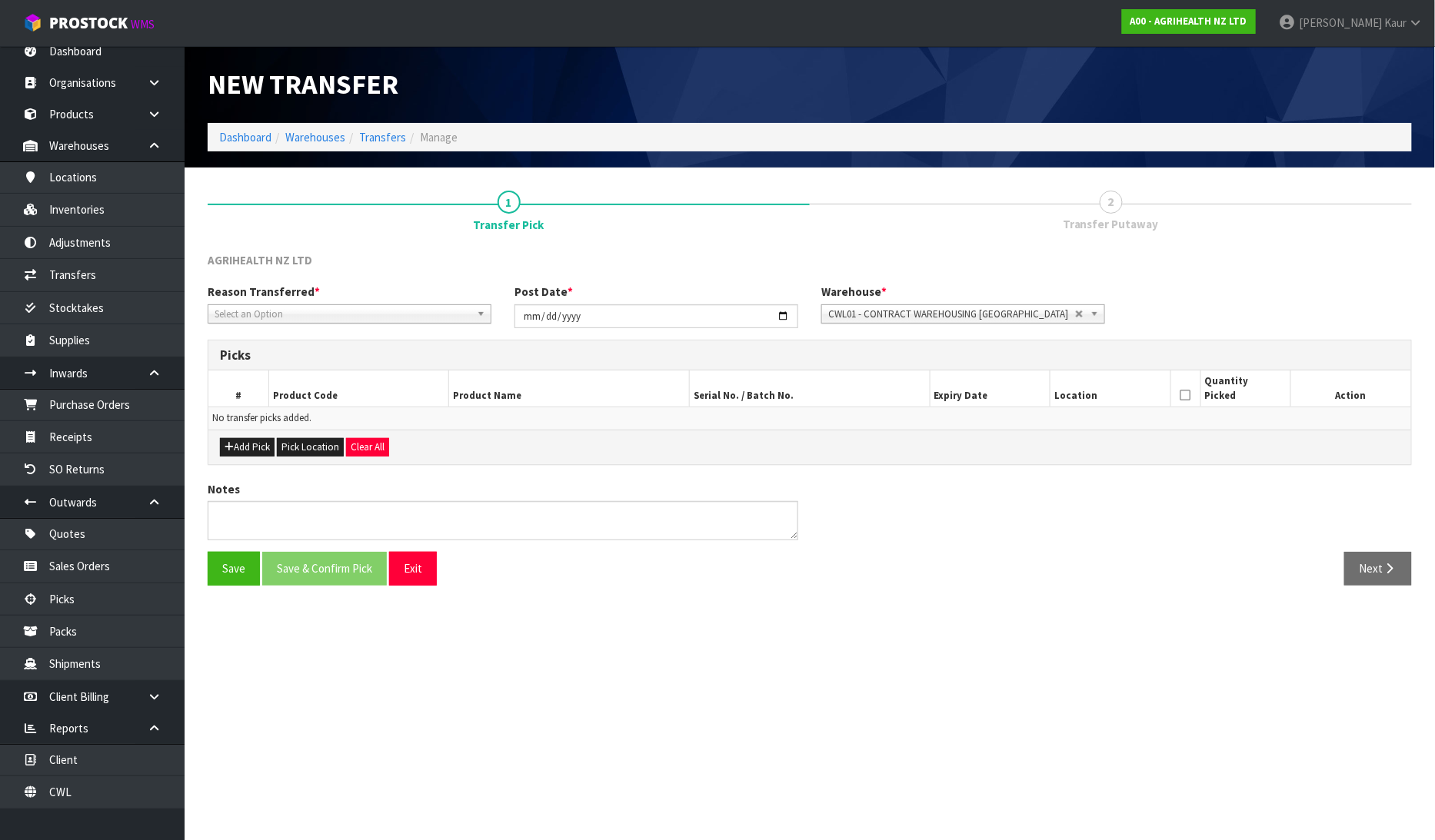
click at [248, 317] on span "Select an Option" at bounding box center [342, 313] width 256 height 18
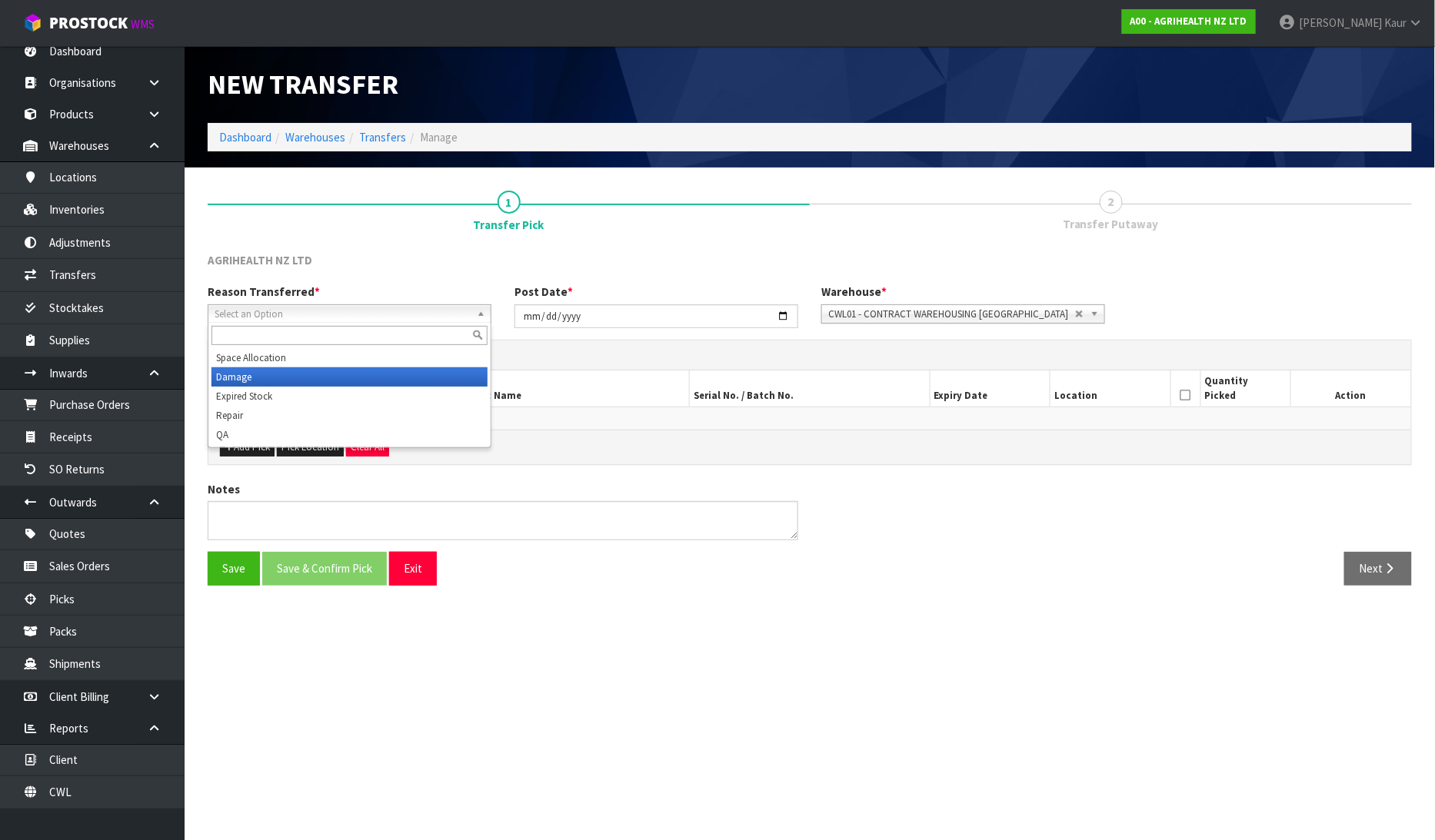
click at [253, 372] on li "Damage" at bounding box center [349, 377] width 276 height 19
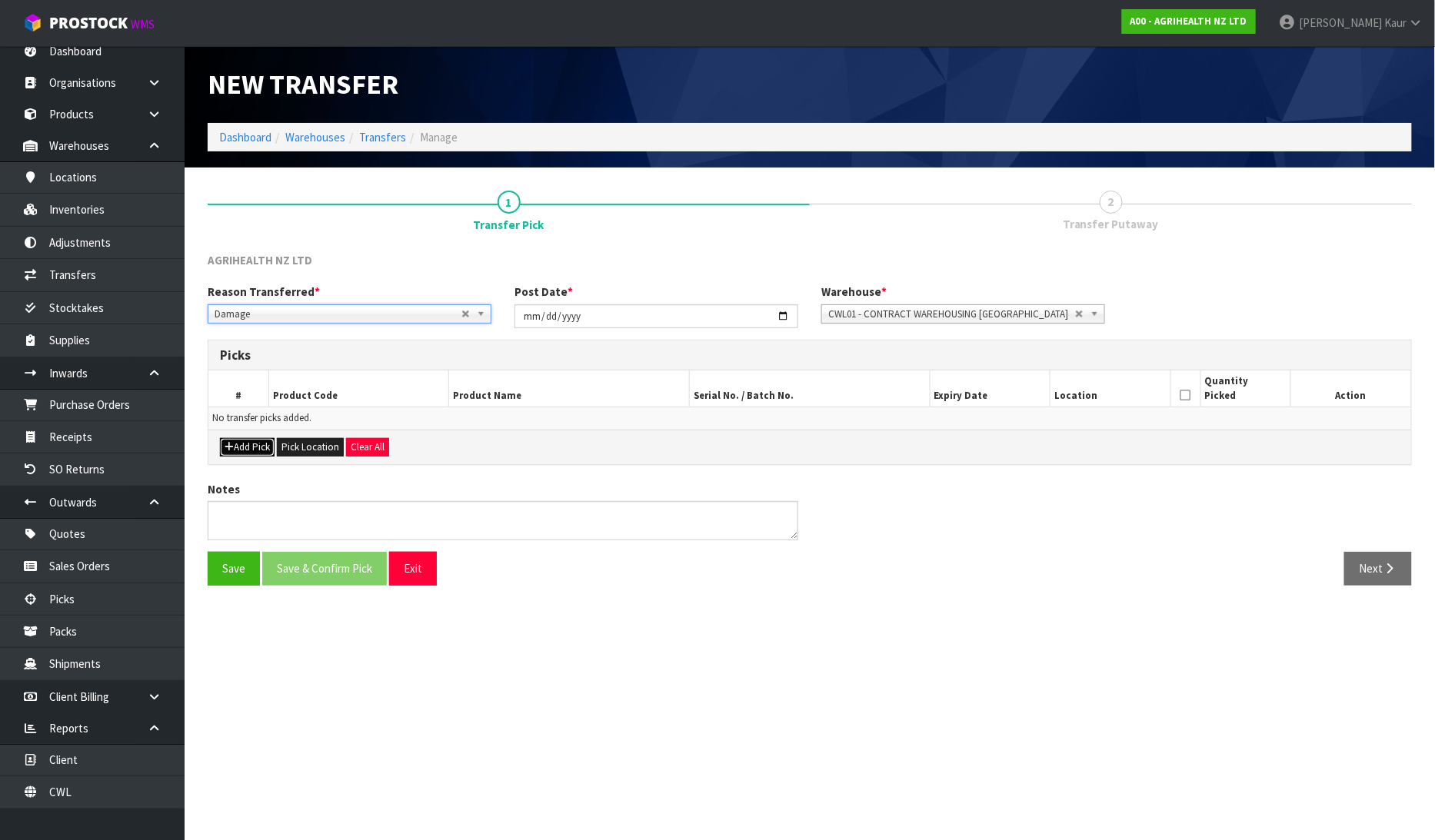
click at [250, 442] on button "Add Pick" at bounding box center [247, 447] width 54 height 18
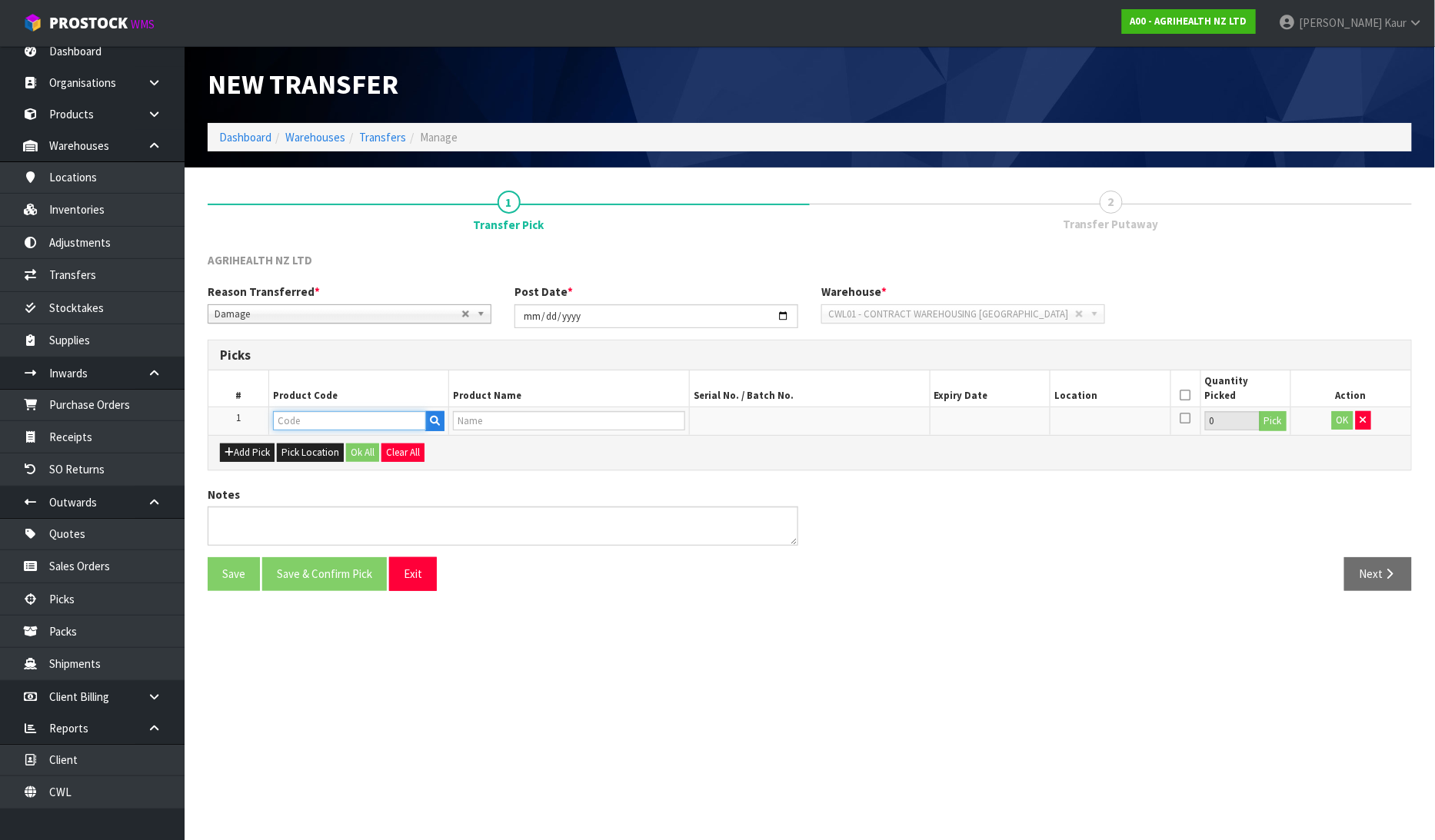
click at [294, 415] on input "text" at bounding box center [350, 420] width 154 height 19
type input "5825"
type input "KETOMAX 15% INJ. 250ML RVM"
type input "5825"
click at [1277, 419] on button "Pick" at bounding box center [1273, 420] width 27 height 20
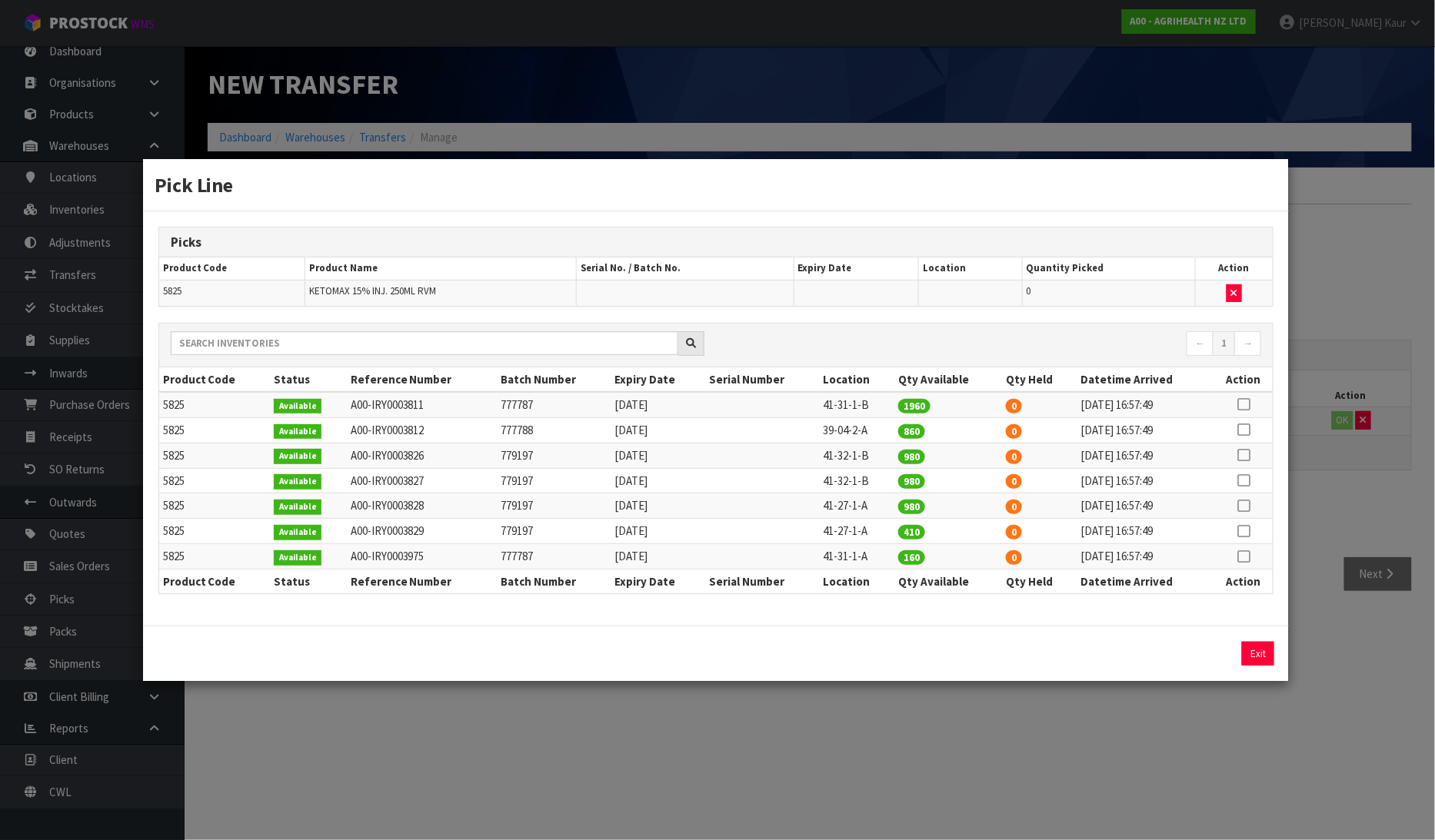
click at [1241, 556] on icon at bounding box center [1244, 556] width 12 height 1
drag, startPoint x: 1043, startPoint y: 657, endPoint x: 990, endPoint y: 651, distance: 53.3
click at [990, 651] on div "160 Assign Pick Exit" at bounding box center [716, 654] width 1139 height 24
type input "10"
click at [1215, 654] on button "Assign Pick" at bounding box center [1206, 654] width 63 height 24
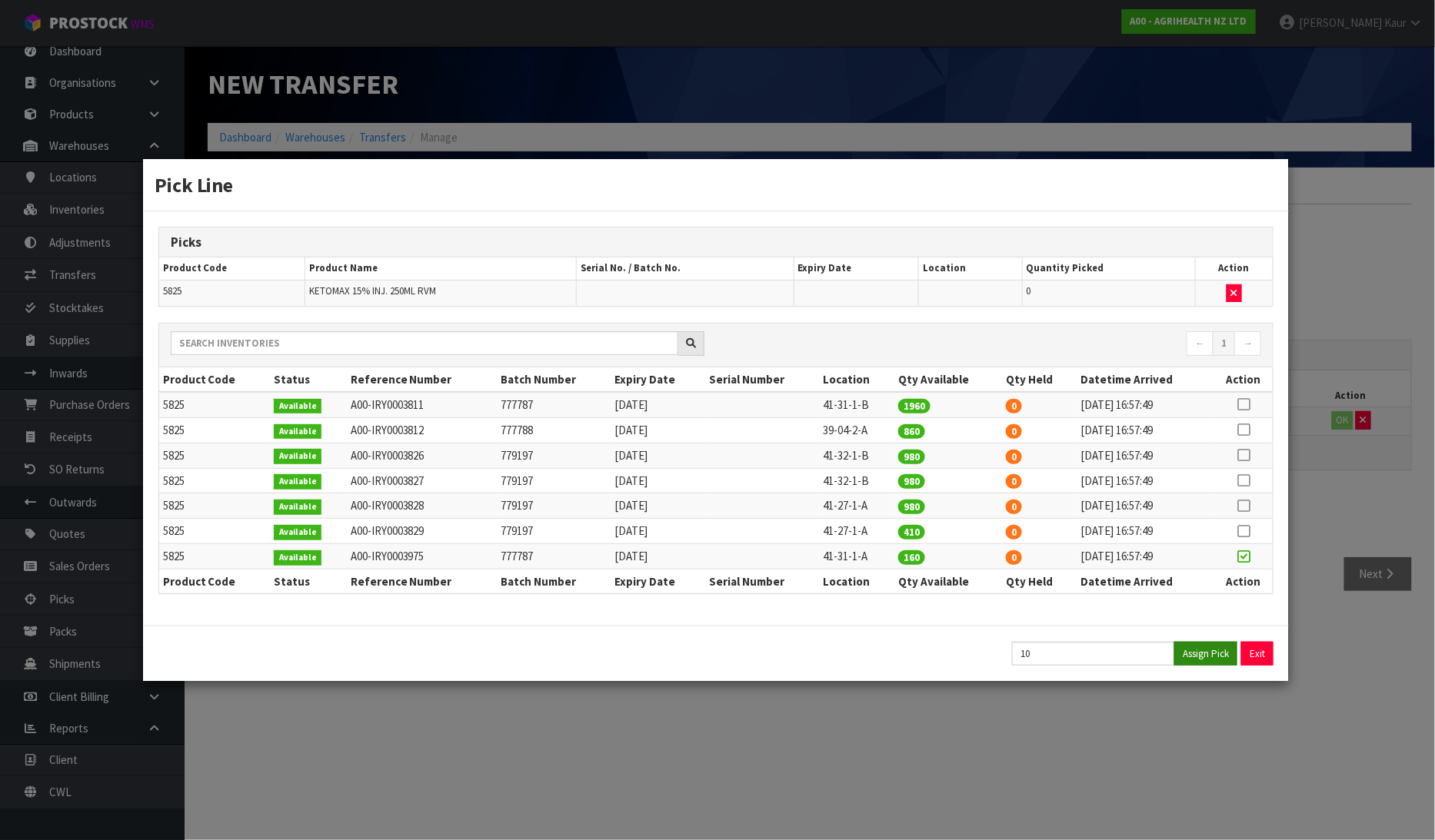
type input "10"
click at [1241, 717] on div "Pick Line Picks Product Code Product Name Serial No. / Batch No. Expiry Date Lo…" at bounding box center [717, 420] width 1435 height 840
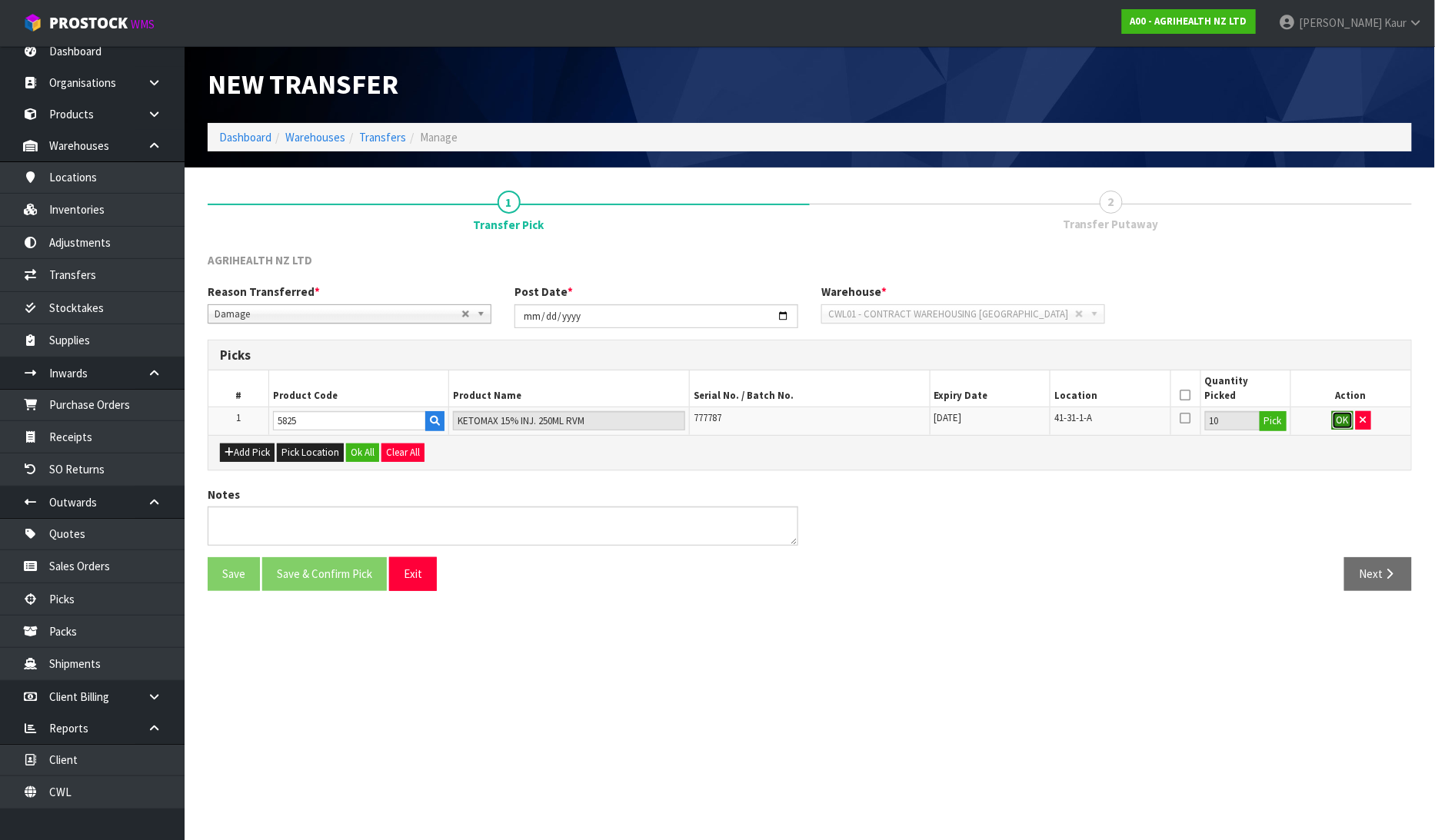
click at [1336, 421] on button "OK" at bounding box center [1342, 420] width 22 height 18
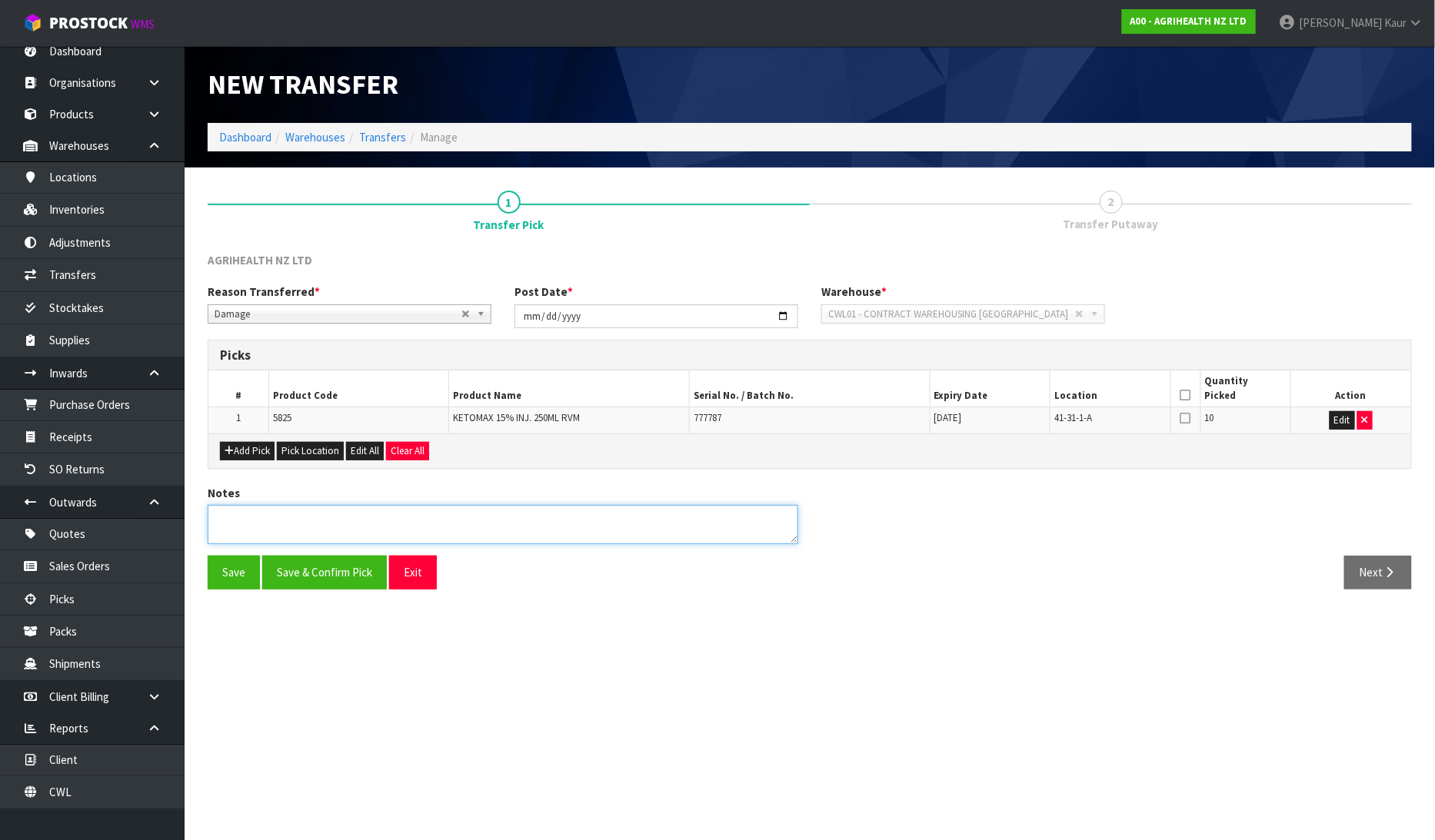
click at [329, 528] on textarea at bounding box center [503, 525] width 591 height 39
click at [361, 515] on textarea at bounding box center [503, 525] width 591 height 39
type textarea "BROKEN CARTON DROPPED OFF HOIST"
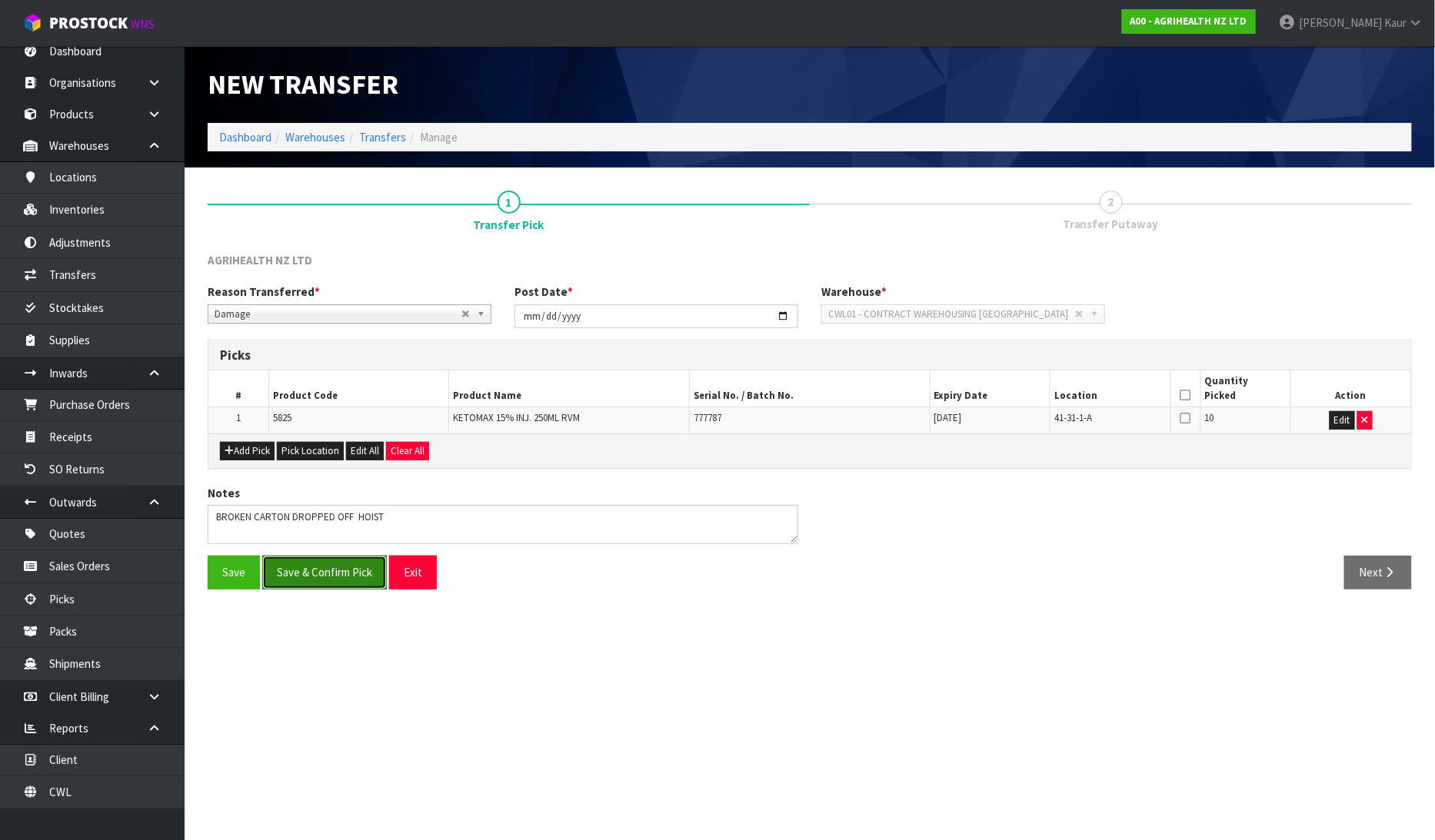
click at [344, 573] on button "Save & Confirm Pick" at bounding box center [324, 572] width 124 height 33
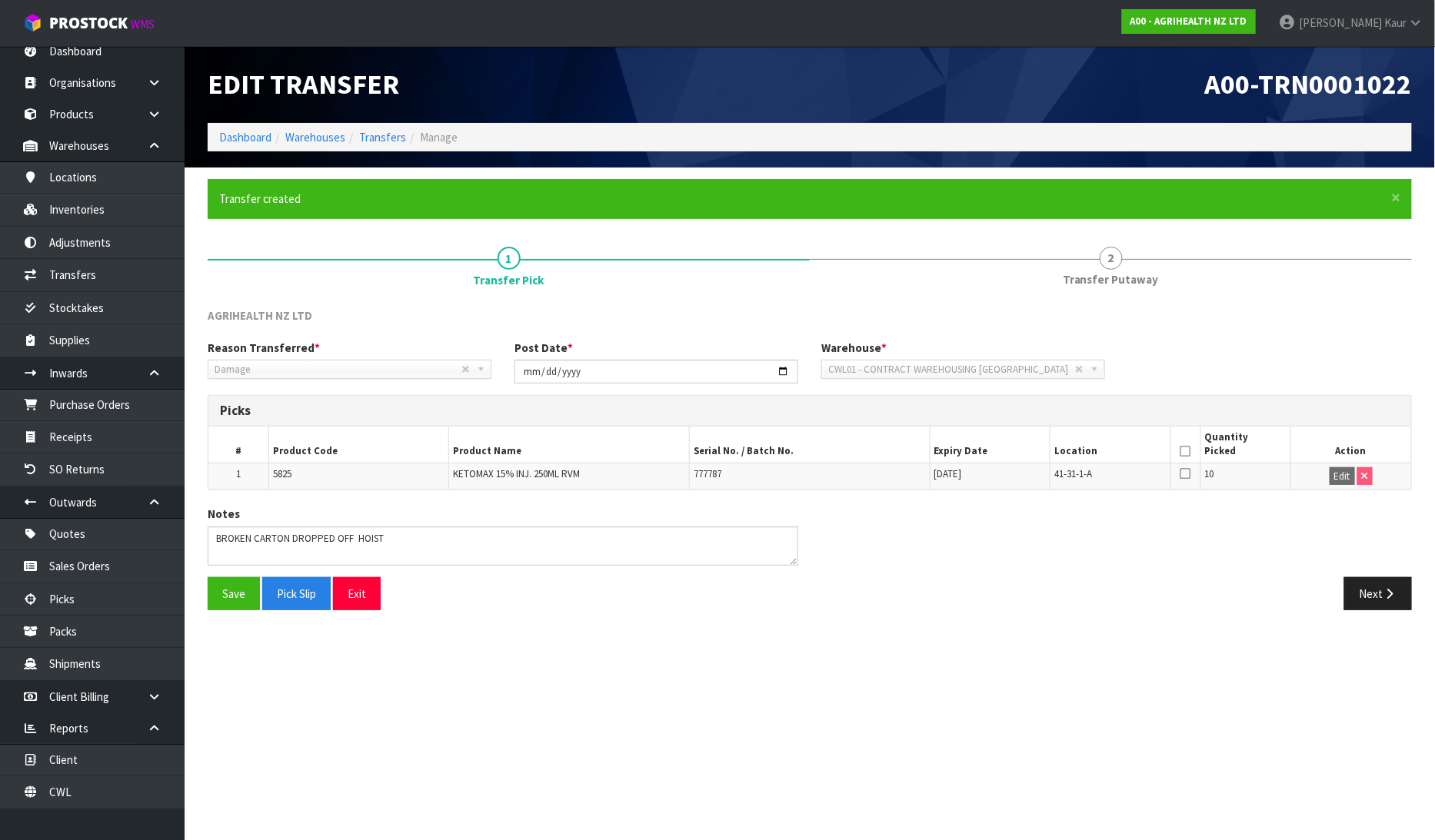
click at [1186, 451] on icon at bounding box center [1185, 451] width 11 height 1
drag, startPoint x: 236, startPoint y: 592, endPoint x: 385, endPoint y: 563, distance: 151.8
click at [236, 594] on button "Save" at bounding box center [233, 593] width 53 height 33
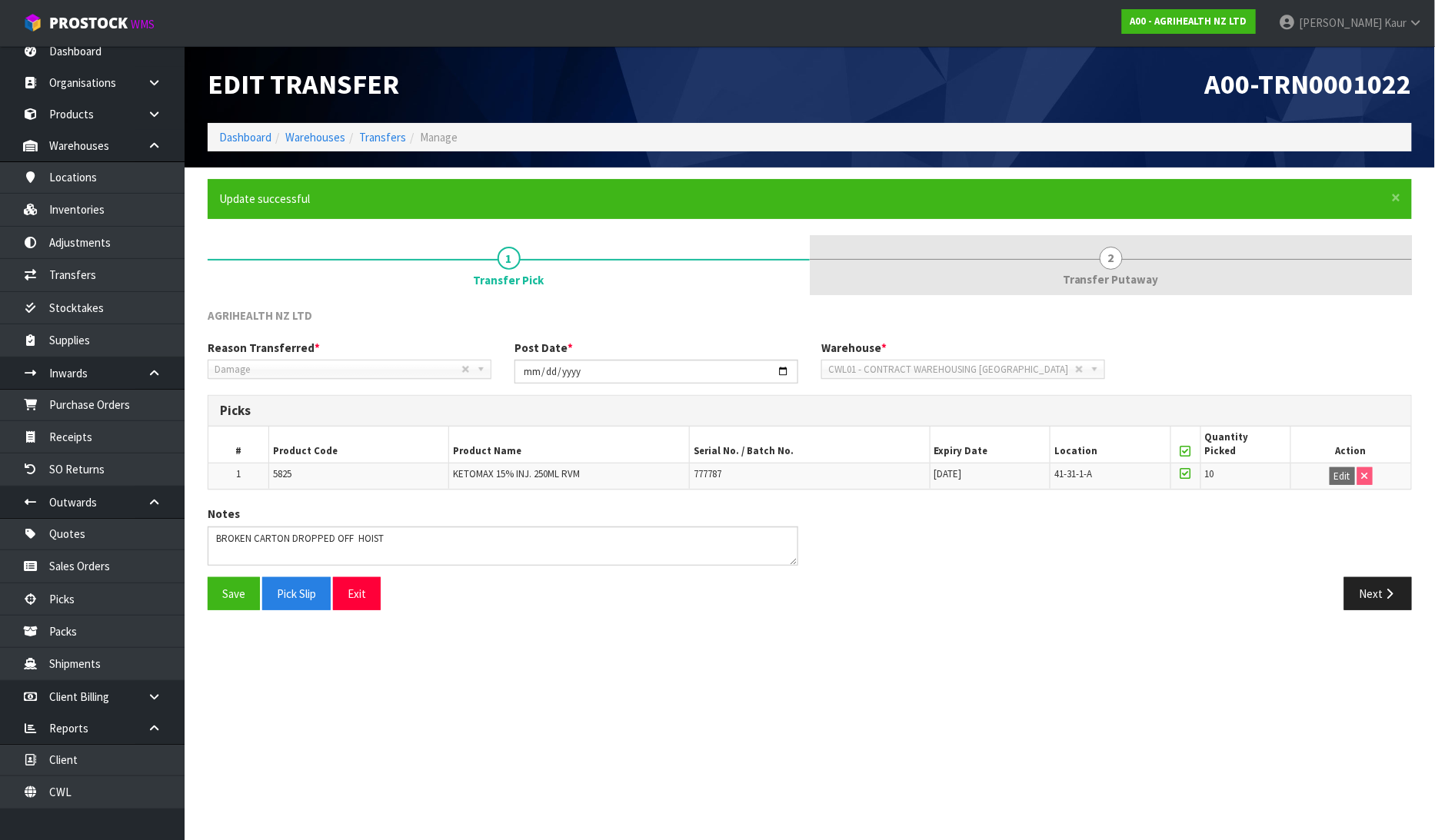
click at [1120, 257] on span "2" at bounding box center [1111, 258] width 23 height 23
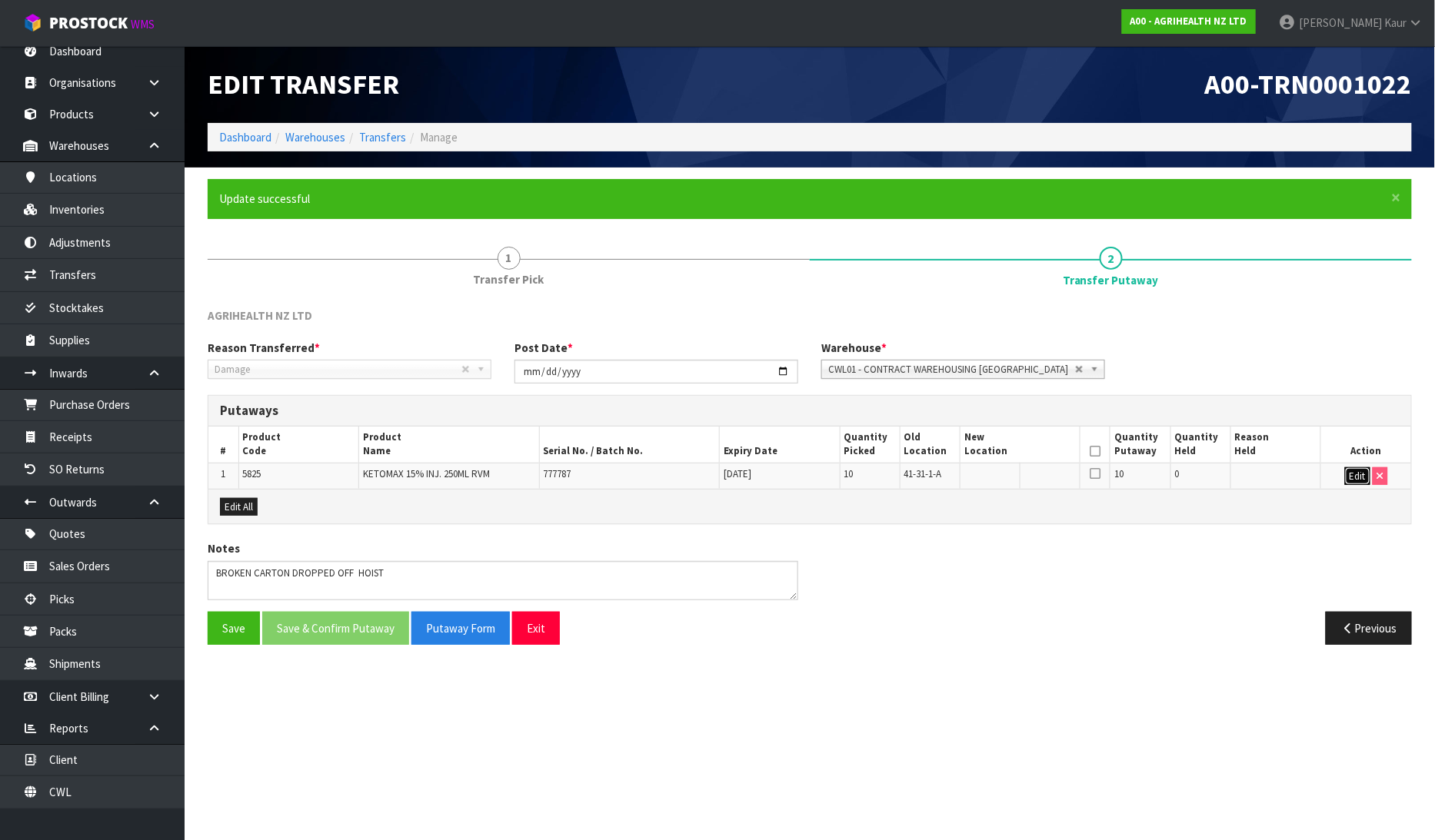
click at [1358, 467] on button "Edit" at bounding box center [1358, 476] width 26 height 18
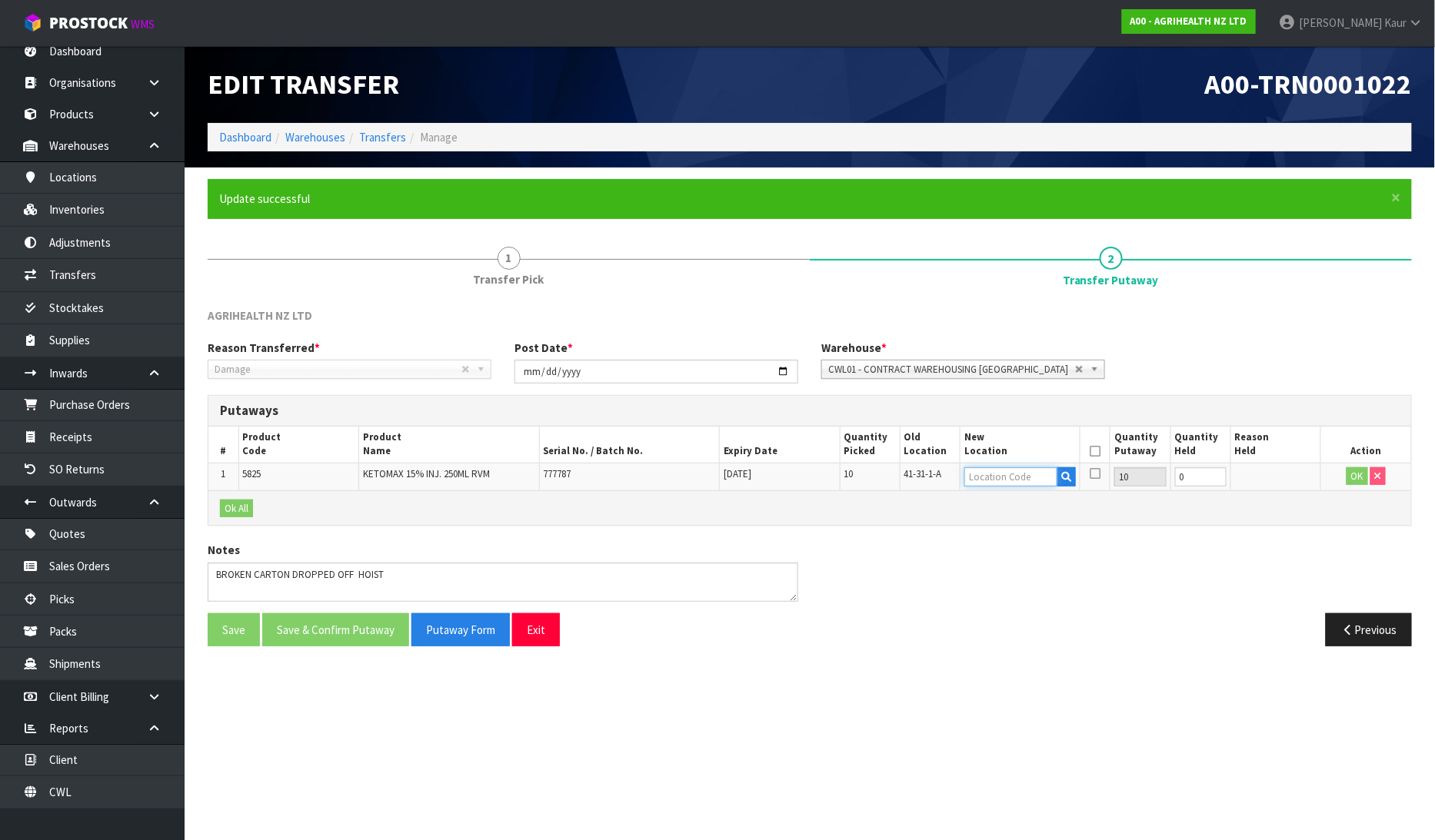
click at [1003, 467] on input "text" at bounding box center [1011, 477] width 93 height 19
type input "51-03-"
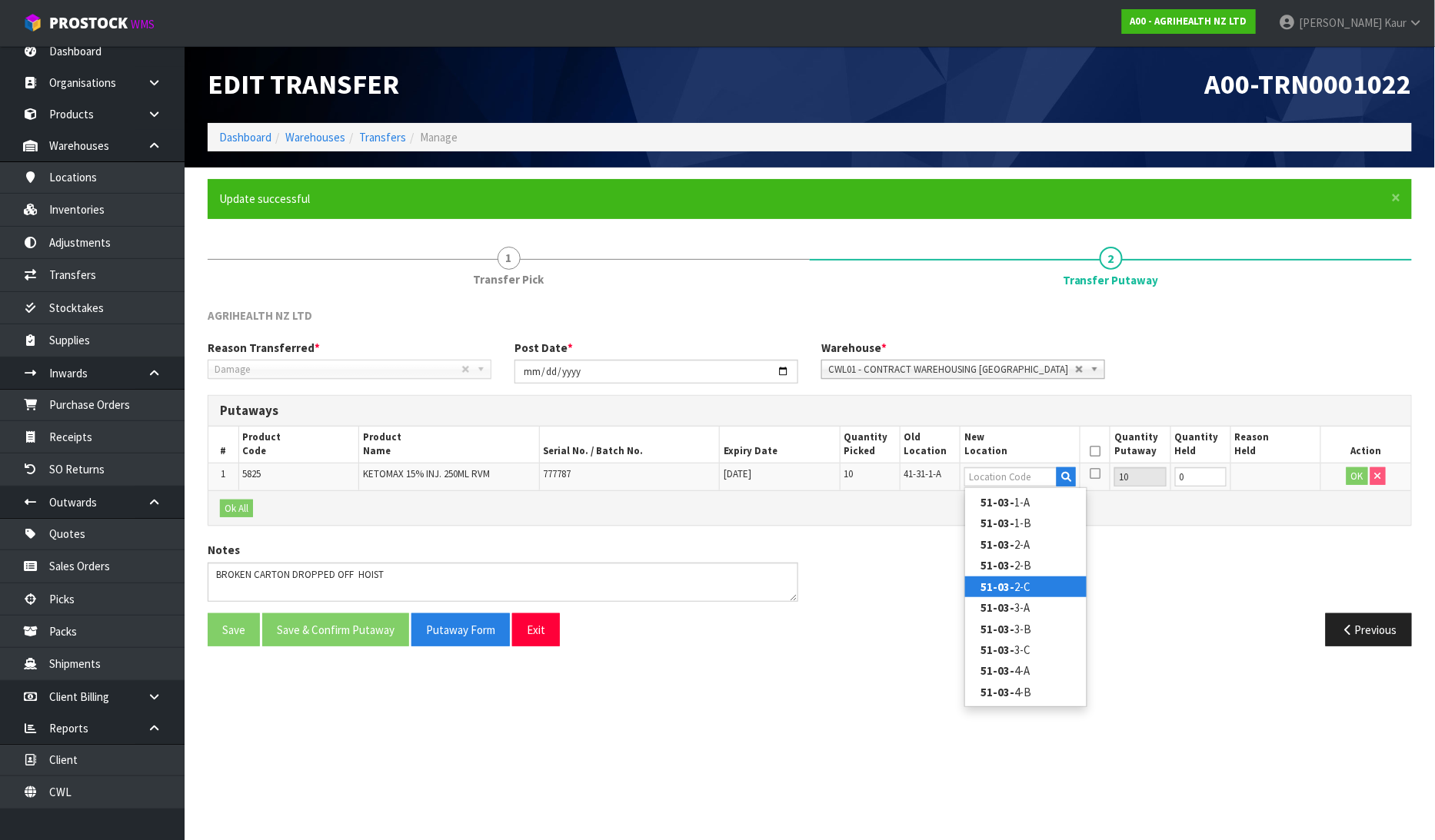
click at [1019, 589] on link "51-03- 2-C" at bounding box center [1026, 587] width 121 height 21
type input "51-03-2-C"
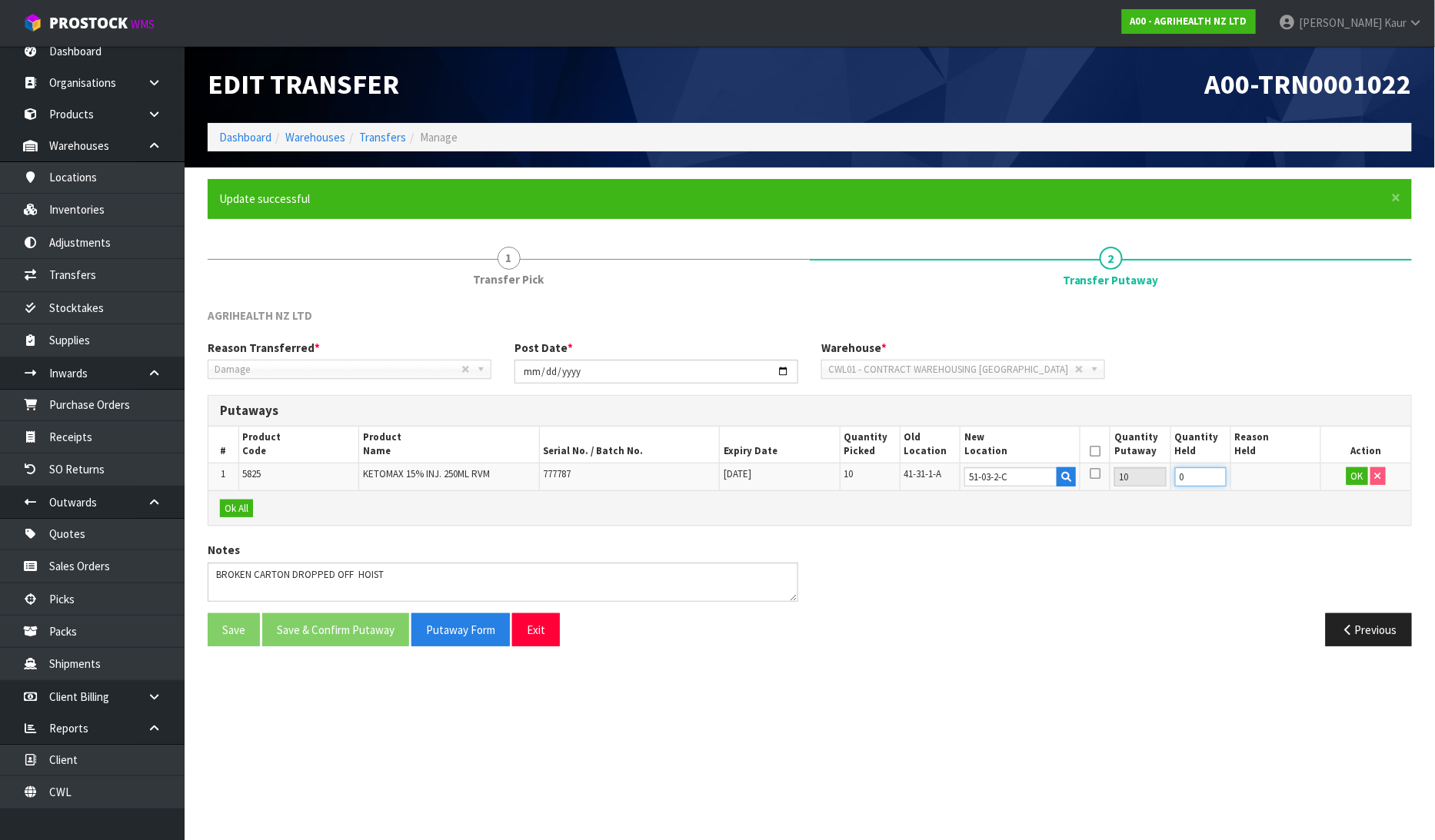
drag, startPoint x: 1189, startPoint y: 479, endPoint x: 1175, endPoint y: 478, distance: 14.0
click at [1175, 478] on input "0" at bounding box center [1201, 477] width 52 height 19
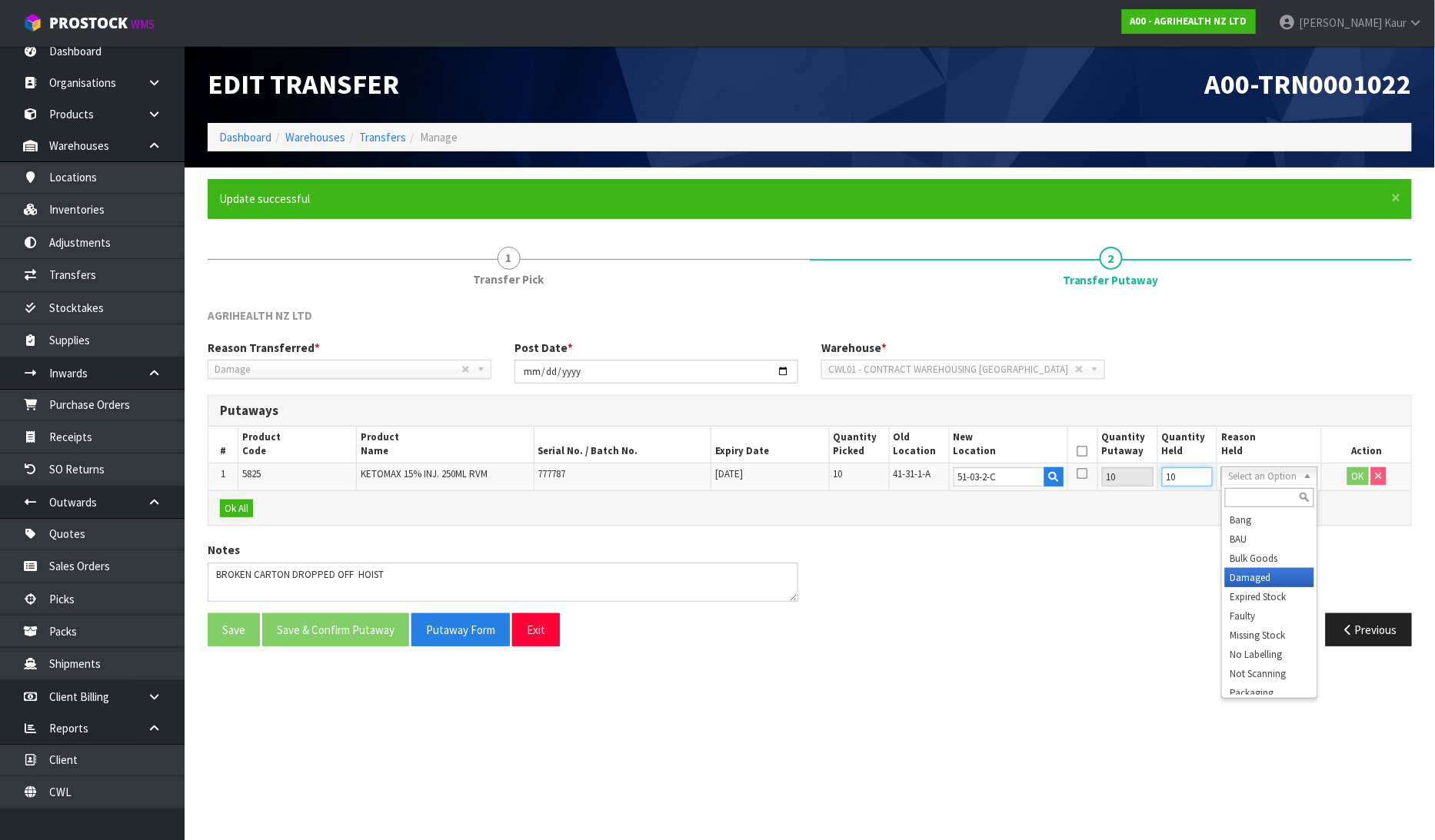
type input "10"
click at [1359, 470] on button "OK" at bounding box center [1358, 476] width 22 height 18
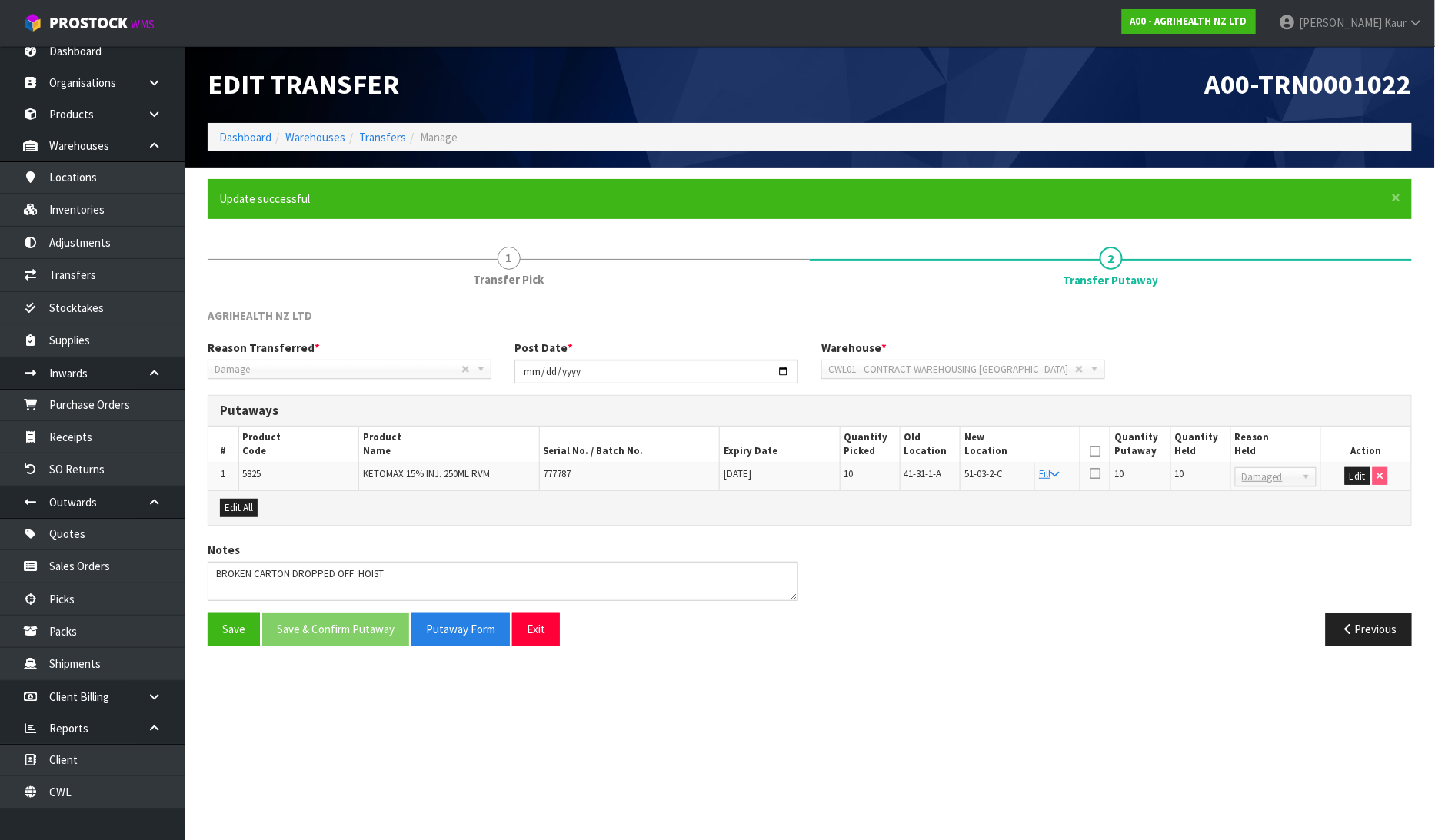
click at [1099, 452] on icon at bounding box center [1095, 451] width 11 height 1
click at [314, 638] on button "Save & Confirm Putaway" at bounding box center [336, 629] width 147 height 33
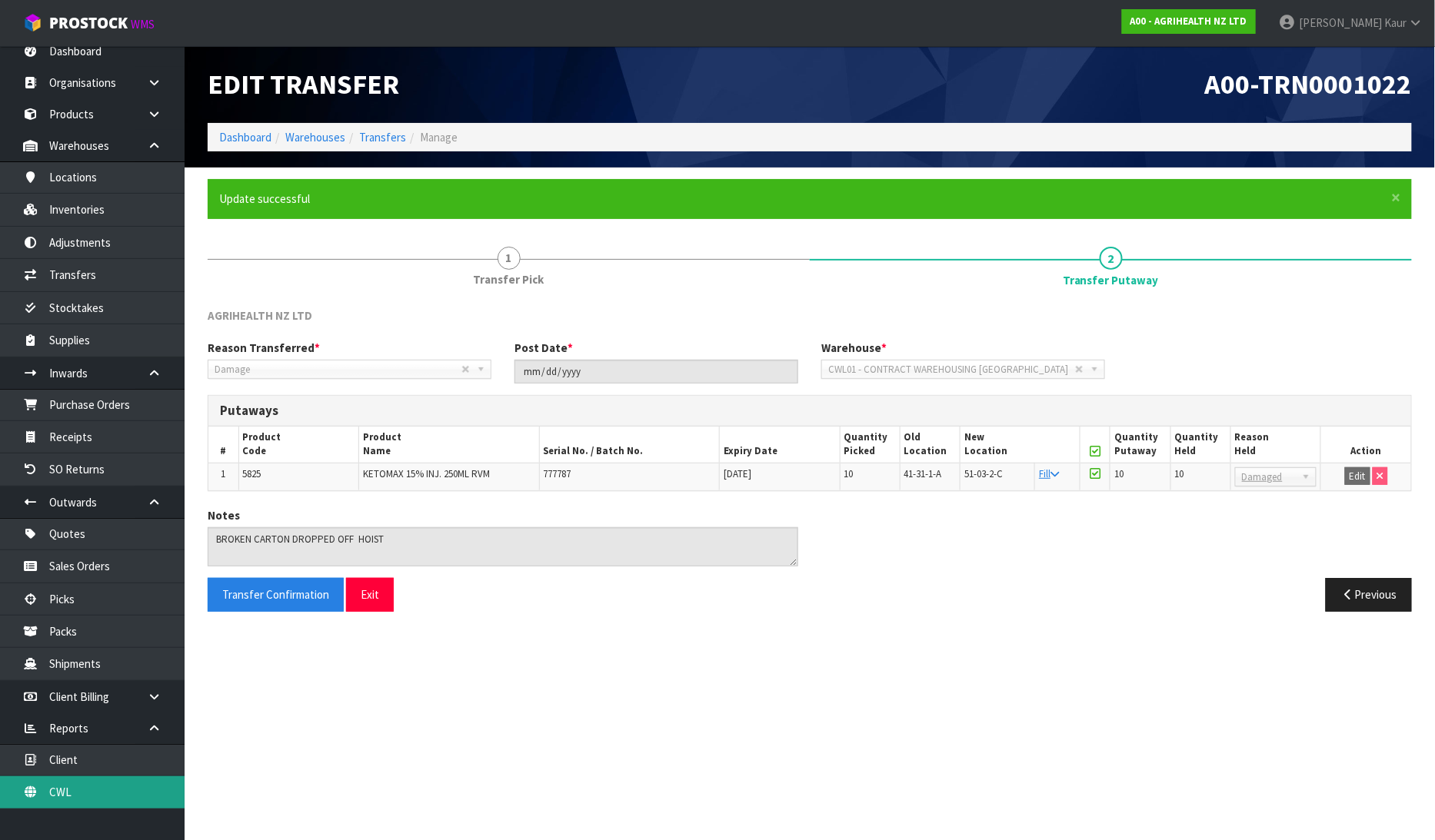
click at [49, 800] on link "CWL" at bounding box center [92, 791] width 185 height 32
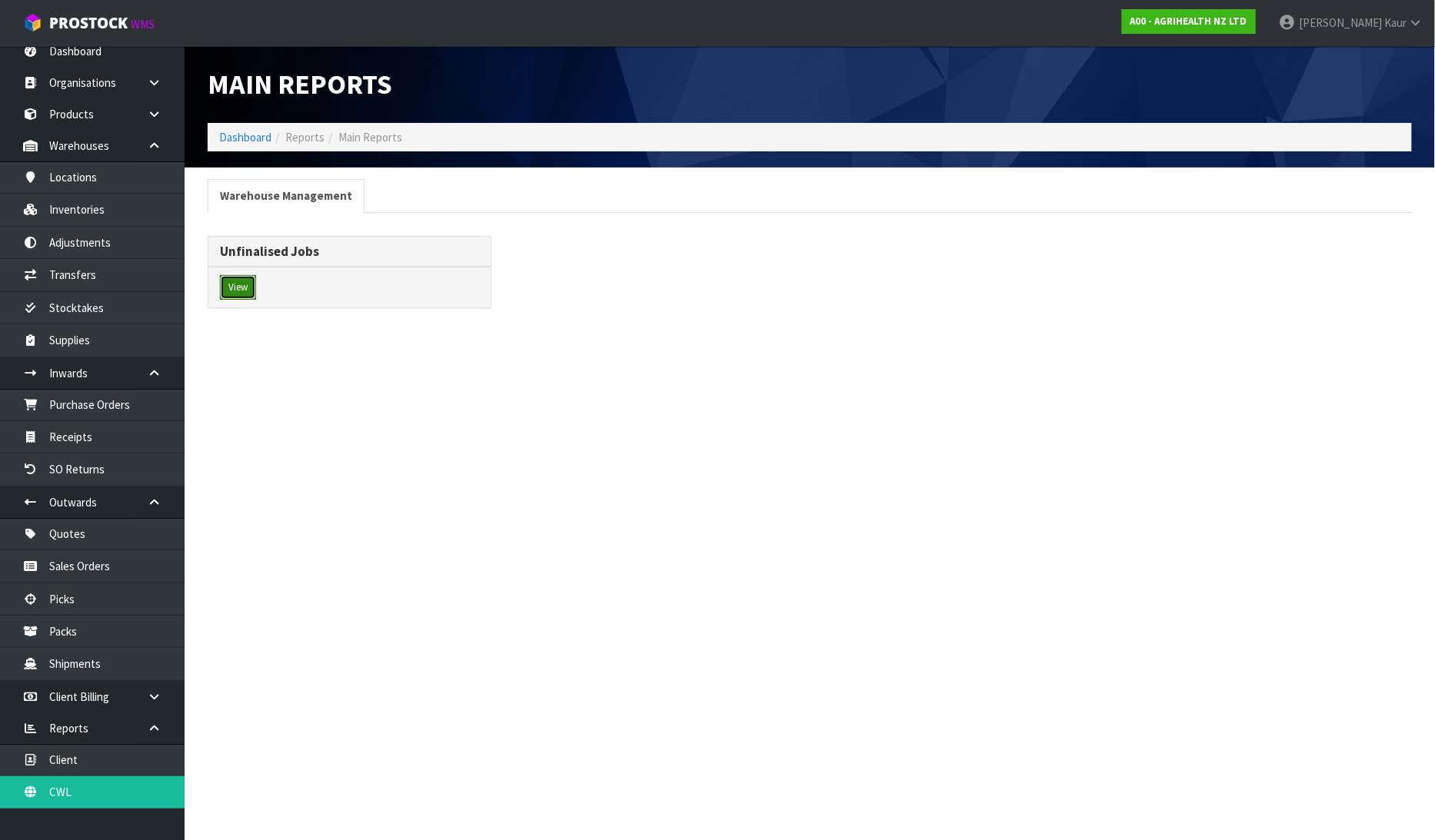
click at [225, 281] on button "View" at bounding box center [238, 288] width 36 height 25
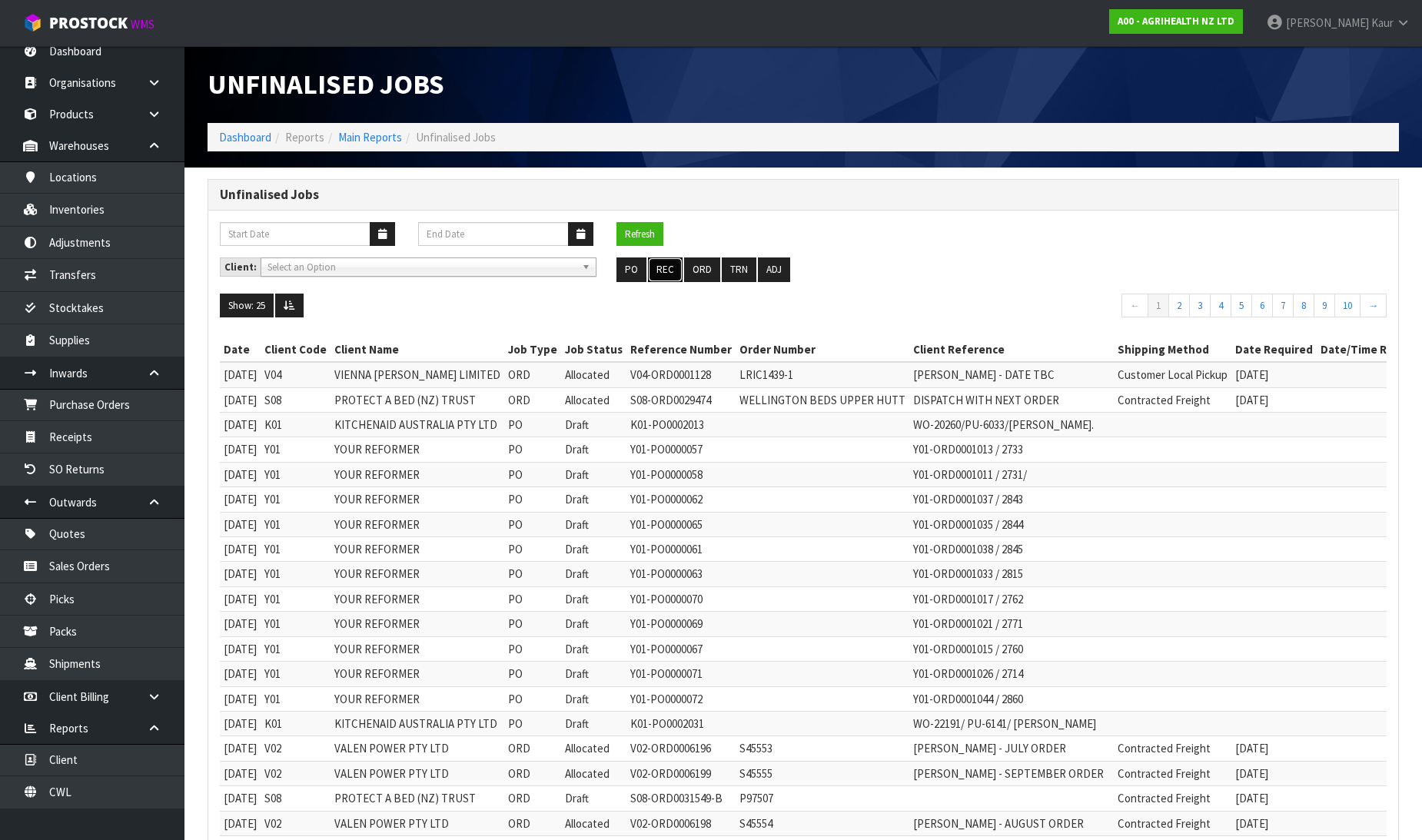
click at [664, 269] on button "REC" at bounding box center [665, 269] width 34 height 25
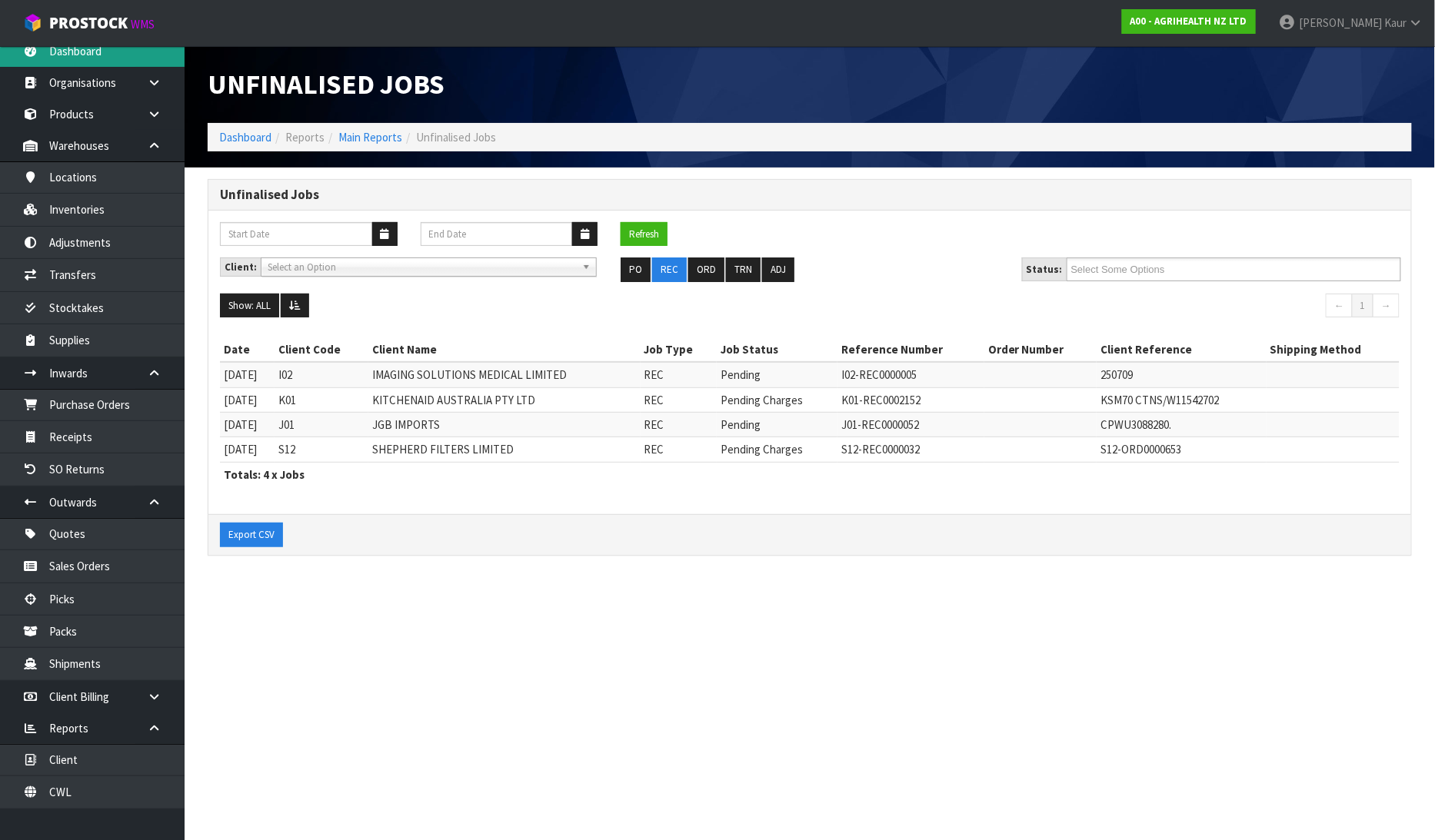
click at [112, 50] on link "Dashboard" at bounding box center [92, 51] width 185 height 32
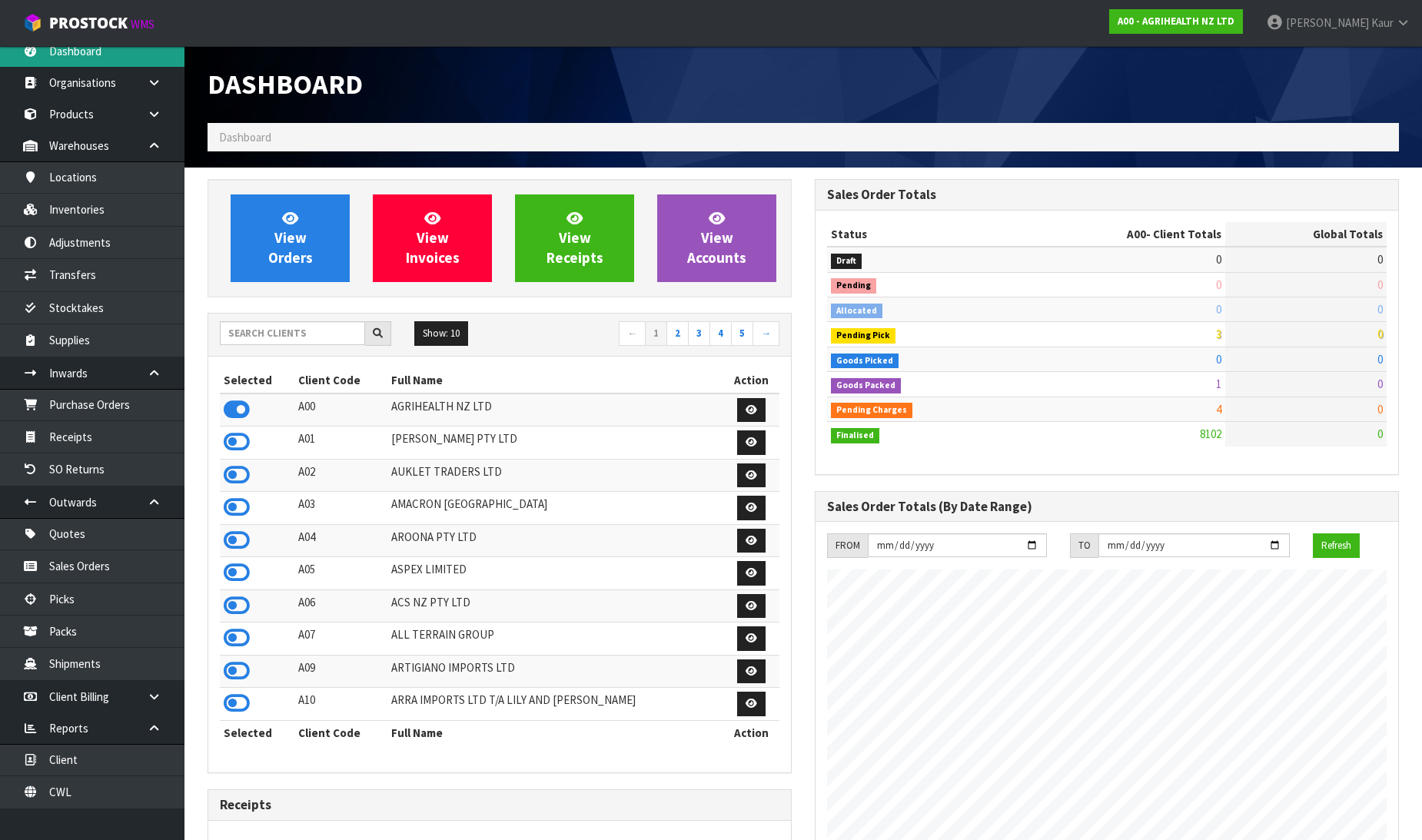
scroll to position [1165, 608]
click at [1412, 28] on link "[PERSON_NAME]" at bounding box center [1338, 23] width 167 height 46
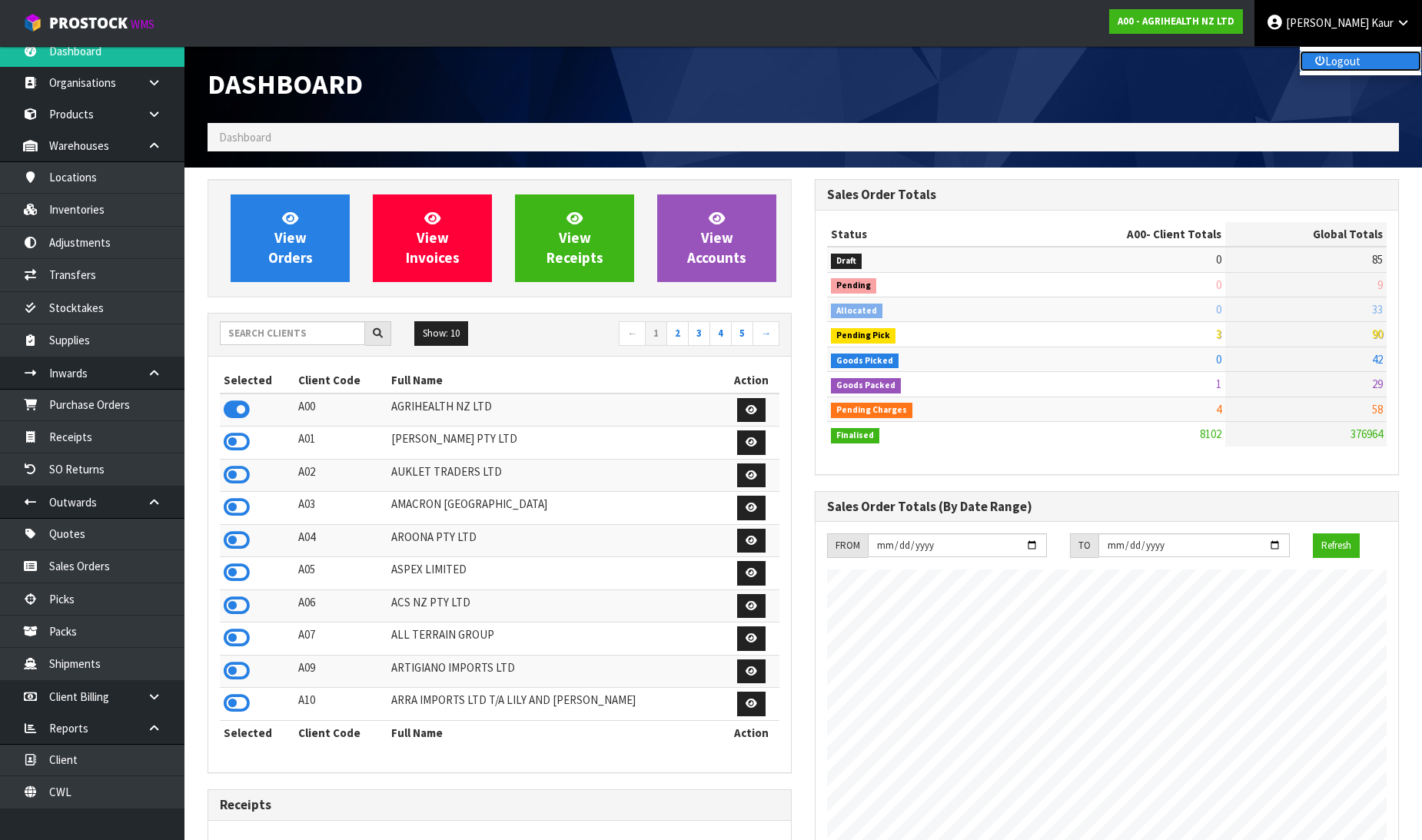
click at [1378, 52] on link "Logout" at bounding box center [1360, 61] width 121 height 21
